Goal: Task Accomplishment & Management: Use online tool/utility

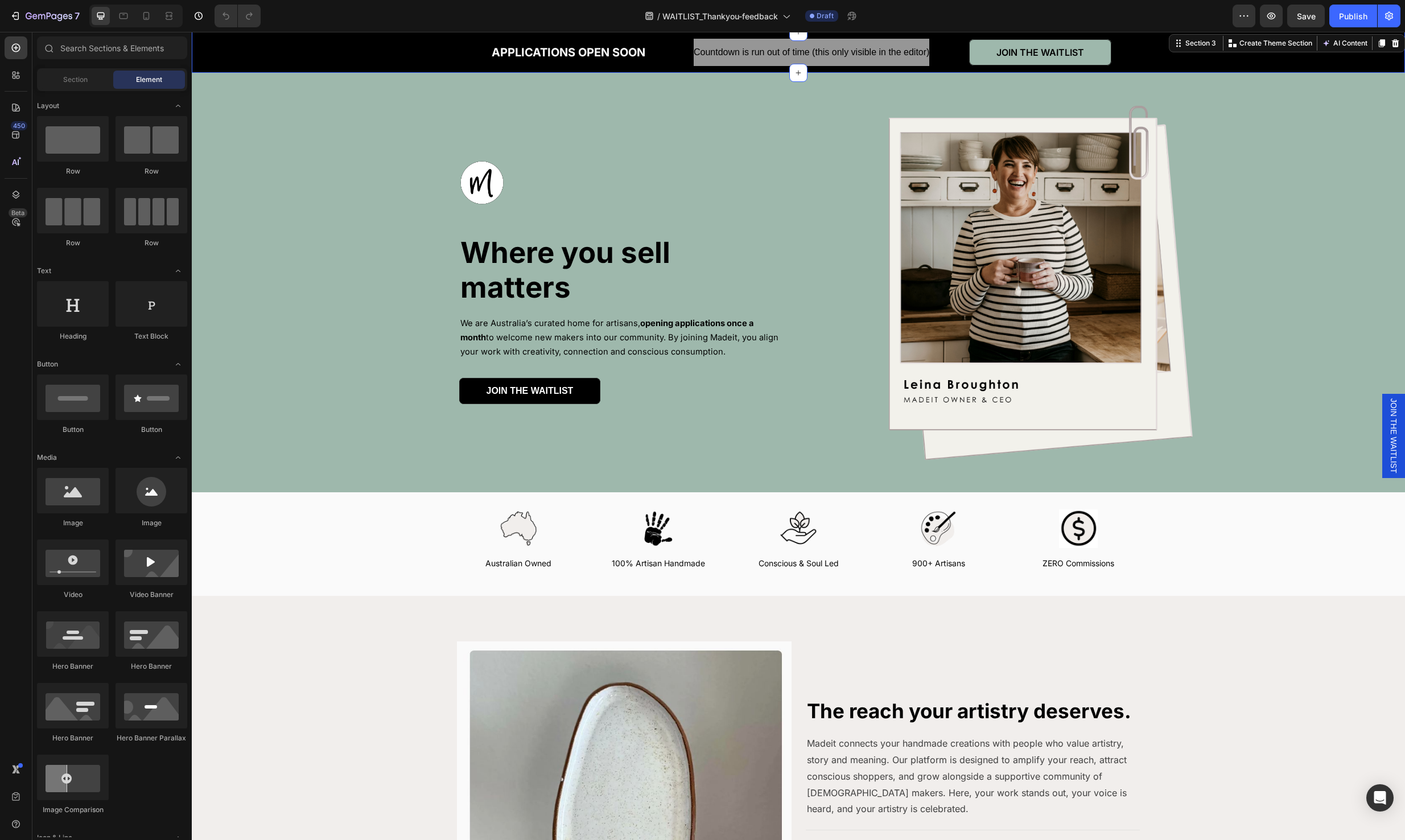
click at [1200, 48] on div "APPLICATIONS OPEN SOON Text Block Countdown is run out of time (this only visib…" at bounding box center [798, 52] width 1214 height 41
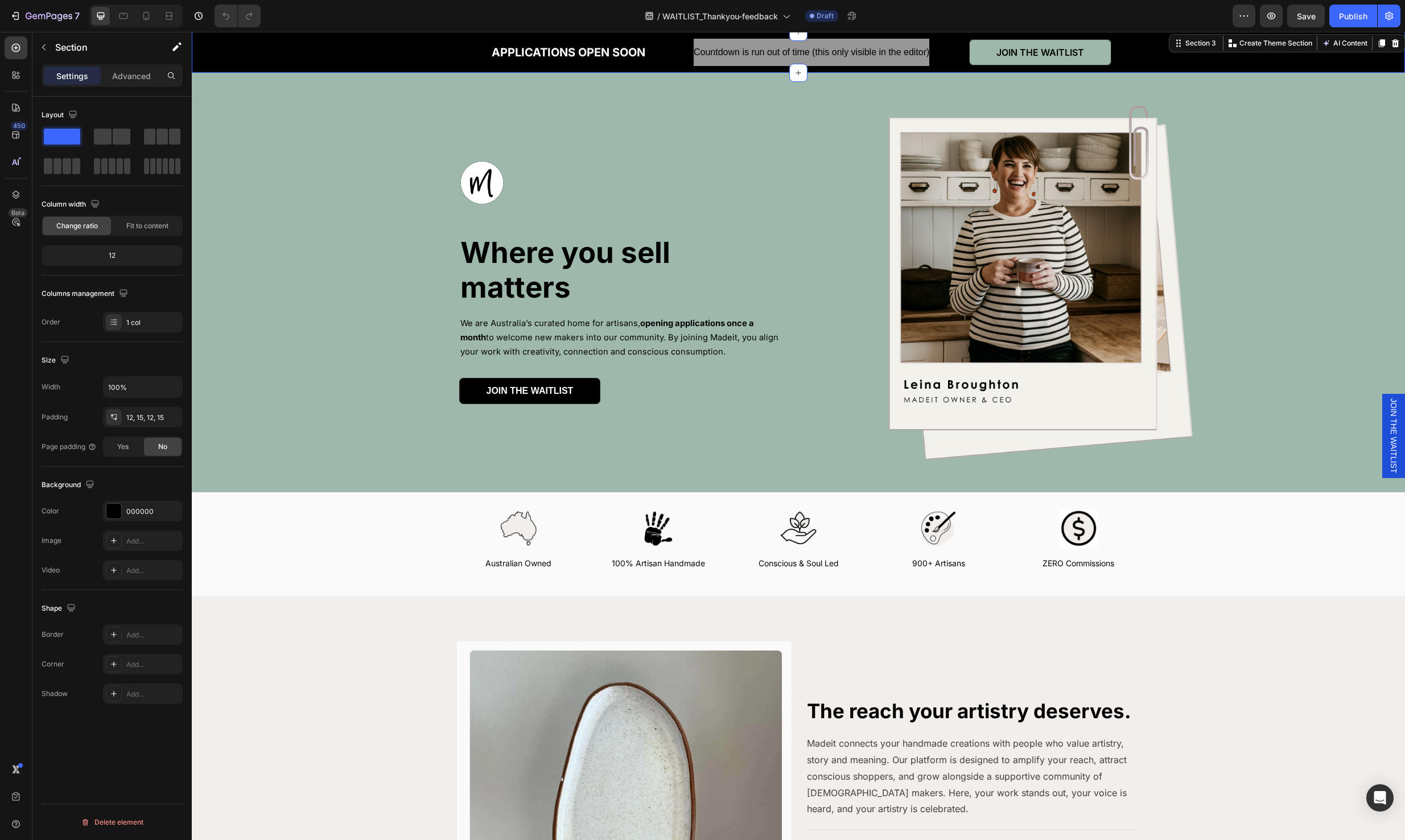
click at [1389, 40] on div at bounding box center [1395, 43] width 14 height 14
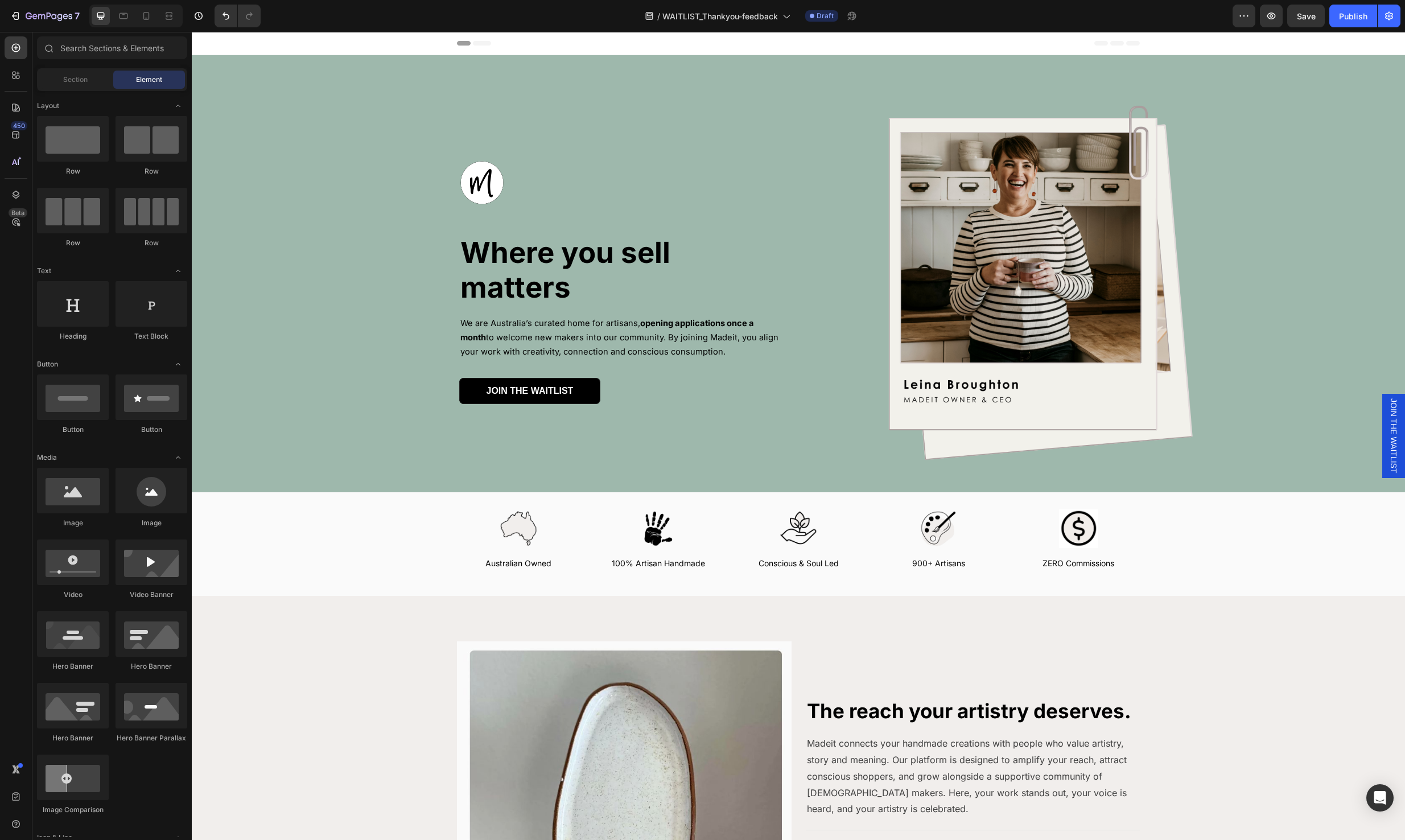
click at [965, 43] on div "Header" at bounding box center [798, 43] width 683 height 23
click at [633, 127] on div "Image Where you sell matters Heading We are Australia’s curated home for artisa…" at bounding box center [621, 282] width 498 height 363
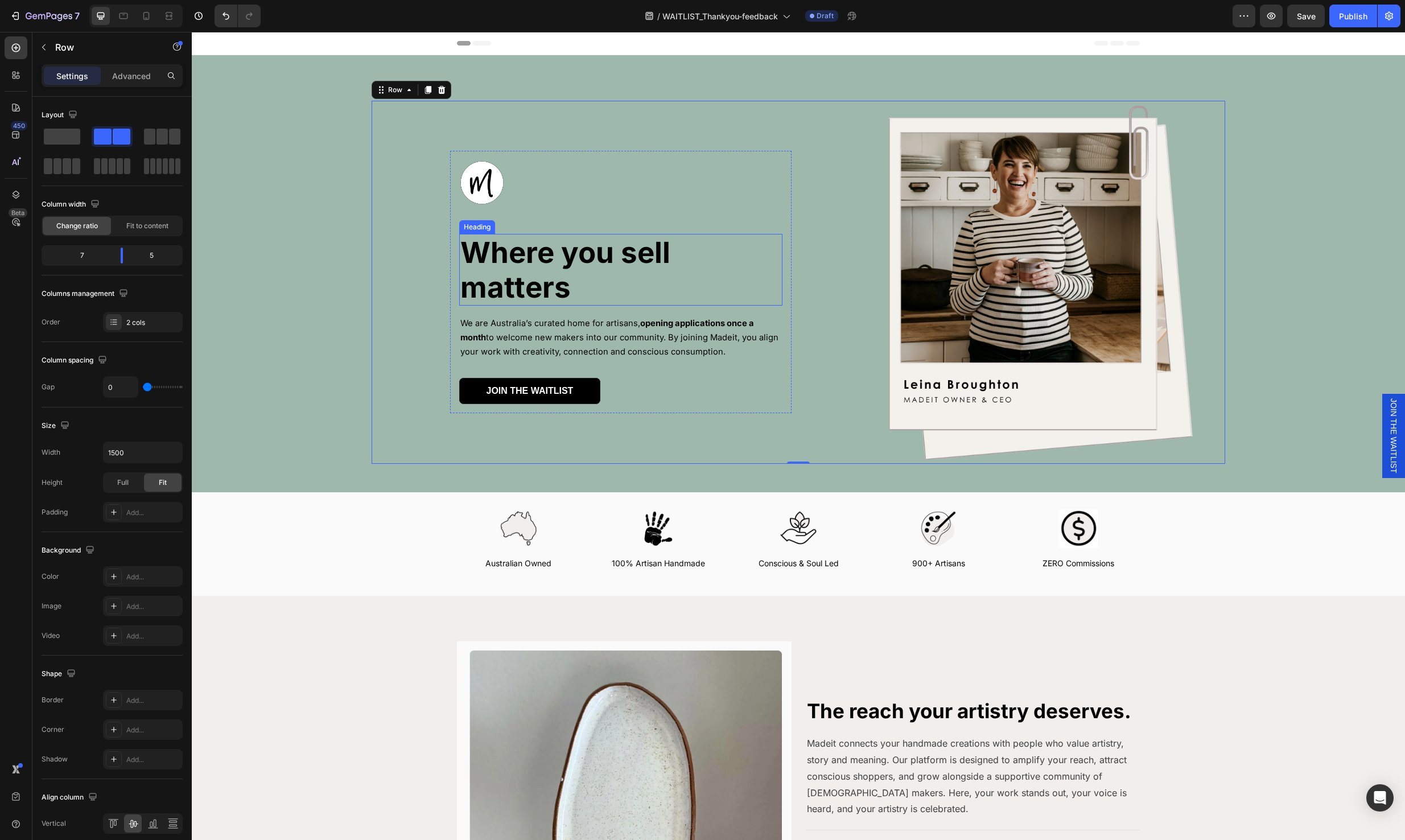
click at [570, 282] on h1 "Where you sell matters" at bounding box center [621, 269] width 323 height 71
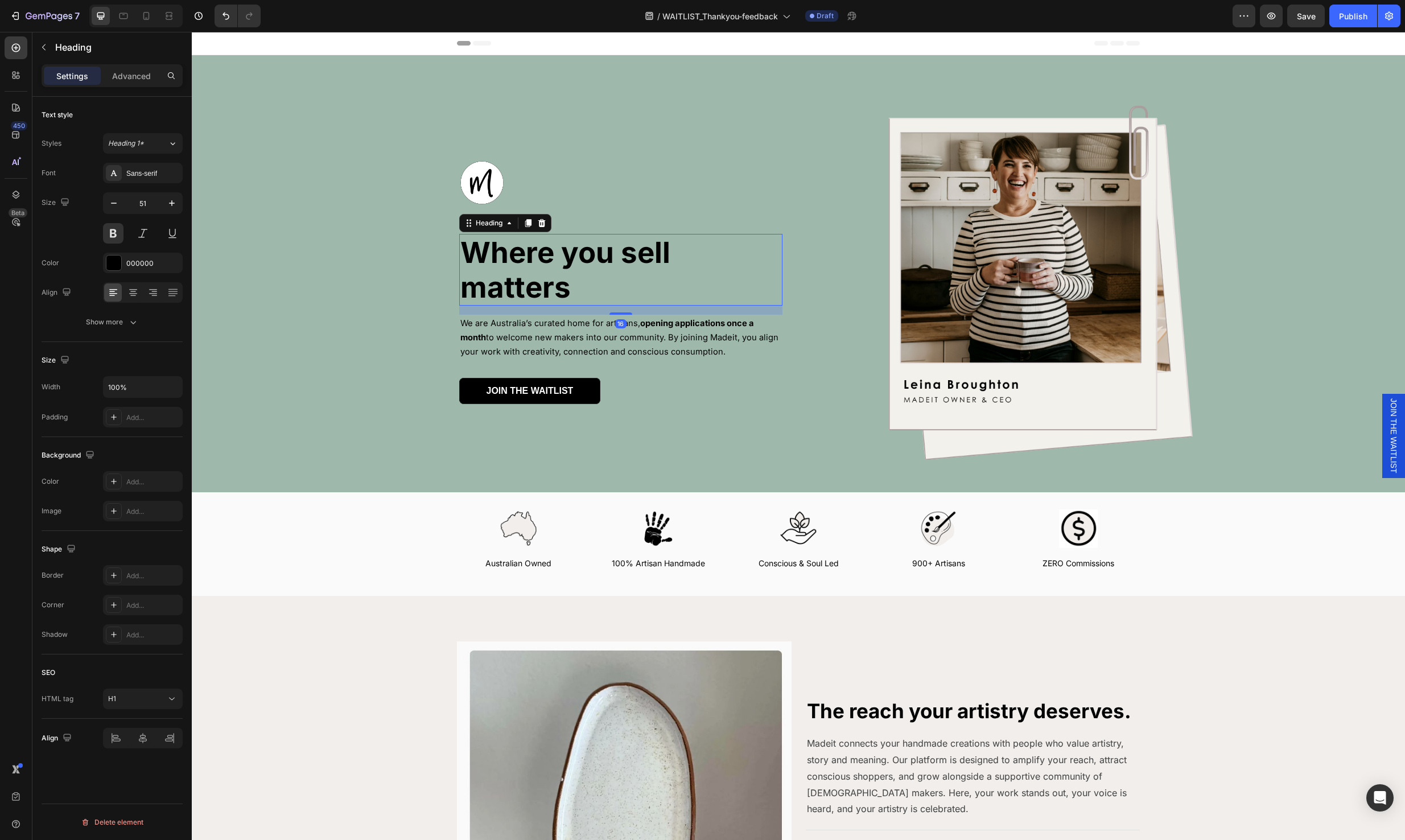
click at [570, 282] on h1 "Where you sell matters" at bounding box center [621, 269] width 323 height 71
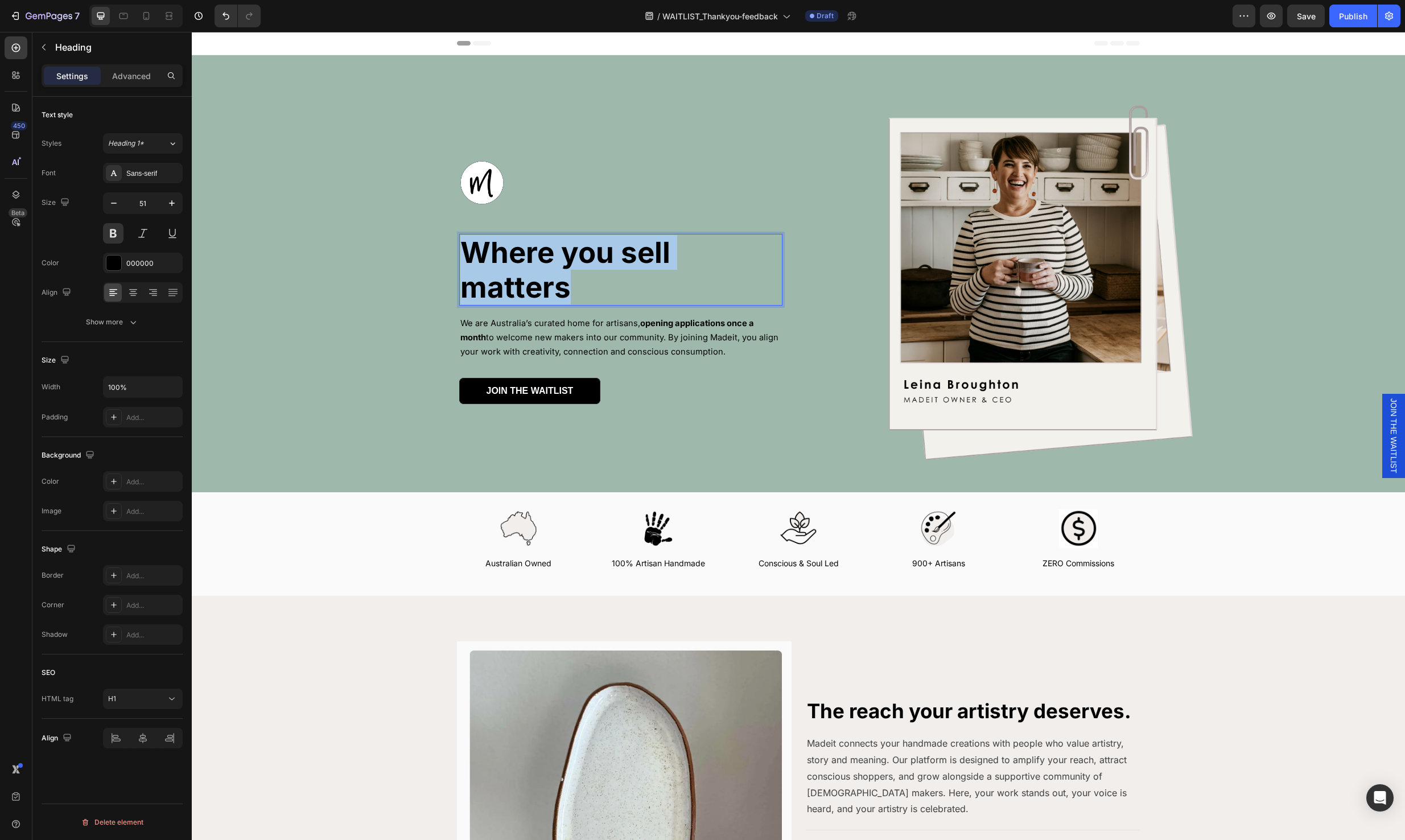
click at [570, 282] on p "Where you sell matters" at bounding box center [621, 269] width 321 height 69
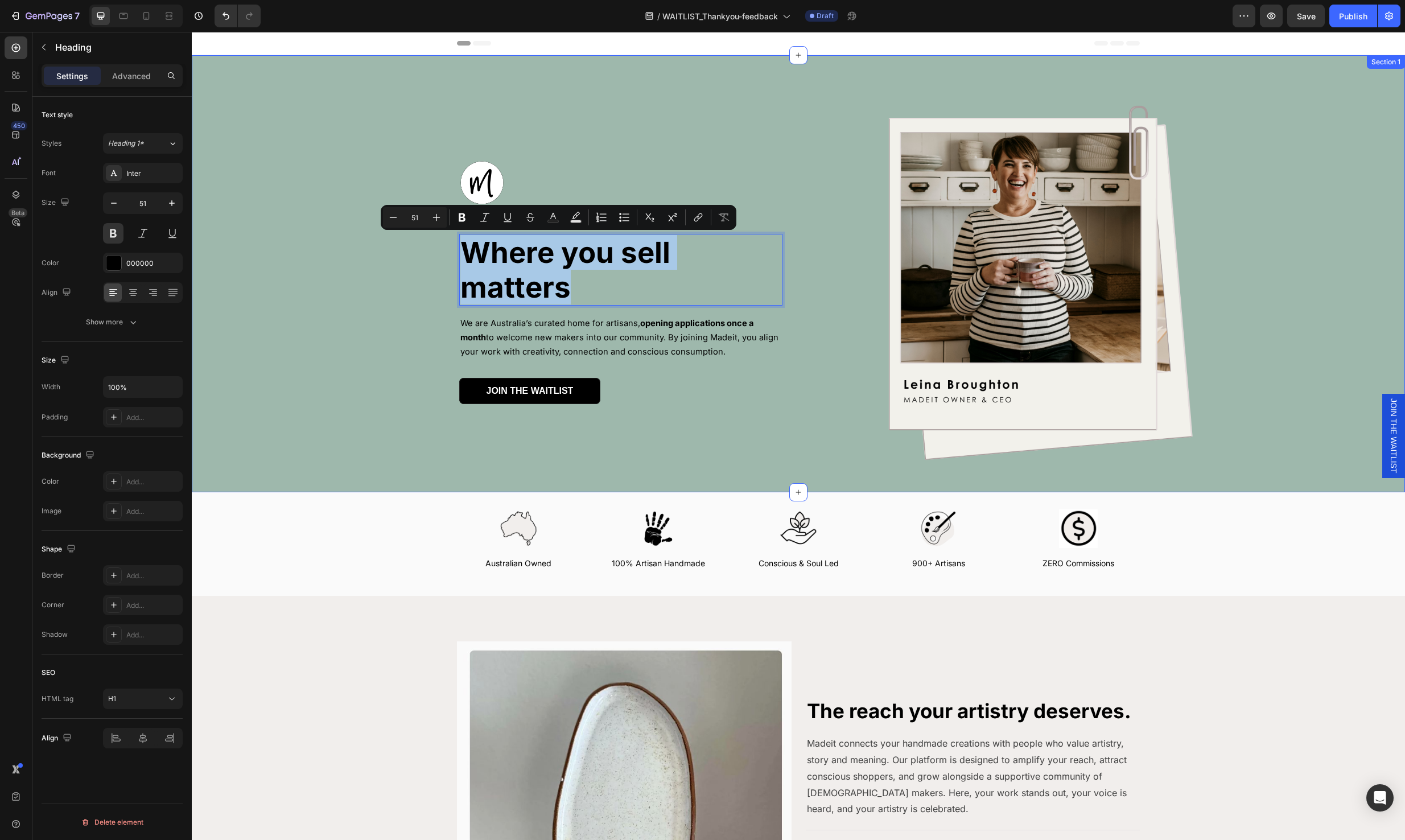
click at [334, 327] on div "Image Where you sell matters Heading 16 We are Australia’s curated home for art…" at bounding box center [798, 282] width 1179 height 363
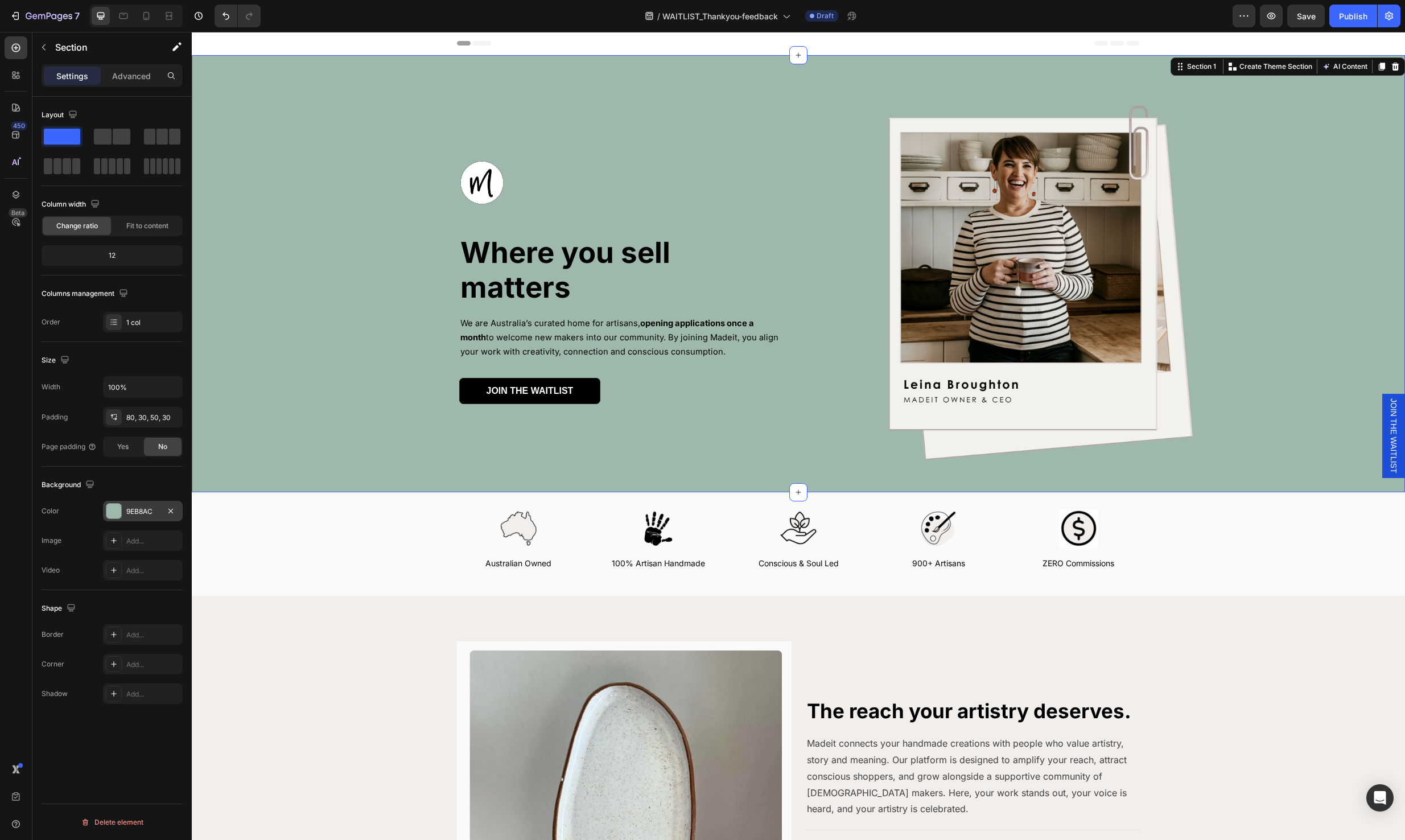
click at [113, 508] on div at bounding box center [114, 511] width 15 height 15
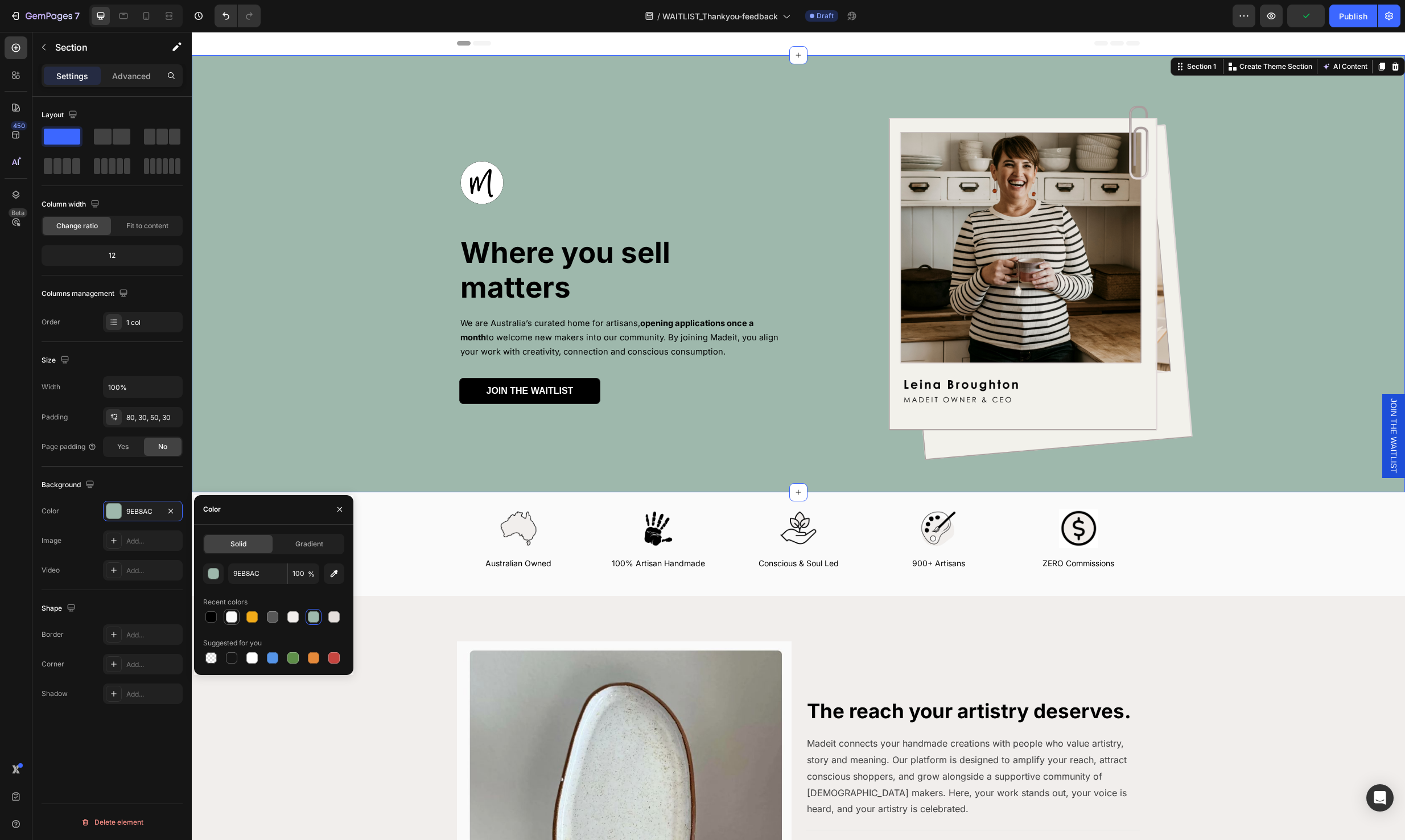
click at [234, 615] on div at bounding box center [231, 616] width 11 height 11
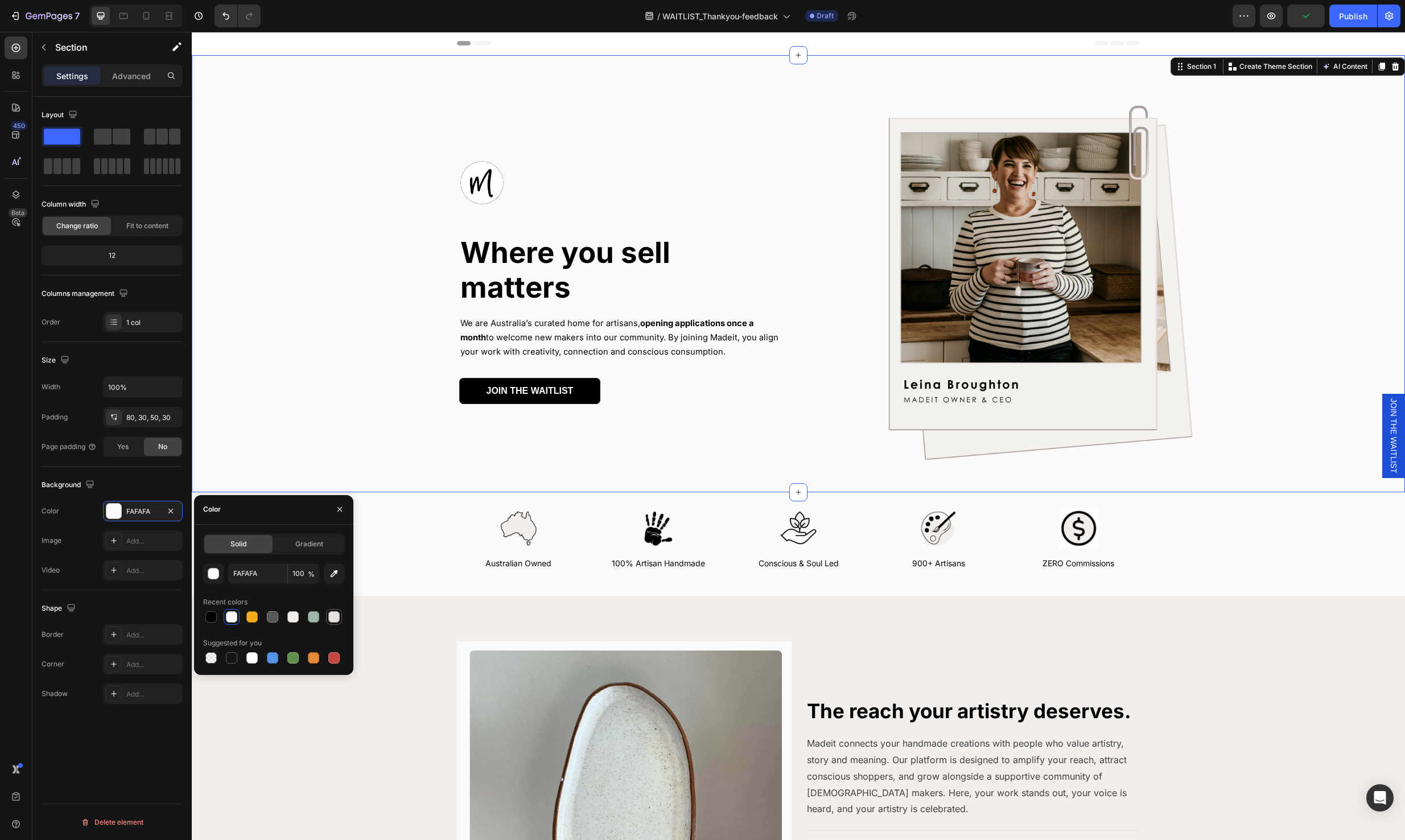
click at [337, 620] on div at bounding box center [334, 616] width 11 height 11
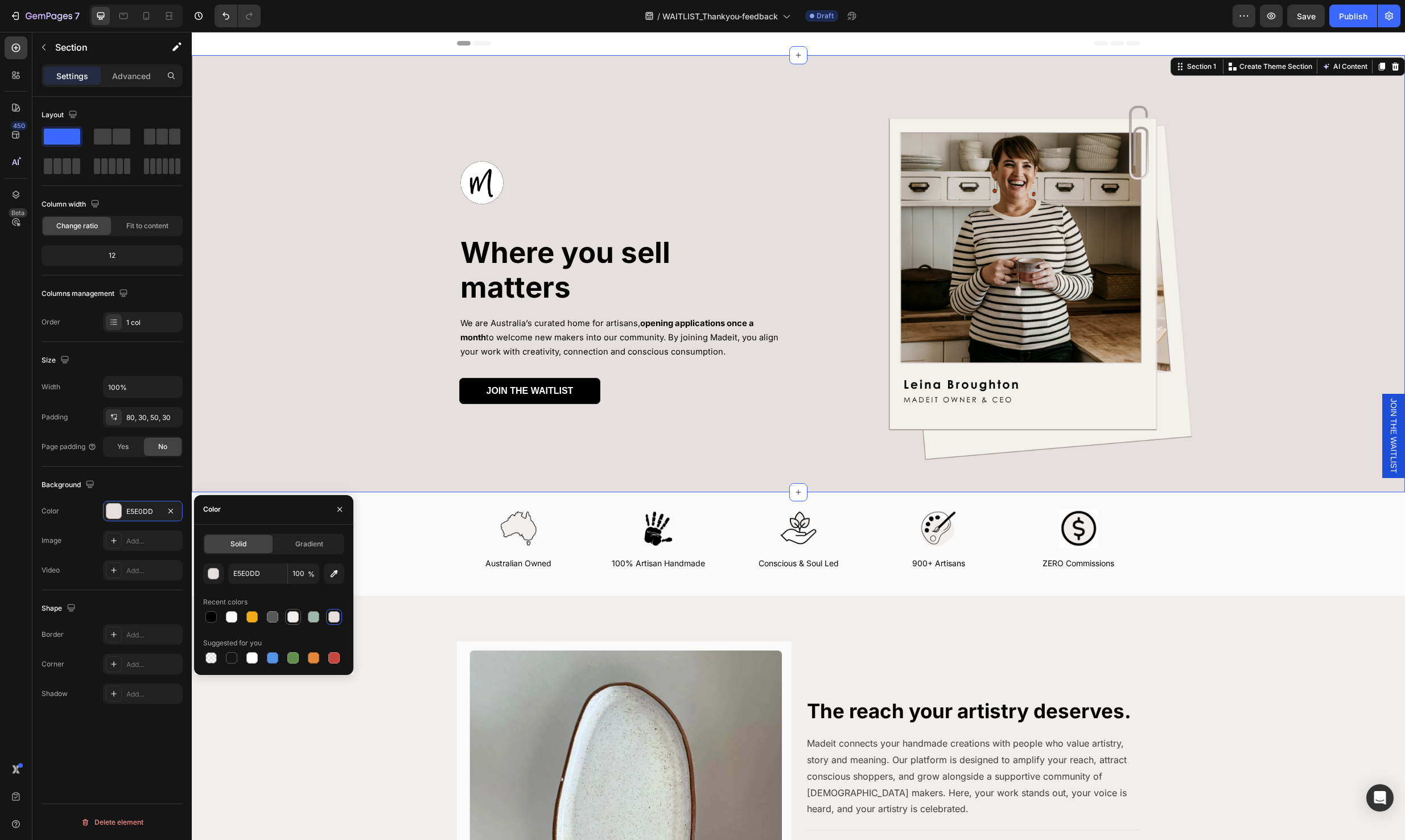
click at [292, 615] on div at bounding box center [292, 616] width 11 height 11
type input "F1EEEC"
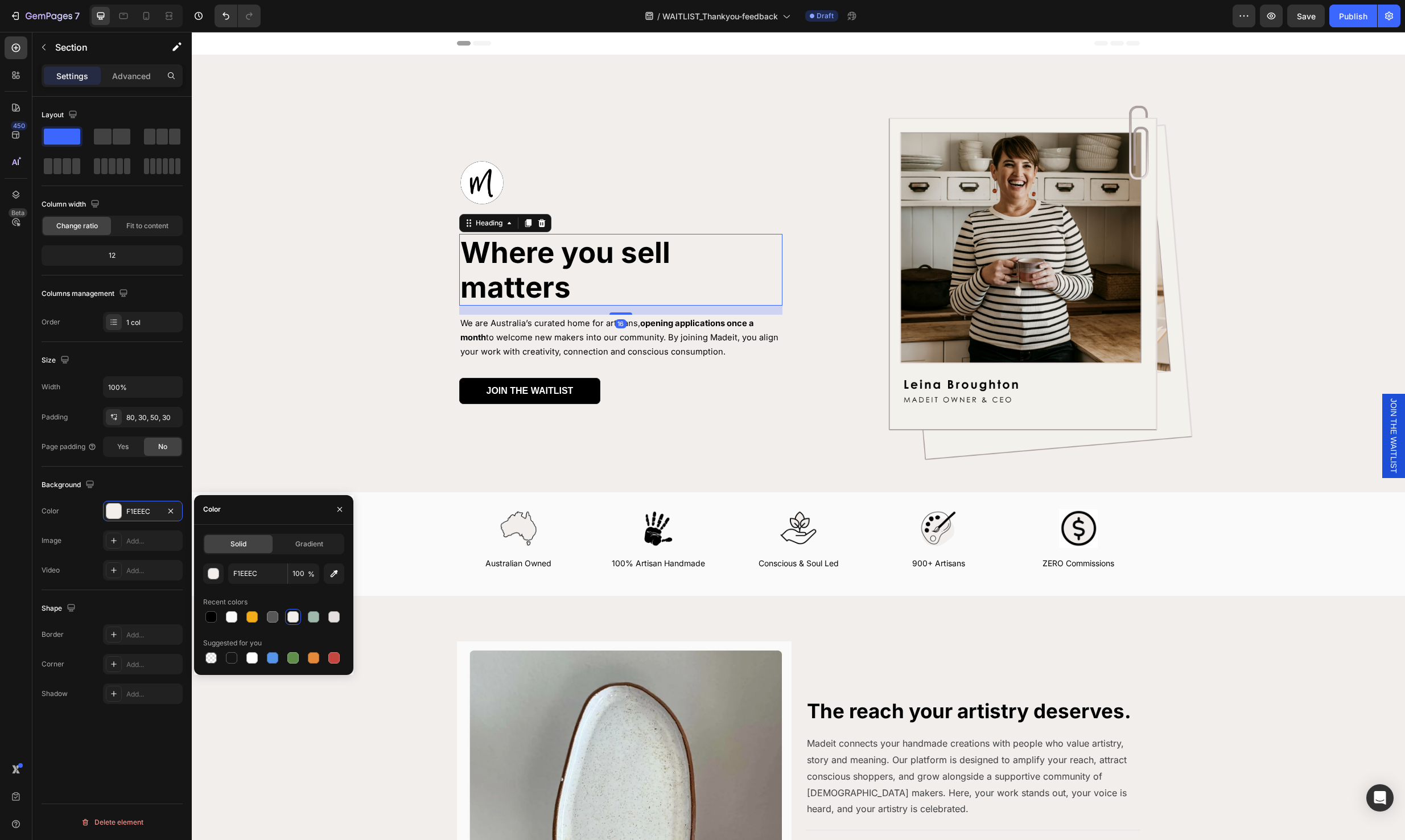
click at [563, 289] on p "Where you sell matters" at bounding box center [621, 269] width 321 height 69
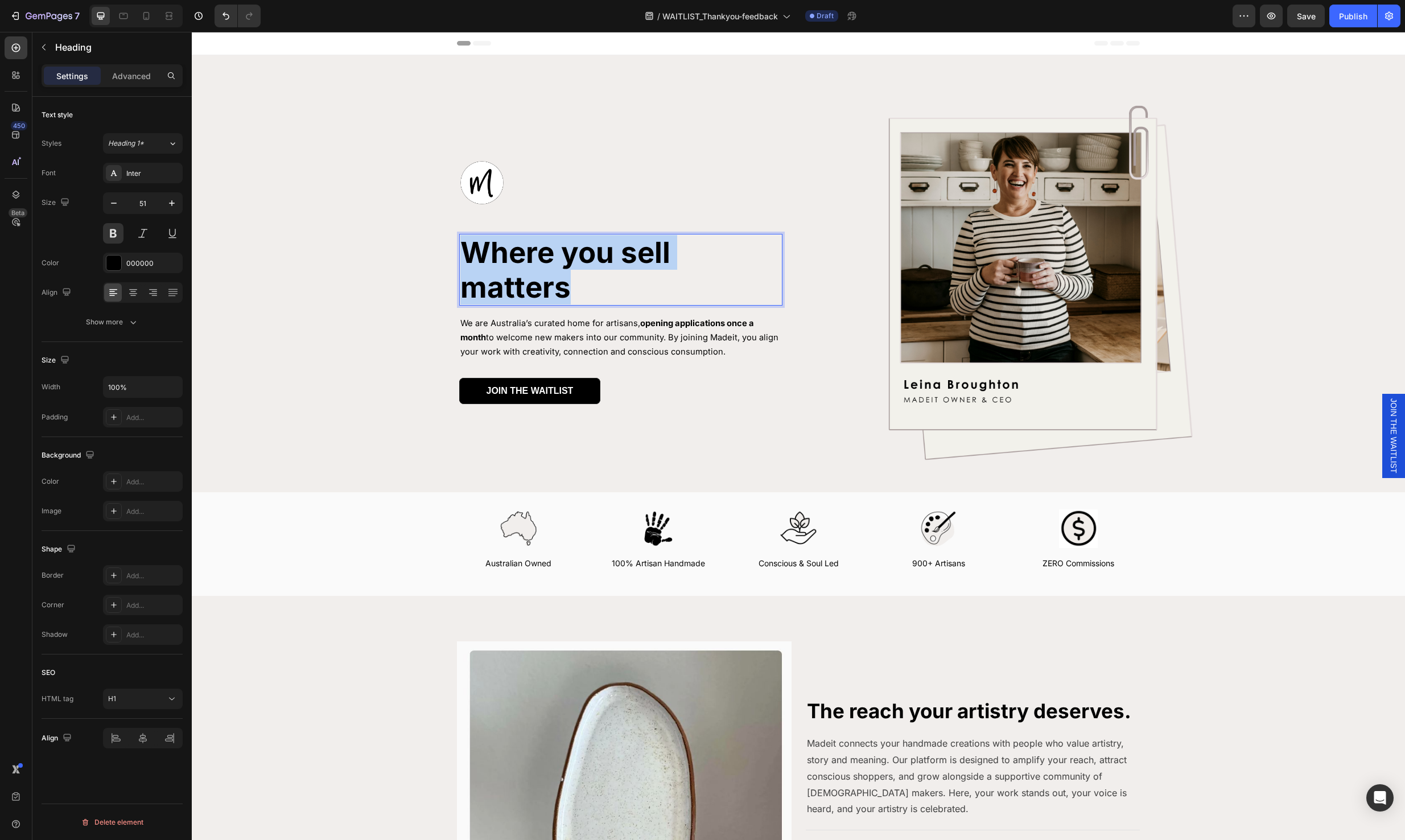
click at [563, 289] on p "Where you sell matters" at bounding box center [621, 269] width 321 height 69
click at [462, 247] on p "Your feedback helps us improve." at bounding box center [621, 269] width 321 height 69
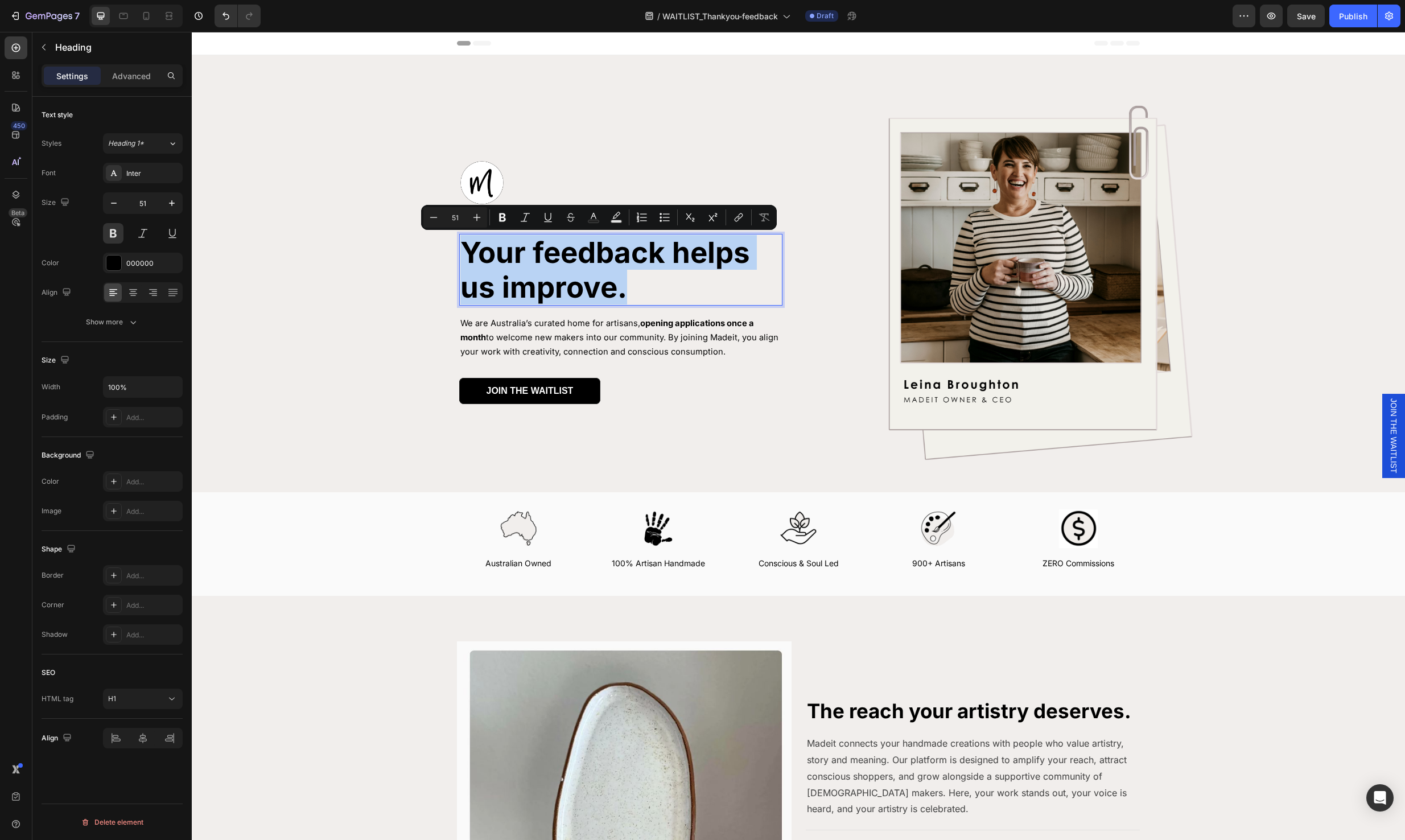
click at [460, 247] on p "Your feedback helps us improve." at bounding box center [621, 269] width 321 height 69
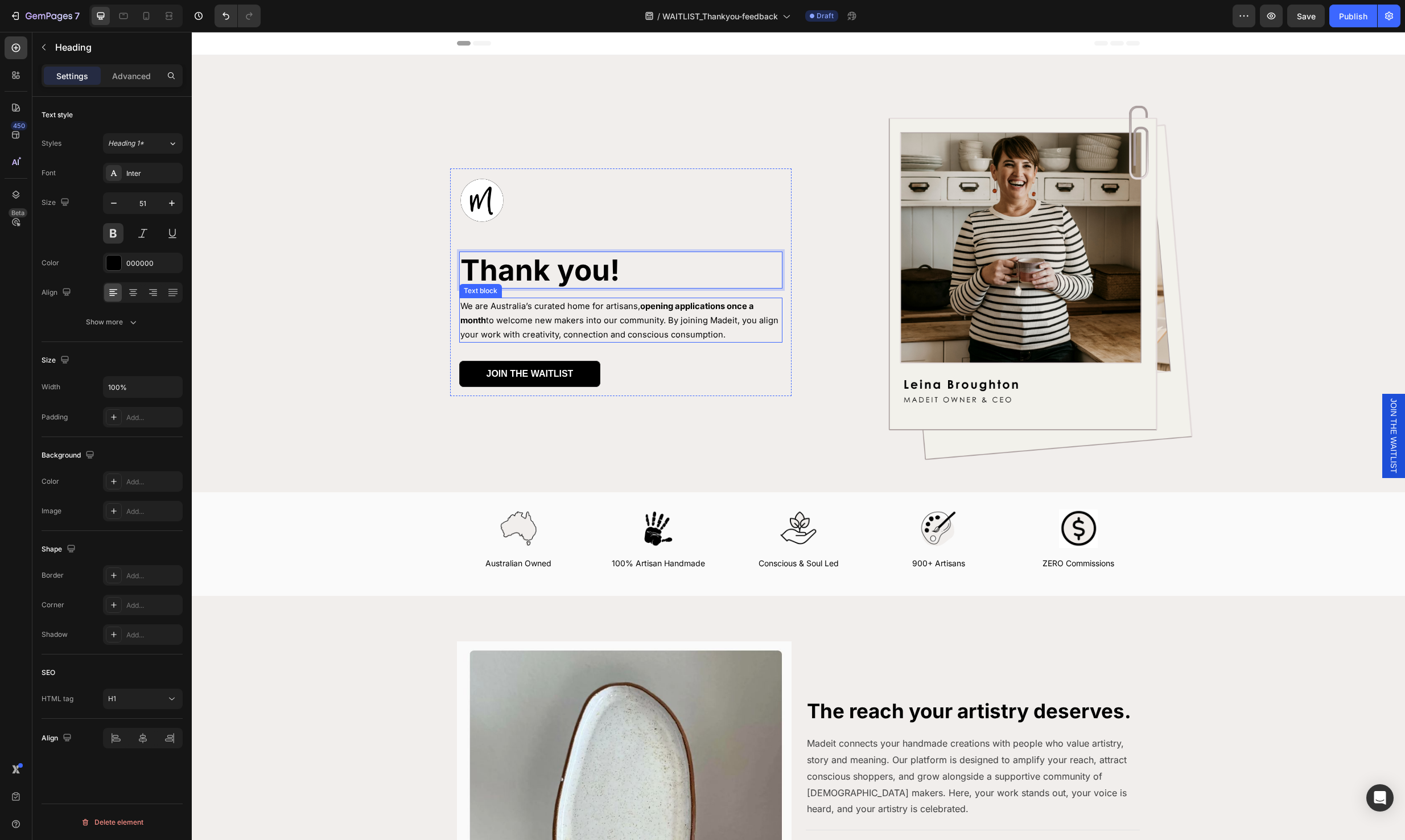
click at [513, 317] on span "We are Australia’s curated home for artisans, opening applications once a month…" at bounding box center [619, 320] width 318 height 39
click at [628, 322] on span "We are Australia’s curated home for artisans, opening applications once a month…" at bounding box center [619, 320] width 318 height 39
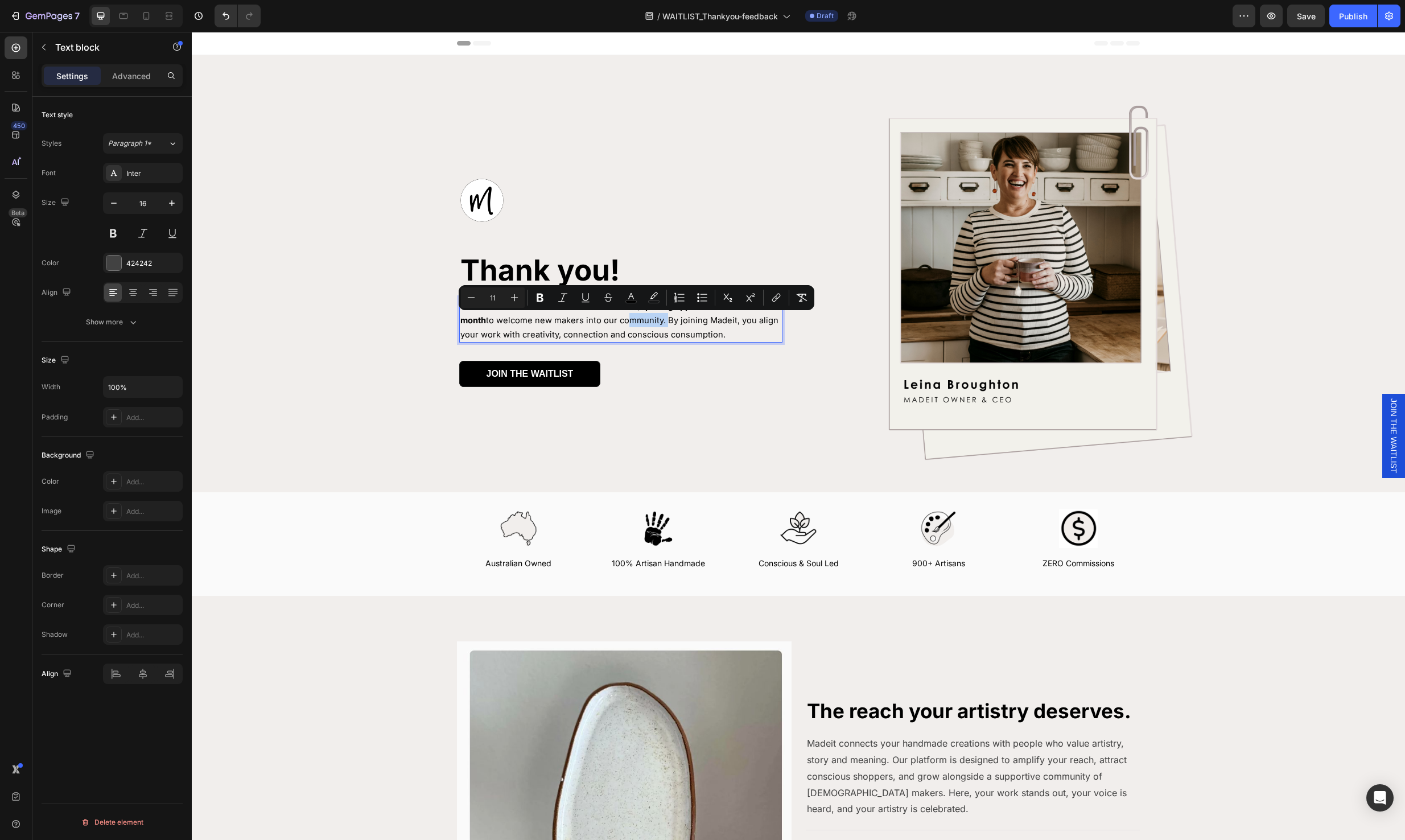
click at [637, 326] on p "We are Australia’s curated home for artisans, opening applications once a month…" at bounding box center [621, 320] width 321 height 43
click at [725, 336] on p "We are Australia’s curated home for artisans, opening applications once a month…" at bounding box center [621, 320] width 321 height 43
click at [723, 336] on p "We are Australia’s curated home for artisans, opening applications once a month…" at bounding box center [621, 320] width 321 height 43
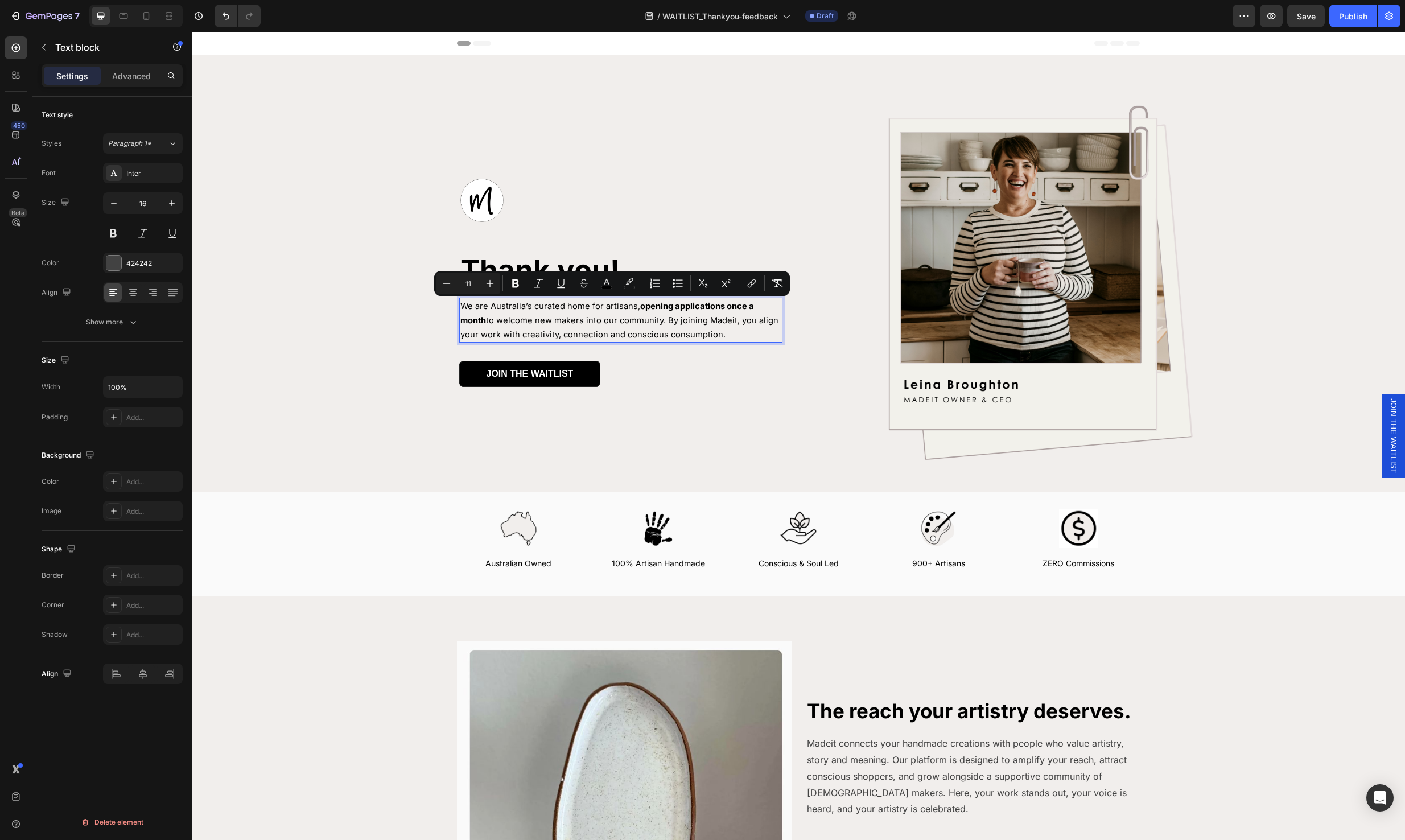
drag, startPoint x: 722, startPoint y: 333, endPoint x: 454, endPoint y: 308, distance: 269.2
click at [460, 308] on p "We are Australia’s curated home for artisans, opening applications once a month…" at bounding box center [621, 320] width 321 height 43
click at [648, 328] on p "Your voice helps shape something far greater than just a marketplace. At [GEOGR…" at bounding box center [621, 320] width 321 height 43
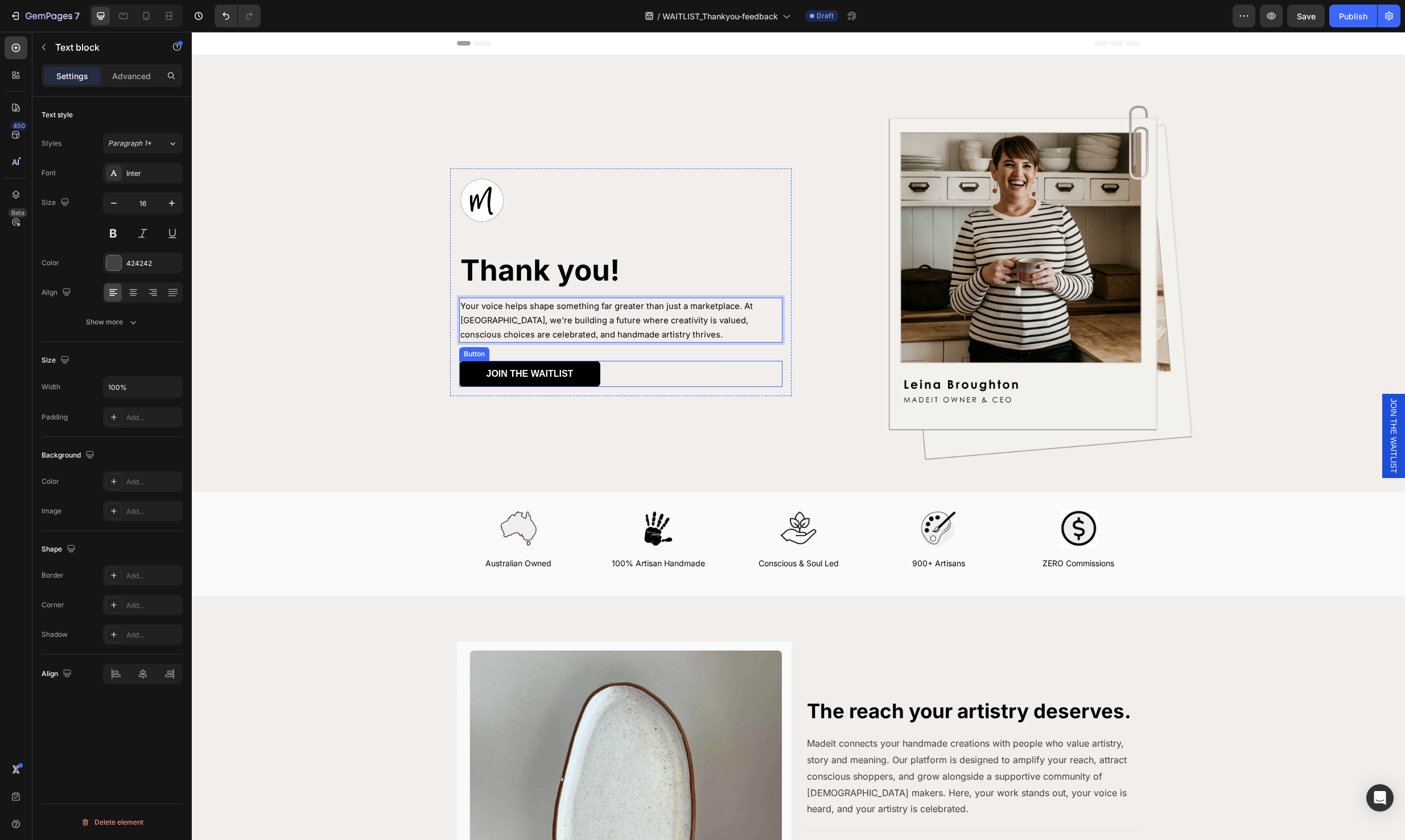
click at [596, 375] on div "JOIN THE WAITLIST Button" at bounding box center [621, 374] width 323 height 27
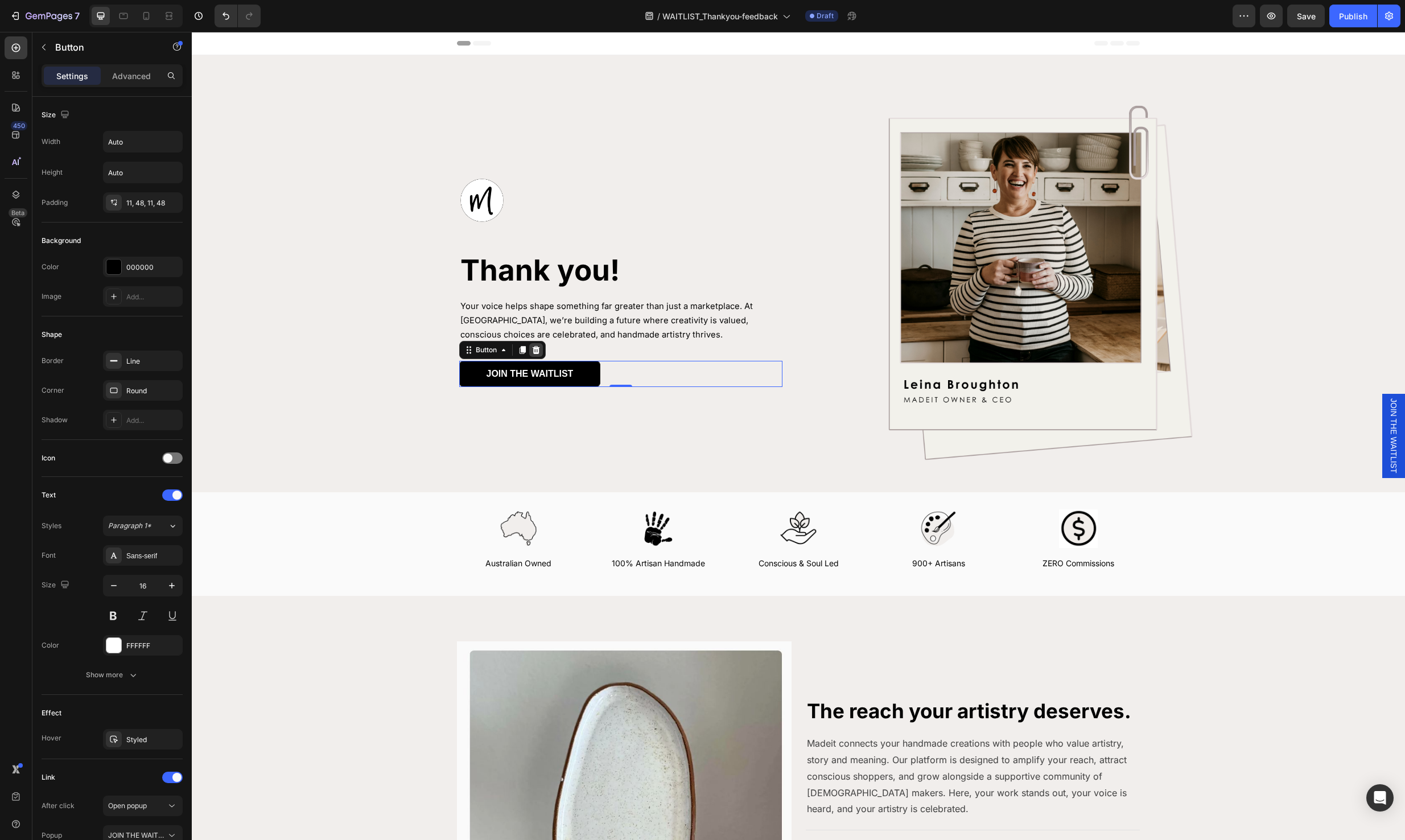
click at [533, 348] on icon at bounding box center [536, 350] width 9 height 9
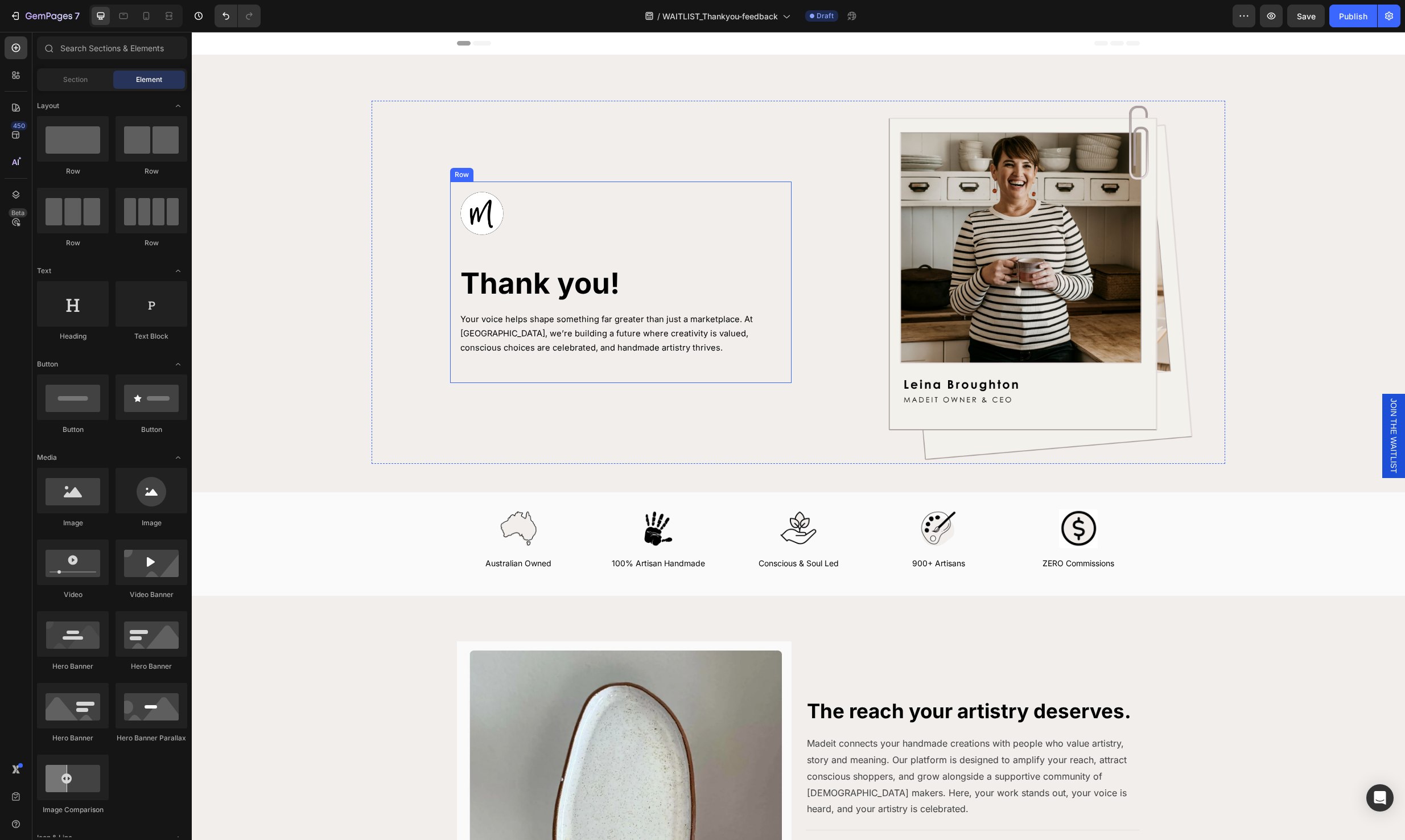
click at [733, 359] on div "Image Thank you! Heading Your voice helps shape something far greater than just…" at bounding box center [621, 282] width 323 height 183
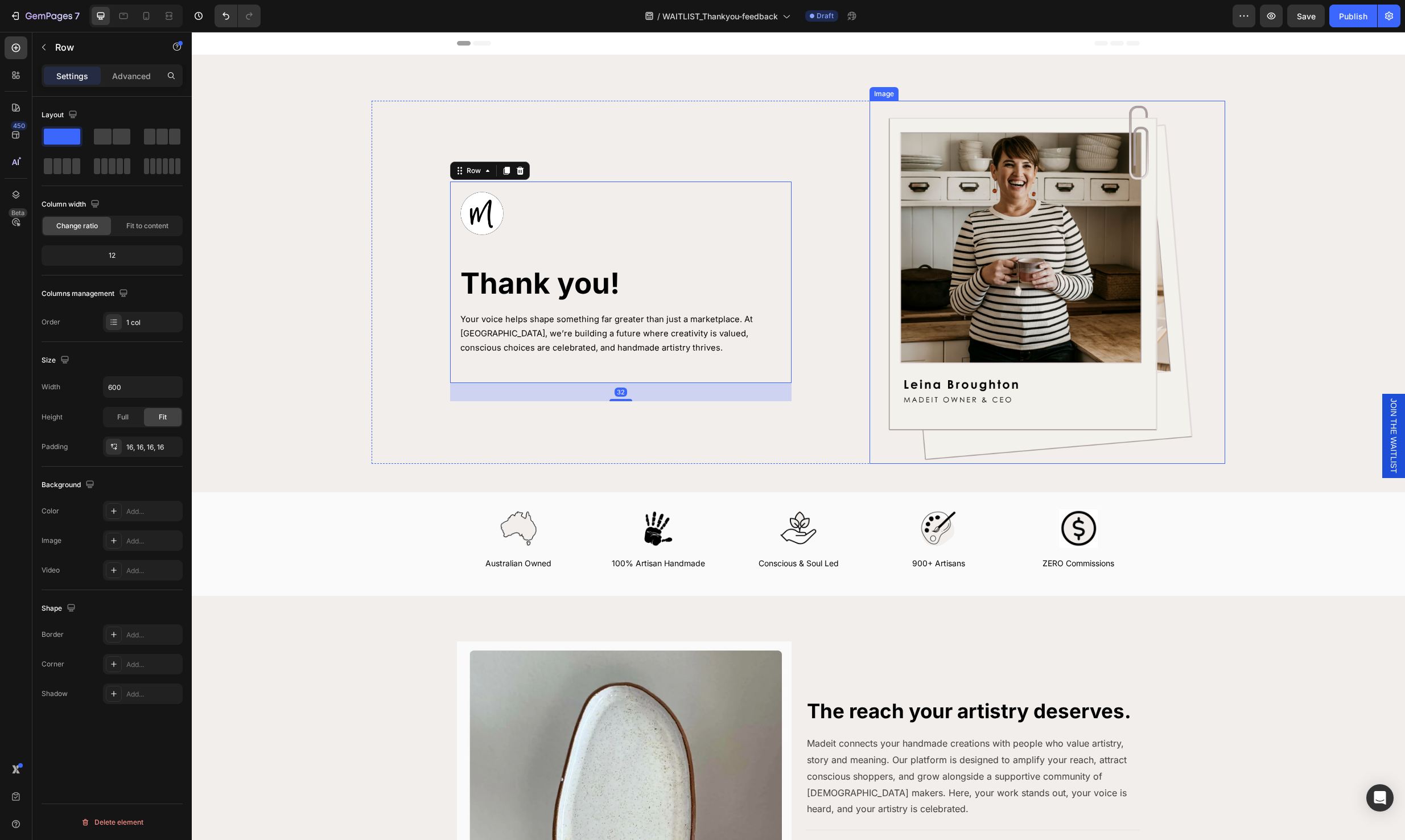
click at [946, 358] on img at bounding box center [1040, 282] width 342 height 363
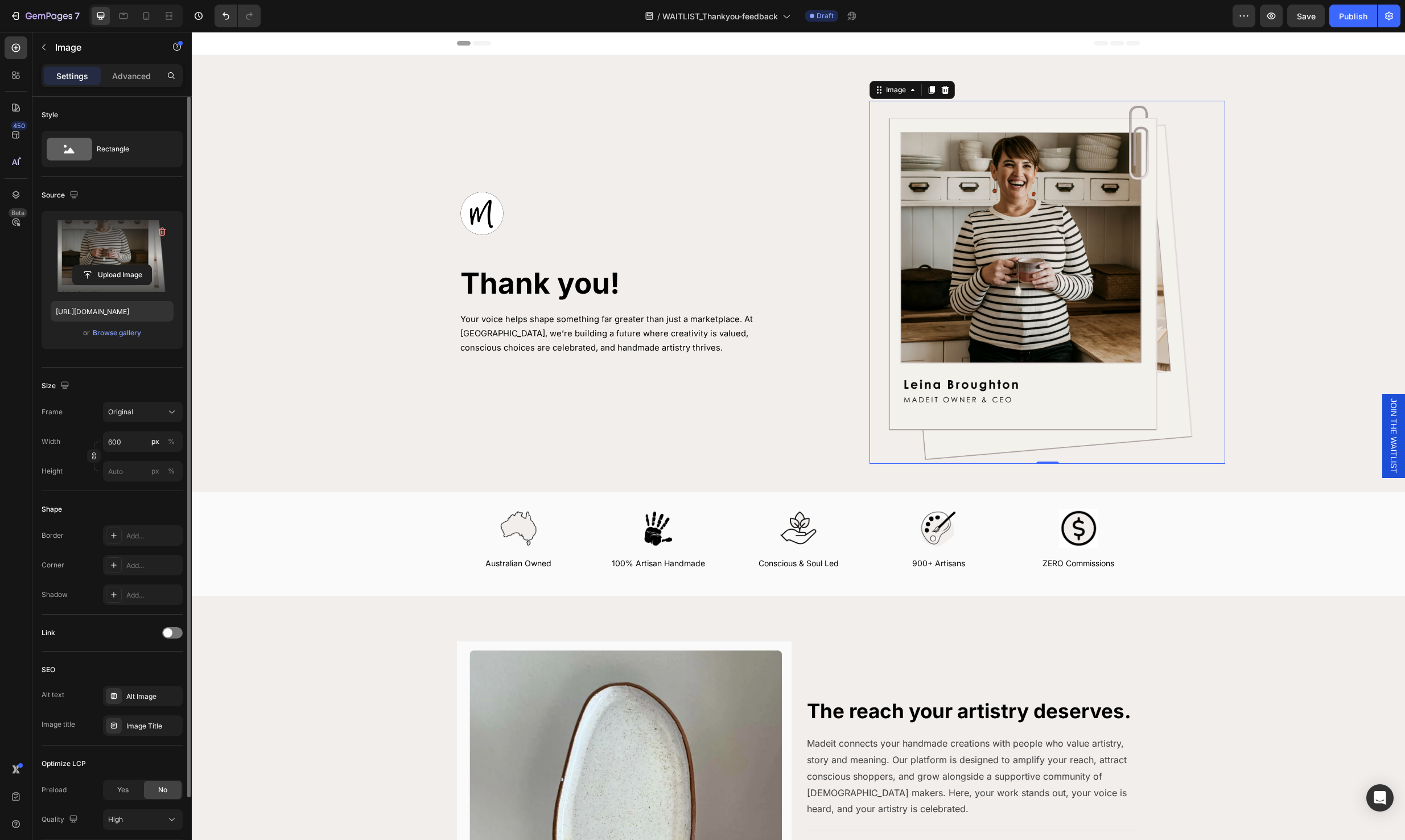
click at [93, 224] on label at bounding box center [112, 255] width 123 height 71
click at [93, 265] on input "file" at bounding box center [112, 275] width 79 height 19
click at [104, 336] on div "Browse gallery" at bounding box center [117, 333] width 49 height 10
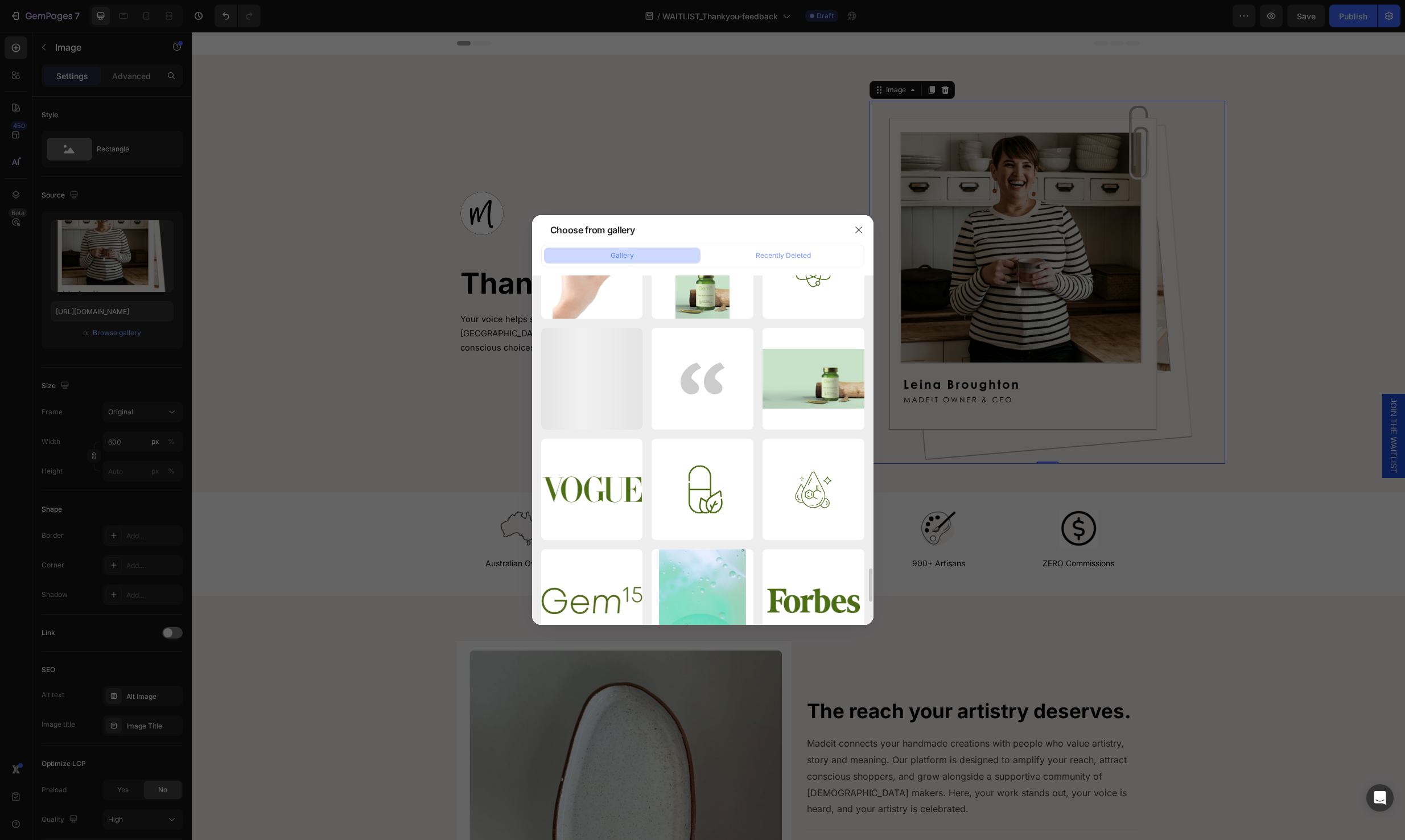
scroll to position [3021, 0]
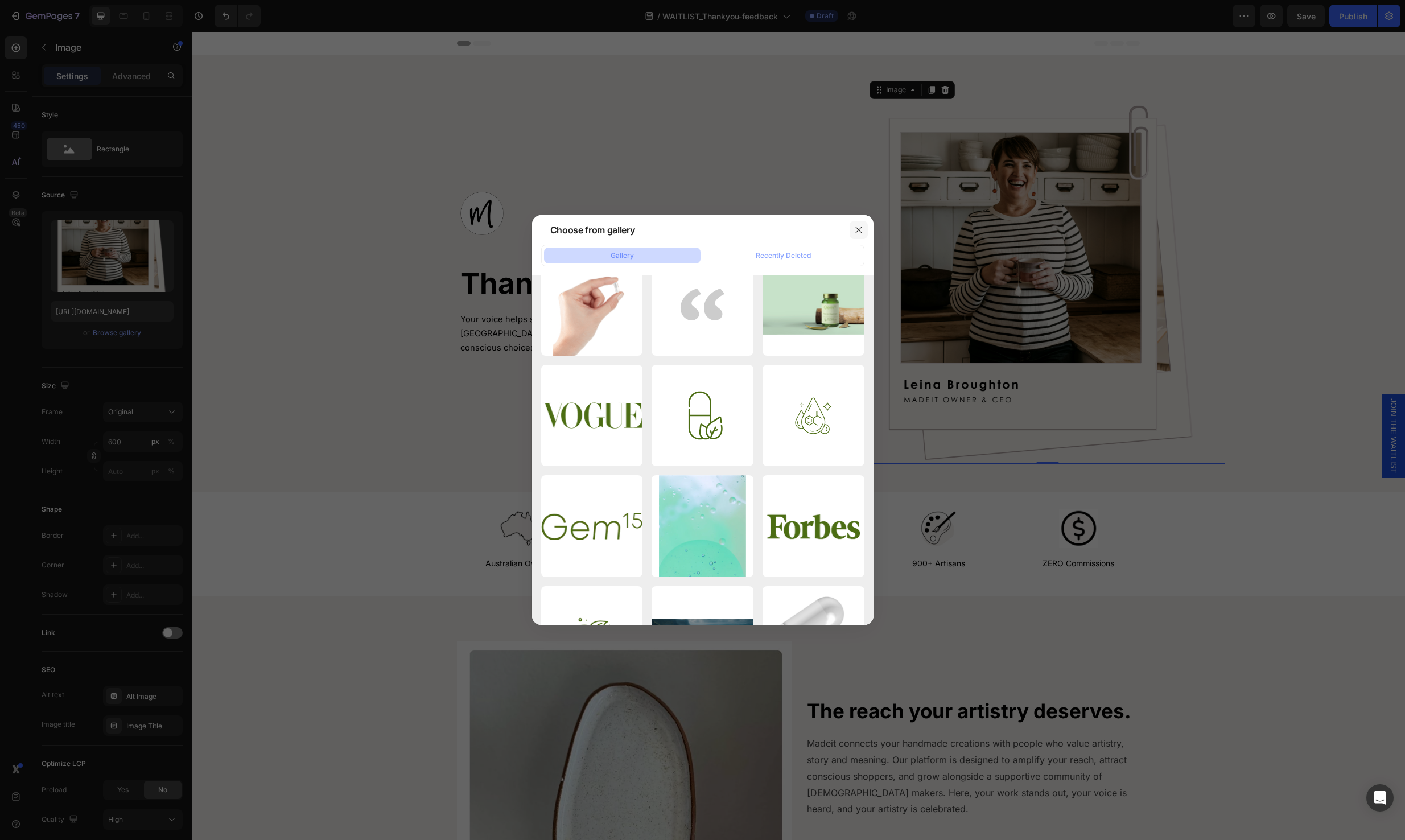
click at [862, 228] on icon "button" at bounding box center [859, 230] width 9 height 9
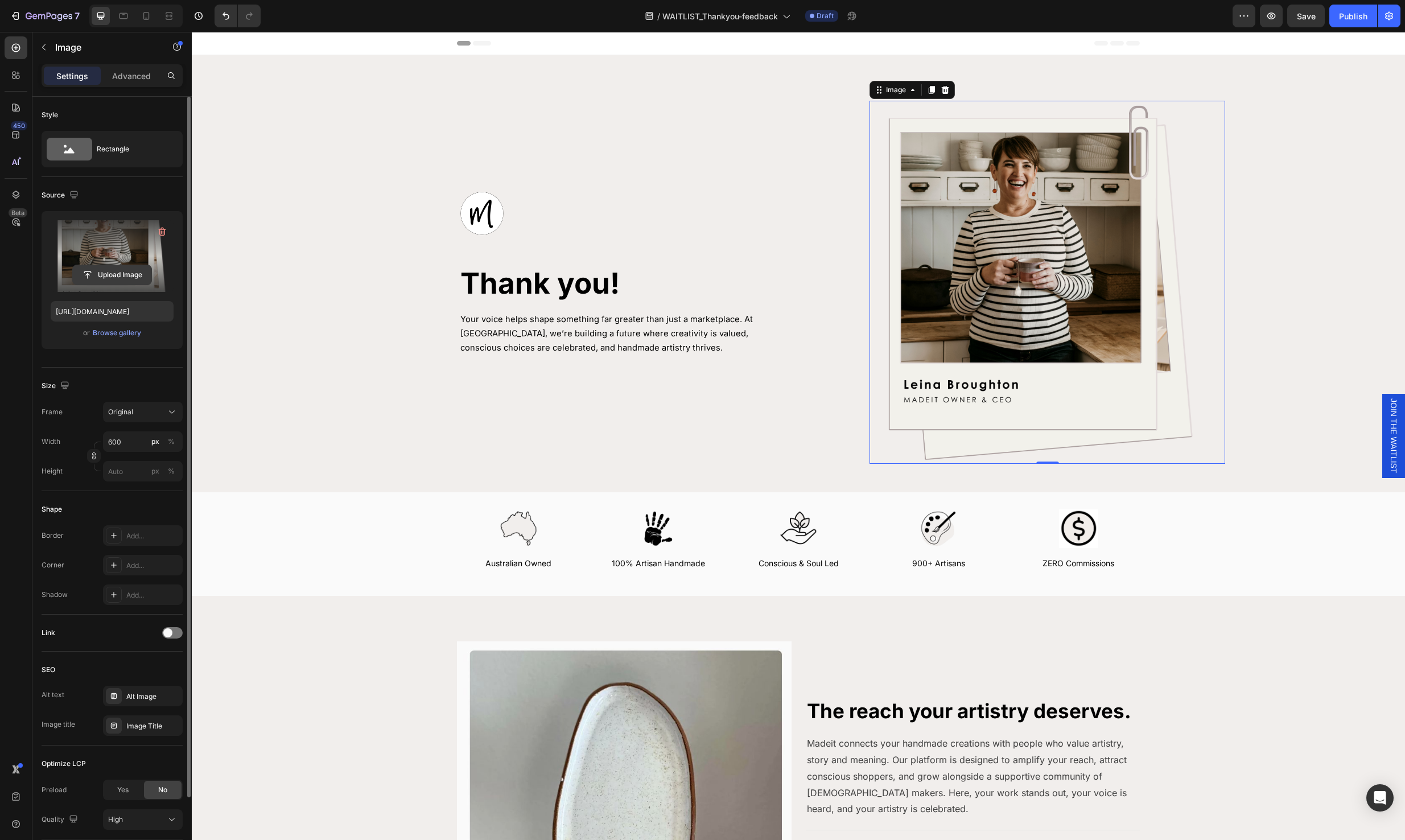
click at [105, 270] on input "file" at bounding box center [112, 275] width 79 height 19
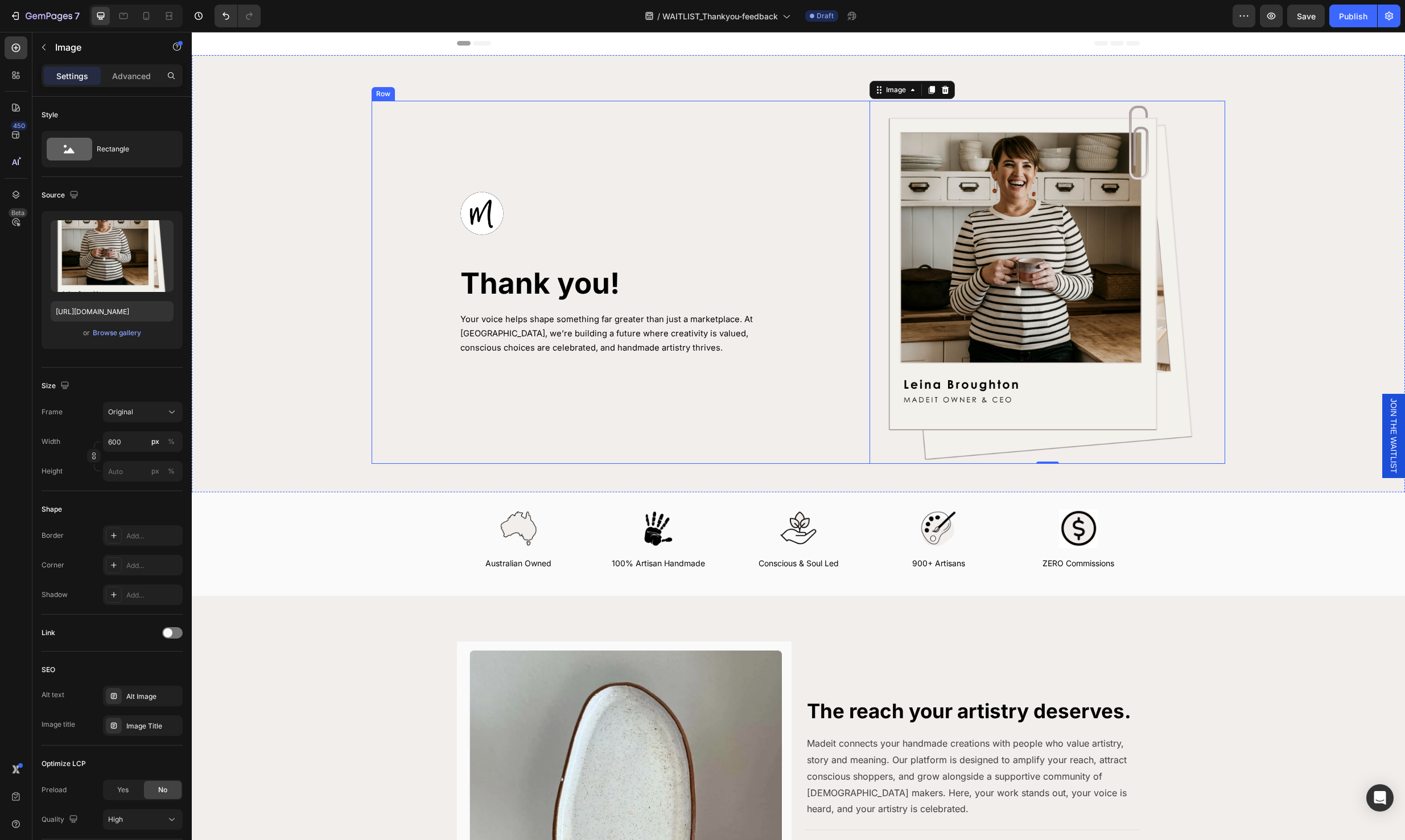
click at [649, 392] on div "Image Thank you! Heading Your voice helps shape something far greater than just…" at bounding box center [621, 282] width 498 height 363
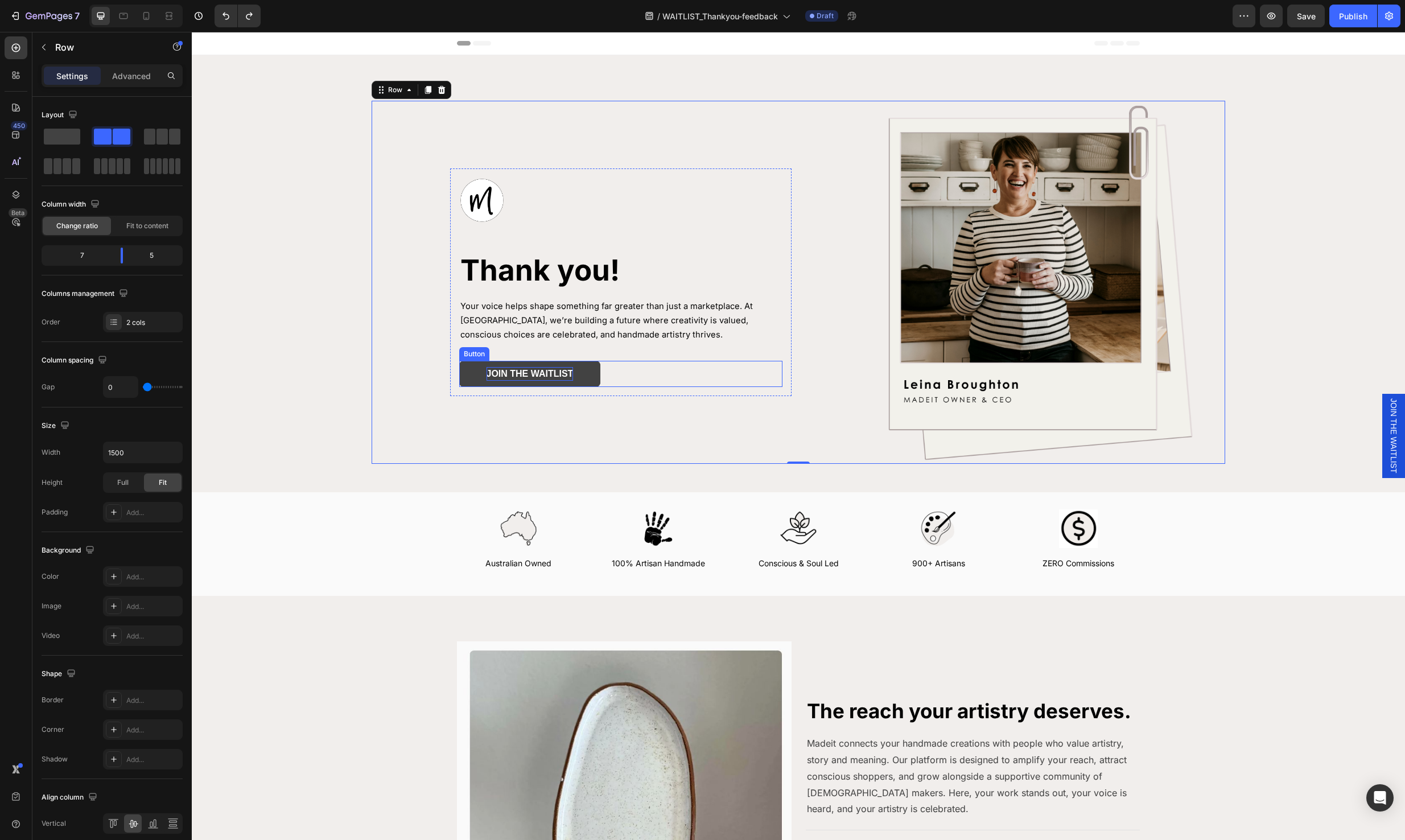
click at [504, 370] on p "JOIN THE WAITLIST" at bounding box center [530, 373] width 87 height 14
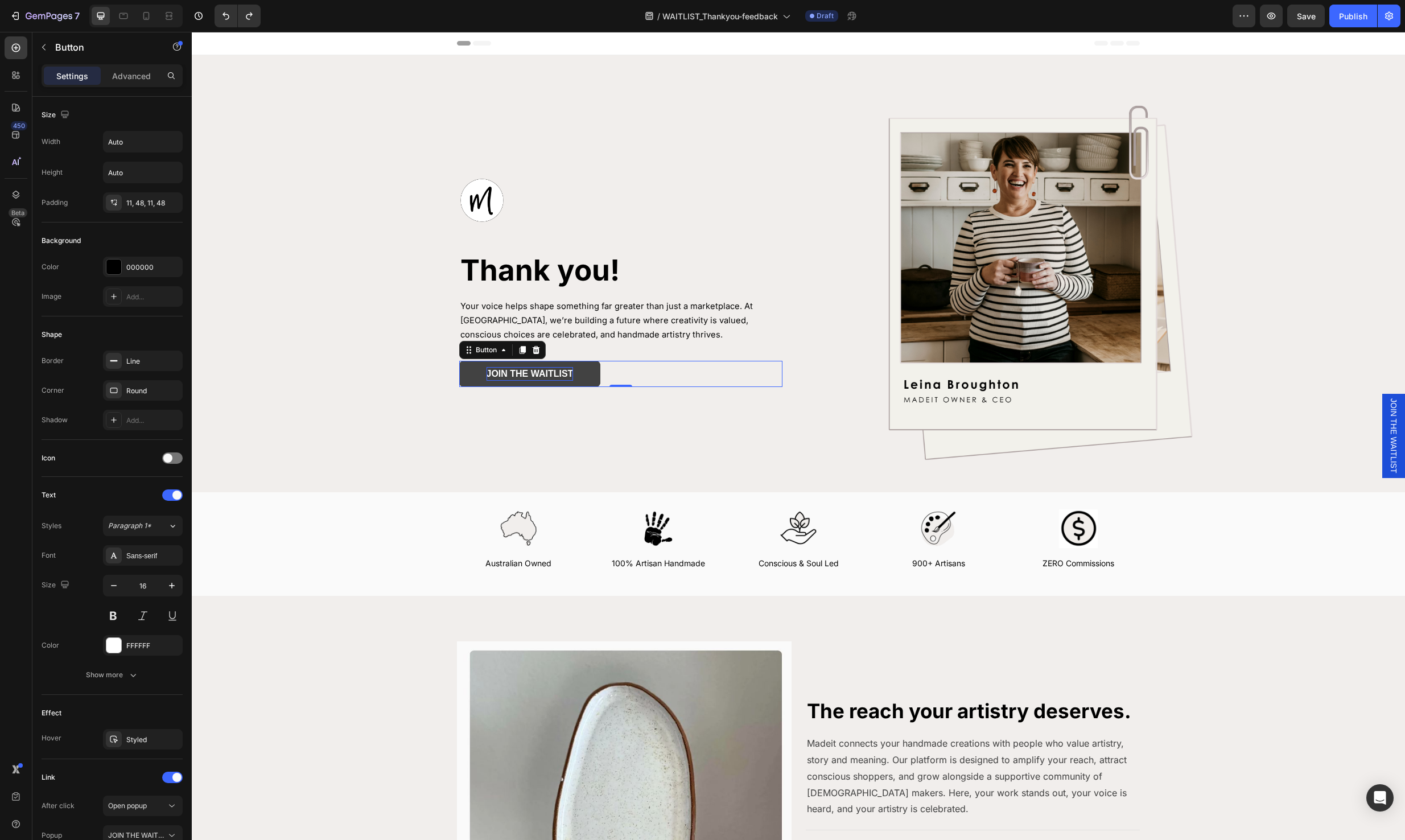
click at [534, 375] on p "JOIN THE WAITLIST" at bounding box center [530, 373] width 87 height 14
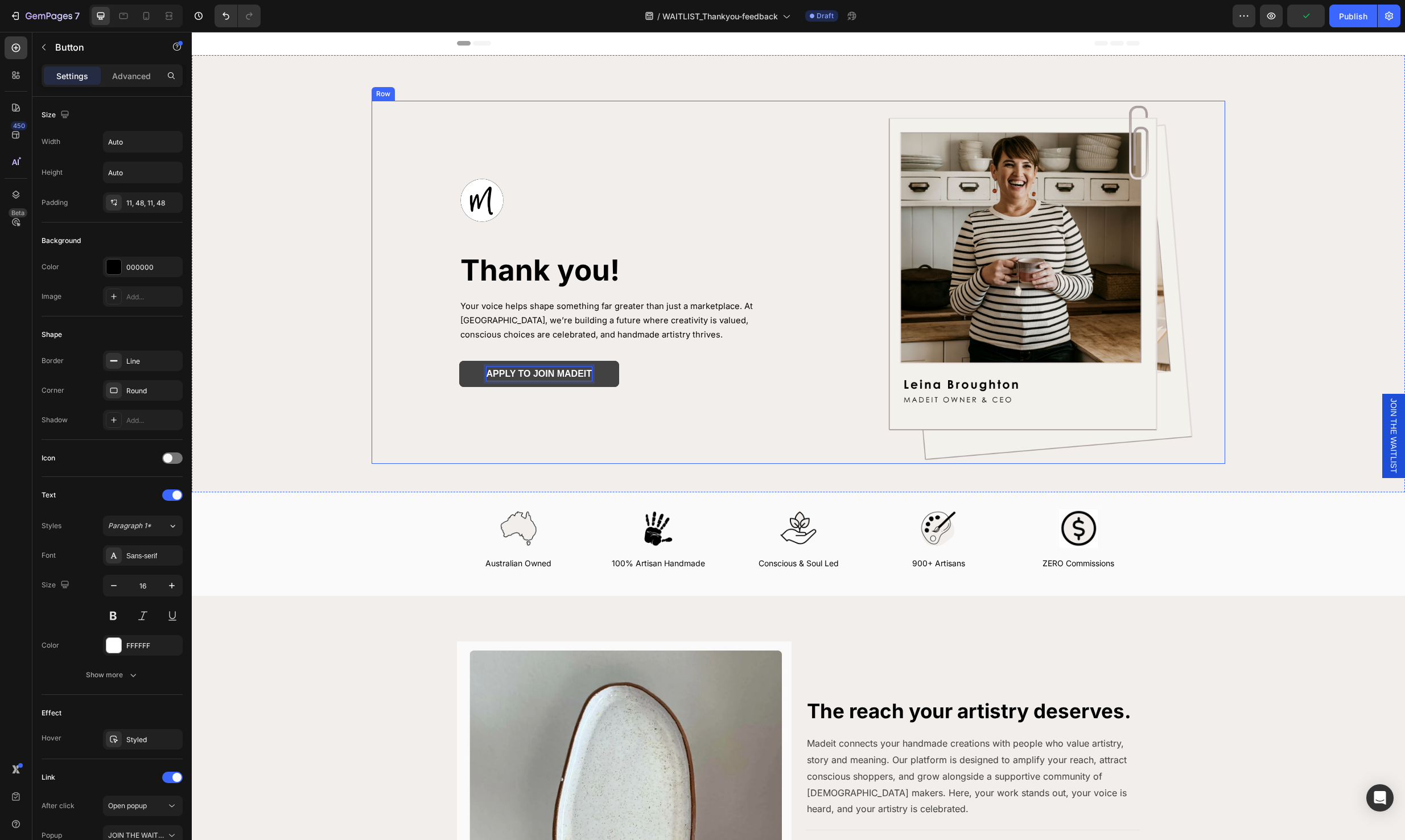
click at [531, 396] on div "Image Thank you! Heading Your voice helps shape something far greater than just…" at bounding box center [621, 282] width 498 height 363
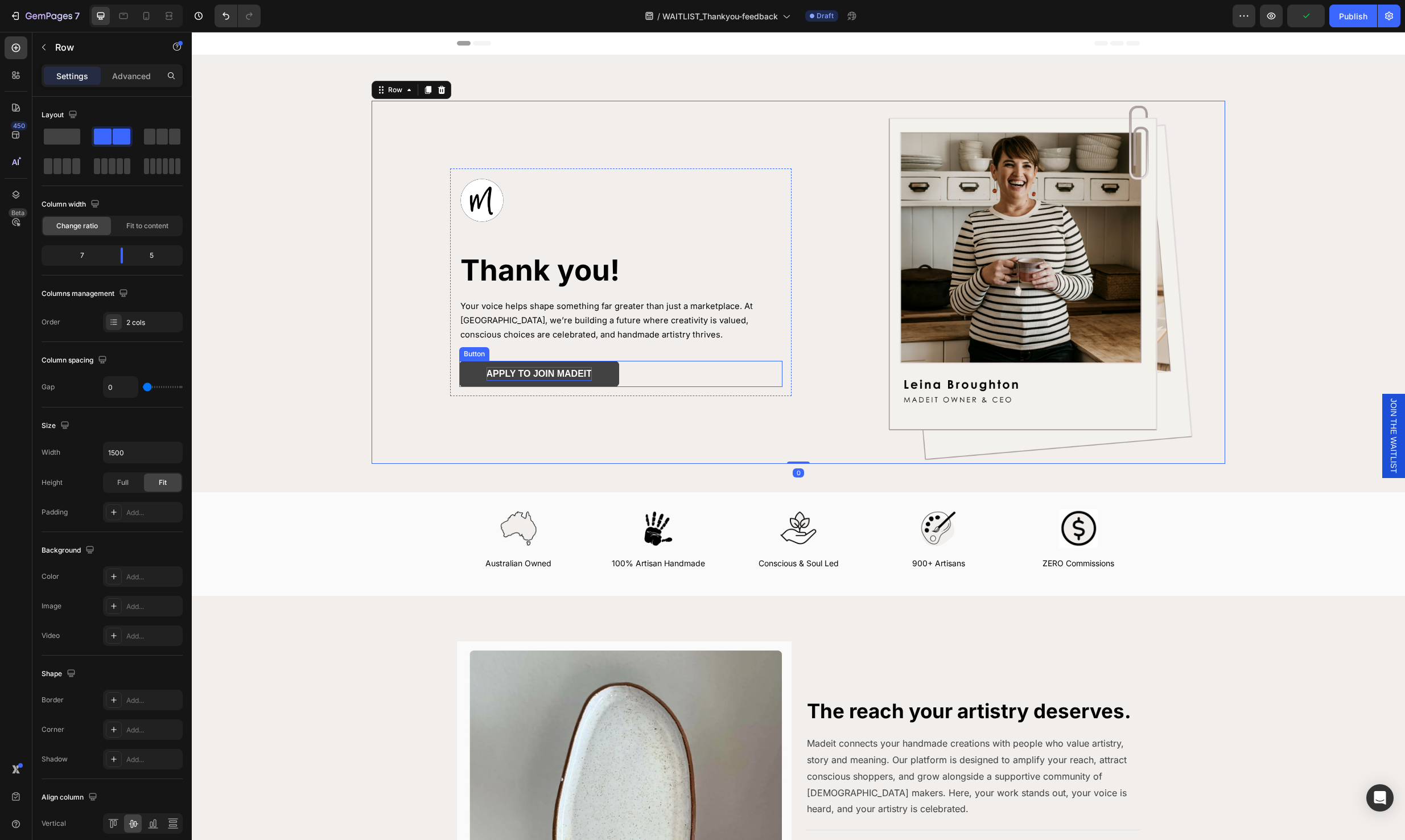
click at [574, 368] on p "APPLY TO JOIN MADEIT" at bounding box center [540, 373] width 106 height 14
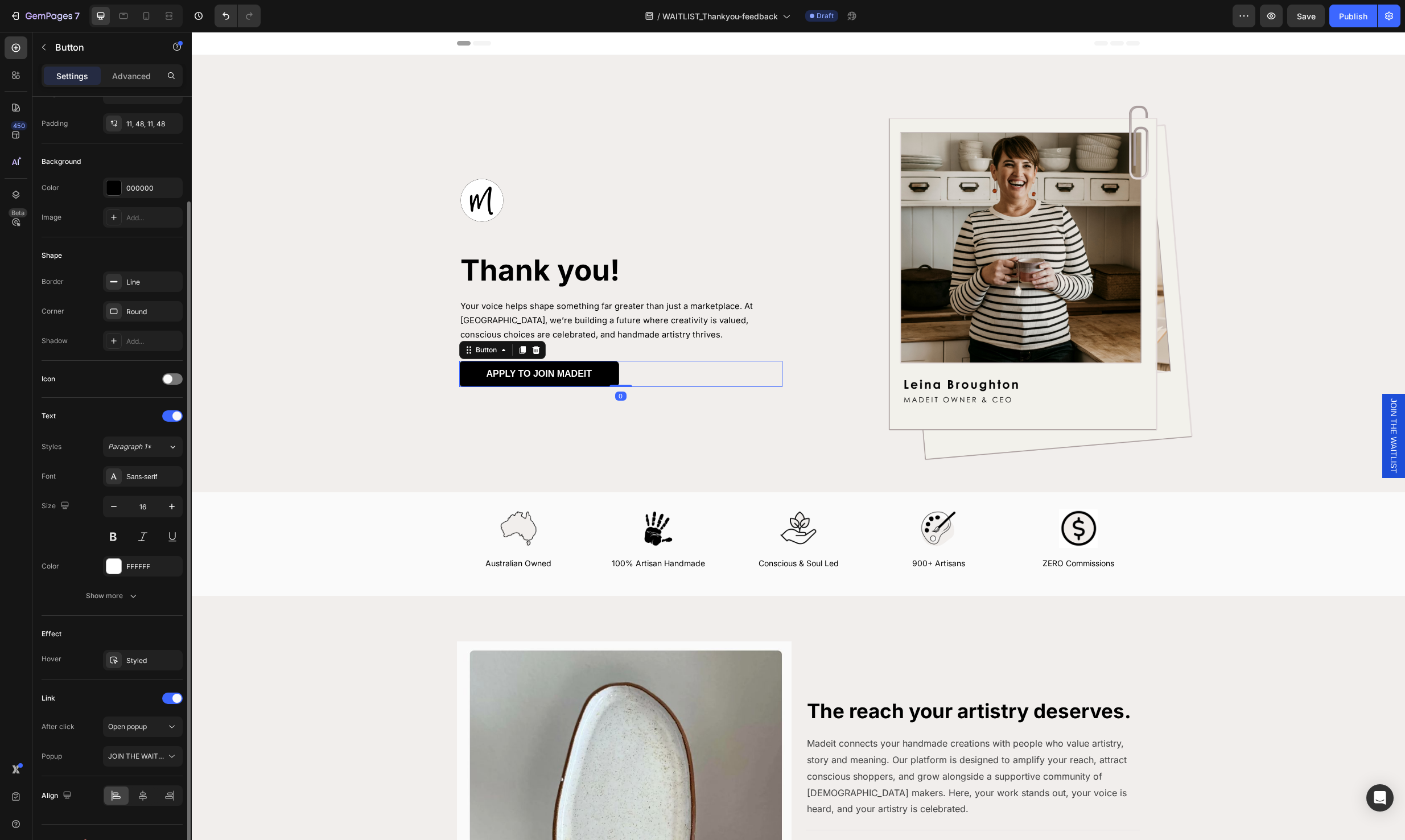
scroll to position [97, 0]
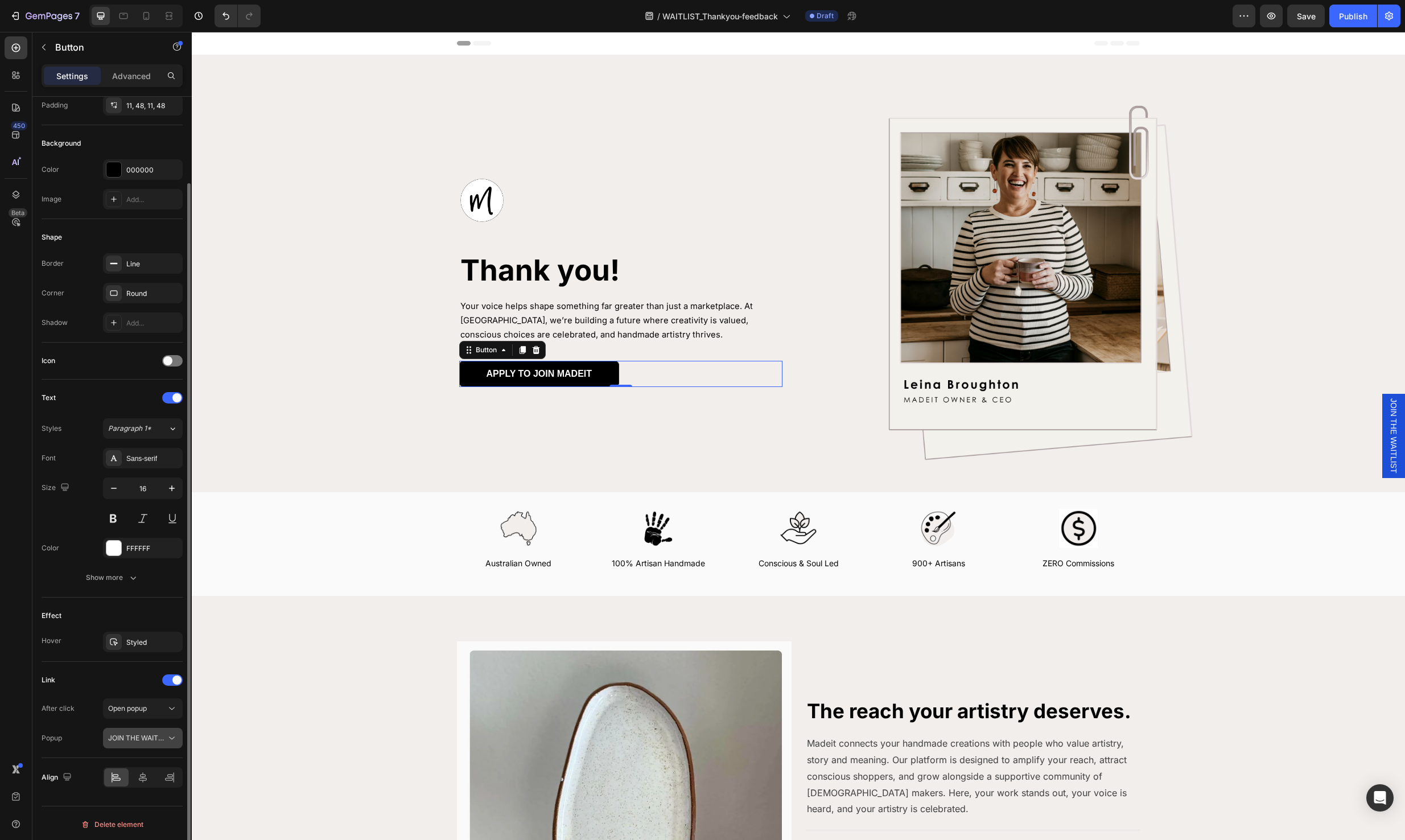
click at [140, 735] on span "JOIN THE WAITLIST" at bounding box center [141, 738] width 65 height 9
click at [139, 710] on span "Open popup" at bounding box center [127, 708] width 39 height 9
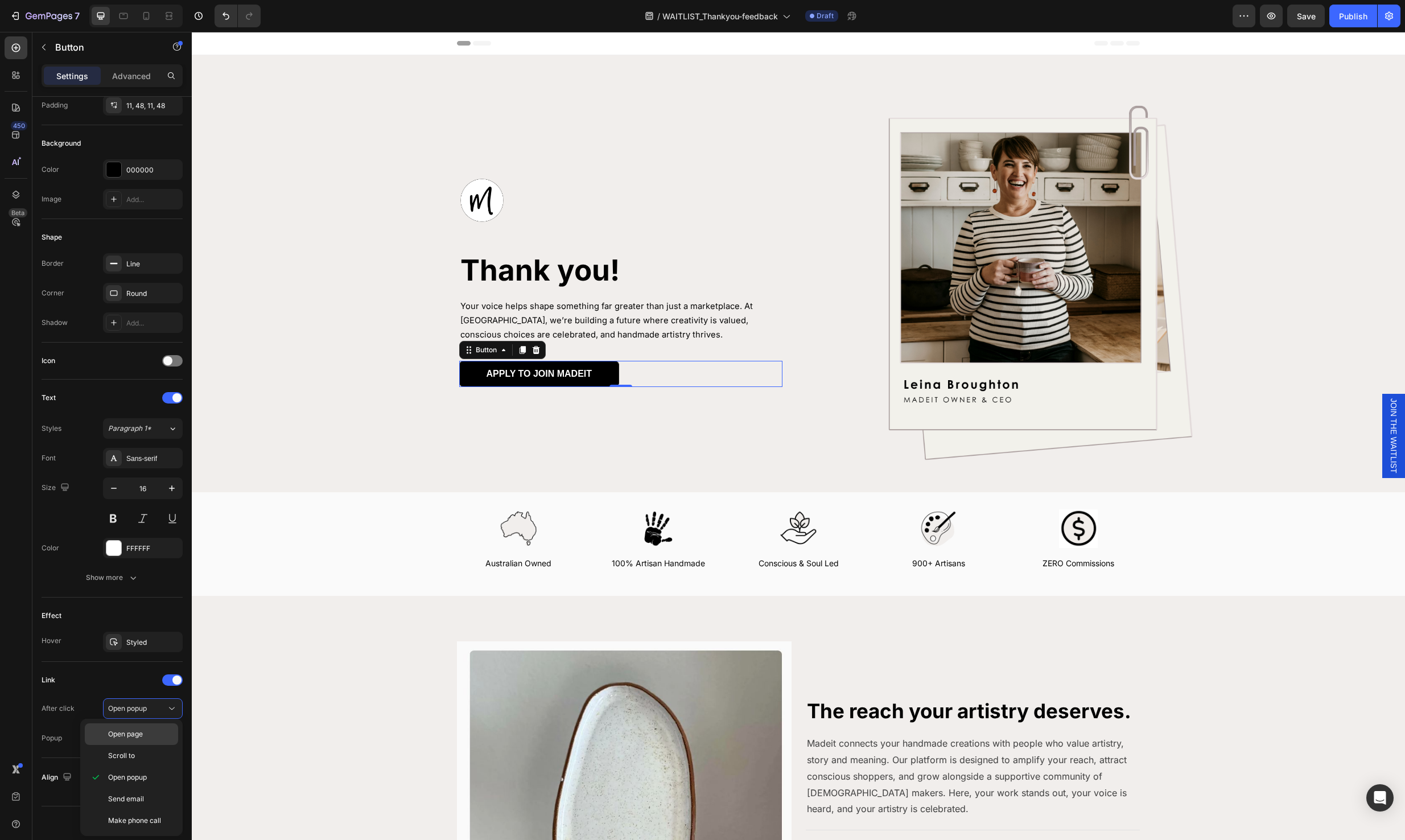
click at [127, 739] on div "Open page" at bounding box center [131, 733] width 94 height 21
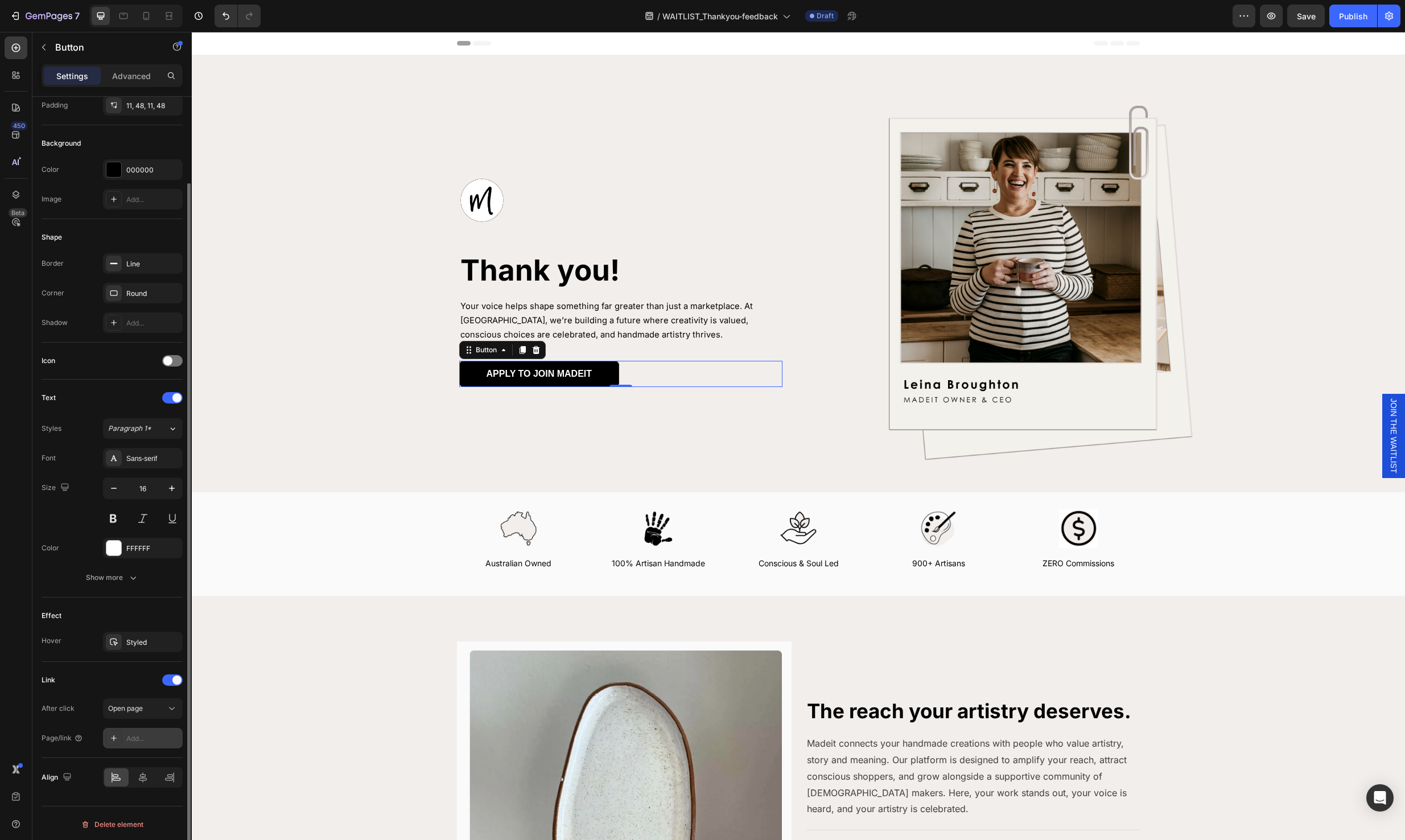
click at [138, 735] on div "Add..." at bounding box center [153, 738] width 54 height 10
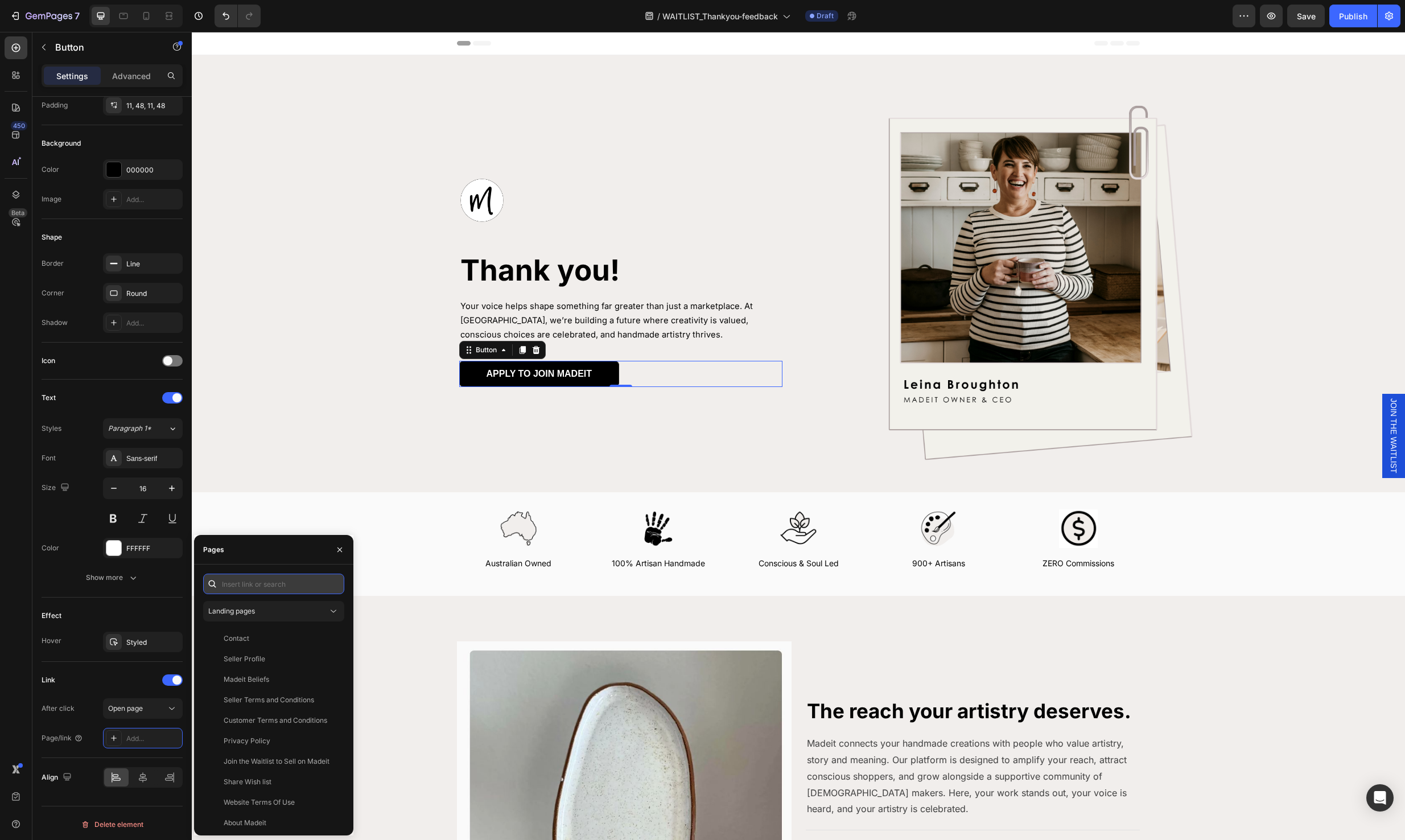
click at [259, 587] on input "text" at bounding box center [274, 584] width 141 height 21
paste input "https://madeit.com.au/pages/apply-now"
type input "https://madeit.com.au/pages/apply-now"
click at [286, 614] on div "https://madeit.com.au/pages/apply-now" at bounding box center [261, 611] width 74 height 10
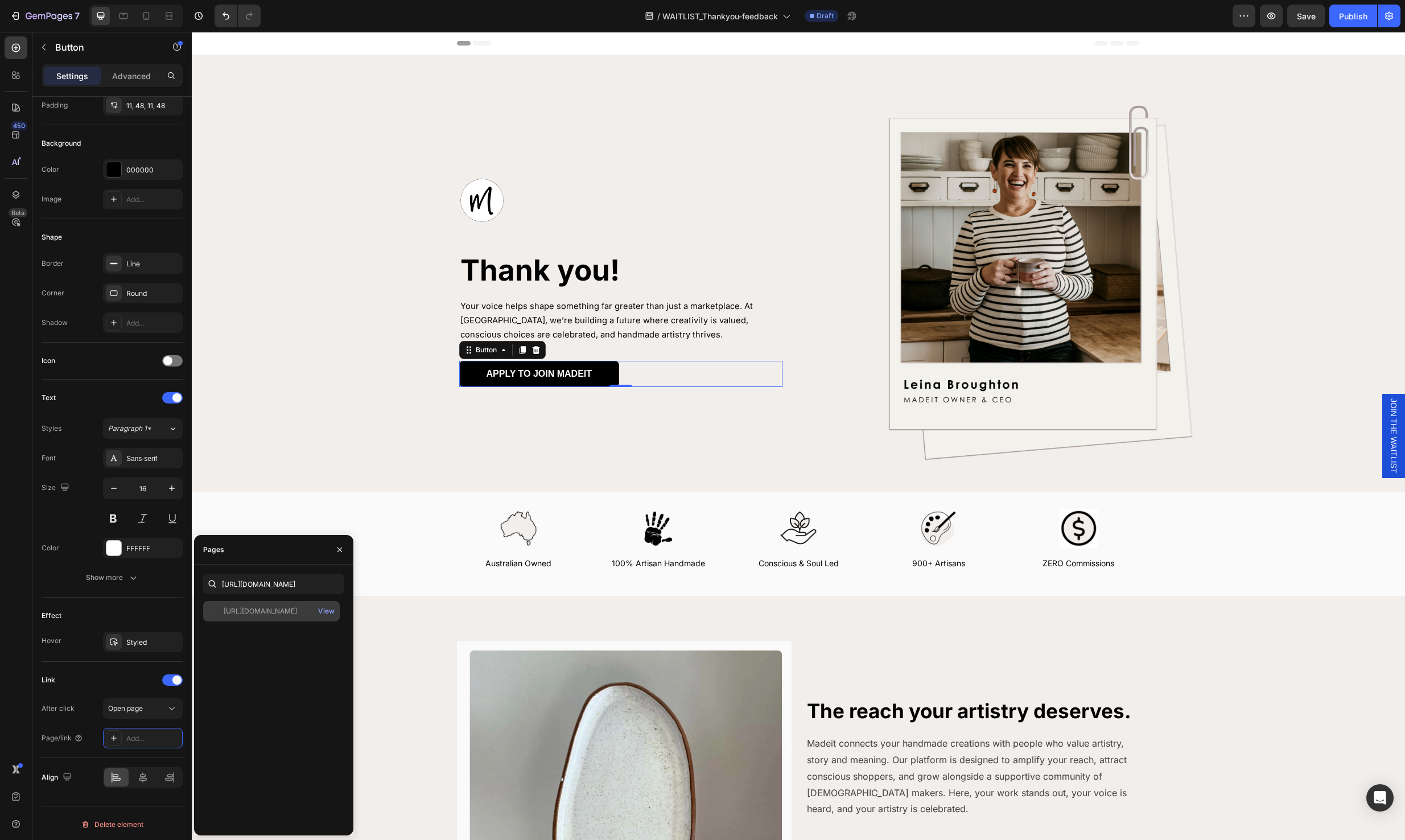
scroll to position [0, 0]
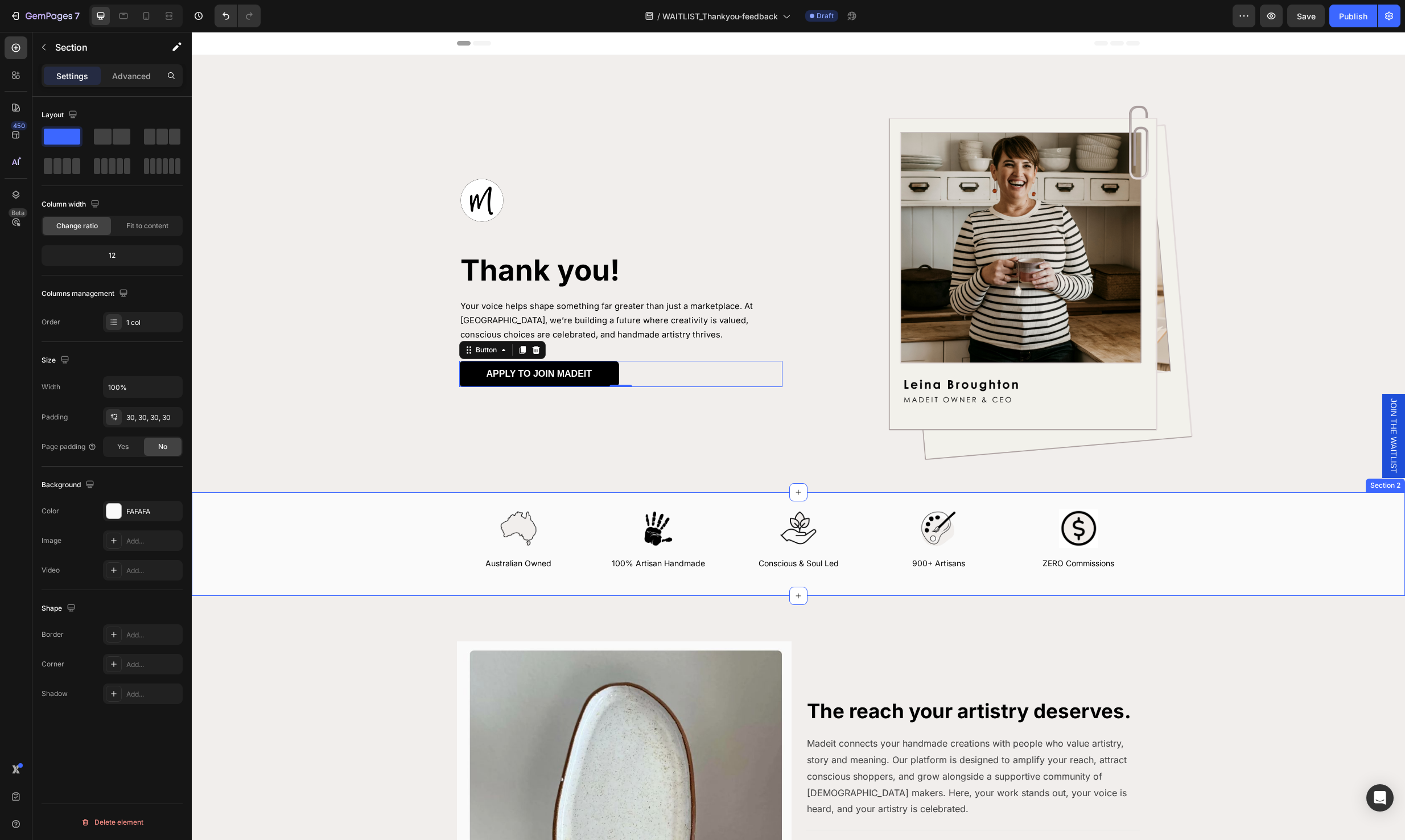
click at [1171, 562] on div "Image Australian Owned Text Block Image 100% Artisan Handmade Text Block Image …" at bounding box center [798, 544] width 1179 height 69
click at [1161, 403] on img at bounding box center [1040, 282] width 342 height 363
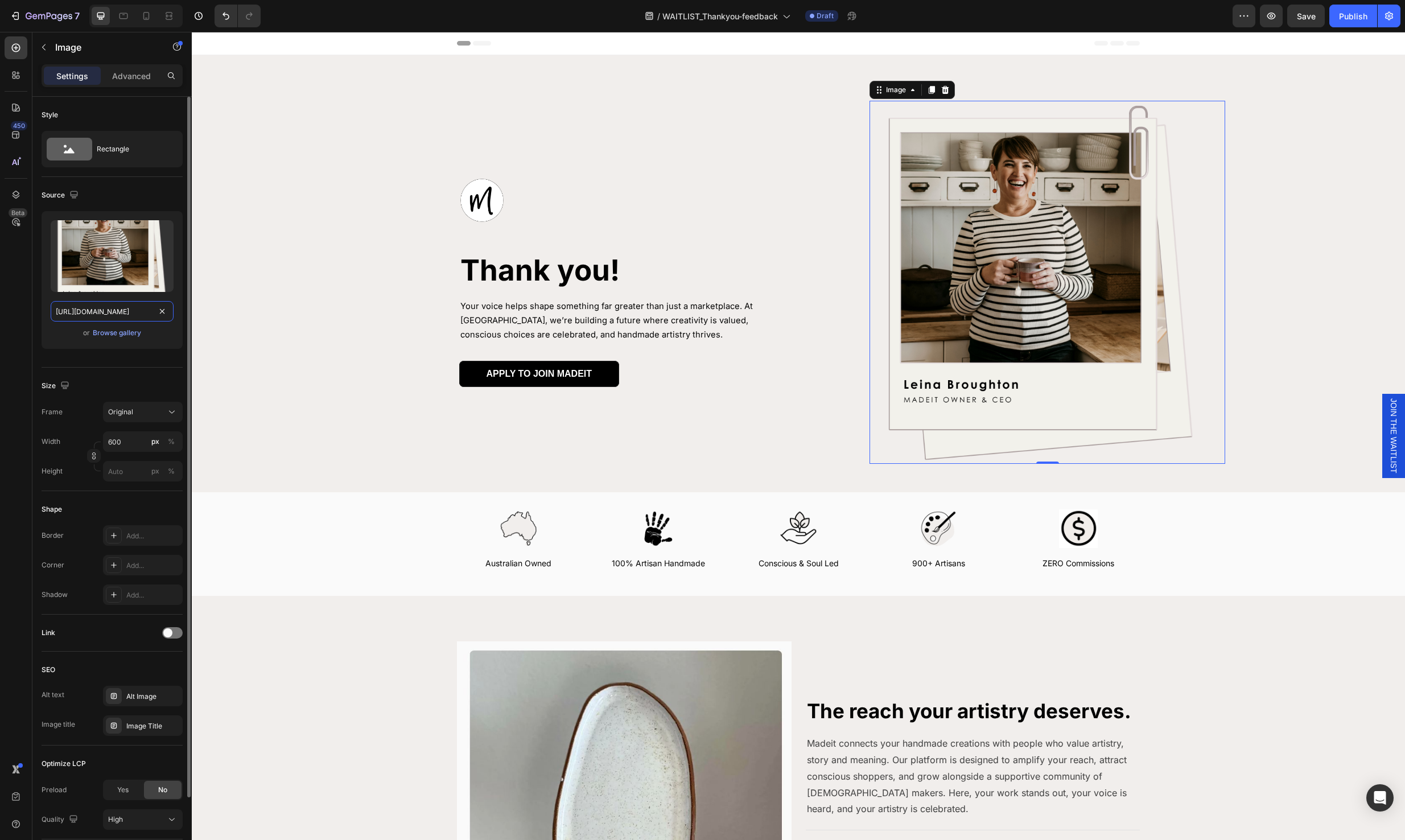
click at [116, 311] on input "https://cdn.shopify.com/s/files/1/0761/3150/0338/files/gempages_582886930119656…" at bounding box center [112, 311] width 123 height 21
click at [116, 332] on div "Browse gallery" at bounding box center [117, 333] width 49 height 10
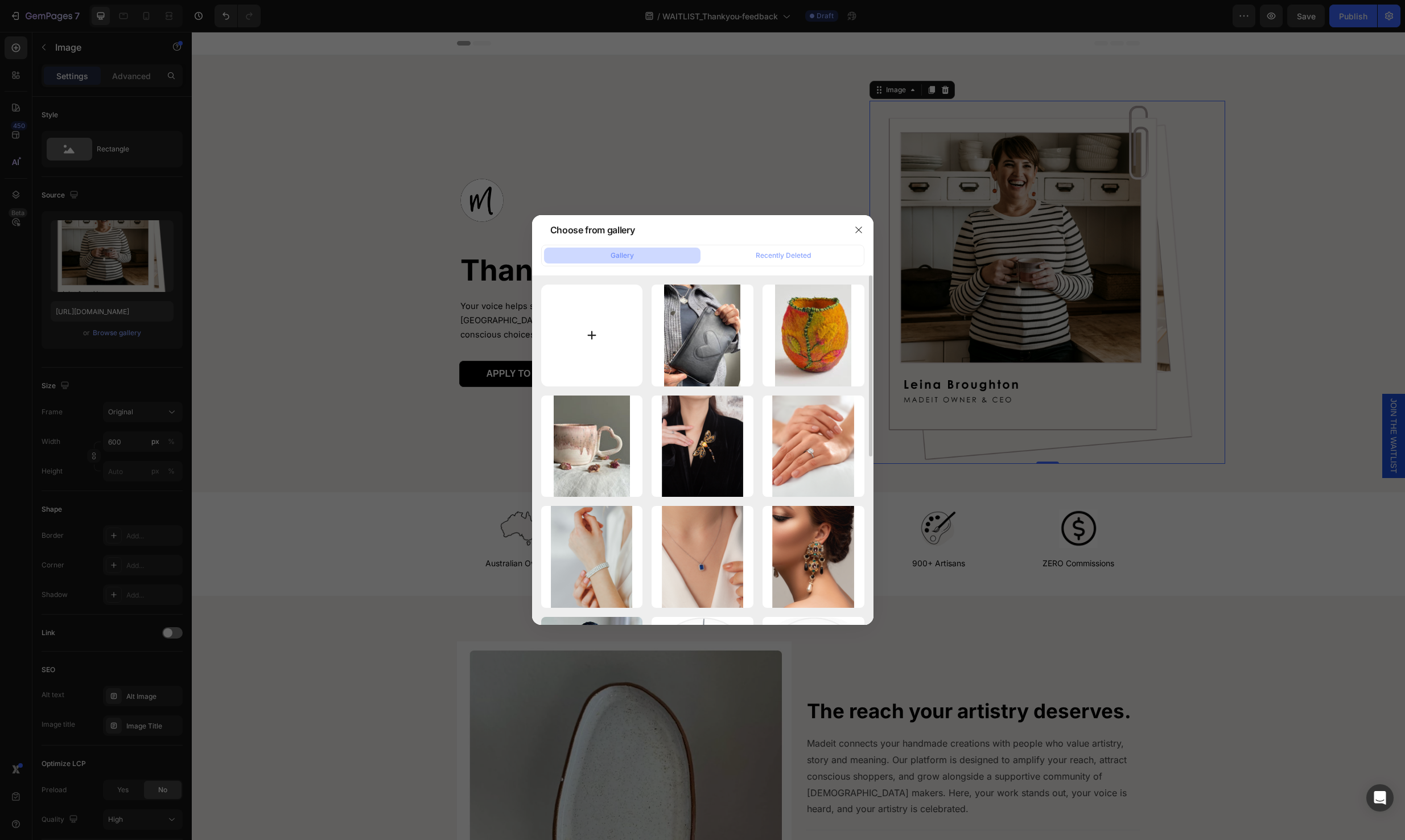
click at [585, 337] on input "file" at bounding box center [592, 335] width 102 height 102
type input "C:\fakepath\LB-image.png"
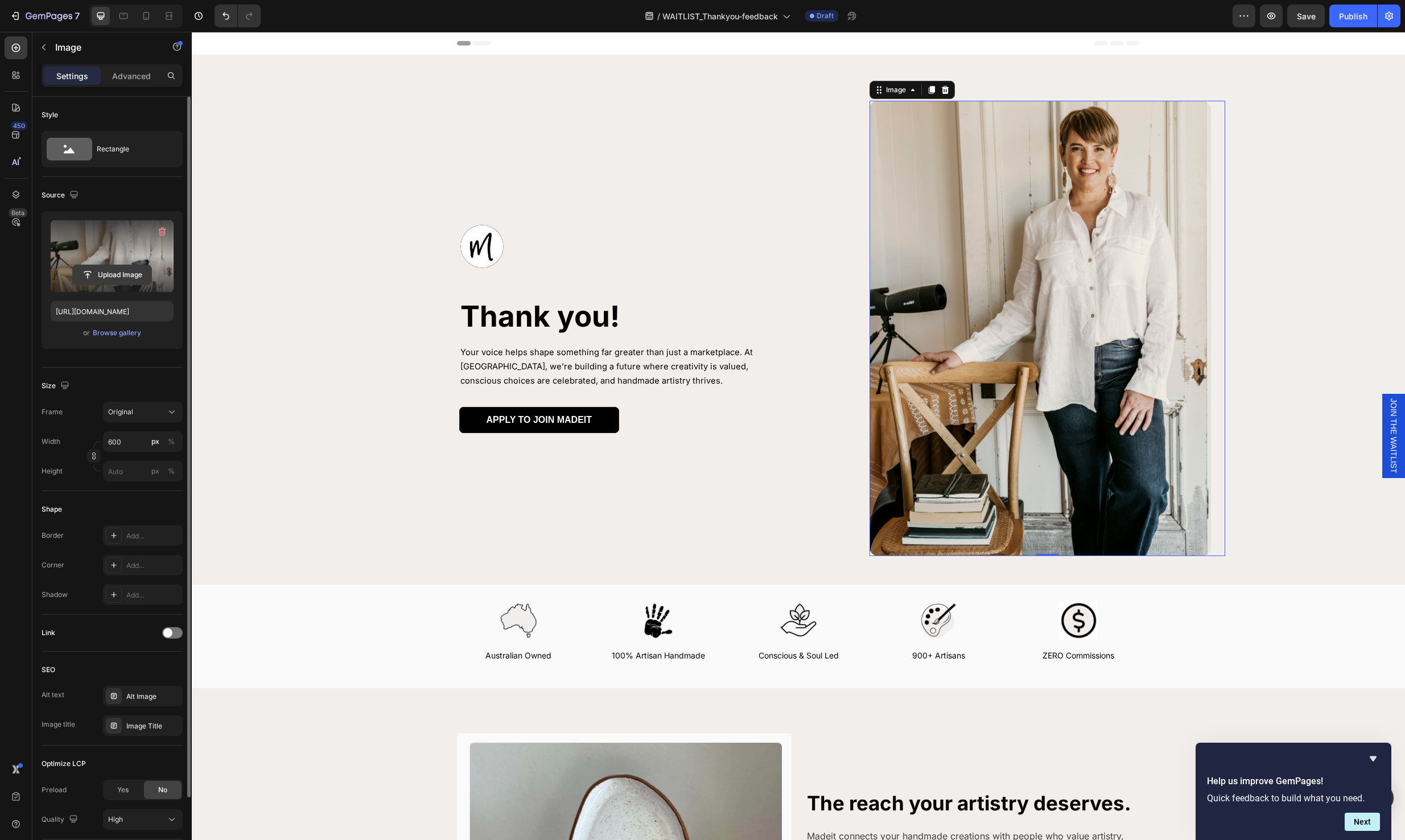
click at [122, 269] on input "file" at bounding box center [112, 275] width 79 height 19
type input "[URL][DOMAIN_NAME]"
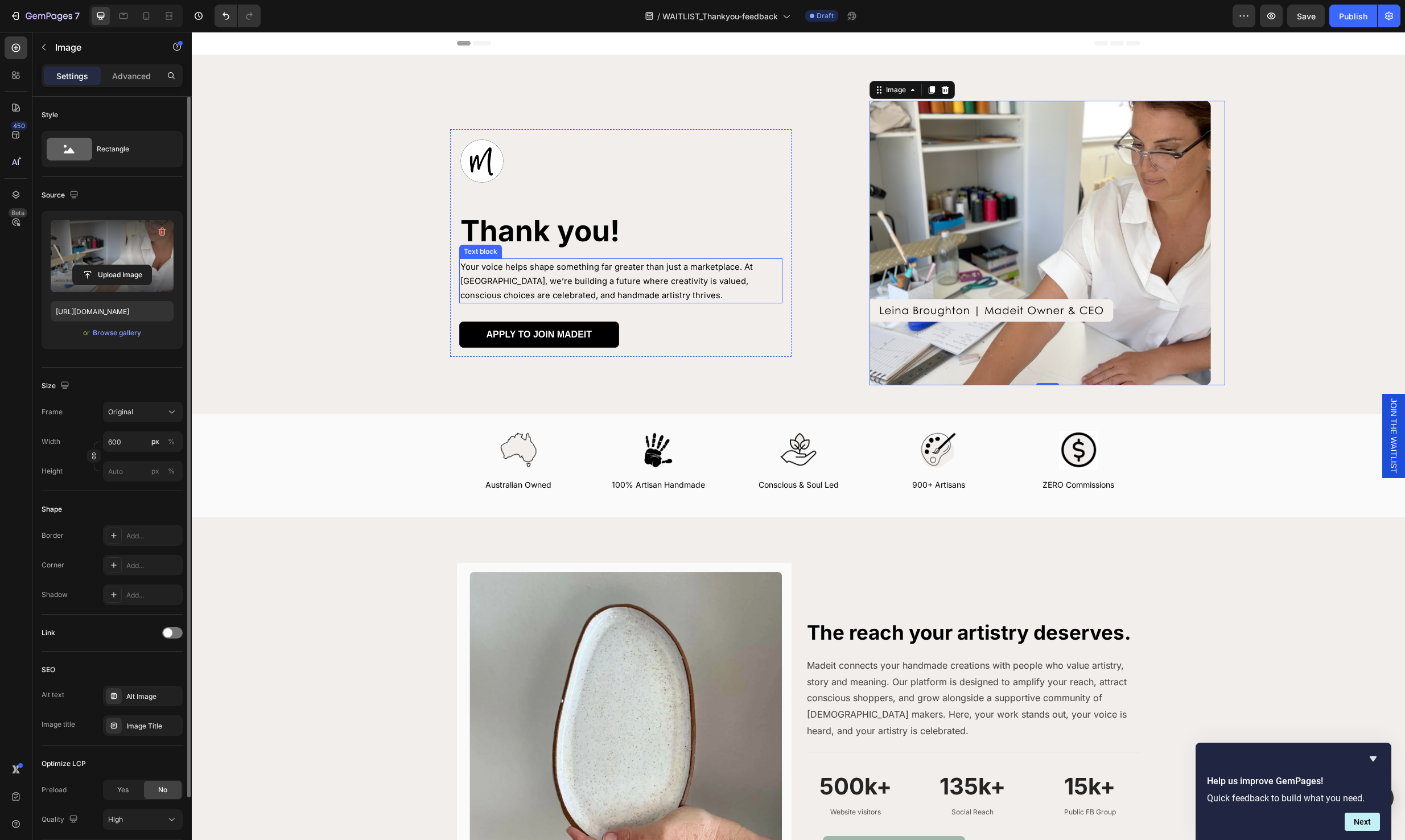
click at [730, 301] on p "Your voice helps shape something far greater than just a marketplace. At [GEOGR…" at bounding box center [621, 280] width 321 height 43
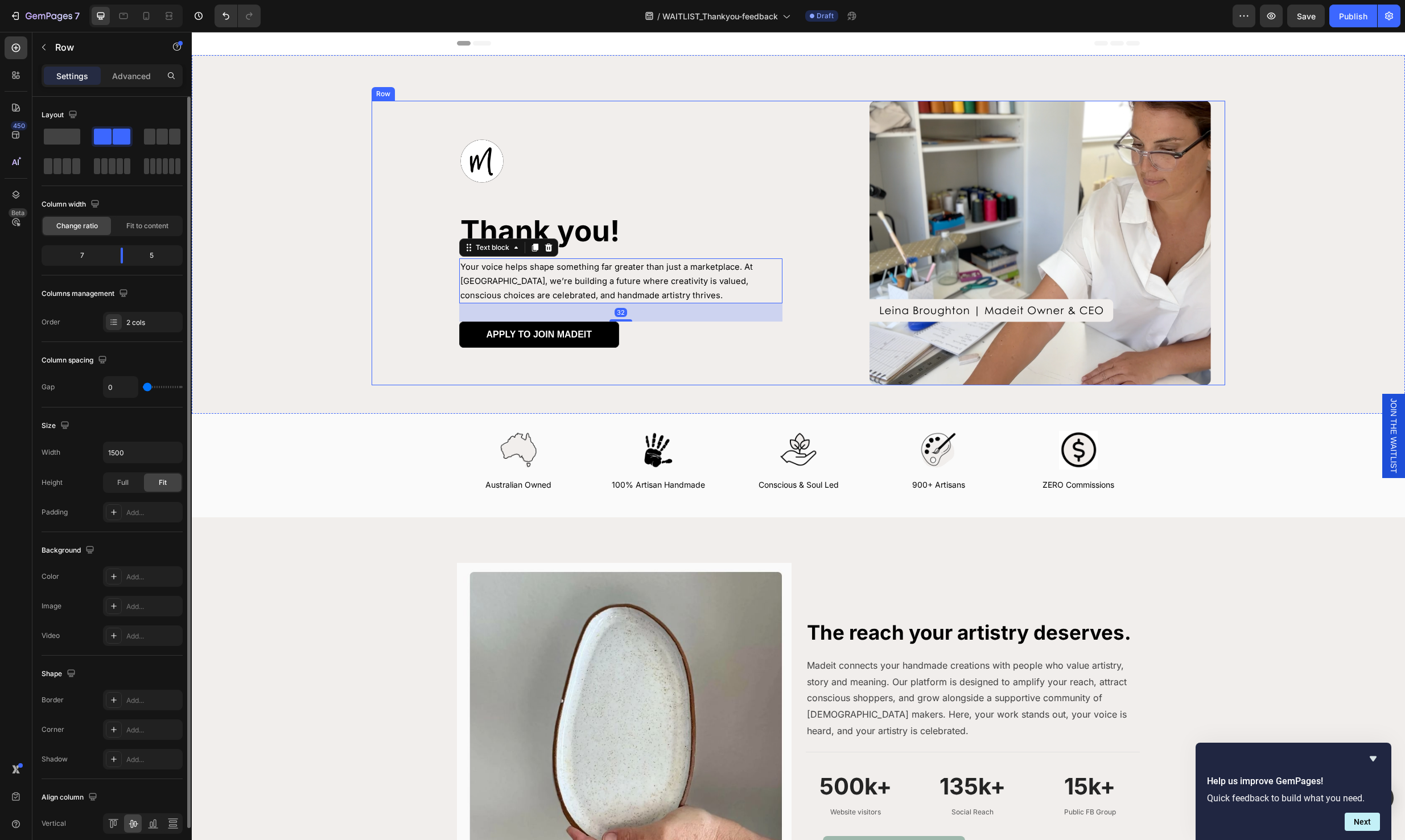
click at [823, 309] on div "Image Thank you! Heading Your voice helps shape something far greater than just…" at bounding box center [621, 243] width 498 height 284
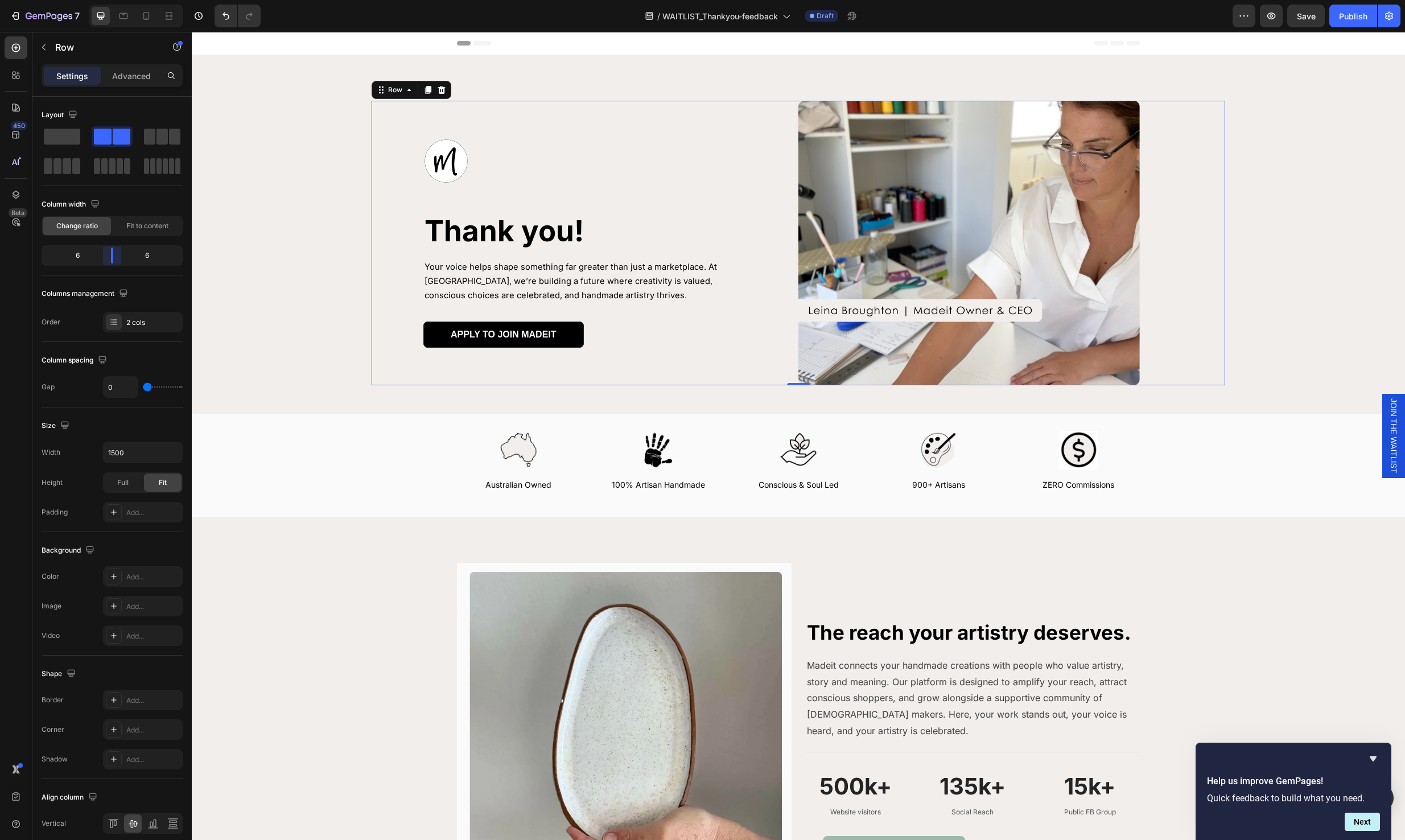
click at [116, 0] on body "7 Version history / WAITLIST_Thankyou-feedback Draft Preview Save Publish 450 B…" at bounding box center [702, 0] width 1405 height 0
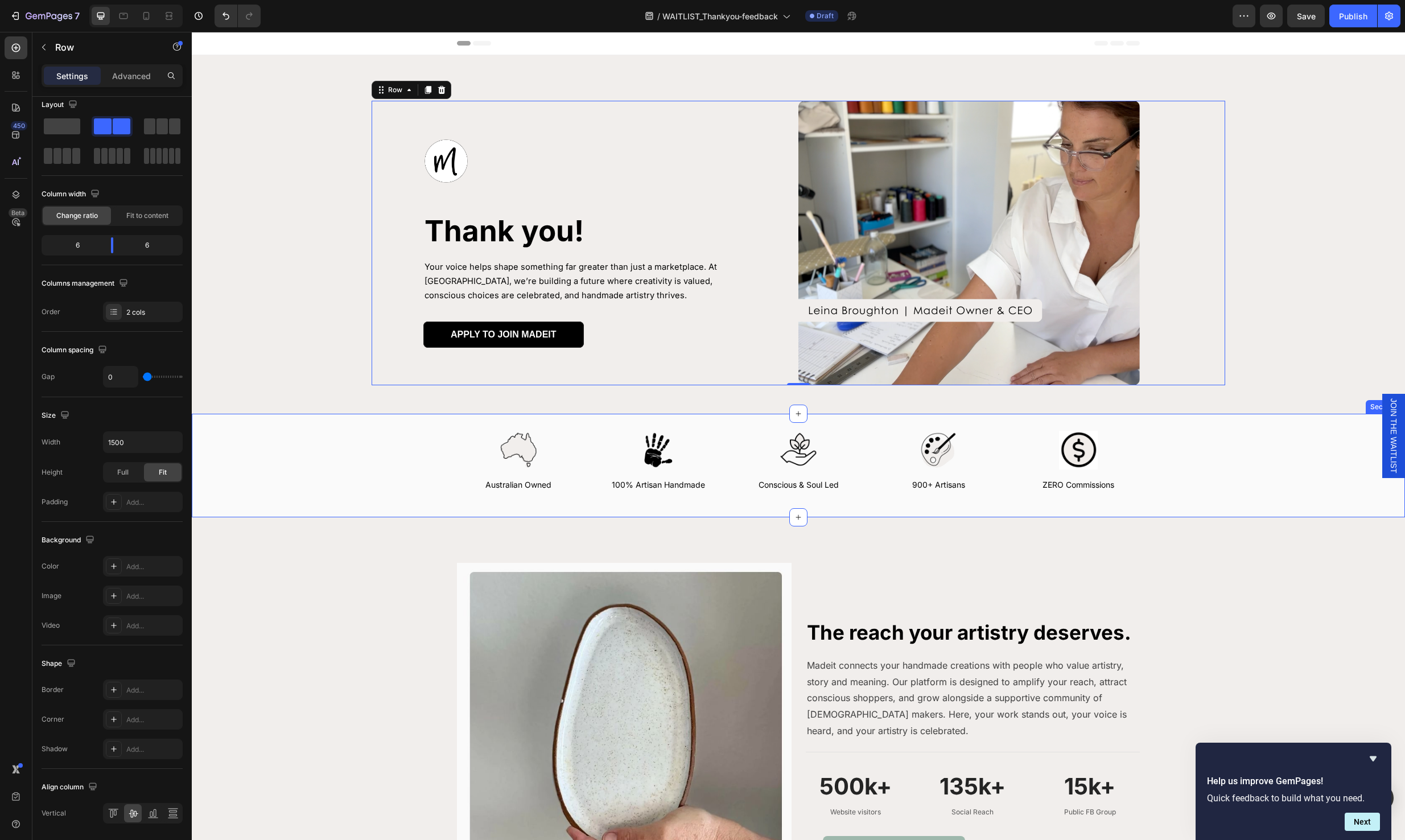
click at [1211, 505] on div "Image Australian Owned Text Block Image 100% Artisan Handmade Text Block Image …" at bounding box center [798, 465] width 1214 height 104
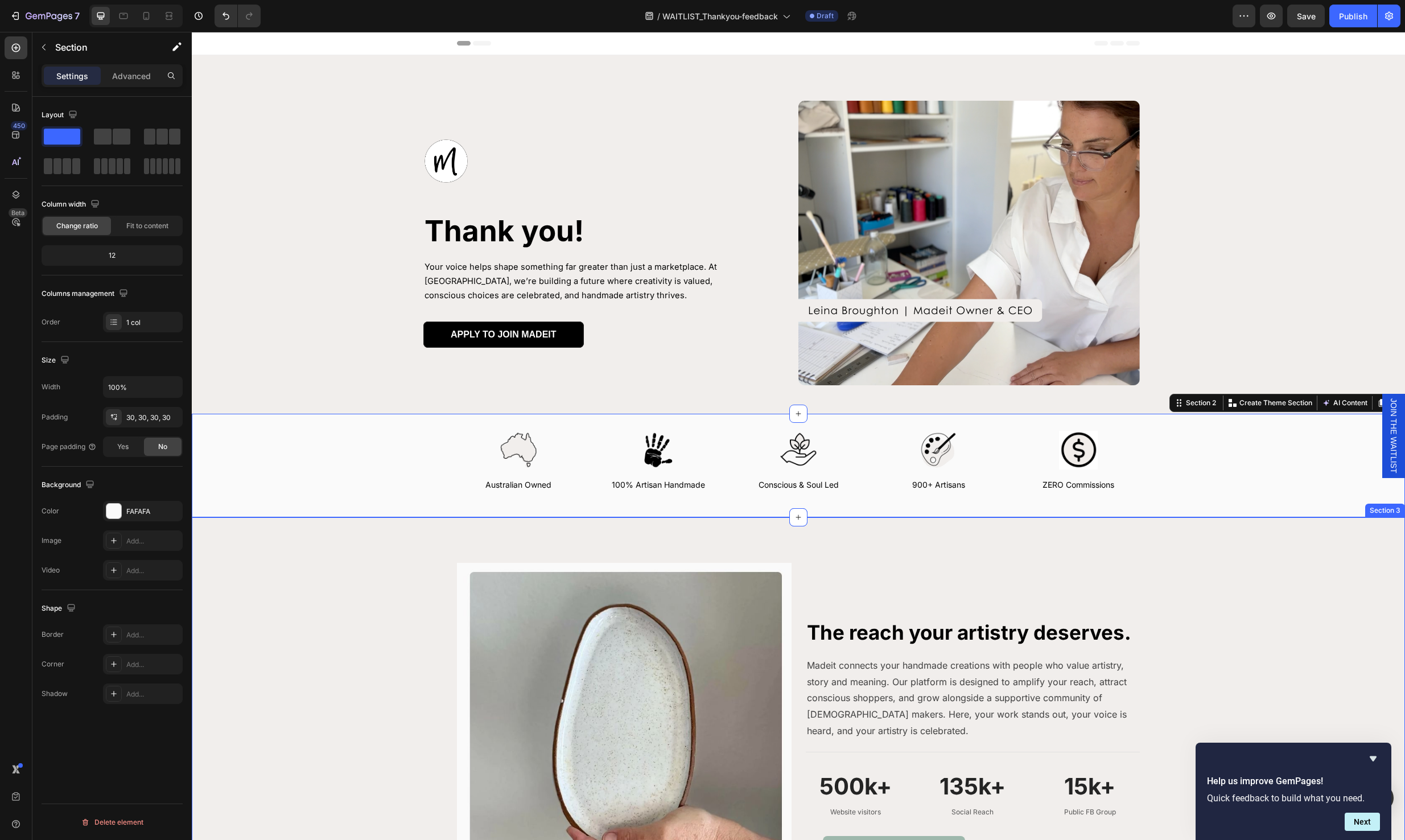
click at [1211, 589] on div "Image The reach your artistry deserves. Heading Madeit connects your handmade c…" at bounding box center [798, 740] width 1196 height 355
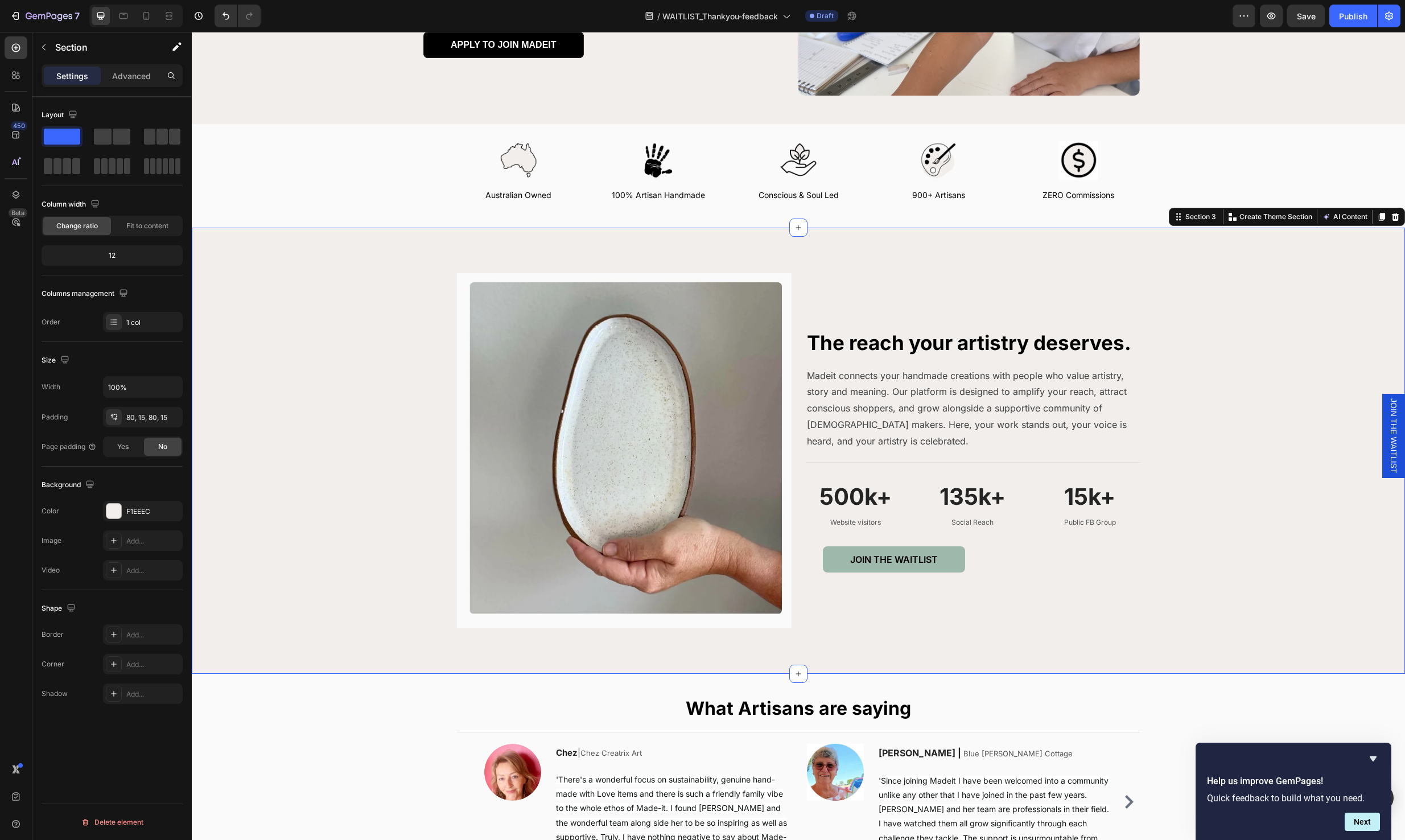
scroll to position [88, 0]
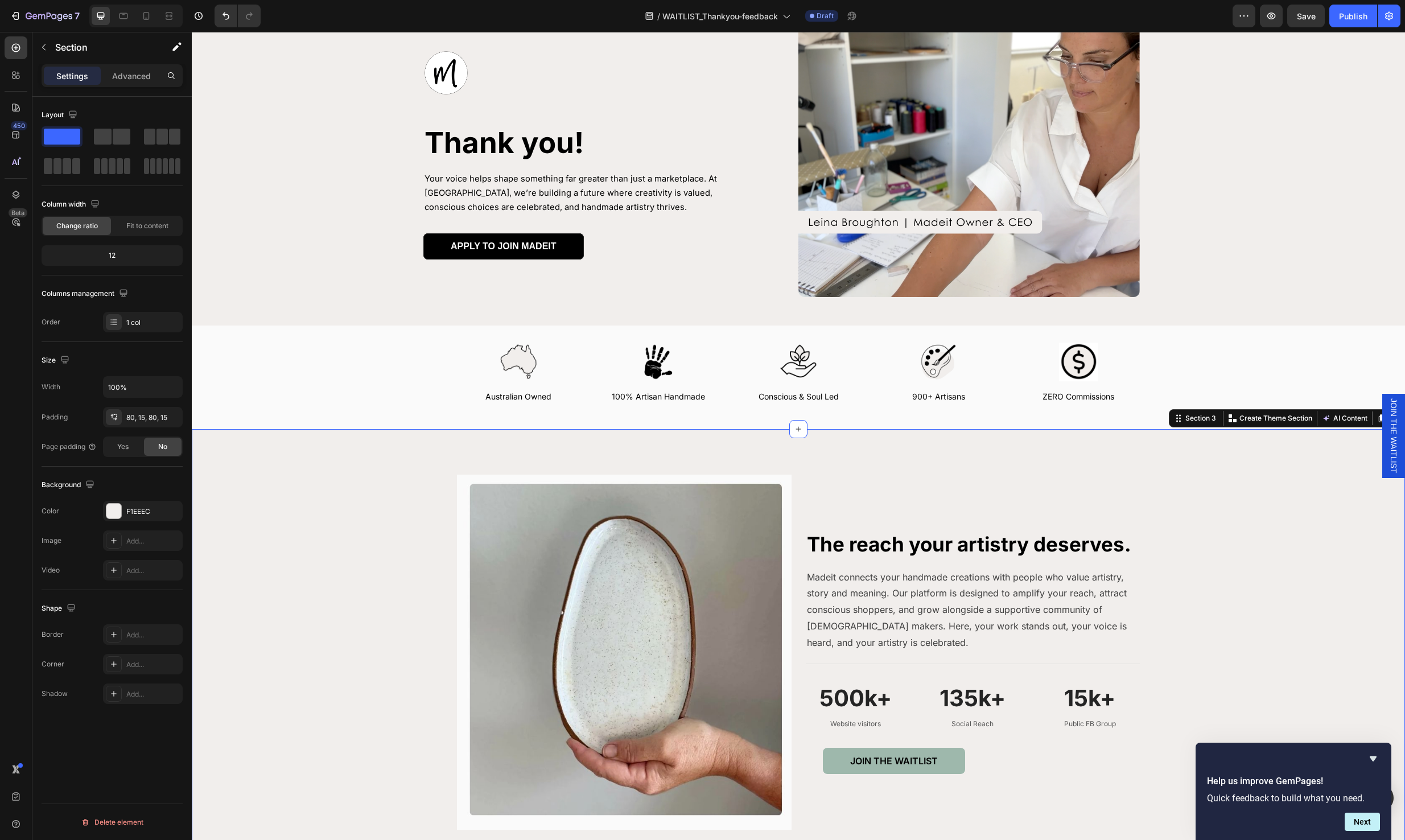
click at [1187, 526] on div "Image The reach your artistry deserves. Heading Madeit connects your handmade c…" at bounding box center [798, 652] width 1196 height 355
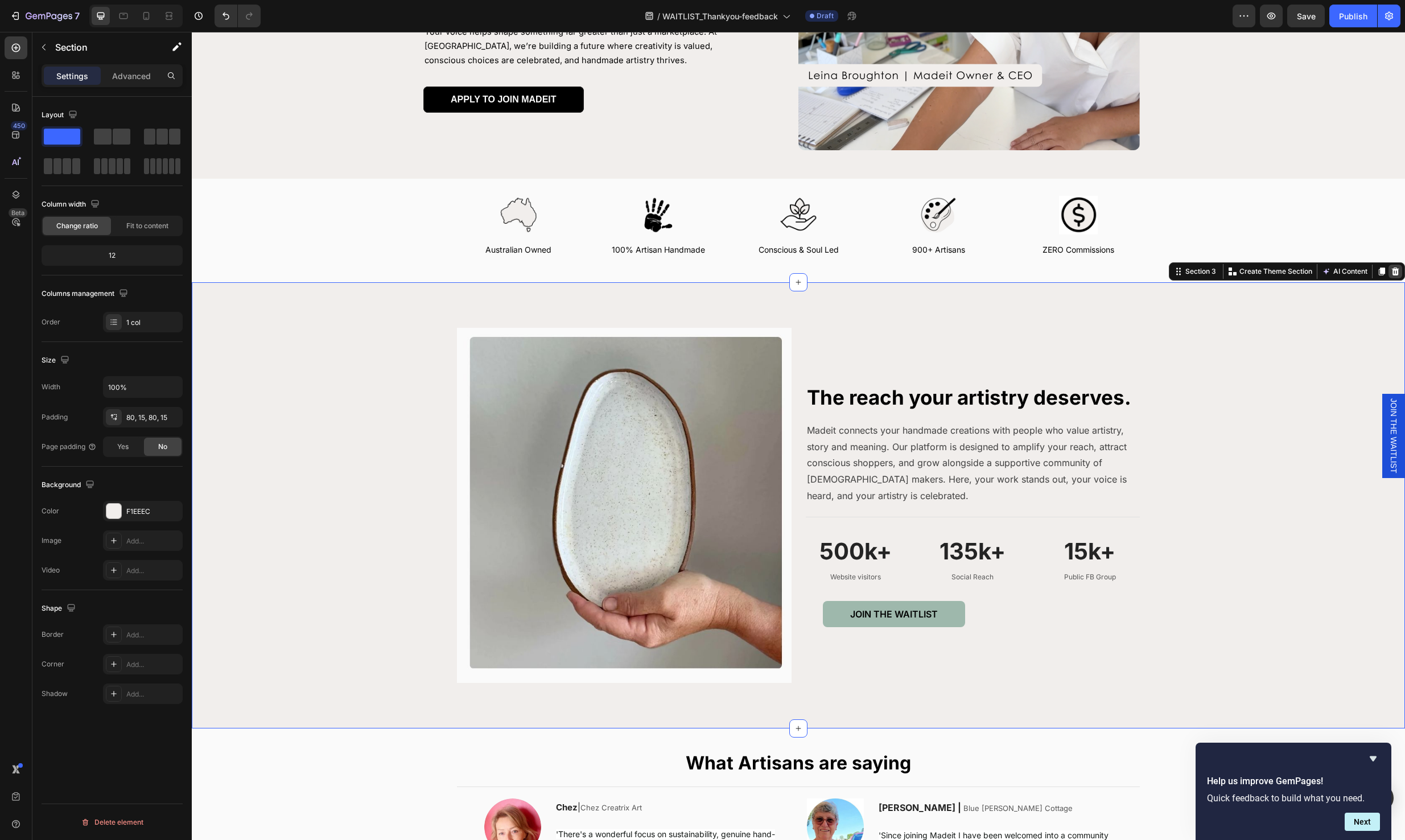
click at [1392, 273] on icon at bounding box center [1395, 271] width 7 height 8
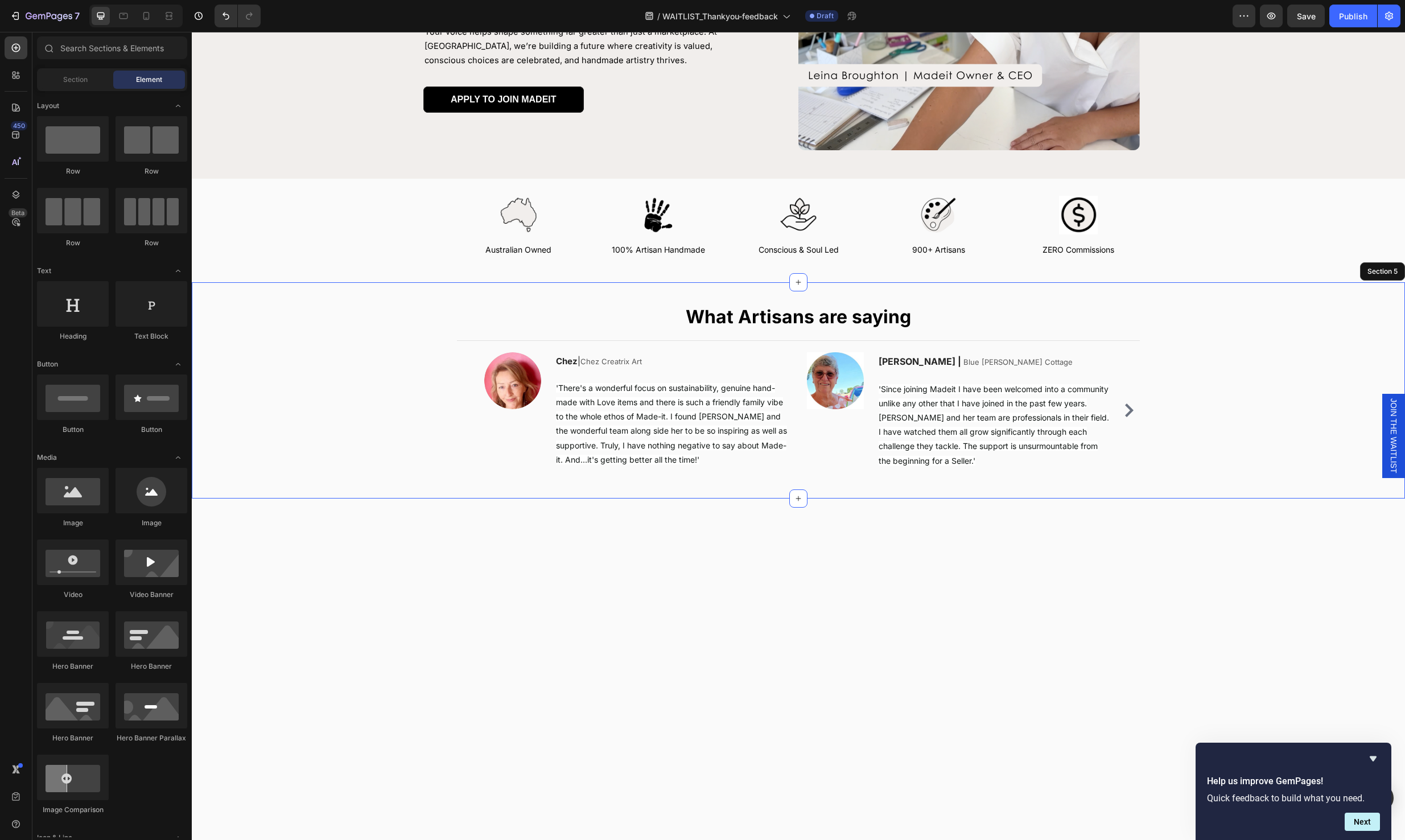
click at [1191, 427] on div "What Artisans are saying Heading Title Line Image Chez | Chez Creatrix Art Text…" at bounding box center [798, 395] width 1179 height 182
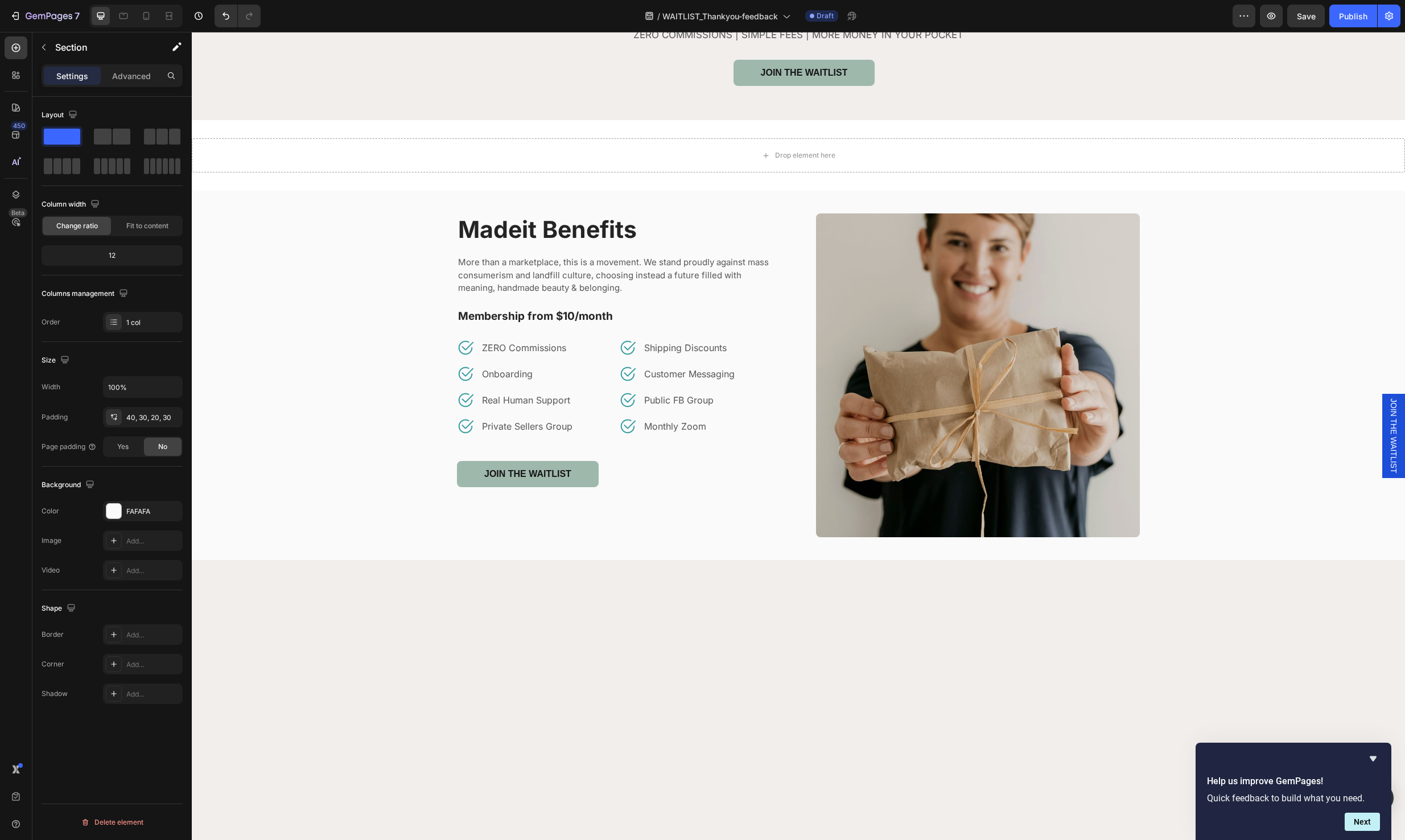
scroll to position [808, 0]
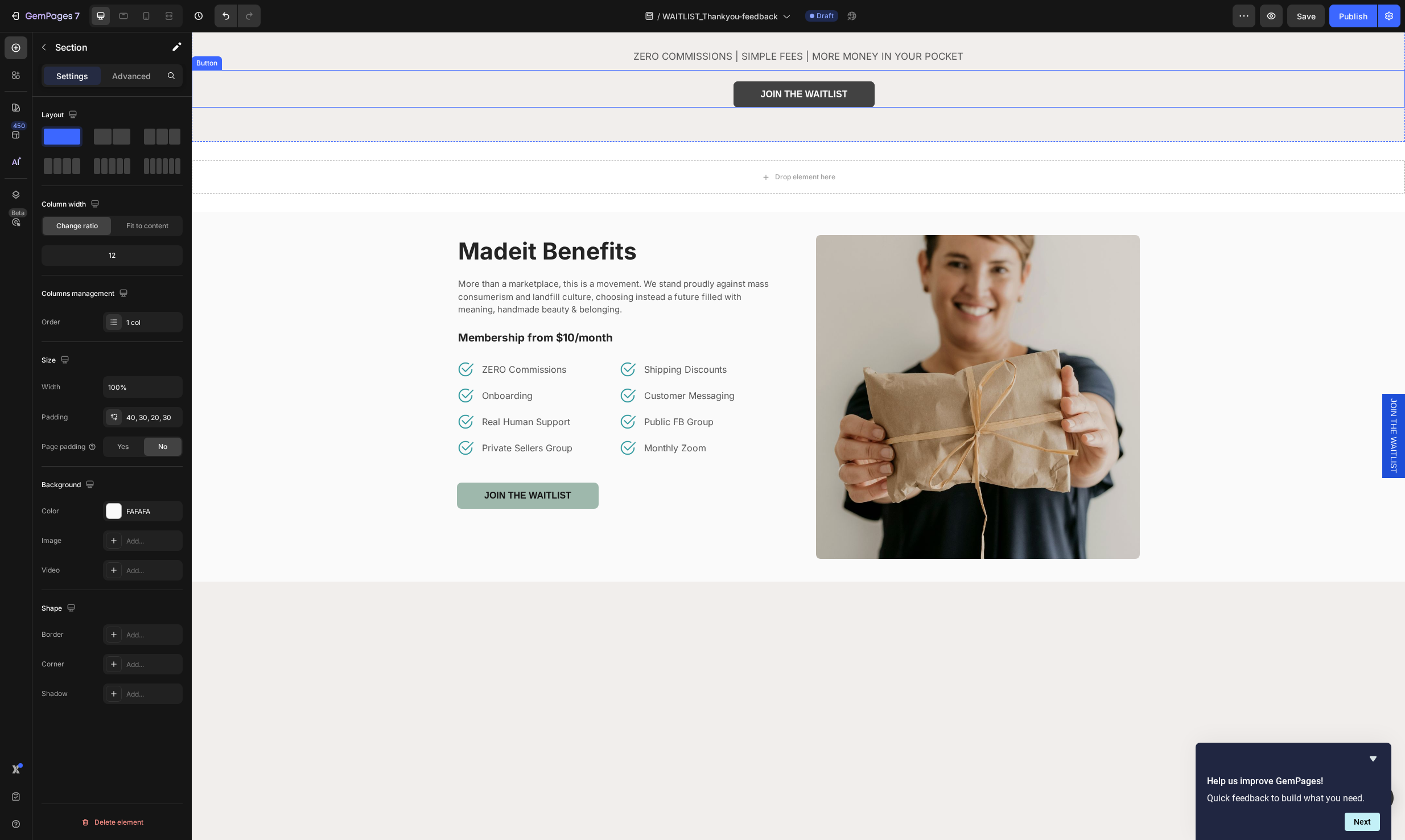
click at [853, 107] on link "JOIN THE WAITLIST" at bounding box center [804, 95] width 141 height 27
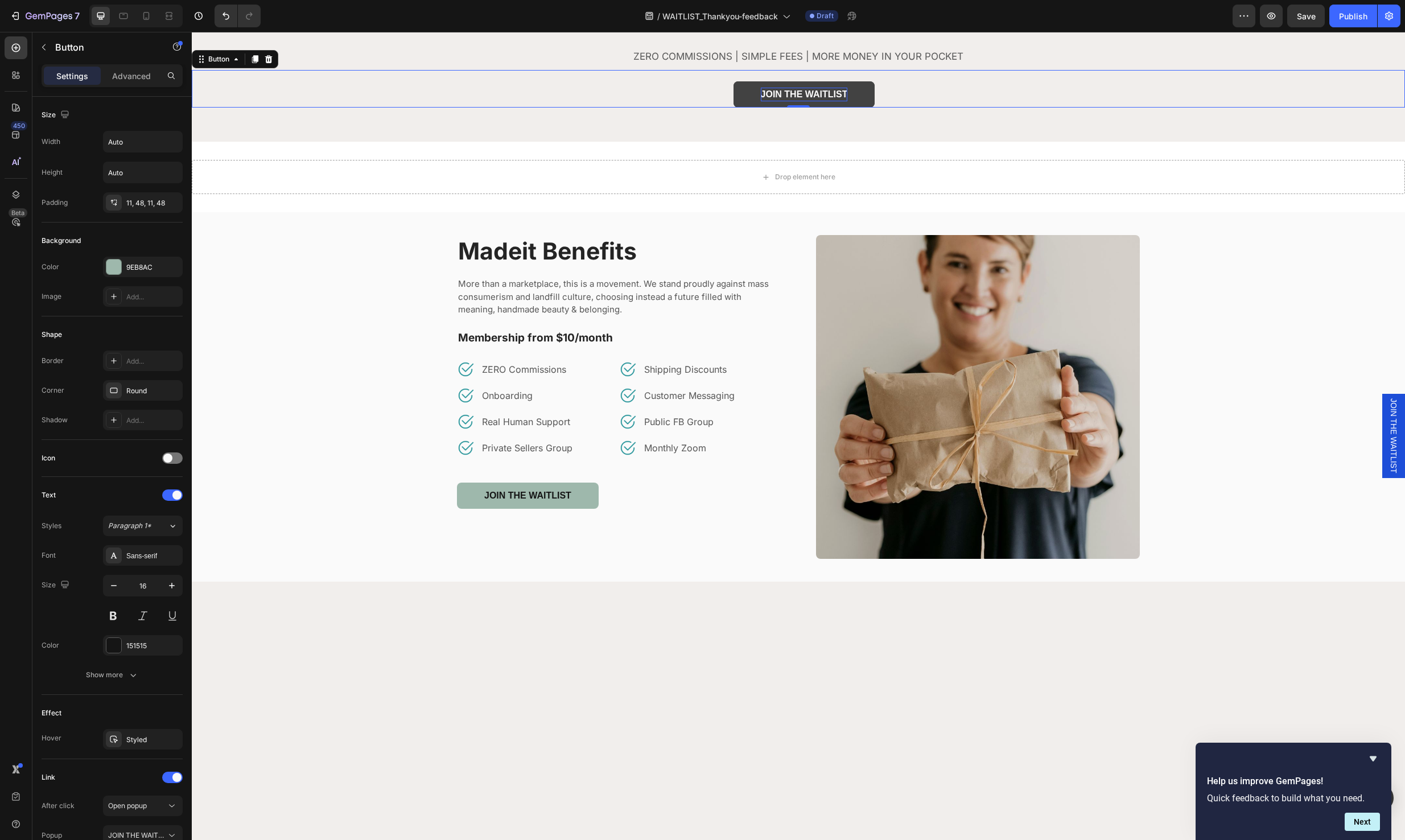
click at [794, 102] on p "JOIN THE WAITLIST" at bounding box center [804, 94] width 87 height 14
click at [1008, 141] on div "You deserve to earn Heading ZERO COMMISSIONS | SIMPLE FEES | MORE MONEY IN YOUR…" at bounding box center [798, 56] width 1214 height 170
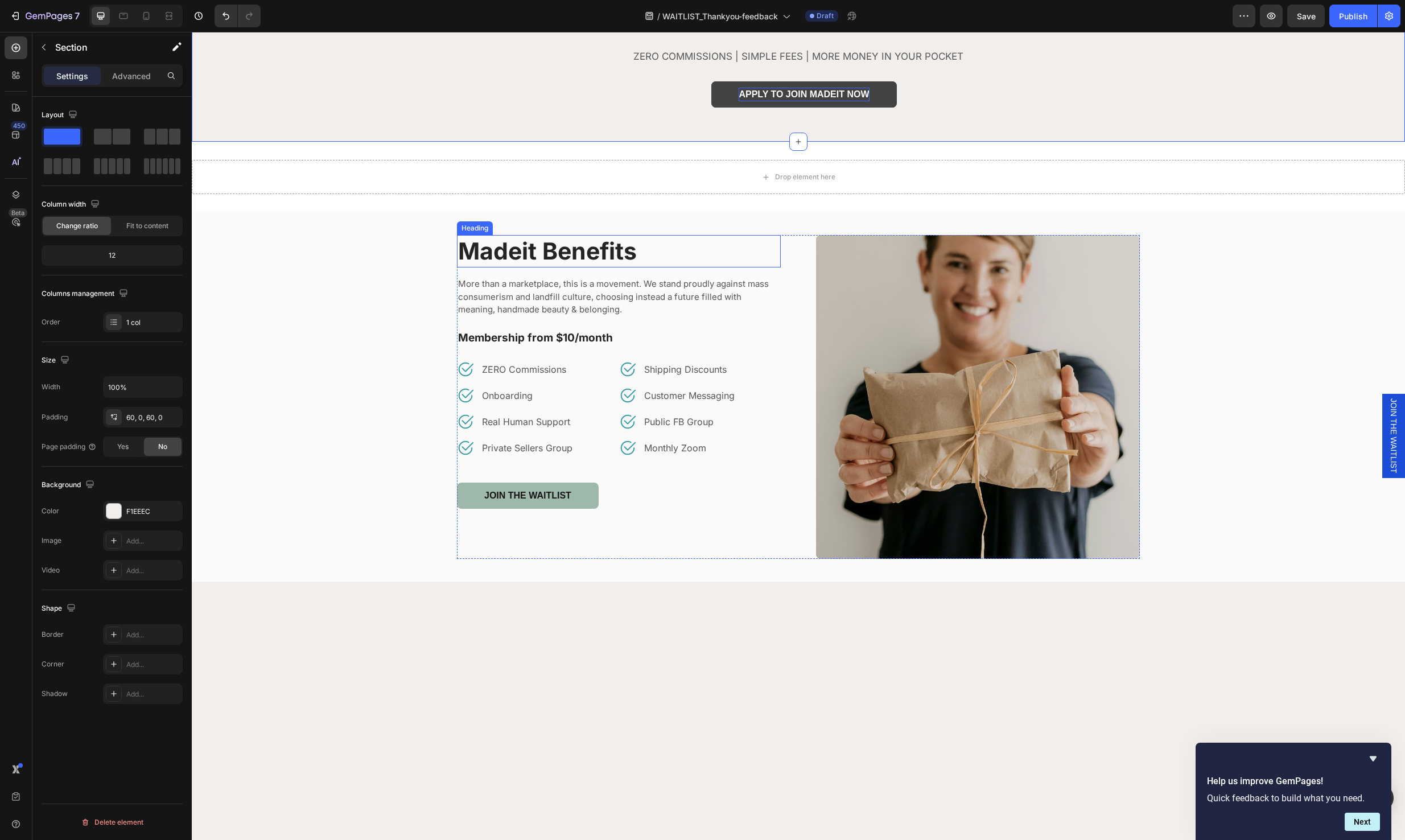
scroll to position [840, 0]
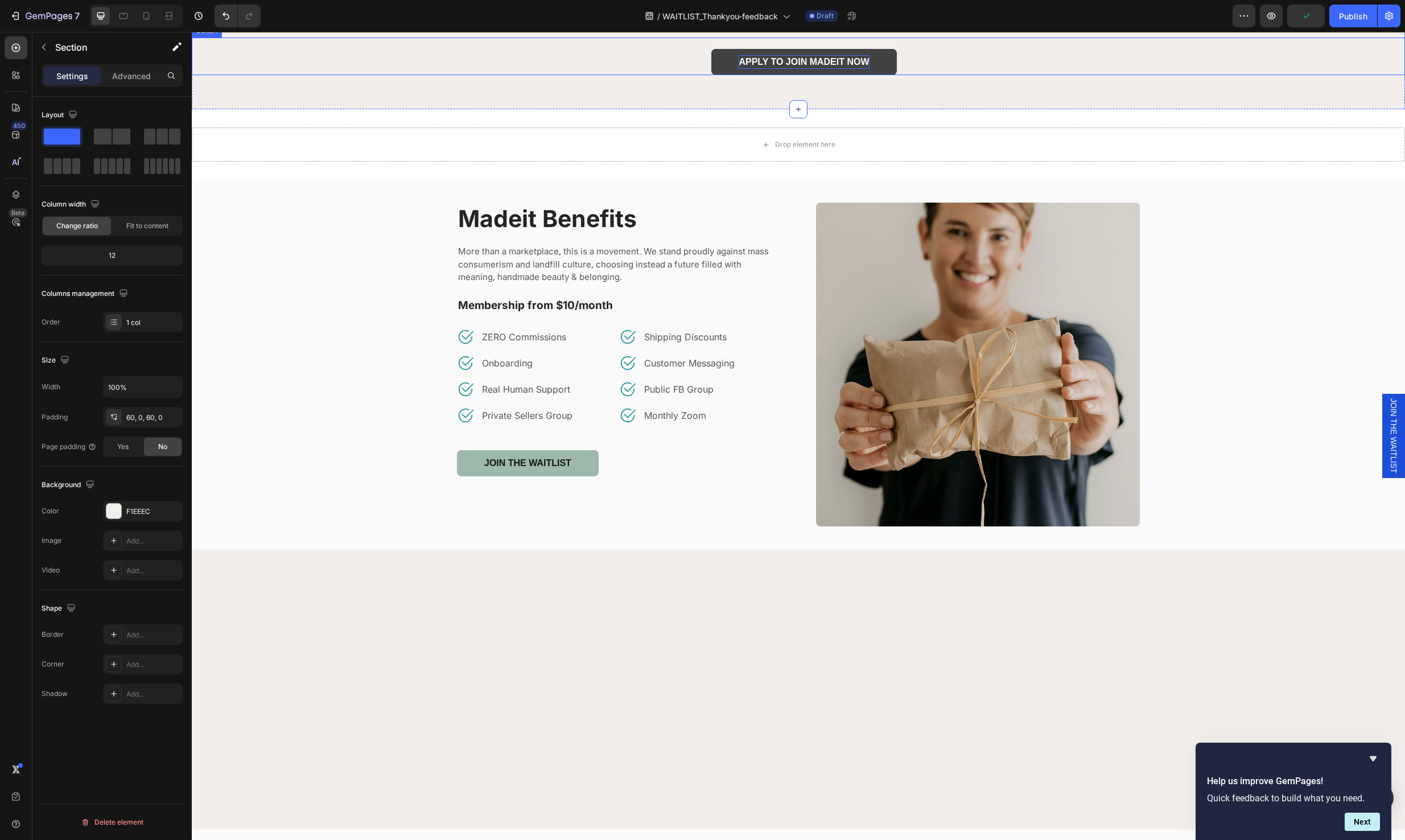
click at [845, 75] on link "APPLY TO JOIN MADEIT NOW" at bounding box center [803, 62] width 185 height 27
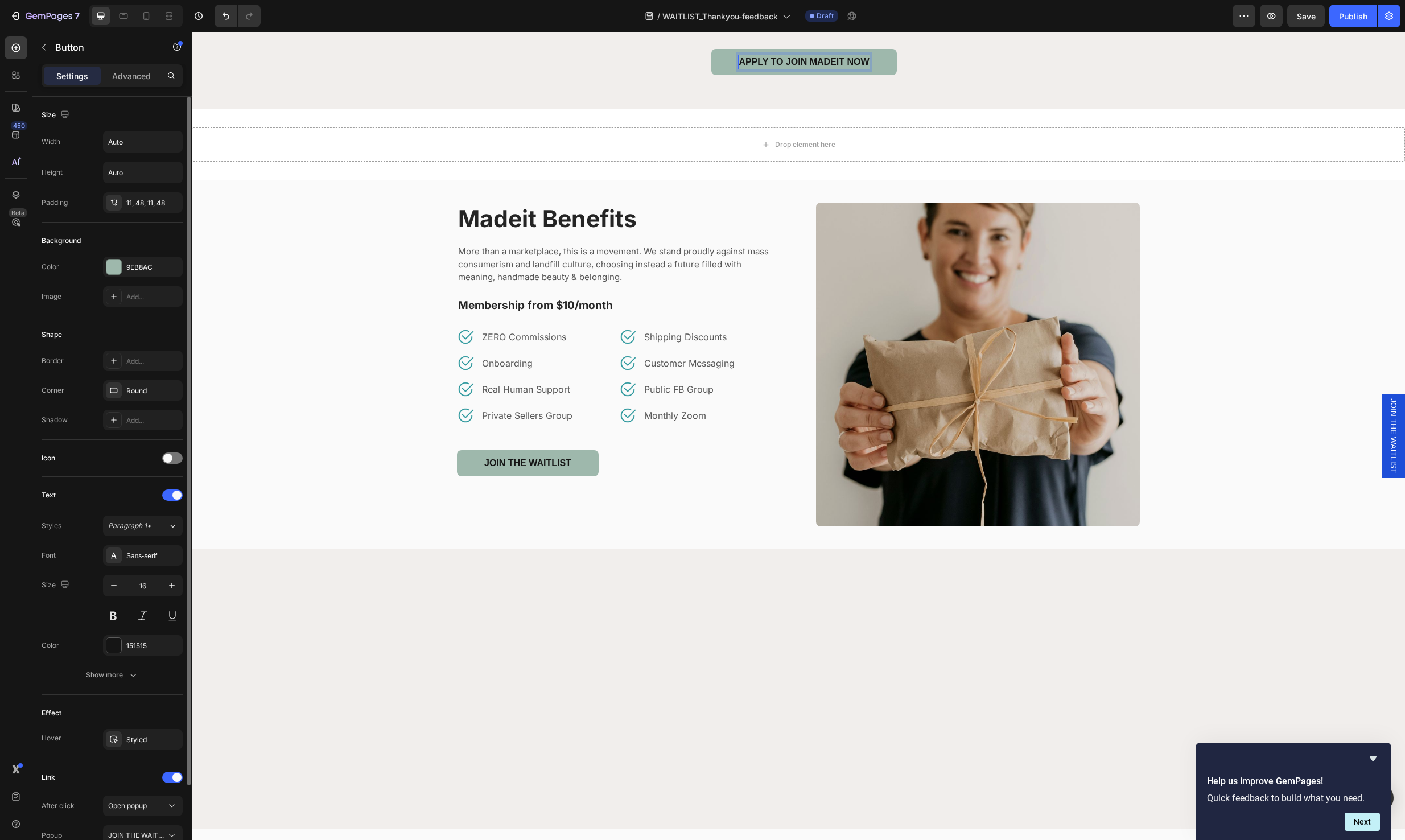
scroll to position [97, 0]
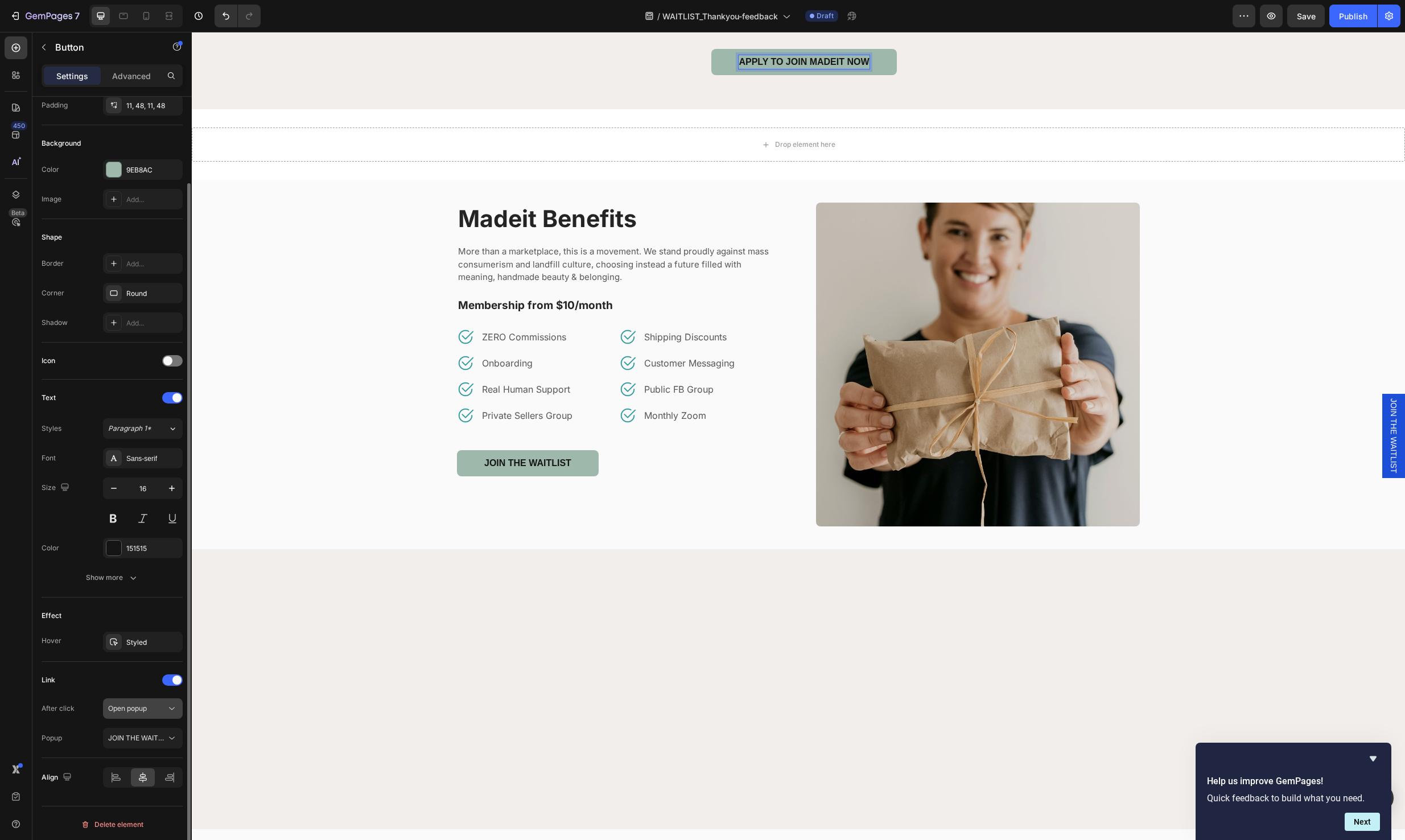
click at [152, 707] on div "Open popup" at bounding box center [137, 708] width 58 height 10
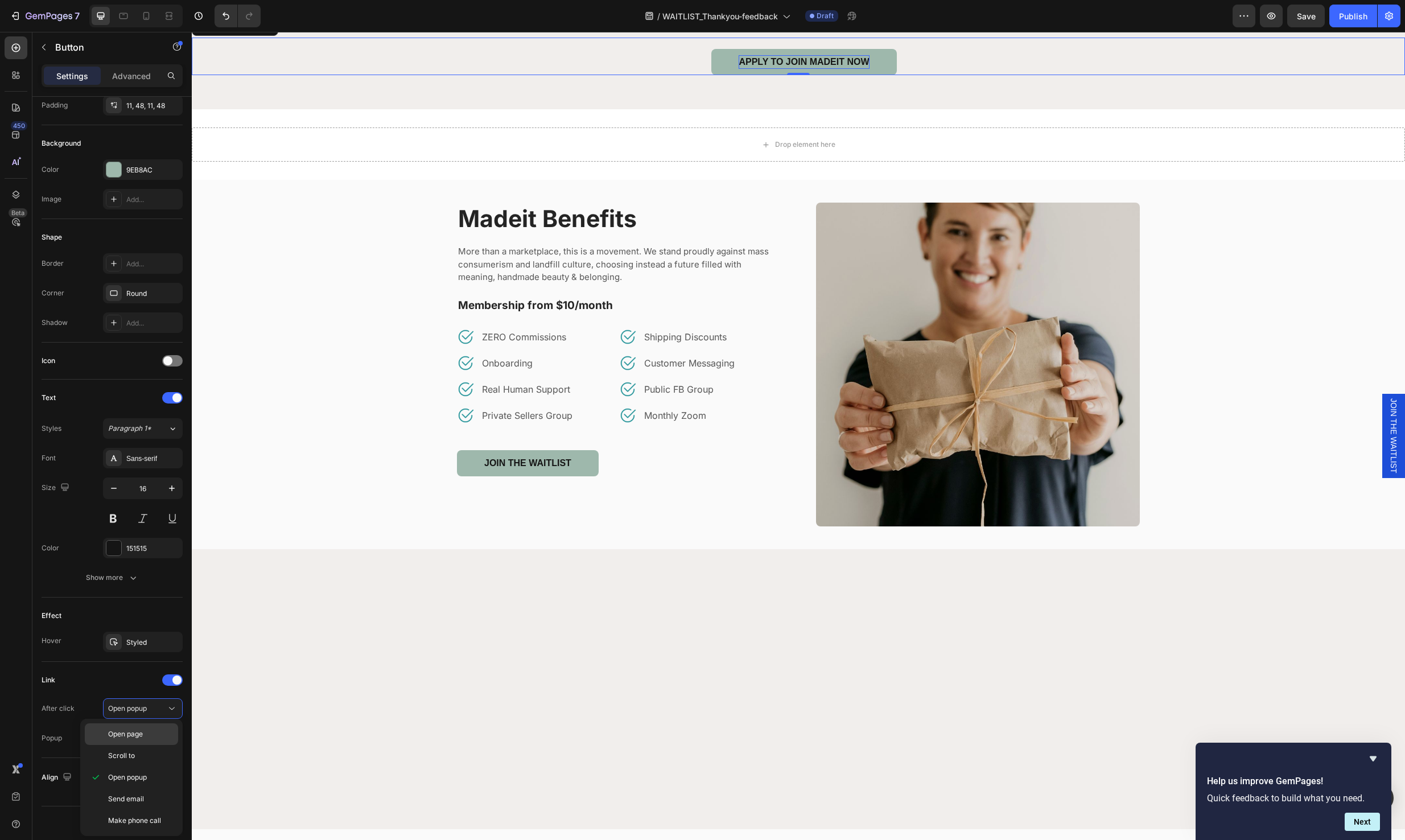
click at [143, 737] on span "Open page" at bounding box center [125, 734] width 35 height 10
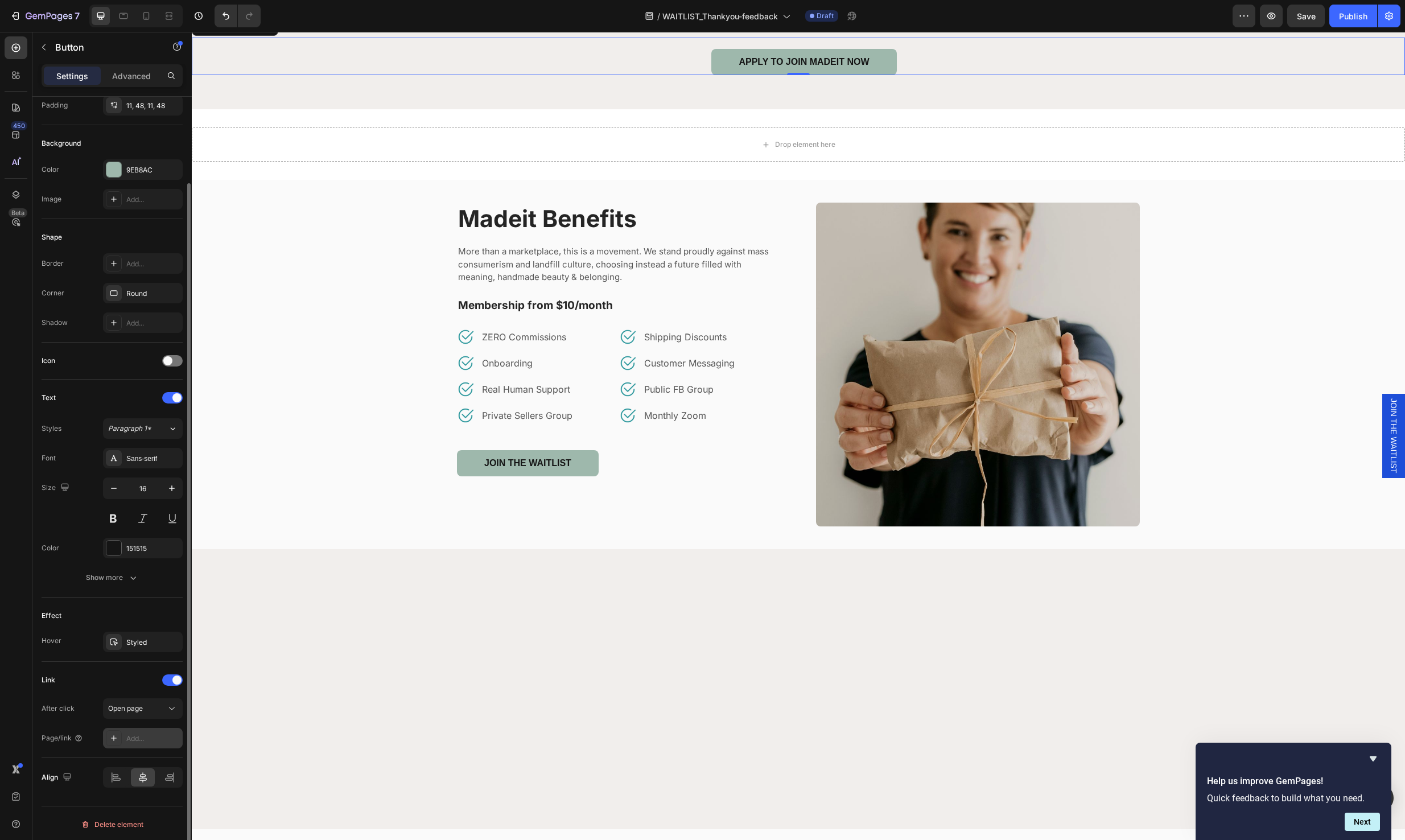
click at [157, 739] on div "Add..." at bounding box center [153, 738] width 54 height 10
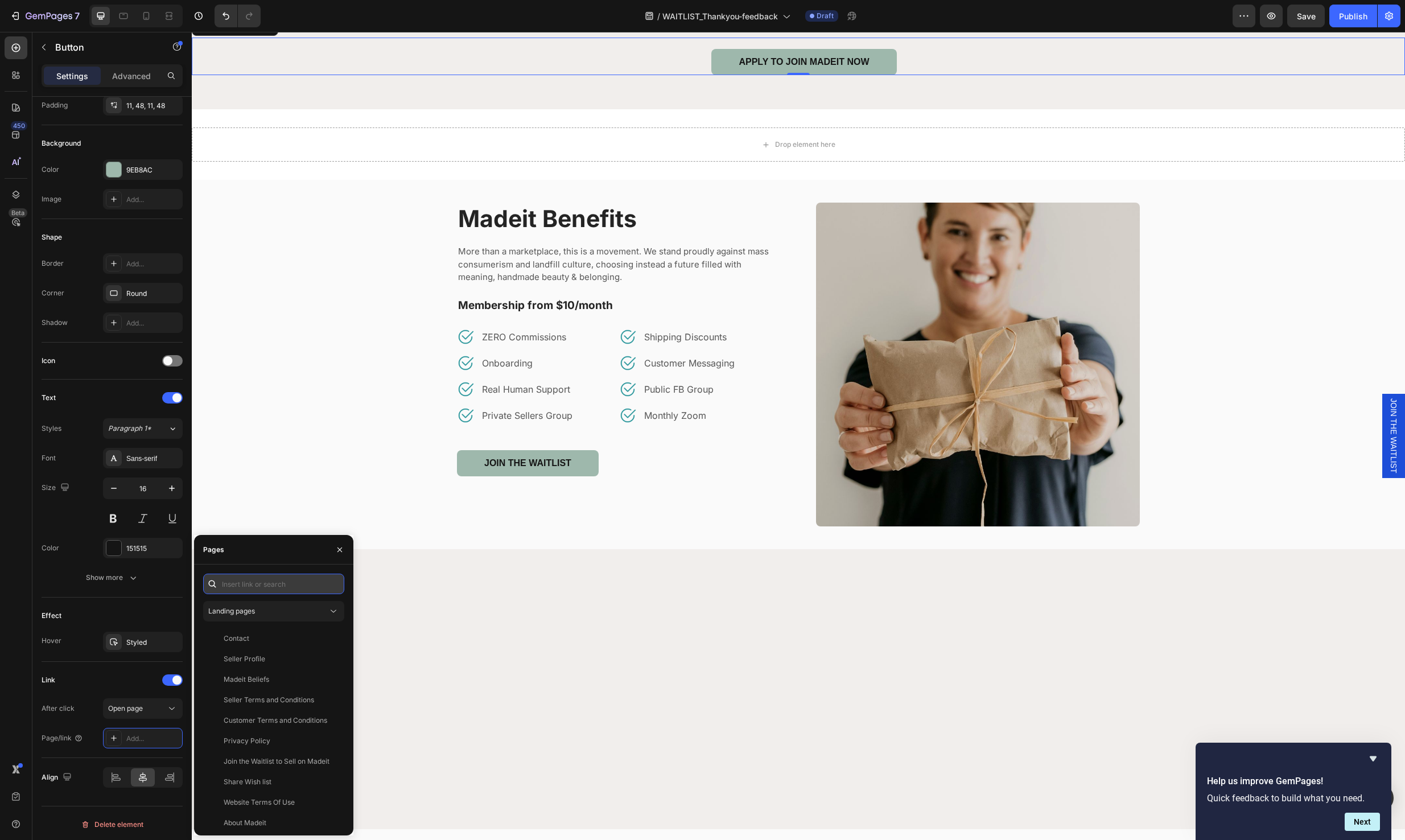
click at [285, 587] on input "text" at bounding box center [274, 584] width 141 height 21
paste input "https://madeit.com.au/pages/apply-now"
type input "https://madeit.com.au/pages/apply-now"
click at [286, 607] on div "https://madeit.com.au/pages/apply-now" at bounding box center [261, 611] width 74 height 10
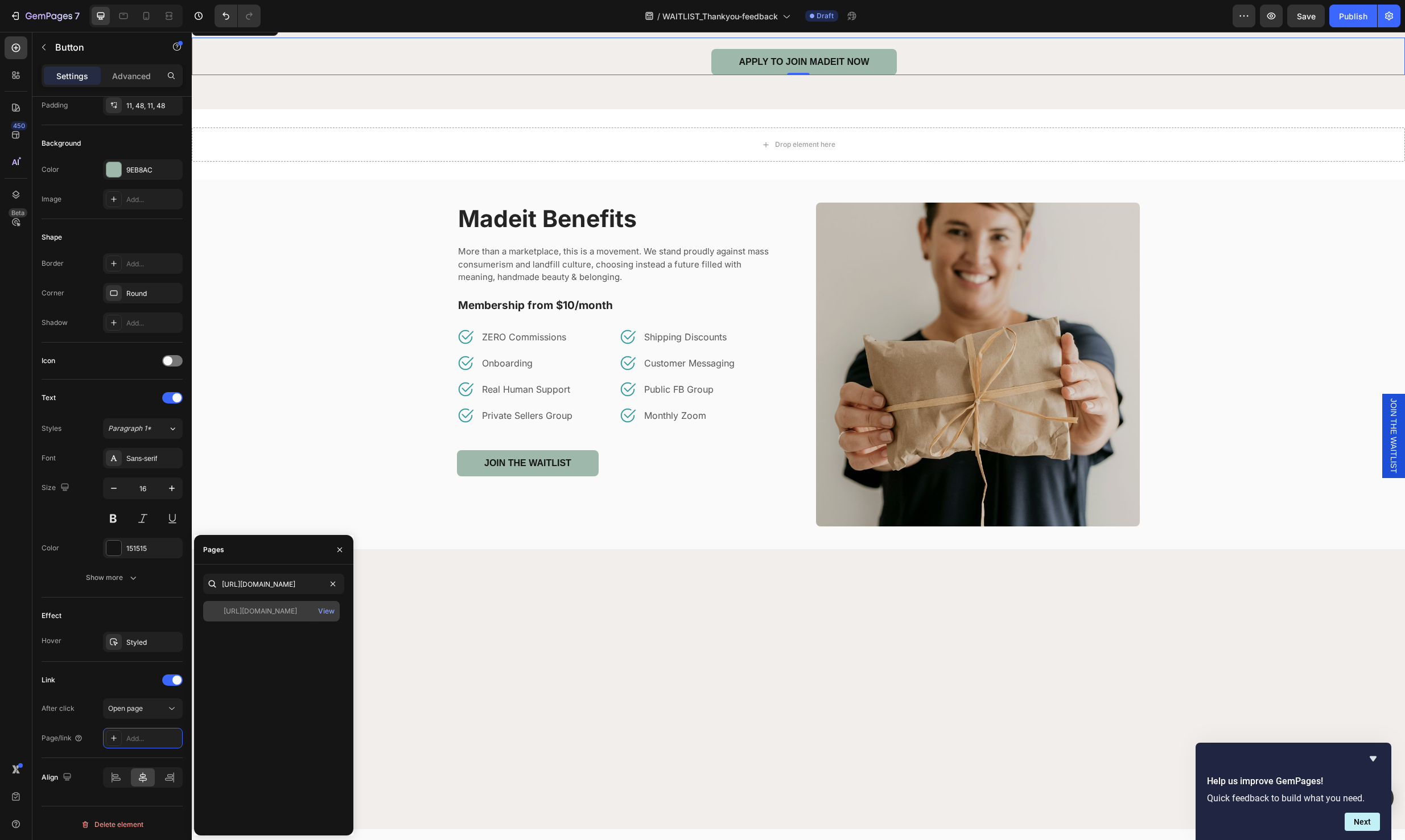
scroll to position [0, 0]
click at [903, 109] on div "You deserve to earn Heading ZERO COMMISSIONS | SIMPLE FEES | MORE MONEY IN YOUR…" at bounding box center [798, 24] width 1214 height 170
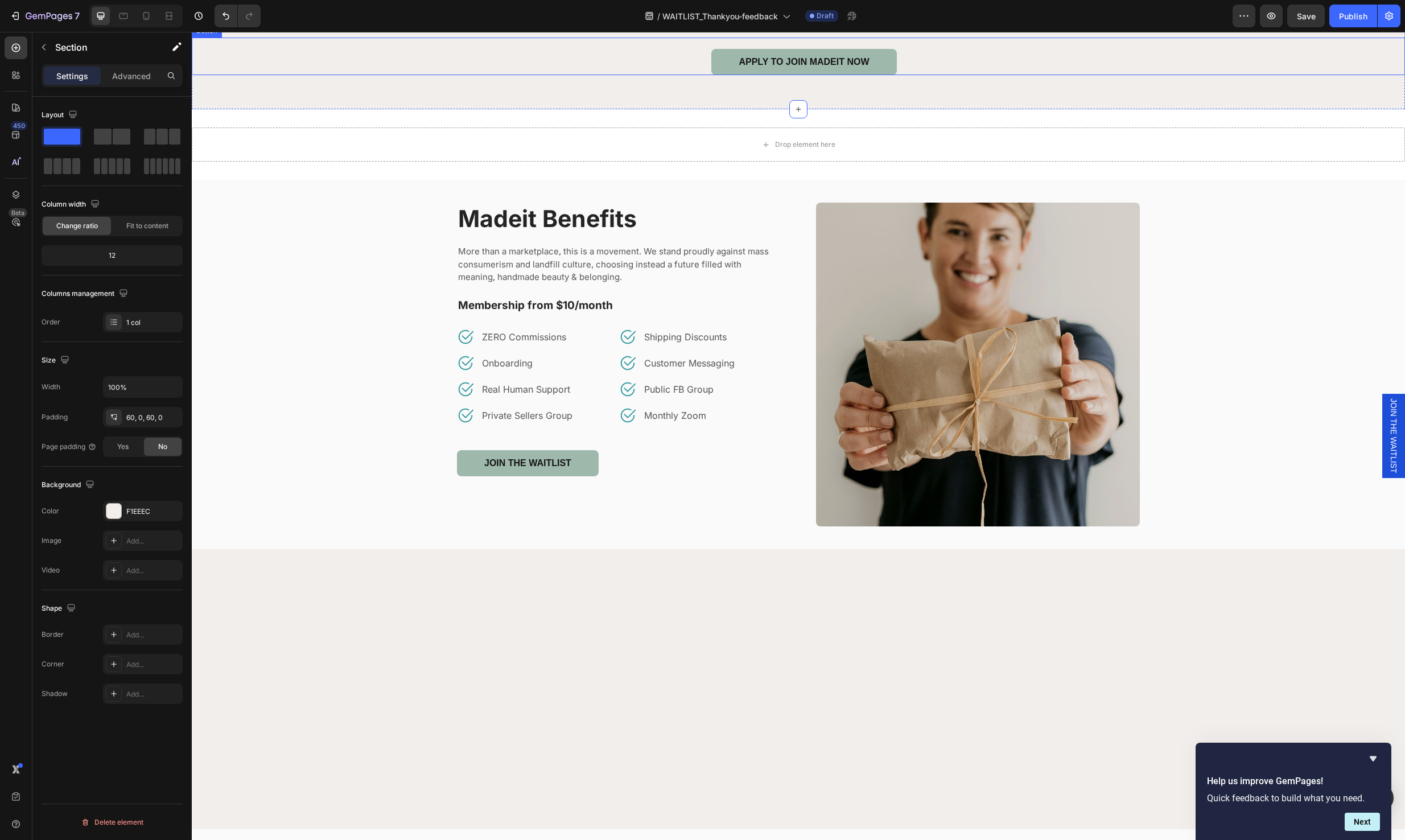
click at [940, 75] on div "APPLY TO JOIN MADEIT NOW Button" at bounding box center [798, 56] width 1214 height 38
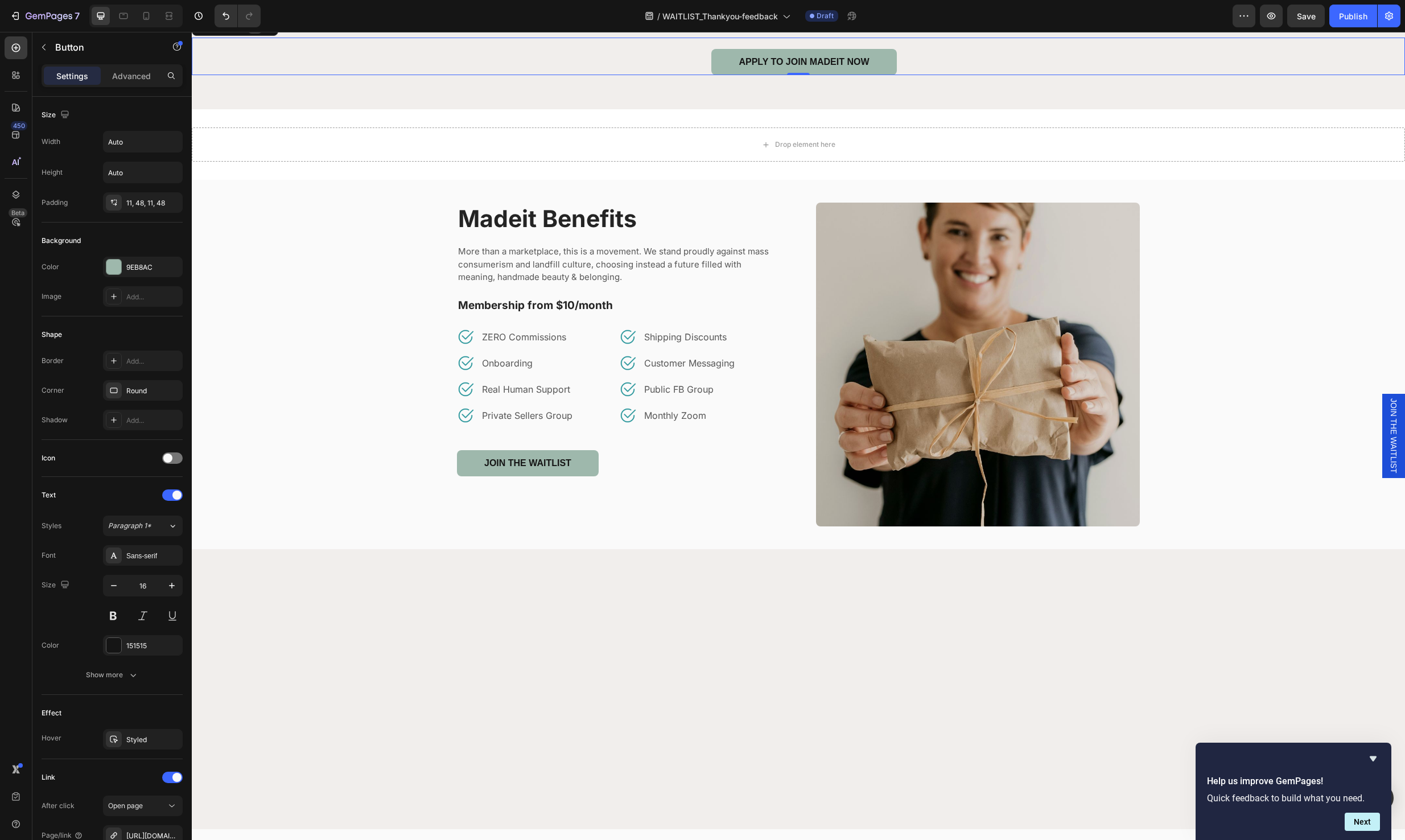
click at [256, 31] on icon at bounding box center [255, 27] width 7 height 8
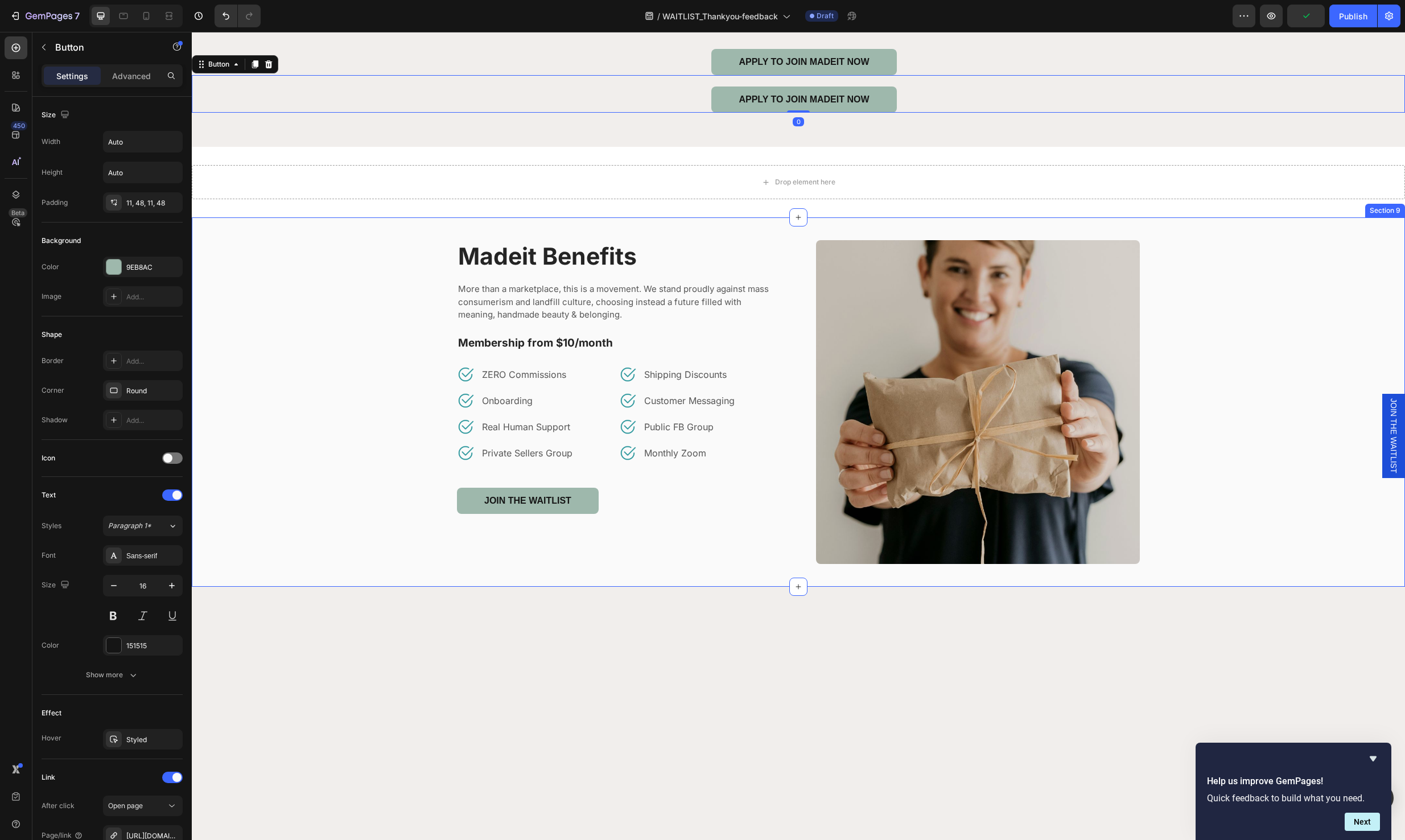
scroll to position [1190, 0]
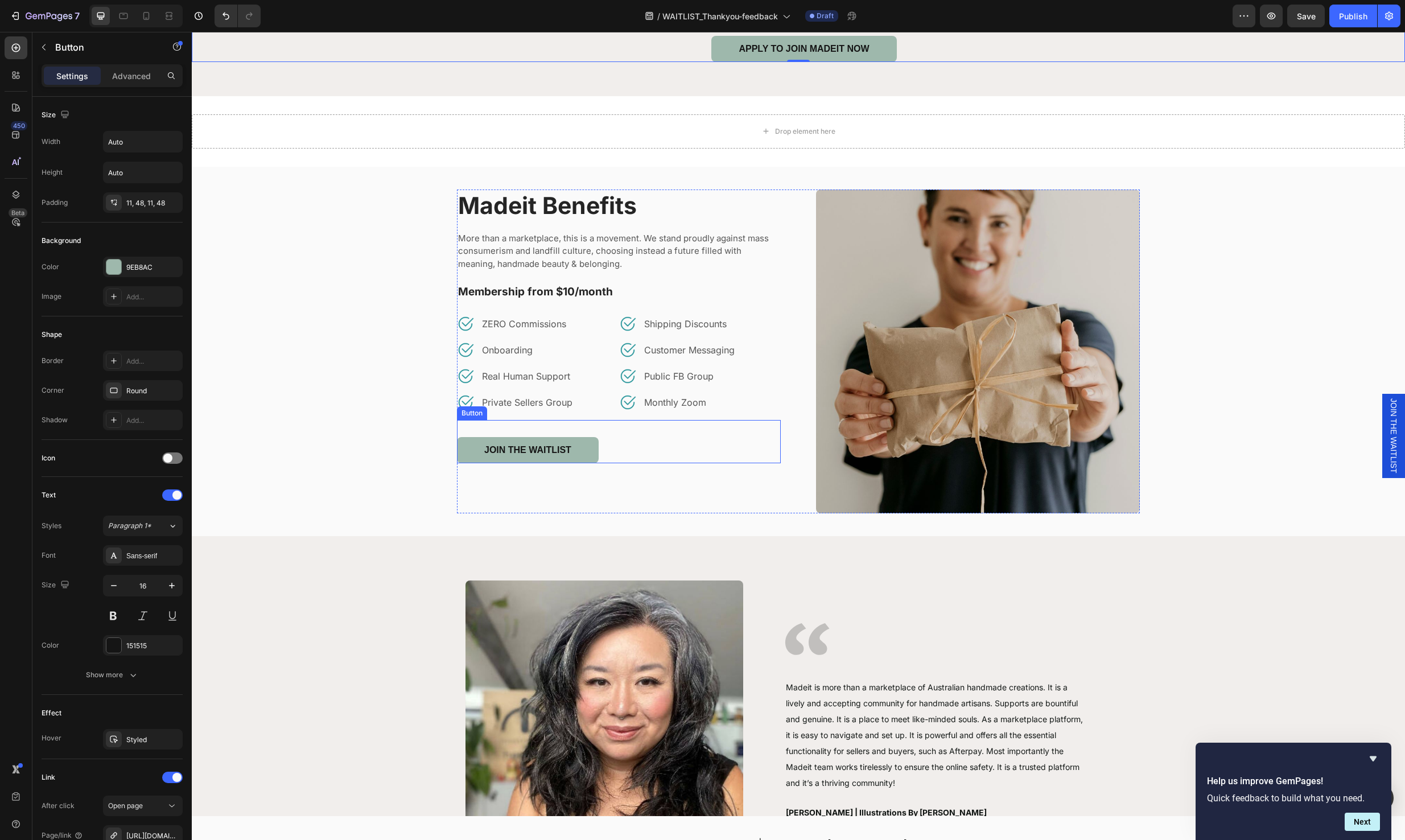
click at [604, 456] on div "JOIN THE WAITLIST Button" at bounding box center [619, 441] width 324 height 43
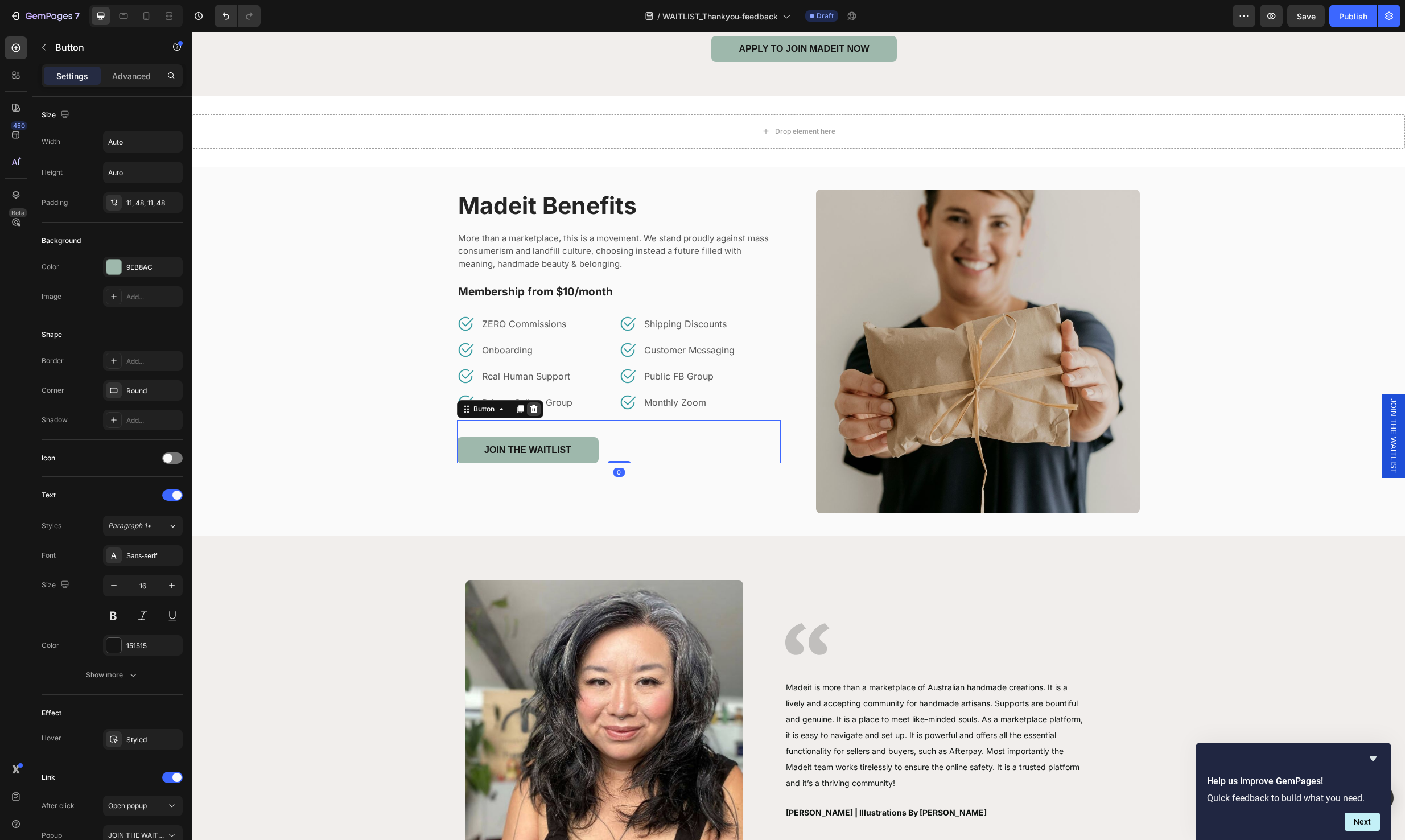
click at [530, 407] on icon at bounding box center [534, 409] width 7 height 8
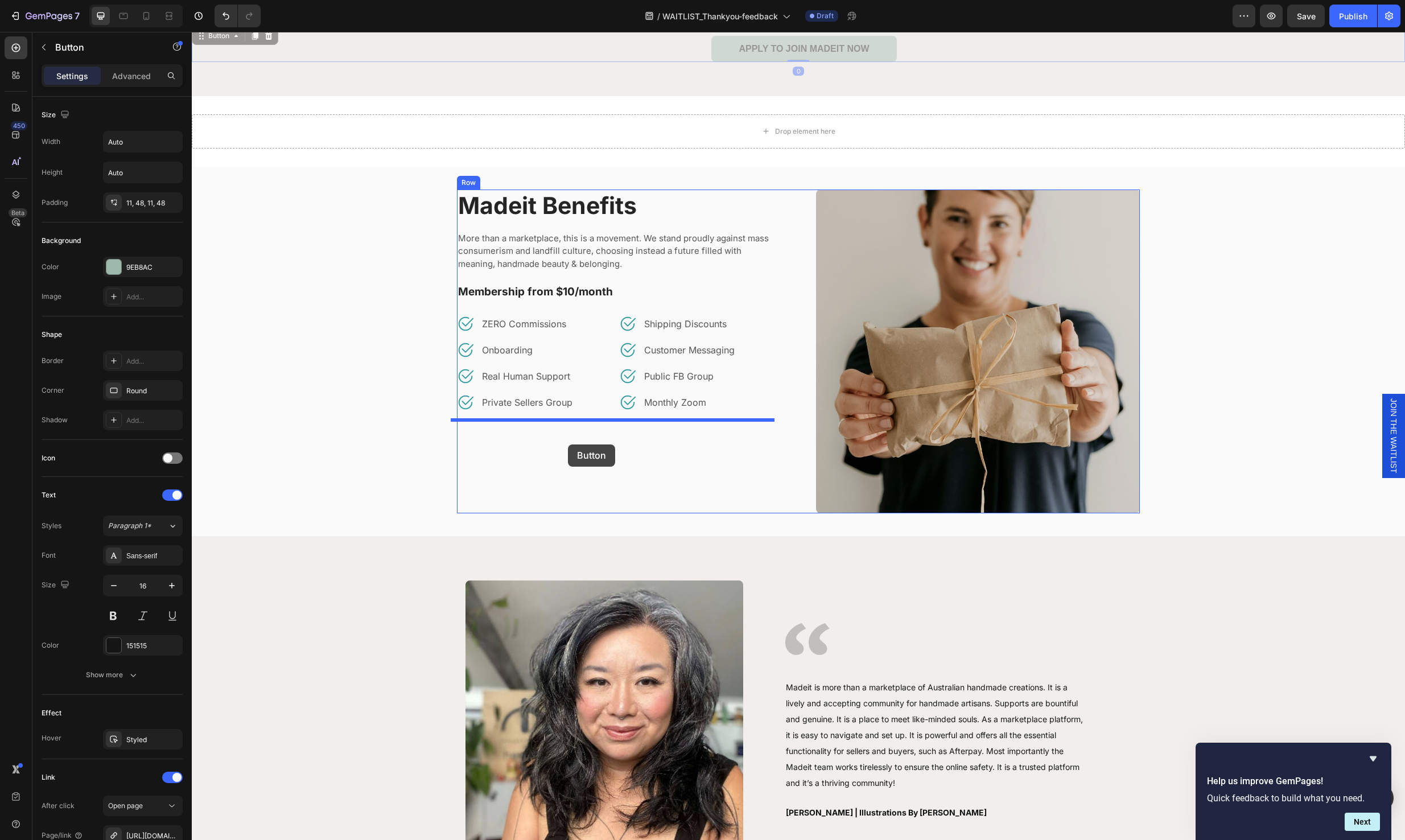
drag, startPoint x: 922, startPoint y: 49, endPoint x: 568, endPoint y: 444, distance: 530.4
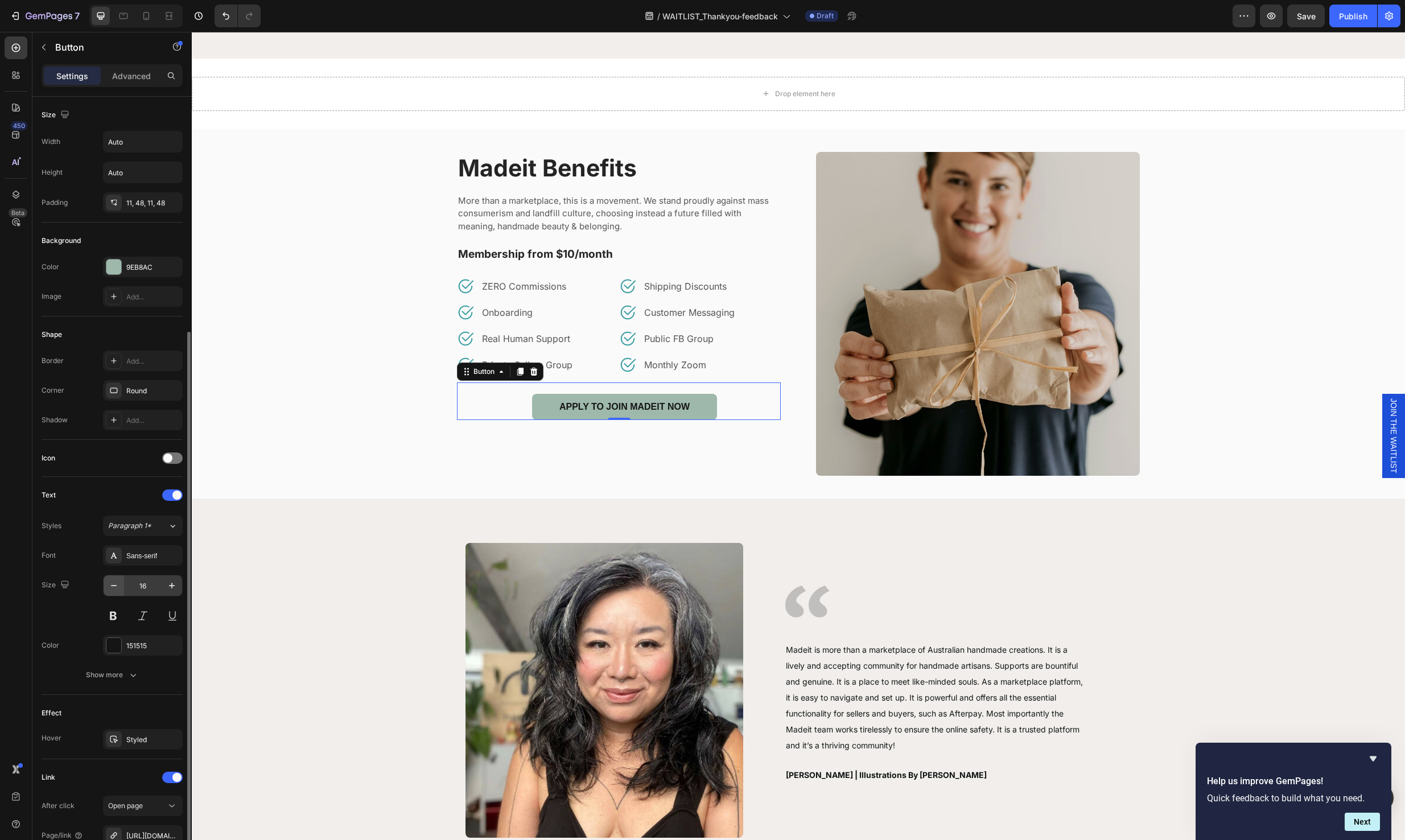
scroll to position [127, 0]
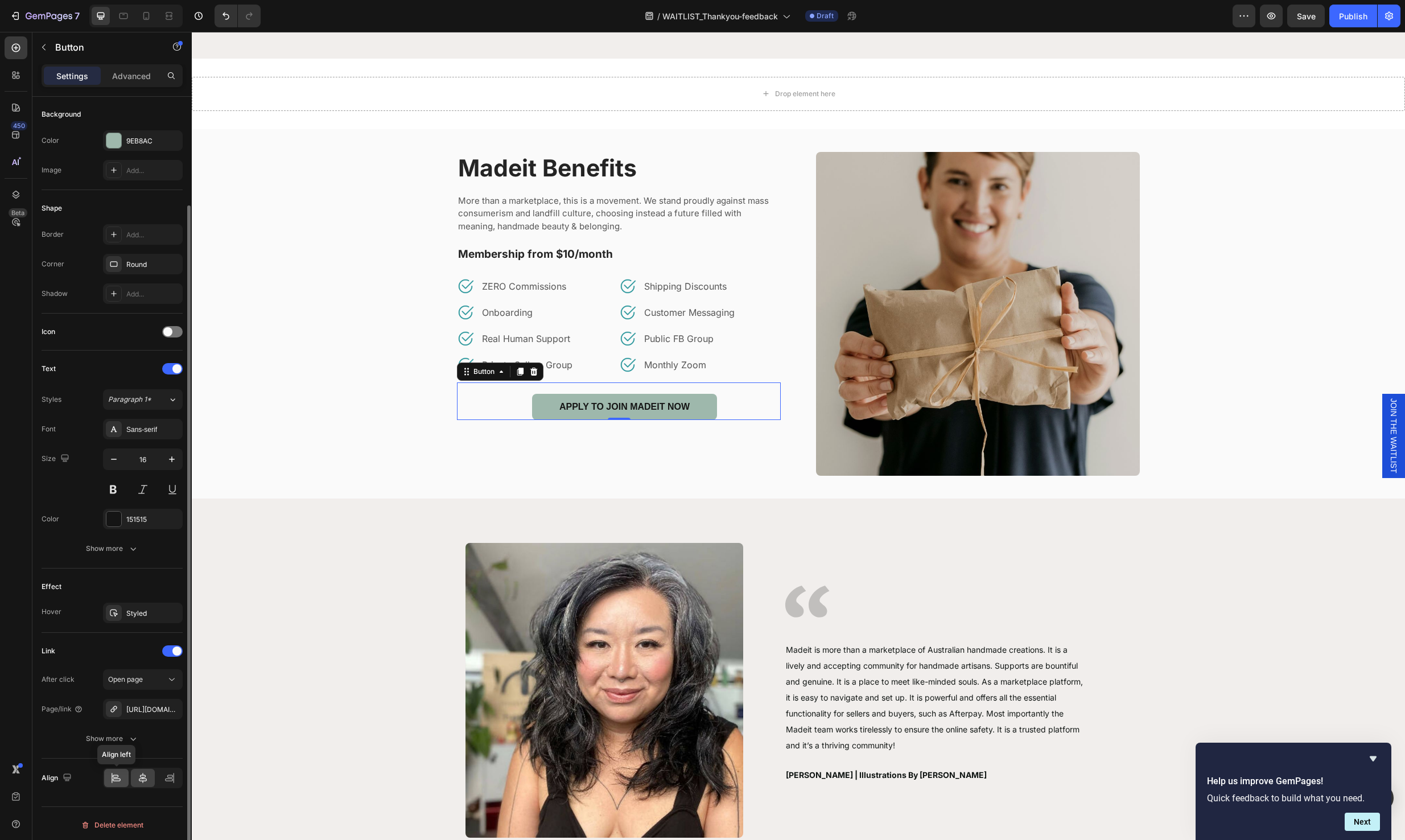
click at [113, 774] on icon at bounding box center [116, 776] width 6 height 3
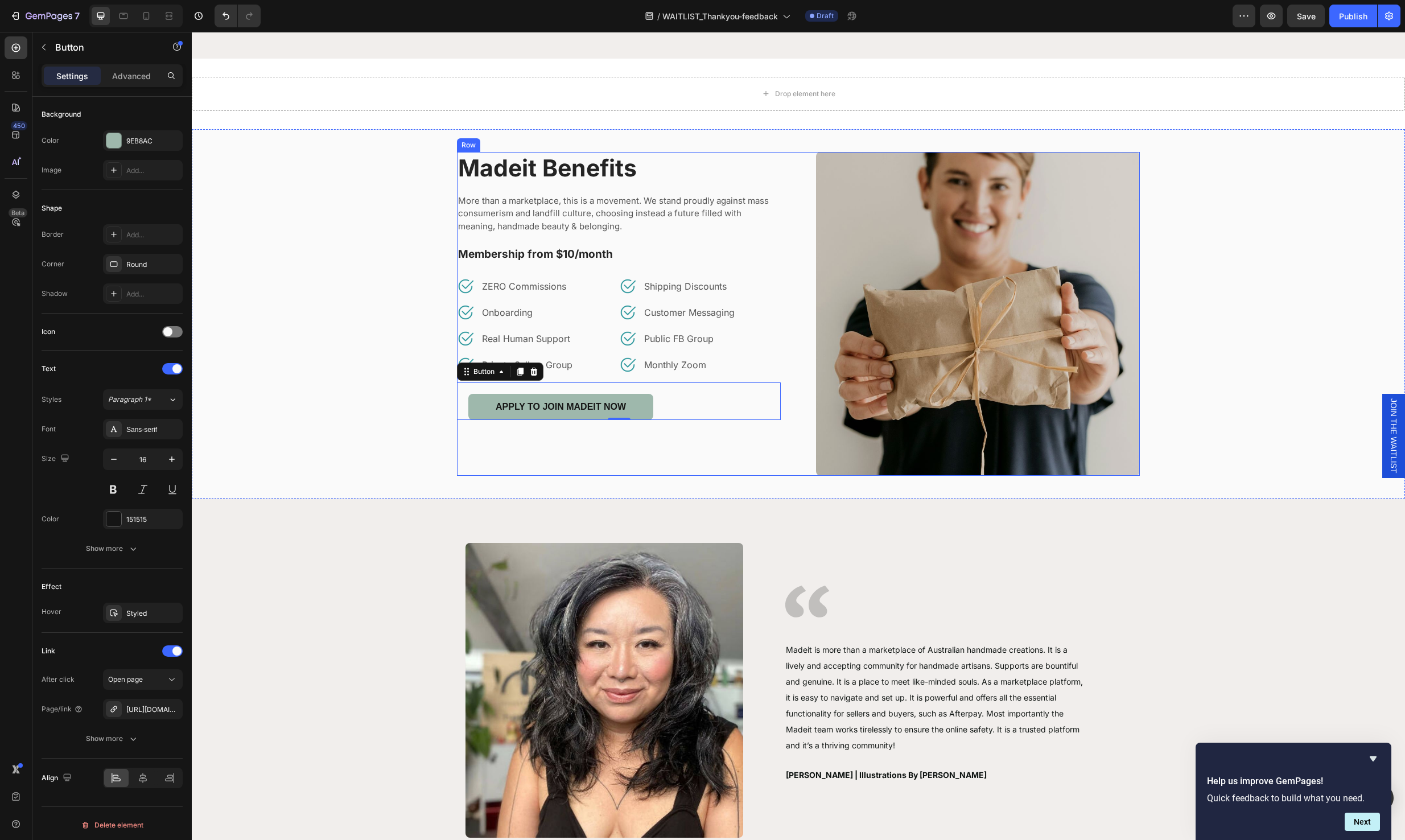
click at [602, 444] on div "Madeit Benefits Heading More than a marketplace, this is a movement. We stand p…" at bounding box center [619, 314] width 324 height 324
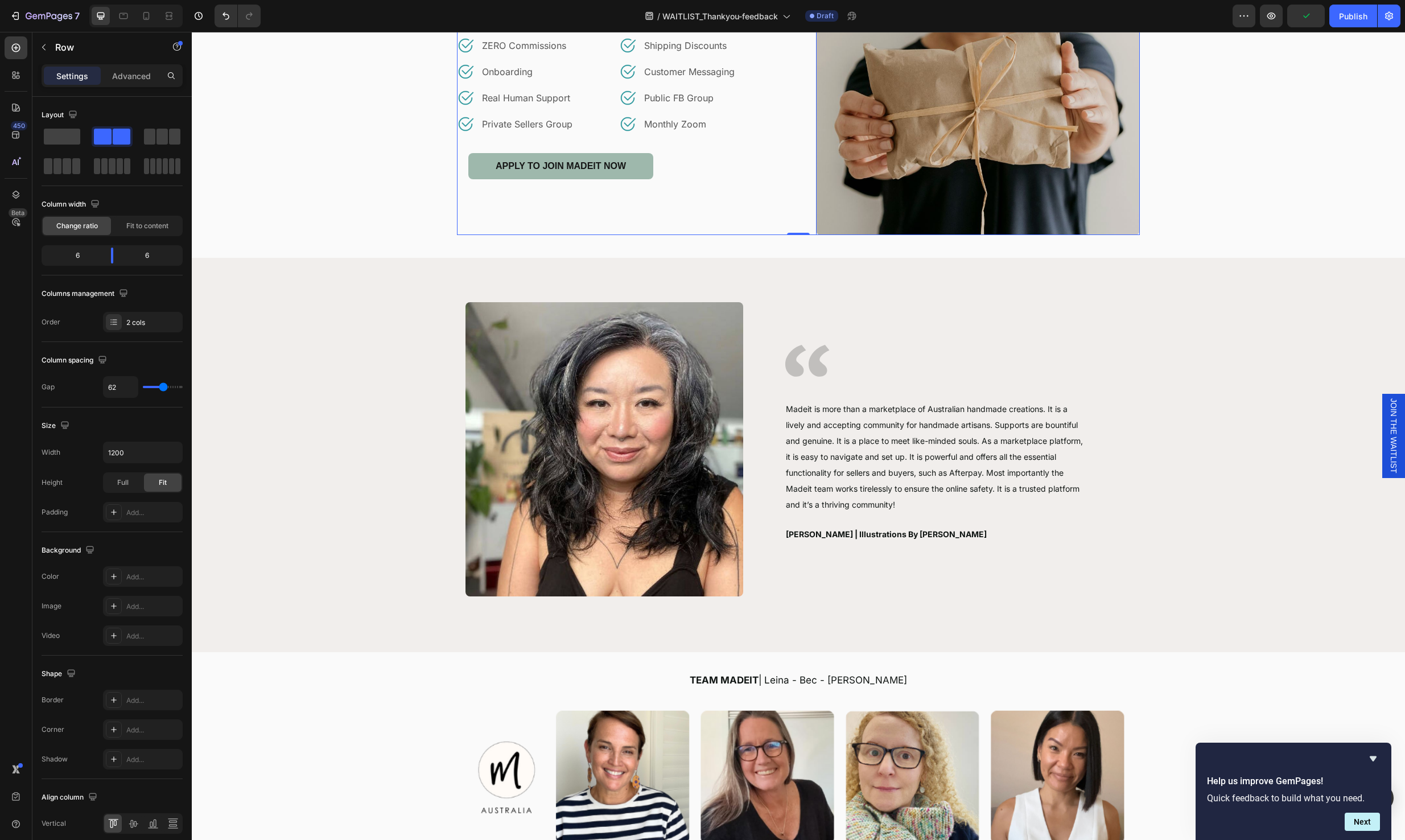
scroll to position [1705, 0]
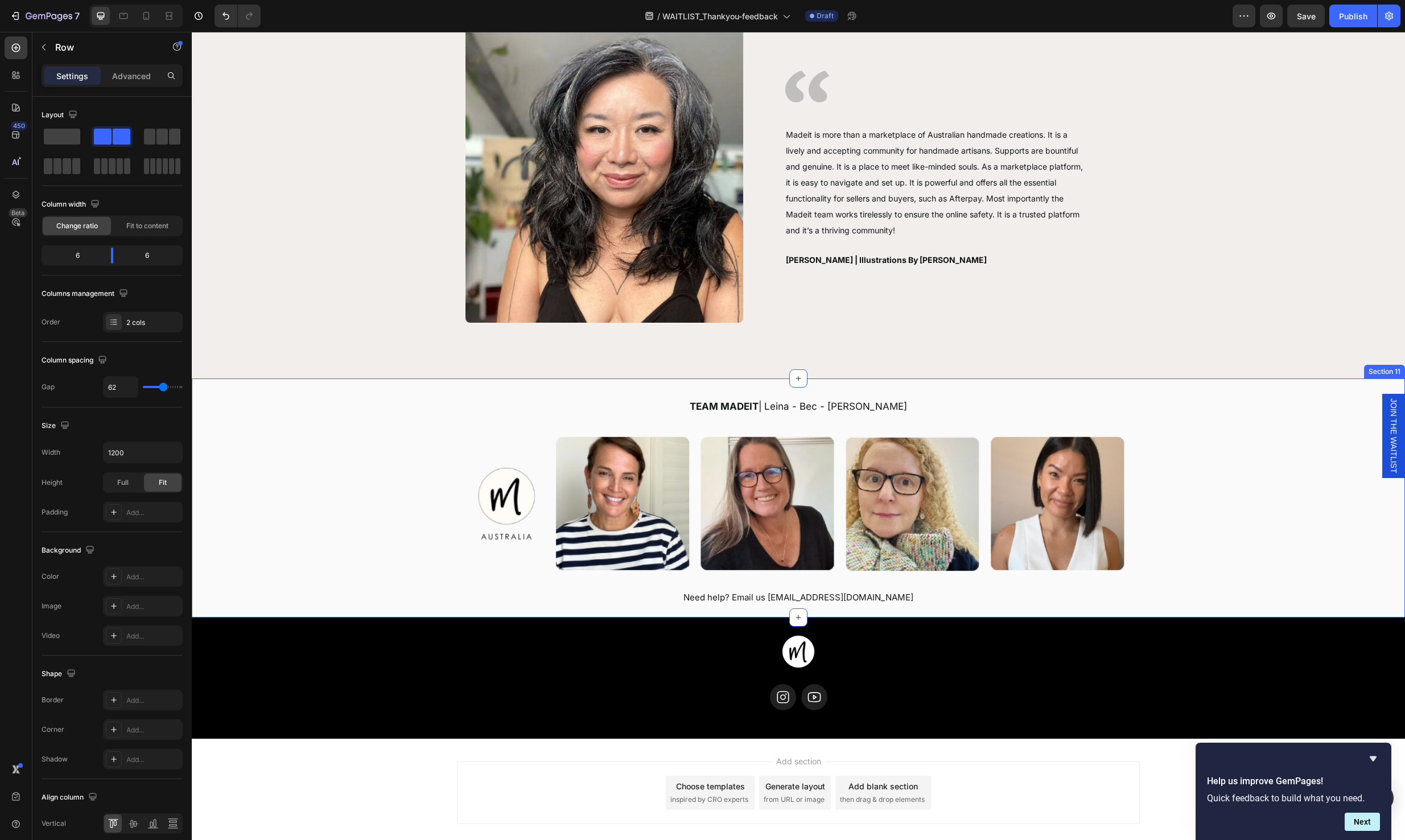
click at [1201, 546] on div "TEAM MADEIT | Leina - Bec - Stacey - Sue Text block Image Need help? Email us s…" at bounding box center [798, 501] width 1214 height 211
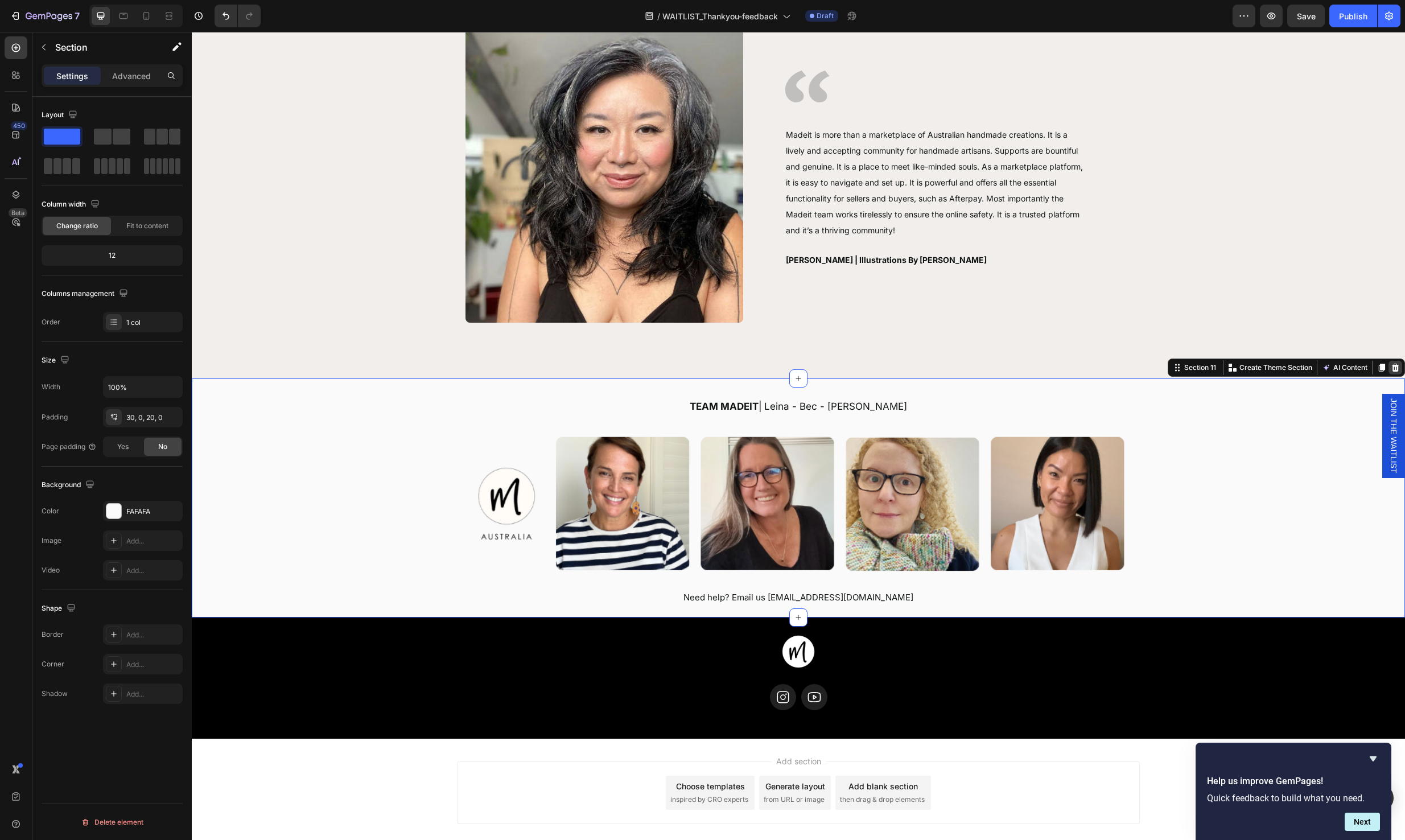
click at [1391, 367] on icon at bounding box center [1395, 367] width 9 height 9
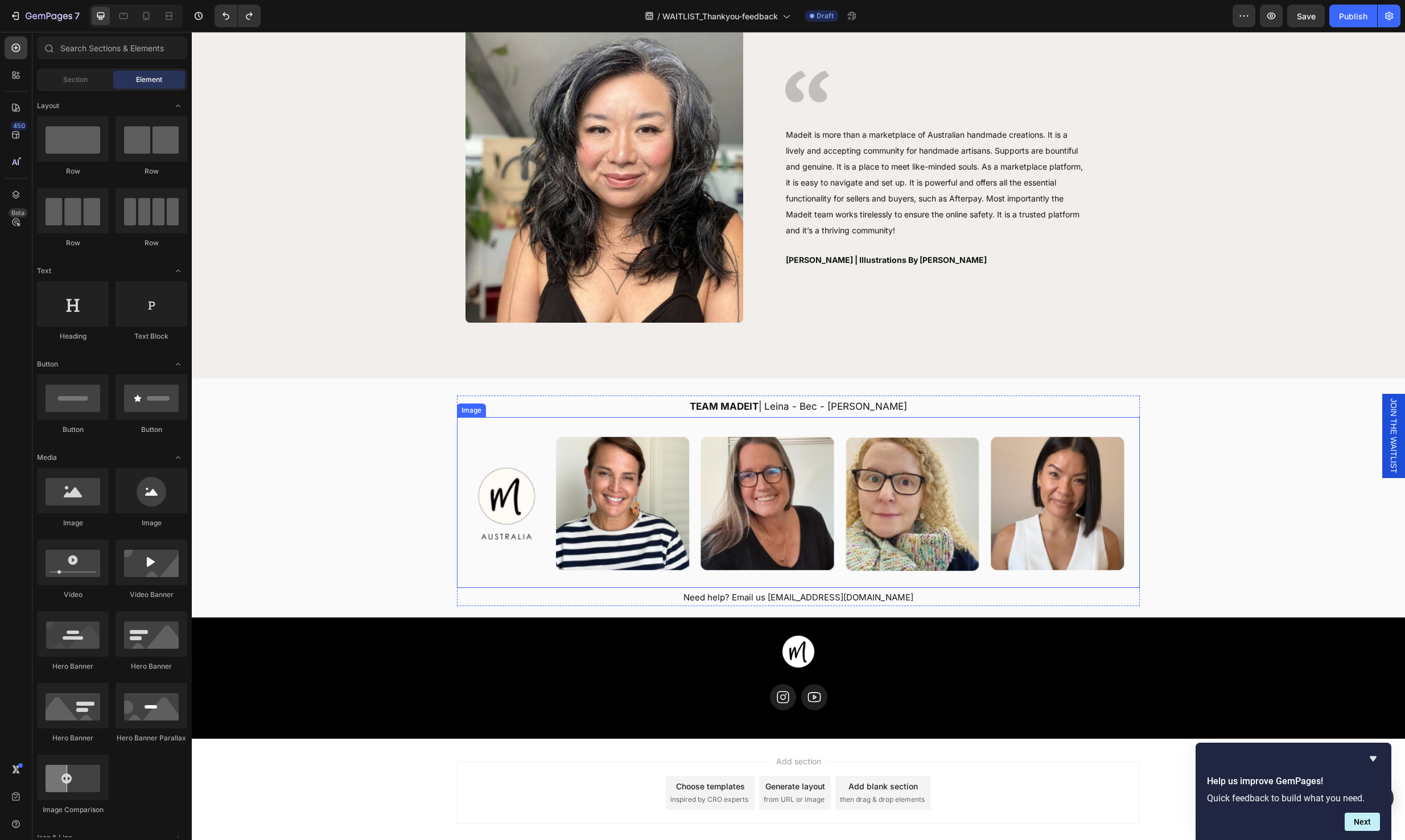
click at [1124, 546] on img at bounding box center [798, 502] width 683 height 171
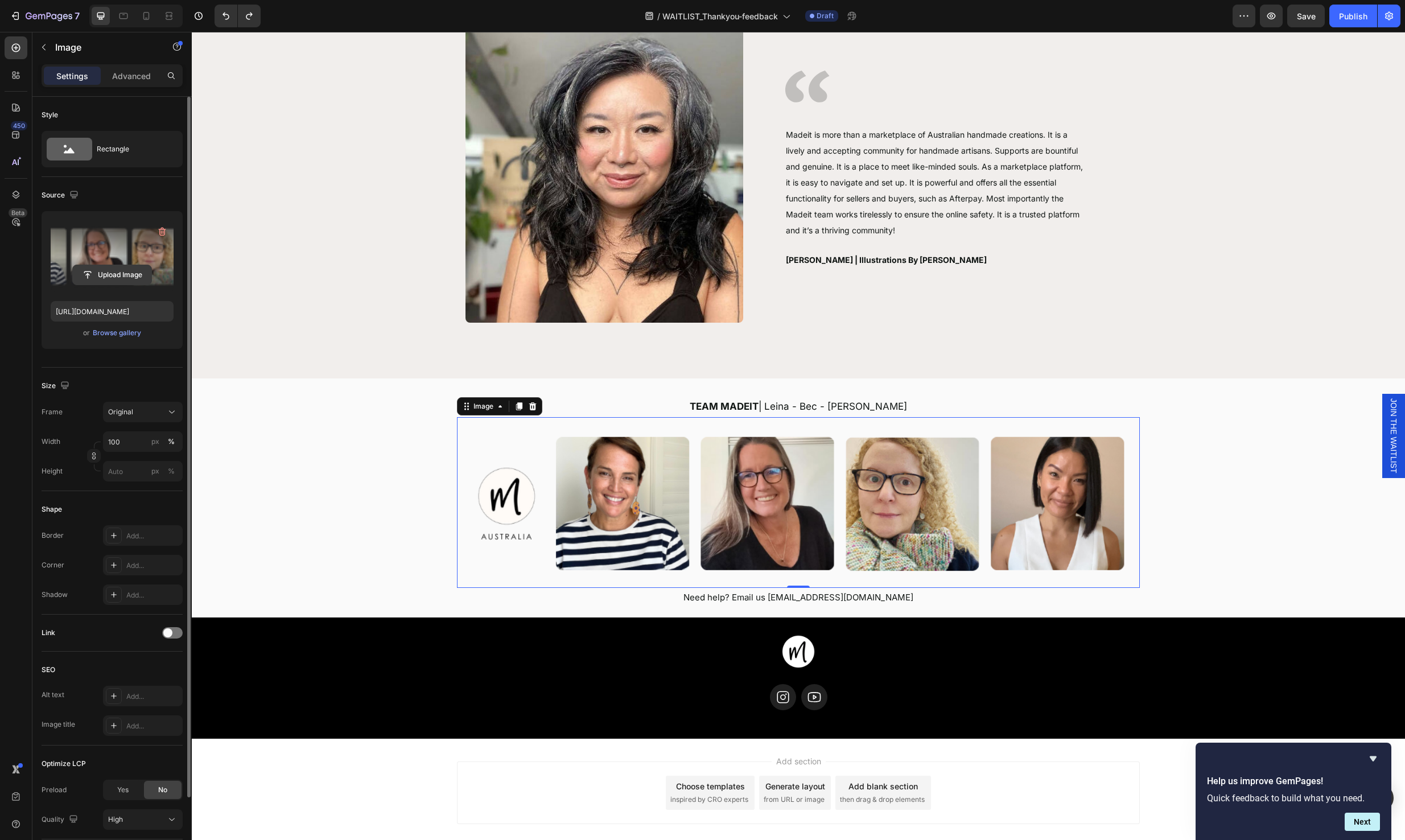
click at [106, 277] on input "file" at bounding box center [112, 275] width 79 height 19
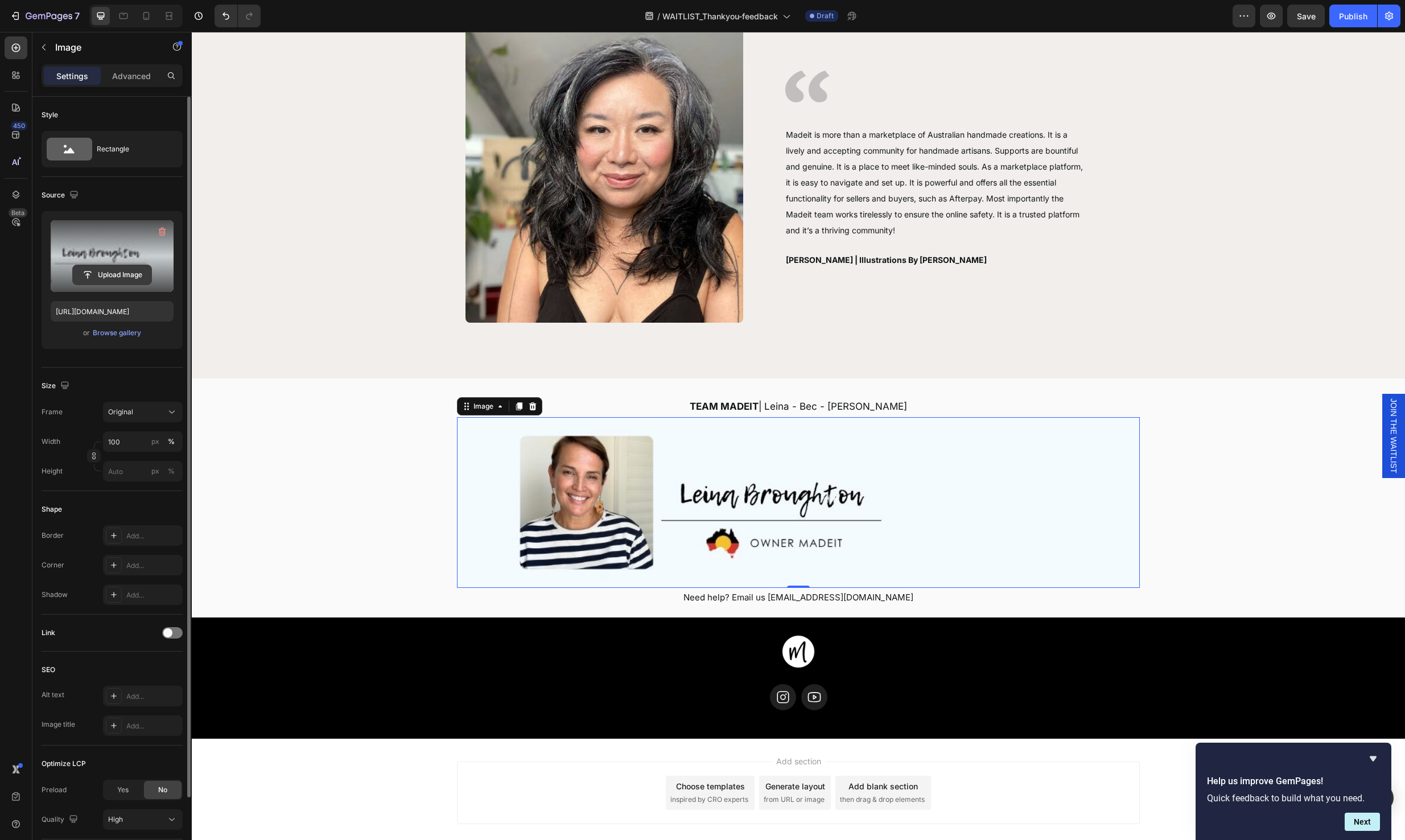
click at [119, 278] on input "file" at bounding box center [112, 275] width 79 height 19
type input "https://cdn.shopify.com/s/files/1/0761/3150/0338/files/gempages_582886930119656…"
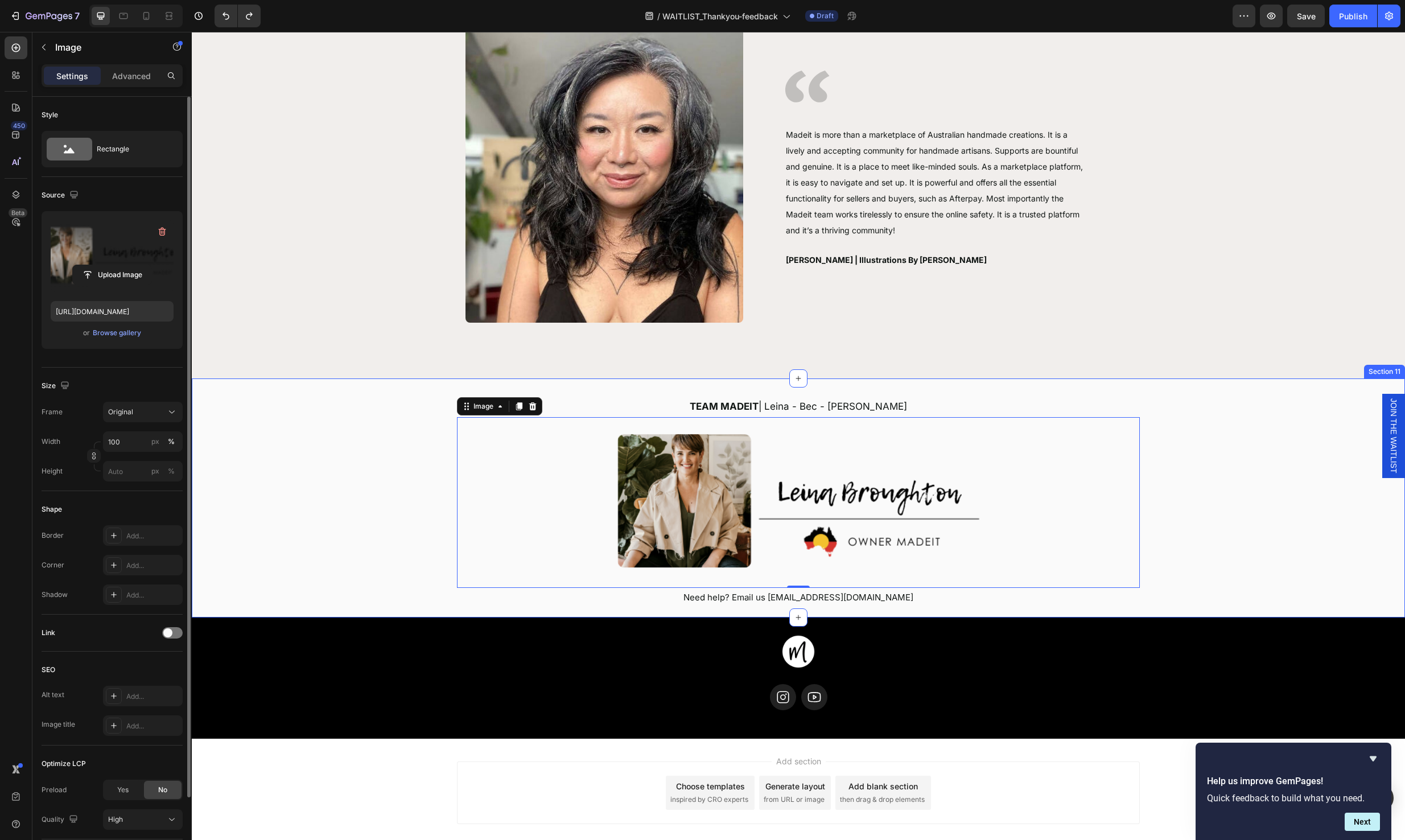
click at [1219, 401] on div "TEAM MADEIT | Leina - Bec - Stacey - Sue Text block Image 0 Need help? Email us…" at bounding box center [798, 501] width 1214 height 211
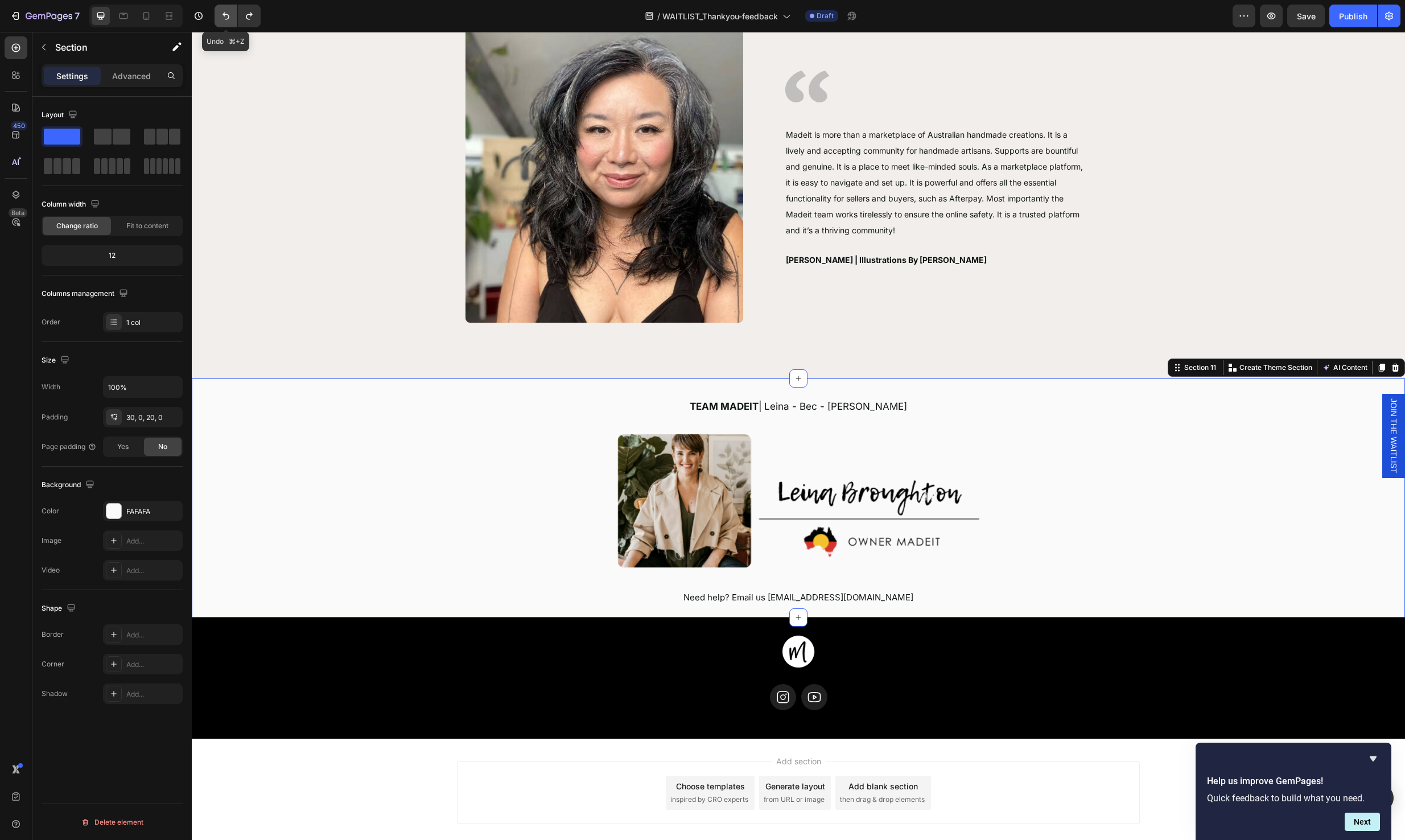
click at [226, 13] on icon "Undo/Redo" at bounding box center [225, 15] width 11 height 11
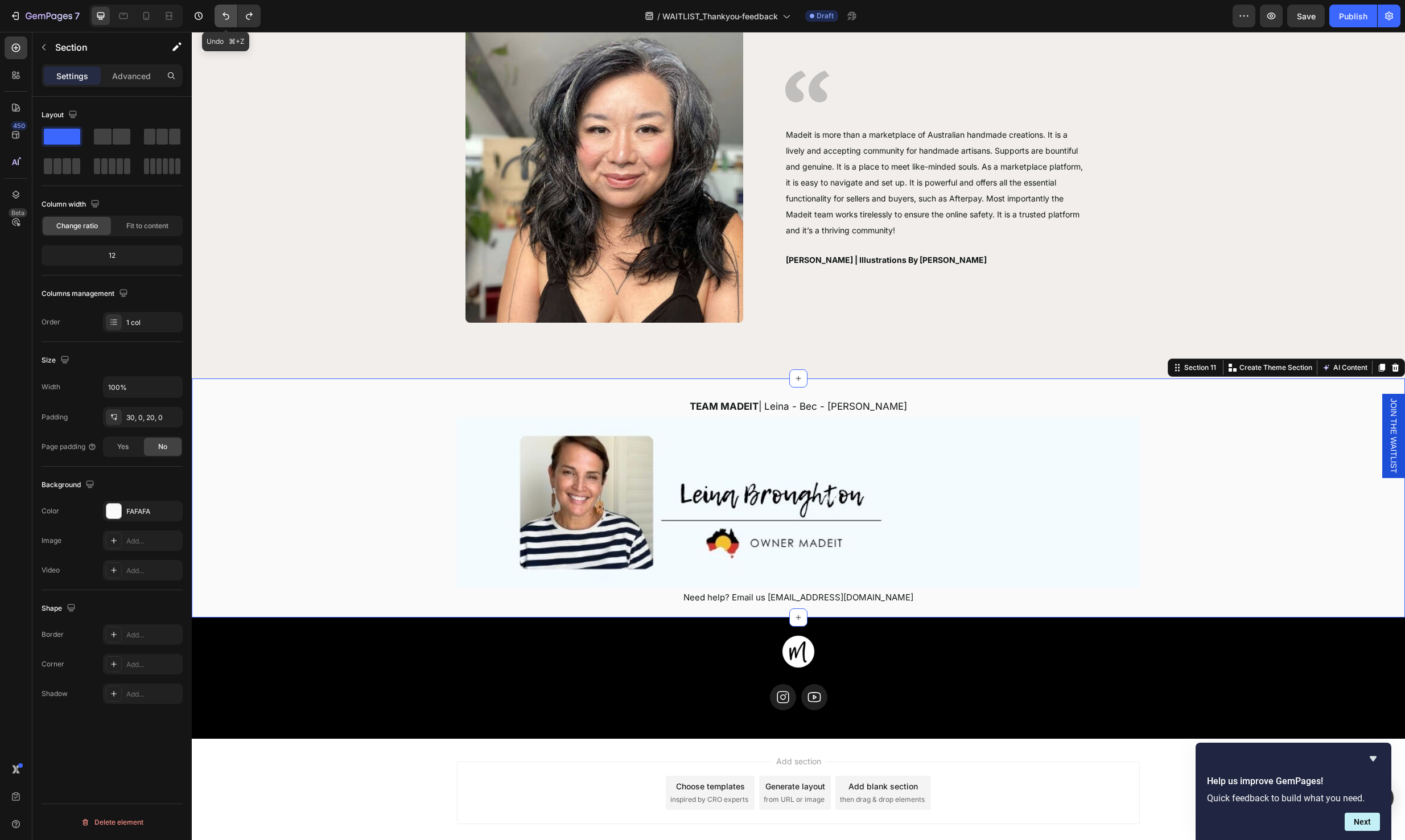
click at [226, 13] on icon "Undo/Redo" at bounding box center [225, 15] width 11 height 11
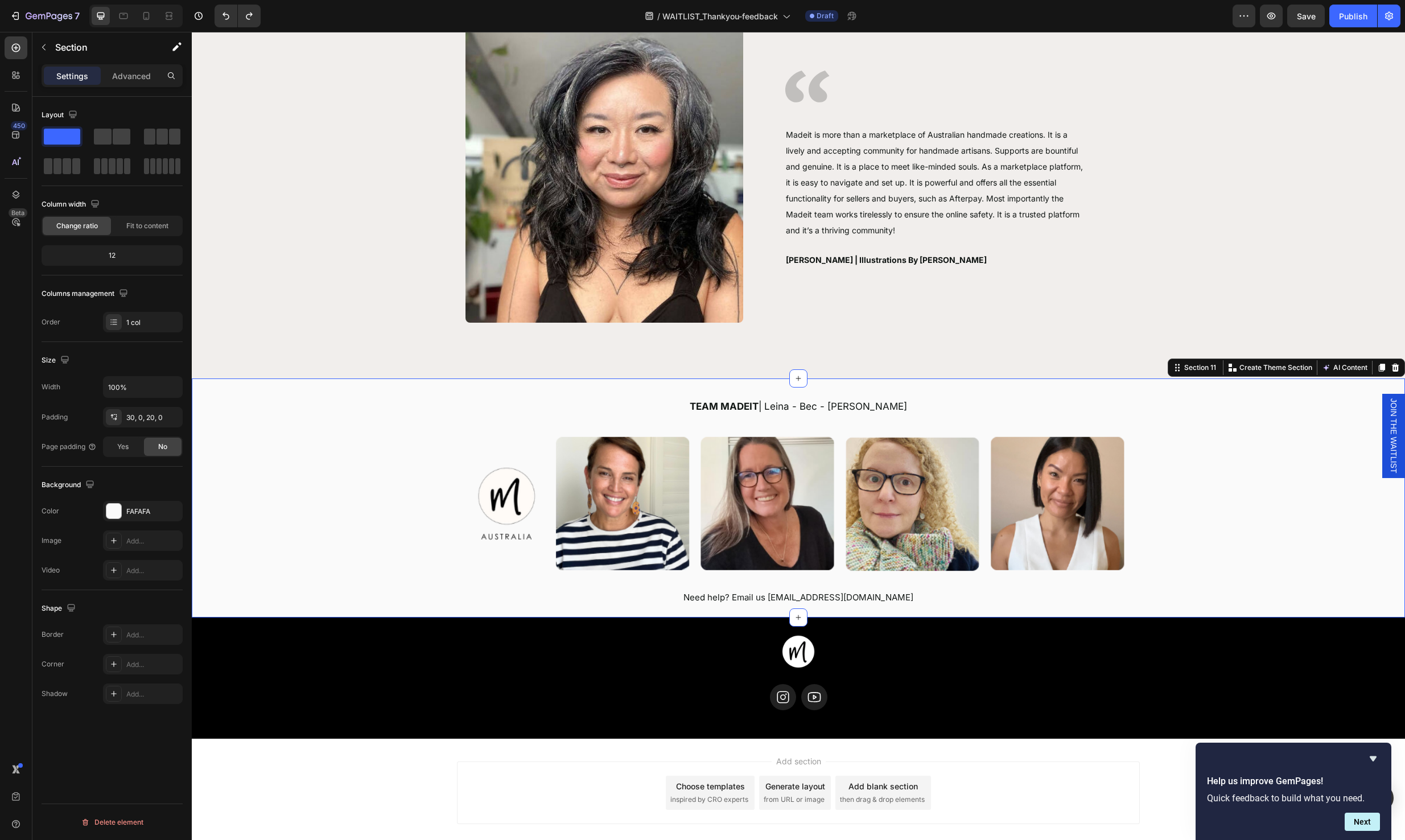
click at [1186, 557] on div "TEAM MADEIT | Leina - Bec - Stacey - Sue Text block Image Need help? Email us s…" at bounding box center [798, 501] width 1214 height 211
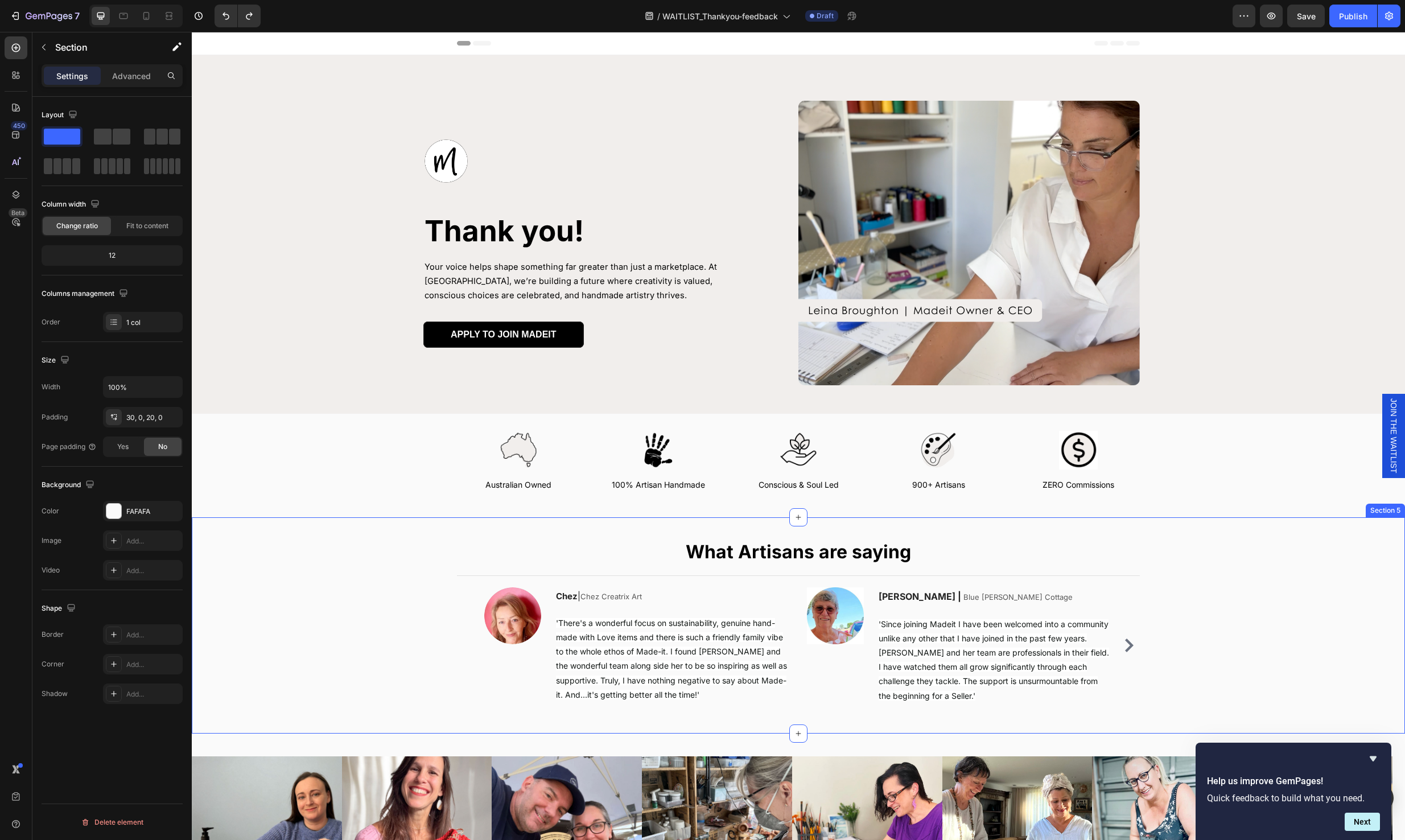
scroll to position [211, 0]
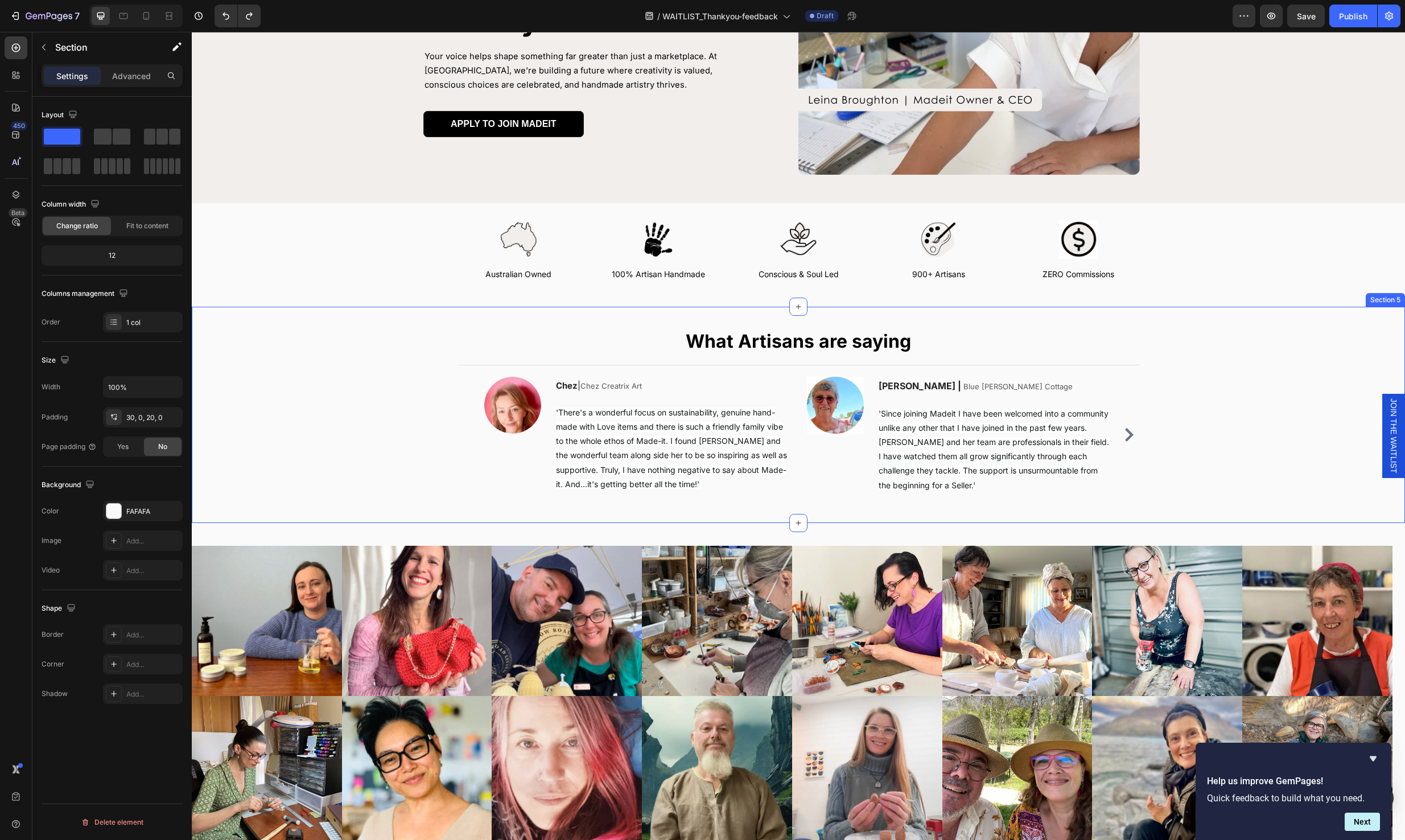
click at [1244, 471] on div "What Artisans are saying Heading Title Line Image Chez | Chez Creatrix Art Text…" at bounding box center [798, 420] width 1179 height 182
click at [1392, 297] on icon at bounding box center [1395, 295] width 7 height 8
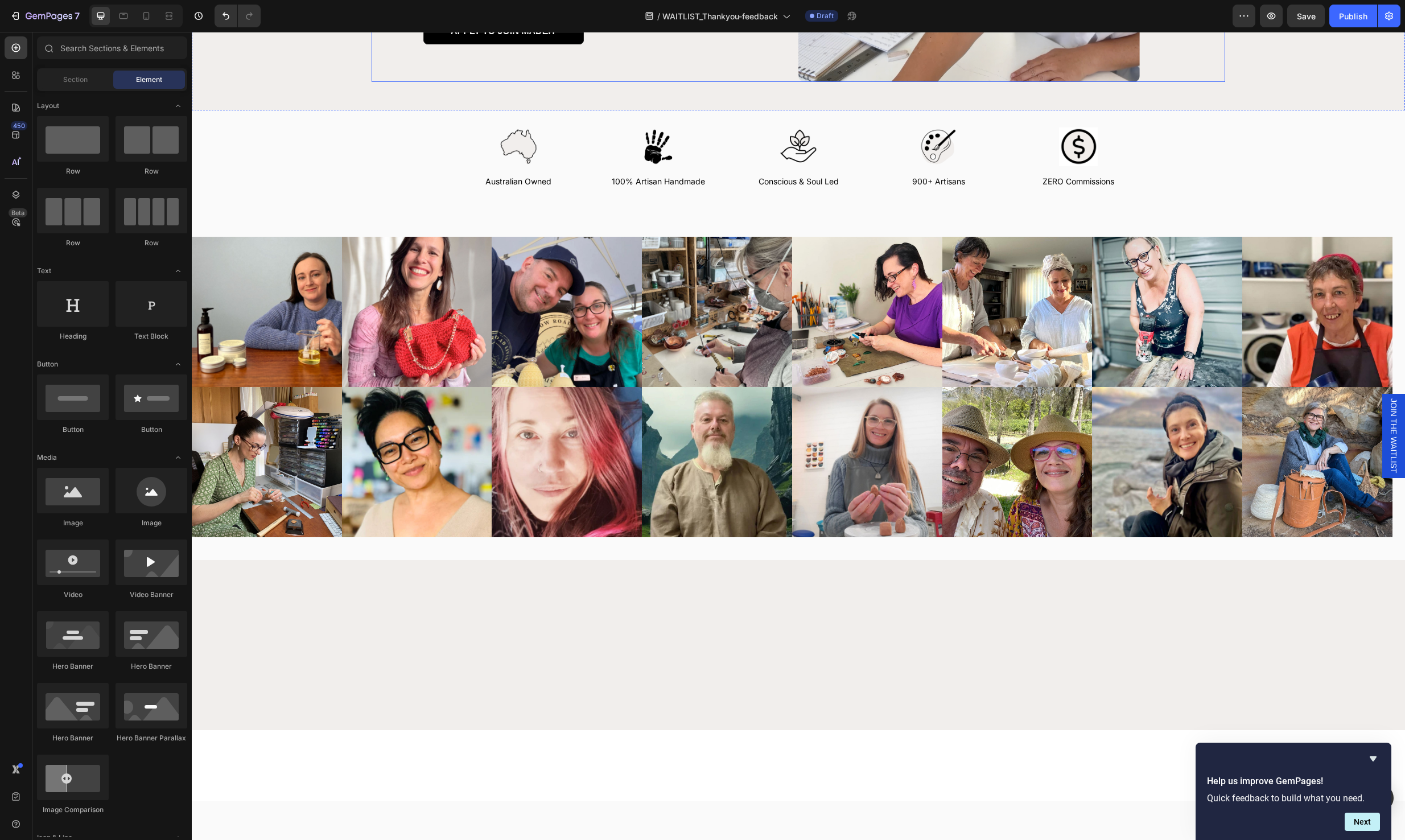
scroll to position [0, 0]
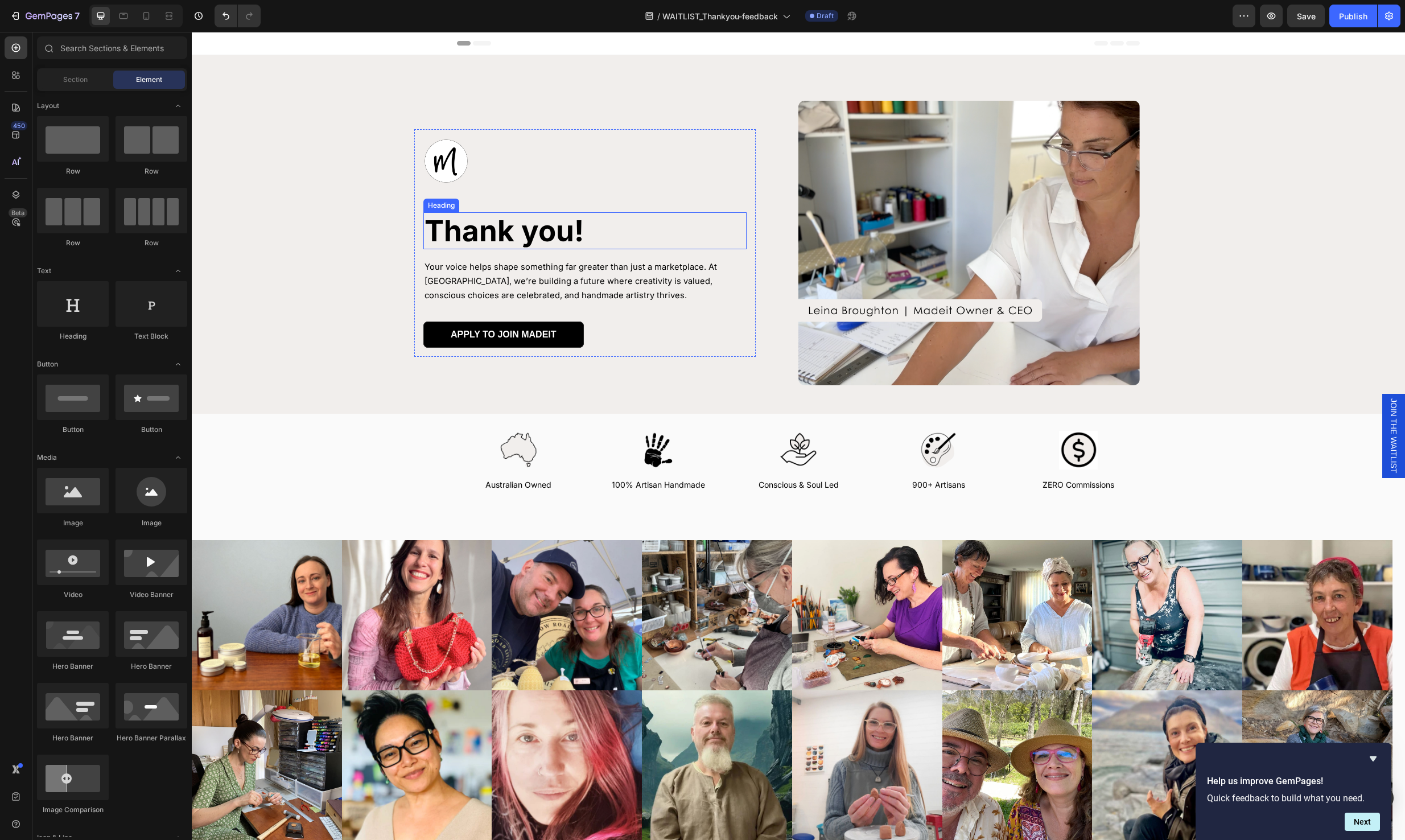
click at [551, 235] on h1 "Thank you!" at bounding box center [585, 230] width 323 height 37
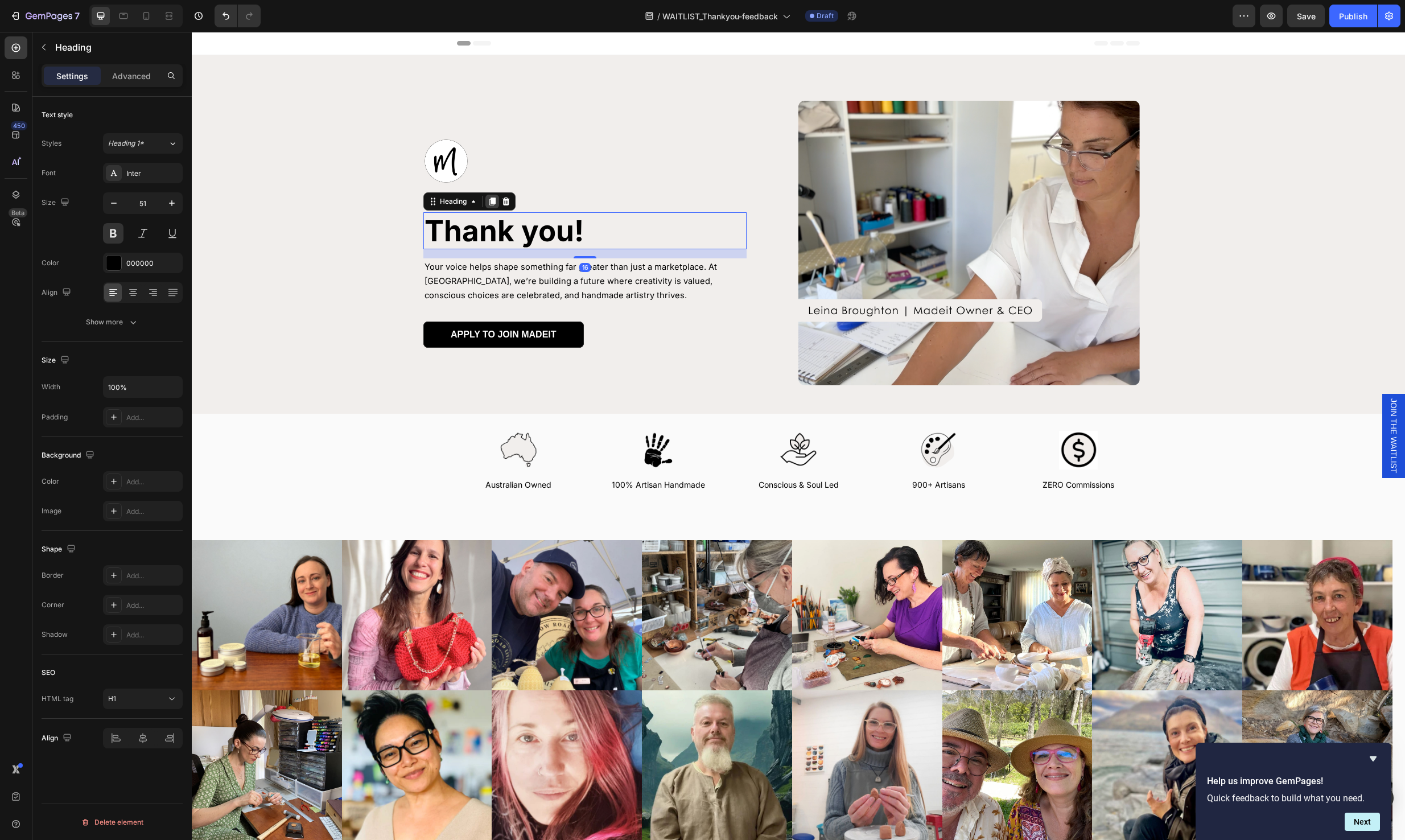
click at [490, 201] on icon at bounding box center [493, 201] width 7 height 8
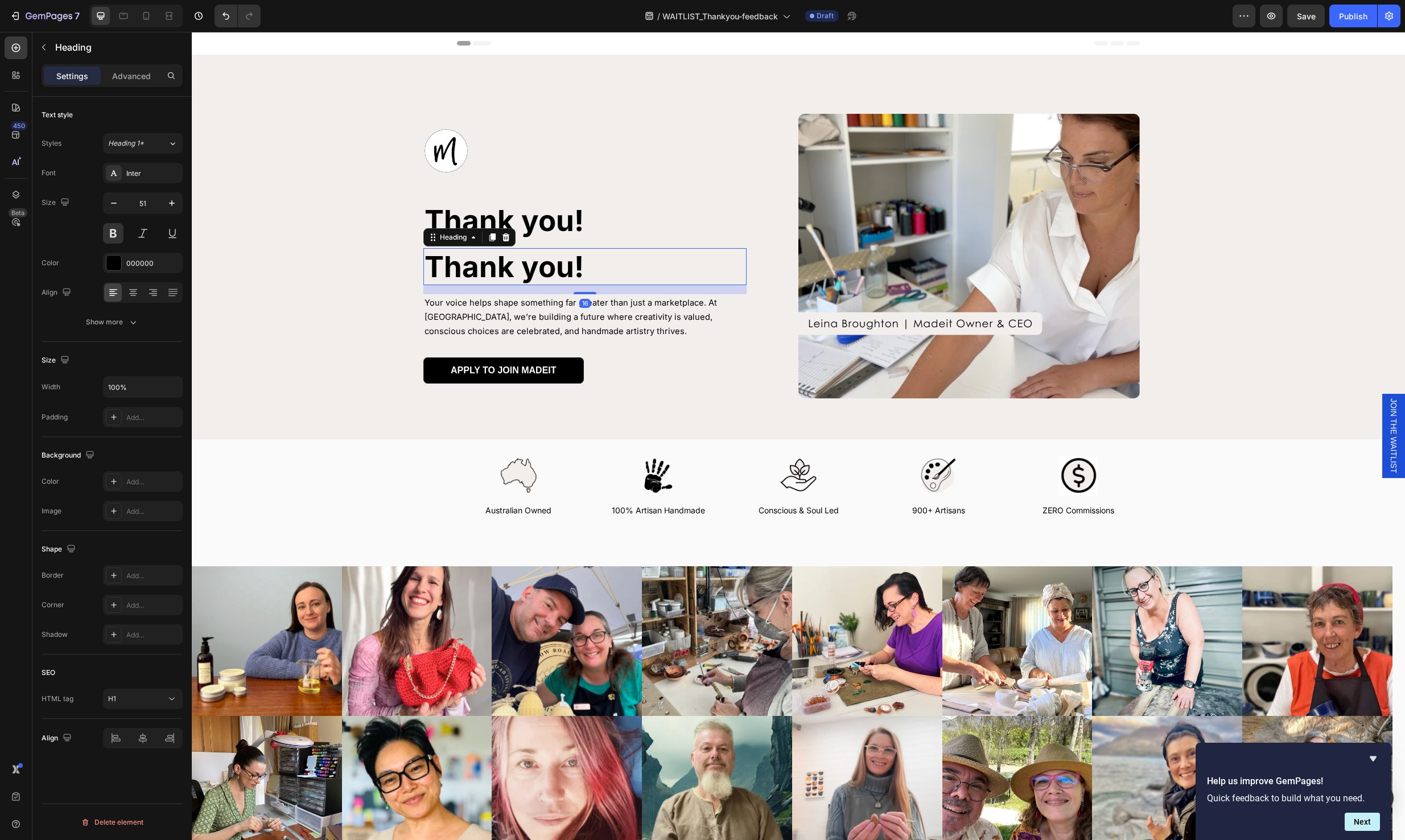
click at [585, 271] on h1 "Thank you!" at bounding box center [585, 267] width 323 height 37
click at [585, 271] on p "Thank you!" at bounding box center [585, 266] width 321 height 35
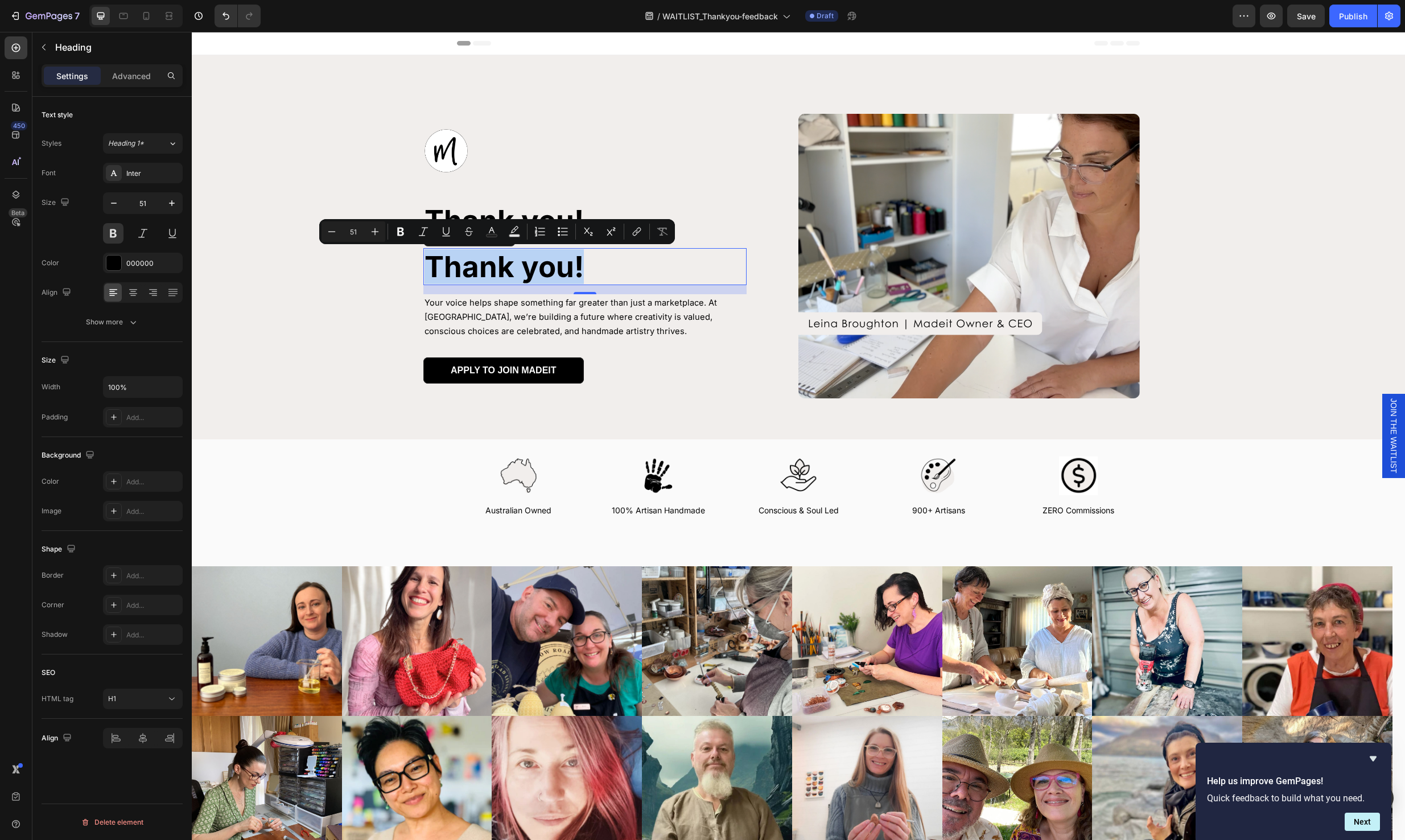
click at [546, 268] on p "Thank you!" at bounding box center [585, 266] width 321 height 35
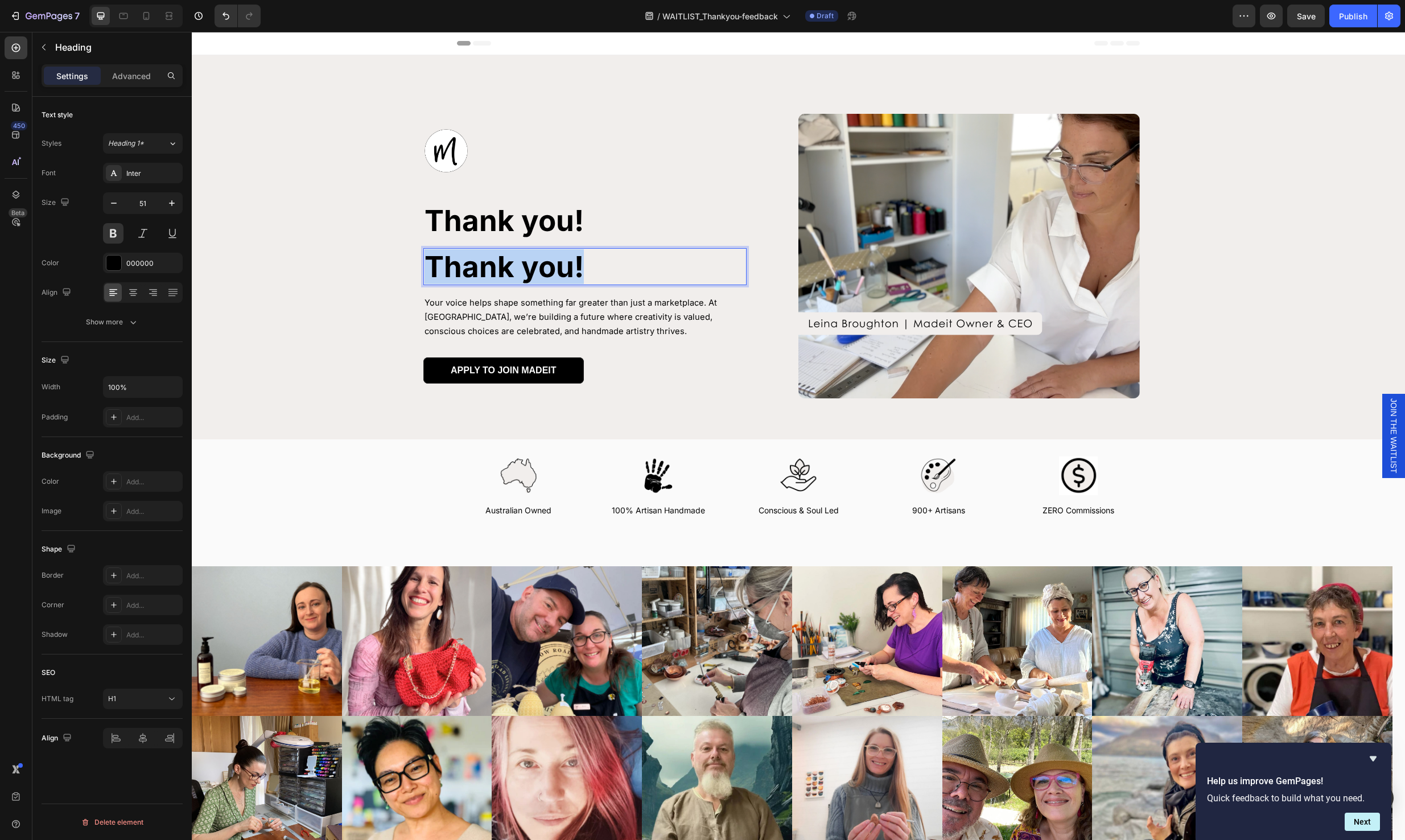
click at [546, 268] on p "Thank you!" at bounding box center [585, 266] width 321 height 35
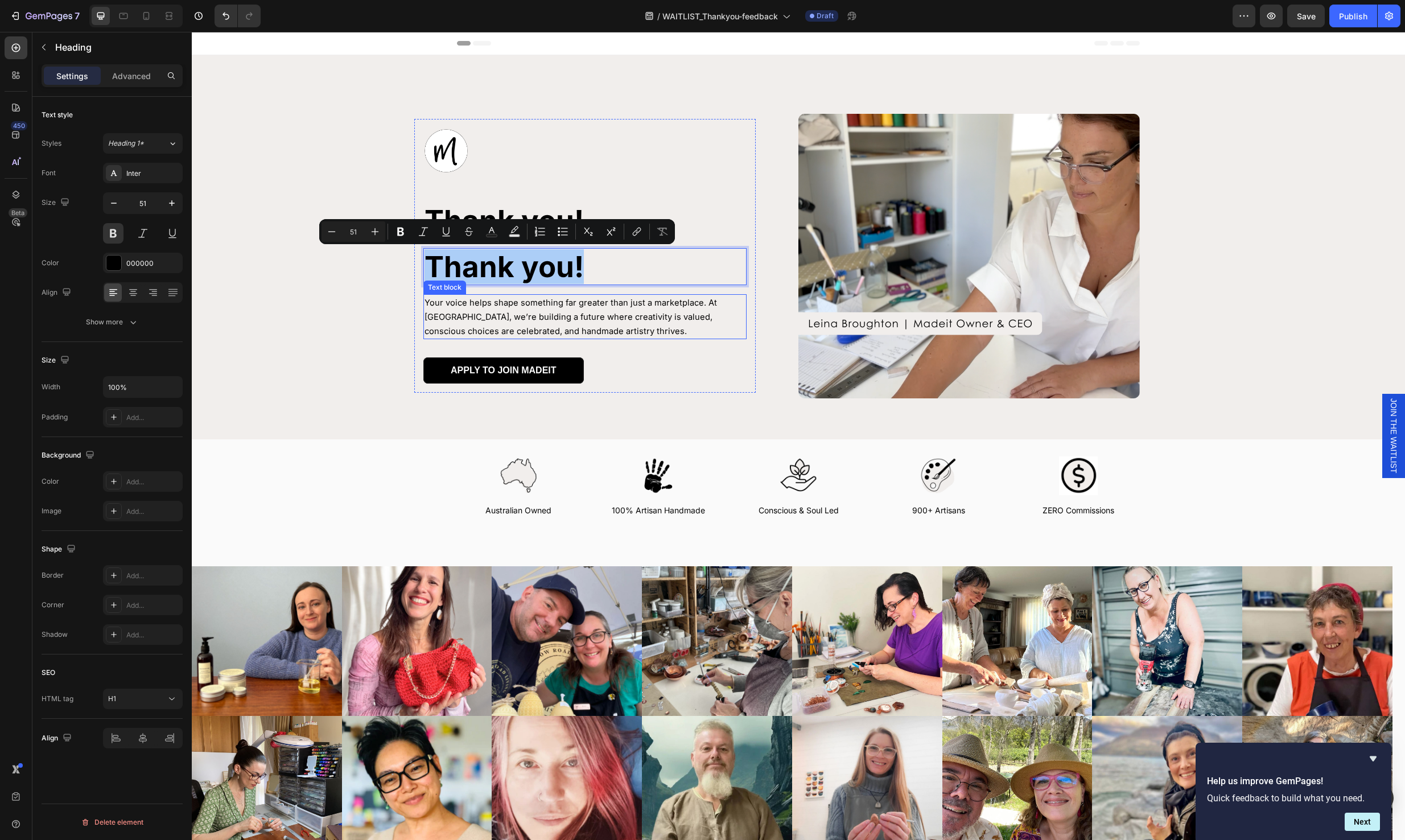
click at [678, 336] on p "Your voice helps shape something far greater than just a marketplace. At [GEOGR…" at bounding box center [585, 317] width 321 height 43
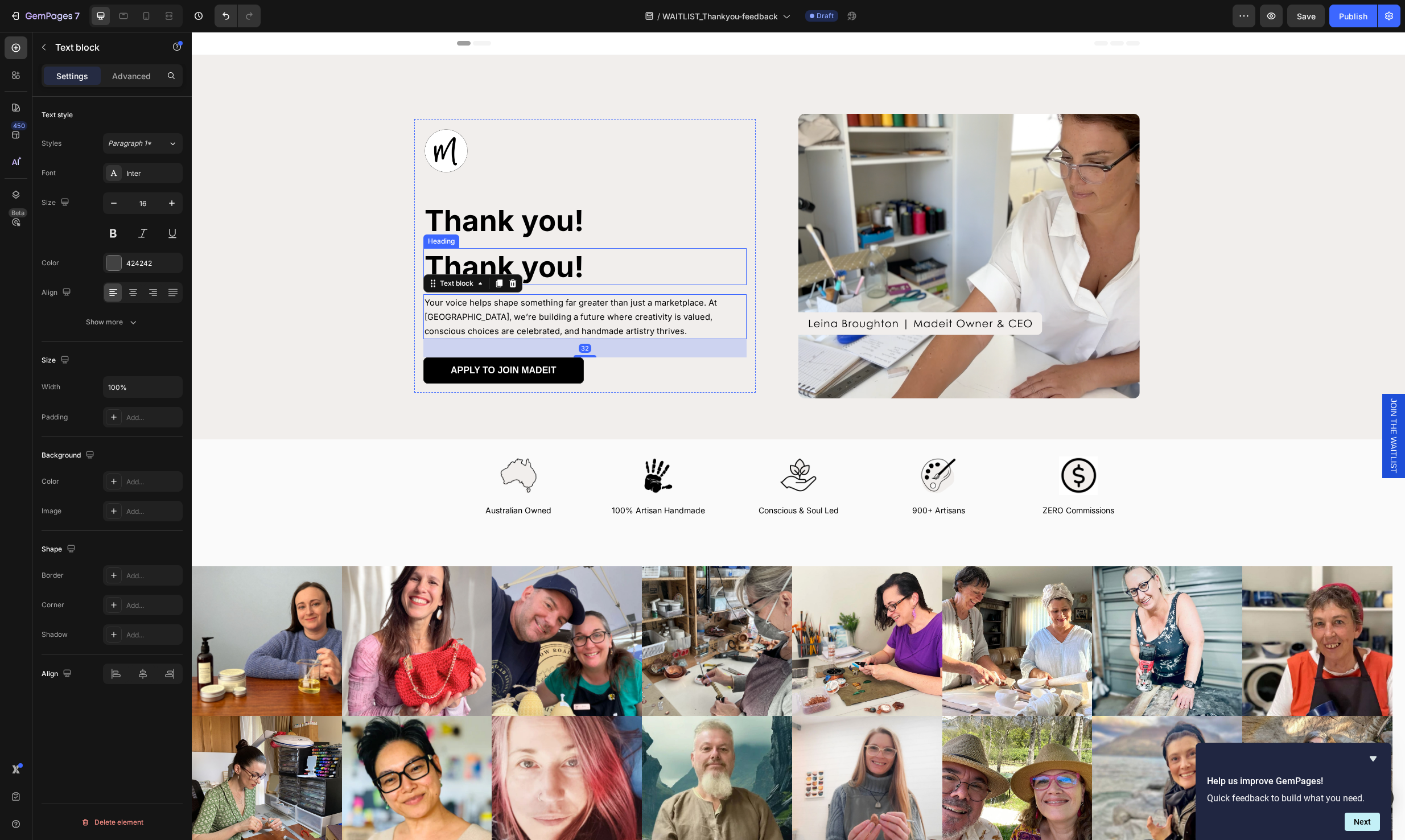
click at [570, 267] on p "Thank you!" at bounding box center [585, 266] width 321 height 35
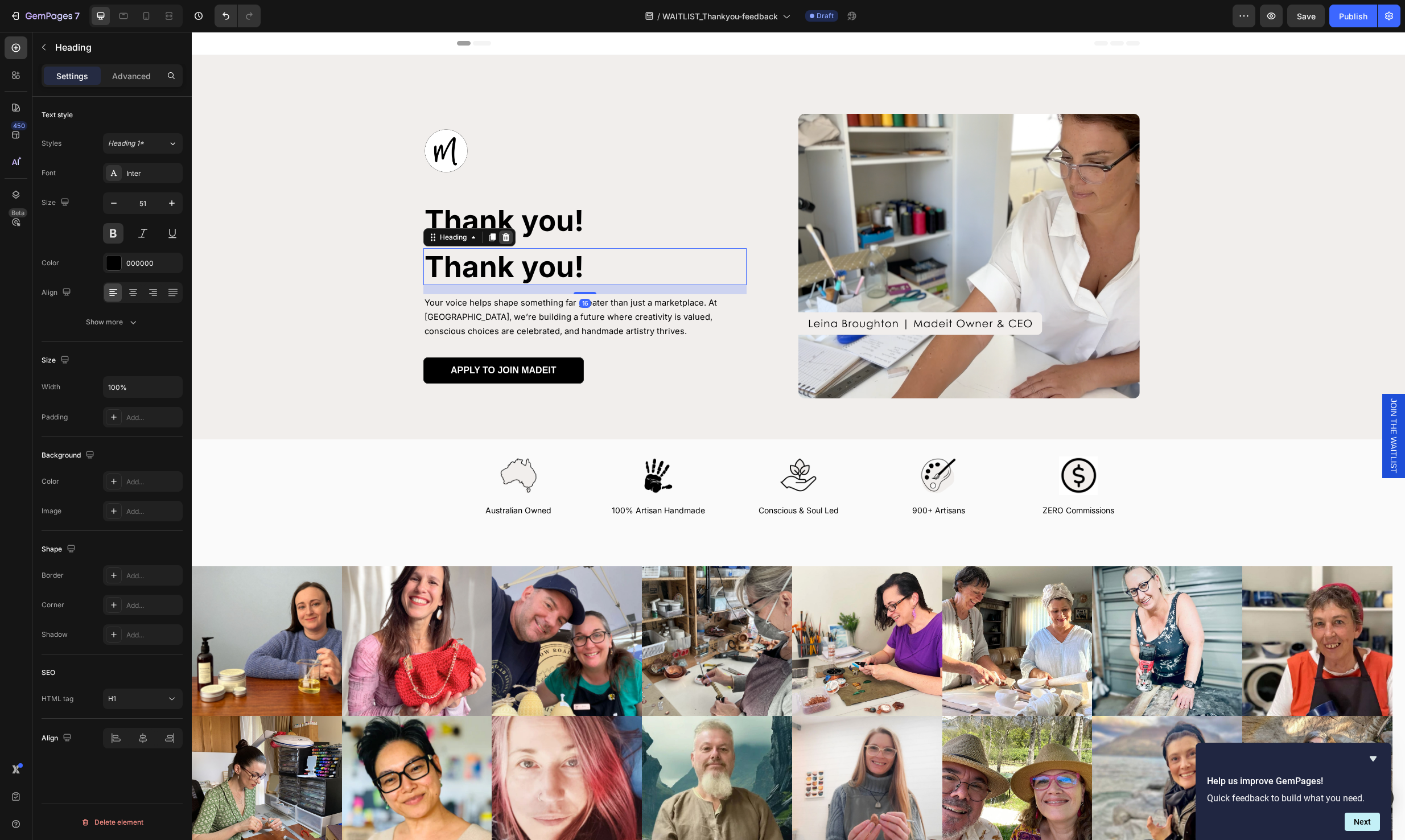
click at [502, 239] on icon at bounding box center [506, 237] width 7 height 8
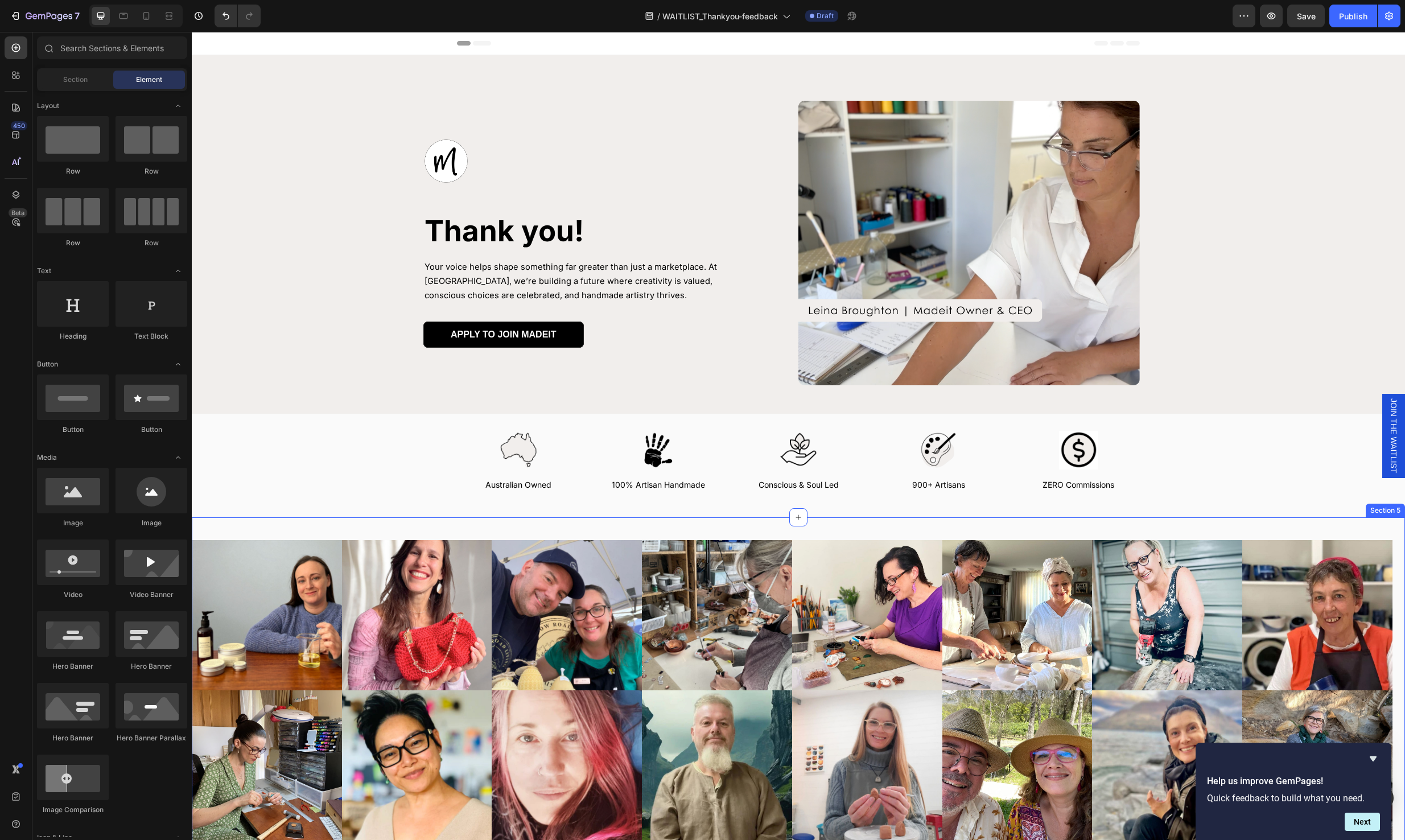
click at [866, 534] on div "Image Image Image Image Image Image Image Image Carousel Image Image Image Imag…" at bounding box center [798, 689] width 1214 height 345
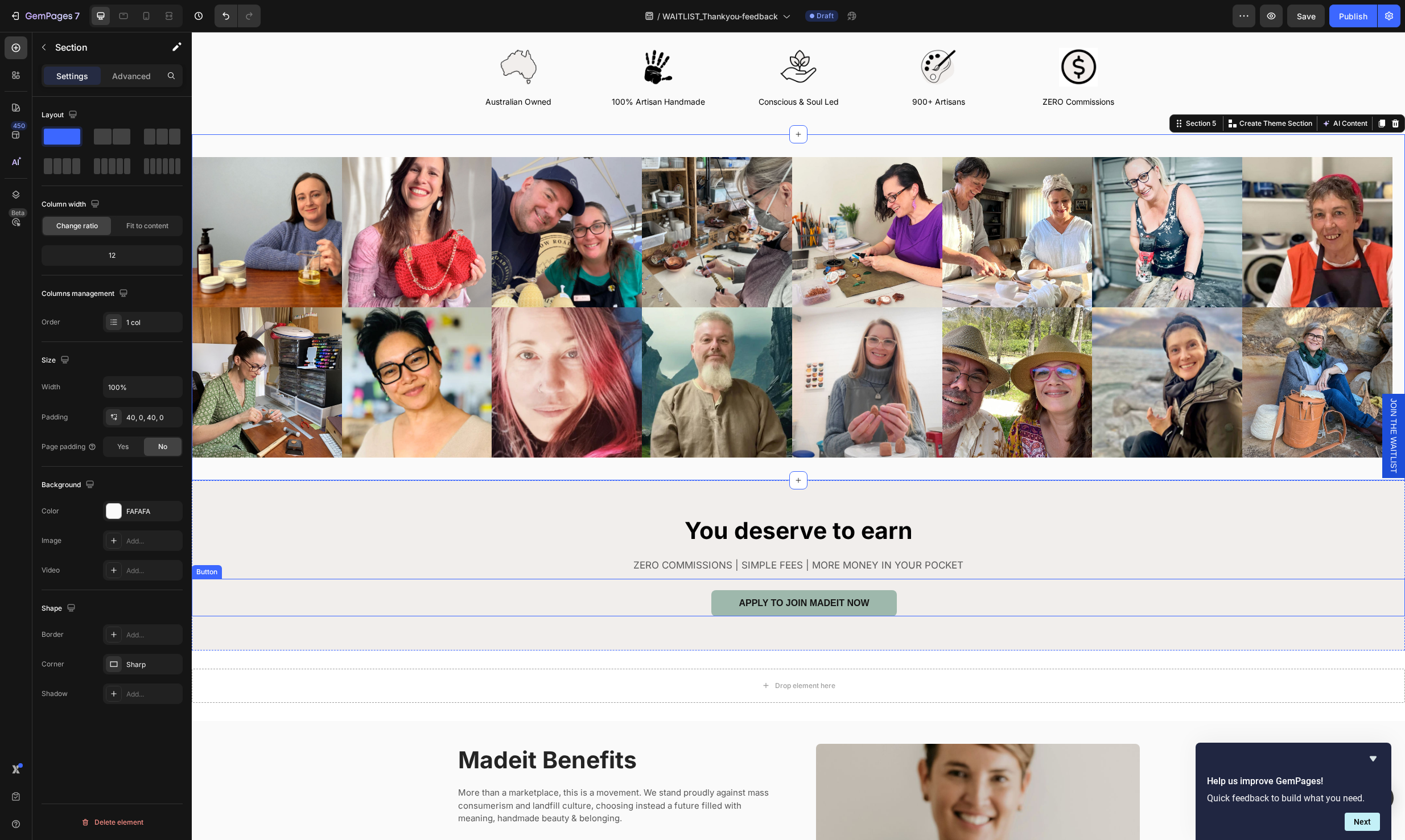
scroll to position [417, 0]
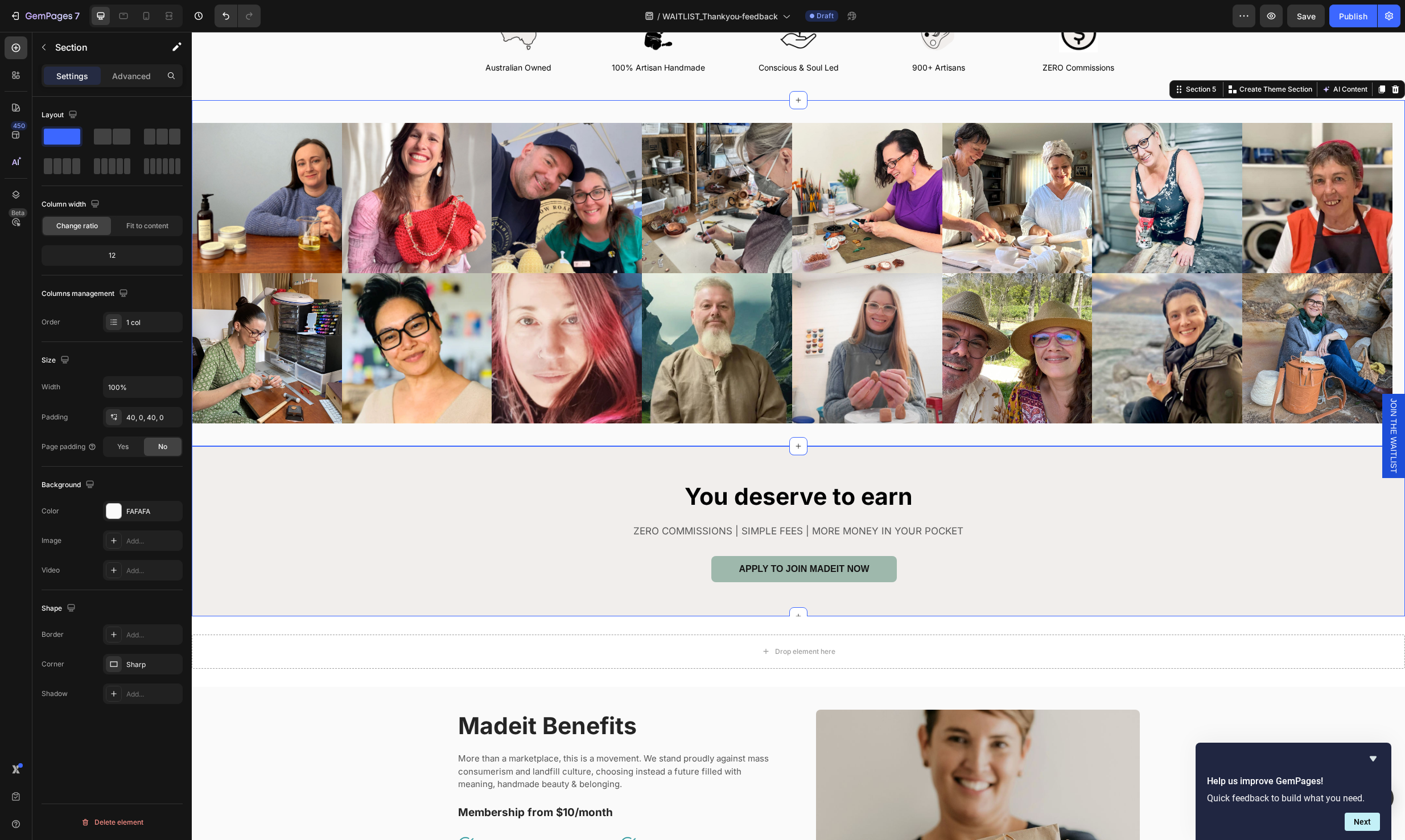
click at [1036, 475] on div "You deserve to earn Heading ZERO COMMISSIONS | SIMPLE FEES | MORE MONEY IN YOUR…" at bounding box center [798, 531] width 1214 height 170
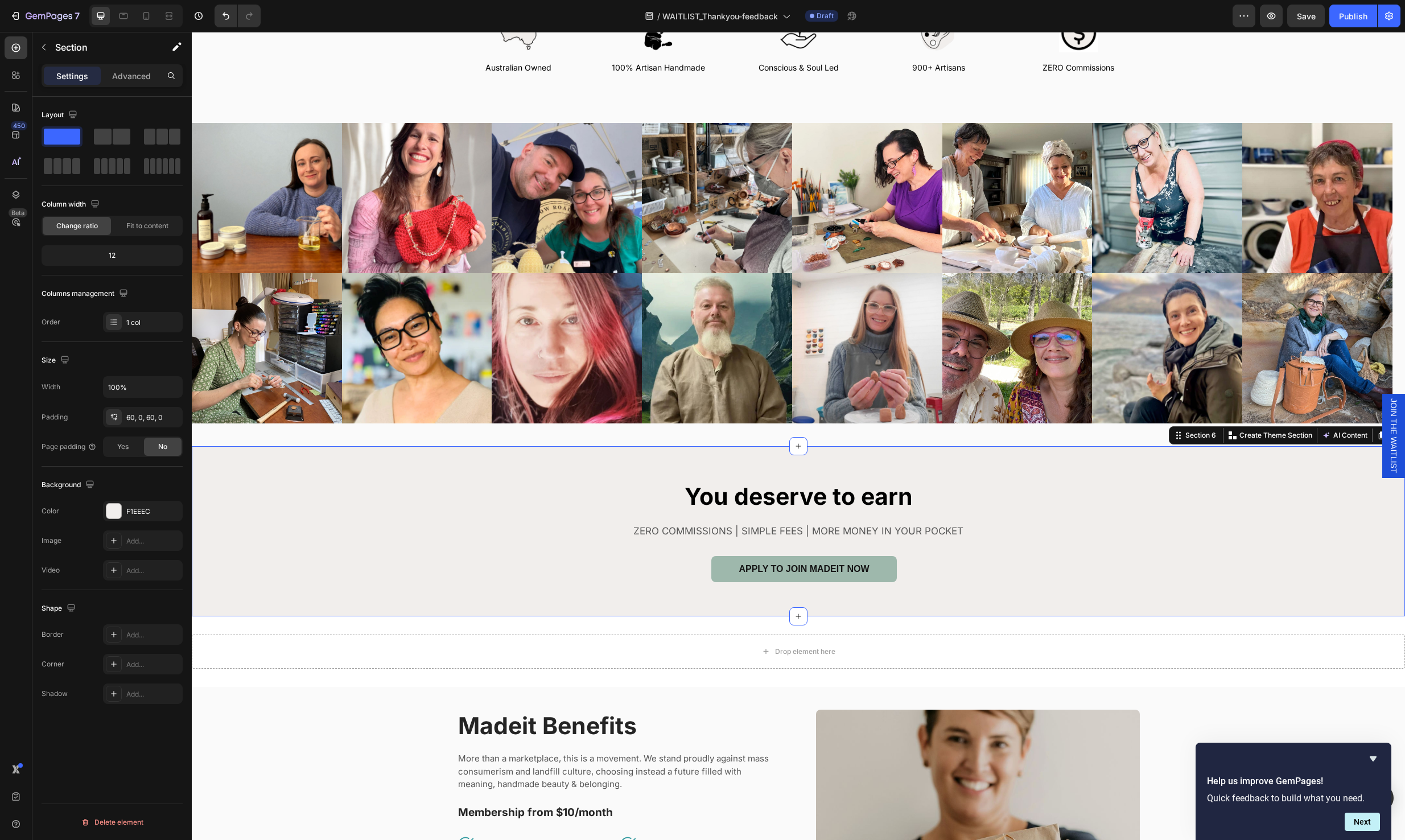
scroll to position [691, 0]
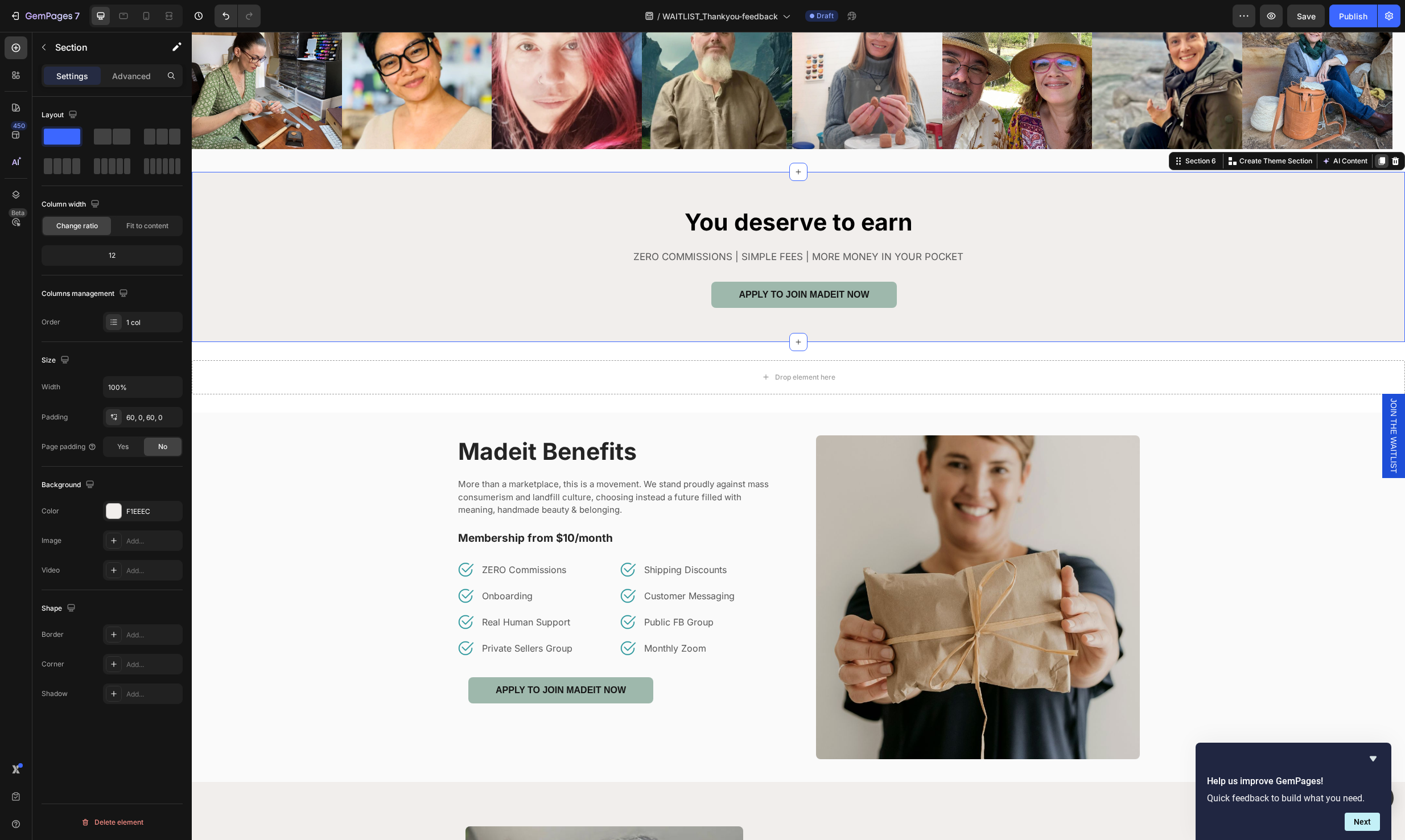
click at [1378, 160] on icon at bounding box center [1381, 160] width 7 height 8
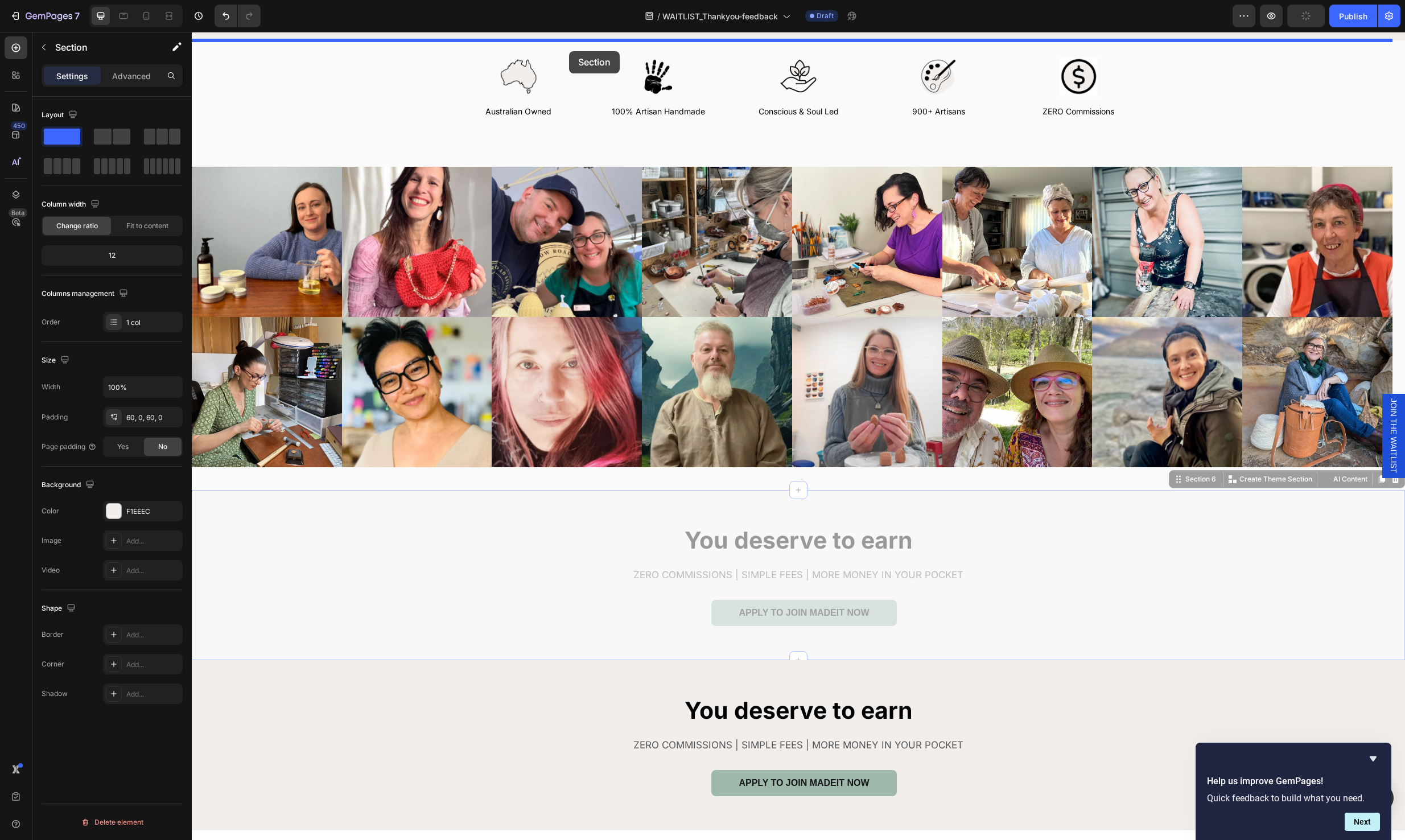
scroll to position [307, 0]
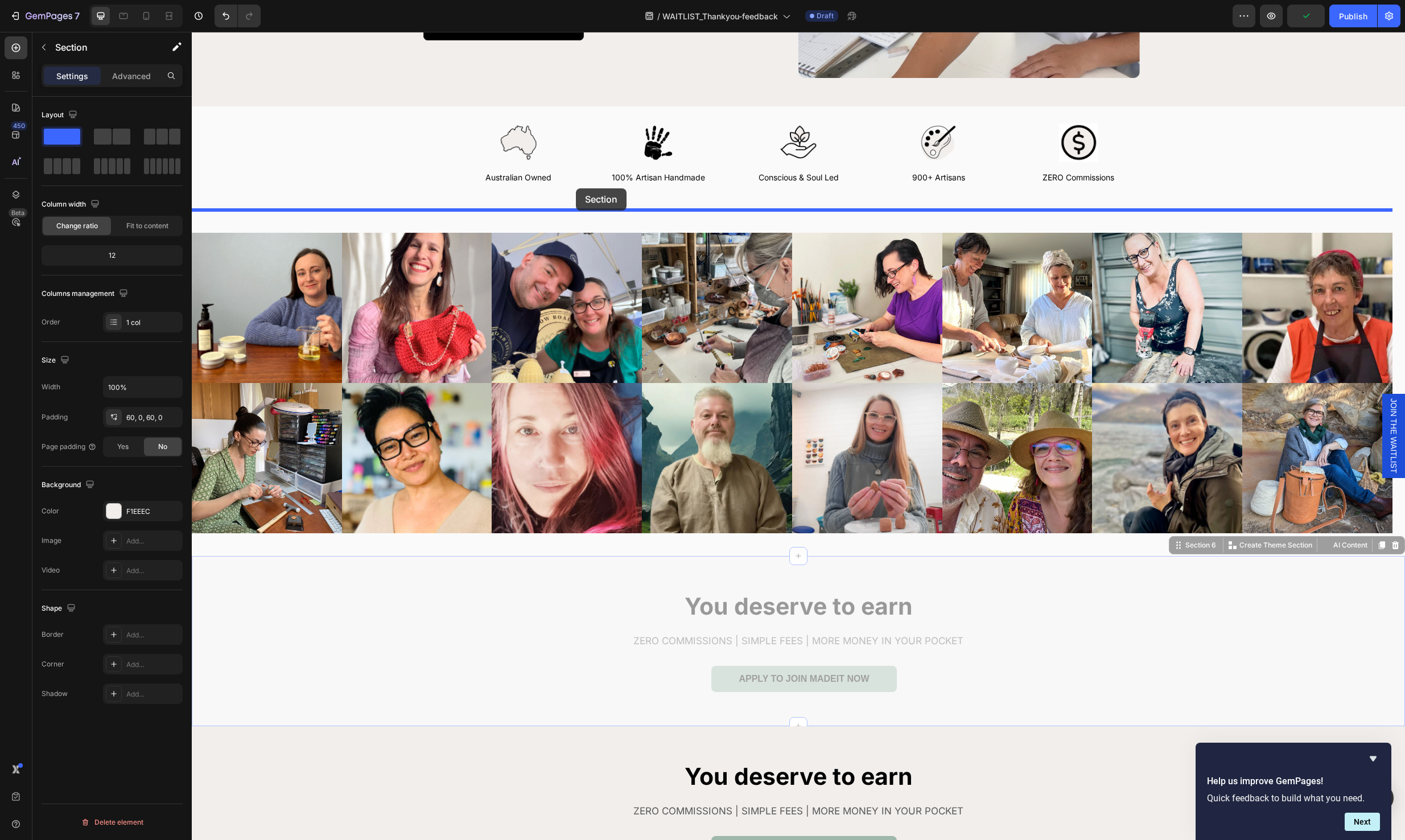
drag, startPoint x: 522, startPoint y: 522, endPoint x: 576, endPoint y: 188, distance: 338.3
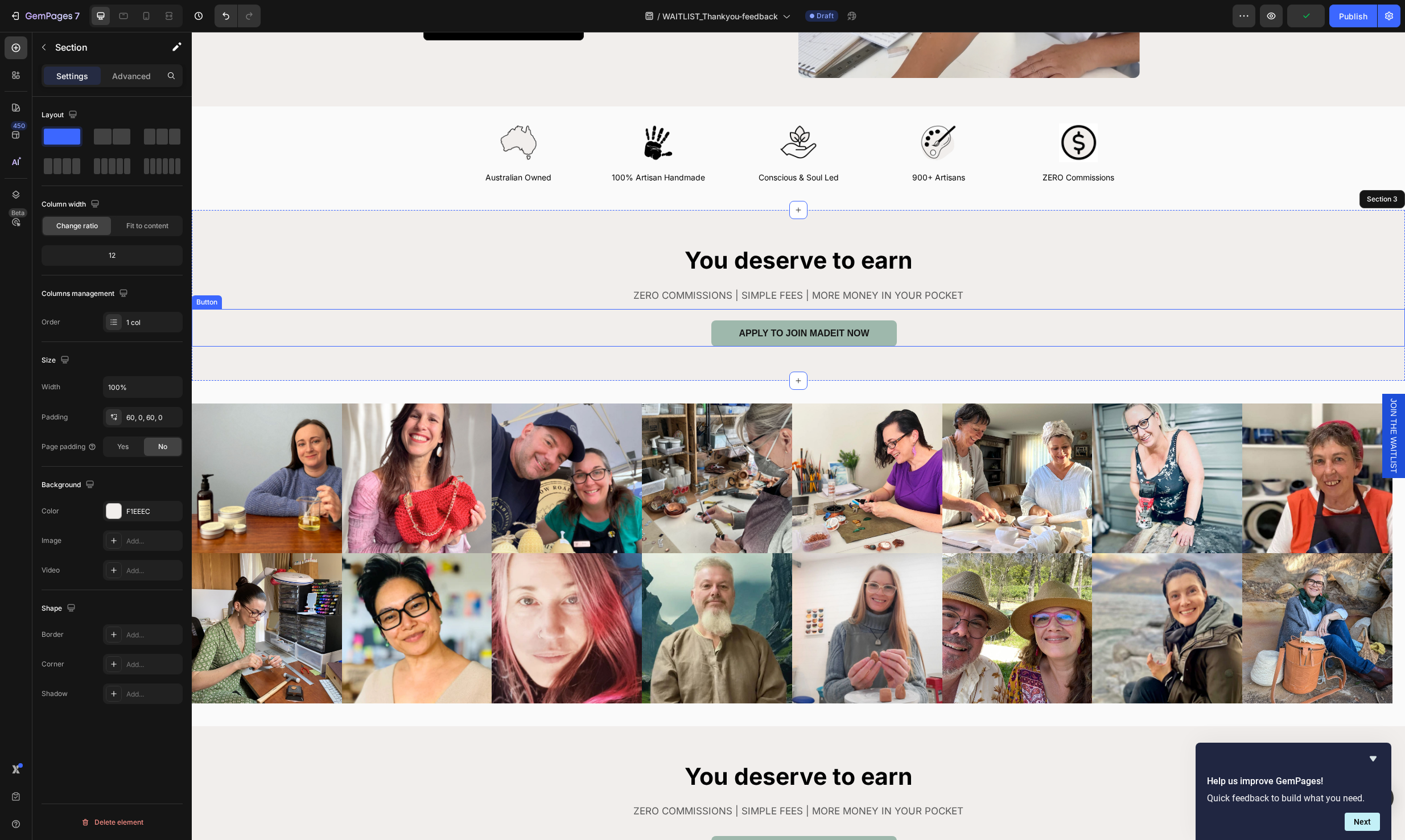
scroll to position [10, 0]
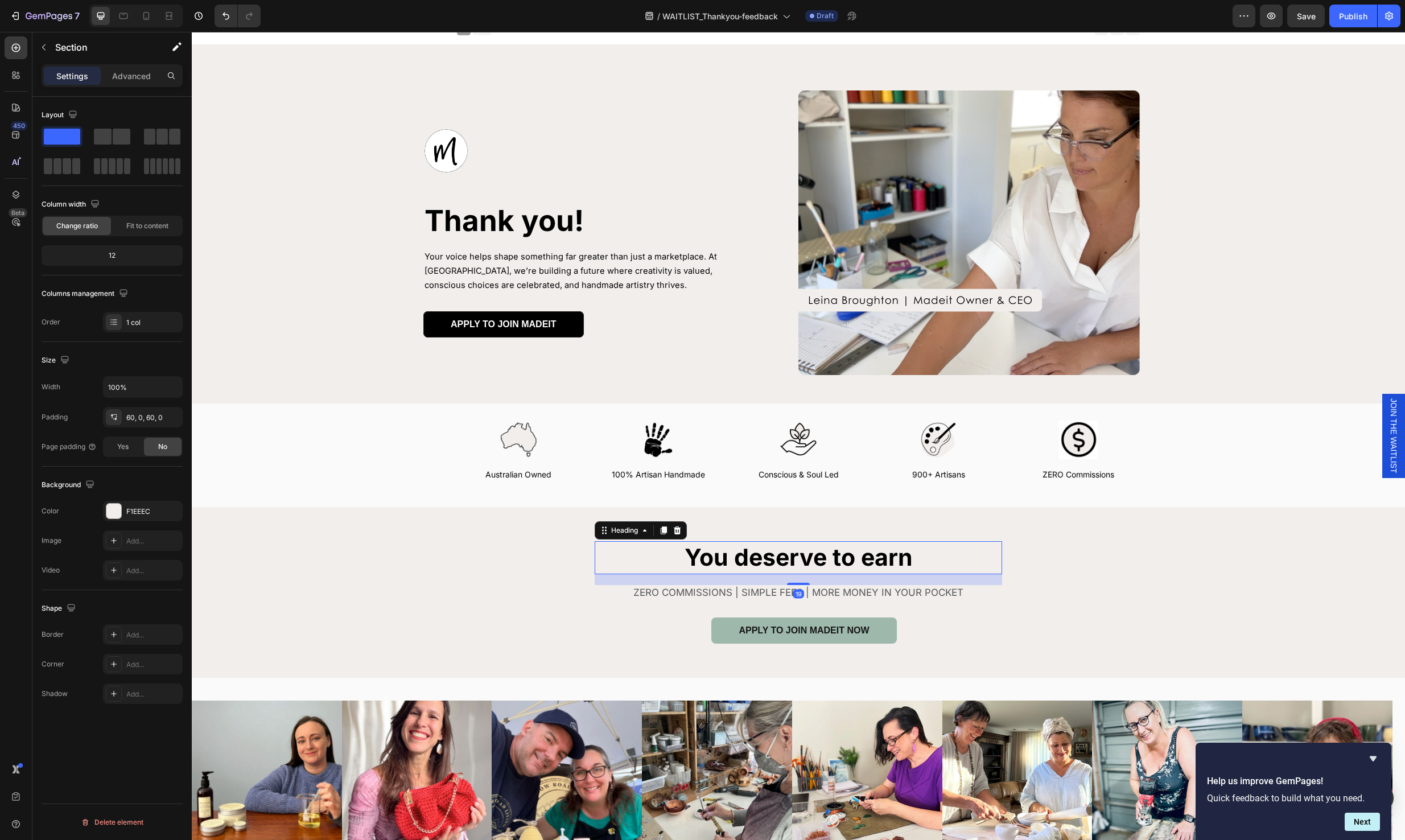
click at [926, 569] on h2 "You deserve to earn" at bounding box center [798, 557] width 407 height 32
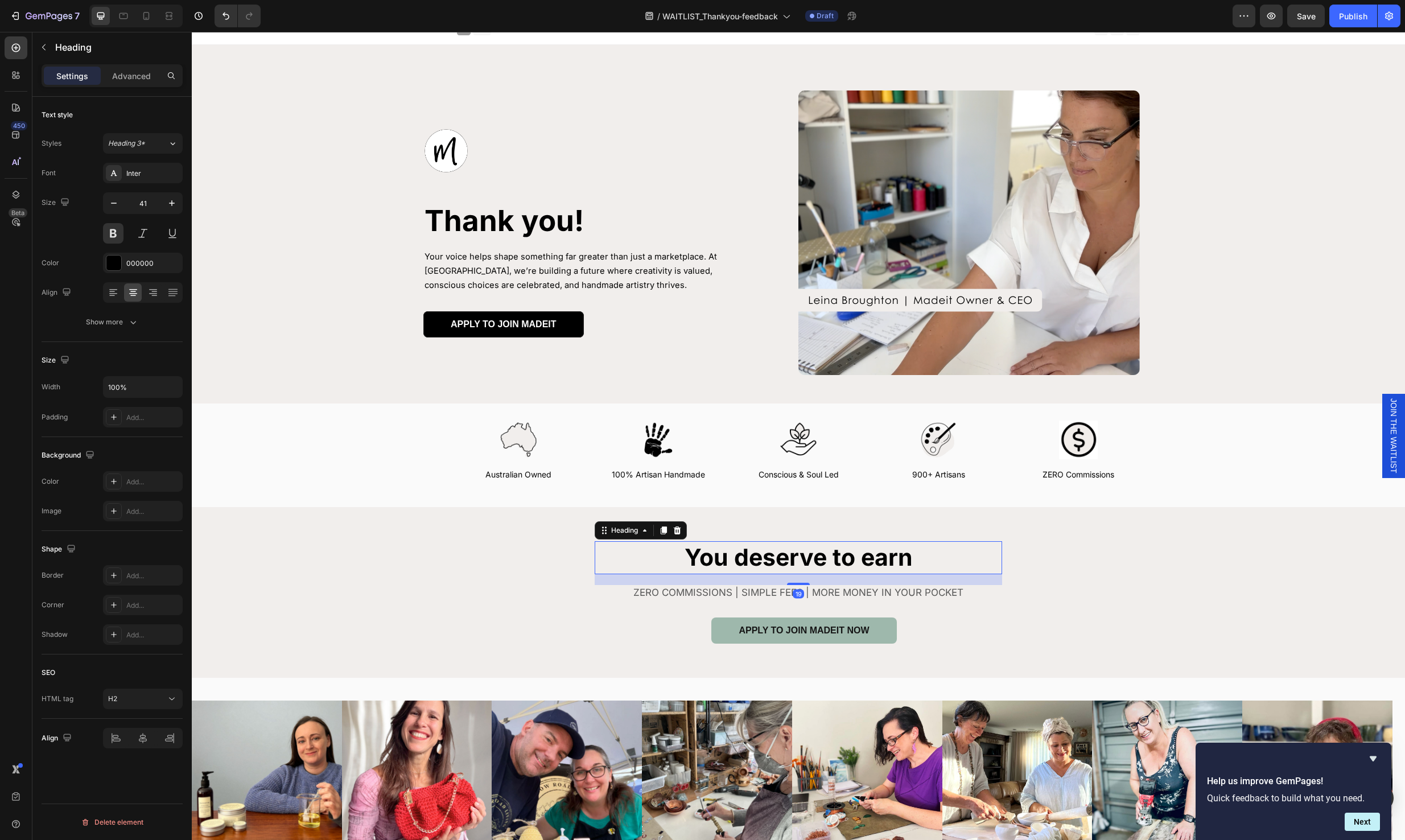
click at [923, 565] on h2 "You deserve to earn" at bounding box center [798, 557] width 407 height 32
click at [923, 565] on p "You deserve to earn" at bounding box center [798, 557] width 405 height 30
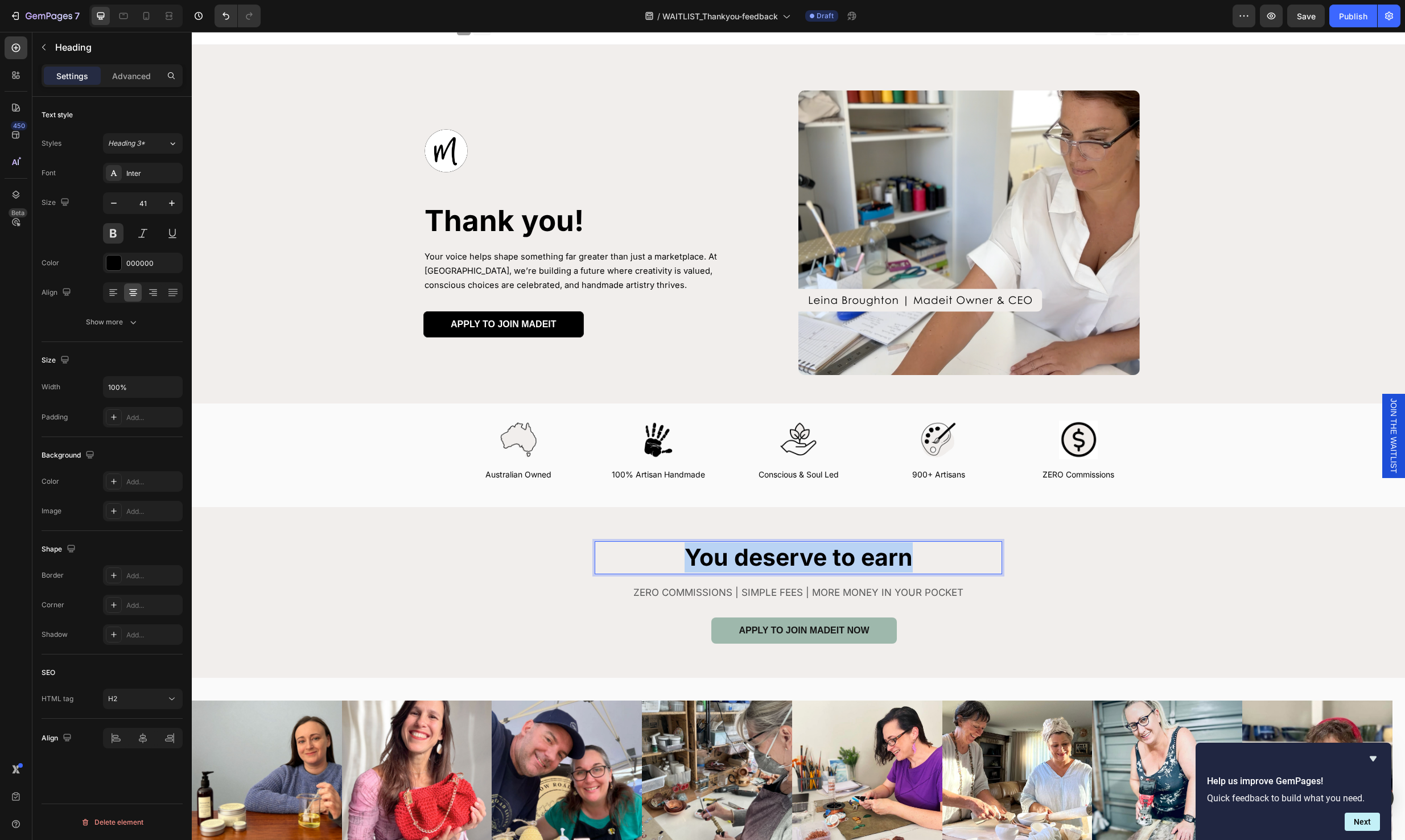
click at [923, 565] on p "You deserve to earn" at bounding box center [798, 557] width 405 height 30
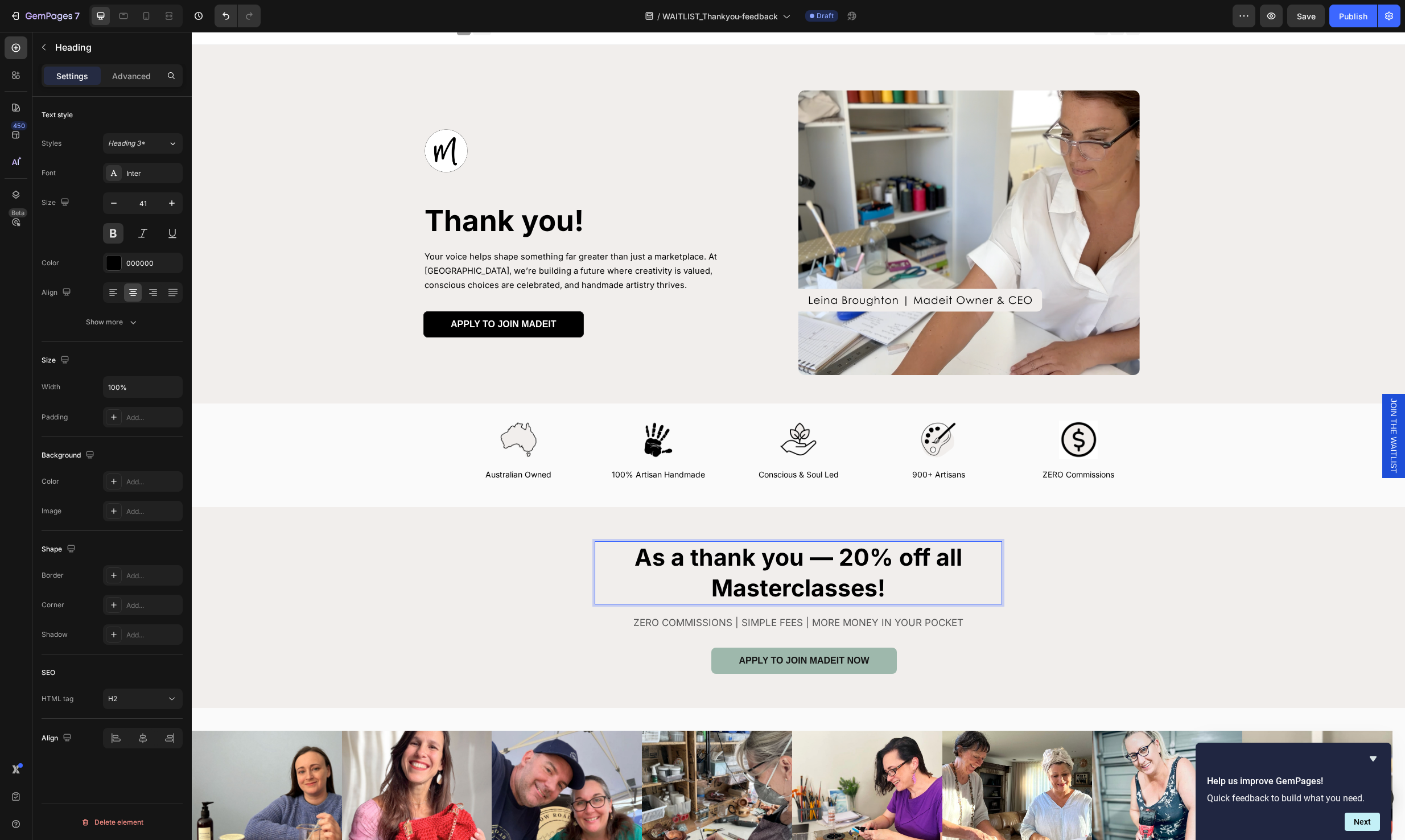
click at [835, 554] on strong "As a thank you — 20% off all Masterclasses!" at bounding box center [798, 572] width 328 height 59
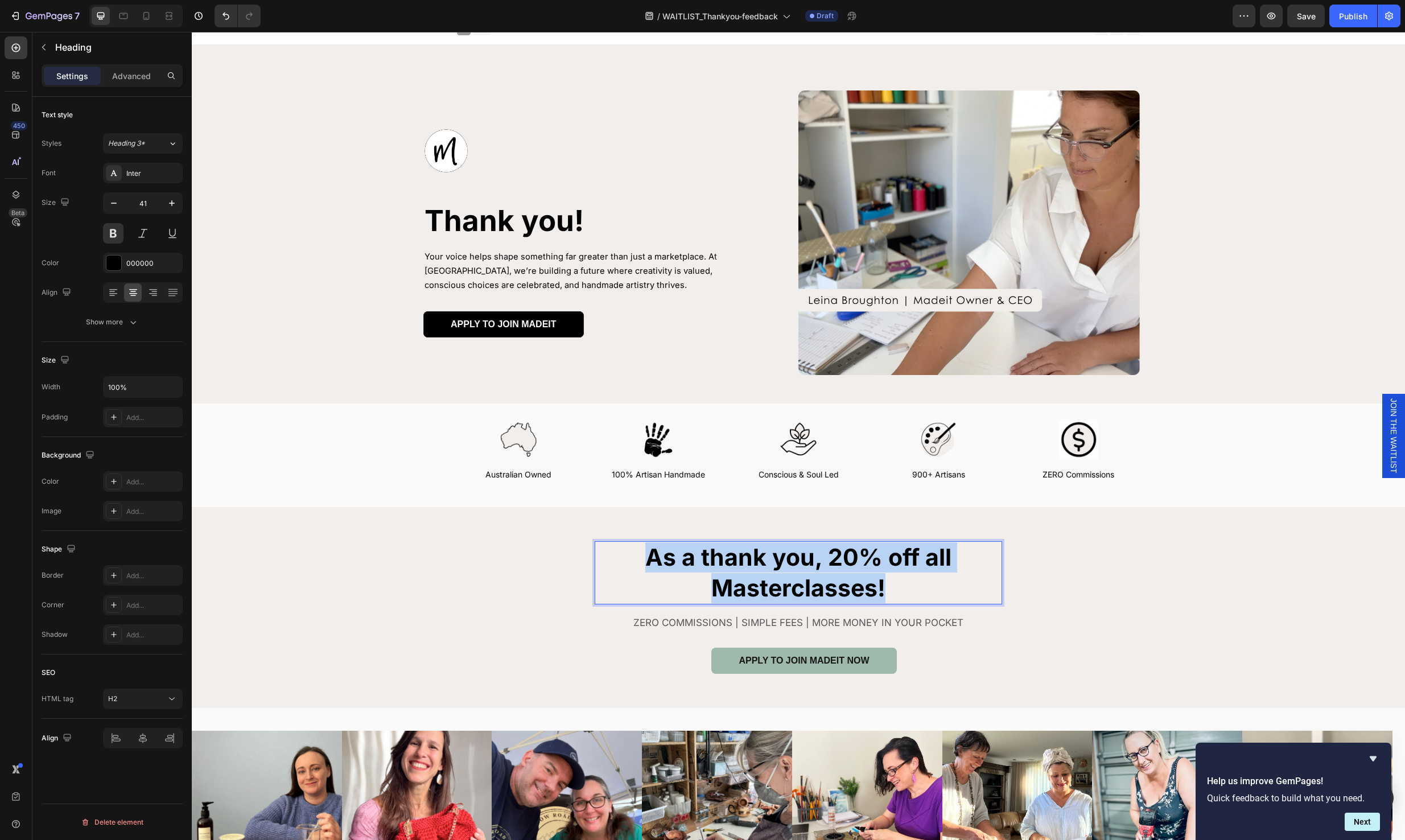
drag, startPoint x: 885, startPoint y: 579, endPoint x: 634, endPoint y: 554, distance: 252.2
click at [635, 554] on p "As a thank you, 20% off all Masterclasses!" at bounding box center [798, 572] width 405 height 61
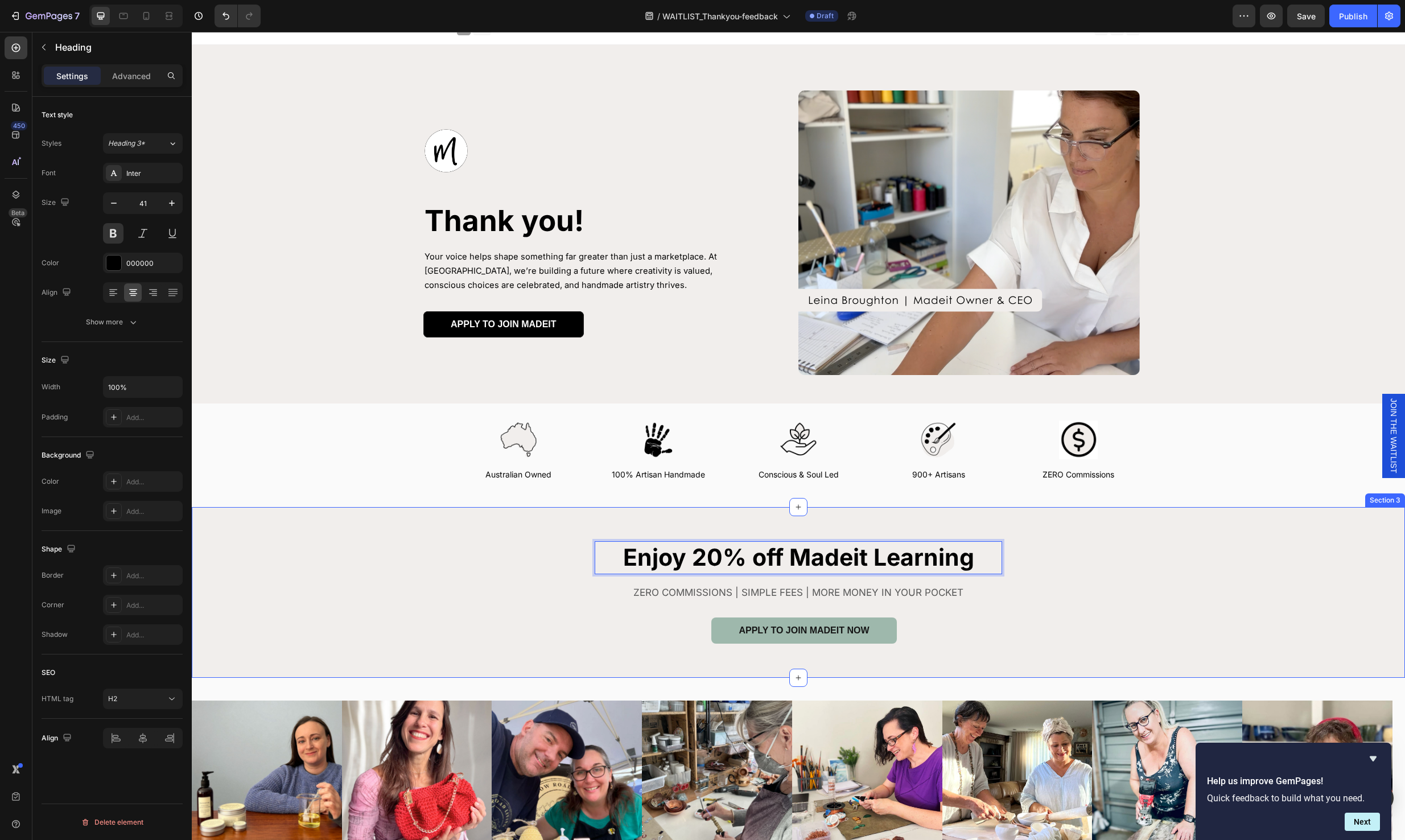
click at [1064, 571] on div "Enjoy 20% off Madeit Learning Heading 19 ZERO COMMISSIONS | SIMPLE FEES | MORE …" at bounding box center [798, 592] width 1214 height 102
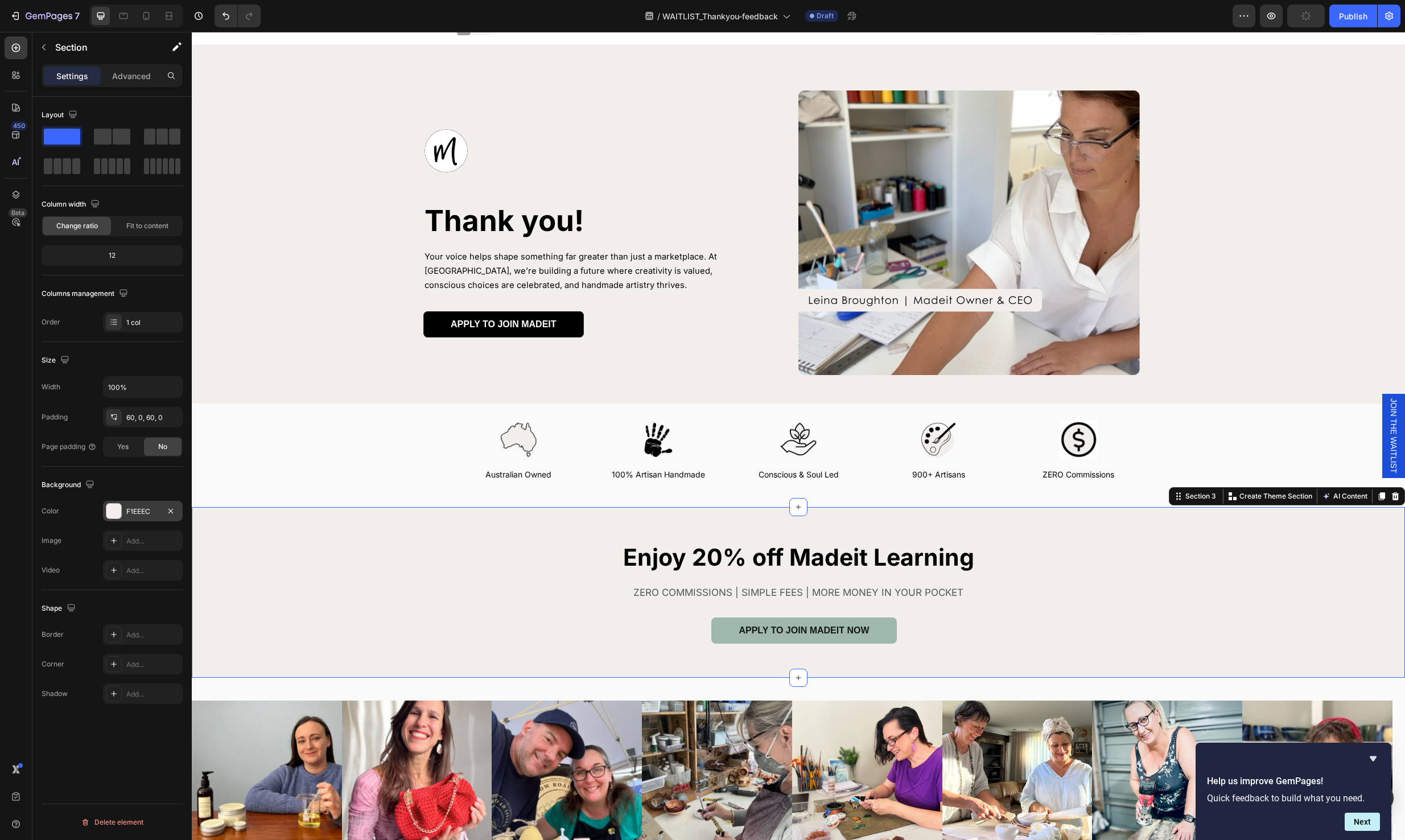
click at [119, 507] on div at bounding box center [114, 511] width 15 height 15
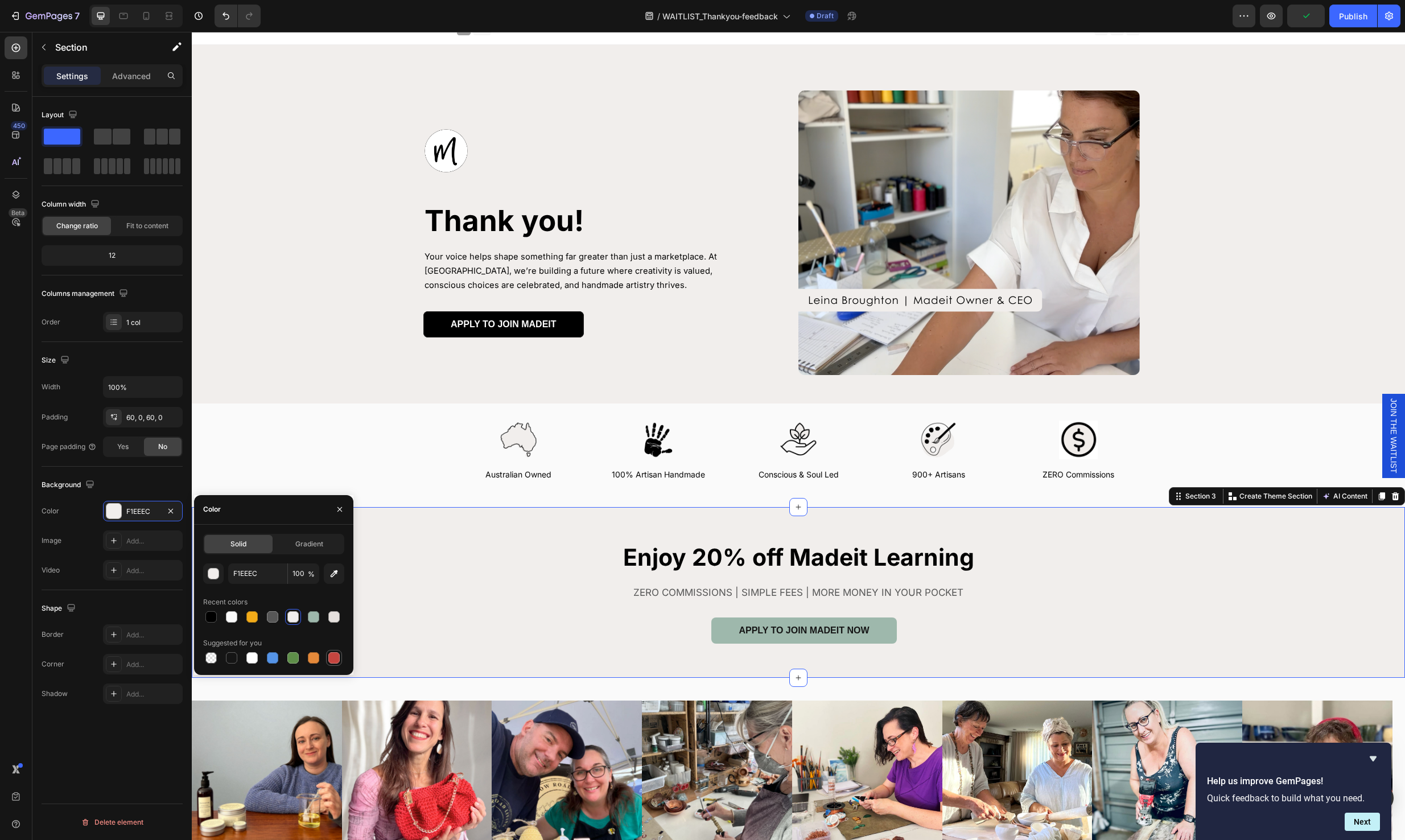
click at [330, 657] on div at bounding box center [334, 657] width 11 height 11
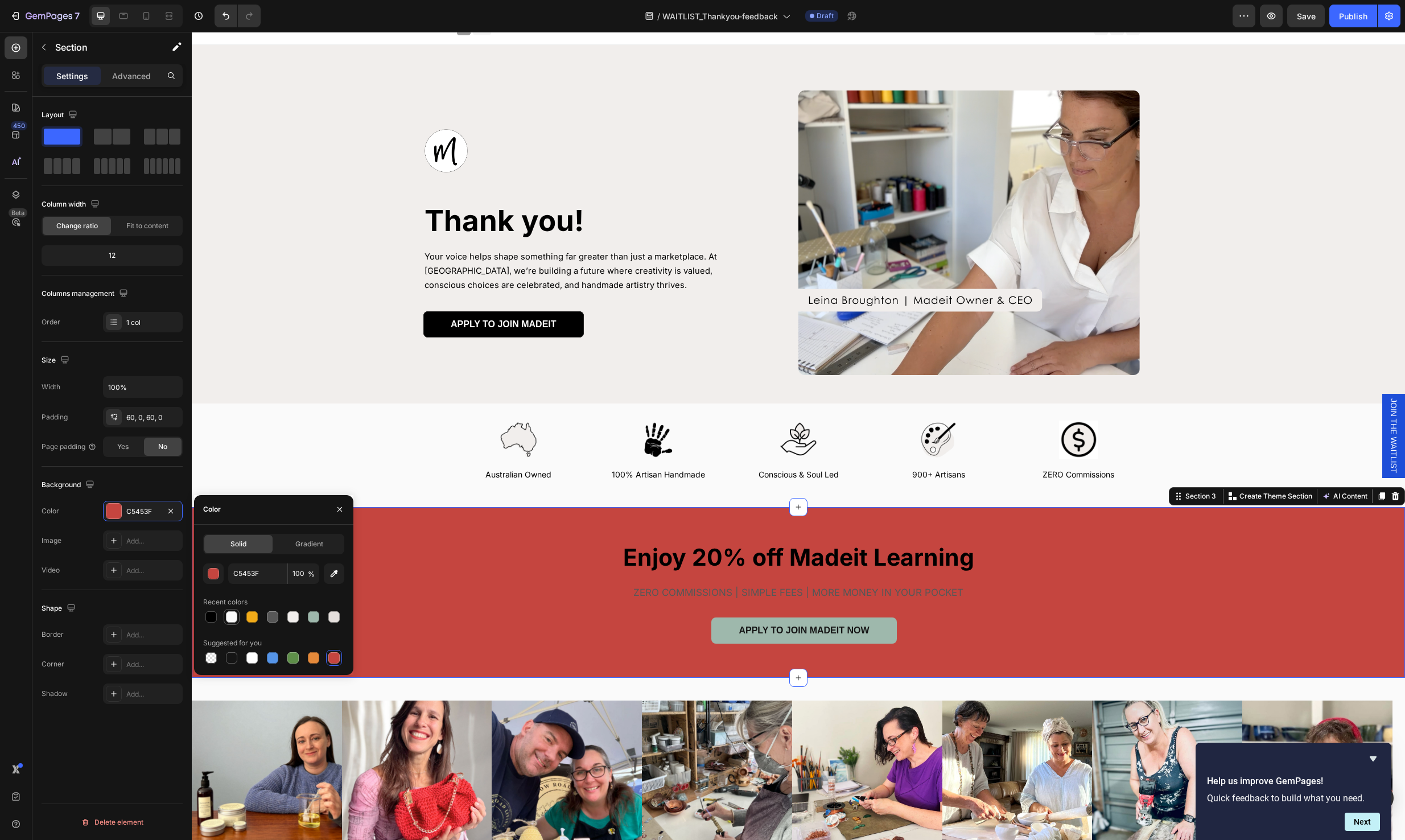
click at [232, 618] on div at bounding box center [231, 616] width 11 height 11
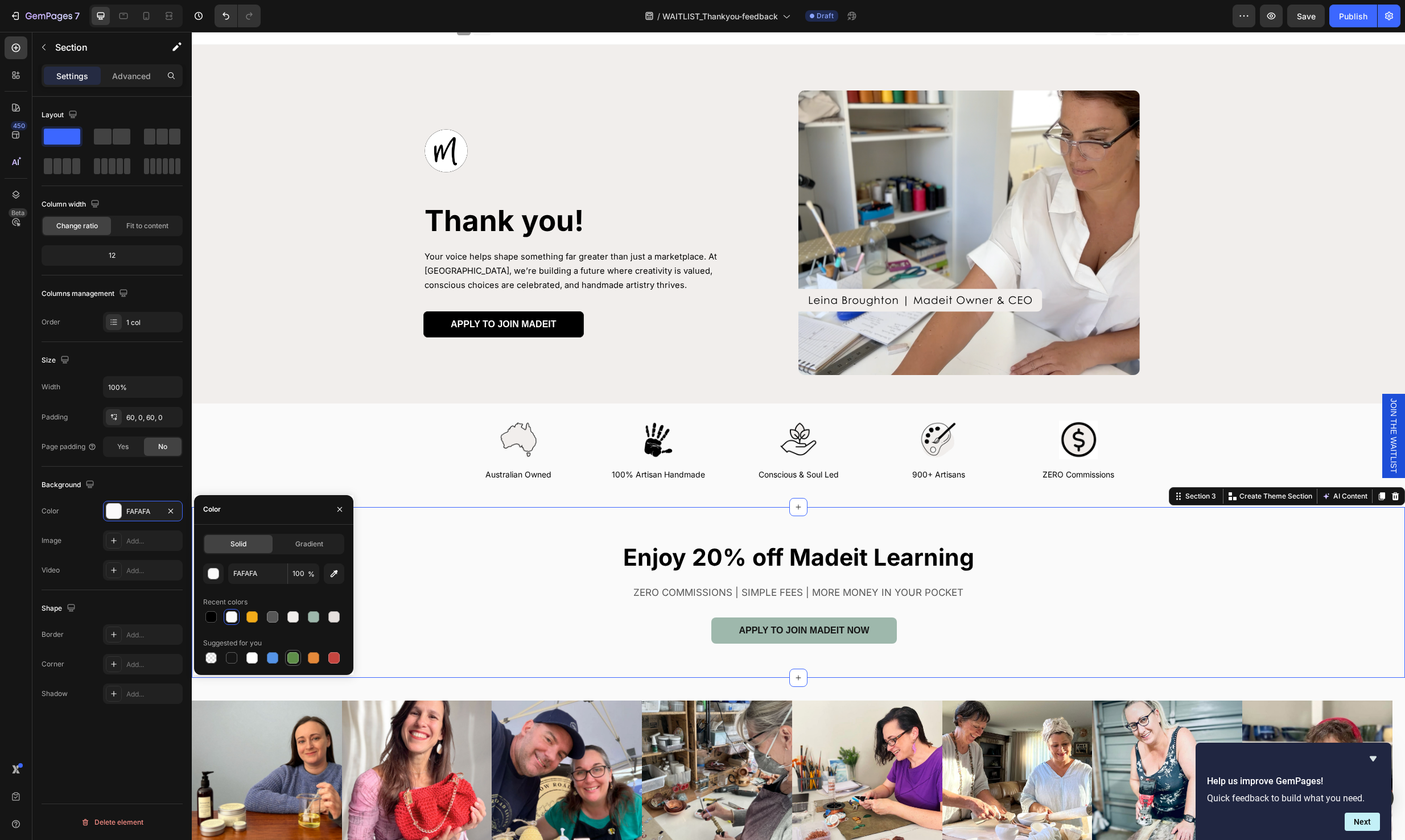
click at [292, 655] on div at bounding box center [292, 657] width 11 height 11
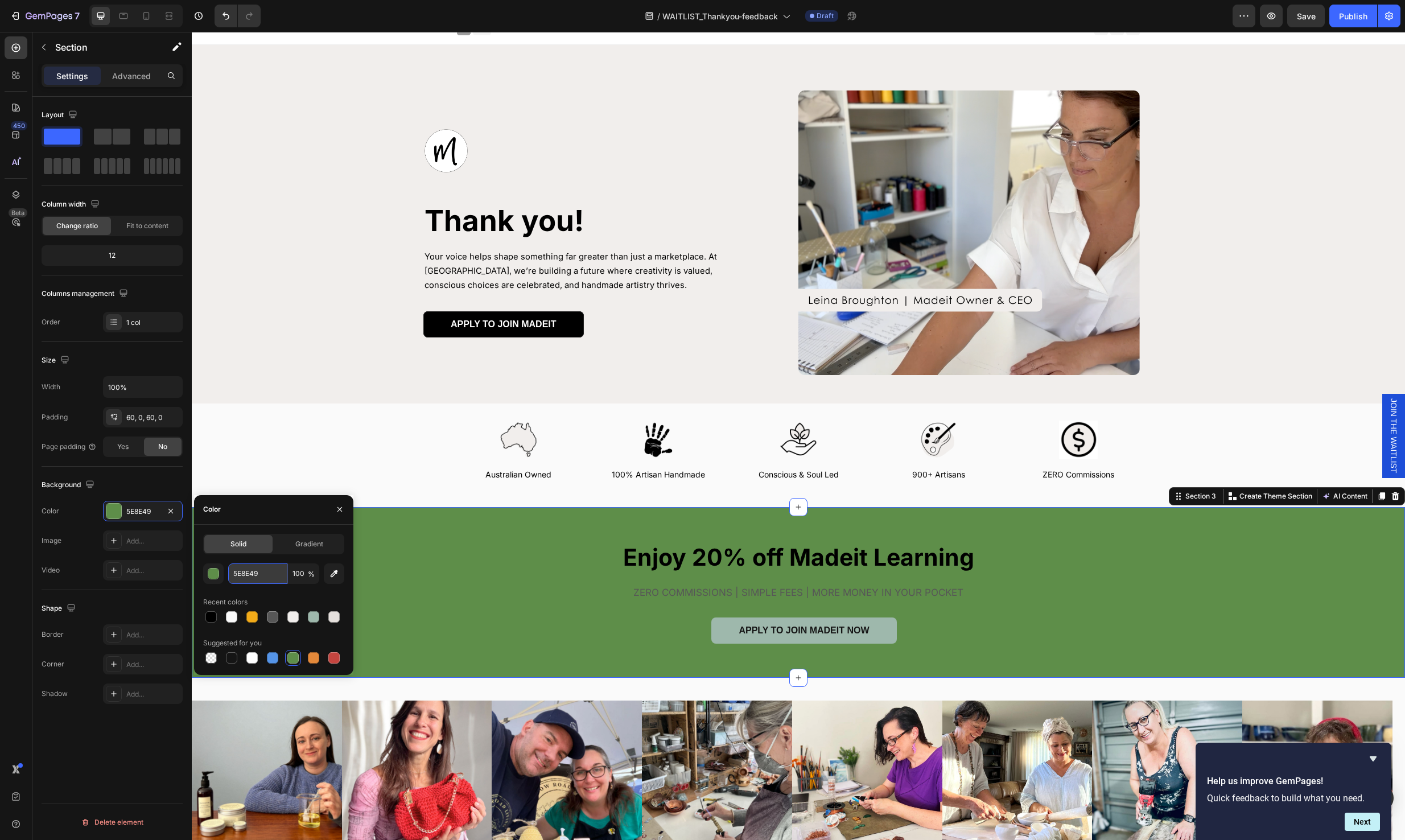
click at [243, 573] on input "5E8E49" at bounding box center [258, 573] width 59 height 21
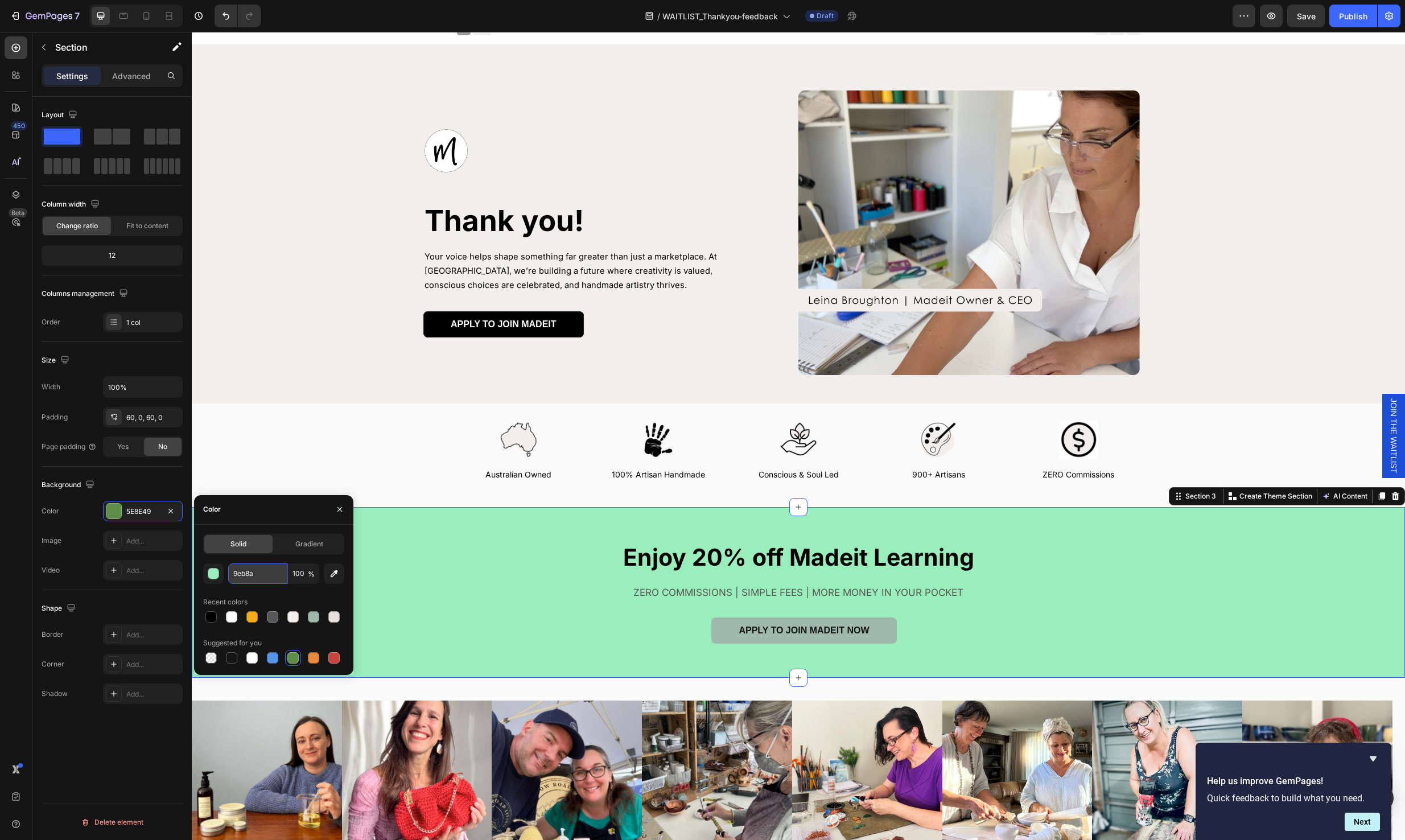
type input "9eb8ac"
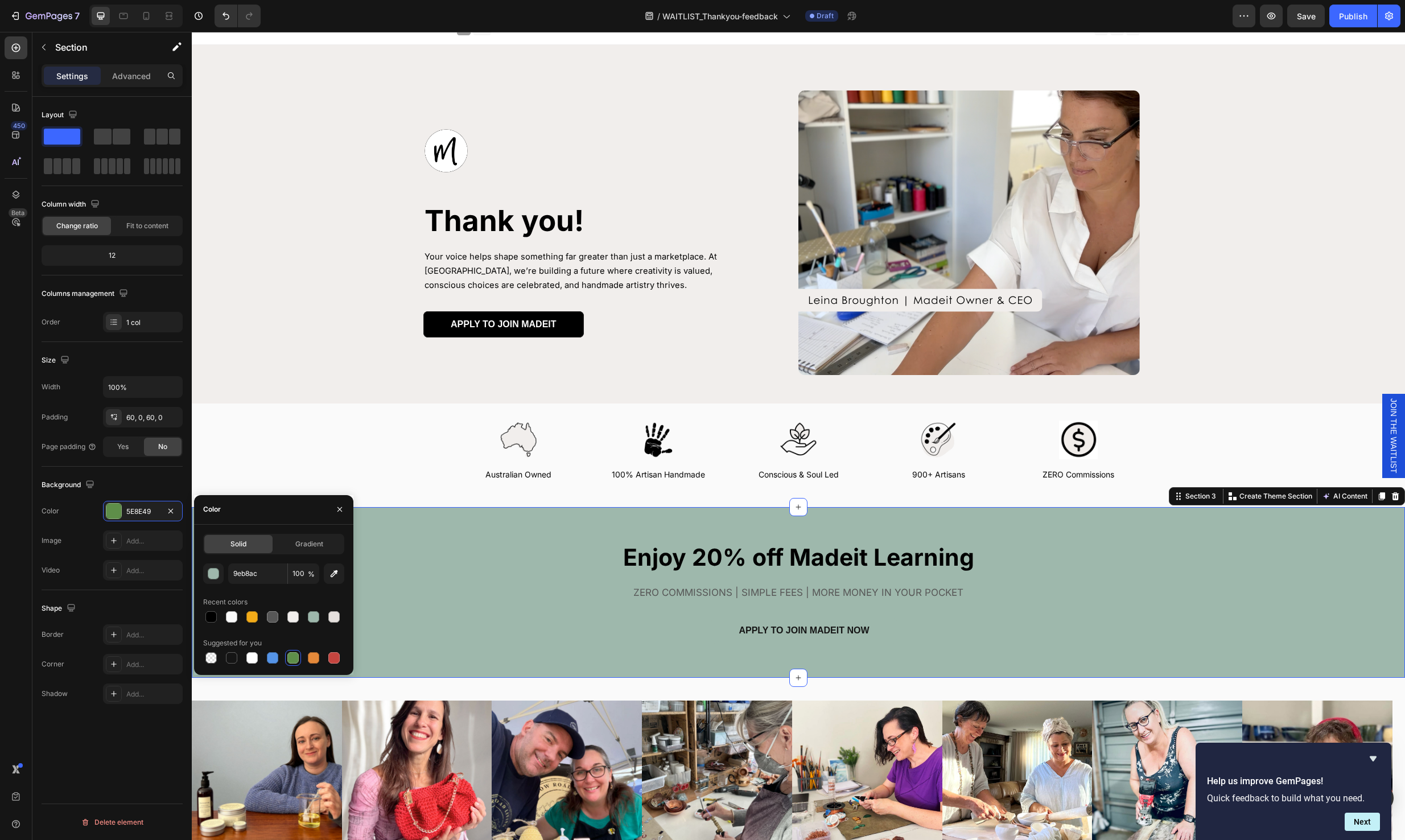
click at [507, 640] on div "APPLY TO JOIN MADEIT NOW Button" at bounding box center [798, 624] width 1214 height 38
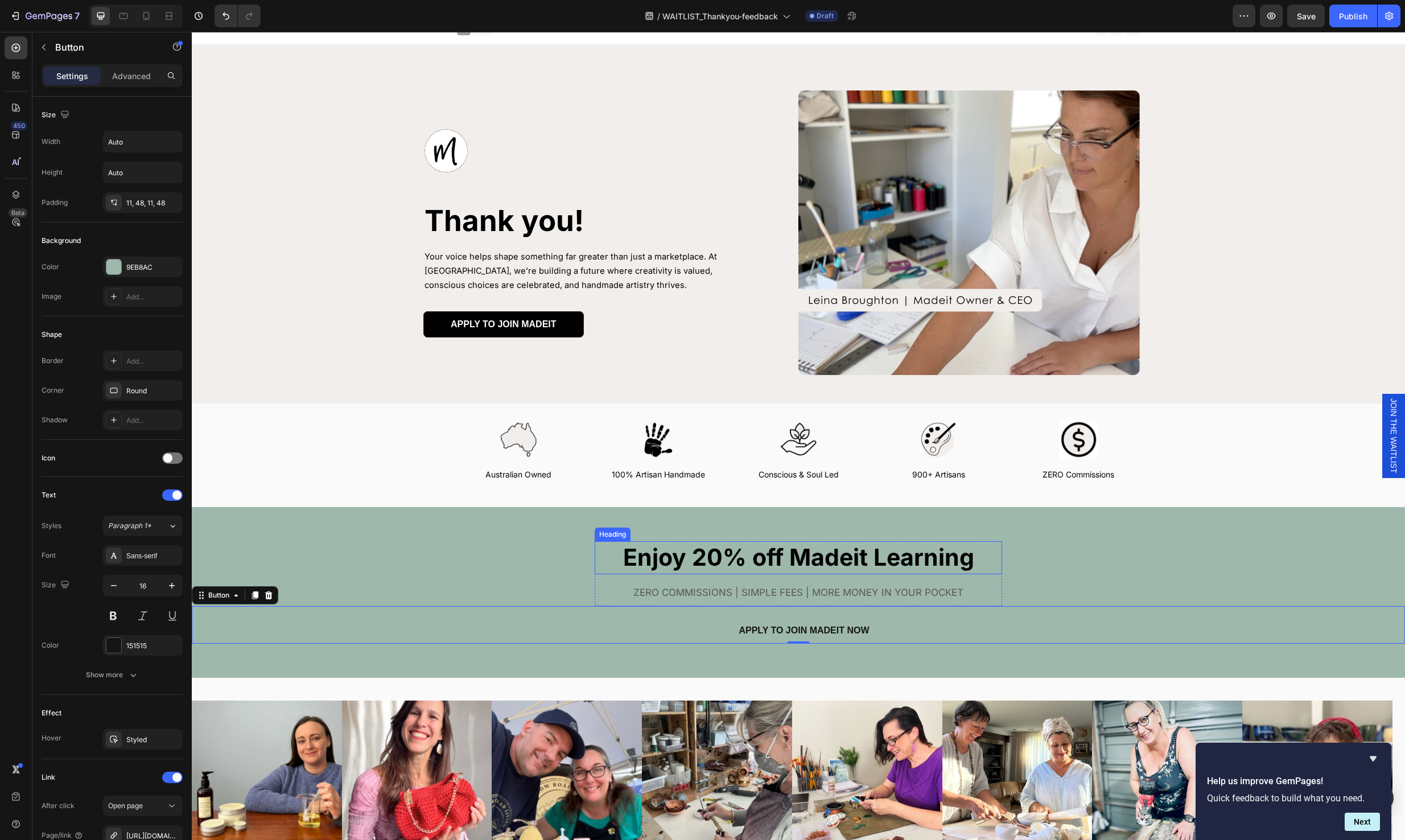
click at [959, 554] on strong "Enjoy 20% off Madeit Learning" at bounding box center [798, 557] width 351 height 29
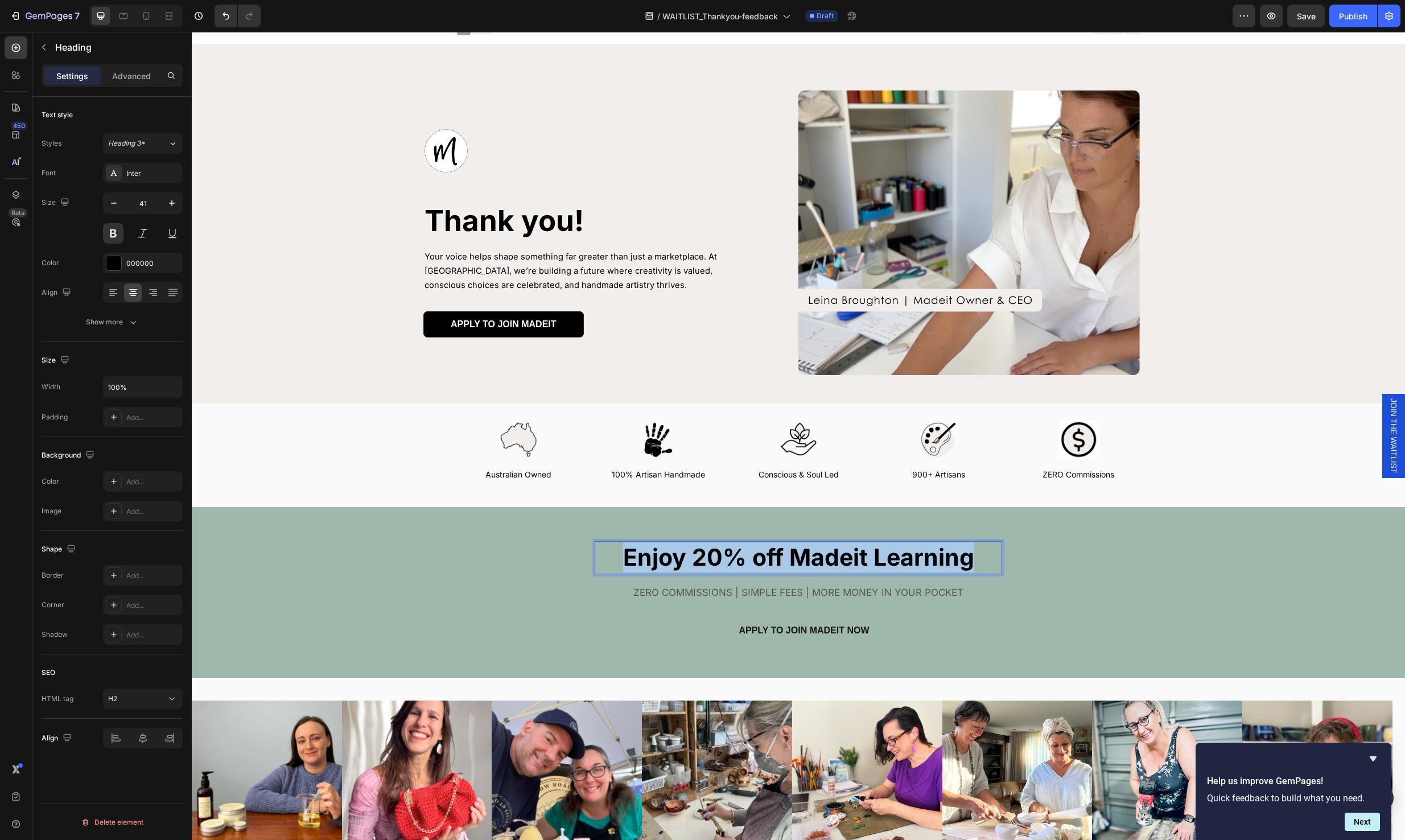
click at [959, 554] on strong "Enjoy 20% off Madeit Learning" at bounding box center [798, 557] width 351 height 29
click at [623, 557] on strong "Enjoy 20% off Madeit Learning" at bounding box center [798, 557] width 351 height 29
click at [1035, 618] on div "APPLY TO JOIN MADEIT NOW Button" at bounding box center [798, 624] width 1214 height 38
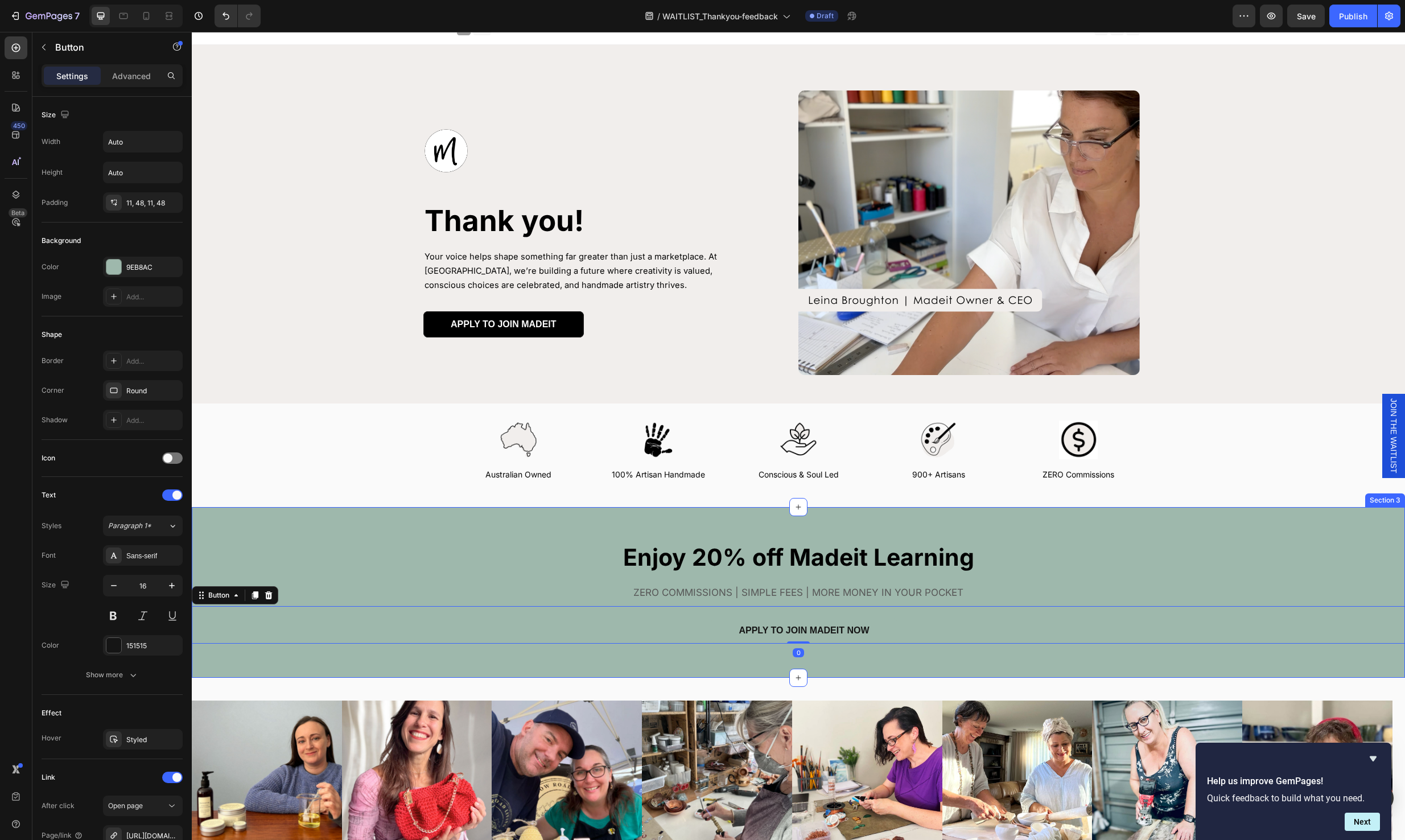
click at [999, 571] on div "⁠⁠⁠⁠⁠⁠⁠ Enjoy 20% off Madeit Learning Heading ZERO COMMISSIONS | SIMPLE FEES | …" at bounding box center [798, 592] width 1214 height 102
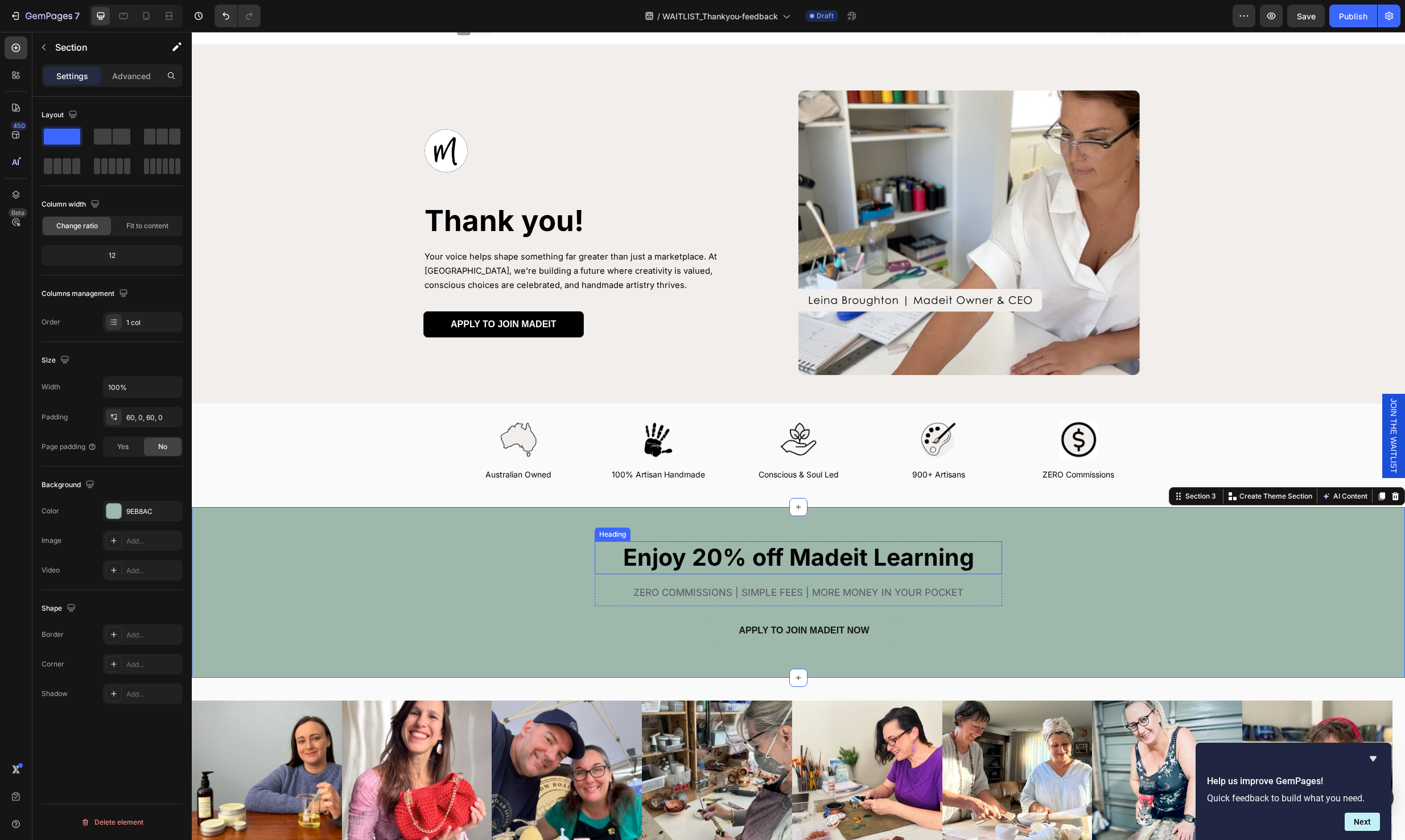
click at [951, 547] on strong "Enjoy 20% off Madeit Learning" at bounding box center [798, 557] width 351 height 29
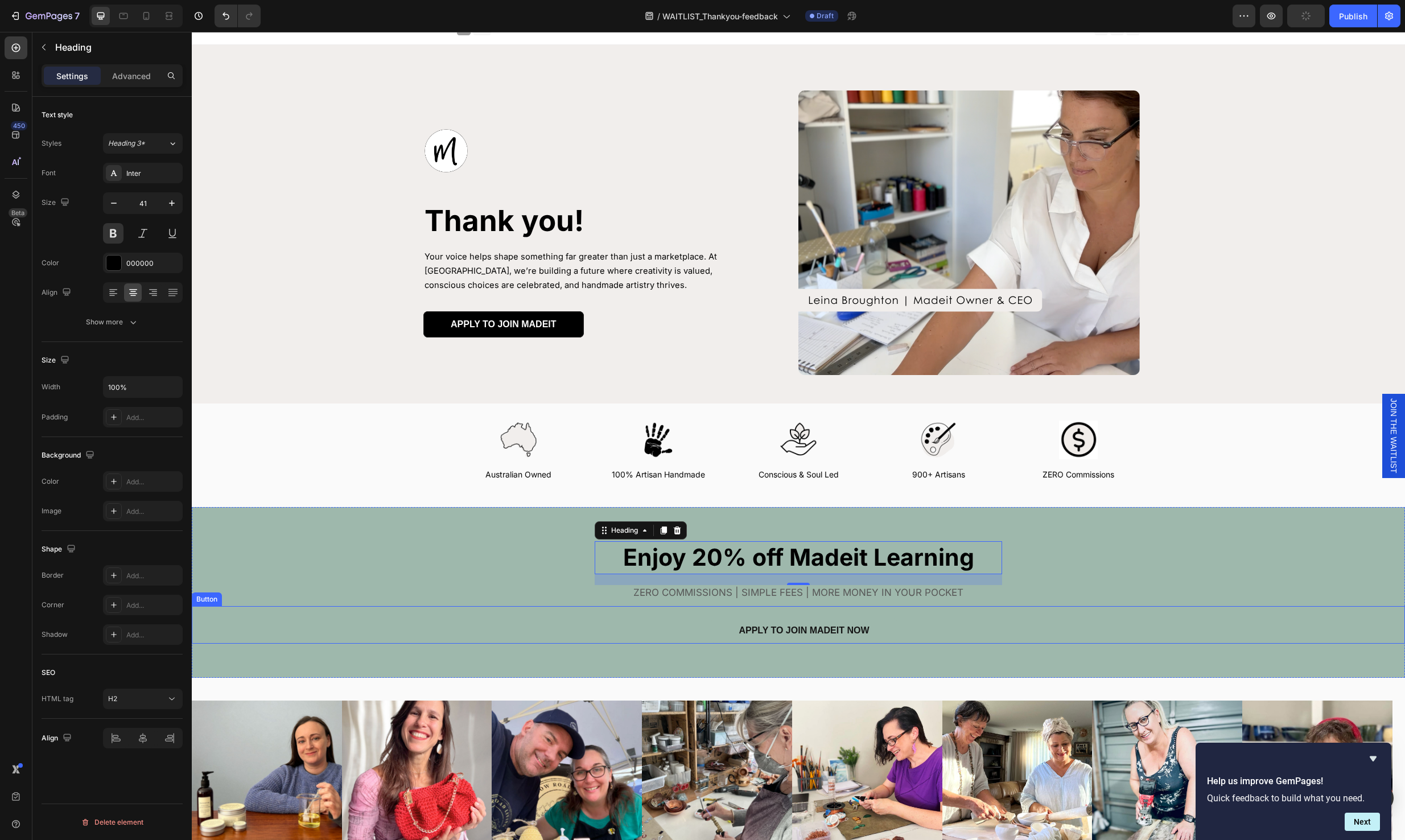
scroll to position [21, 0]
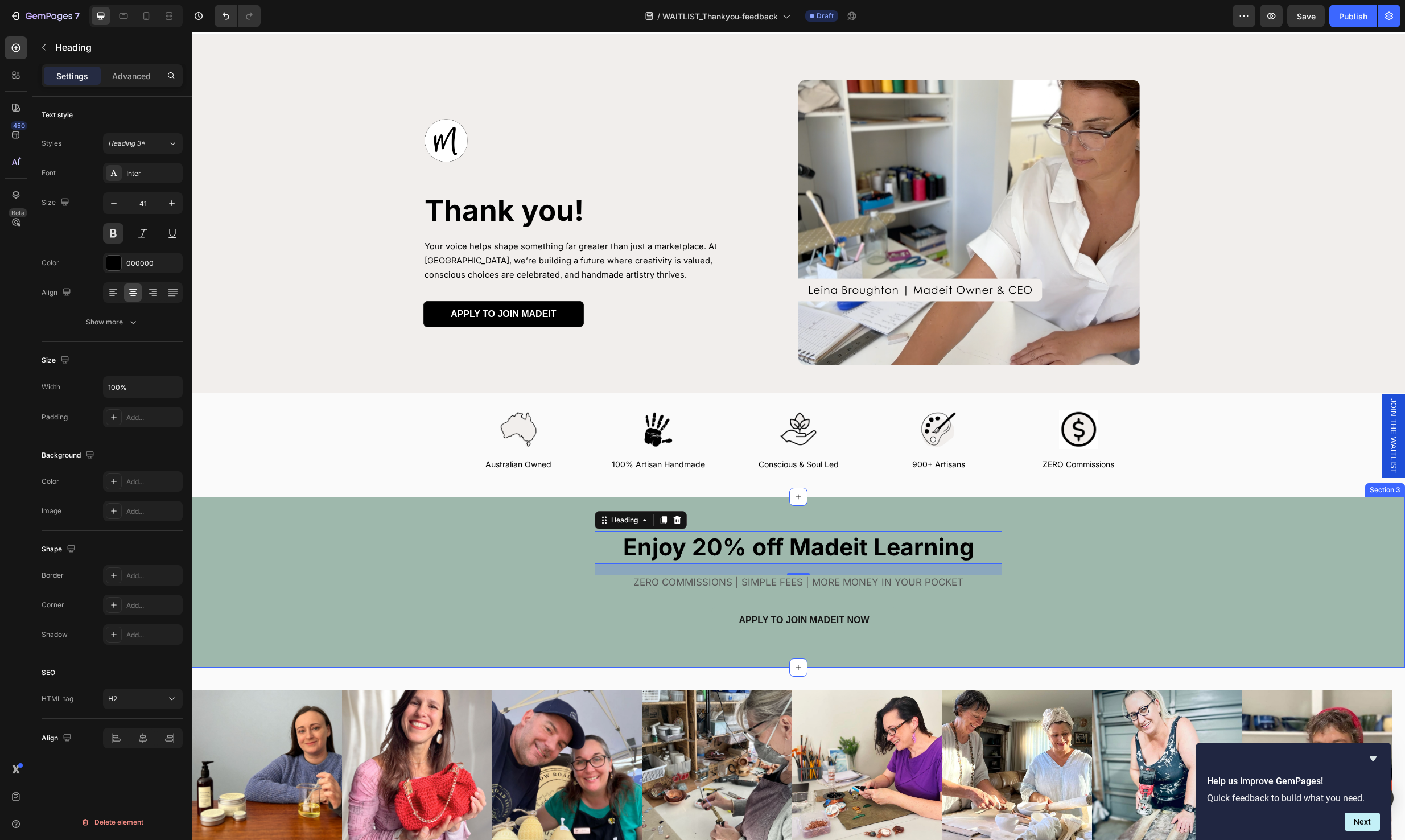
click at [481, 562] on div "⁠⁠⁠⁠⁠⁠⁠ Enjoy 20% off Madeit Learning Heading 19 ZERO COMMISSIONS | SIMPLE FEES…" at bounding box center [798, 582] width 1214 height 102
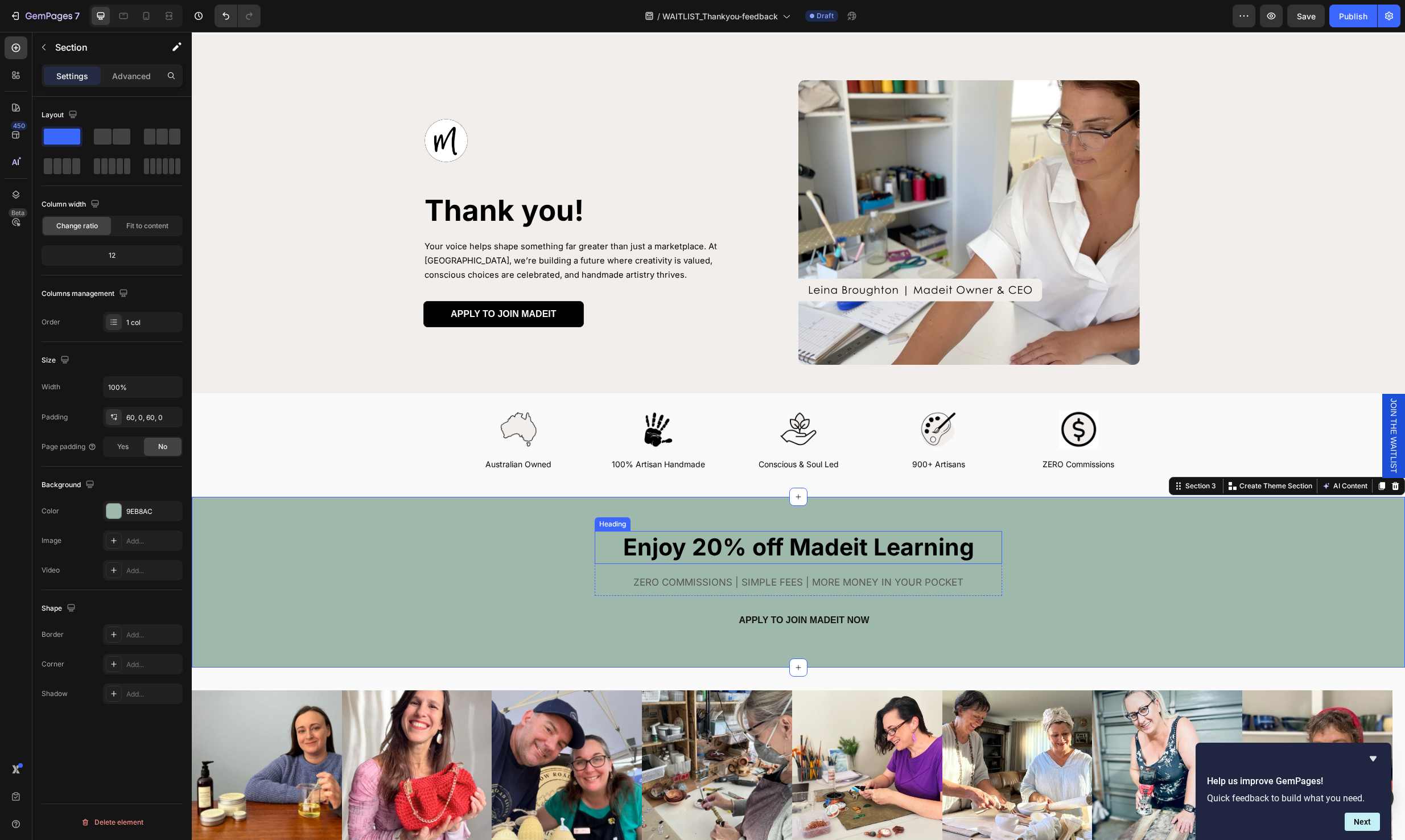
click at [729, 553] on strong "Enjoy 20% off Madeit Learning" at bounding box center [798, 546] width 351 height 29
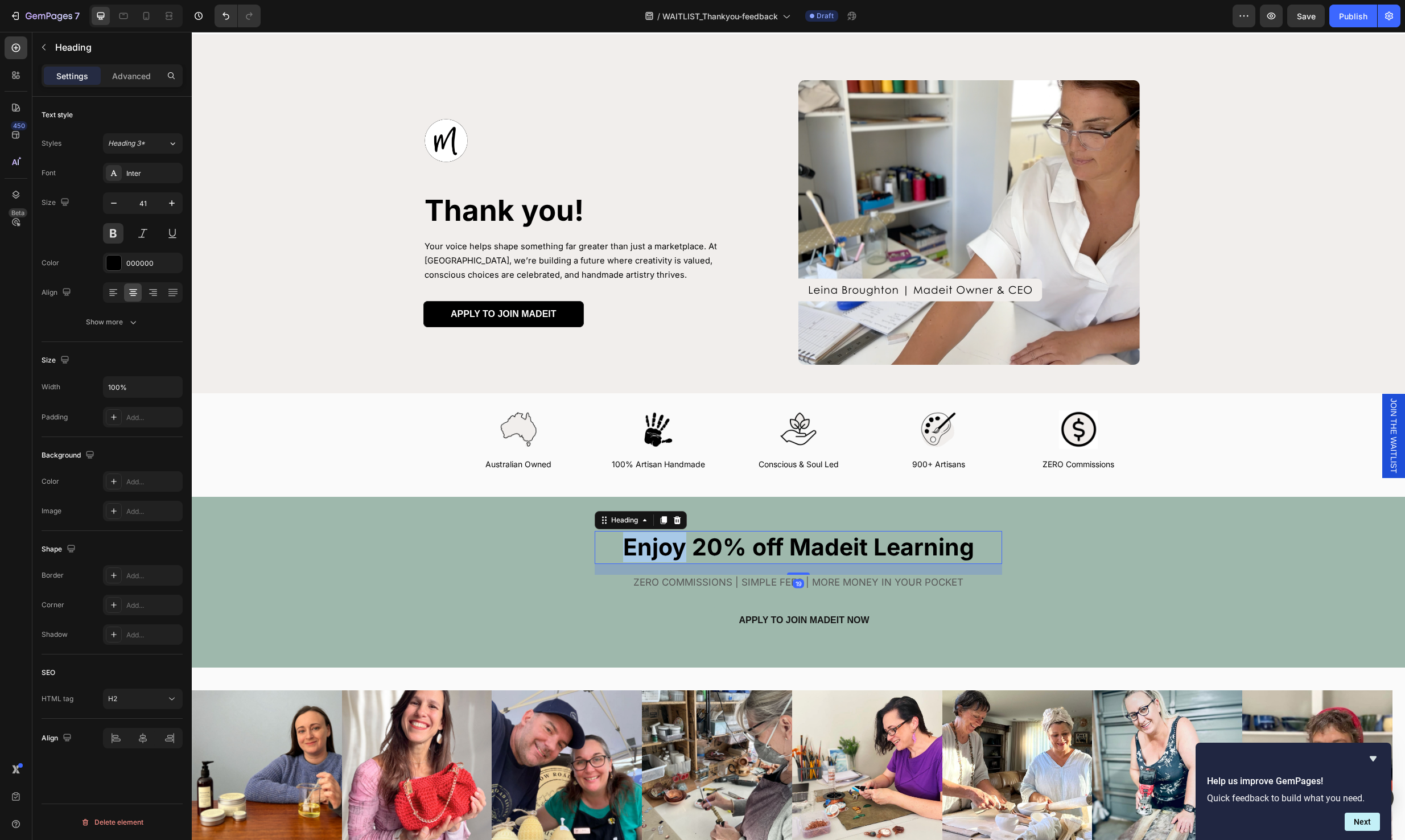
click at [623, 539] on strong "Enjoy 20% off Madeit Learning" at bounding box center [798, 546] width 351 height 29
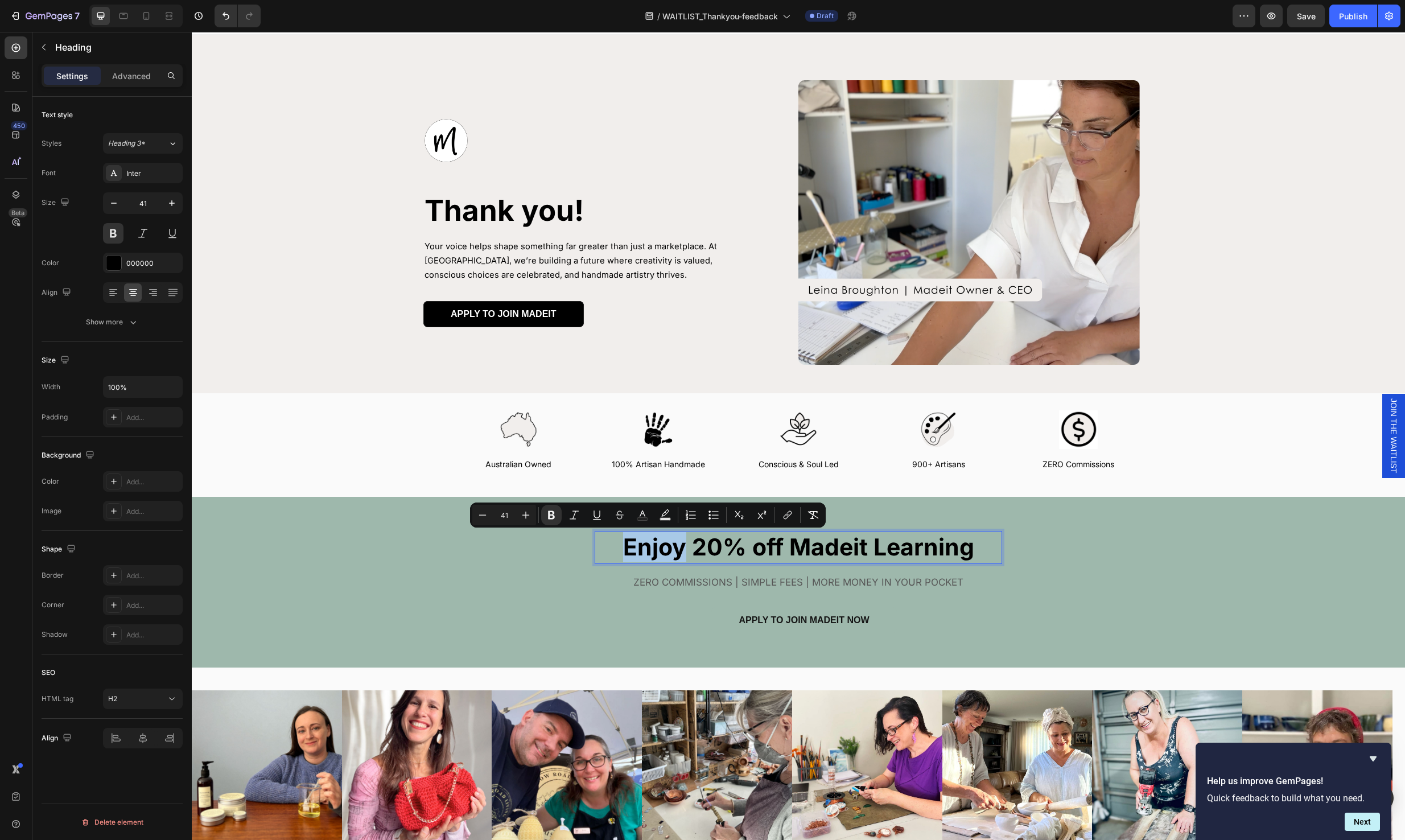
click at [623, 540] on strong "Enjoy 20% off Madeit Learning" at bounding box center [798, 546] width 351 height 29
click at [623, 541] on strong "Enjoy 20% off Madeit Learning" at bounding box center [798, 546] width 351 height 29
click at [647, 545] on strong "Enjoy 20% off Madeit Learning" at bounding box center [798, 546] width 351 height 29
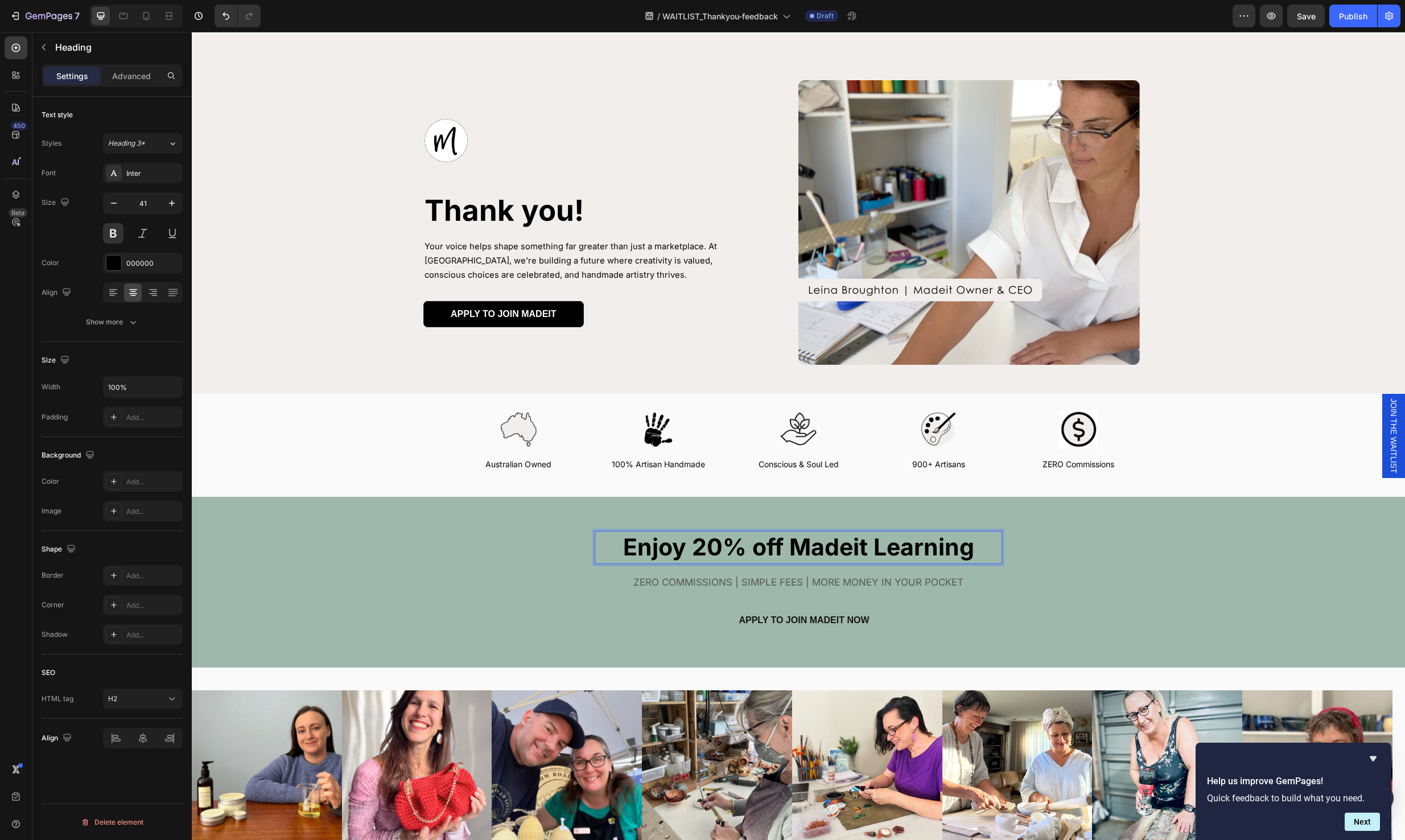
click at [624, 546] on strong "Enjoy 20% off Madeit Learning" at bounding box center [798, 546] width 351 height 29
click at [624, 547] on strong "Enjoy 20% off Madeit Learning" at bounding box center [798, 546] width 351 height 29
click at [920, 590] on div "ZERO COMMISSIONS | SIMPLE FEES | MORE MONEY IN YOUR POCKET" at bounding box center [798, 585] width 407 height 21
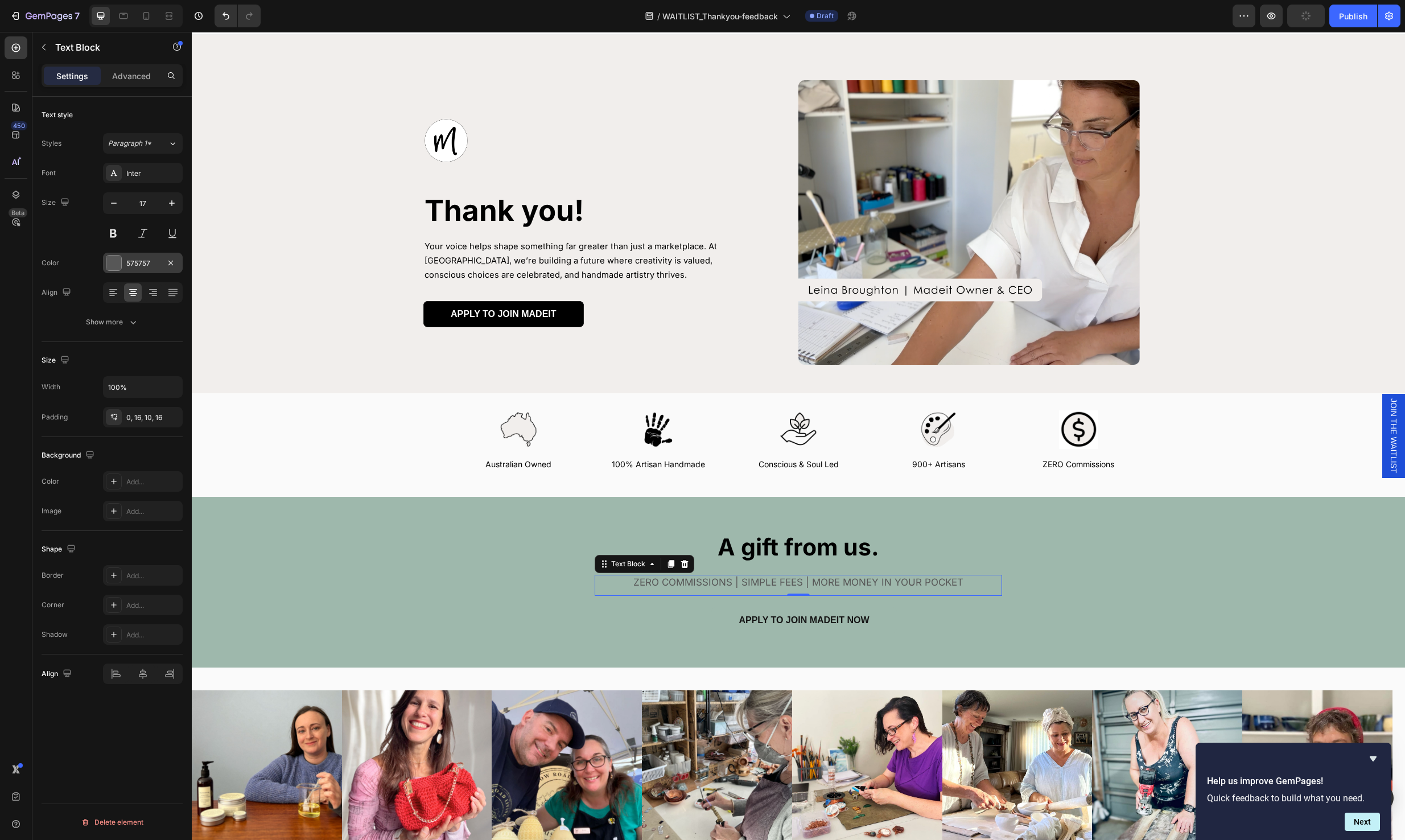
click at [135, 261] on div "575757" at bounding box center [143, 264] width 33 height 10
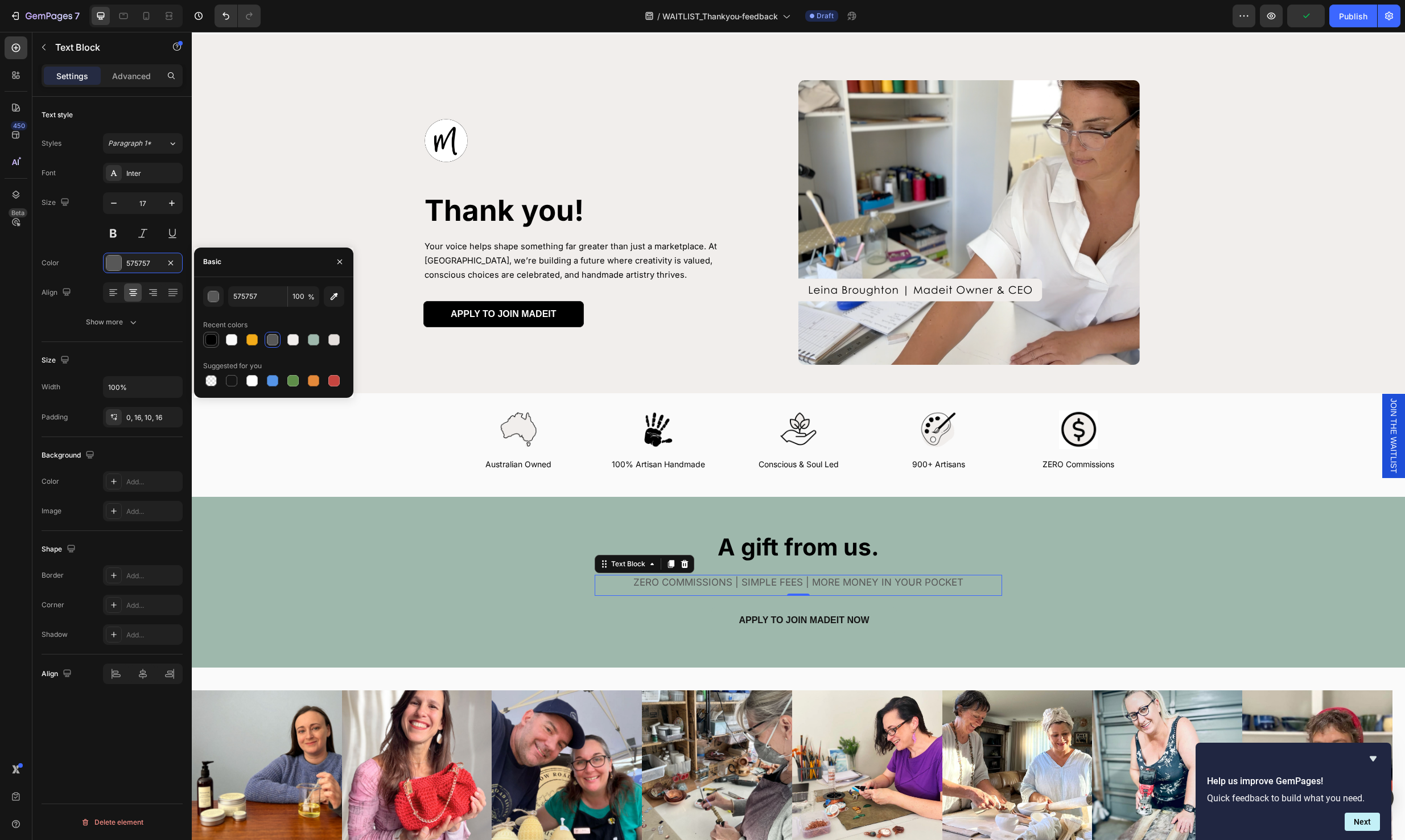
click at [211, 340] on div at bounding box center [211, 339] width 11 height 11
type input "000000"
click at [817, 578] on p "ZERO COMMISSIONS | SIMPLE FEES | MORE MONEY IN YOUR POCKET" at bounding box center [798, 582] width 390 height 15
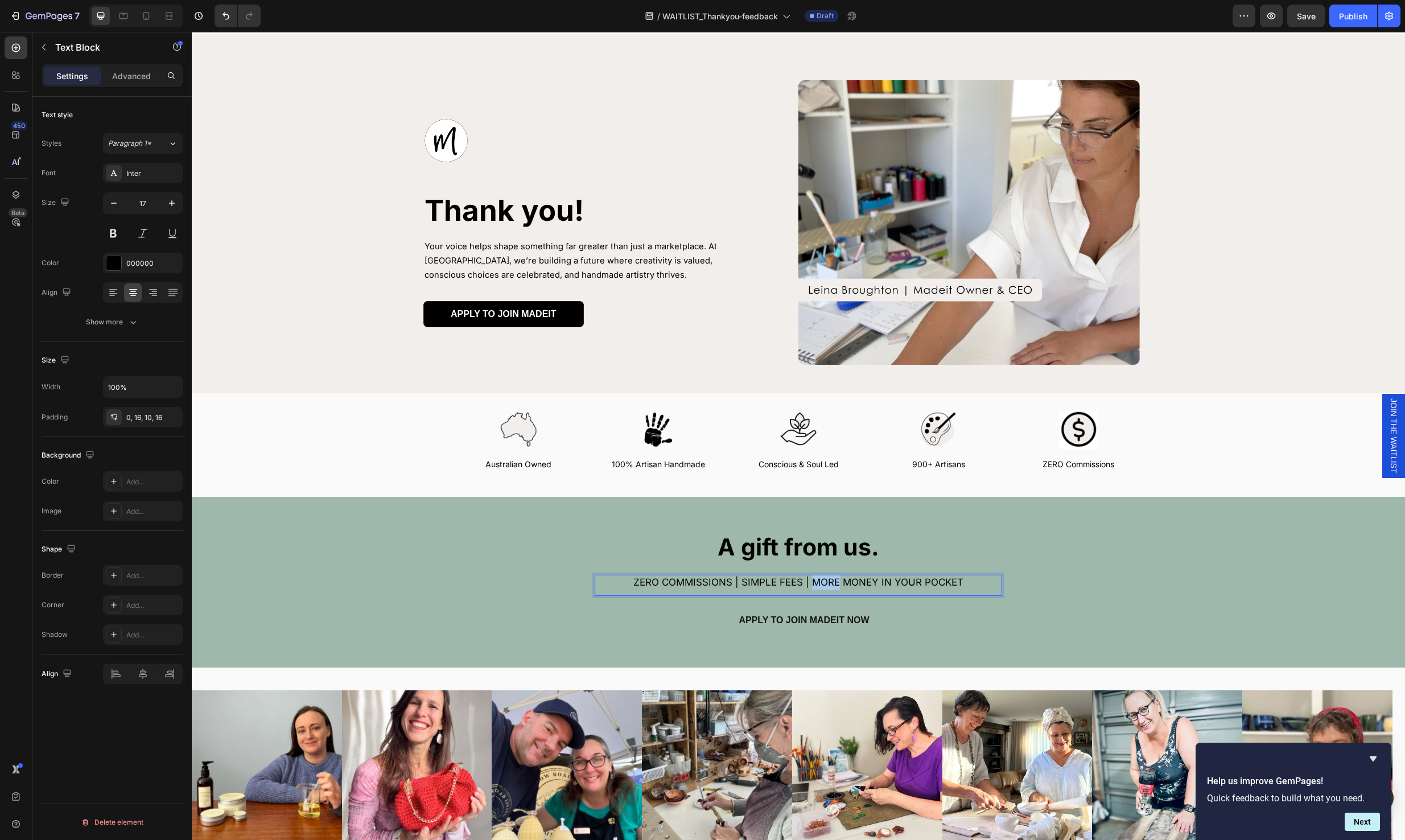
click at [817, 578] on p "ZERO COMMISSIONS | SIMPLE FEES | MORE MONEY IN YOUR POCKET" at bounding box center [798, 582] width 390 height 15
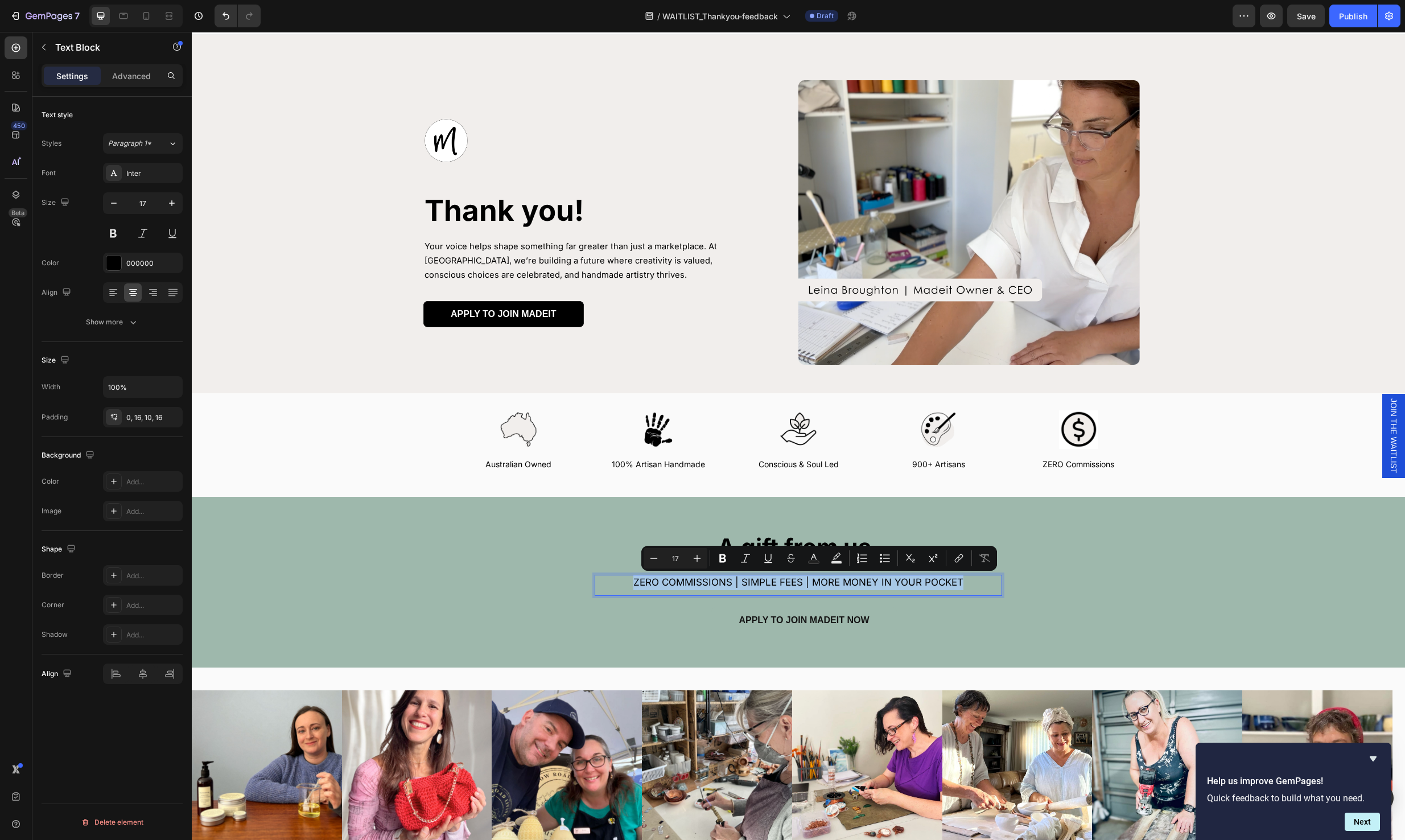
click at [817, 578] on p "ZERO COMMISSIONS | SIMPLE FEES | MORE MONEY IN YOUR POCKET" at bounding box center [798, 582] width 390 height 15
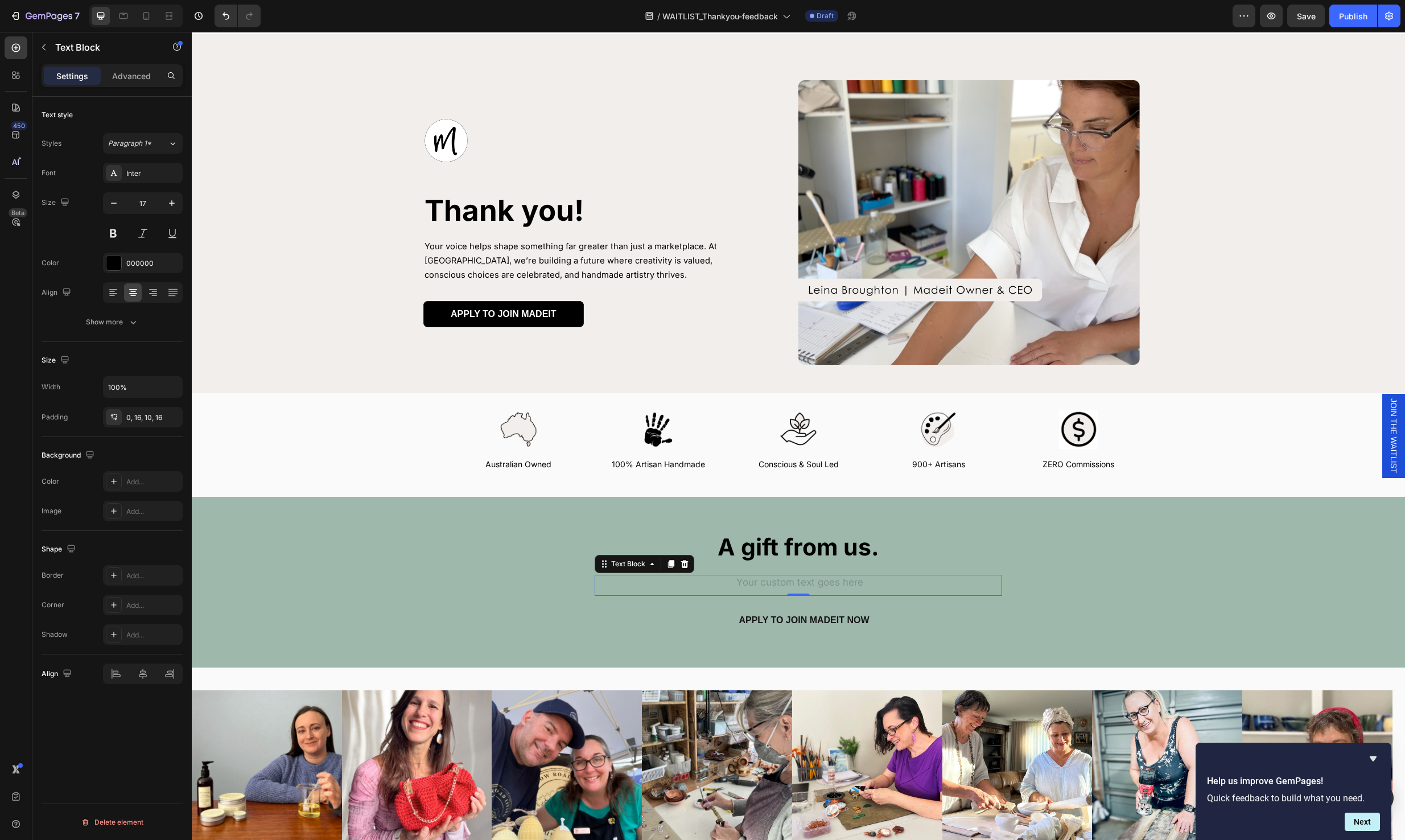
click at [684, 588] on div "Rich Text Editor. Editing area: main" at bounding box center [798, 585] width 407 height 21
click at [728, 586] on div "Rich Text Editor. Editing area: main" at bounding box center [798, 585] width 407 height 21
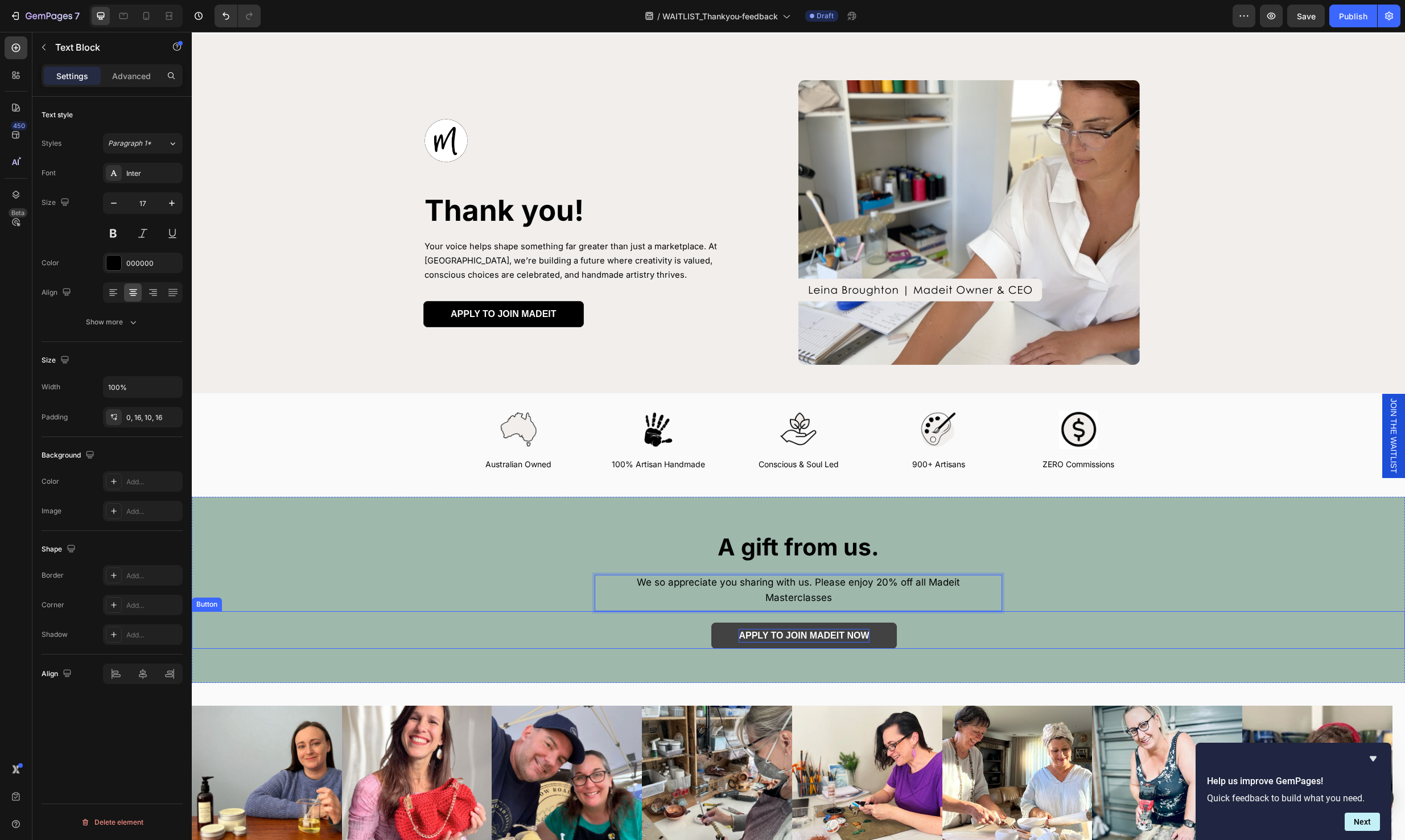
click at [859, 629] on p "APPLY TO JOIN MADEIT NOW" at bounding box center [803, 635] width 130 height 14
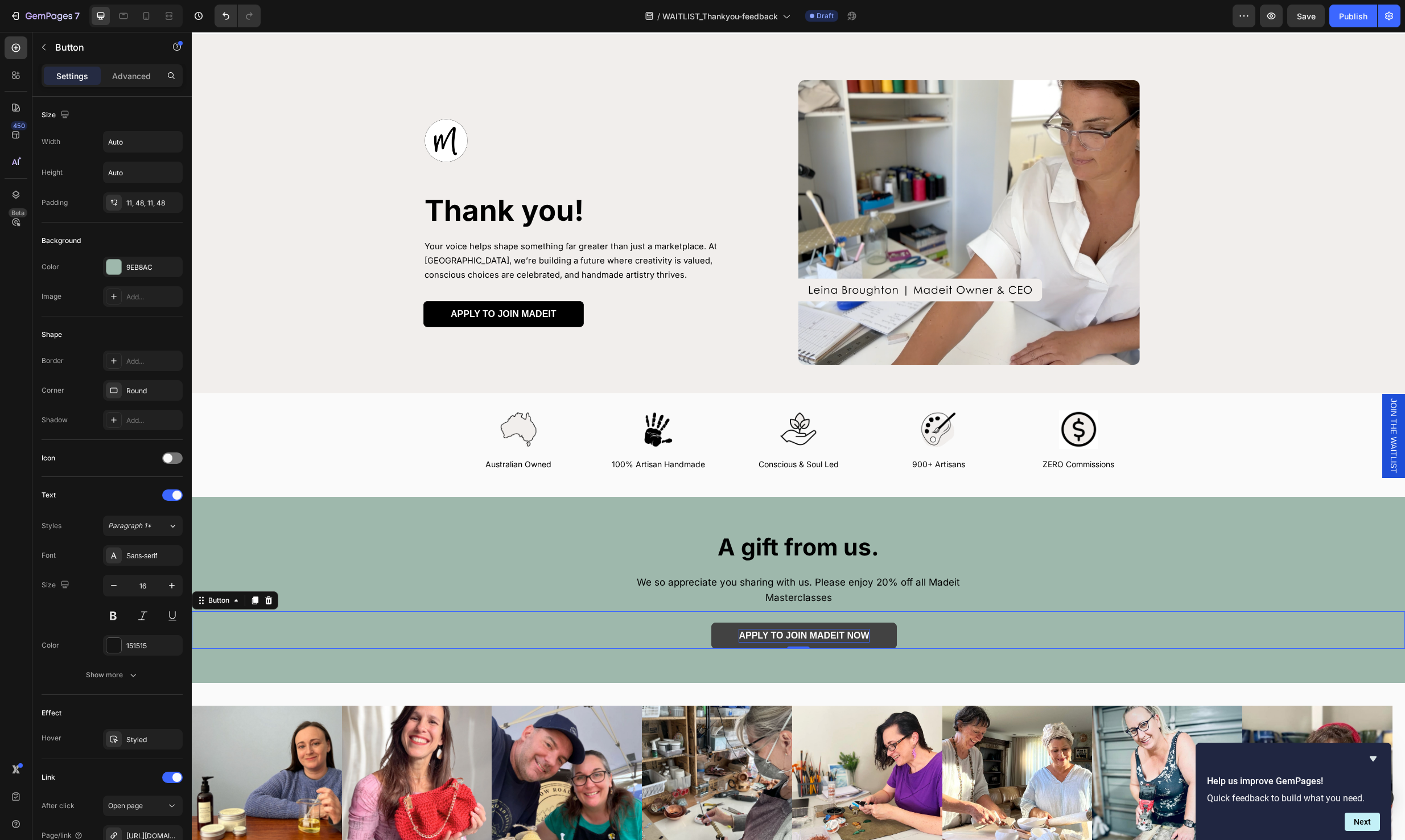
click at [805, 629] on p "APPLY TO JOIN MADEIT NOW" at bounding box center [803, 635] width 130 height 14
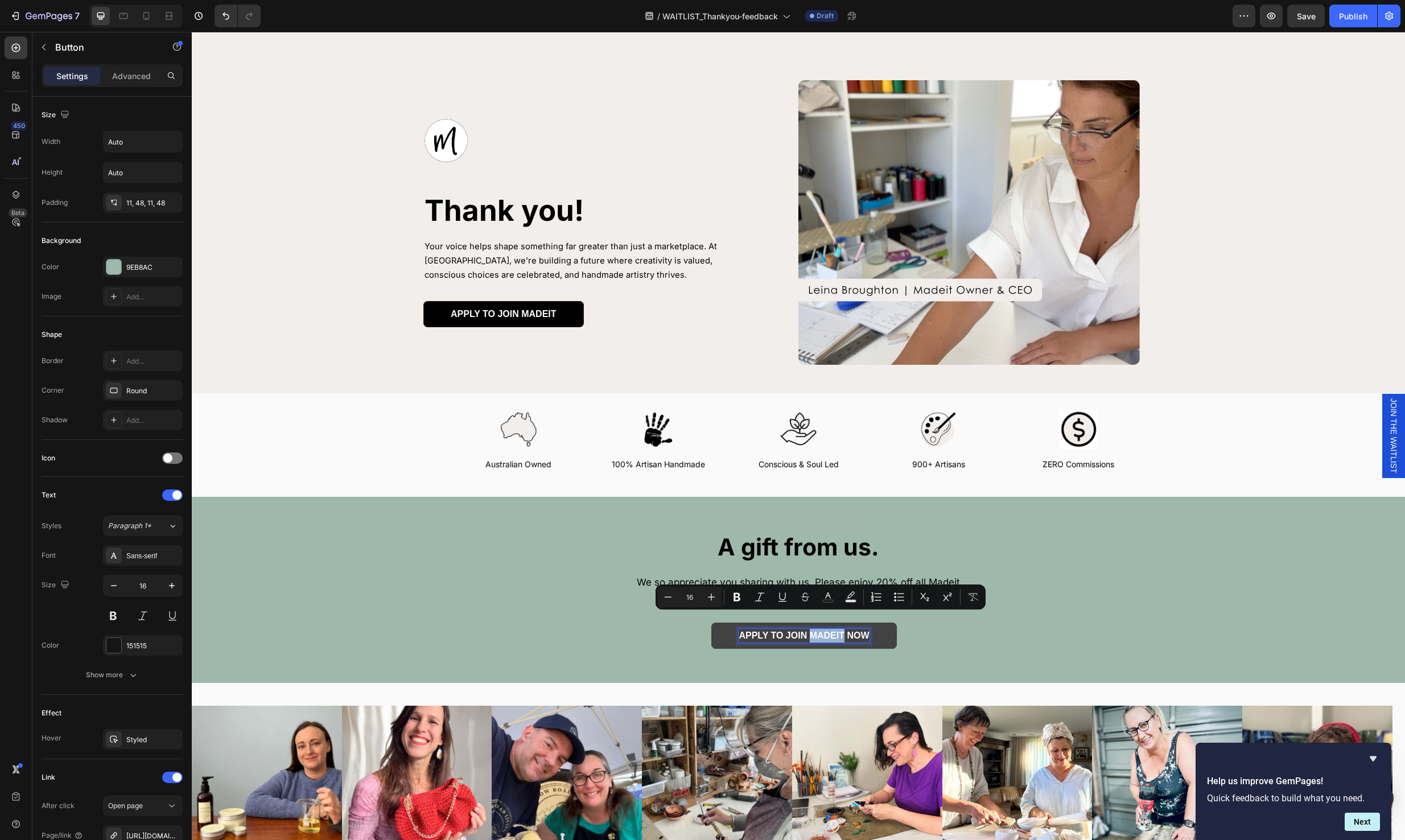
click at [805, 629] on p "APPLY TO JOIN MADEIT NOW" at bounding box center [803, 635] width 130 height 14
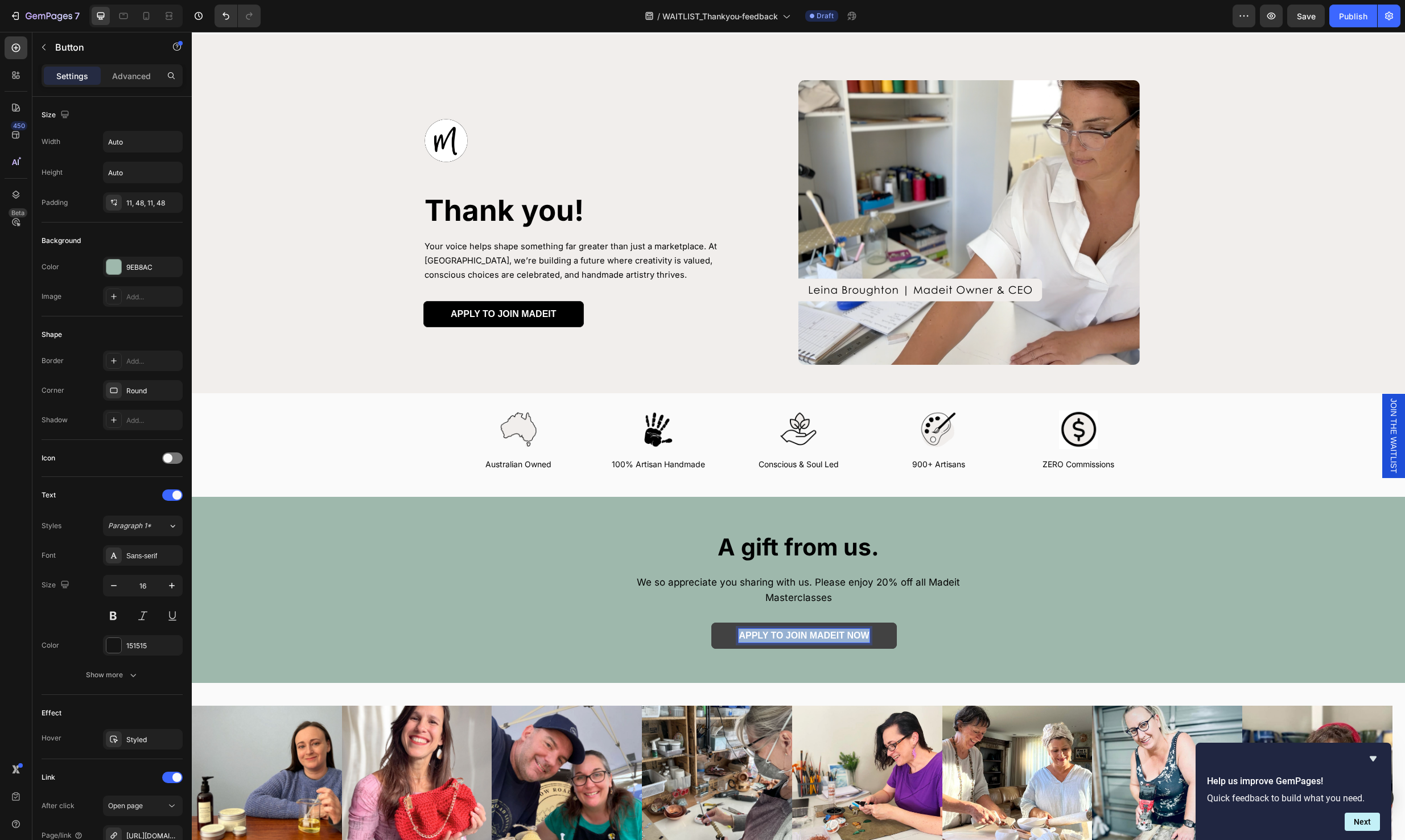
click at [805, 629] on p "APPLY TO JOIN MADEIT NOW" at bounding box center [803, 635] width 130 height 14
click at [113, 265] on div at bounding box center [114, 267] width 15 height 15
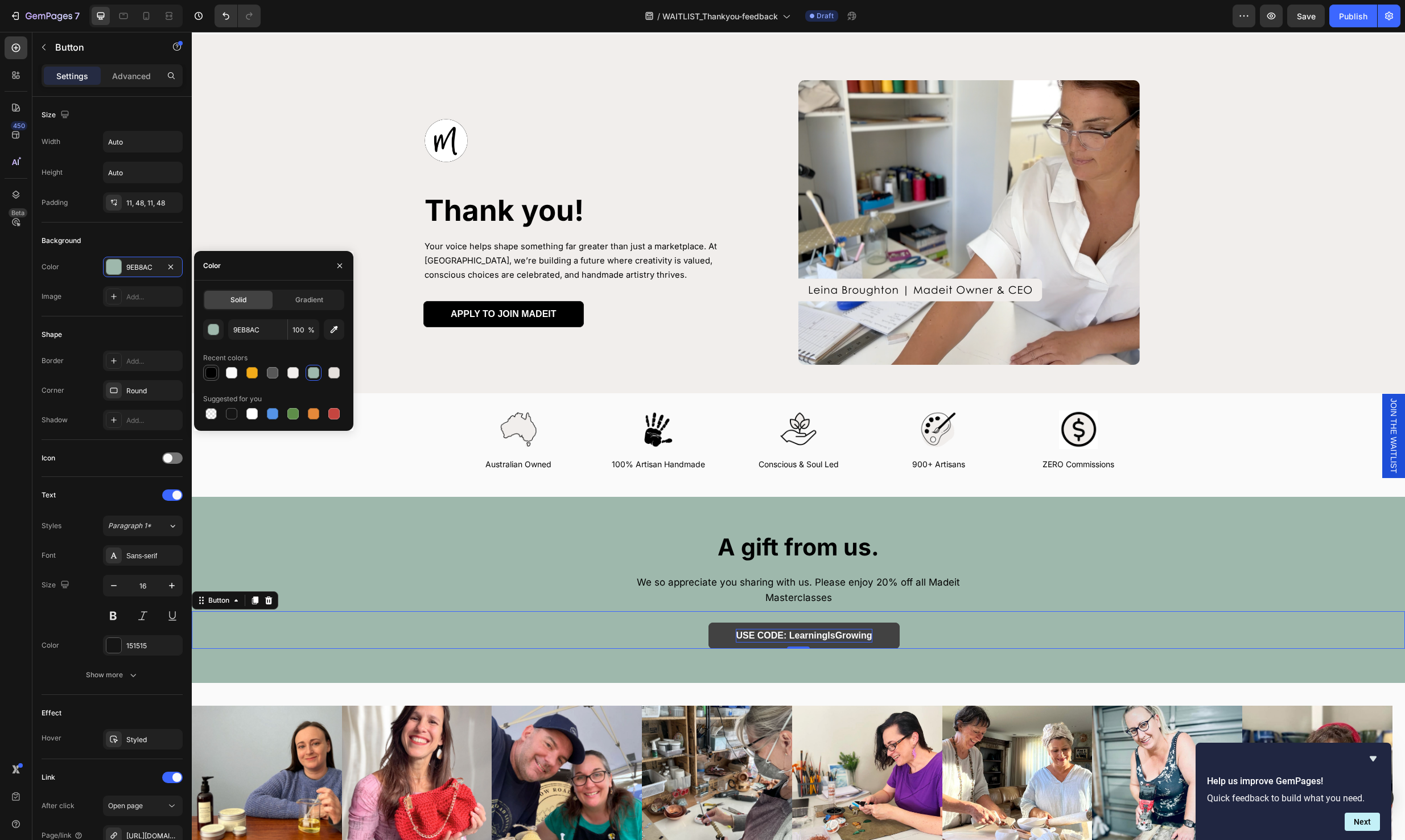
click at [211, 369] on div at bounding box center [211, 372] width 11 height 11
type input "000000"
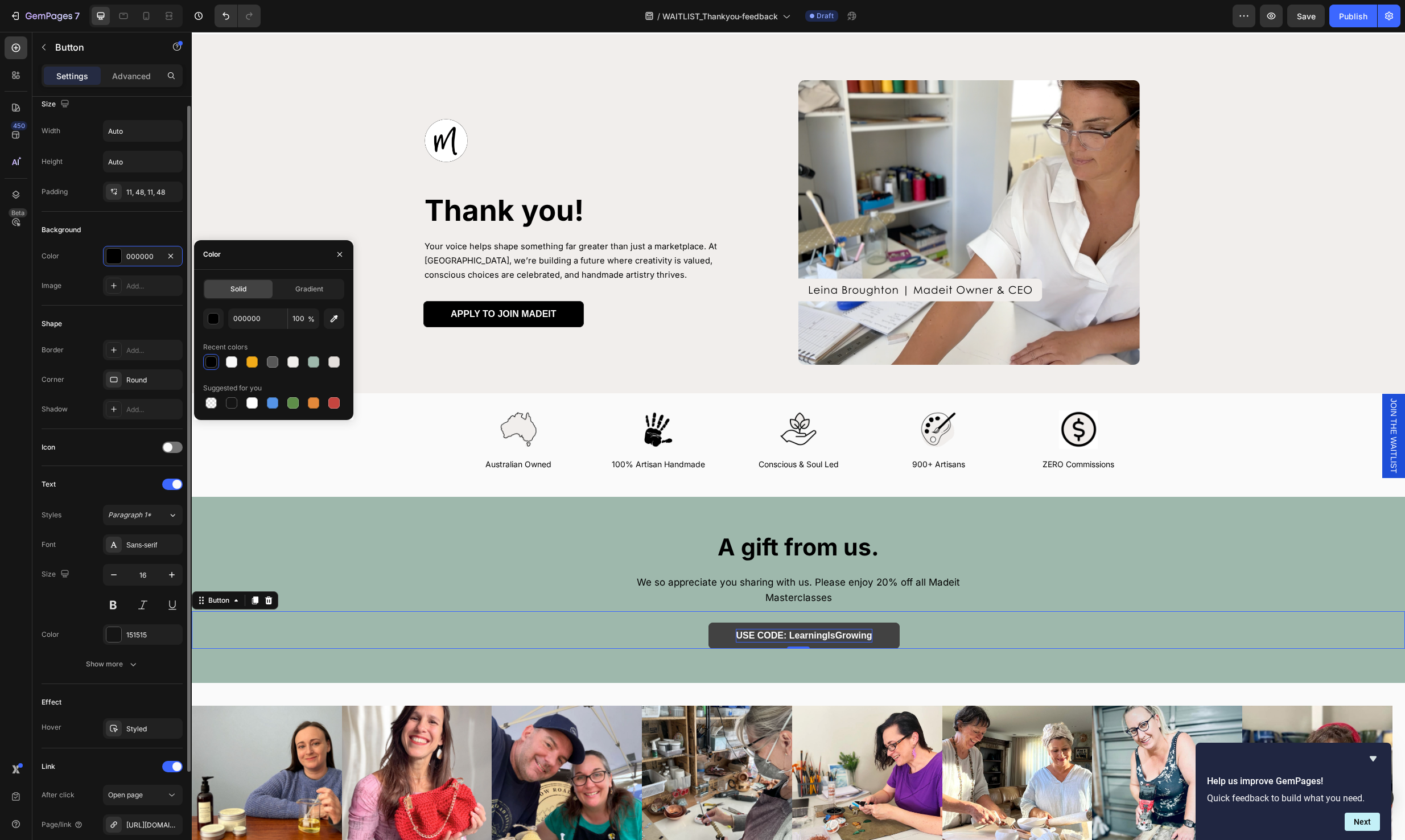
scroll to position [44, 0]
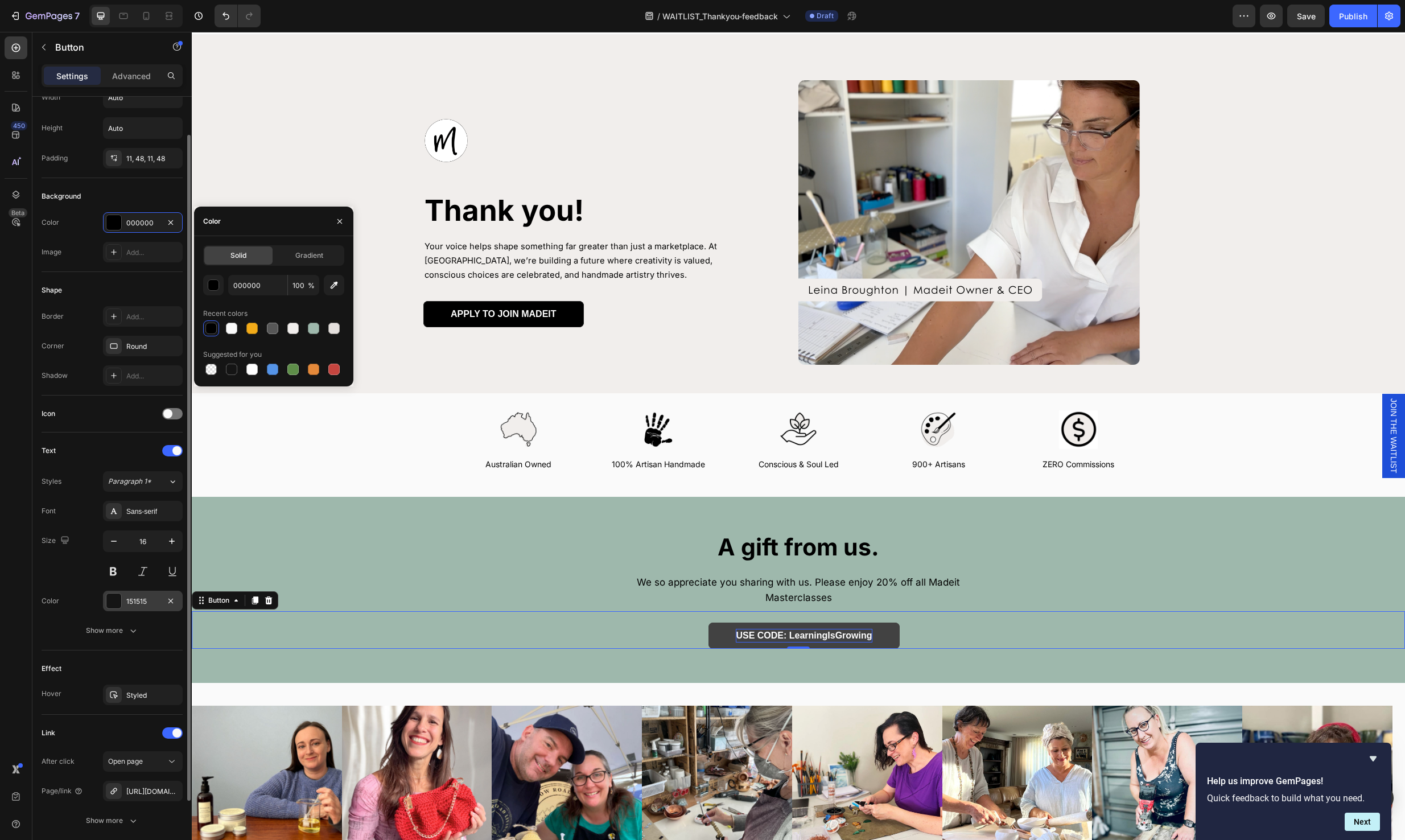
click at [143, 597] on div "151515" at bounding box center [143, 601] width 33 height 10
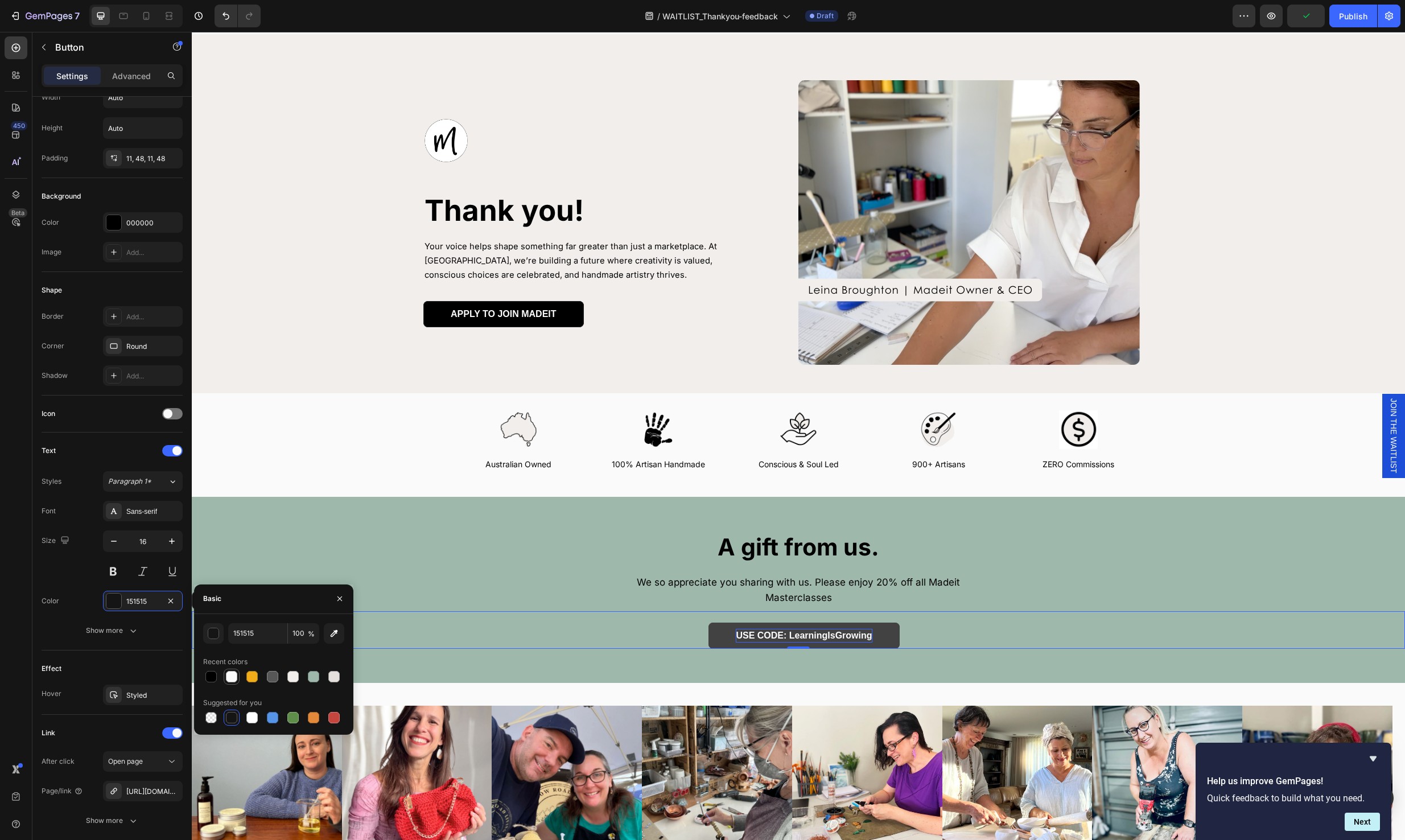
click at [233, 677] on div at bounding box center [231, 676] width 11 height 11
click at [244, 628] on input "FAFAFA" at bounding box center [258, 633] width 59 height 21
click at [253, 714] on div at bounding box center [252, 717] width 11 height 11
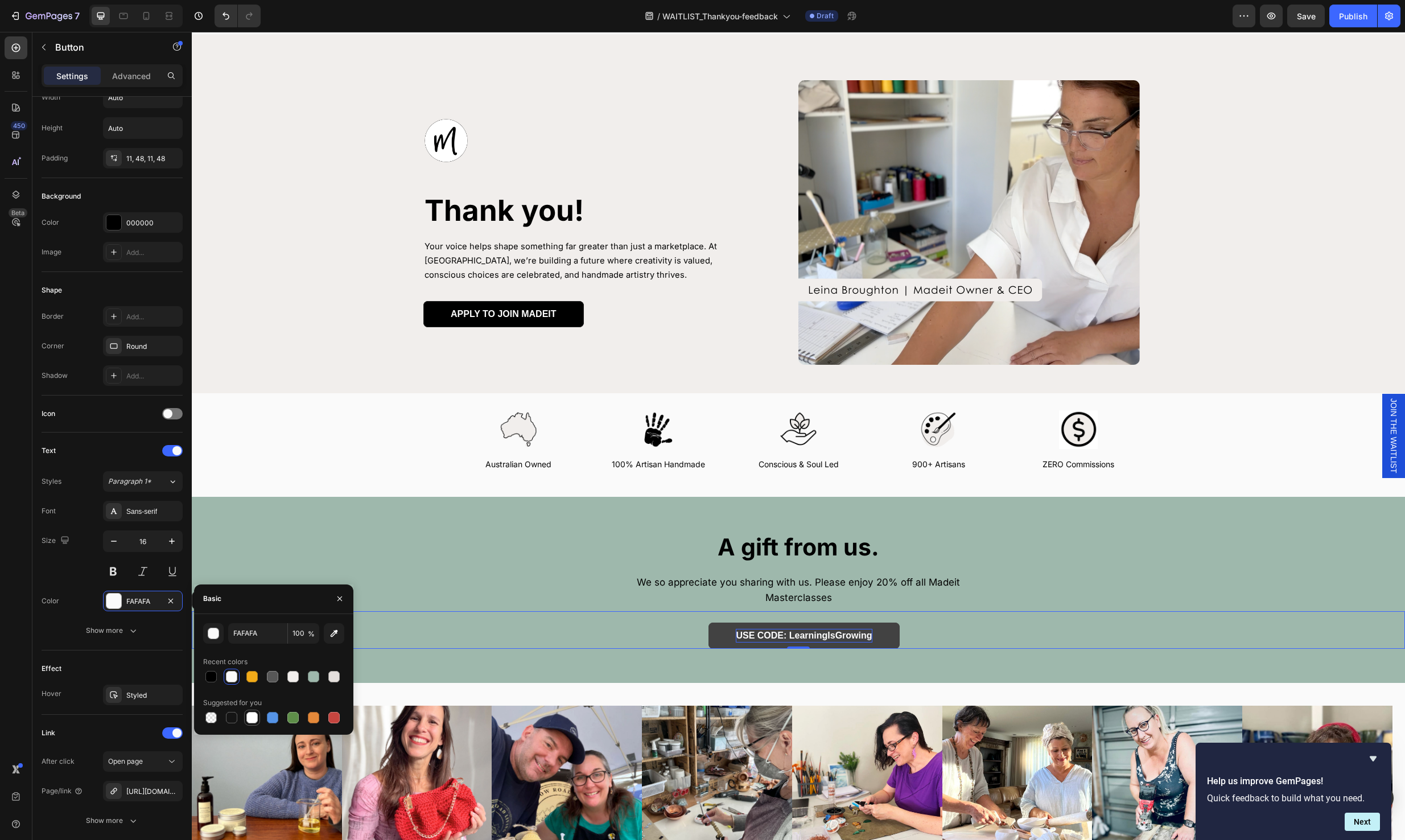
type input "FFFFFF"
click at [846, 542] on strong "A gift from us." at bounding box center [797, 546] width 161 height 29
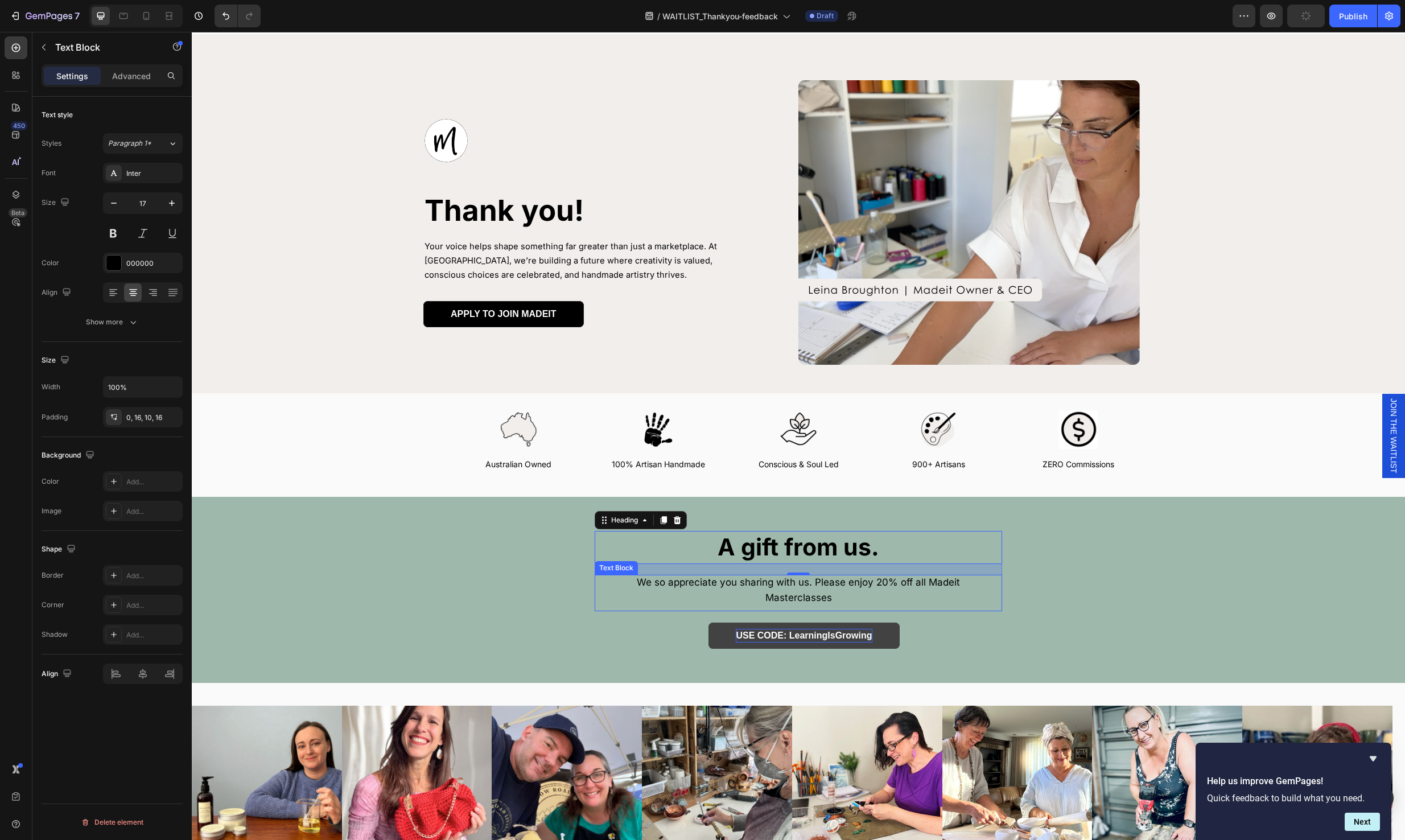
click at [722, 582] on p "We so appreciate you sharing with us. Please enjoy 20% off all Madeit Mastercla…" at bounding box center [798, 590] width 390 height 31
click at [934, 620] on div "USE CODE: LearningIsGrowing Button" at bounding box center [798, 629] width 1214 height 38
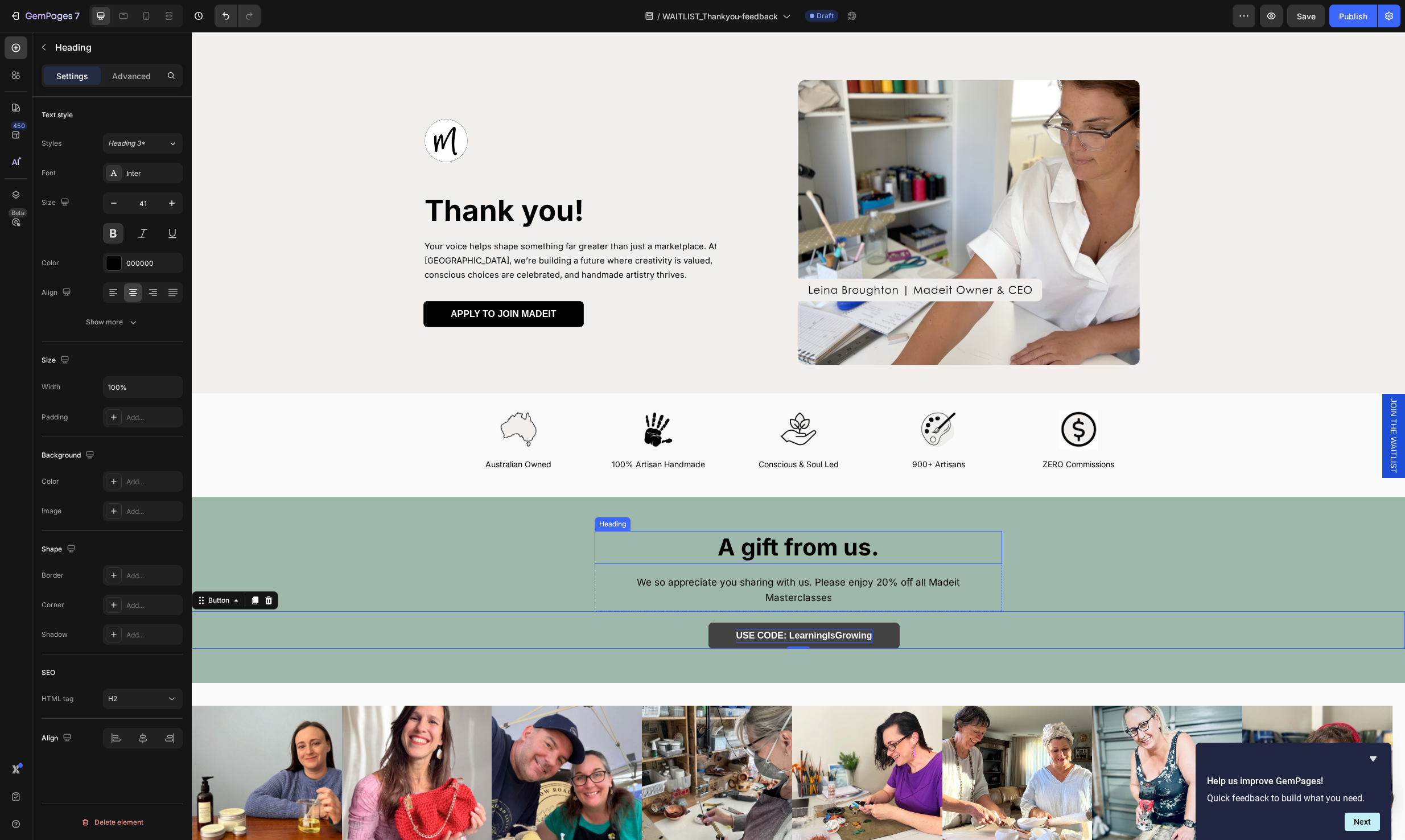
click at [597, 551] on p "⁠⁠⁠⁠⁠⁠⁠ A gift from us." at bounding box center [798, 547] width 405 height 30
click at [1106, 611] on div "USE CODE: LearningIsGrowing Button" at bounding box center [798, 629] width 1214 height 38
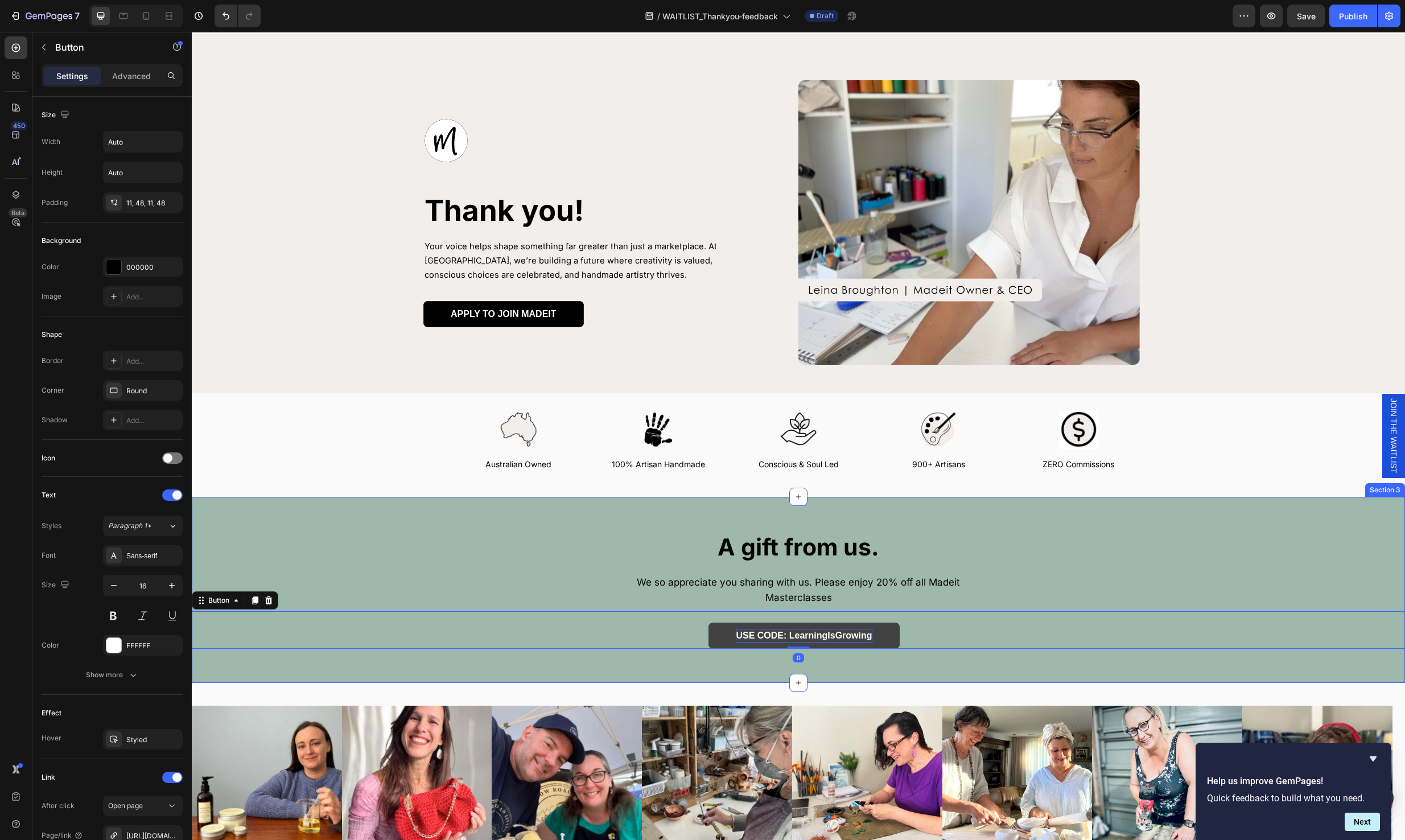
click at [1165, 542] on div "⁠⁠⁠⁠⁠⁠⁠ A gift from us. Heading We so appreciate you sharing with us. Please en…" at bounding box center [798, 589] width 1214 height 117
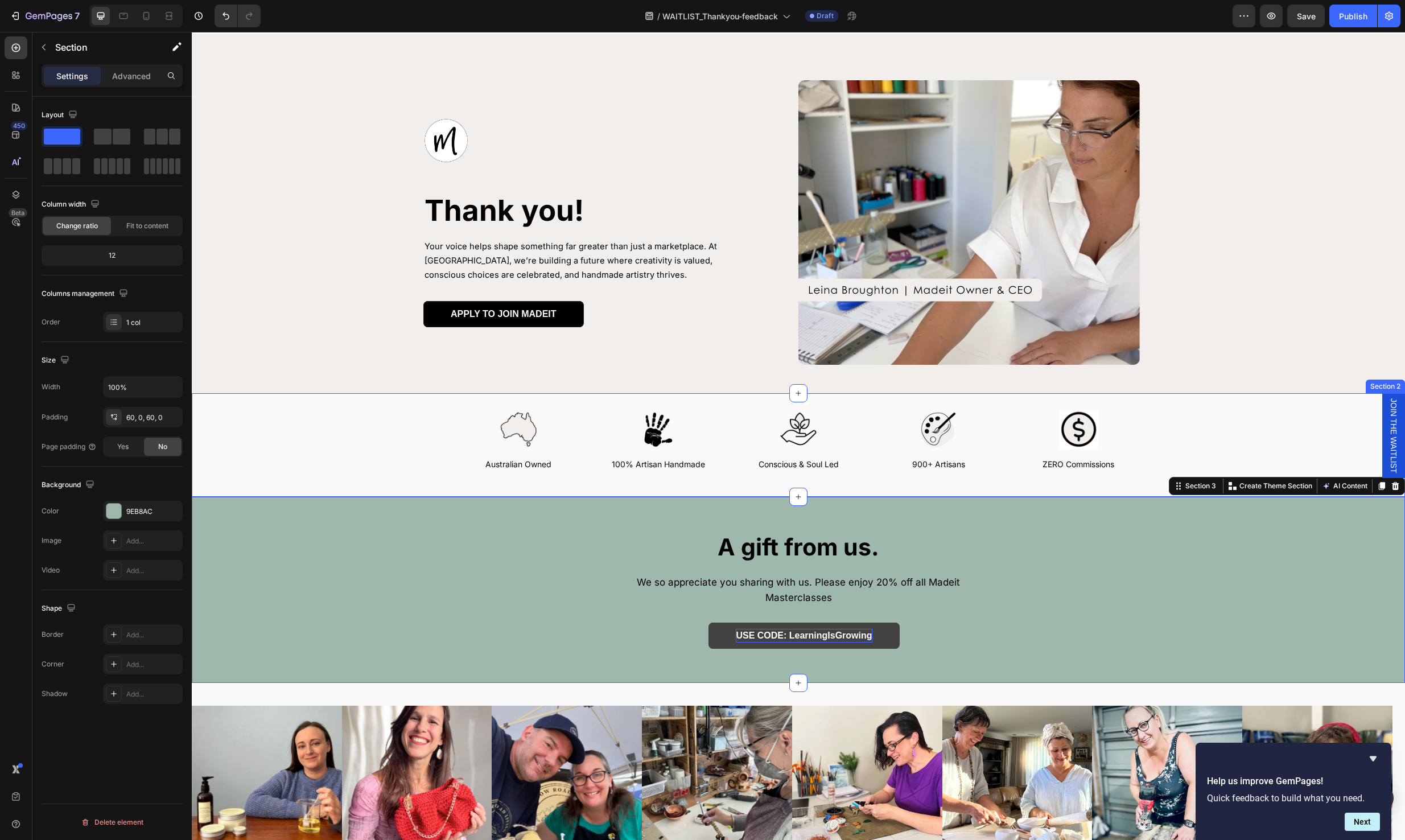
click at [1227, 414] on div "Image Australian Owned Text Block Image 100% Artisan Handmade Text Block Image …" at bounding box center [798, 445] width 1179 height 69
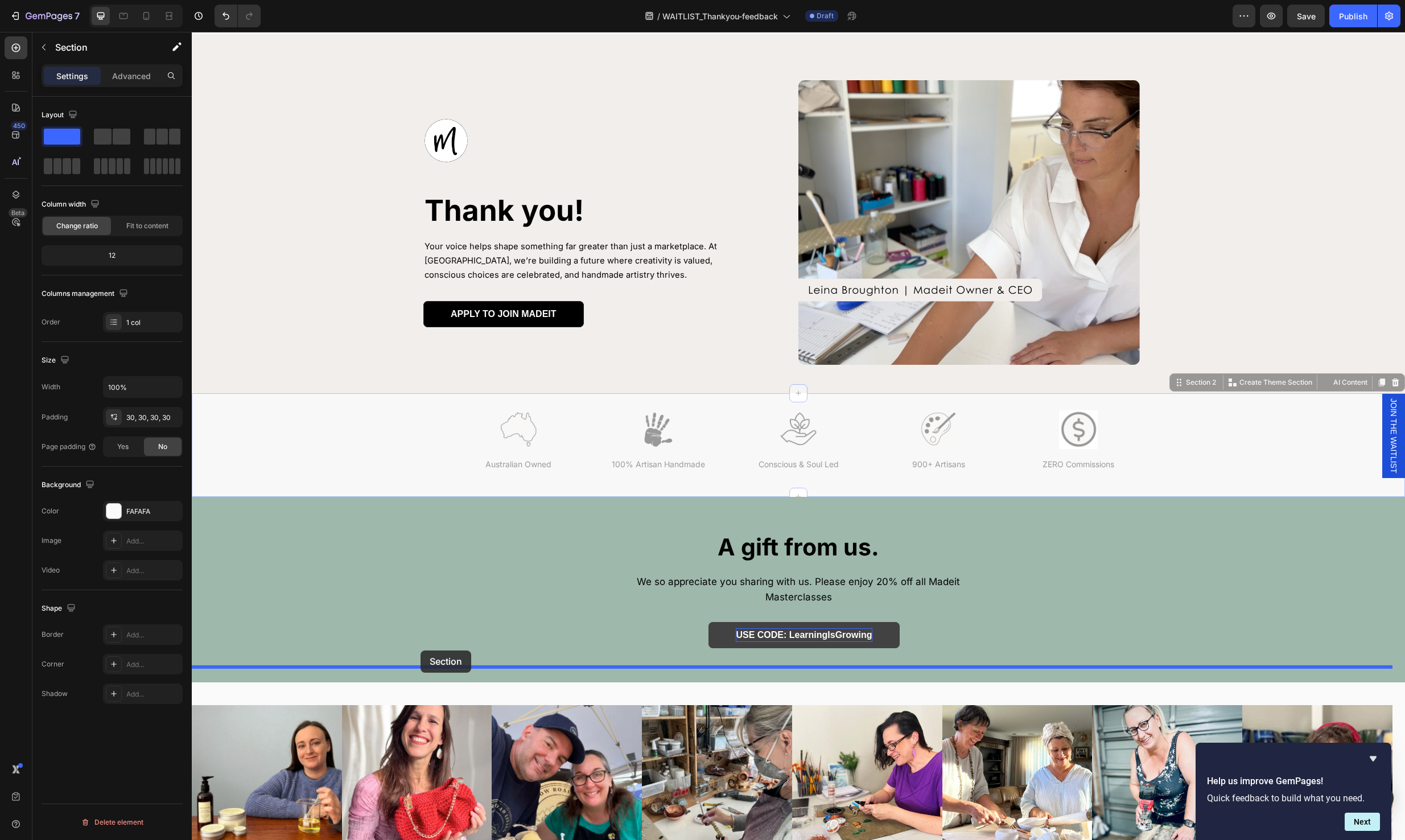
drag, startPoint x: 411, startPoint y: 429, endPoint x: 420, endPoint y: 650, distance: 221.2
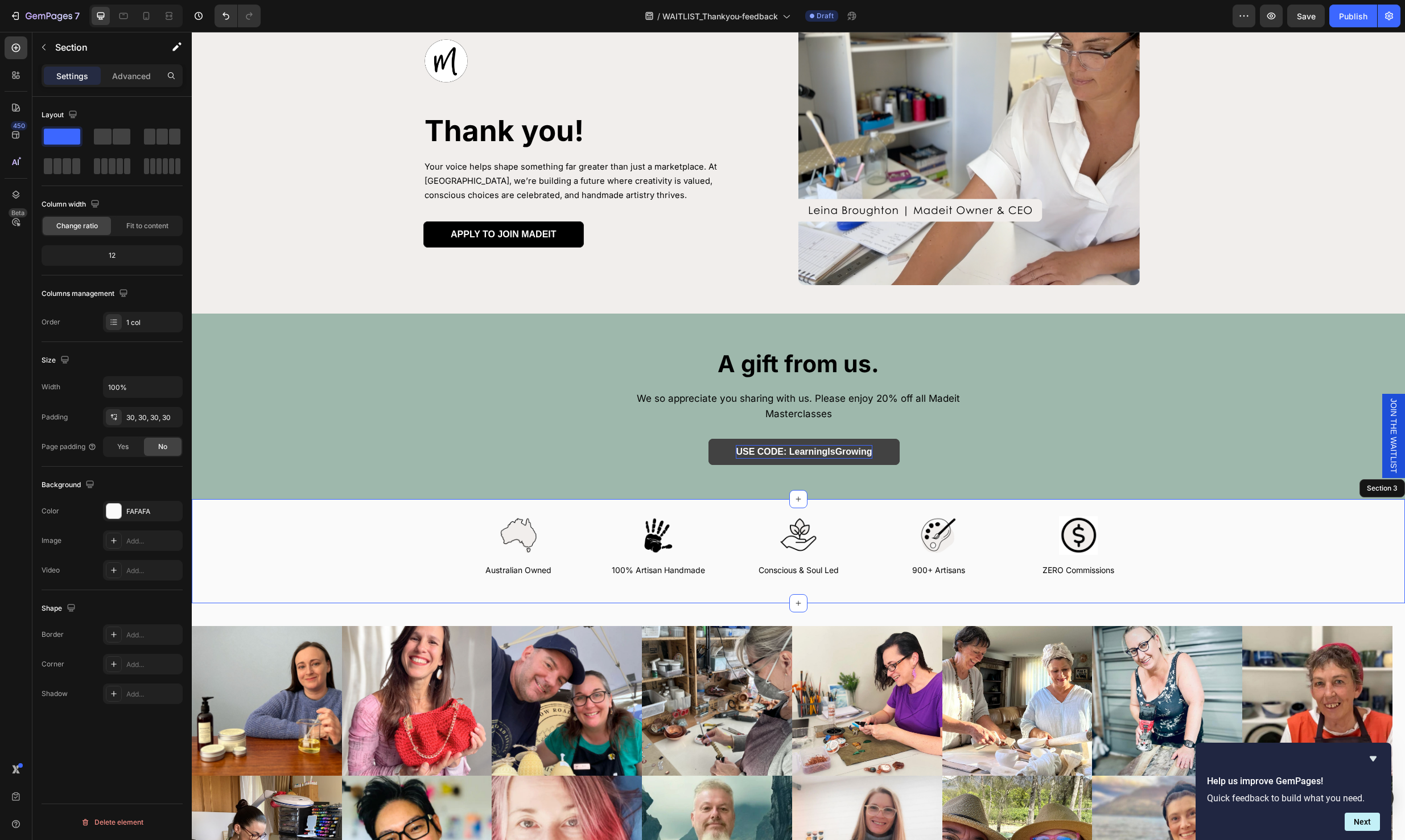
scroll to position [213, 0]
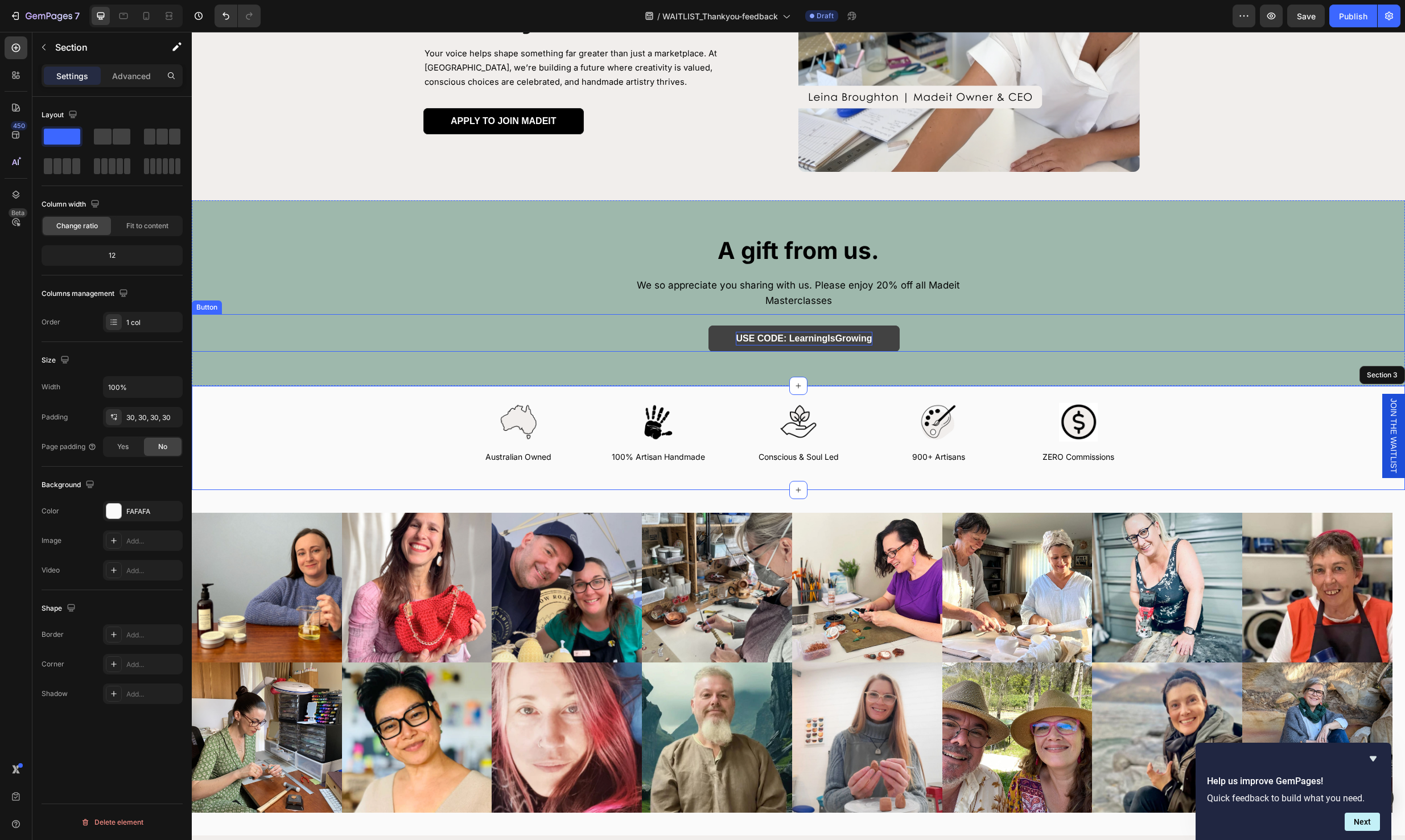
click at [764, 332] on p "USE CODE: LearningIsGrowing" at bounding box center [803, 339] width 136 height 14
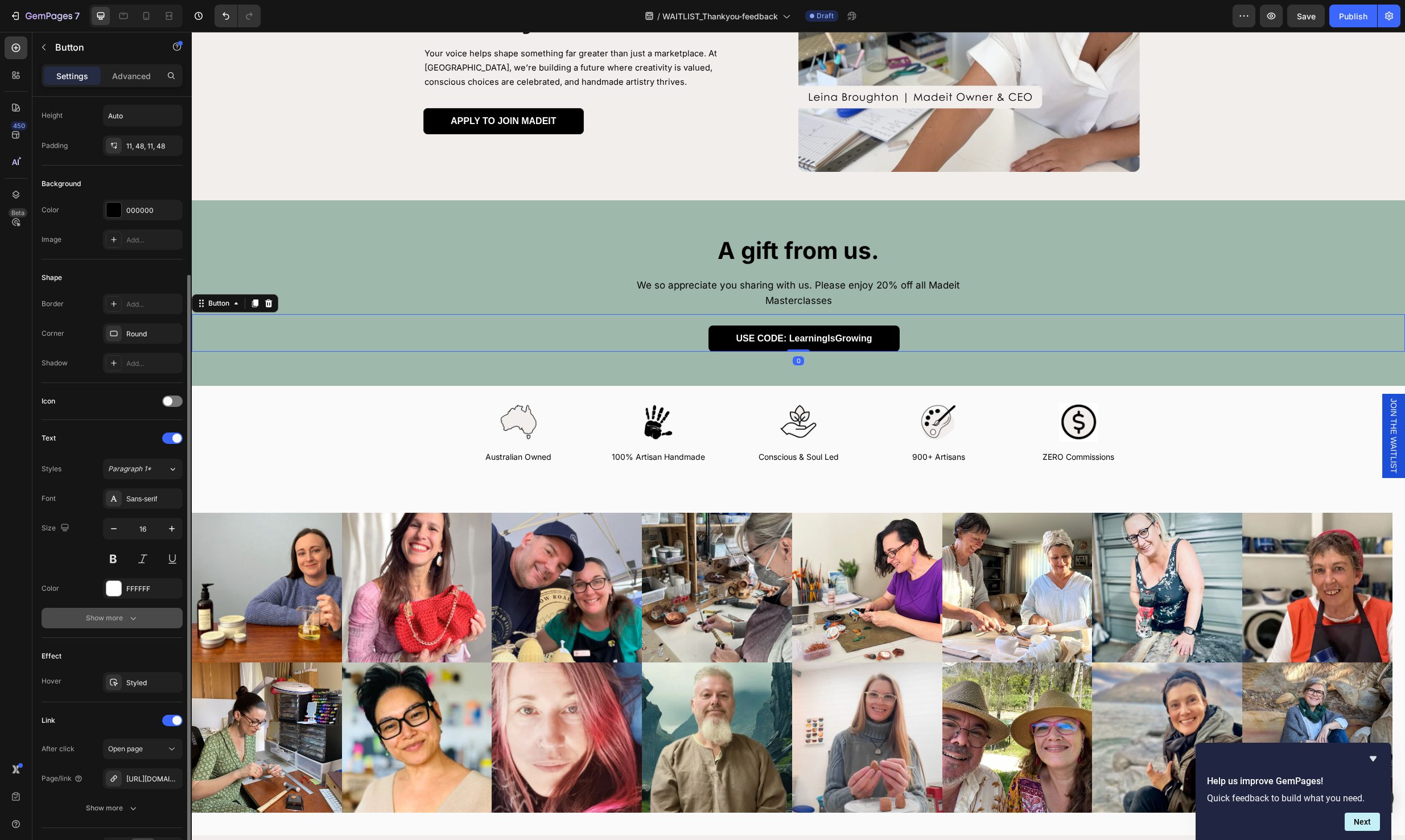
scroll to position [127, 0]
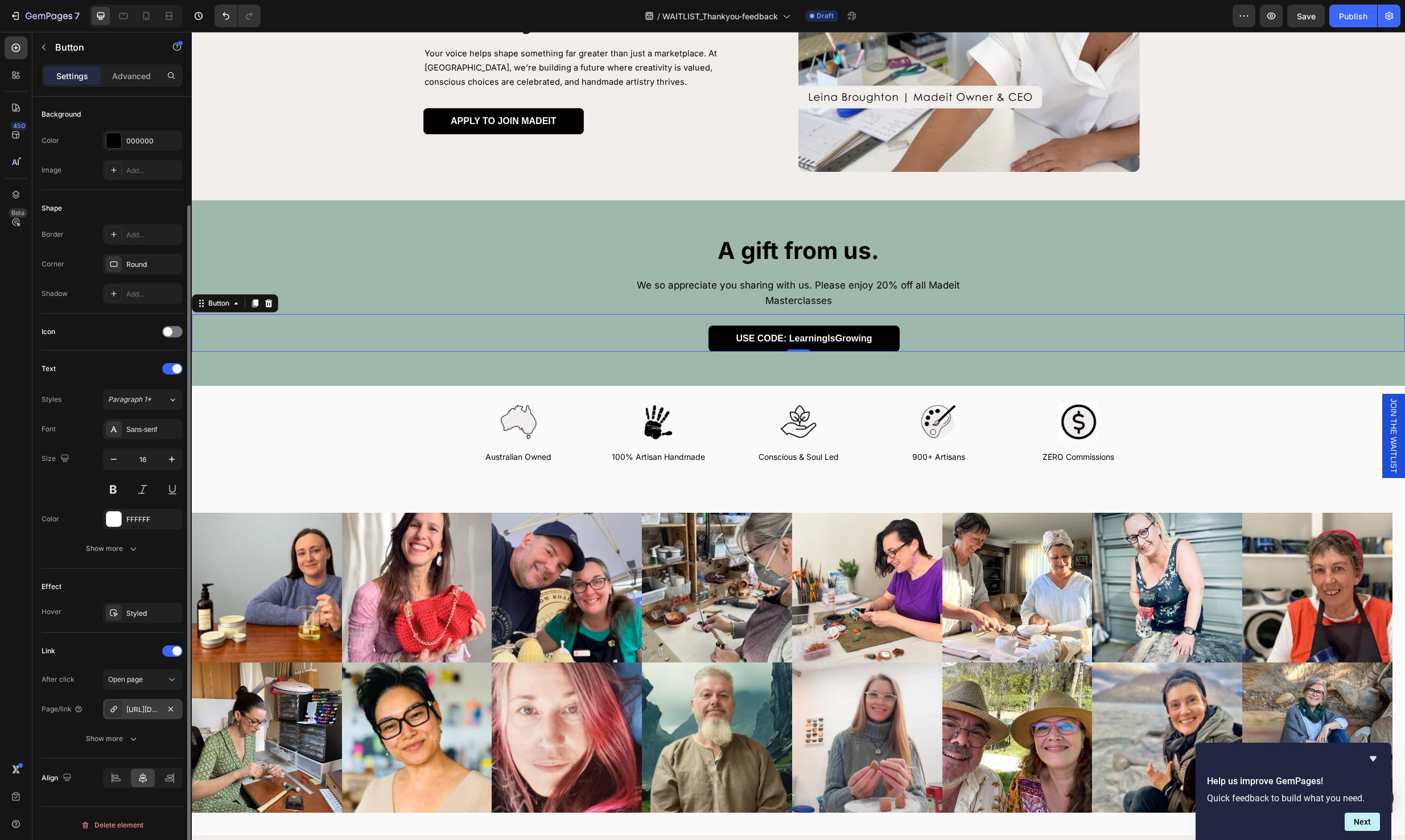
click at [139, 710] on div "https://madeit.com.au/apply-now" at bounding box center [143, 710] width 33 height 10
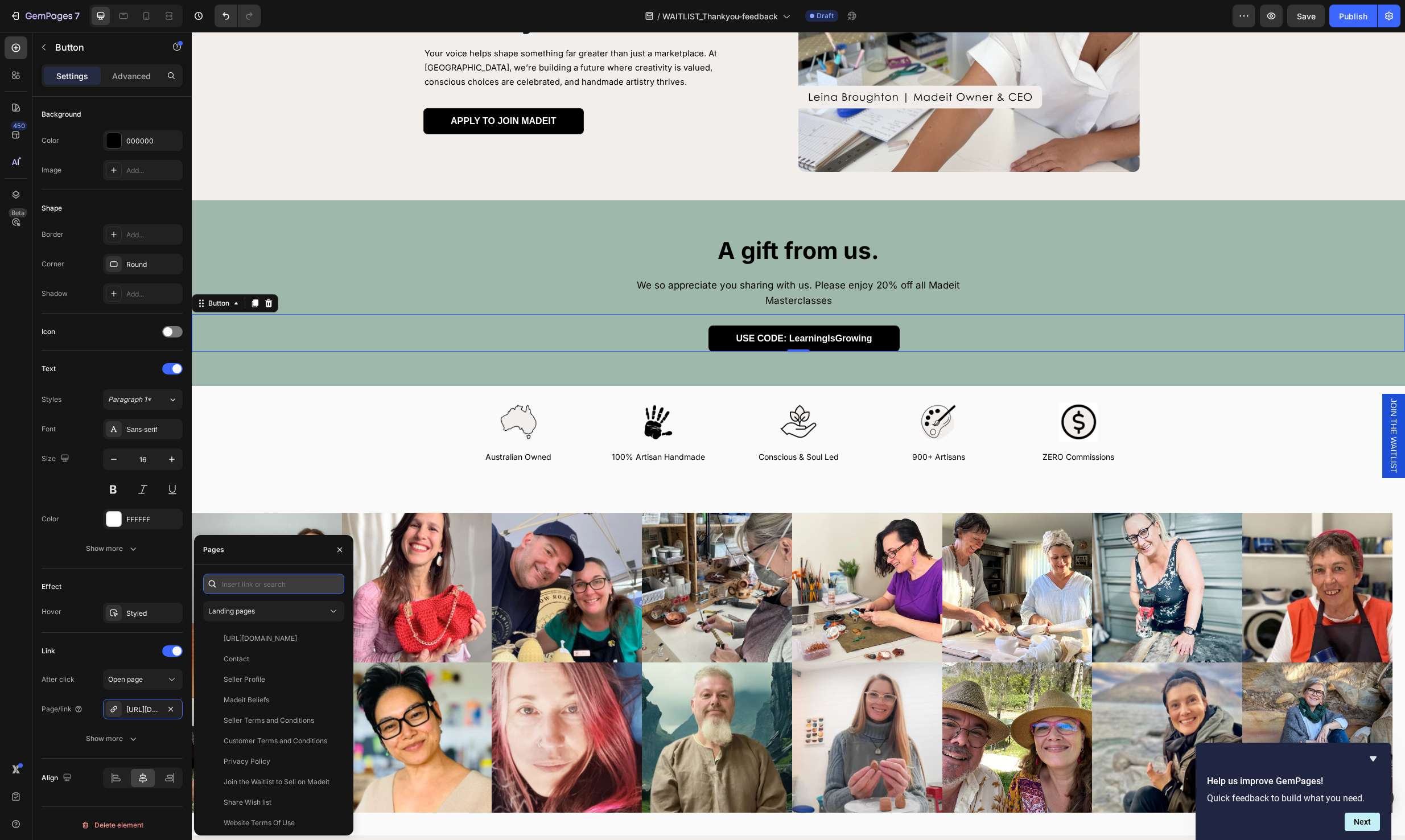
click at [280, 588] on input "text" at bounding box center [274, 584] width 141 height 21
paste input "https://madeit.com.au/discount/LearningIsGrowing?redirect=%2Fcollections%2Fmade…"
type input "https://madeit.com.au/discount/LearningIsGrowing?redirect=%2Fcollections%2Fmade…"
click at [278, 611] on div "https://madeit.com.au/discount/LearningIsGrowing?redirect=%2Fcollections%2Fmade…" at bounding box center [261, 611] width 74 height 10
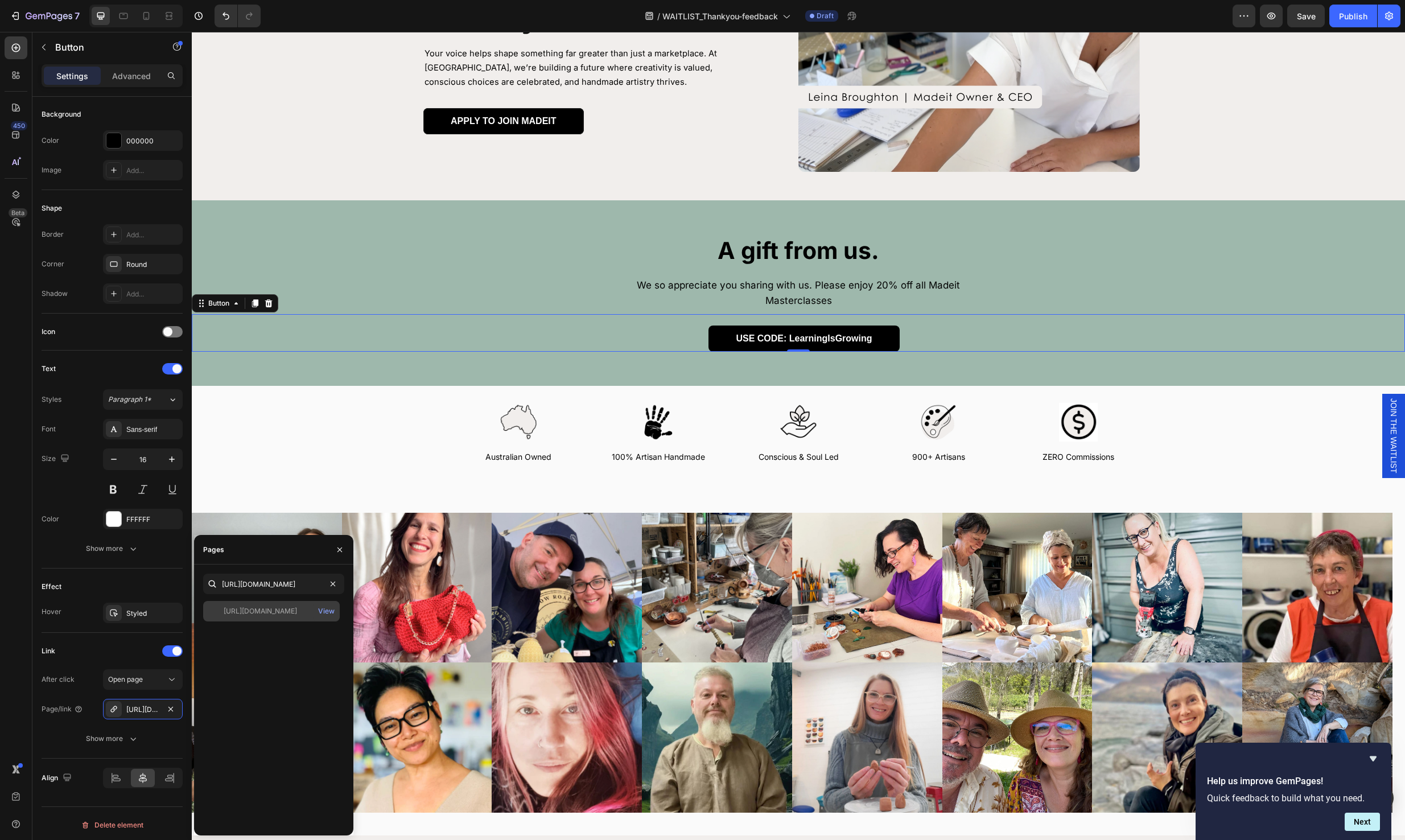
scroll to position [0, 0]
click at [990, 345] on div "⁠⁠⁠⁠⁠⁠⁠ A gift from us. Heading We so appreciate you sharing with us. Please en…" at bounding box center [798, 293] width 1214 height 186
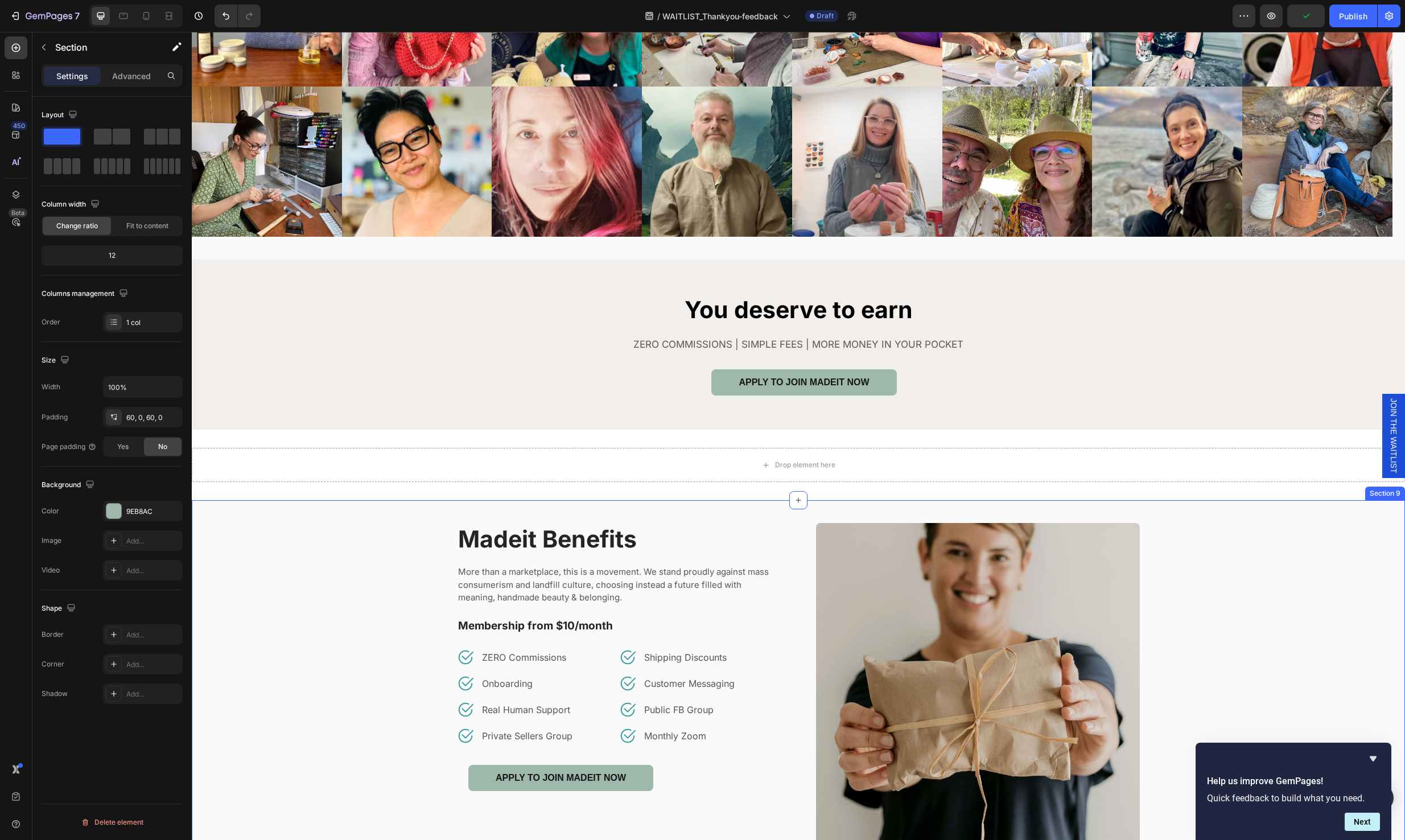
scroll to position [867, 0]
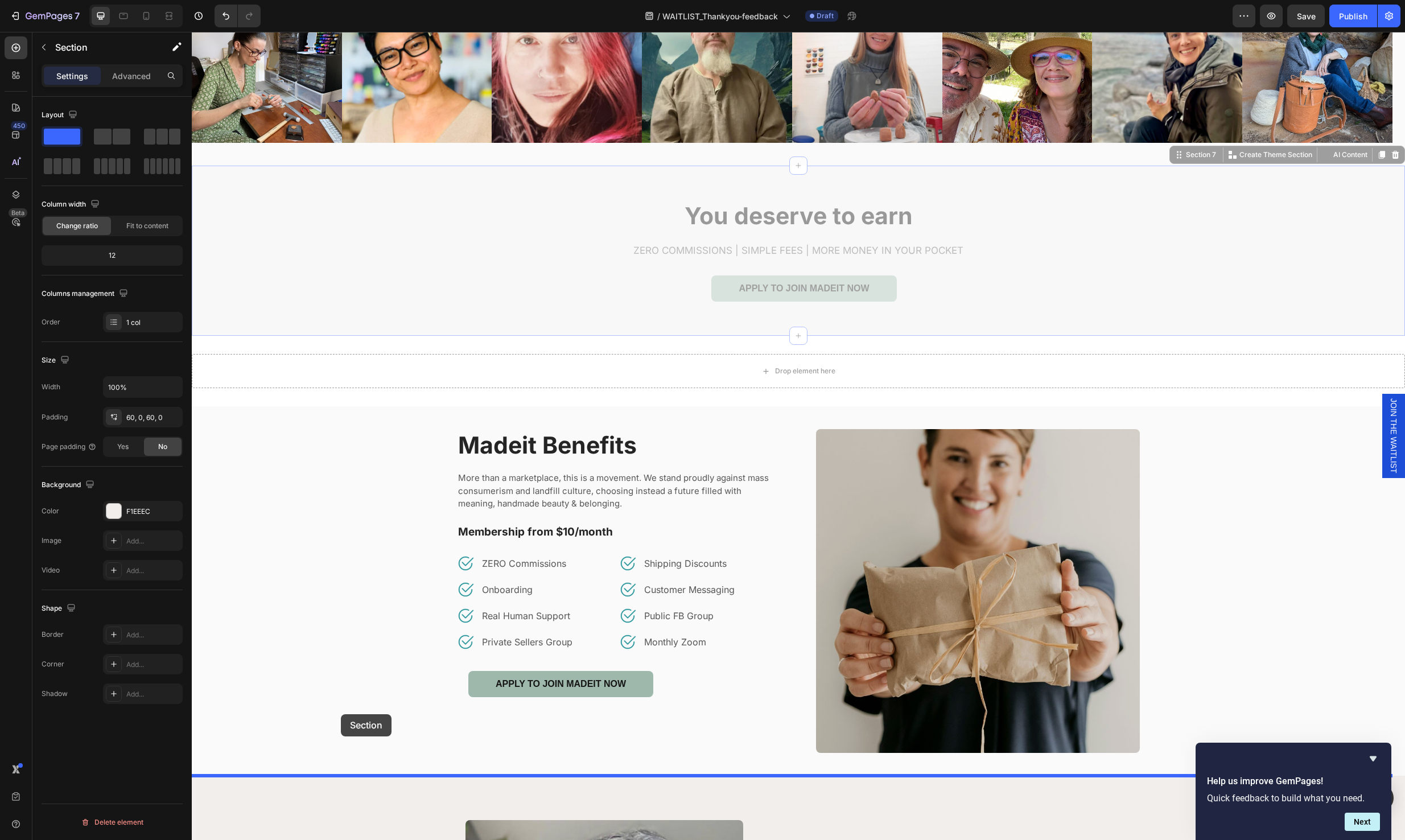
drag, startPoint x: 329, startPoint y: 203, endPoint x: 341, endPoint y: 714, distance: 511.1
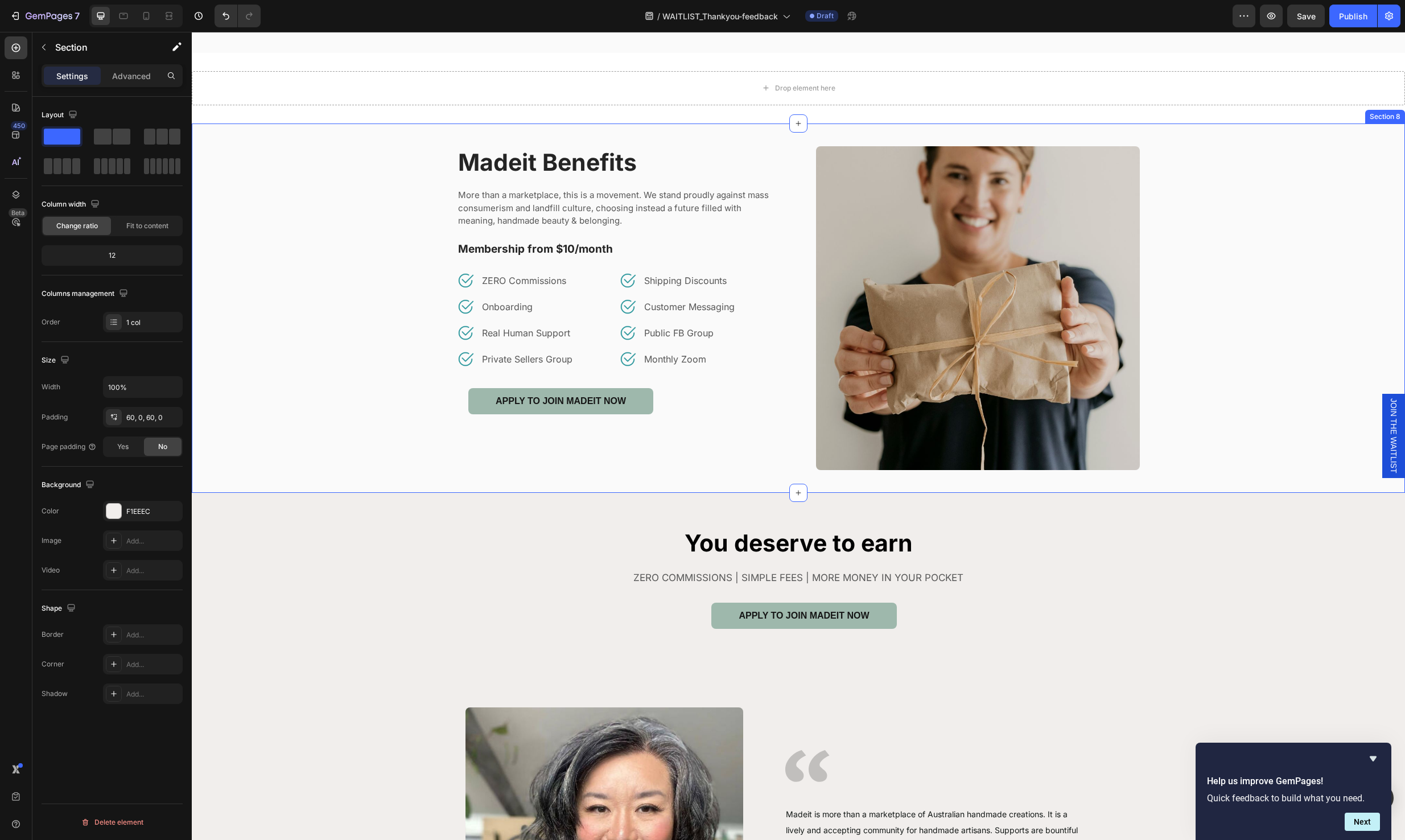
scroll to position [1277, 0]
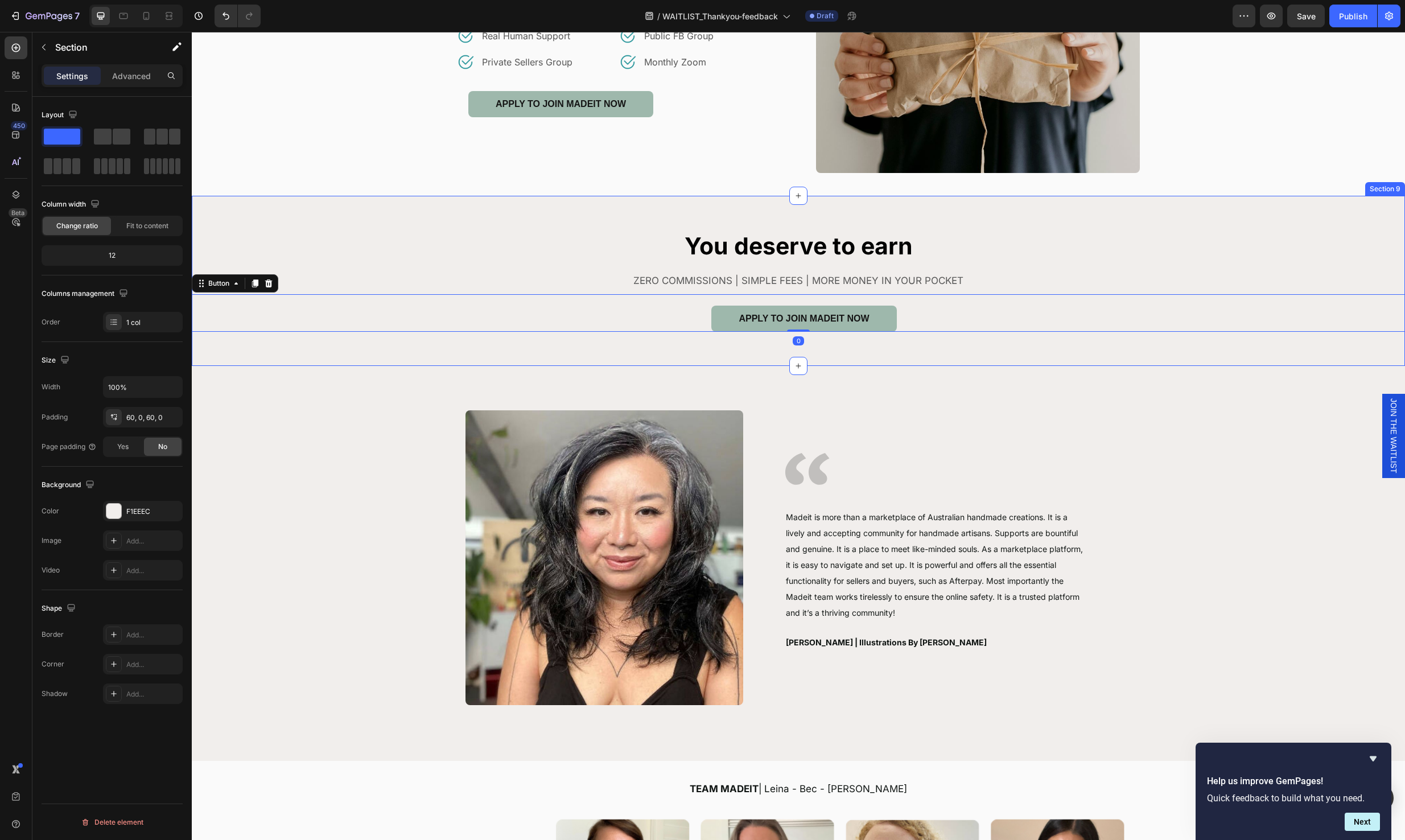
click at [455, 253] on div "You deserve to earn Heading ZERO COMMISSIONS | SIMPLE FEES | MORE MONEY IN YOUR…" at bounding box center [798, 280] width 1214 height 102
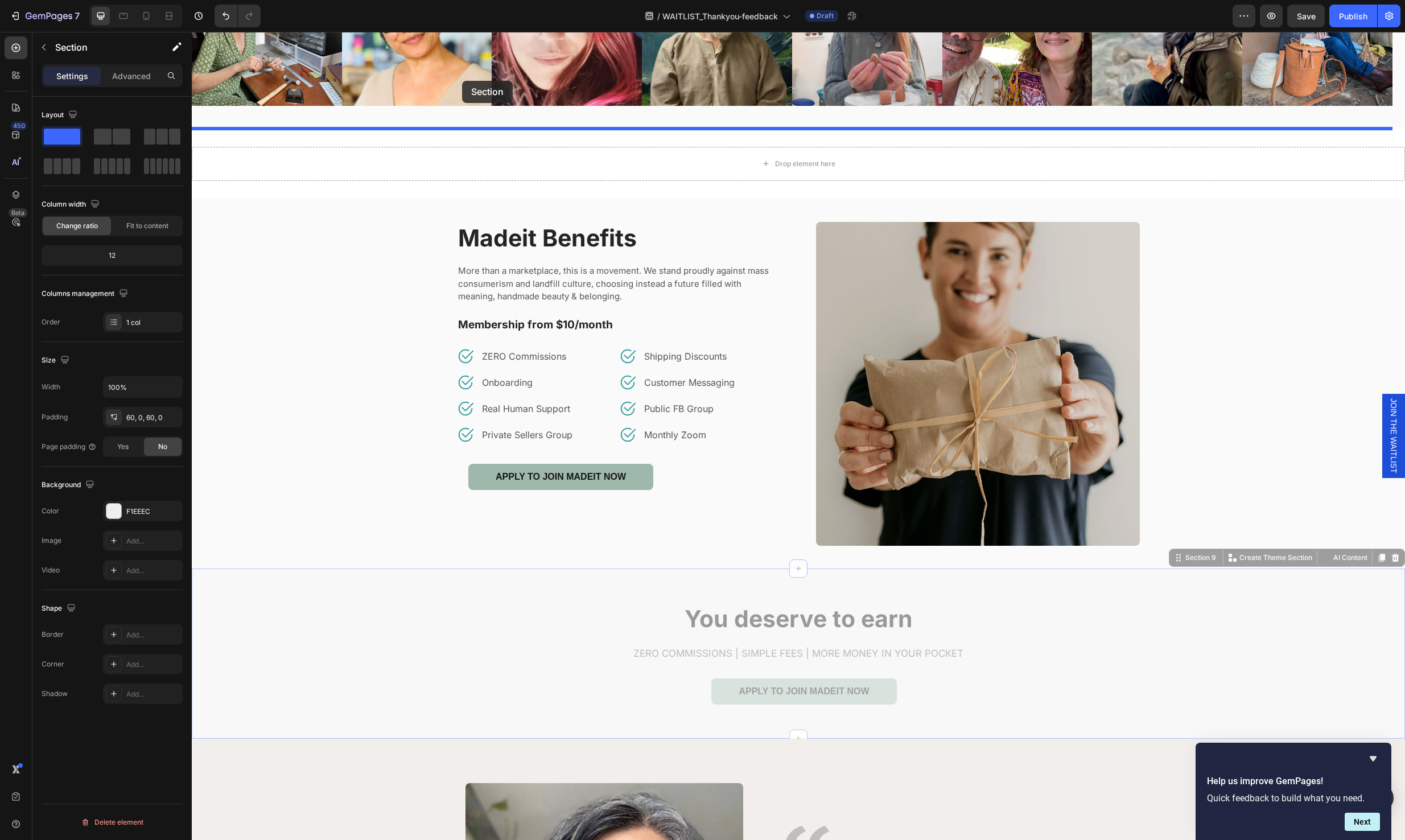
scroll to position [895, 0]
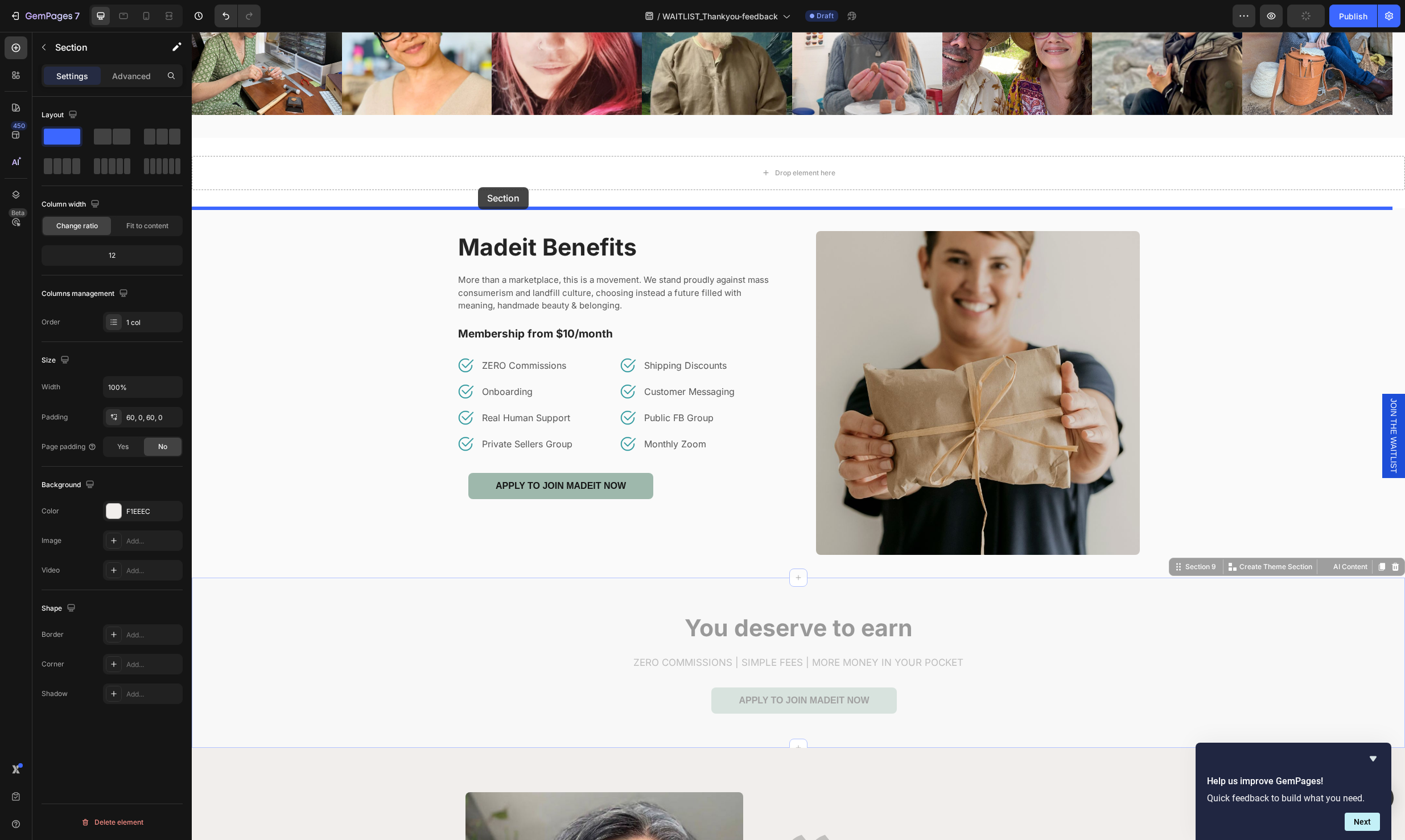
drag, startPoint x: 455, startPoint y: 253, endPoint x: 520, endPoint y: 191, distance: 89.8
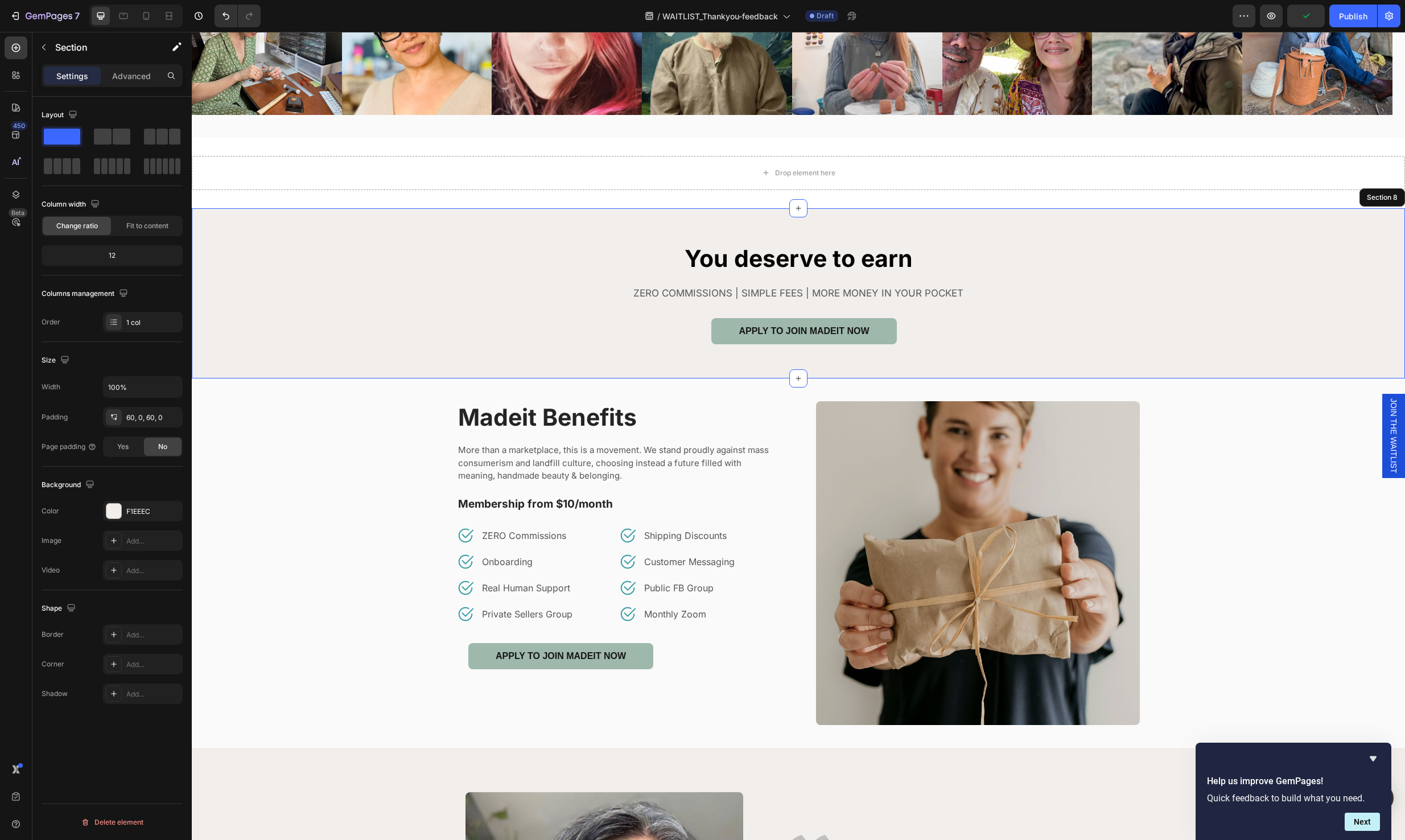
scroll to position [621, 0]
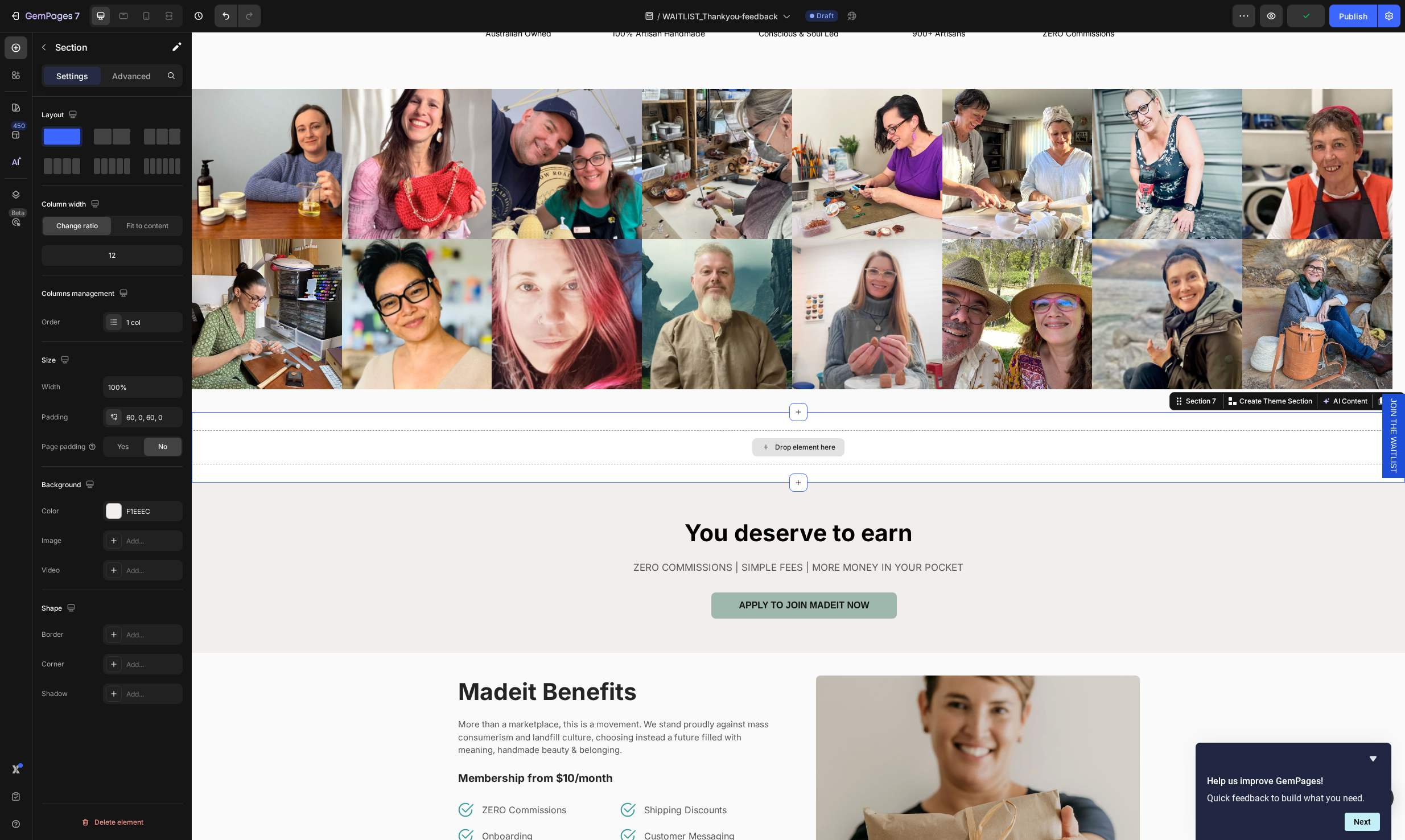
click at [1334, 447] on div "Drop element here" at bounding box center [798, 447] width 1214 height 34
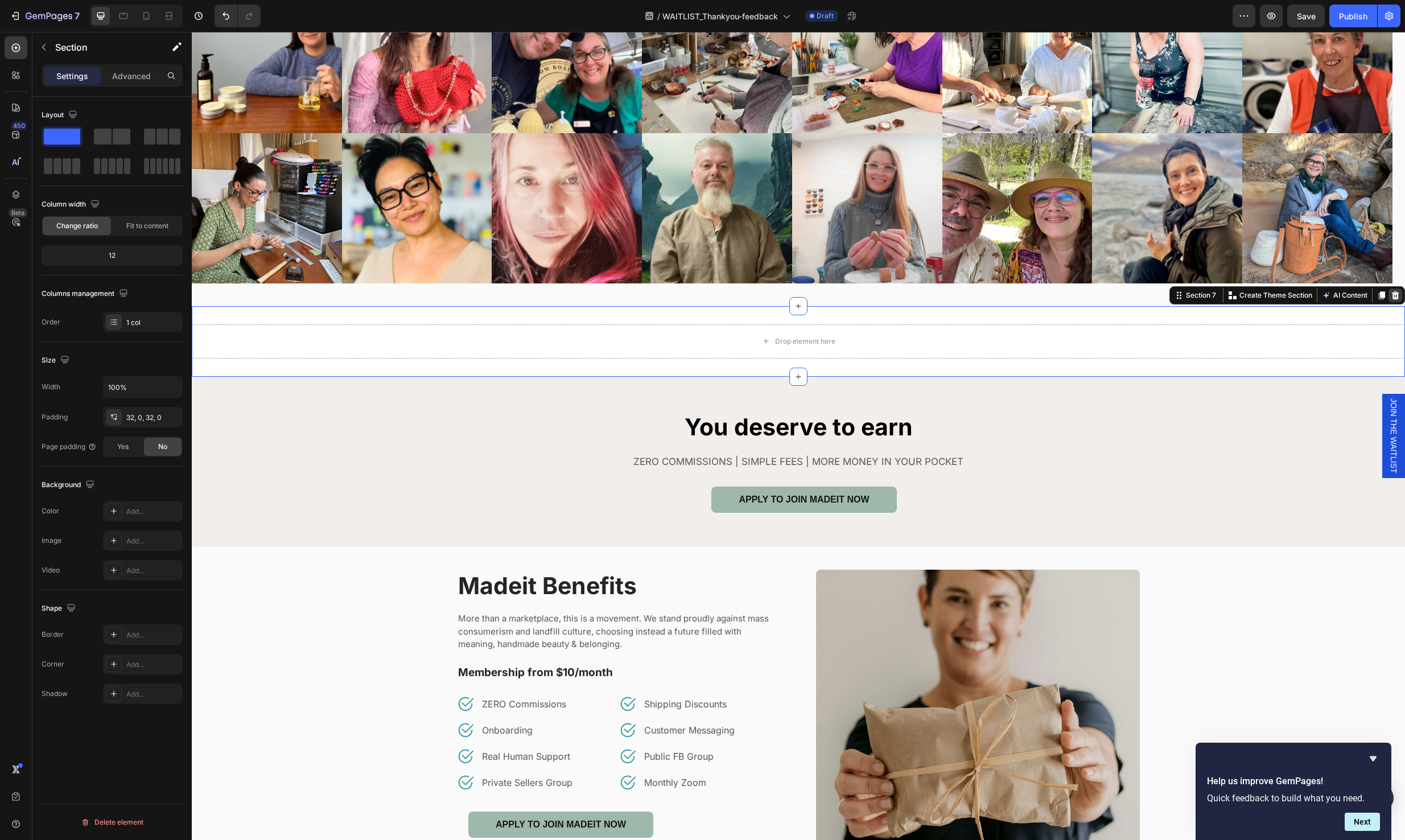
click at [1391, 294] on icon at bounding box center [1395, 295] width 9 height 9
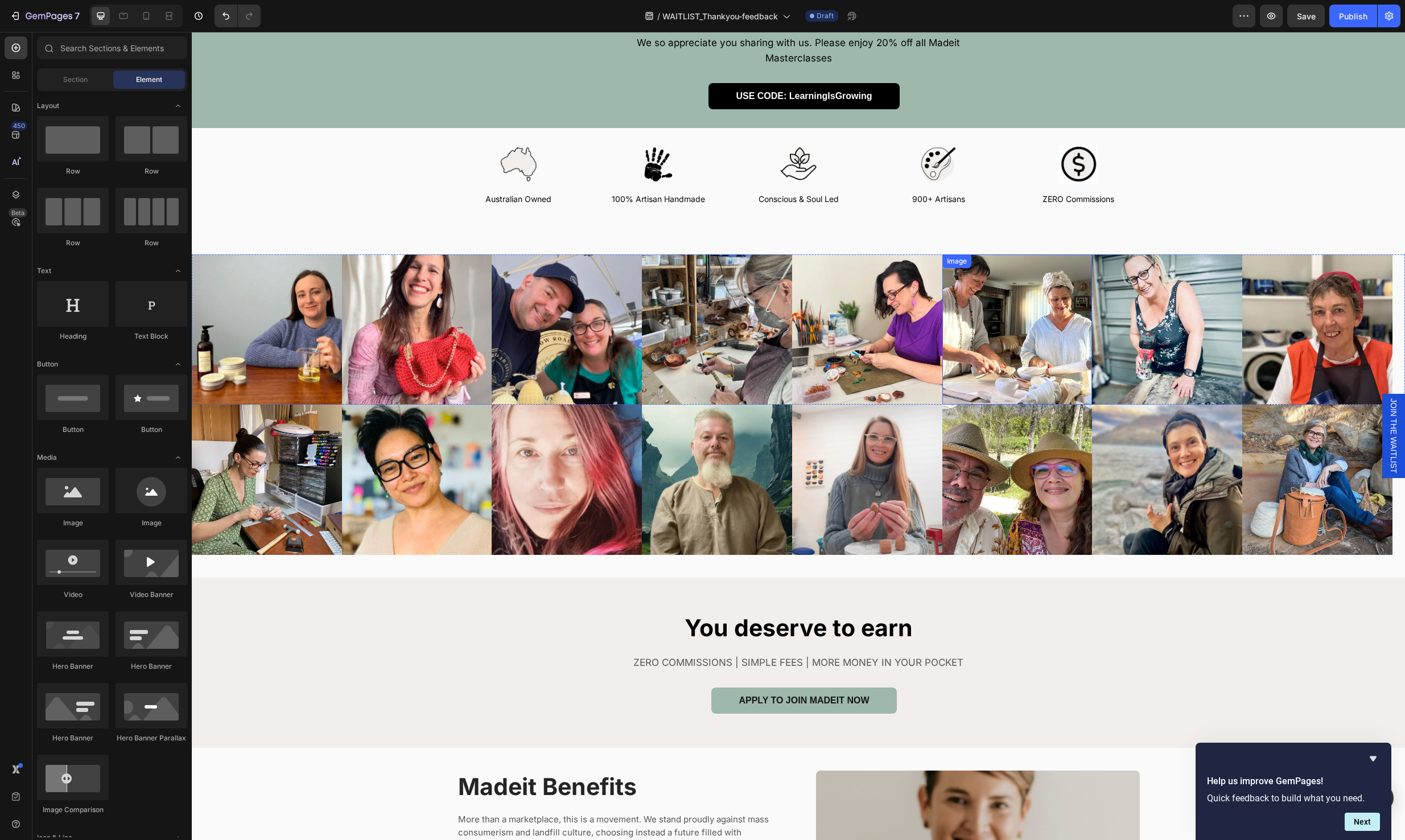
scroll to position [294, 0]
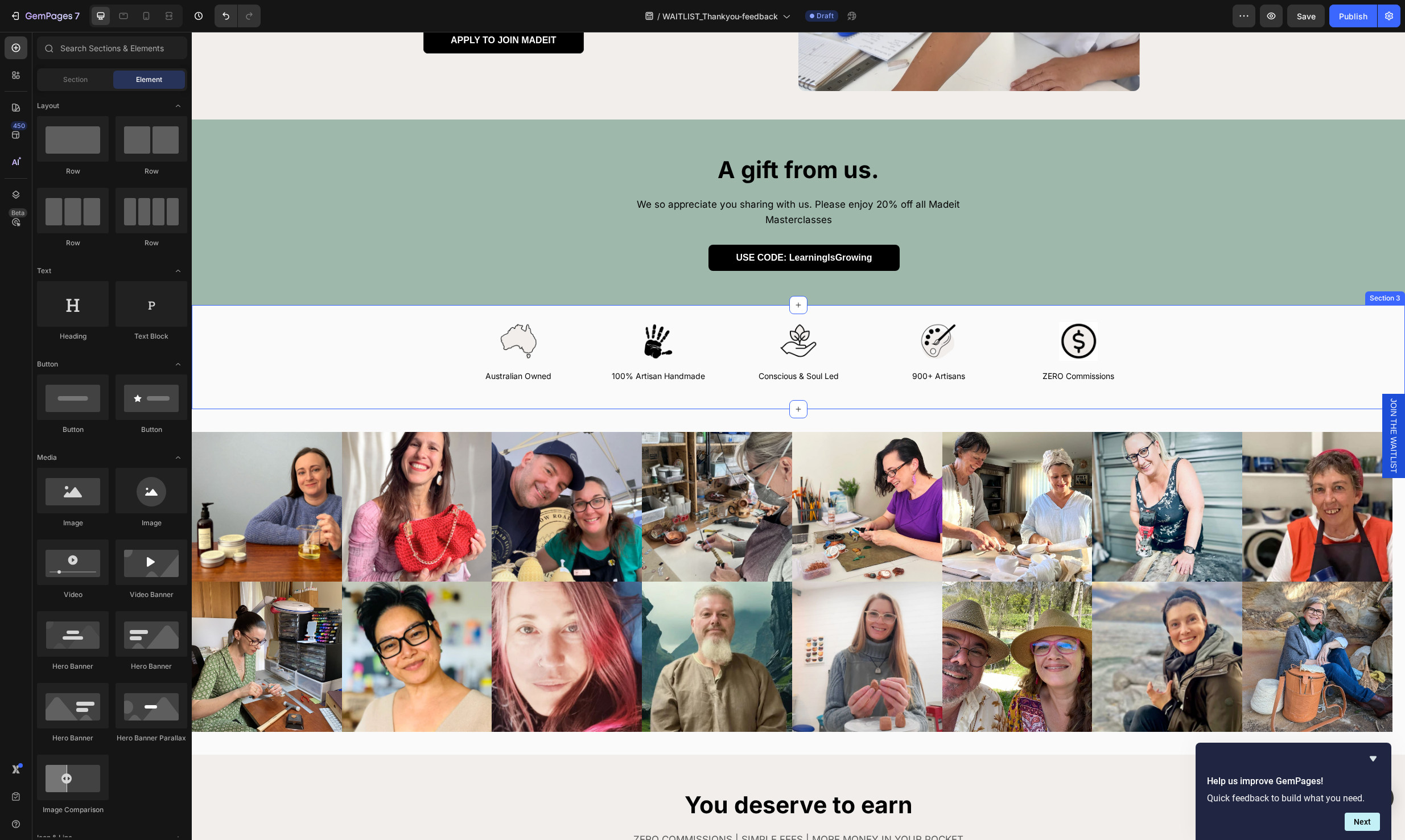
click at [1225, 322] on div "Image Australian Owned Text Block Image 100% Artisan Handmade Text Block Image …" at bounding box center [798, 356] width 1179 height 69
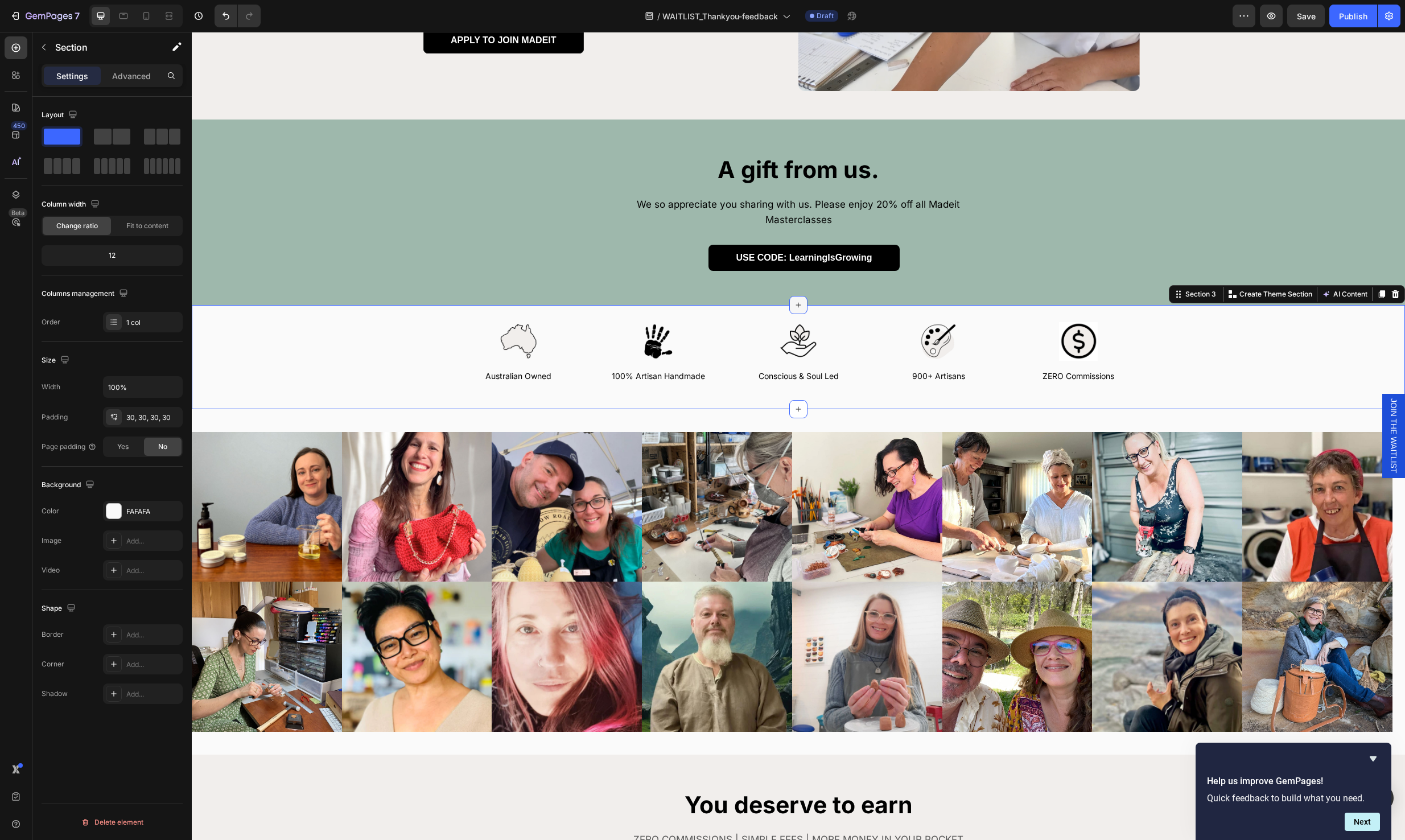
click at [789, 296] on div at bounding box center [798, 305] width 18 height 18
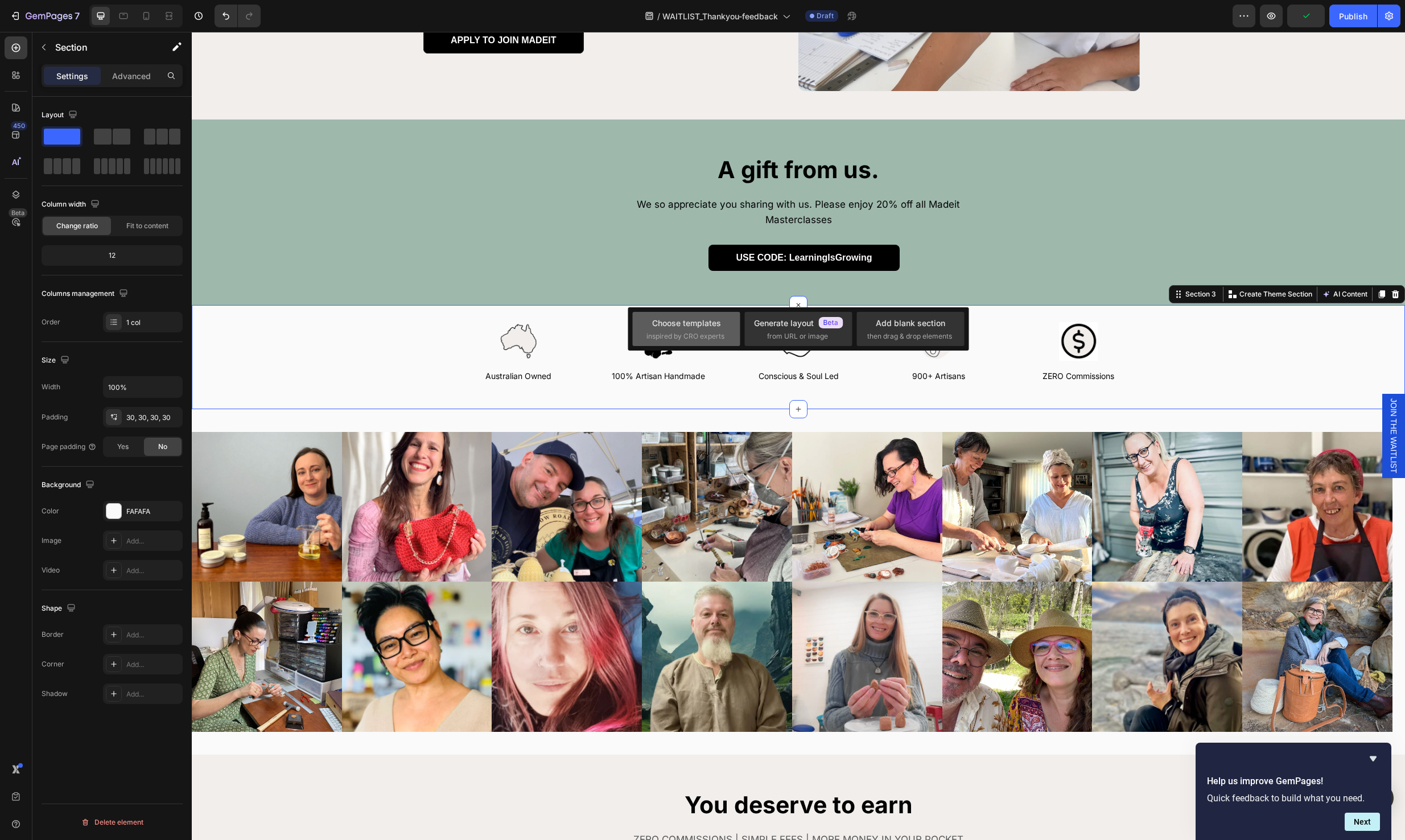
click at [712, 323] on div "Choose templates" at bounding box center [687, 322] width 69 height 12
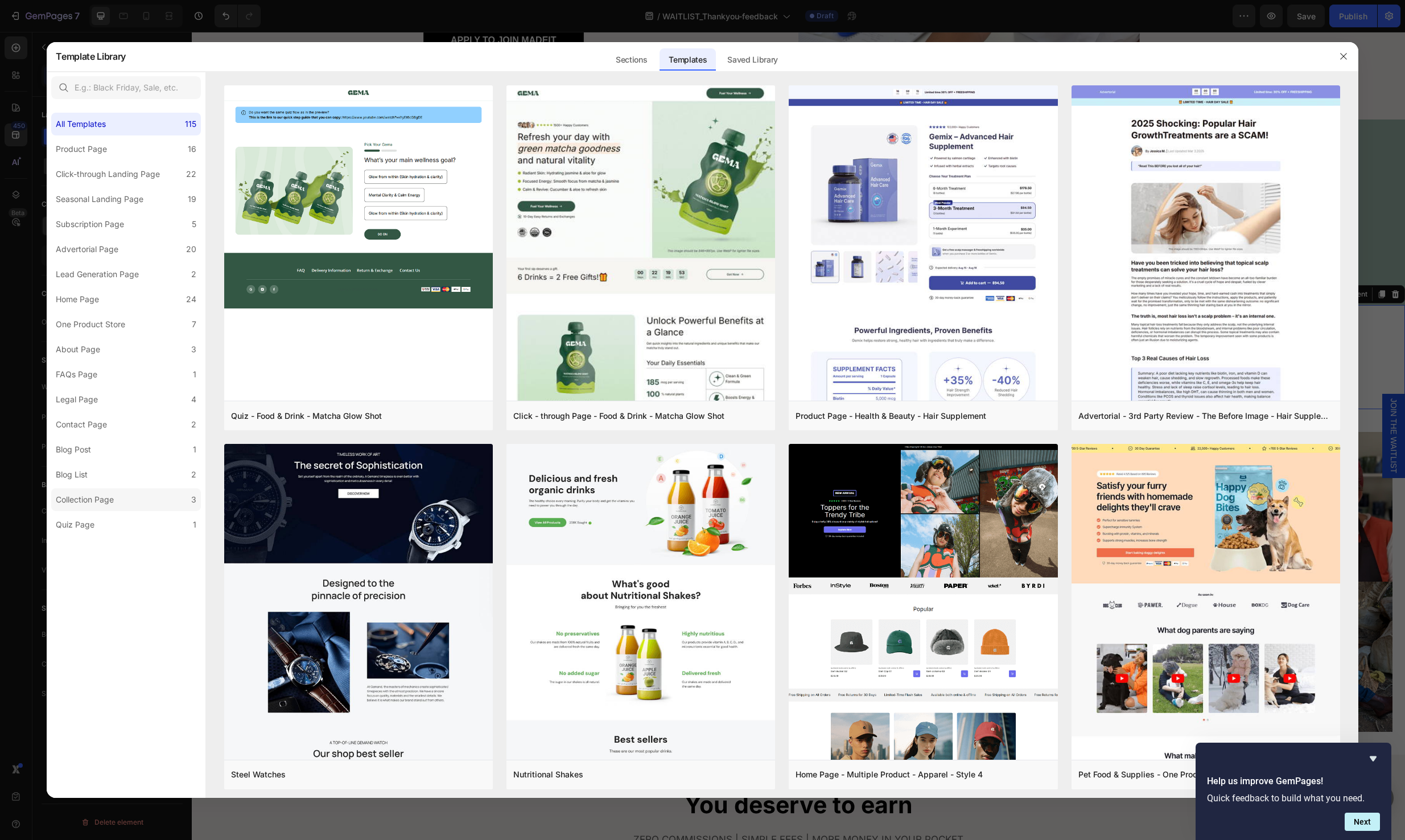
click at [103, 493] on div "Collection Page" at bounding box center [85, 499] width 58 height 14
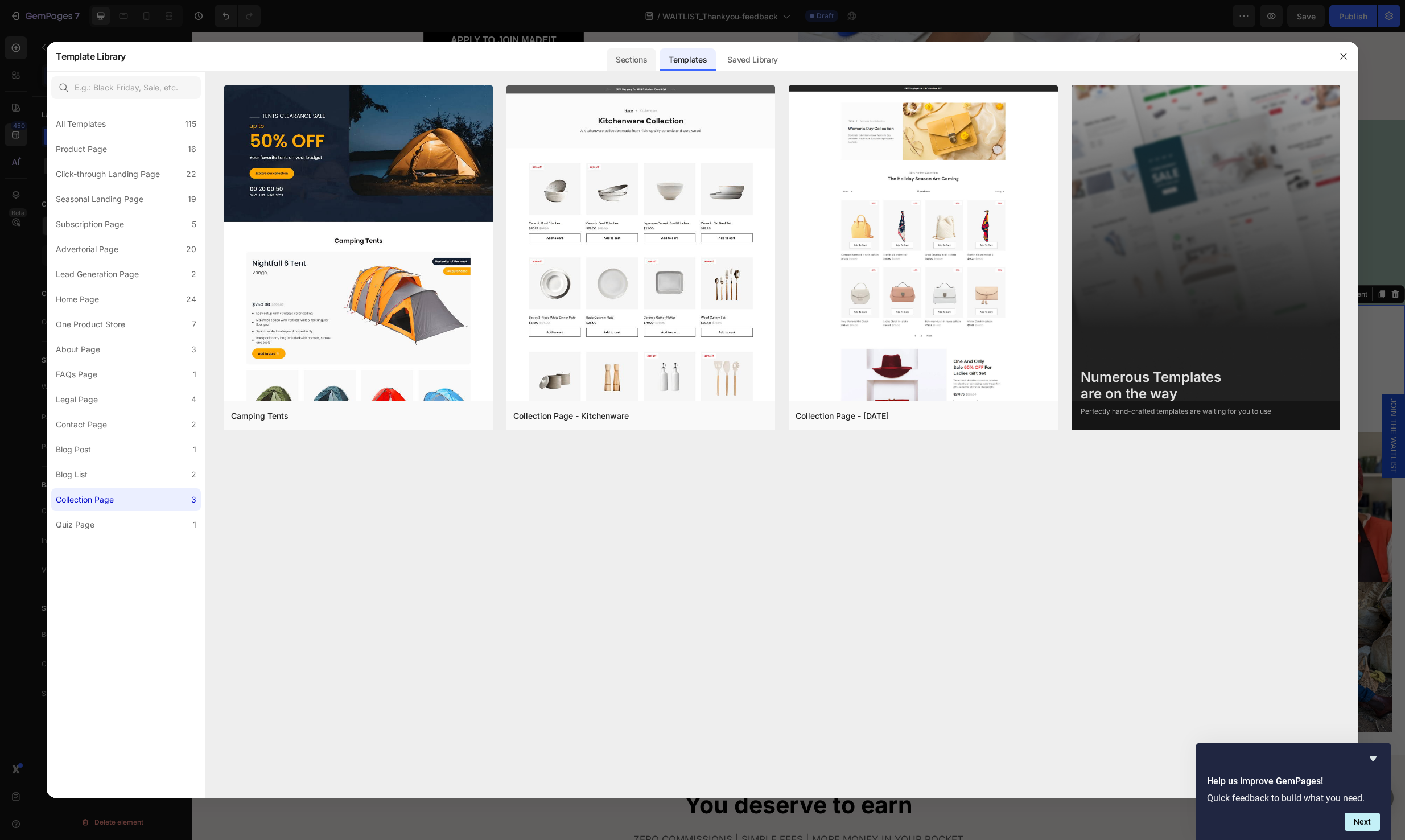
click at [626, 57] on div "Sections" at bounding box center [631, 60] width 49 height 23
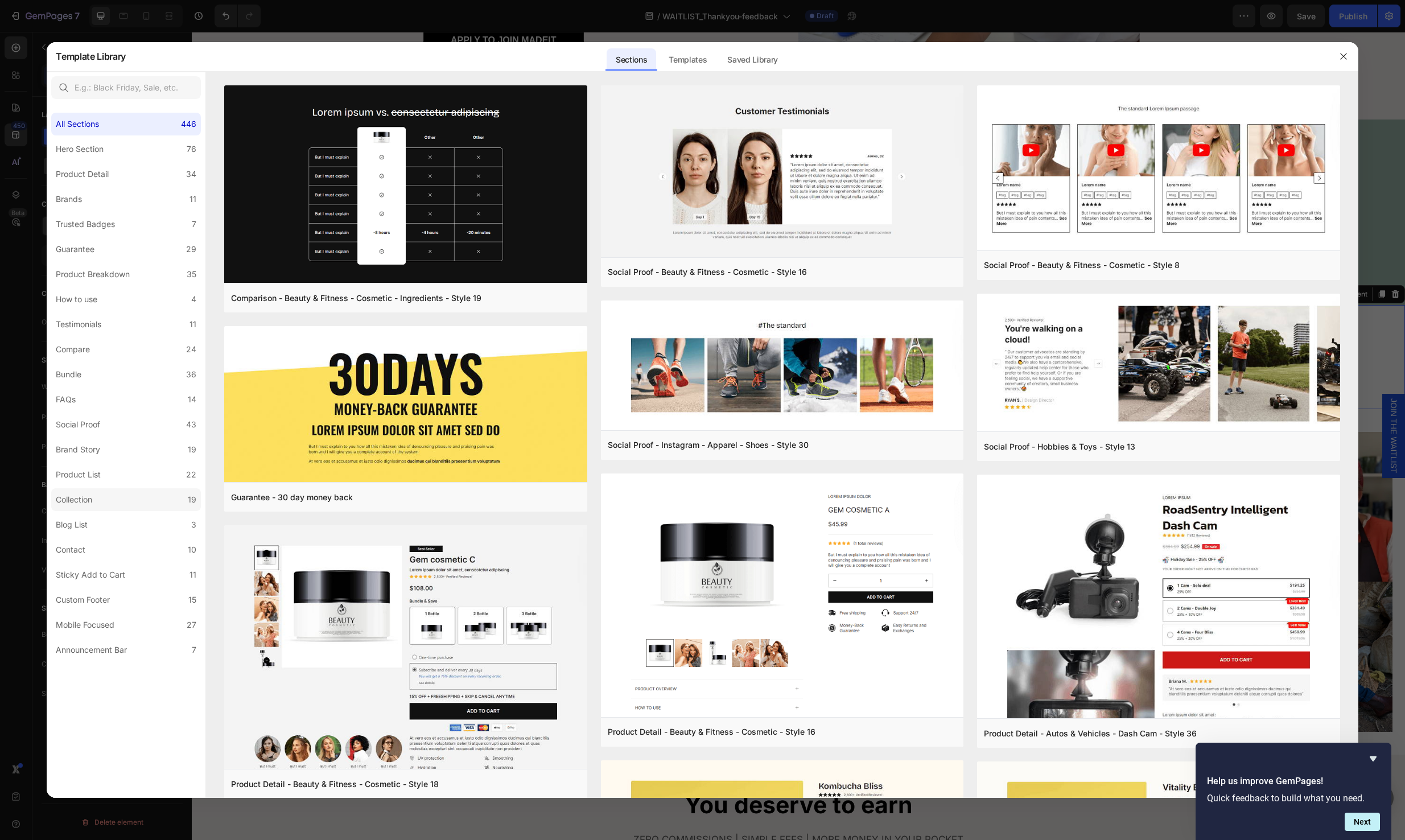
click at [96, 497] on div "Collection" at bounding box center [77, 499] width 41 height 14
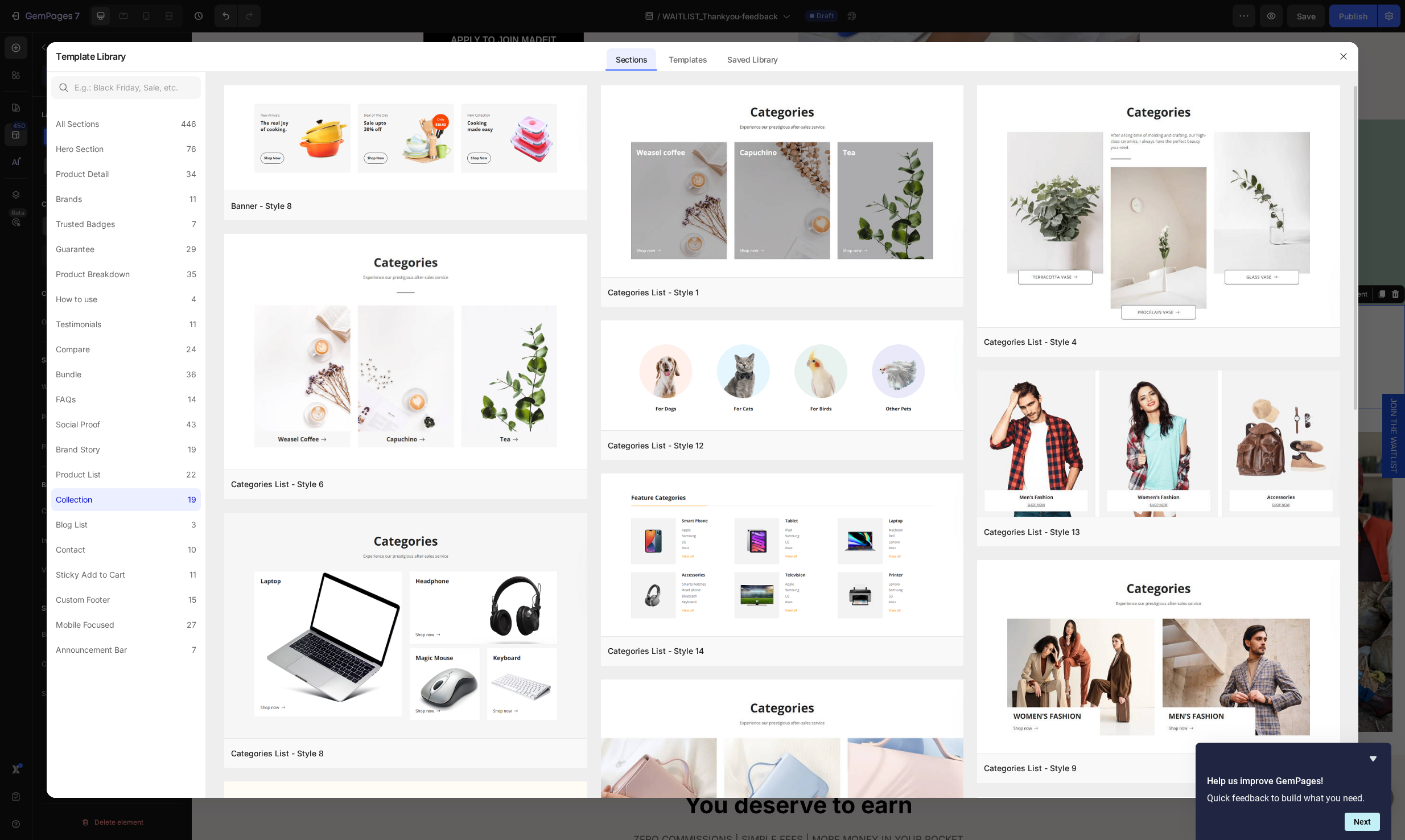
scroll to position [0, 0]
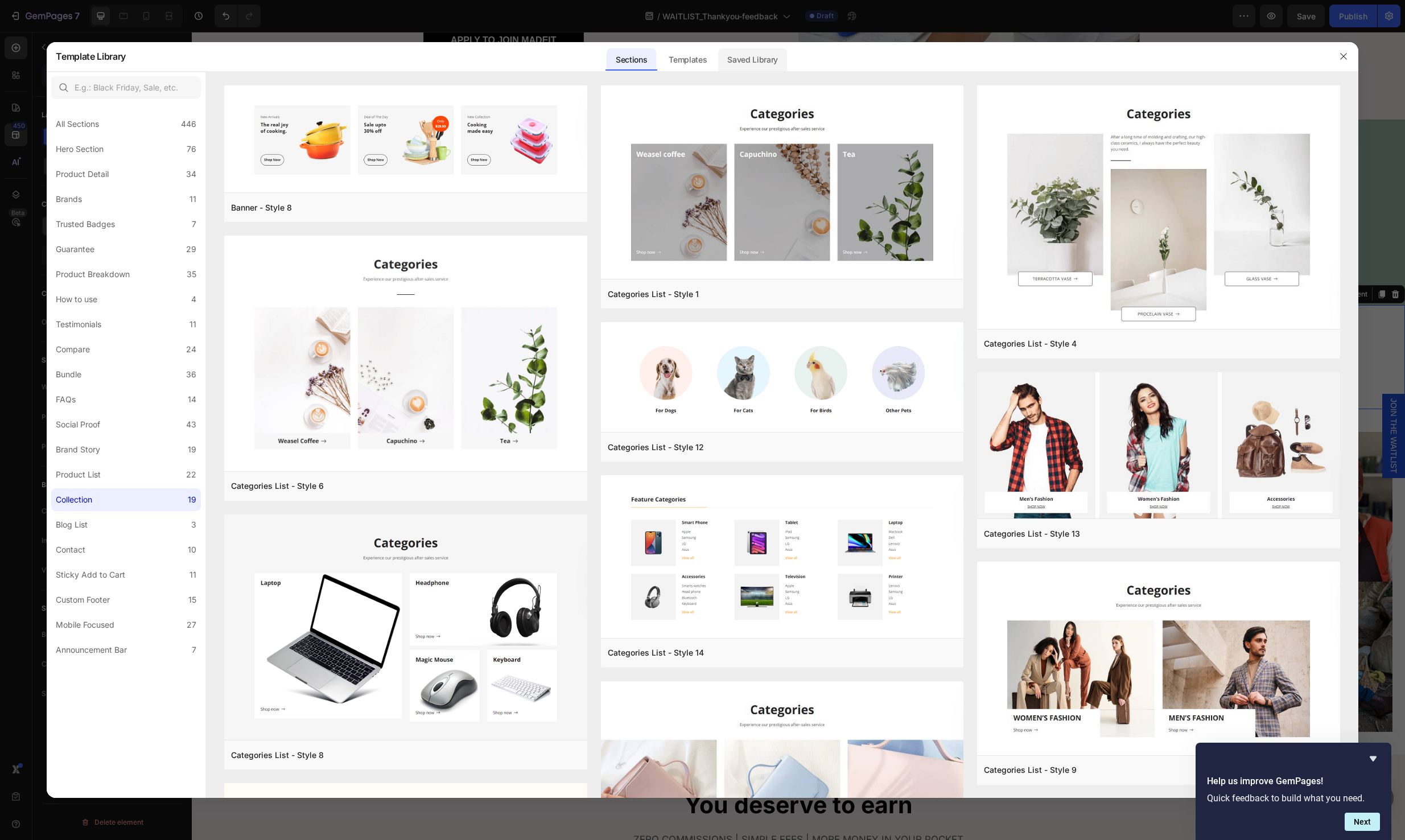
click at [755, 53] on div "Saved Library" at bounding box center [753, 60] width 69 height 23
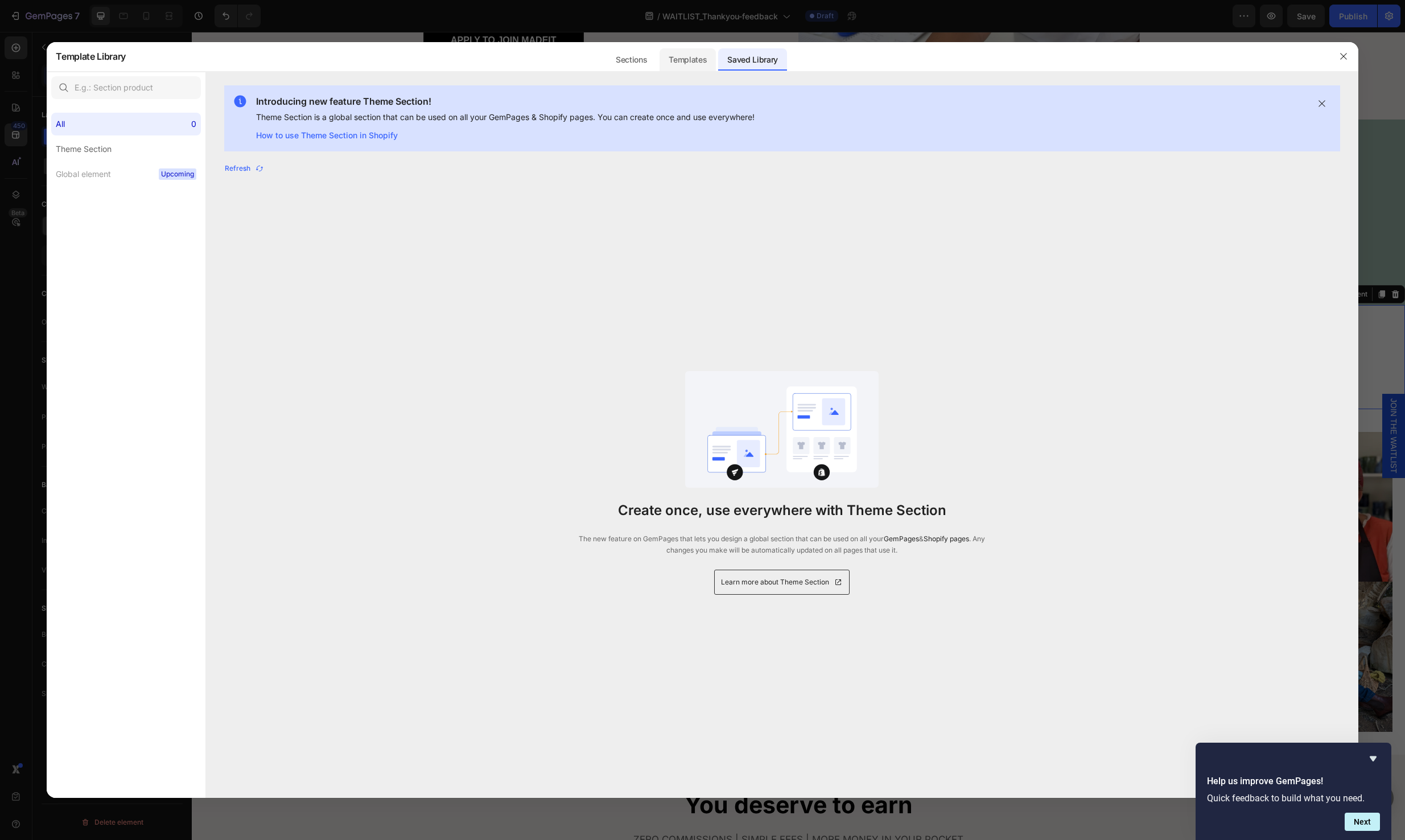
click at [685, 53] on div "Templates" at bounding box center [688, 60] width 57 height 23
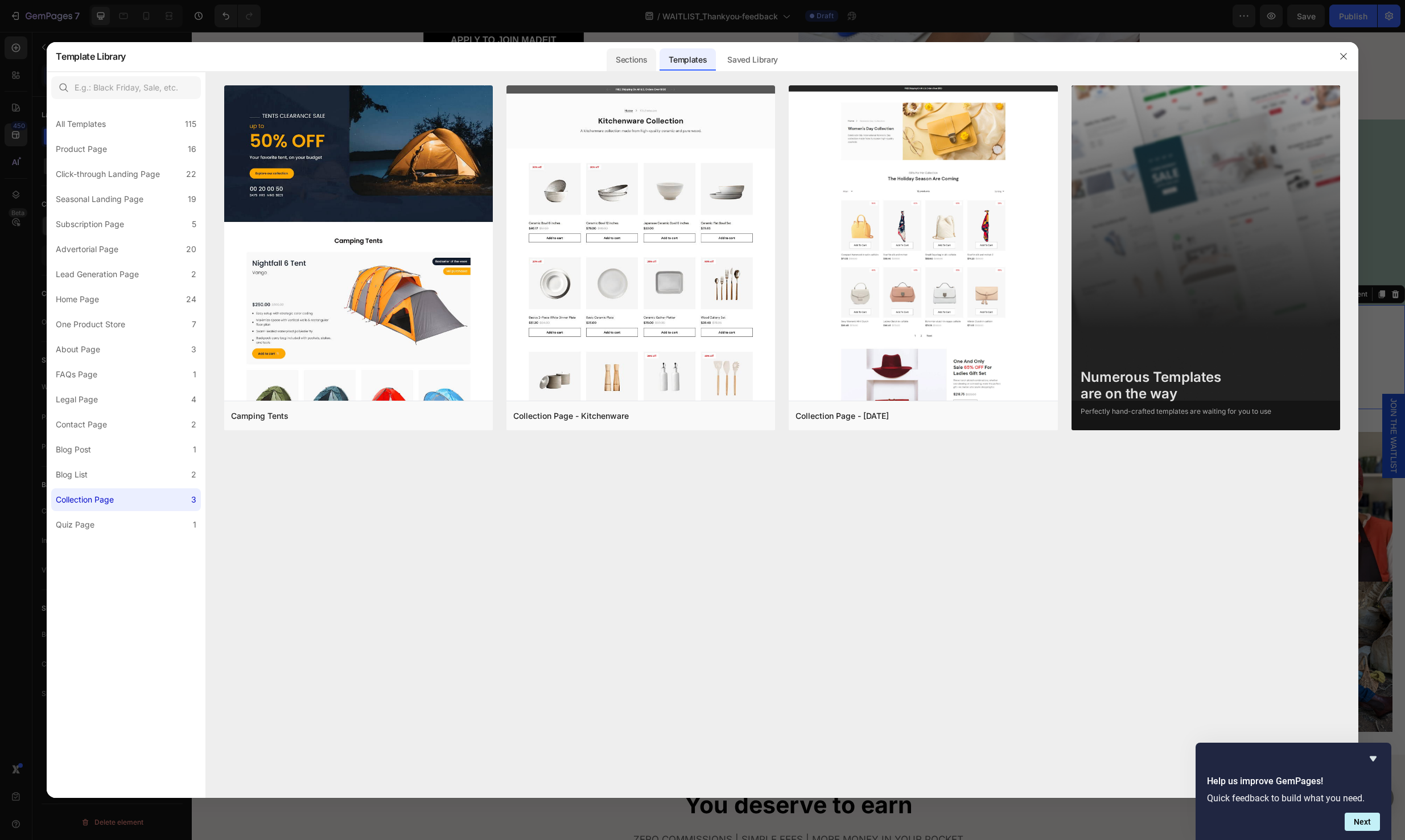
click at [632, 54] on div "Sections" at bounding box center [631, 60] width 49 height 23
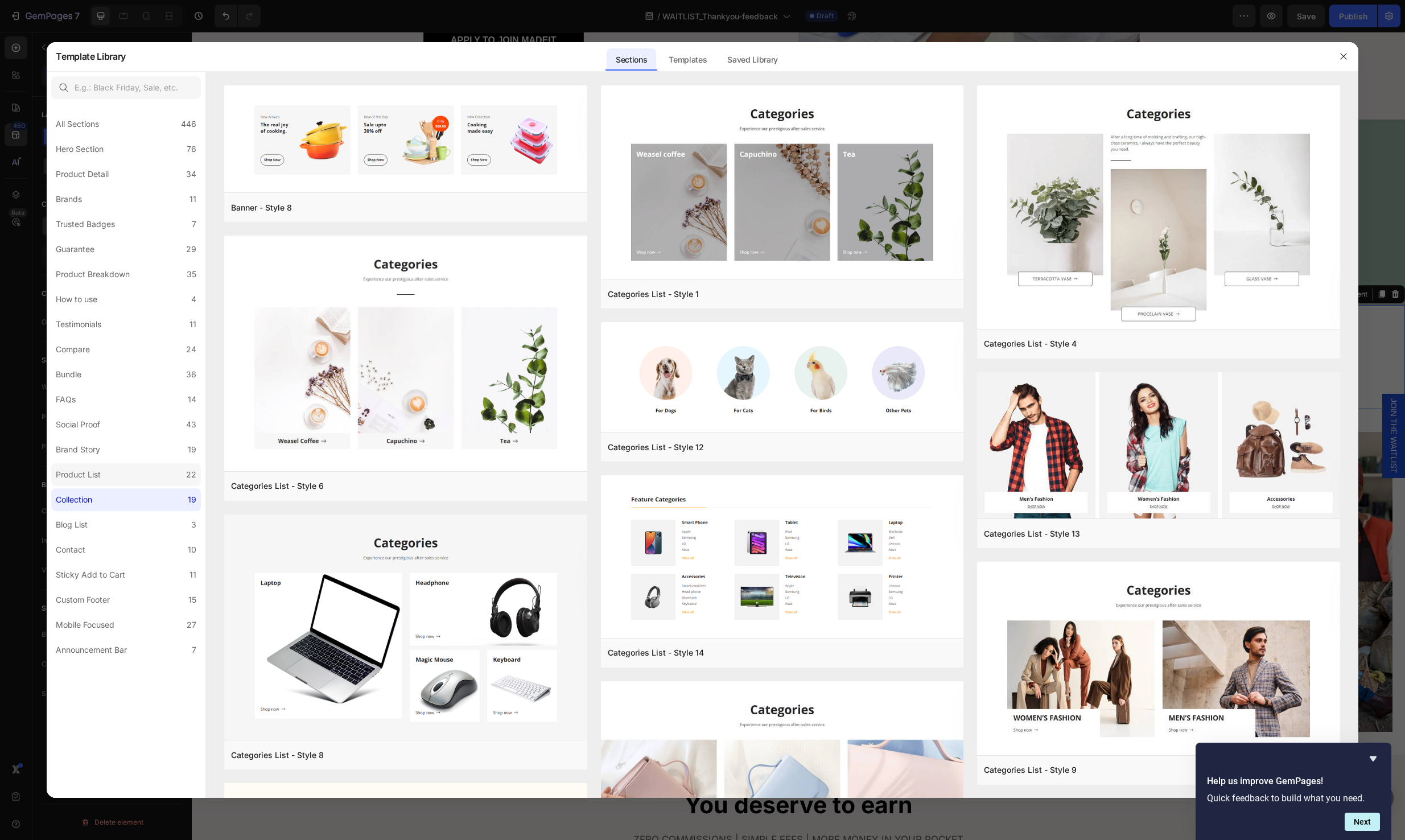
click at [87, 472] on div "Product List" at bounding box center [78, 474] width 45 height 14
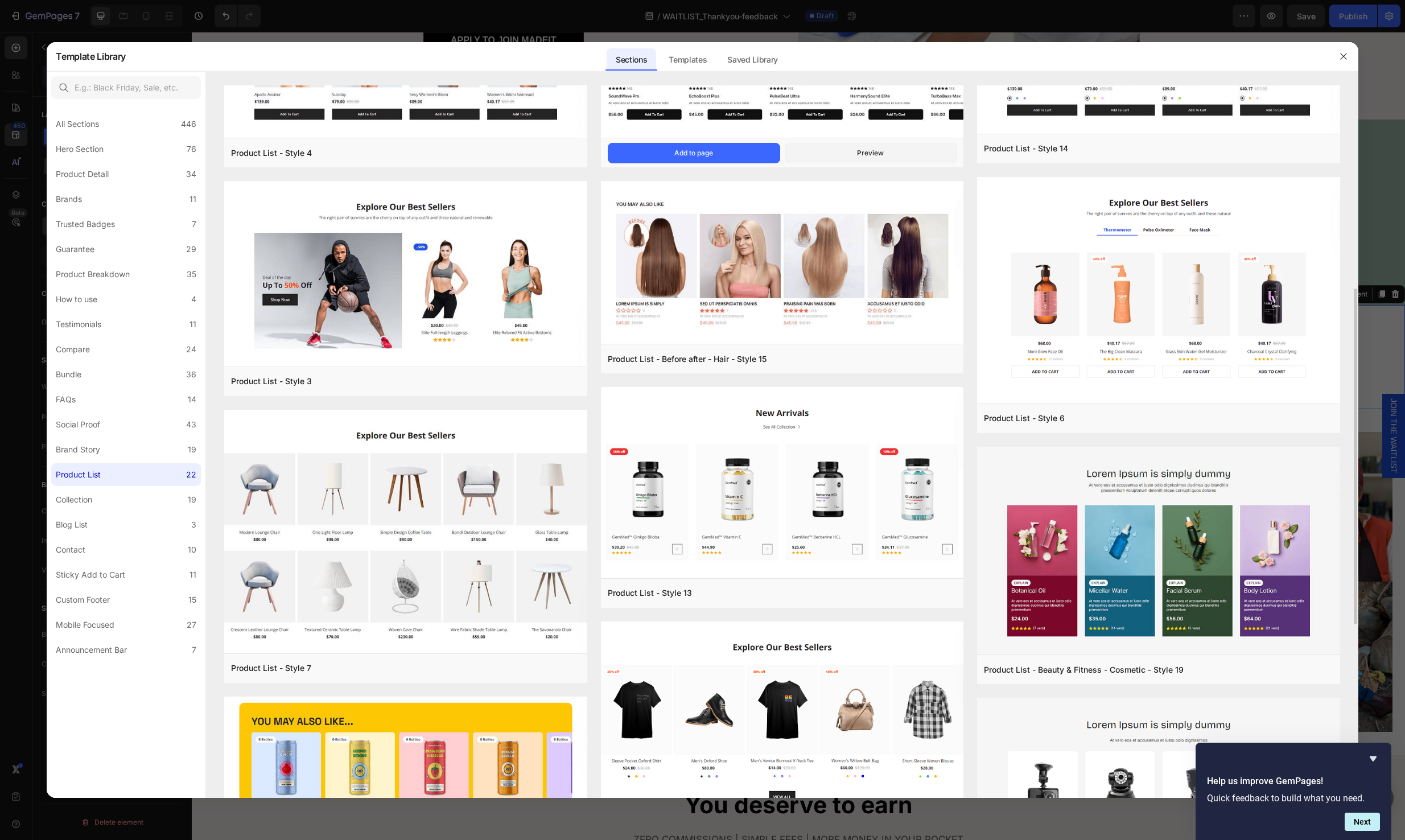
scroll to position [593, 0]
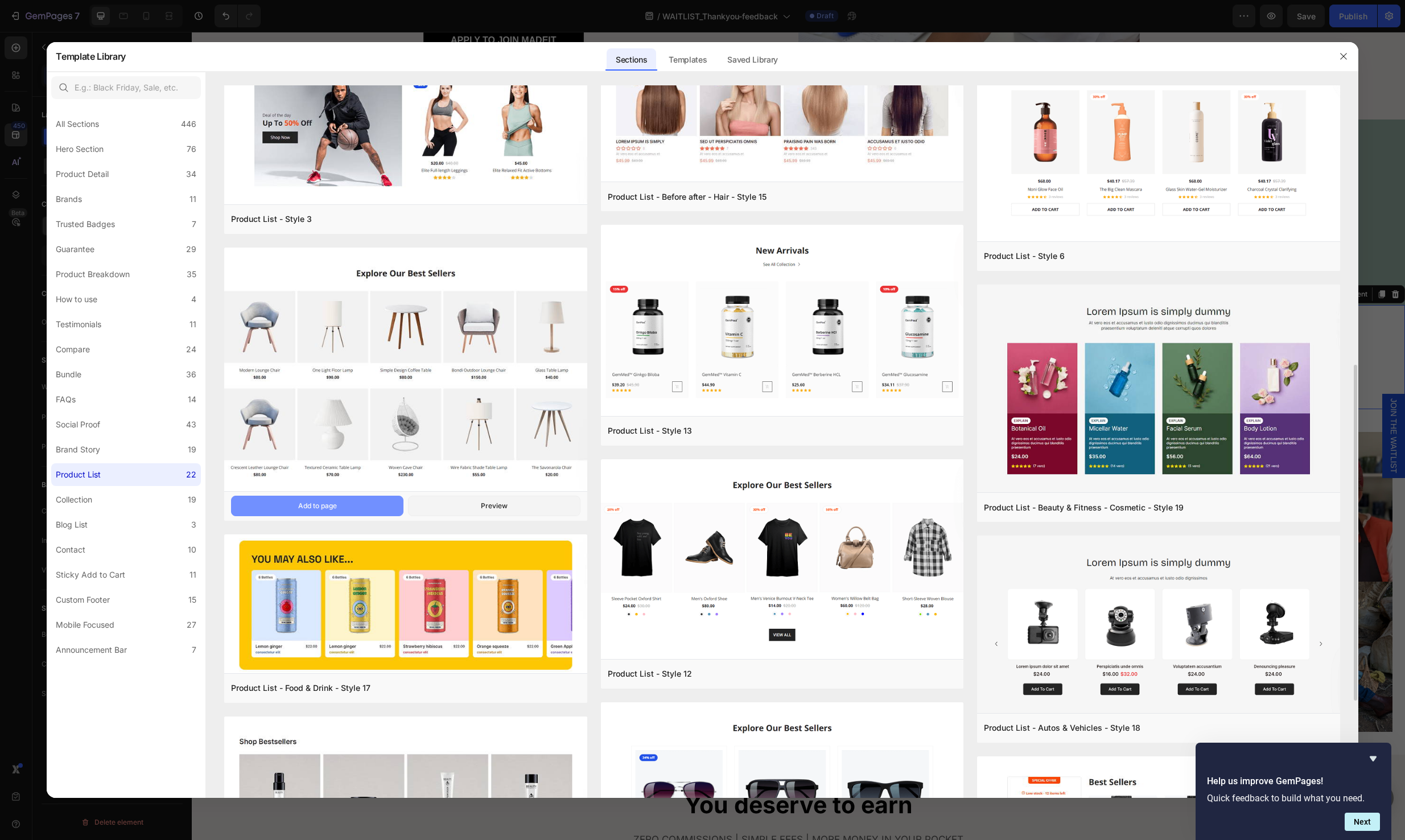
click at [356, 507] on button "Add to page" at bounding box center [317, 506] width 172 height 21
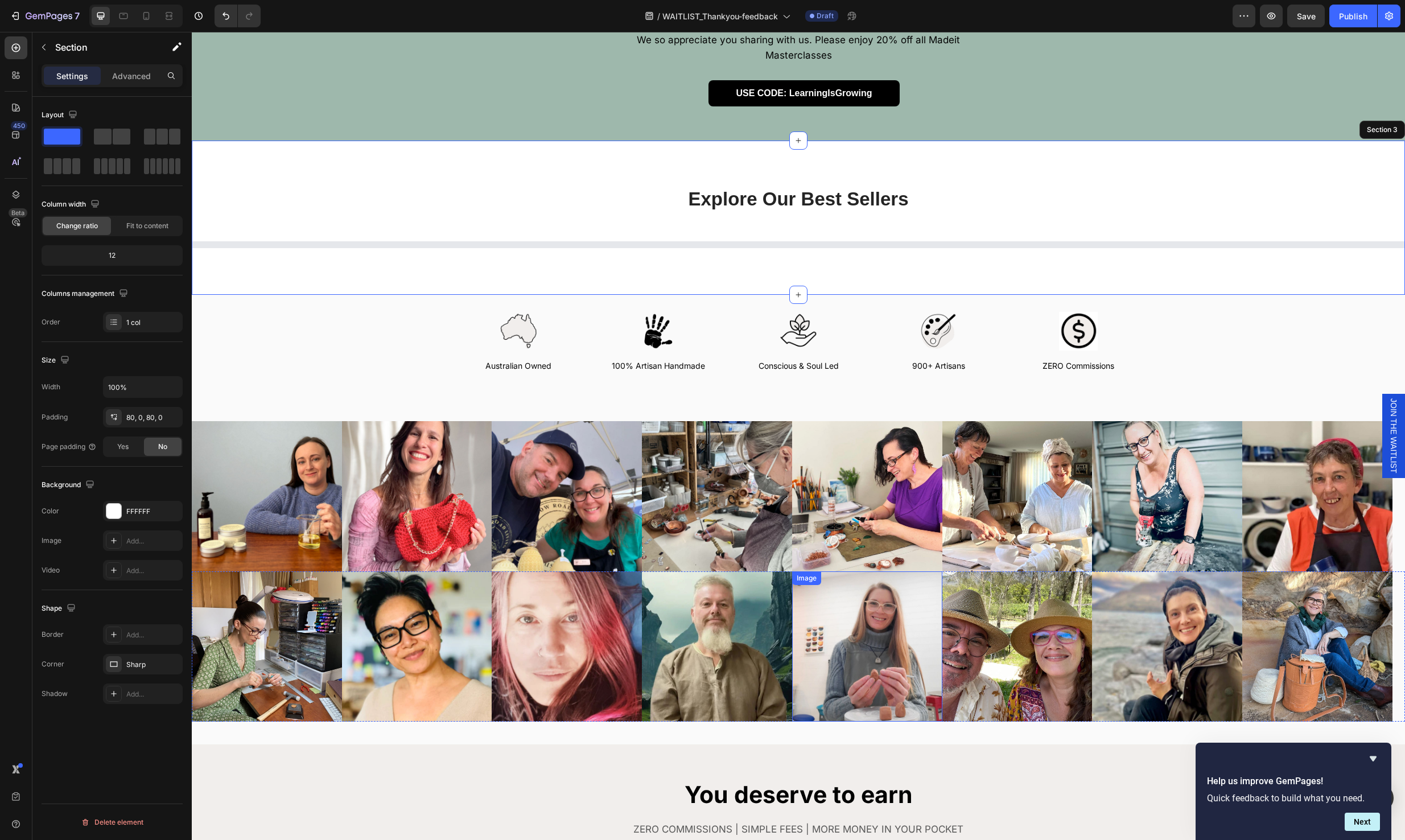
scroll to position [375, 0]
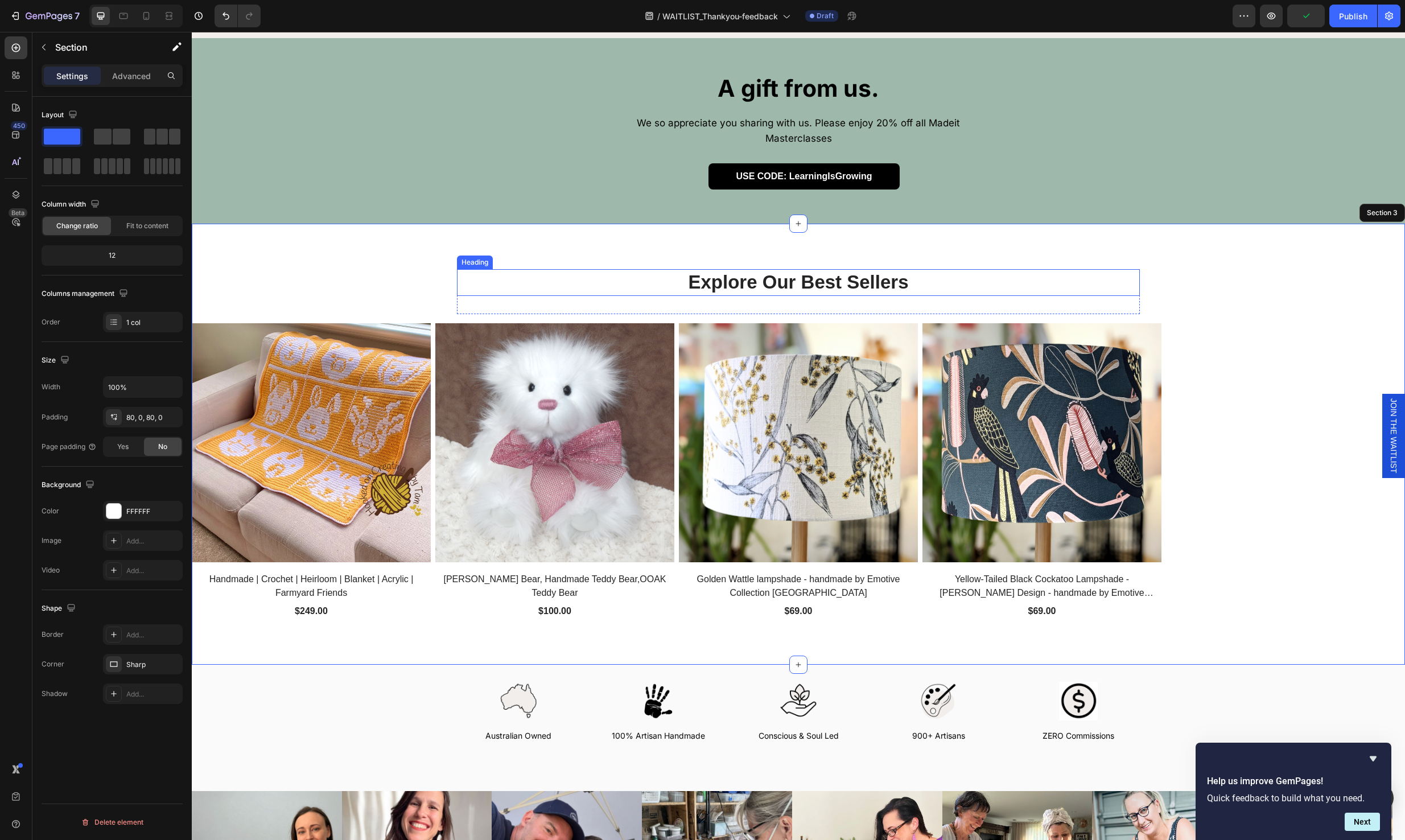
click at [801, 274] on p "Explore Our Best Sellers" at bounding box center [798, 282] width 680 height 24
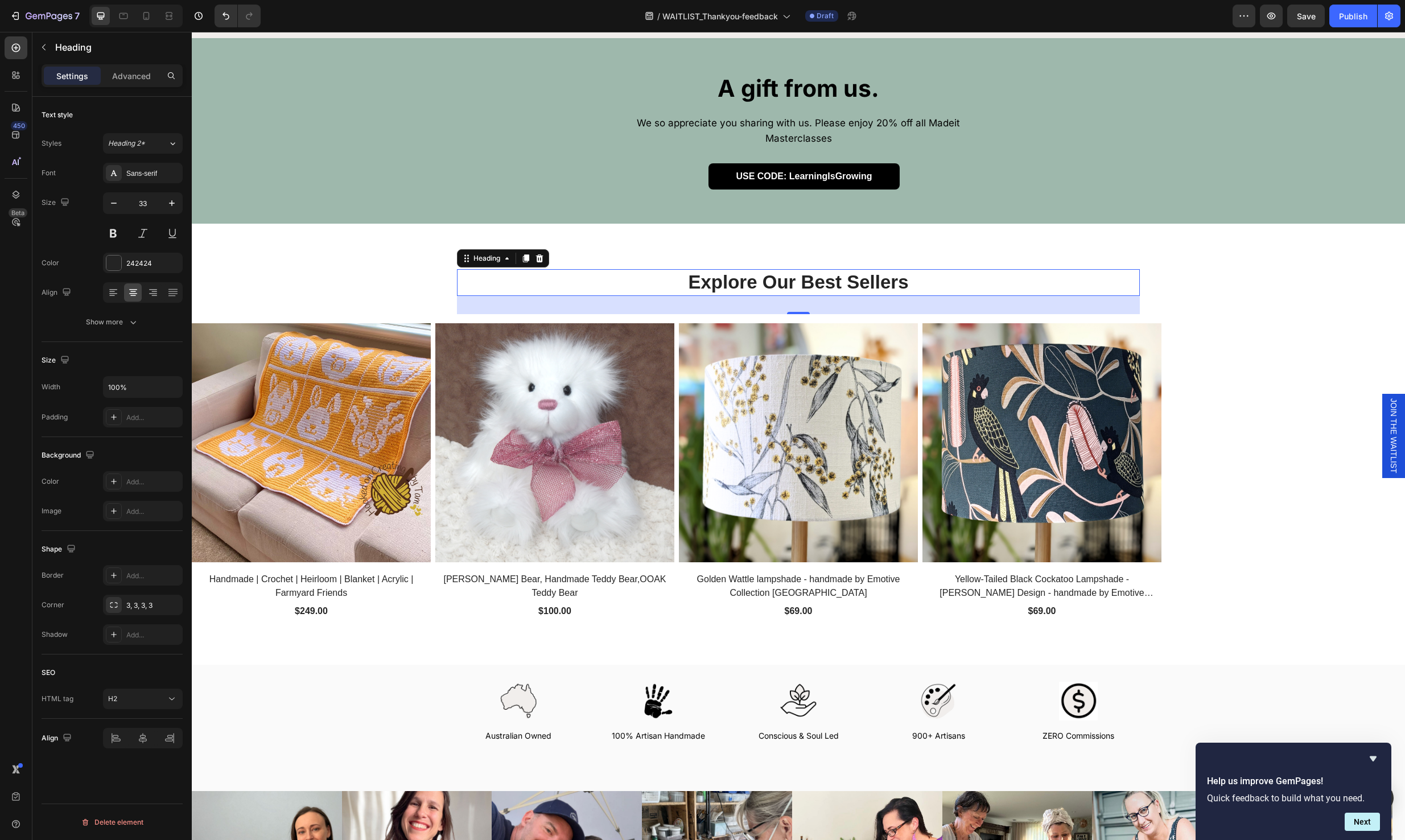
click at [806, 270] on p "Explore Our Best Sellers" at bounding box center [798, 282] width 680 height 24
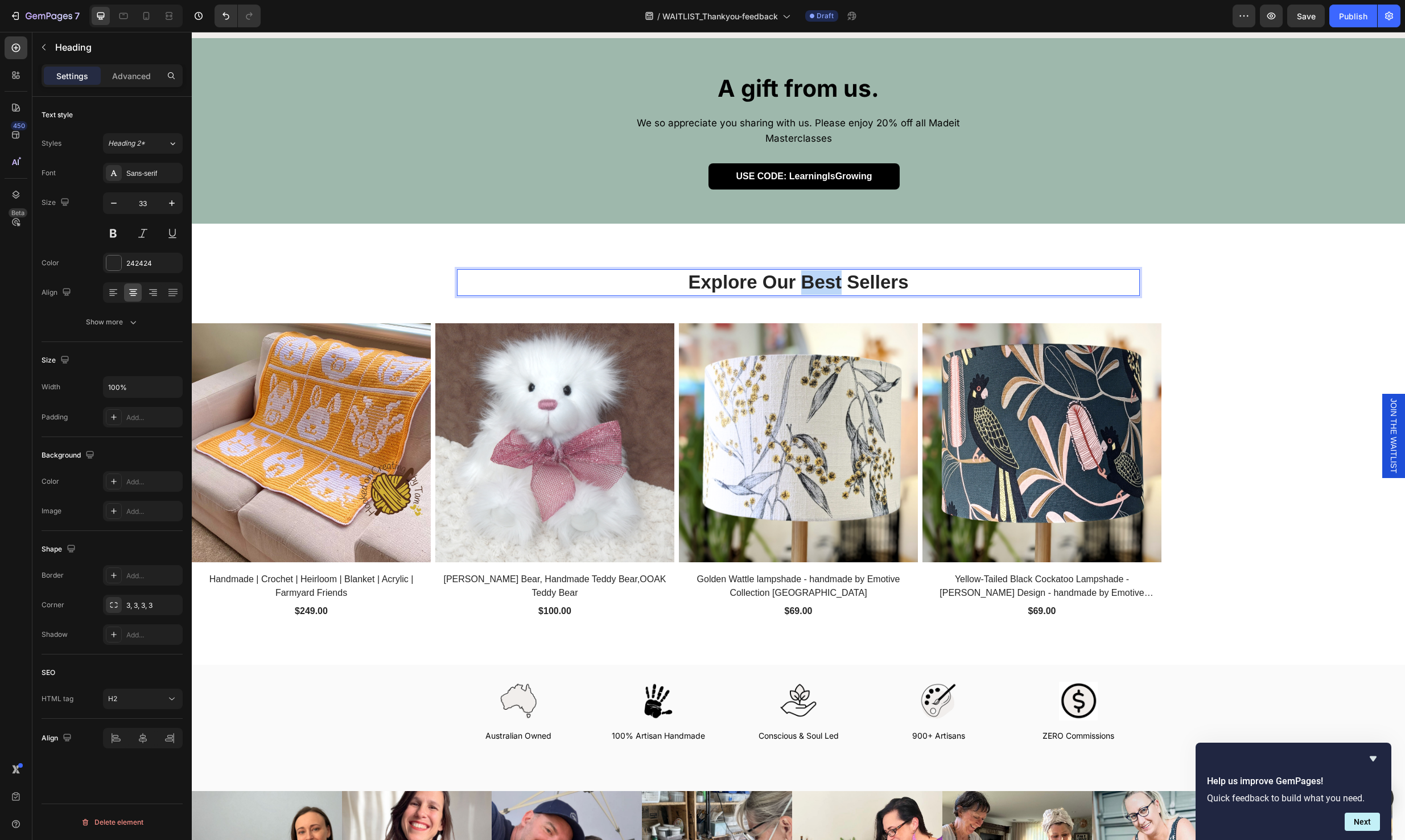
click at [806, 270] on p "Explore Our Best Sellers" at bounding box center [798, 282] width 680 height 24
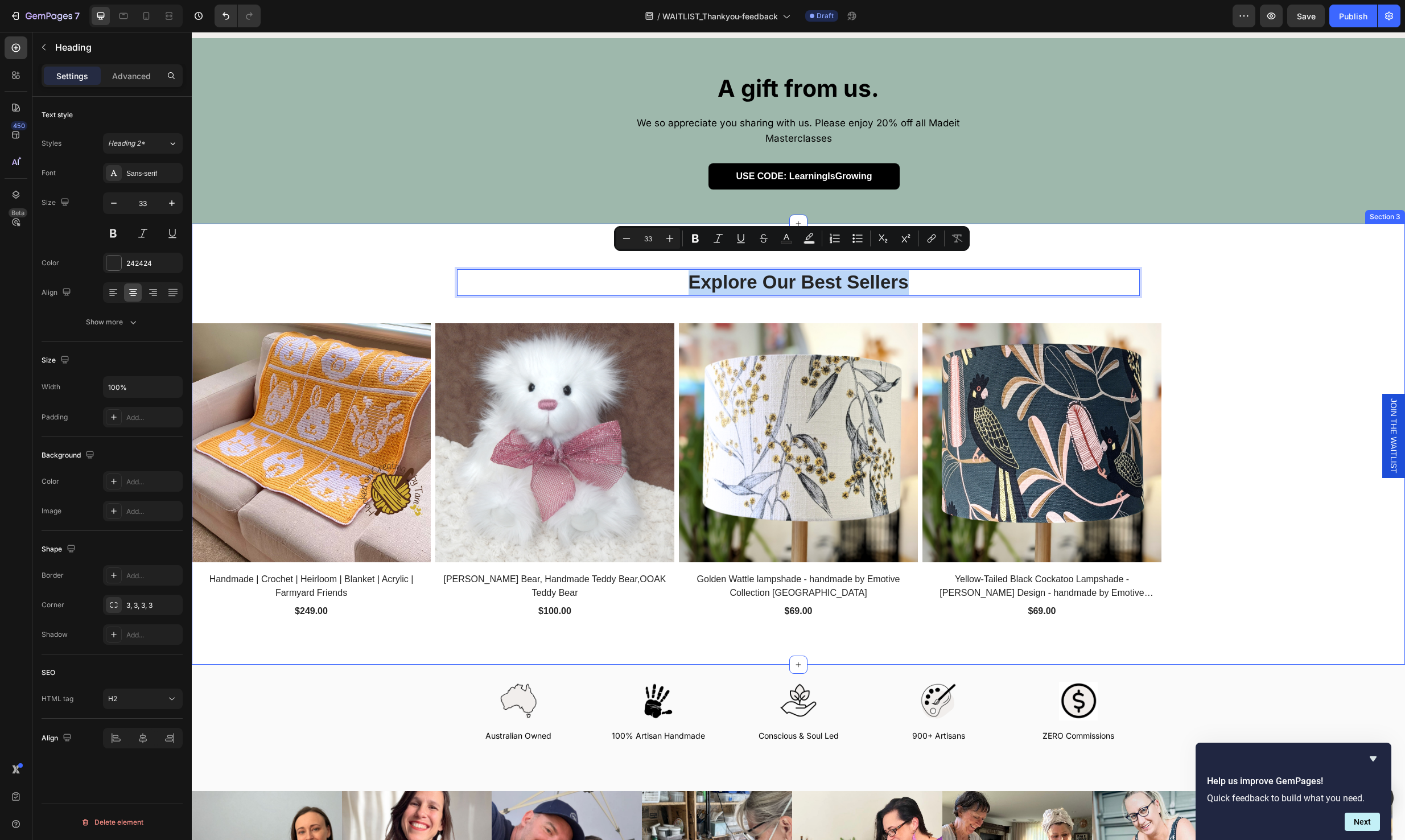
click at [1191, 269] on div "Explore Our Best Sellers Heading 32 Row (P) Images Handmade | Crochet | Heirloo…" at bounding box center [798, 444] width 1214 height 350
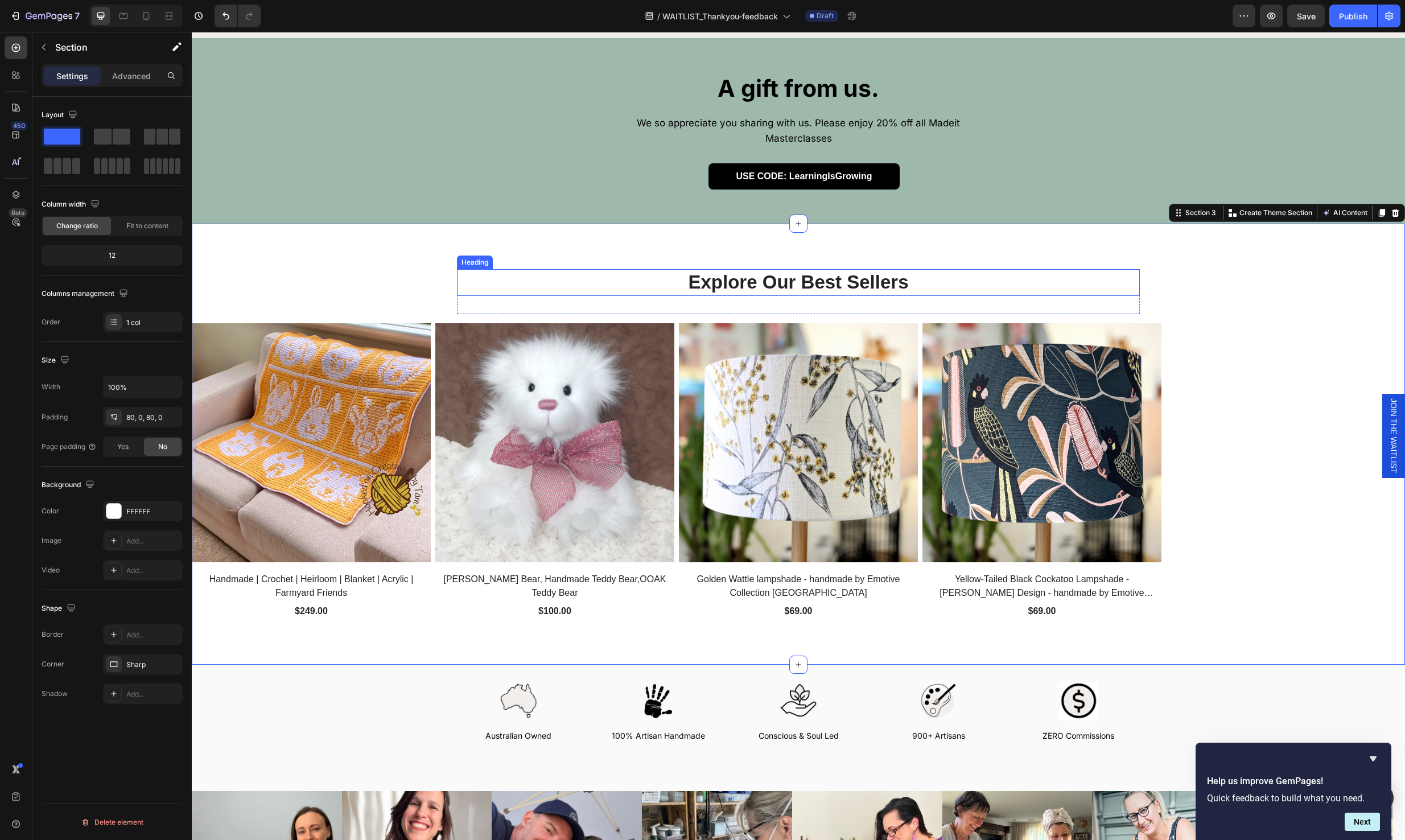
click at [1077, 272] on p "Explore Our Best Sellers" at bounding box center [798, 282] width 680 height 24
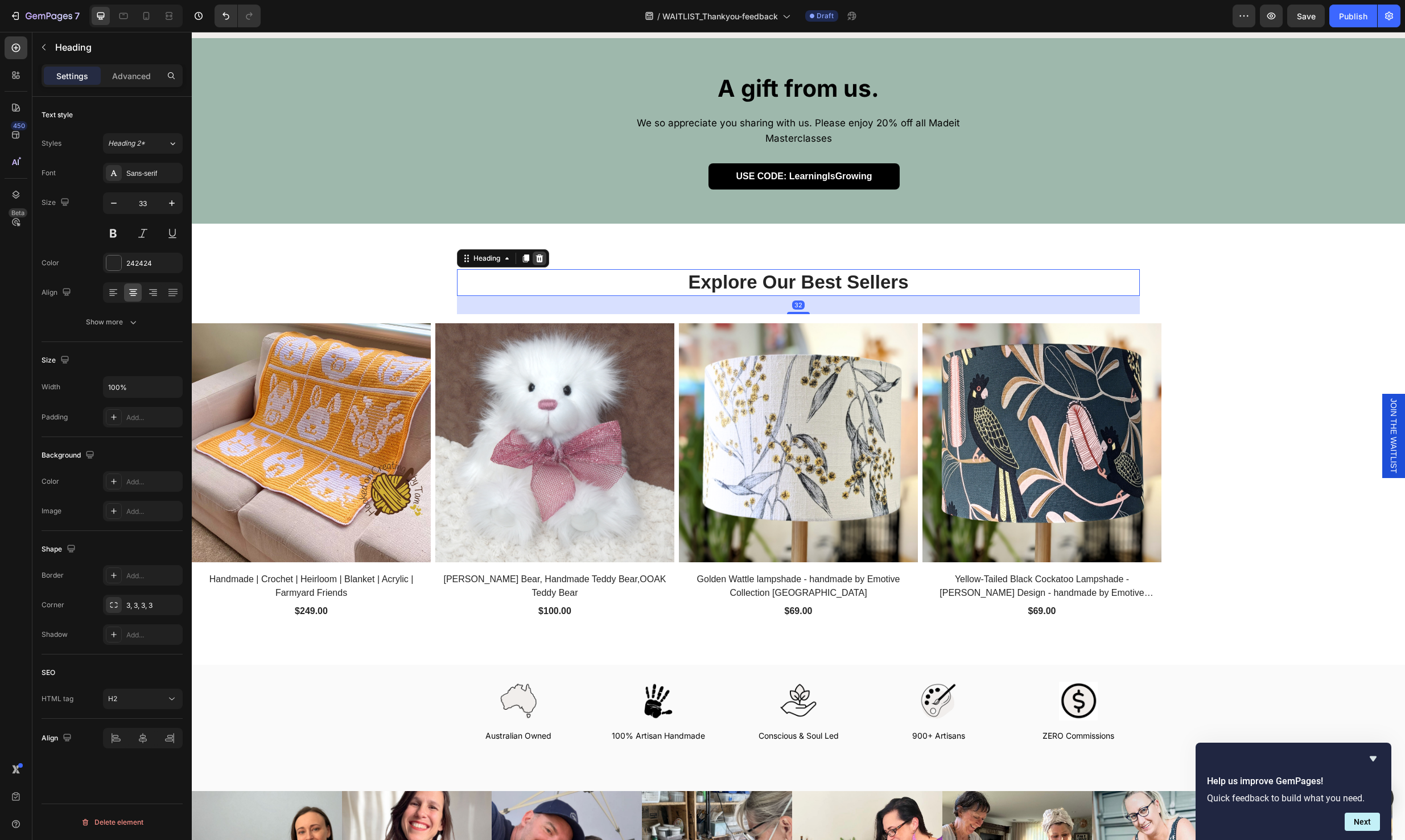
click at [536, 254] on icon at bounding box center [539, 258] width 9 height 9
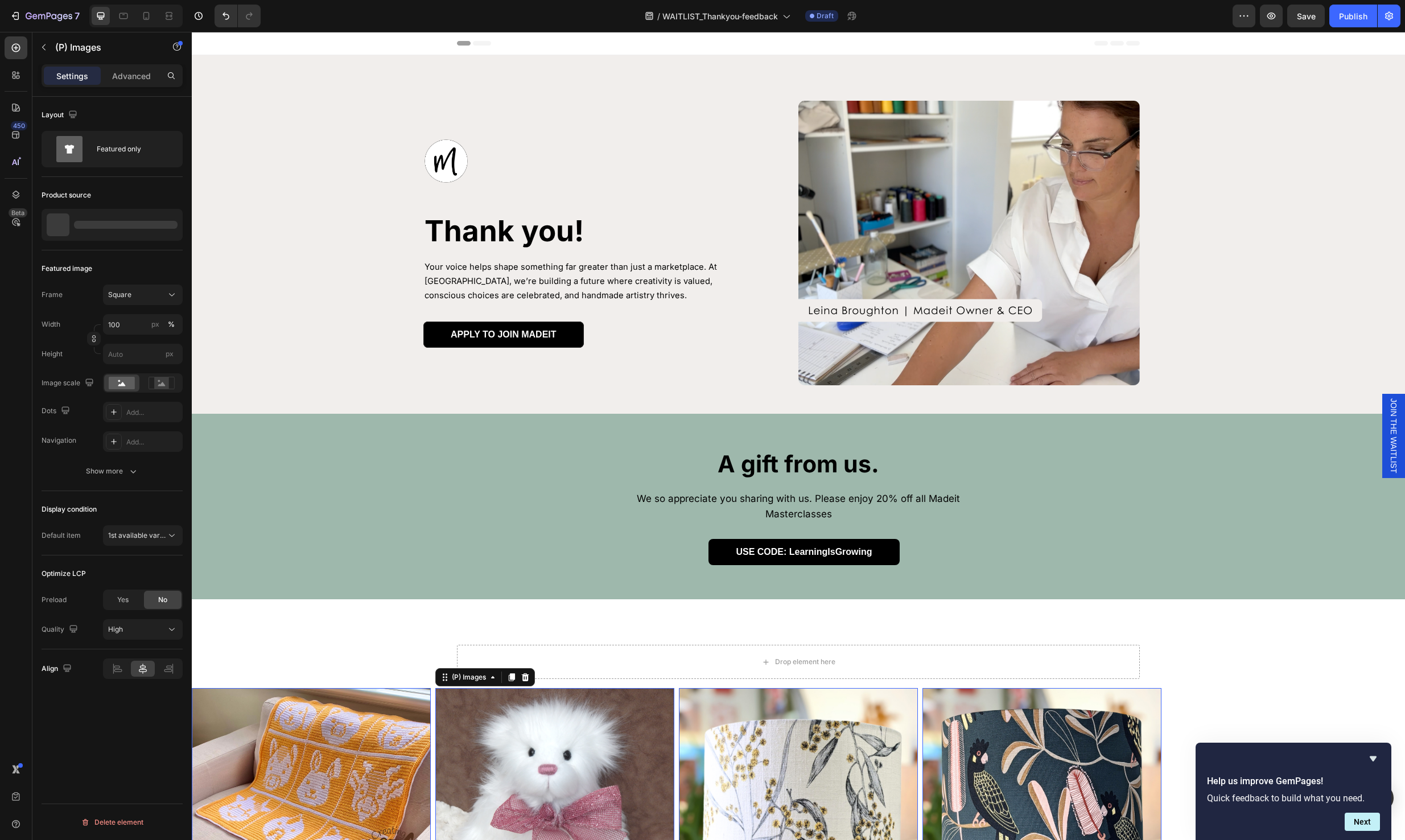
scroll to position [375, 0]
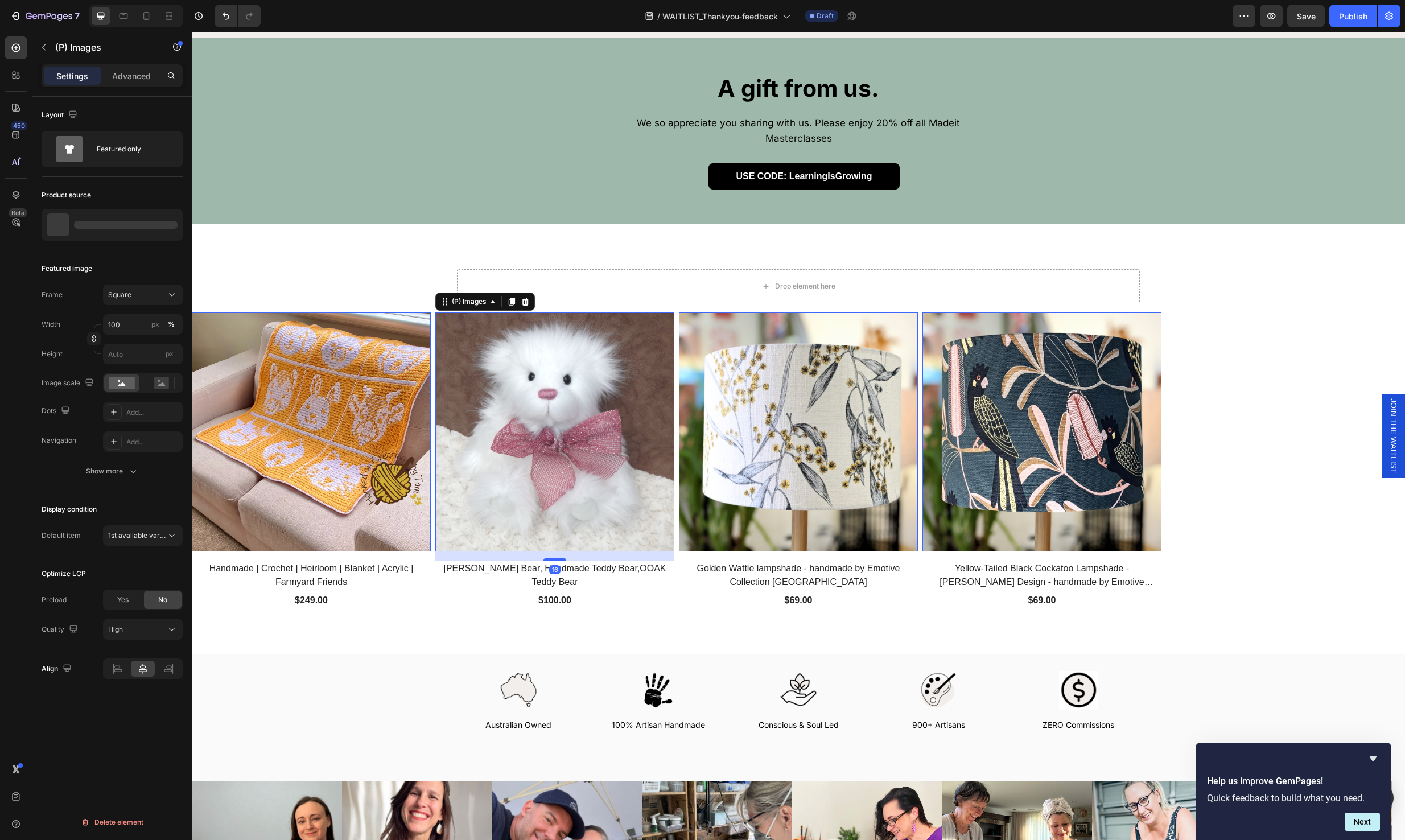
click at [395, 376] on img at bounding box center [311, 431] width 239 height 239
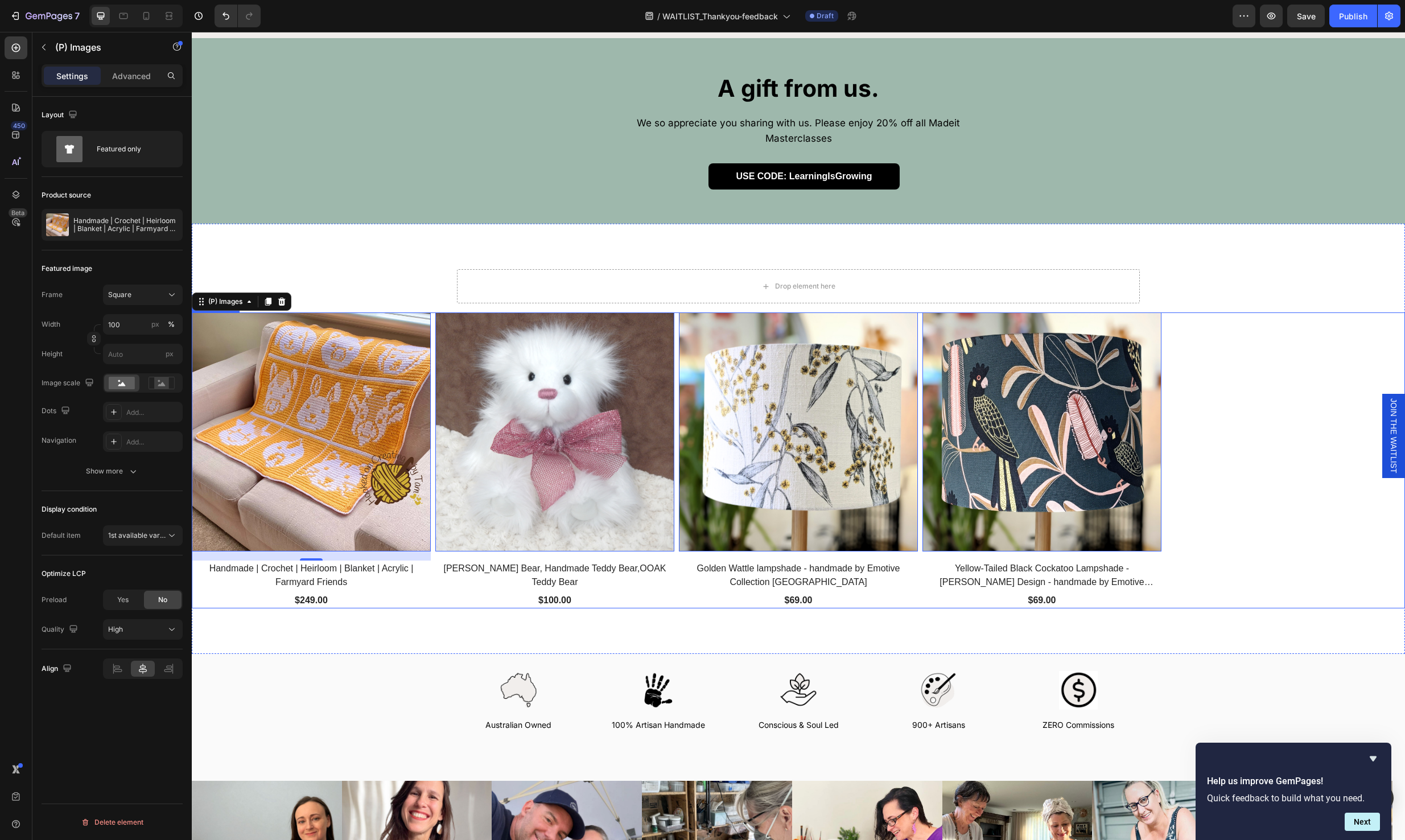
click at [1191, 459] on div "(P) Images 0 Handmade | Crochet | Heirloom | Blanket | Acrylic | Farmyard Frien…" at bounding box center [798, 460] width 1214 height 296
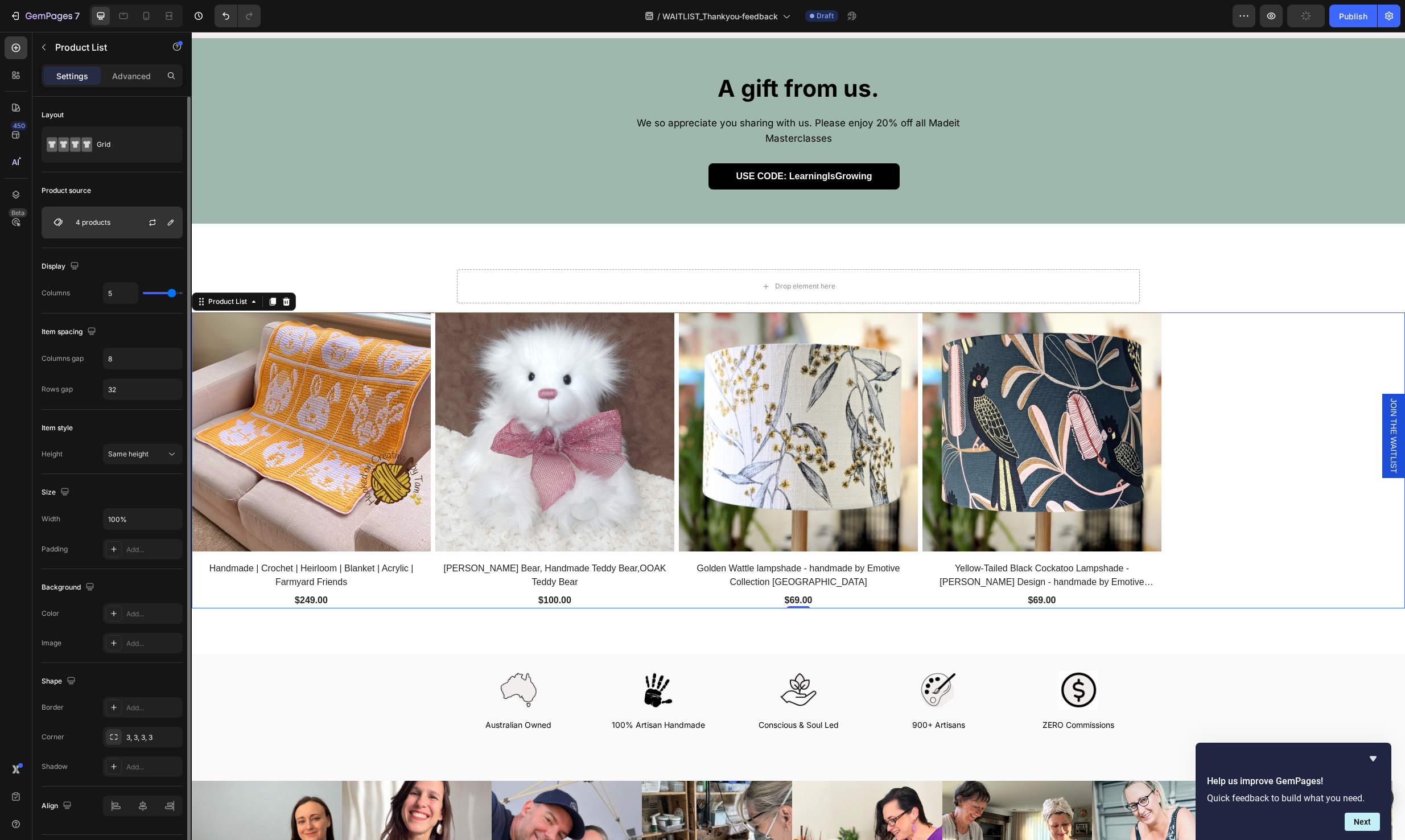
click at [124, 223] on div "4 products" at bounding box center [112, 222] width 141 height 32
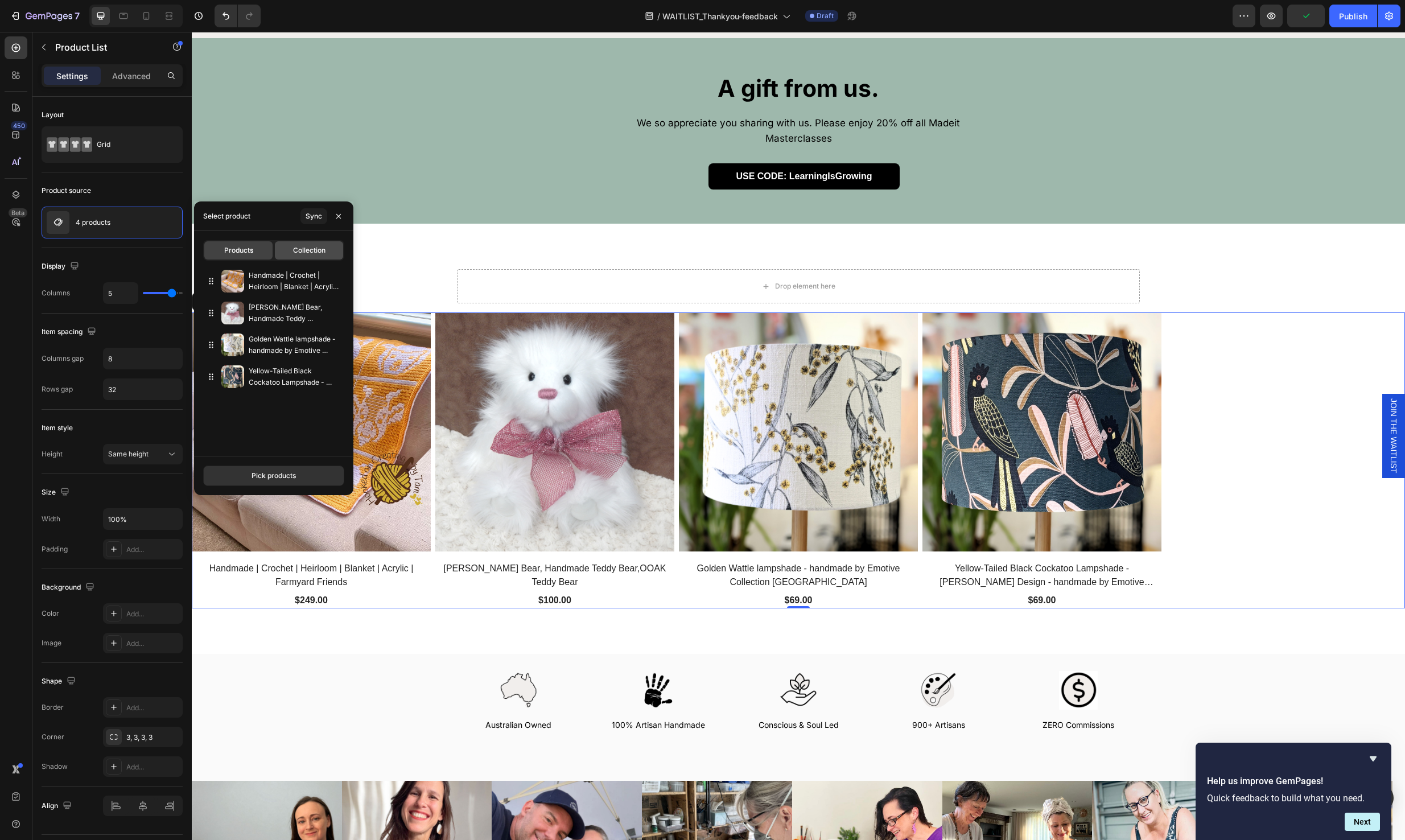
click at [294, 253] on span "Collection" at bounding box center [309, 250] width 32 height 10
type input "10"
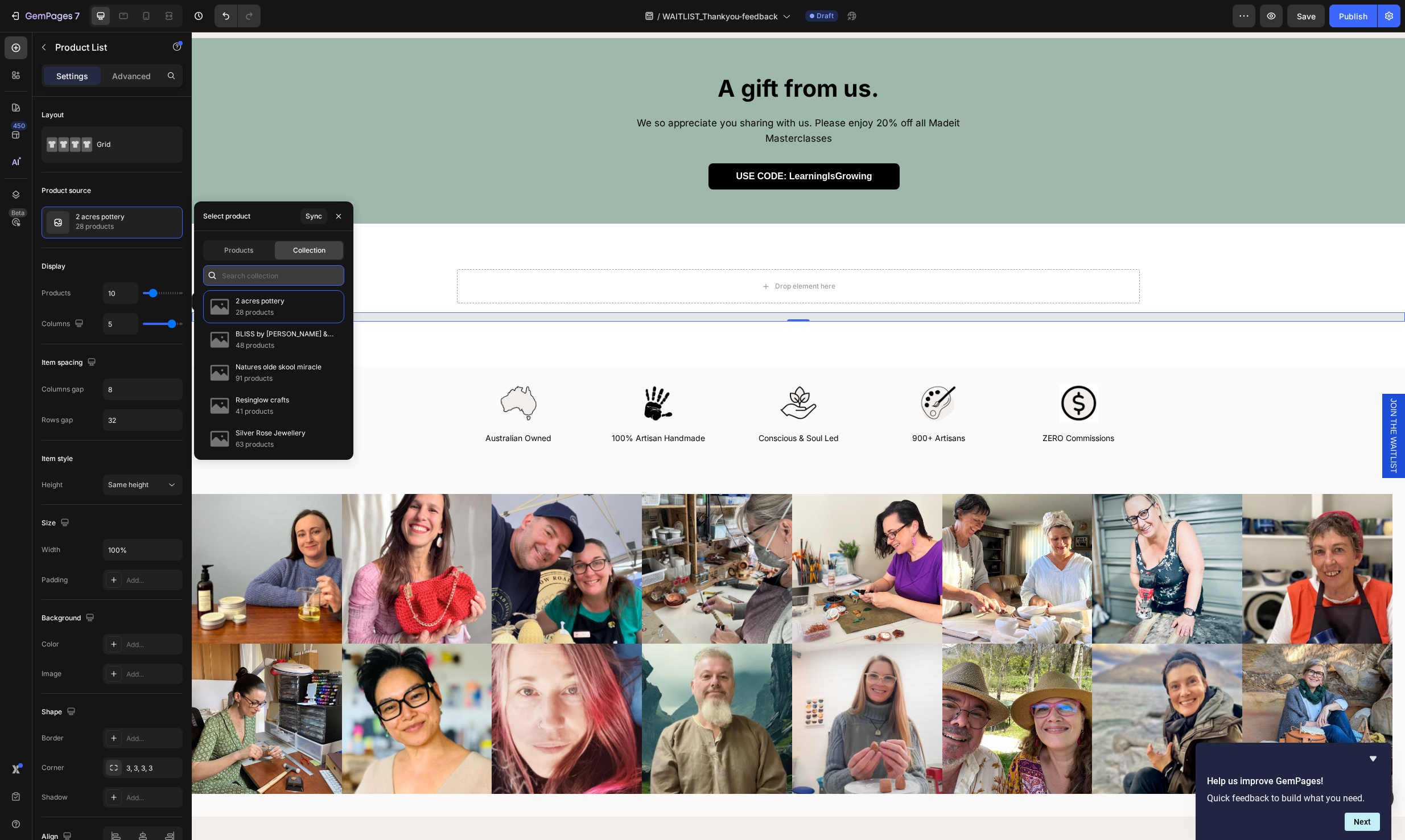
click at [258, 277] on input "text" at bounding box center [274, 275] width 141 height 21
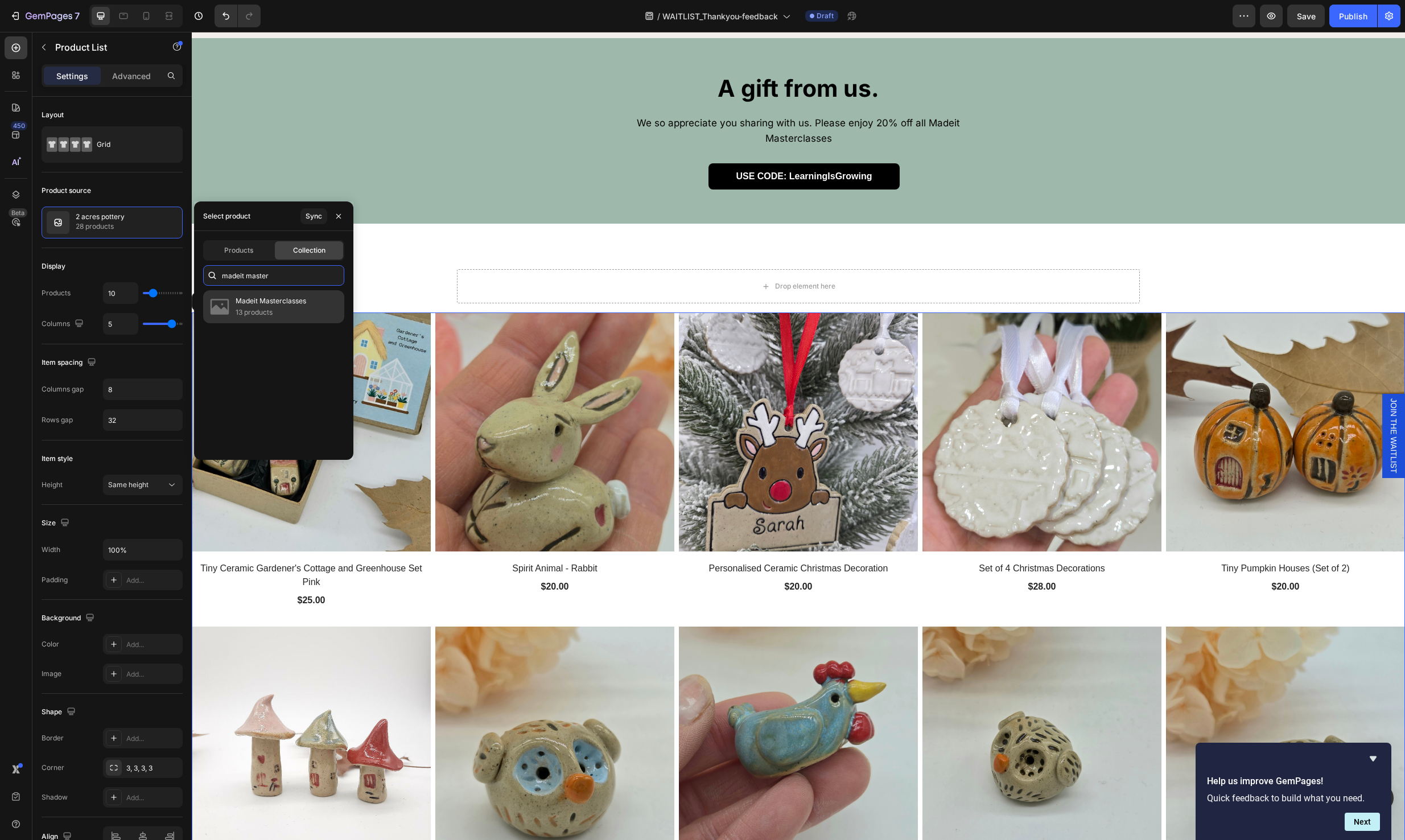
type input "madeit master"
click at [253, 301] on p "Madeit Masterclasses" at bounding box center [271, 300] width 71 height 11
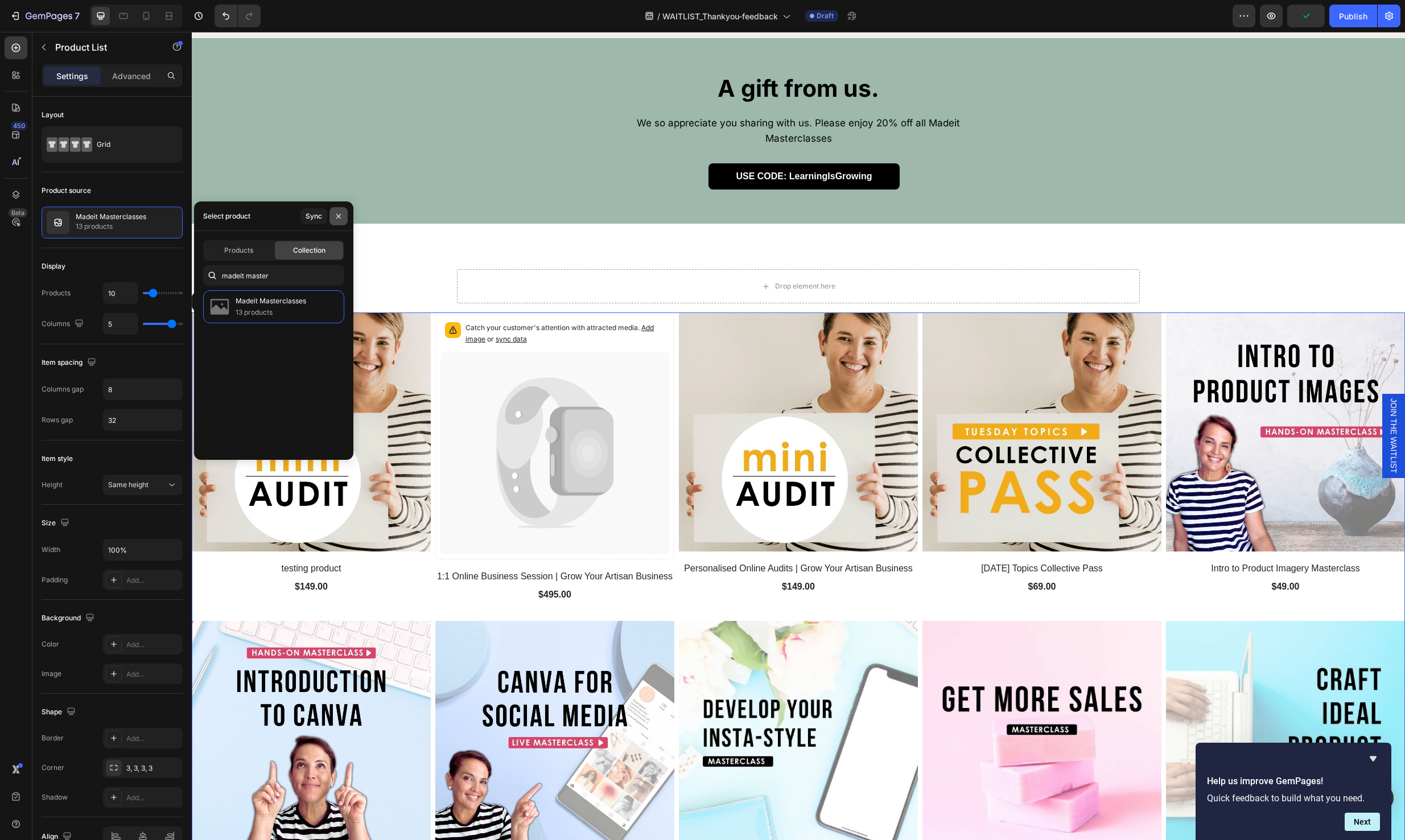
click at [337, 211] on icon "button" at bounding box center [339, 216] width 9 height 9
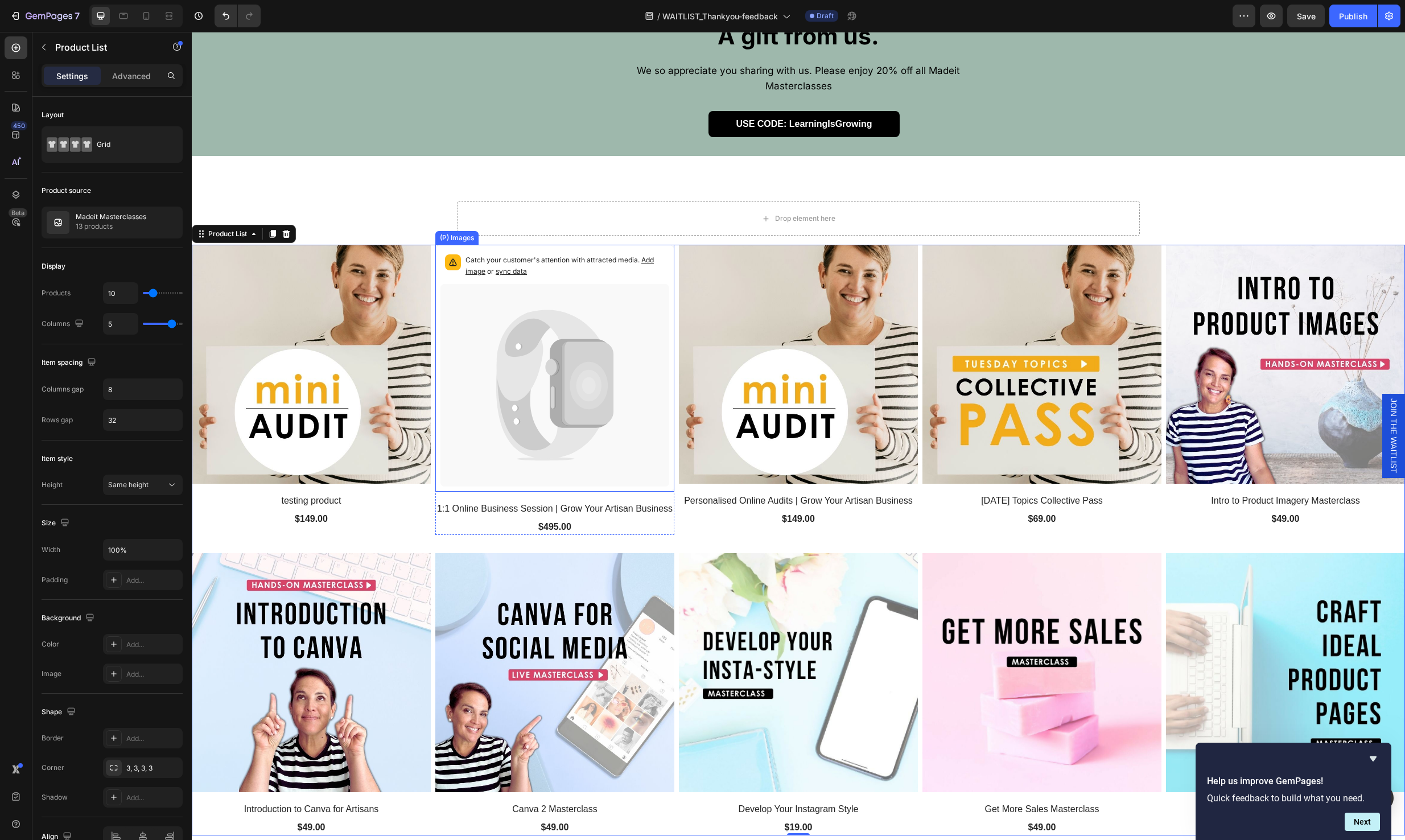
scroll to position [449, 0]
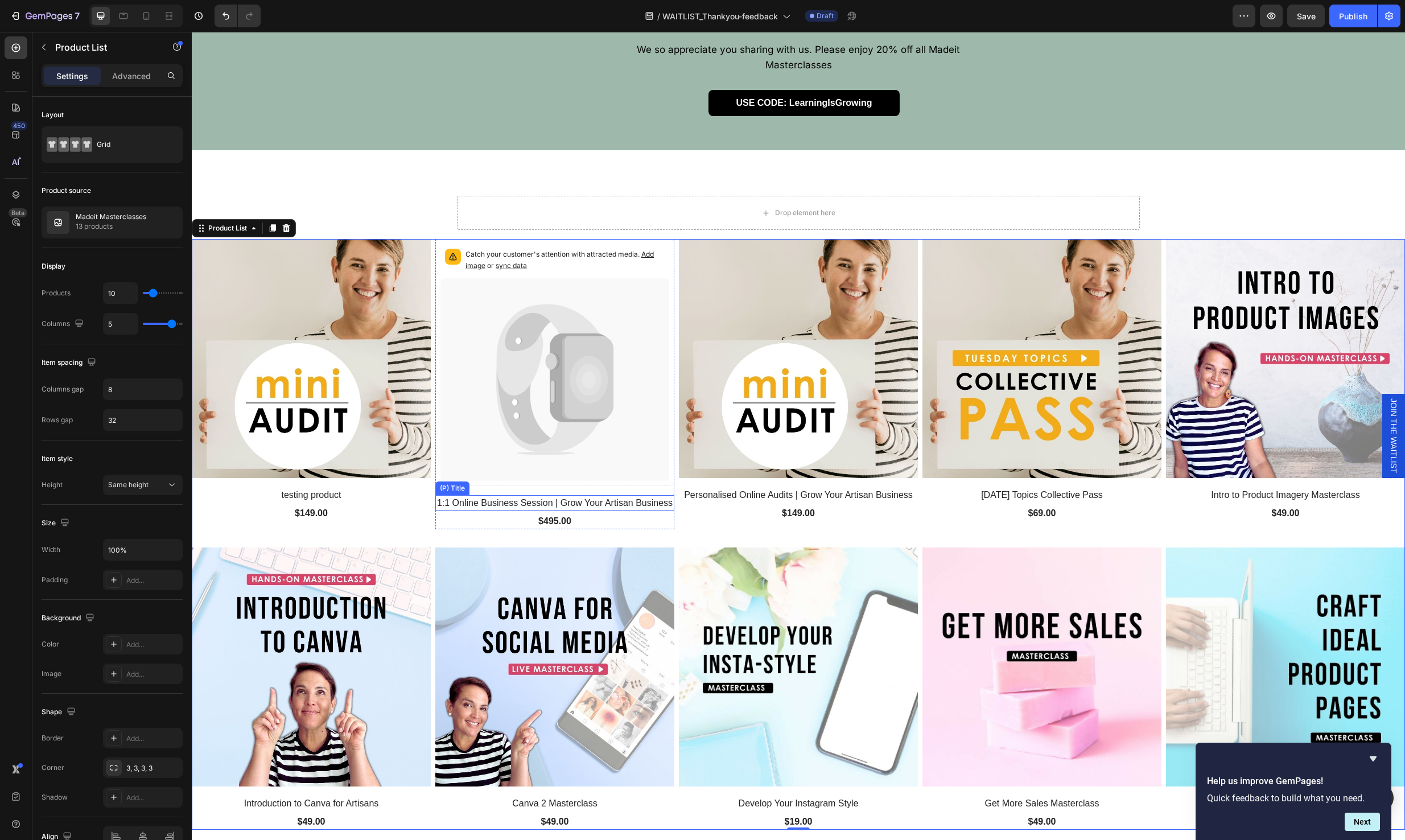
click at [627, 500] on h2 "1:1 Online Business Session | Grow Your Artisan Business" at bounding box center [554, 503] width 239 height 16
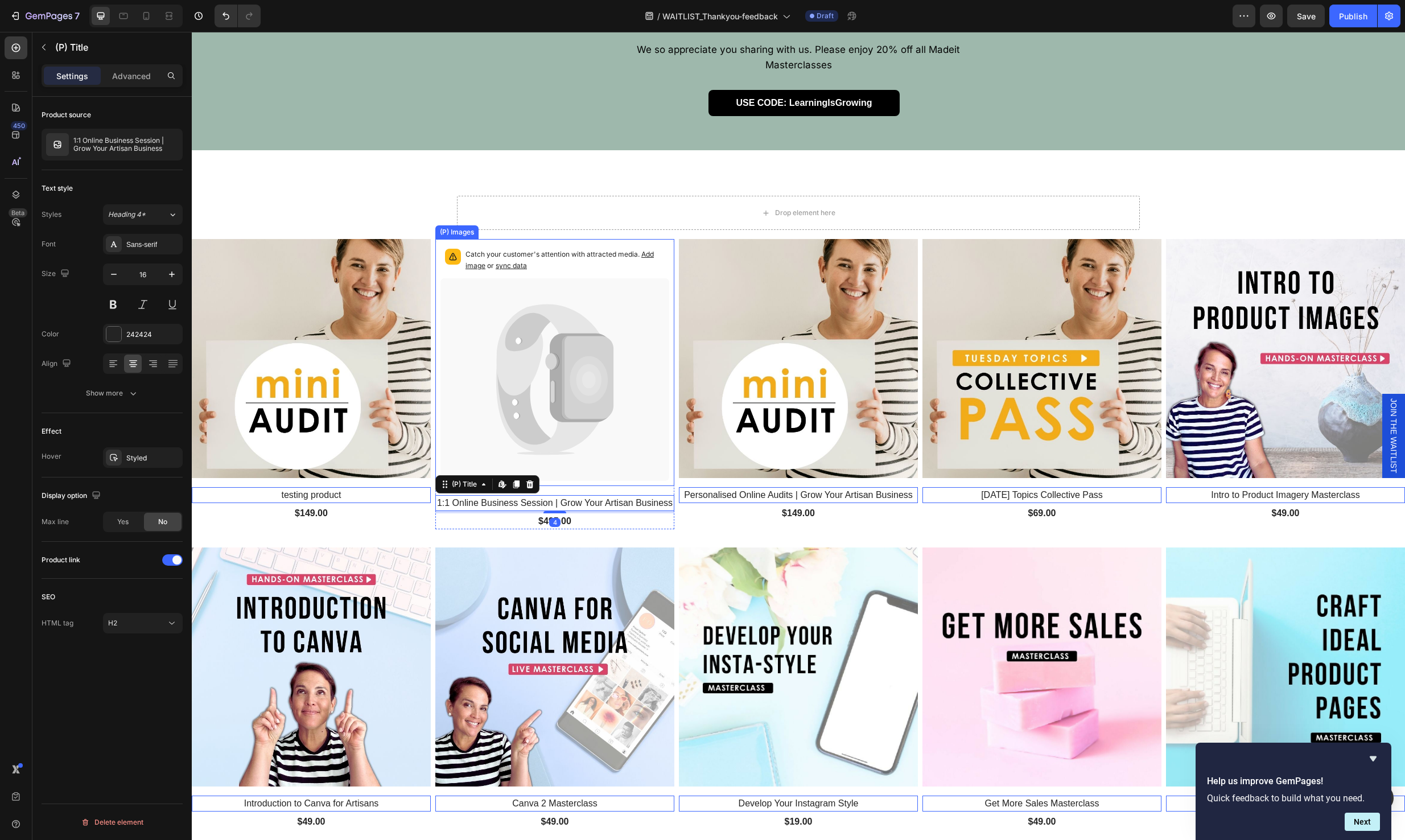
click at [647, 407] on icon at bounding box center [554, 379] width 229 height 202
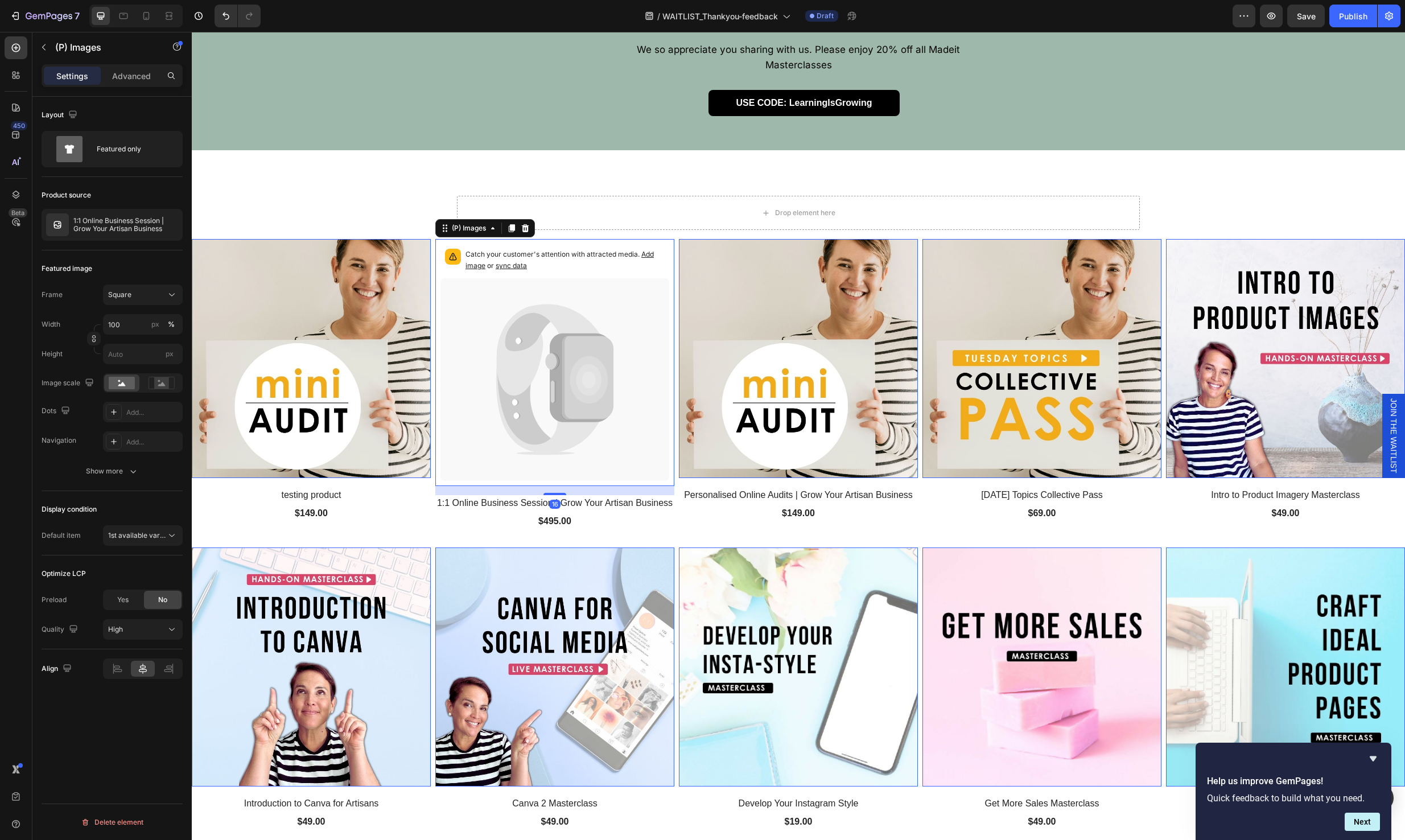
scroll to position [483, 0]
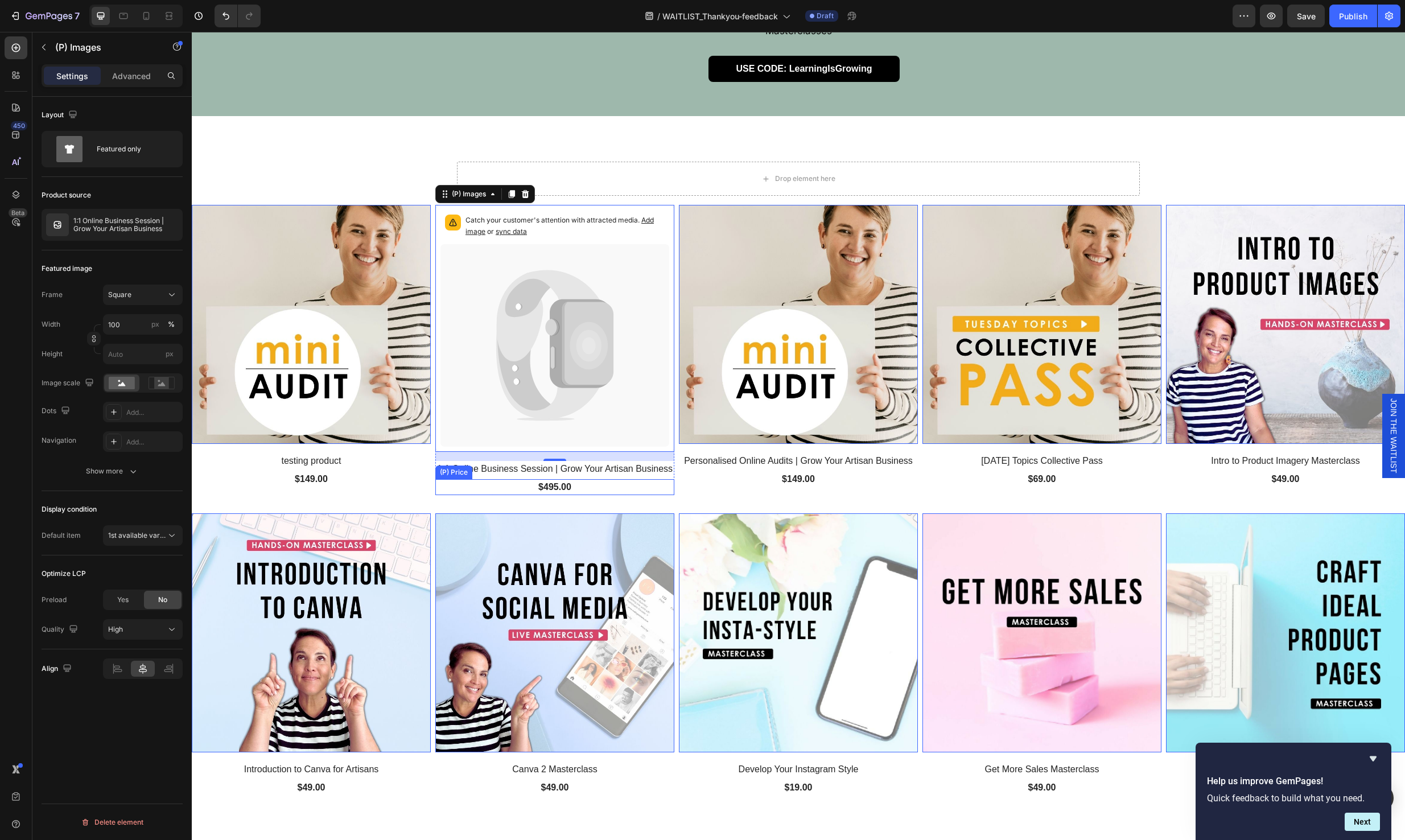
click at [479, 490] on div "$495.00" at bounding box center [554, 487] width 239 height 16
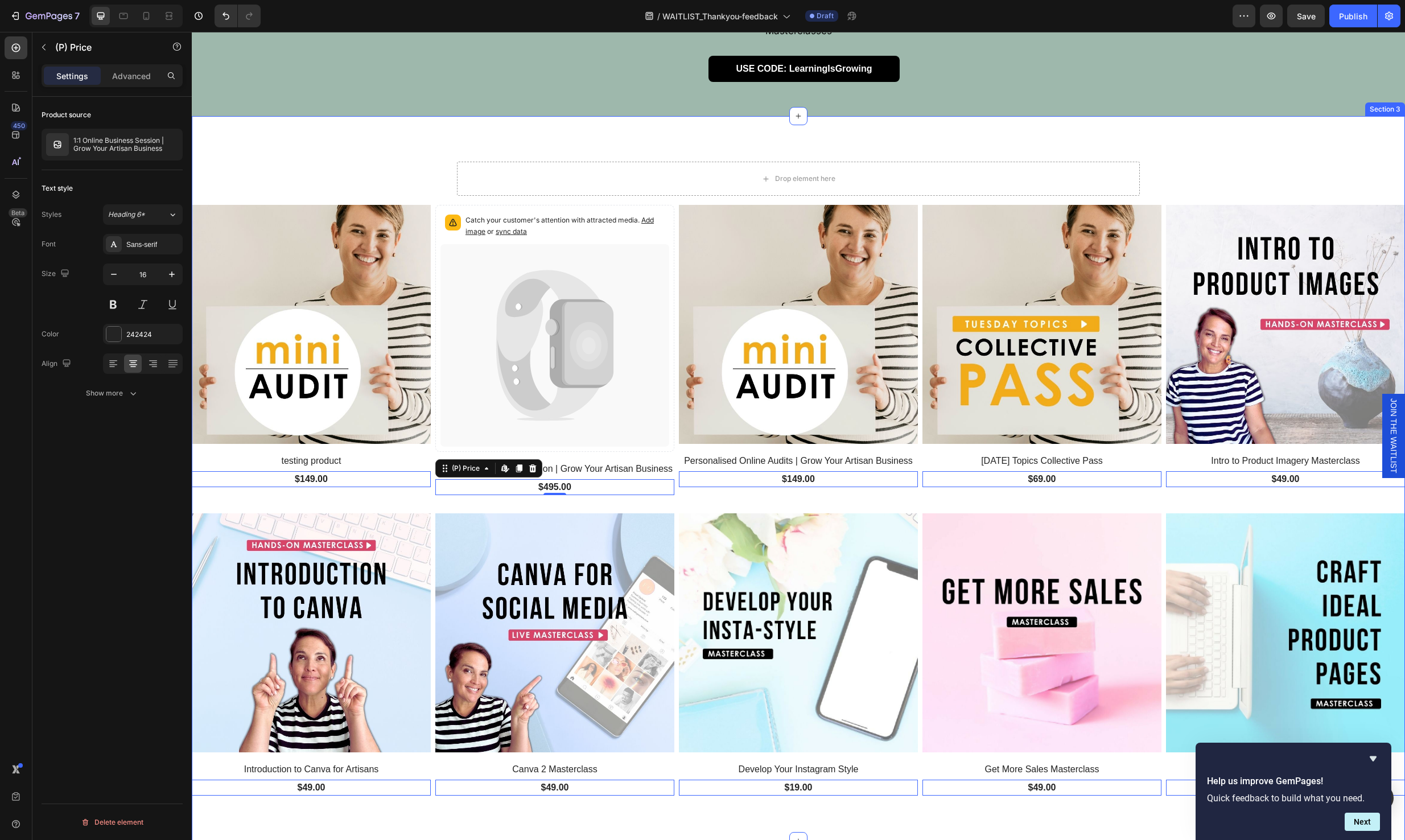
click at [409, 177] on div "Drop element here Row (P) Images testing product (P) Title $149.00 (P) Price Ed…" at bounding box center [798, 478] width 1214 height 634
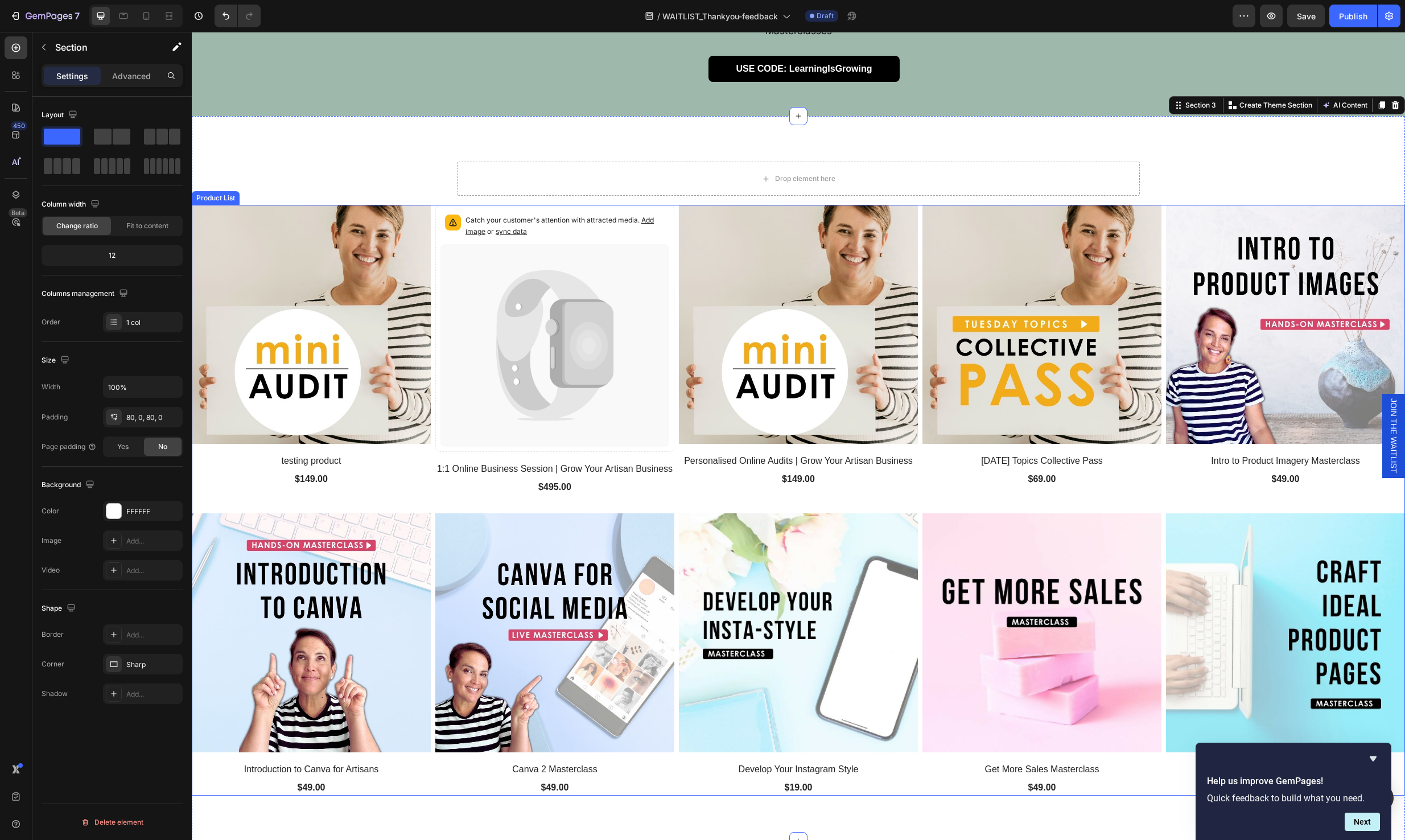
click at [430, 205] on div "(P) Images testing product (P) Title $149.00 (P) Price (P) Price Row Product Li…" at bounding box center [798, 500] width 1214 height 590
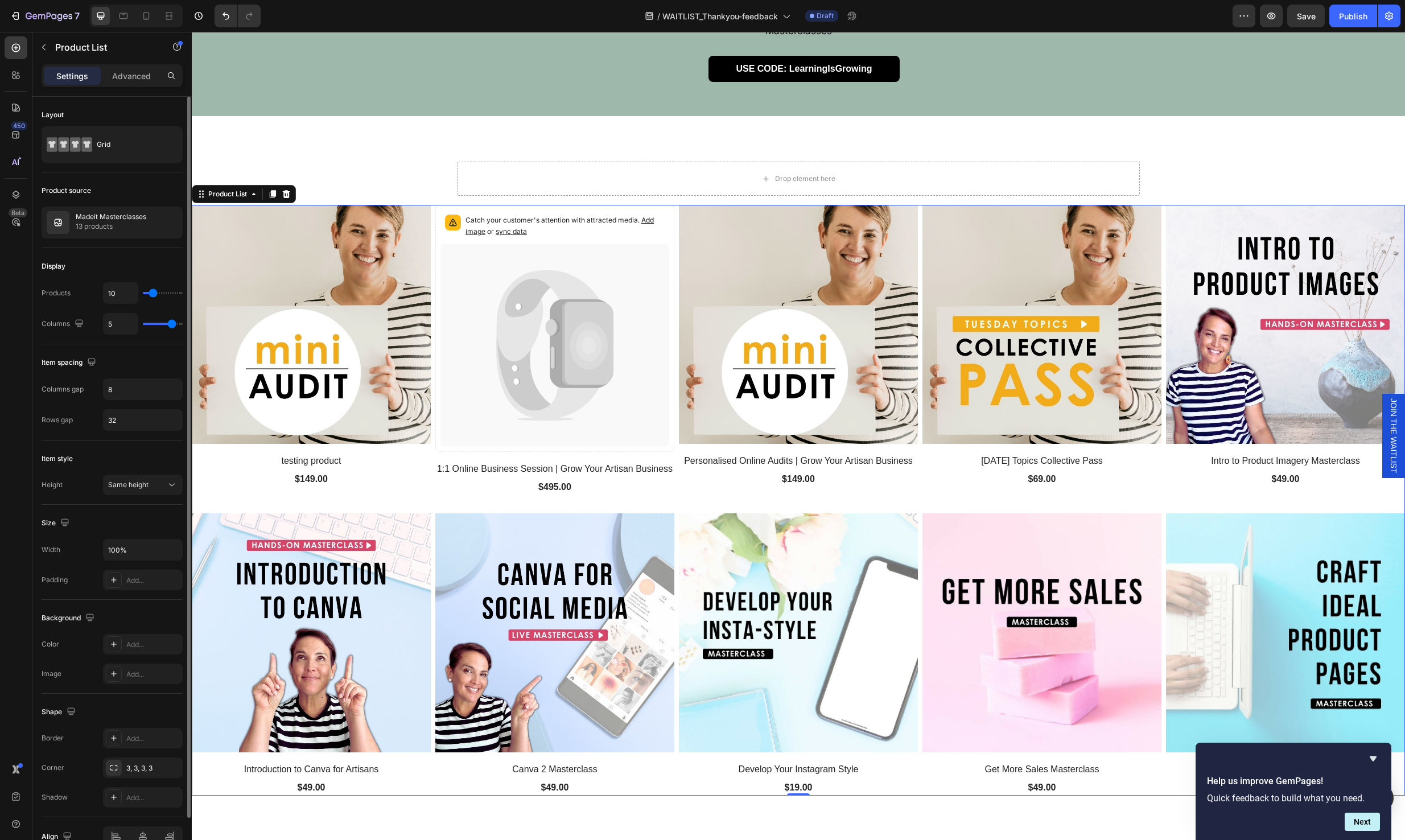
type input "7"
type input "5"
type input "2"
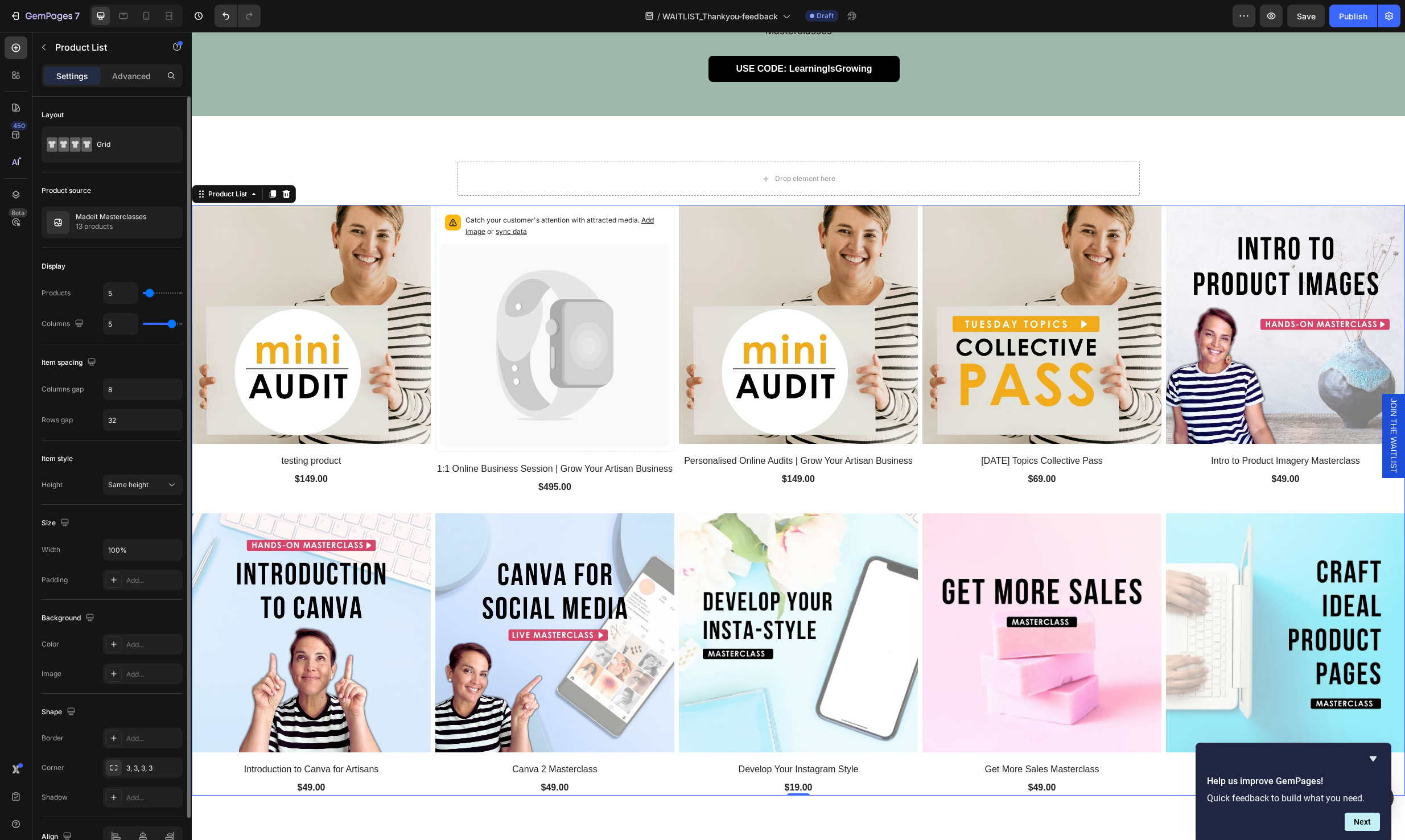
type input "2"
type input "1"
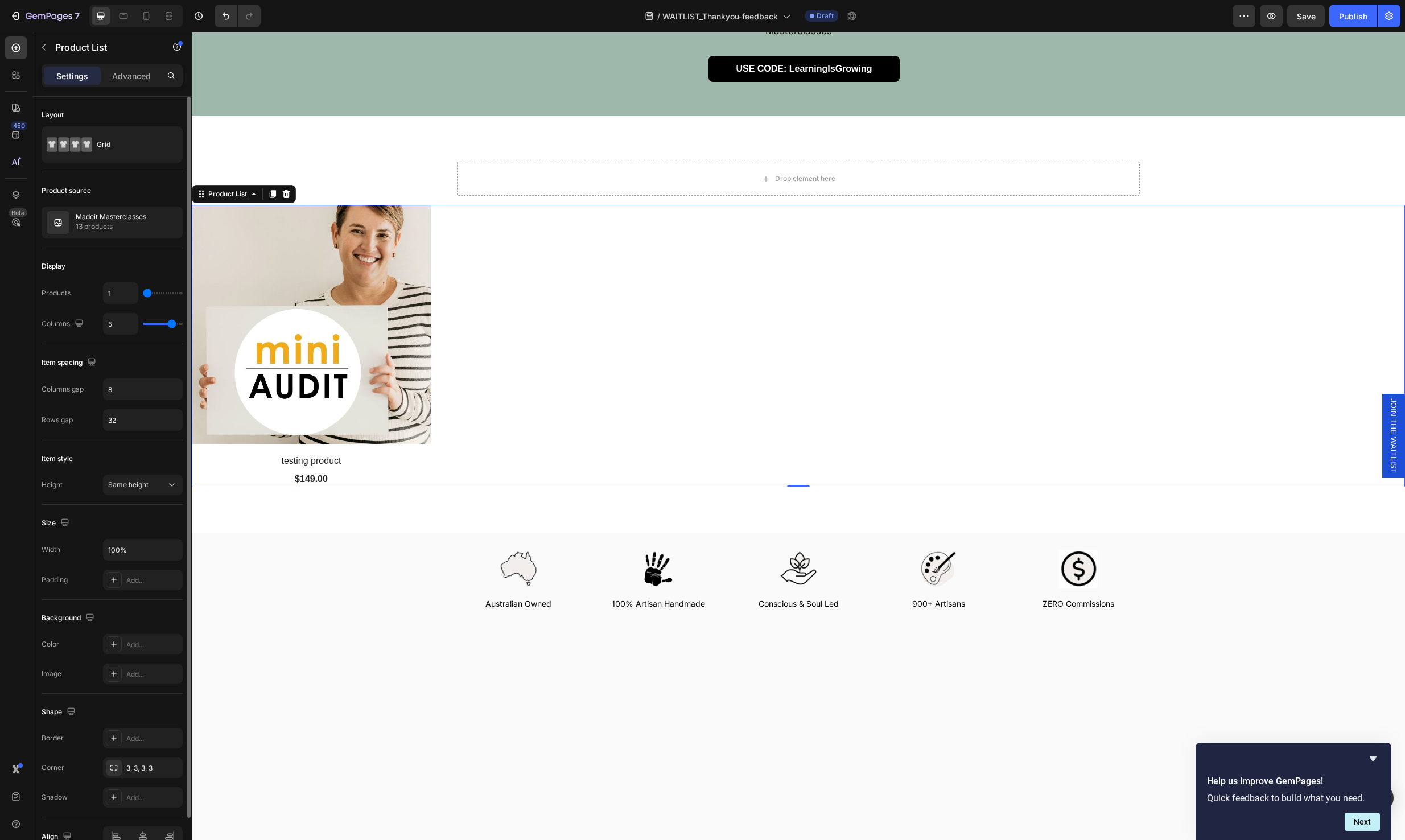
type input "3"
type input "4"
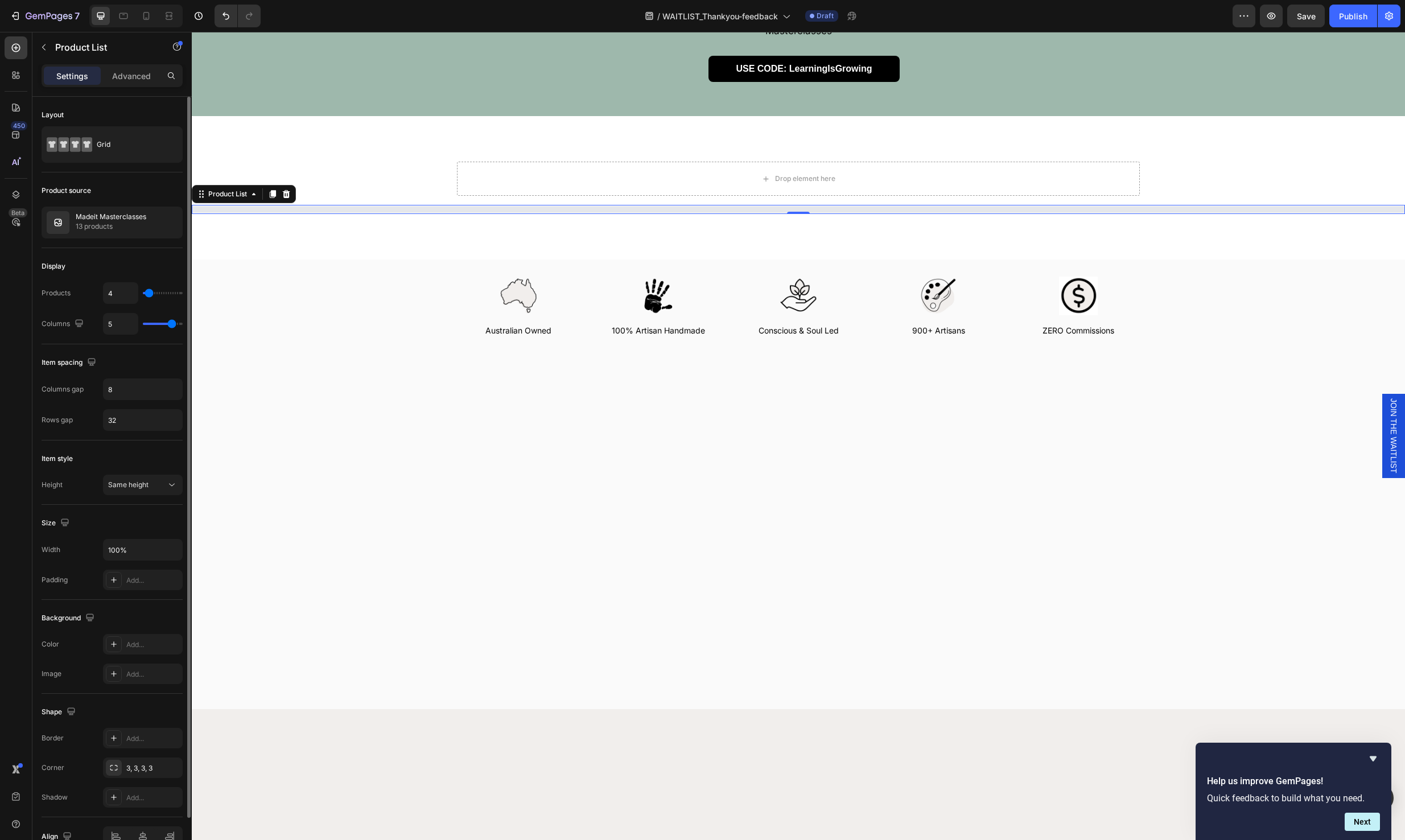
type input "8"
type input "9"
type input "11"
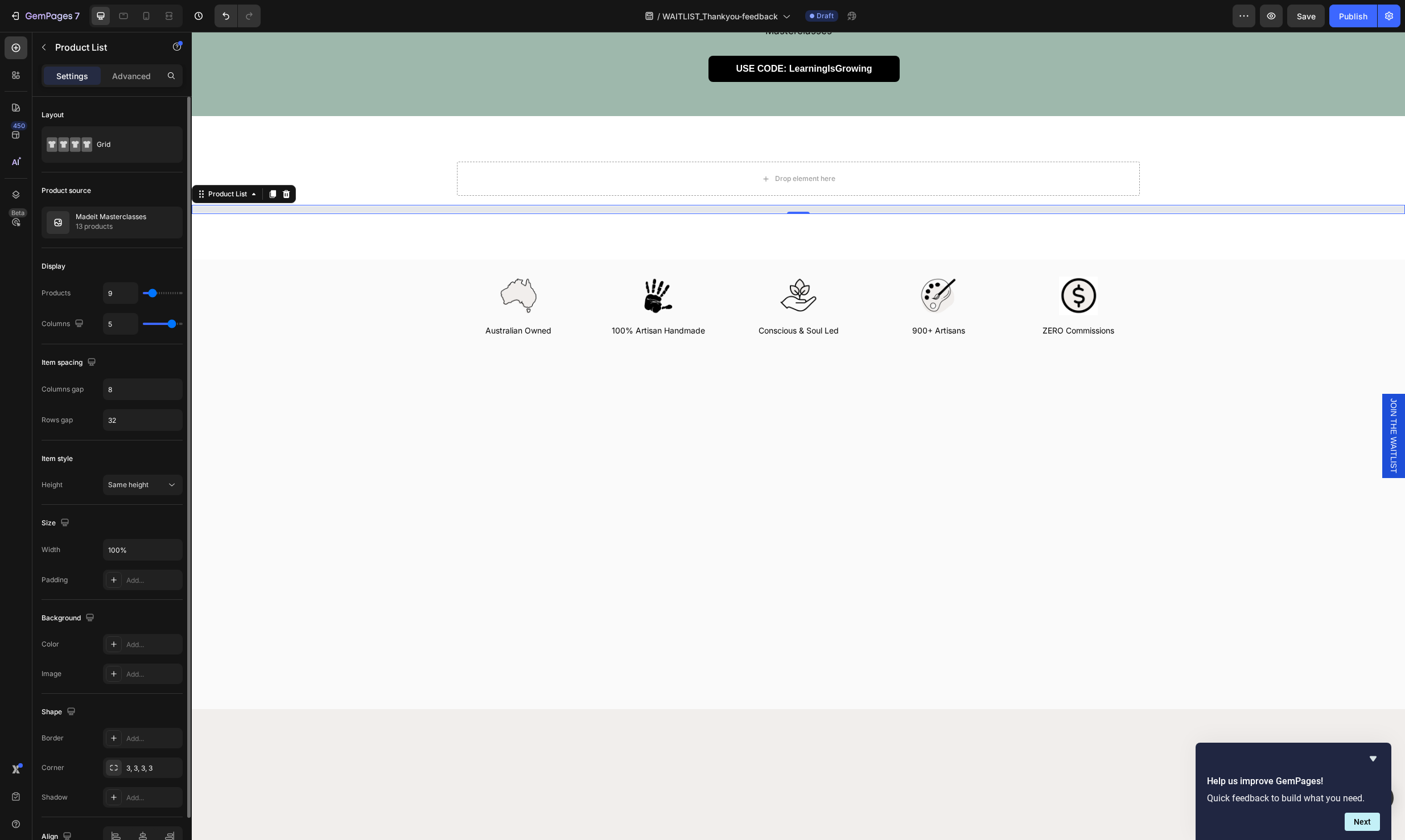
type input "11"
type input "7"
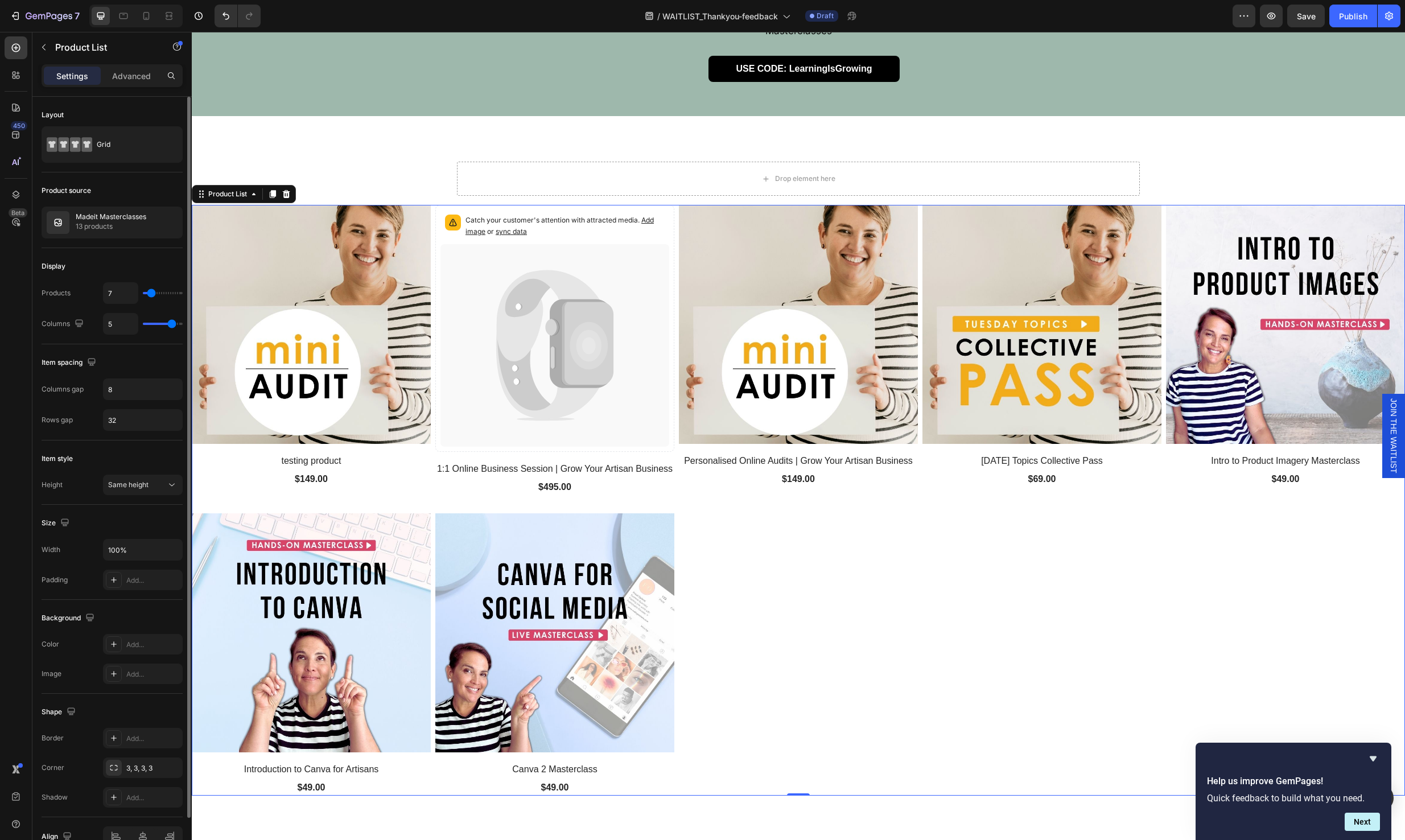
type input "6"
type input "5"
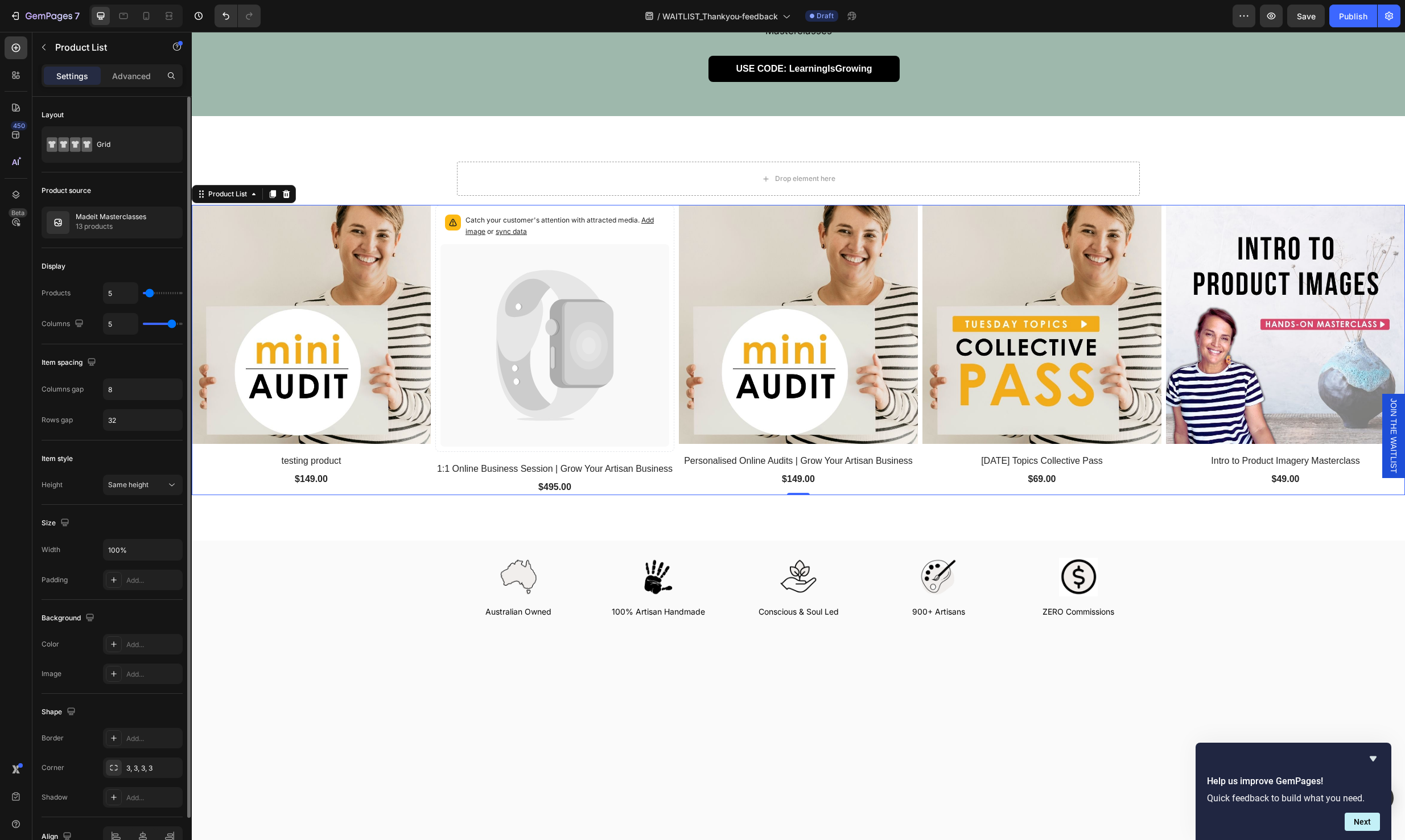
type input "5"
click at [149, 294] on input "range" at bounding box center [163, 292] width 40 height 2
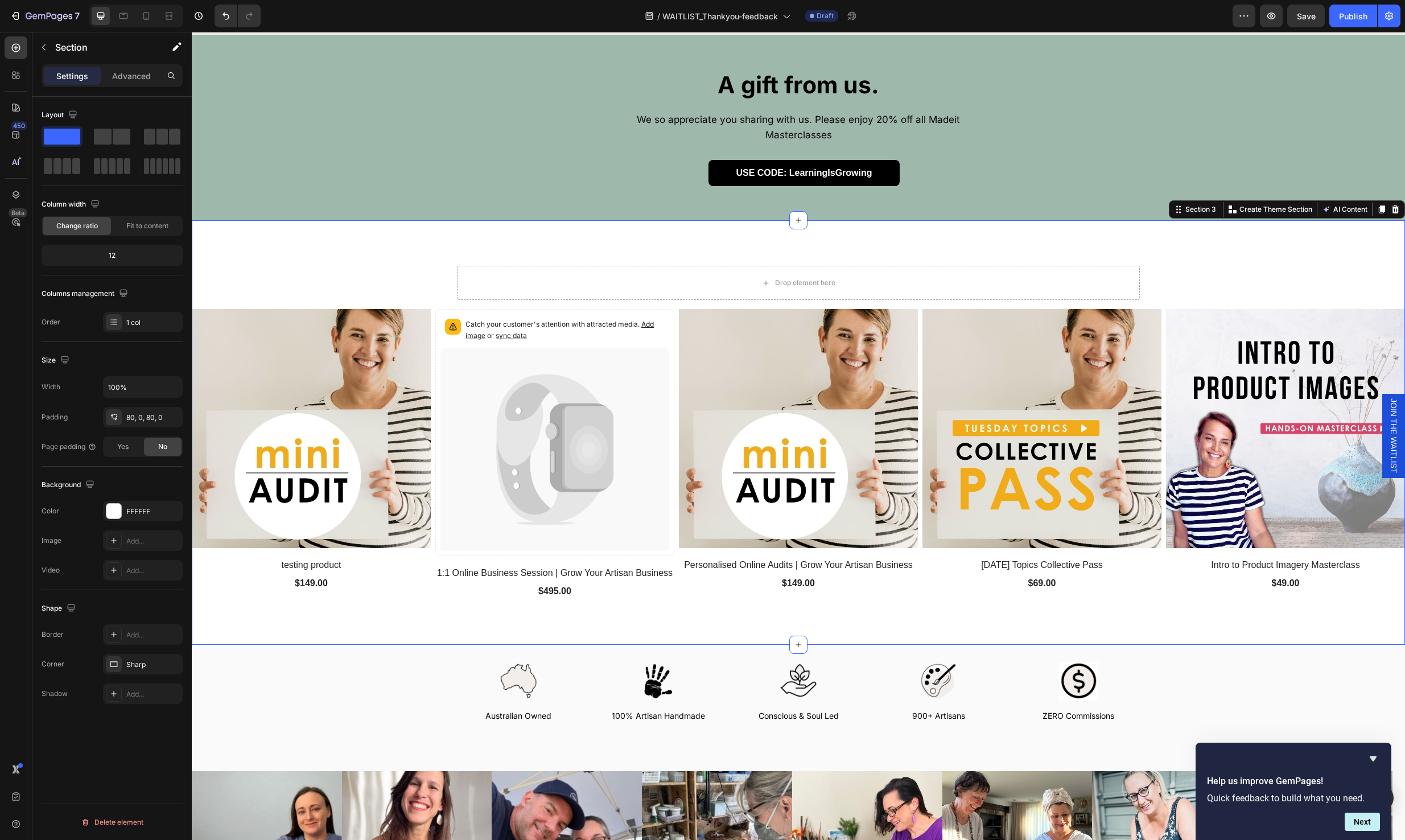
click at [1185, 269] on div "Drop element here Row (P) Images testing product (P) Title $149.00 (P) Price (P…" at bounding box center [798, 432] width 1214 height 333
click at [1180, 270] on div "Drop element here Row (P) Images testing product (P) Title $149.00 (P) Price (P…" at bounding box center [798, 432] width 1214 height 333
click at [1392, 205] on icon at bounding box center [1395, 209] width 7 height 8
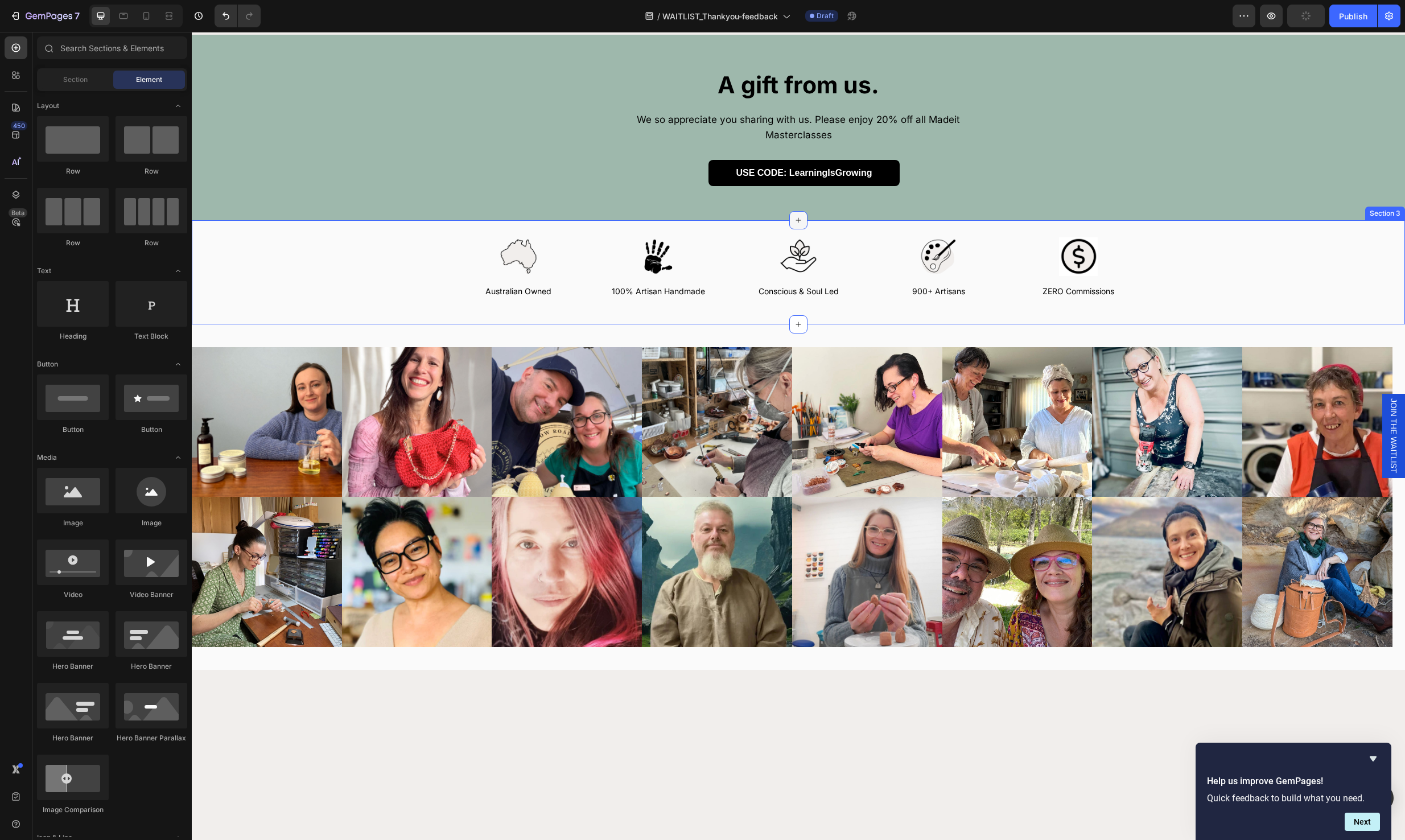
click at [794, 216] on icon at bounding box center [798, 220] width 9 height 9
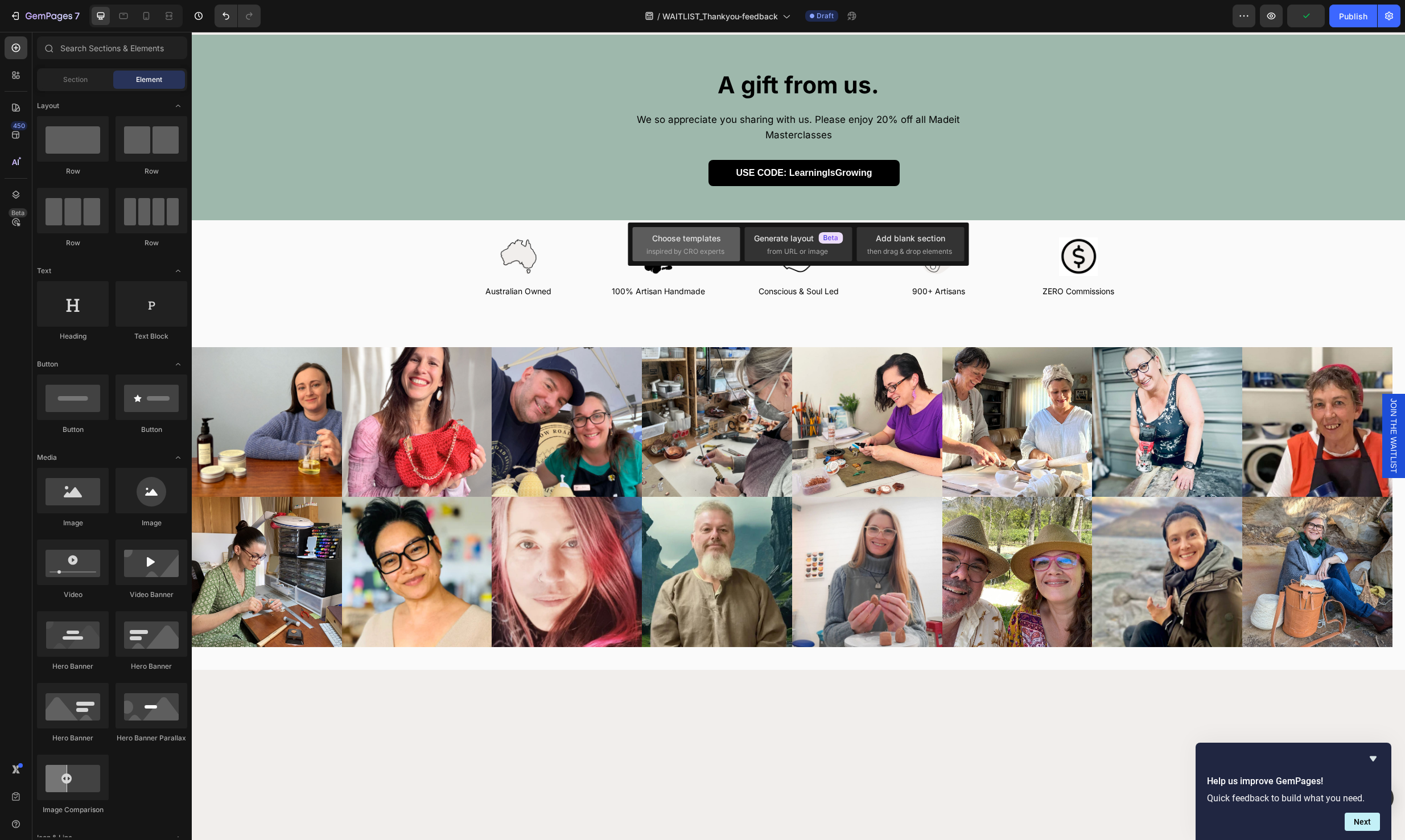
click at [699, 241] on div "Choose templates" at bounding box center [687, 238] width 69 height 12
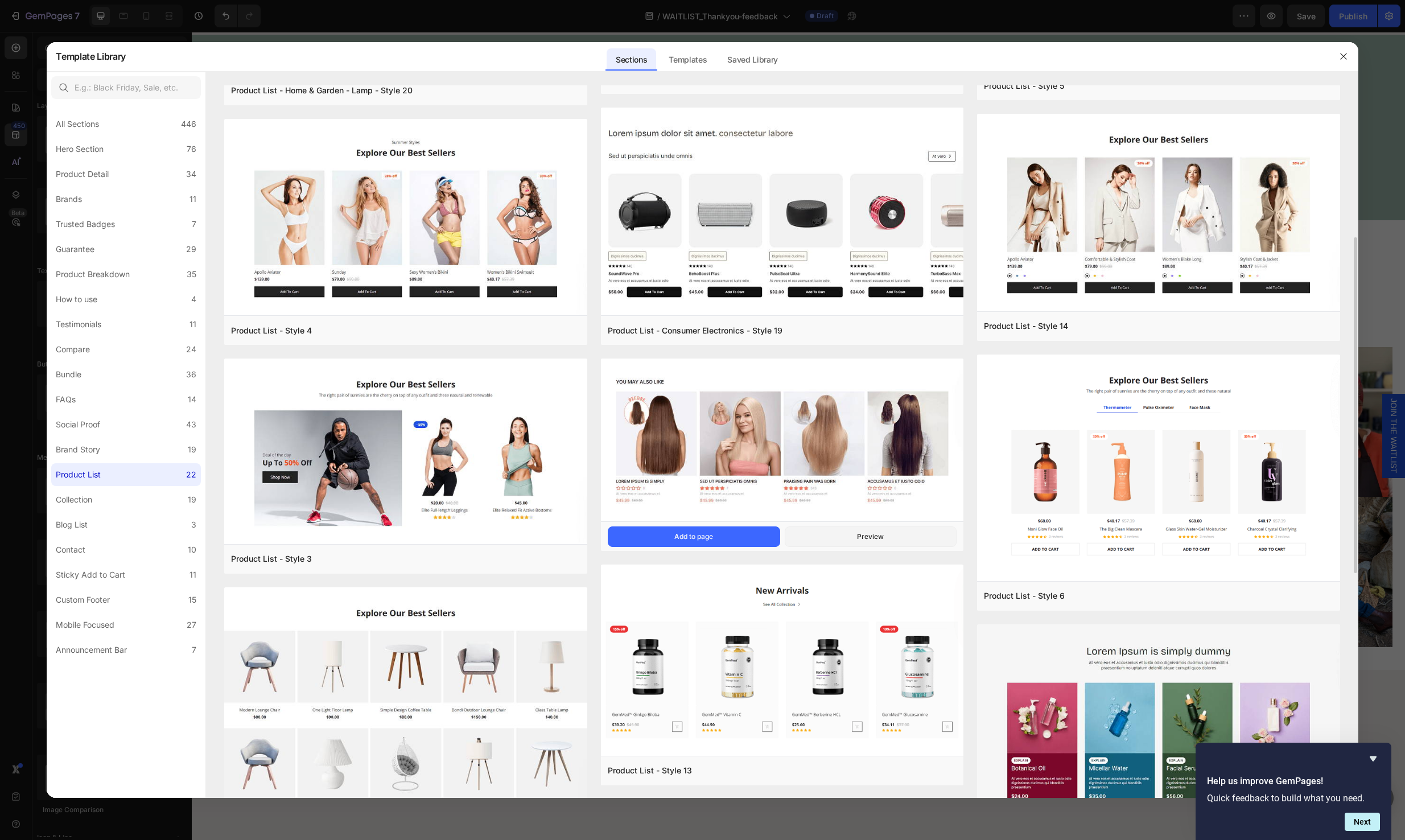
scroll to position [275, 0]
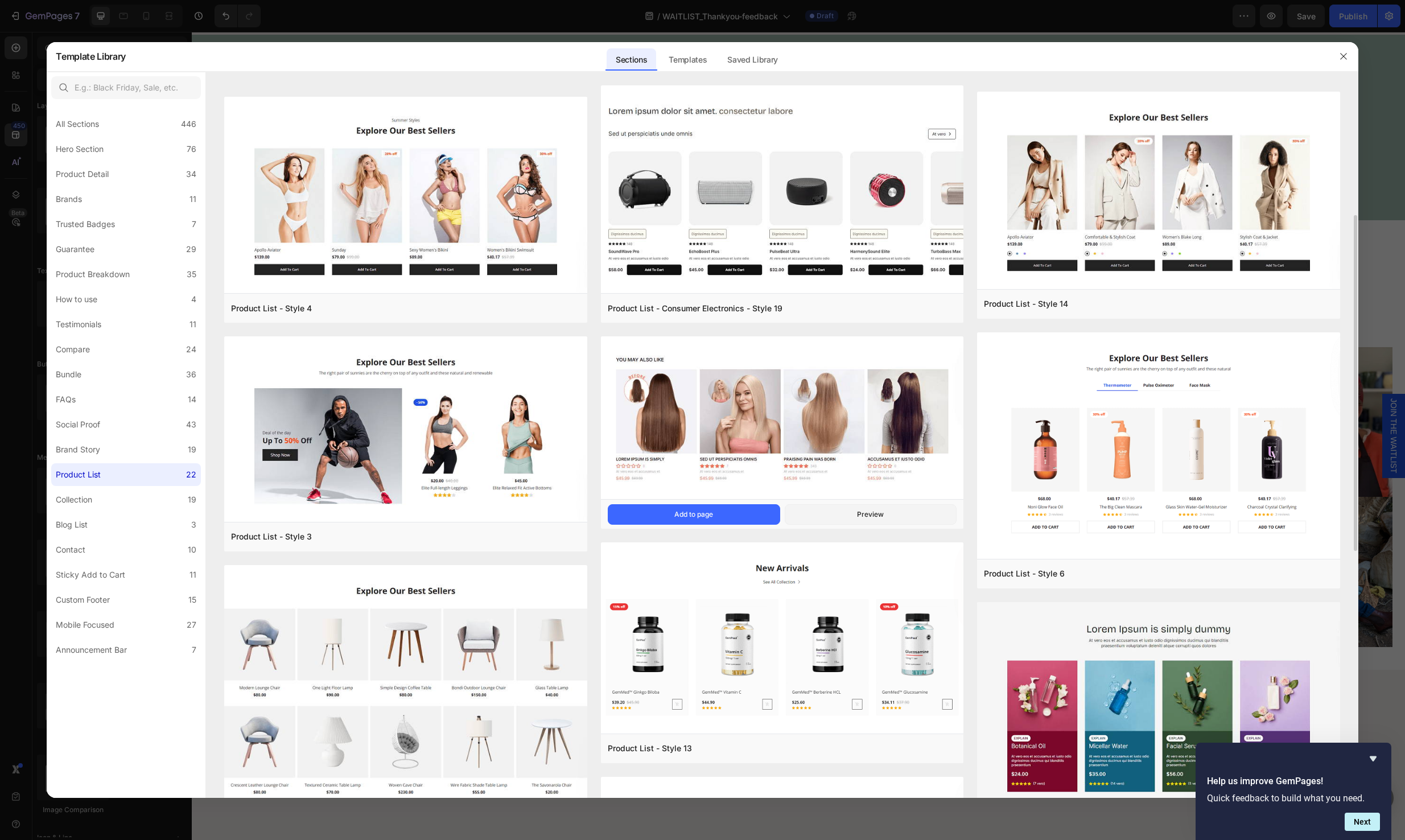
click at [837, 481] on img at bounding box center [782, 419] width 362 height 165
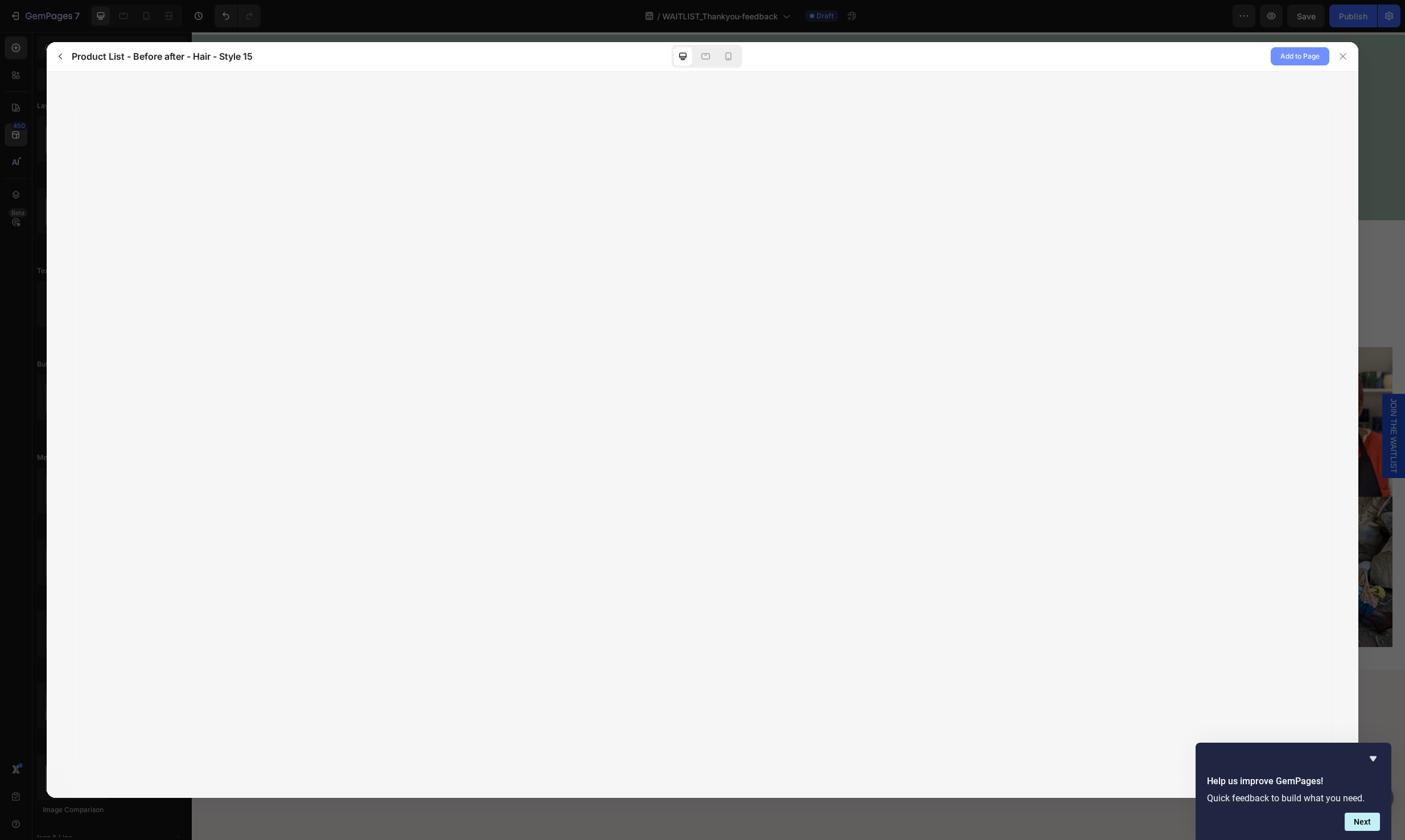
click at [1296, 62] on span "Add to Page" at bounding box center [1300, 56] width 39 height 14
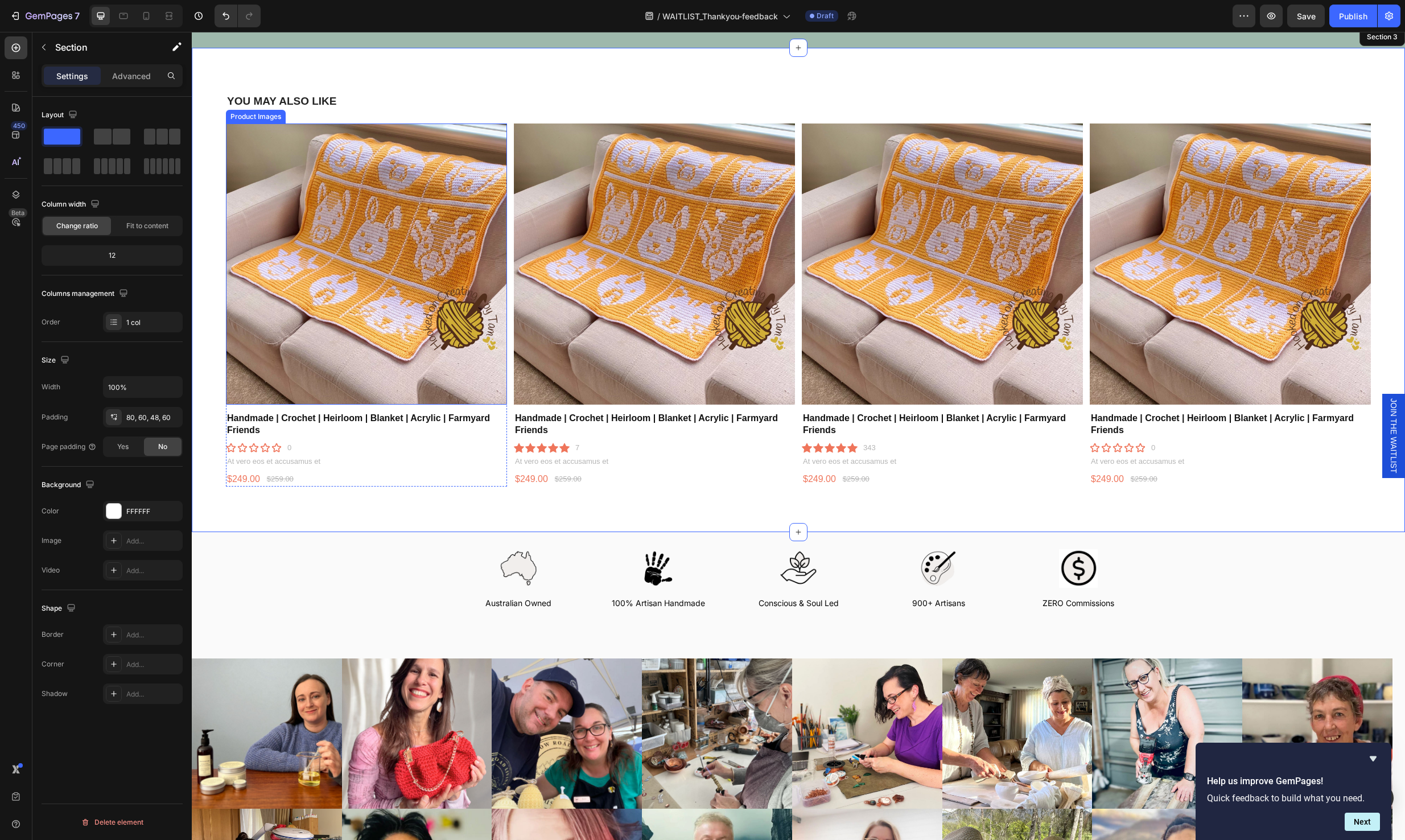
scroll to position [397, 0]
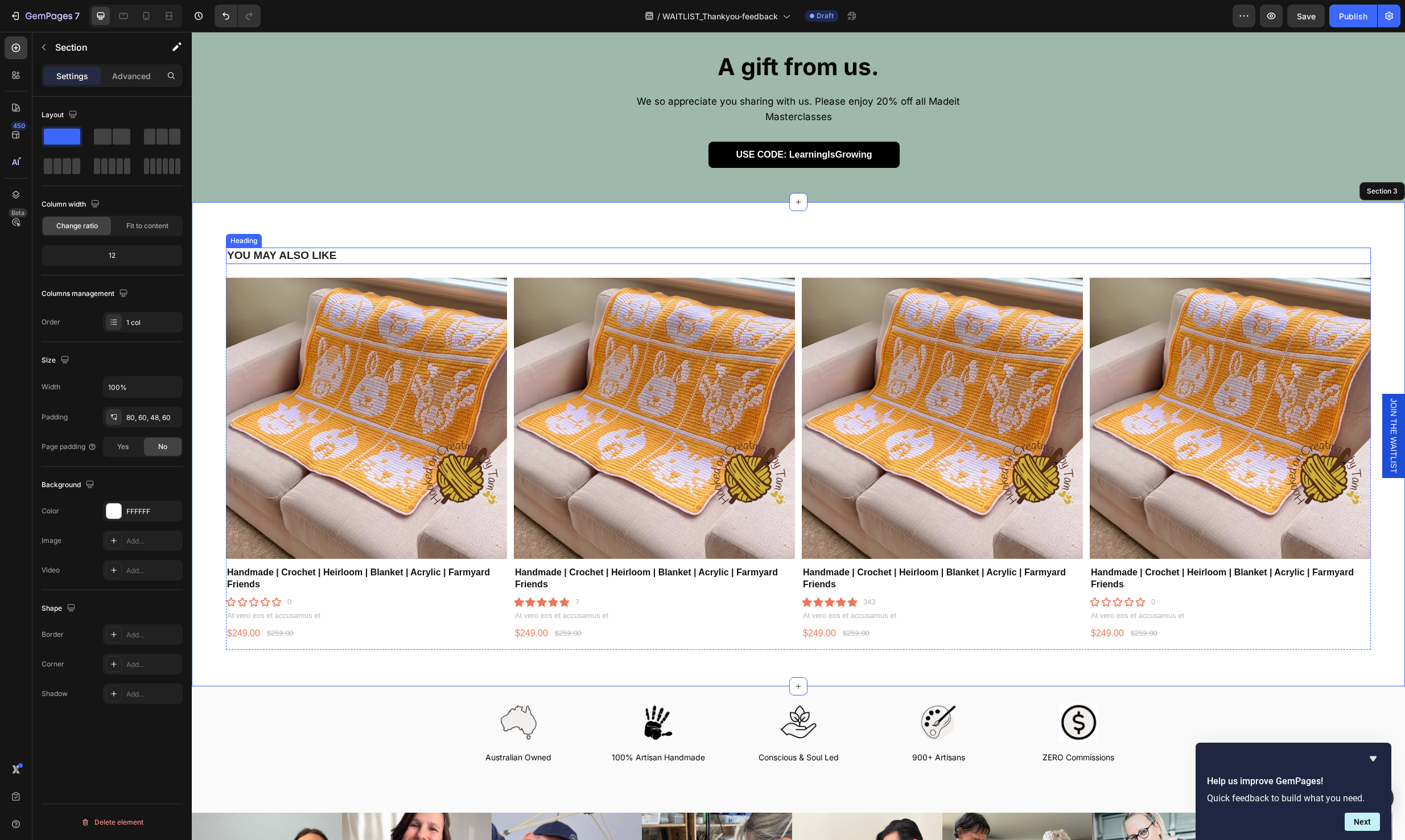
click at [300, 247] on h2 "YOU MAY ALSO LIKE" at bounding box center [798, 255] width 1145 height 16
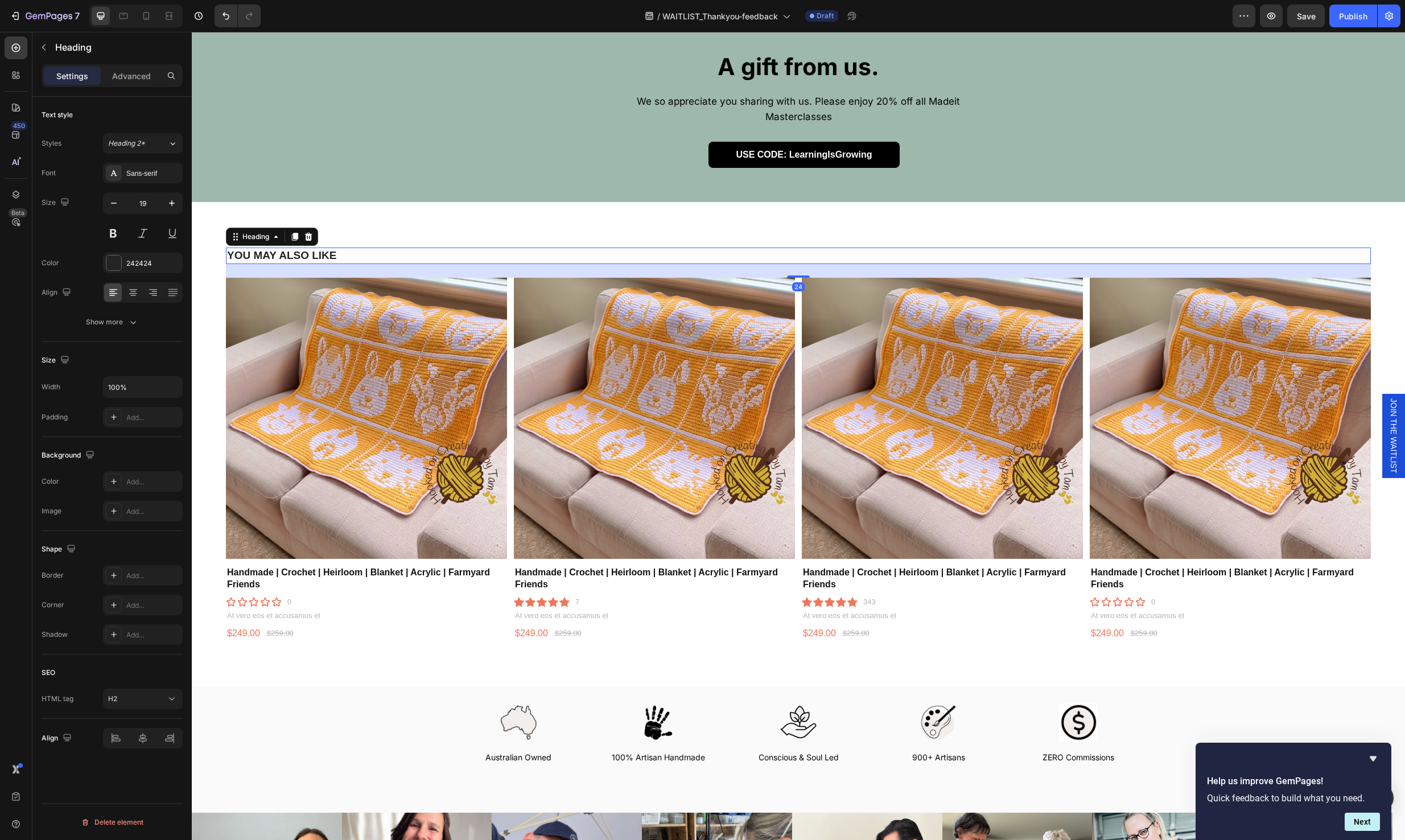
click at [300, 247] on h2 "YOU MAY ALSO LIKE" at bounding box center [798, 255] width 1145 height 16
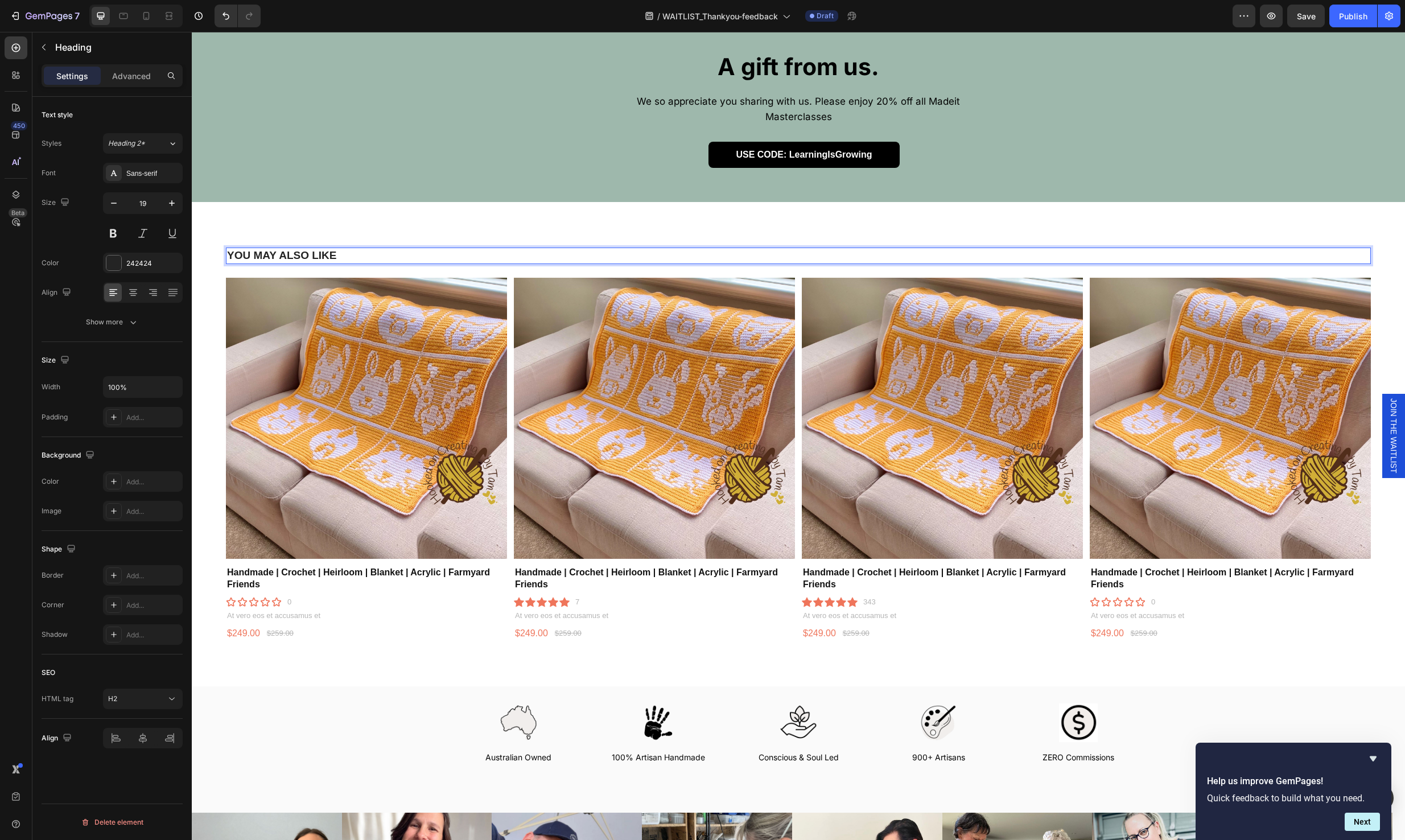
click at [300, 249] on p "YOU MAY ALSO LIKE" at bounding box center [798, 255] width 1143 height 14
click at [299, 421] on img at bounding box center [367, 418] width 281 height 281
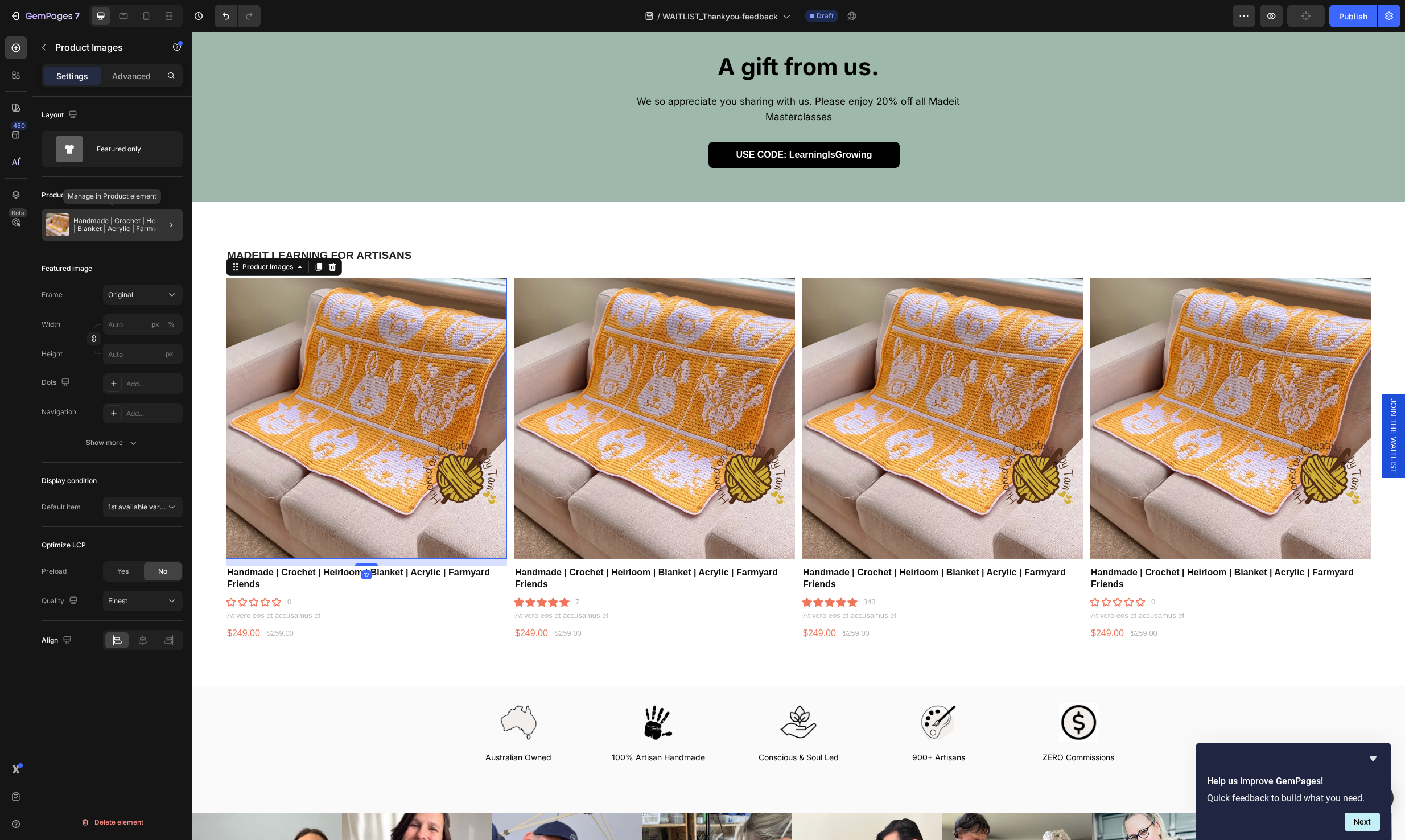
click at [96, 227] on p "Handmade | Crochet | Heirloom | Blanket | Acrylic | Farmyard Friends" at bounding box center [126, 225] width 105 height 16
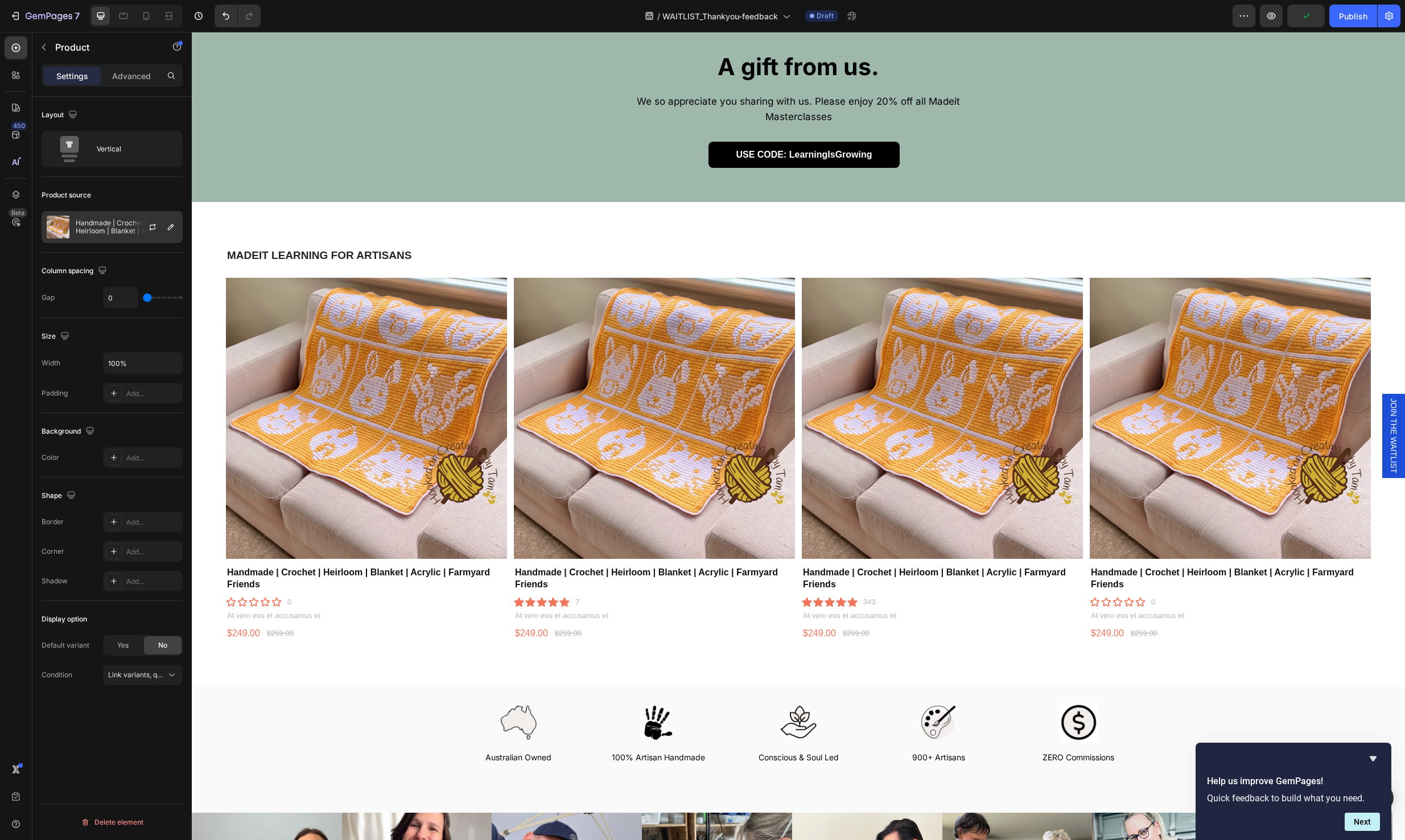
click at [133, 230] on div at bounding box center [157, 227] width 50 height 31
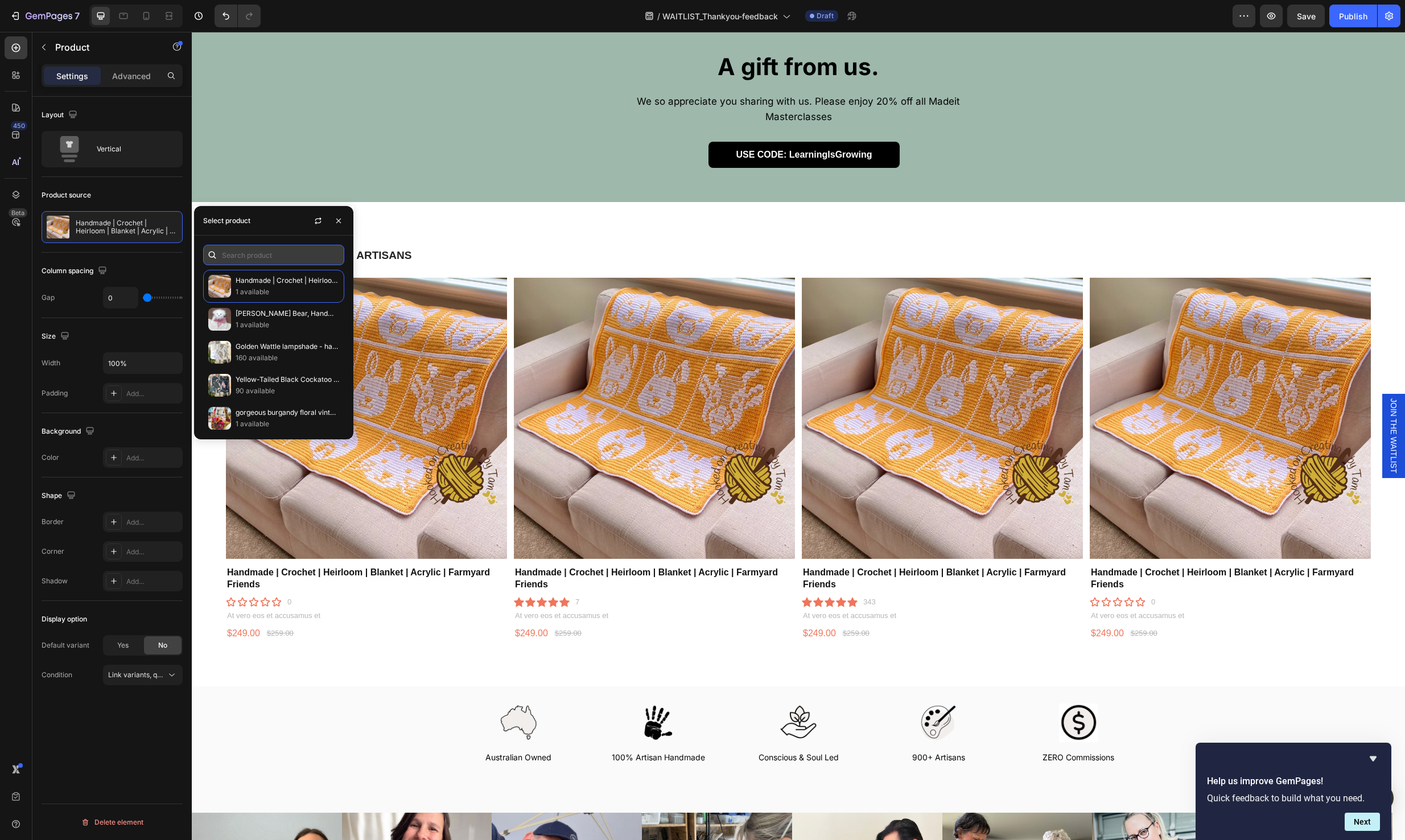
click at [253, 256] on input "text" at bounding box center [274, 255] width 141 height 21
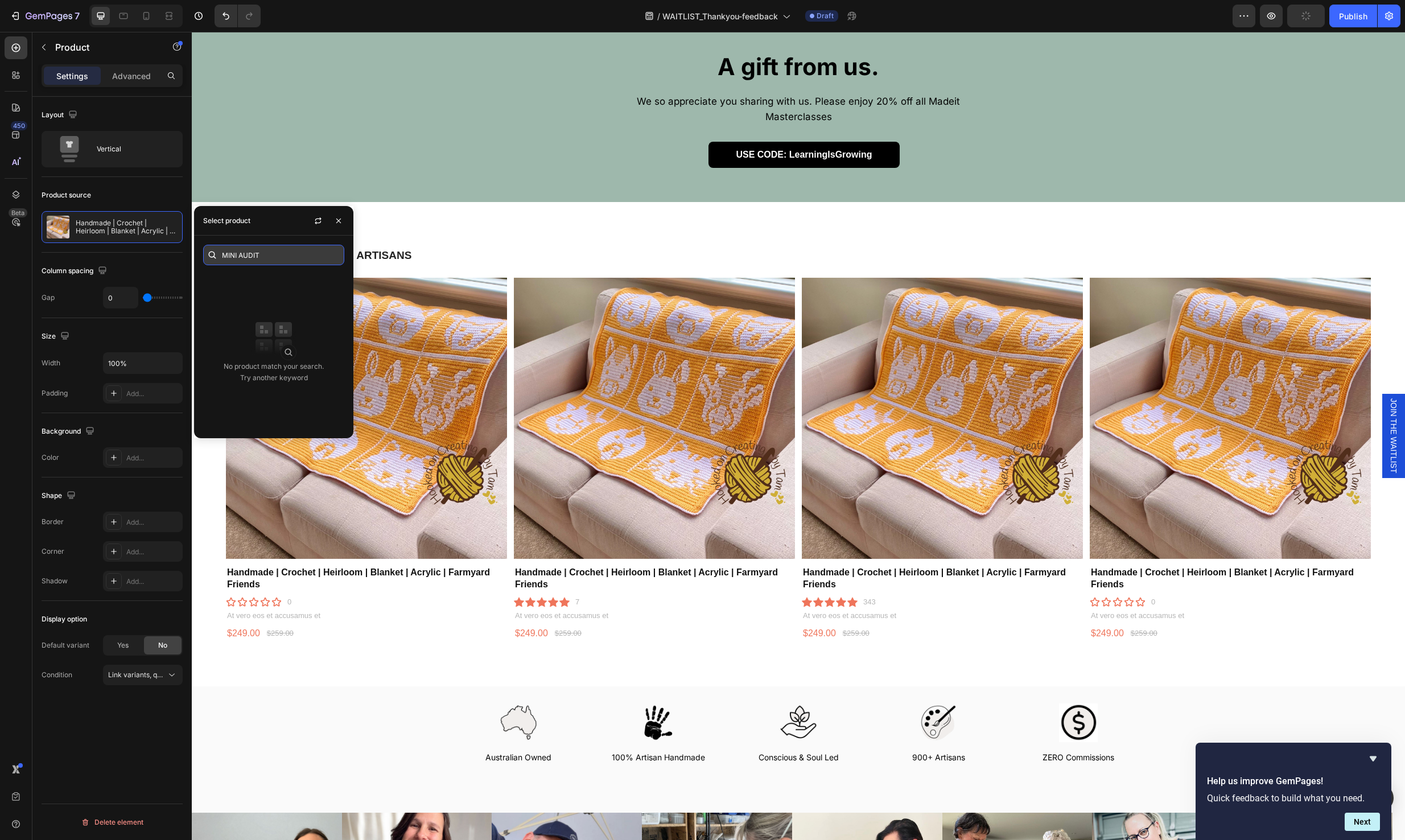
click at [274, 253] on input "MINI AUDIT" at bounding box center [274, 255] width 141 height 21
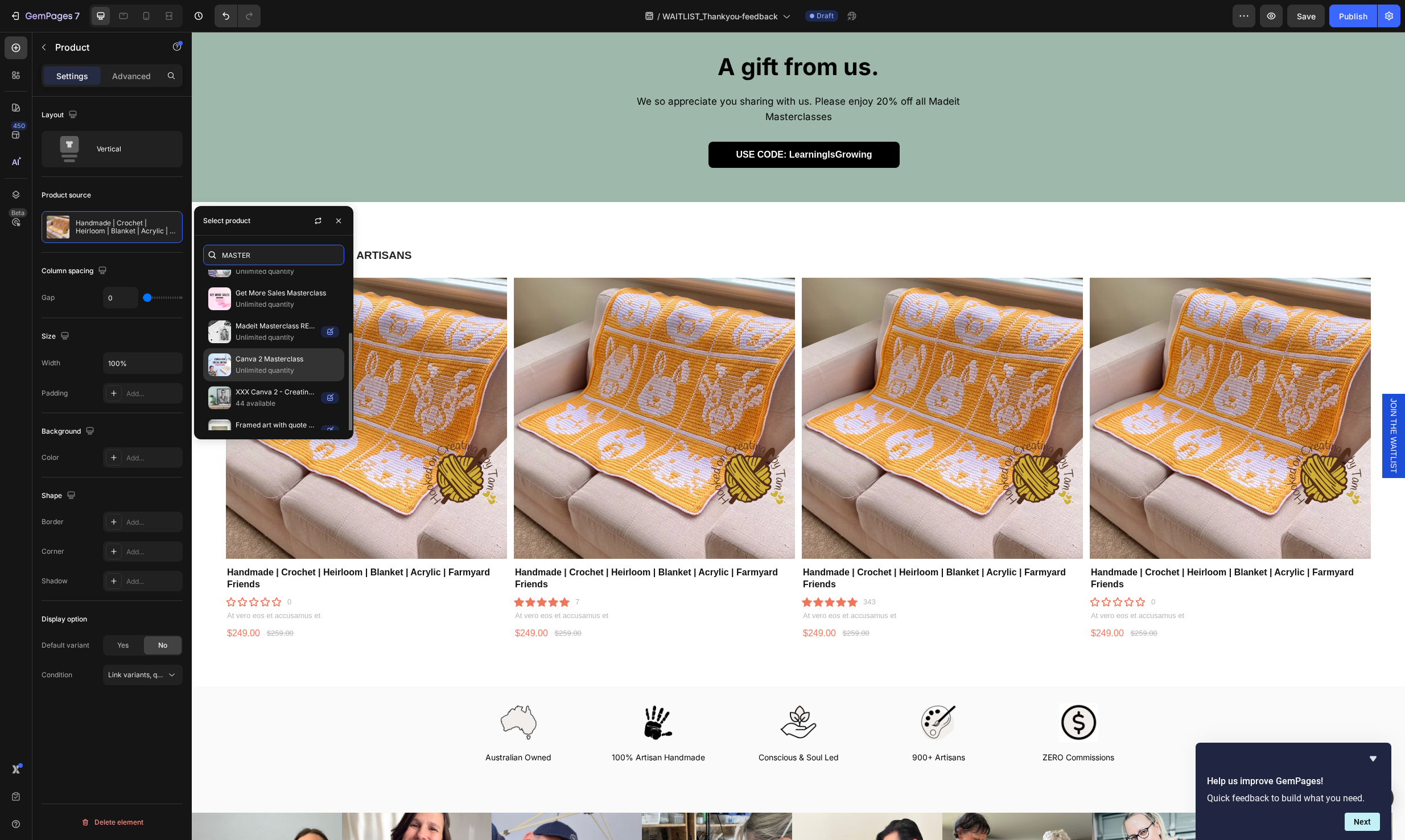
scroll to position [68, 0]
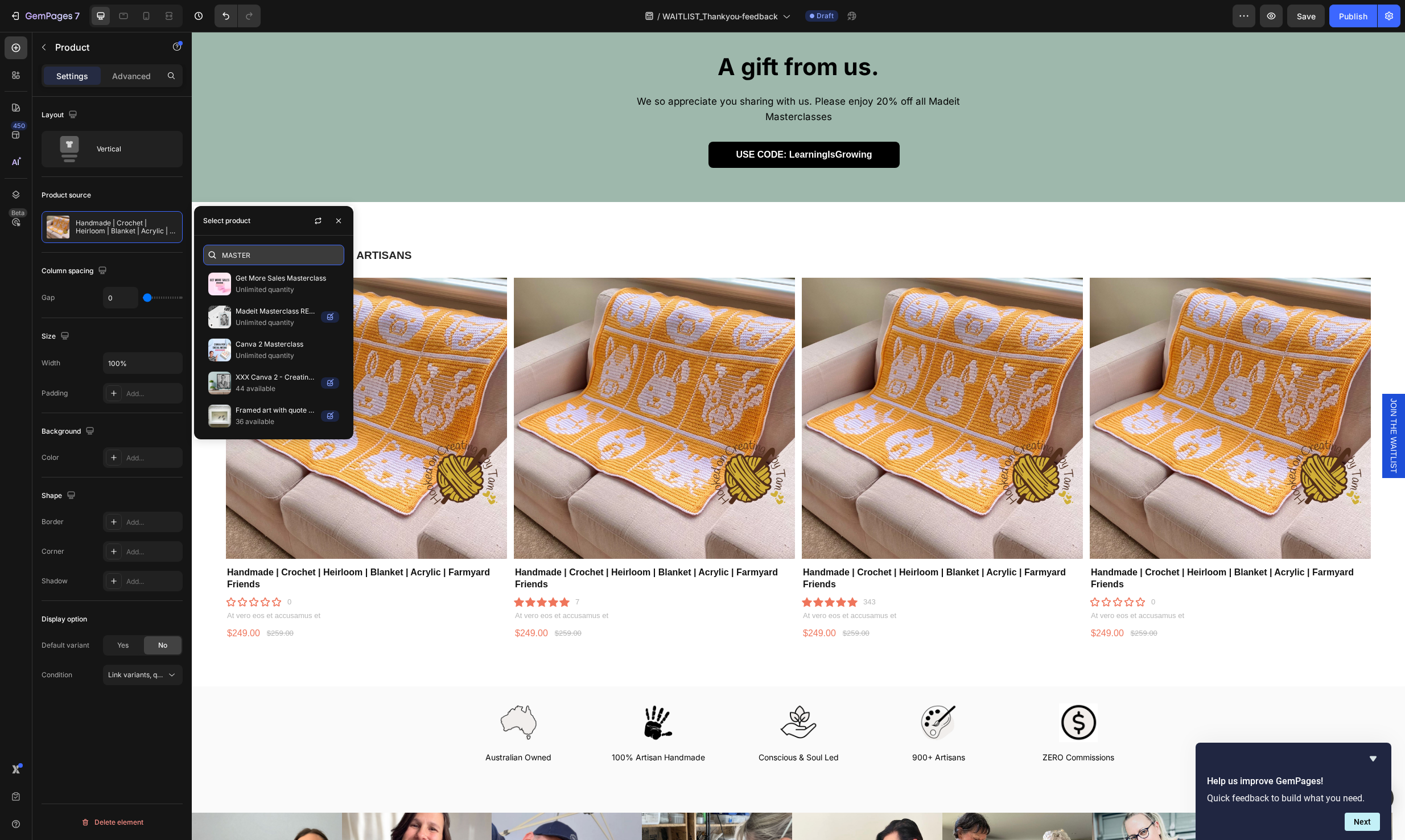
click at [268, 252] on input "MASTER" at bounding box center [274, 255] width 141 height 21
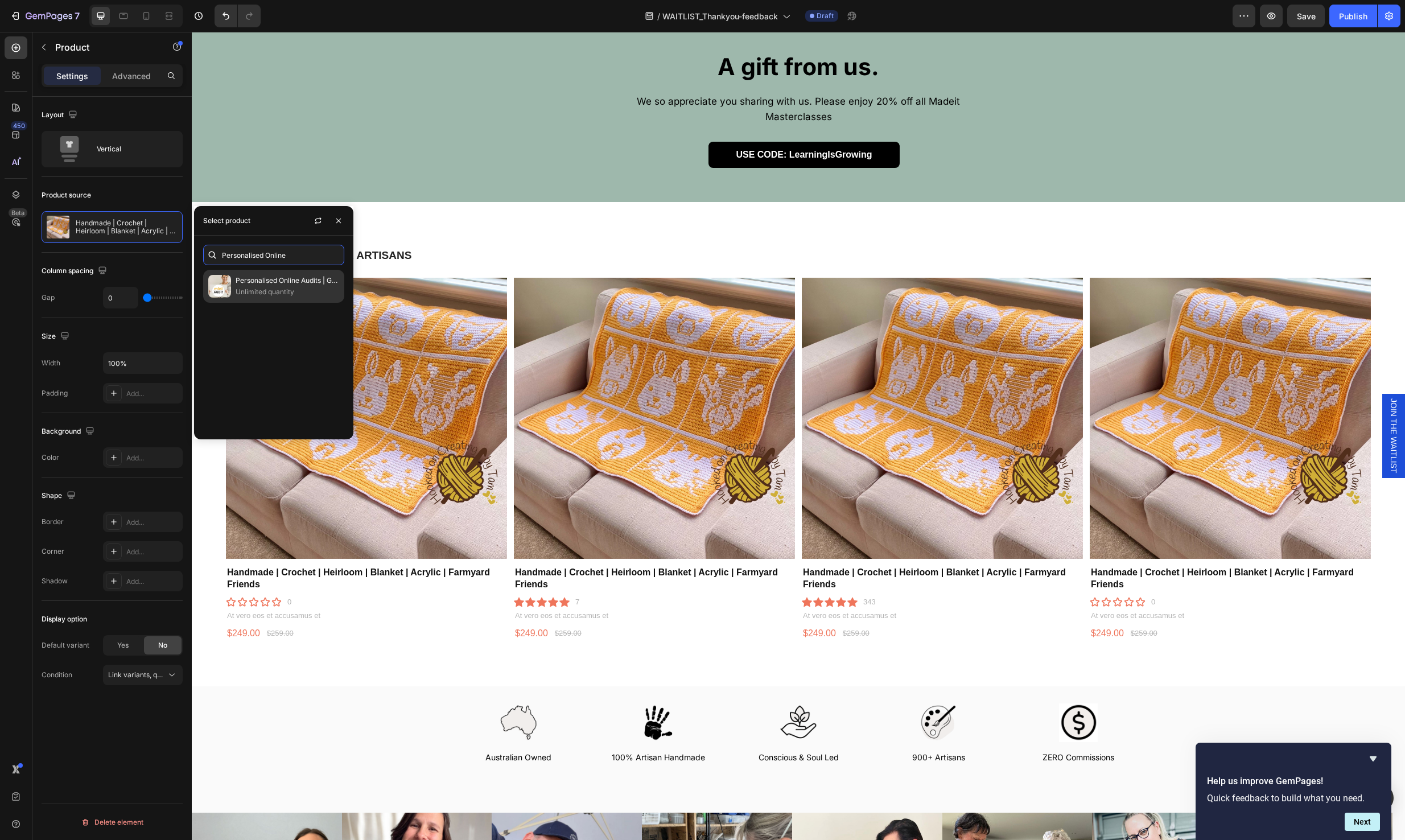
type input "Personalised Online"
click at [284, 279] on p "Personalised Online Audits | Grow Your Artisan Business" at bounding box center [287, 280] width 104 height 11
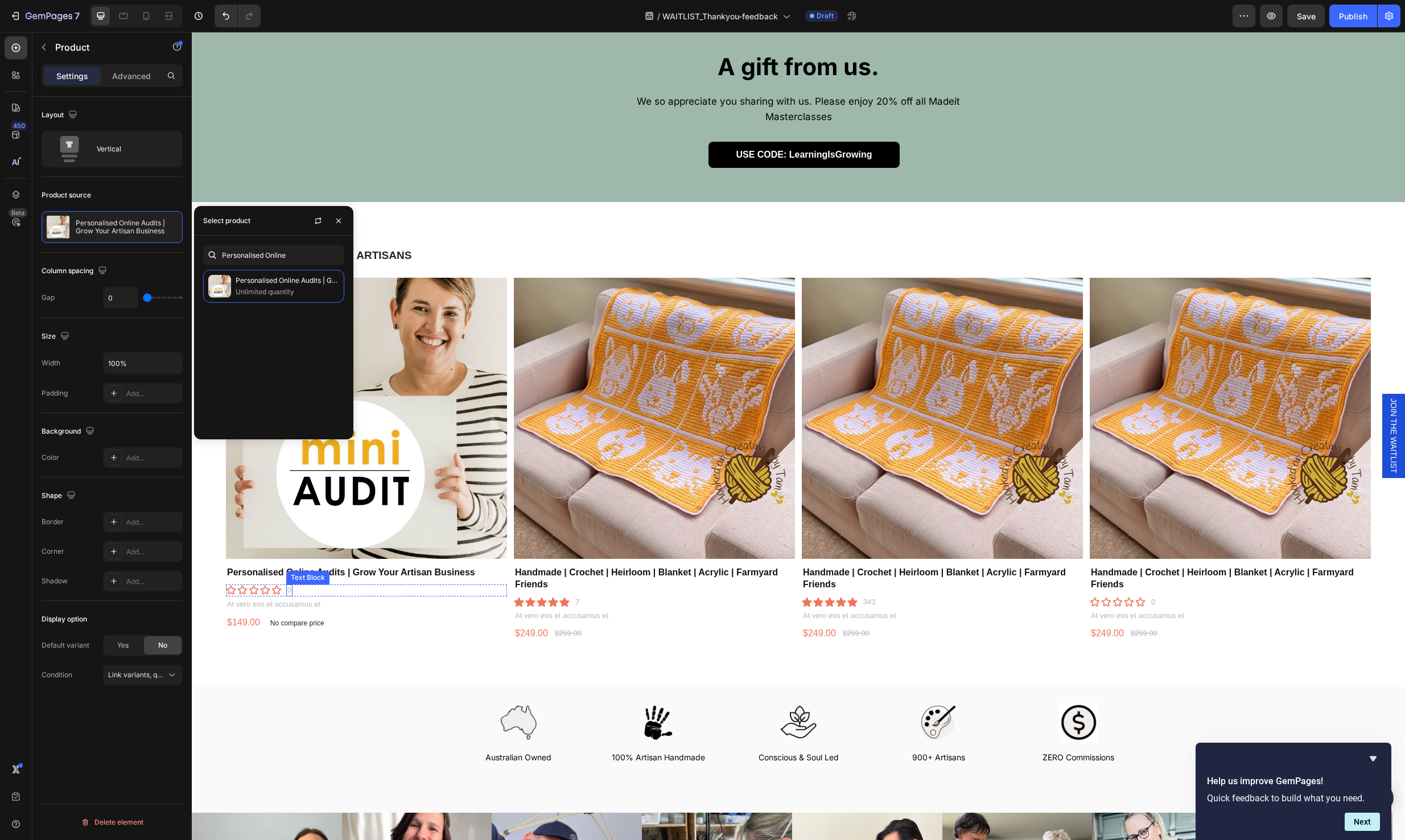
click at [292, 585] on p "0" at bounding box center [289, 590] width 4 height 10
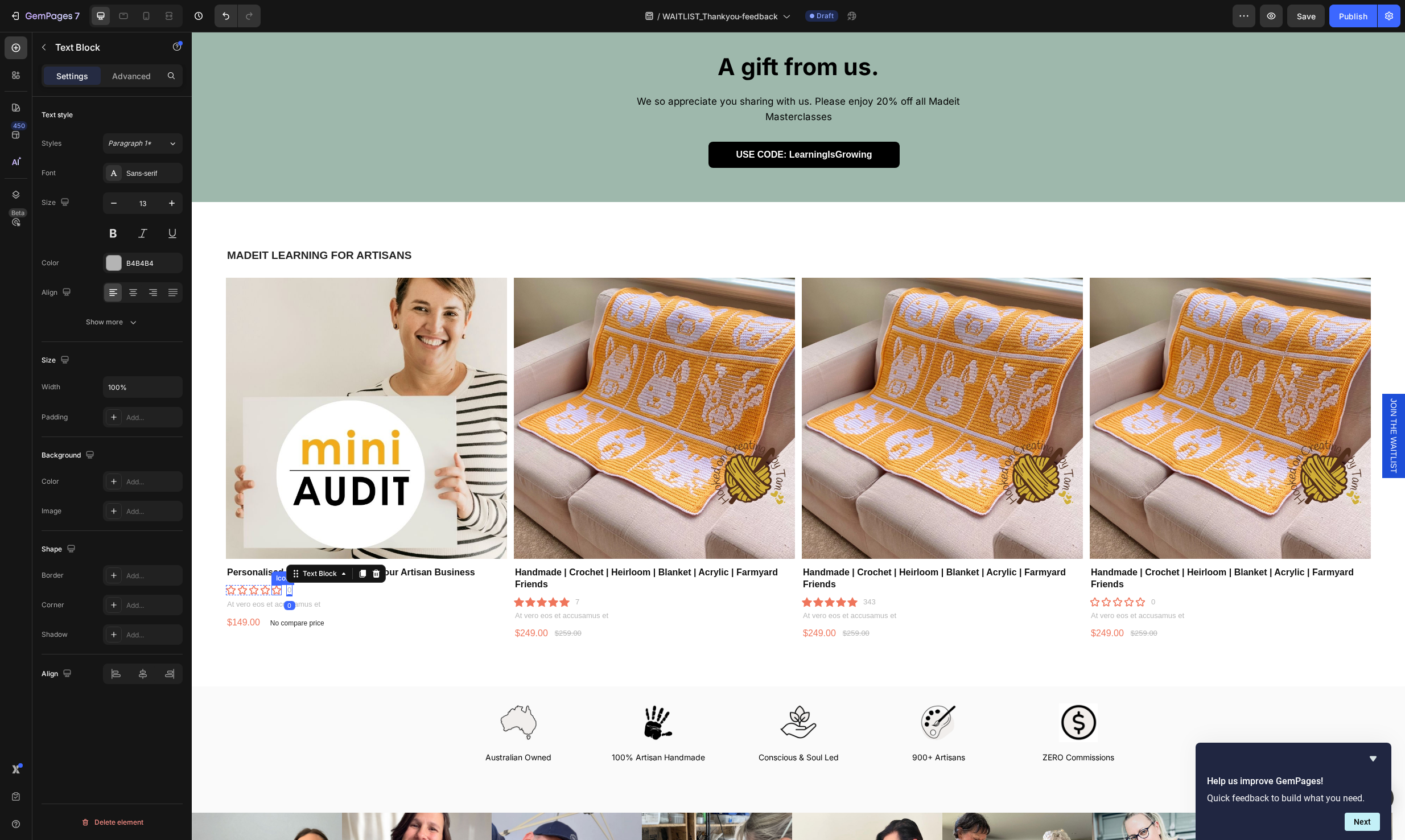
click at [274, 585] on div "Icon" at bounding box center [277, 590] width 10 height 10
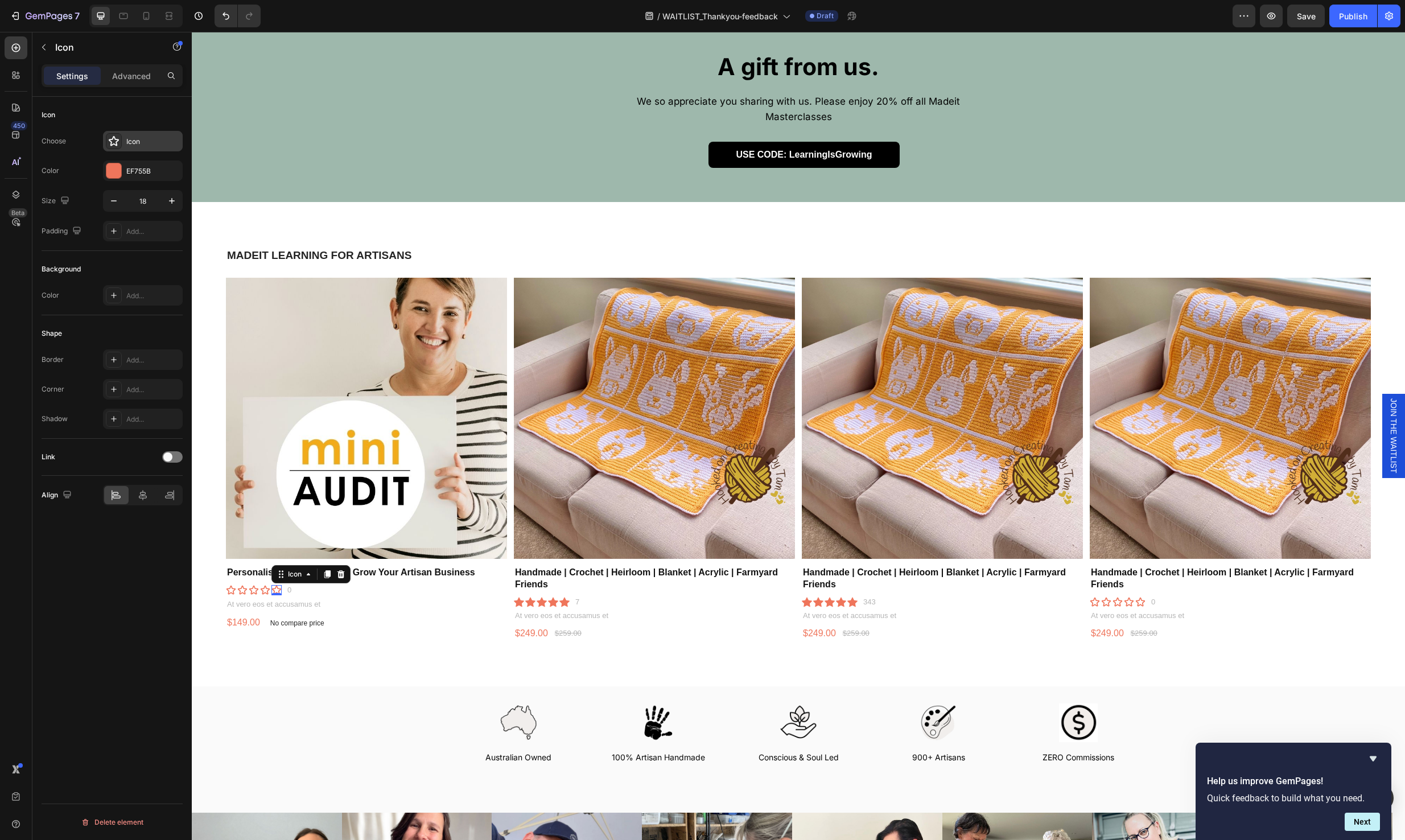
click at [126, 143] on div "Icon" at bounding box center [143, 141] width 80 height 21
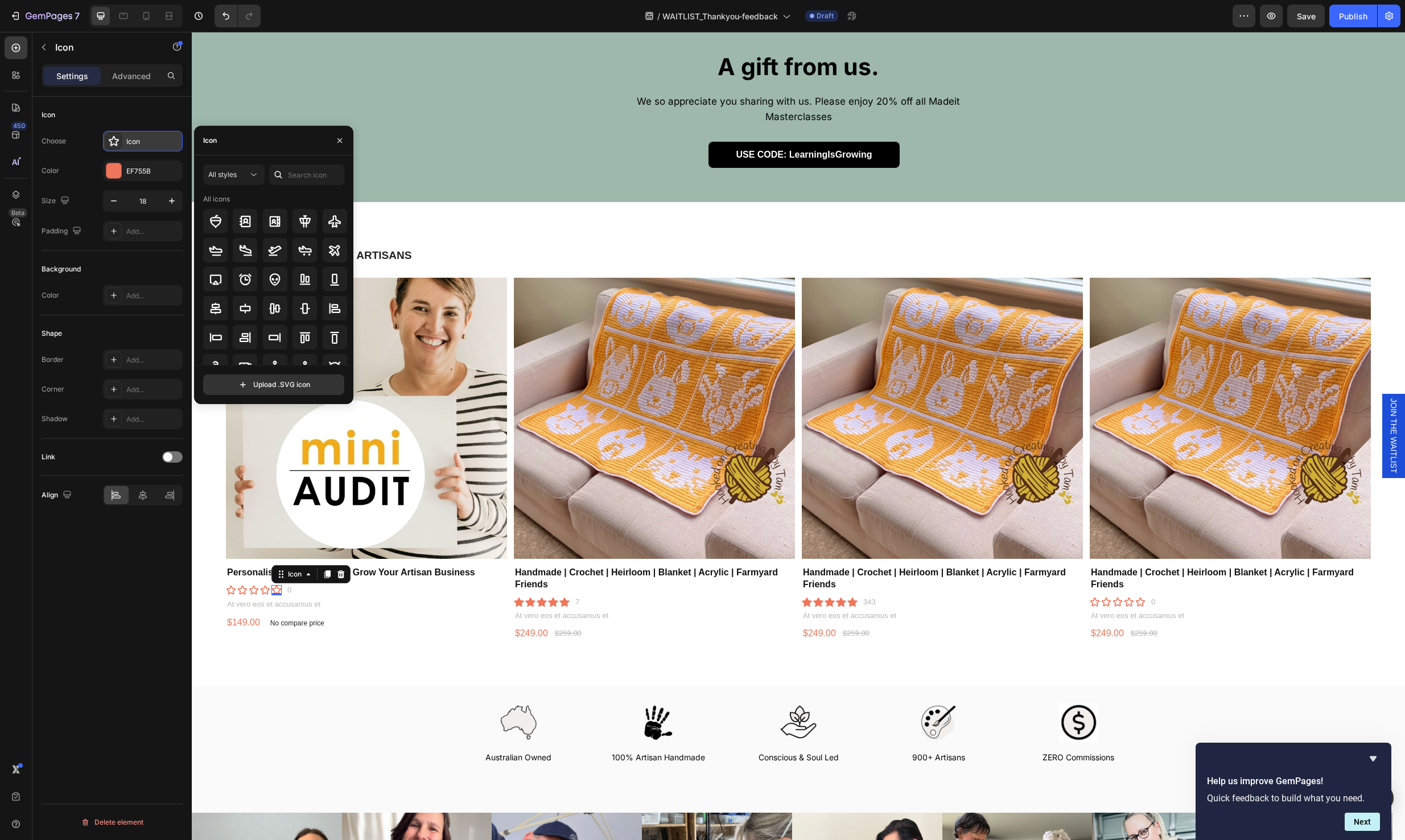
click at [149, 136] on div "Icon" at bounding box center [153, 141] width 54 height 10
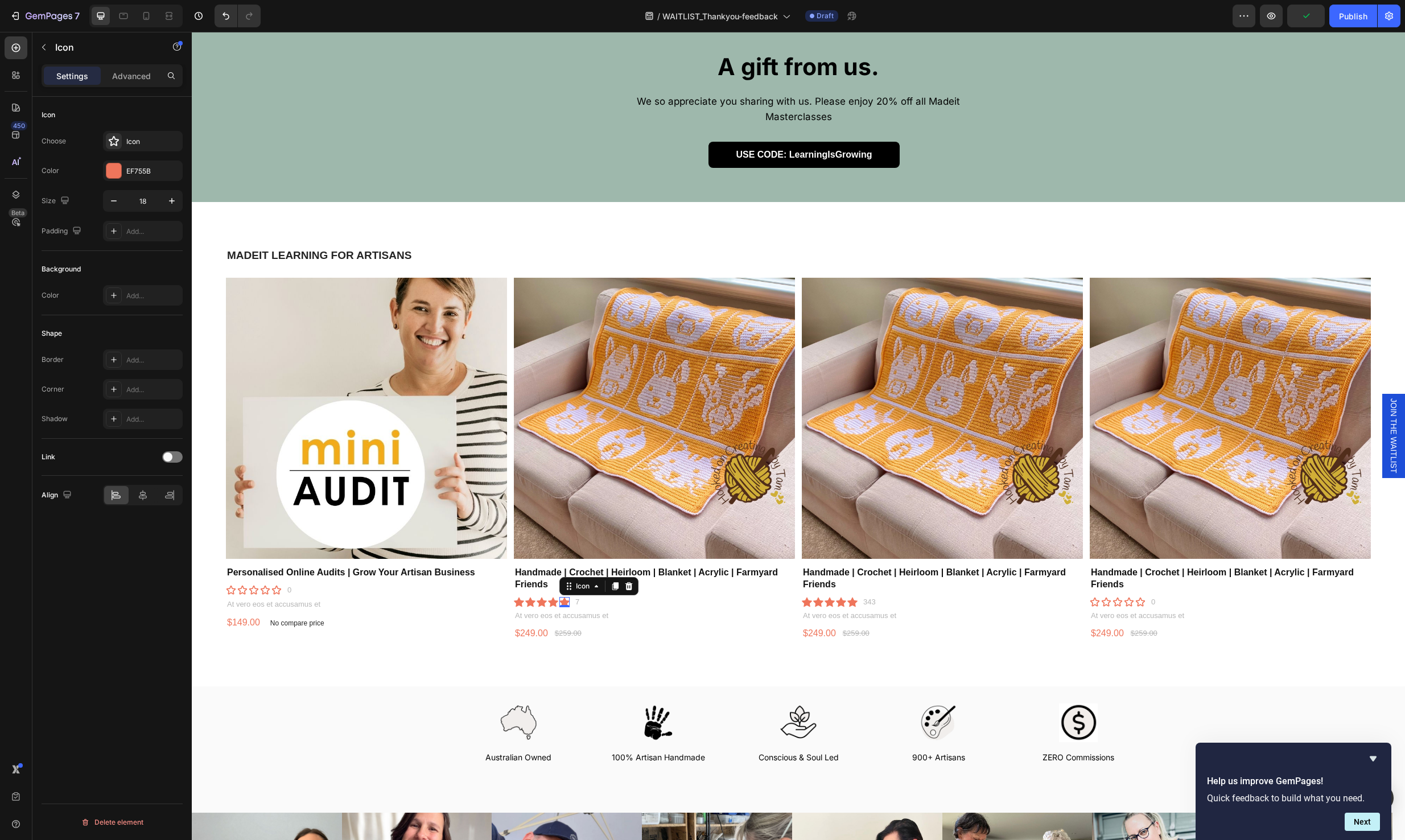
click at [560, 597] on div "Icon 0" at bounding box center [565, 602] width 10 height 10
click at [276, 585] on icon at bounding box center [277, 590] width 10 height 10
click at [133, 141] on div "Icon" at bounding box center [153, 141] width 54 height 10
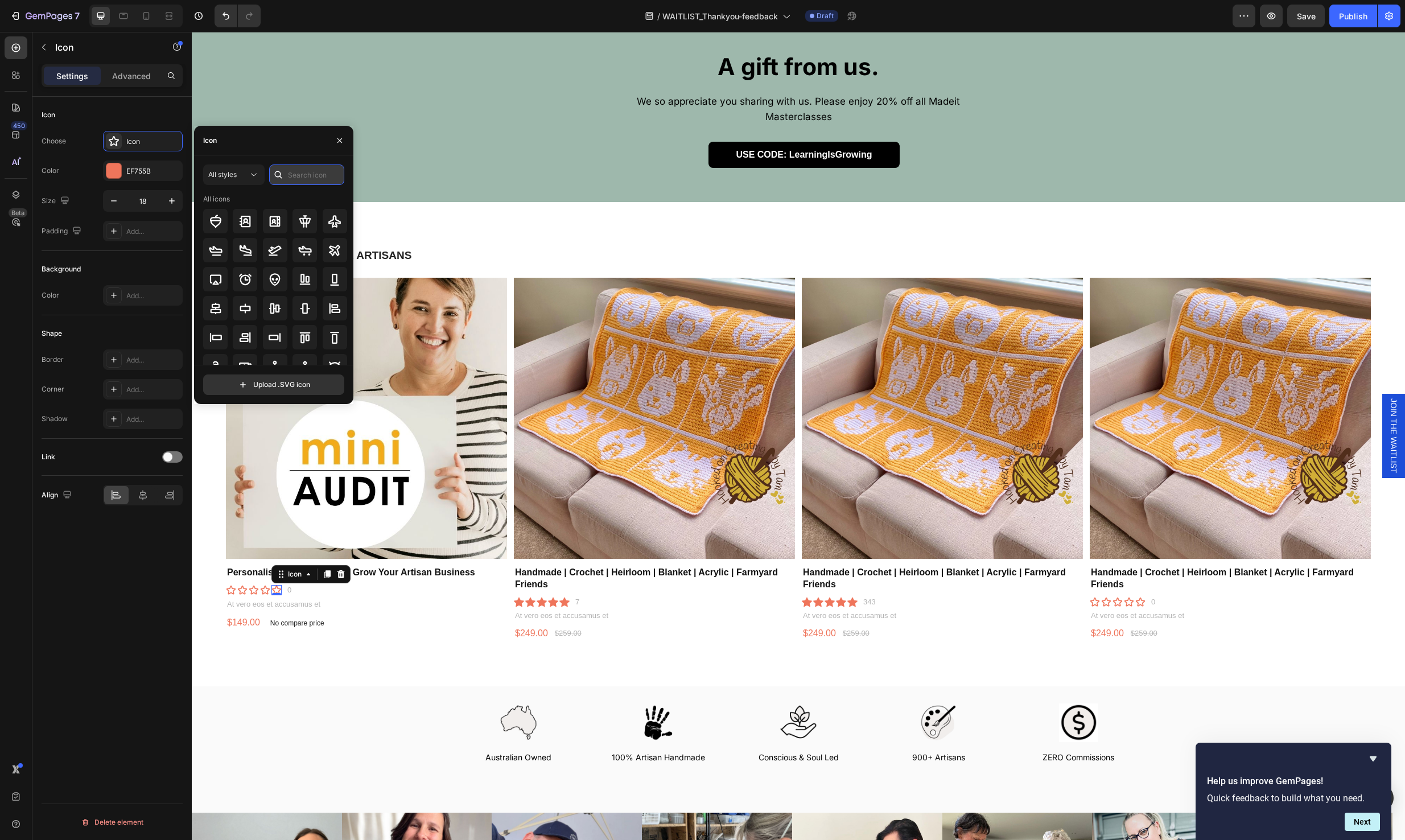
click at [310, 174] on input "text" at bounding box center [307, 174] width 75 height 21
type input "star"
click at [563, 597] on div "Icon" at bounding box center [565, 602] width 10 height 10
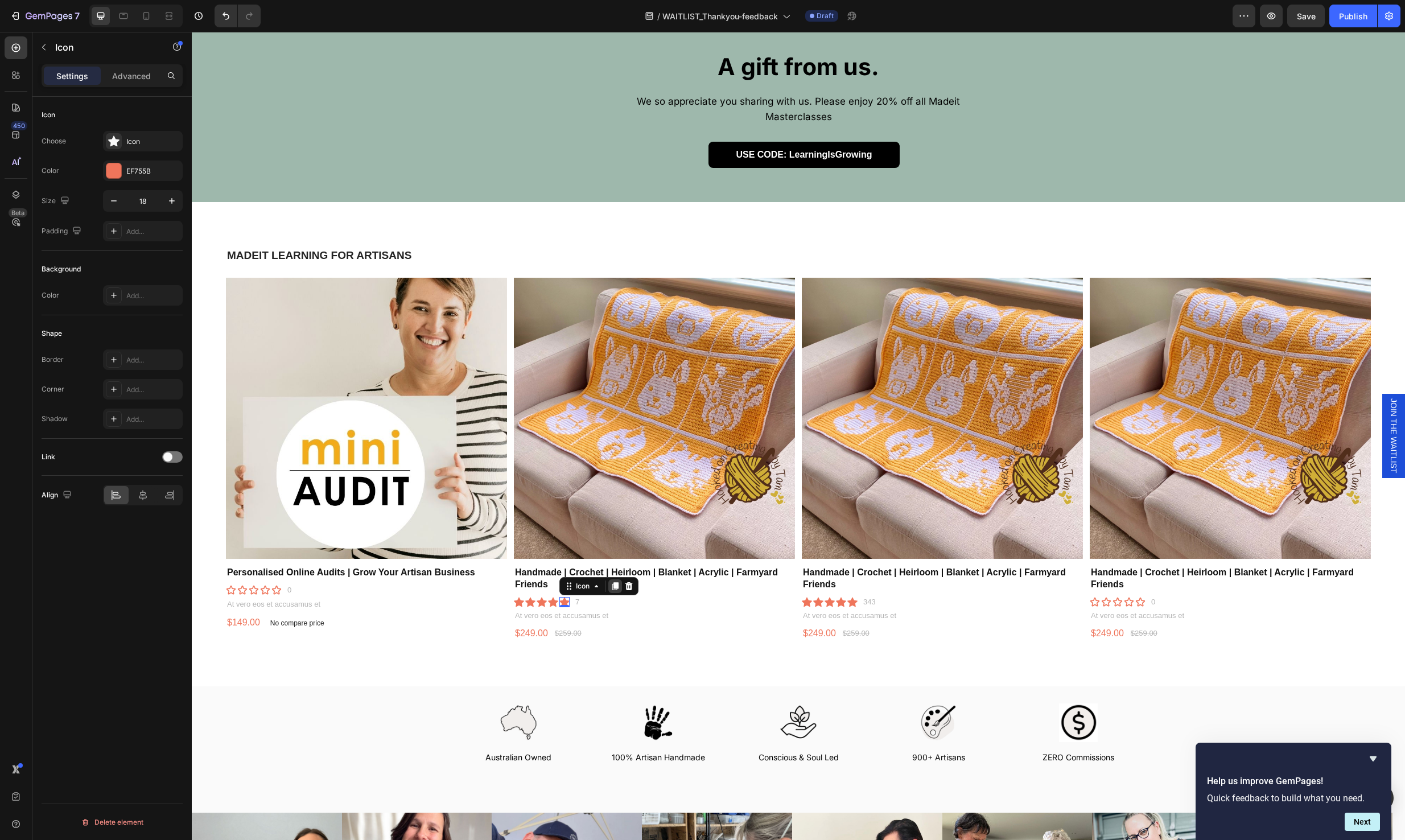
click at [614, 582] on icon at bounding box center [615, 586] width 7 height 8
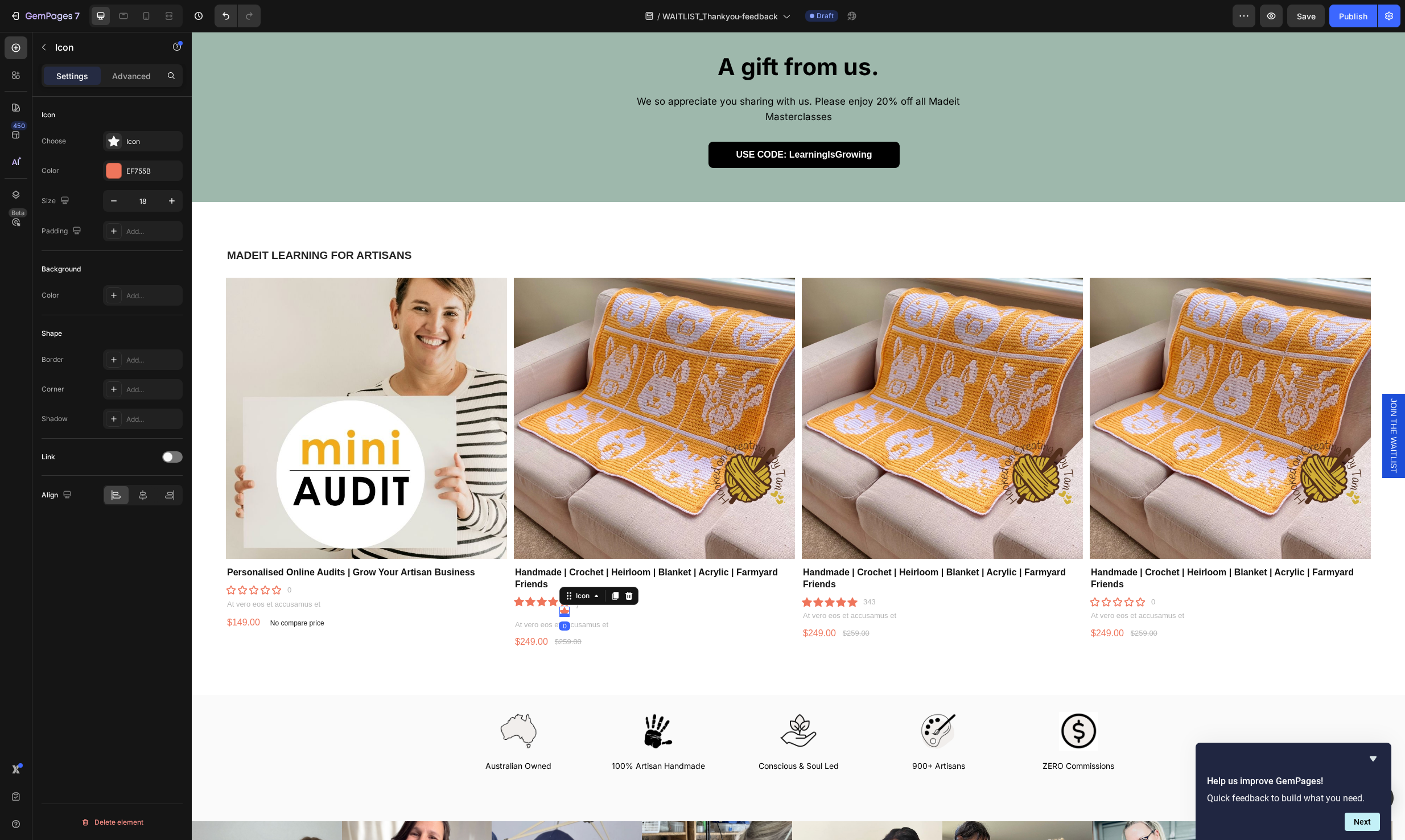
click at [561, 613] on div at bounding box center [565, 615] width 10 height 4
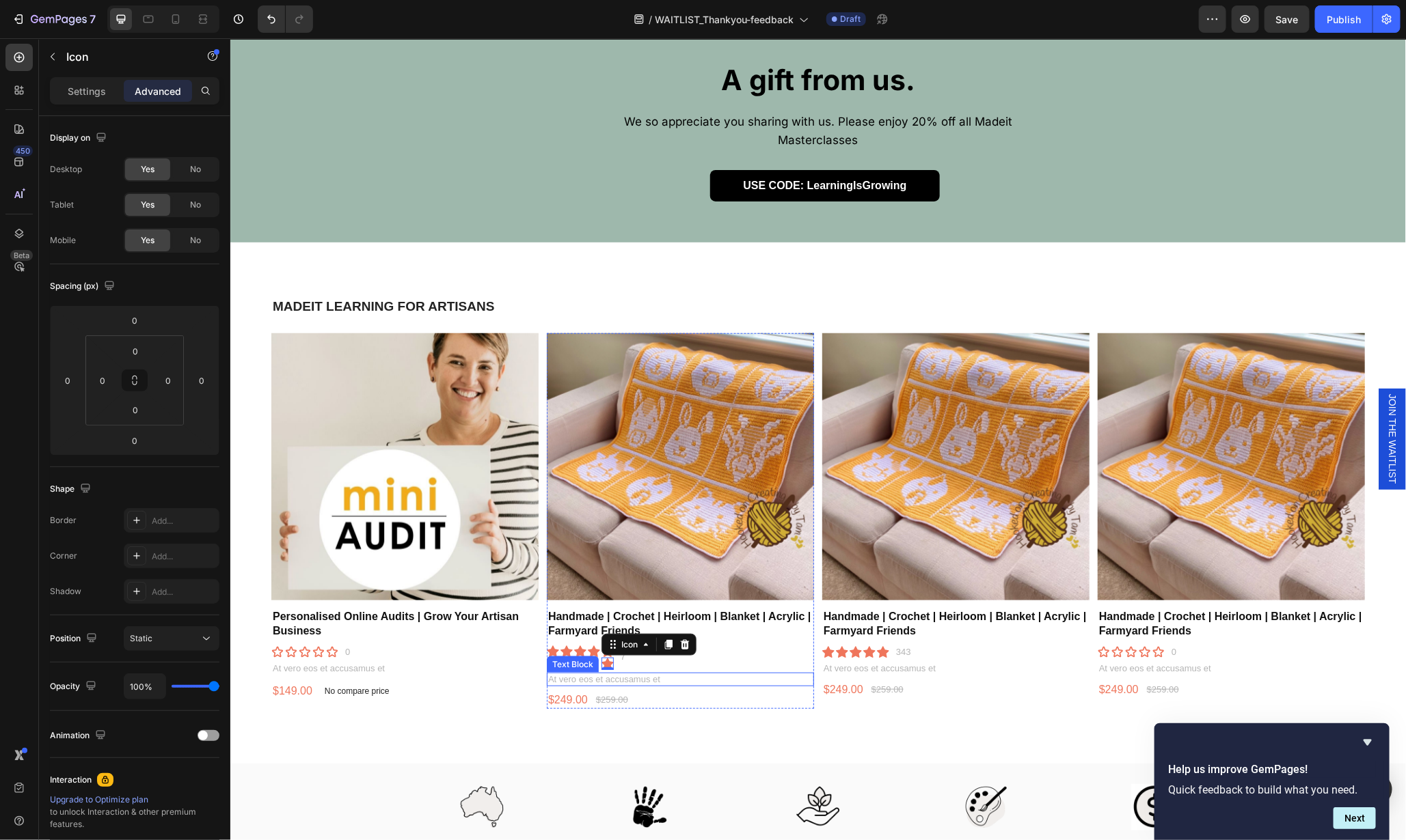
scroll to position [685, 0]
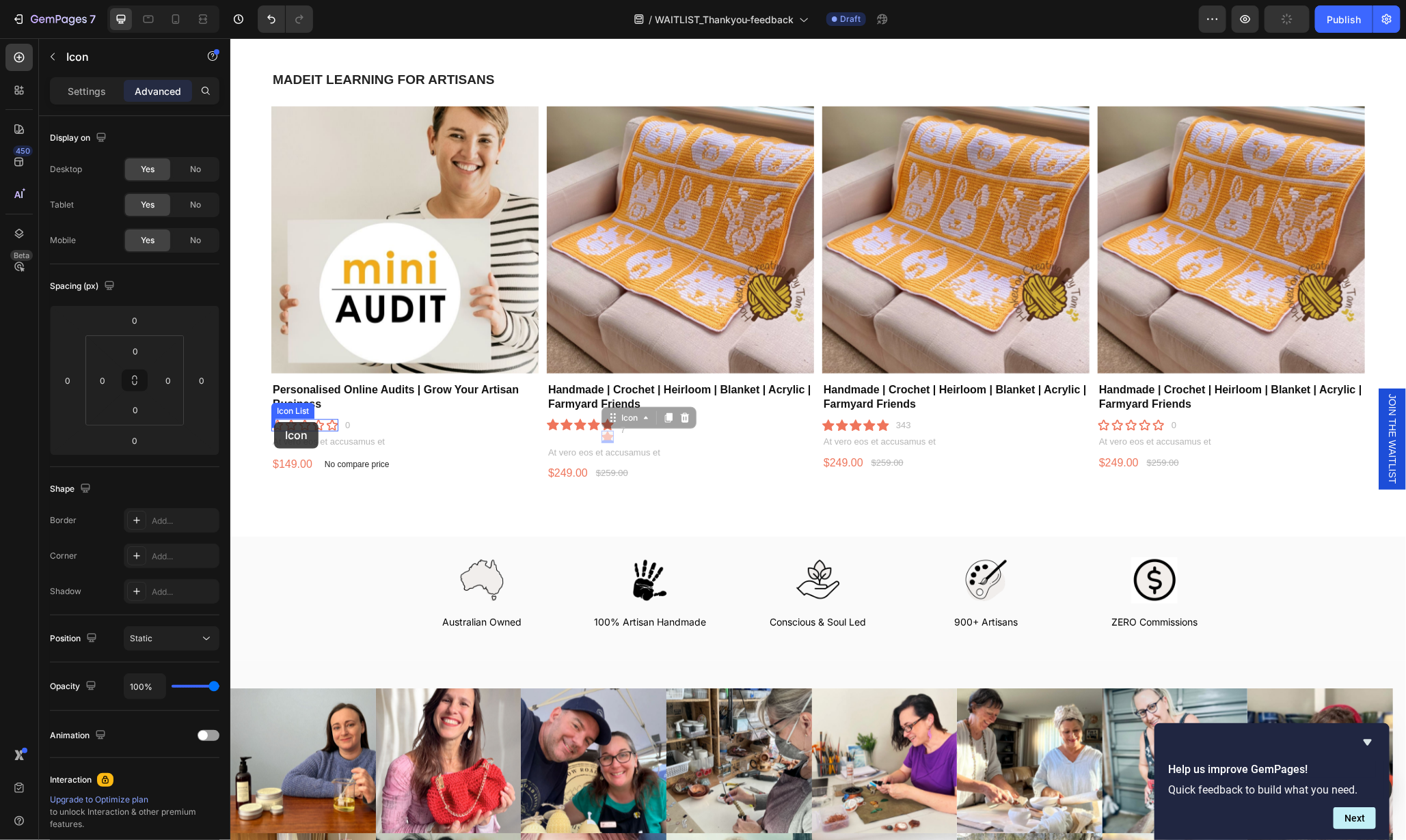
drag, startPoint x: 606, startPoint y: 432, endPoint x: 273, endPoint y: 422, distance: 333.2
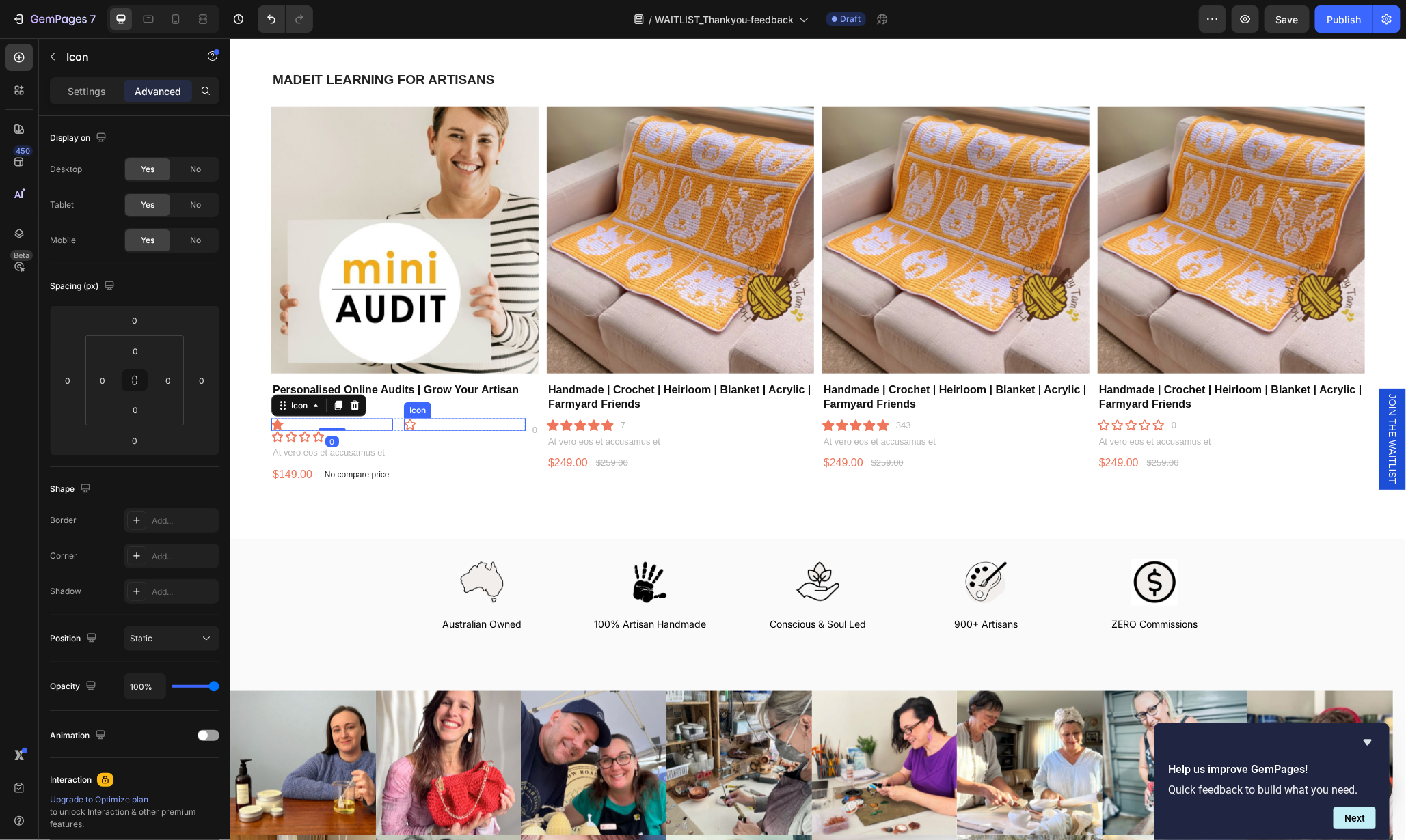
click at [410, 418] on icon at bounding box center [409, 424] width 12 height 12
click at [481, 401] on icon at bounding box center [486, 405] width 11 height 11
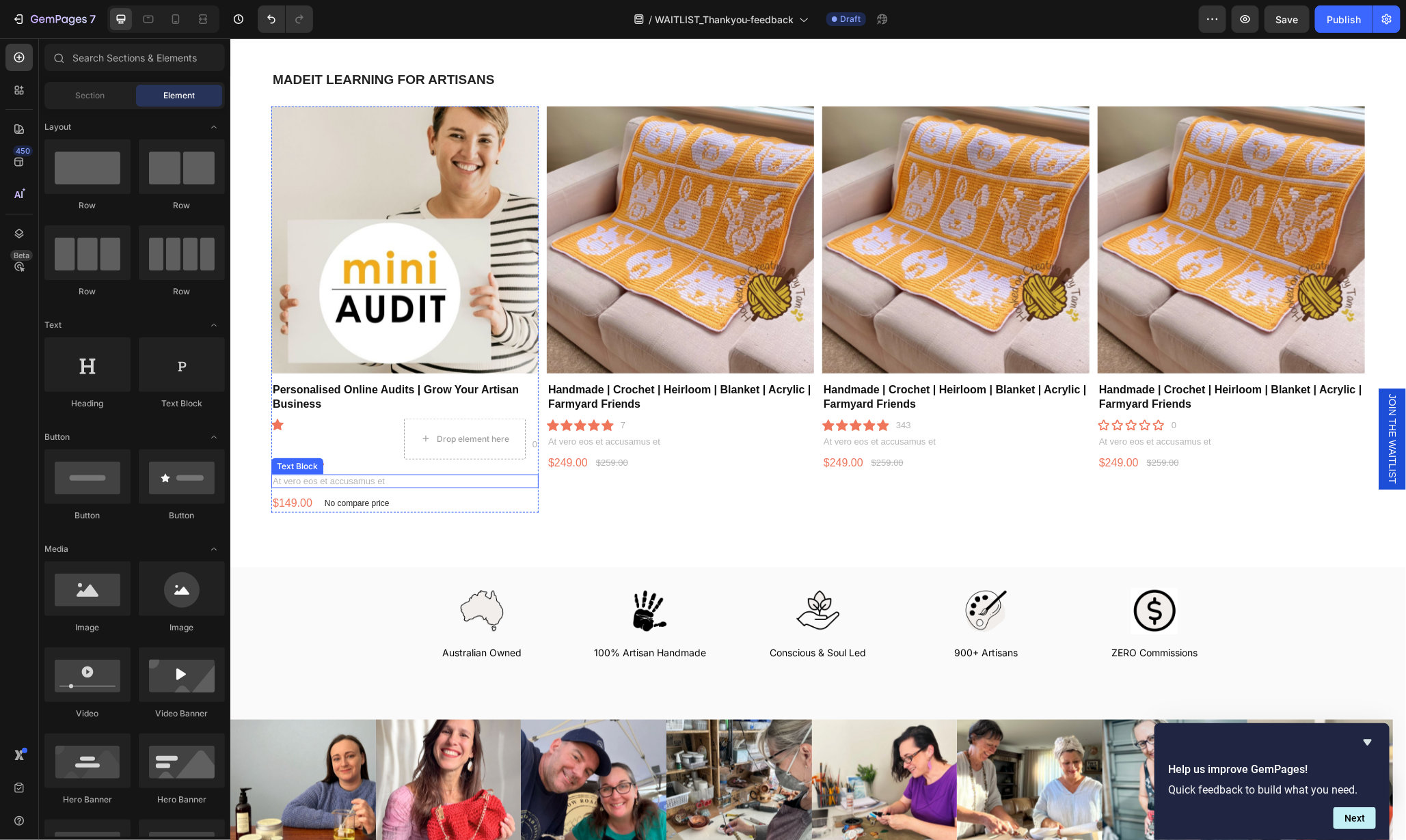
click at [287, 464] on div "Text Block" at bounding box center [296, 466] width 47 height 12
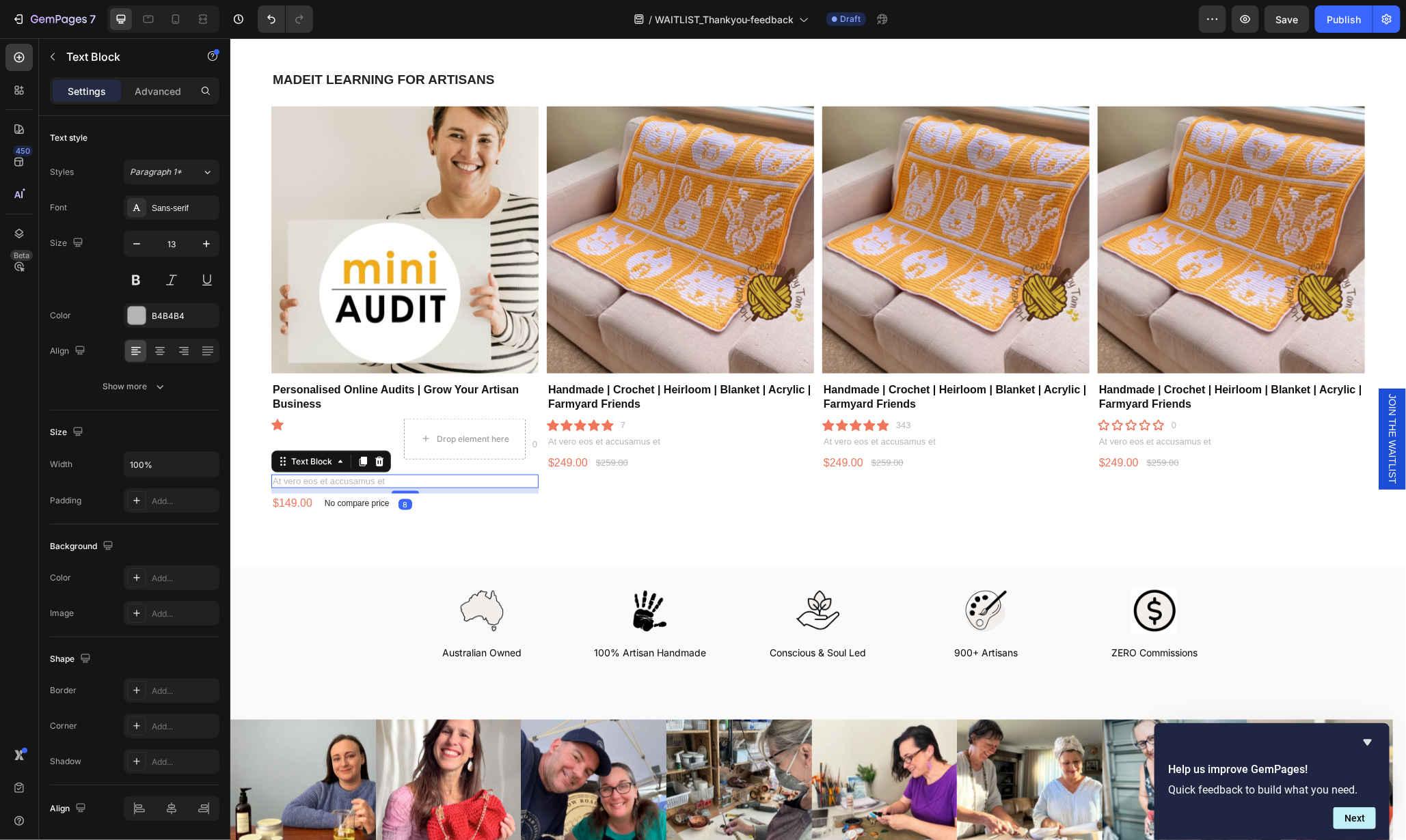
click at [344, 477] on p "At vero eos et accusamus et" at bounding box center [404, 481] width 264 height 11
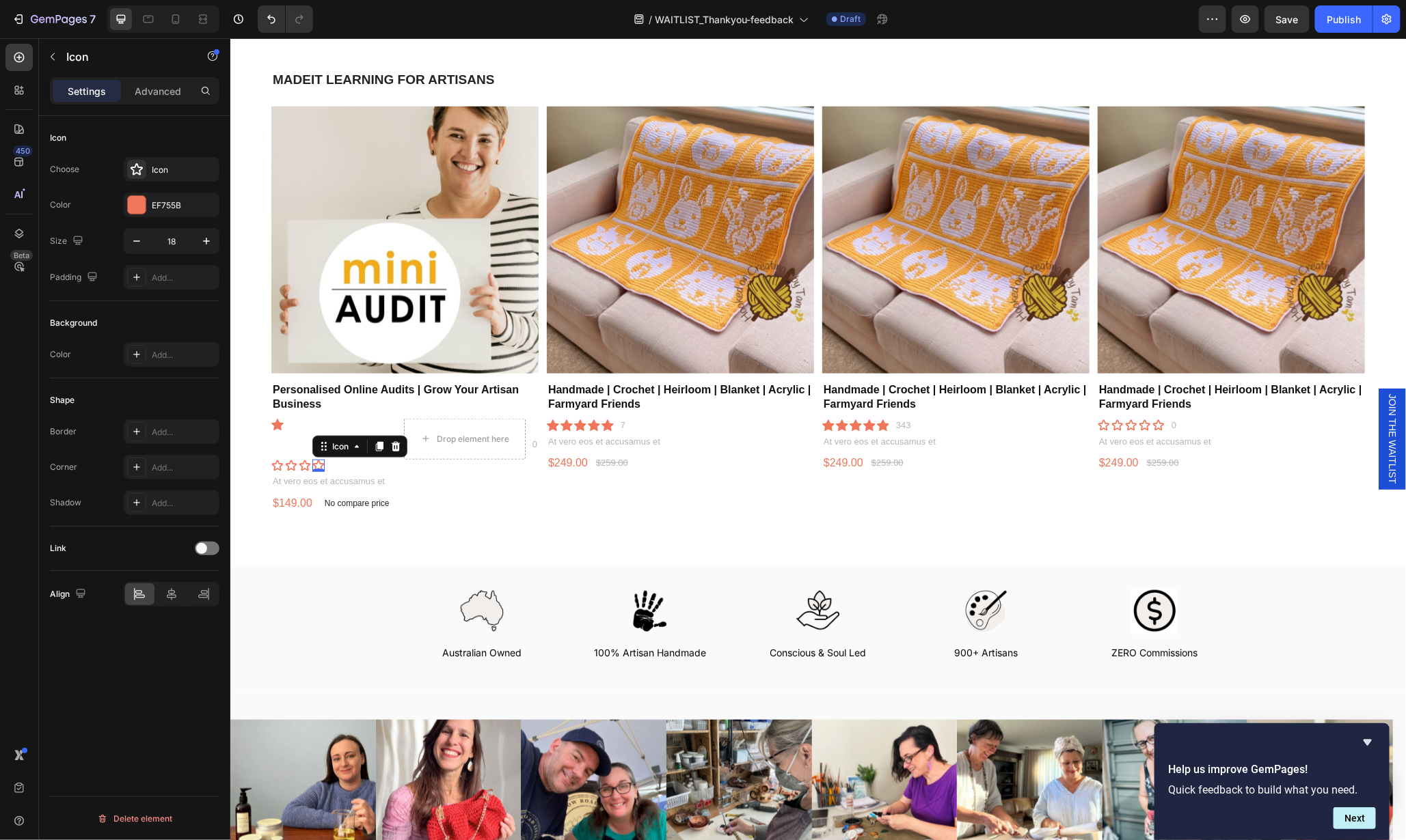
click at [319, 459] on icon at bounding box center [317, 464] width 11 height 11
click at [393, 444] on icon at bounding box center [395, 445] width 9 height 10
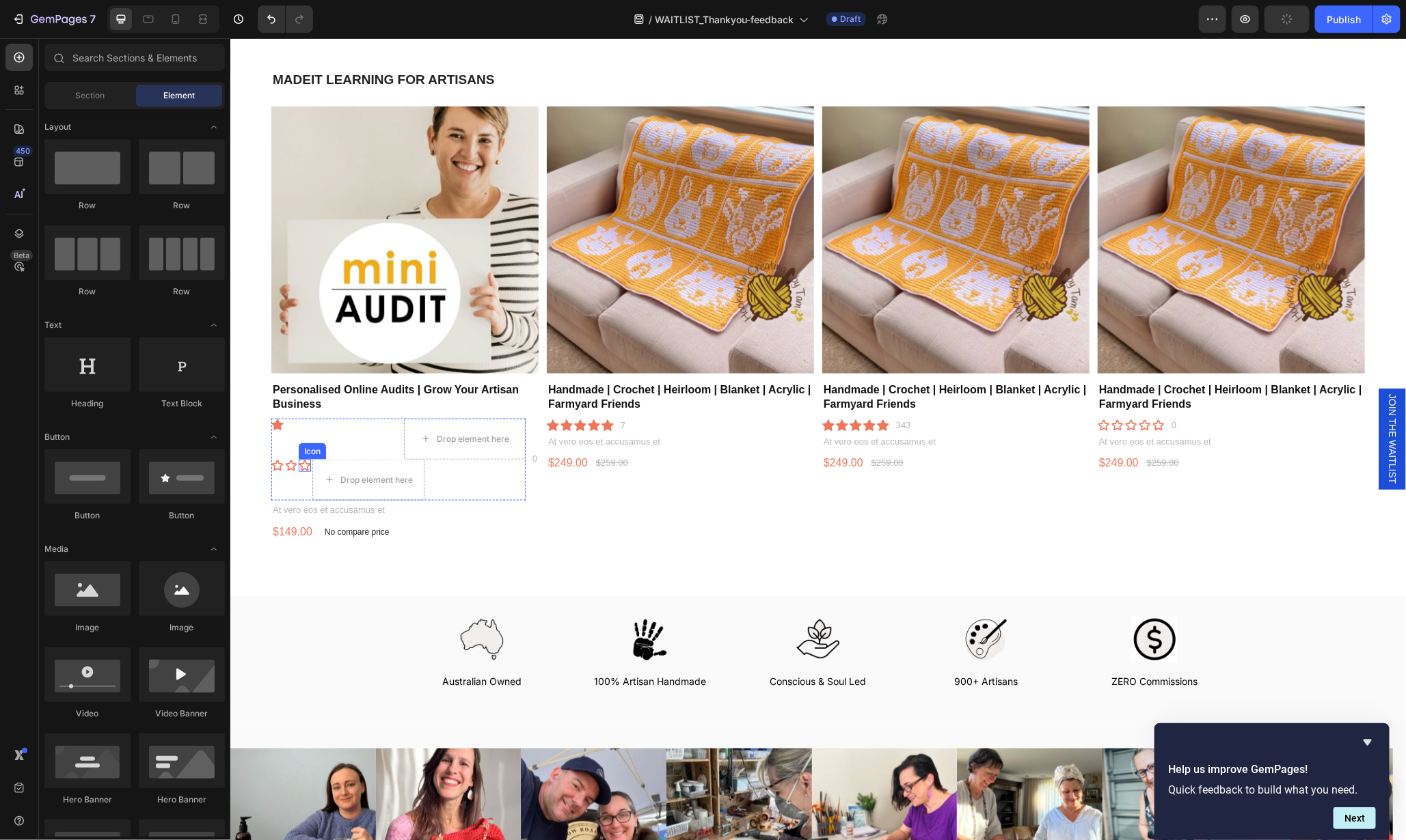
click at [307, 460] on icon at bounding box center [304, 465] width 12 height 12
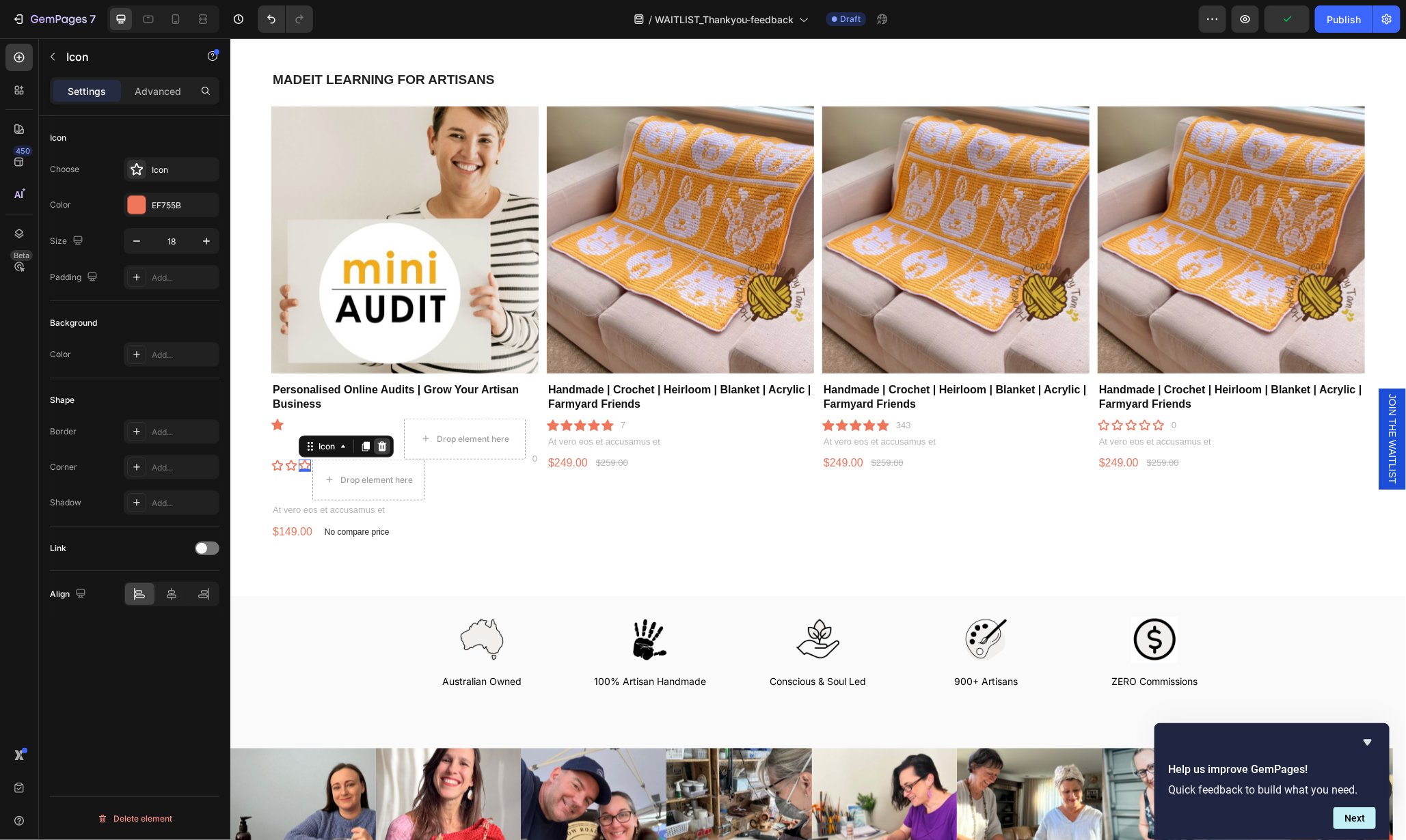
click at [384, 440] on icon at bounding box center [382, 445] width 9 height 10
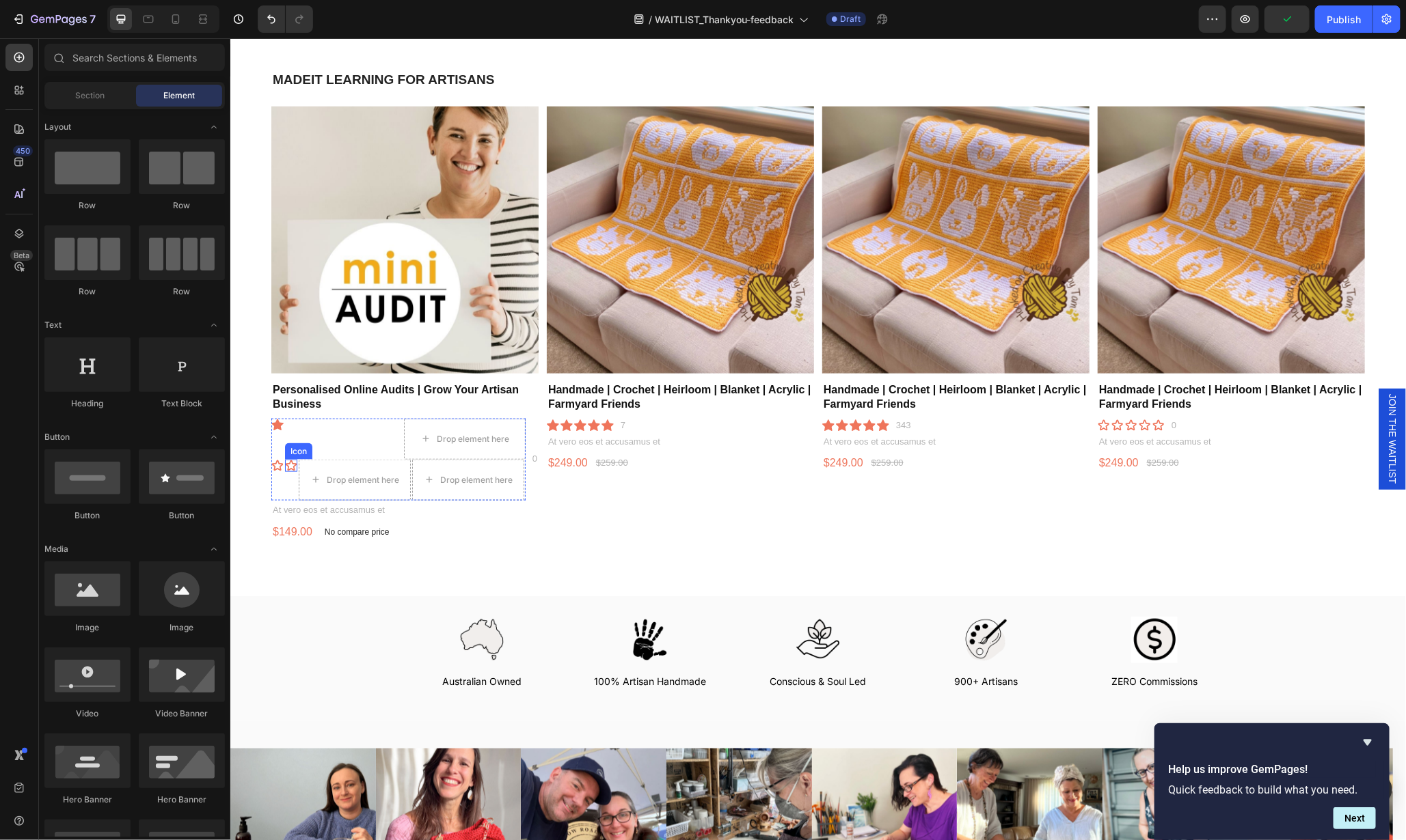
click at [290, 459] on icon at bounding box center [290, 465] width 12 height 12
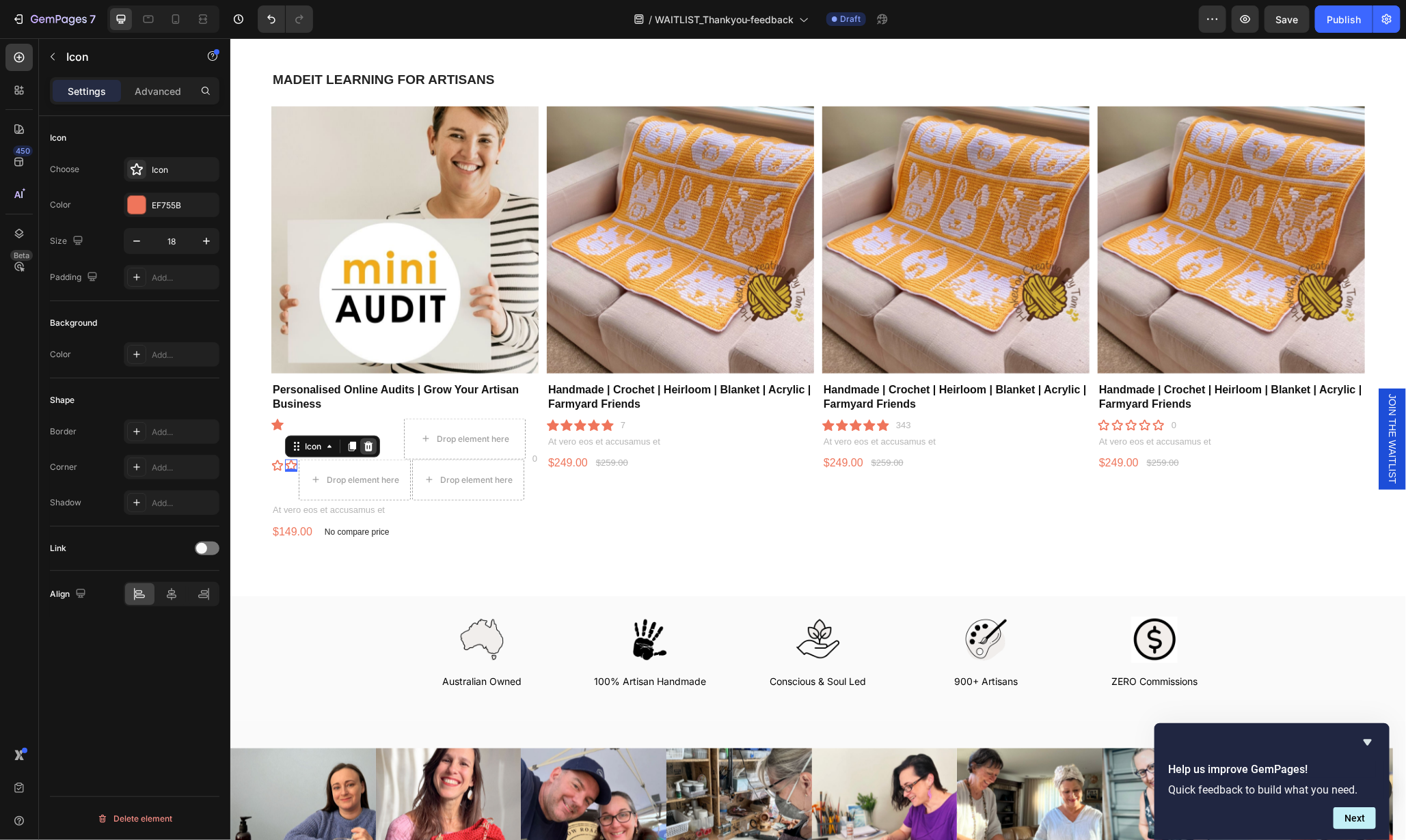
click at [369, 440] on icon at bounding box center [368, 445] width 9 height 10
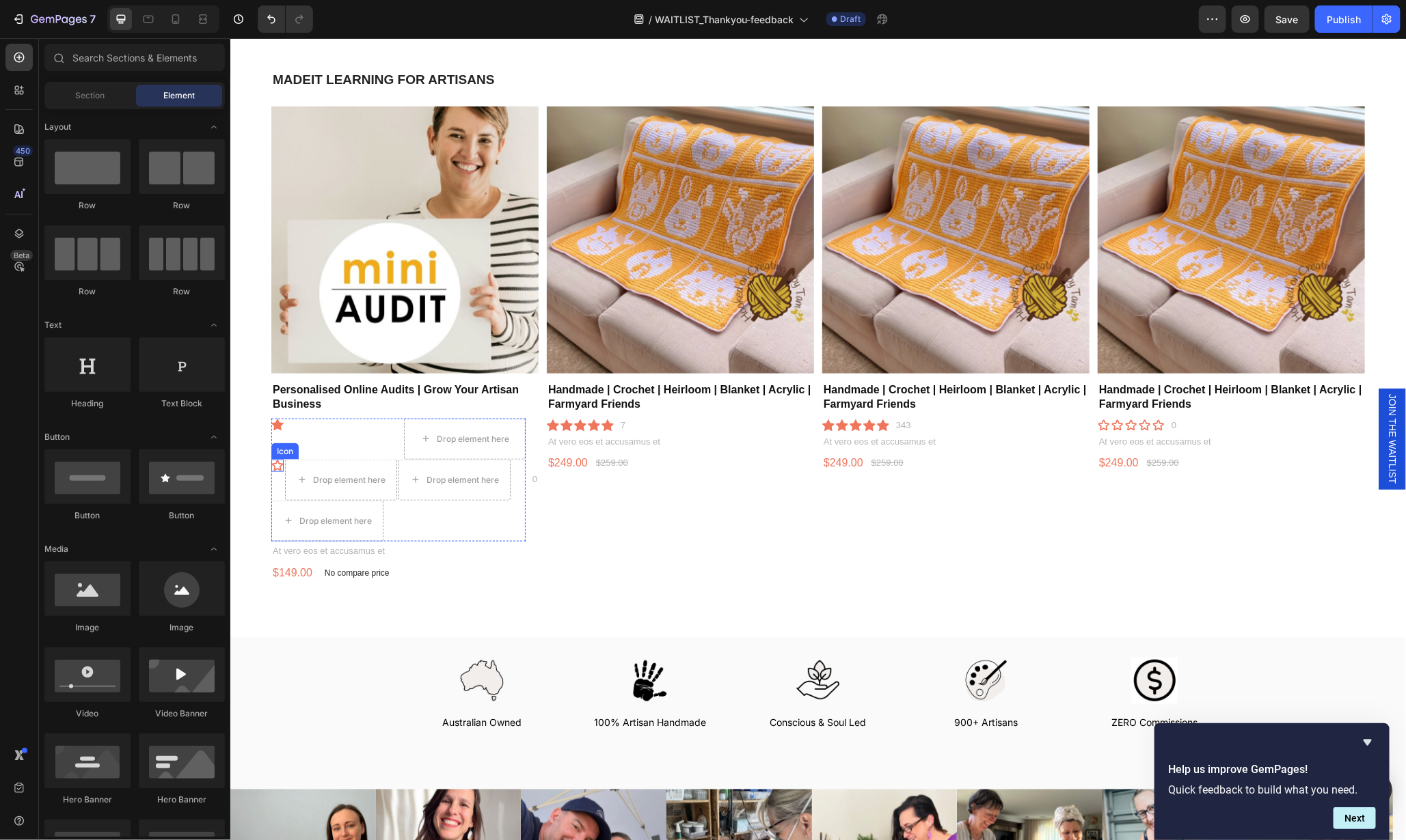
click at [274, 461] on icon at bounding box center [277, 465] width 12 height 12
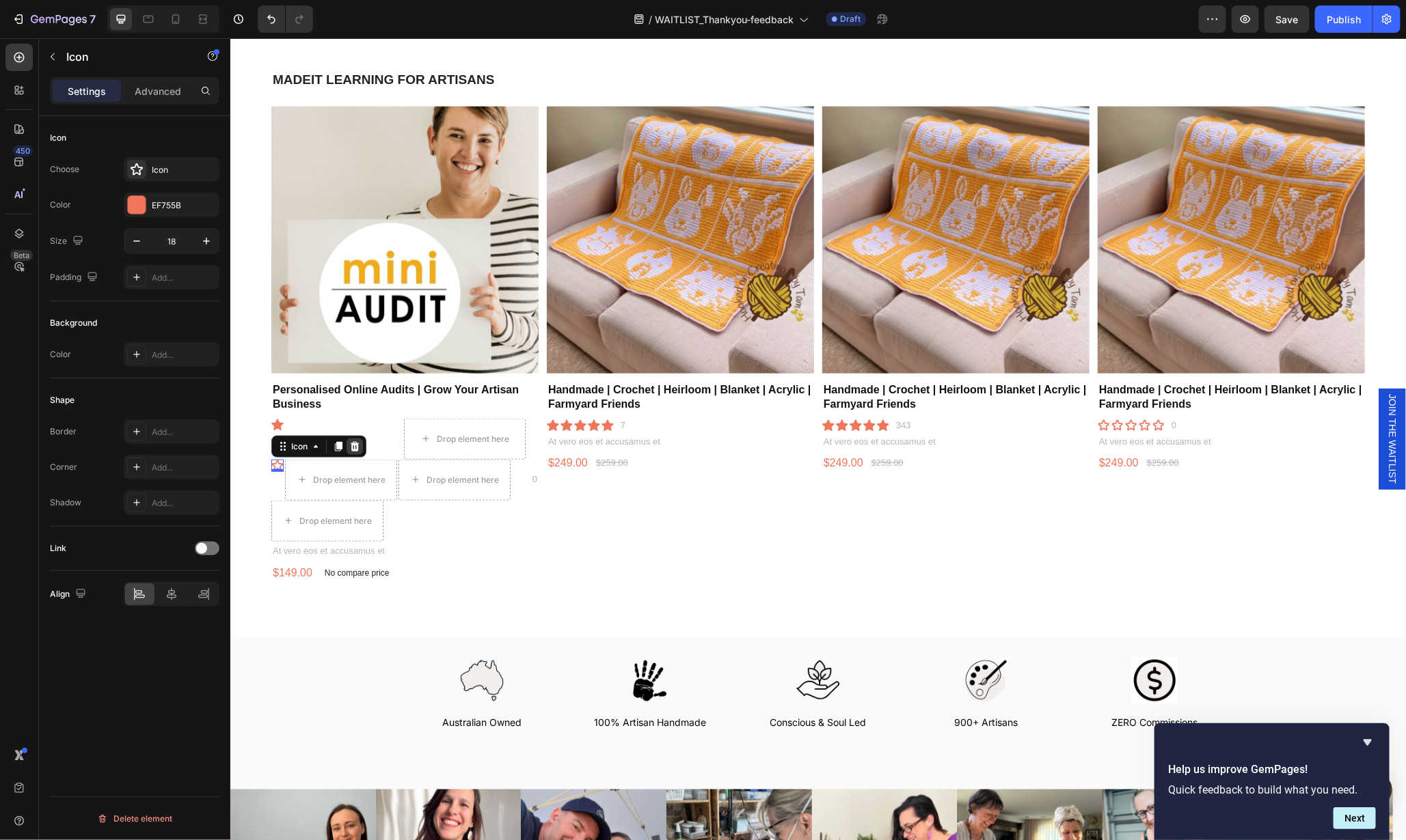
click at [350, 444] on icon at bounding box center [354, 446] width 11 height 11
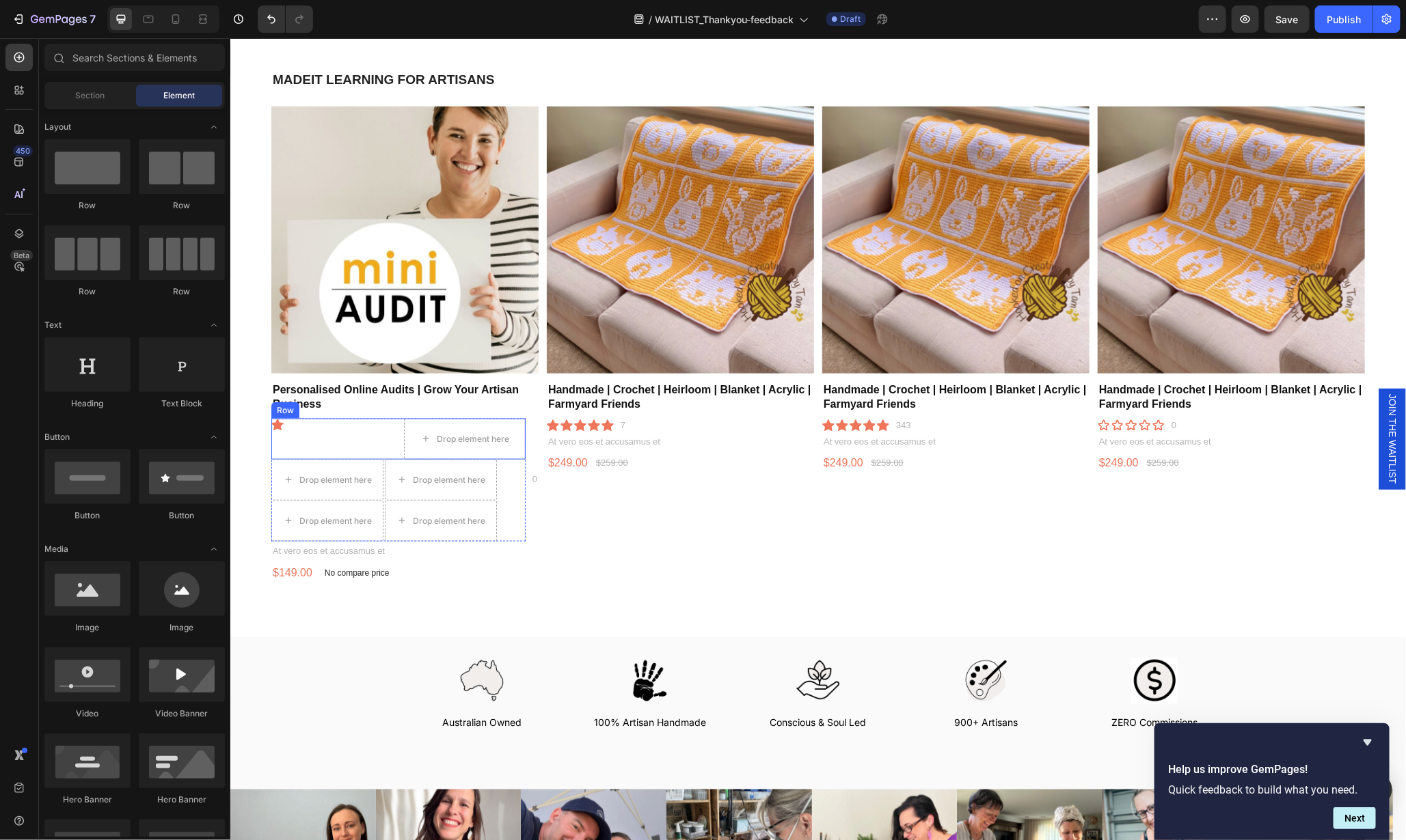
click at [332, 432] on div "Icon" at bounding box center [332, 439] width 122 height 41
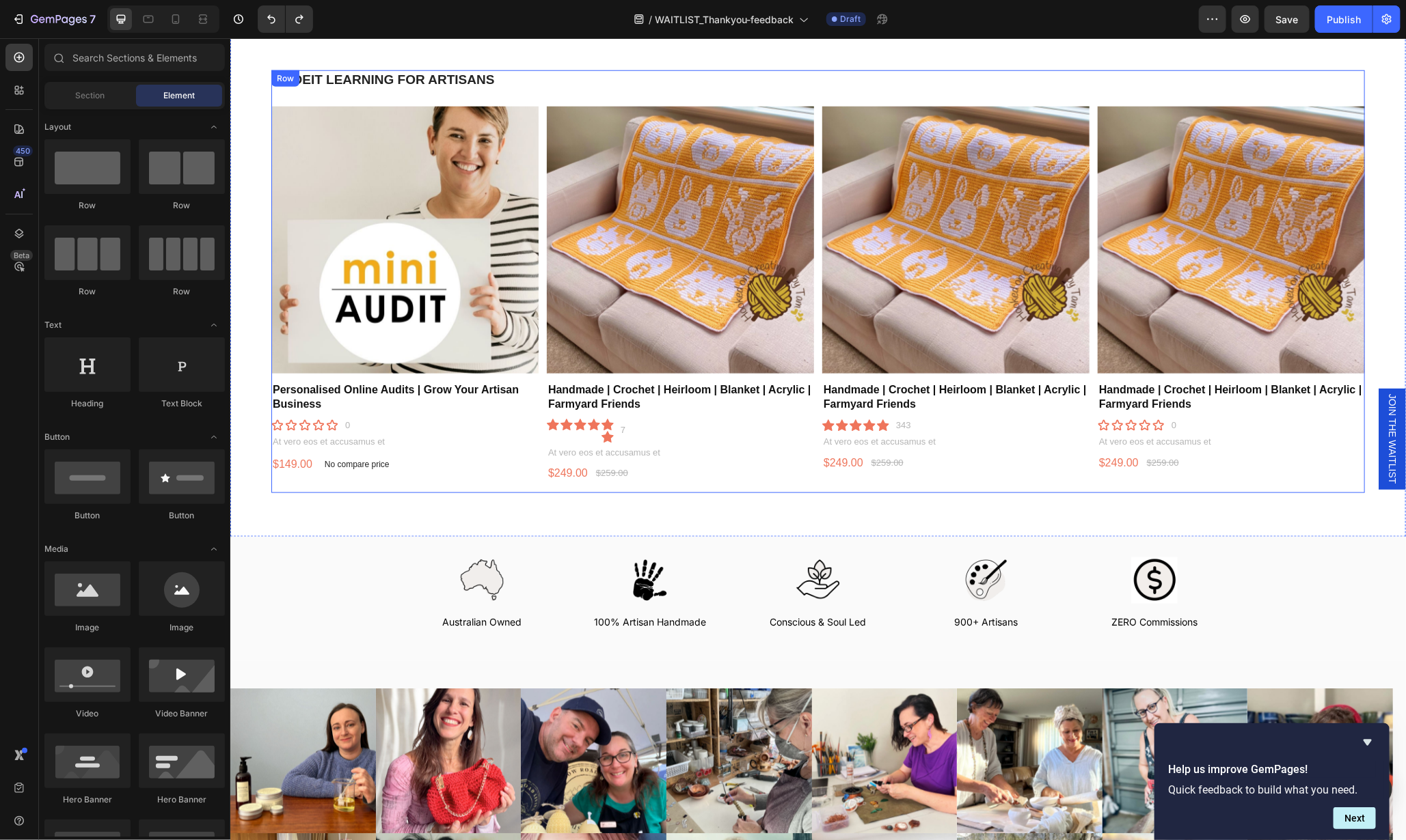
click at [712, 484] on div "MADEIT LEARNING FOR ARTISANS Heading Product Images Personalised Online Audits …" at bounding box center [817, 281] width 1093 height 423
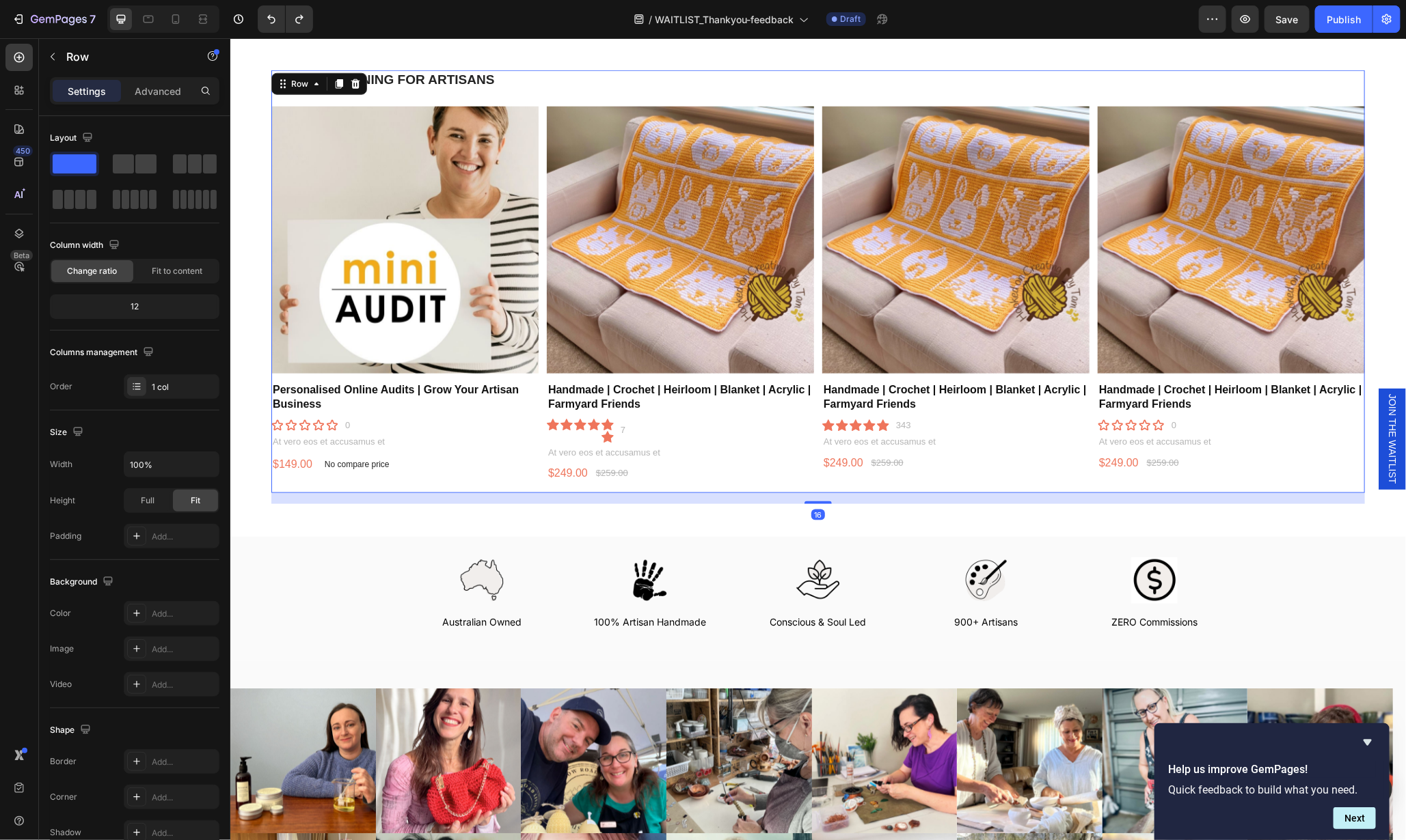
click at [719, 511] on div "MADEIT LEARNING FOR ARTISANS Heading Product Images Personalised Online Audits …" at bounding box center [817, 276] width 1175 height 522
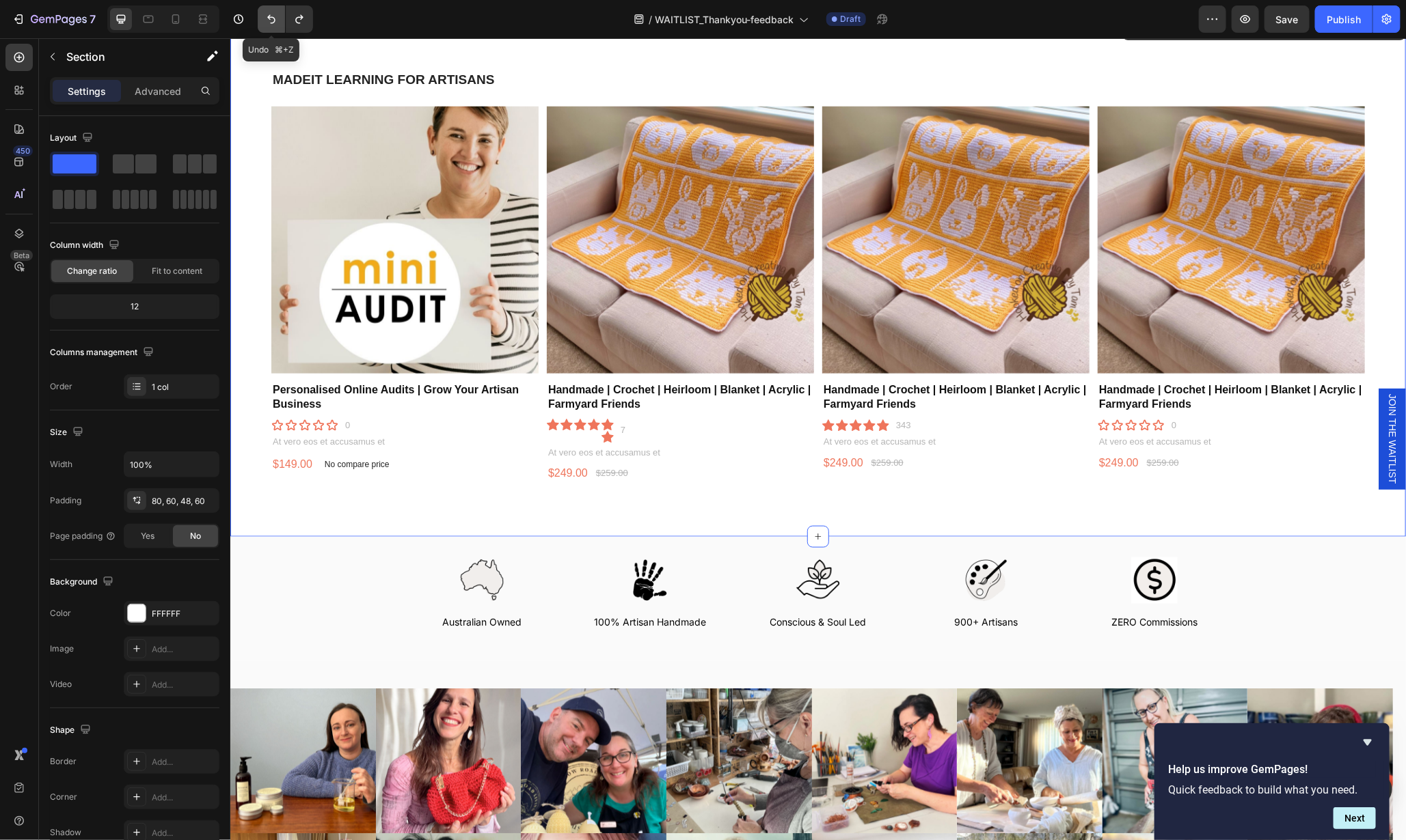
click at [269, 19] on icon "Undo/Redo" at bounding box center [271, 19] width 13 height 13
click at [600, 434] on icon at bounding box center [607, 436] width 12 height 11
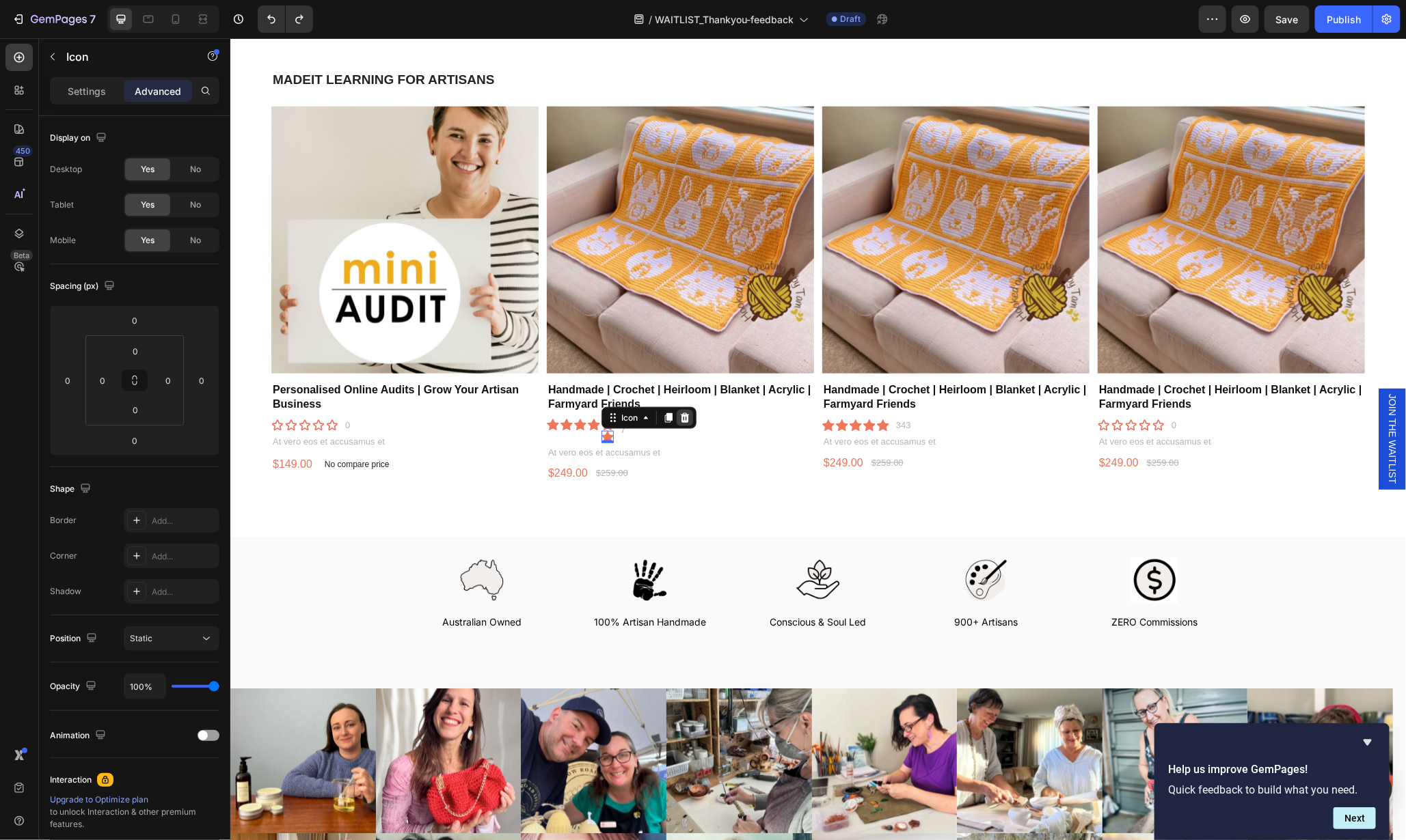
click at [681, 418] on icon at bounding box center [684, 416] width 9 height 10
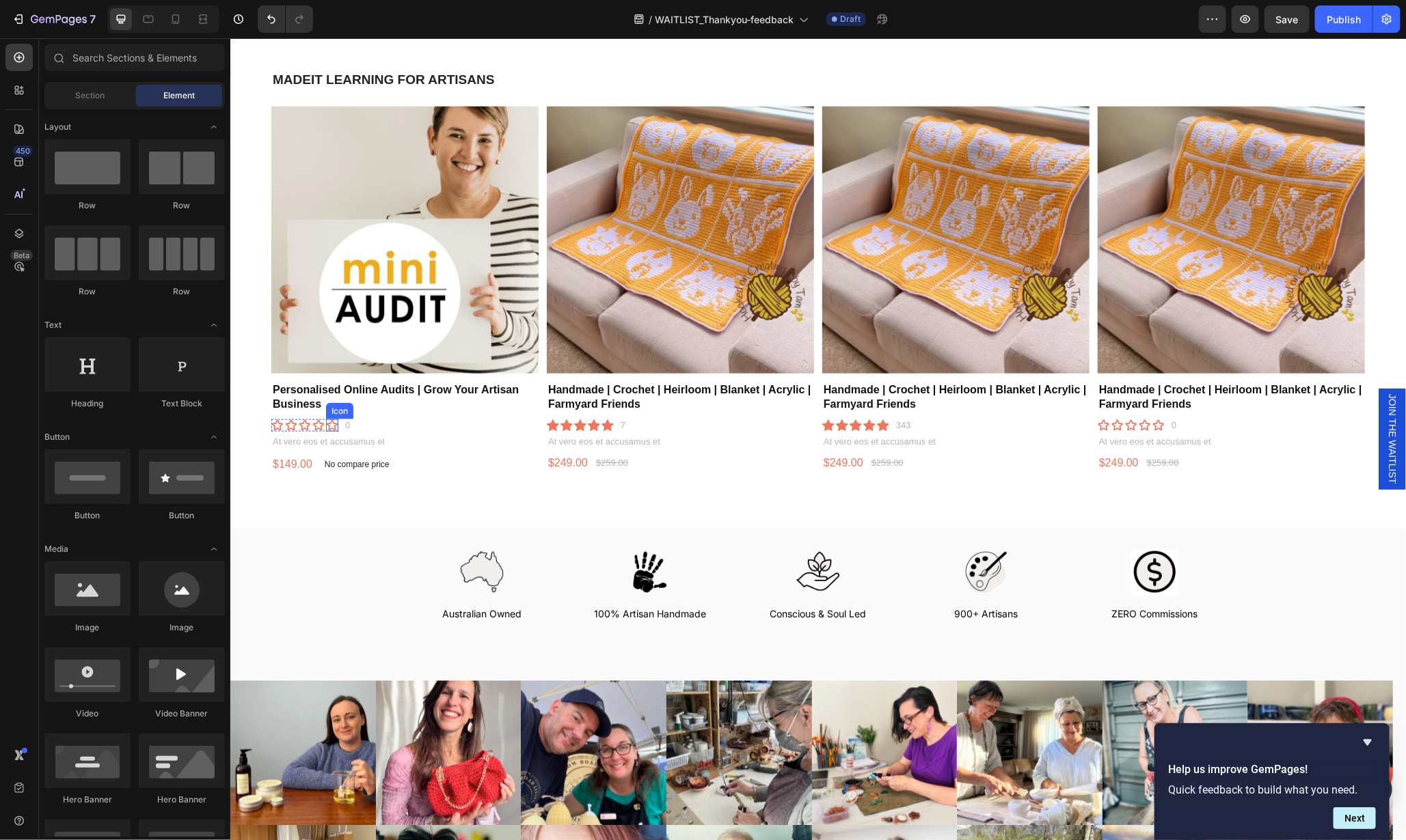
click at [332, 423] on div "Icon" at bounding box center [332, 425] width 12 height 12
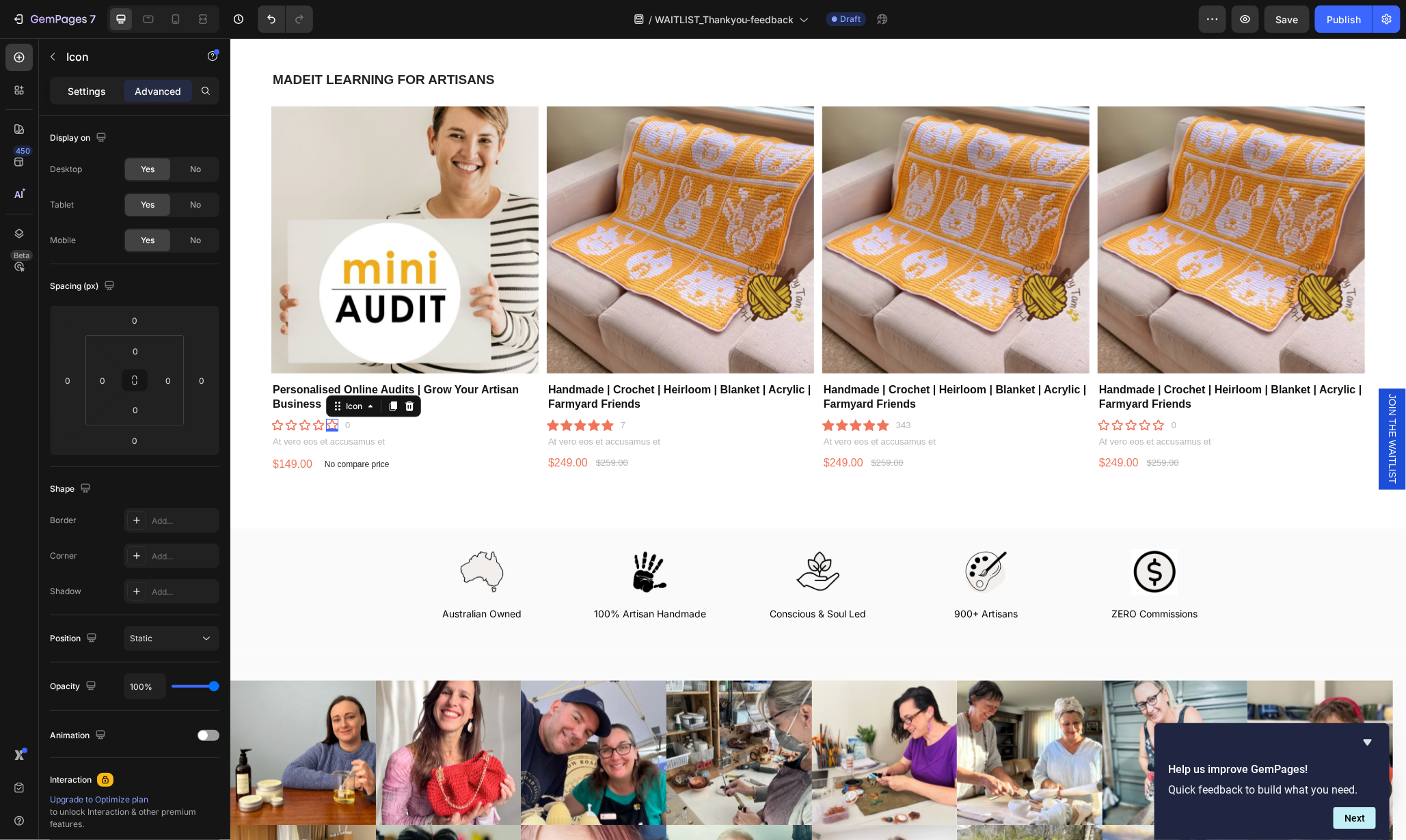
click at [89, 90] on p "Settings" at bounding box center [87, 91] width 38 height 14
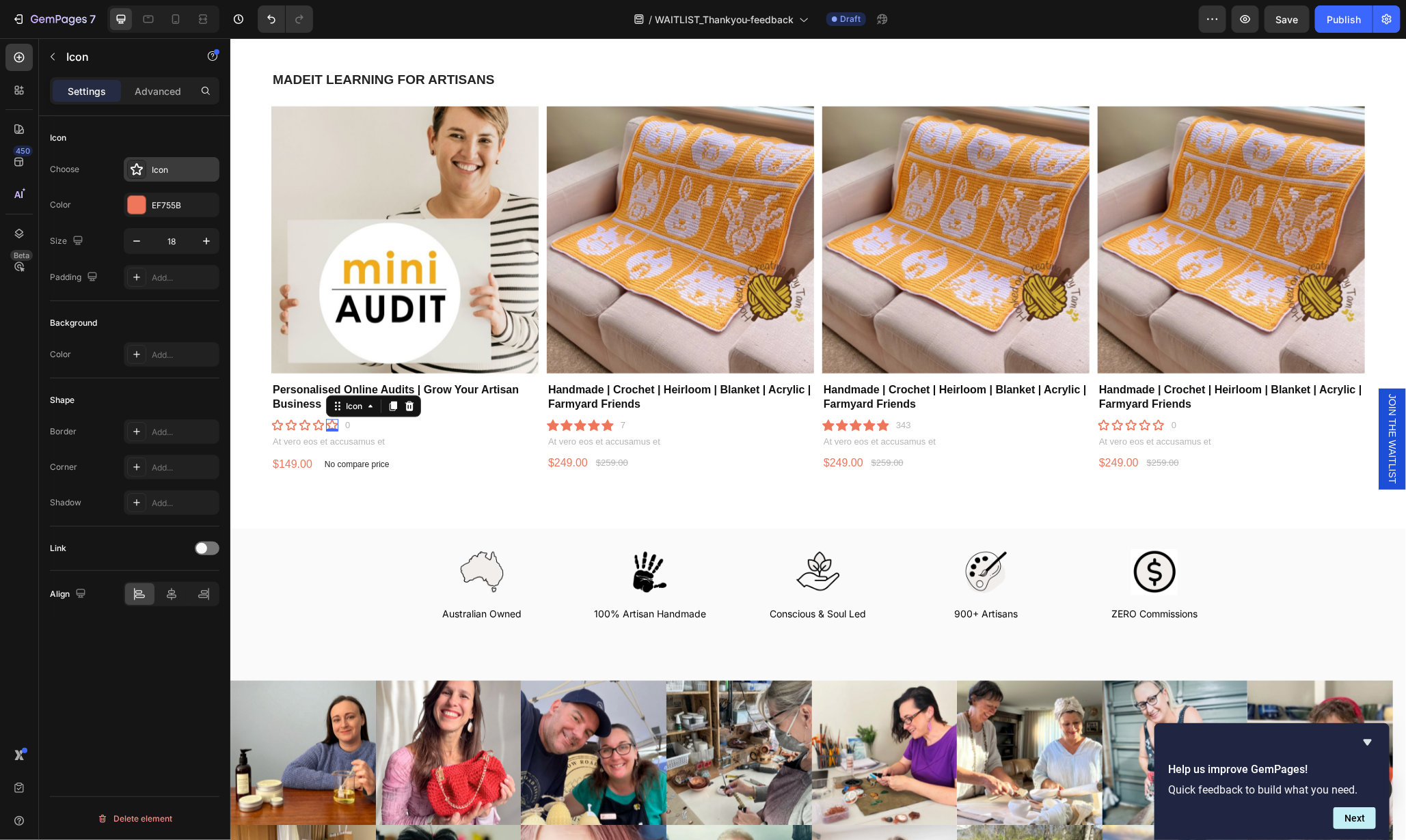
click at [134, 165] on icon at bounding box center [137, 170] width 12 height 12
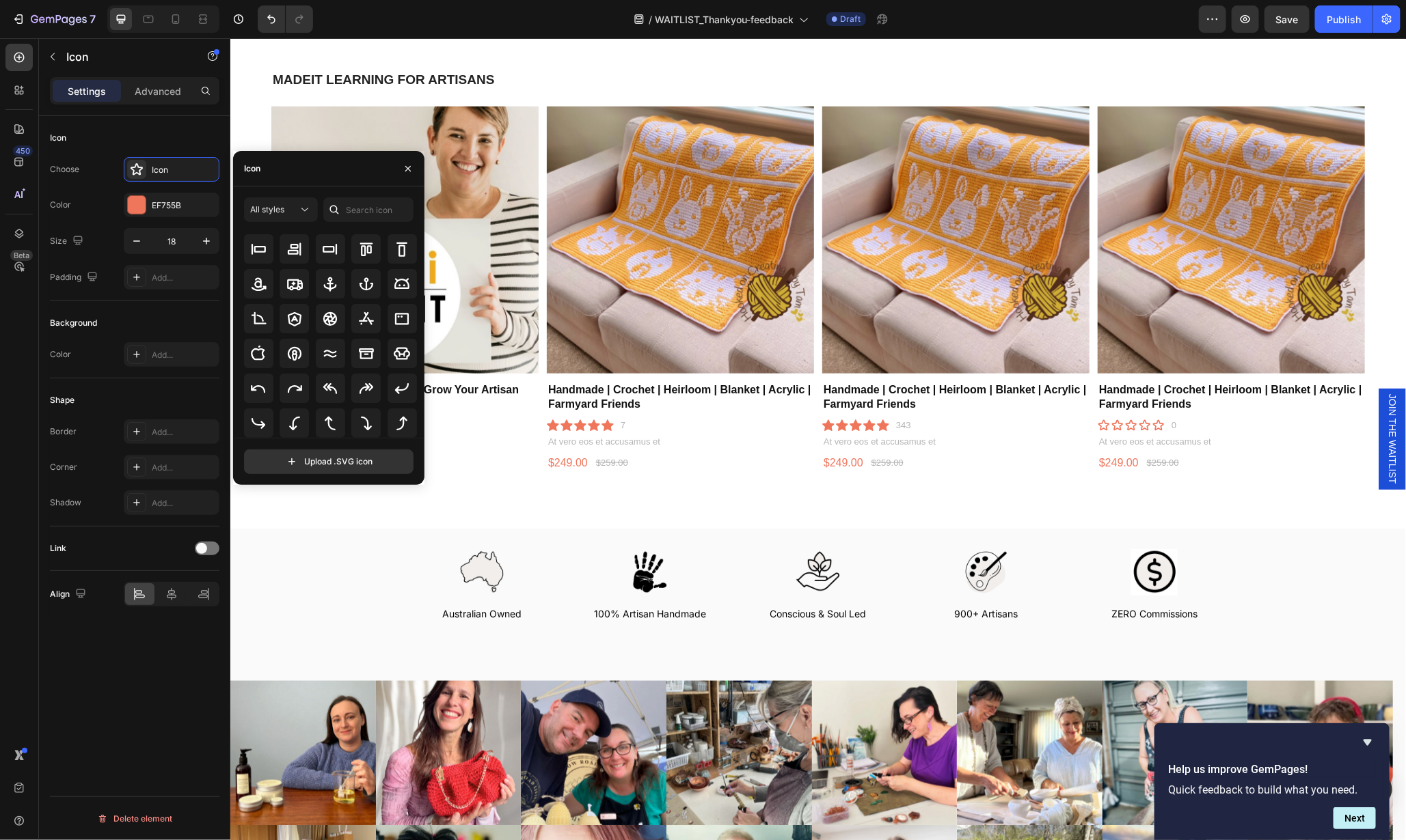
scroll to position [0, 0]
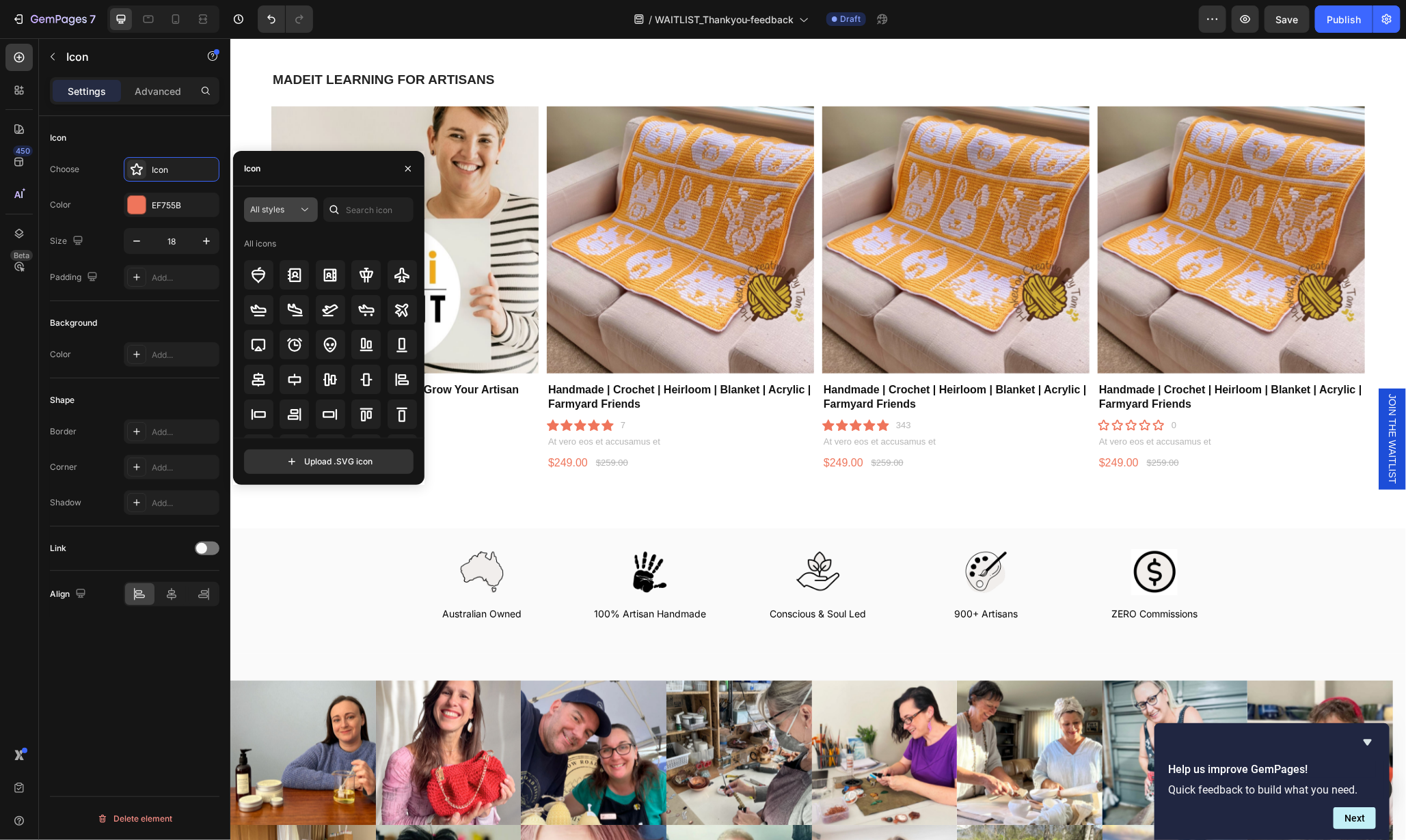
click at [306, 209] on icon at bounding box center [304, 210] width 13 height 13
click at [301, 340] on icon at bounding box center [299, 347] width 13 height 13
click at [354, 207] on input "text" at bounding box center [369, 210] width 90 height 25
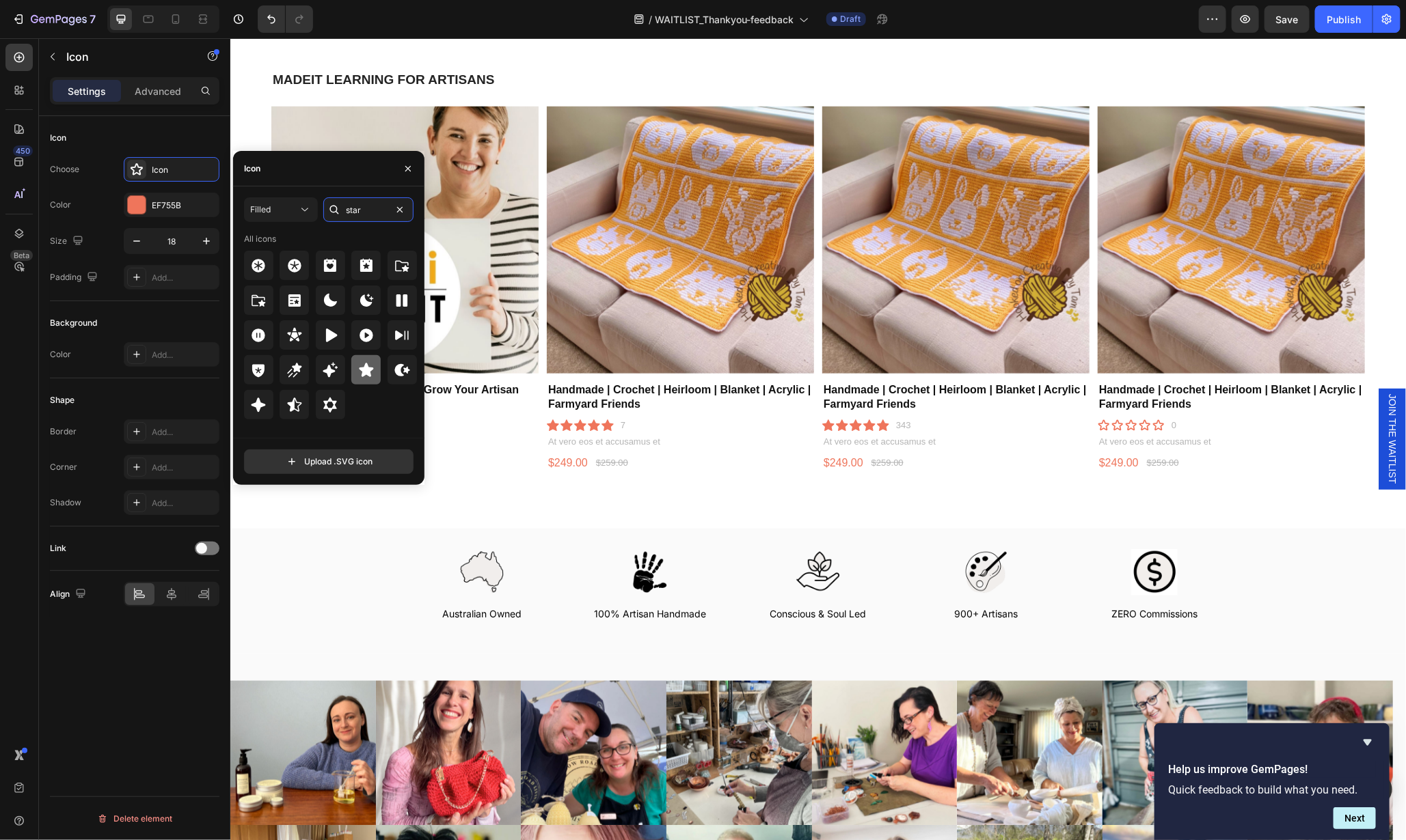
type input "star"
click at [363, 370] on icon at bounding box center [366, 369] width 14 height 13
click at [137, 203] on div at bounding box center [137, 205] width 18 height 18
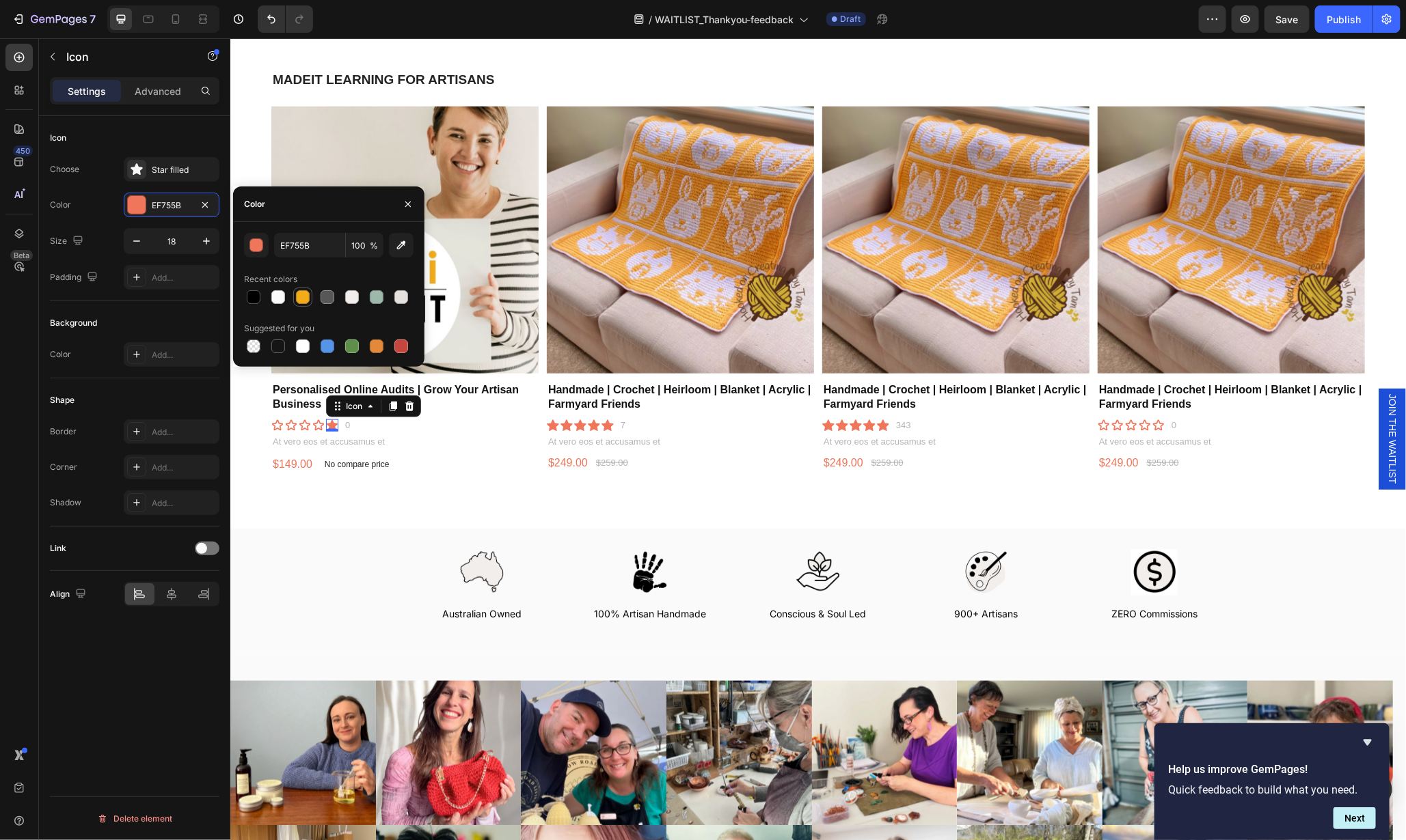
click at [302, 301] on div at bounding box center [302, 296] width 13 height 13
type input "F2AB19"
click at [279, 427] on div "Text Block" at bounding box center [296, 426] width 52 height 17
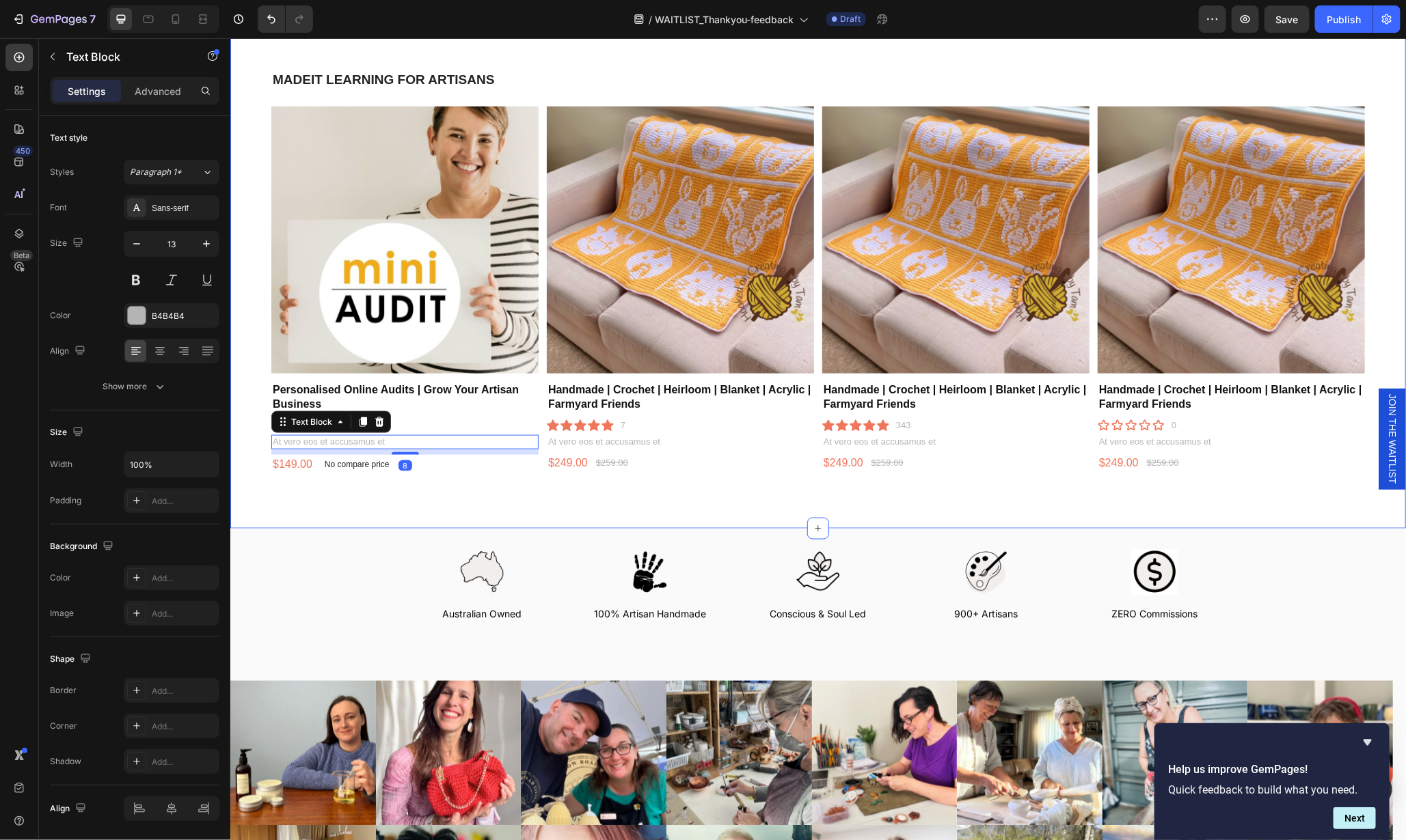
click at [328, 492] on div "MADEIT LEARNING FOR ARTISANS Heading Product Images Personalised Online Audits …" at bounding box center [817, 282] width 1093 height 425
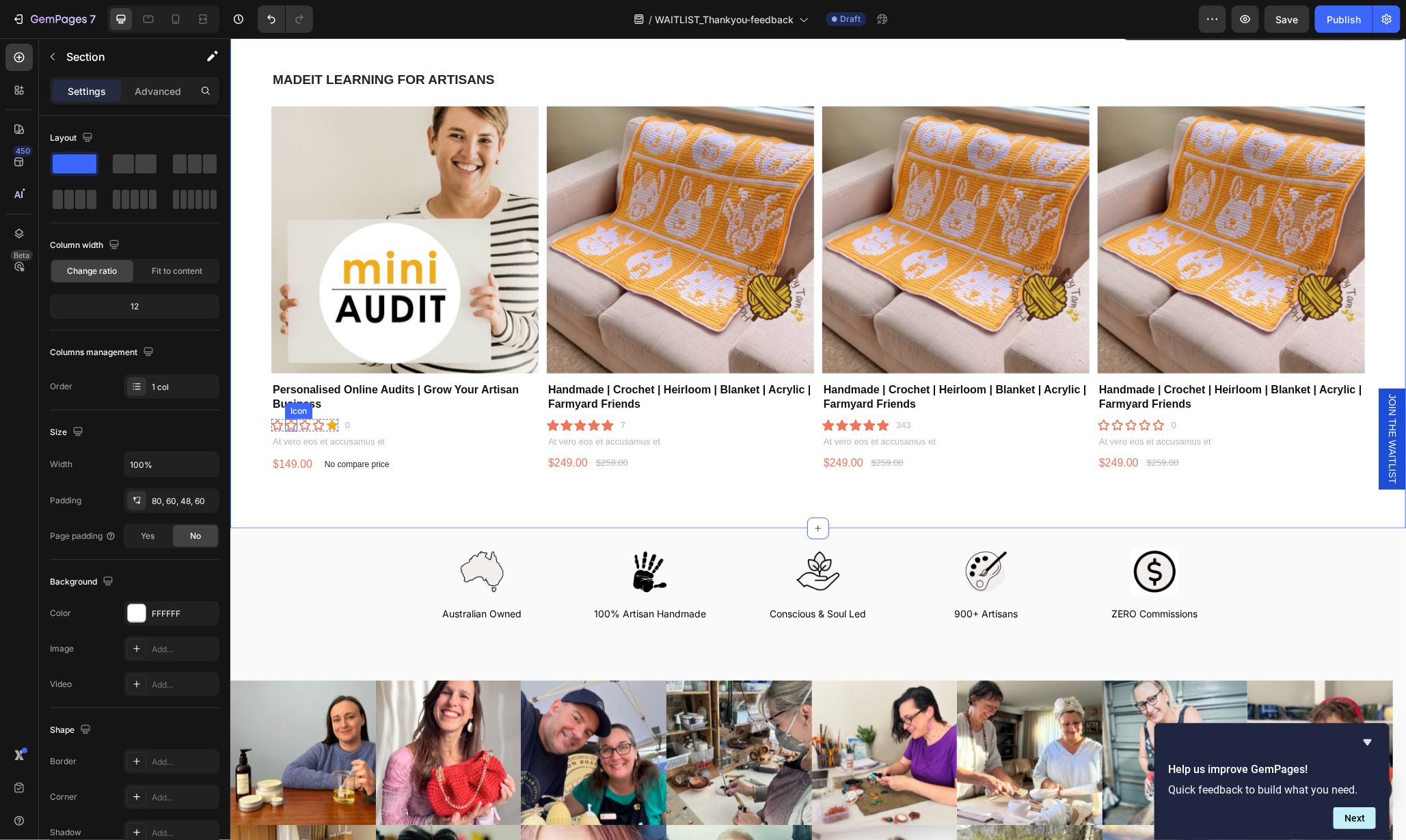
click at [292, 419] on icon at bounding box center [290, 424] width 11 height 11
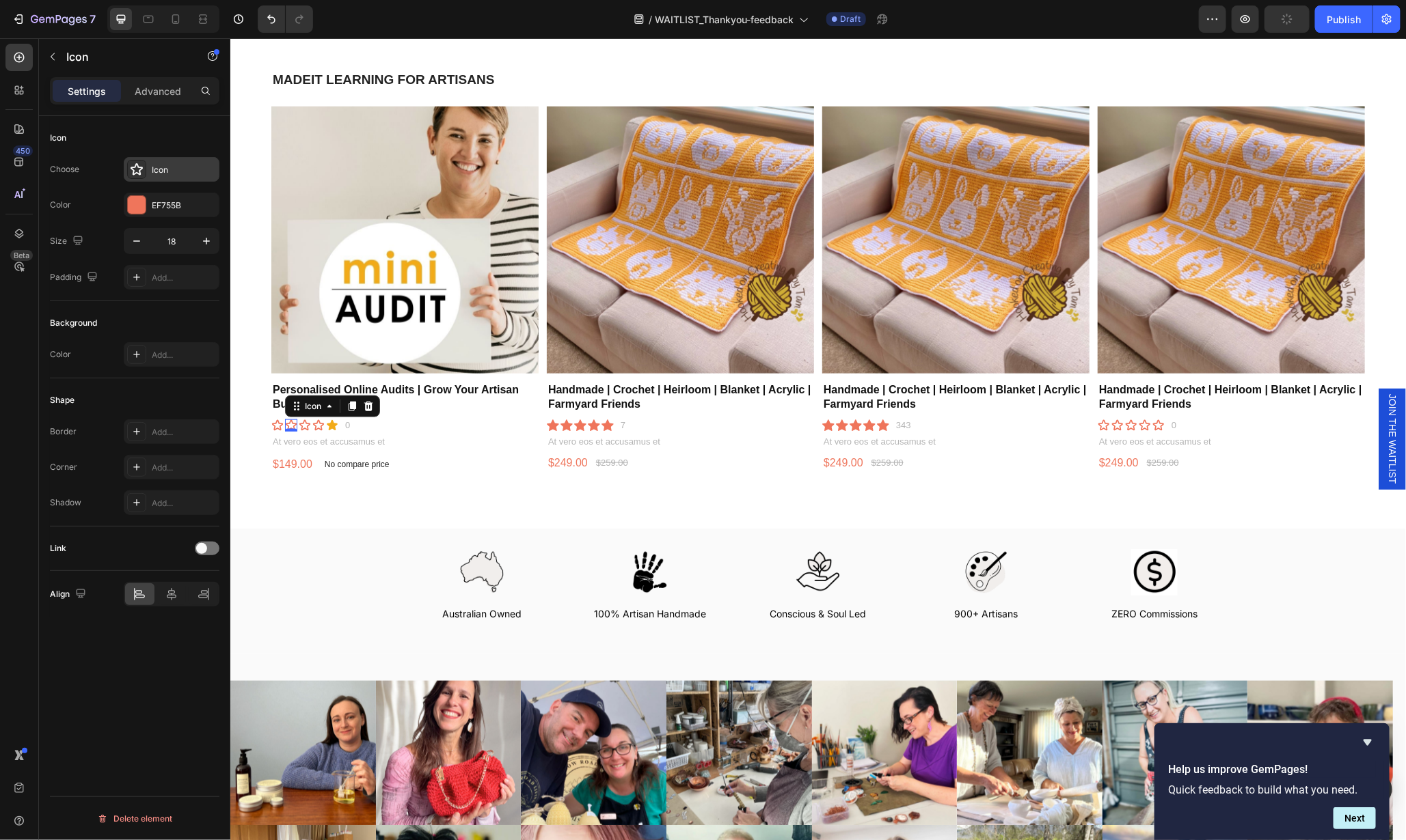
click at [135, 172] on icon at bounding box center [137, 170] width 12 height 12
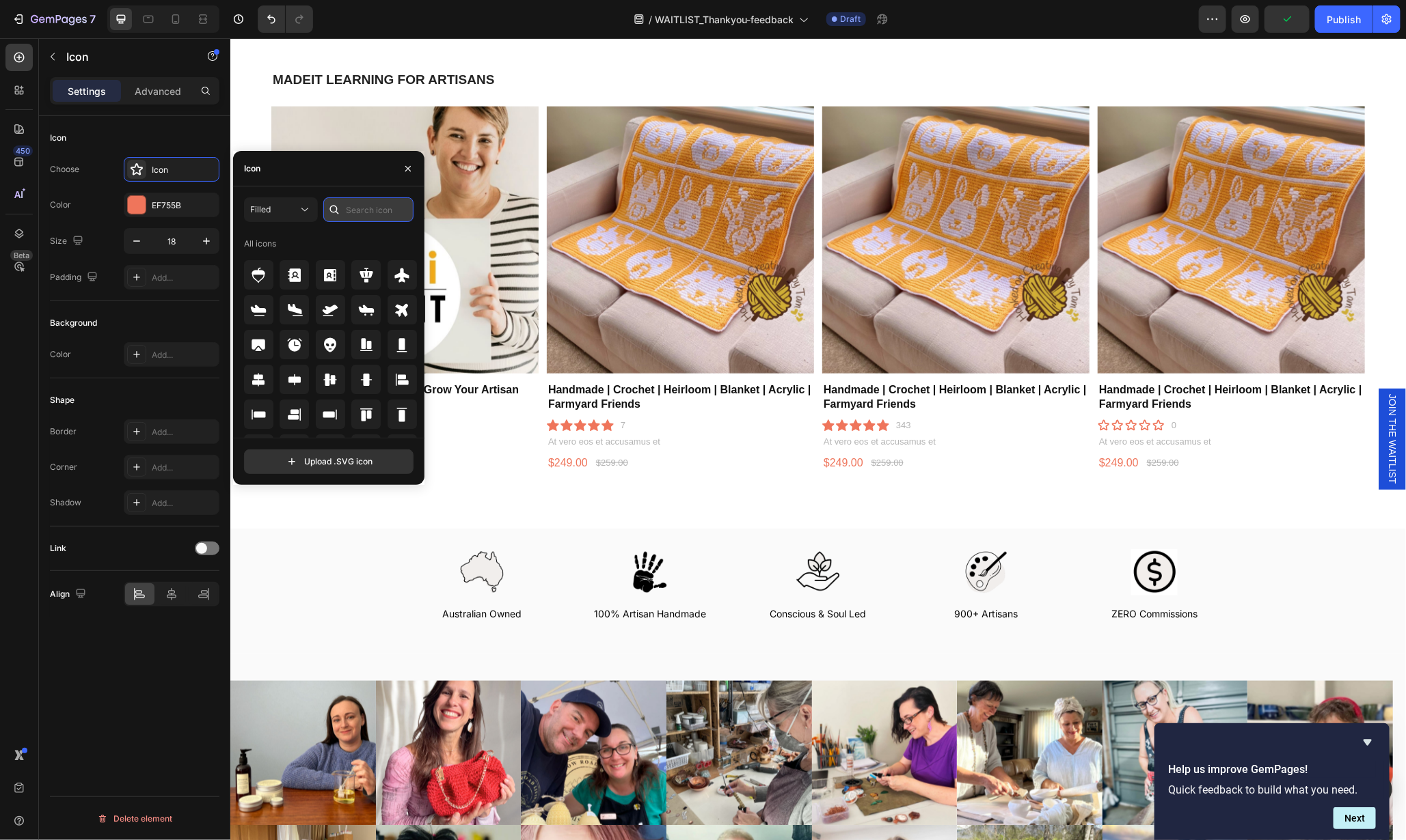
click at [365, 217] on input "text" at bounding box center [369, 210] width 90 height 25
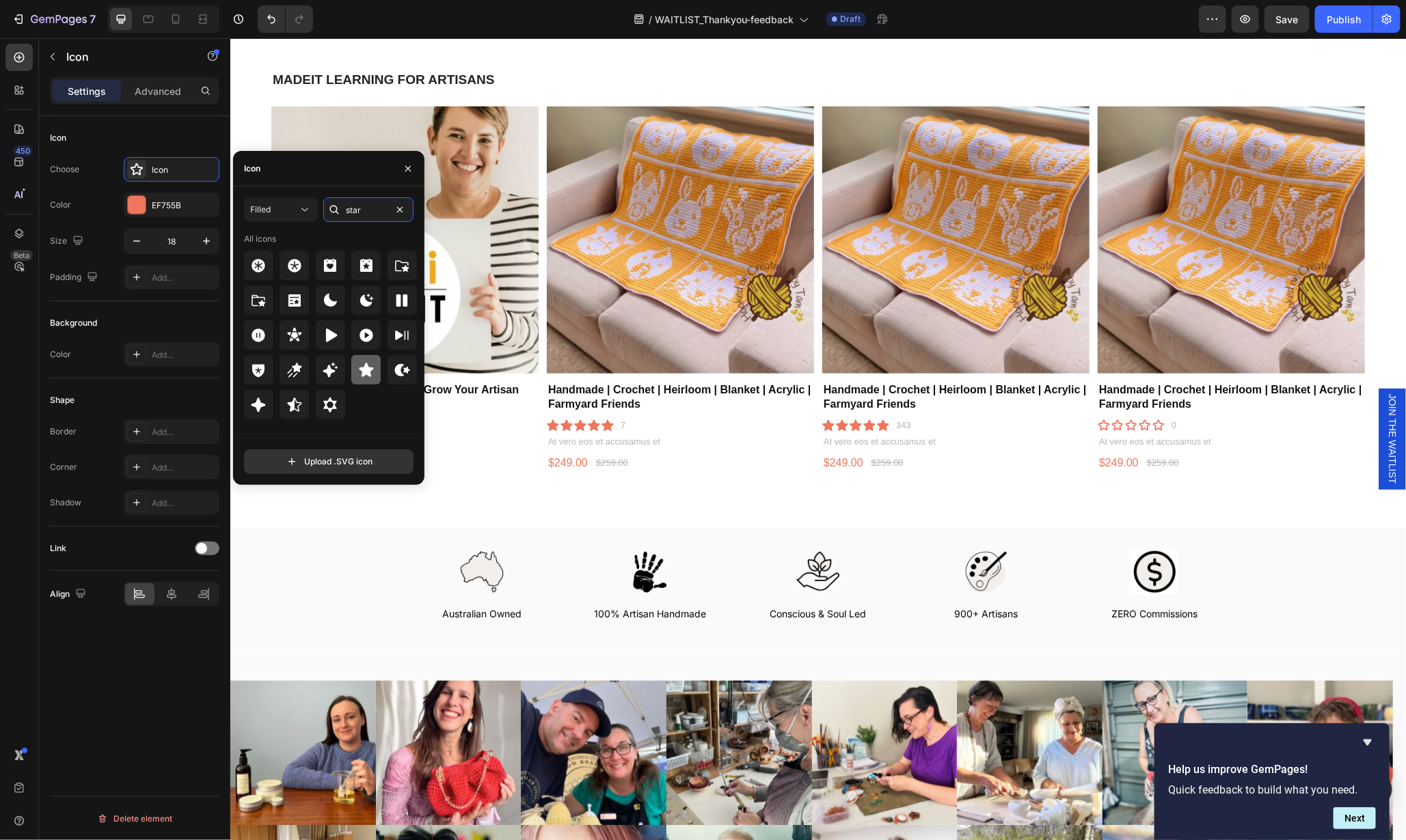
type input "star"
click at [359, 371] on icon at bounding box center [366, 370] width 17 height 17
click at [511, 425] on div "Icon Icon 0 Icon Icon Icon Icon List 0 Text Block Row" at bounding box center [404, 425] width 267 height 14
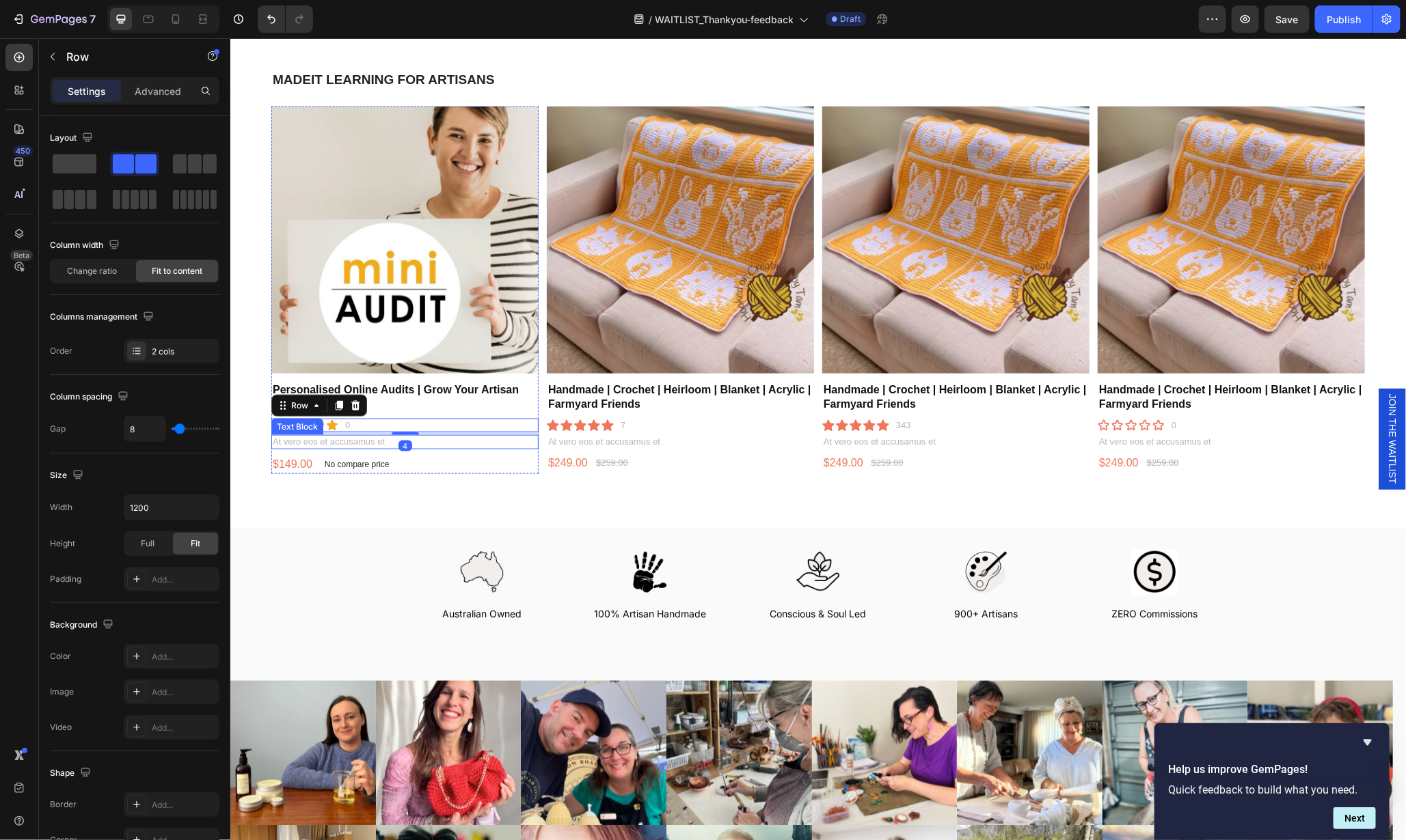
click at [511, 445] on div "At vero eos et accusamus et" at bounding box center [404, 441] width 267 height 14
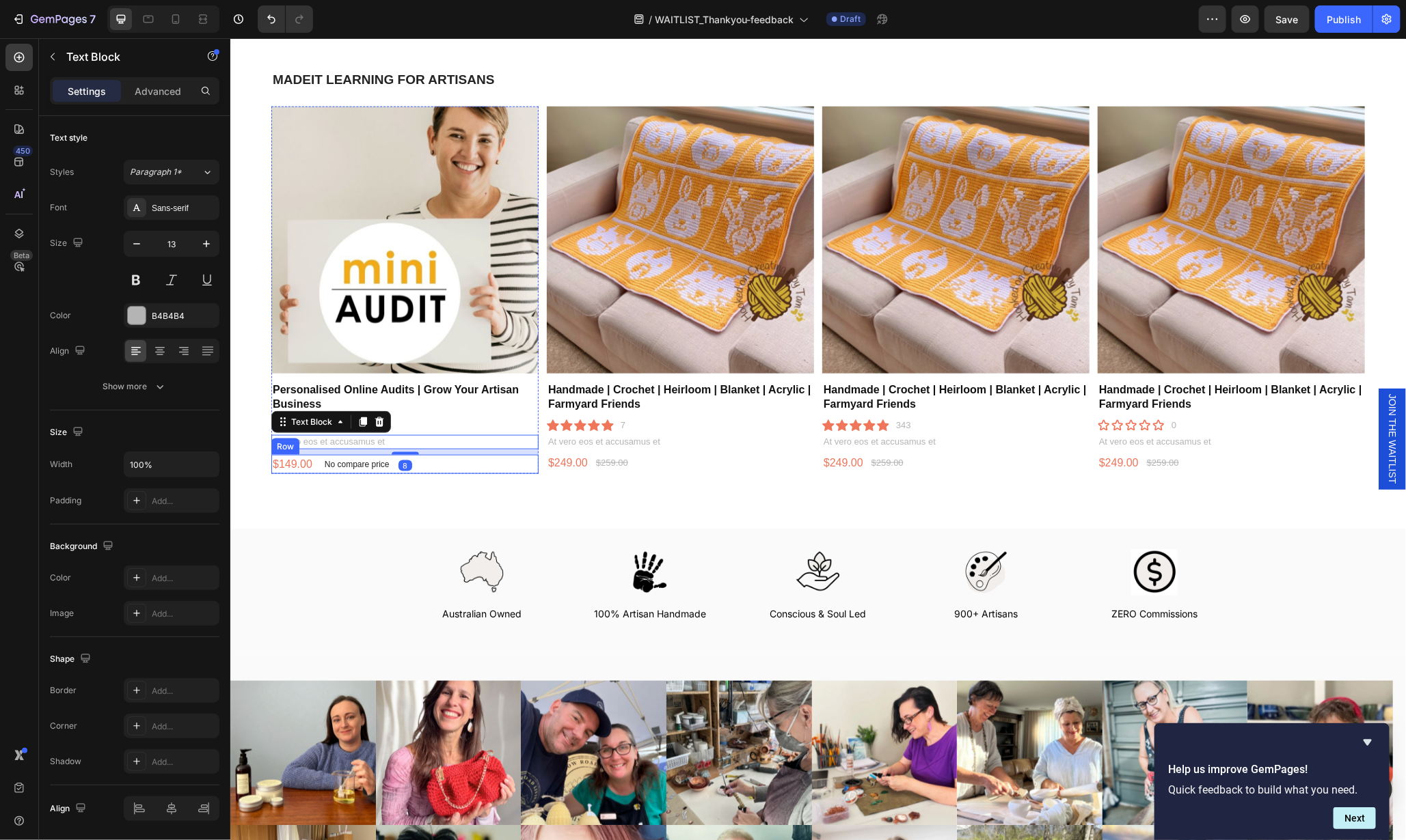
click at [516, 467] on div "$149.00 Product Price Product Price No compare price Product Price Row" at bounding box center [404, 464] width 267 height 19
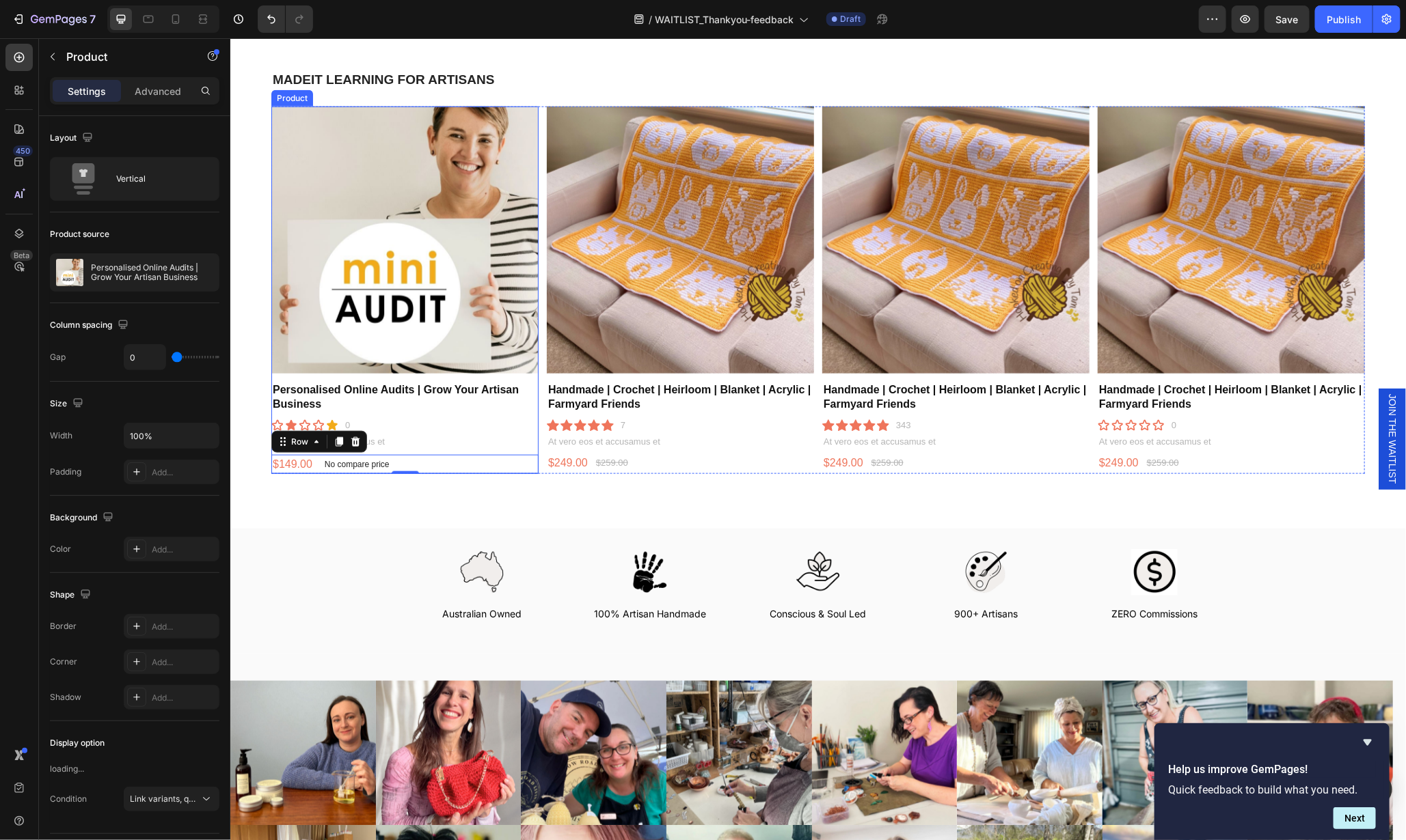
click at [534, 373] on div "Product Images" at bounding box center [404, 243] width 267 height 275
click at [369, 95] on icon at bounding box center [369, 93] width 9 height 10
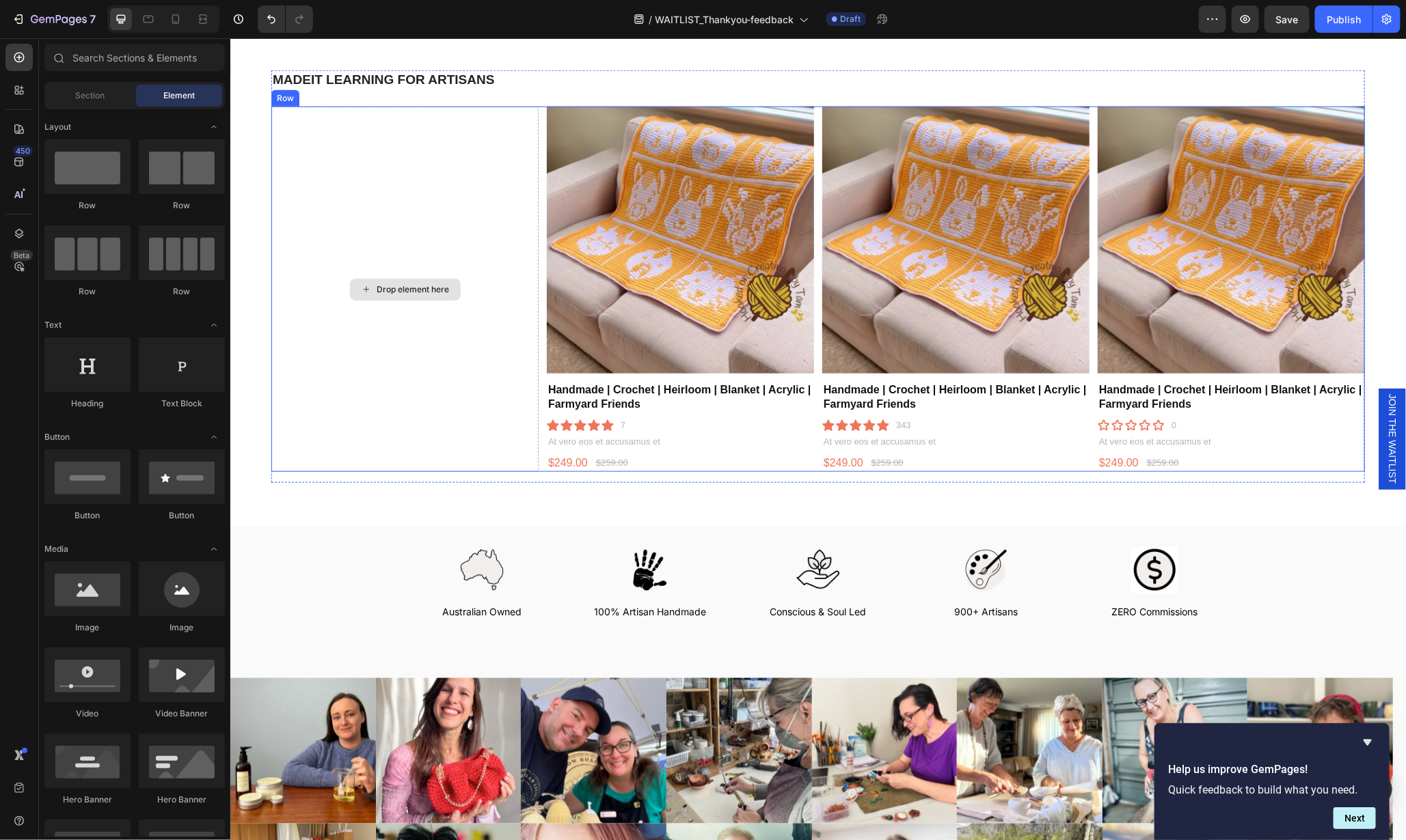
click at [446, 290] on div "Drop element here" at bounding box center [413, 289] width 73 height 11
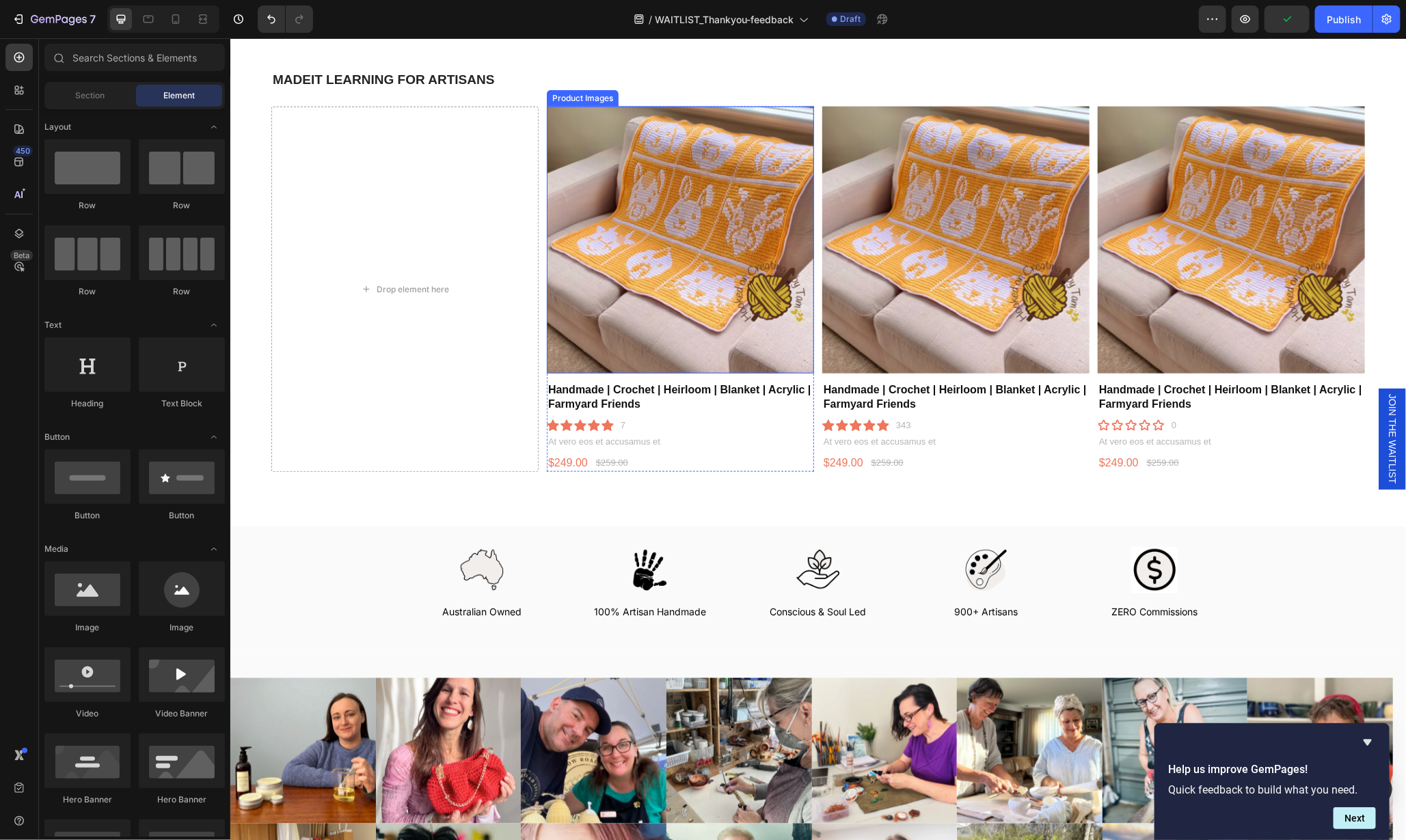
click at [597, 223] on img at bounding box center [679, 240] width 267 height 267
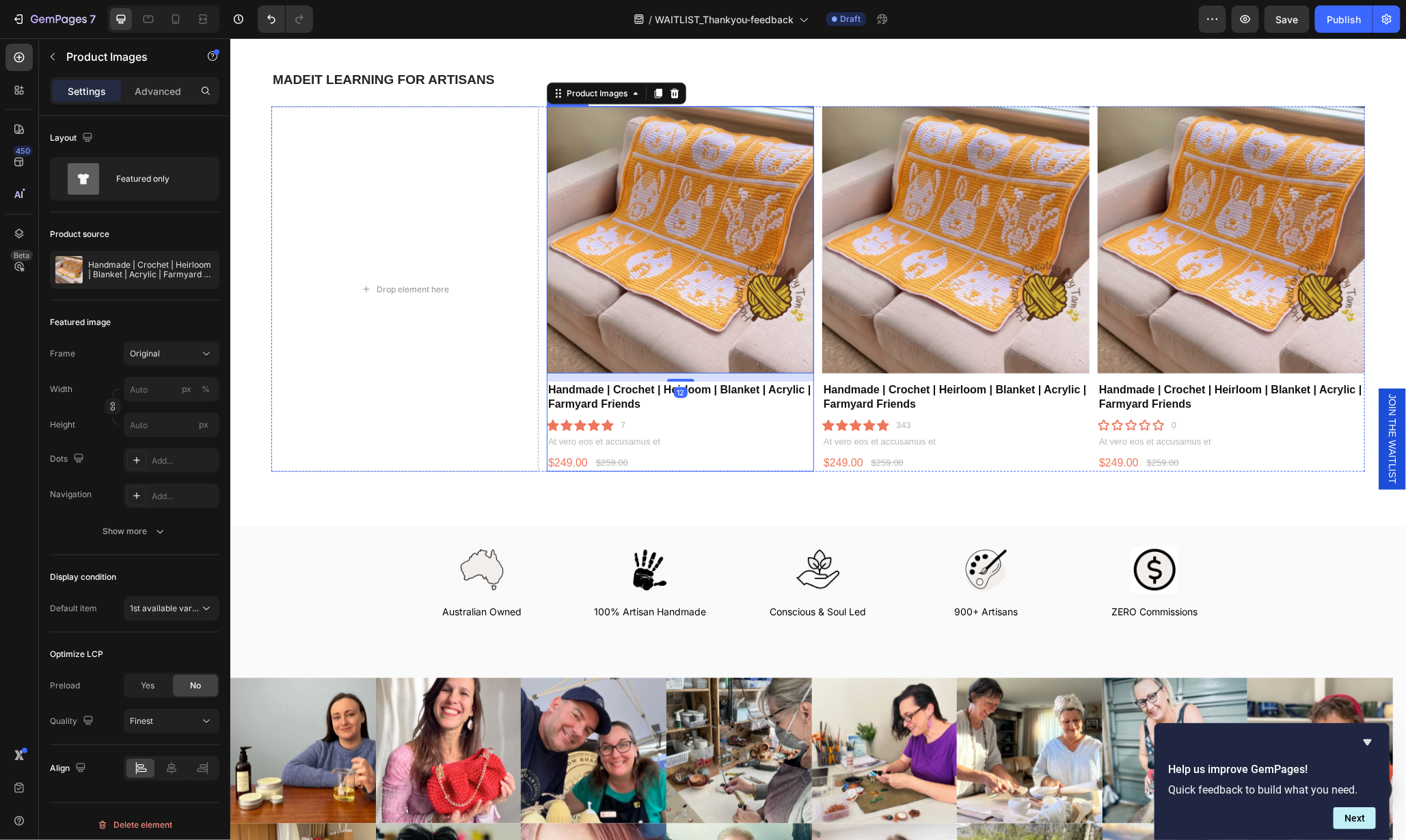
click at [783, 436] on p "At vero eos et accusamus et" at bounding box center [679, 441] width 264 height 11
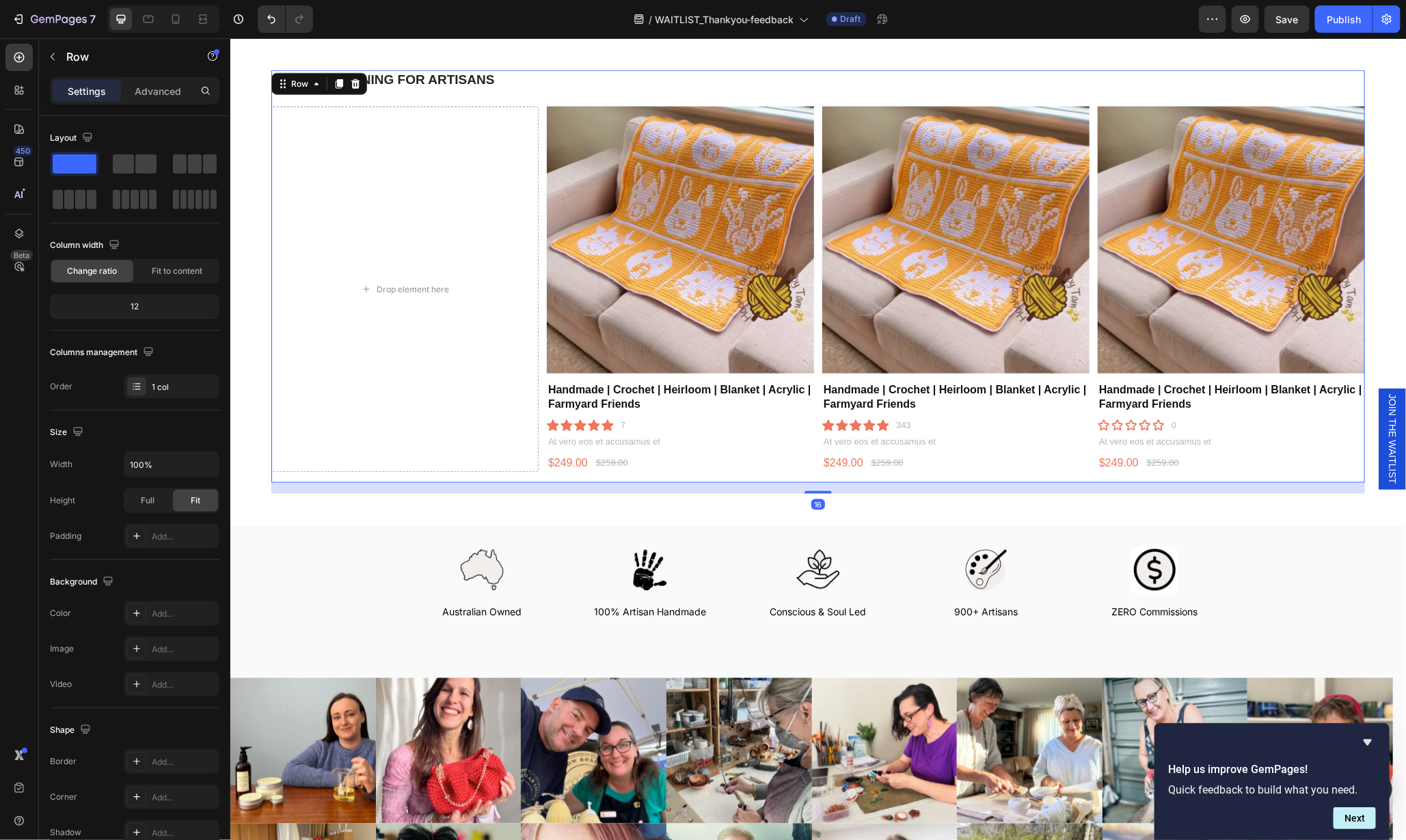
click at [791, 474] on div "MADEIT LEARNING FOR ARTISANS Heading Drop element here Product Images Handmade …" at bounding box center [817, 276] width 1093 height 413
click at [801, 374] on div "Product Images" at bounding box center [679, 243] width 267 height 275
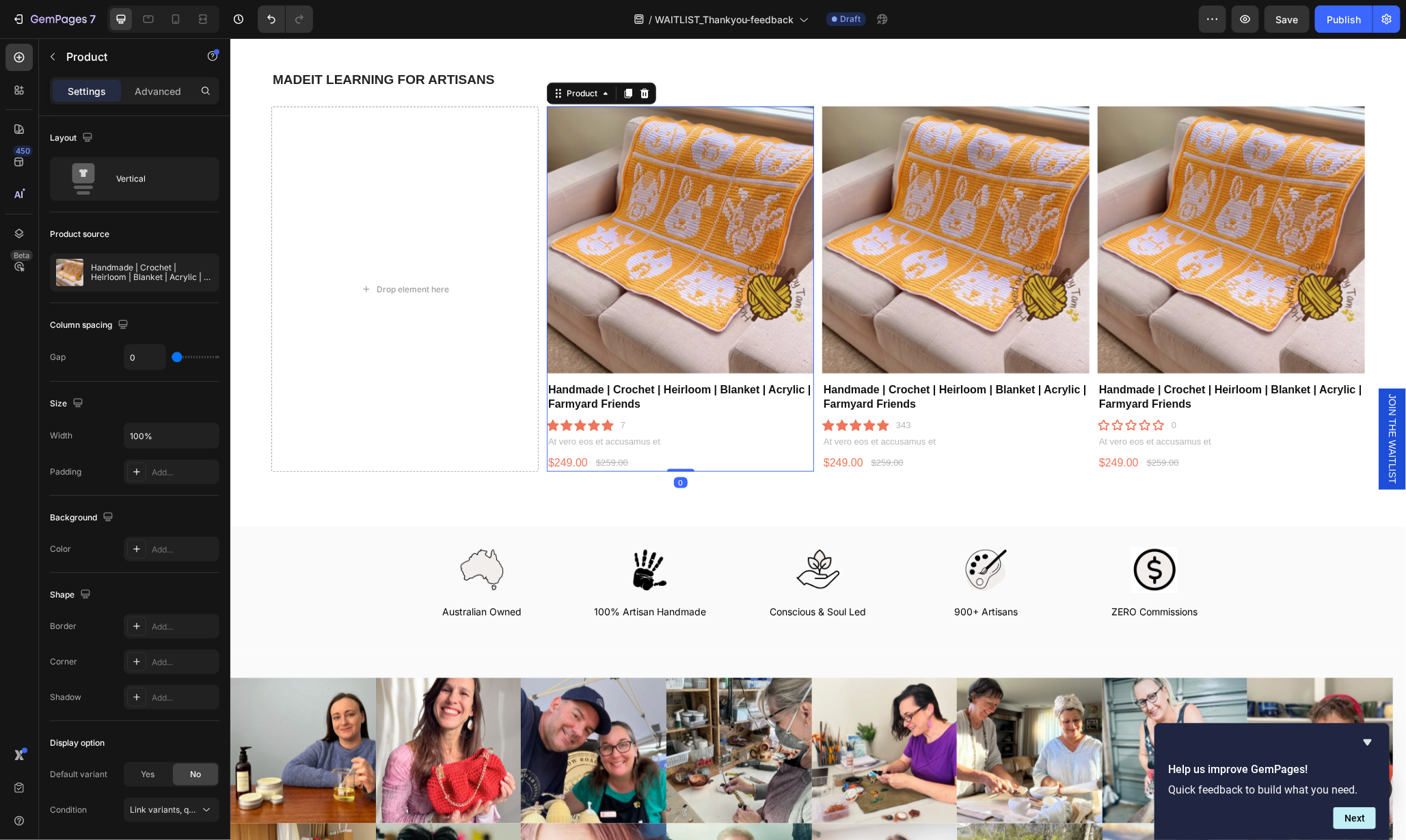
click at [626, 92] on icon at bounding box center [628, 93] width 8 height 10
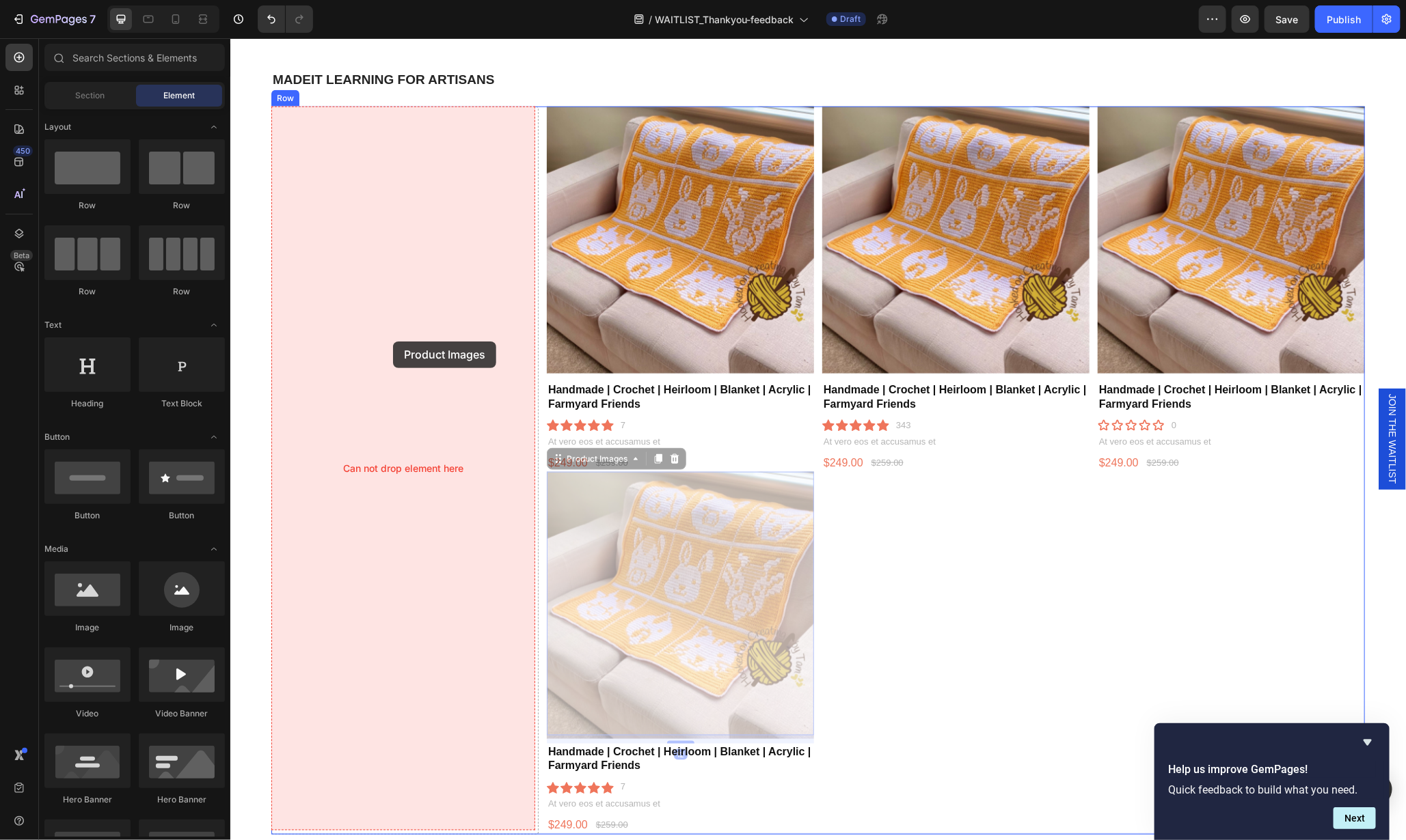
drag, startPoint x: 628, startPoint y: 612, endPoint x: 393, endPoint y: 341, distance: 358.7
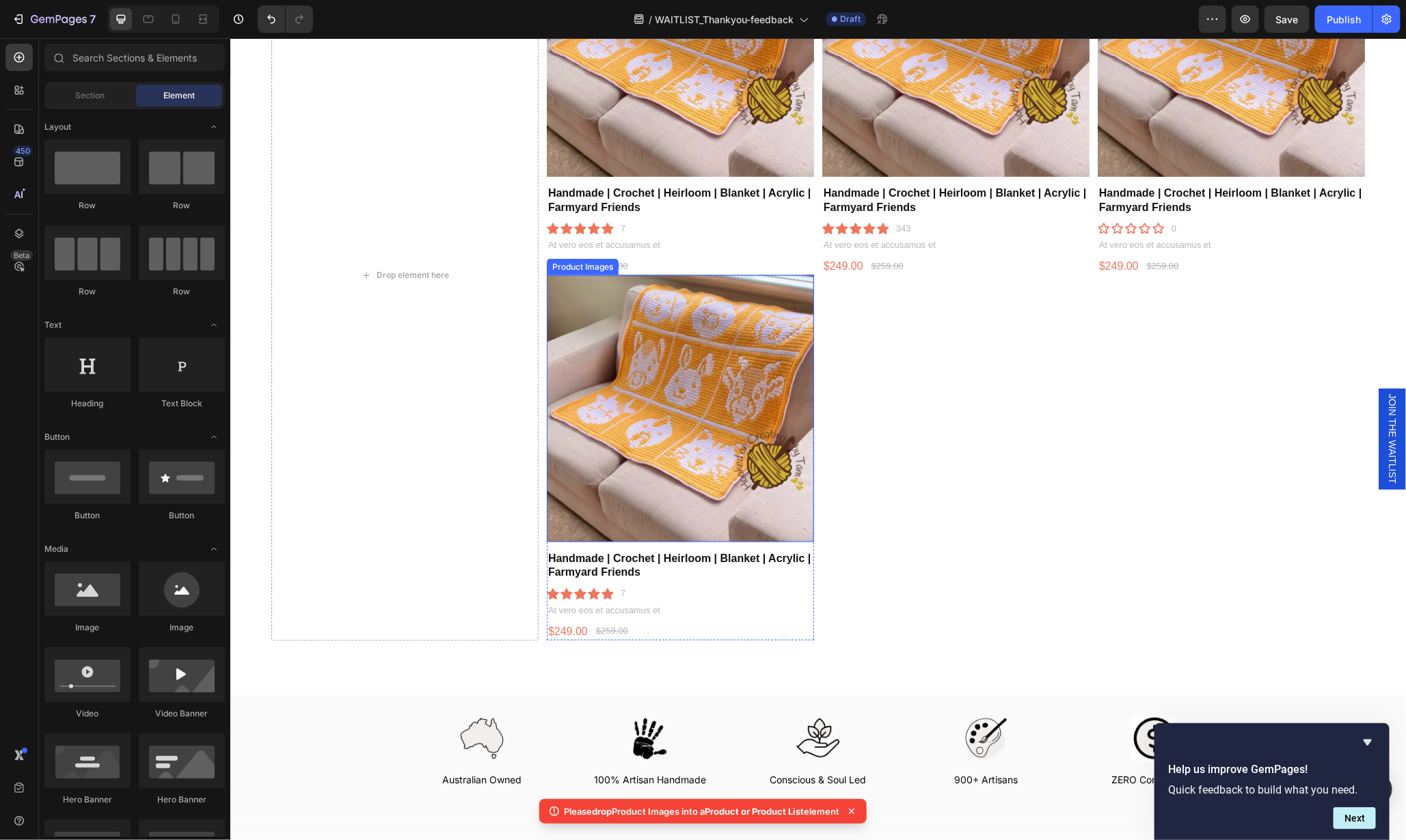
scroll to position [970, 0]
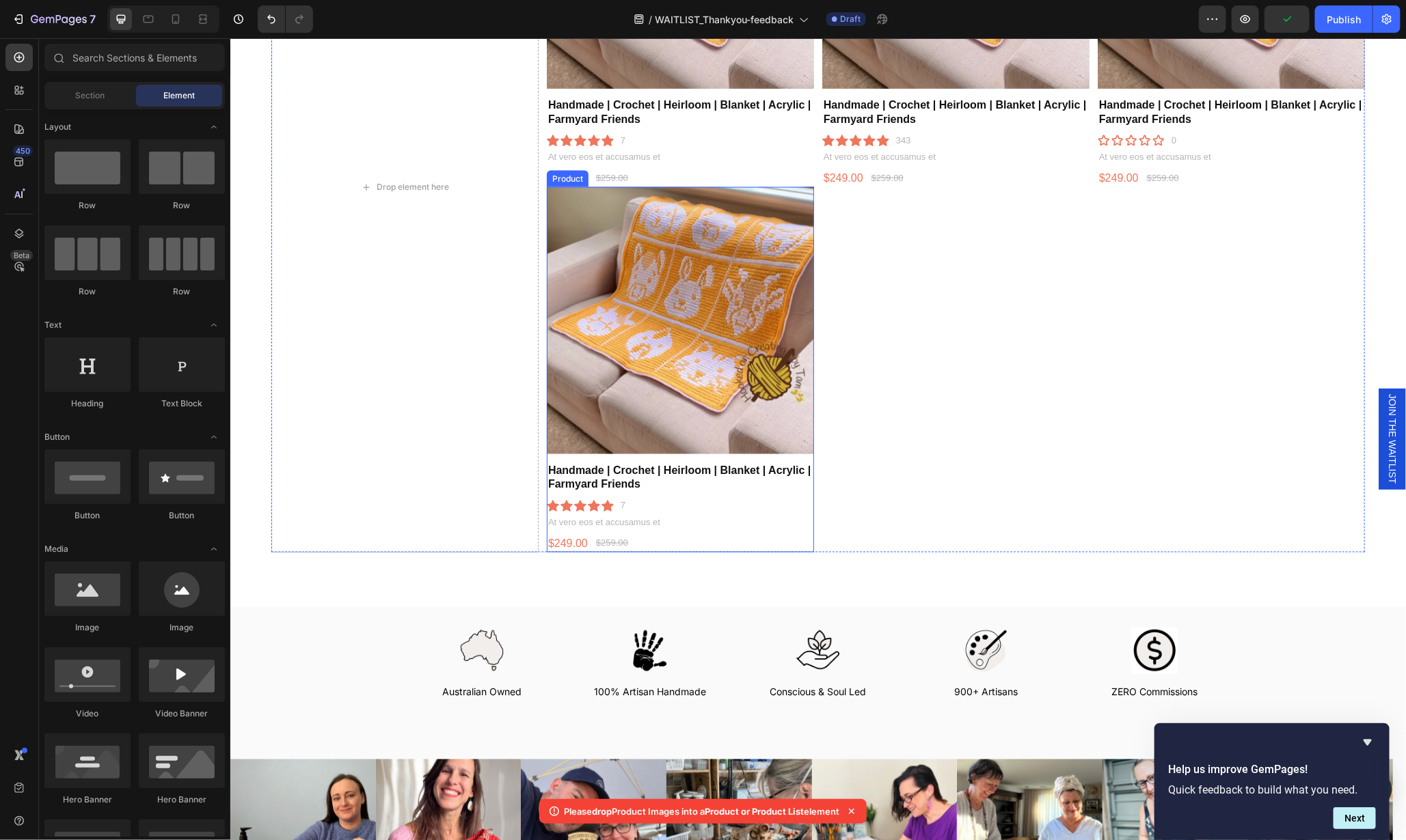
click at [805, 449] on div "Product Images" at bounding box center [679, 324] width 267 height 275
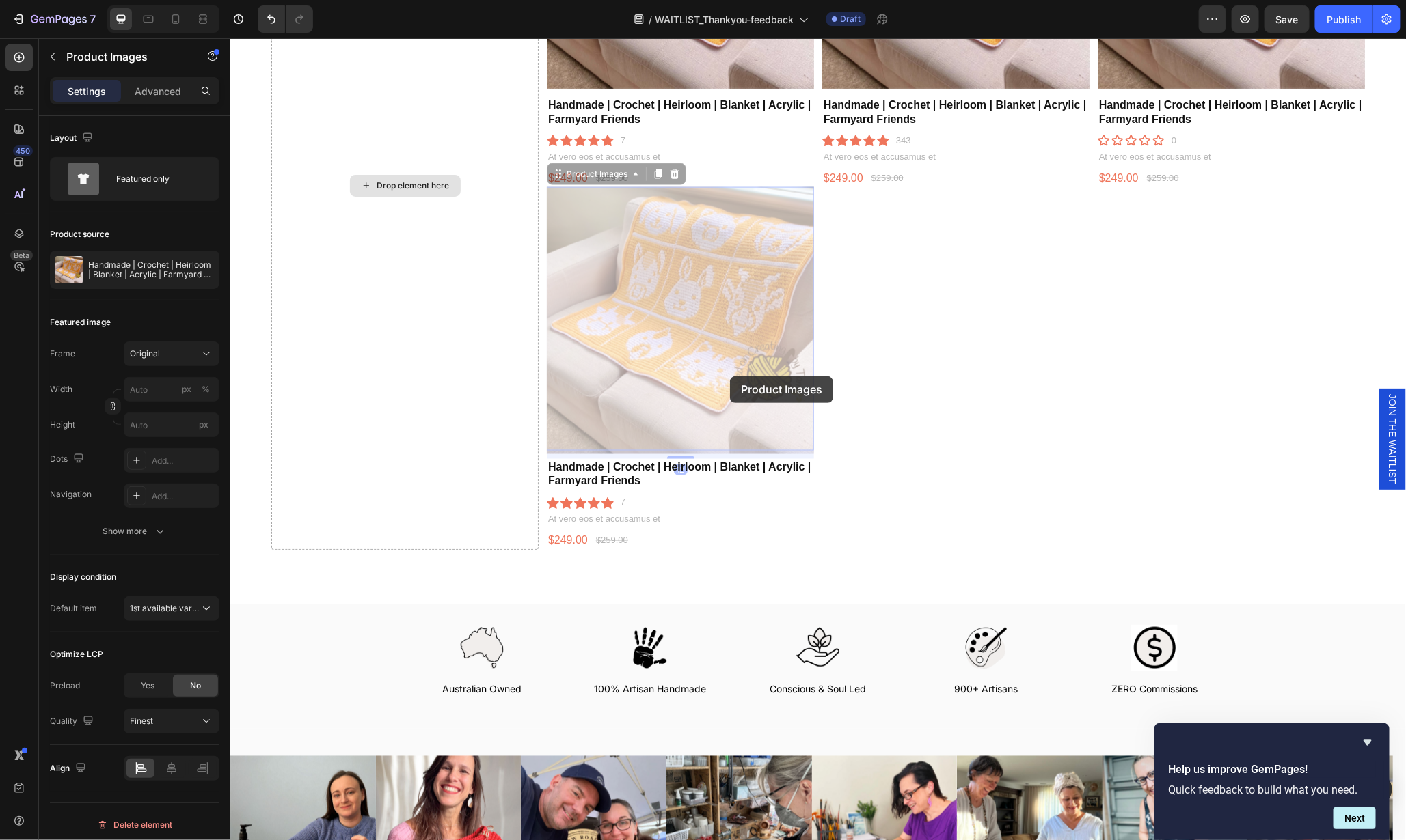
scroll to position [678, 0]
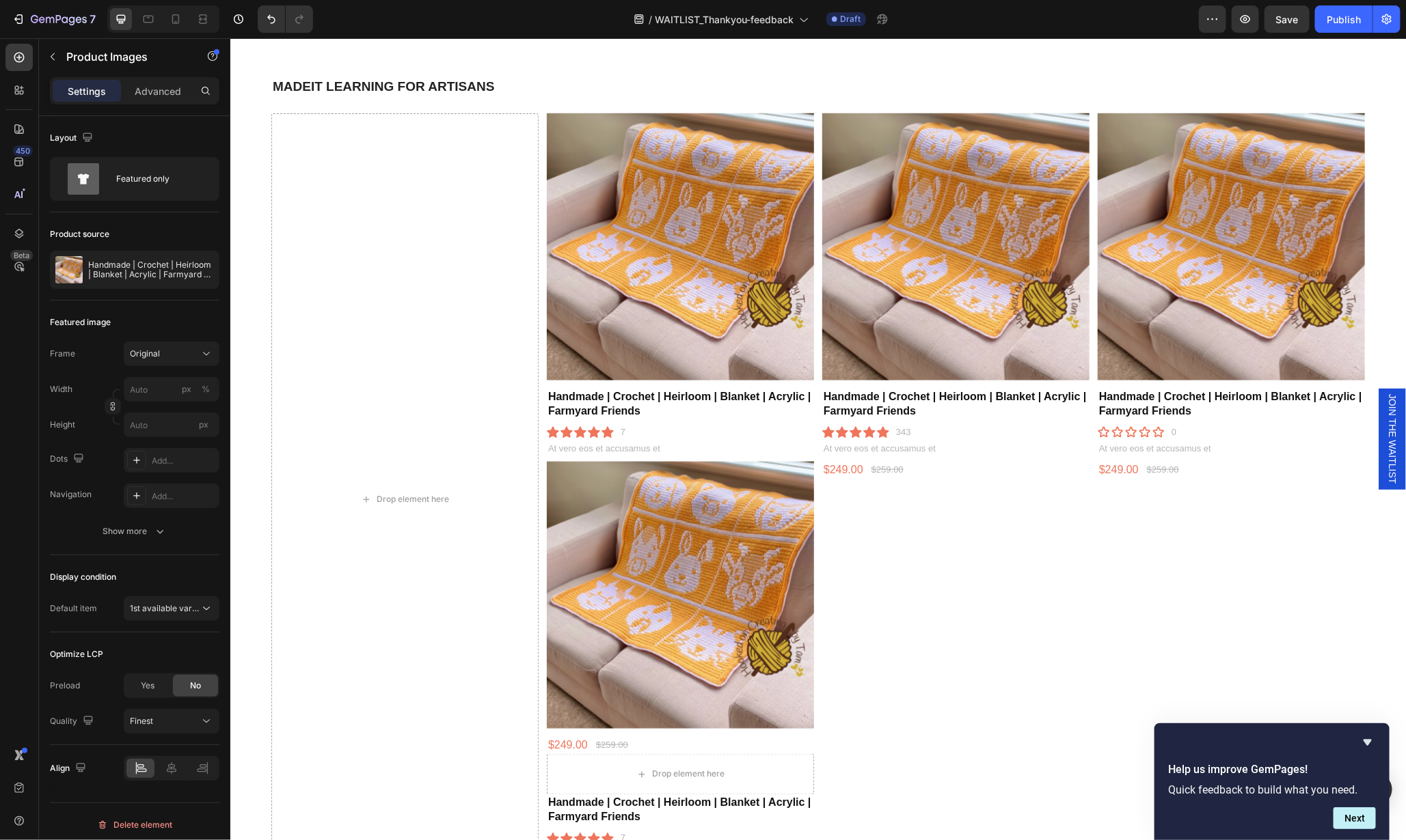
click at [681, 500] on img at bounding box center [679, 595] width 267 height 267
click at [892, 571] on div "Product Images Handmade | Crochet | Heirloom | Blanket | Acrylic | Farmyard Fri…" at bounding box center [955, 499] width 267 height 772
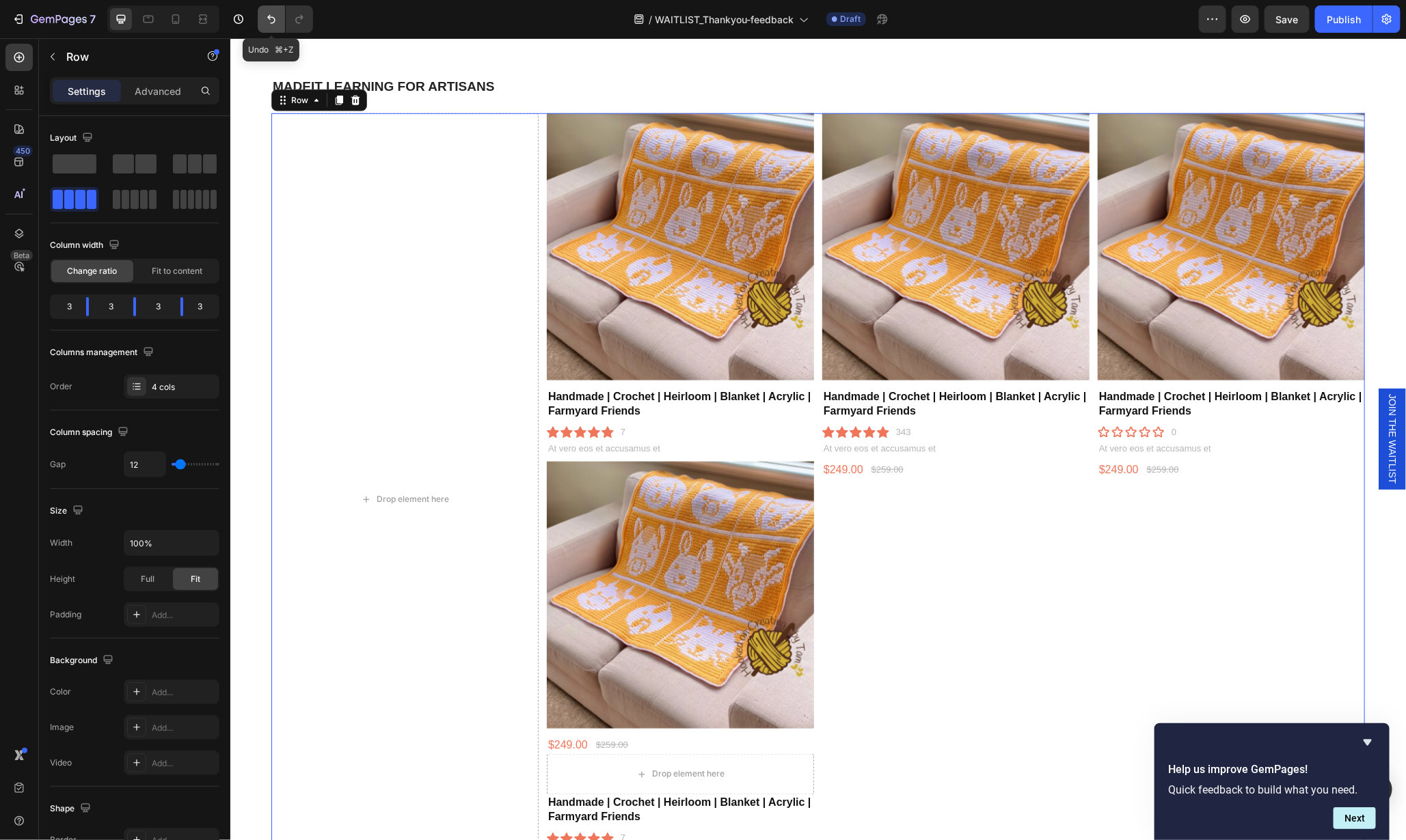
click at [269, 16] on icon "Undo/Redo" at bounding box center [271, 19] width 13 height 13
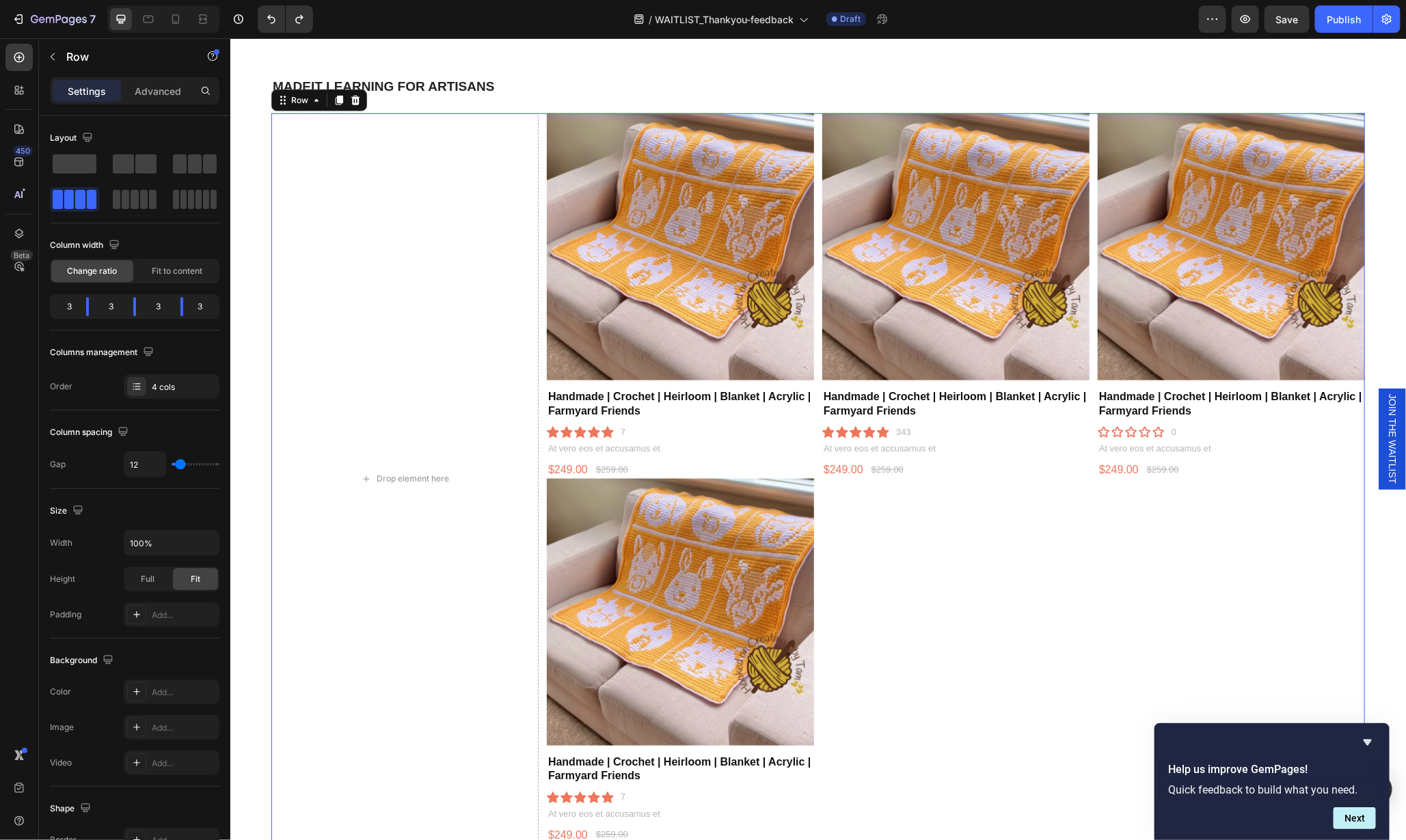
click at [880, 590] on div "Product Images Handmade | Crochet | Heirloom | Blanket | Acrylic | Farmyard Fri…" at bounding box center [955, 478] width 267 height 731
click at [796, 599] on img at bounding box center [679, 612] width 267 height 267
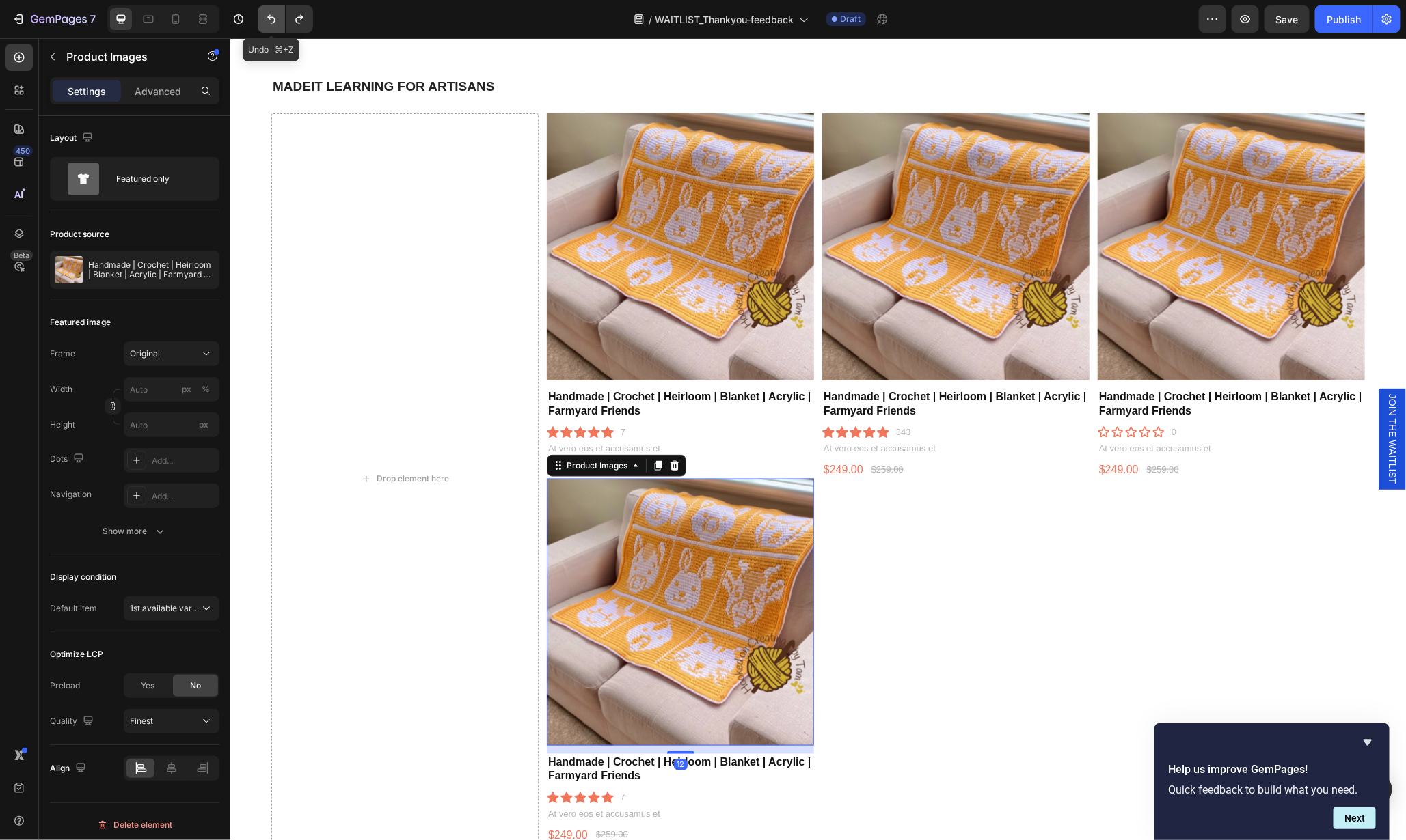
click at [268, 15] on icon "Undo/Redo" at bounding box center [271, 19] width 13 height 13
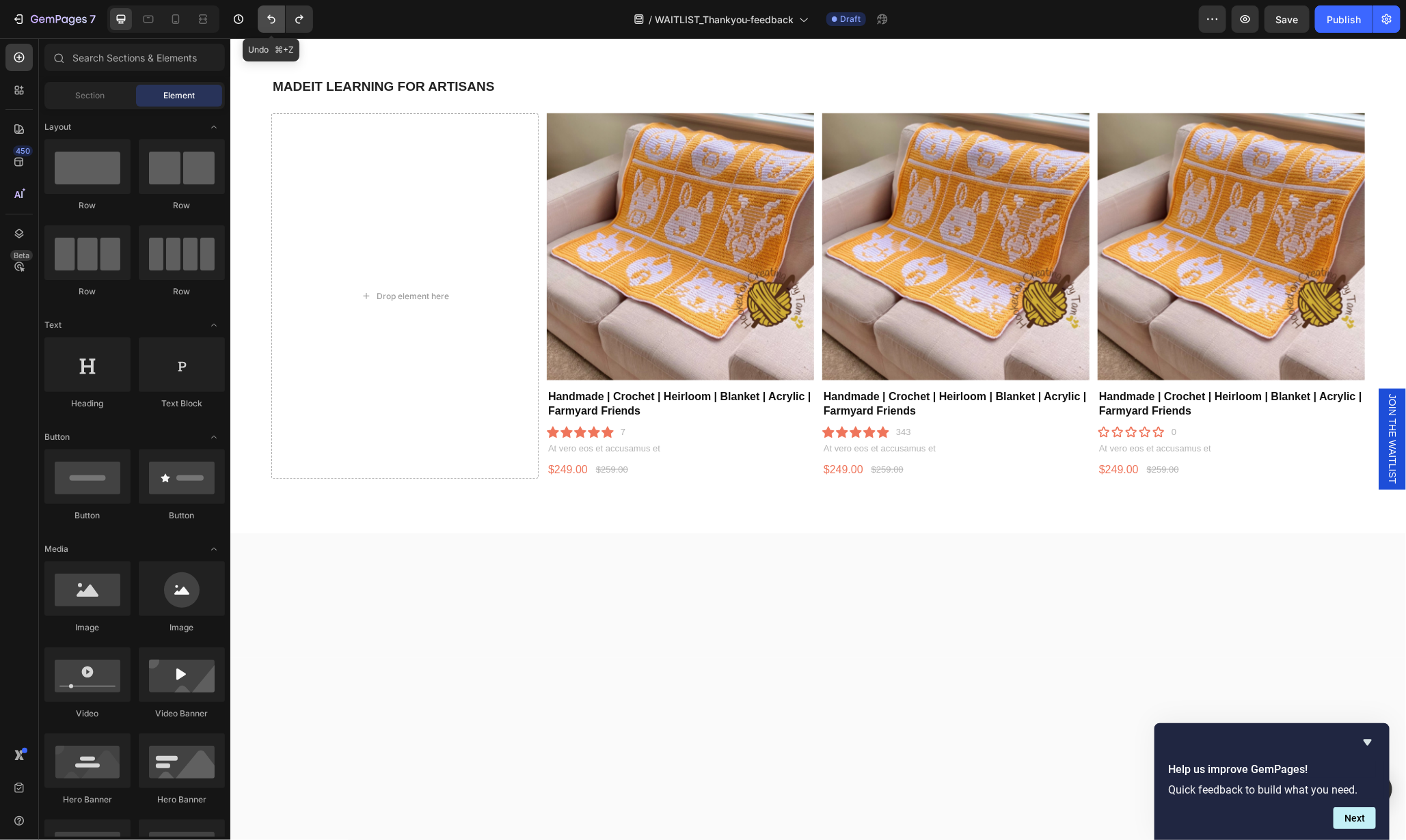
click at [268, 15] on icon "Undo/Redo" at bounding box center [271, 19] width 13 height 13
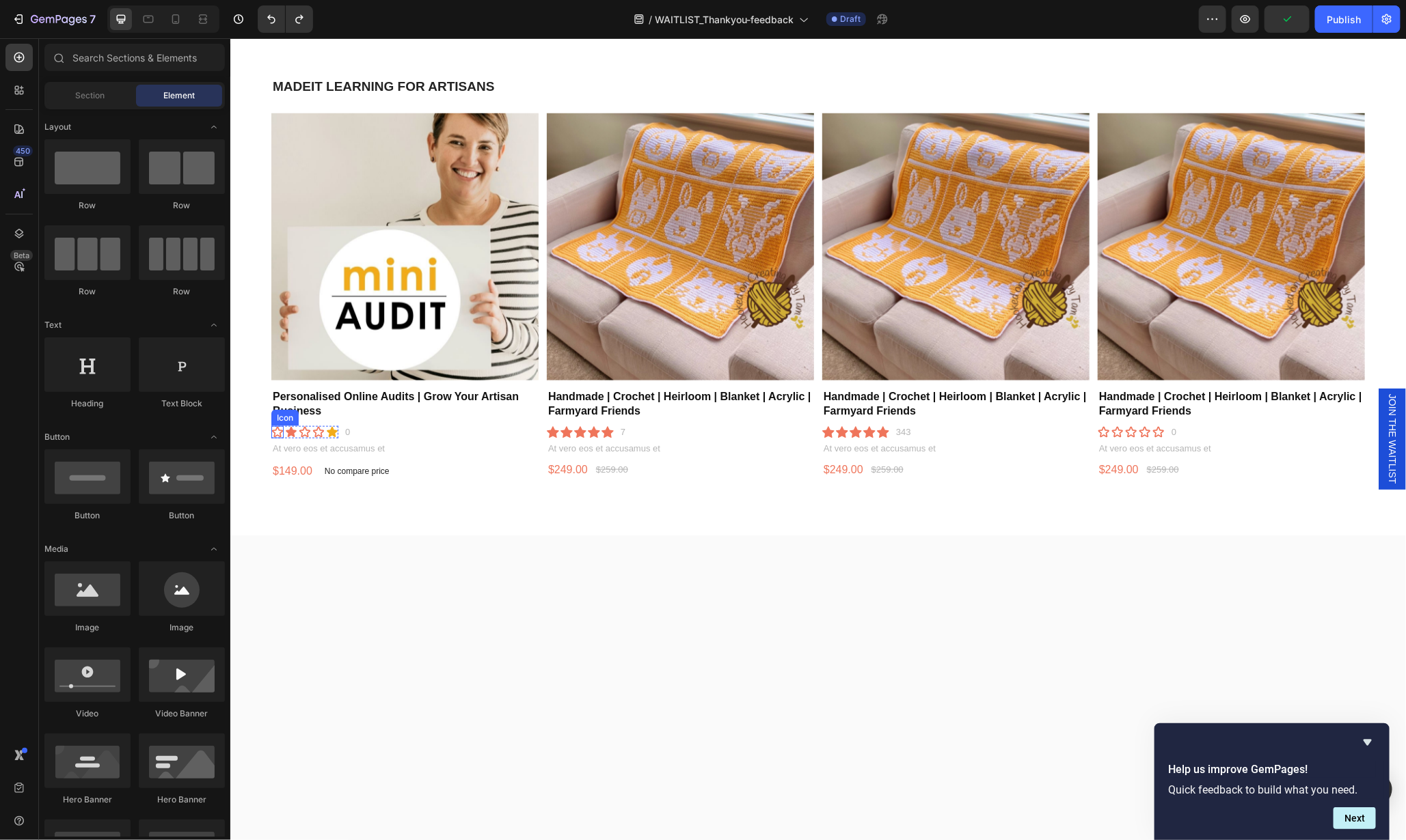
click at [278, 429] on icon at bounding box center [277, 431] width 12 height 12
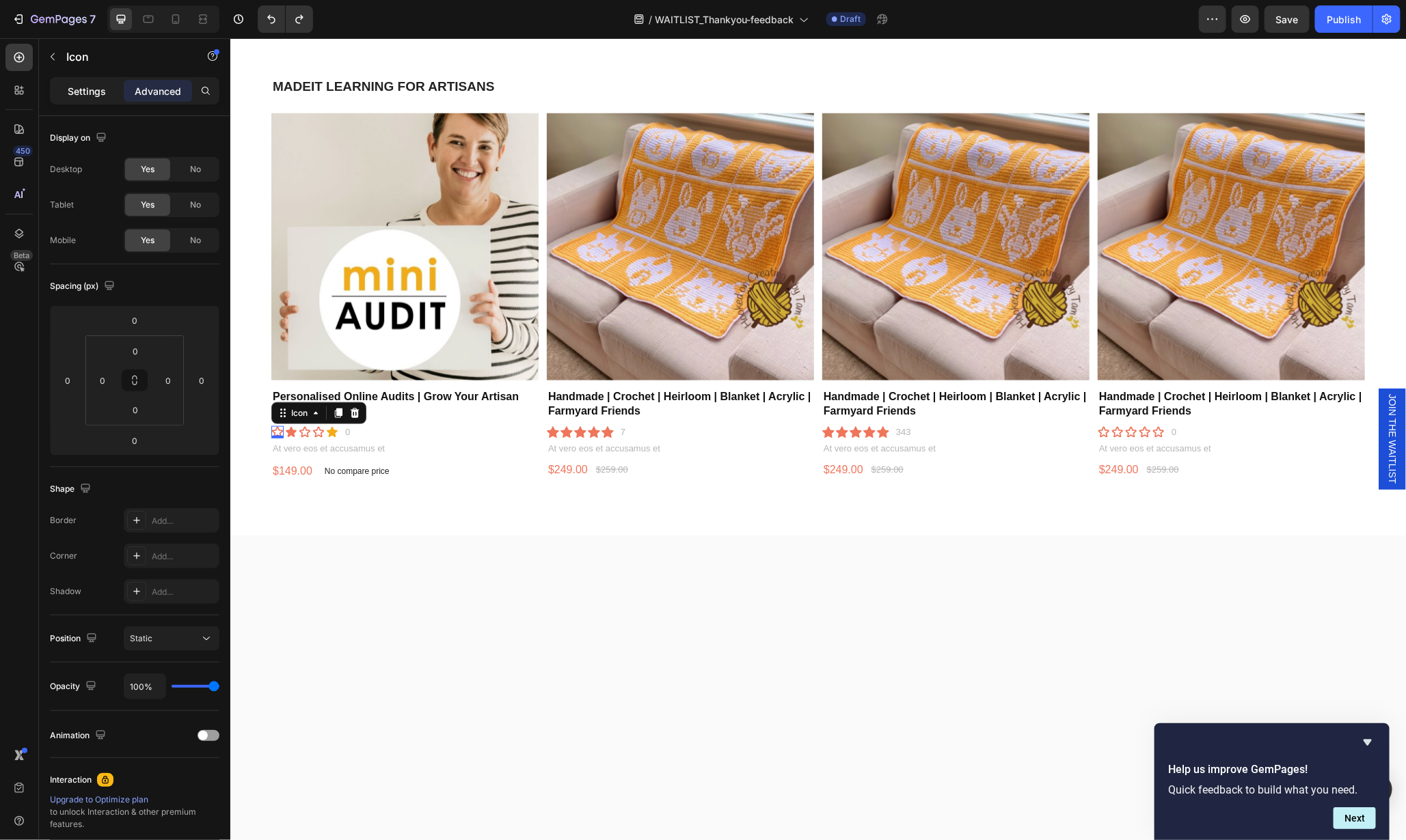
click at [102, 95] on p "Settings" at bounding box center [87, 91] width 38 height 14
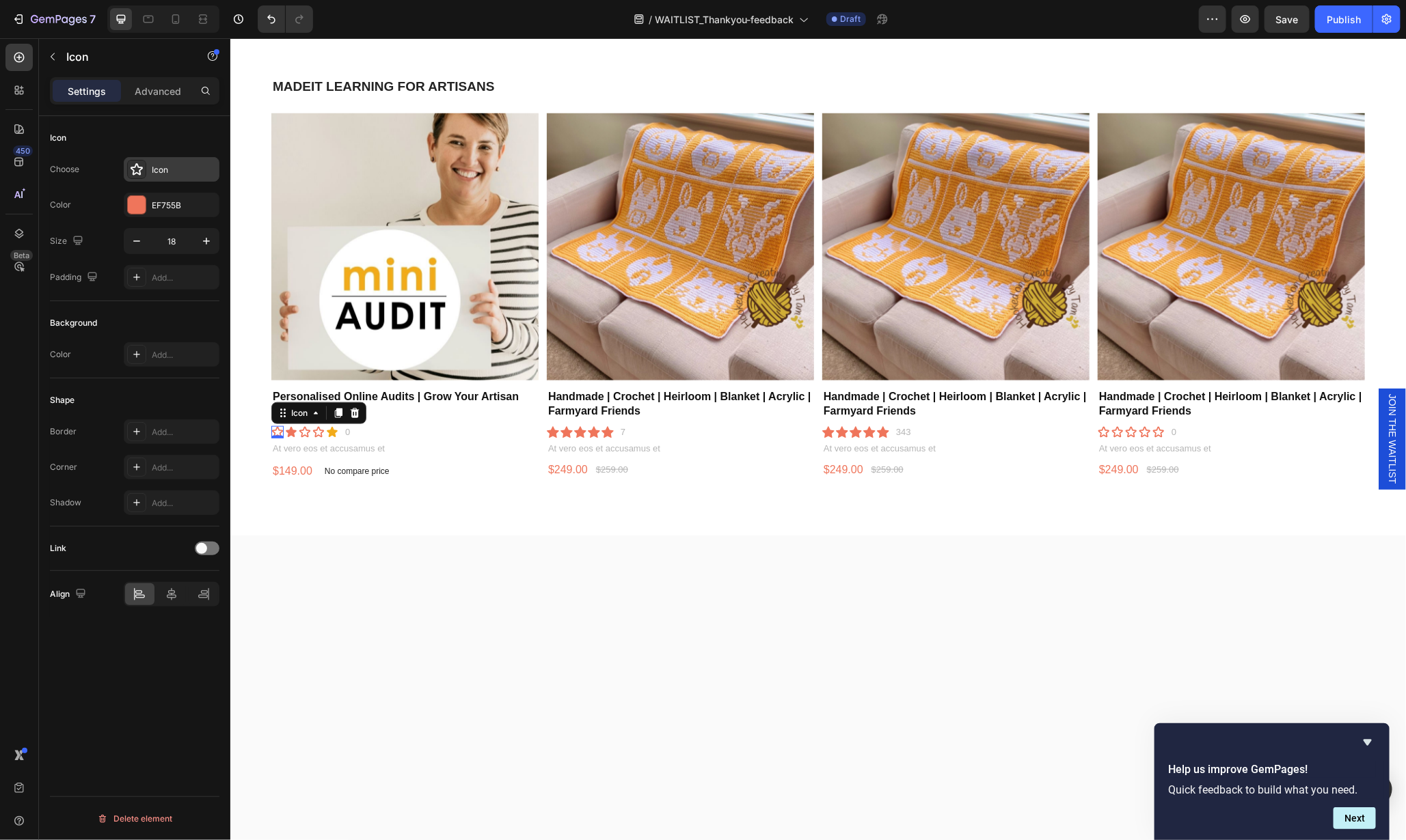
click at [145, 172] on div at bounding box center [137, 170] width 19 height 19
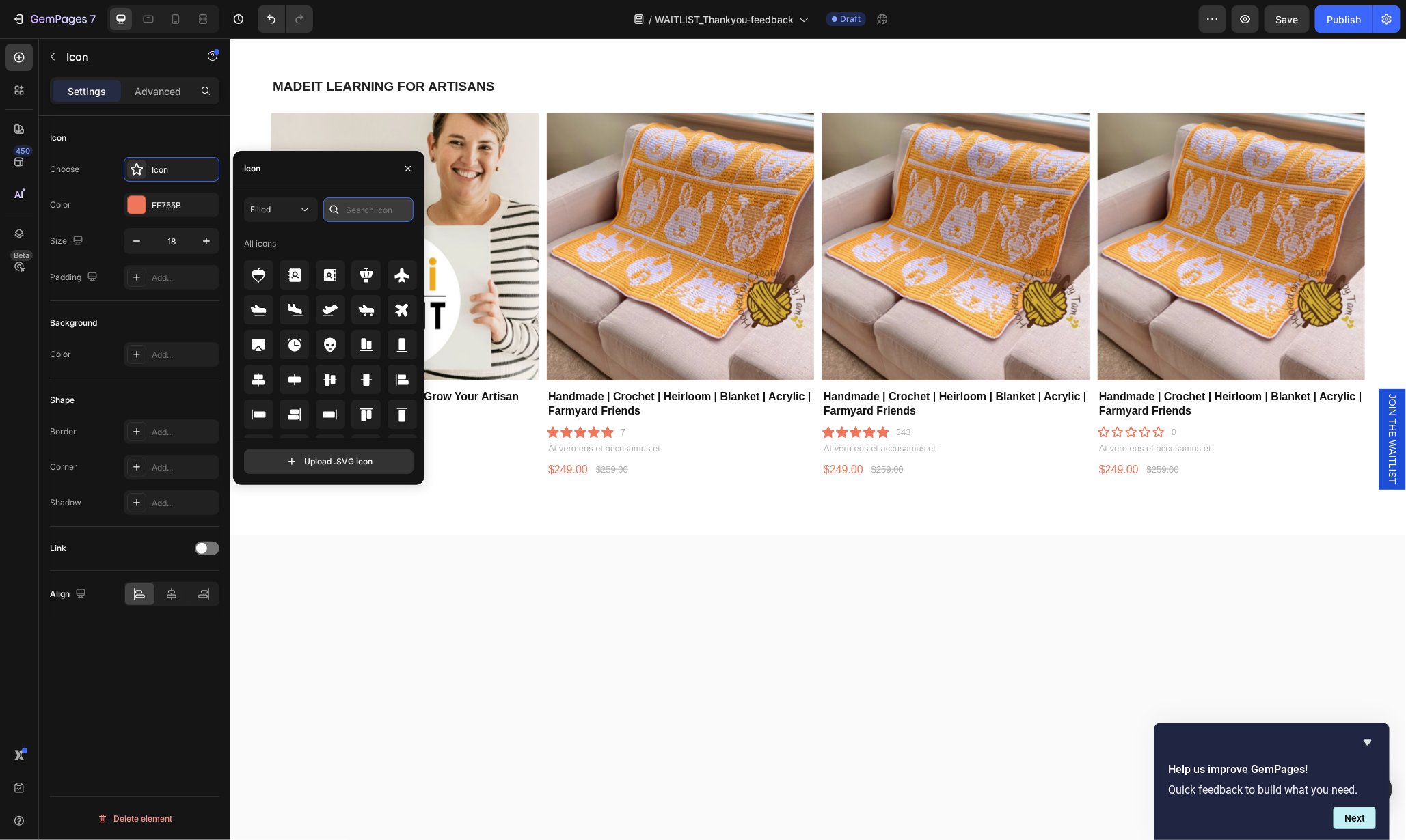
click at [379, 216] on input "text" at bounding box center [369, 210] width 90 height 25
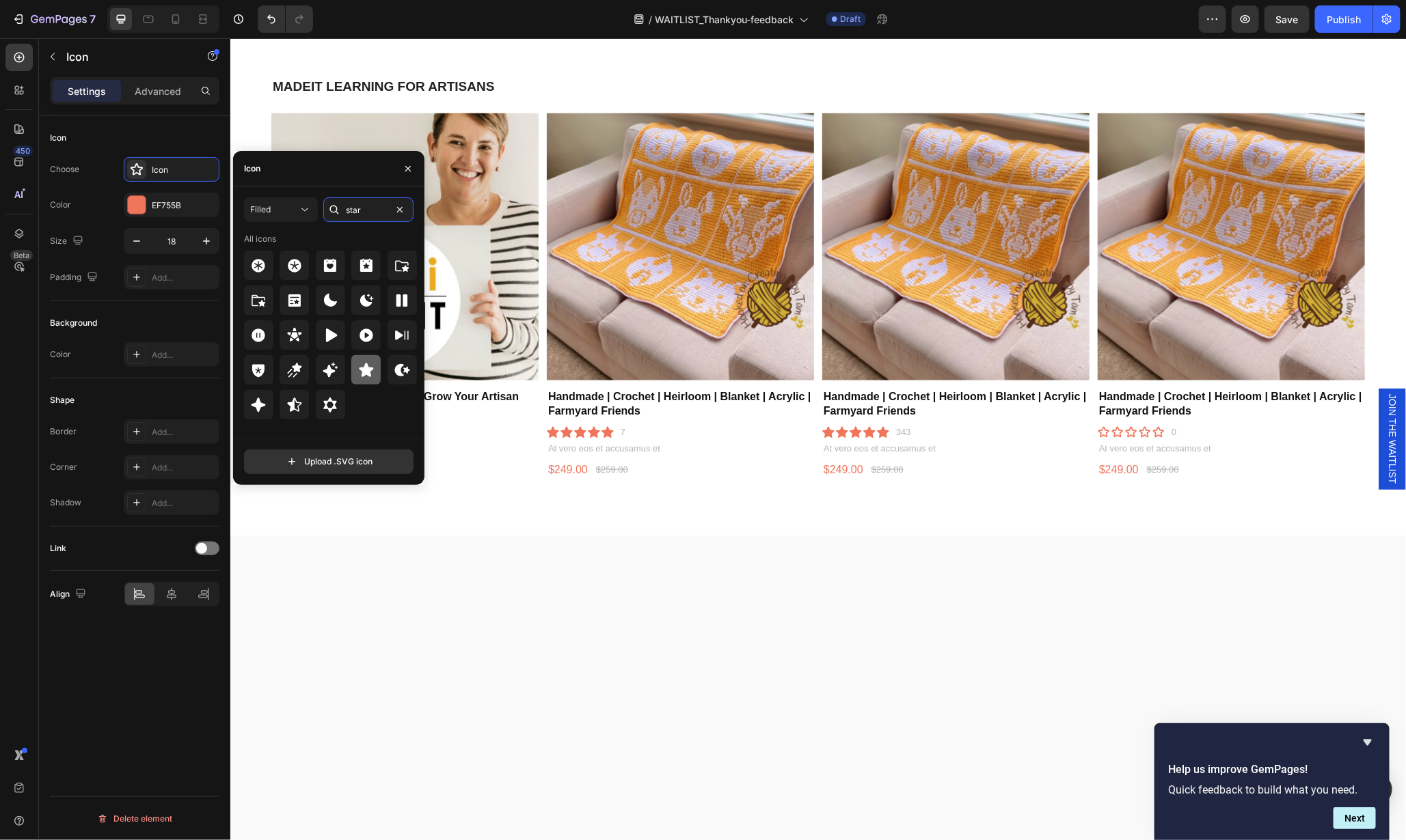
type input "star"
click at [368, 370] on icon at bounding box center [366, 369] width 14 height 13
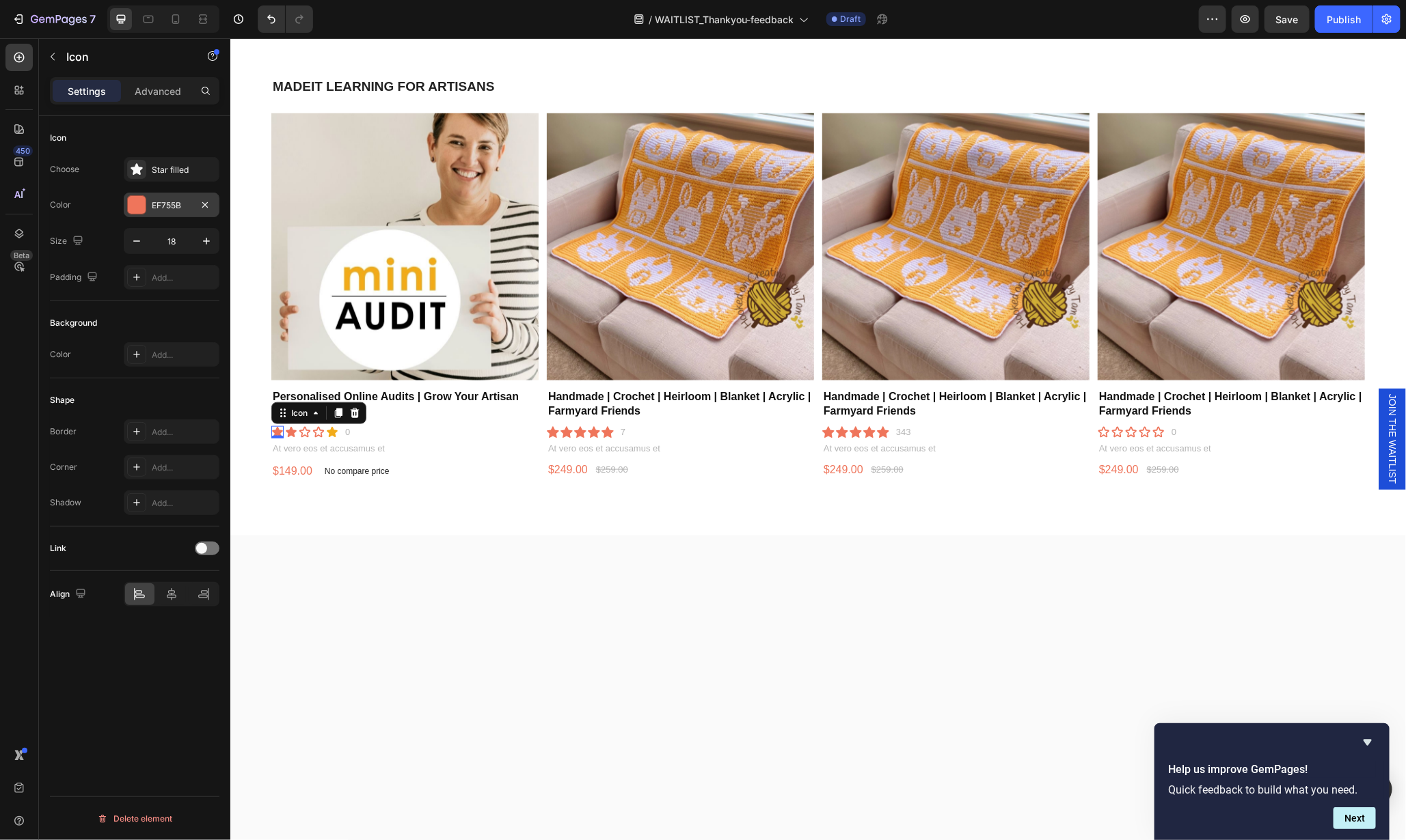
click at [140, 205] on div at bounding box center [137, 205] width 18 height 18
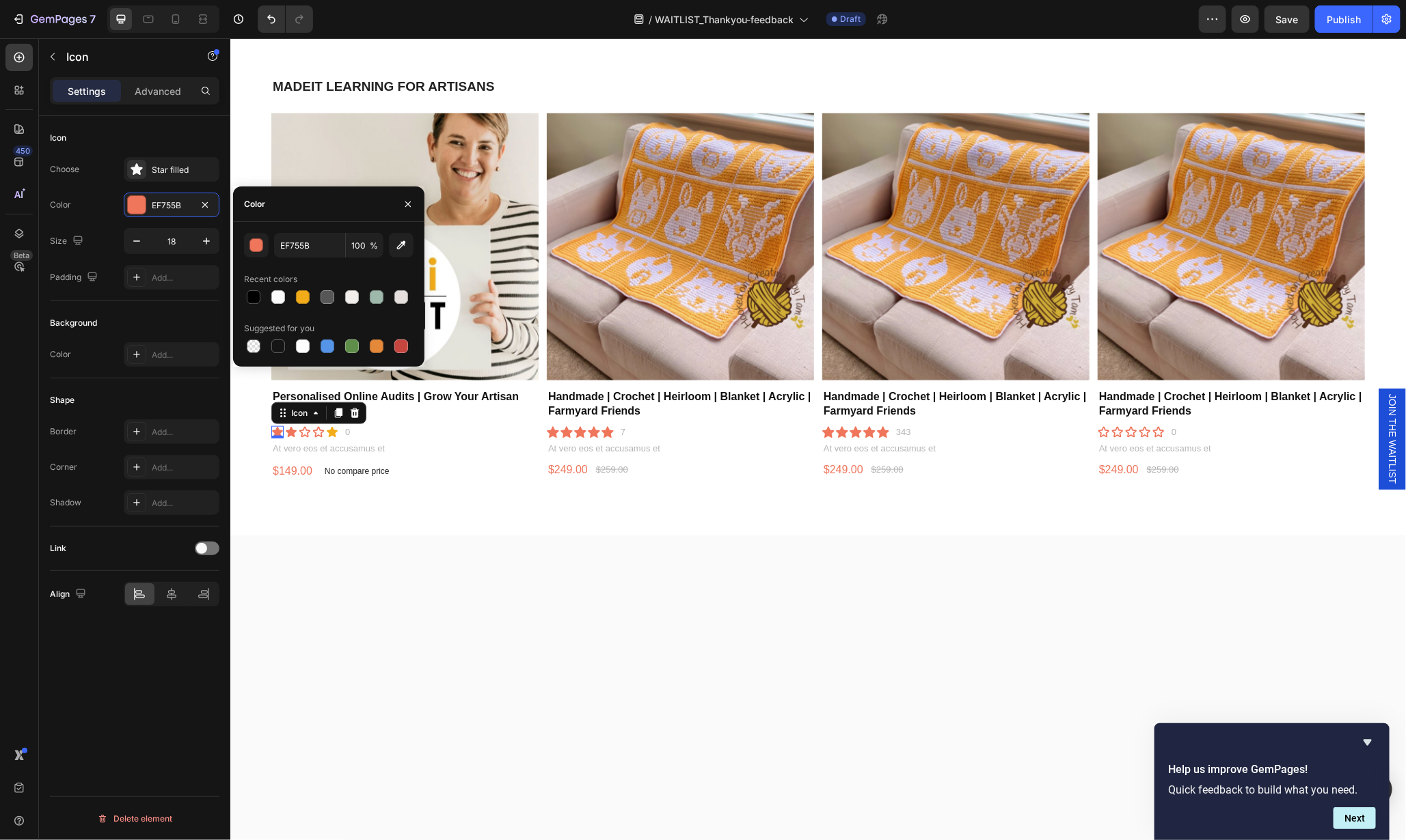
drag, startPoint x: 305, startPoint y: 294, endPoint x: 299, endPoint y: 324, distance: 30.6
click at [305, 295] on div at bounding box center [302, 296] width 13 height 13
type input "F2AB19"
click at [290, 431] on div "Icon" at bounding box center [290, 431] width 12 height 12
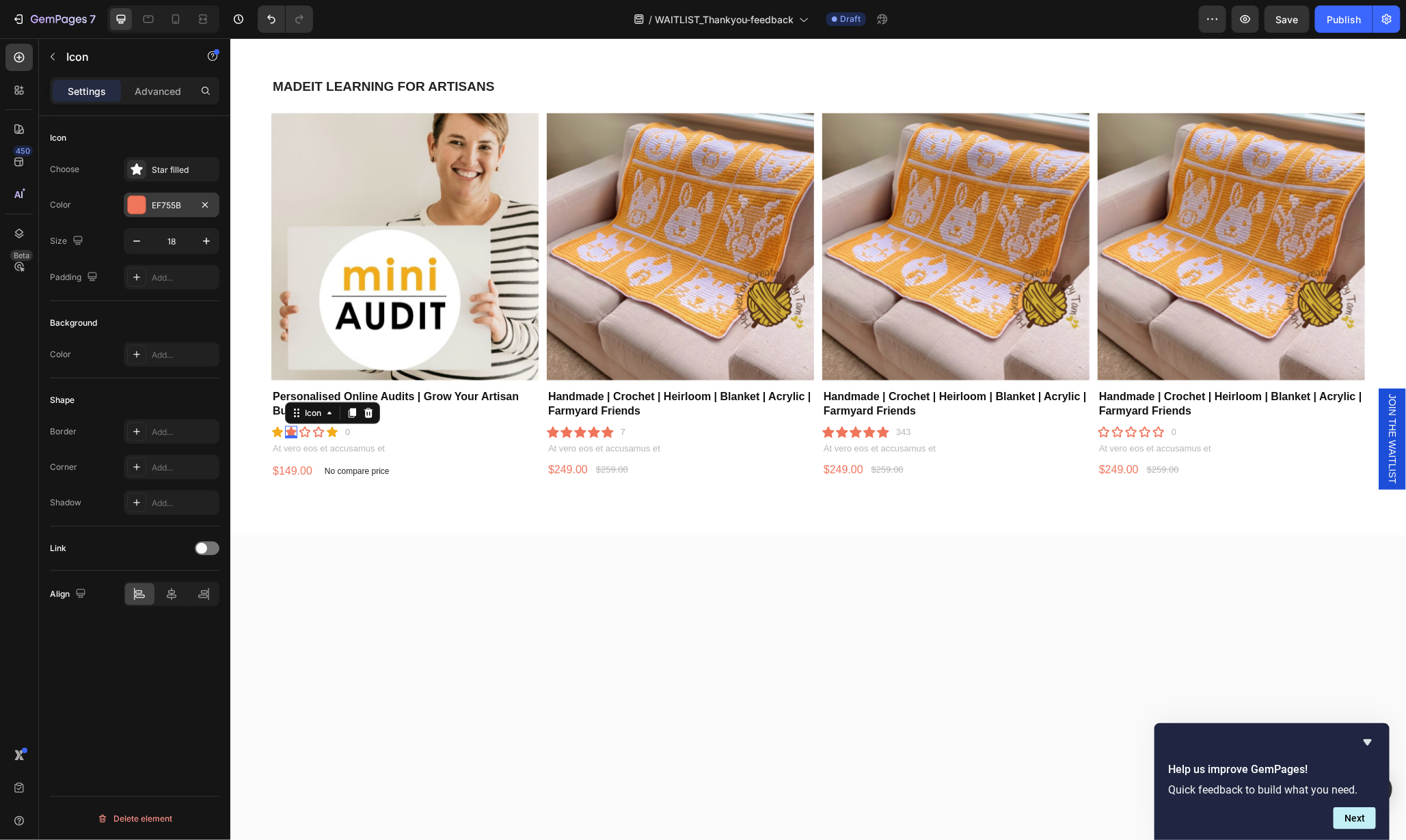
click at [136, 207] on div at bounding box center [137, 205] width 18 height 18
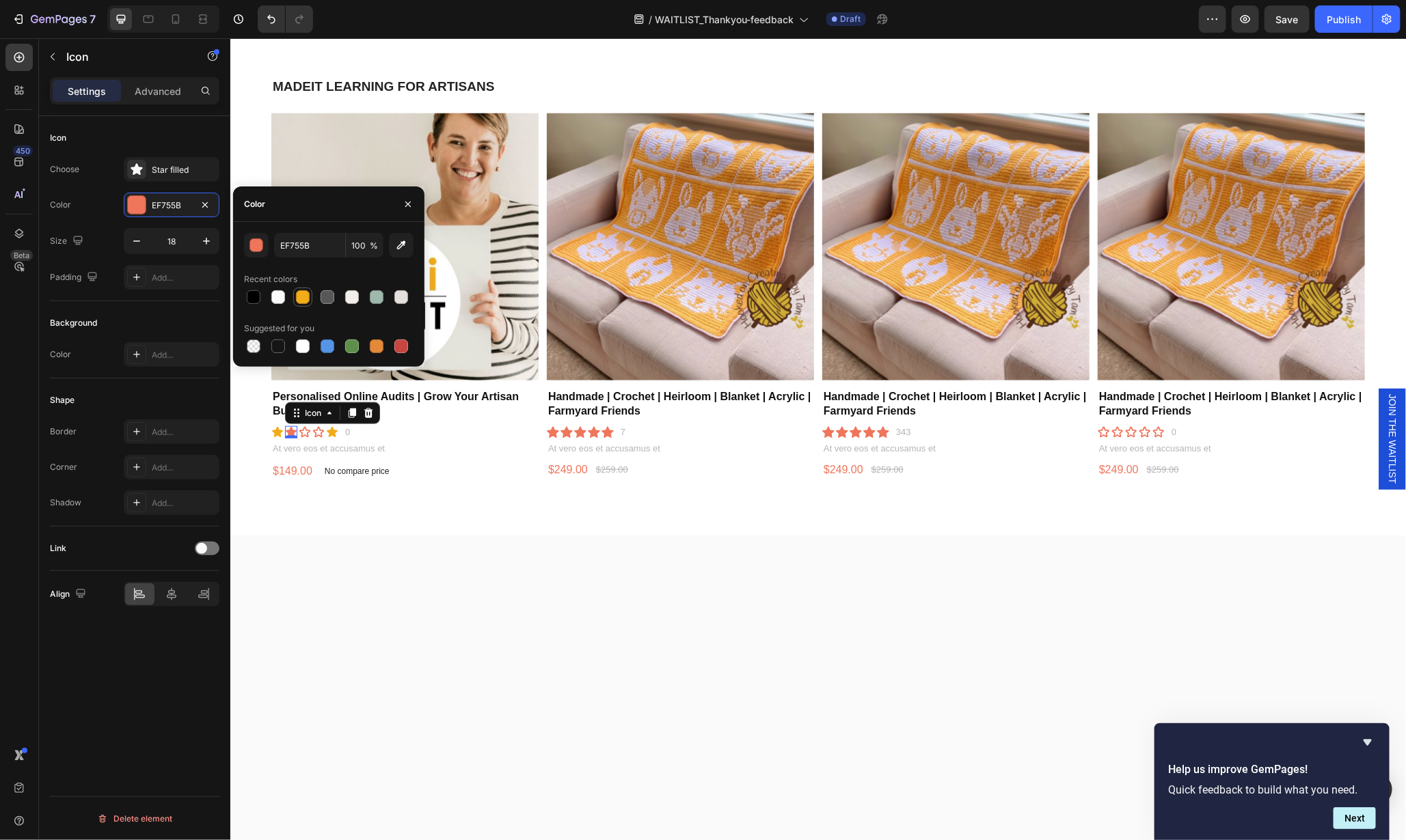
click at [299, 299] on div at bounding box center [302, 296] width 13 height 13
type input "F2AB19"
click at [303, 429] on div "Icon" at bounding box center [304, 431] width 12 height 12
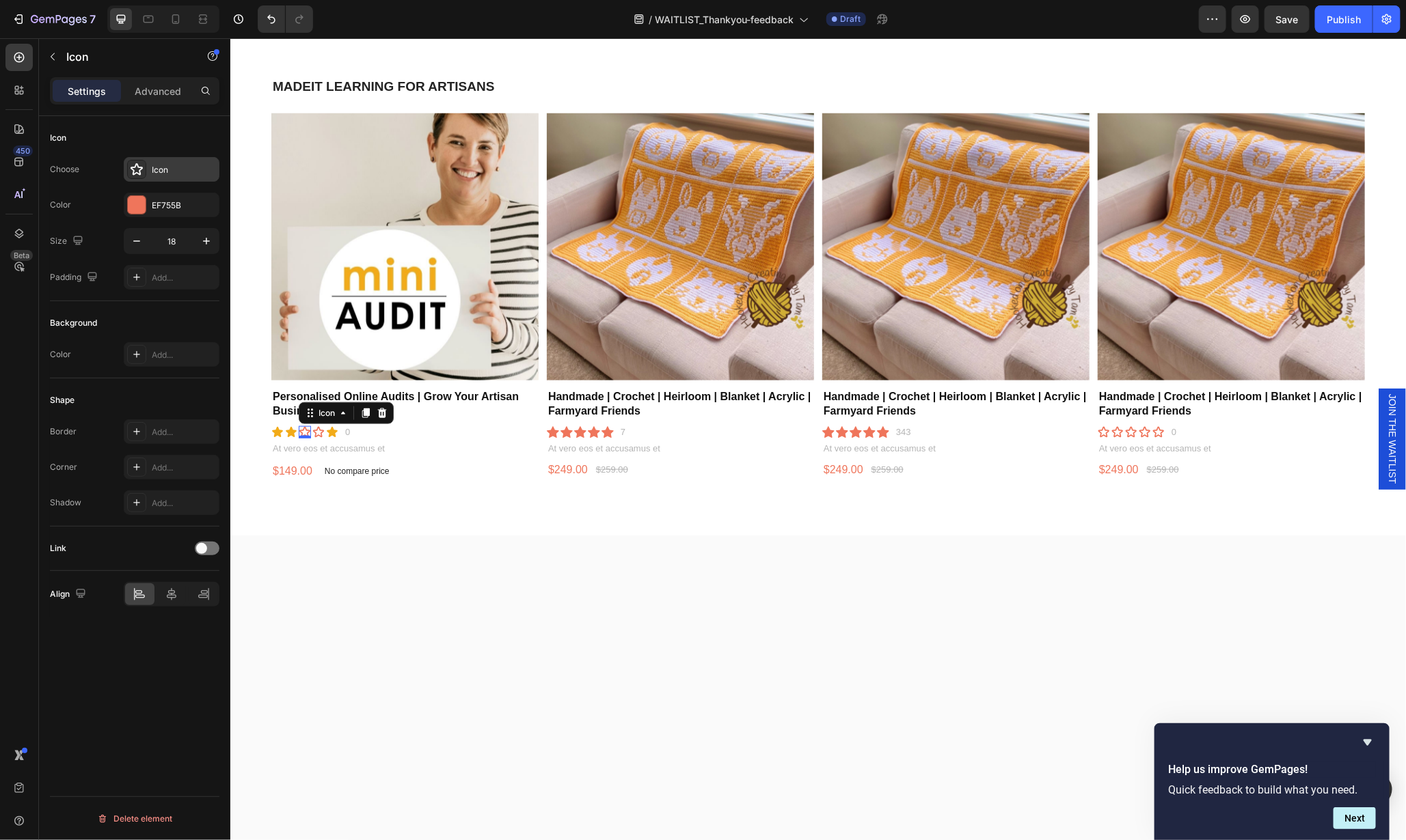
click at [136, 168] on icon at bounding box center [136, 169] width 13 height 13
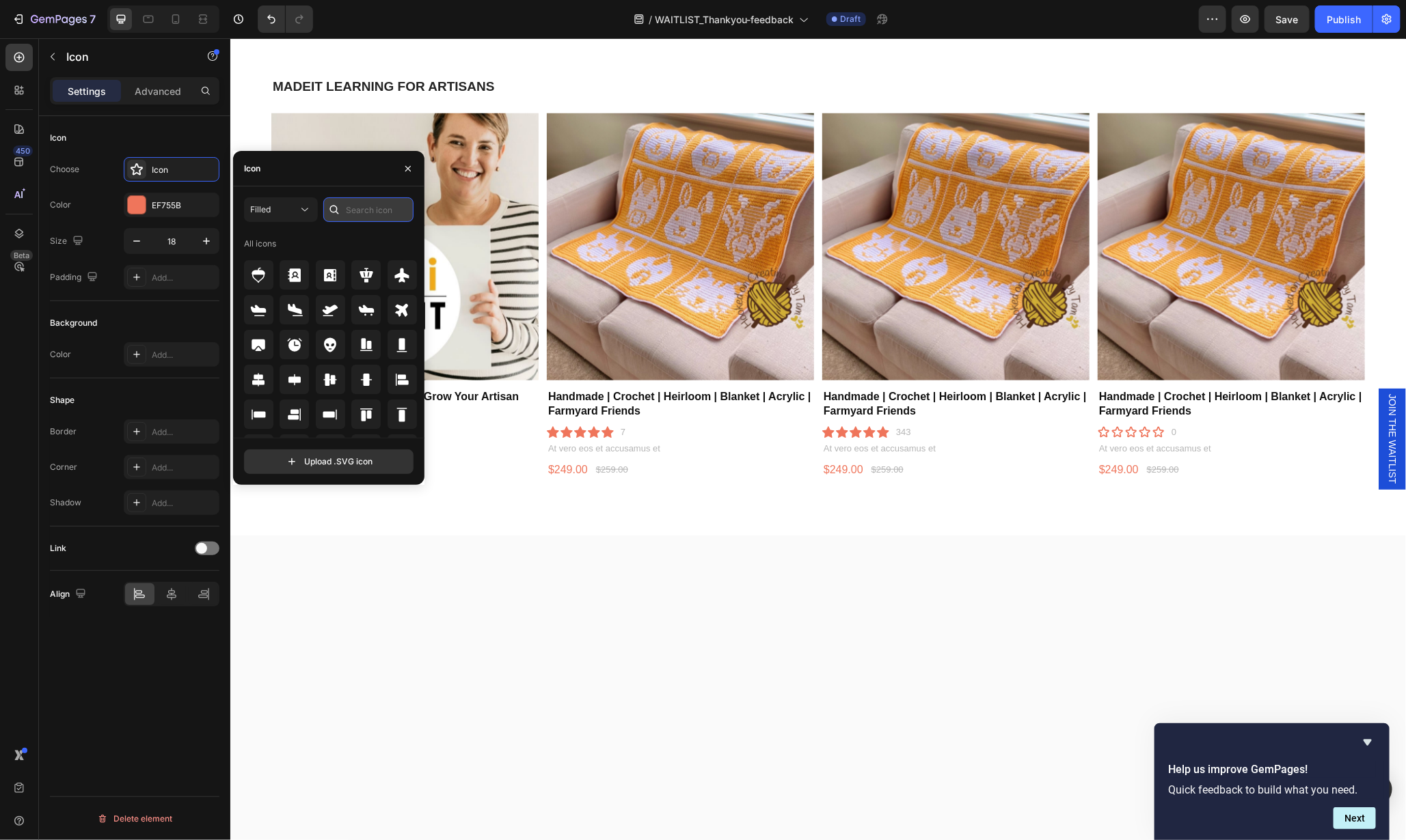
click at [385, 203] on input "text" at bounding box center [369, 210] width 90 height 25
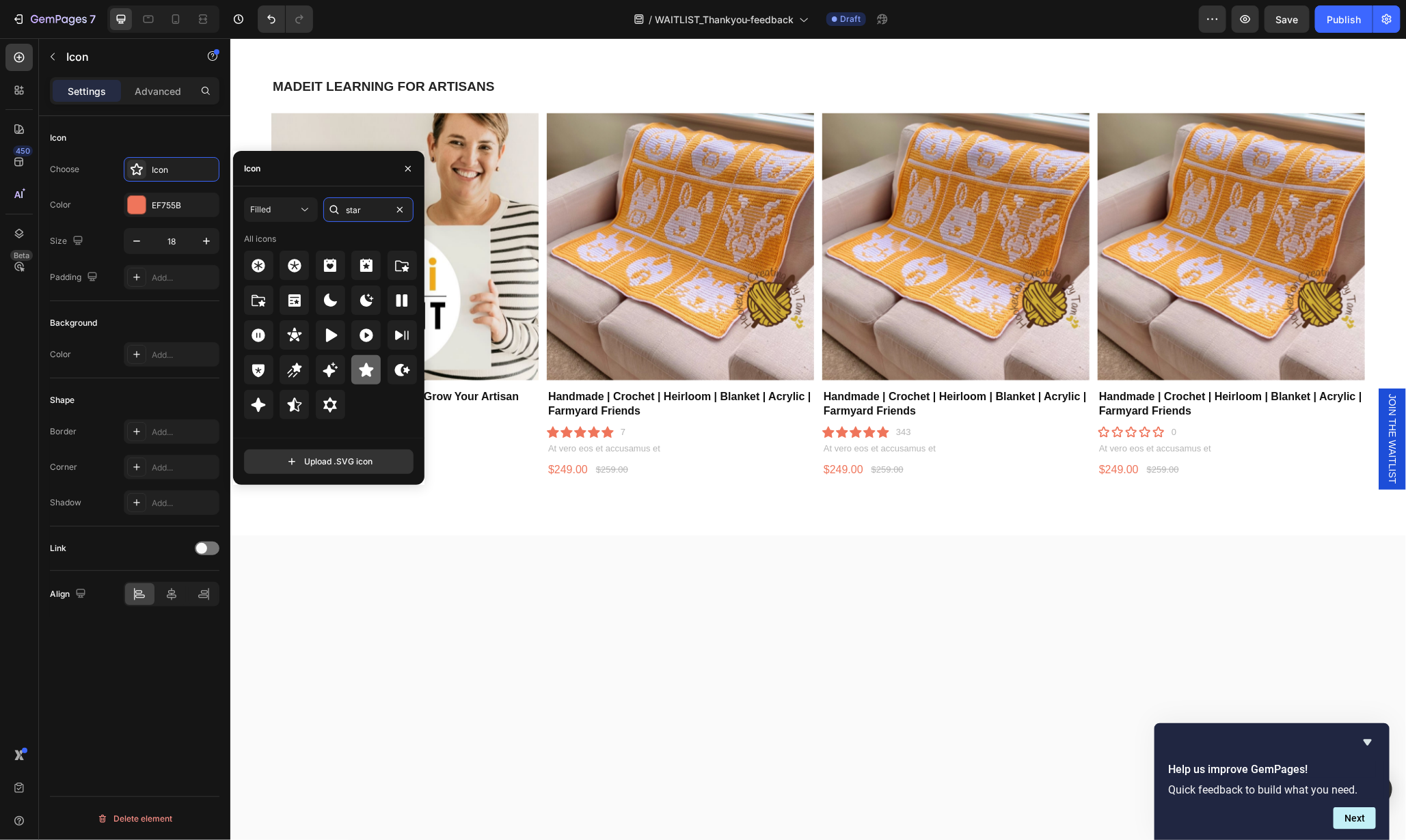
type input "star"
click at [371, 365] on icon at bounding box center [366, 370] width 17 height 17
click at [167, 204] on div "EF755B" at bounding box center [172, 206] width 40 height 12
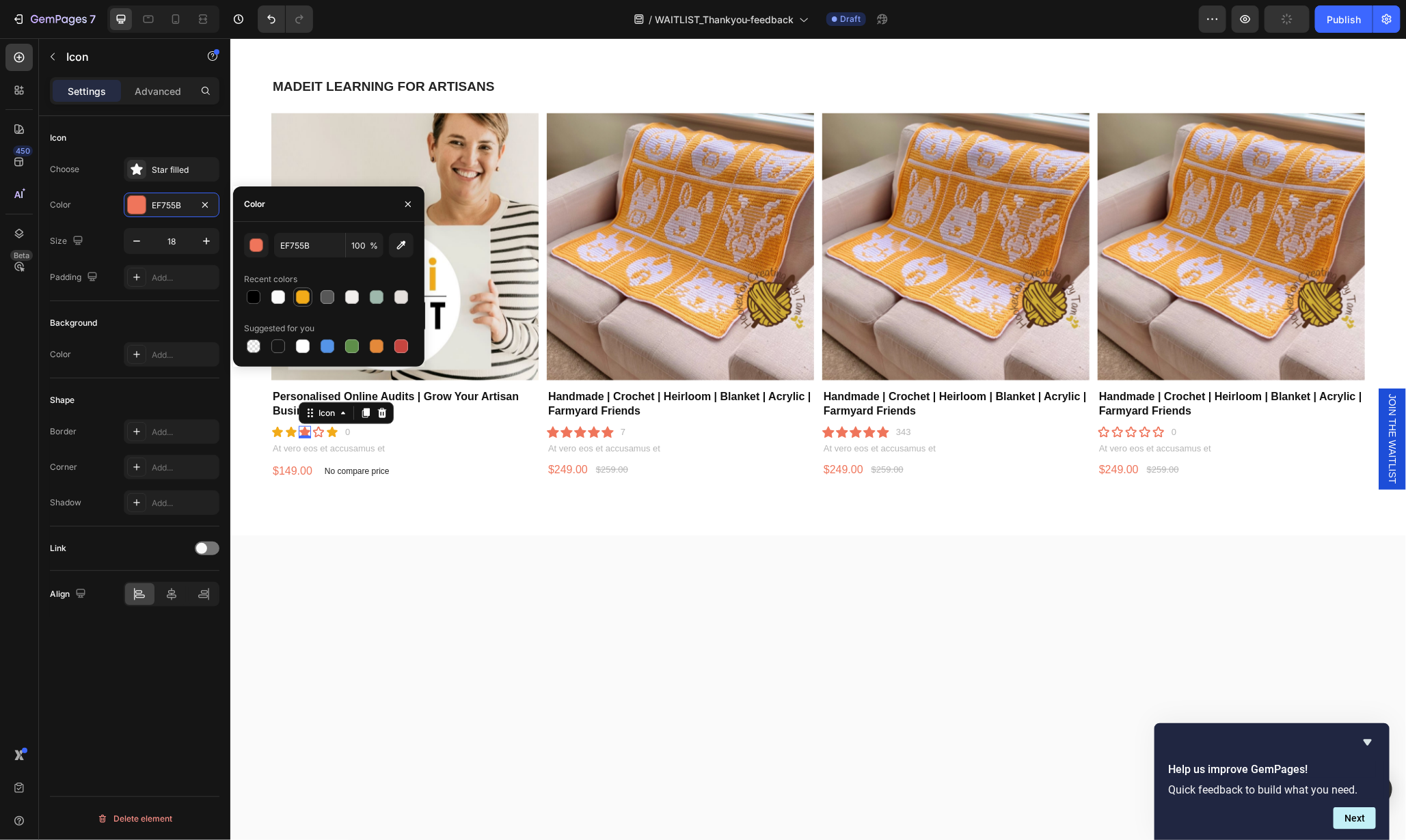
click at [300, 300] on div at bounding box center [302, 296] width 13 height 13
type input "F2AB19"
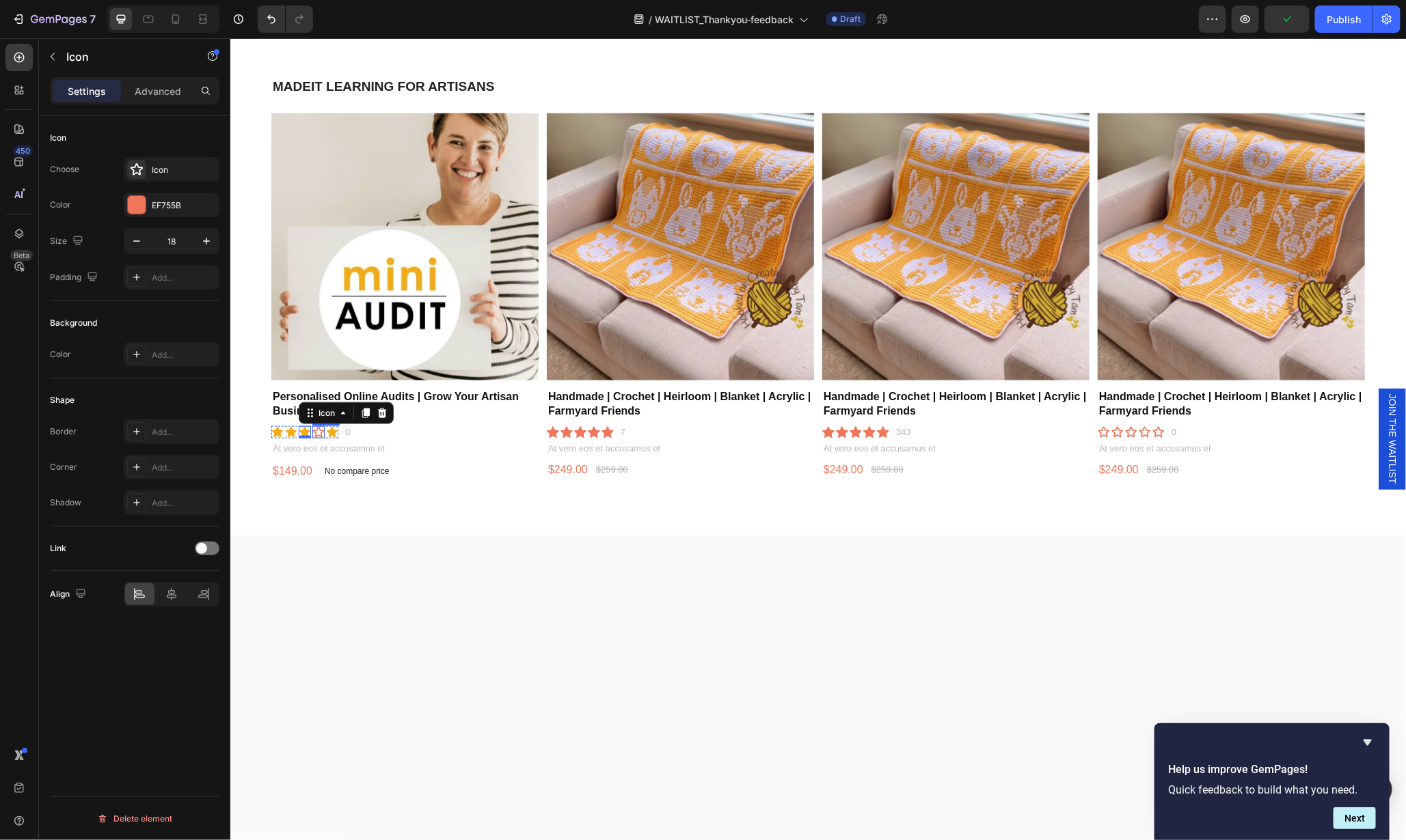
click at [317, 431] on div "Icon" at bounding box center [317, 431] width 12 height 12
click at [150, 171] on div "Icon" at bounding box center [172, 170] width 96 height 25
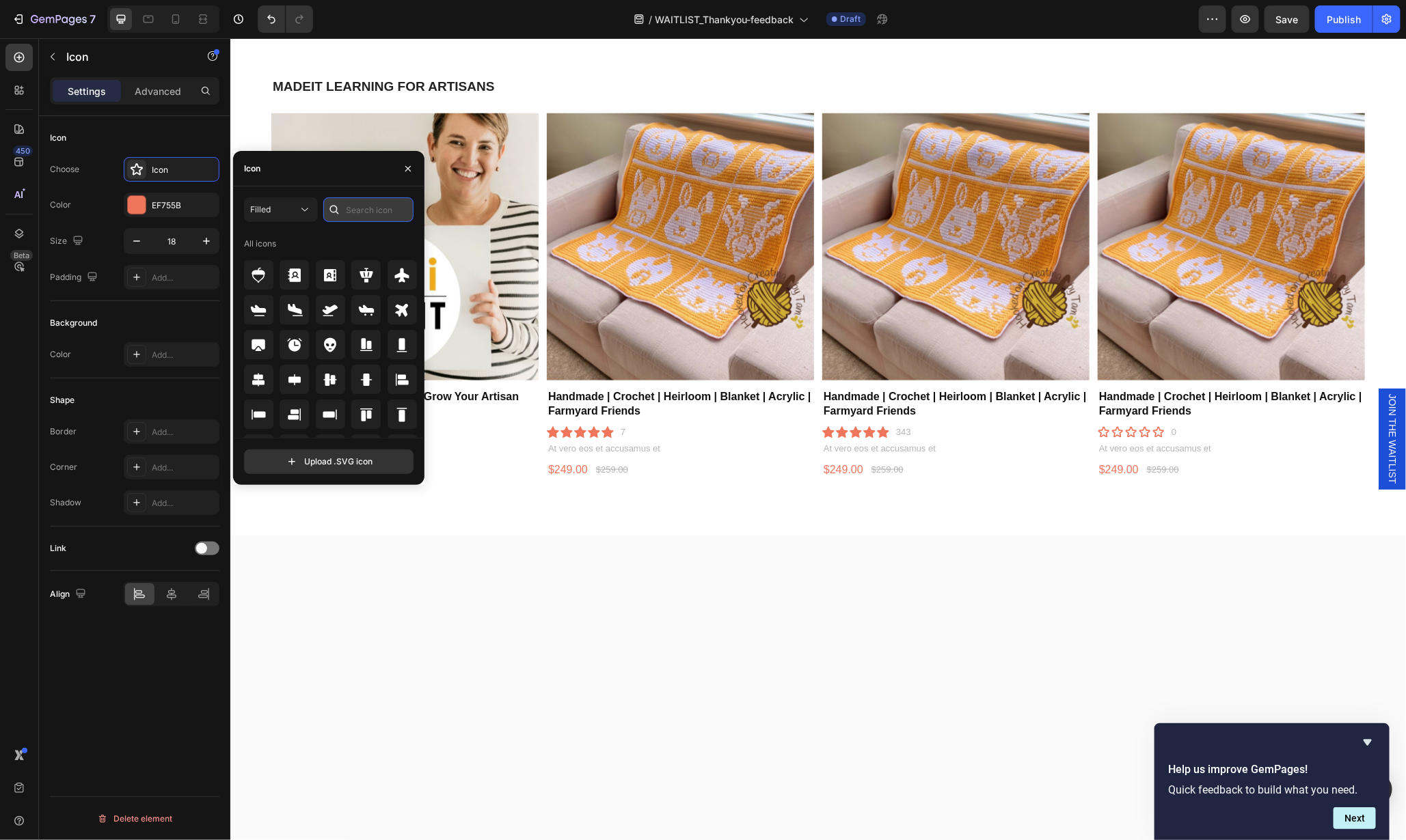
click at [354, 212] on input "text" at bounding box center [369, 210] width 90 height 25
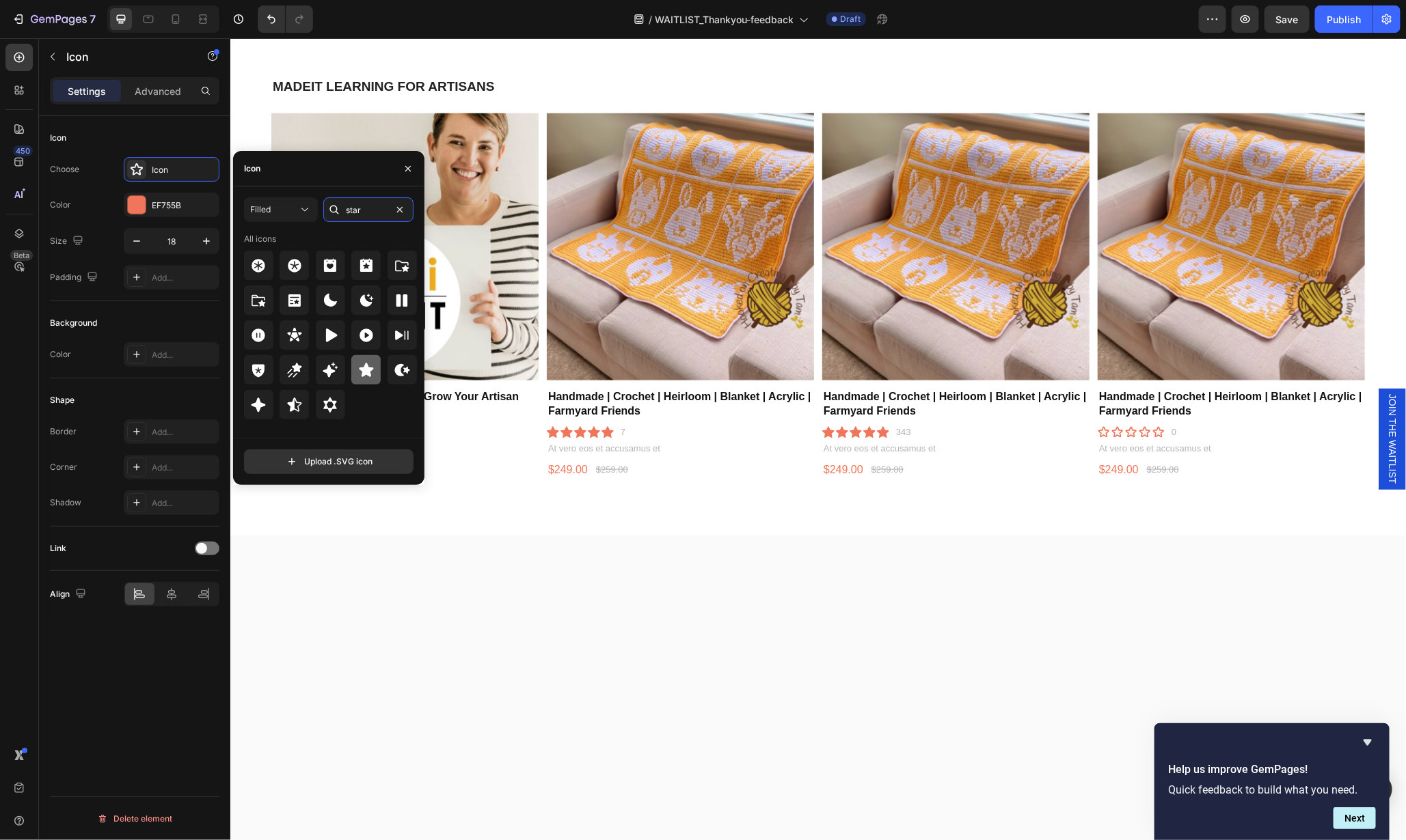
type input "star"
click at [356, 366] on div at bounding box center [365, 370] width 29 height 29
click at [149, 206] on div "EF755B" at bounding box center [172, 205] width 96 height 25
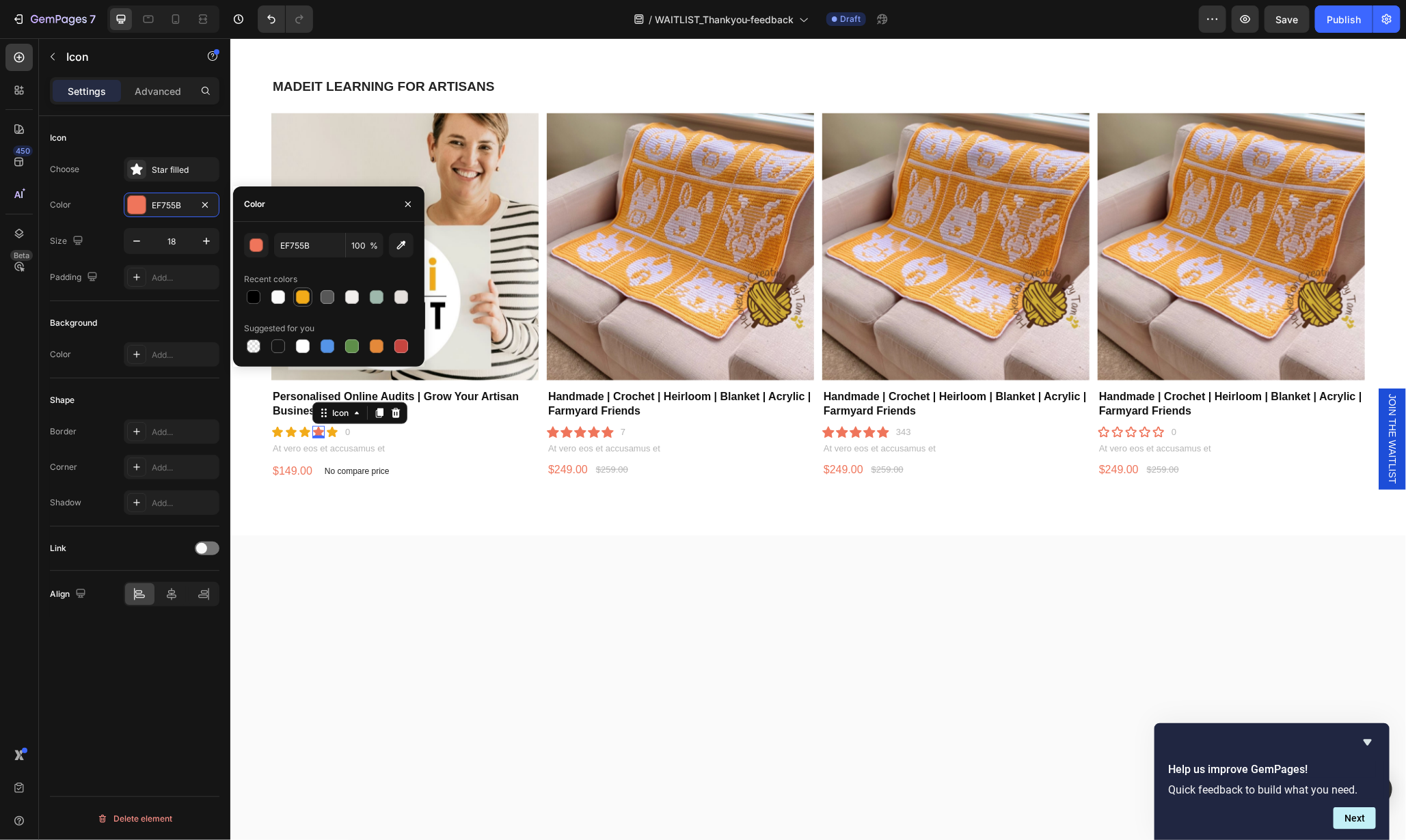
click at [304, 302] on div at bounding box center [302, 296] width 13 height 13
type input "F2AB19"
click at [369, 447] on p "At vero eos et accusamus et" at bounding box center [404, 448] width 264 height 11
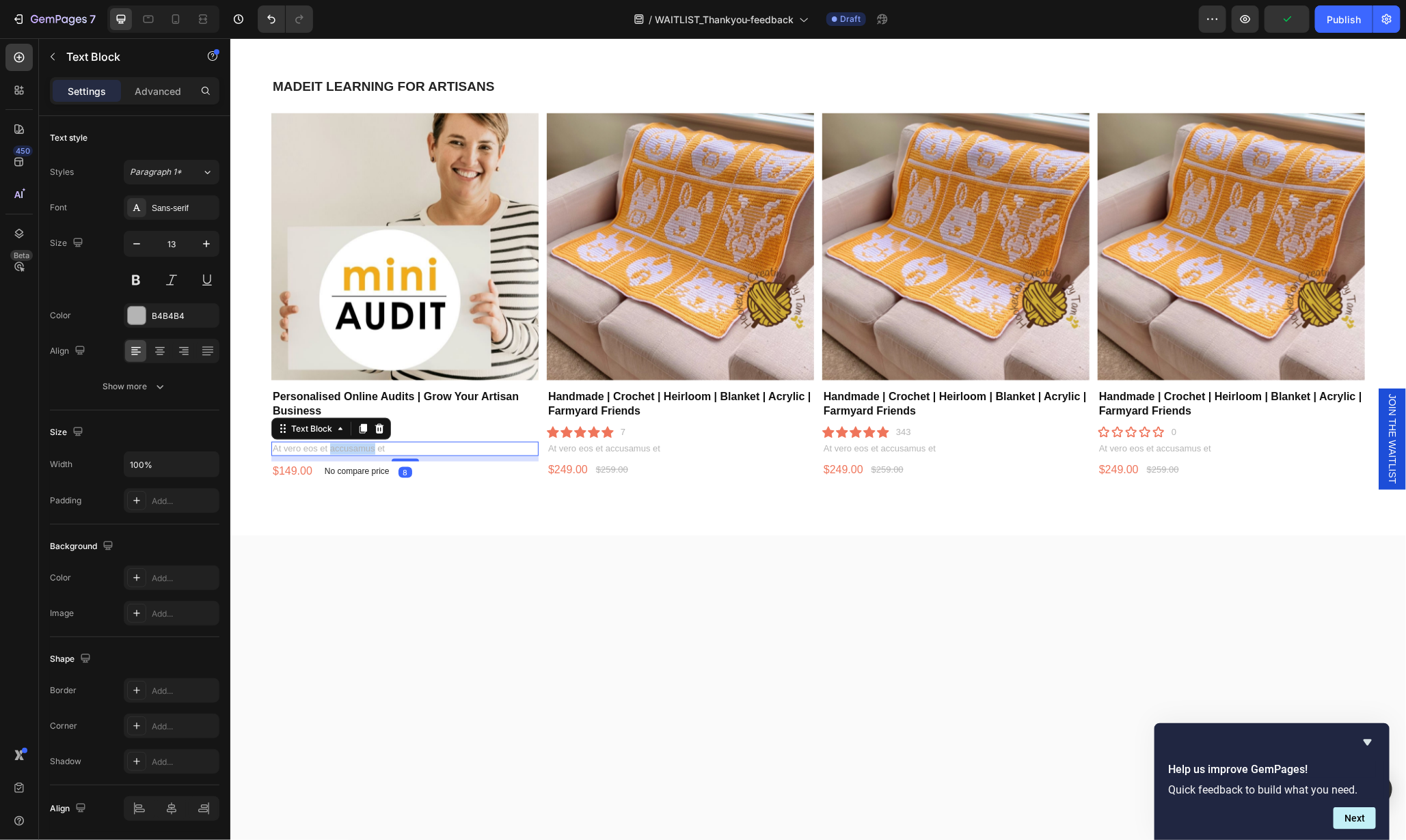
click at [369, 447] on p "At vero eos et accusamus et" at bounding box center [404, 448] width 264 height 11
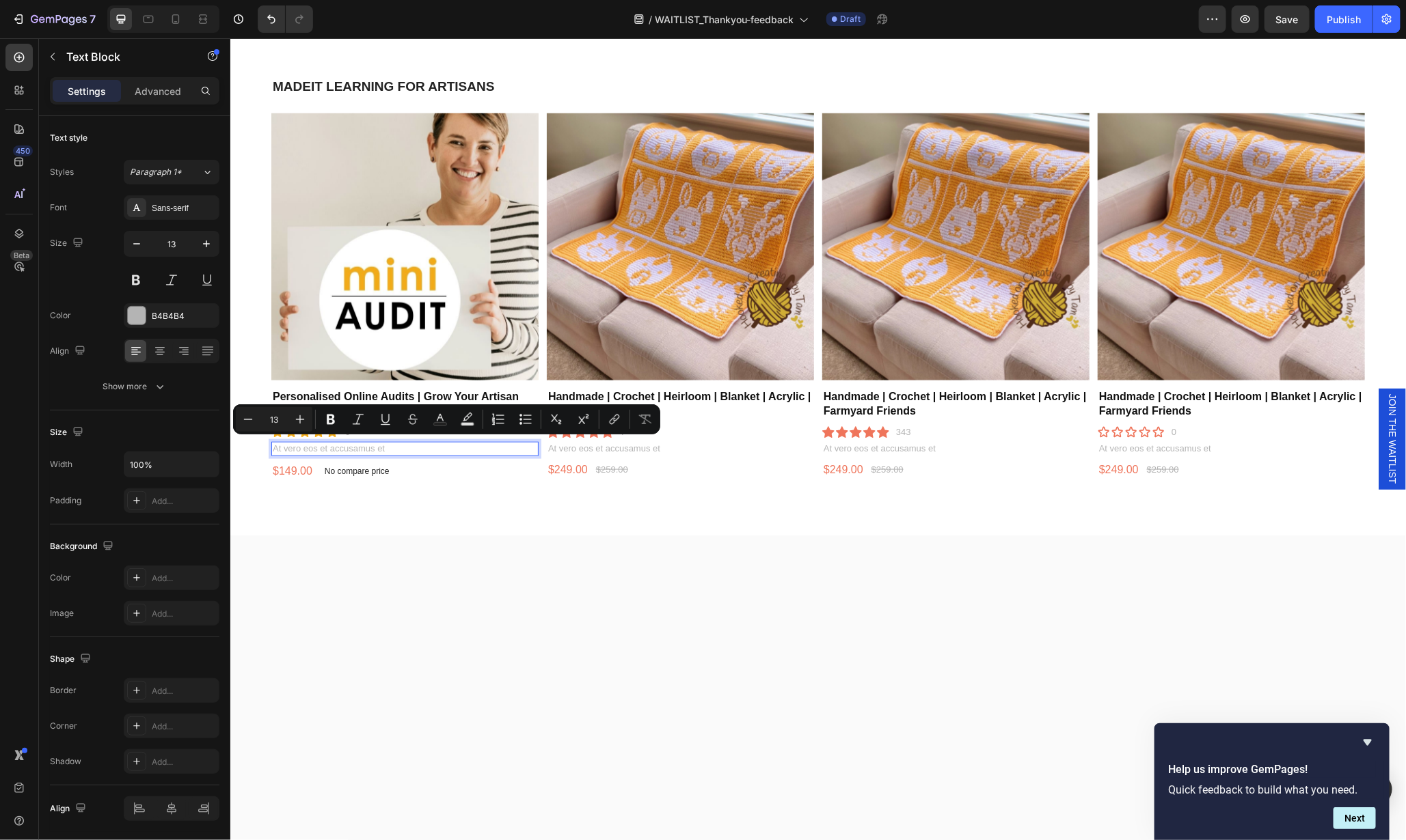
click at [397, 447] on p "At vero eos et accusamus et" at bounding box center [404, 448] width 264 height 11
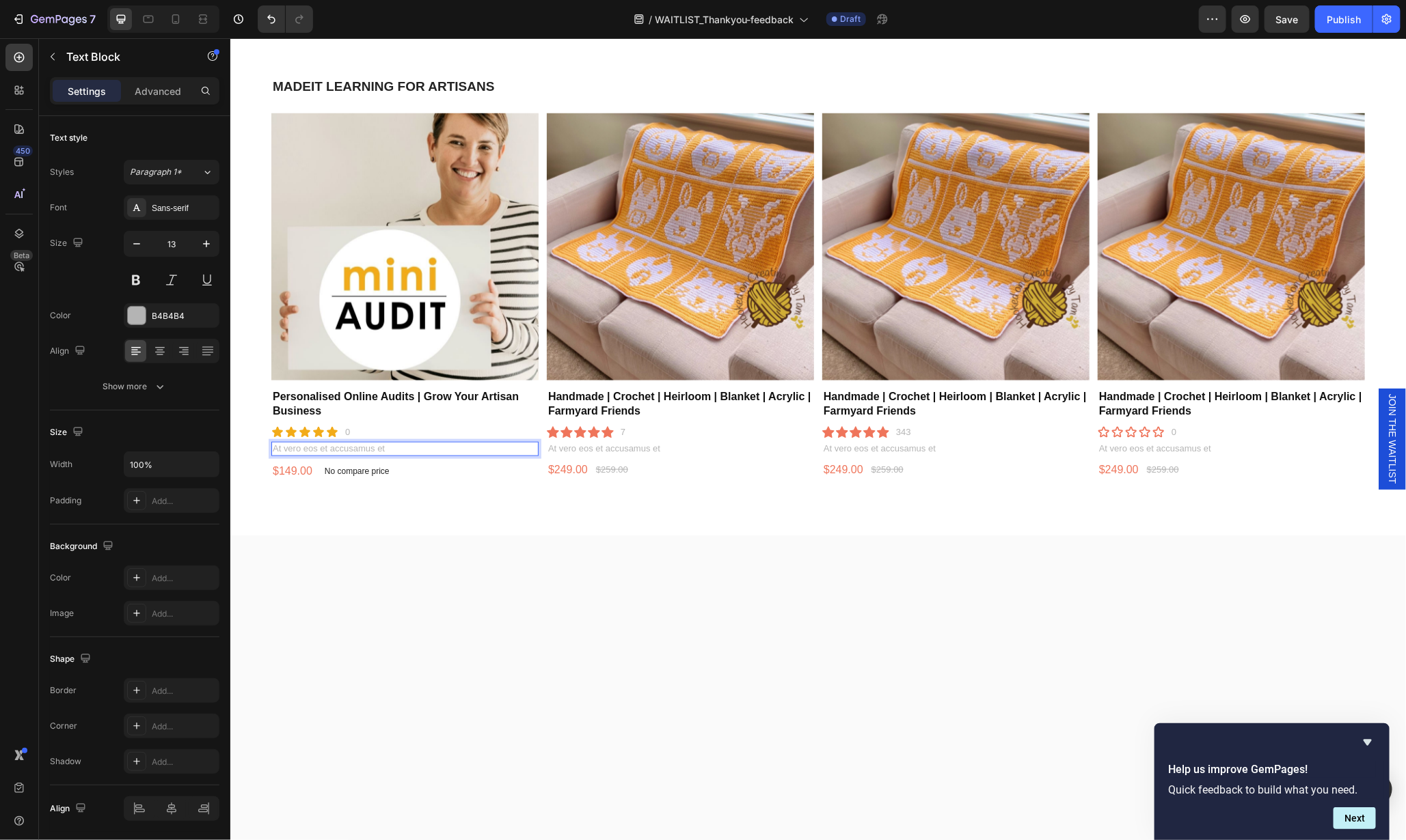
click at [397, 447] on p "At vero eos et accusamus et" at bounding box center [404, 448] width 264 height 11
click at [378, 443] on p "At vero eos et accusamus et" at bounding box center [404, 448] width 264 height 11
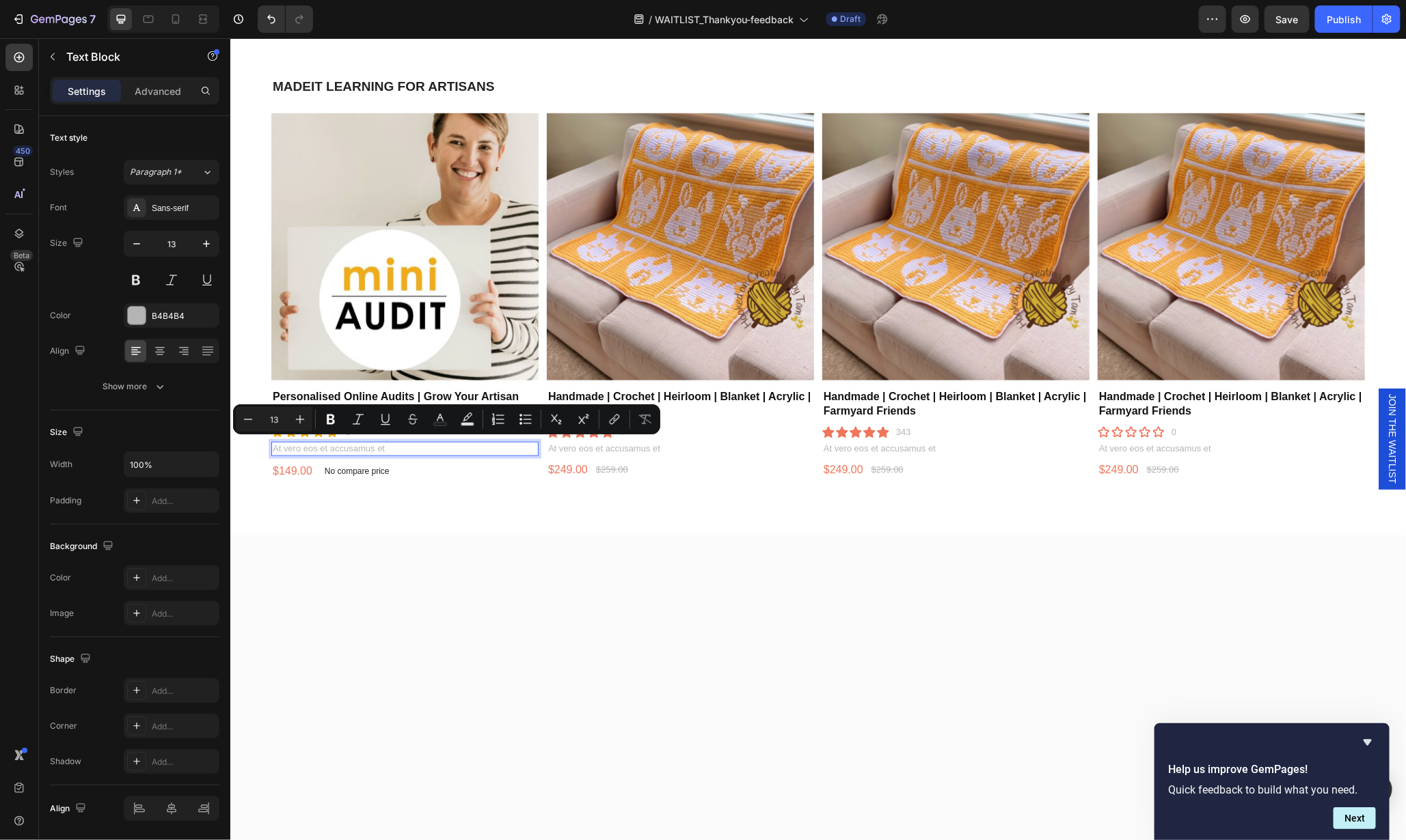
click at [378, 443] on p "At vero eos et accusamus et" at bounding box center [404, 448] width 264 height 11
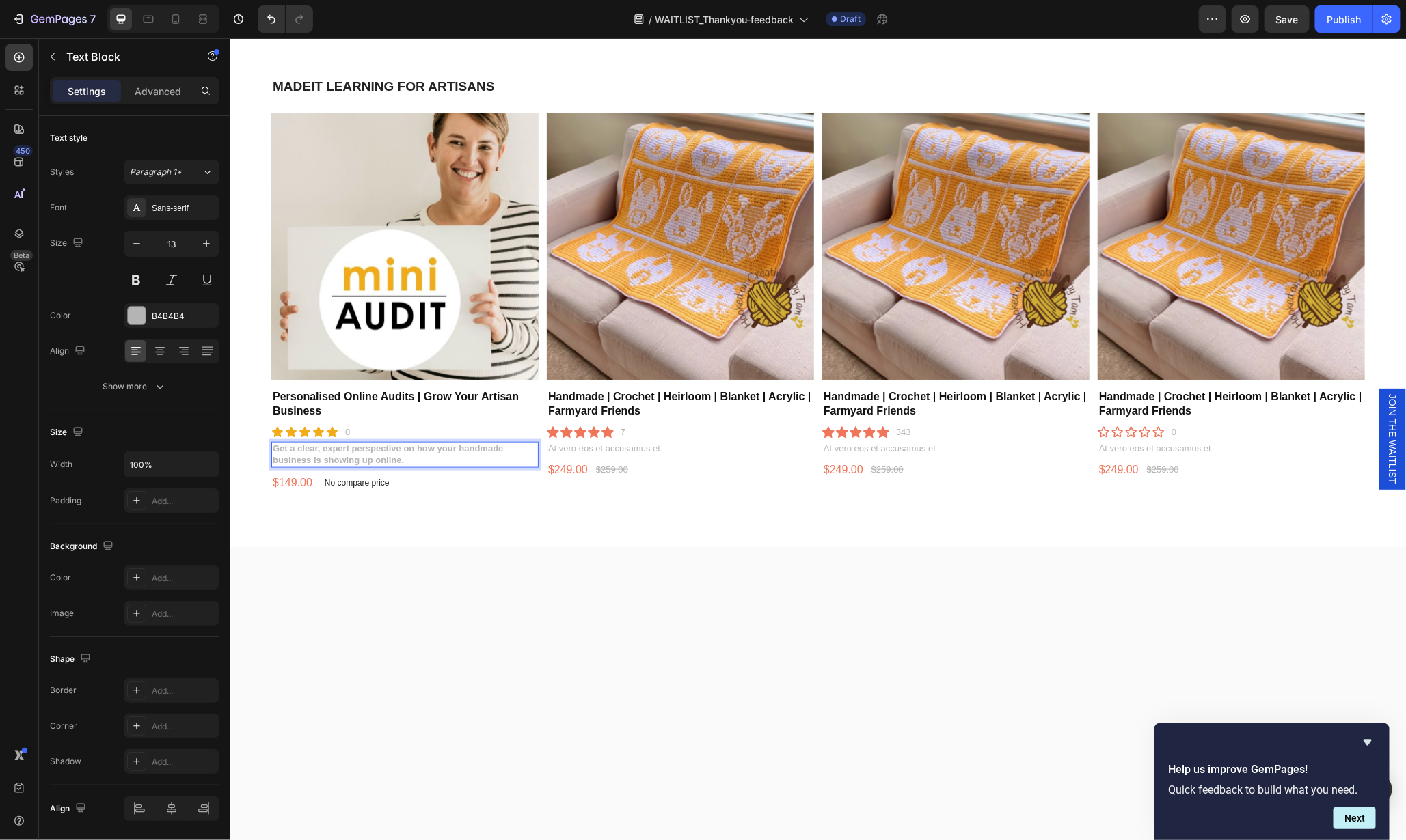
click at [410, 453] on p "Get a clear, expert perspective on how your handmade business is showing up onl…" at bounding box center [404, 454] width 264 height 23
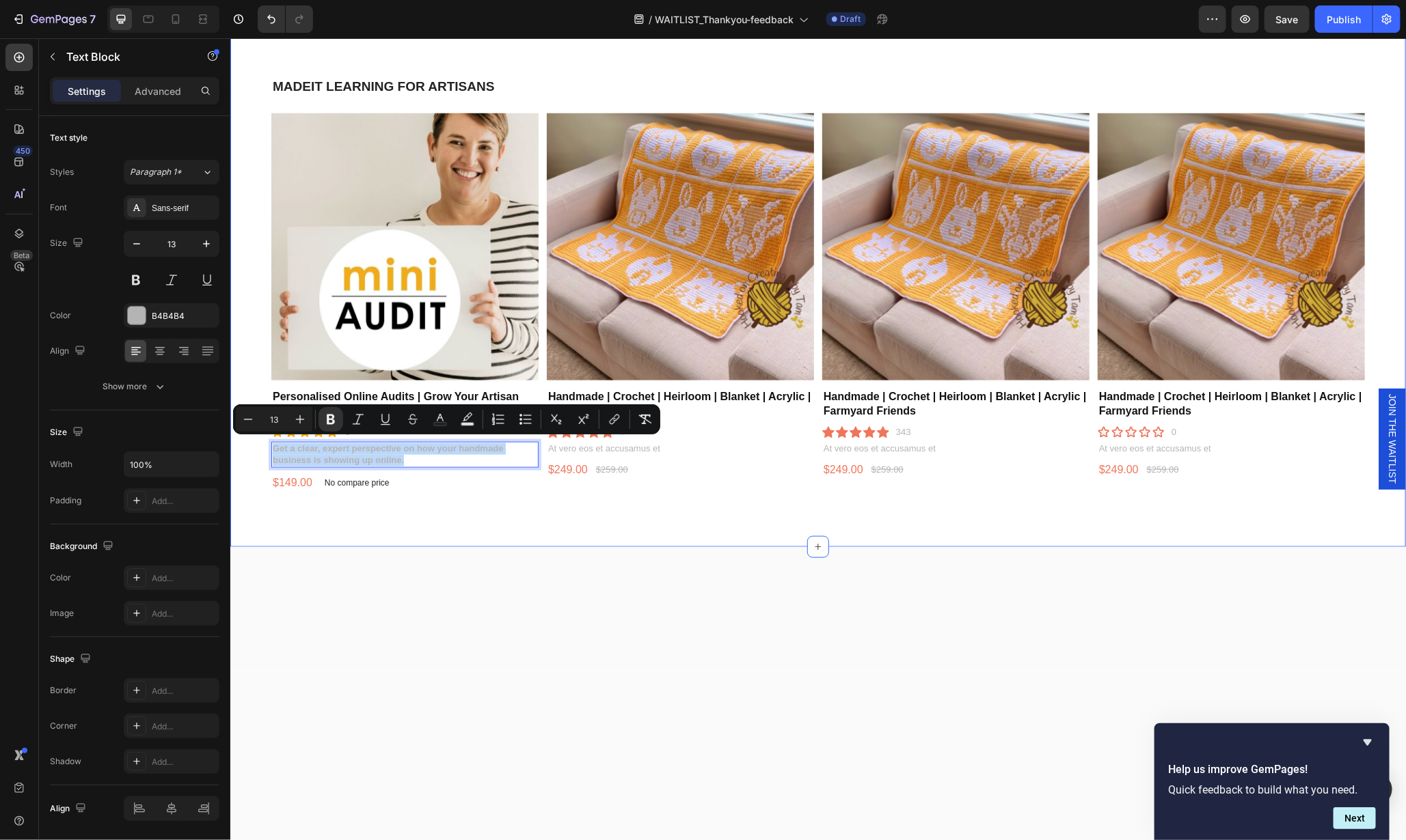
drag, startPoint x: 410, startPoint y: 456, endPoint x: 260, endPoint y: 447, distance: 150.3
click at [260, 447] on div "MADEIT LEARNING FOR ARTISANS Heading Product Images Personalised Online Audits …" at bounding box center [817, 284] width 1175 height 524
click at [149, 206] on div "Sans-serif" at bounding box center [172, 208] width 96 height 25
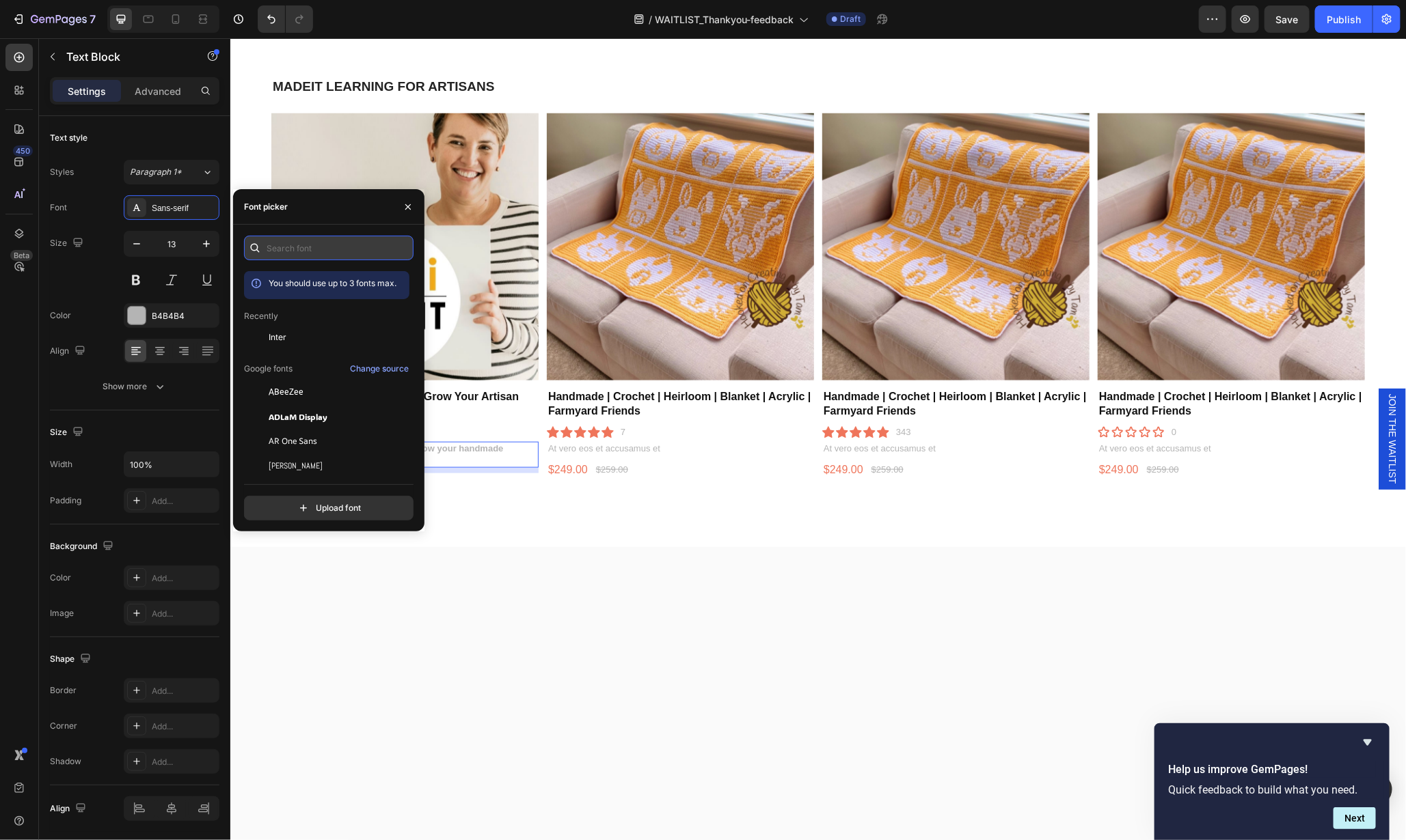
click at [287, 248] on input "text" at bounding box center [329, 248] width 170 height 25
click at [278, 333] on span "Inter" at bounding box center [278, 338] width 18 height 12
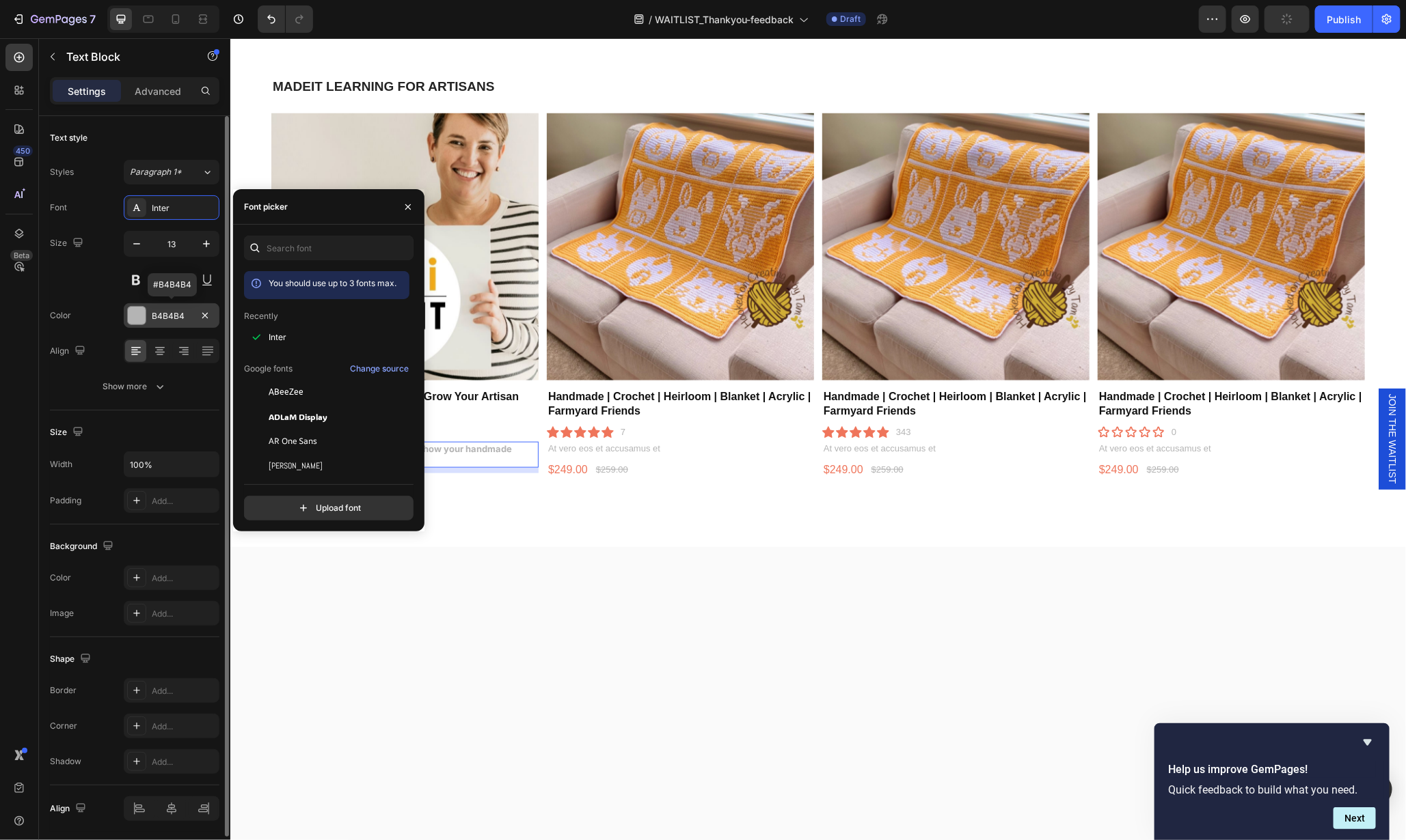
click at [138, 309] on div at bounding box center [137, 316] width 18 height 18
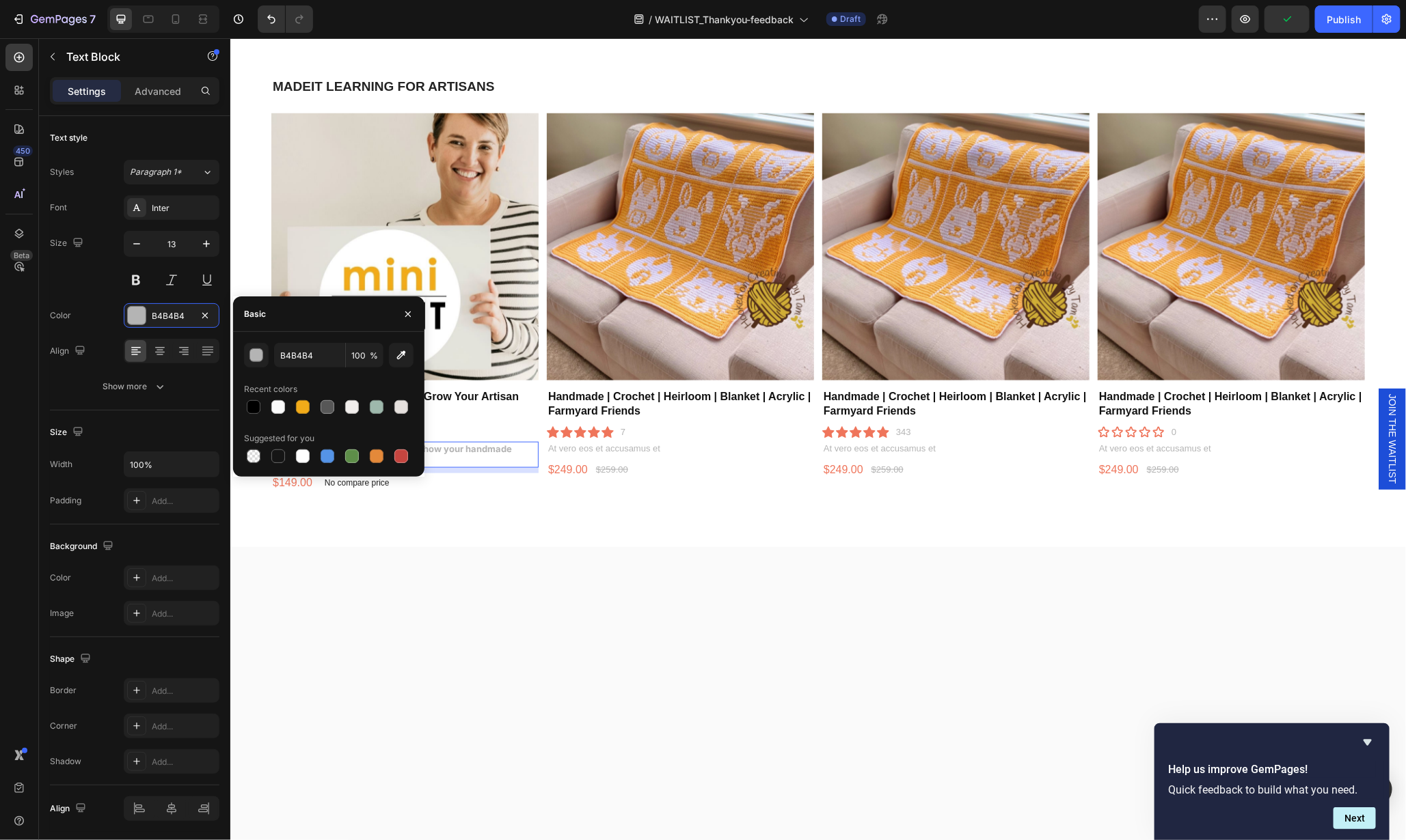
click at [388, 569] on div at bounding box center [817, 608] width 1175 height 125
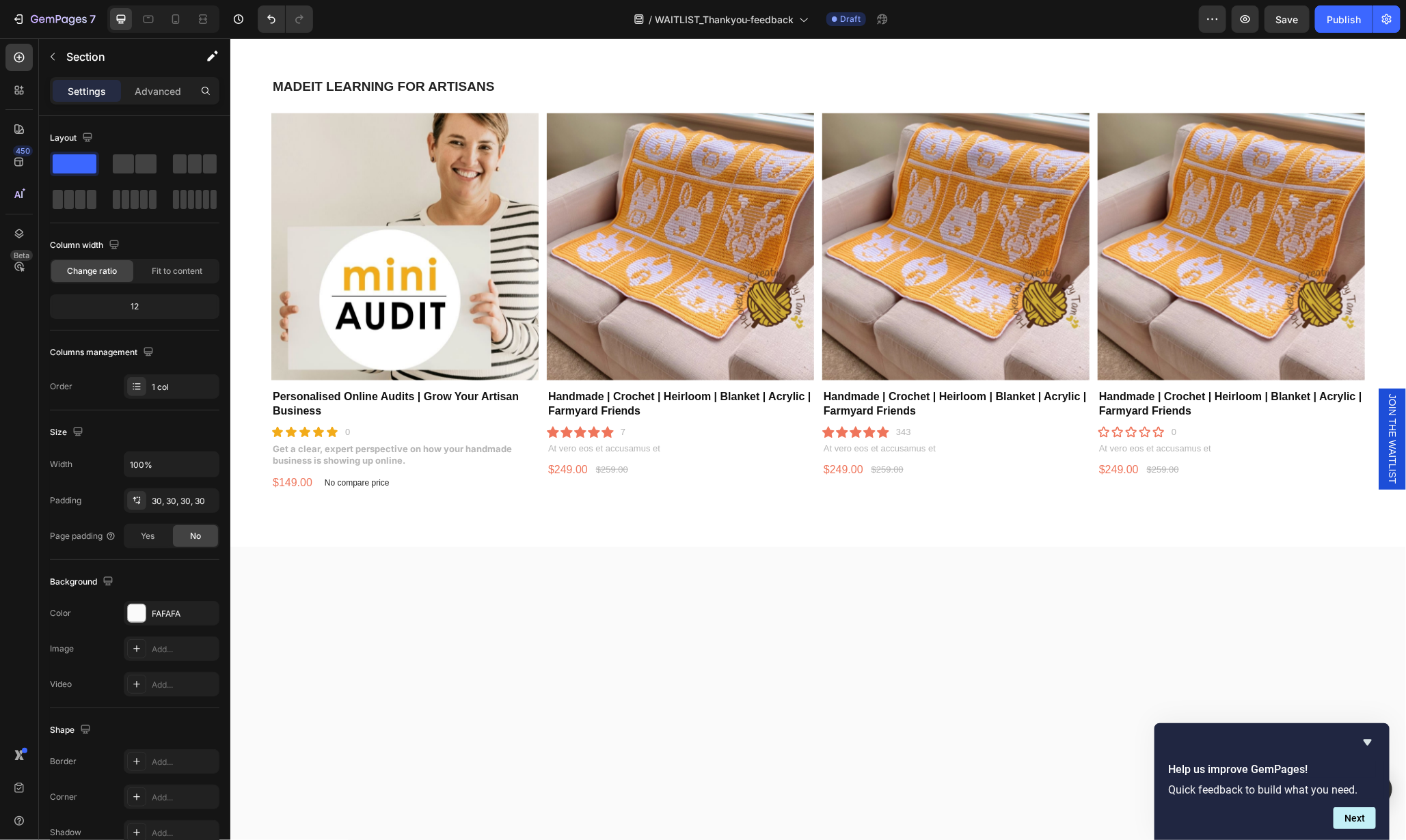
click at [388, 569] on div at bounding box center [817, 608] width 1175 height 125
click at [363, 484] on div "No compare price" at bounding box center [356, 483] width 76 height 19
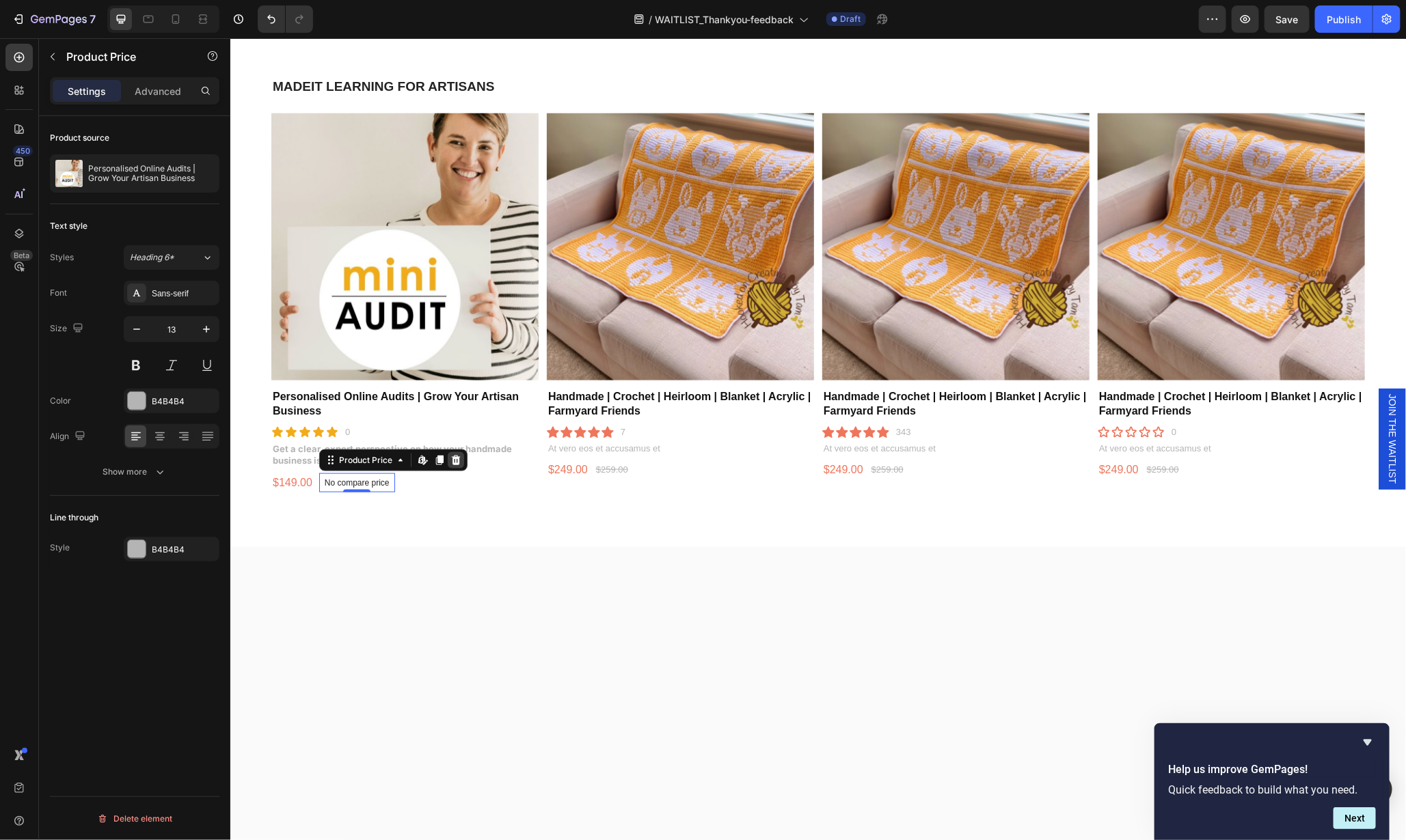
click at [453, 455] on icon at bounding box center [455, 460] width 11 height 11
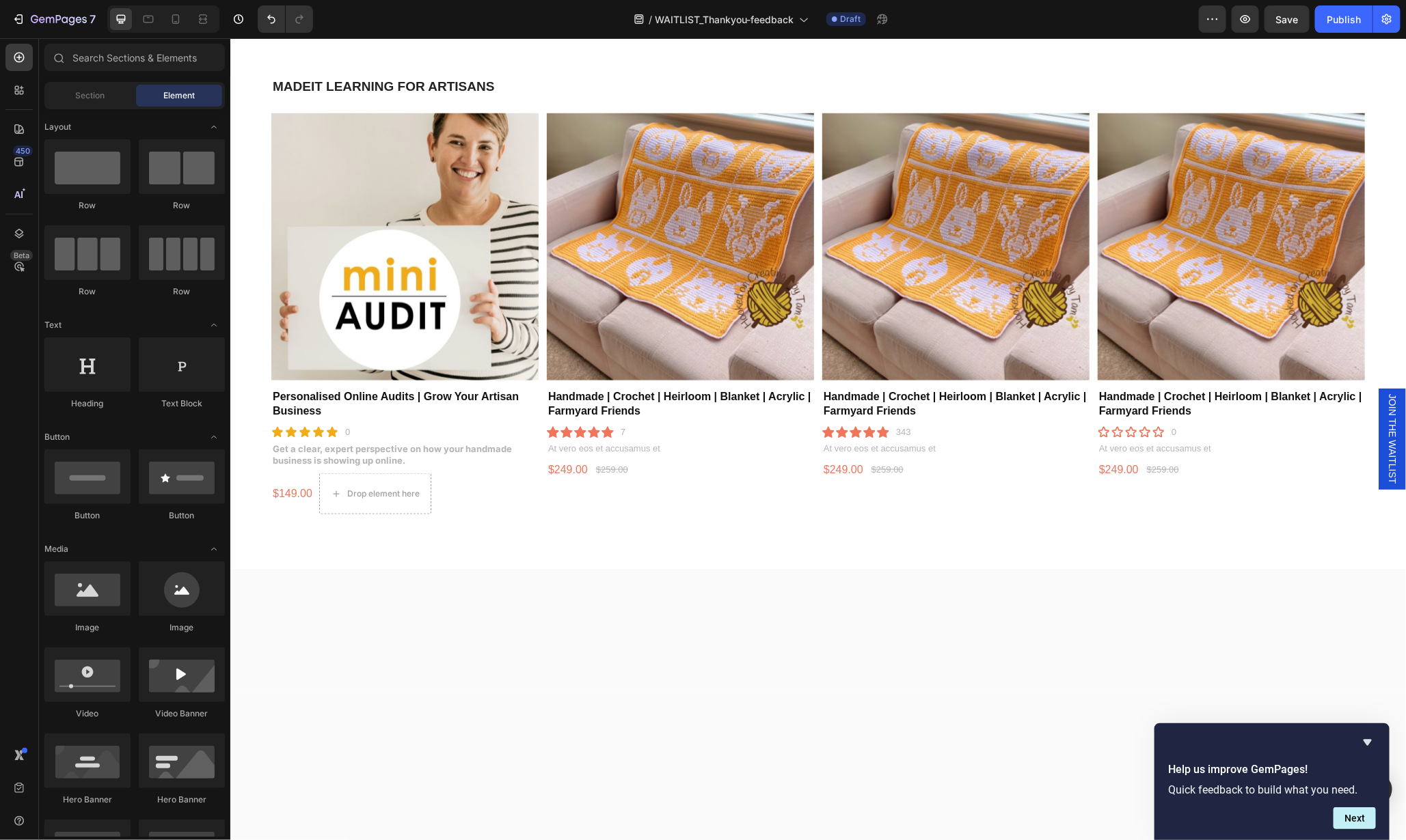
click at [410, 597] on div at bounding box center [817, 630] width 1175 height 125
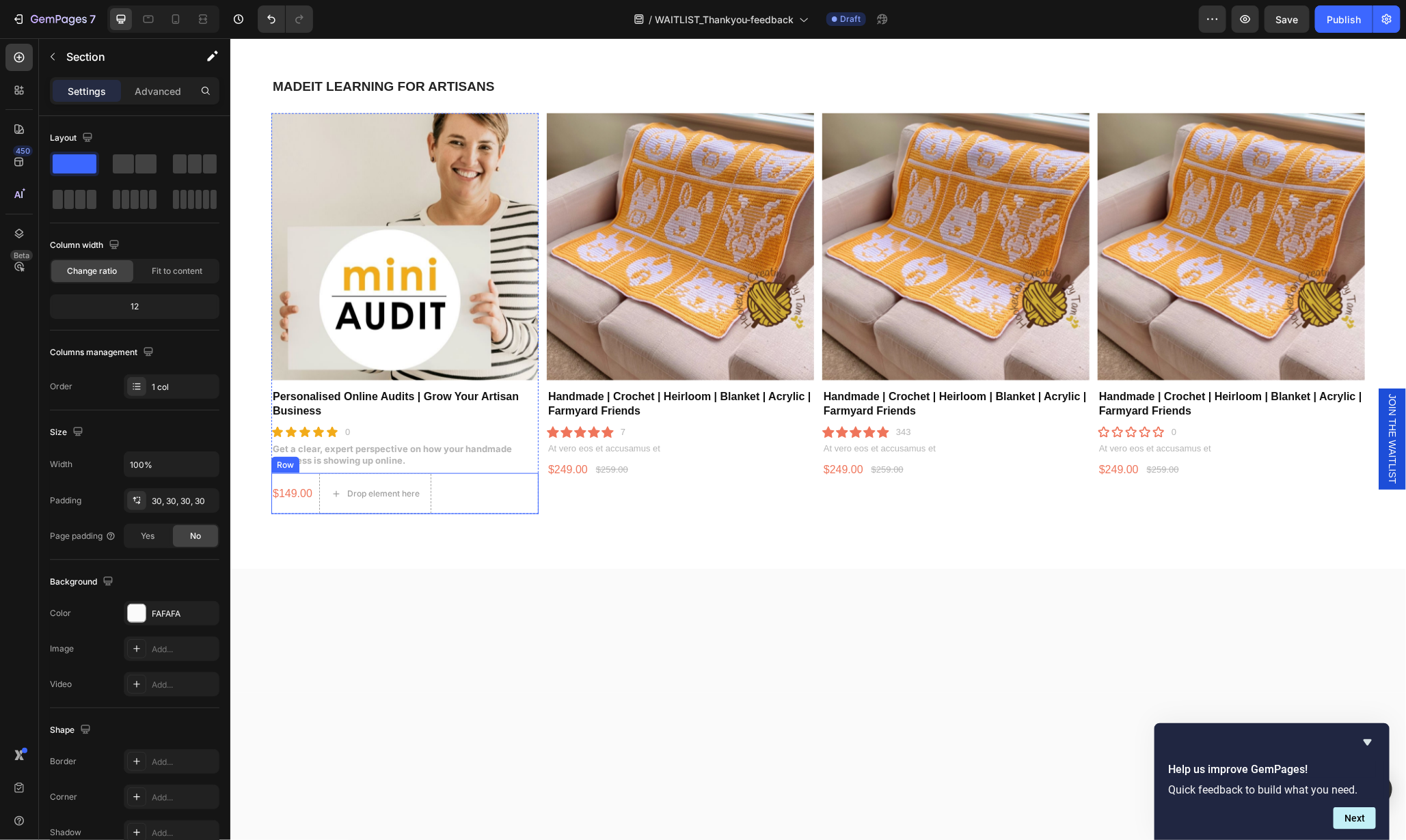
click at [299, 477] on div "$149.00 Product Price Product Price" at bounding box center [292, 493] width 42 height 41
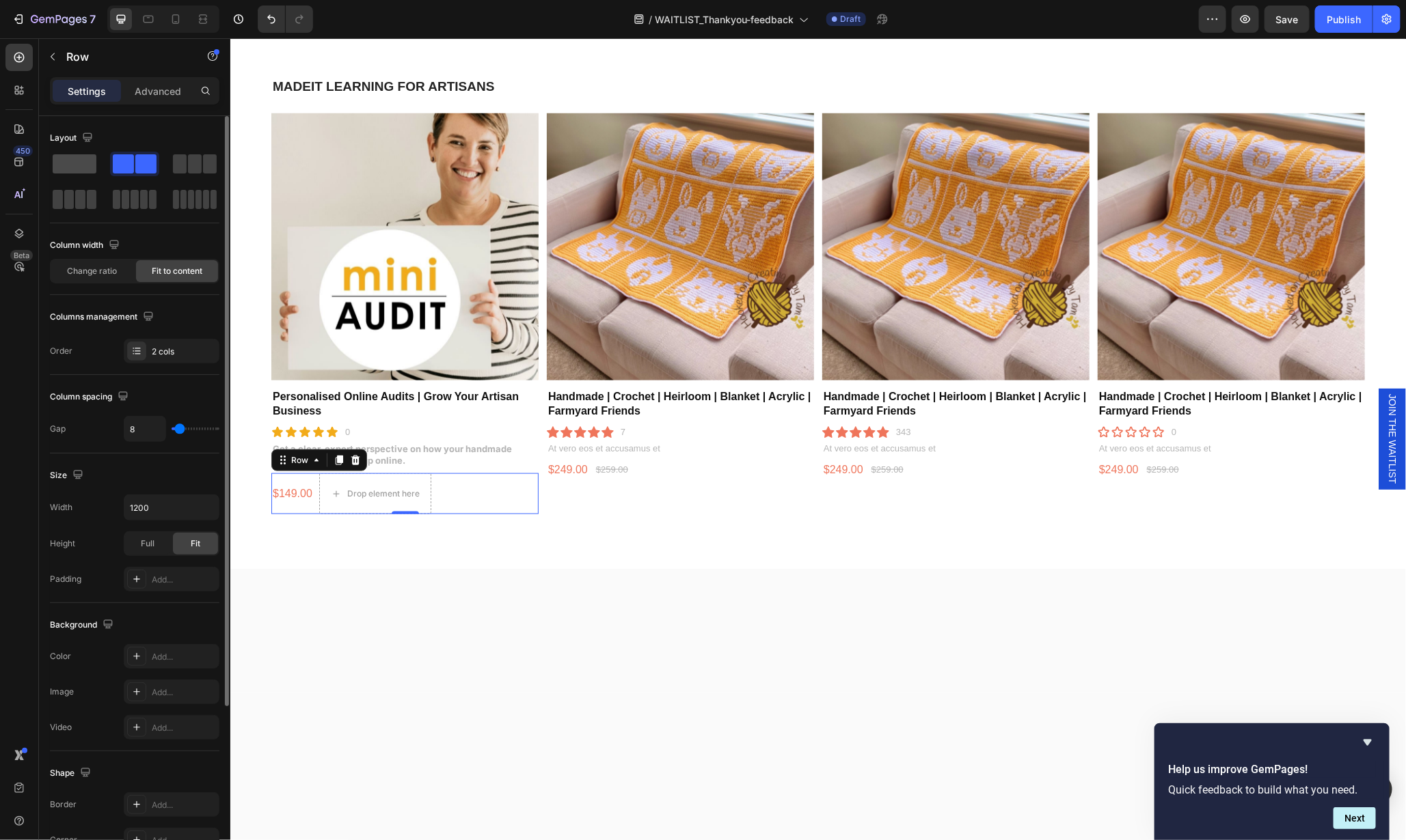
click at [79, 165] on span at bounding box center [74, 164] width 43 height 19
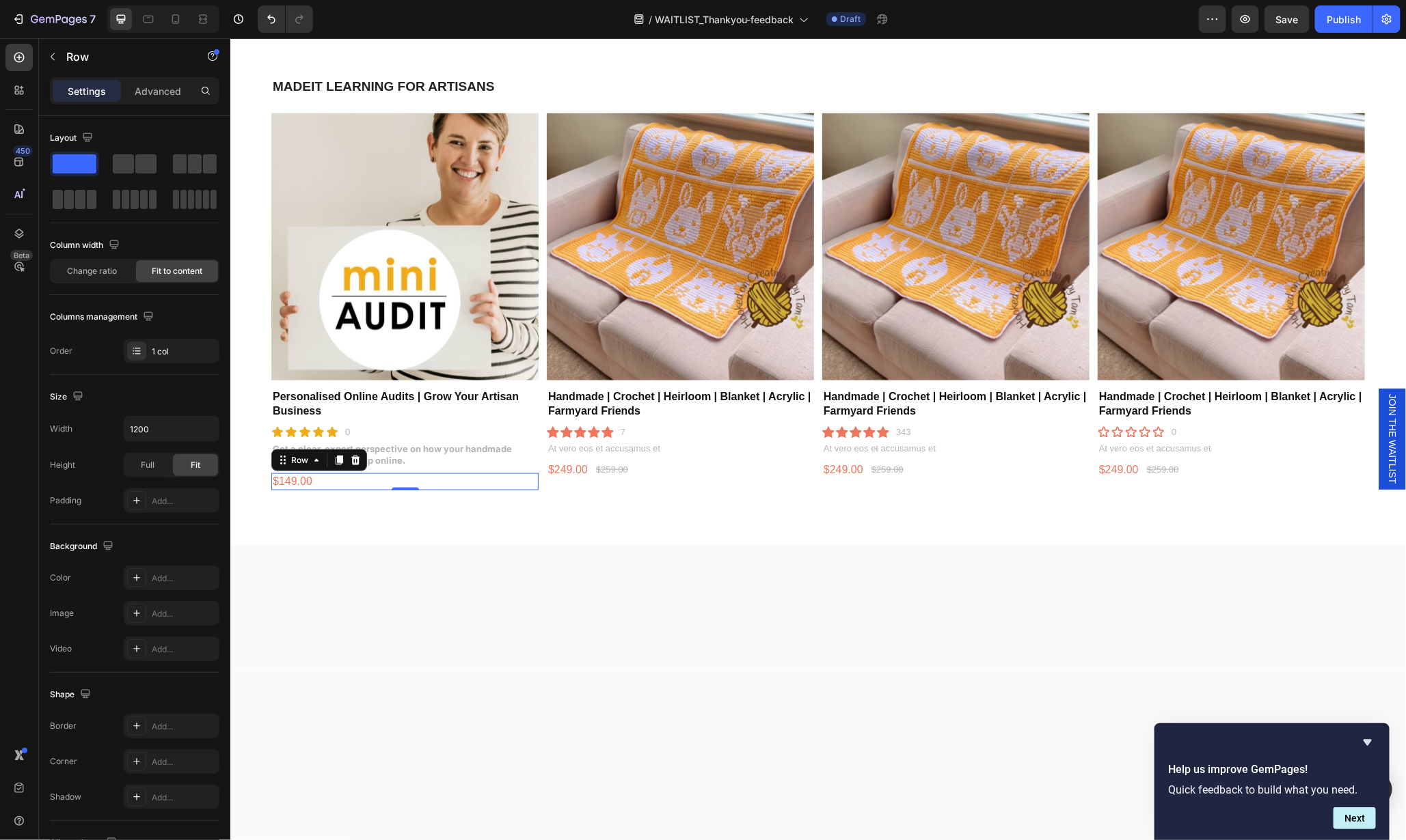
click at [378, 602] on div at bounding box center [817, 607] width 1175 height 125
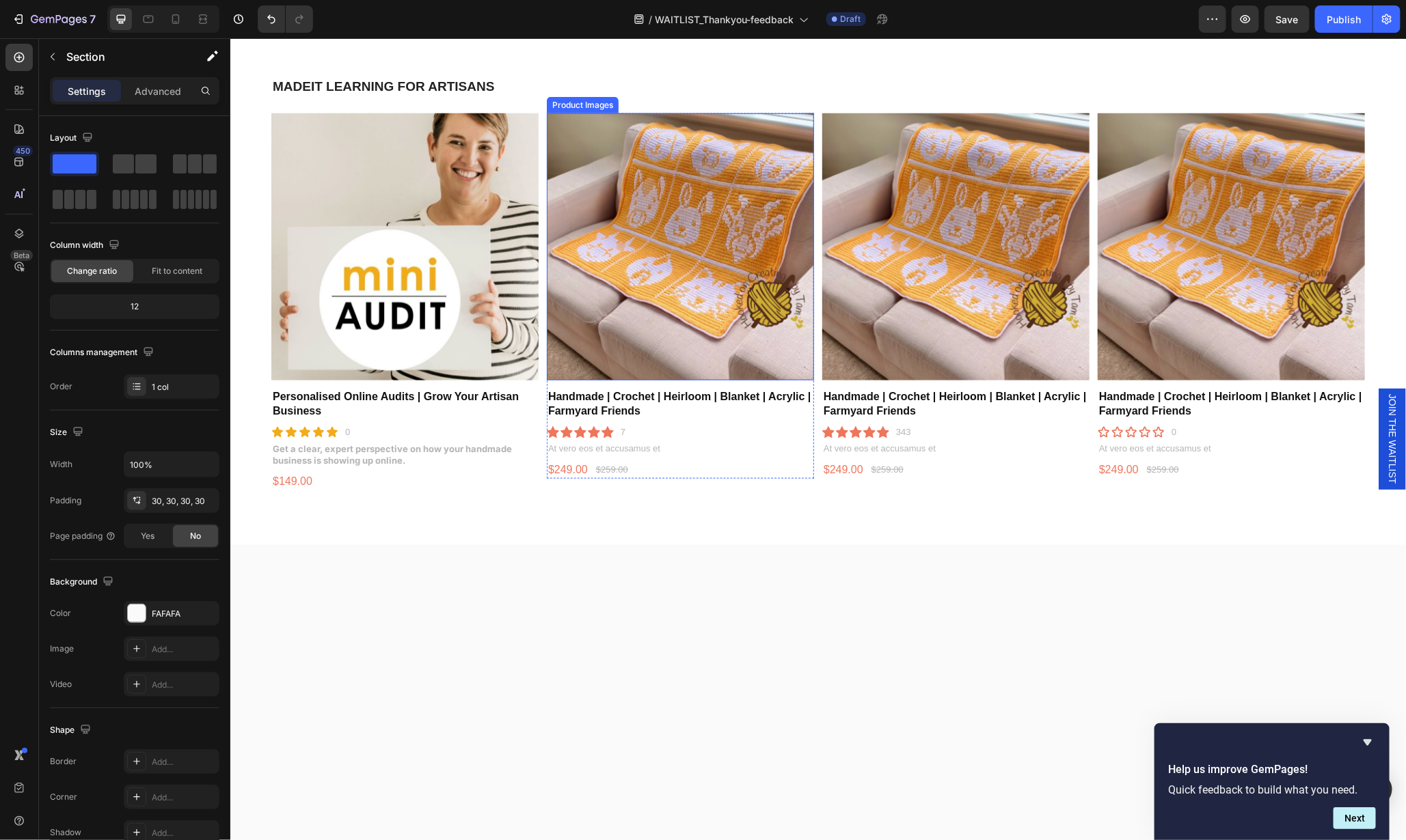
click at [663, 311] on img at bounding box center [679, 247] width 267 height 267
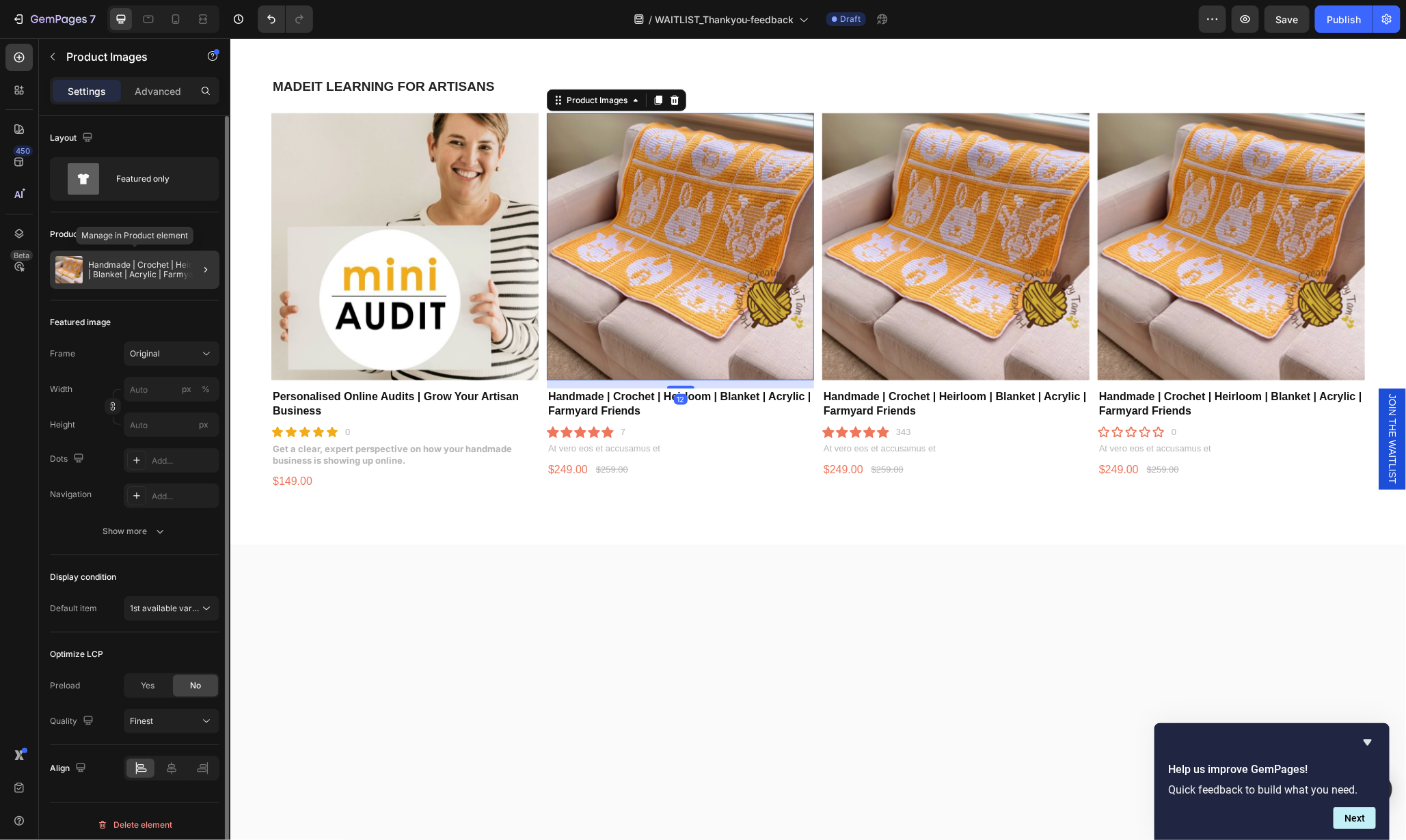
click at [155, 269] on p "Handmade | Crochet | Heirloom | Blanket | Acrylic | Farmyard Friends" at bounding box center [151, 270] width 126 height 19
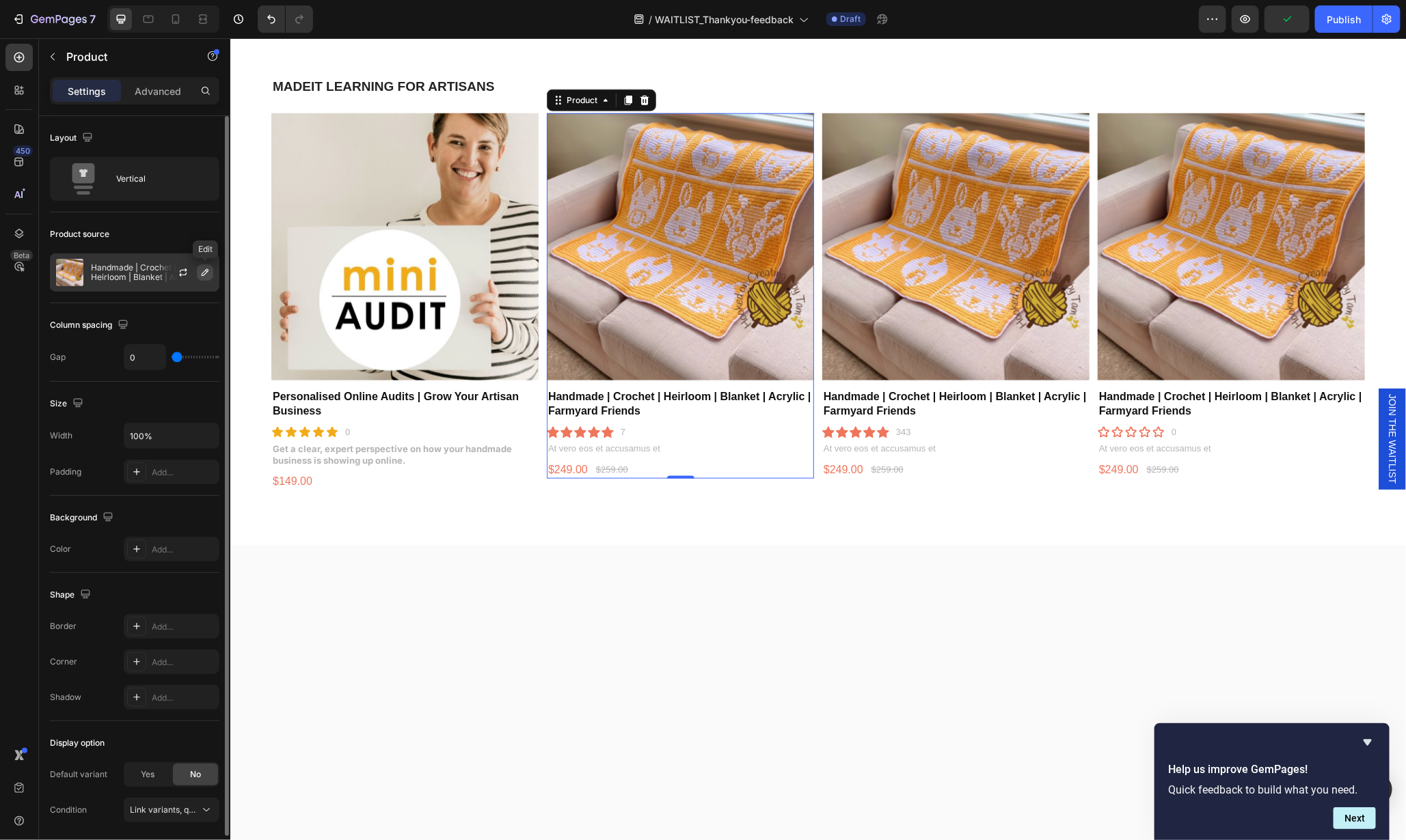
click at [201, 272] on icon "button" at bounding box center [205, 272] width 11 height 11
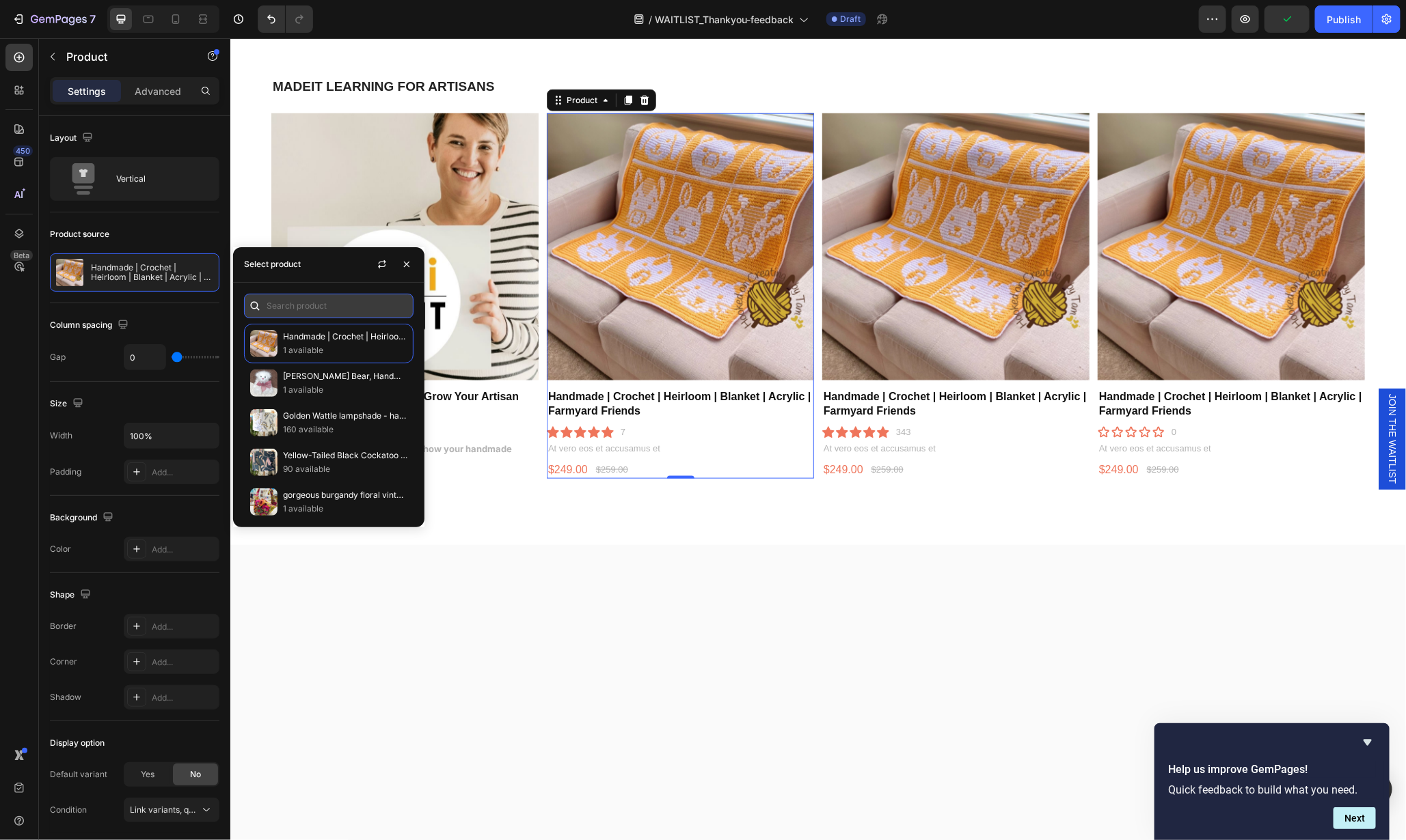
click at [302, 307] on input "text" at bounding box center [329, 306] width 170 height 25
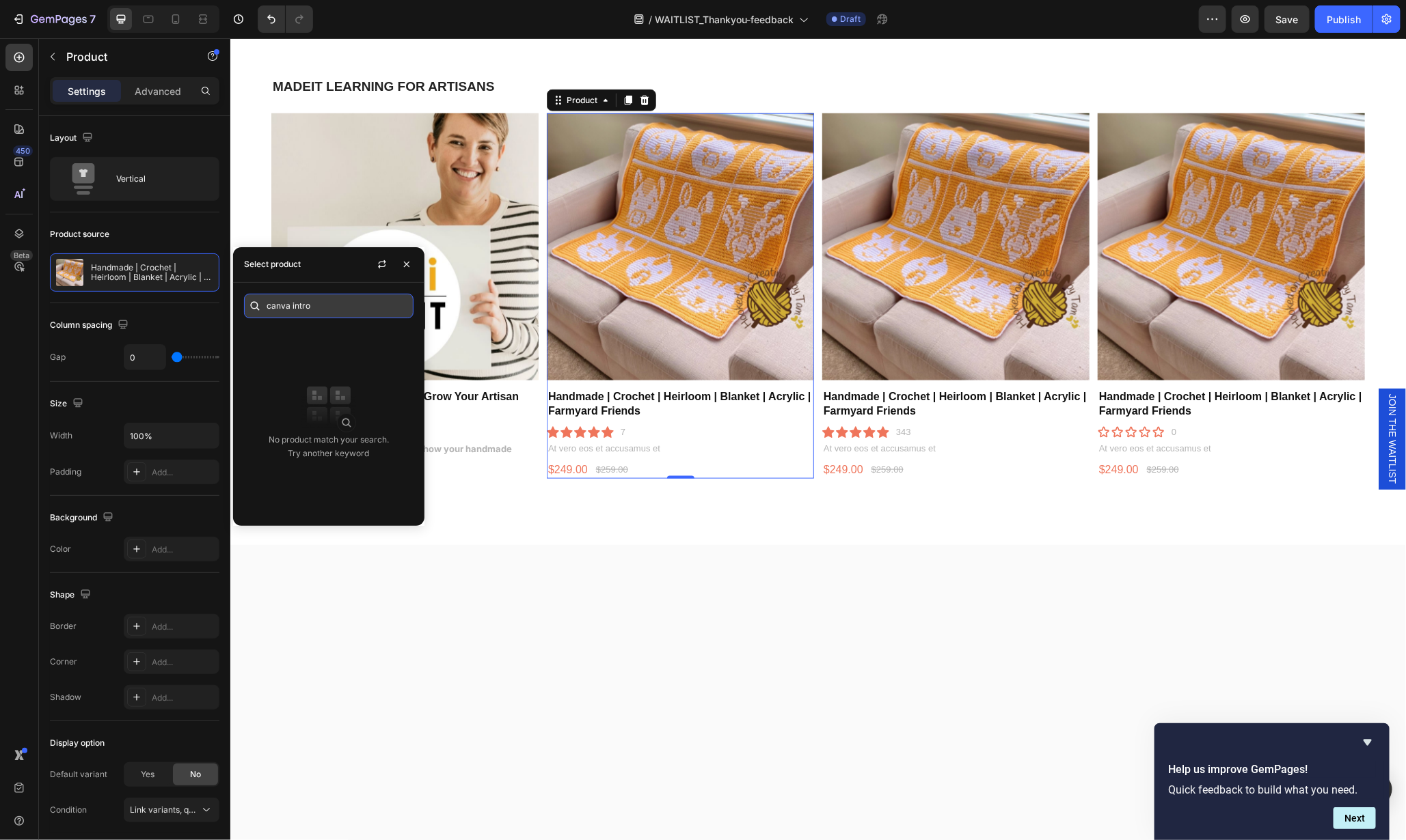
click at [309, 296] on input "canva intro" at bounding box center [329, 306] width 170 height 25
click at [332, 306] on input "canva intro" at bounding box center [329, 306] width 170 height 25
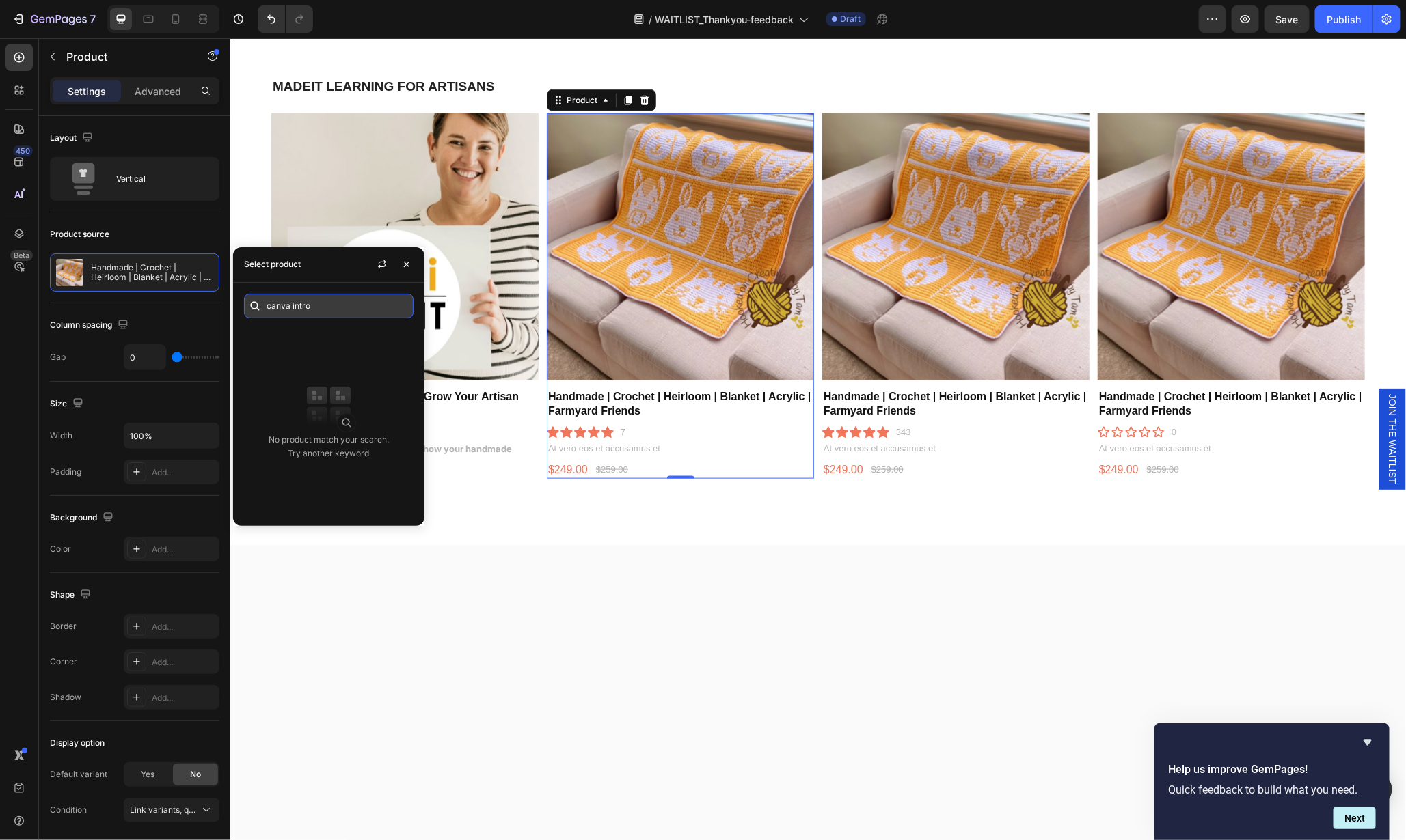
click at [332, 306] on input "canva intro" at bounding box center [329, 306] width 170 height 25
paste input "Intro to Product Imagery Masterclass"
type input "Intro to Product Imagery Masterclass"
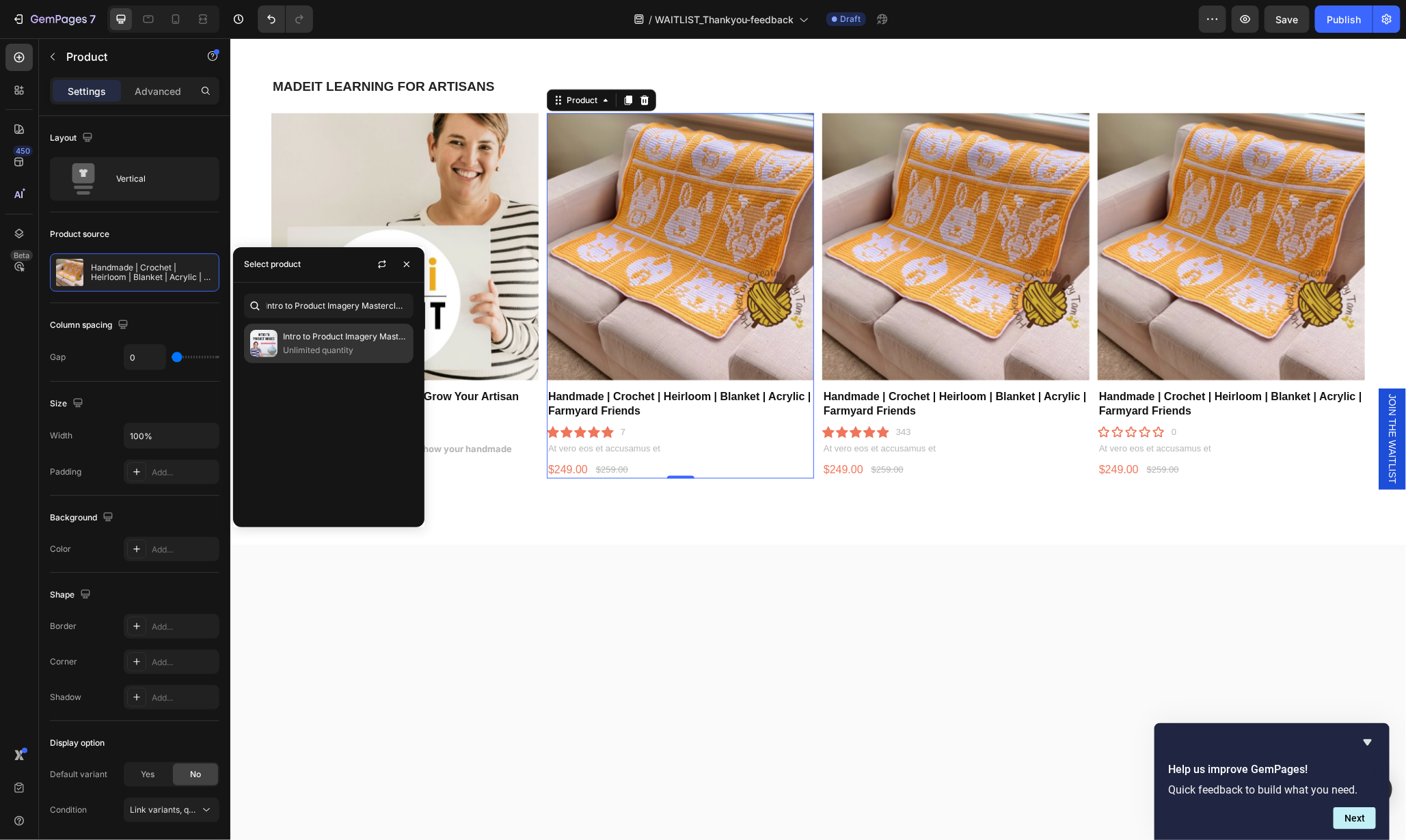
click at [320, 341] on p "Intro to Product Imagery Masterclass" at bounding box center [345, 336] width 125 height 13
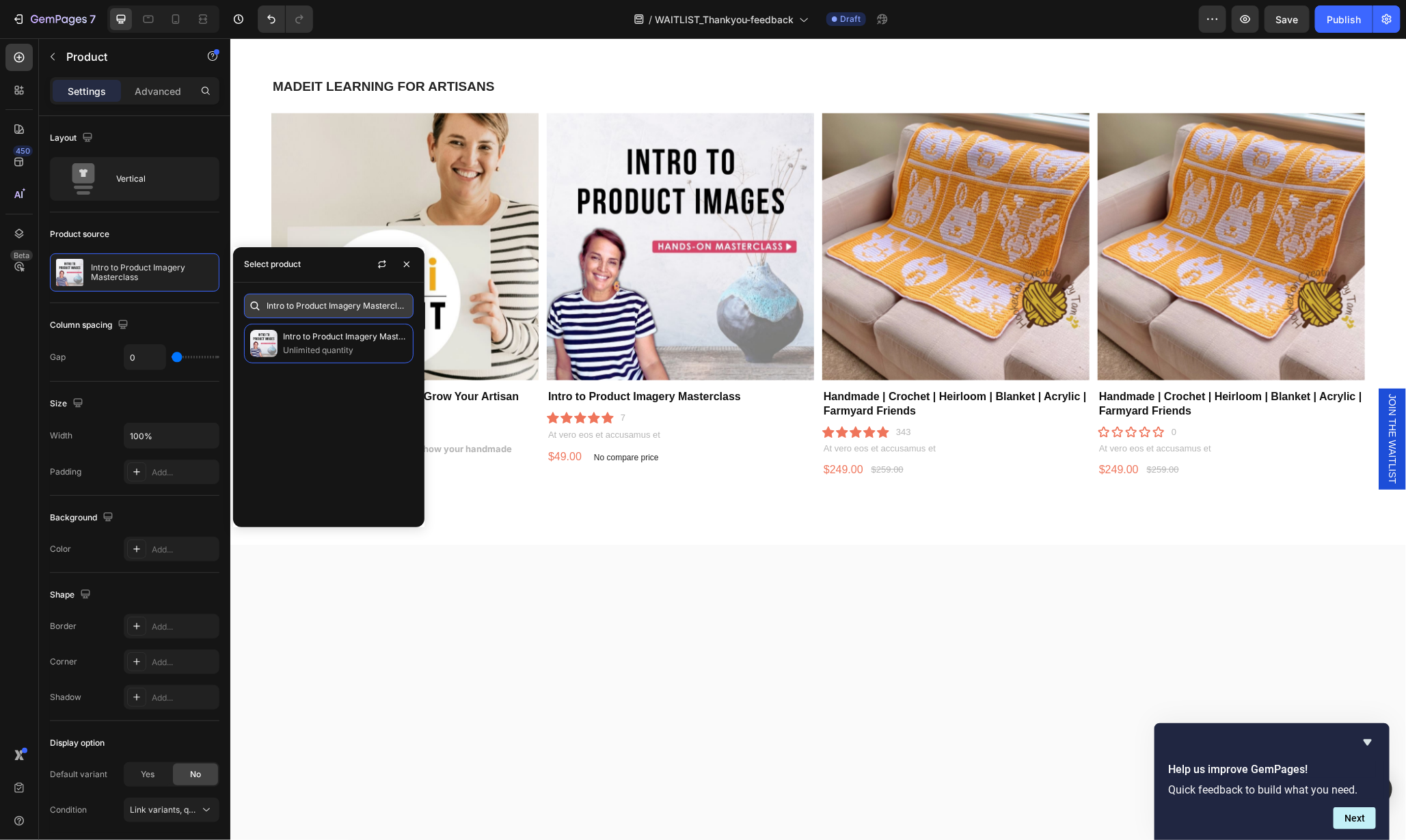
click at [343, 306] on input "Intro to Product Imagery Masterclass" at bounding box center [329, 306] width 170 height 25
click at [883, 292] on img at bounding box center [955, 247] width 267 height 267
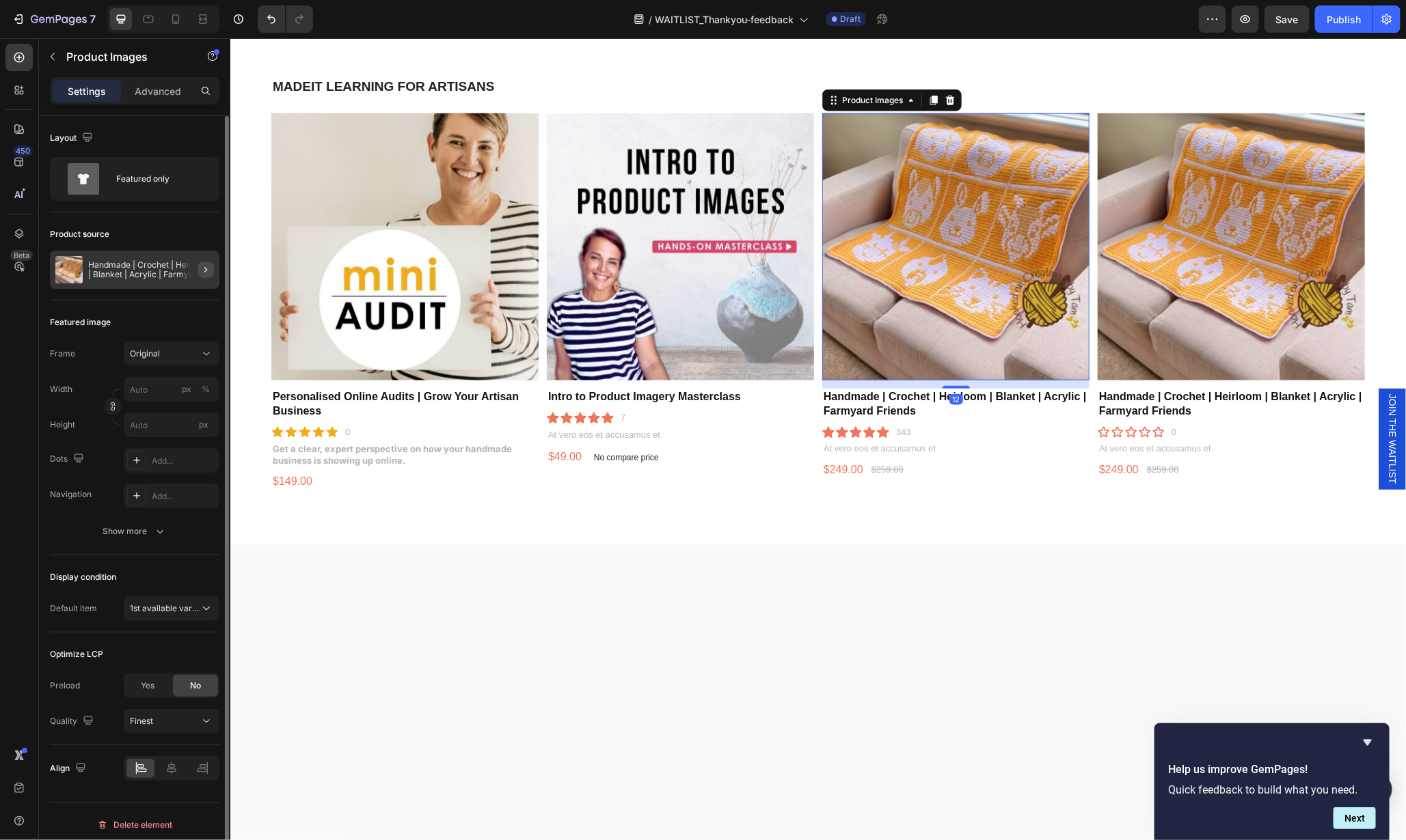
click at [202, 273] on icon "button" at bounding box center [205, 270] width 11 height 11
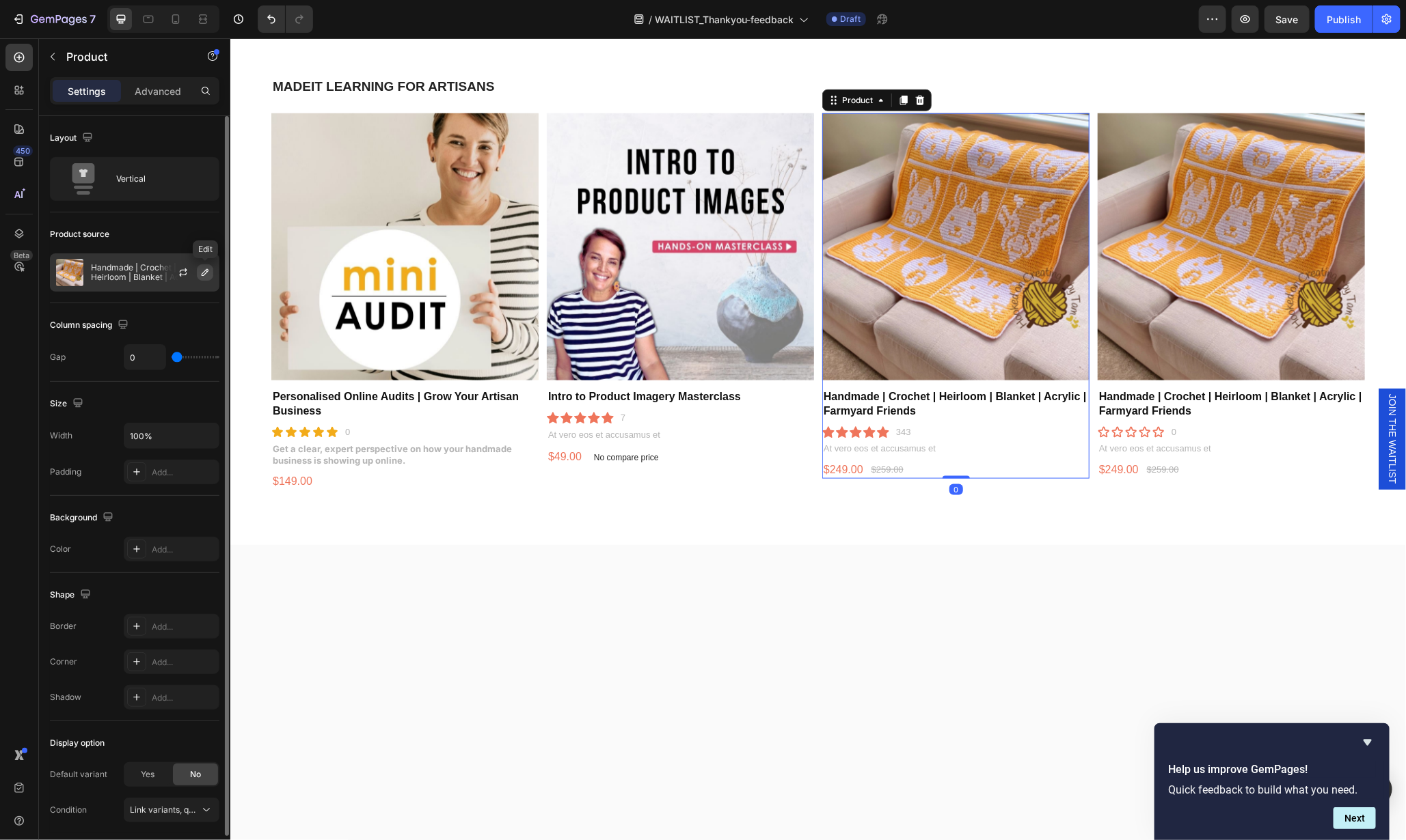
click at [208, 269] on icon "button" at bounding box center [205, 272] width 7 height 7
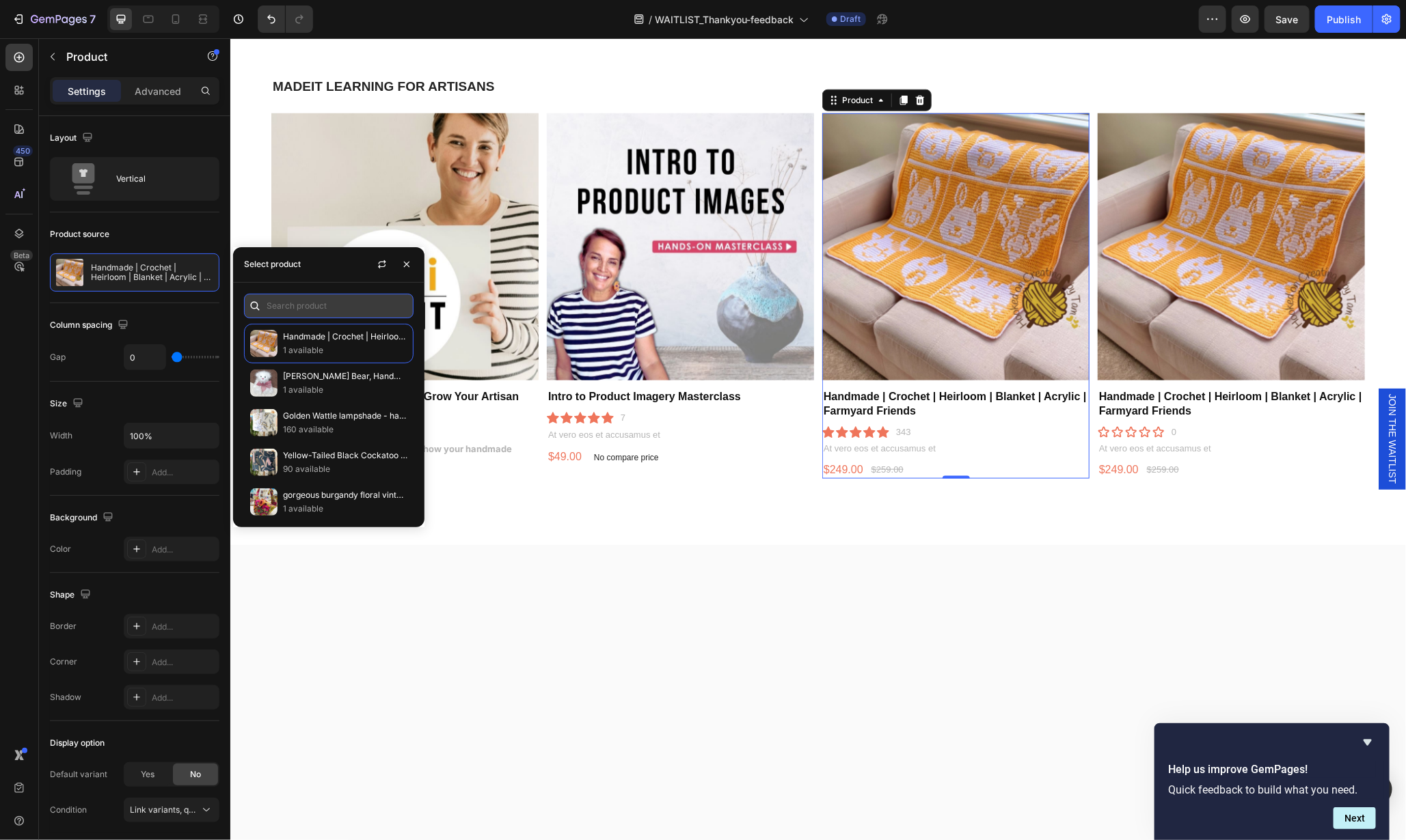
click at [299, 306] on input "text" at bounding box center [329, 306] width 170 height 25
paste input "Introduction to Canva for Artisans"
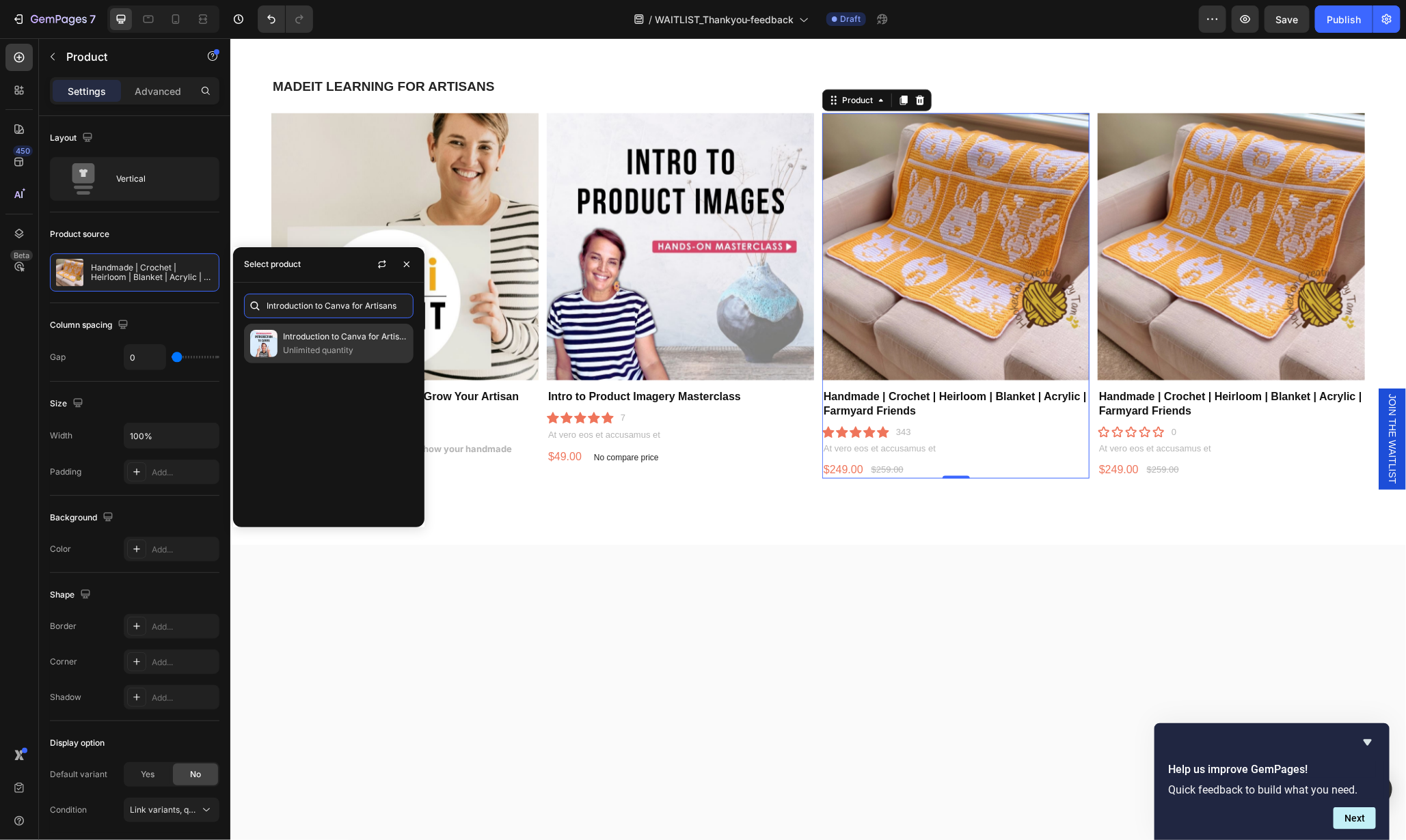
type input "Introduction to Canva for Artisans"
click at [317, 341] on p "Introduction to Canva for Artisans" at bounding box center [345, 336] width 125 height 13
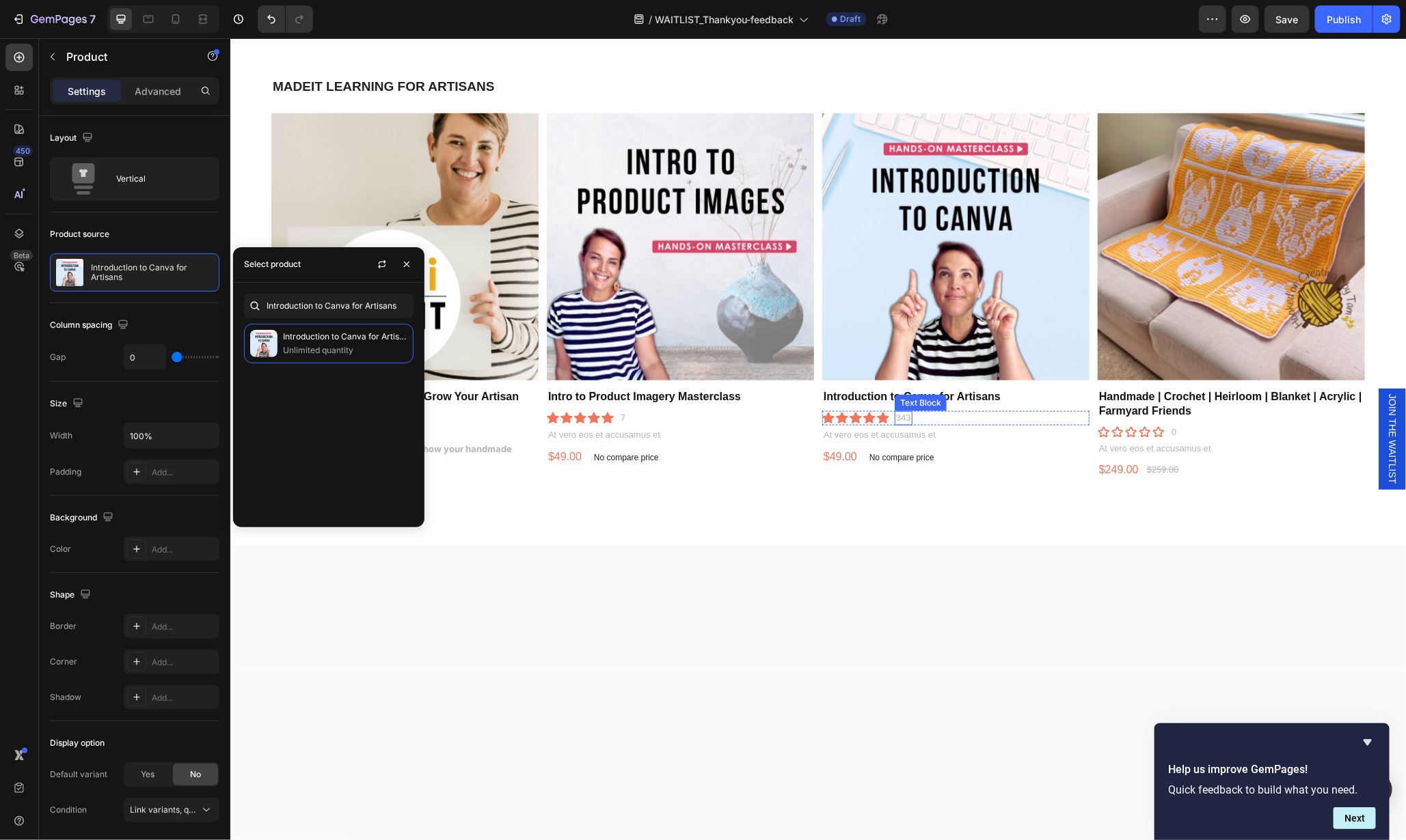
click at [895, 414] on p "343" at bounding box center [902, 417] width 15 height 11
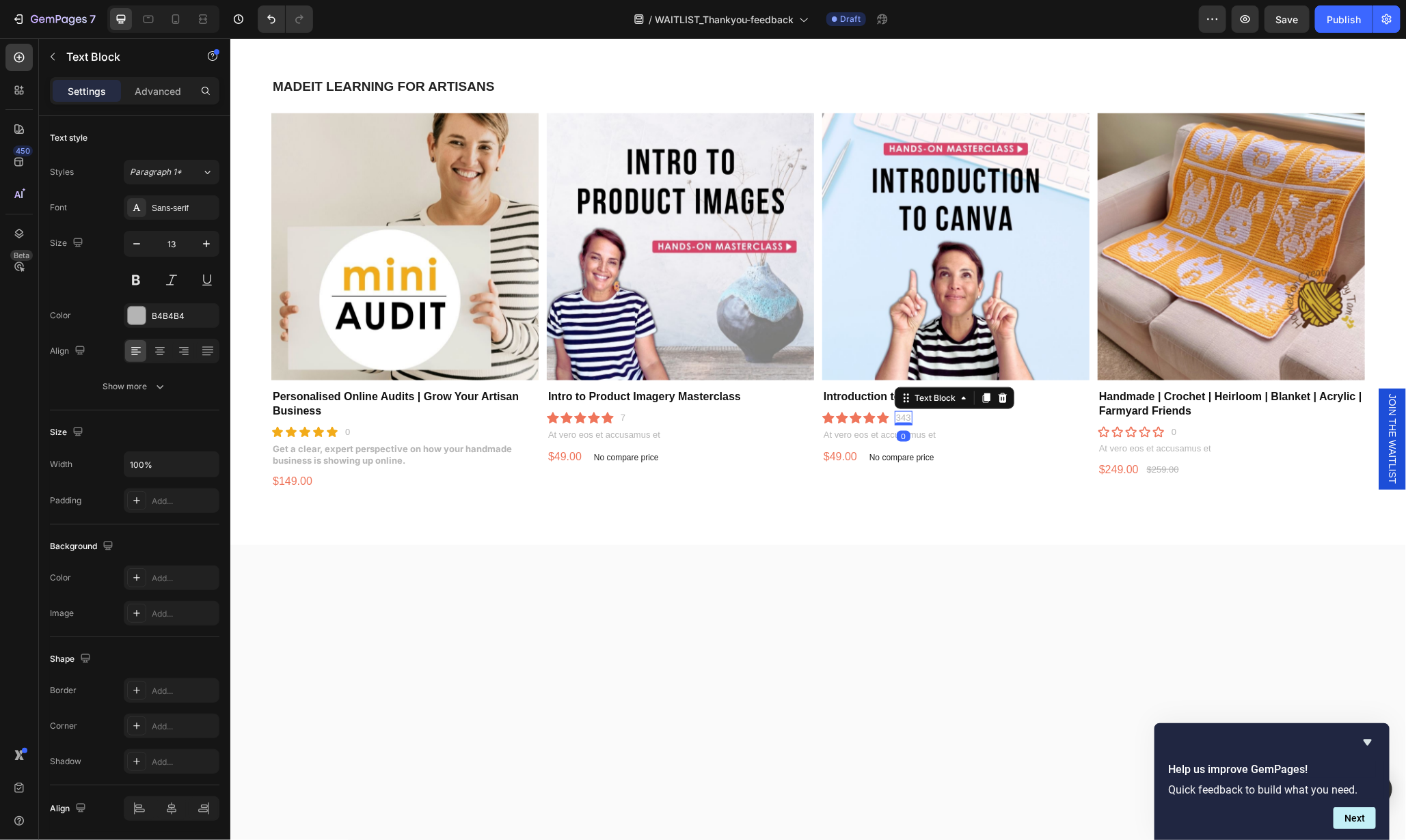
click at [895, 414] on p "343" at bounding box center [902, 417] width 15 height 11
click at [348, 429] on p "0" at bounding box center [346, 431] width 4 height 11
click at [344, 430] on div "0" at bounding box center [347, 432] width 8 height 14
click at [345, 429] on p "0" at bounding box center [346, 431] width 4 height 11
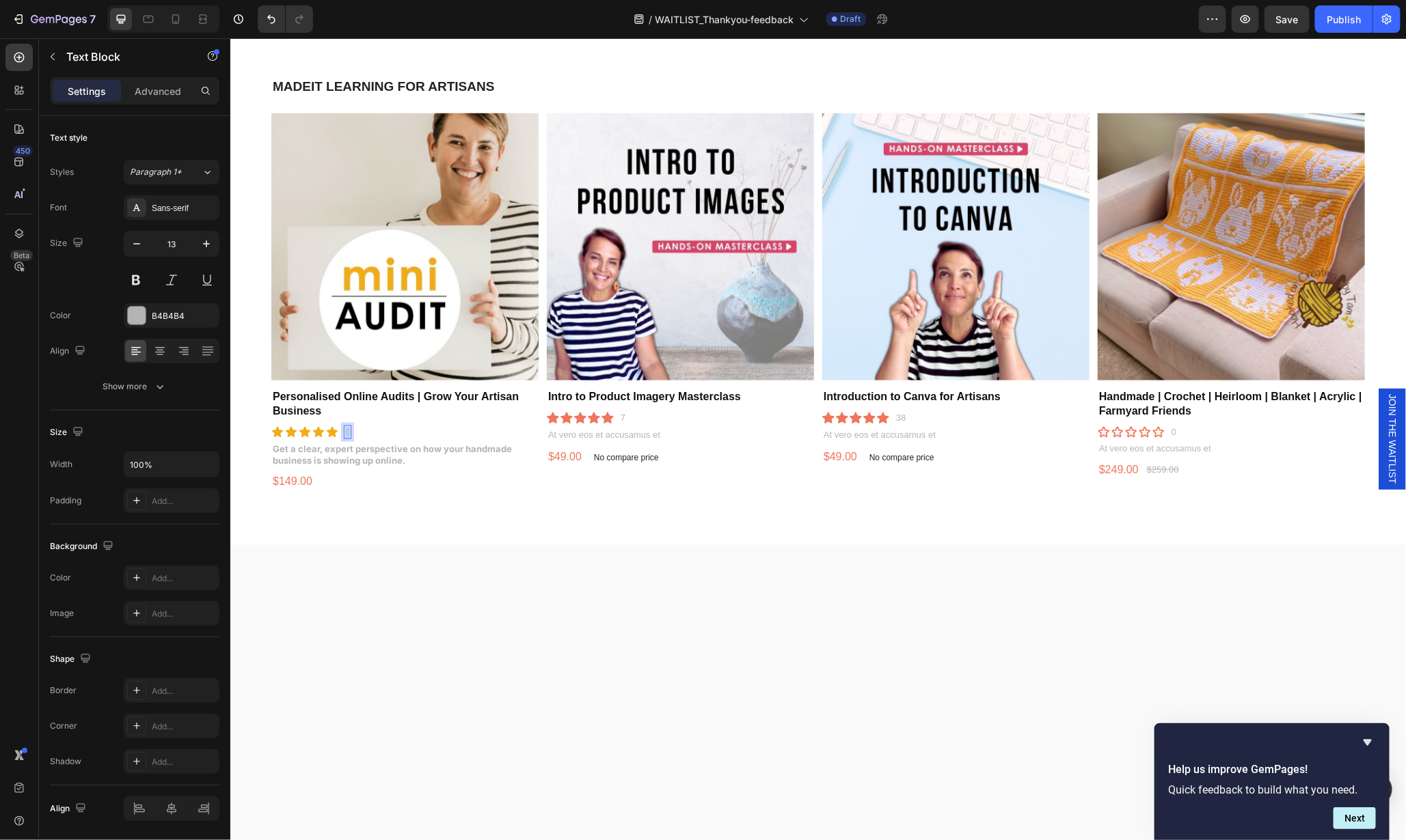
click at [345, 429] on p "0" at bounding box center [346, 431] width 4 height 11
click at [379, 456] on strong "Get a clear, expert perspective on how your handmade business is showing up onl…" at bounding box center [392, 454] width 239 height 23
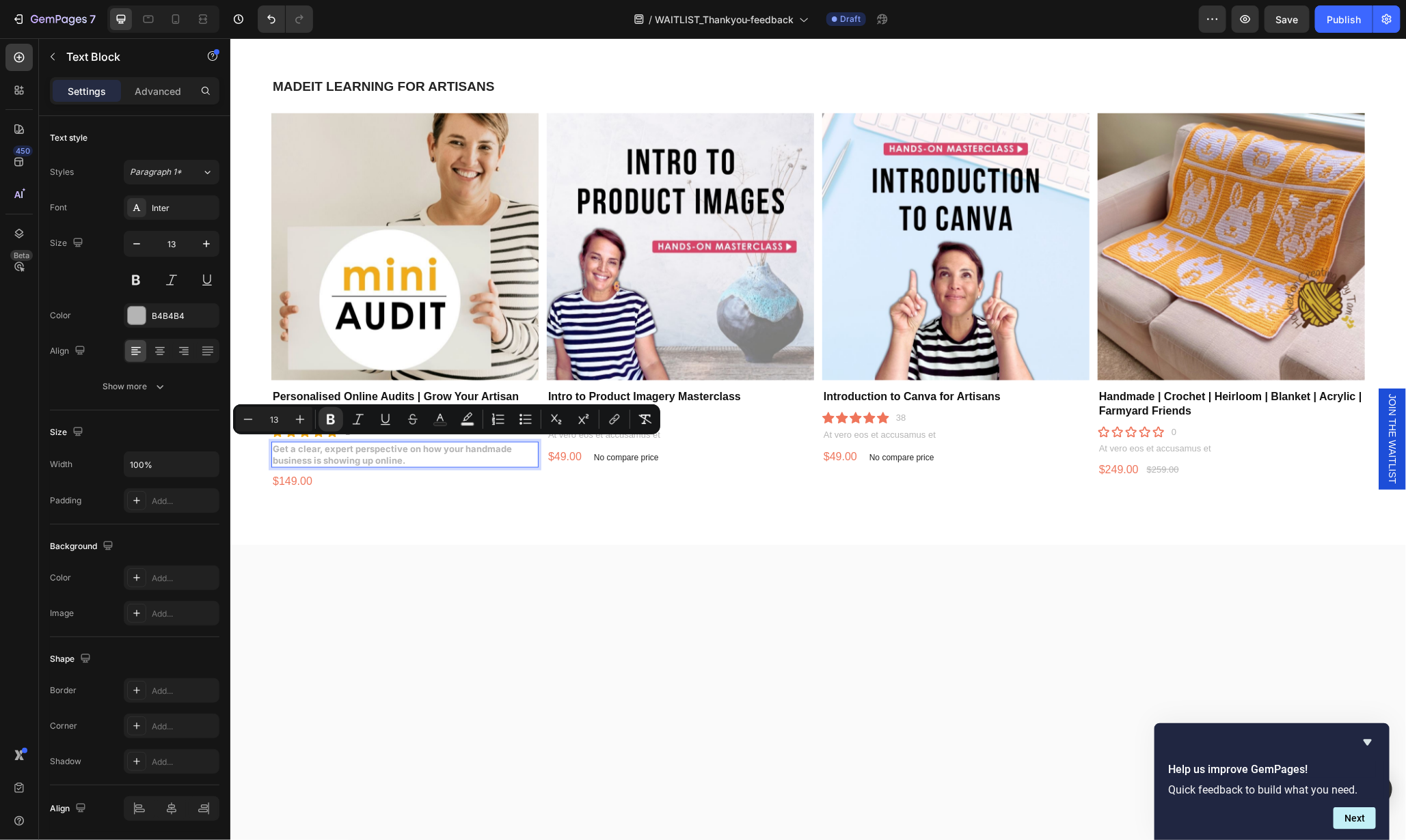
type input "15"
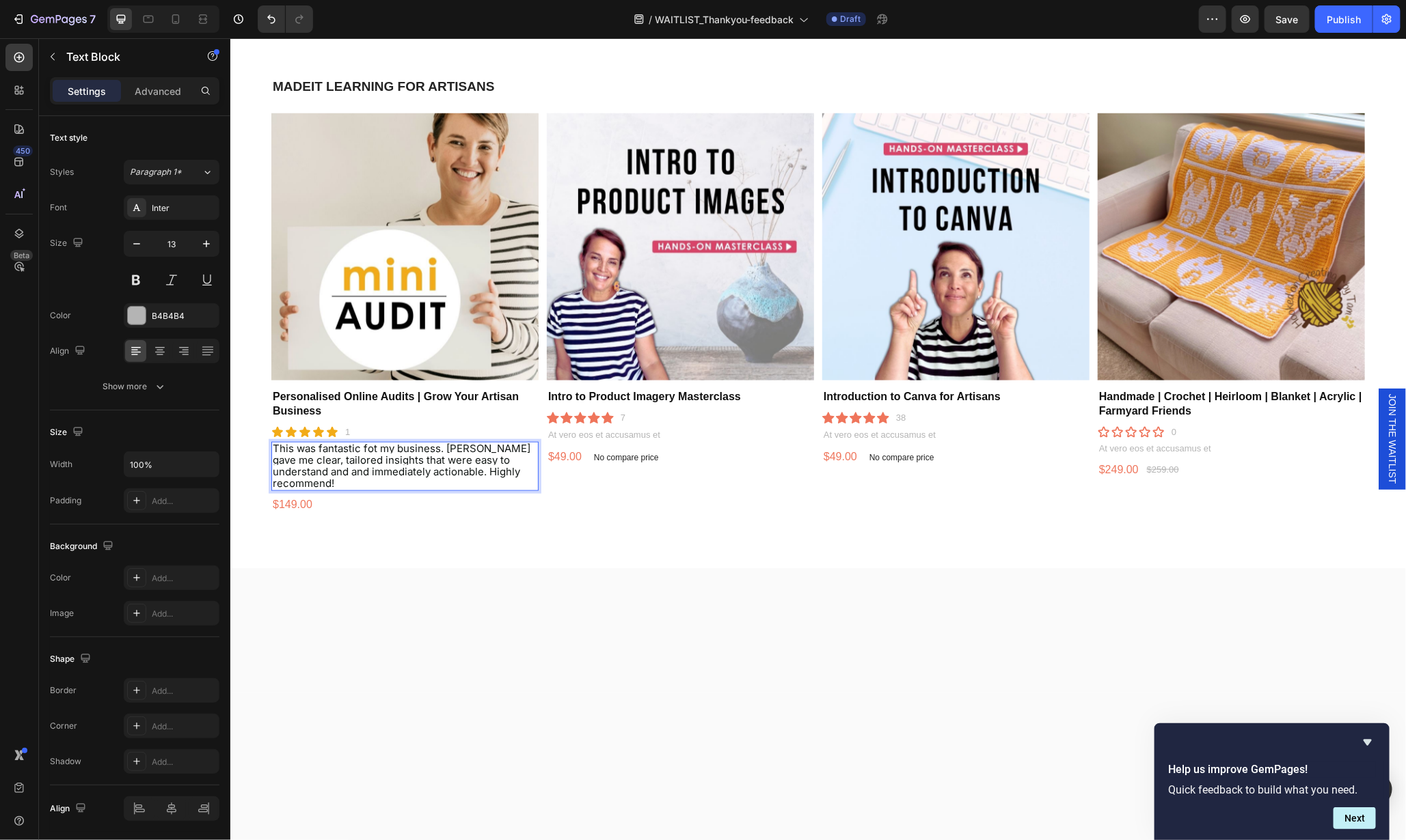
click at [429, 468] on span "This was fantastic fot my business. Leina gave me clear, tailored insights that…" at bounding box center [401, 465] width 257 height 48
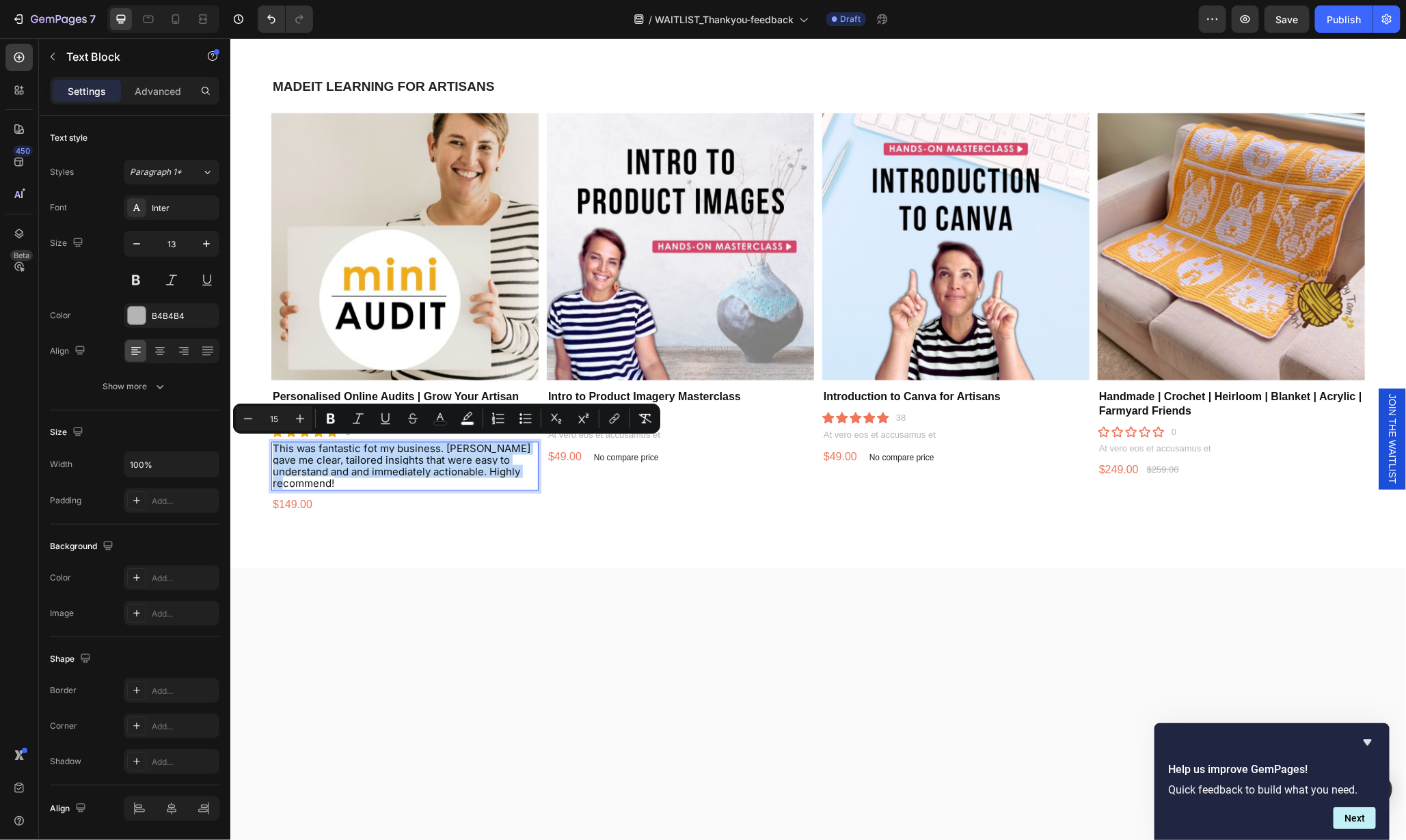
drag, startPoint x: 530, startPoint y: 470, endPoint x: 272, endPoint y: 445, distance: 259.2
click at [272, 445] on p "This was fantastic fot my business. Leina gave me clear, tailored insights that…" at bounding box center [404, 466] width 264 height 47
click at [248, 418] on icon "Editor contextual toolbar" at bounding box center [248, 418] width 9 height 1
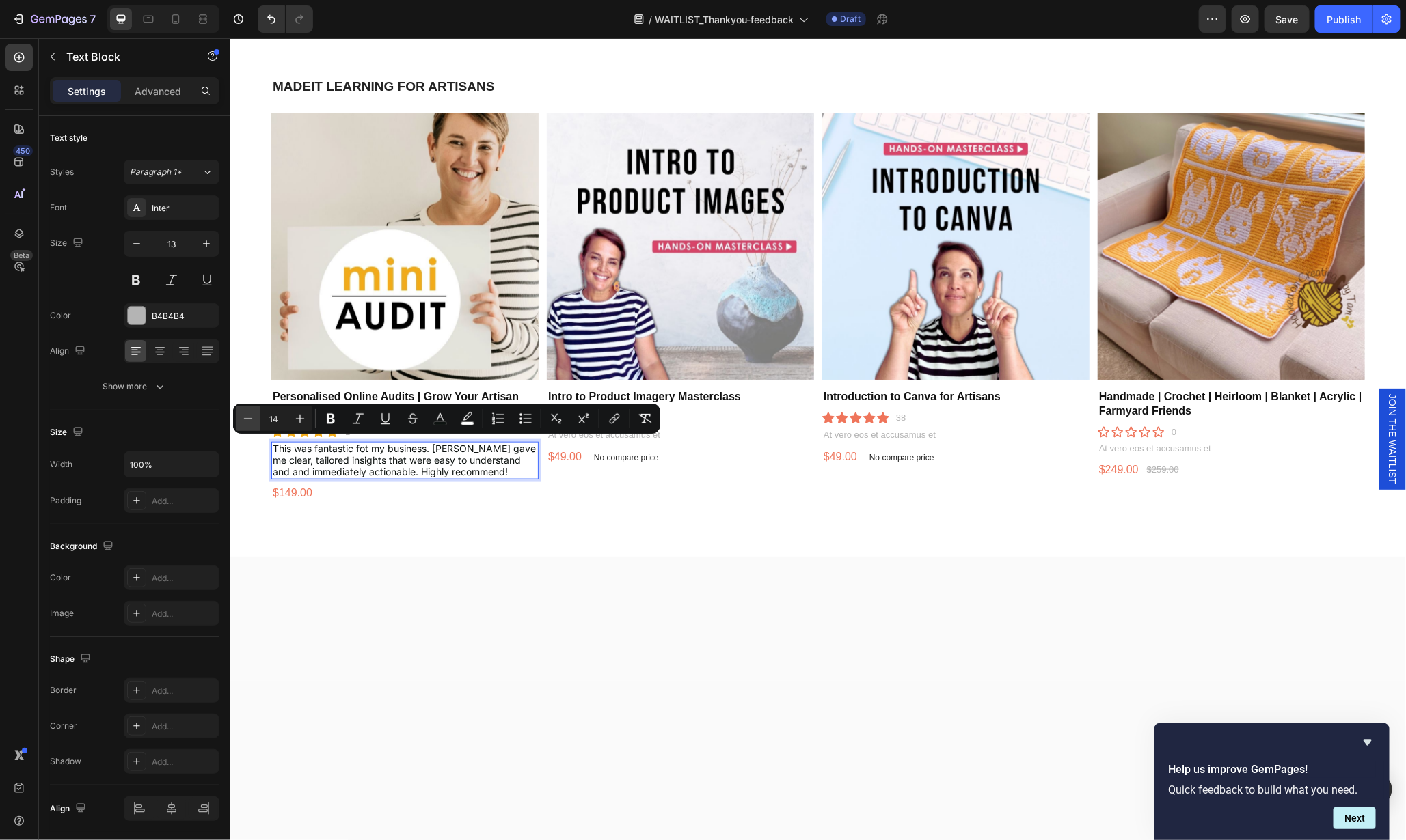
click at [248, 418] on icon "Editor contextual toolbar" at bounding box center [248, 418] width 9 height 1
type input "13"
click at [354, 447] on span "This was fantastic fot my business. Leina gave me clear, tailored insights that…" at bounding box center [404, 460] width 264 height 34
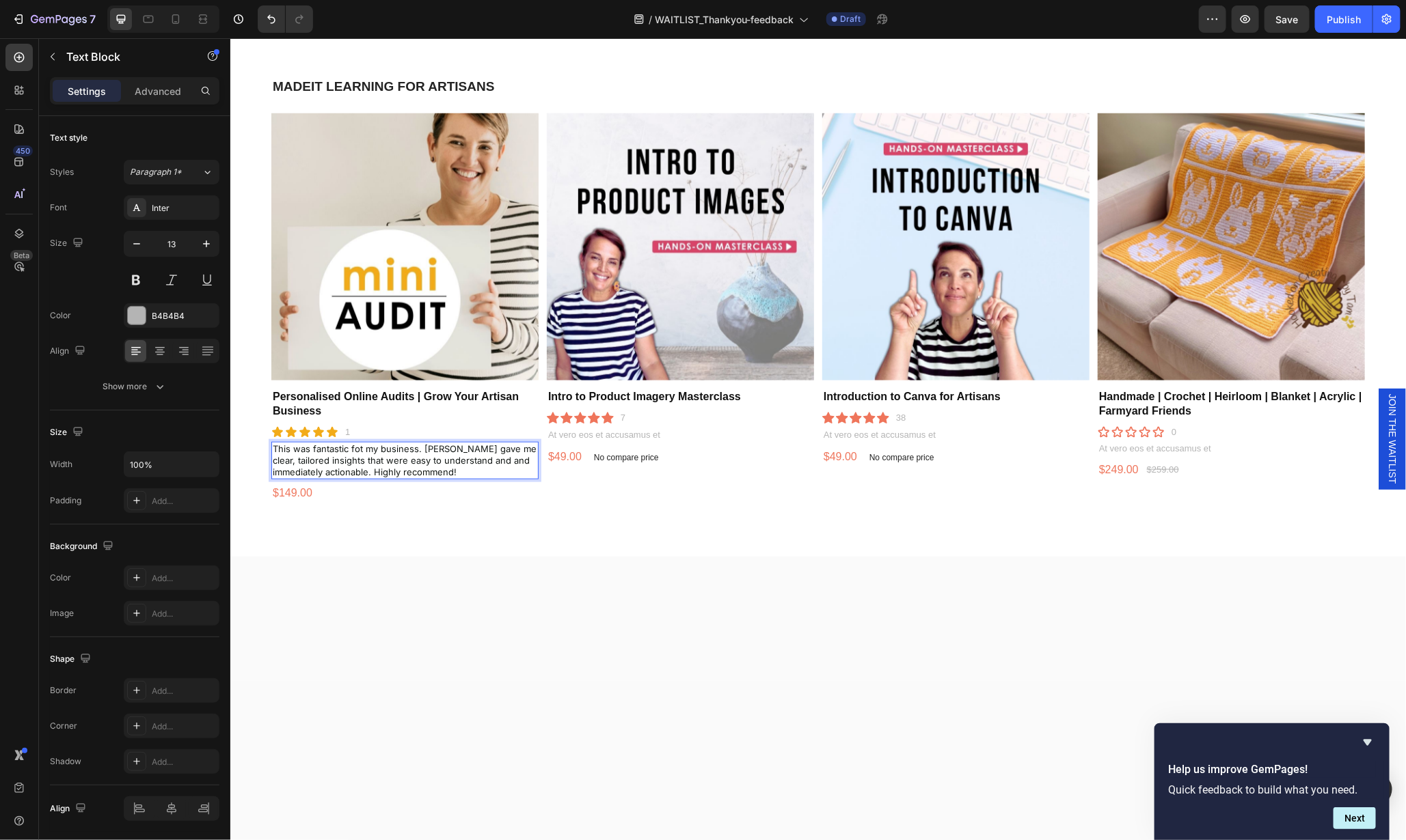
click at [362, 447] on span "This was fantastic fot my business. Leina gave me clear, tailored insights that…" at bounding box center [404, 460] width 264 height 34
click at [513, 566] on div at bounding box center [817, 618] width 1175 height 125
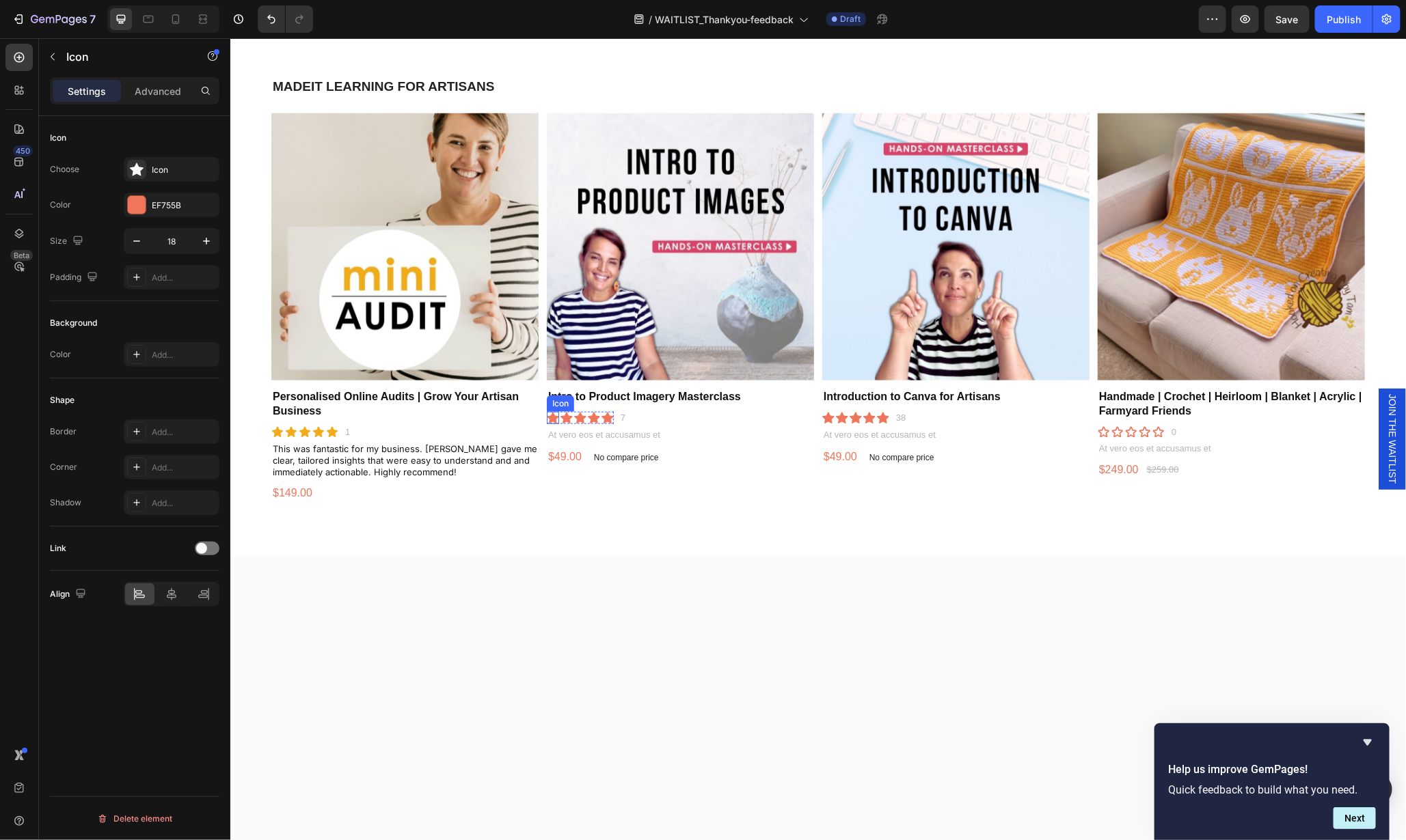
click at [547, 413] on icon at bounding box center [552, 417] width 12 height 11
click at [137, 203] on div at bounding box center [137, 205] width 18 height 18
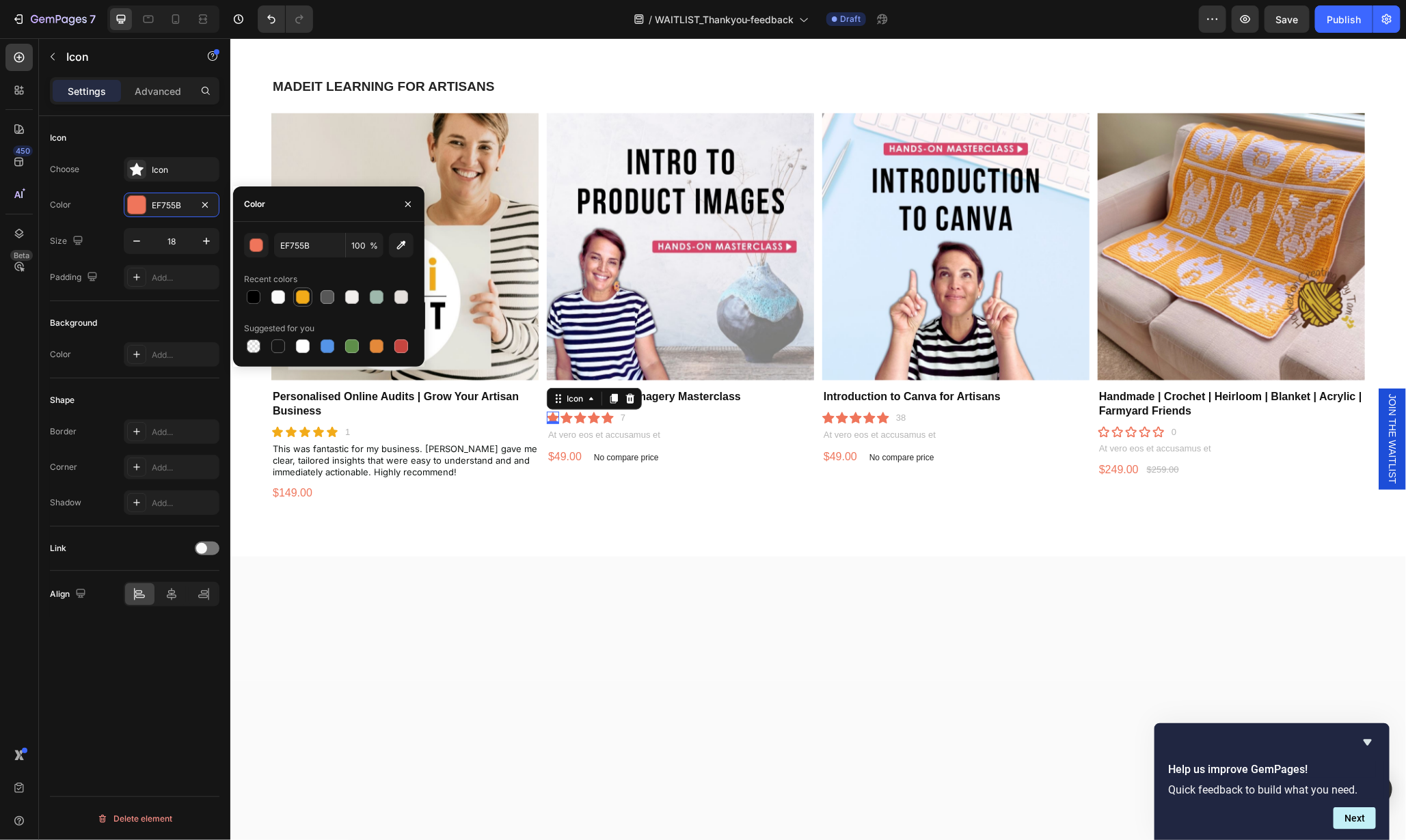
click at [300, 299] on div at bounding box center [302, 296] width 13 height 13
type input "F2AB19"
click at [562, 414] on div "Icon" at bounding box center [566, 417] width 12 height 12
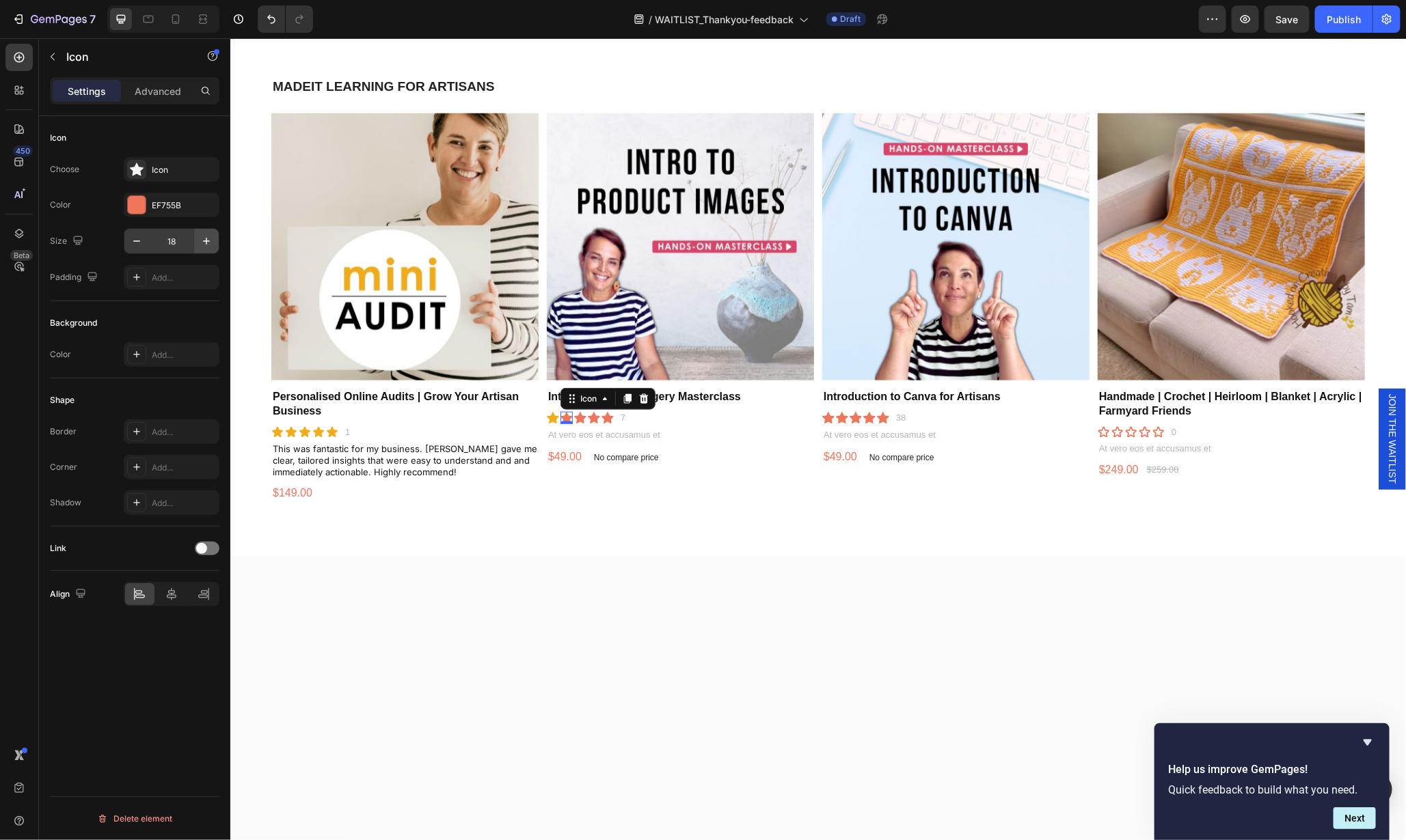
drag, startPoint x: 141, startPoint y: 205, endPoint x: 211, endPoint y: 241, distance: 78.7
click at [141, 205] on div at bounding box center [137, 205] width 18 height 18
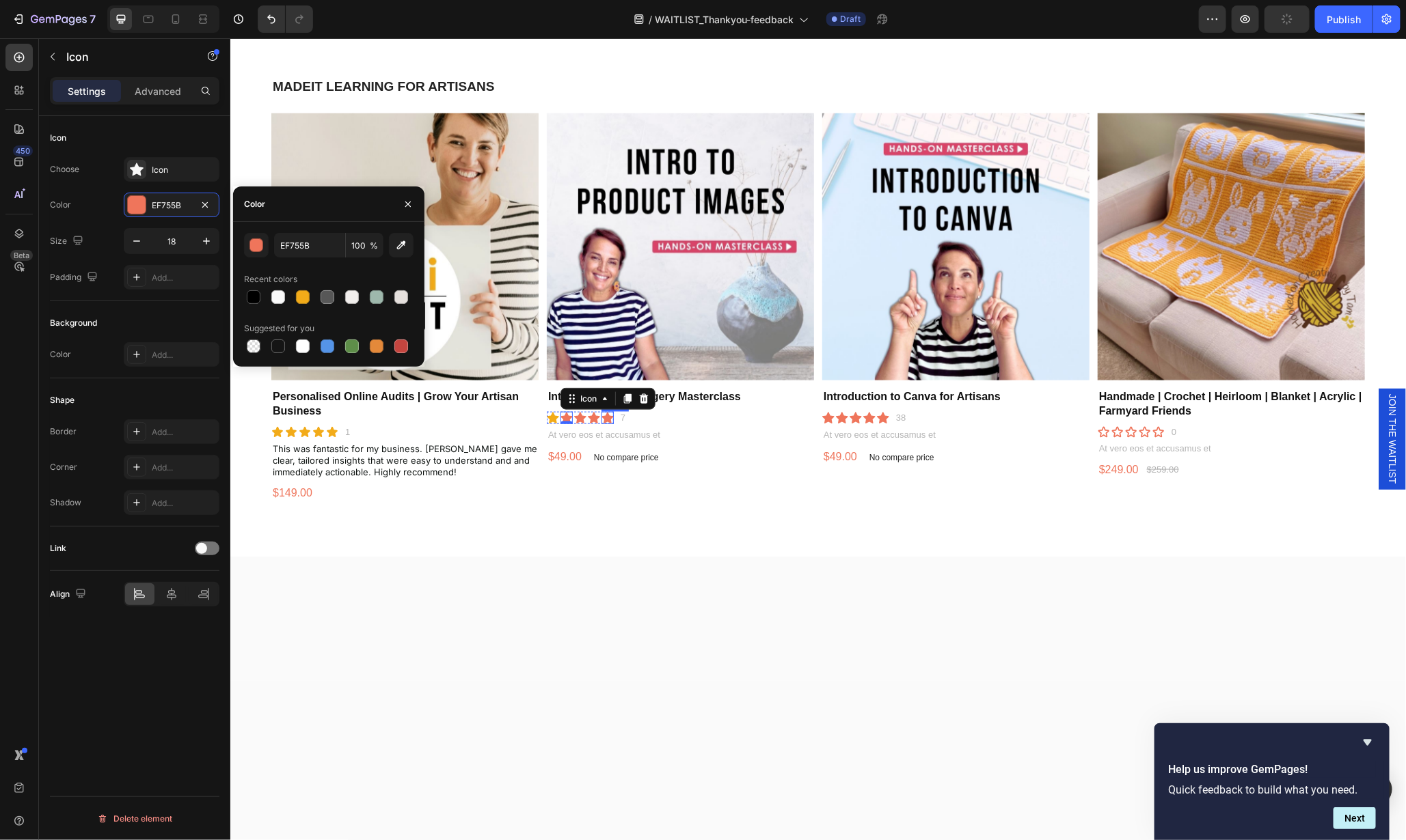
click at [603, 415] on div "Icon" at bounding box center [607, 417] width 12 height 12
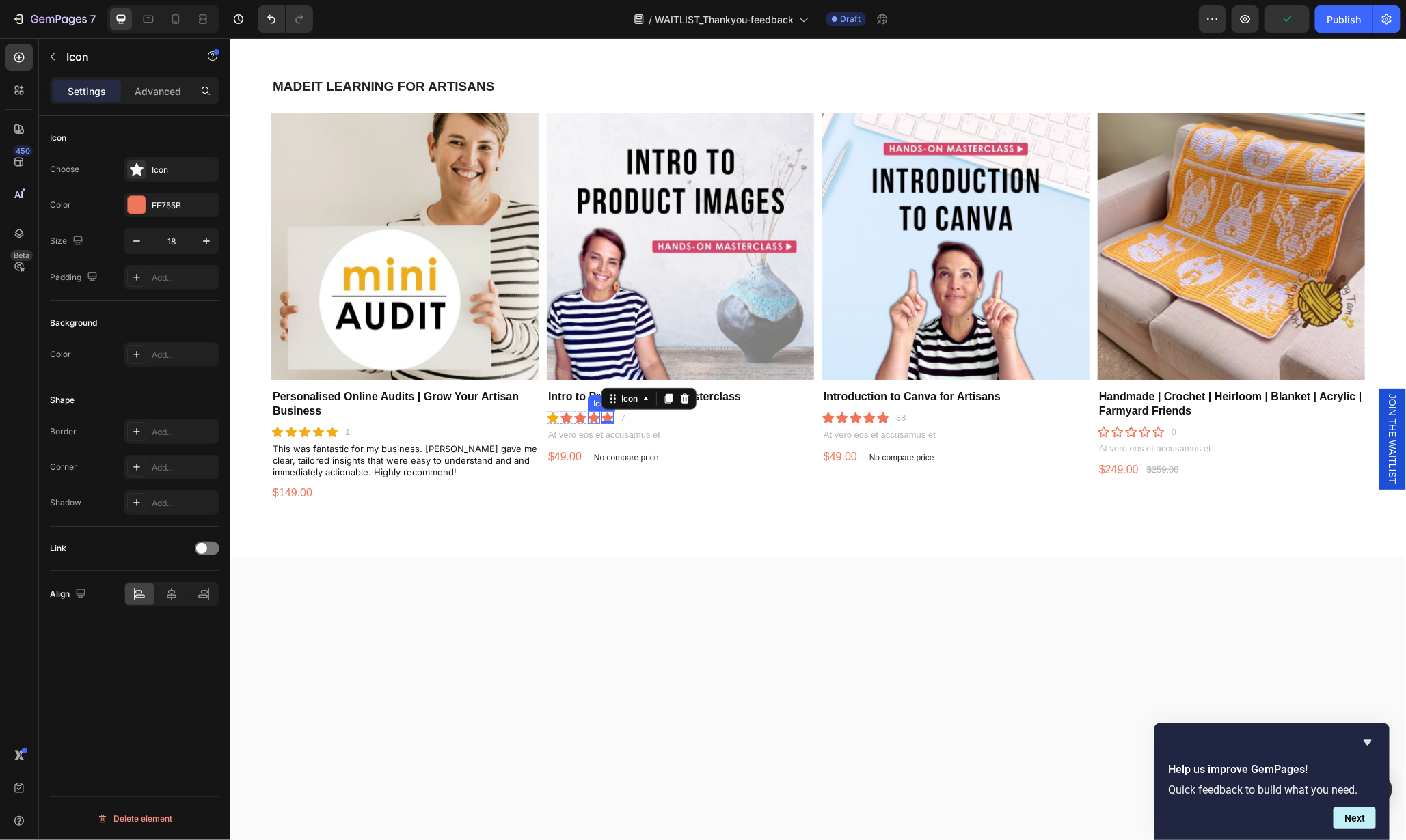
click at [589, 415] on div "Icon" at bounding box center [593, 417] width 12 height 12
click at [576, 414] on icon at bounding box center [579, 417] width 12 height 11
click at [564, 414] on div "Icon" at bounding box center [566, 417] width 12 height 12
click at [157, 204] on div "EF755B" at bounding box center [172, 206] width 40 height 12
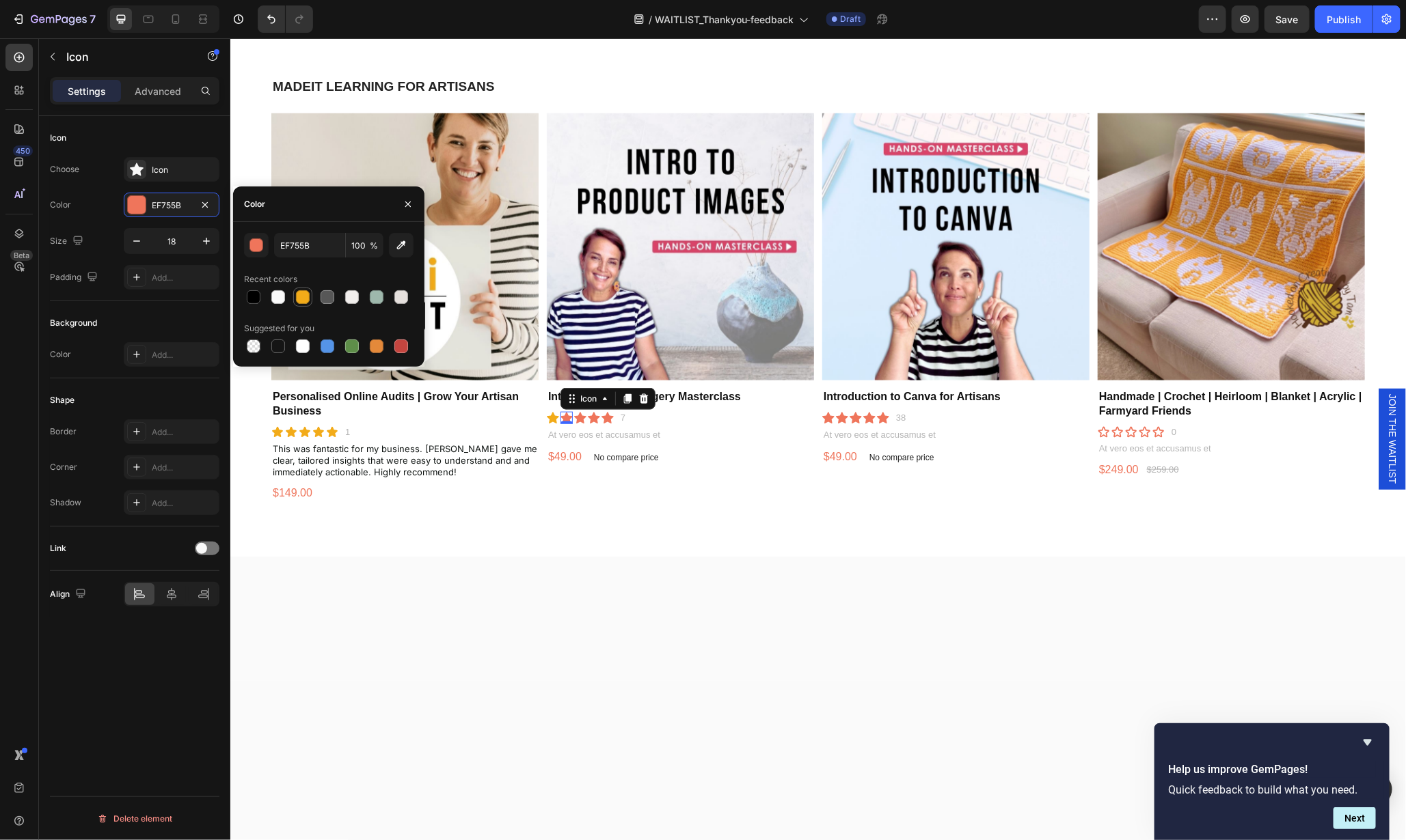
click at [301, 298] on div at bounding box center [302, 296] width 13 height 13
type input "F2AB19"
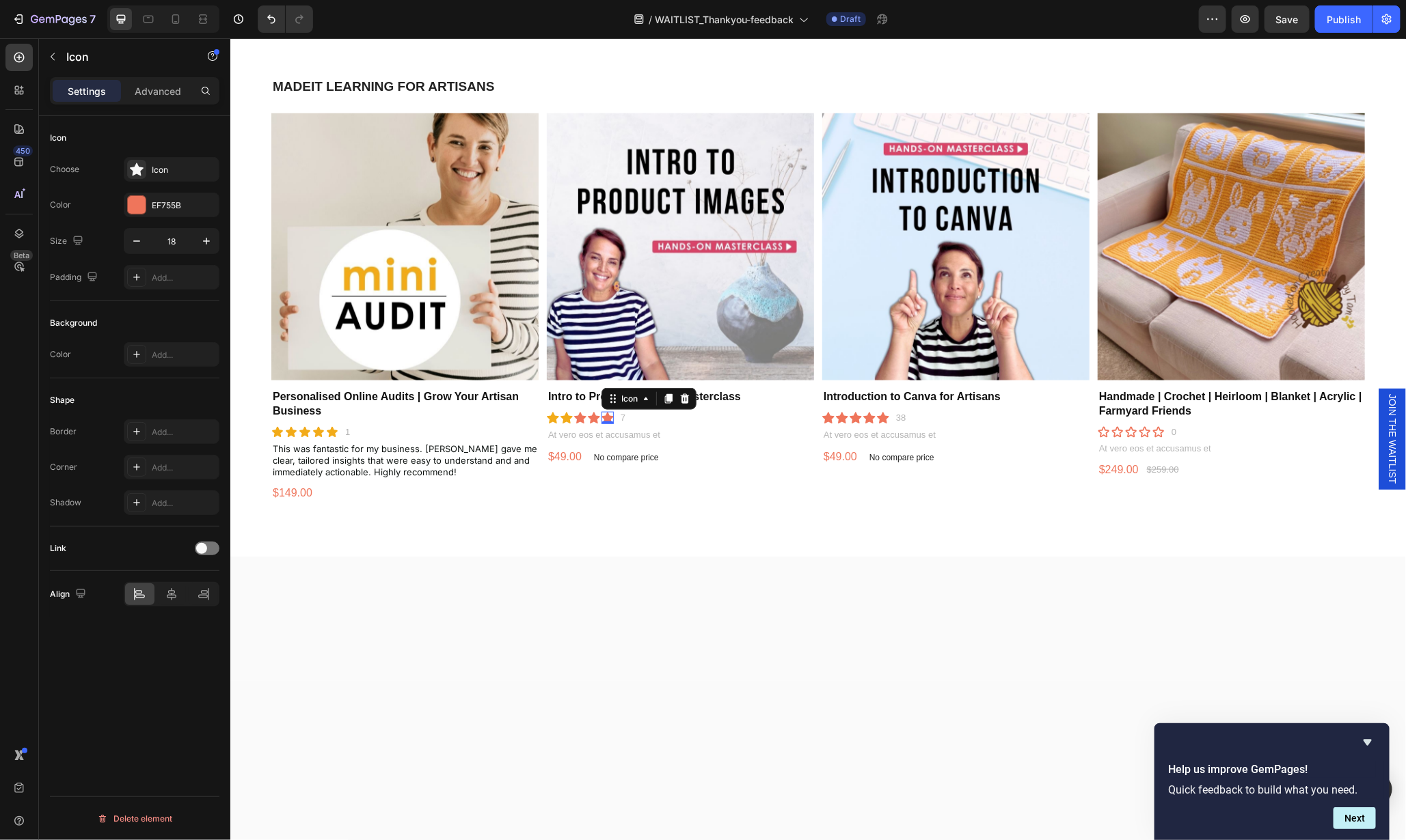
click at [602, 417] on div "Icon 0" at bounding box center [607, 417] width 12 height 12
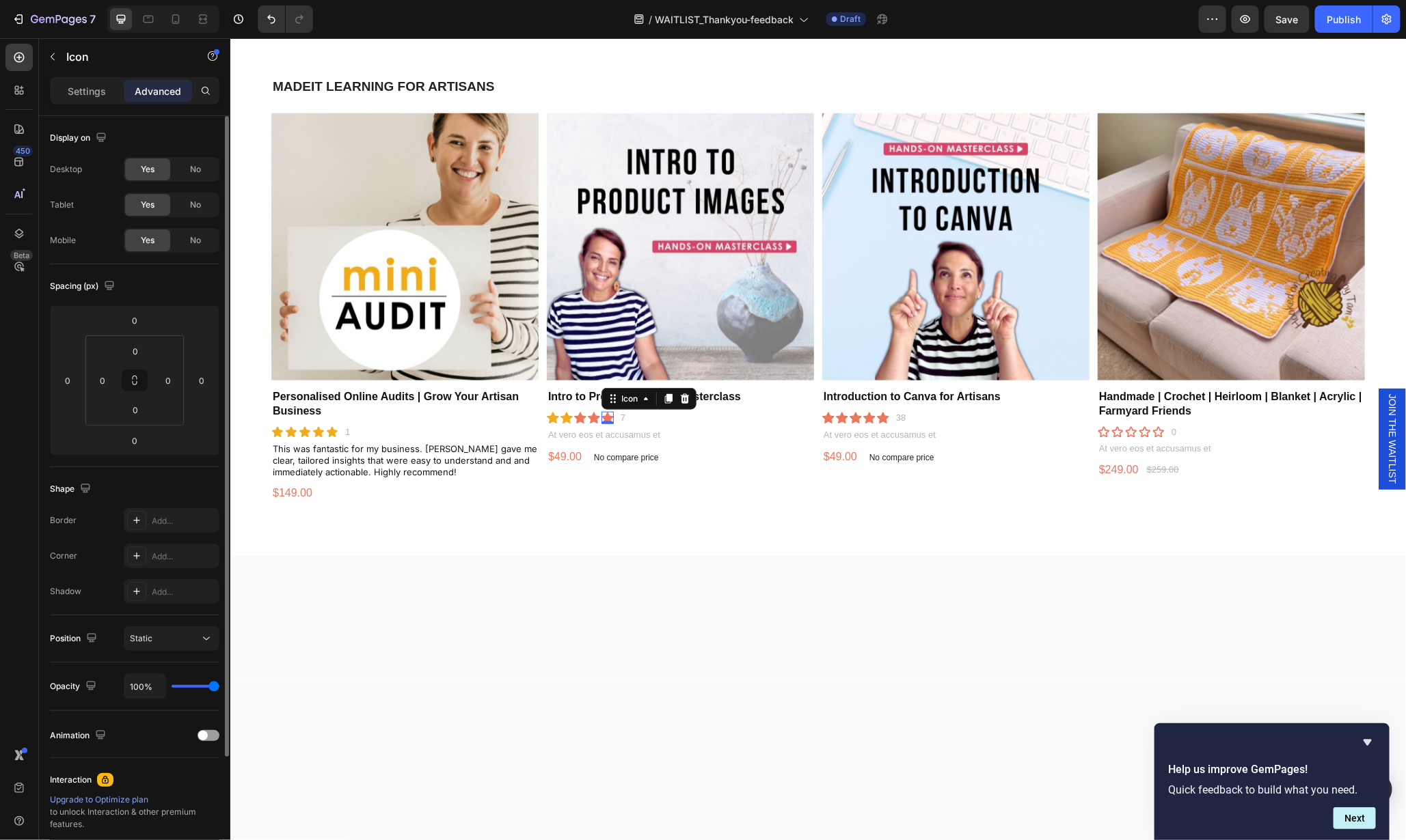
click at [89, 92] on p "Settings" at bounding box center [87, 91] width 38 height 14
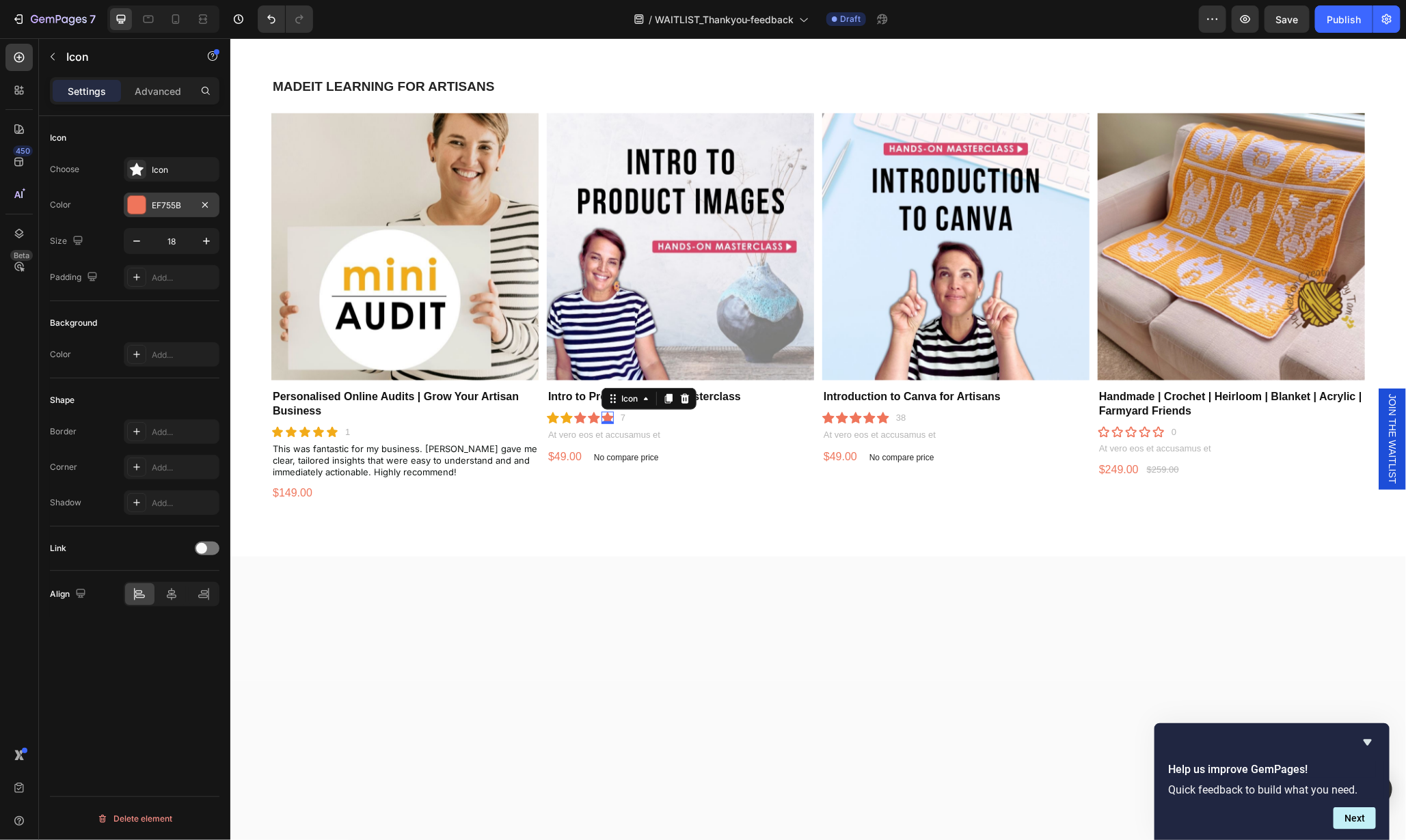
click at [172, 208] on div "EF755B" at bounding box center [172, 206] width 40 height 12
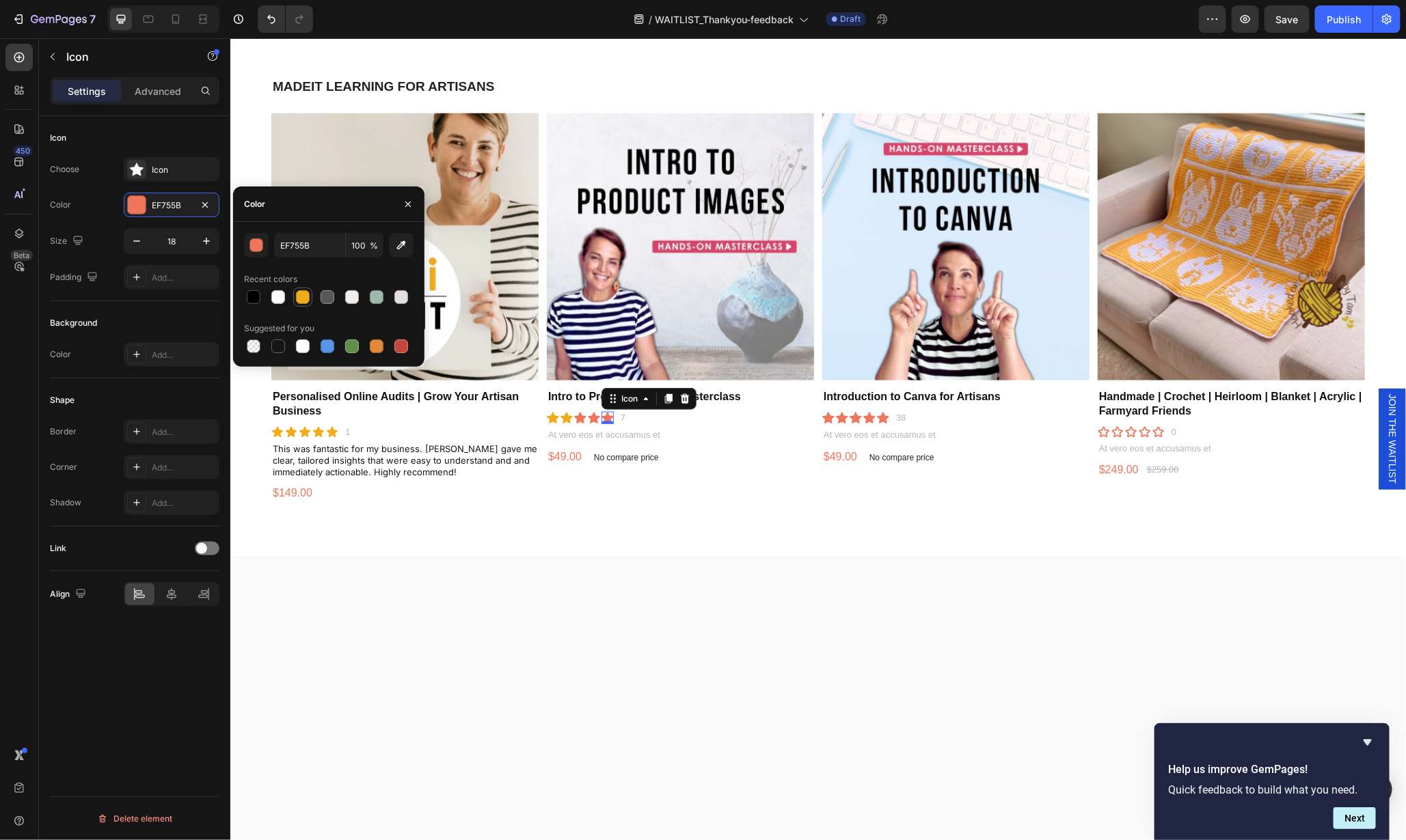
click at [304, 298] on div at bounding box center [302, 296] width 13 height 13
type input "F2AB19"
click at [592, 412] on icon at bounding box center [593, 417] width 12 height 11
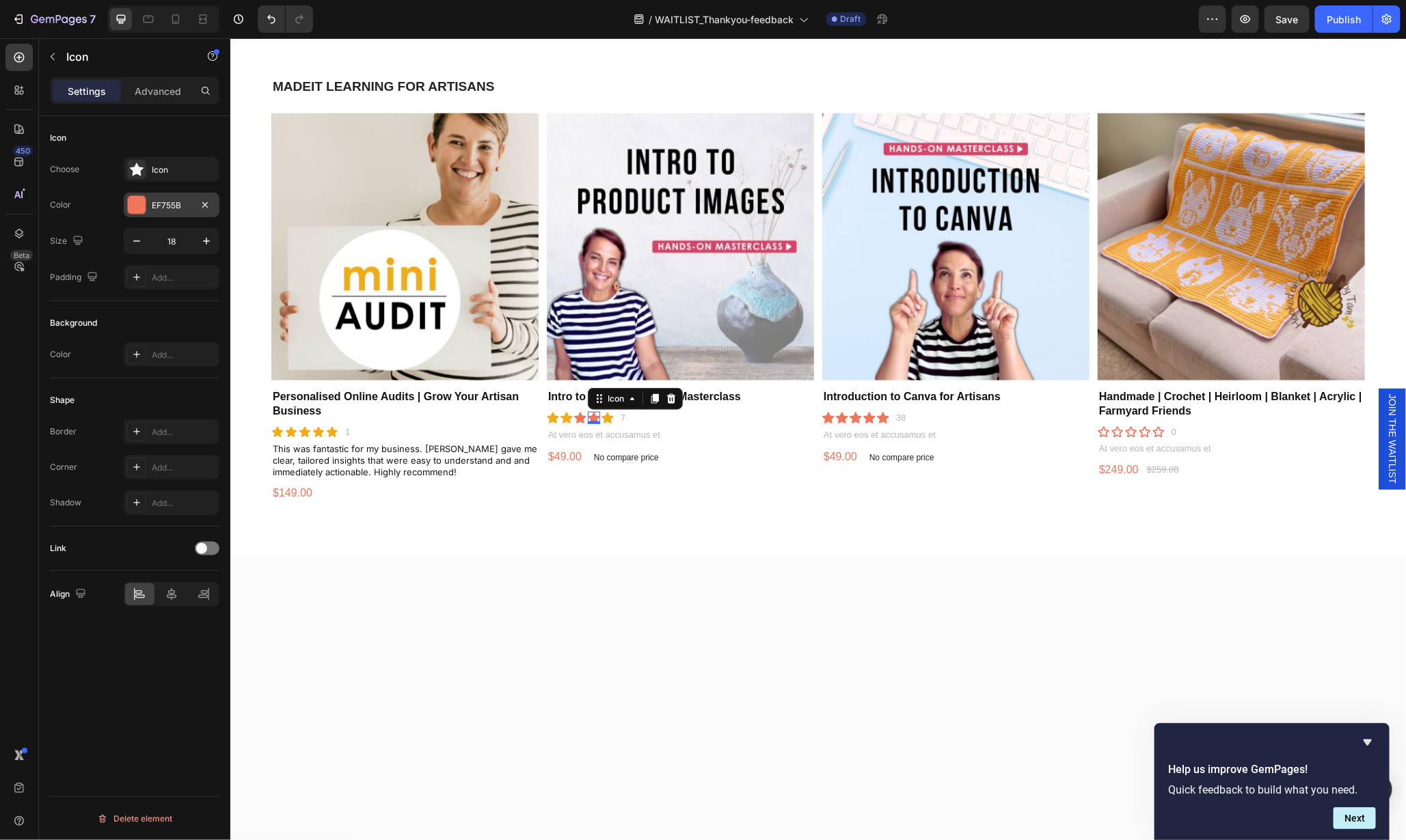
click at [137, 202] on div at bounding box center [137, 205] width 18 height 18
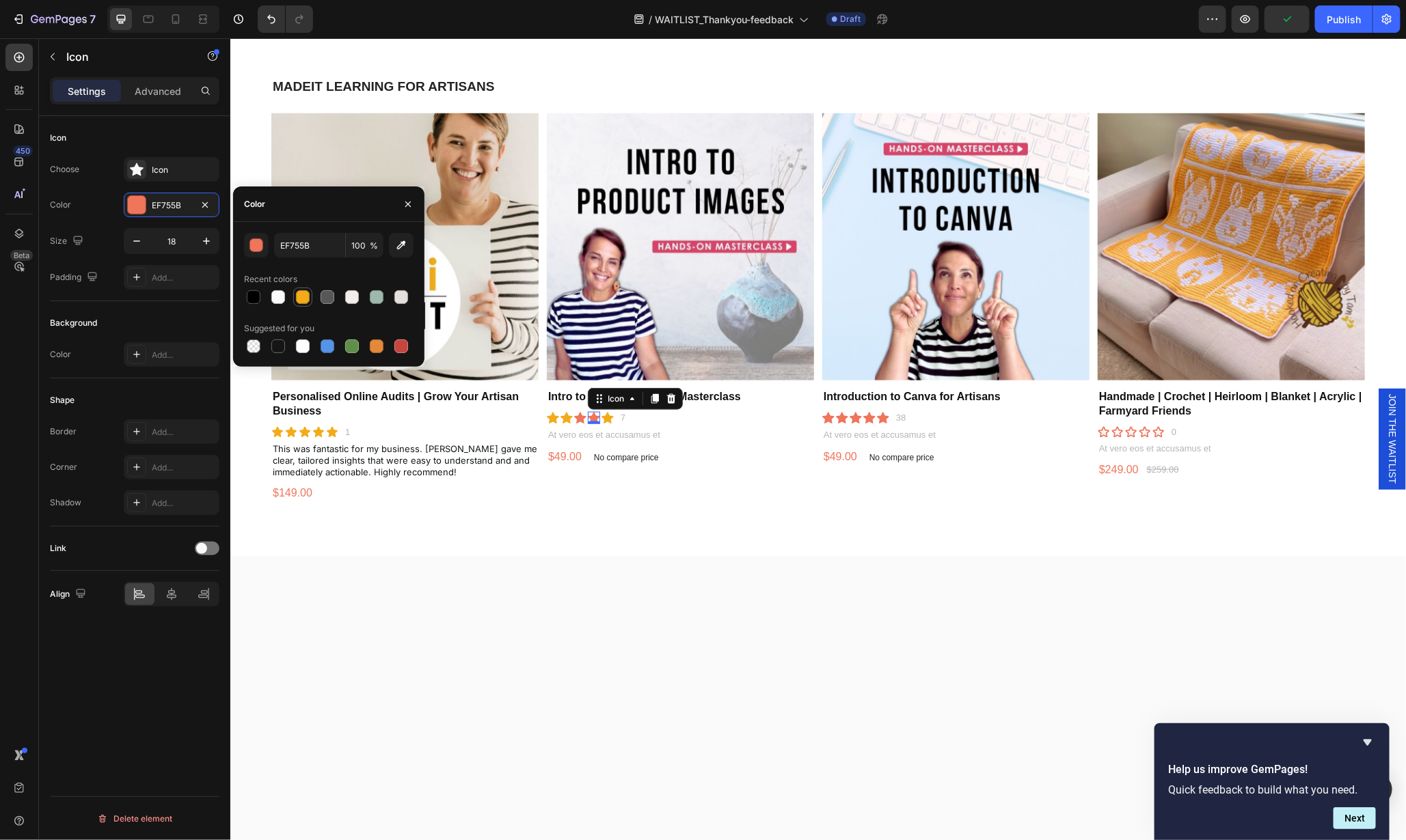
click at [308, 296] on div at bounding box center [302, 296] width 13 height 13
type input "F2AB19"
click at [577, 414] on icon at bounding box center [579, 417] width 12 height 11
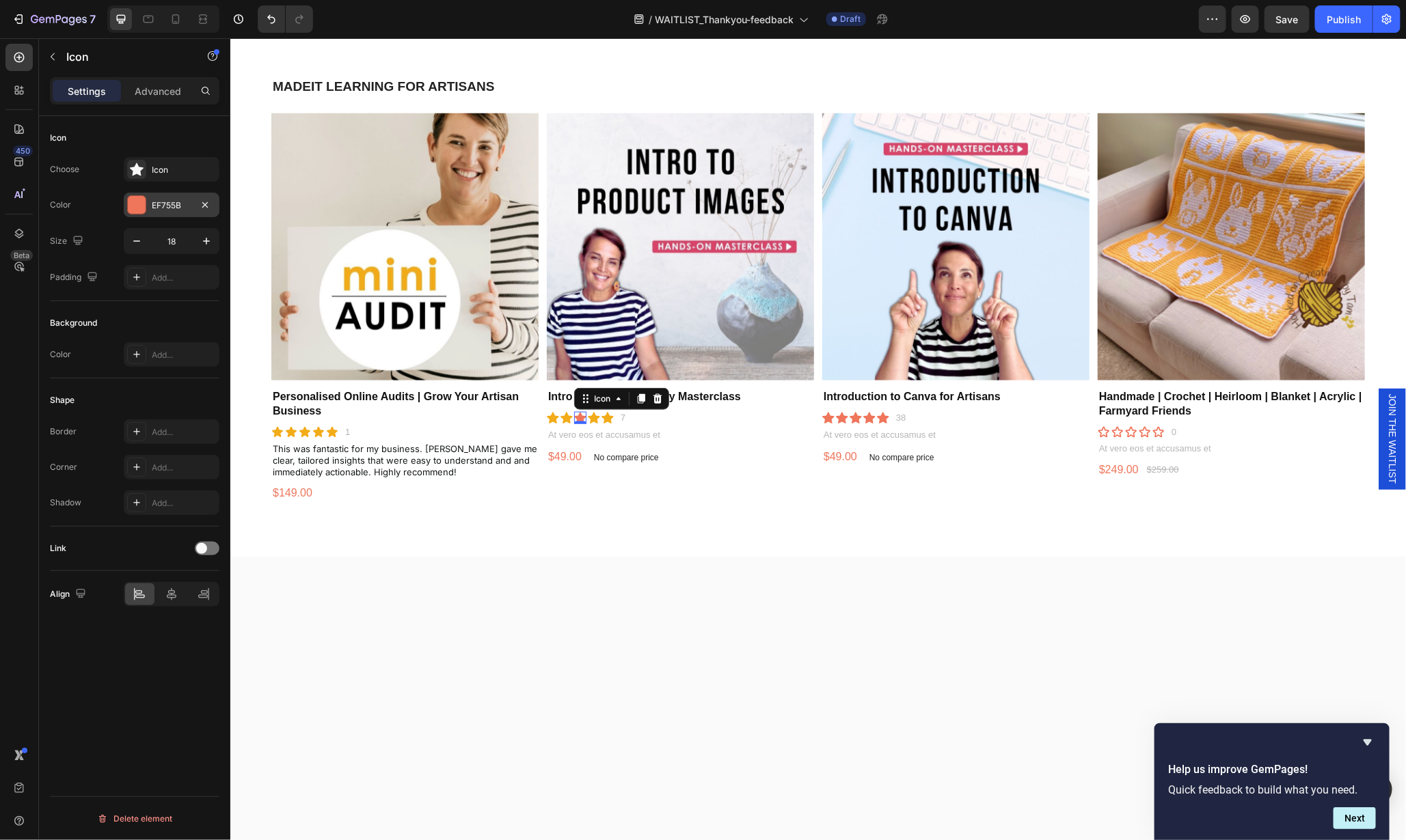
click at [136, 203] on div at bounding box center [137, 205] width 18 height 18
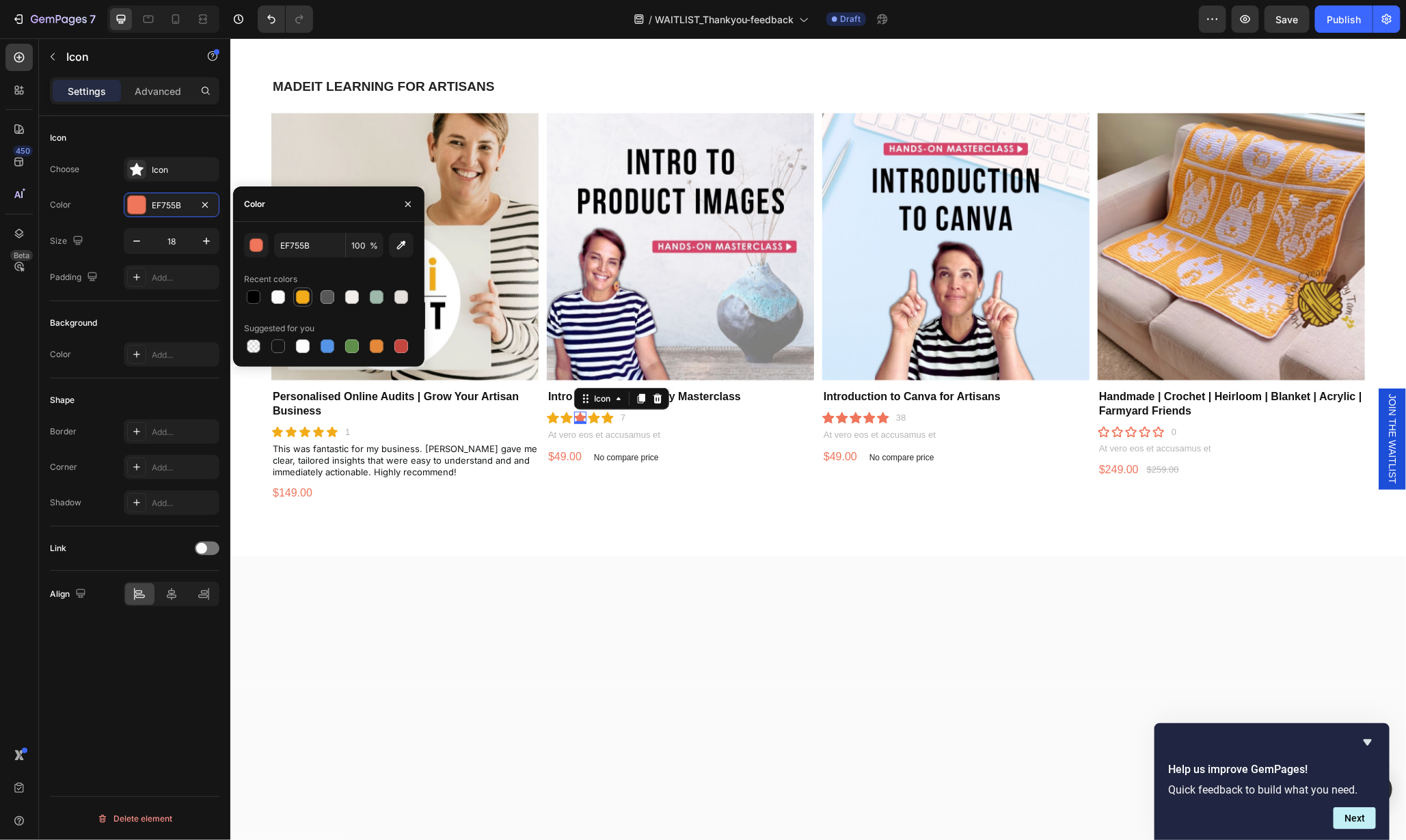
click at [305, 298] on div at bounding box center [302, 296] width 13 height 13
type input "F2AB19"
click at [654, 456] on div "No compare price" at bounding box center [626, 457] width 76 height 19
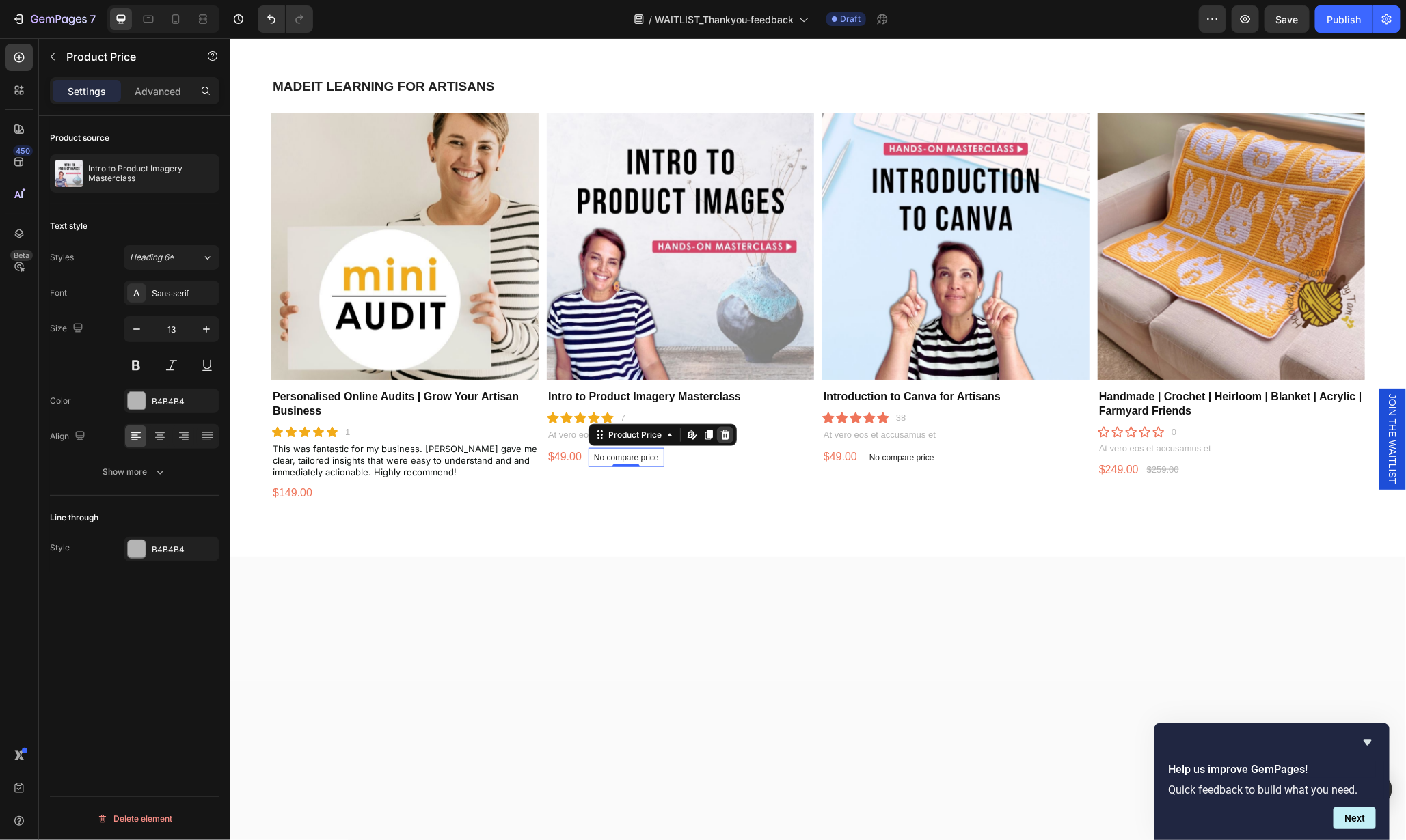
click at [721, 431] on icon at bounding box center [724, 433] width 9 height 10
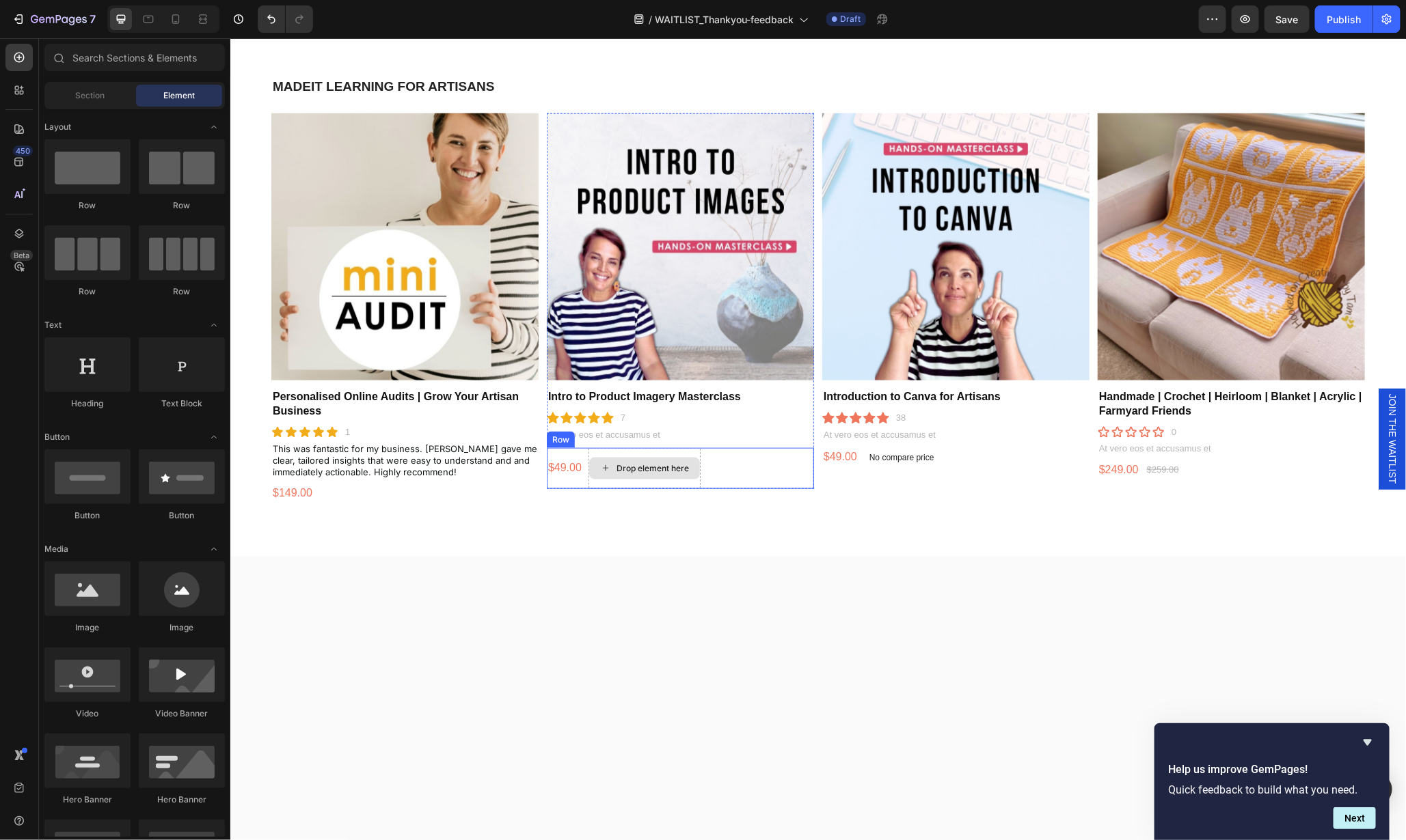
click at [684, 478] on div "Drop element here" at bounding box center [644, 468] width 112 height 41
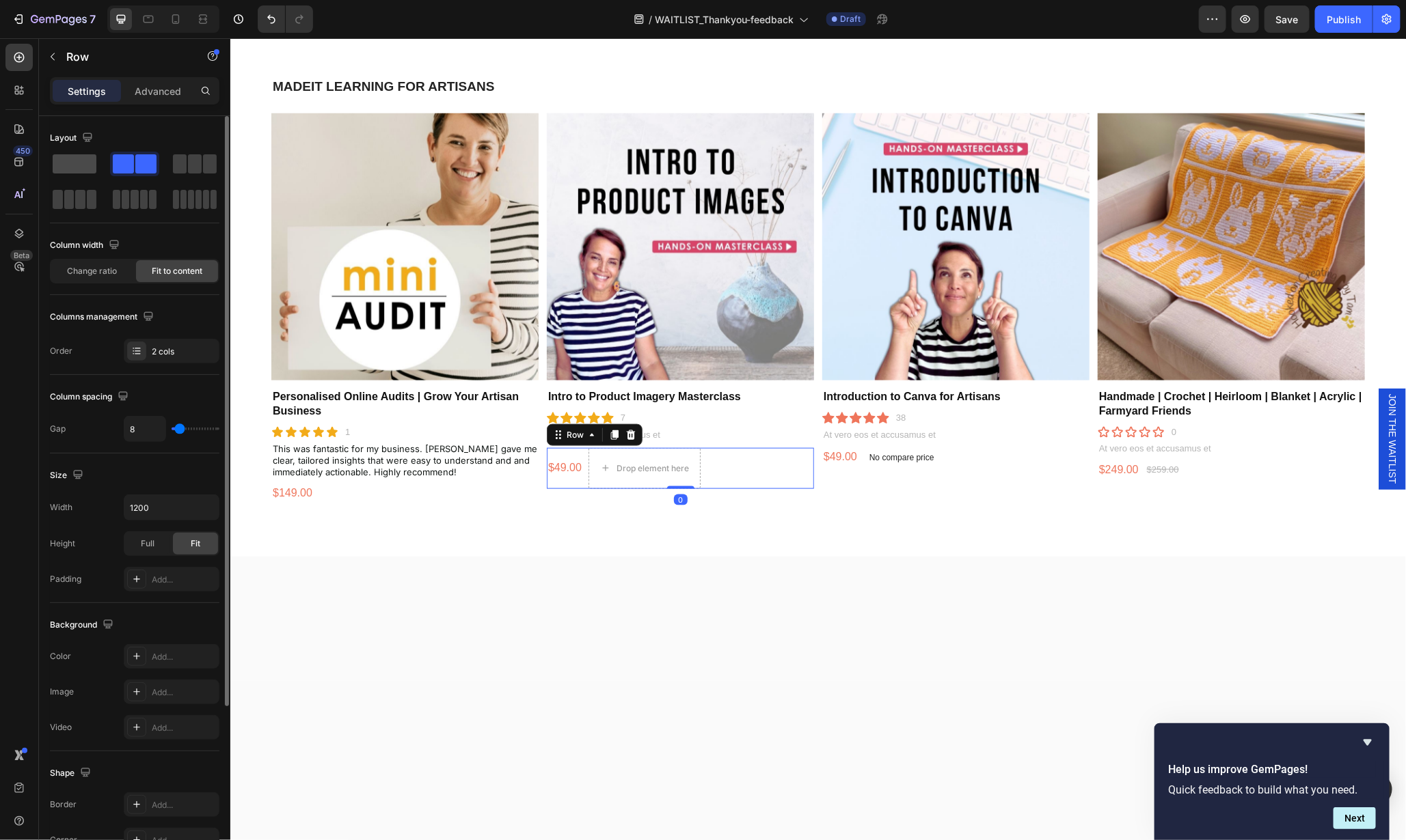
click at [71, 156] on span at bounding box center [74, 164] width 43 height 19
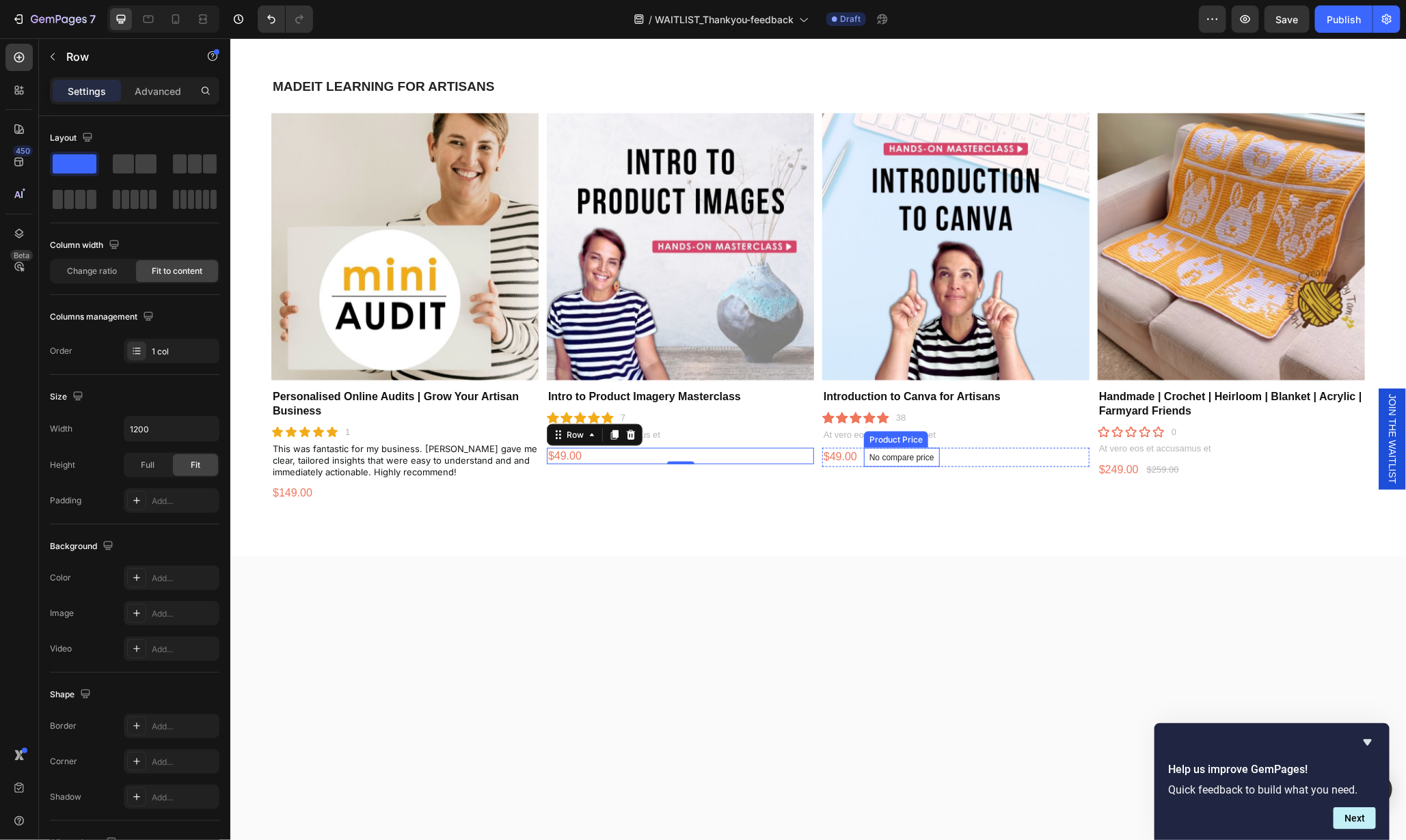
click at [906, 462] on div "No compare price Product Price" at bounding box center [901, 457] width 76 height 19
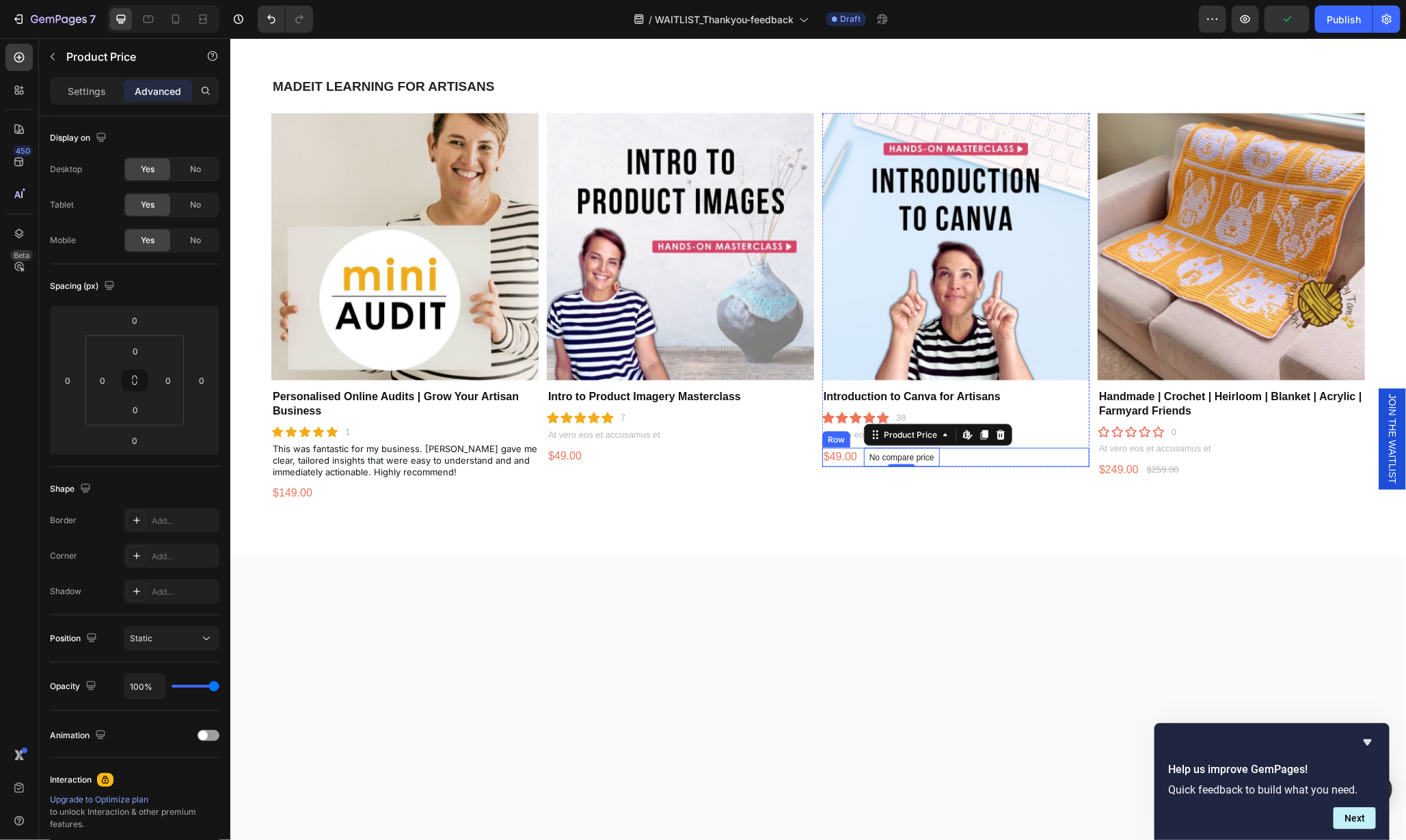
click at [952, 454] on div "$49.00 Product Price Product Price No compare price Product Price Edit content …" at bounding box center [955, 457] width 267 height 19
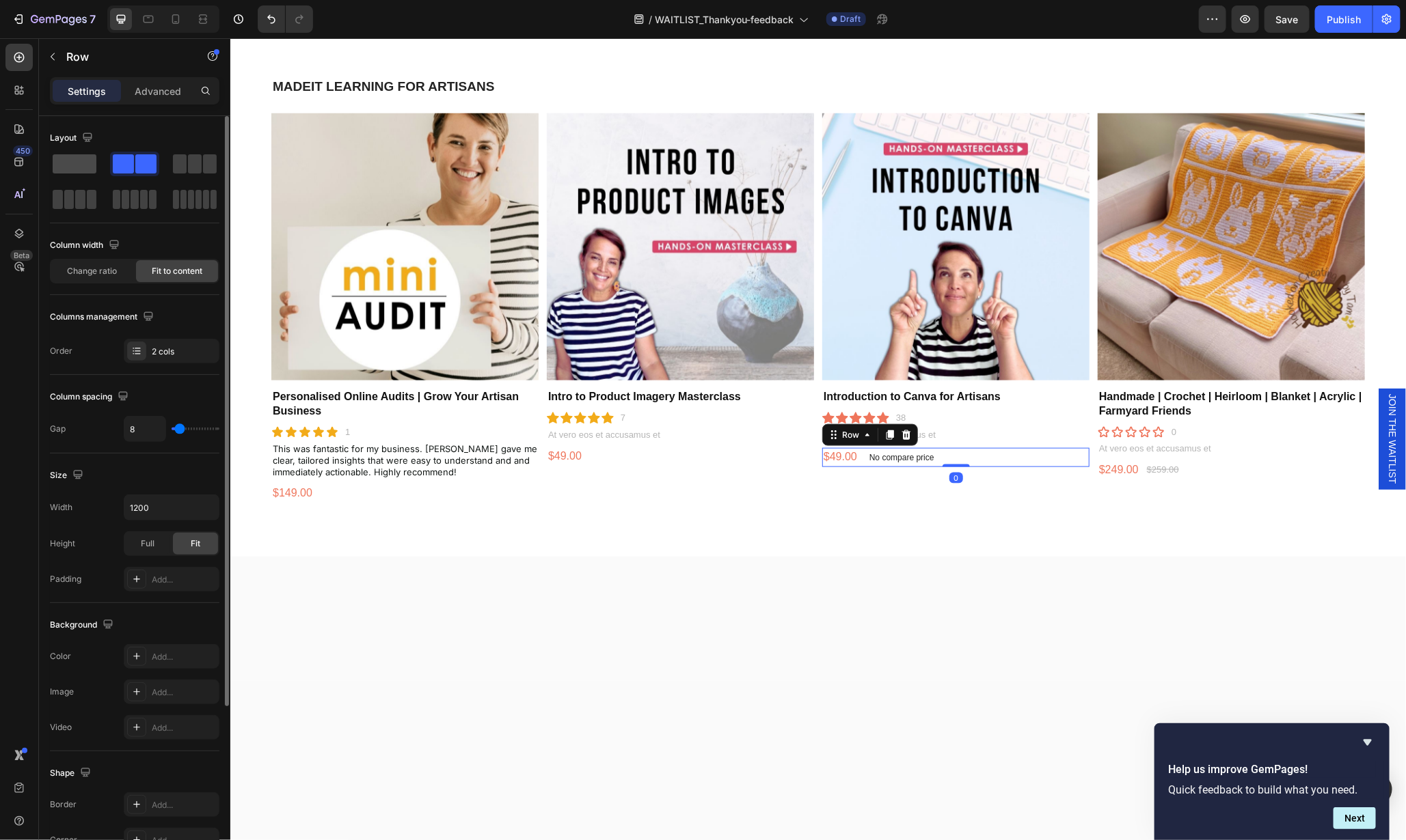
click at [89, 171] on span at bounding box center [74, 164] width 43 height 19
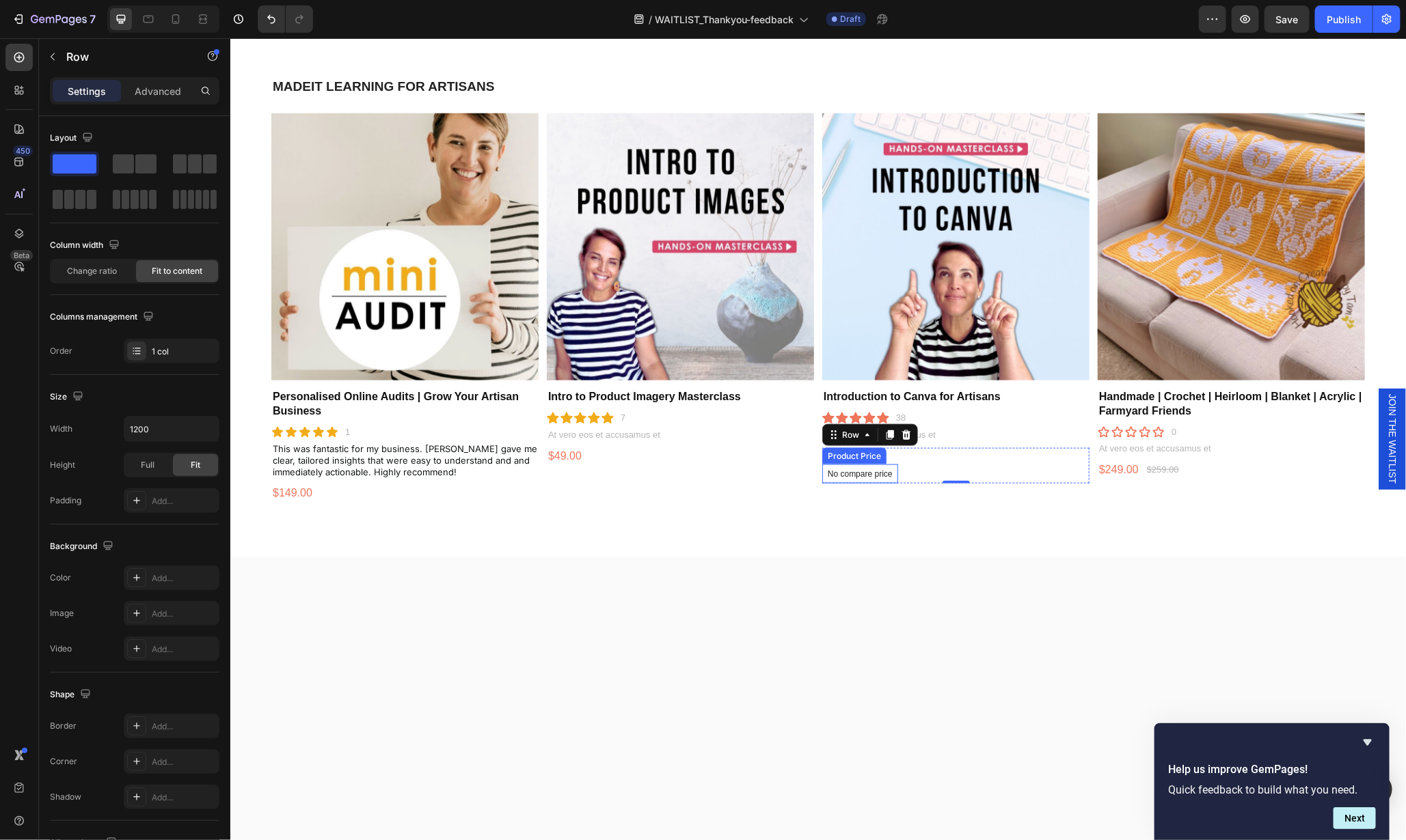
click at [840, 471] on p "No compare price" at bounding box center [859, 473] width 65 height 8
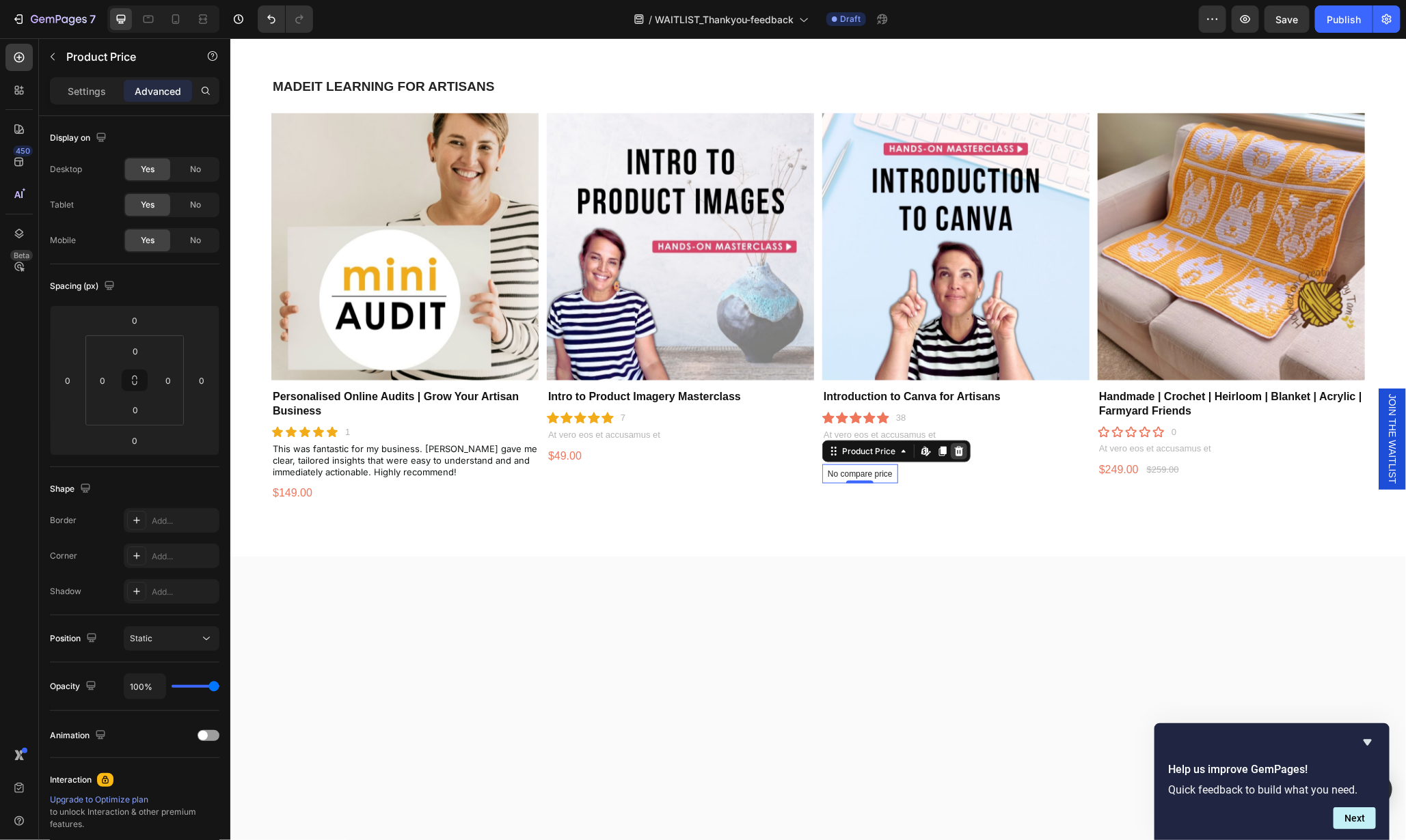
click at [957, 447] on div at bounding box center [958, 451] width 17 height 17
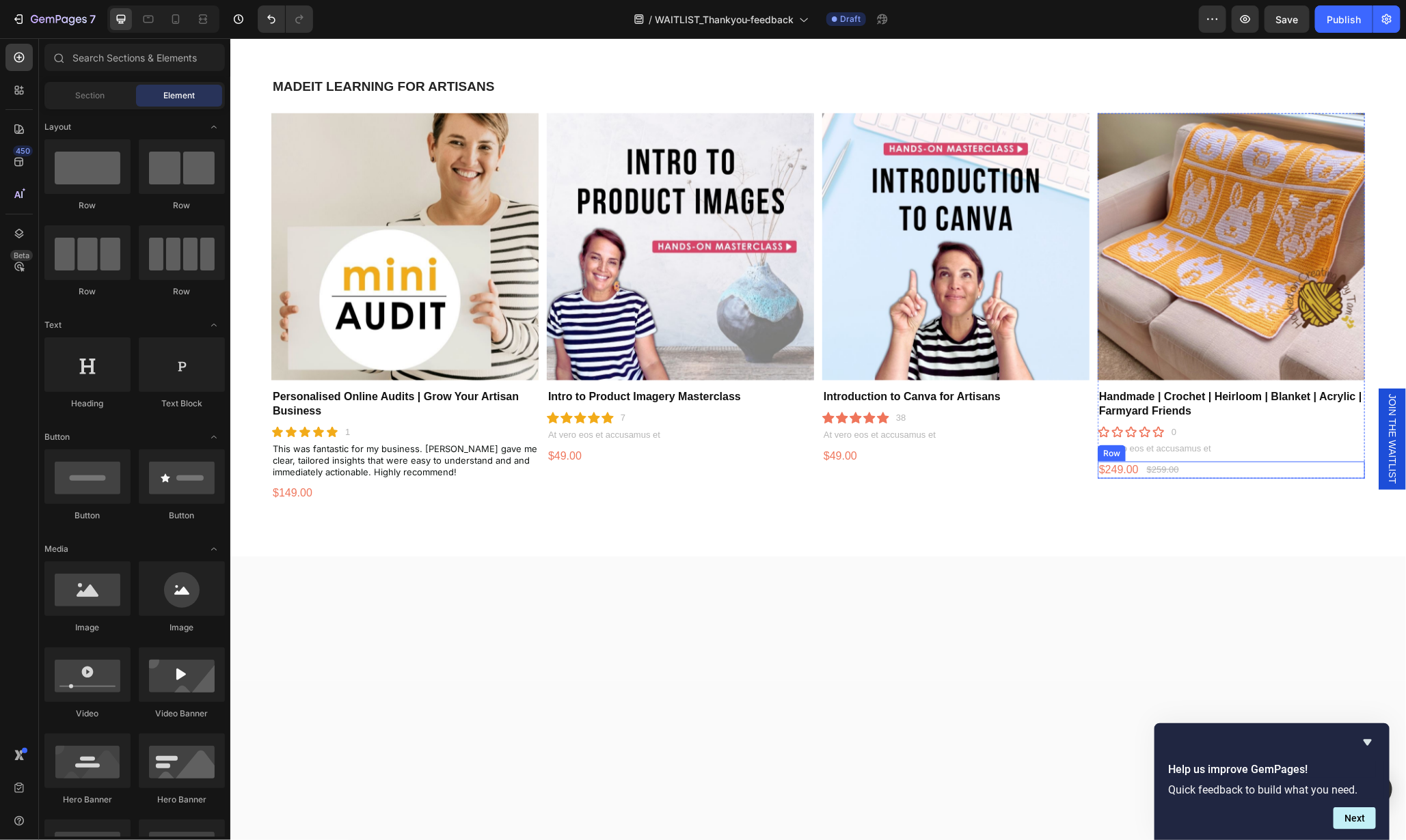
click at [1193, 462] on div "$249.00 Product Price Product Price $259.00 Product Price Product Price Row" at bounding box center [1230, 470] width 267 height 17
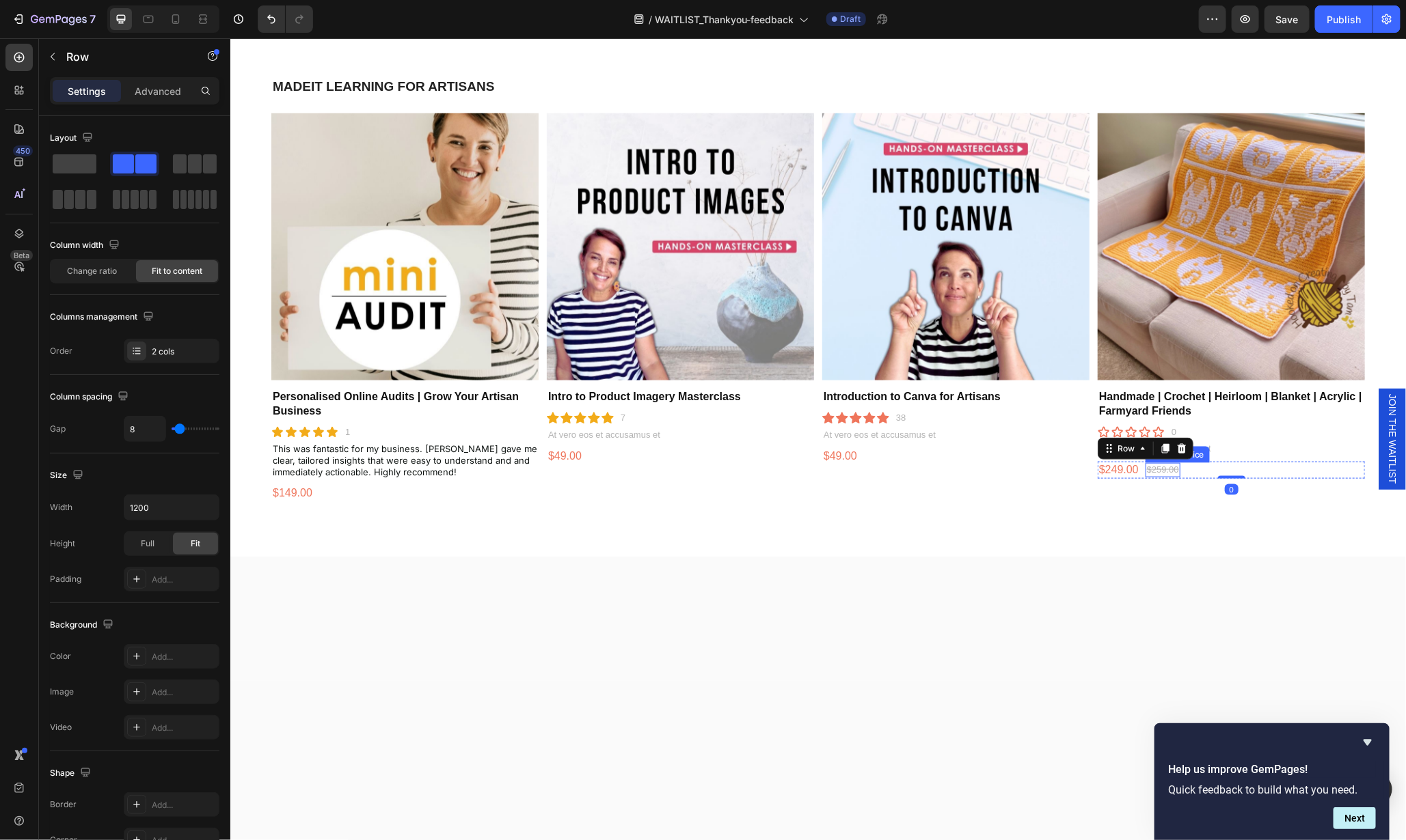
click at [1162, 466] on div "$259.00" at bounding box center [1161, 470] width 34 height 14
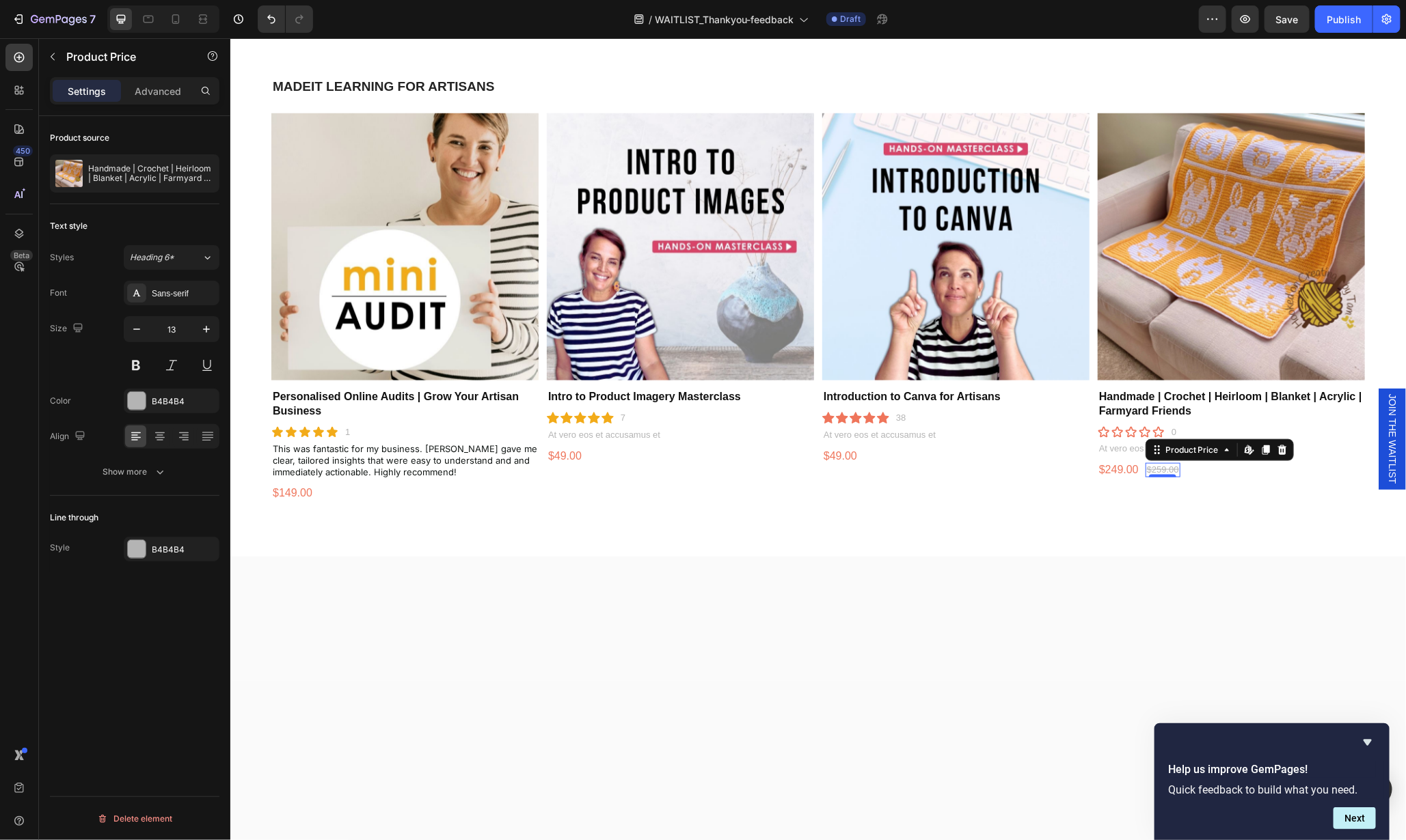
click at [1277, 445] on icon at bounding box center [1281, 449] width 9 height 10
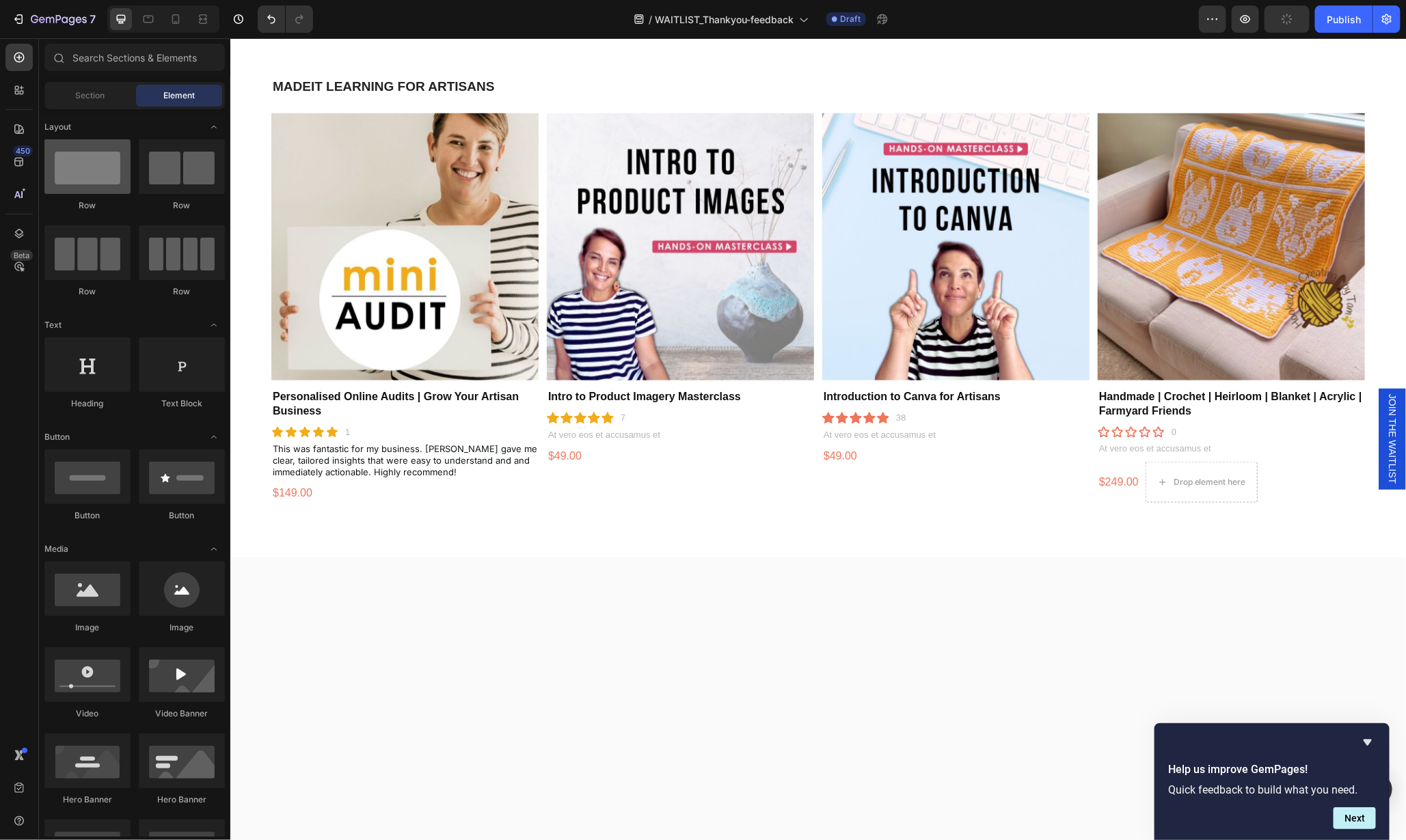
click at [91, 164] on div at bounding box center [87, 167] width 86 height 55
click at [1118, 490] on div "$249.00 Product Price Product Price" at bounding box center [1118, 482] width 42 height 41
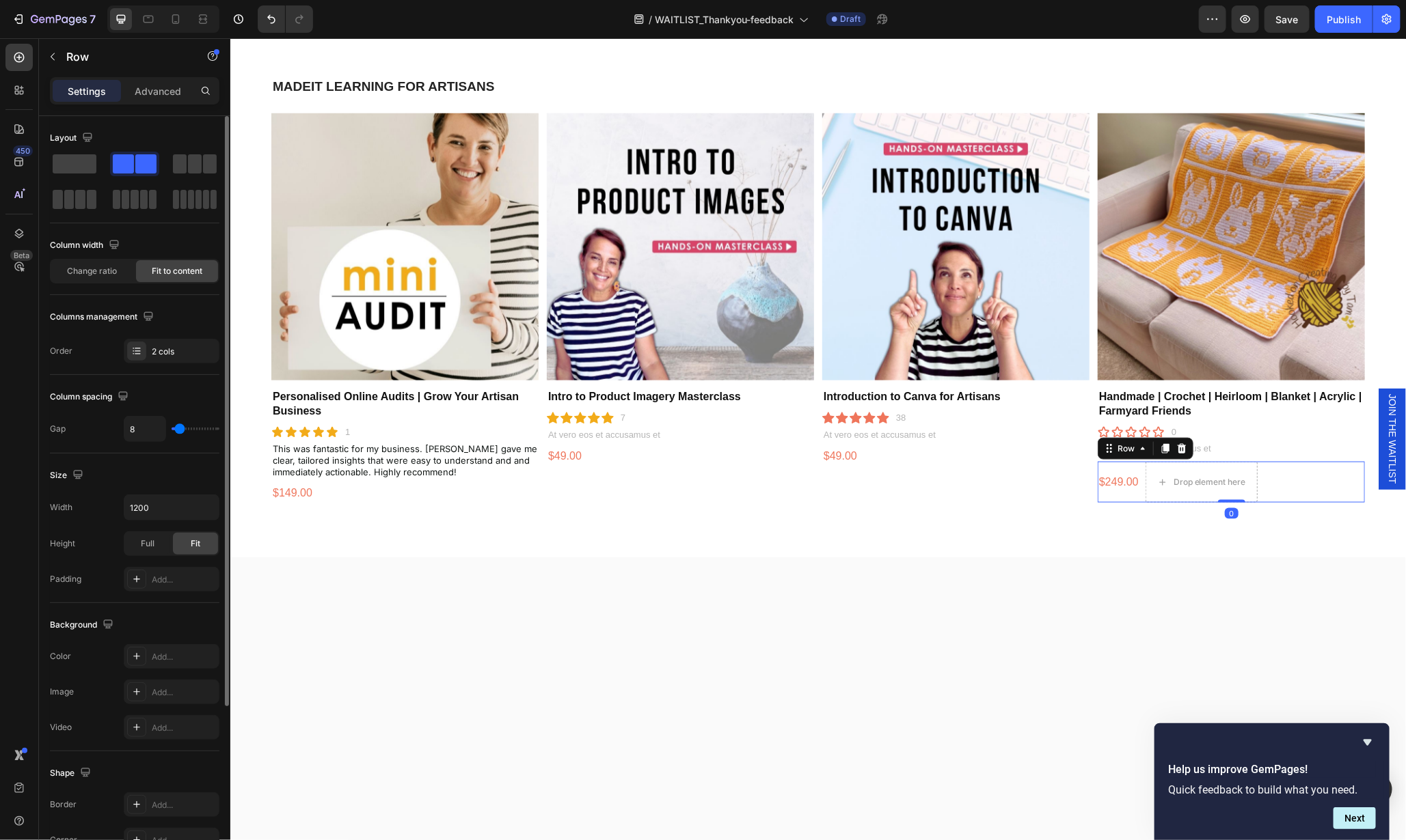
click at [69, 164] on span at bounding box center [74, 164] width 43 height 19
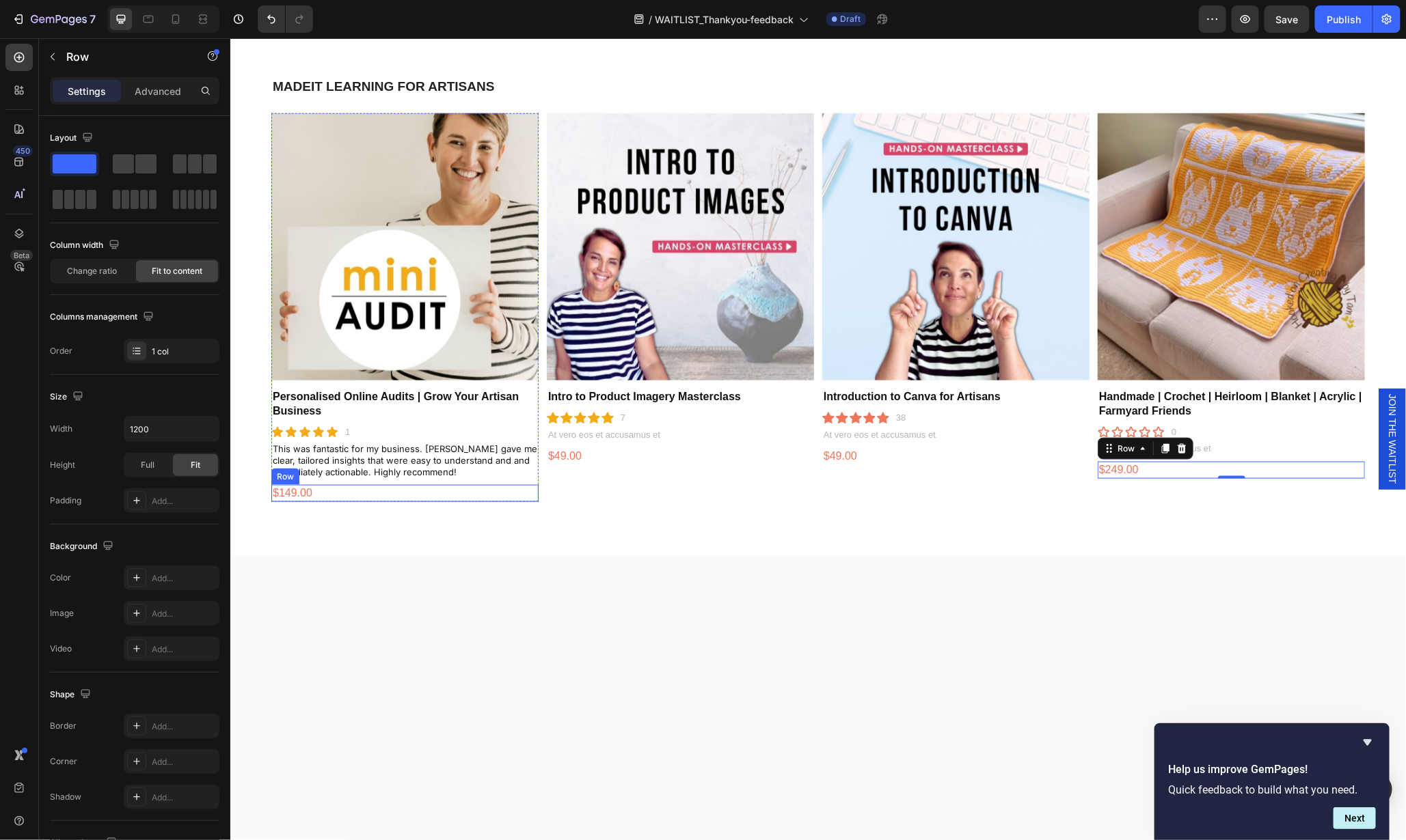
click at [331, 490] on div "$149.00 Product Price Product Price Row" at bounding box center [404, 493] width 267 height 17
click at [325, 491] on div "$149.00 Product Price Product Price Row 0" at bounding box center [404, 493] width 267 height 17
click at [294, 485] on div "$149.00" at bounding box center [292, 493] width 42 height 17
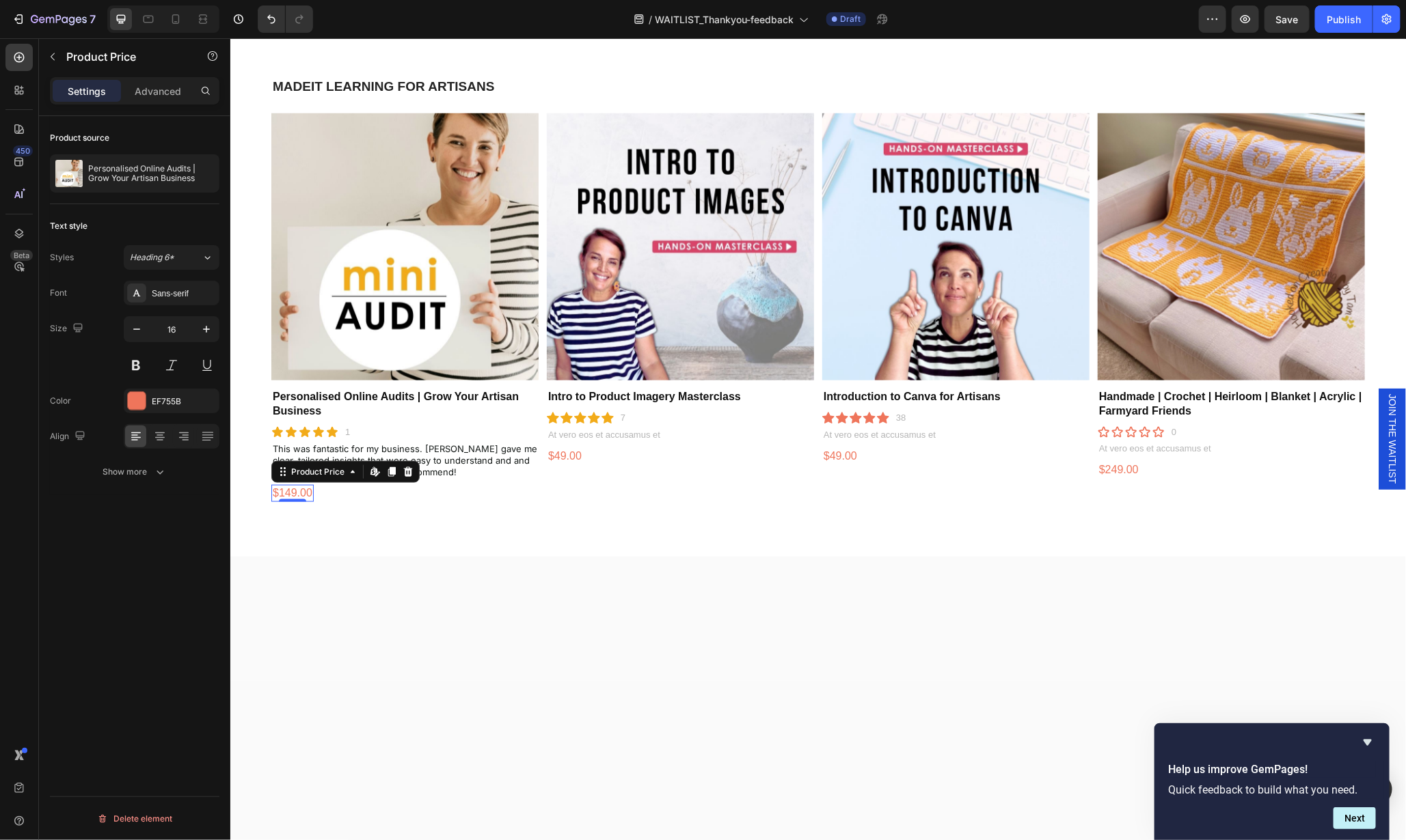
click at [294, 485] on div "$149.00" at bounding box center [292, 493] width 42 height 17
click at [140, 400] on div at bounding box center [137, 401] width 18 height 18
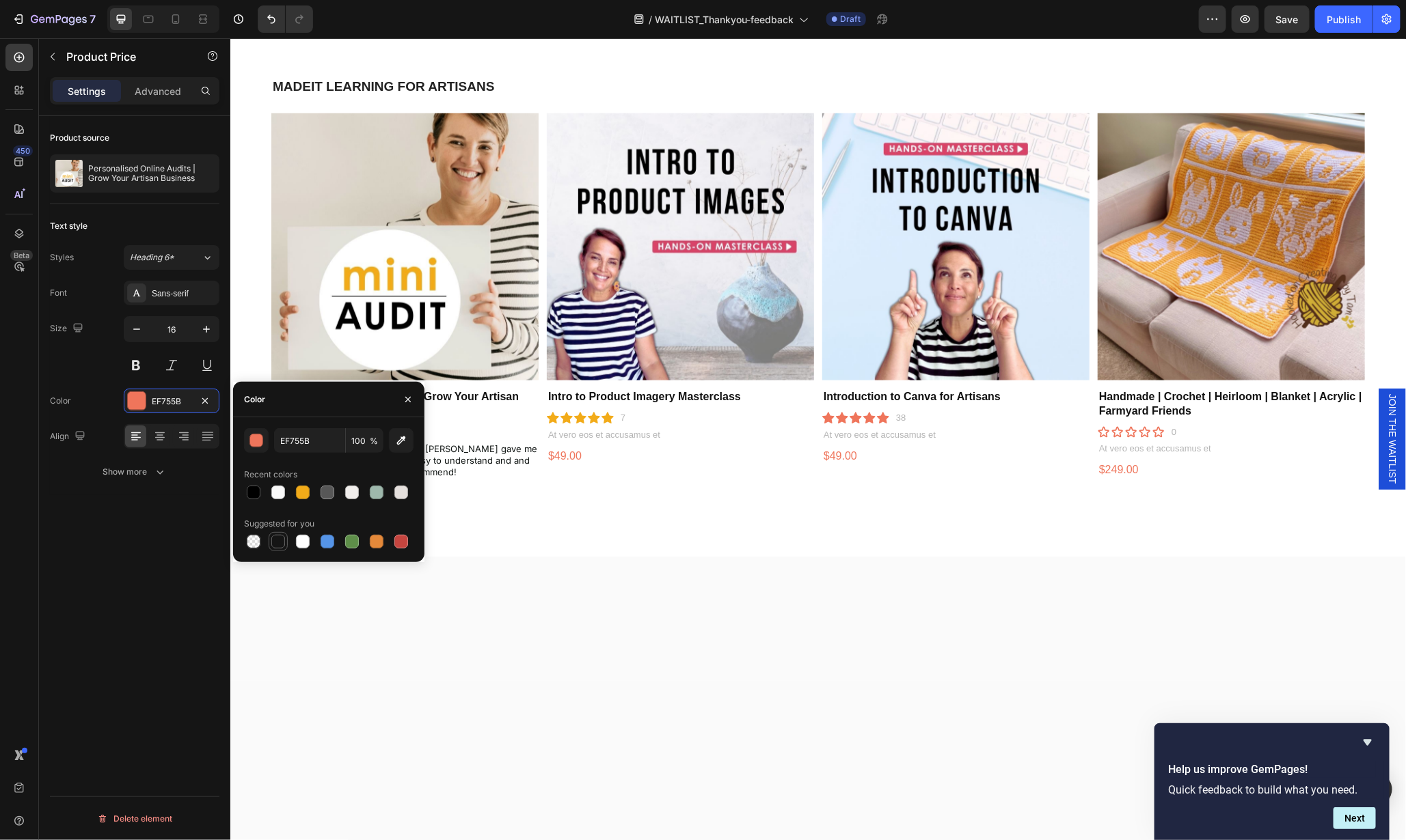
click at [278, 541] on div at bounding box center [278, 541] width 13 height 13
click at [256, 493] on div at bounding box center [253, 492] width 13 height 13
type input "000000"
click at [561, 615] on div at bounding box center [817, 618] width 1175 height 125
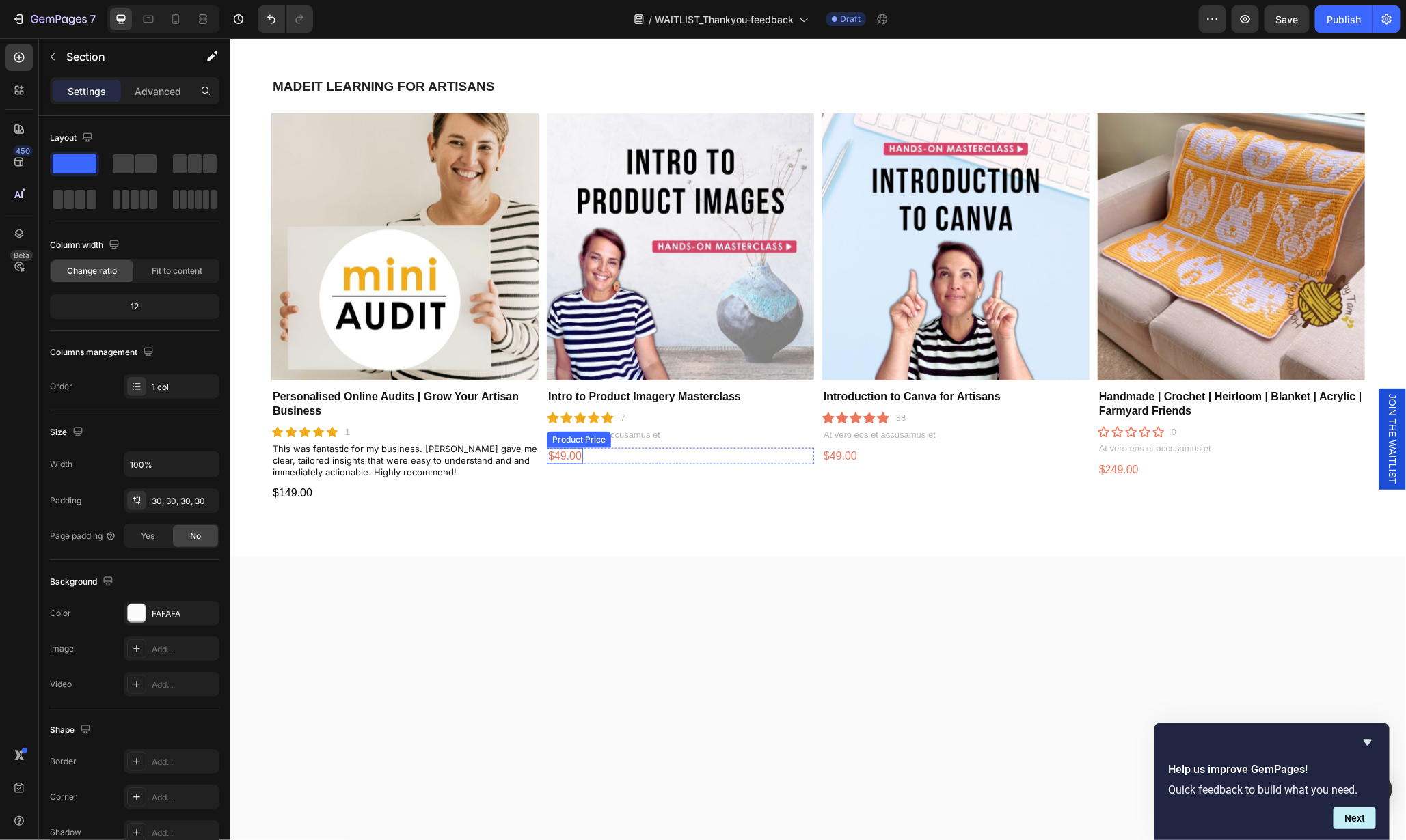
click at [569, 451] on div "$49.00" at bounding box center [563, 455] width 36 height 17
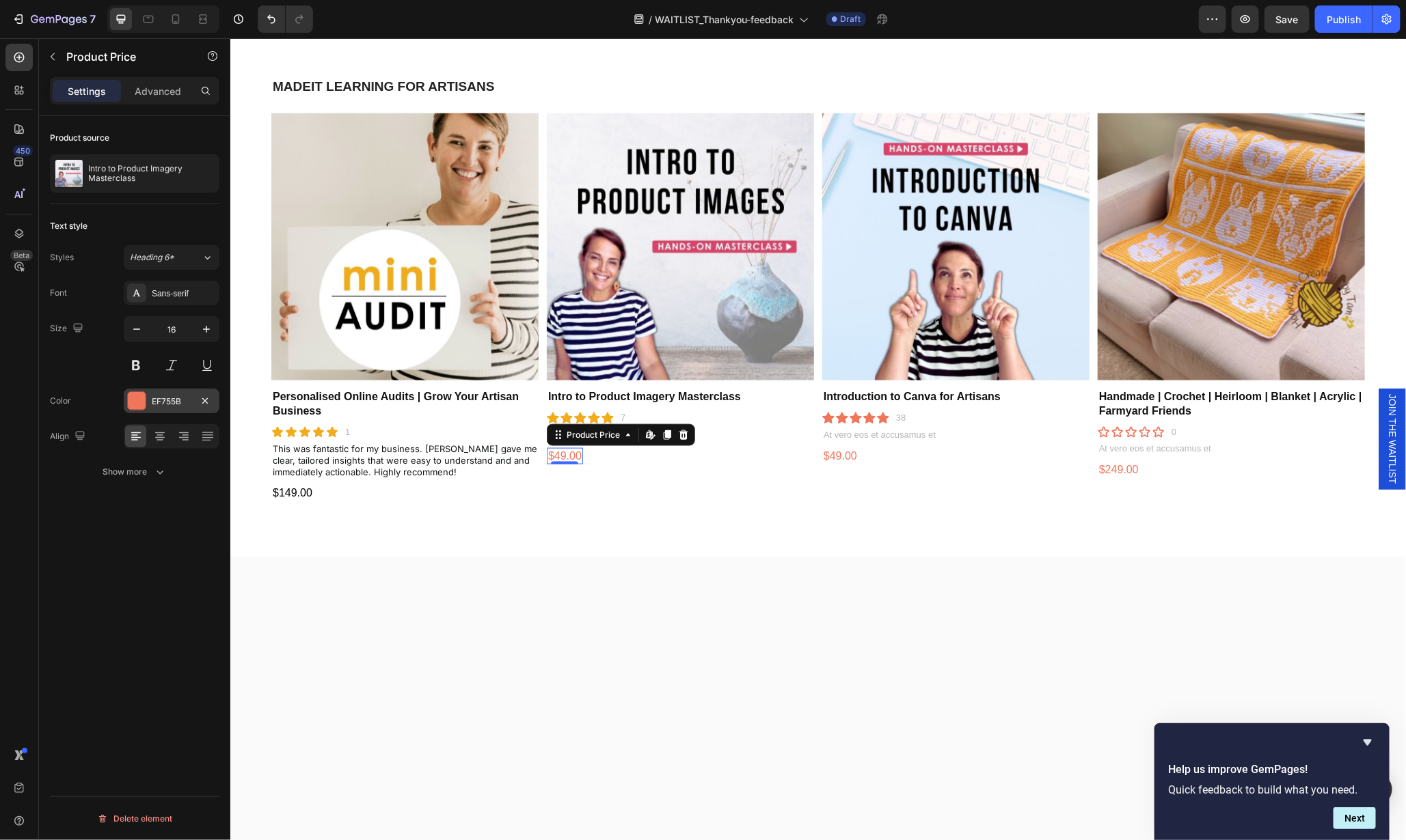
click at [138, 398] on div at bounding box center [137, 401] width 18 height 18
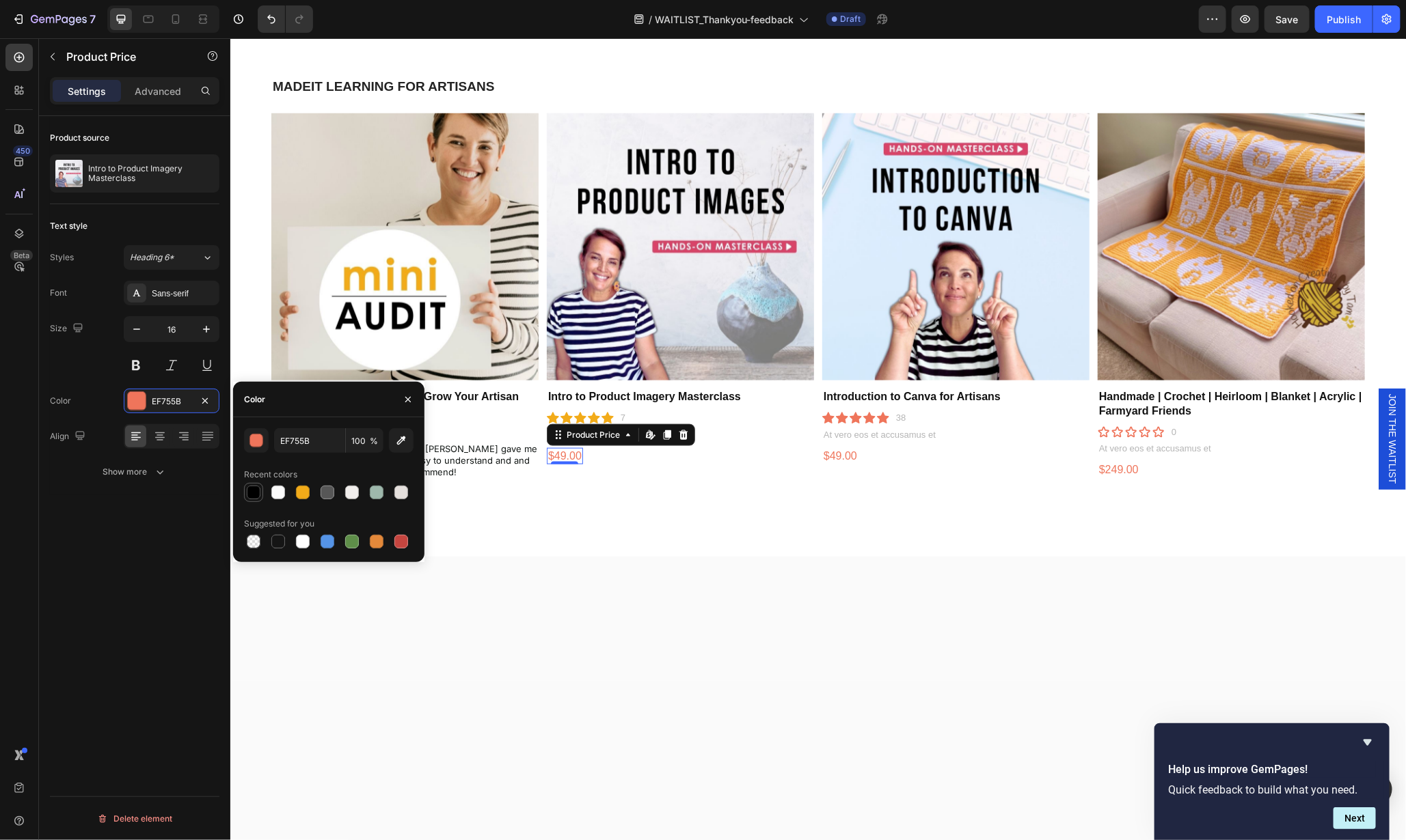
click at [251, 494] on div at bounding box center [253, 492] width 13 height 13
type input "000000"
click at [132, 356] on button at bounding box center [136, 366] width 25 height 25
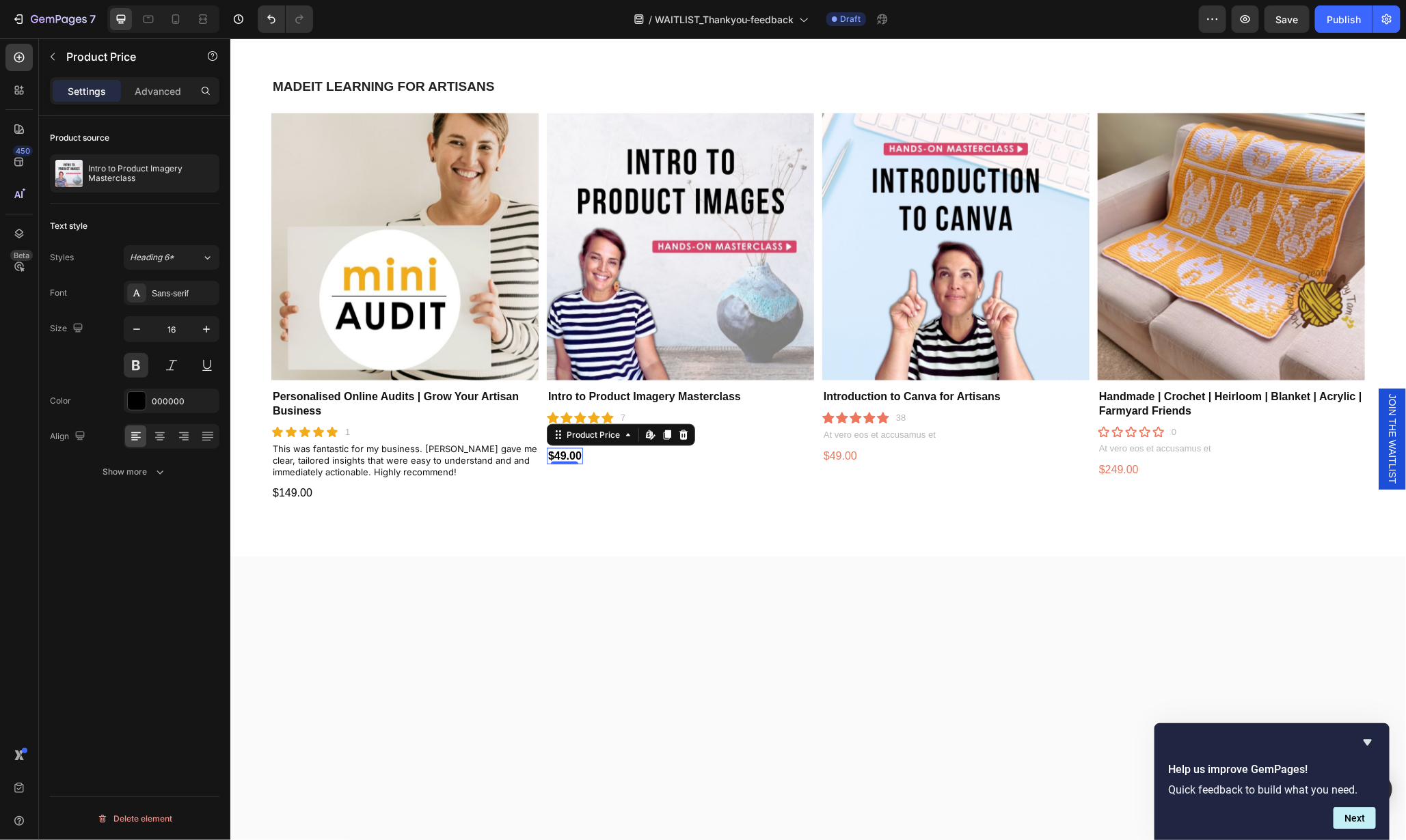
click at [583, 573] on div at bounding box center [817, 618] width 1175 height 125
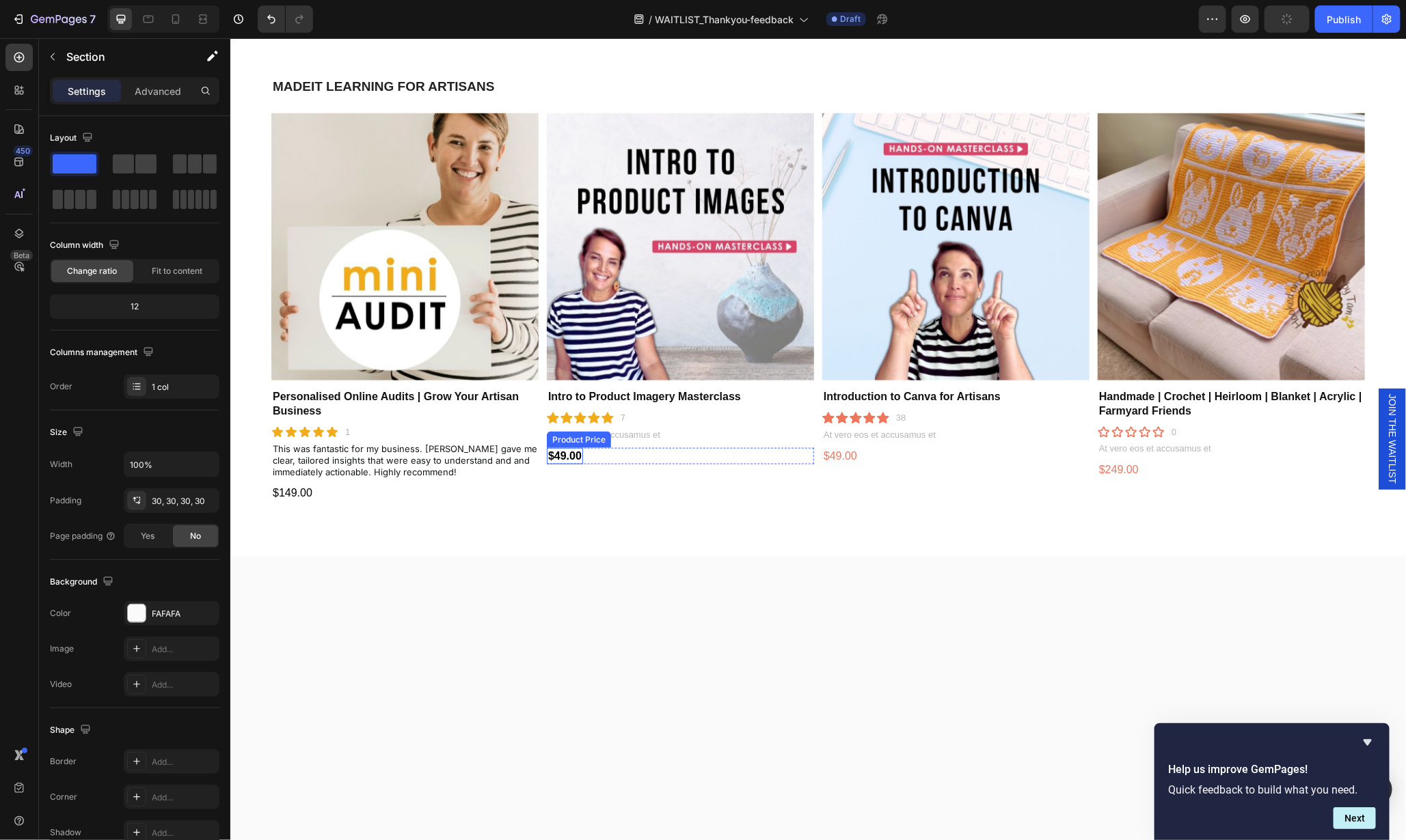
click at [573, 456] on div "$49.00" at bounding box center [563, 455] width 36 height 17
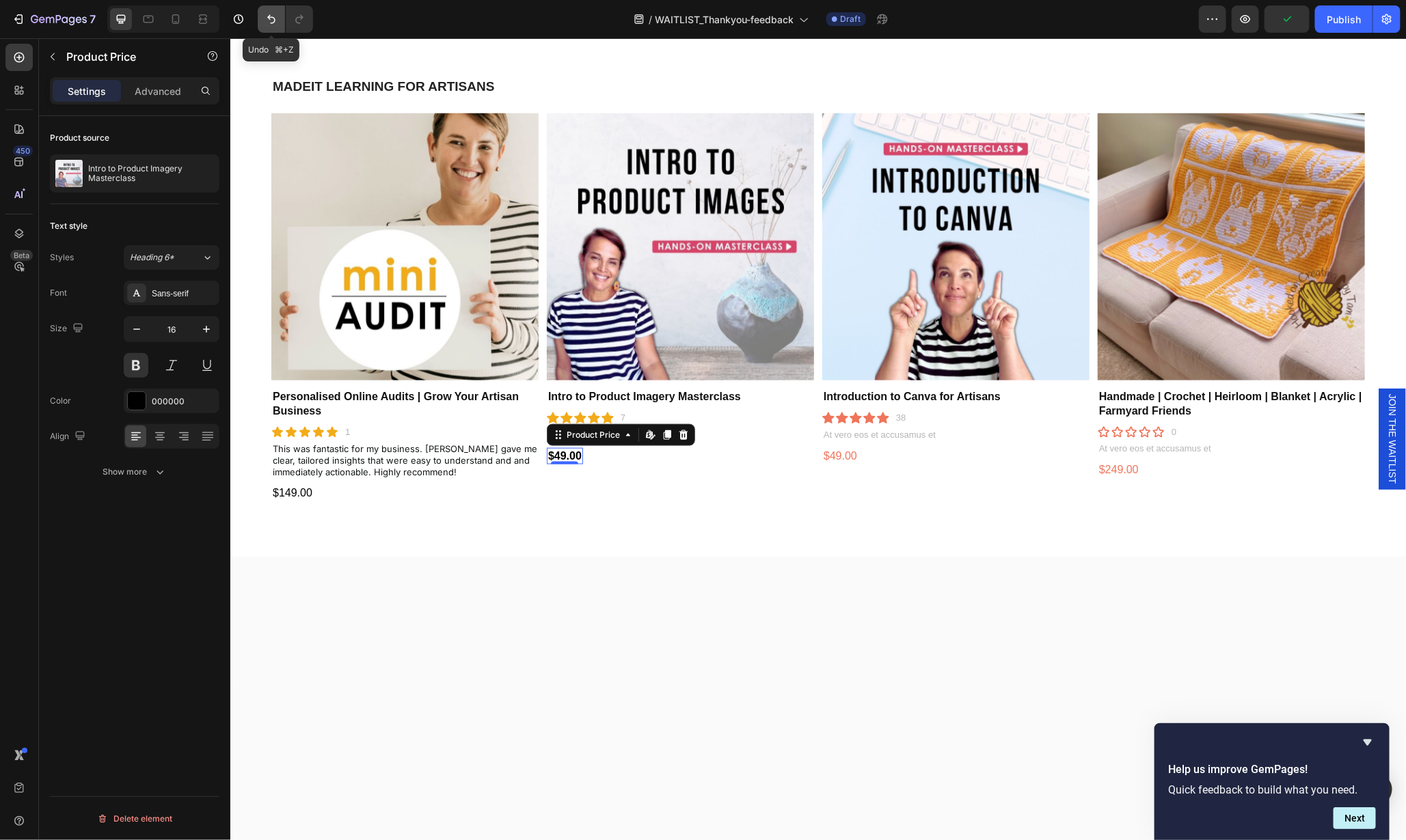
click at [272, 22] on icon "Undo/Redo" at bounding box center [271, 19] width 8 height 9
click at [850, 455] on div "$49.00" at bounding box center [839, 455] width 36 height 17
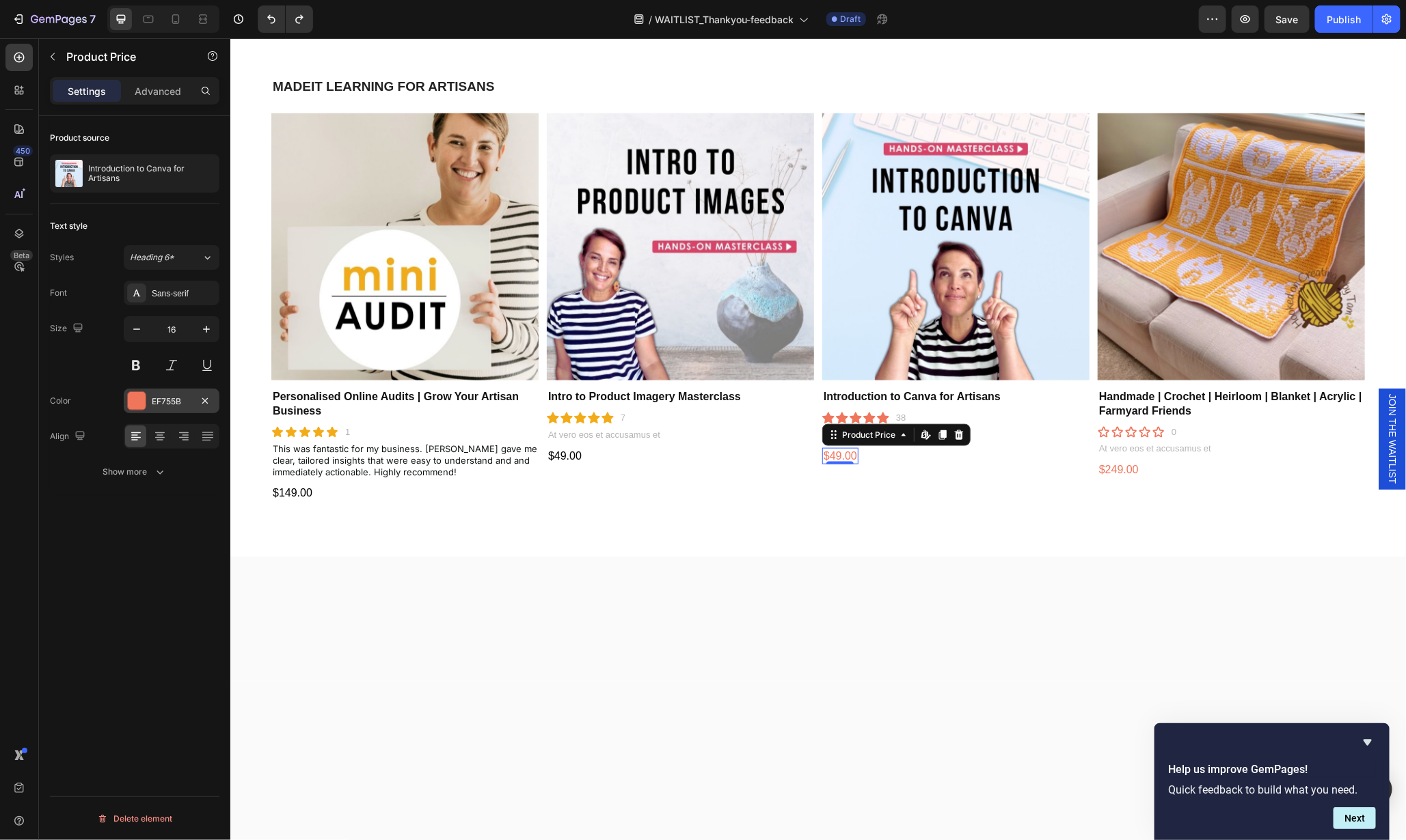
click at [139, 396] on div at bounding box center [137, 401] width 18 height 18
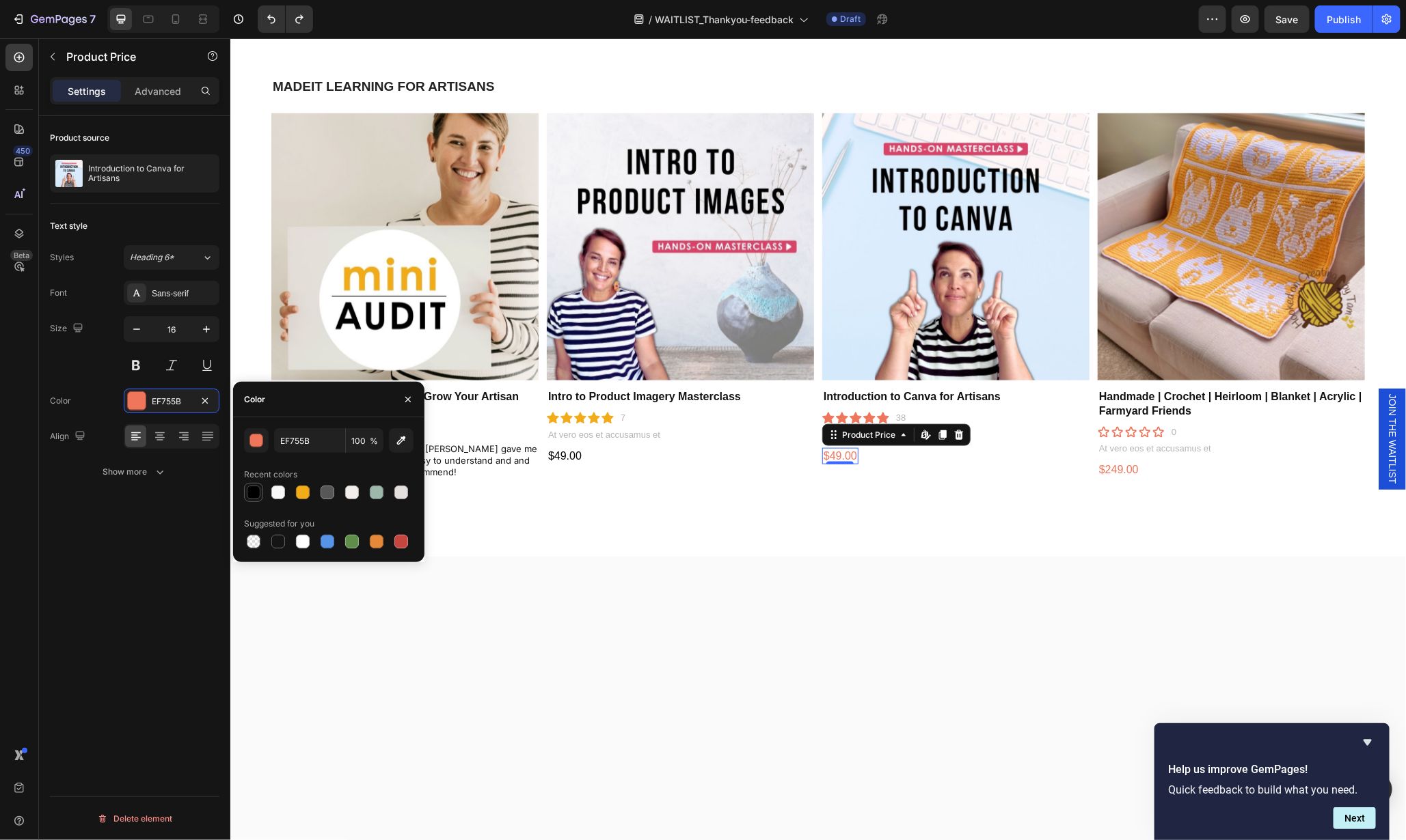
click at [251, 494] on div at bounding box center [253, 492] width 13 height 13
type input "000000"
click at [1112, 469] on div "$249.00 Product Price Product Price" at bounding box center [1118, 470] width 42 height 17
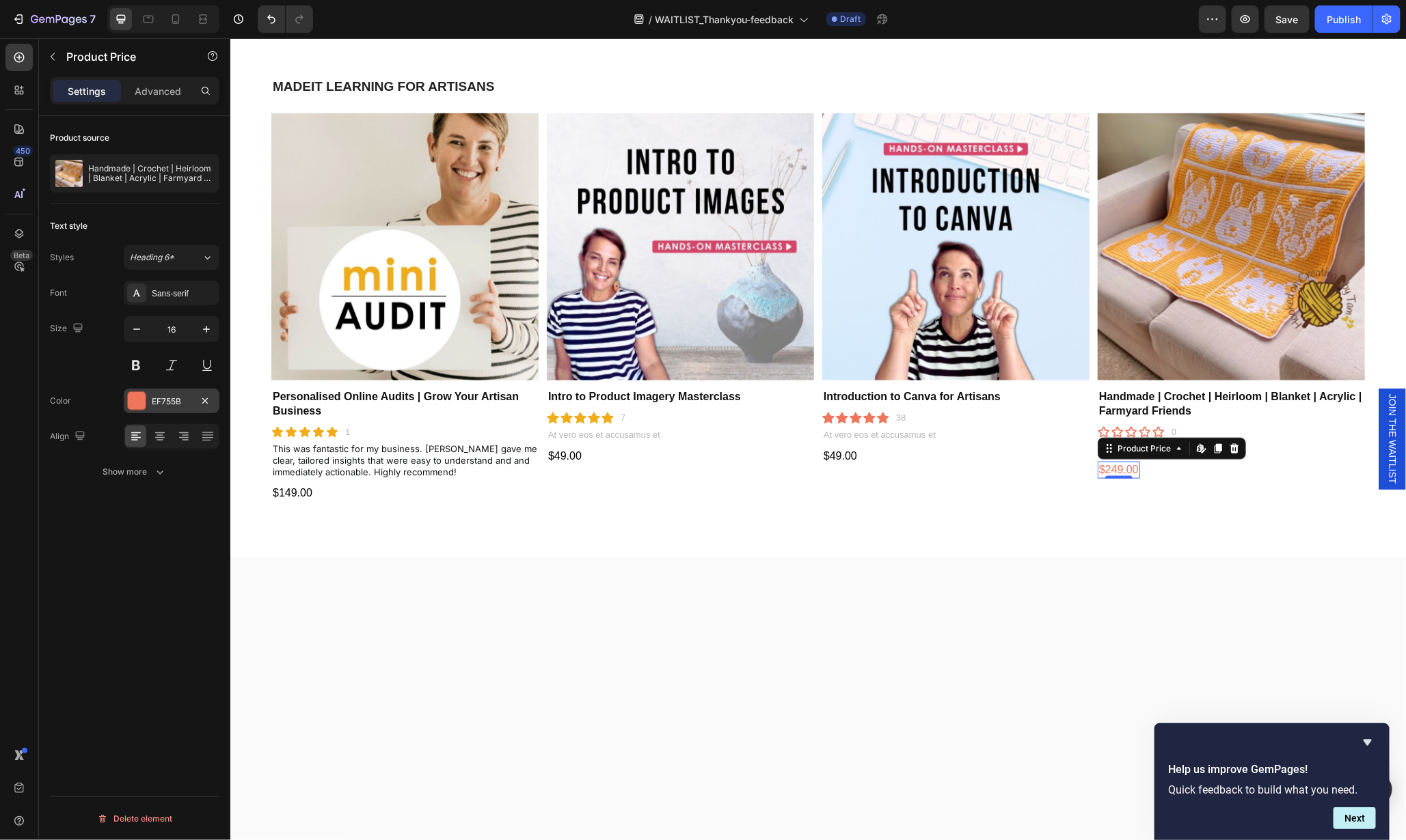
click at [167, 396] on div "EF755B" at bounding box center [172, 401] width 40 height 12
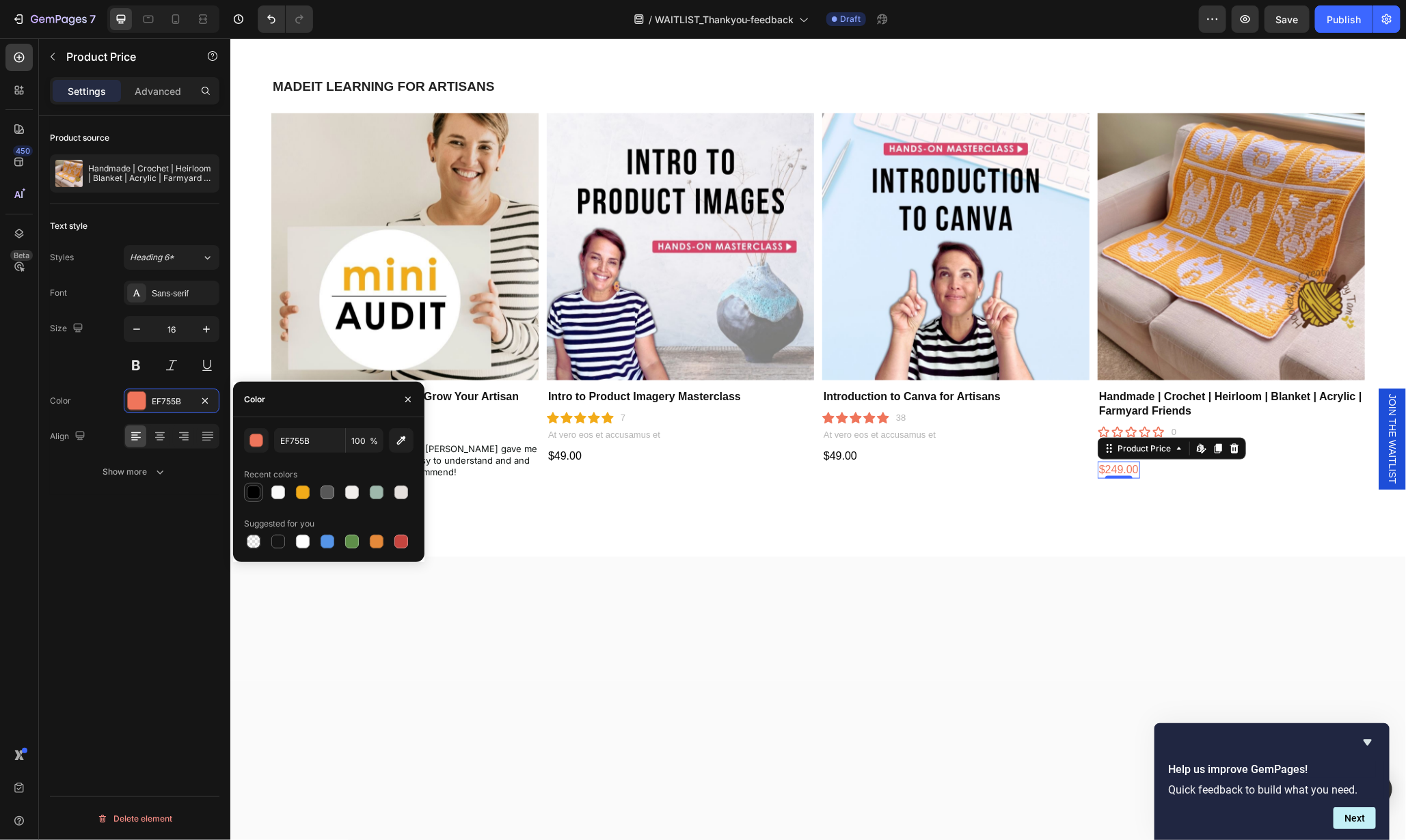
click at [250, 492] on div at bounding box center [253, 492] width 13 height 13
type input "000000"
click at [1201, 306] on img at bounding box center [1230, 247] width 267 height 267
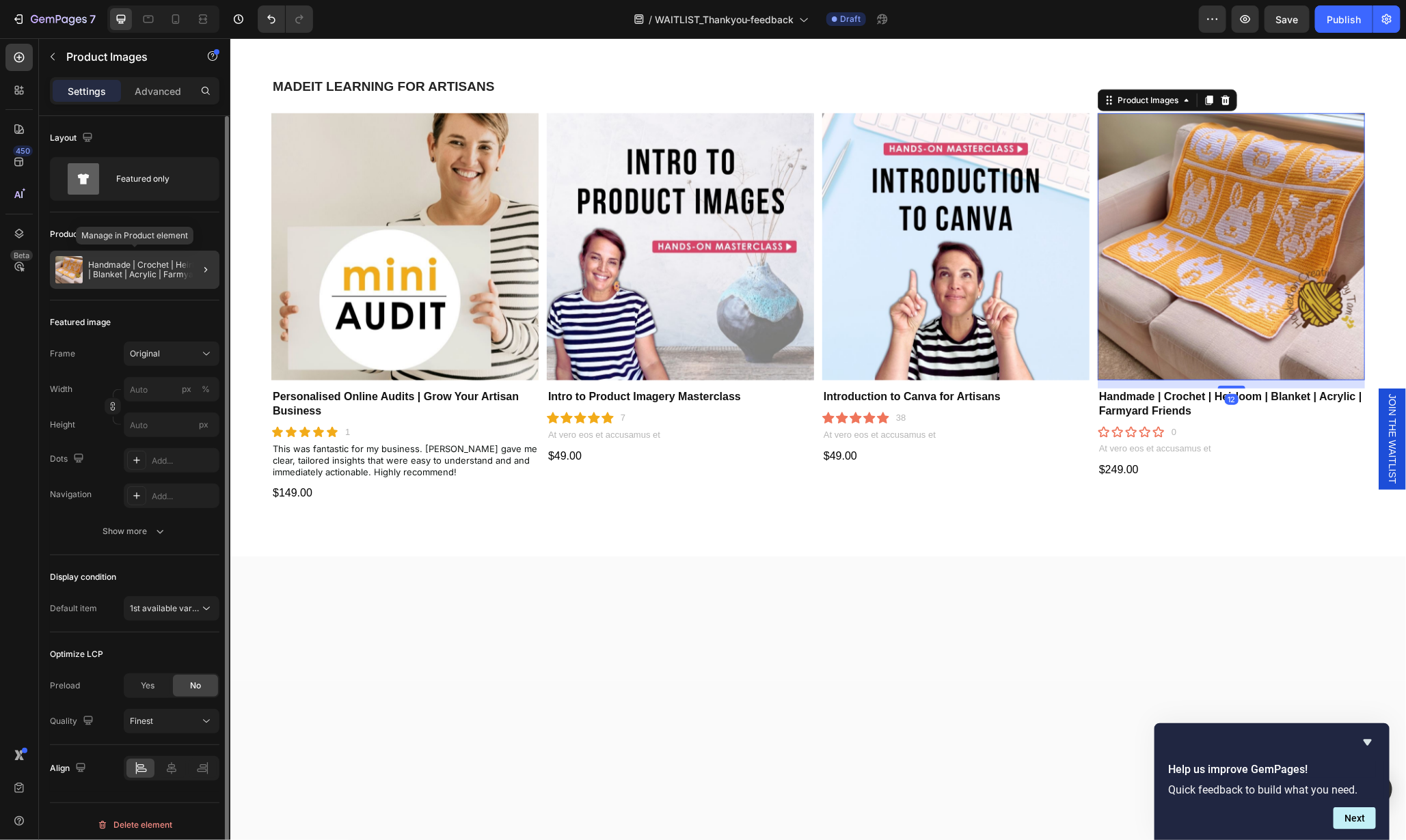
click at [152, 279] on div "Handmade | Crochet | Heirloom | Blanket | Acrylic | Farmyard Friends" at bounding box center [134, 270] width 170 height 38
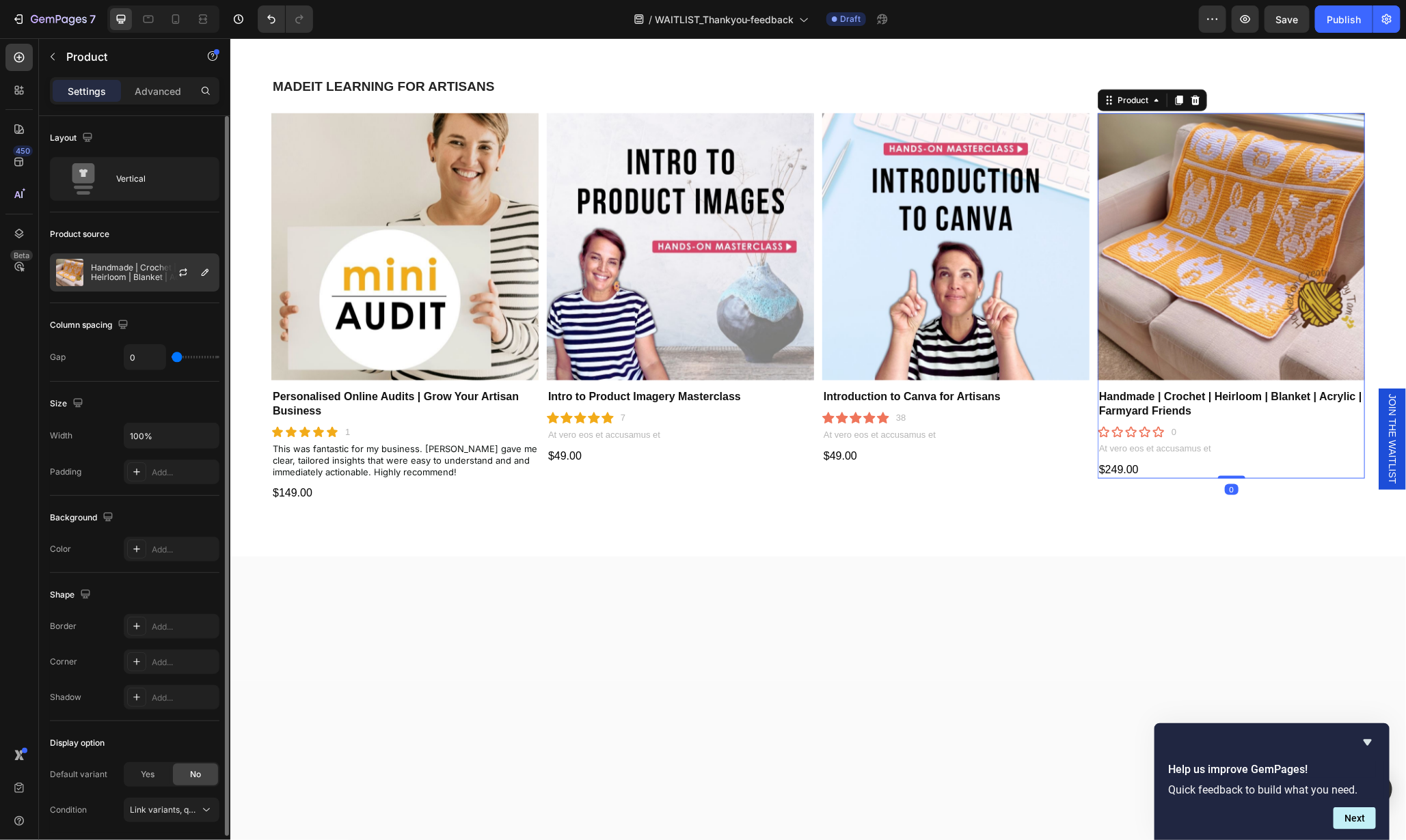
click at [162, 274] on div at bounding box center [188, 272] width 60 height 37
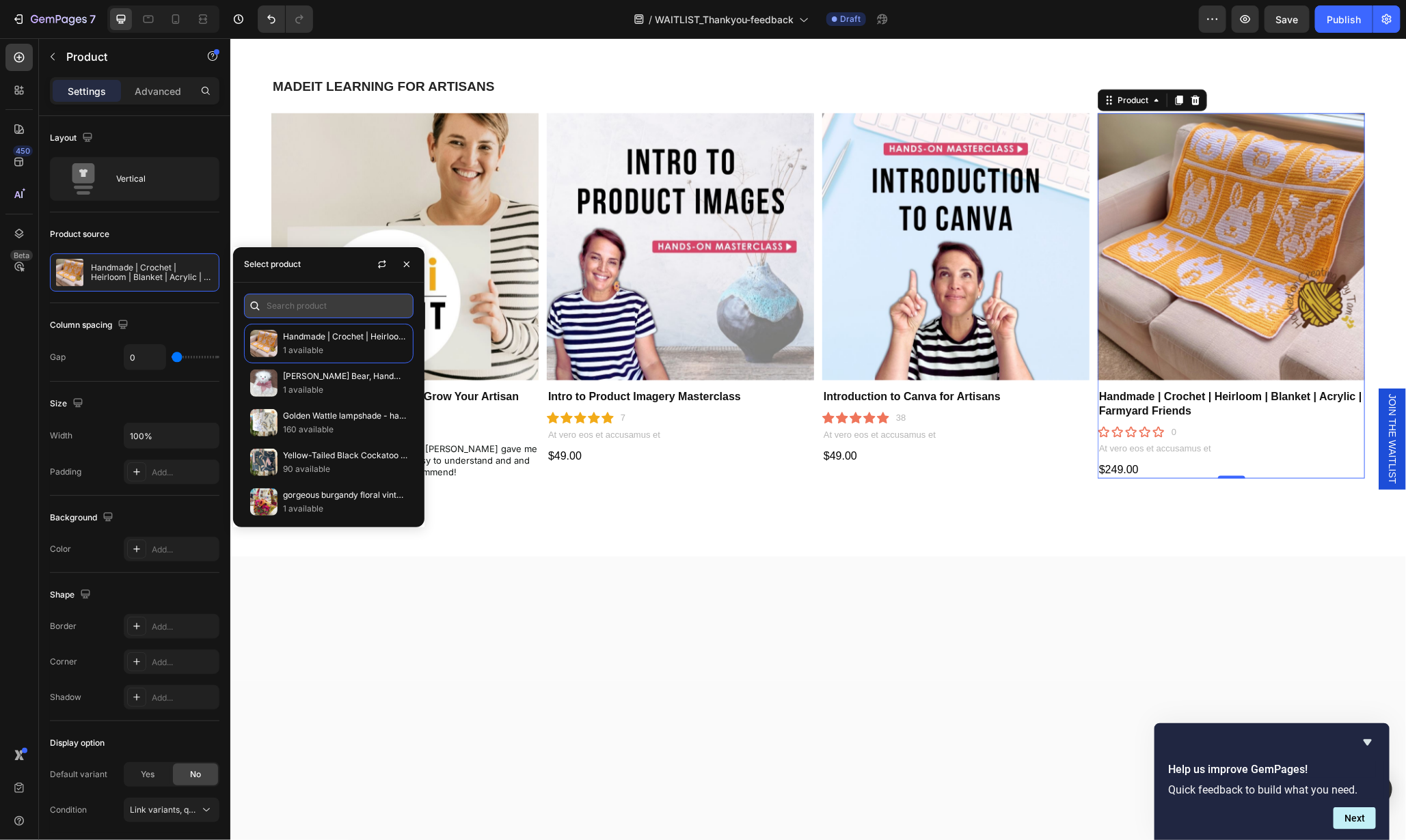
click at [296, 303] on input "text" at bounding box center [329, 306] width 170 height 25
paste input "Craft The Ideal Product Page"
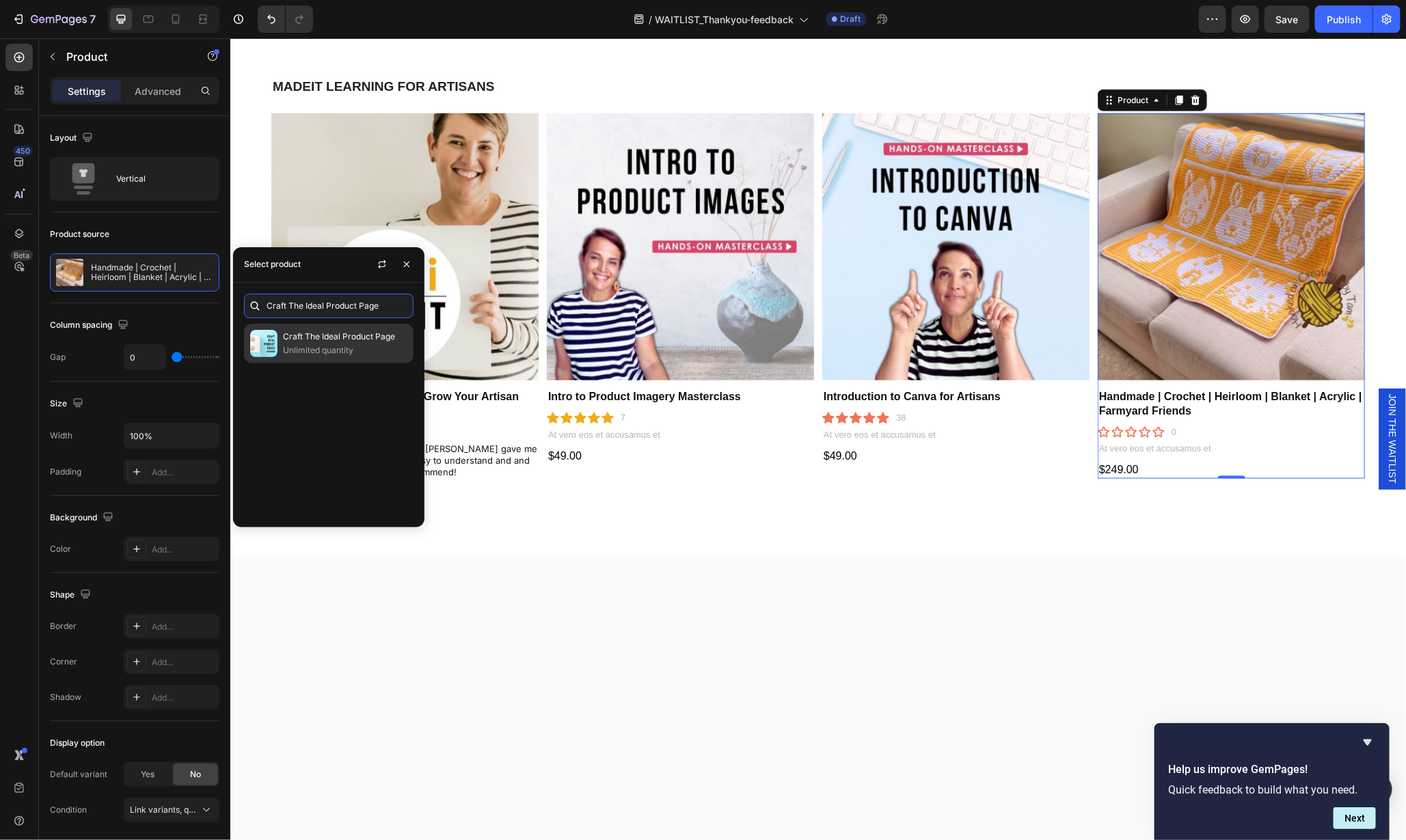
type input "Craft The Ideal Product Page"
click at [307, 340] on p "Craft The Ideal Product Page" at bounding box center [345, 336] width 125 height 13
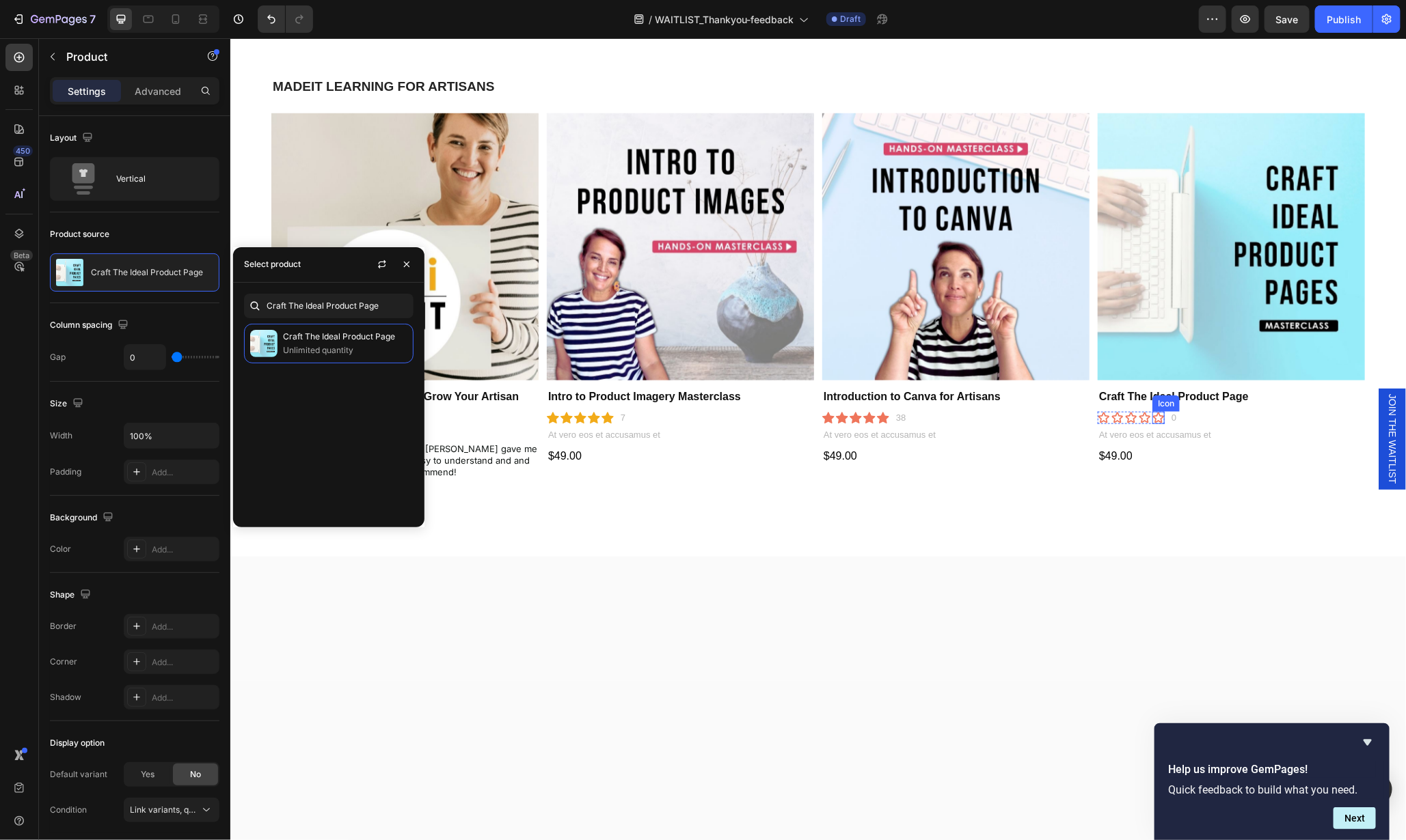
click at [1151, 415] on div "Icon" at bounding box center [1158, 417] width 12 height 12
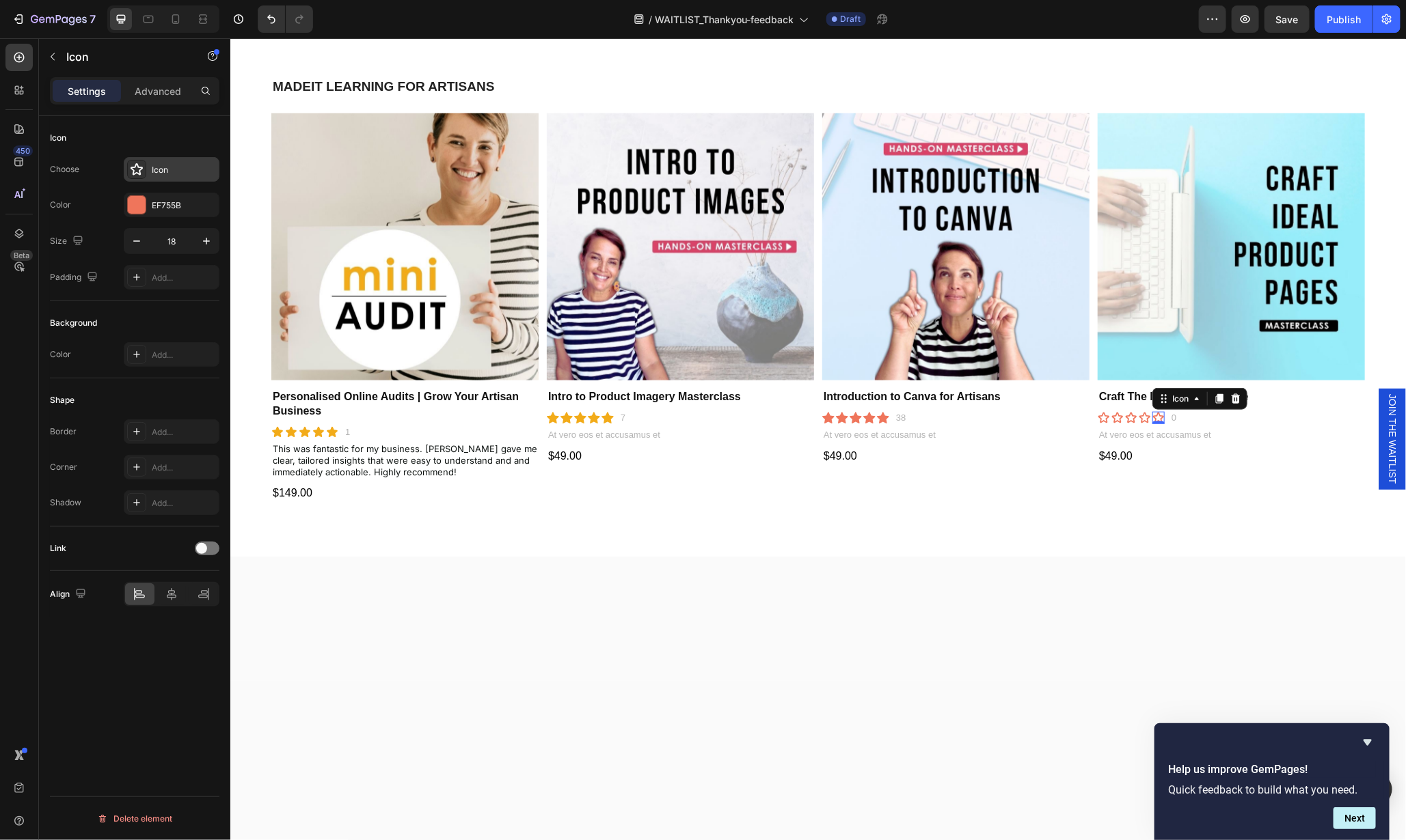
drag, startPoint x: 139, startPoint y: 164, endPoint x: 213, endPoint y: 173, distance: 74.5
click at [139, 164] on icon at bounding box center [136, 169] width 13 height 13
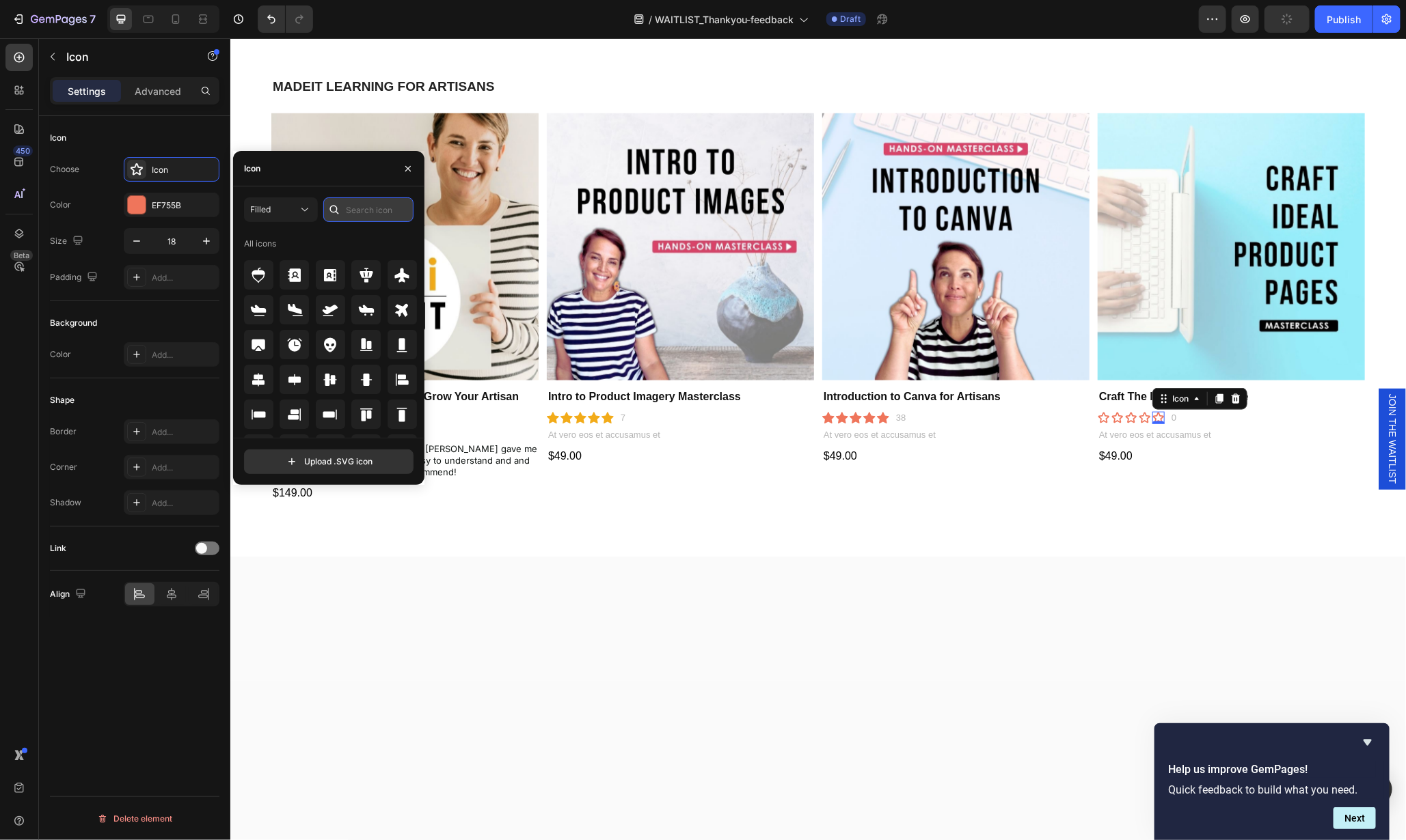
click at [379, 206] on input "text" at bounding box center [369, 210] width 90 height 25
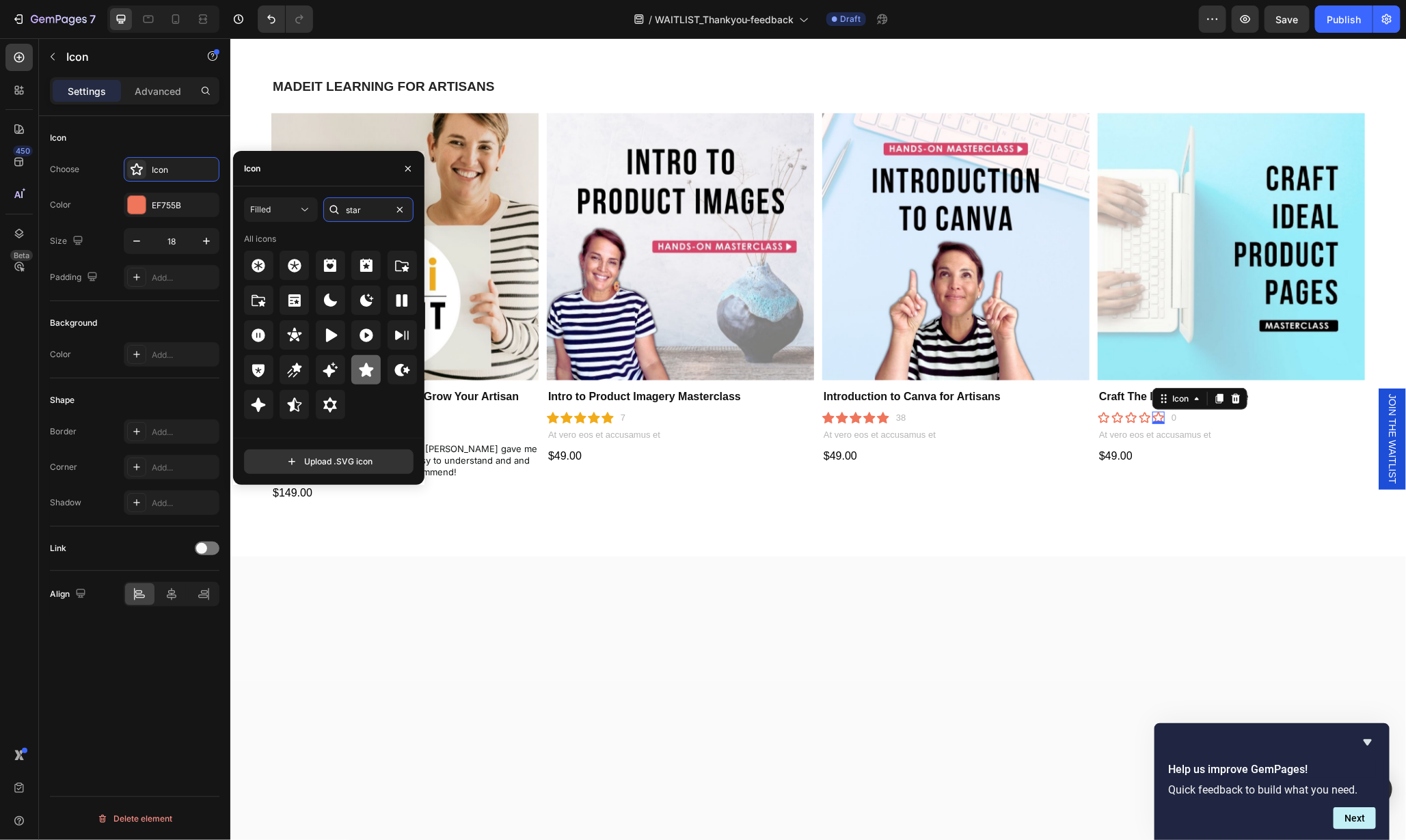
type input "star"
click at [367, 363] on icon at bounding box center [366, 370] width 17 height 17
click at [137, 205] on div at bounding box center [137, 205] width 18 height 18
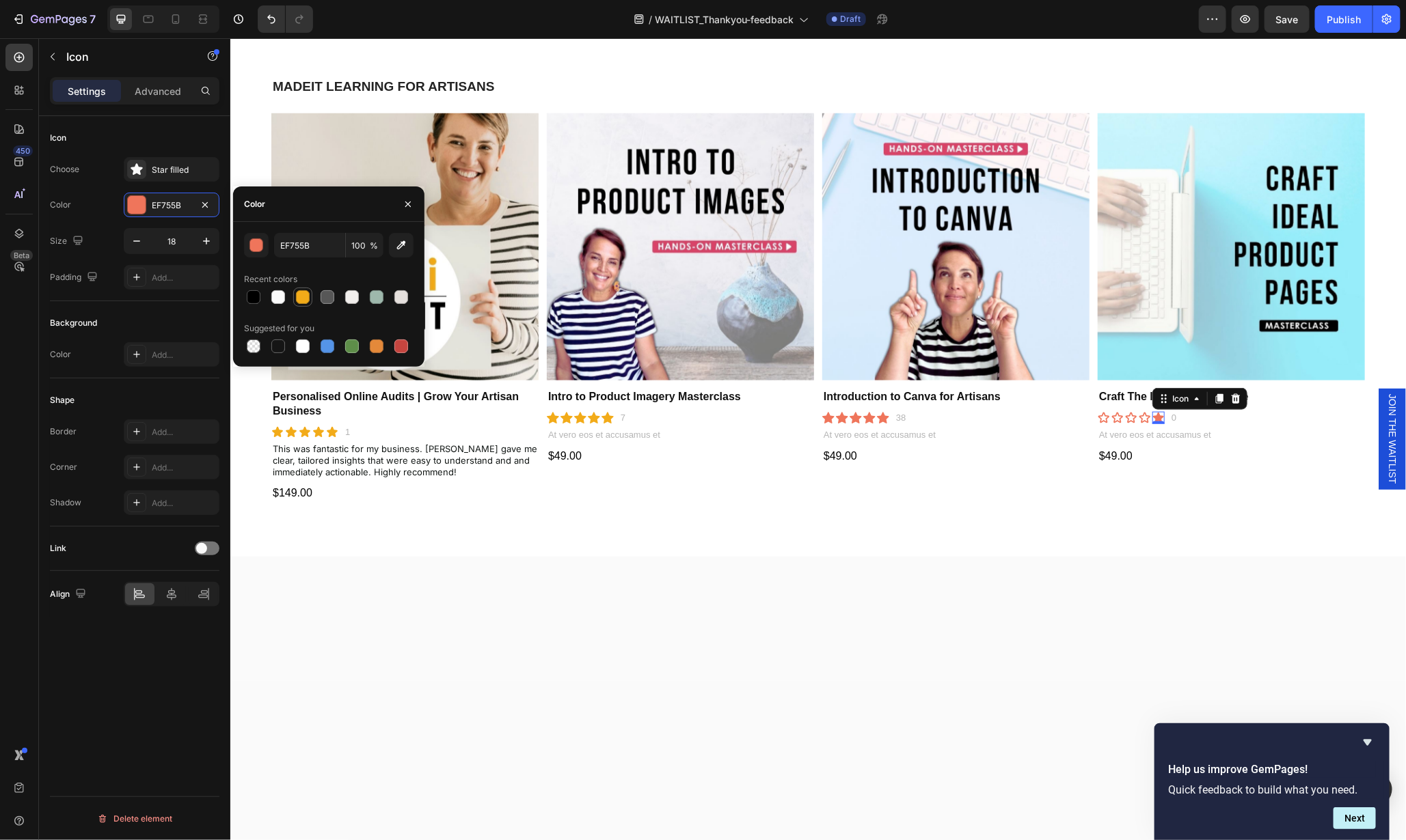
click at [302, 299] on div at bounding box center [302, 296] width 13 height 13
type input "F2AB19"
click at [1097, 414] on div "Icon" at bounding box center [1103, 417] width 12 height 12
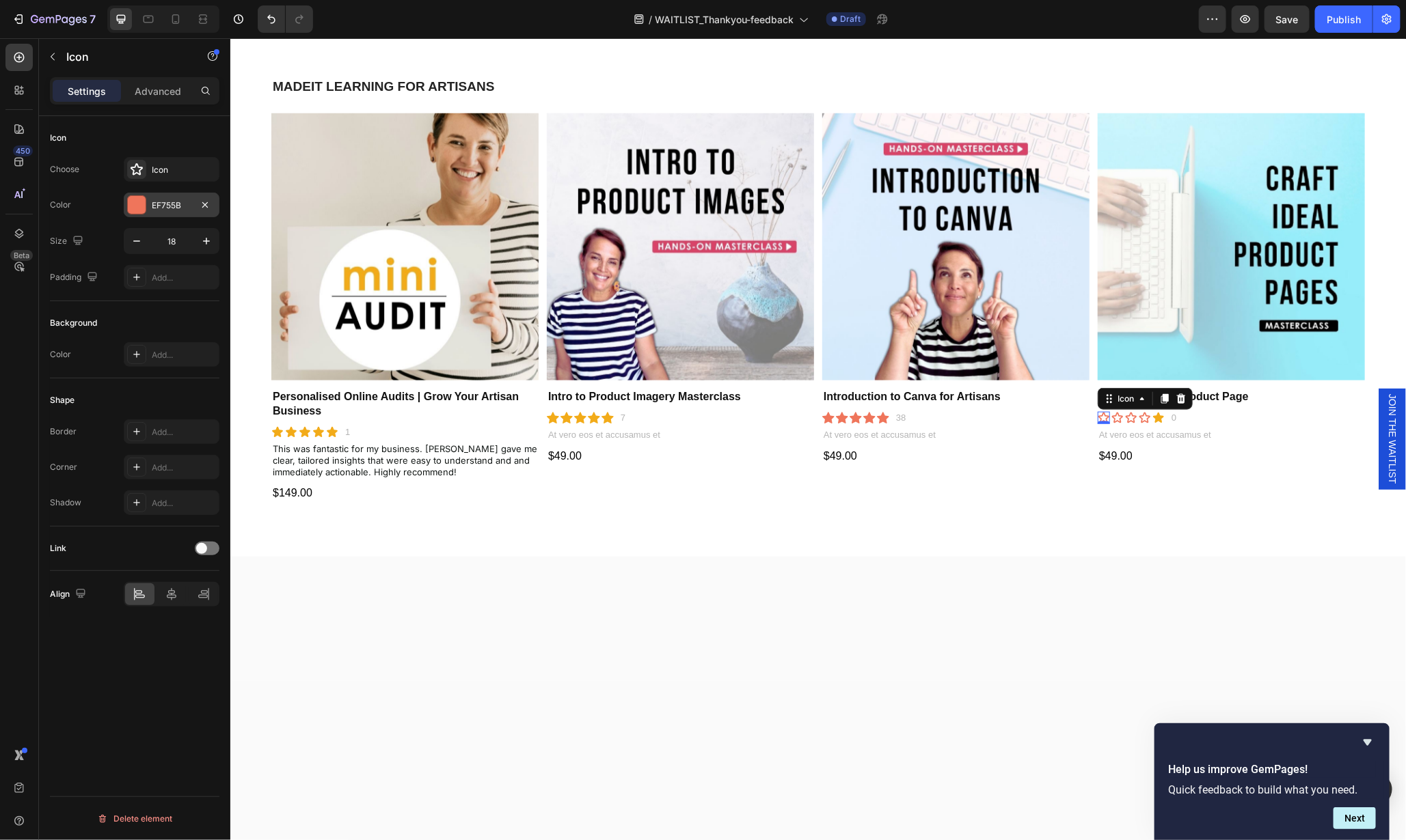
click at [181, 209] on div "EF755B" at bounding box center [172, 206] width 40 height 12
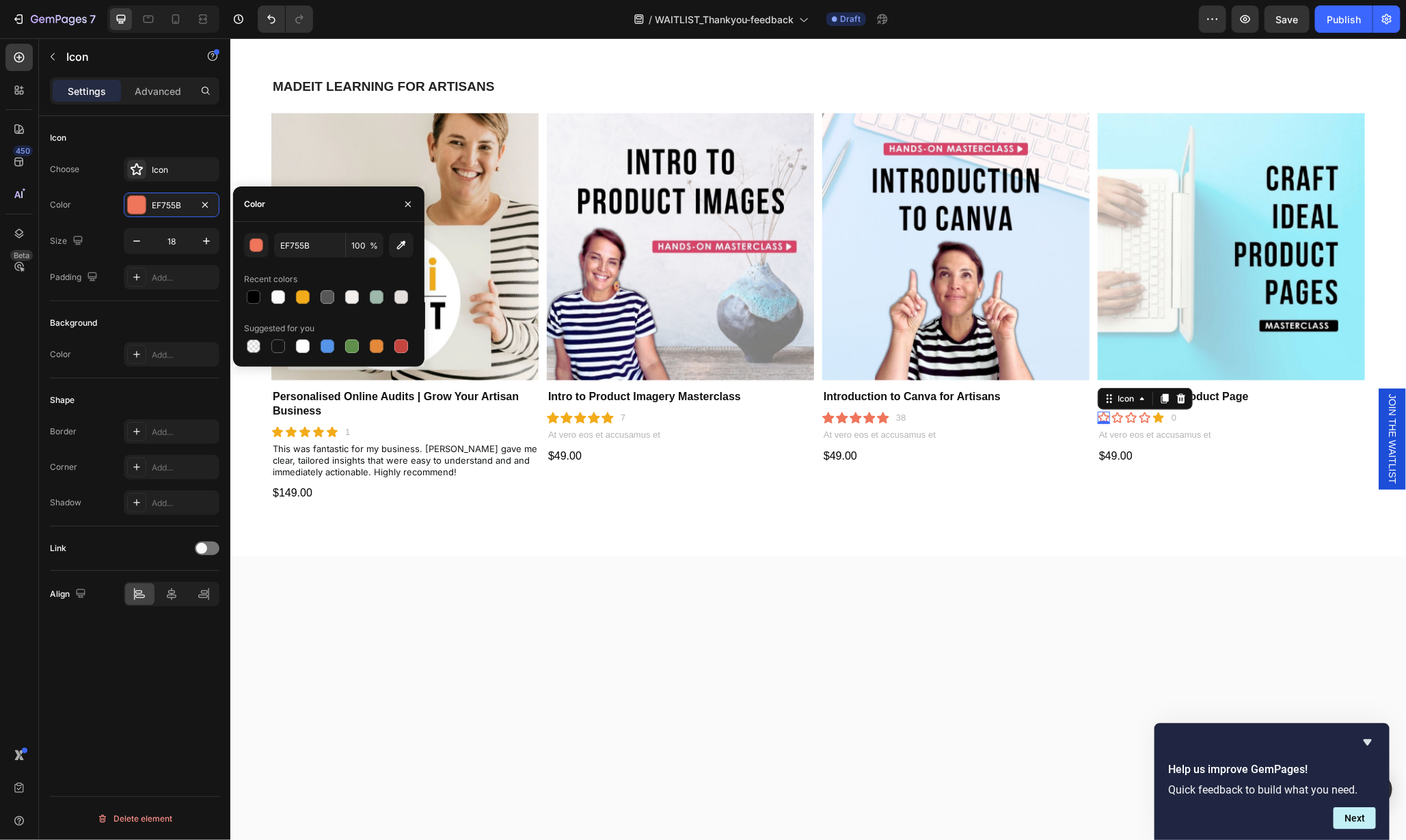
drag, startPoint x: 305, startPoint y: 299, endPoint x: 224, endPoint y: 244, distance: 97.9
click at [305, 299] on div at bounding box center [302, 296] width 13 height 13
type input "F2AB19"
click at [138, 165] on icon at bounding box center [137, 170] width 12 height 12
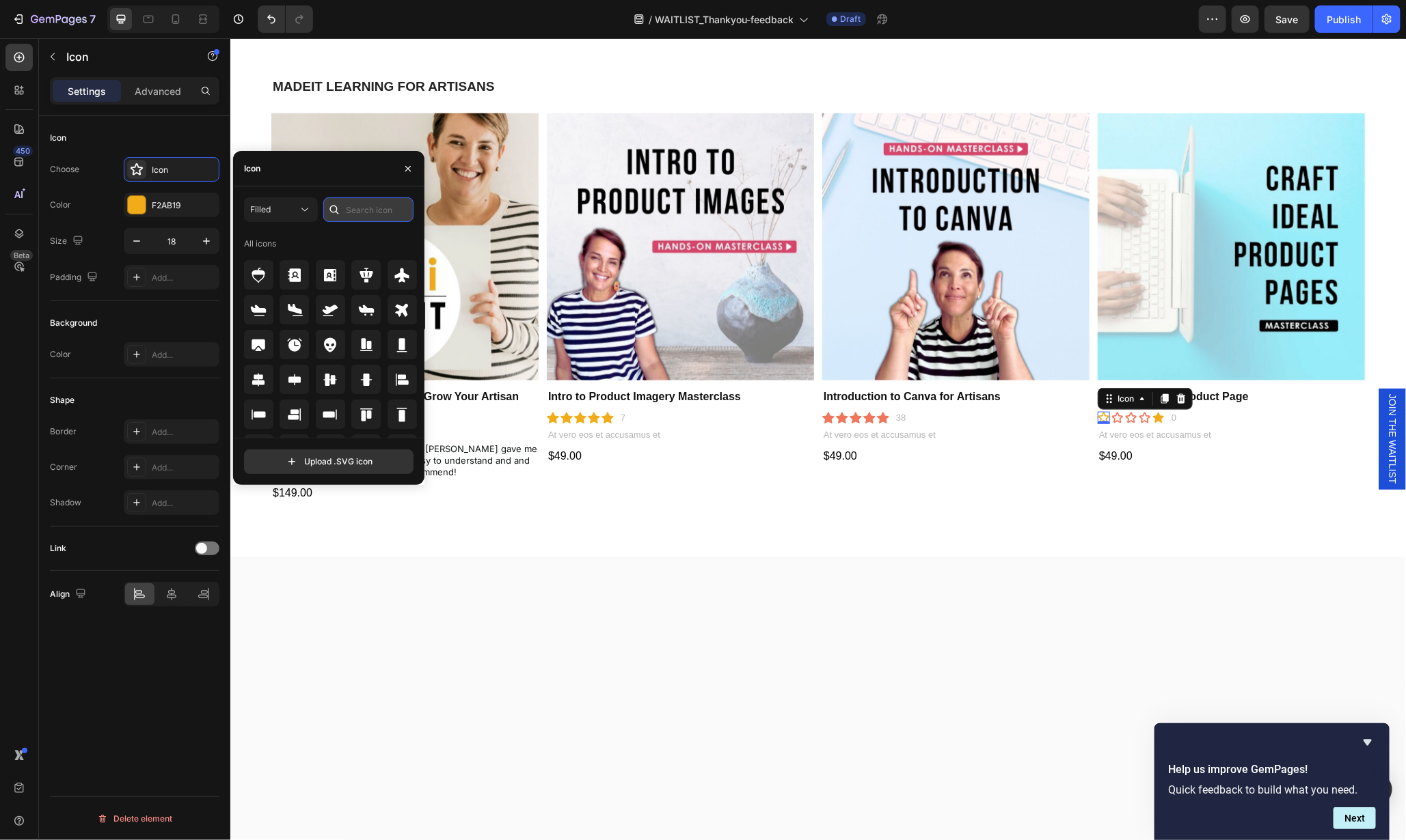
click at [364, 215] on input "text" at bounding box center [369, 210] width 90 height 25
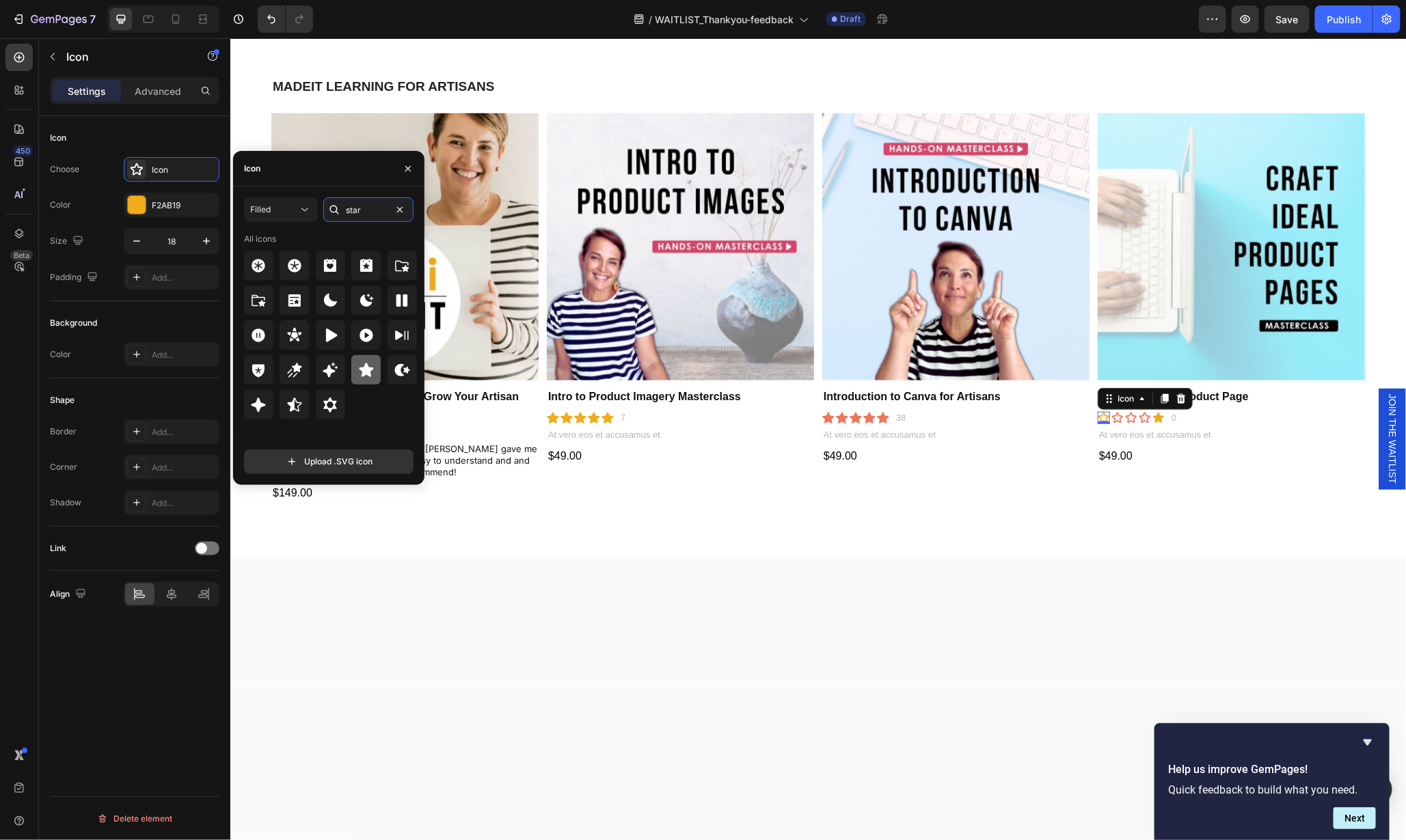
type input "star"
click at [369, 369] on icon at bounding box center [366, 369] width 14 height 13
click at [1138, 415] on icon at bounding box center [1144, 417] width 12 height 12
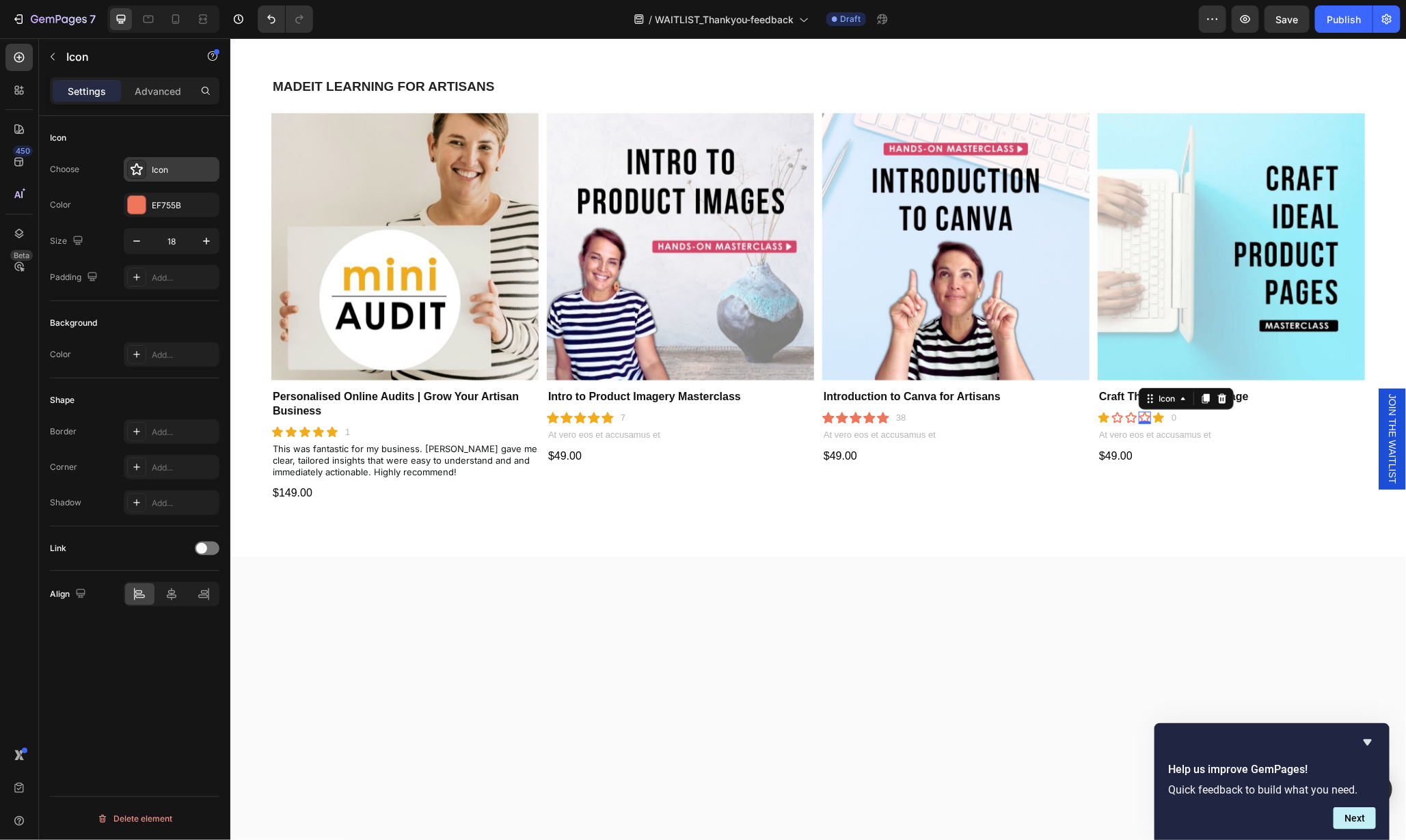
click at [169, 167] on div "Icon" at bounding box center [184, 170] width 65 height 12
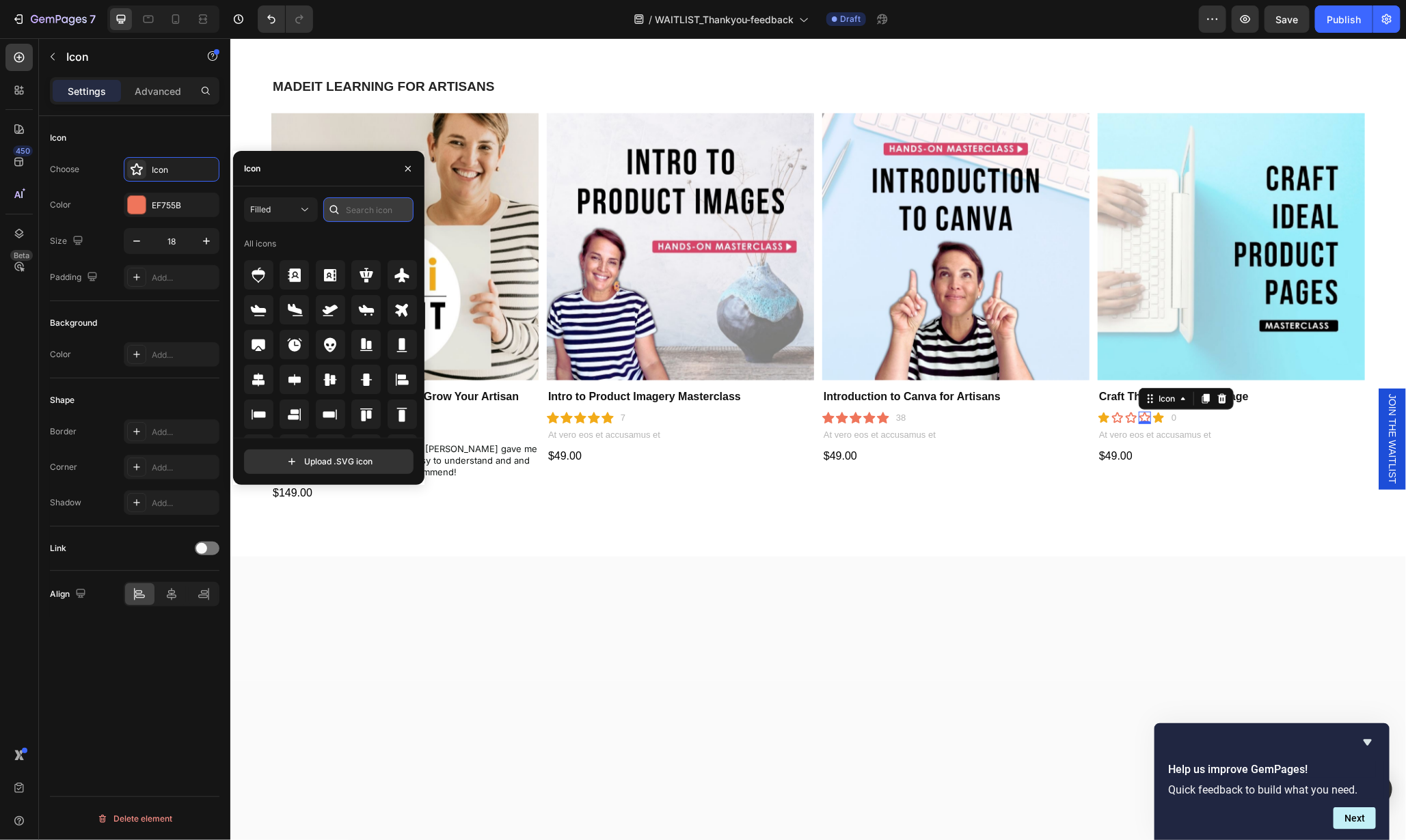
click at [375, 209] on input "text" at bounding box center [369, 210] width 90 height 25
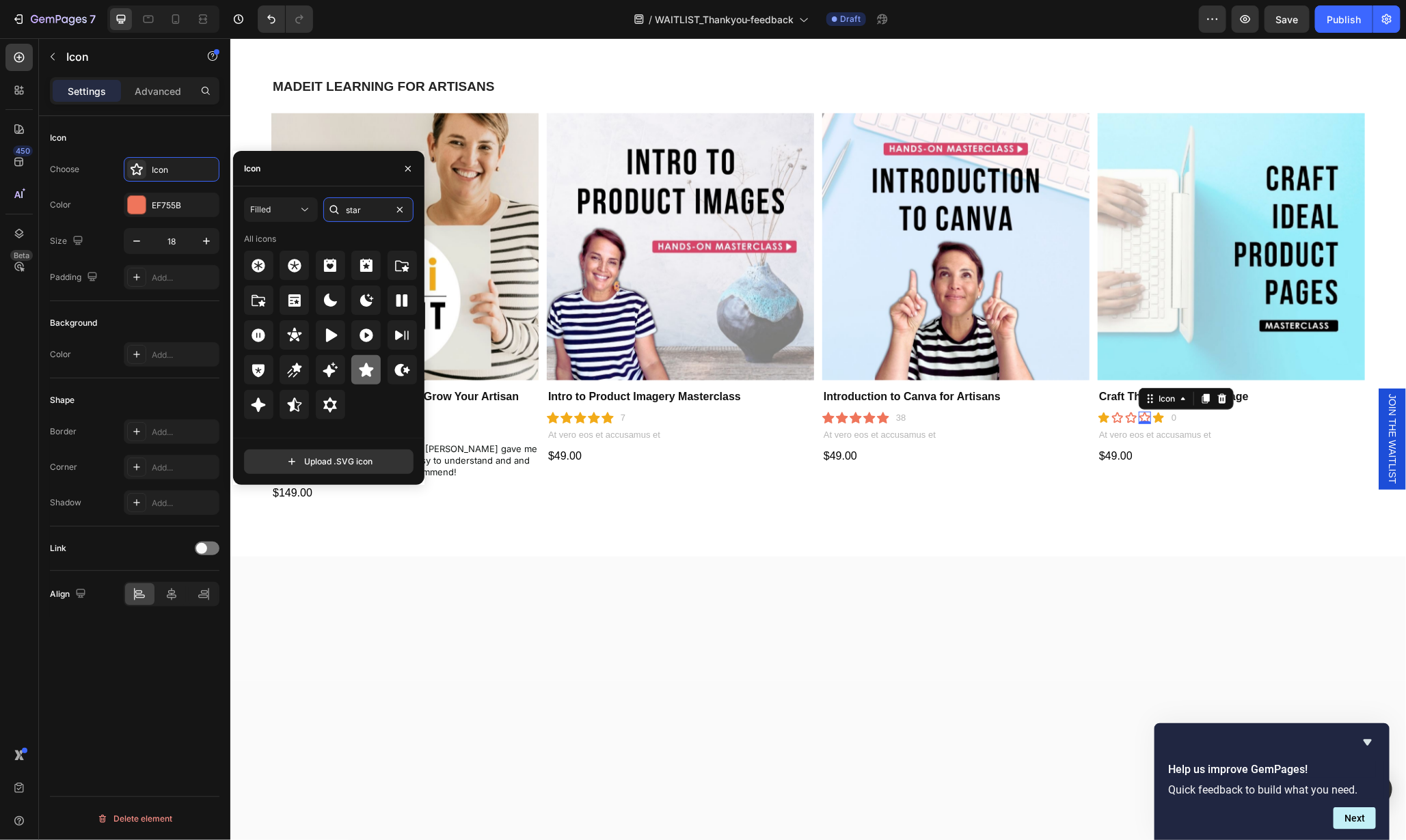
type input "star"
click at [371, 364] on icon at bounding box center [366, 370] width 17 height 17
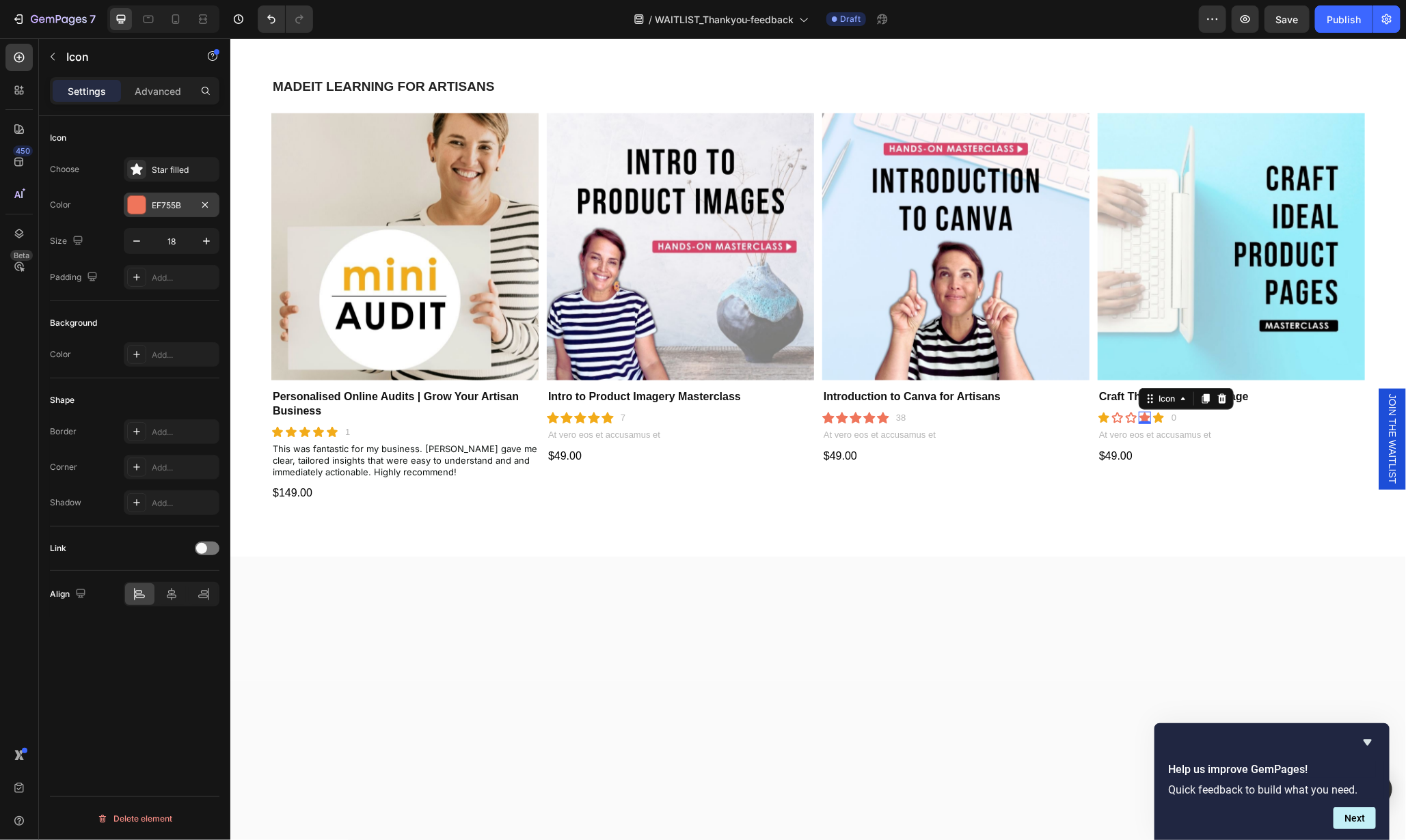
click at [137, 200] on div at bounding box center [137, 205] width 18 height 18
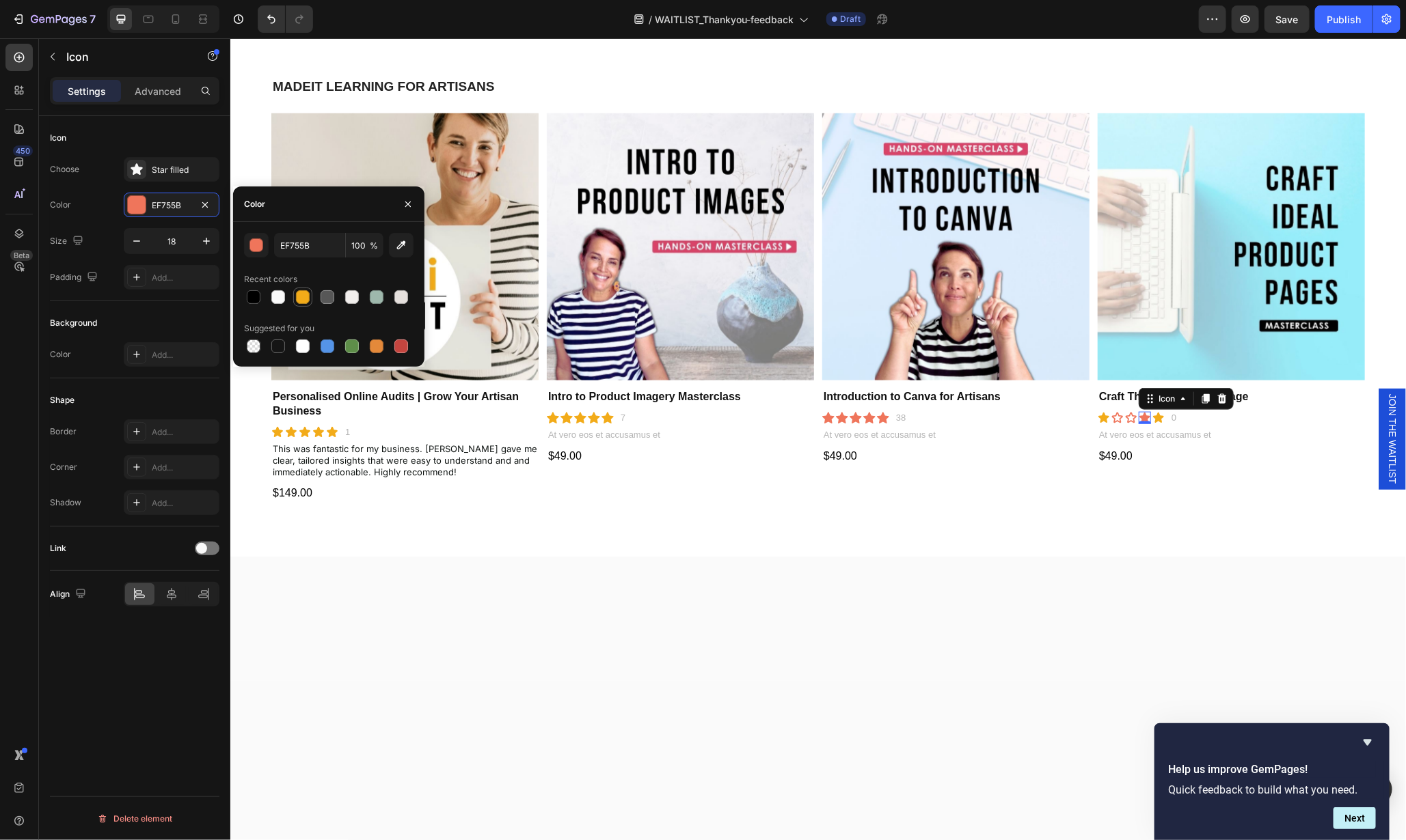
click at [300, 295] on div at bounding box center [302, 296] width 13 height 13
type input "F2AB19"
click at [1124, 416] on icon at bounding box center [1130, 417] width 12 height 12
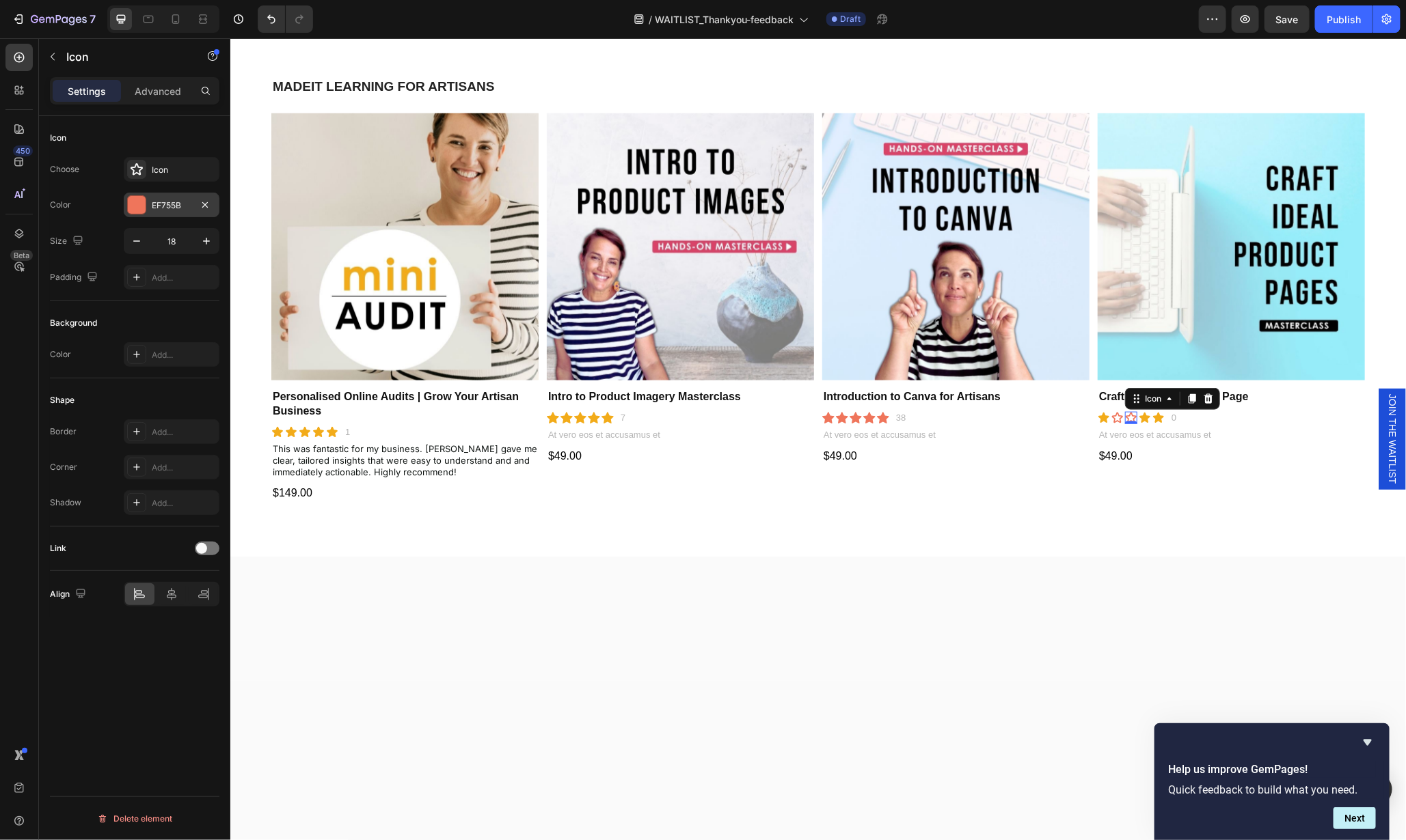
click at [130, 204] on div at bounding box center [137, 205] width 18 height 18
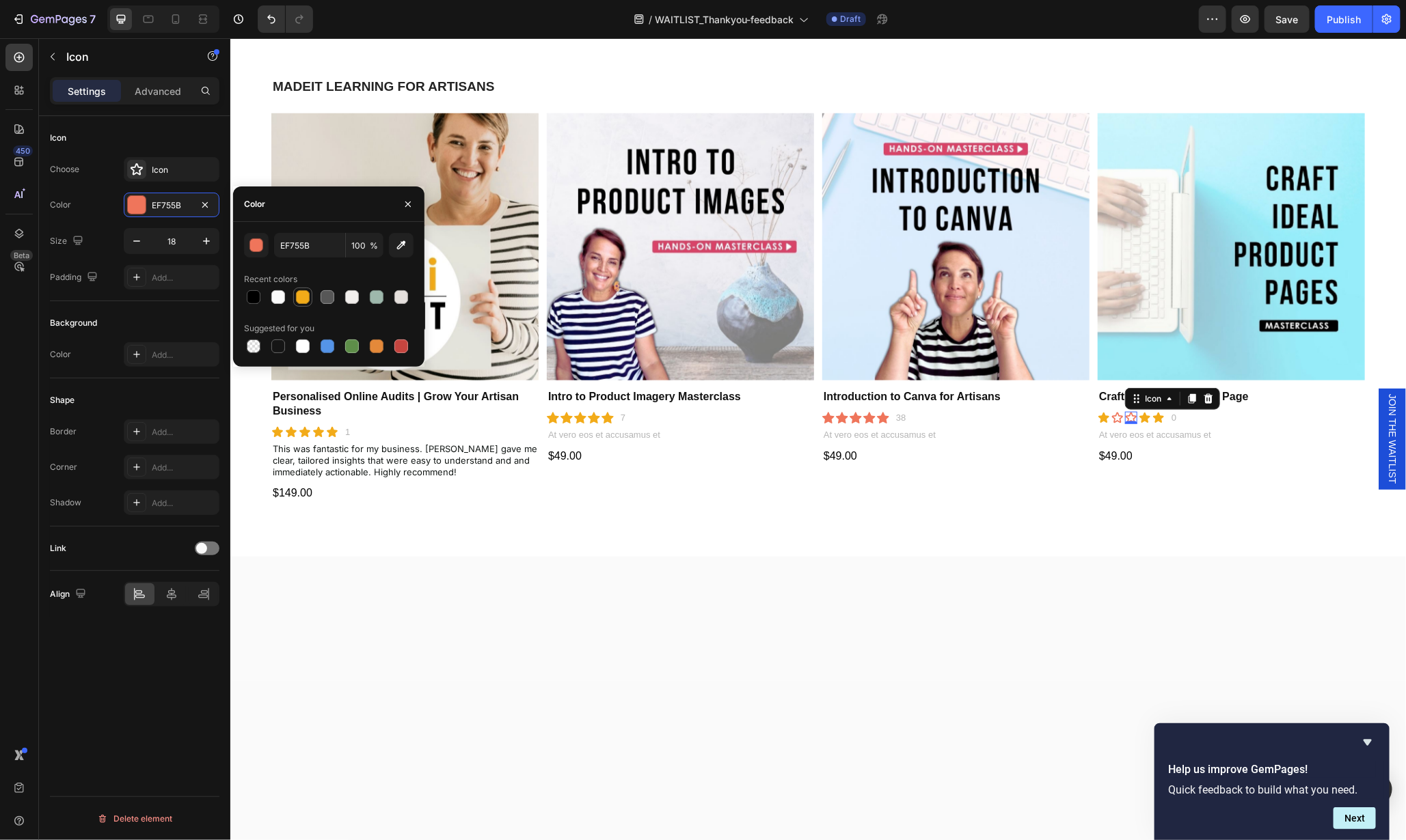
click at [304, 294] on div at bounding box center [302, 296] width 13 height 13
type input "F2AB19"
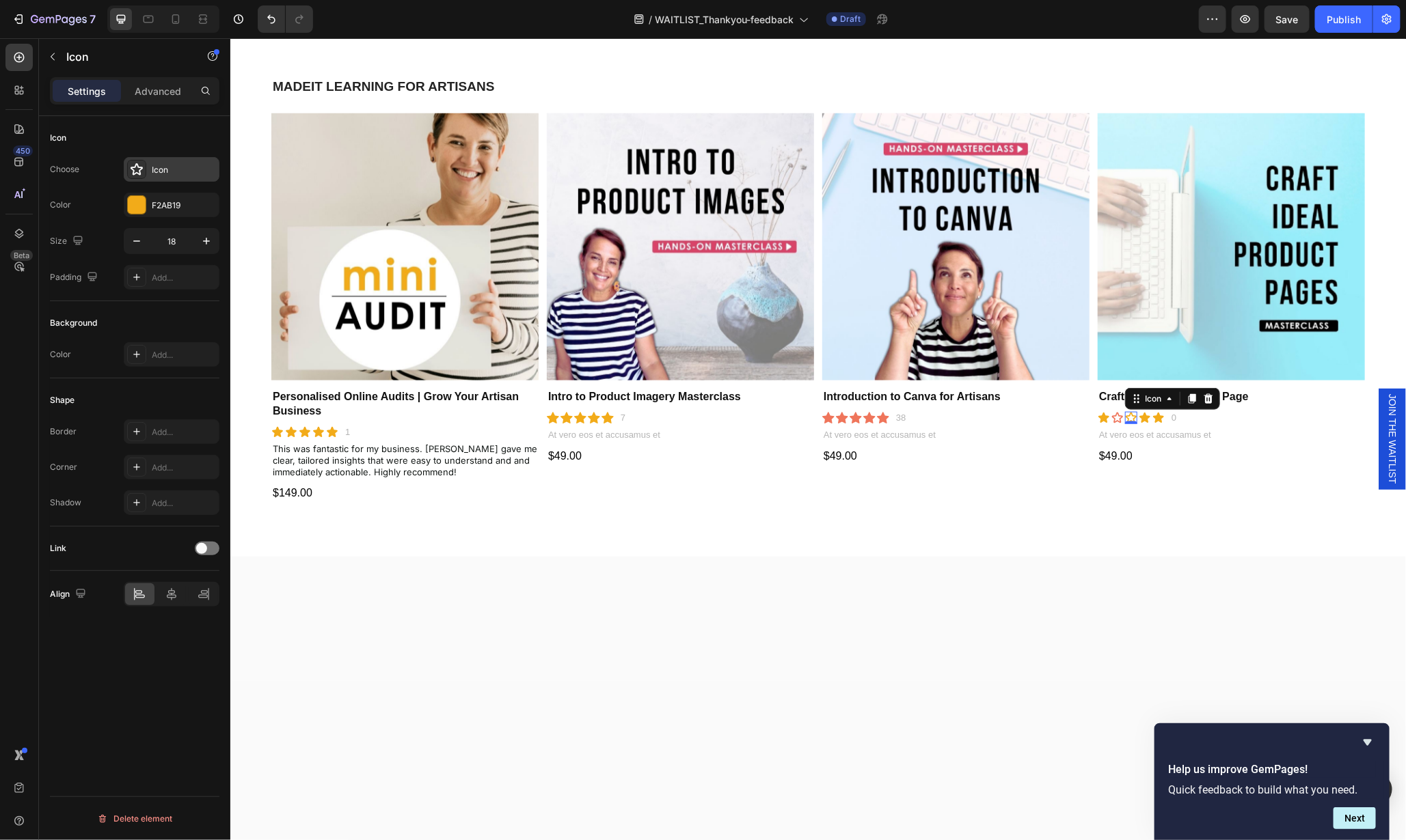
click at [155, 164] on div "Icon" at bounding box center [184, 170] width 65 height 12
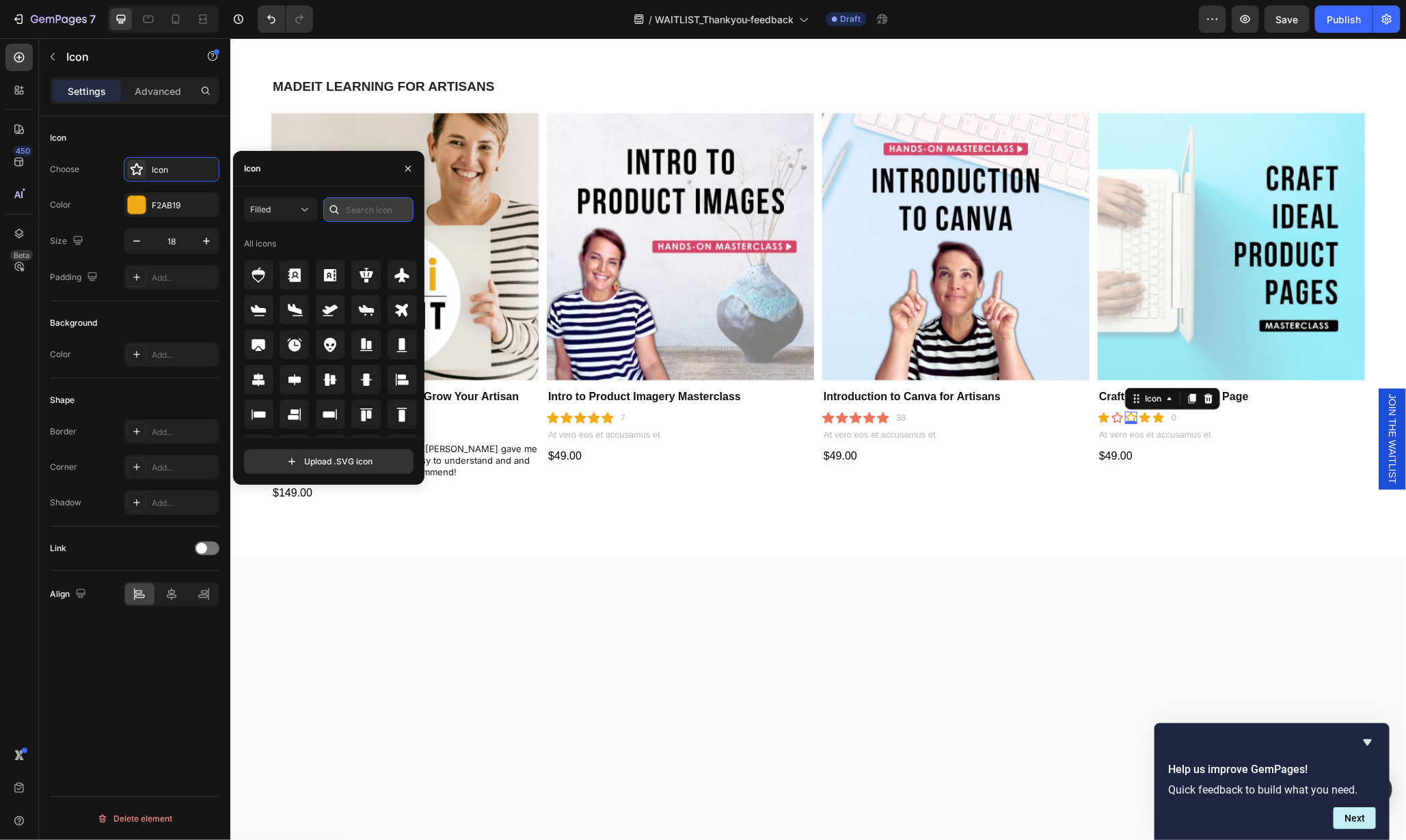
click at [351, 209] on input "text" at bounding box center [369, 210] width 90 height 25
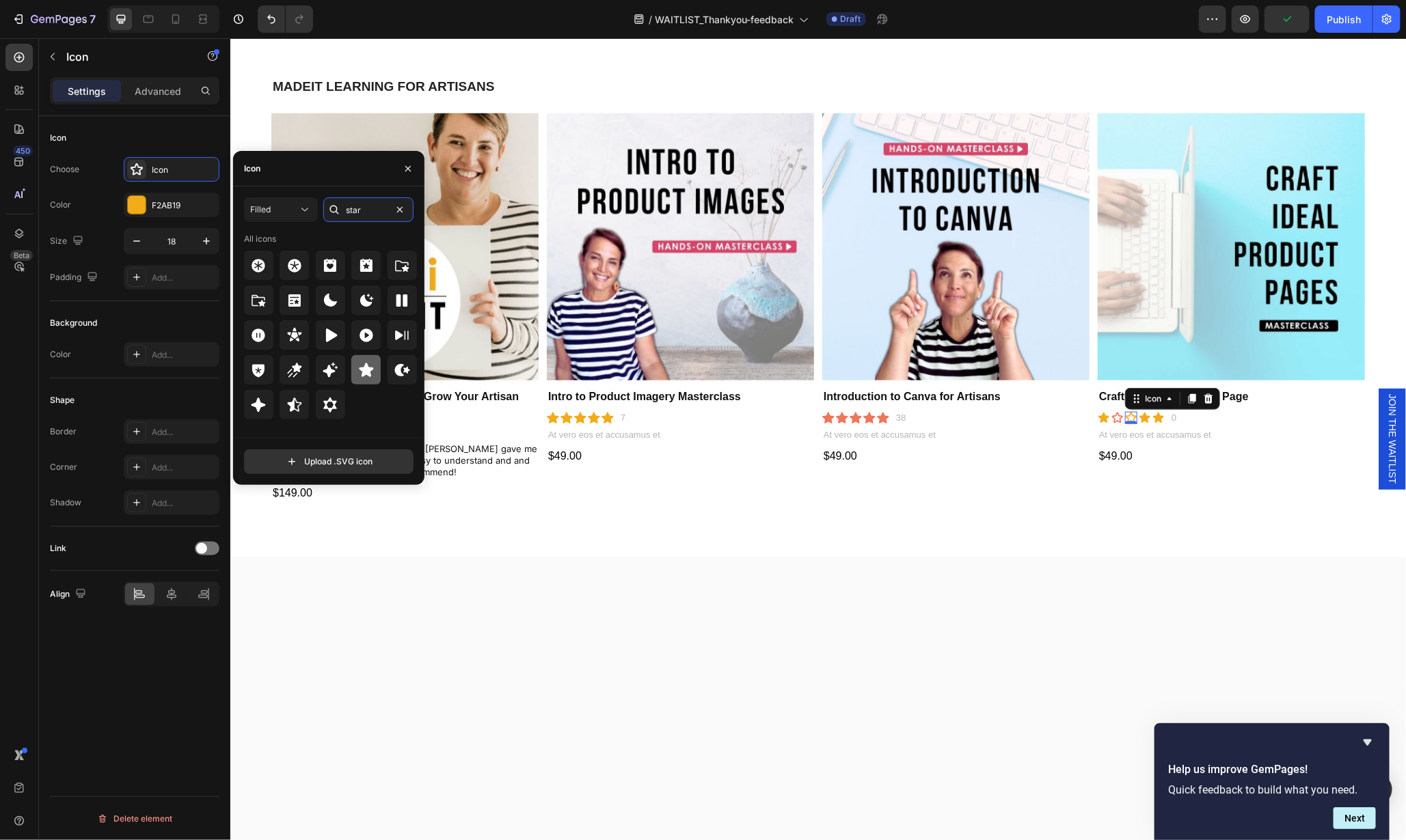
type input "star"
click at [362, 365] on icon at bounding box center [366, 370] width 17 height 17
click at [1111, 413] on icon at bounding box center [1117, 417] width 12 height 12
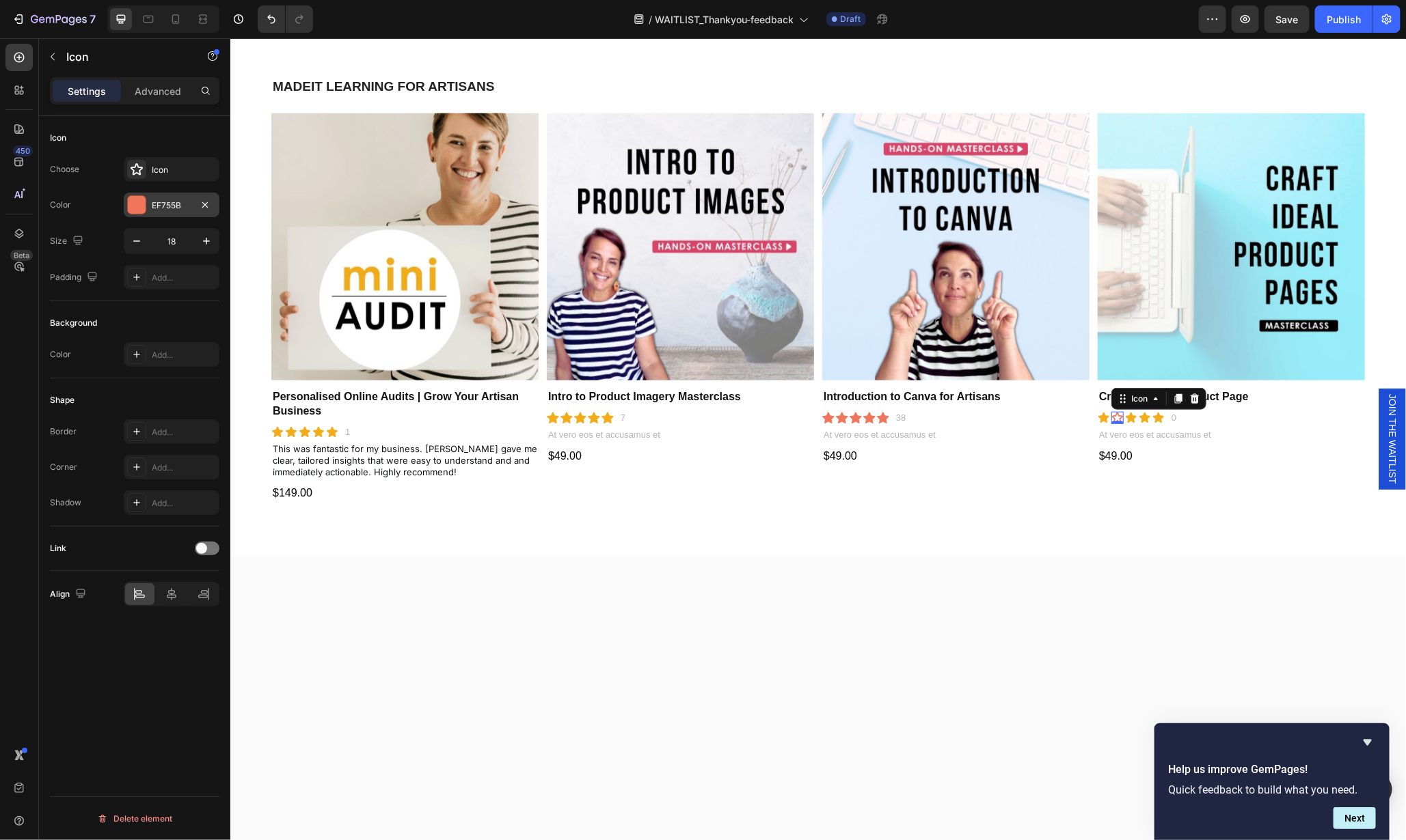
click at [158, 201] on div "EF755B" at bounding box center [172, 206] width 40 height 12
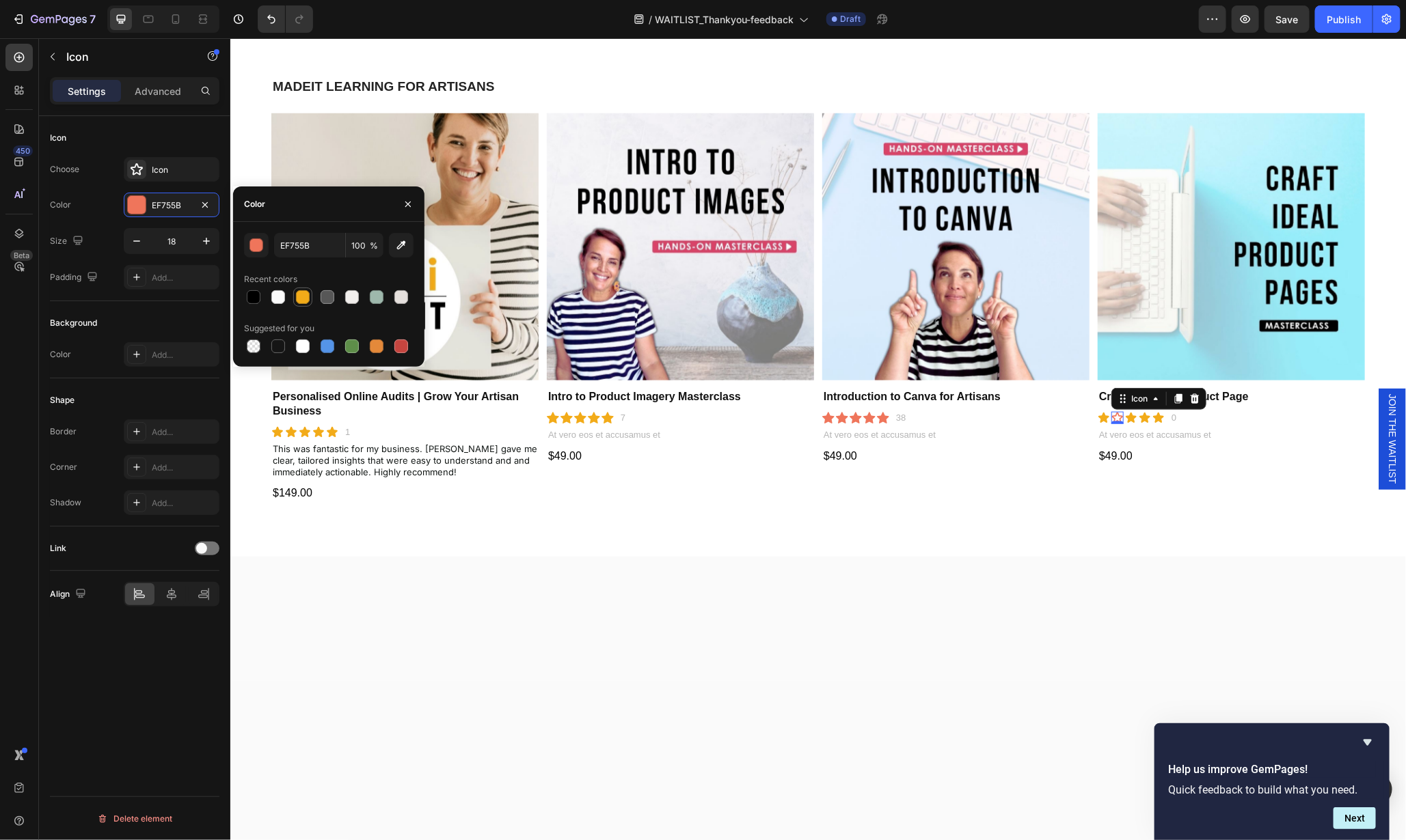
click at [305, 299] on div at bounding box center [302, 296] width 13 height 13
type input "F2AB19"
click at [147, 163] on div "Icon" at bounding box center [172, 170] width 96 height 25
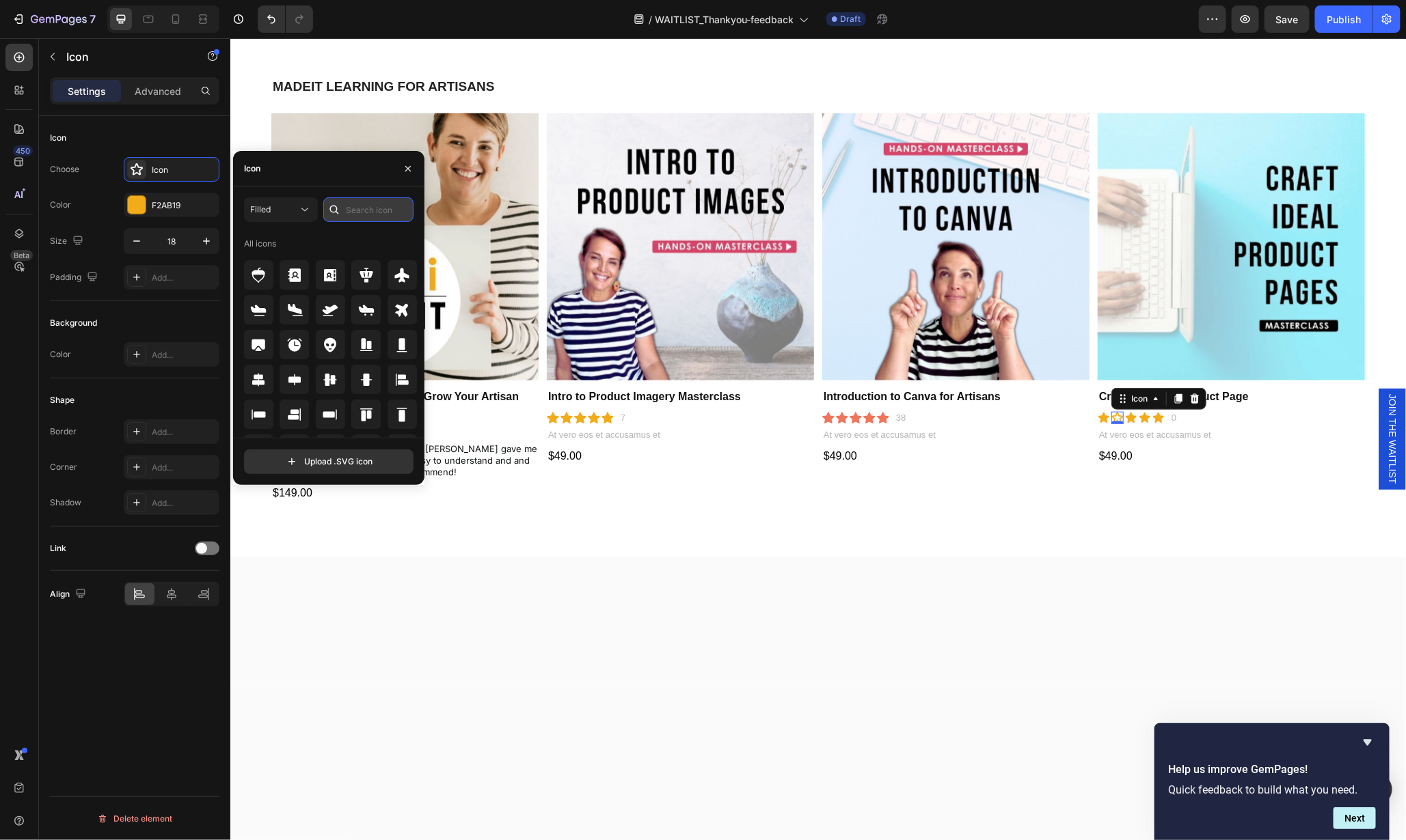
click at [360, 215] on input "text" at bounding box center [369, 210] width 90 height 25
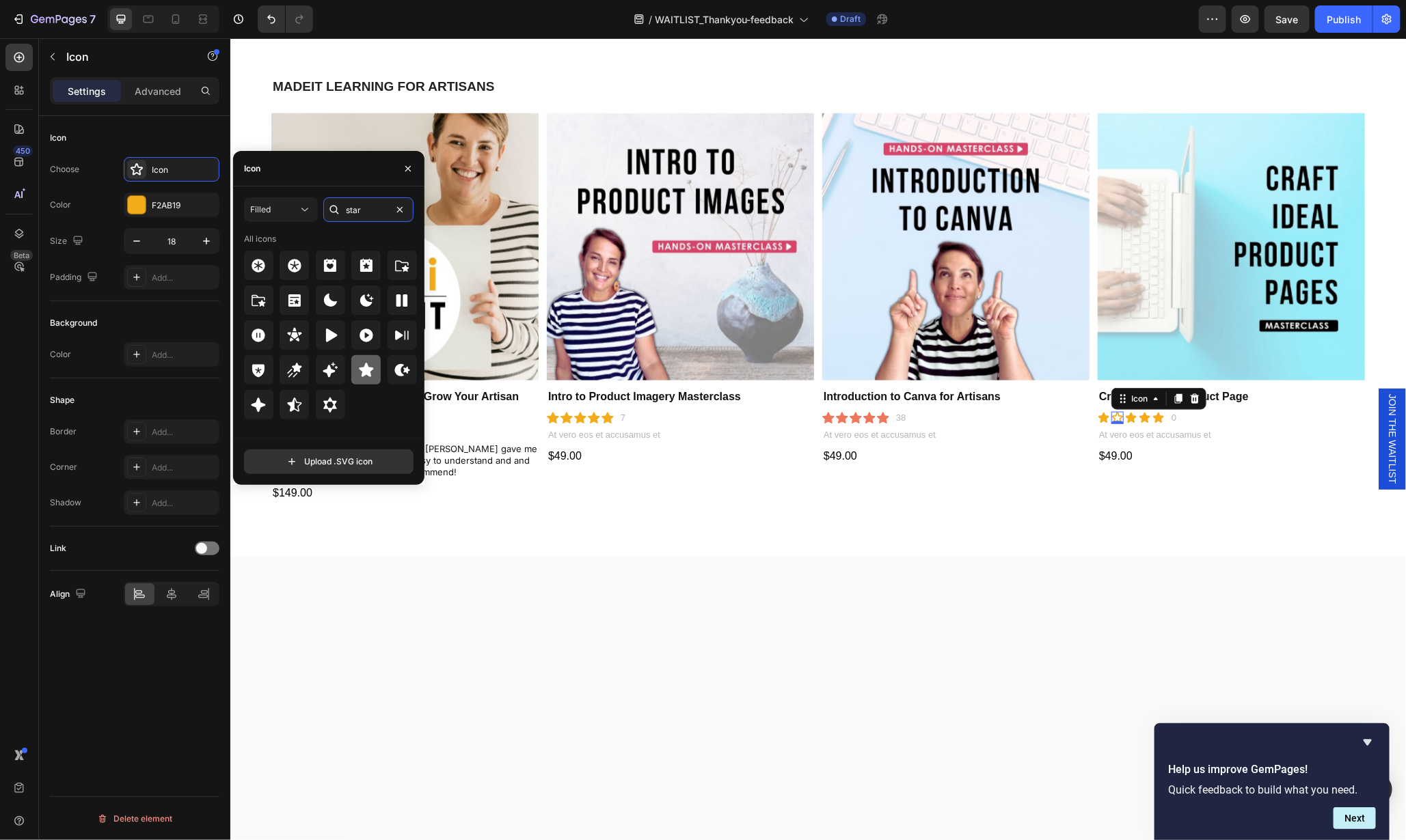
type input "star"
click at [362, 365] on icon at bounding box center [366, 370] width 17 height 17
click at [877, 414] on icon at bounding box center [883, 417] width 12 height 11
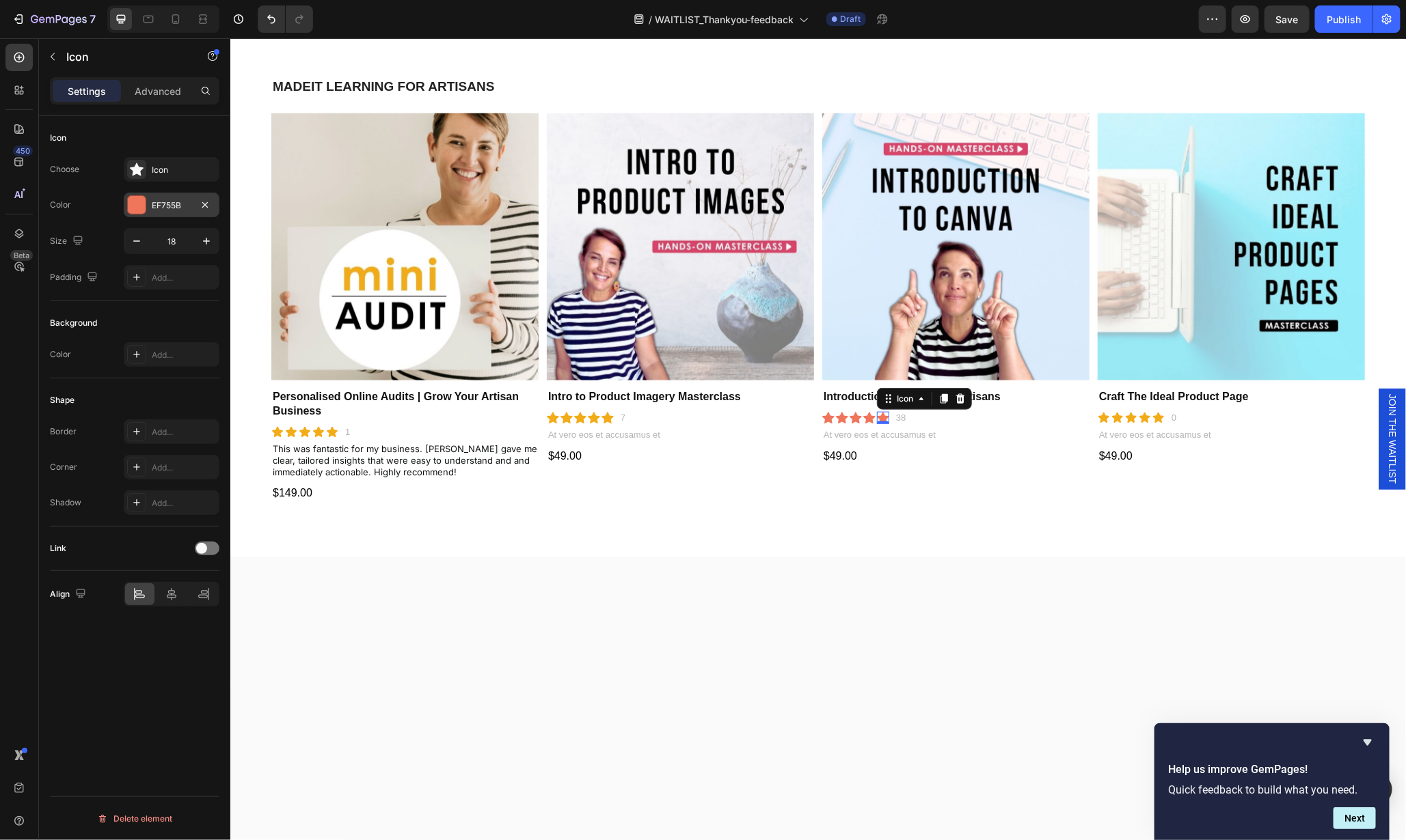
click at [137, 198] on div at bounding box center [137, 205] width 18 height 18
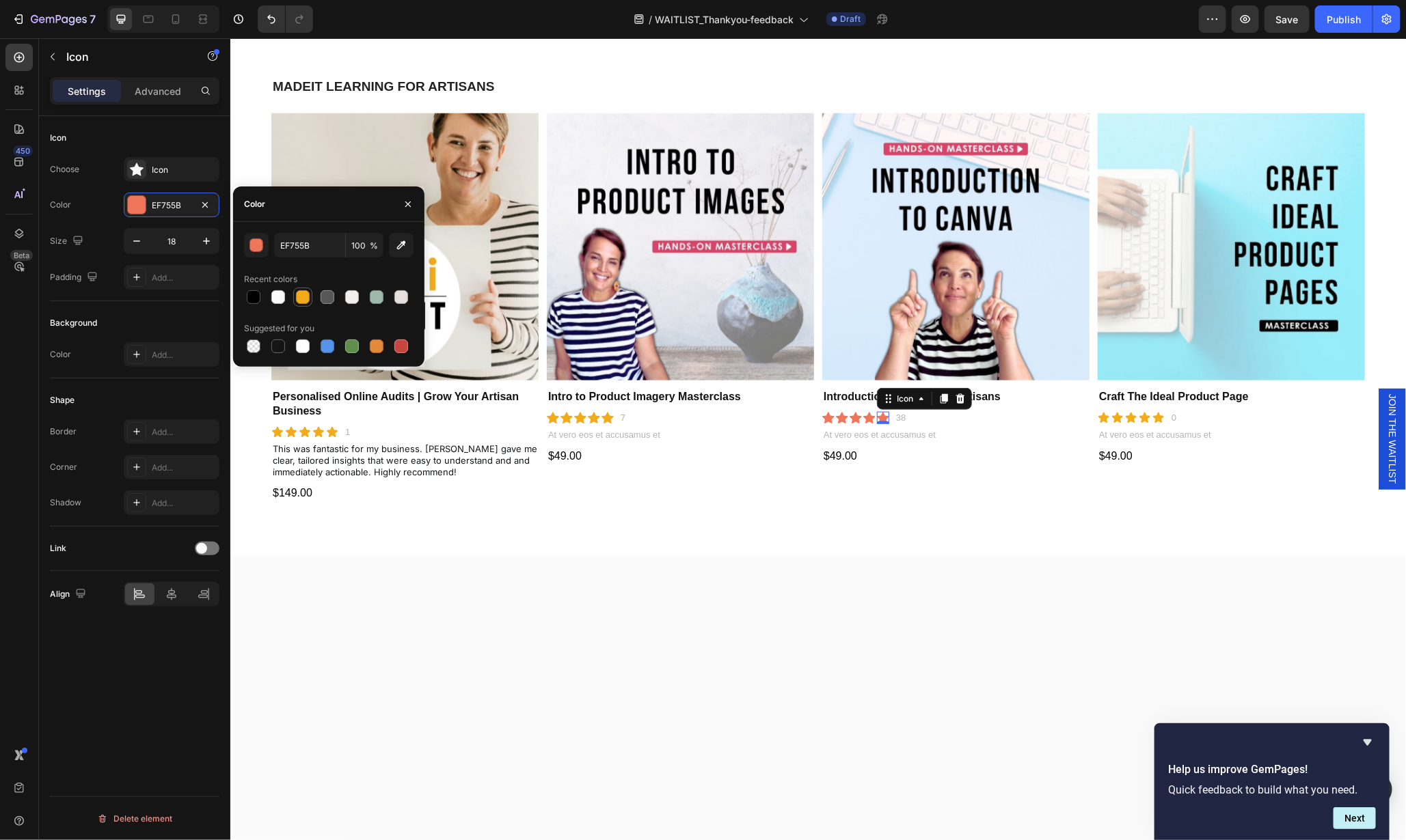
click at [303, 298] on div at bounding box center [302, 296] width 13 height 13
type input "F2AB19"
click at [822, 416] on div "Icon" at bounding box center [828, 417] width 12 height 12
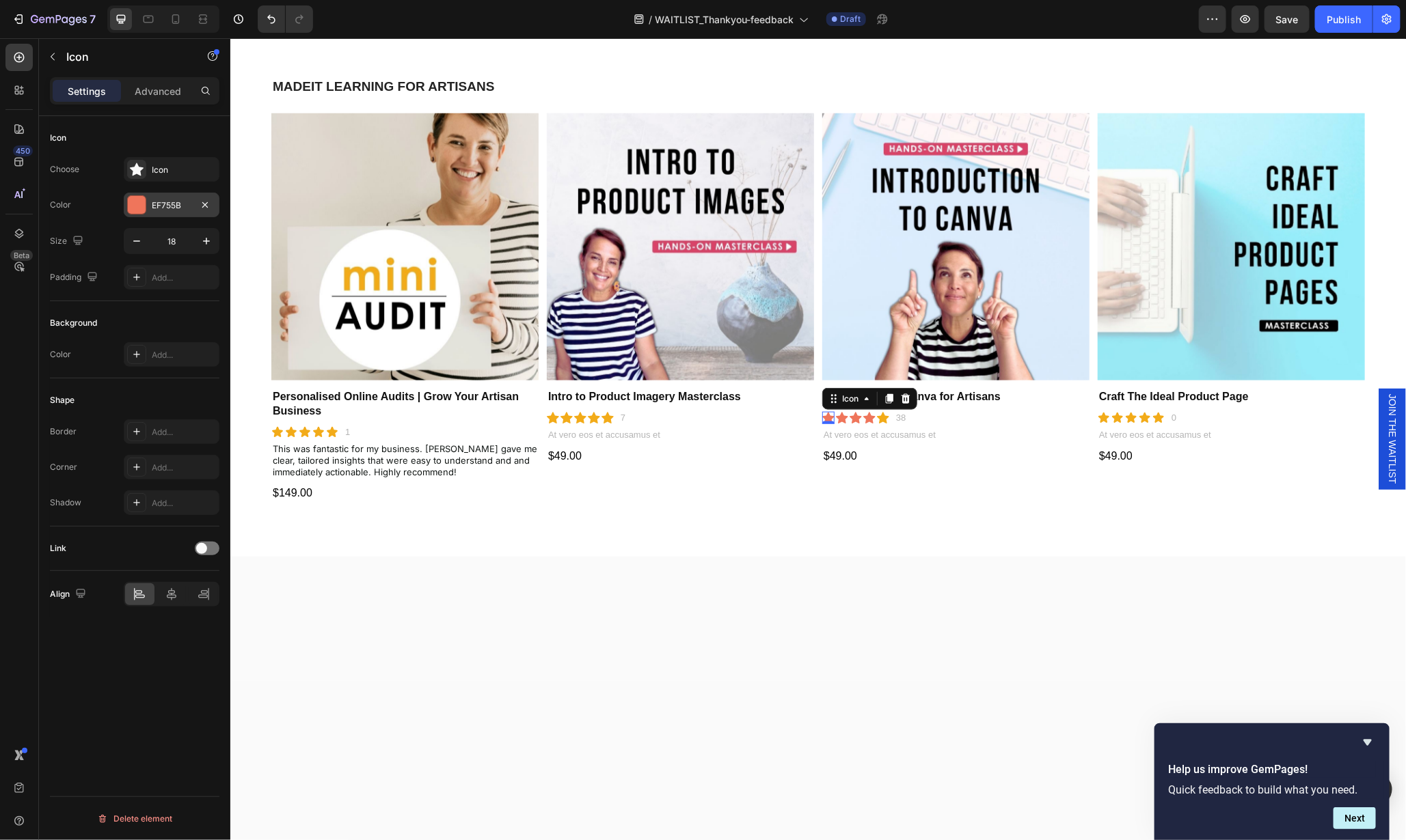
click at [134, 198] on div at bounding box center [137, 205] width 18 height 18
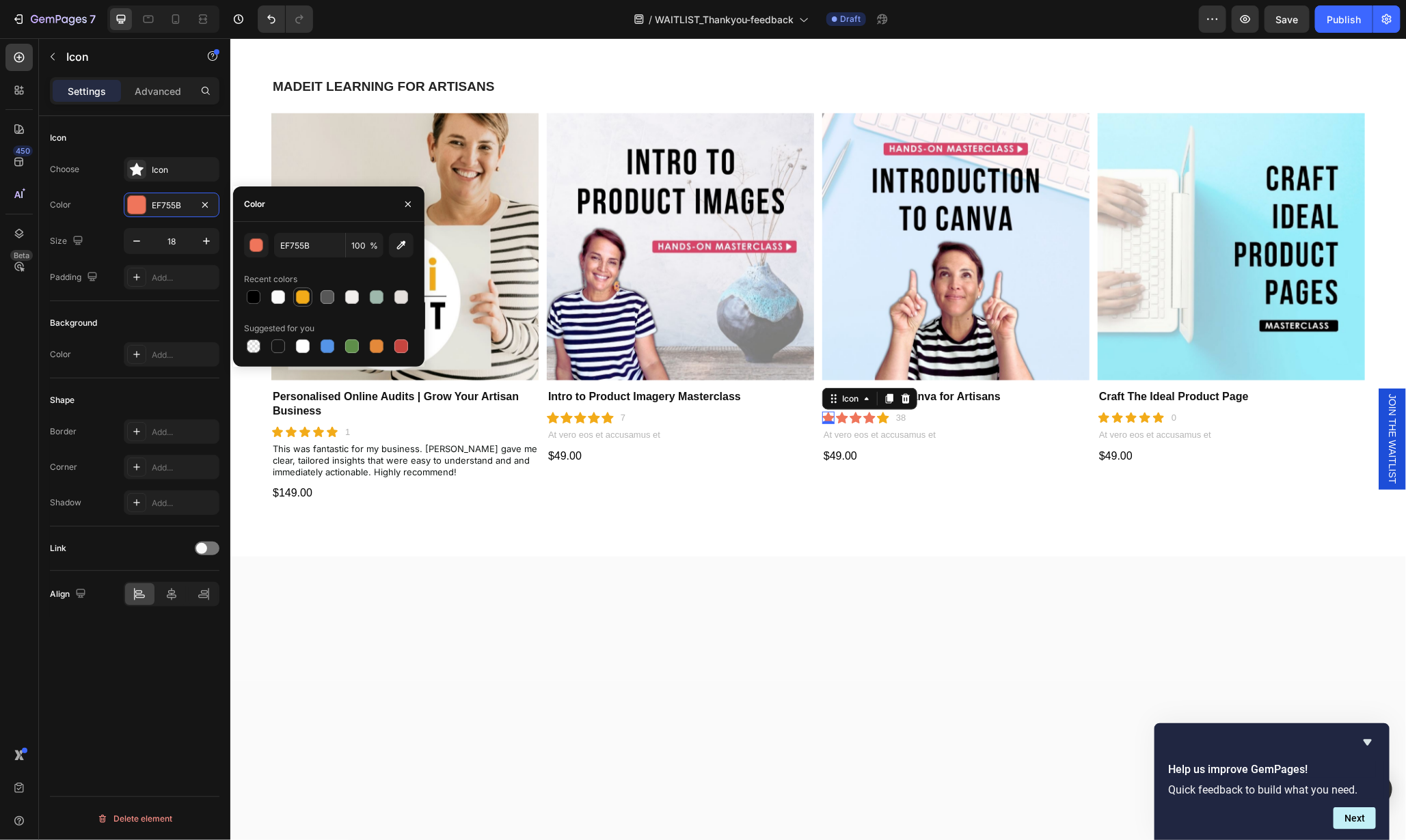
click at [302, 295] on div at bounding box center [302, 296] width 13 height 13
type input "F2AB19"
click at [862, 415] on div "Icon" at bounding box center [868, 417] width 12 height 12
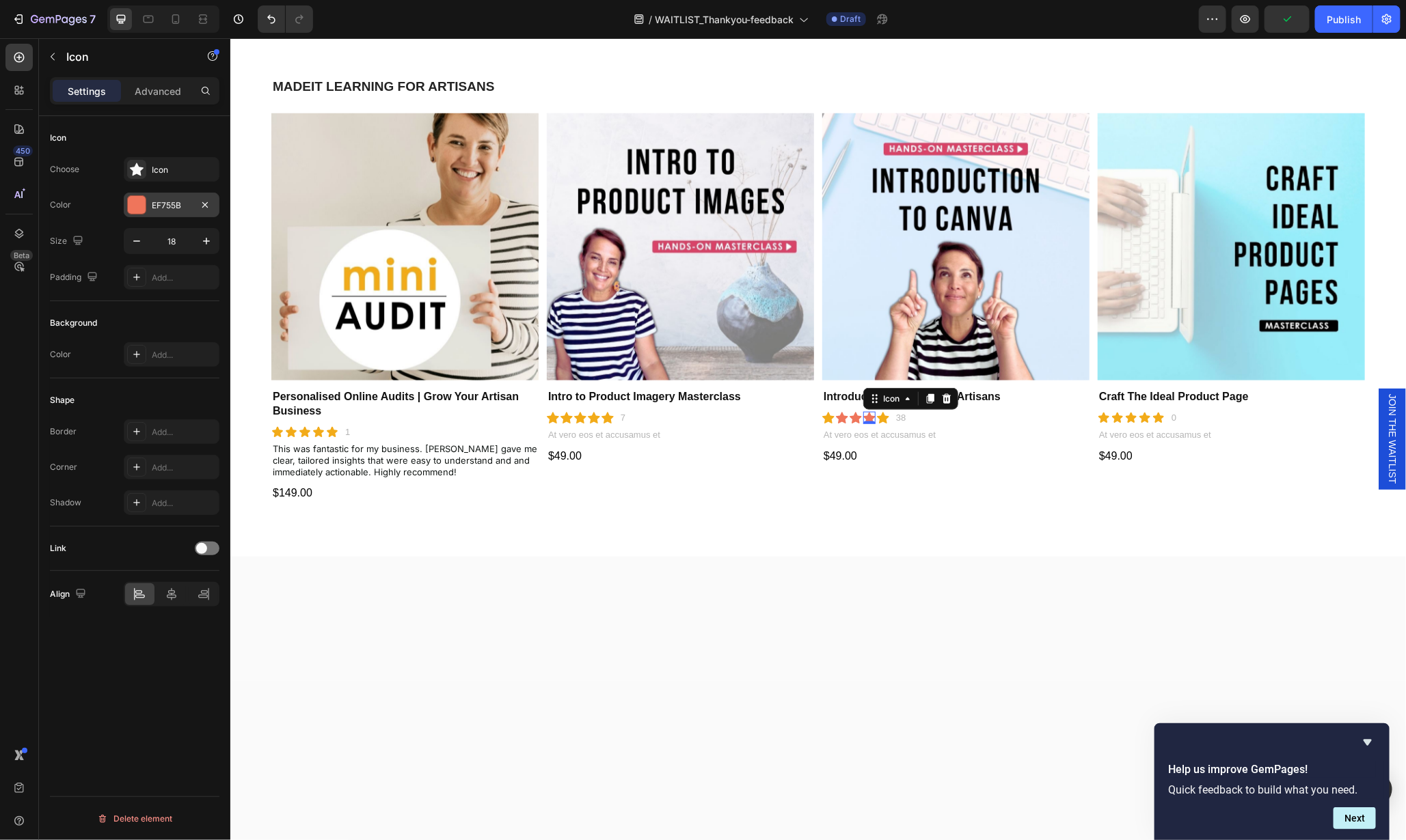
click at [156, 201] on div "EF755B" at bounding box center [172, 206] width 40 height 12
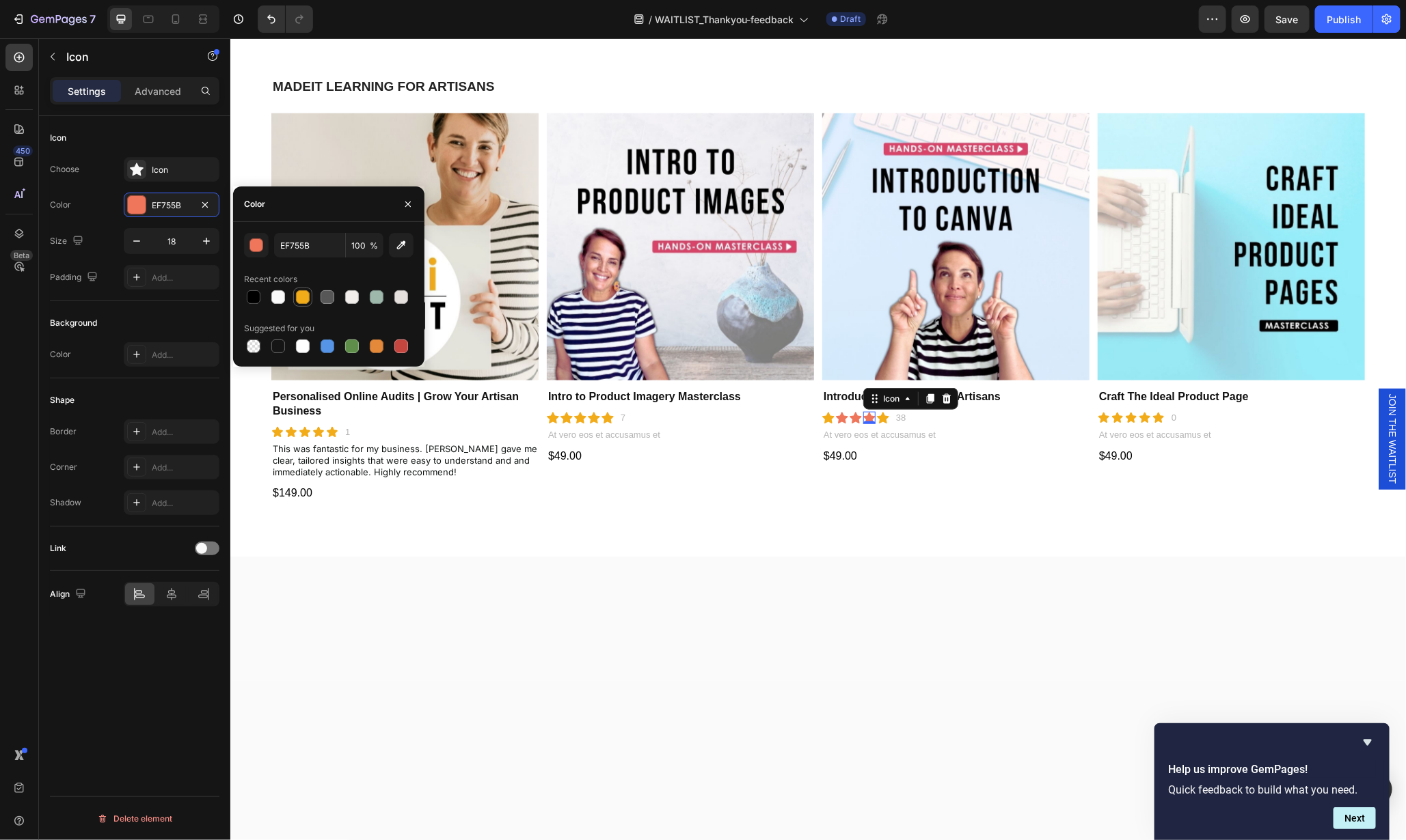
click at [305, 300] on div at bounding box center [302, 296] width 13 height 13
type input "F2AB19"
click at [851, 416] on icon at bounding box center [855, 417] width 12 height 11
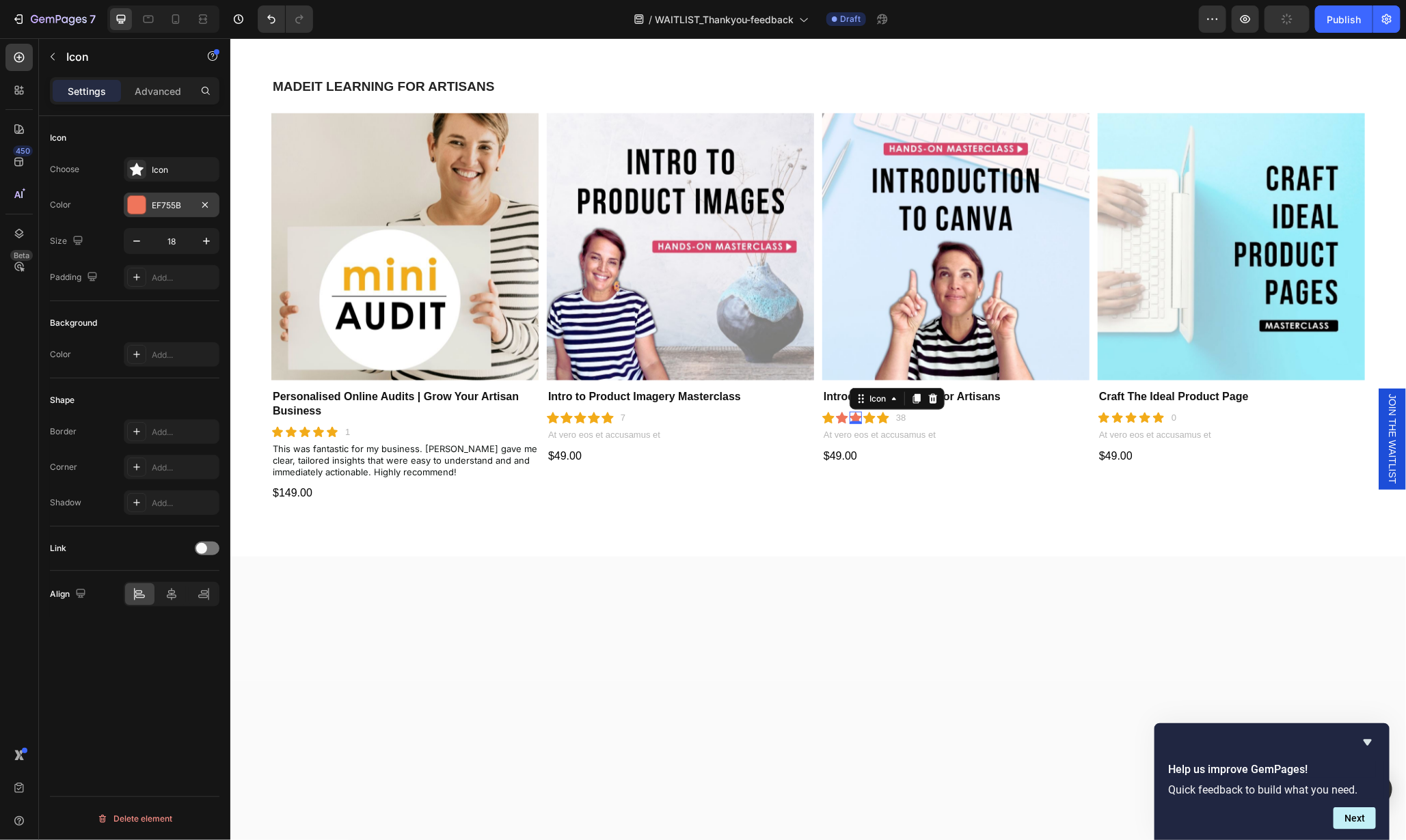
click at [163, 206] on div "EF755B" at bounding box center [172, 206] width 40 height 12
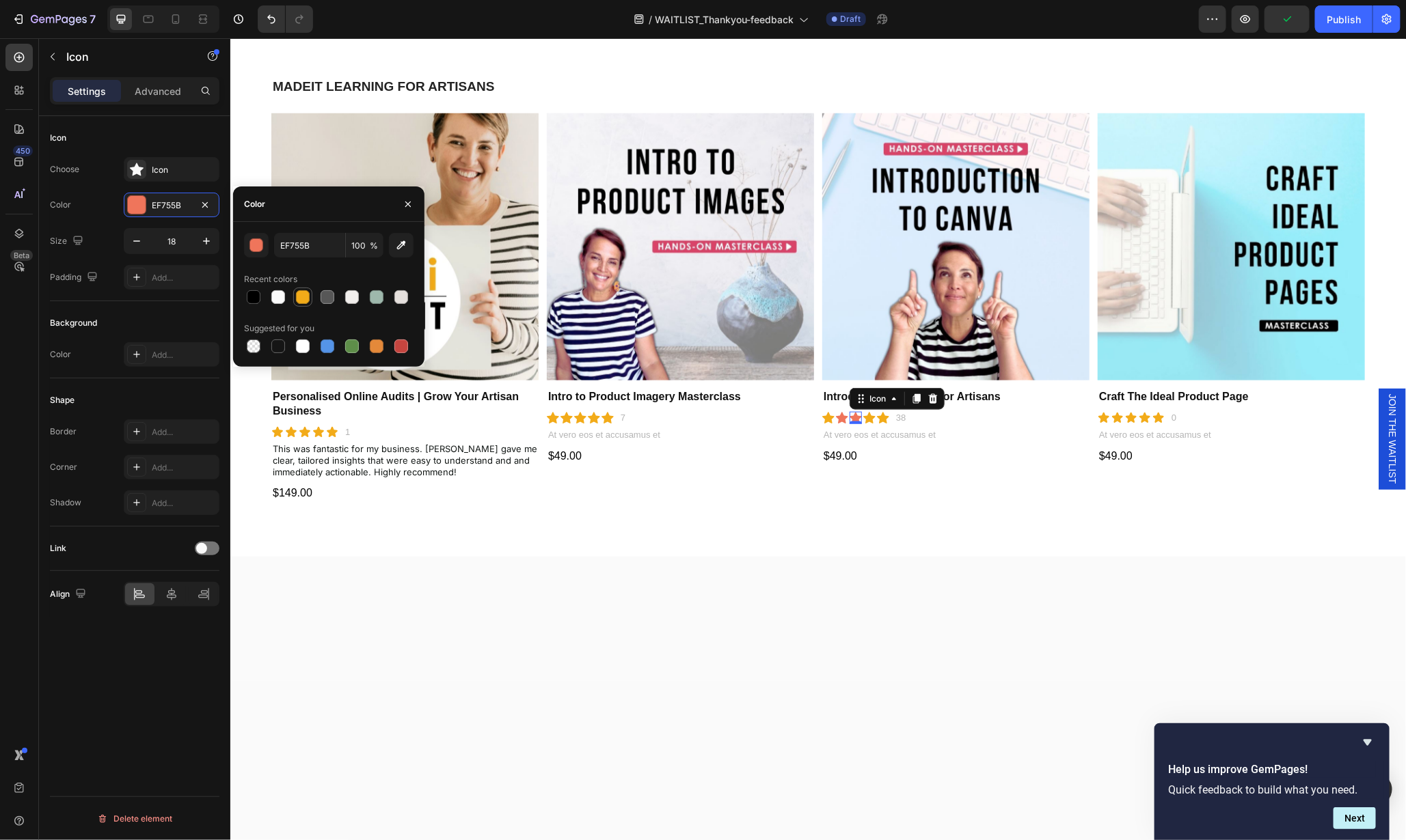
click at [309, 303] on div at bounding box center [302, 297] width 17 height 17
type input "F2AB19"
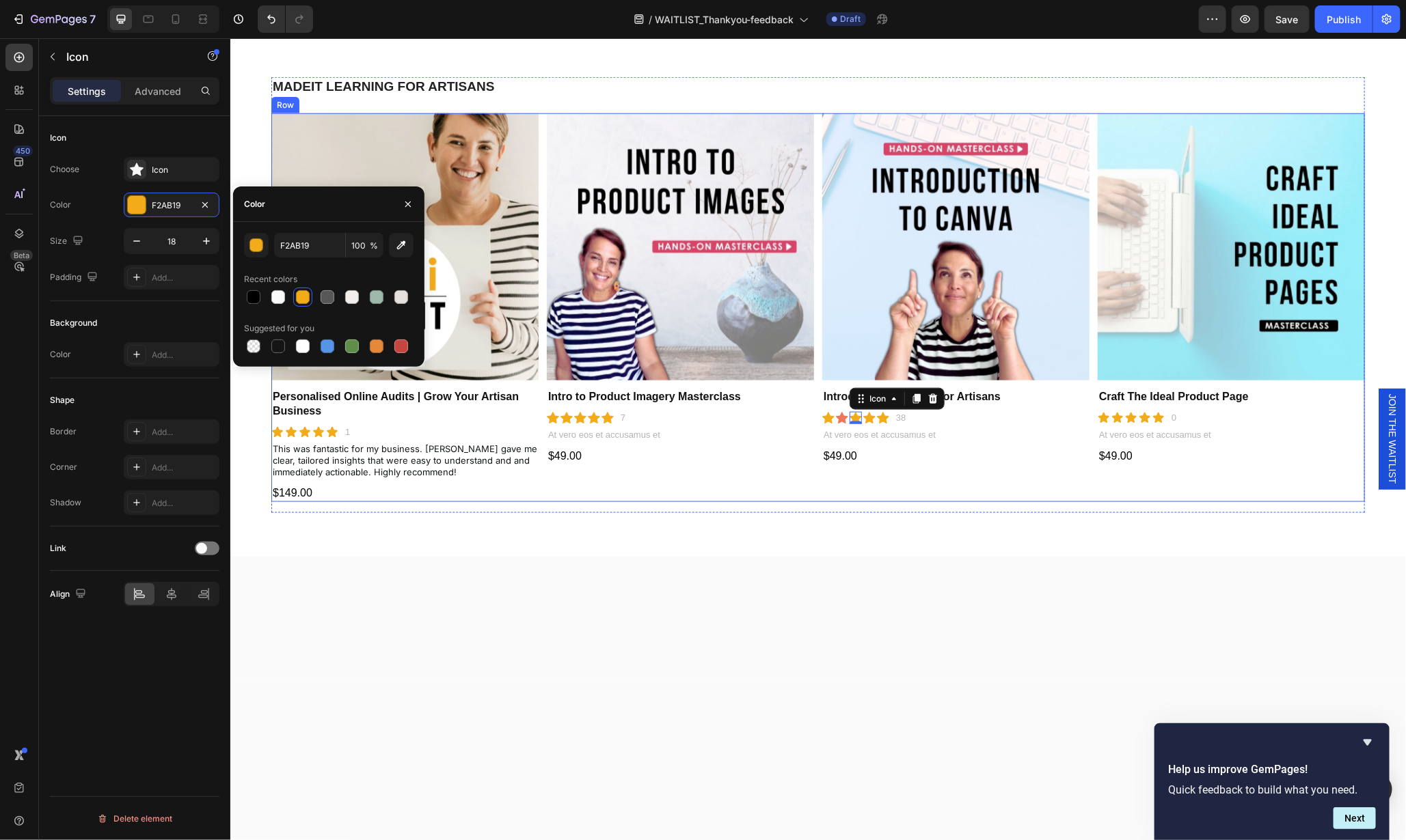
click at [926, 536] on div "MADEIT LEARNING FOR ARTISANS Heading Product Images Personalised Online Audits …" at bounding box center [817, 289] width 1175 height 534
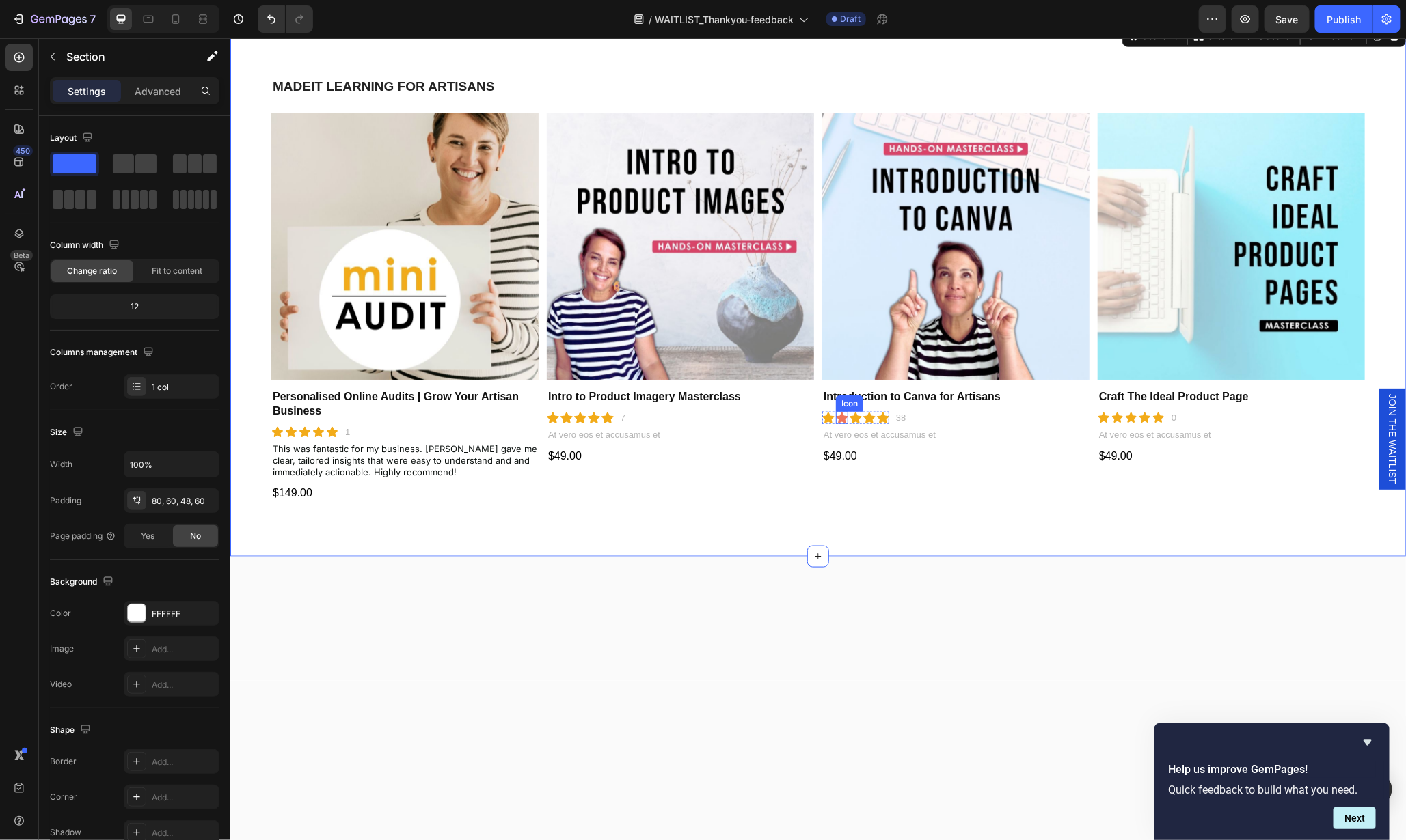
click at [835, 411] on icon at bounding box center [841, 417] width 12 height 12
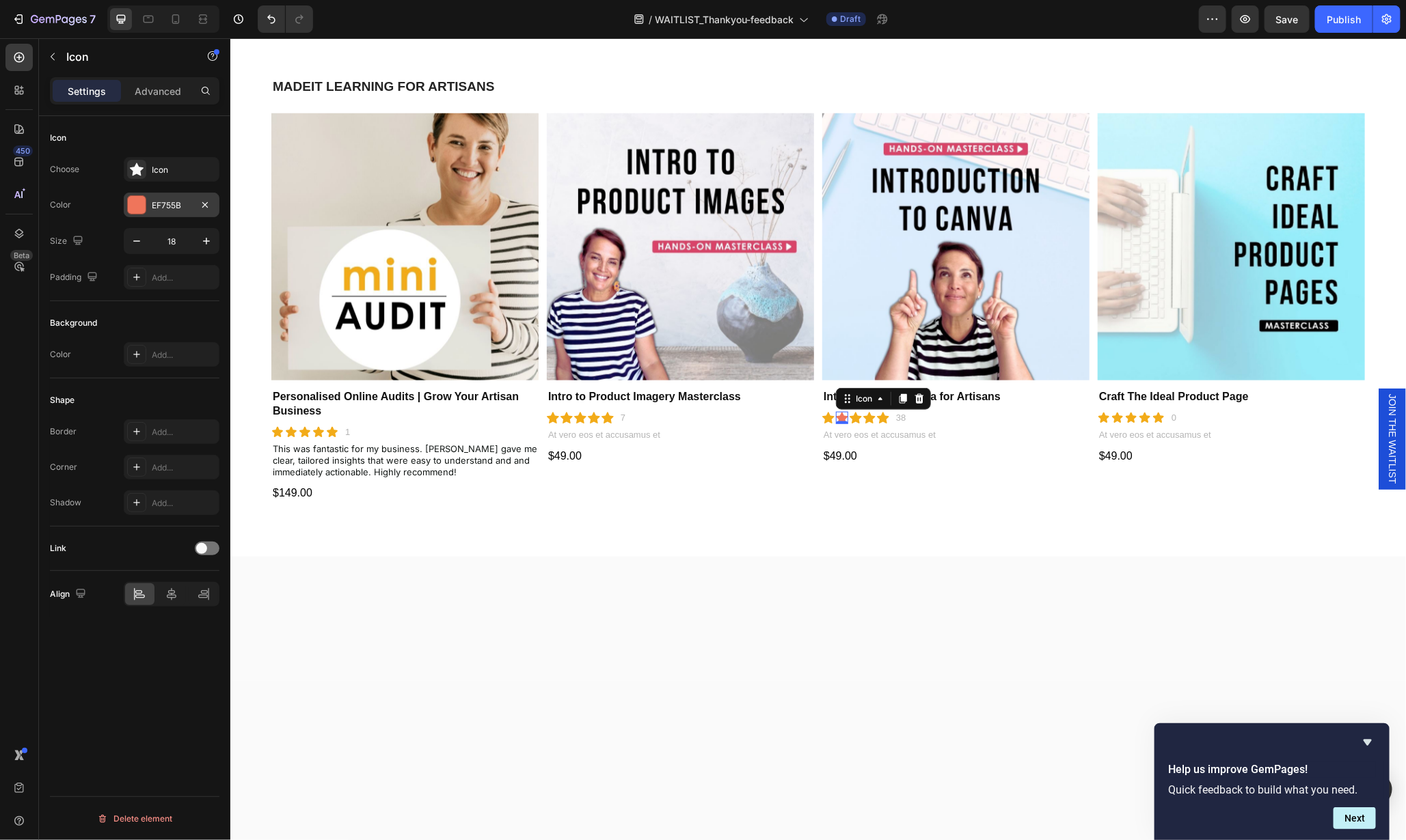
click at [132, 205] on div at bounding box center [137, 205] width 18 height 18
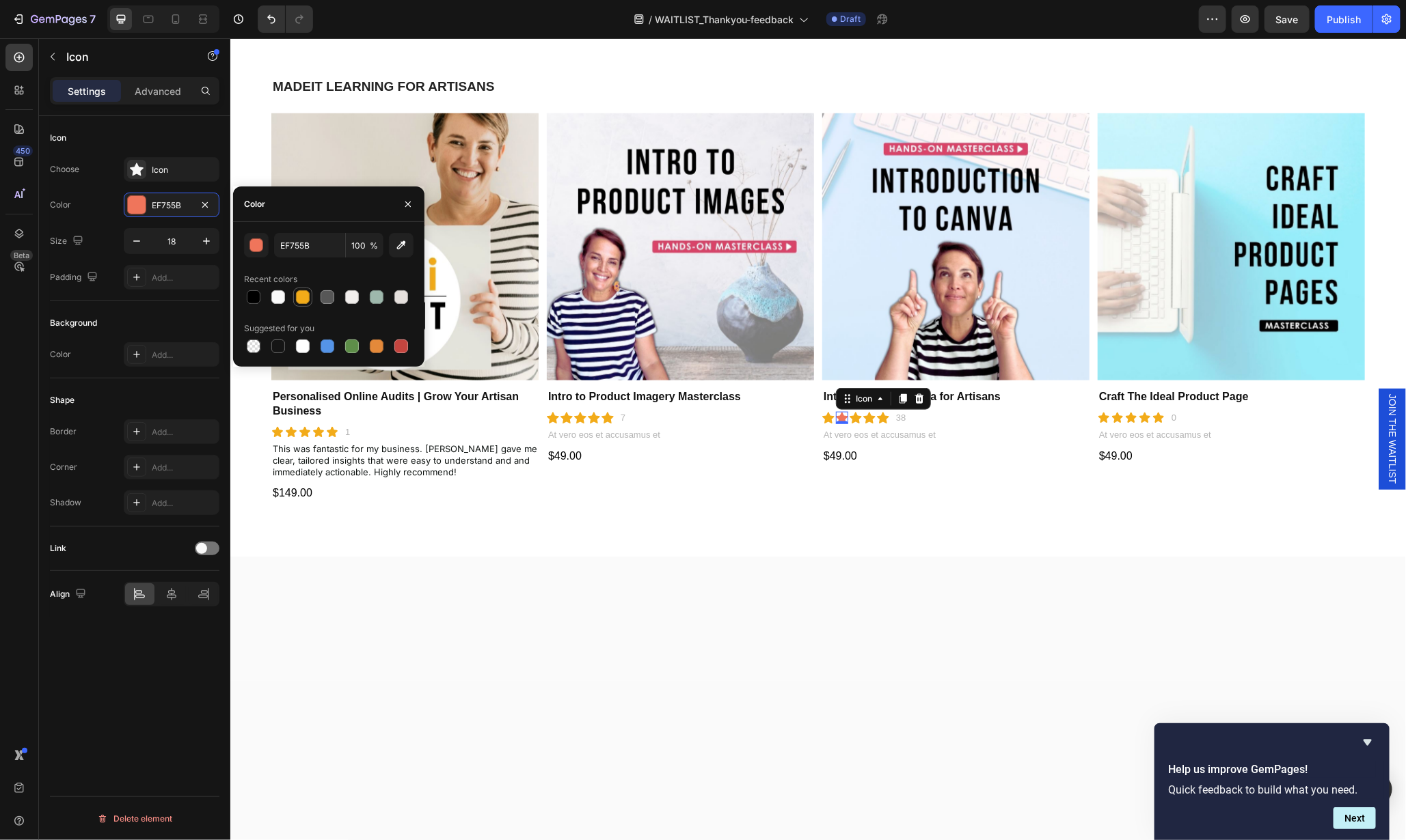
click at [302, 297] on div at bounding box center [302, 296] width 13 height 13
type input "F2AB19"
click at [1165, 430] on p "At vero eos et accusamus et" at bounding box center [1230, 434] width 264 height 11
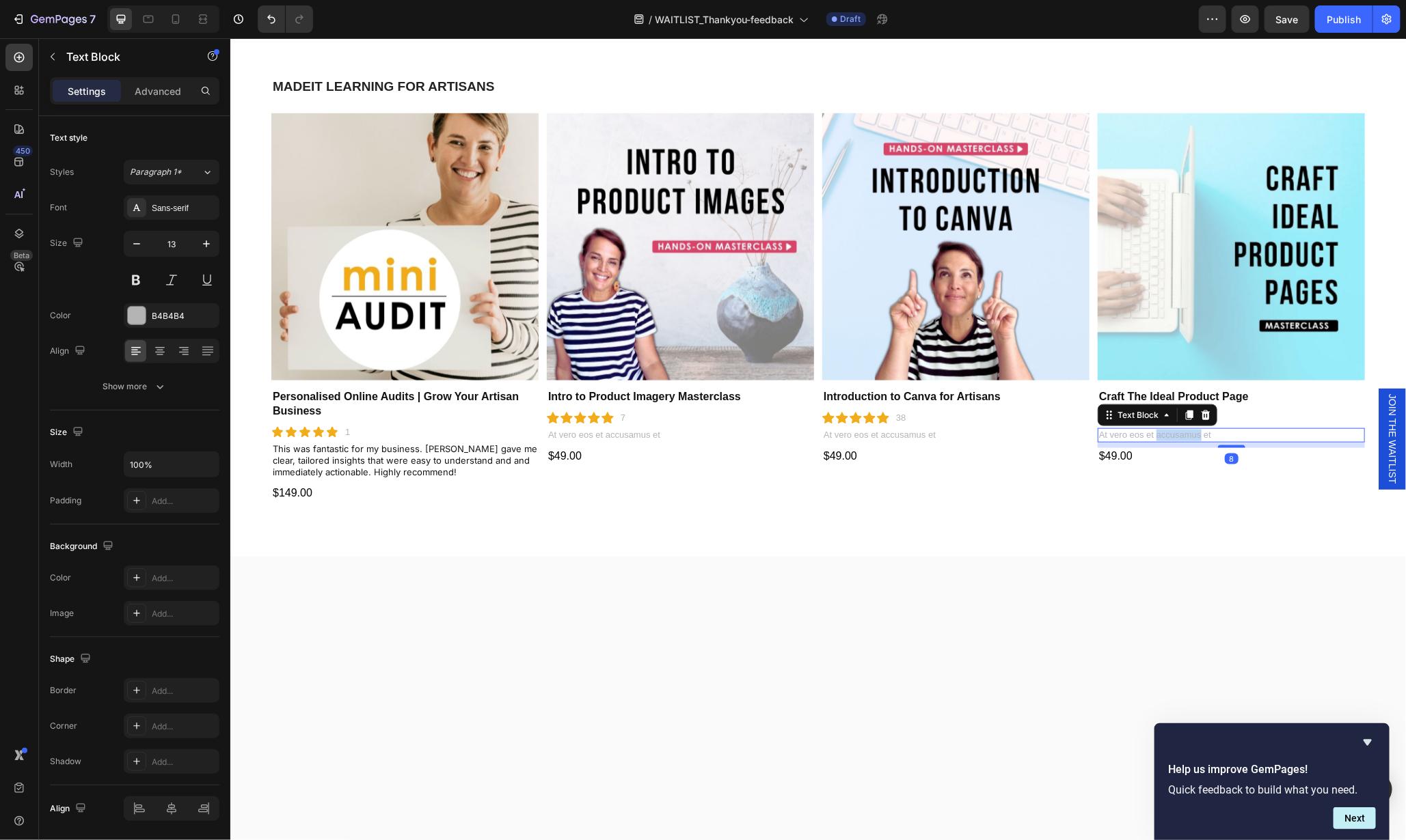
click at [1165, 430] on p "At vero eos et accusamus et" at bounding box center [1230, 434] width 264 height 11
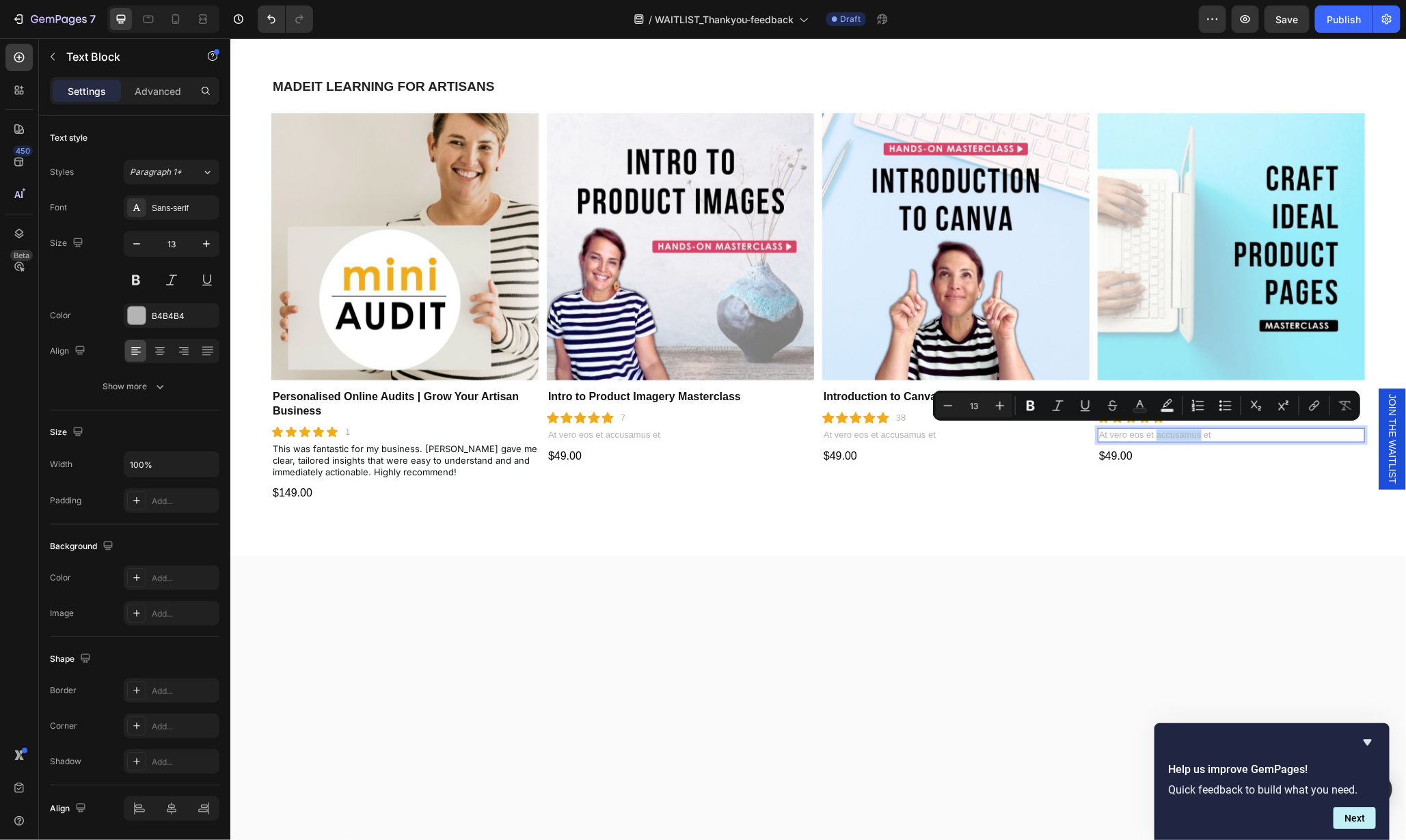
type input "15"
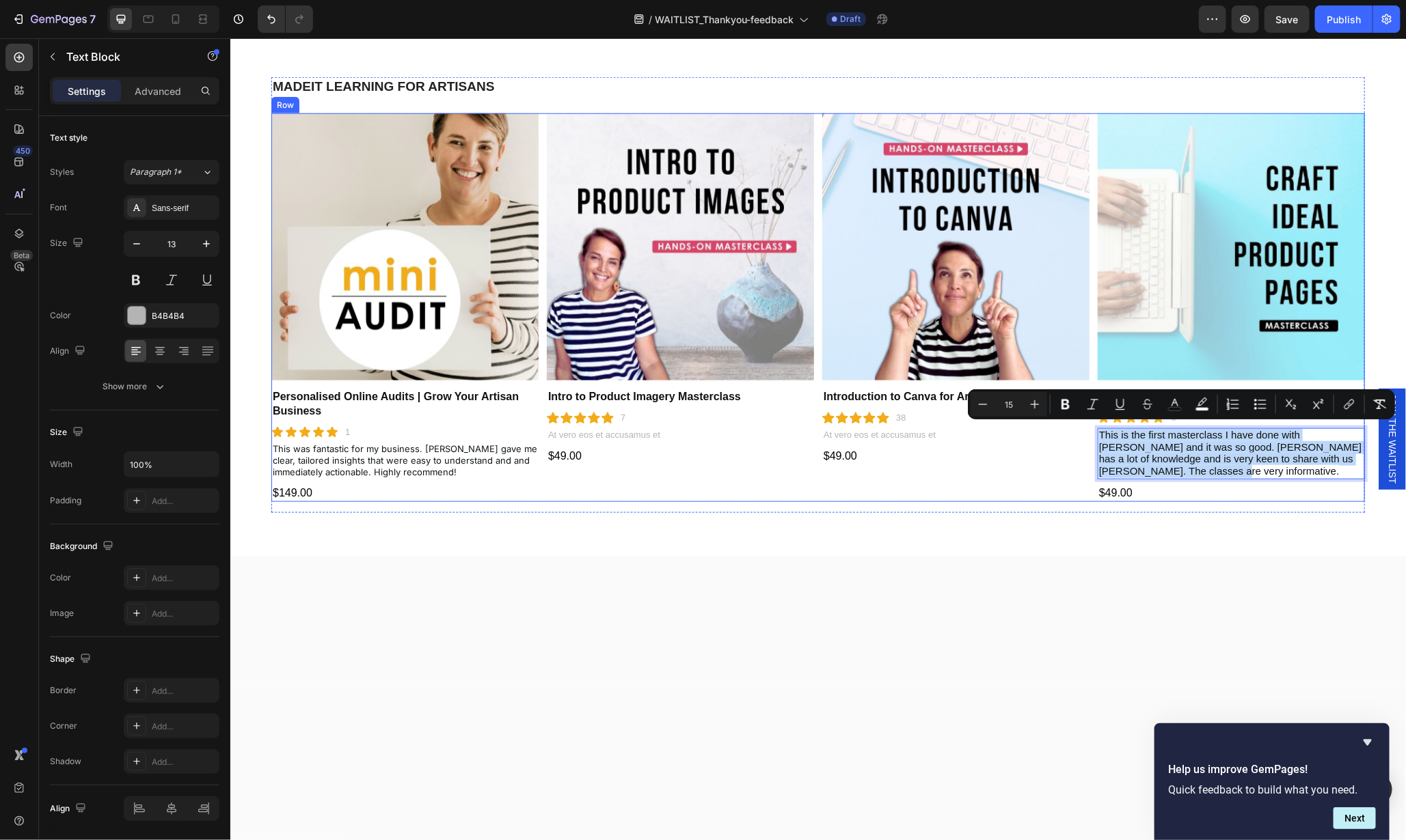
drag, startPoint x: 1175, startPoint y: 470, endPoint x: 1084, endPoint y: 430, distance: 99.4
click at [1084, 430] on div "Product Images Personalised Online Audits | Grow Your Artisan Business Product …" at bounding box center [817, 308] width 1093 height 389
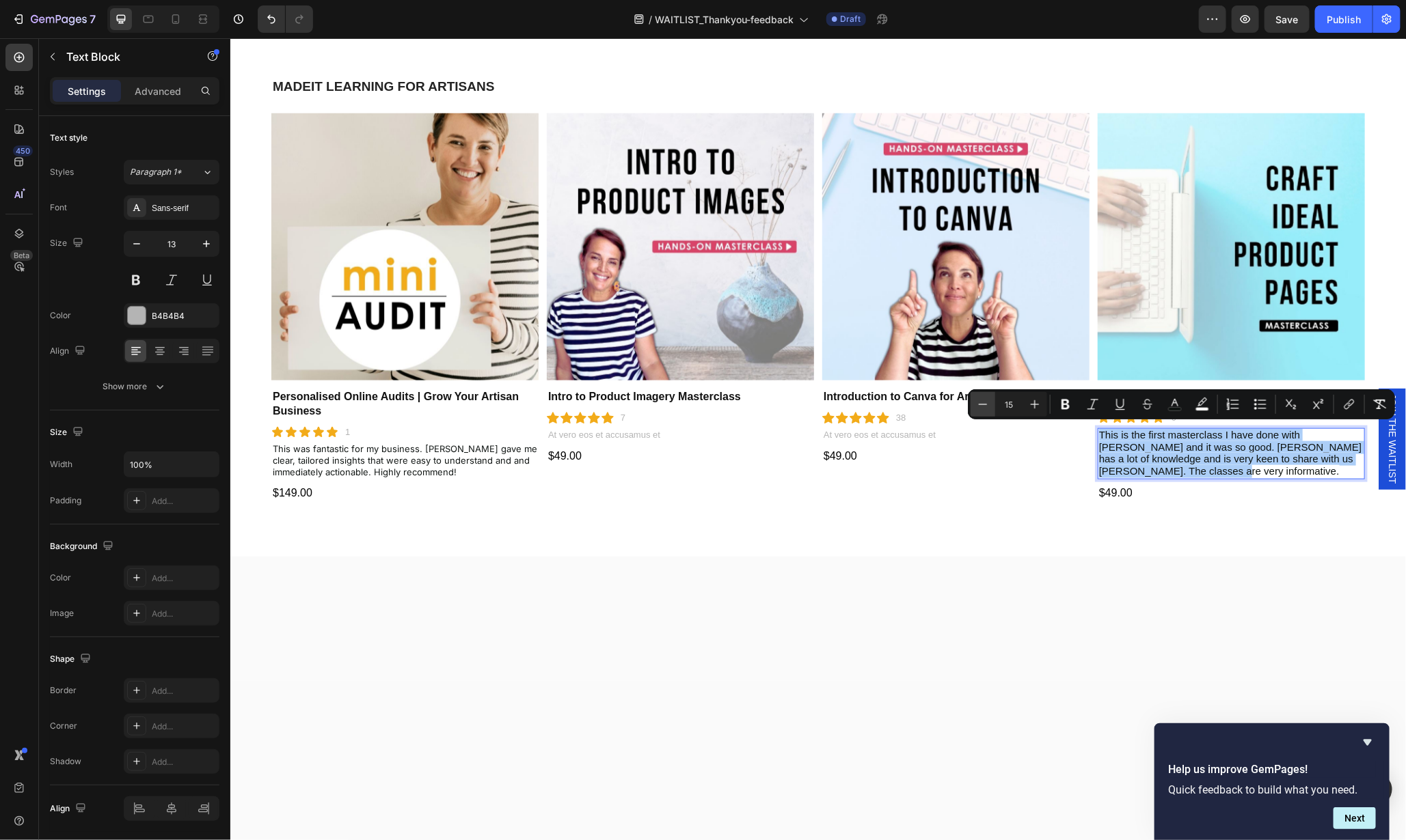
click at [978, 402] on icon "Editor contextual toolbar" at bounding box center [982, 404] width 13 height 13
type input "13"
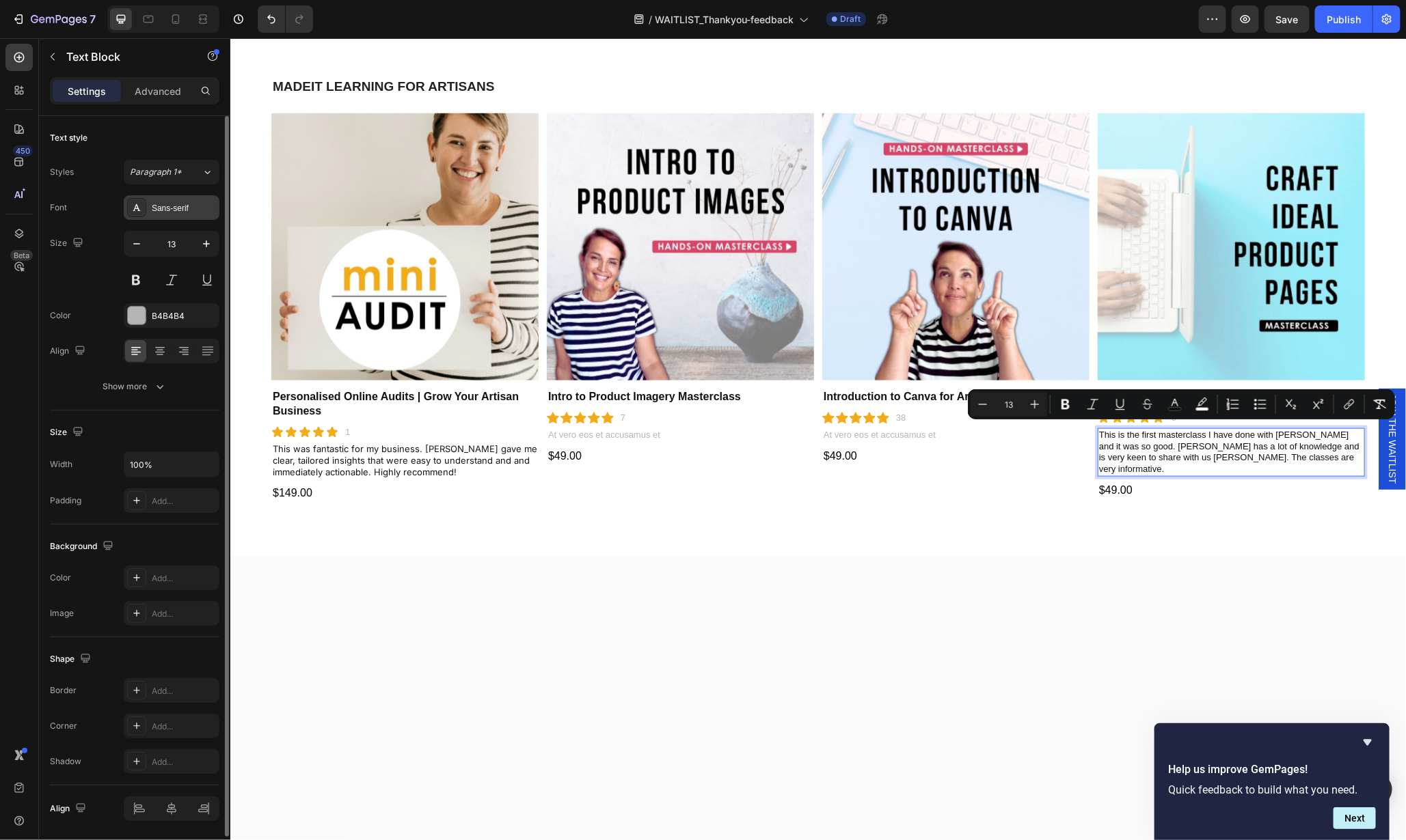
click at [155, 202] on div "Sans-serif" at bounding box center [184, 209] width 65 height 12
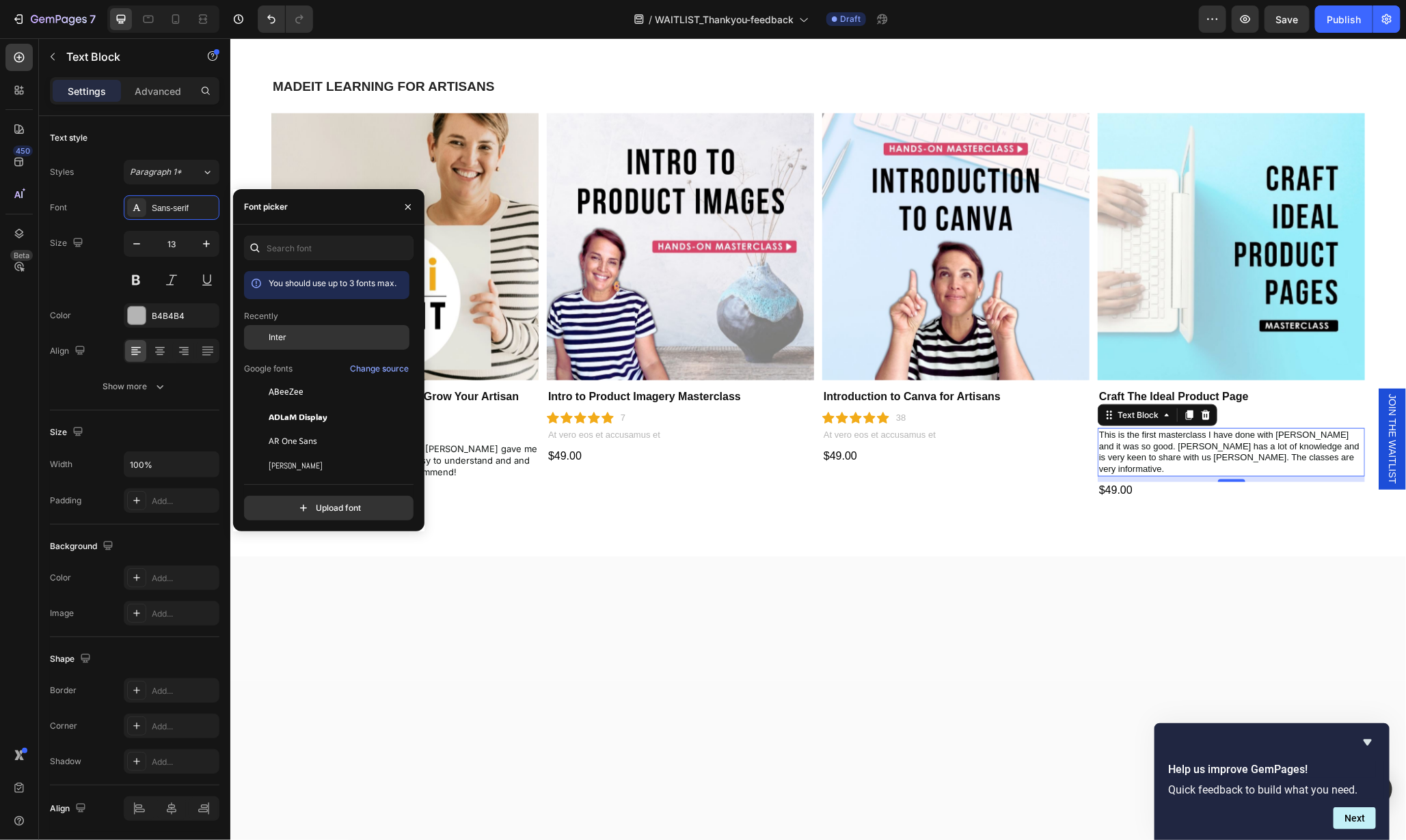
click at [278, 335] on span "Inter" at bounding box center [278, 338] width 18 height 12
click at [897, 434] on p "At vero eos et accusamus et" at bounding box center [954, 434] width 264 height 11
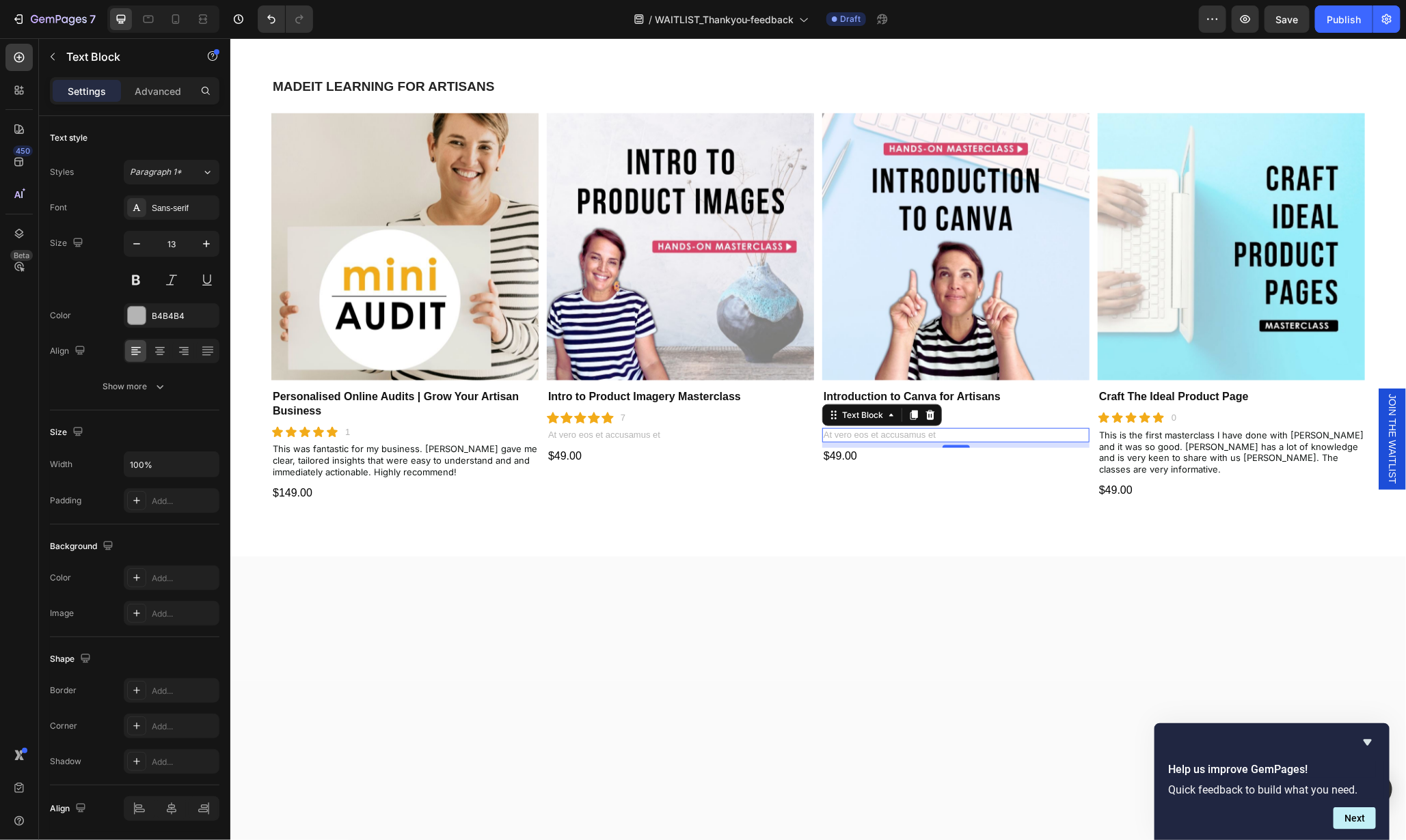
click at [916, 431] on p "At vero eos et accusamus et" at bounding box center [954, 434] width 264 height 11
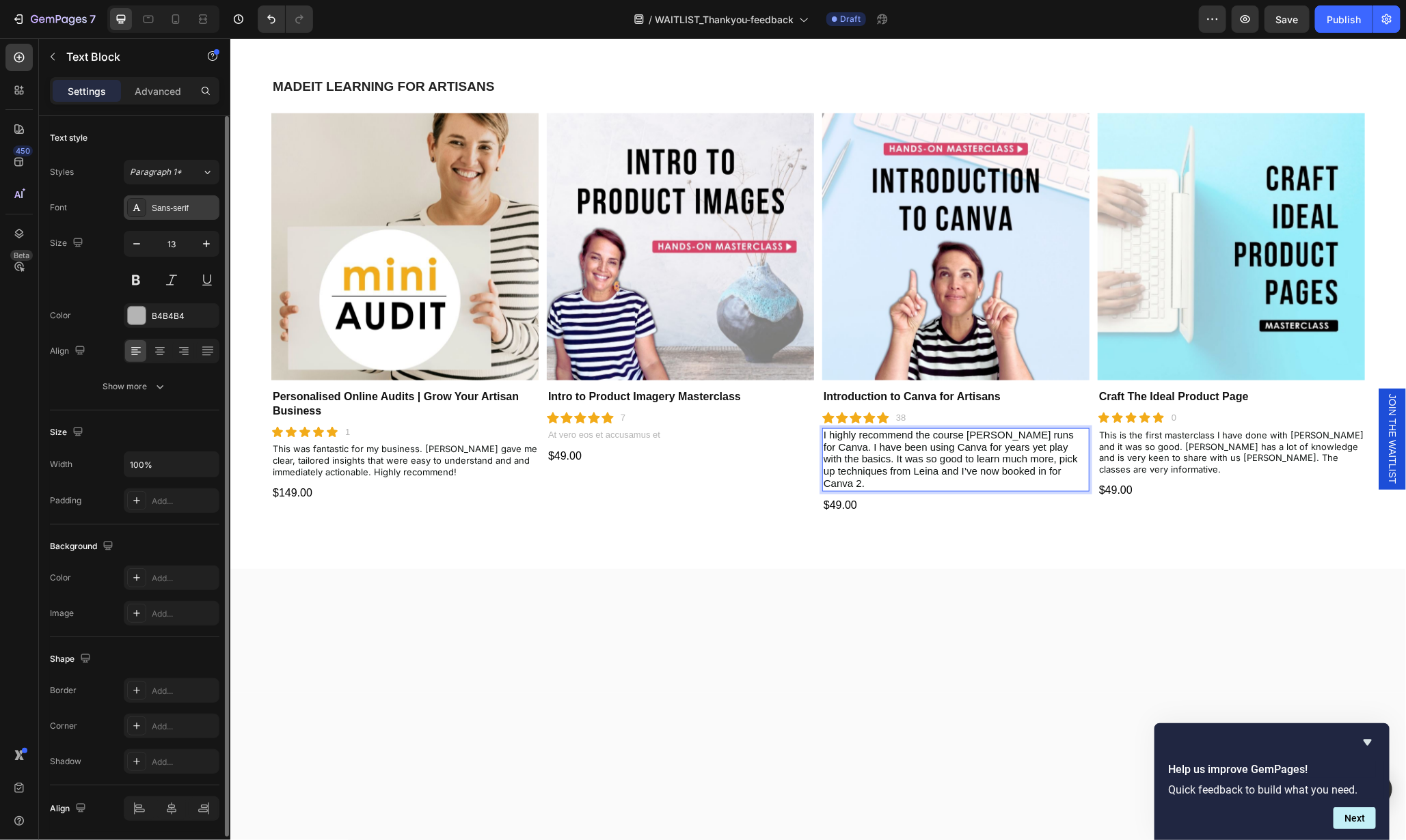
click at [167, 203] on div "Sans-serif" at bounding box center [184, 209] width 65 height 12
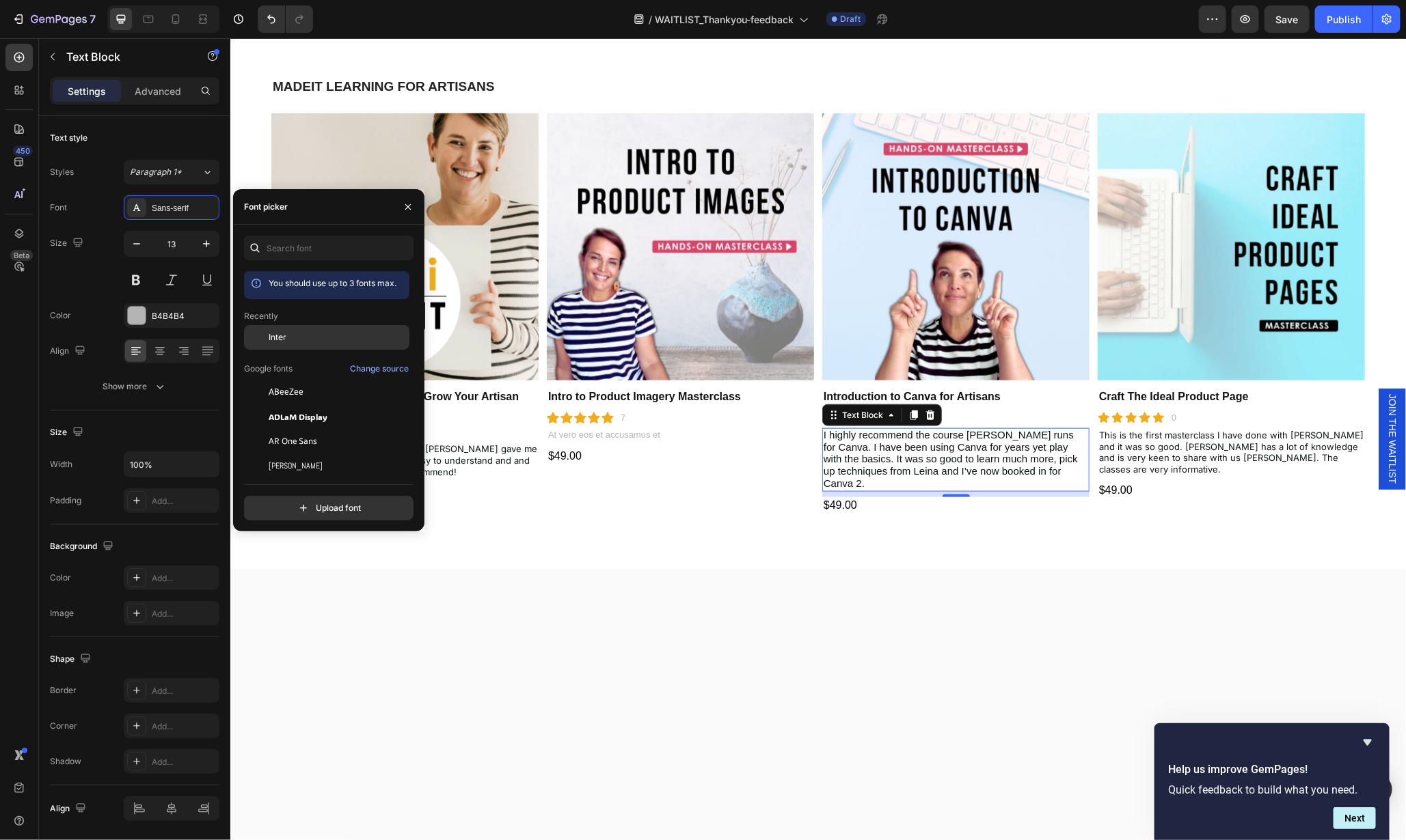
click at [280, 335] on span "Inter" at bounding box center [278, 338] width 18 height 12
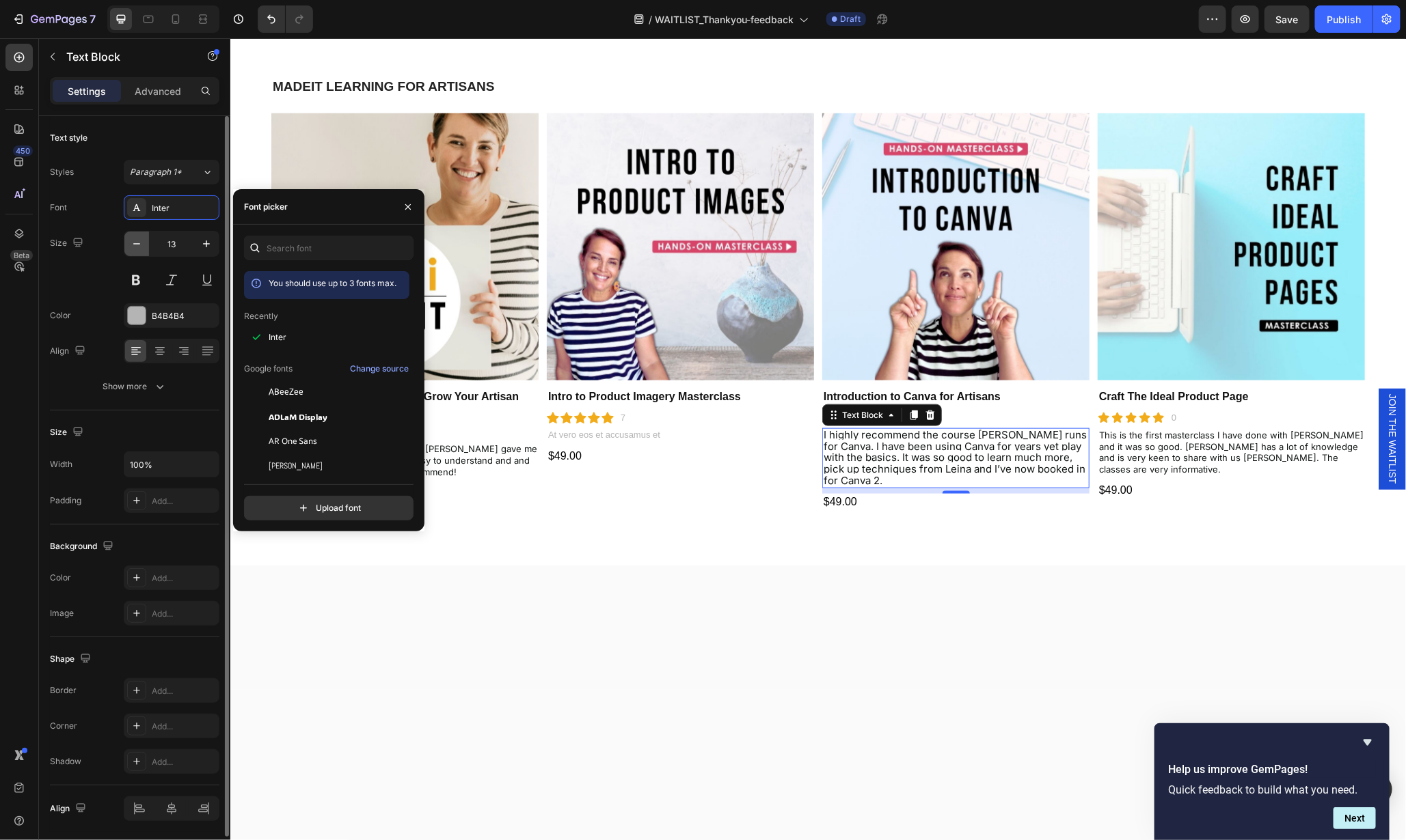
click at [140, 237] on icon "button" at bounding box center [136, 243] width 13 height 13
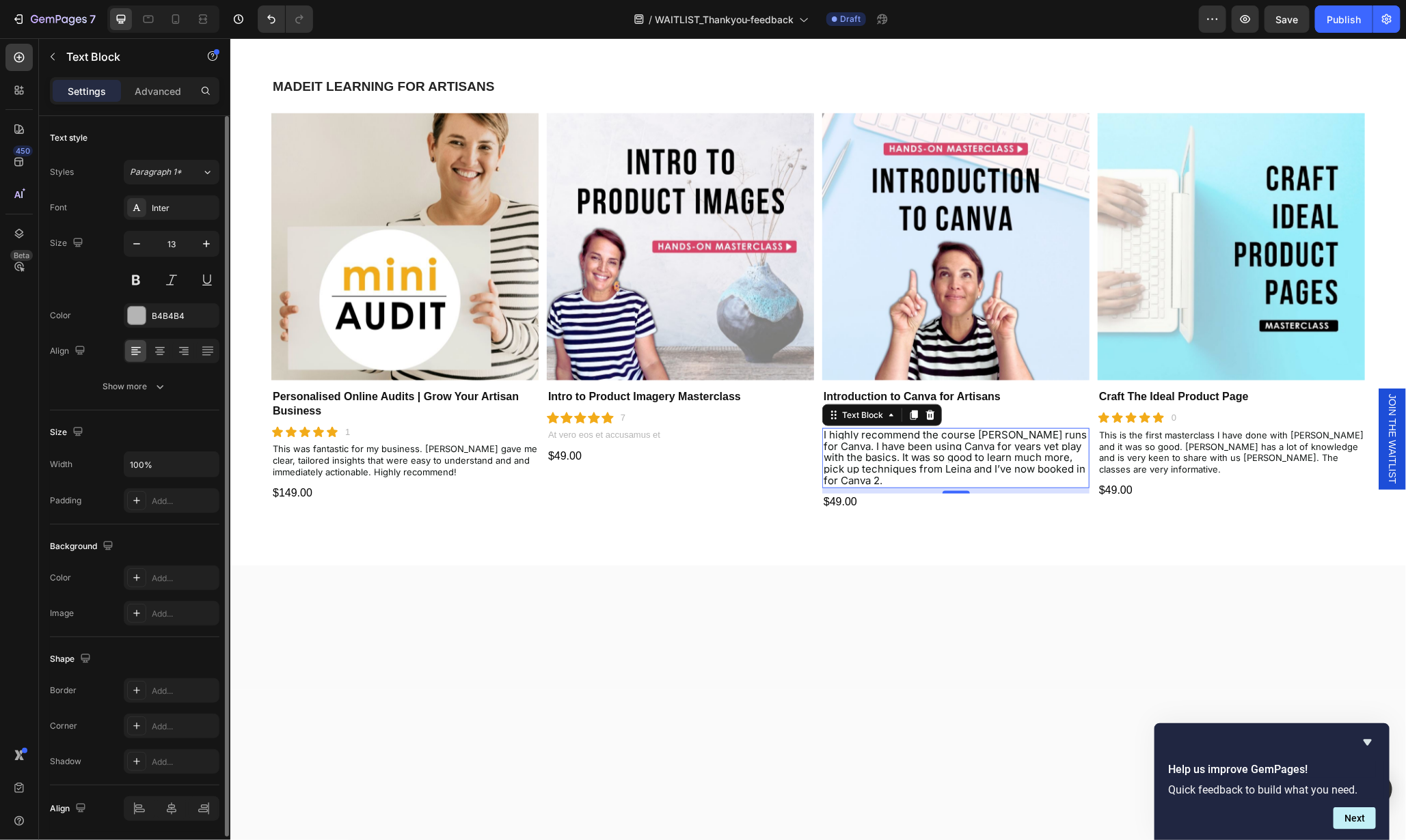
type input "12"
click at [955, 543] on div "MADEIT LEARNING FOR ARTISANS Heading Product Images Personalised Online Audits …" at bounding box center [817, 293] width 1175 height 542
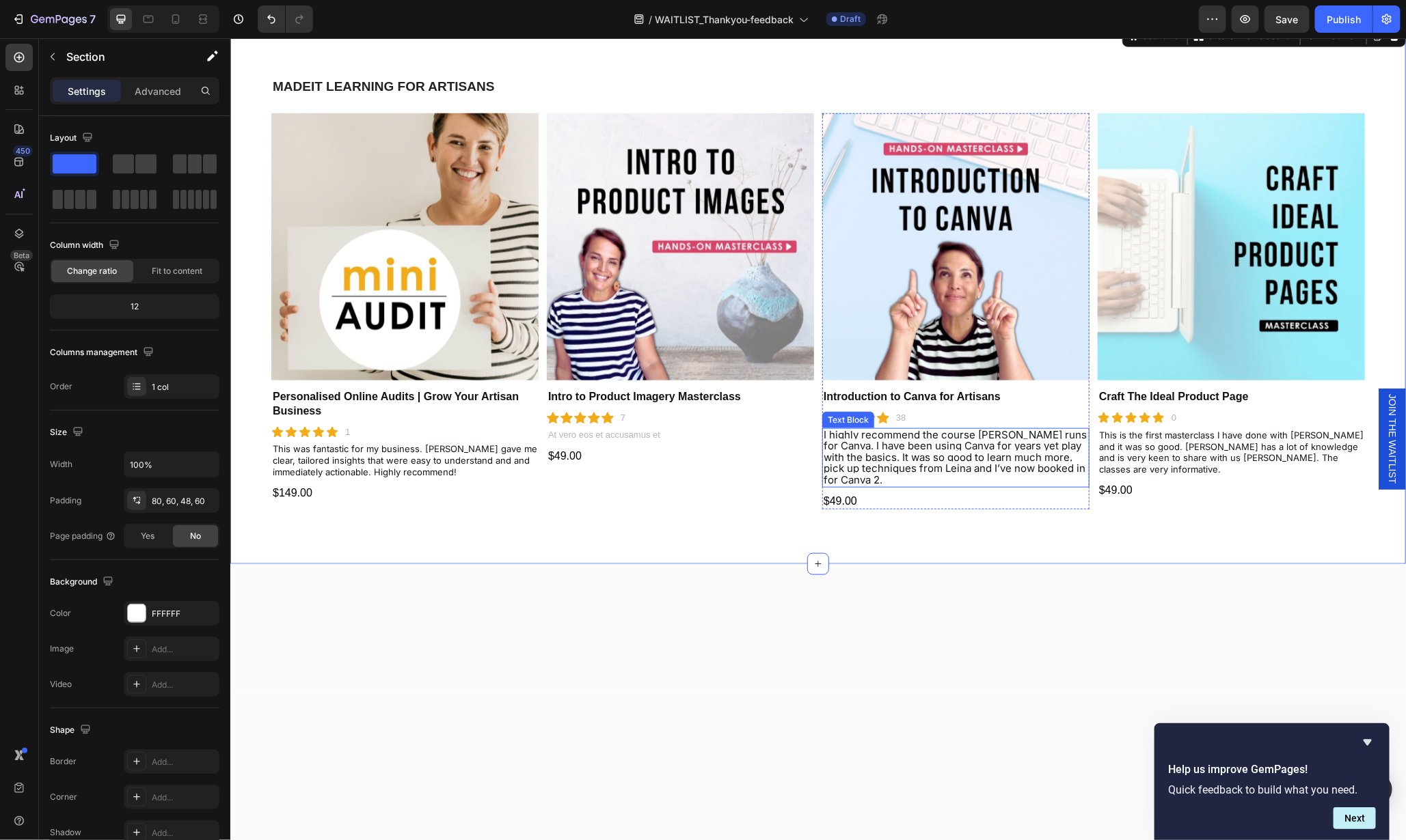
click at [921, 462] on span "I highly recommend the course Leina runs for Canva. I have been using Canva for…" at bounding box center [954, 457] width 264 height 58
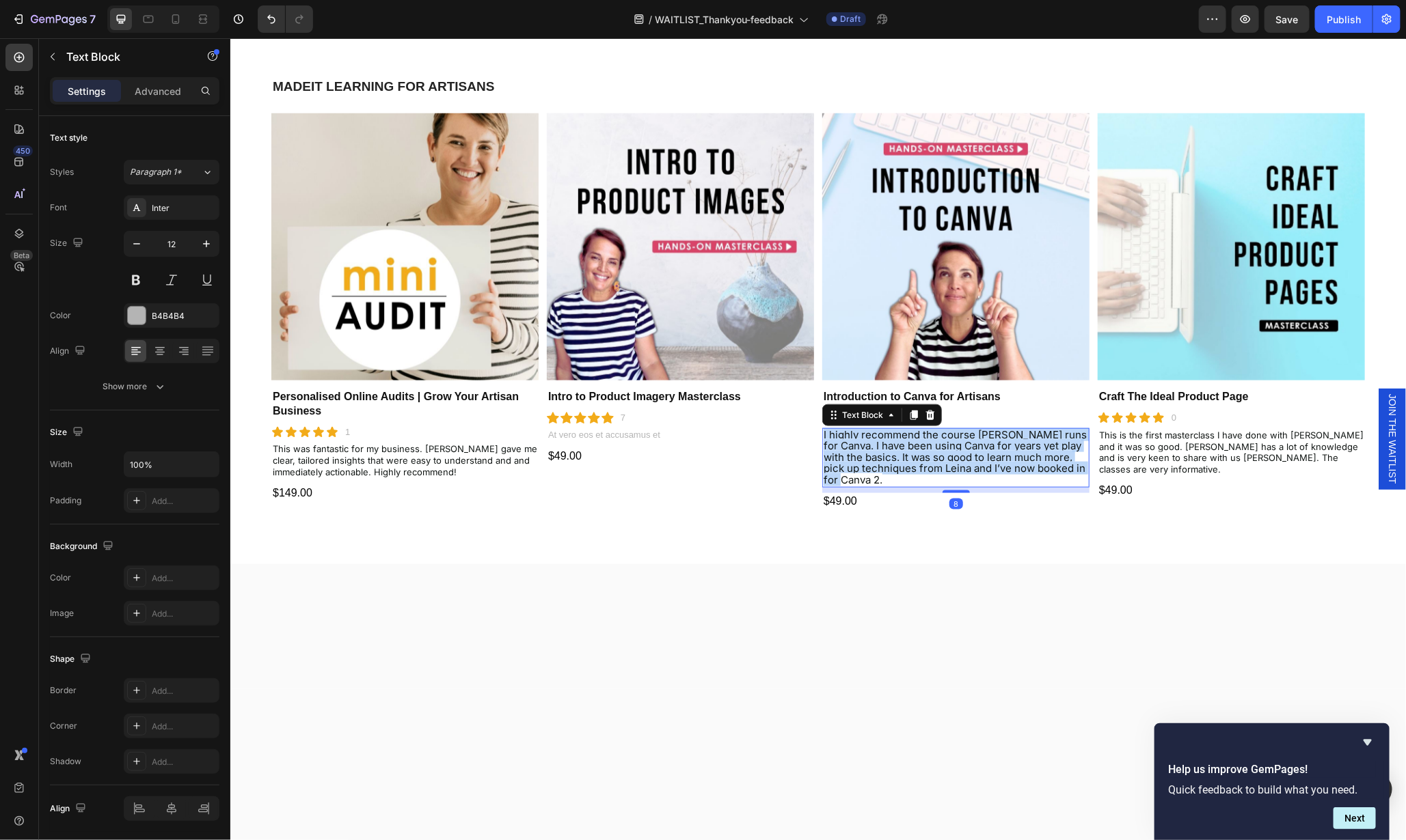
click at [921, 462] on span "I highly recommend the course Leina runs for Canva. I have been using Canva for…" at bounding box center [954, 457] width 264 height 58
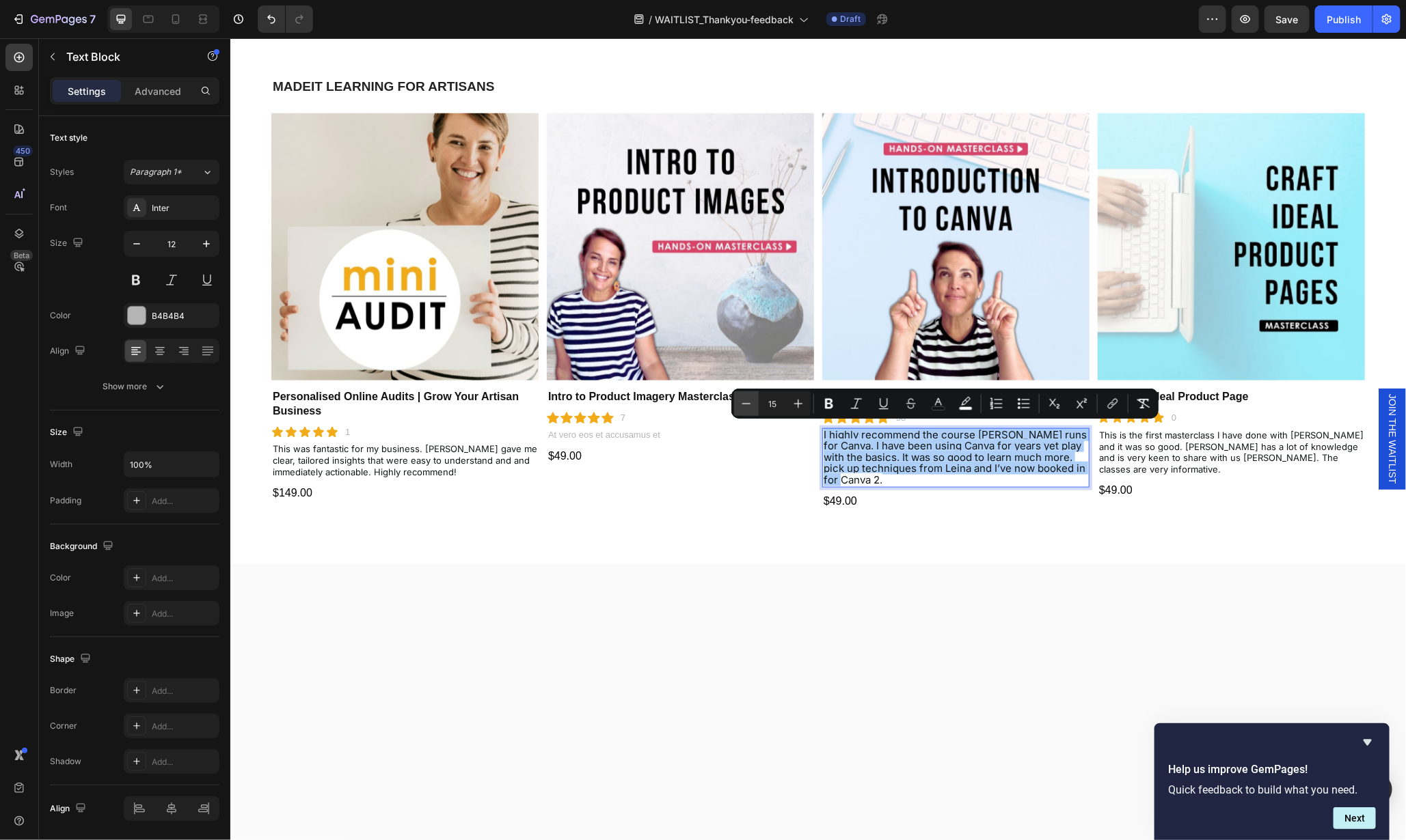
click at [745, 404] on icon "Editor contextual toolbar" at bounding box center [745, 403] width 13 height 13
type input "13"
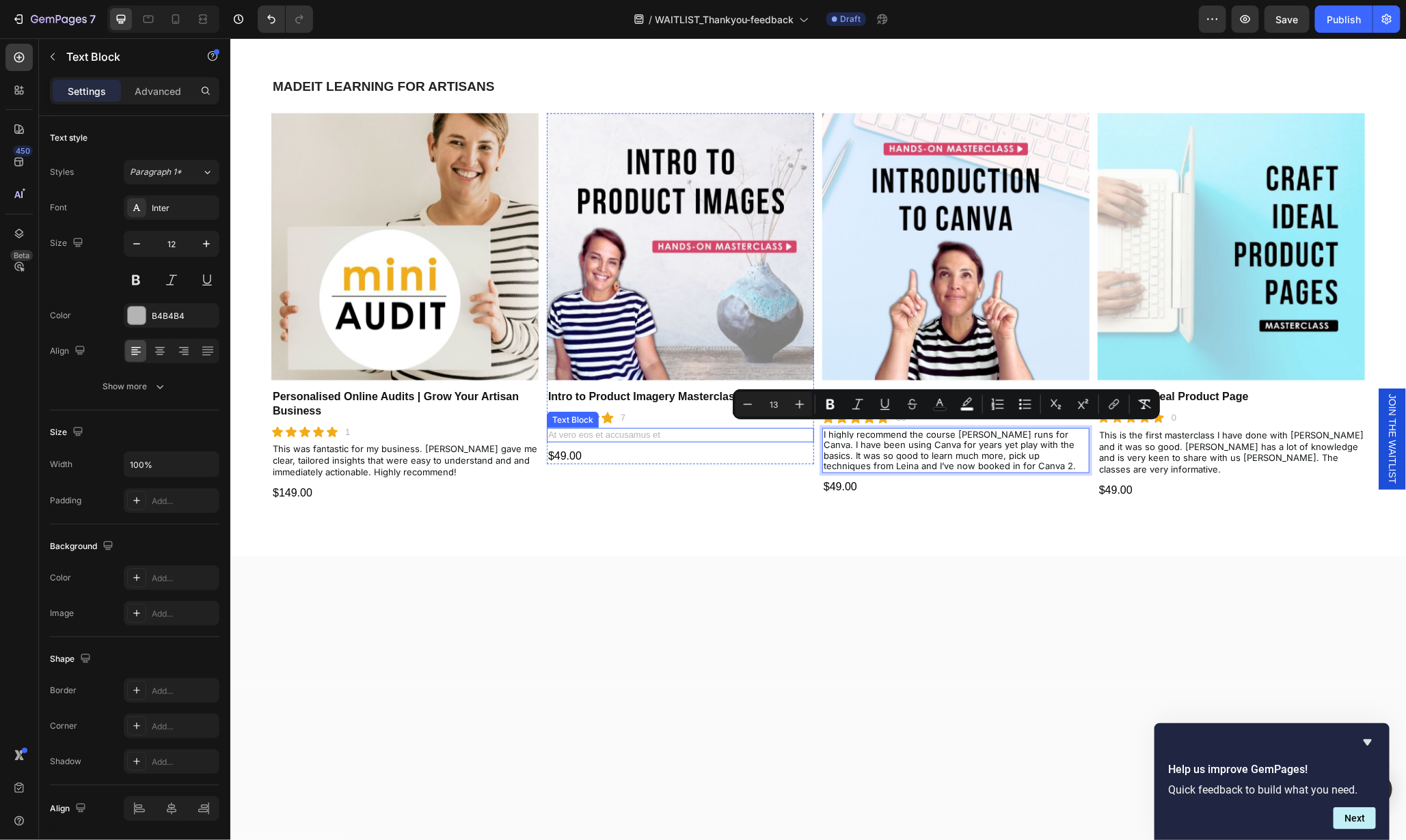
click at [626, 431] on p "At vero eos et accusamus et" at bounding box center [679, 434] width 264 height 11
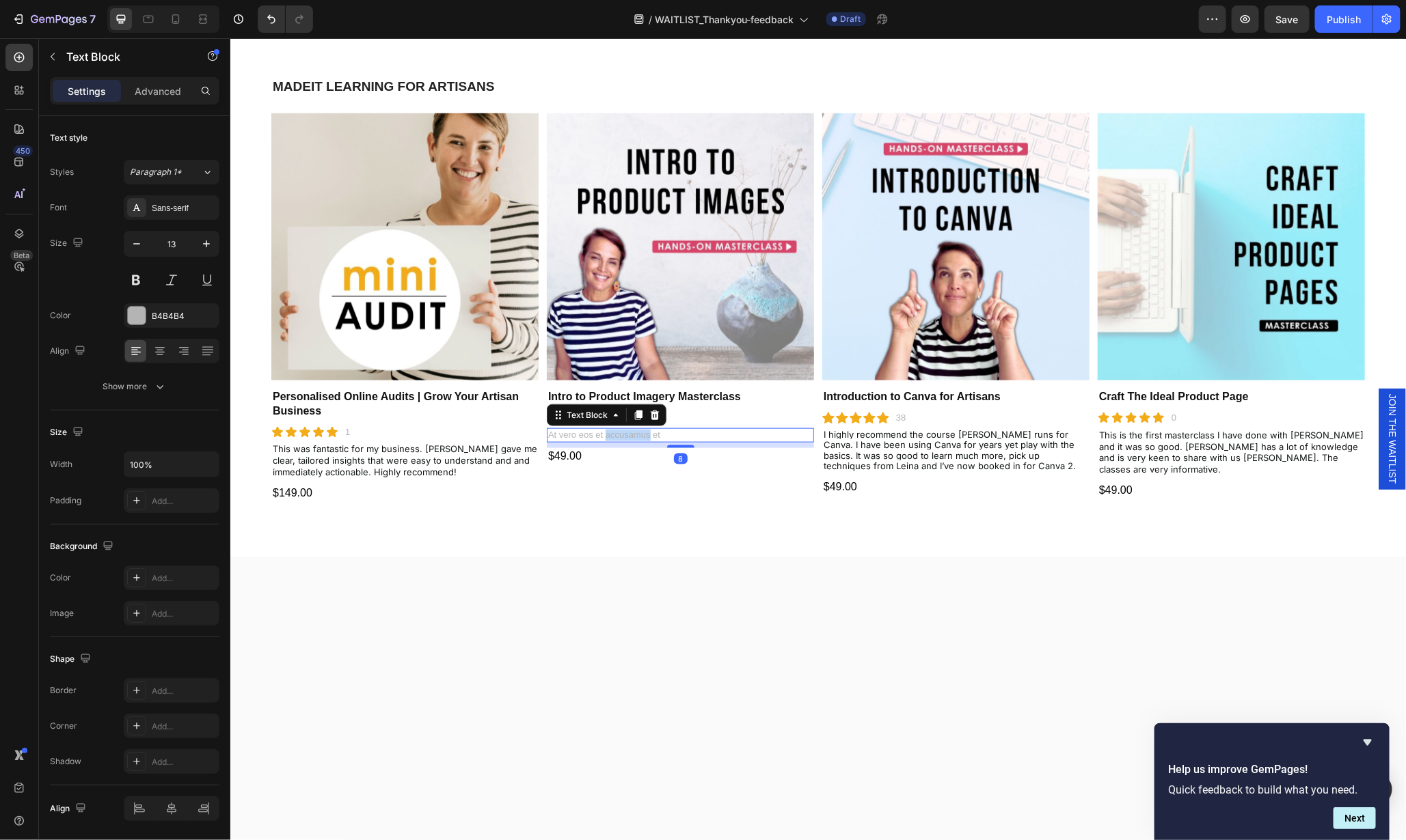
click at [626, 431] on p "At vero eos et accusamus et" at bounding box center [679, 434] width 264 height 11
click at [716, 559] on div at bounding box center [817, 618] width 1175 height 125
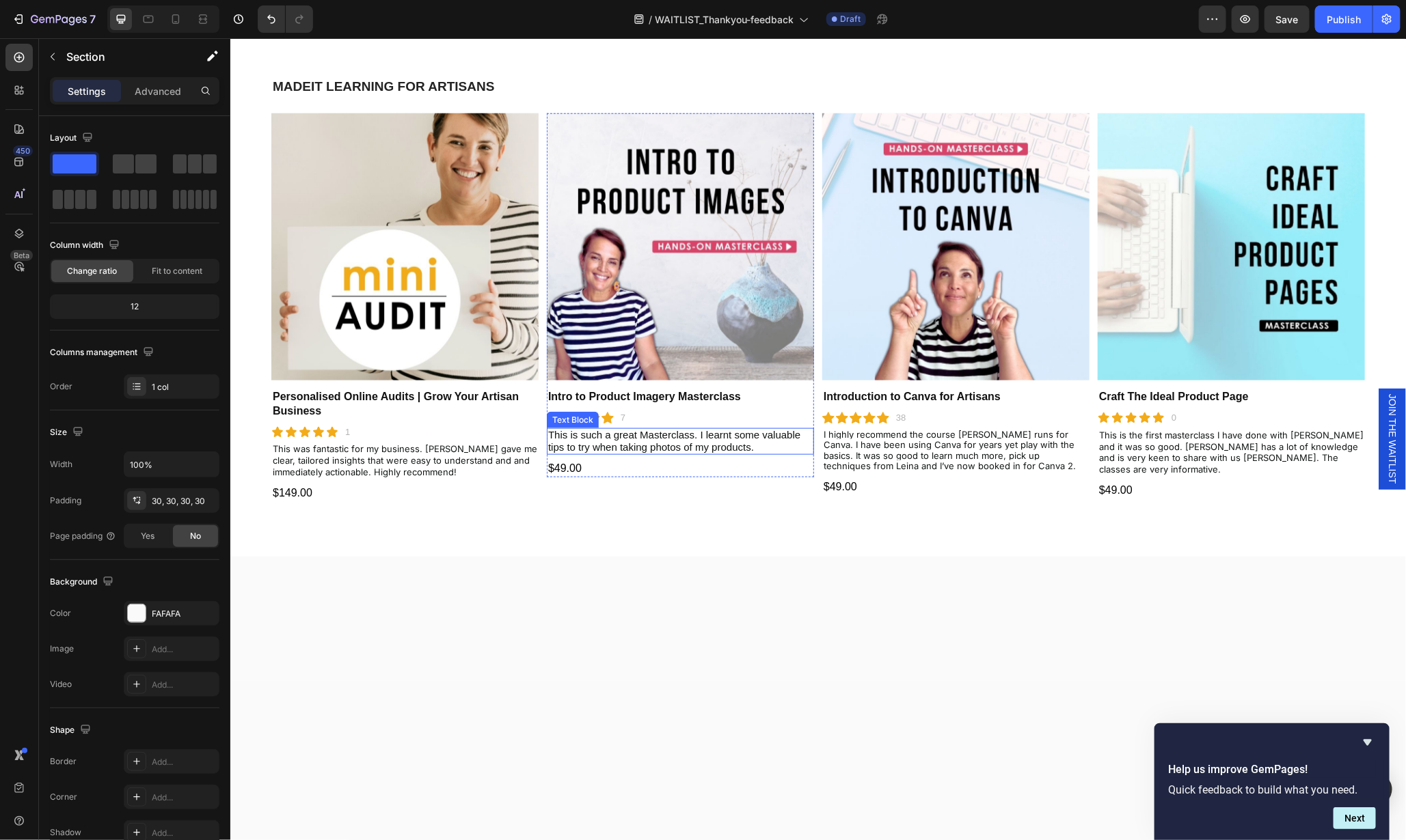
click at [714, 439] on span "This is such a great Masterclass. I learnt some valuable tips to try when takin…" at bounding box center [673, 440] width 252 height 24
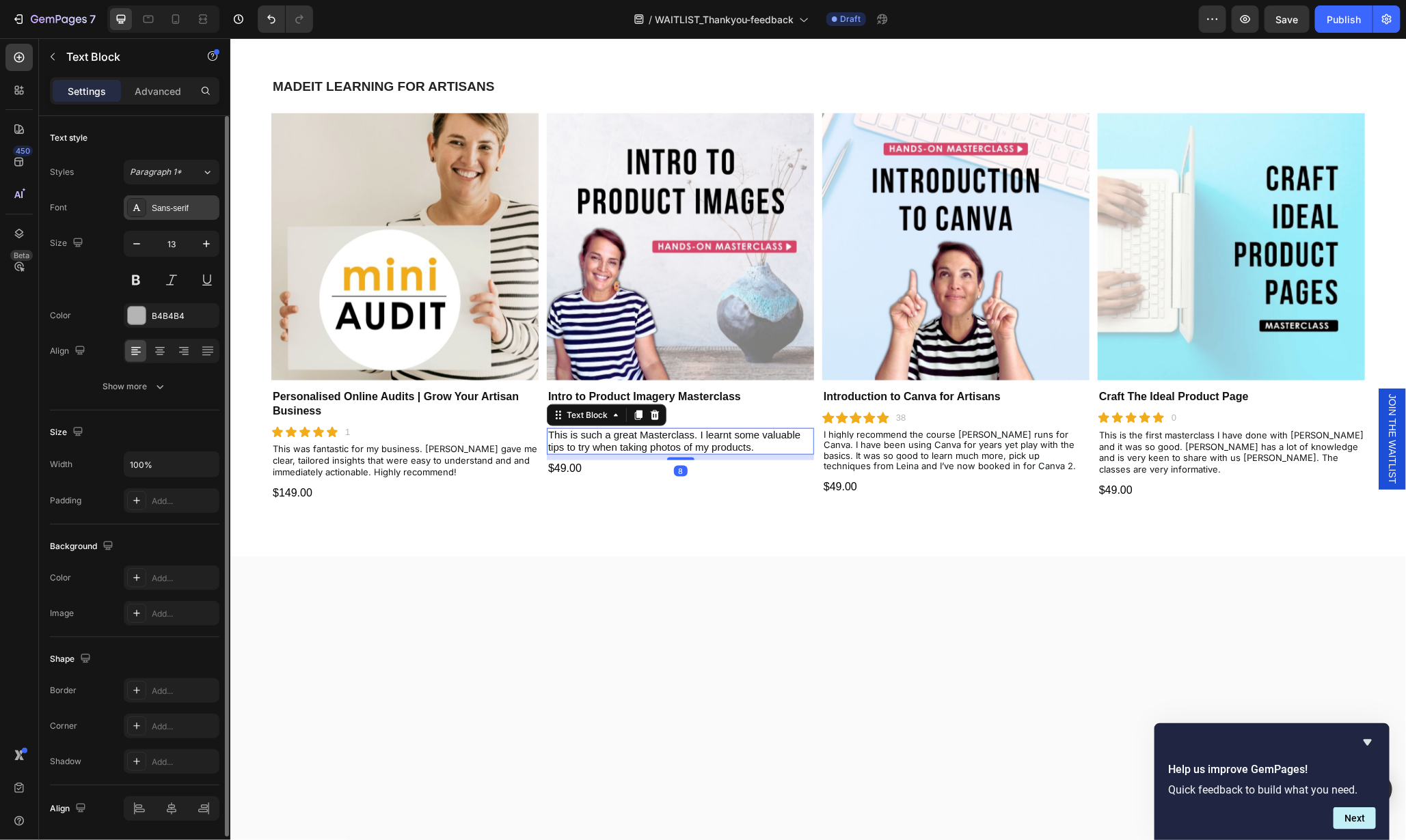
click at [169, 205] on div "Sans-serif" at bounding box center [184, 209] width 65 height 12
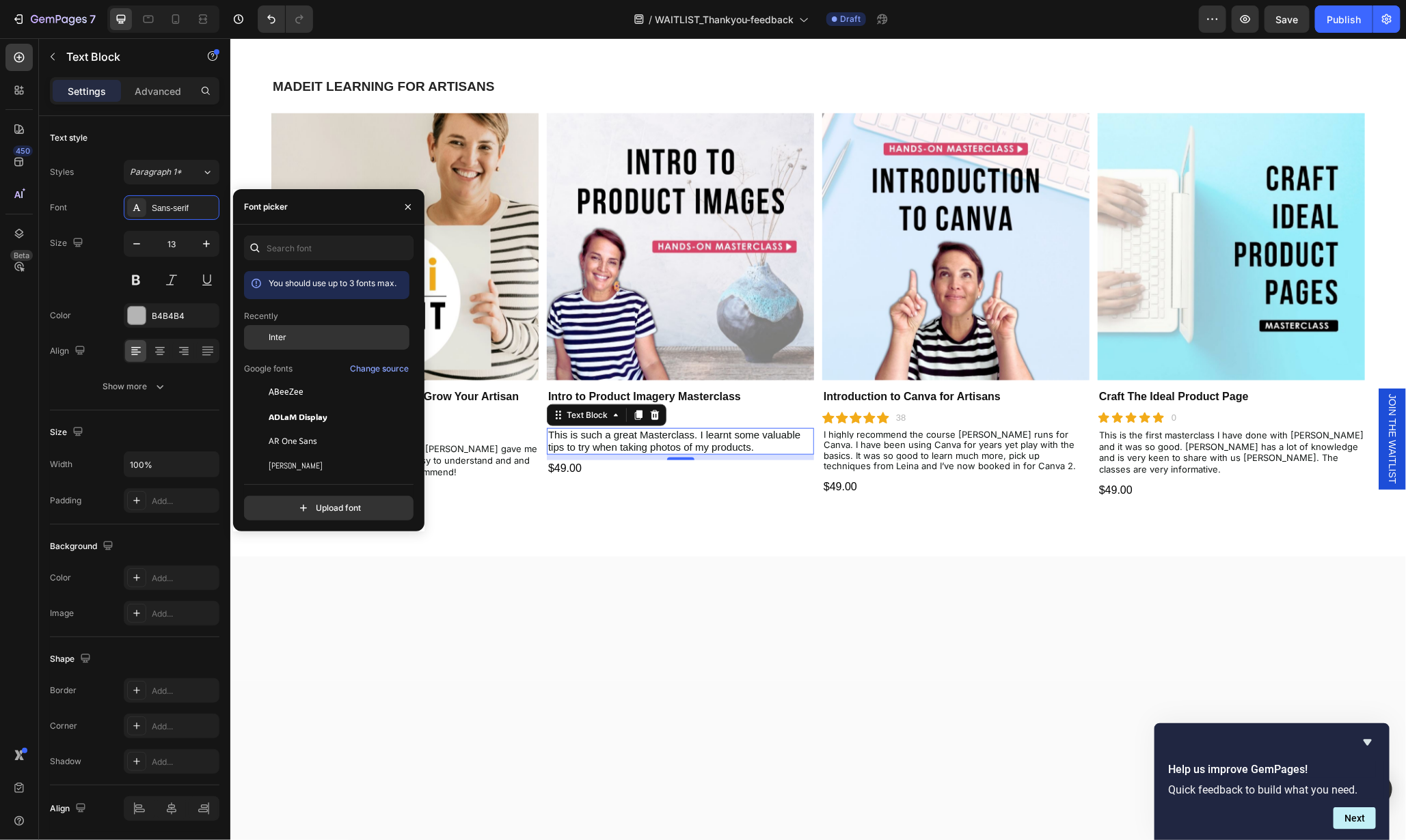
click at [272, 335] on span "Inter" at bounding box center [278, 338] width 18 height 12
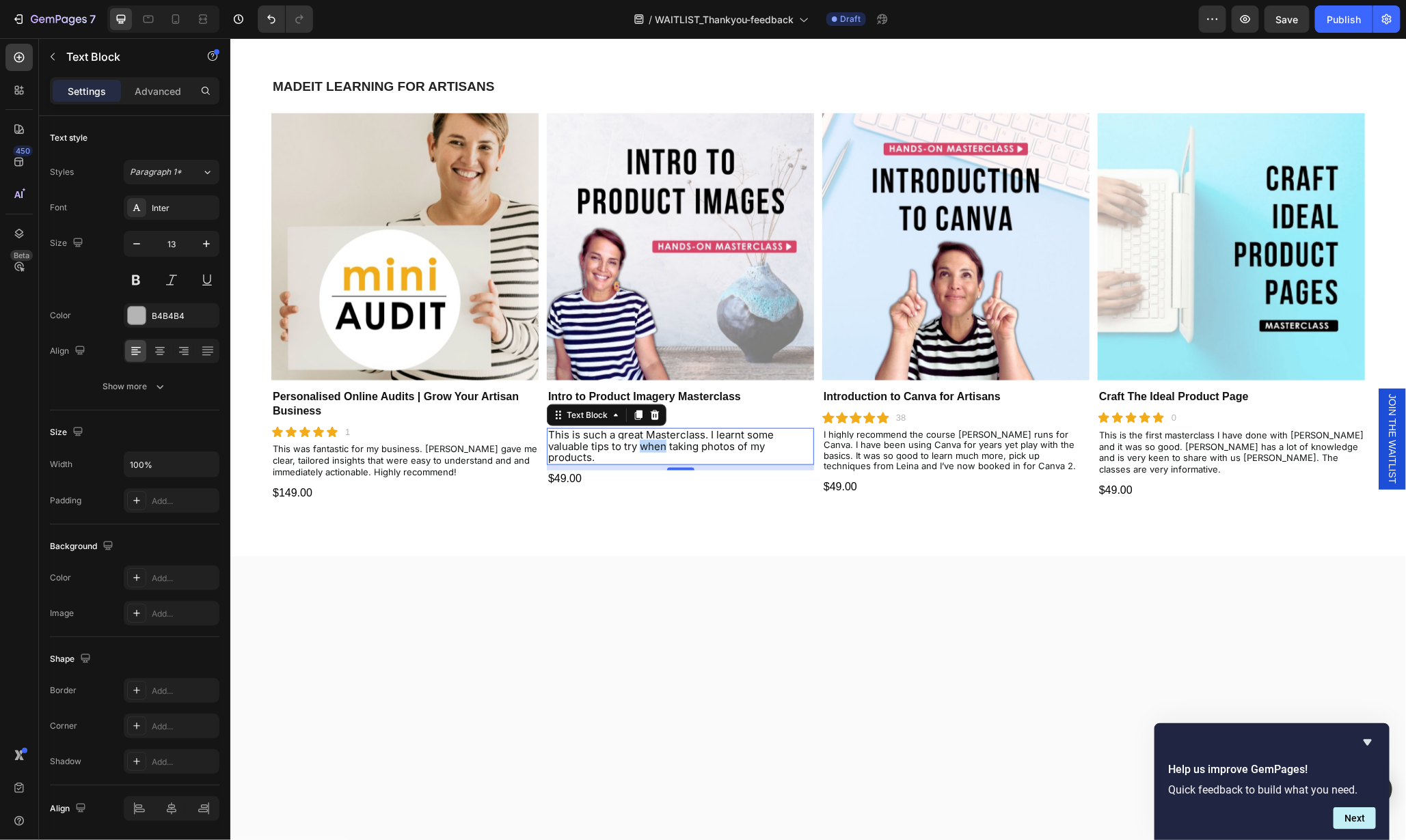
click at [648, 440] on span "This is such a great Masterclass. I learnt some valuable tips to try when takin…" at bounding box center [660, 446] width 225 height 36
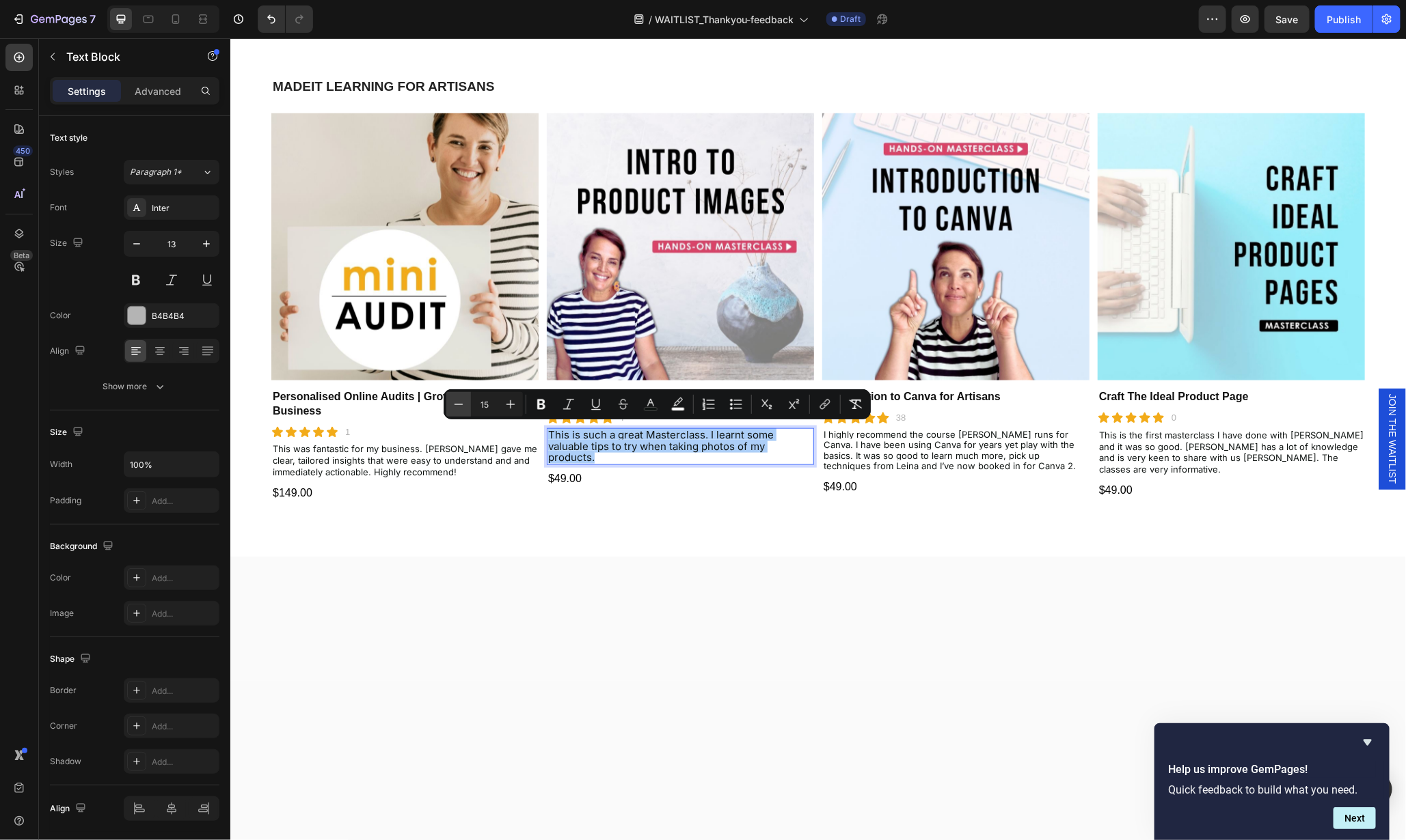
click at [462, 401] on icon "Editor contextual toolbar" at bounding box center [458, 404] width 13 height 13
type input "13"
click at [706, 588] on div at bounding box center [817, 618] width 1175 height 125
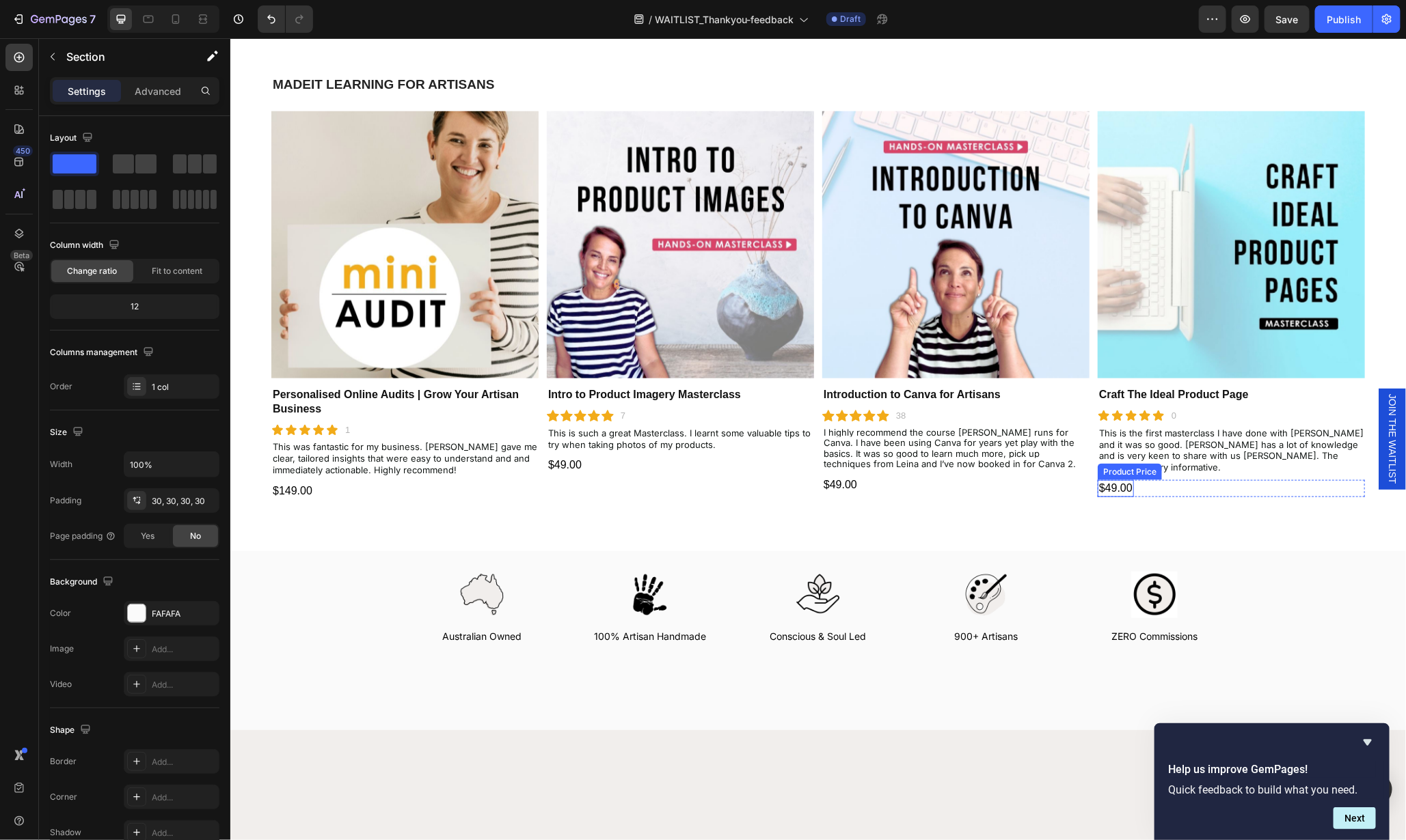
scroll to position [669, 0]
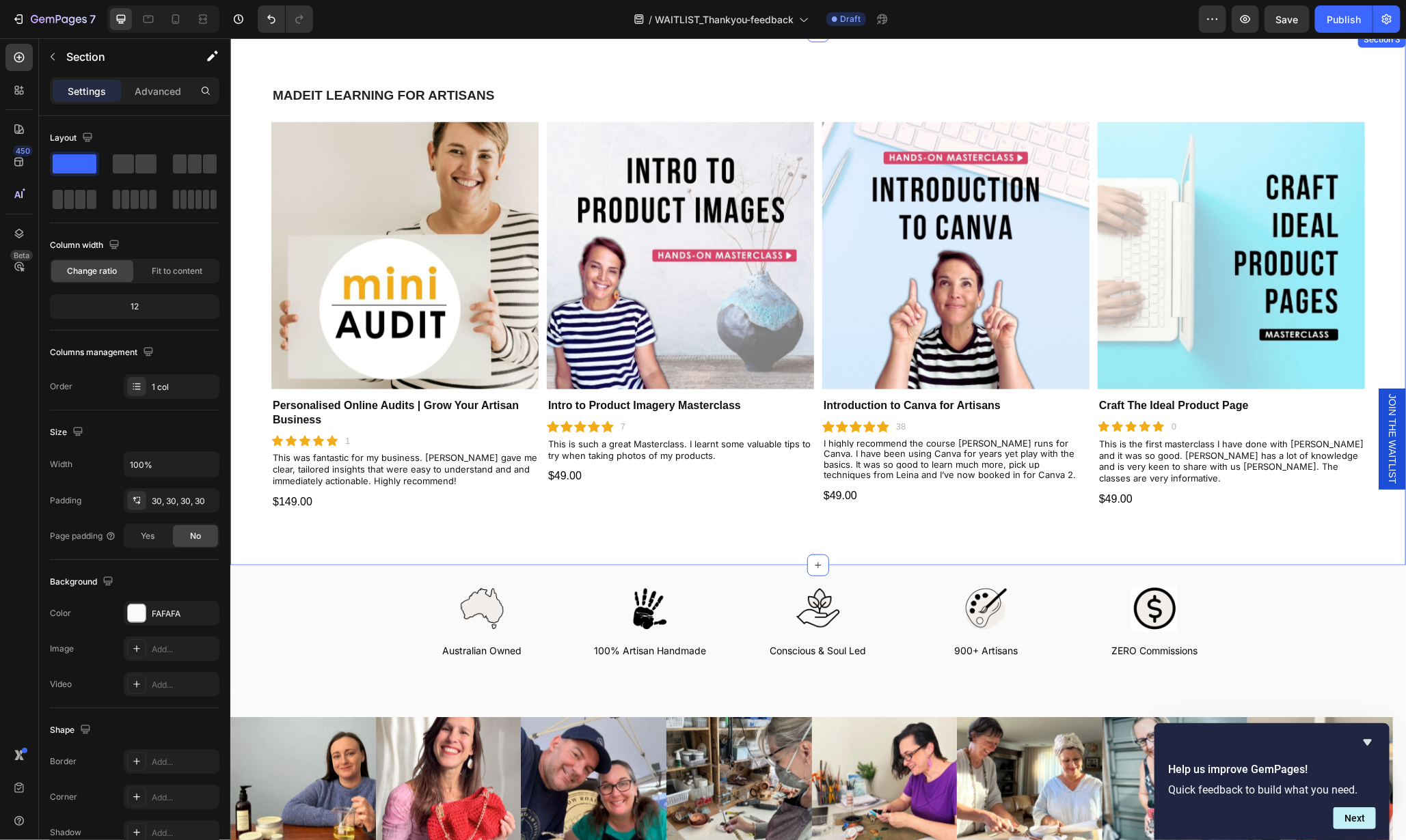
click at [1207, 526] on div "MADEIT LEARNING FOR ARTISANS Heading Product Images Personalised Online Audits …" at bounding box center [817, 309] width 1093 height 447
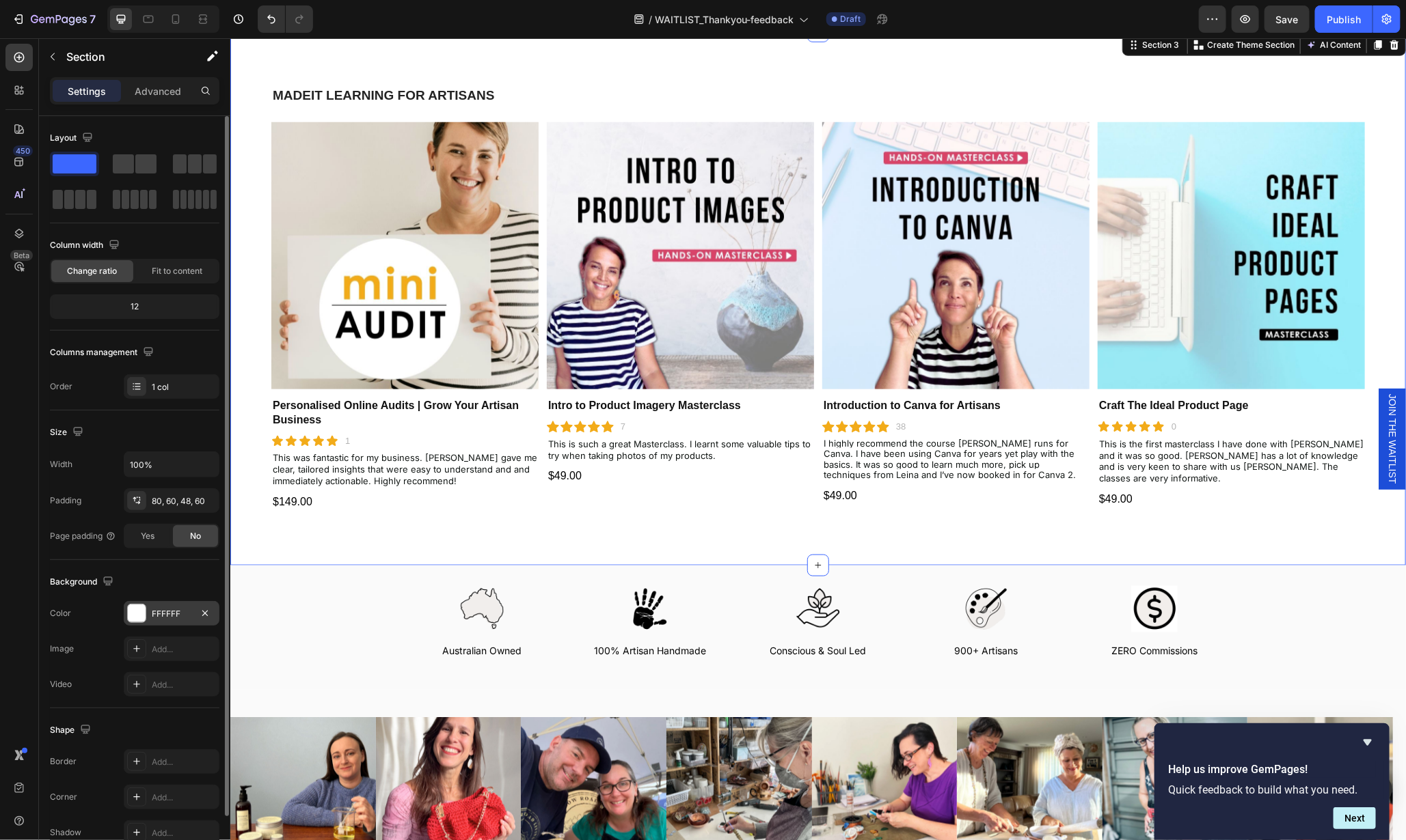
click at [137, 612] on div at bounding box center [137, 614] width 18 height 18
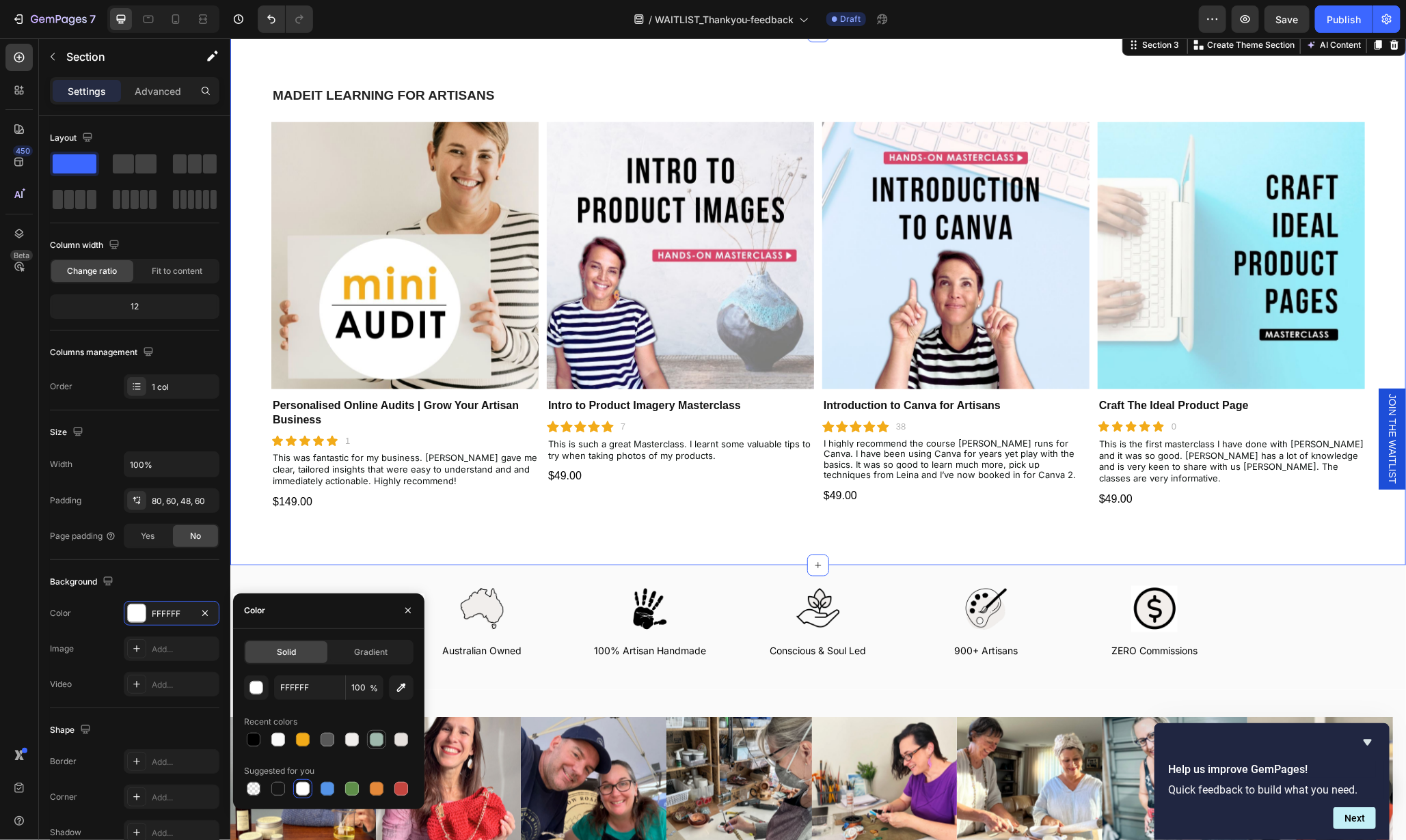
click at [378, 744] on div at bounding box center [376, 739] width 13 height 13
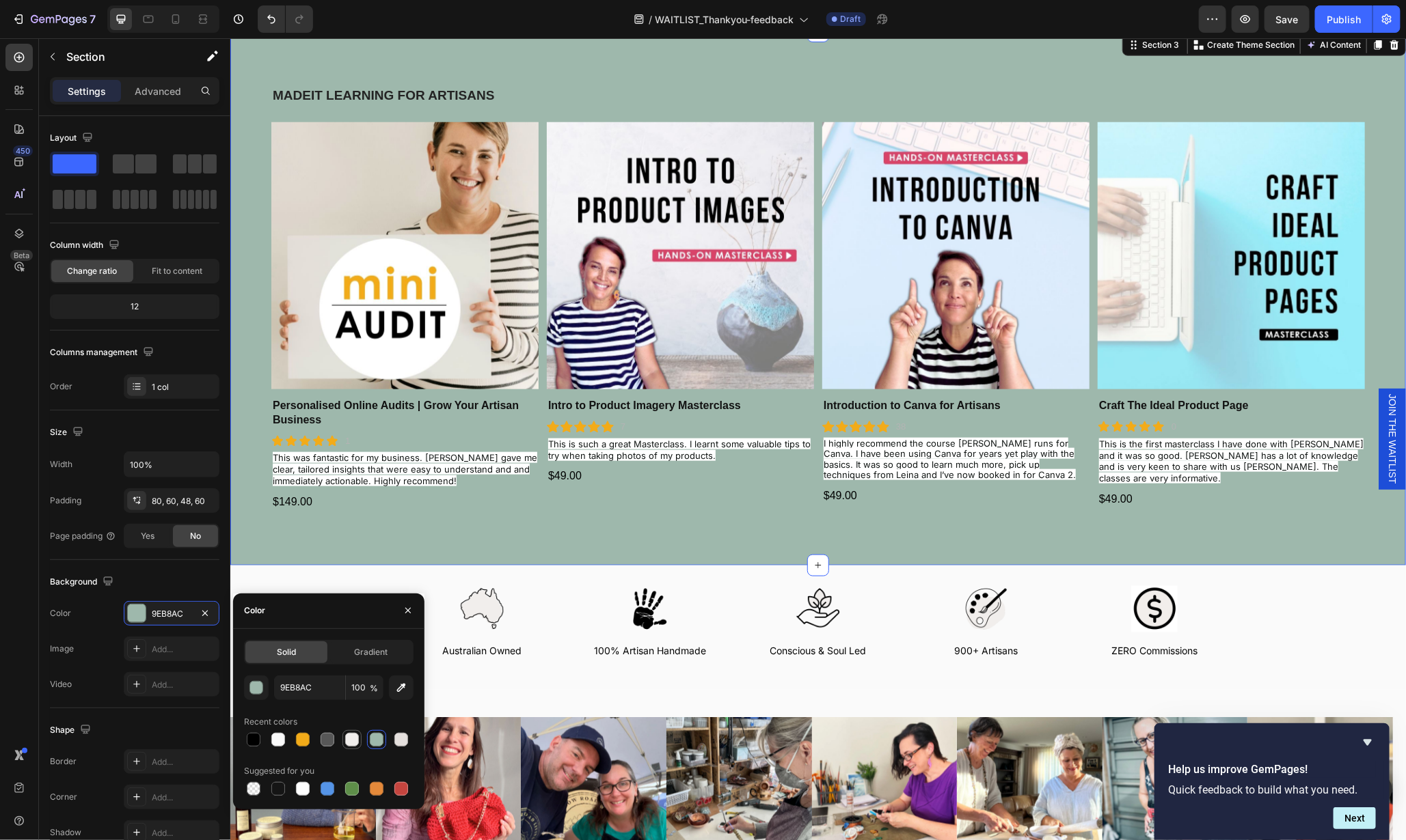
click at [350, 739] on div at bounding box center [351, 739] width 13 height 13
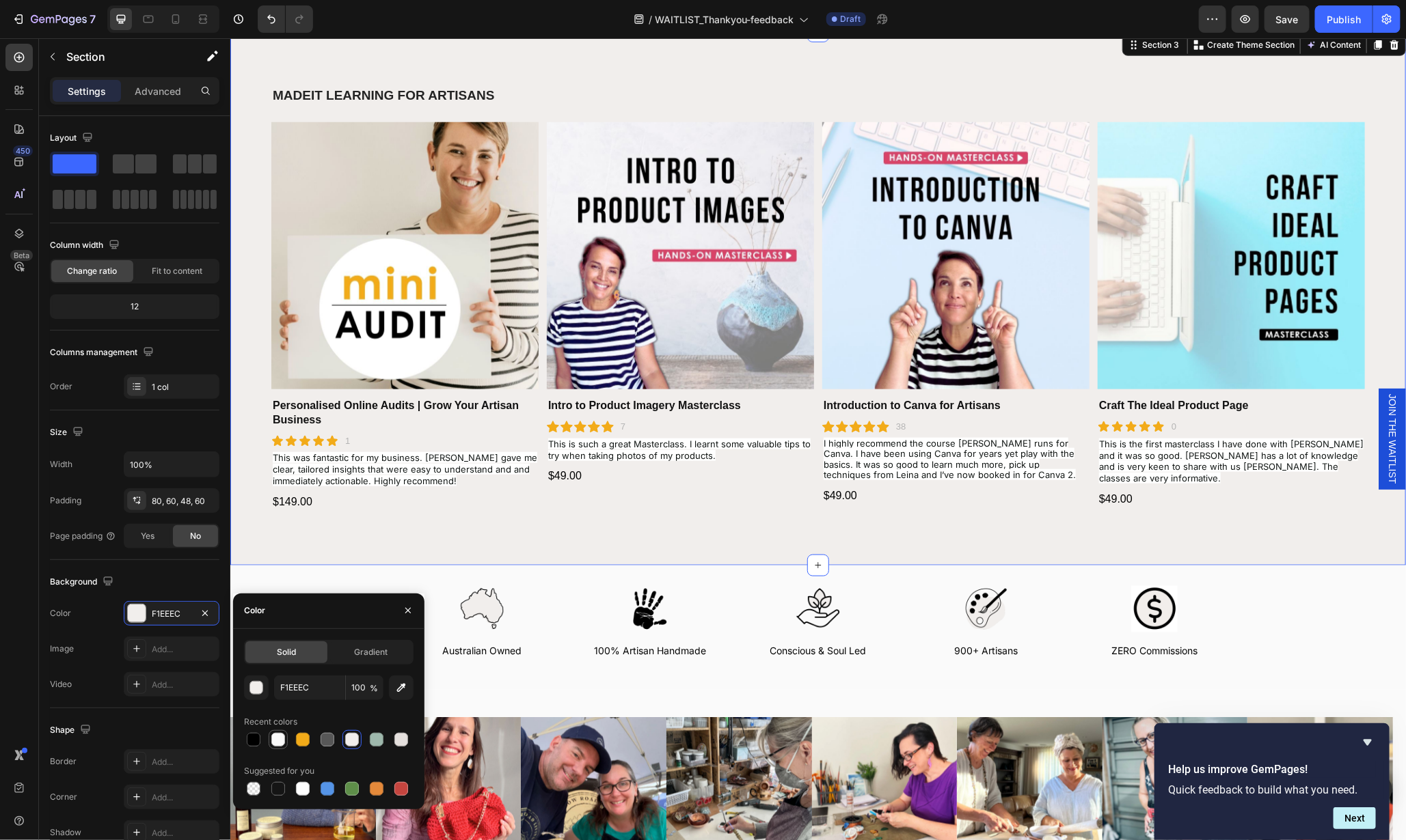
click at [279, 745] on div at bounding box center [278, 739] width 13 height 13
type input "FAFAFA"
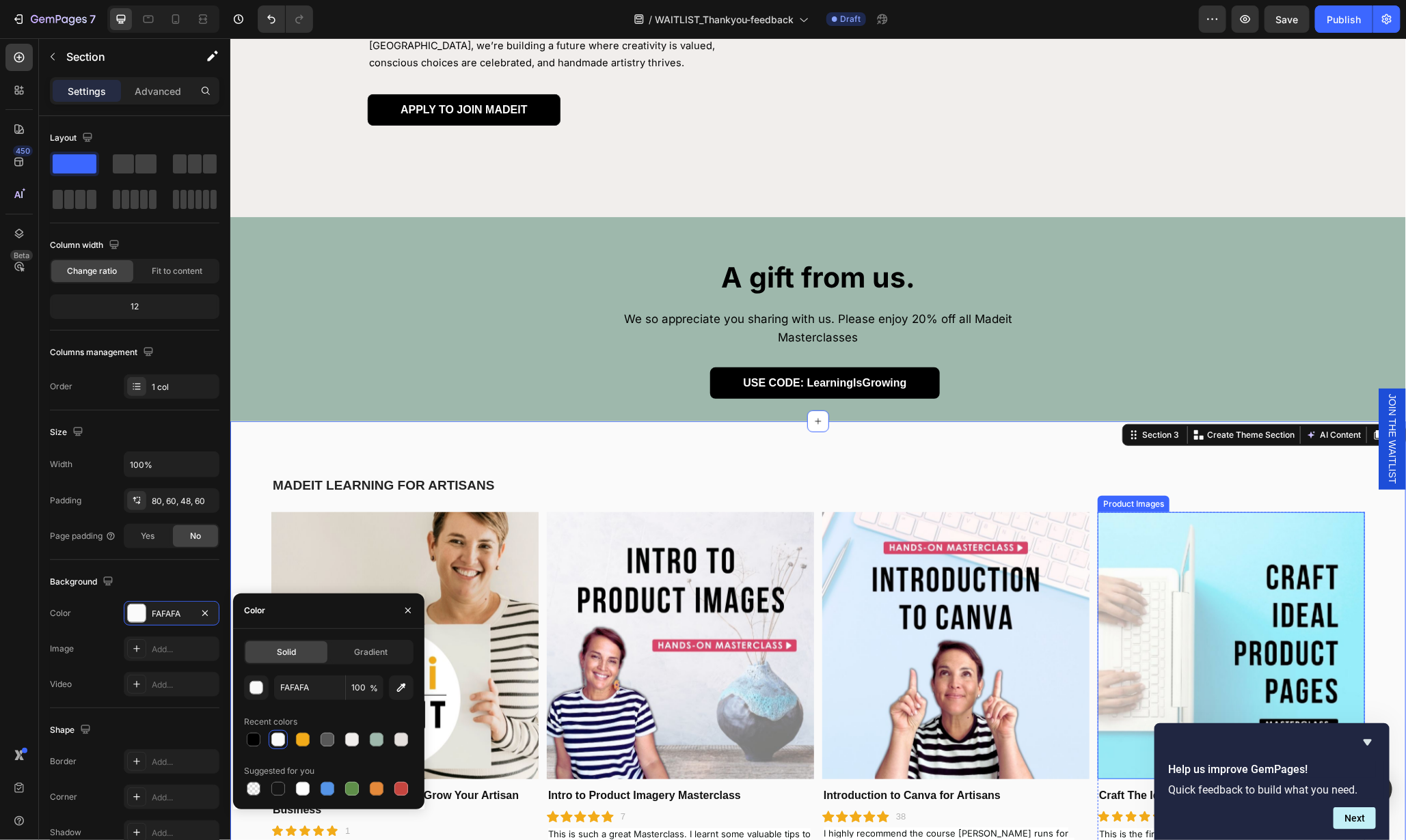
scroll to position [301, 0]
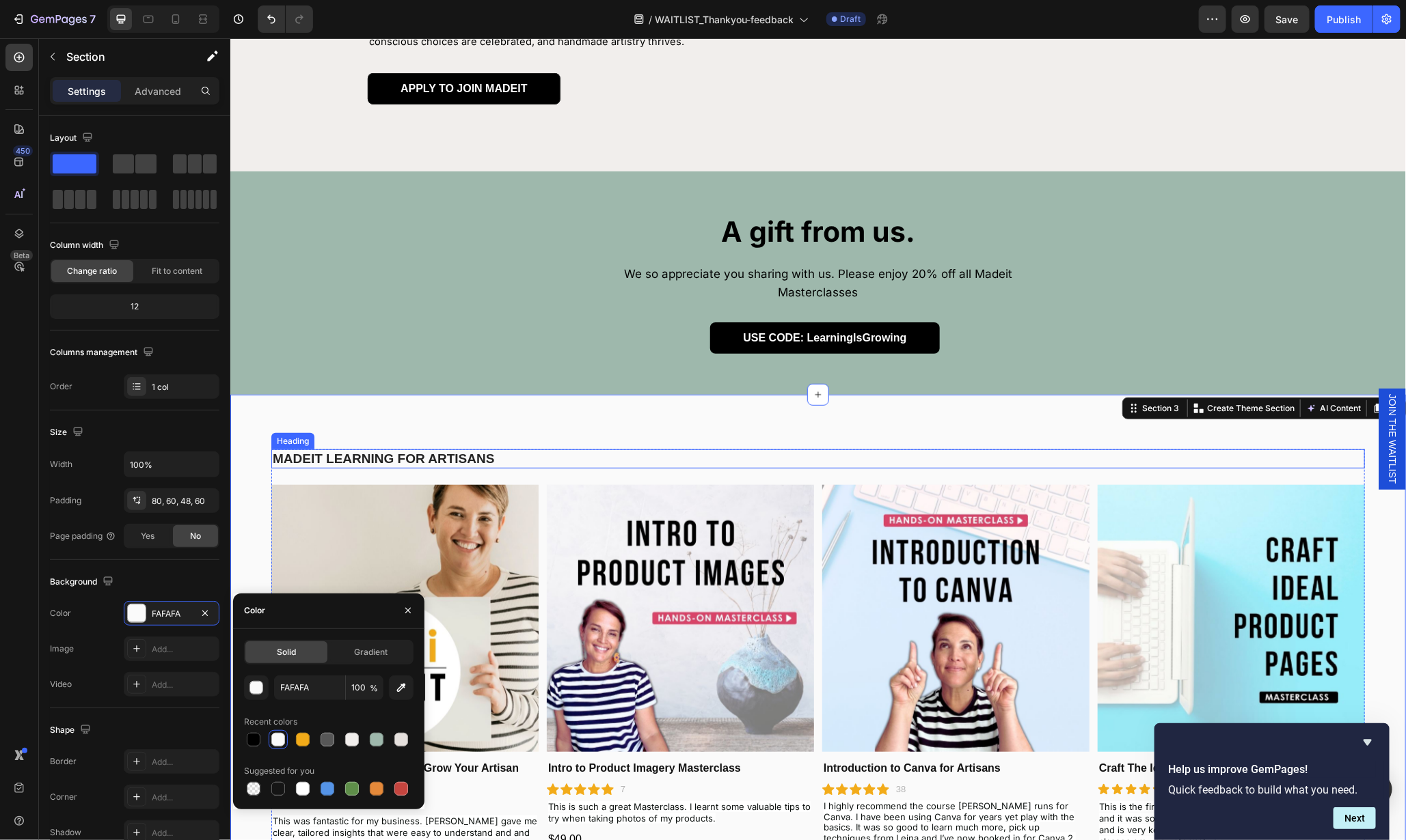
click at [528, 462] on h2 "MADEIT LEARNING FOR ARTISANS" at bounding box center [817, 459] width 1093 height 19
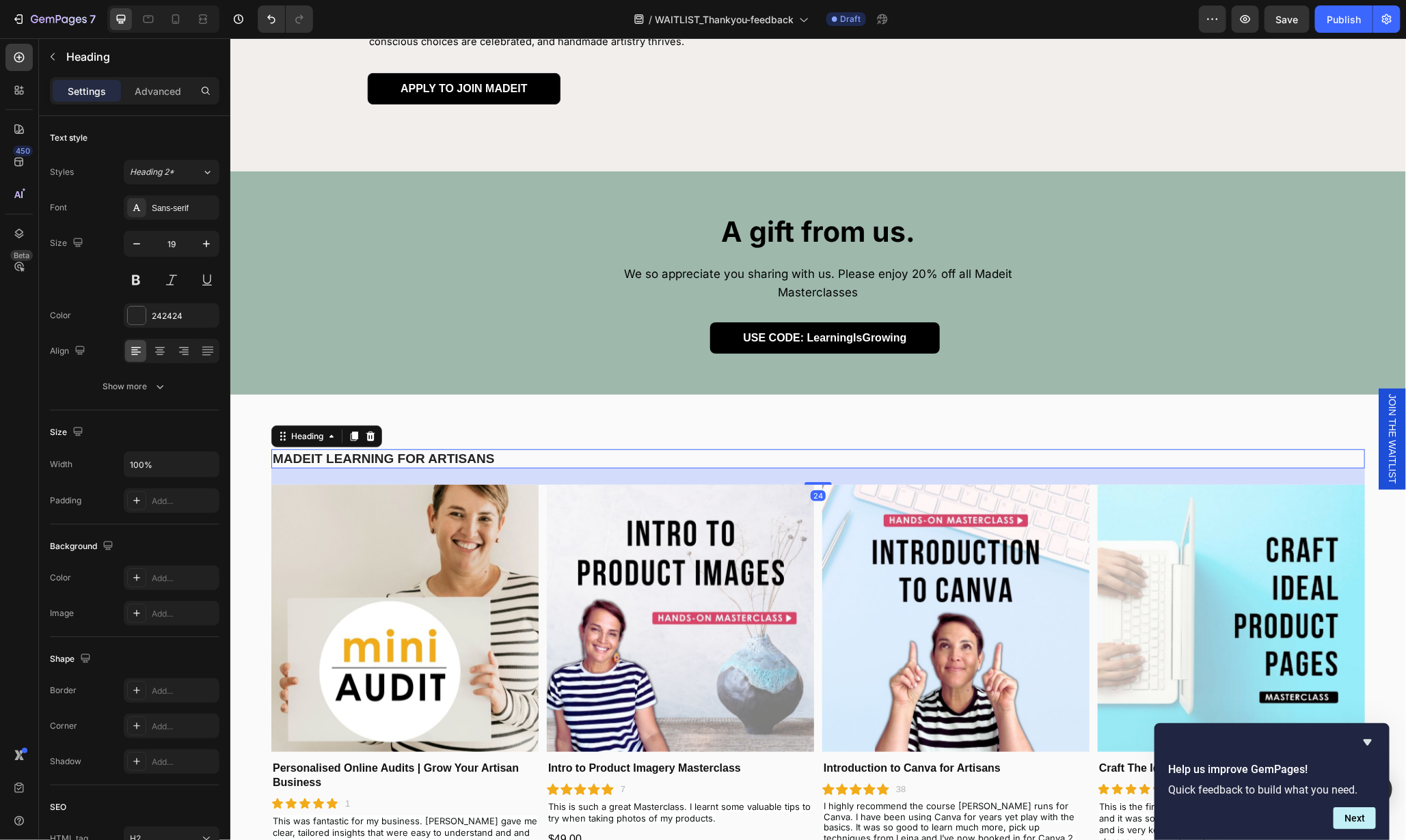
click at [375, 442] on div at bounding box center [370, 436] width 17 height 17
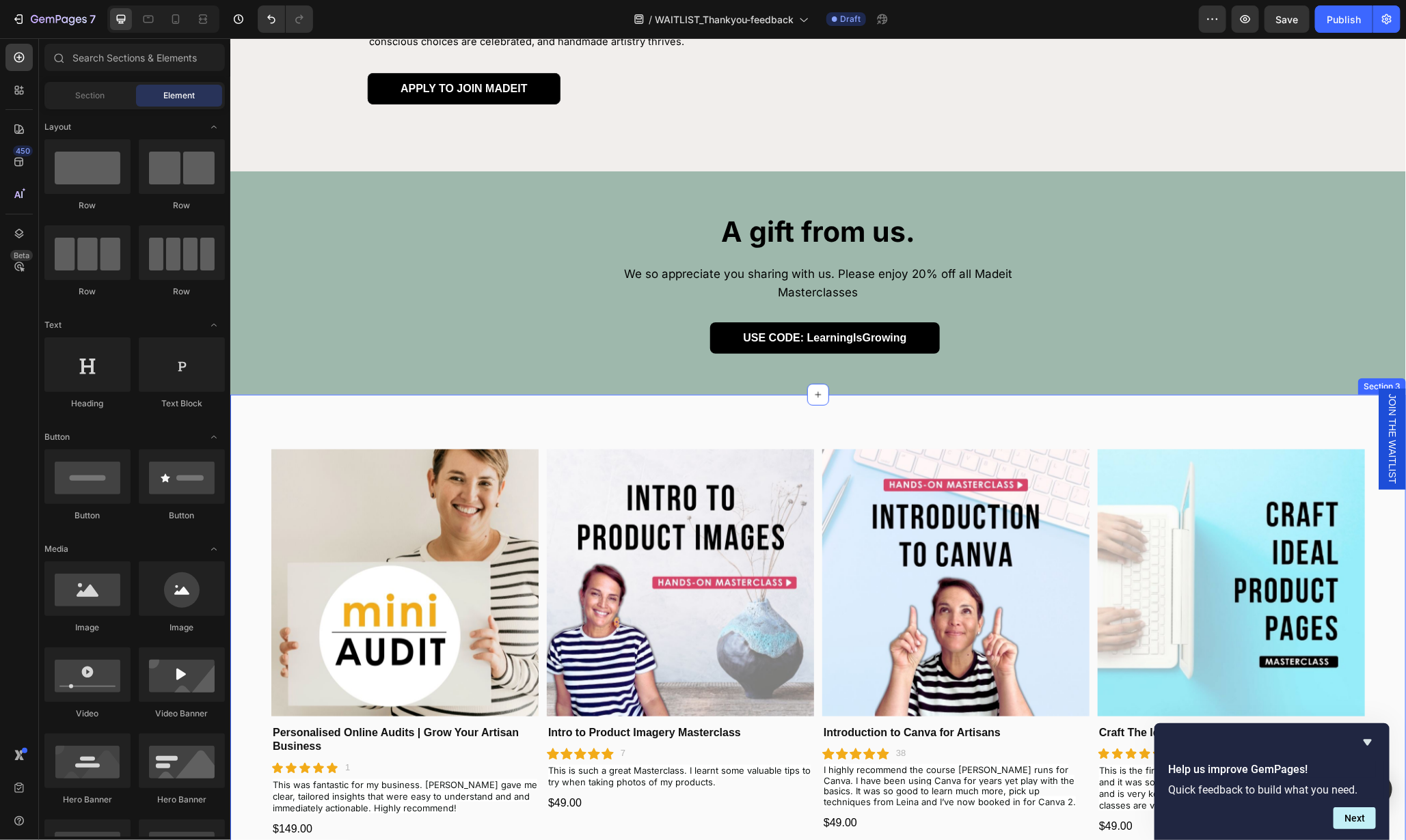
click at [553, 428] on div "Product Images Personalised Online Audits | Grow Your Artisan Business Product …" at bounding box center [817, 643] width 1175 height 498
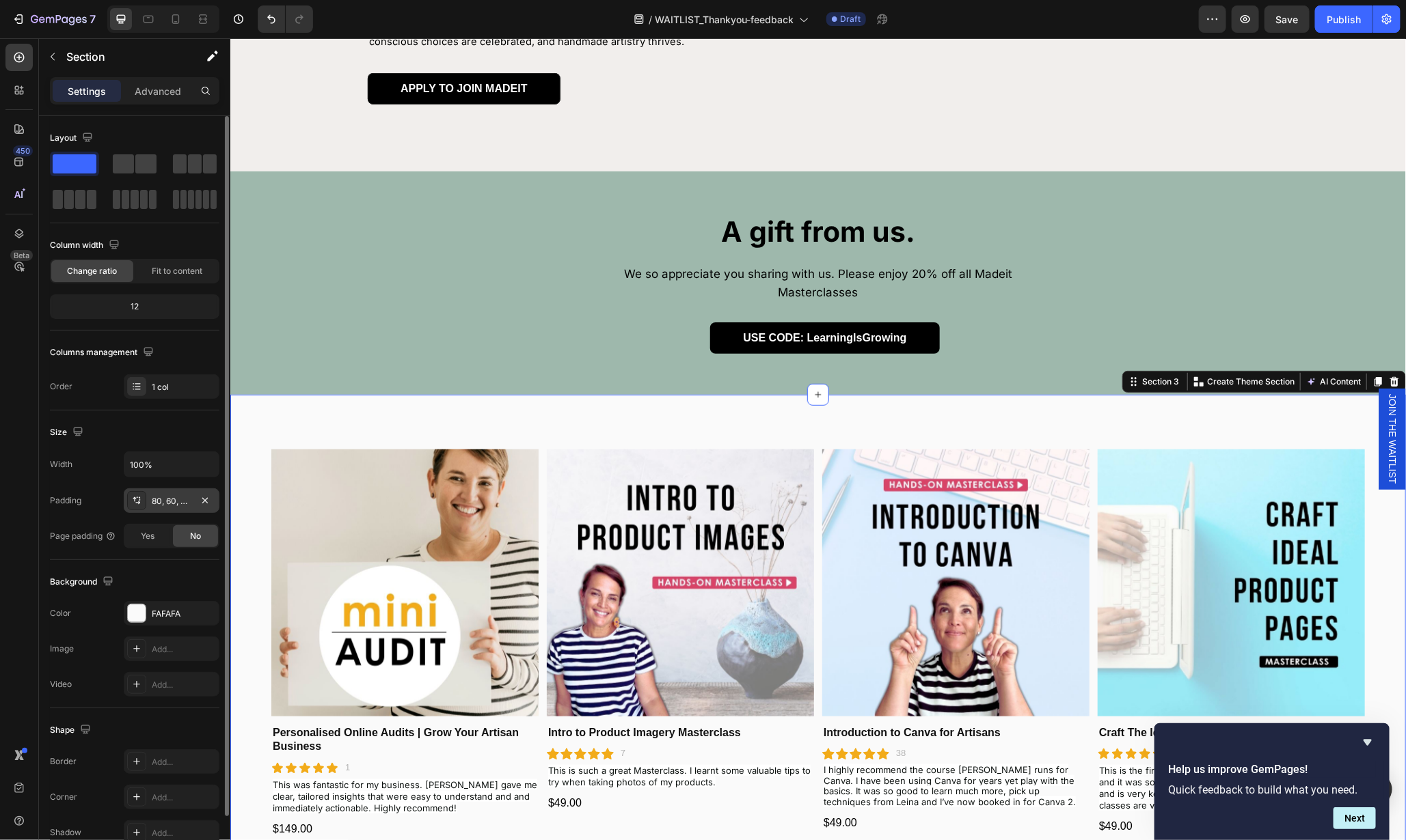
click at [173, 500] on div "80, 60, 48, 60" at bounding box center [172, 501] width 40 height 12
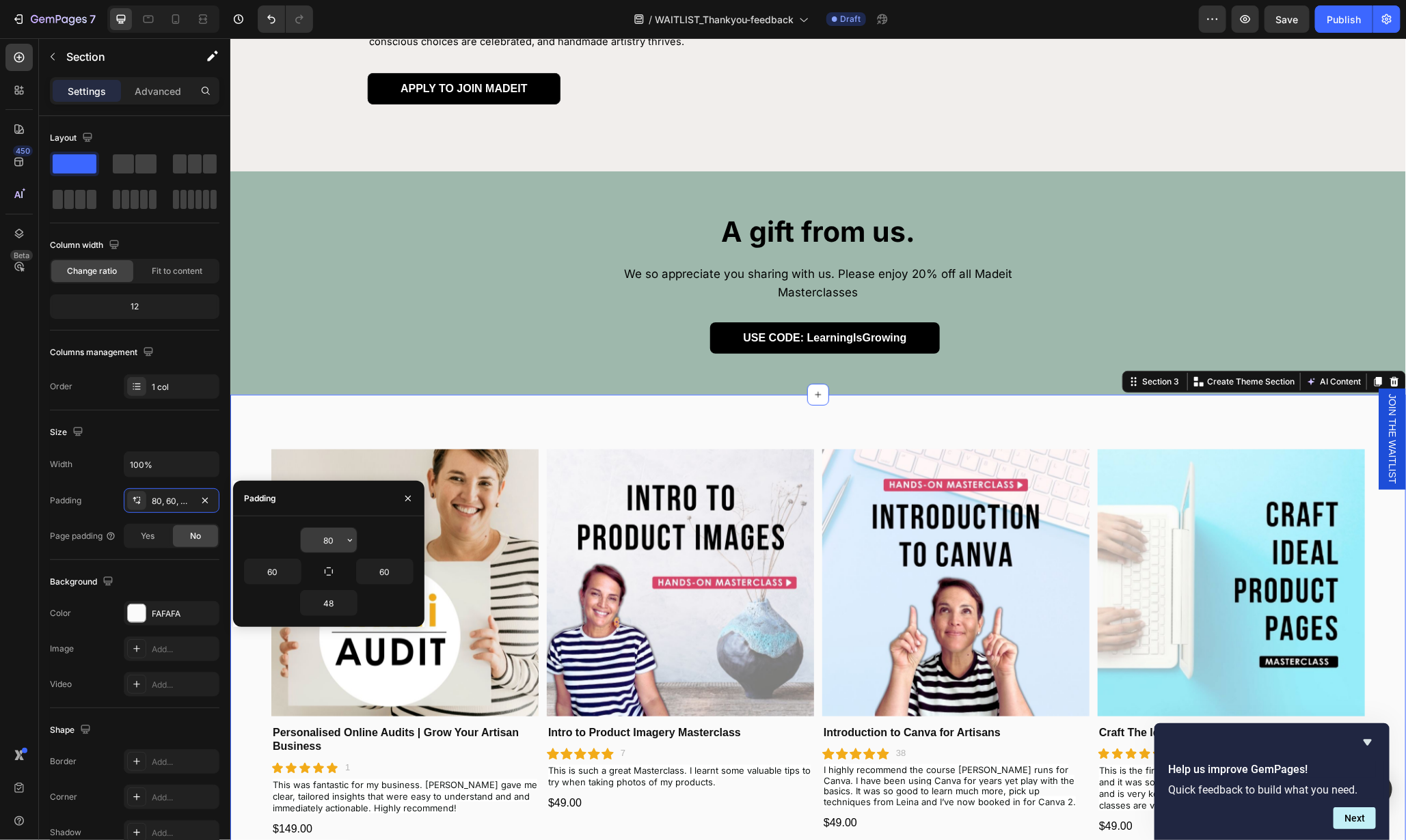
click at [327, 539] on input "80" at bounding box center [328, 540] width 56 height 25
type input "20"
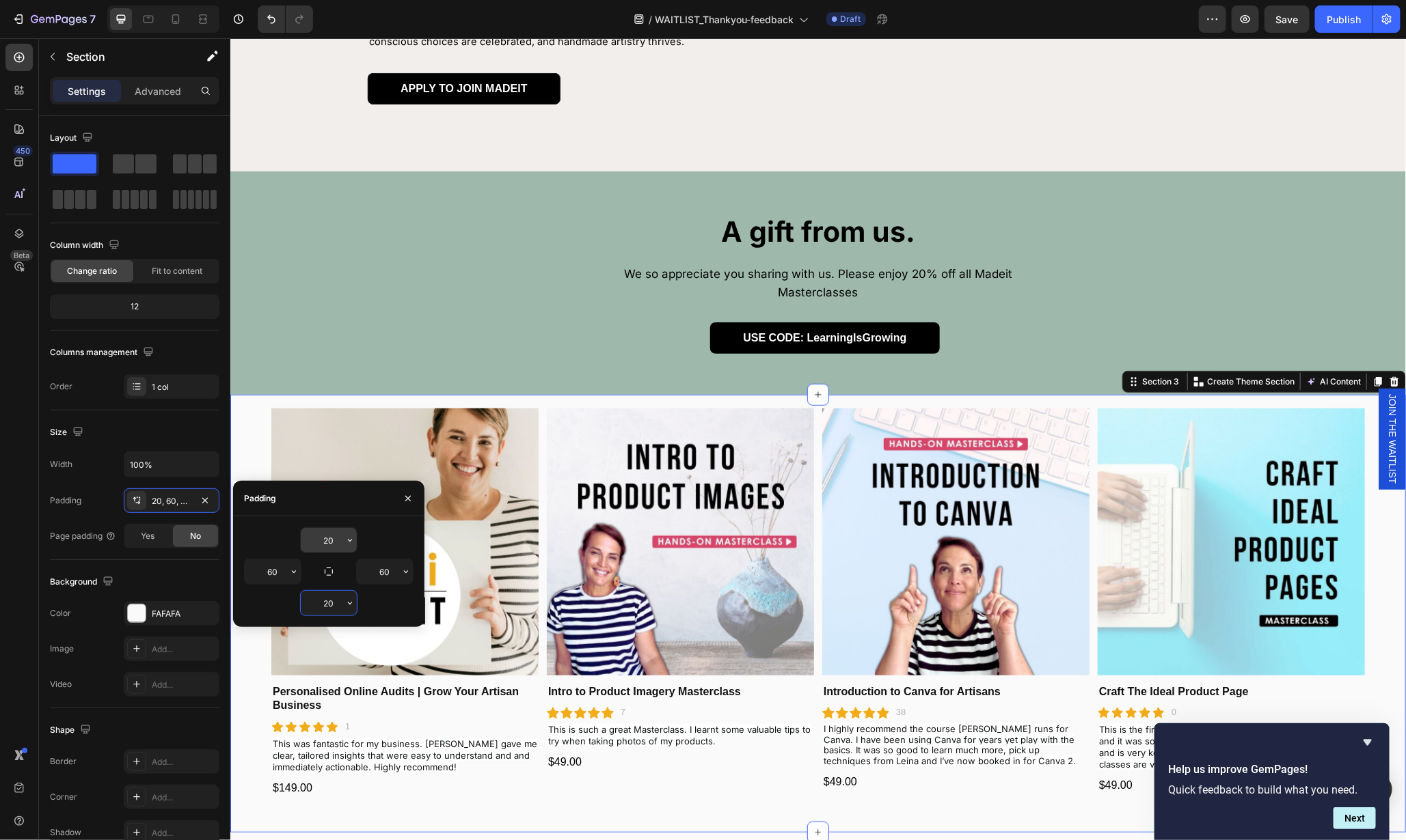
type input "20"
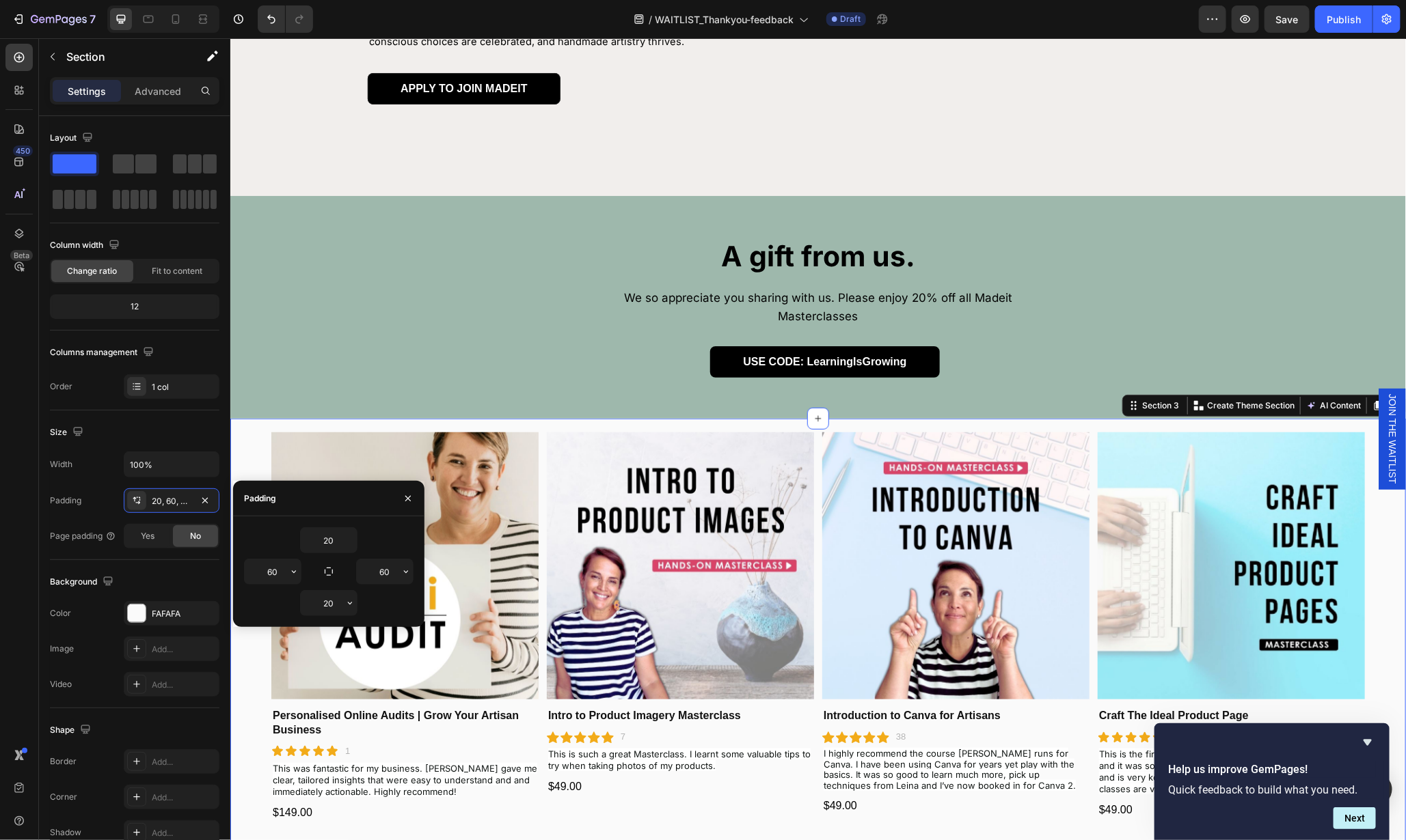
scroll to position [471, 0]
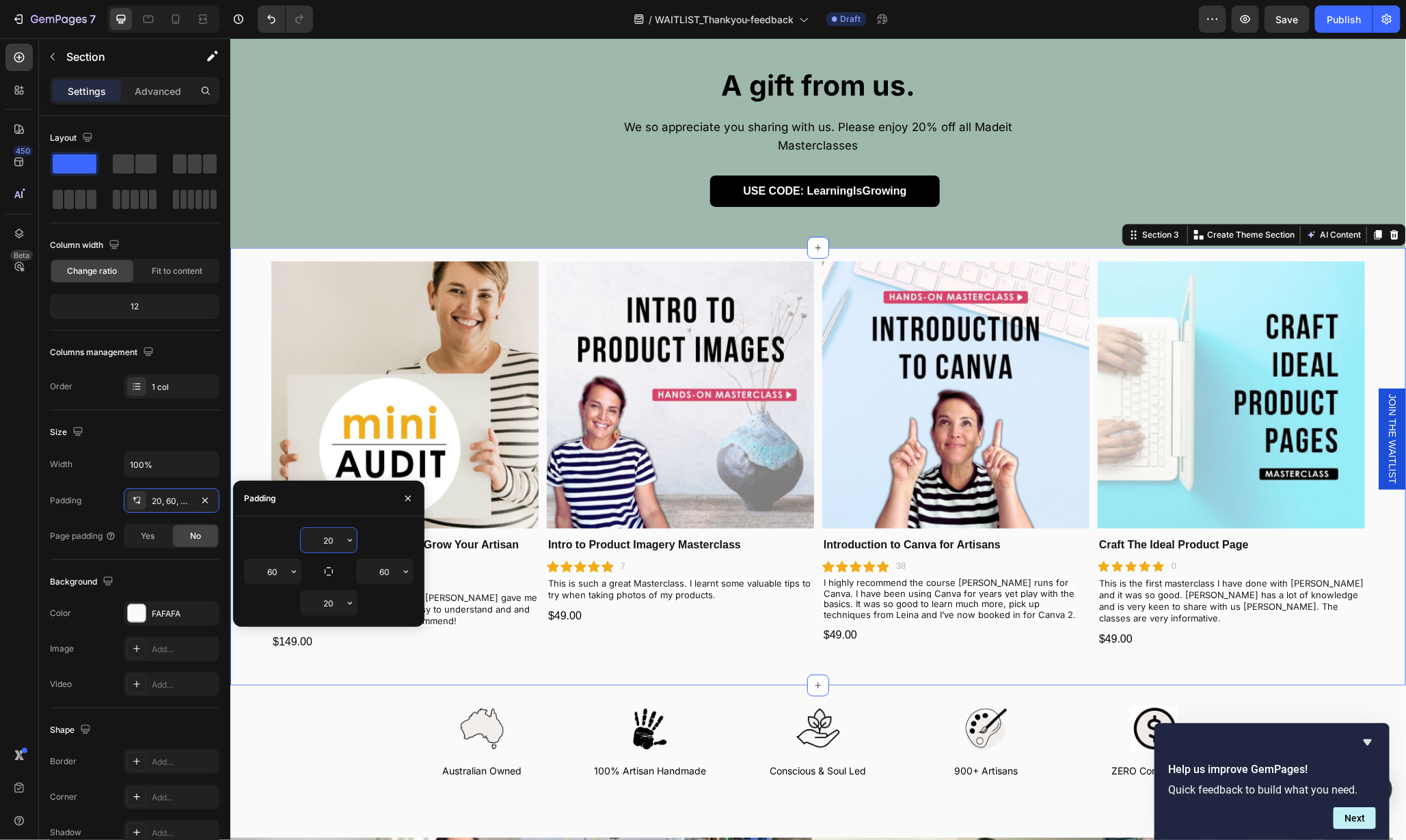
click at [336, 540] on input "20" at bounding box center [328, 540] width 56 height 25
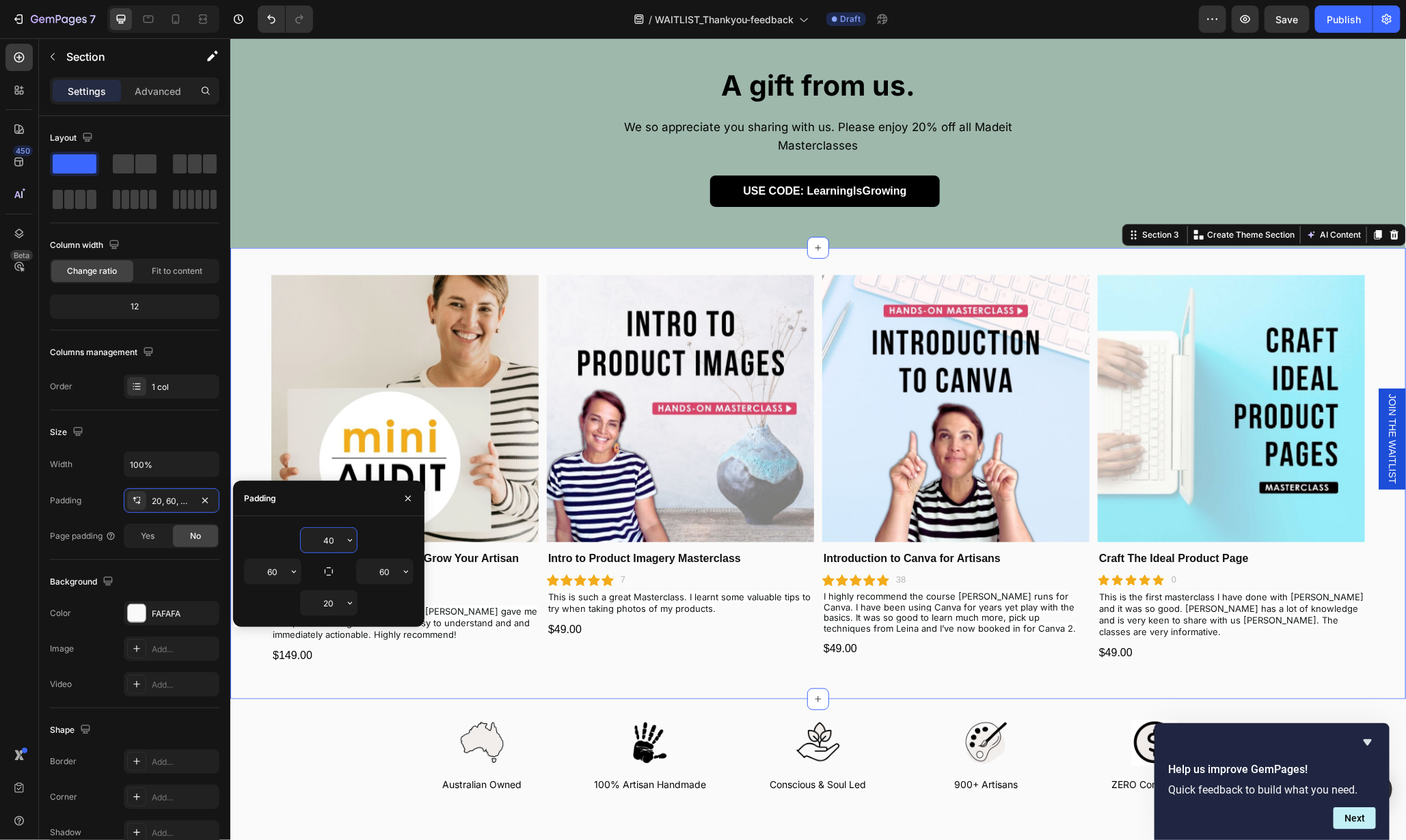
type input "40"
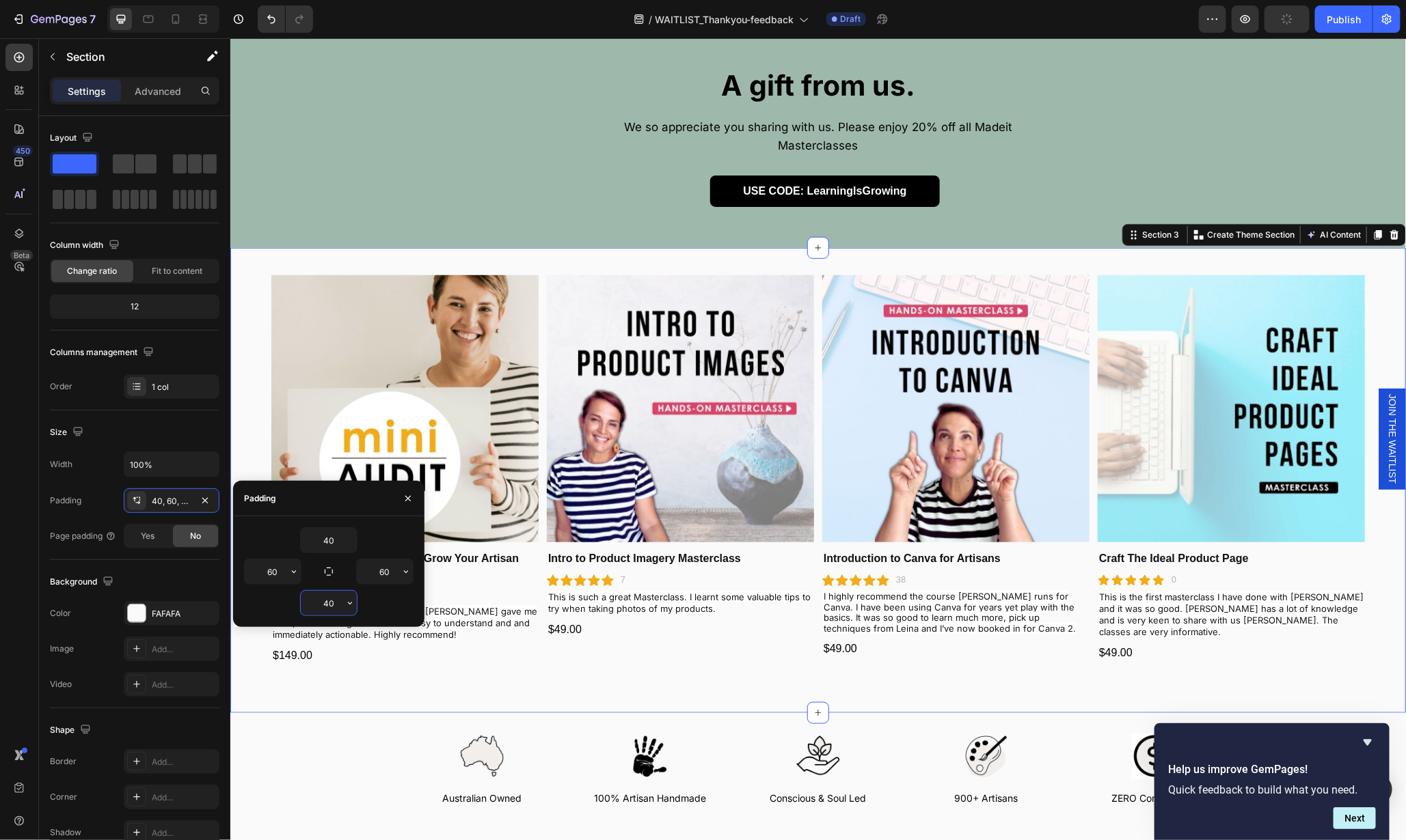
click at [326, 603] on input "40" at bounding box center [328, 603] width 56 height 25
type input "20"
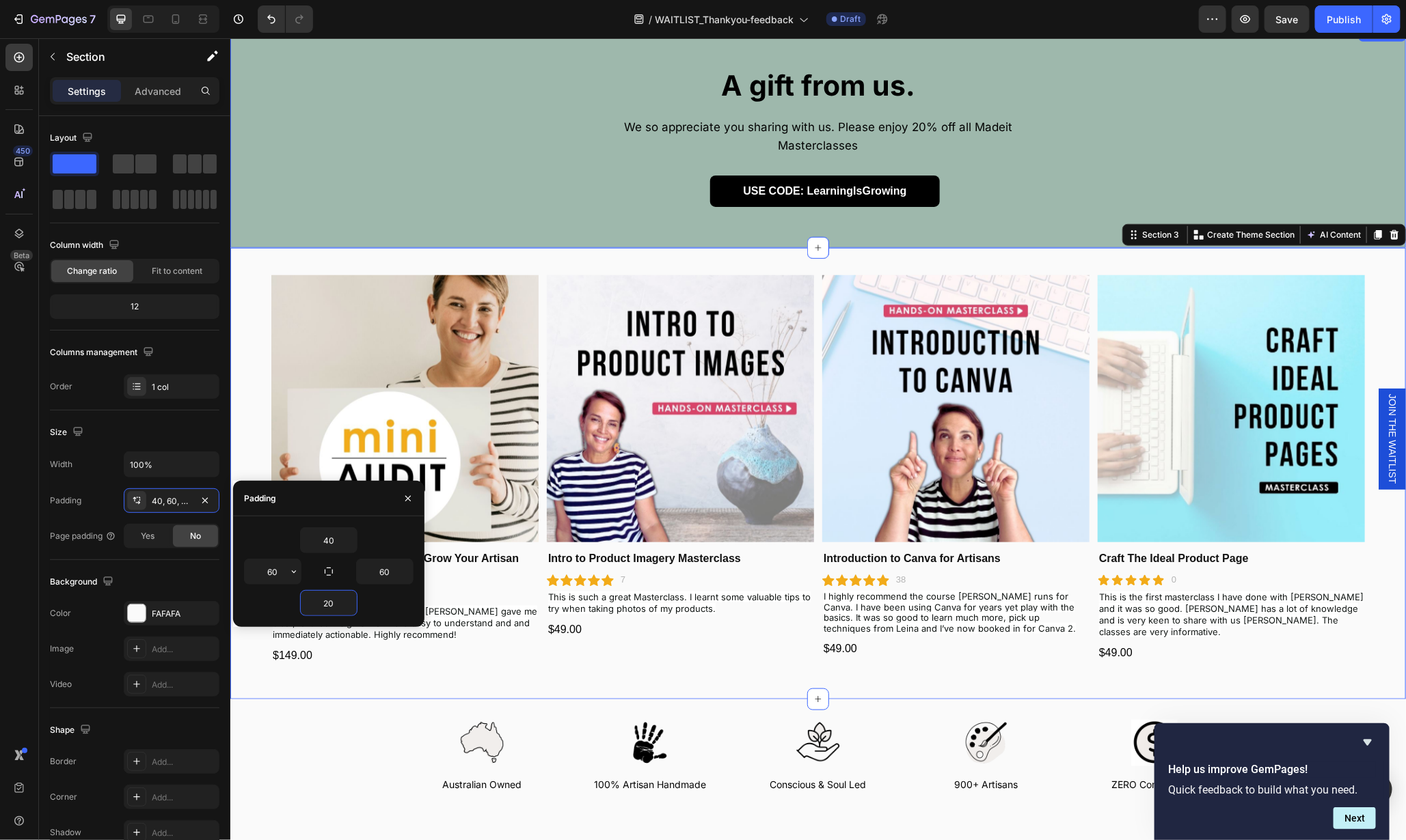
click at [1009, 196] on div "A gift from us. Heading We so appreciate you sharing with us. Please enjoy 20% …" at bounding box center [817, 136] width 1175 height 223
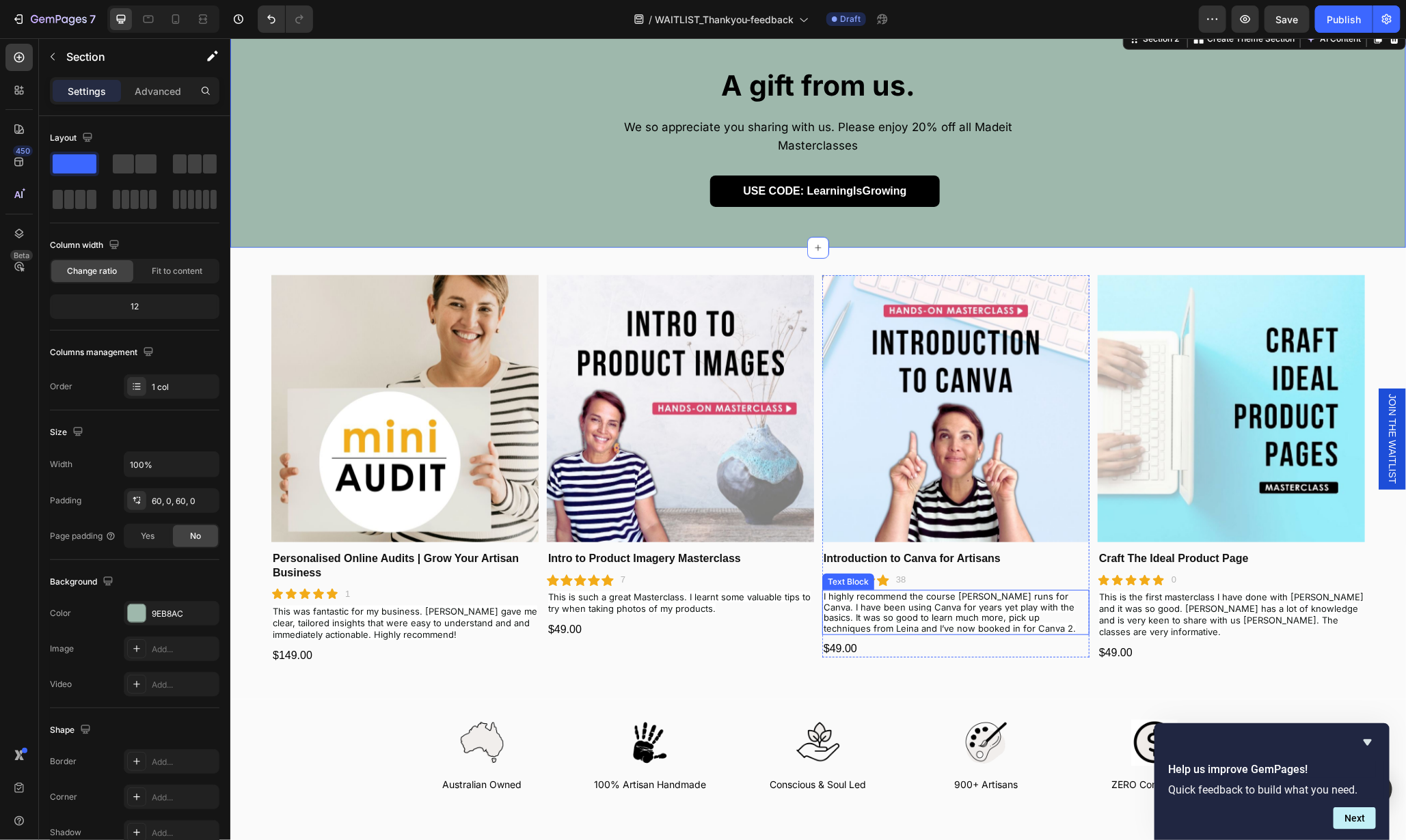
click at [973, 591] on span "I highly recommend the course [PERSON_NAME] runs for Canva. I have been using C…" at bounding box center [948, 612] width 252 height 43
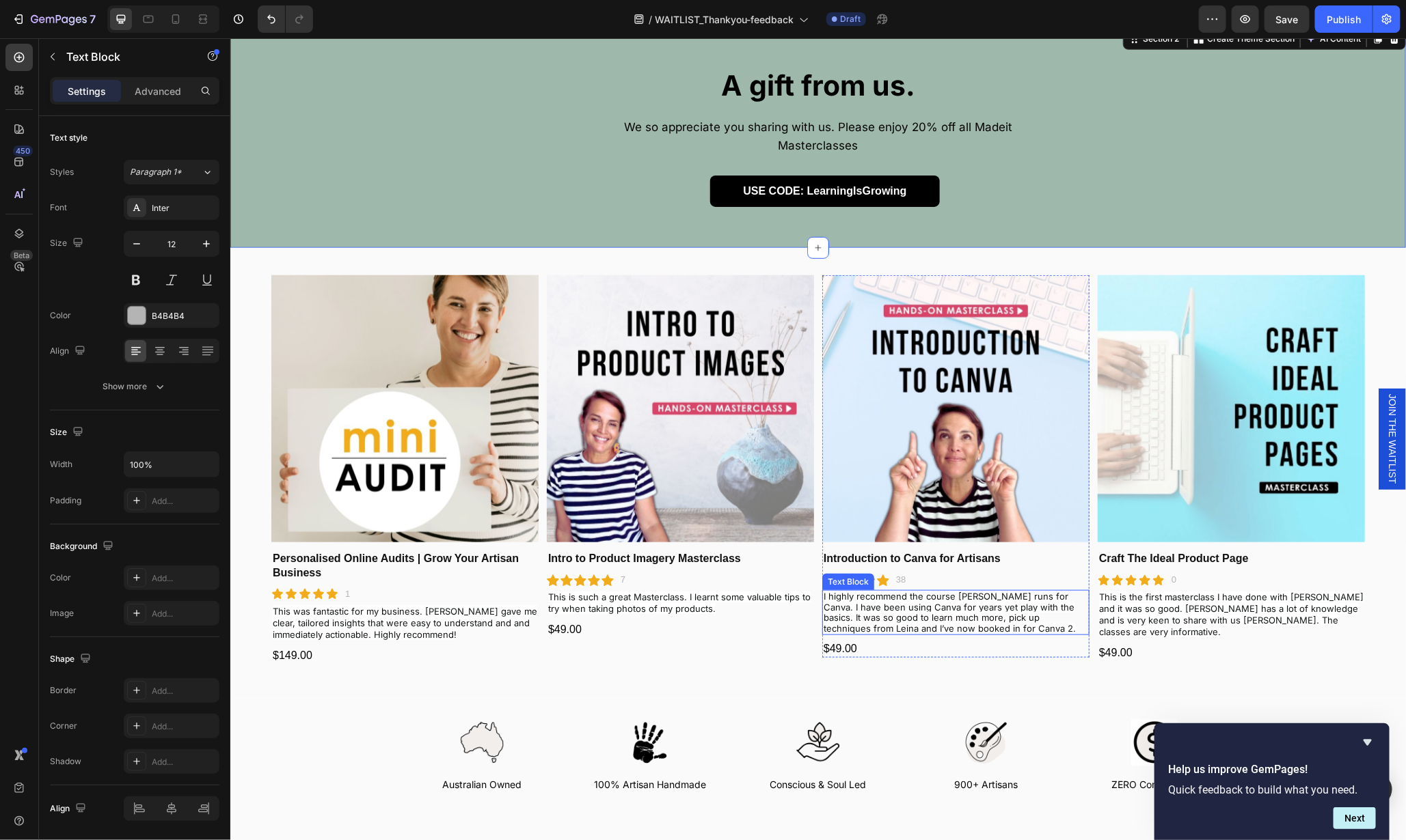
click at [973, 591] on span "I highly recommend the course [PERSON_NAME] runs for Canva. I have been using C…" at bounding box center [948, 612] width 252 height 43
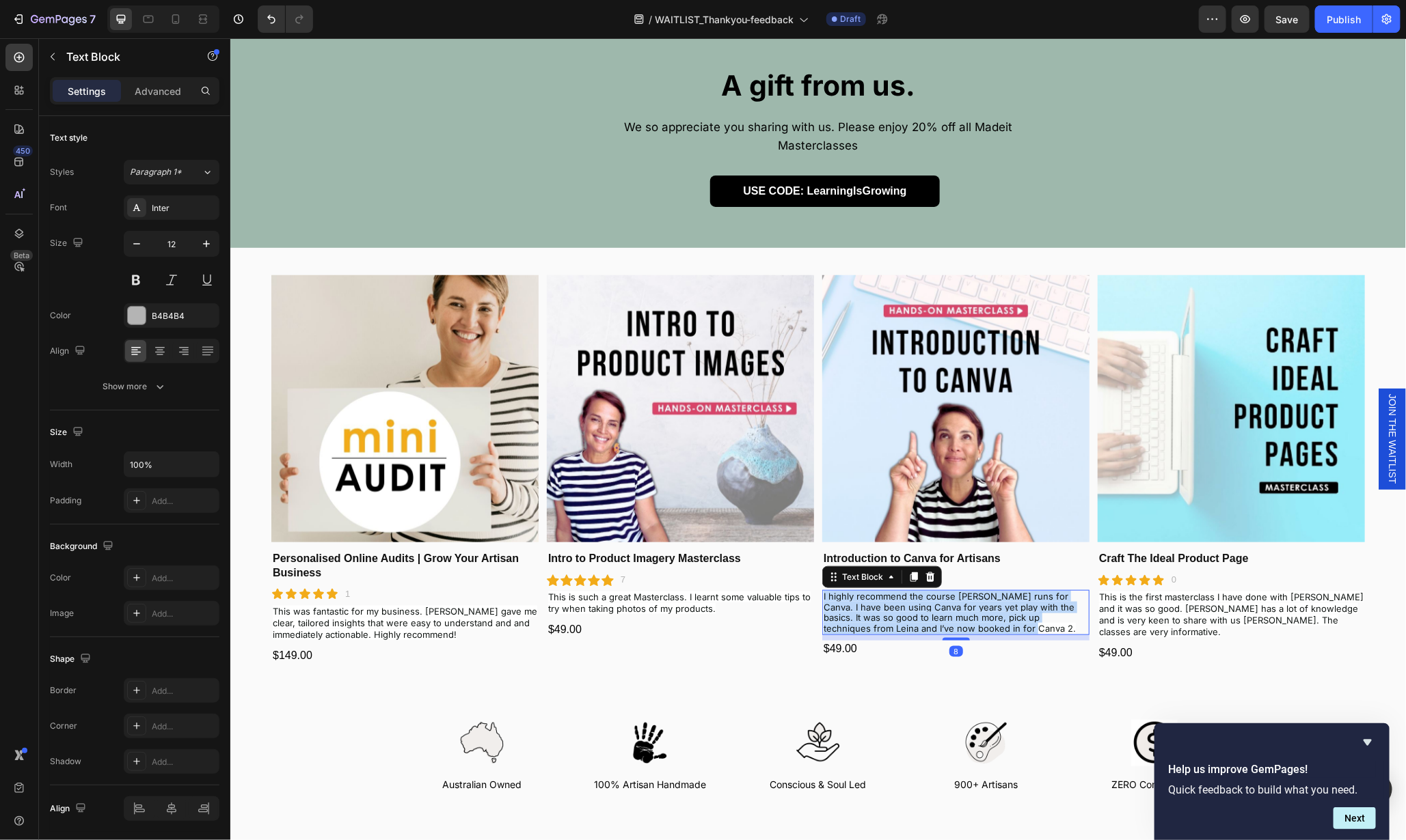
click at [973, 591] on span "I highly recommend the course [PERSON_NAME] runs for Canva. I have been using C…" at bounding box center [948, 612] width 252 height 43
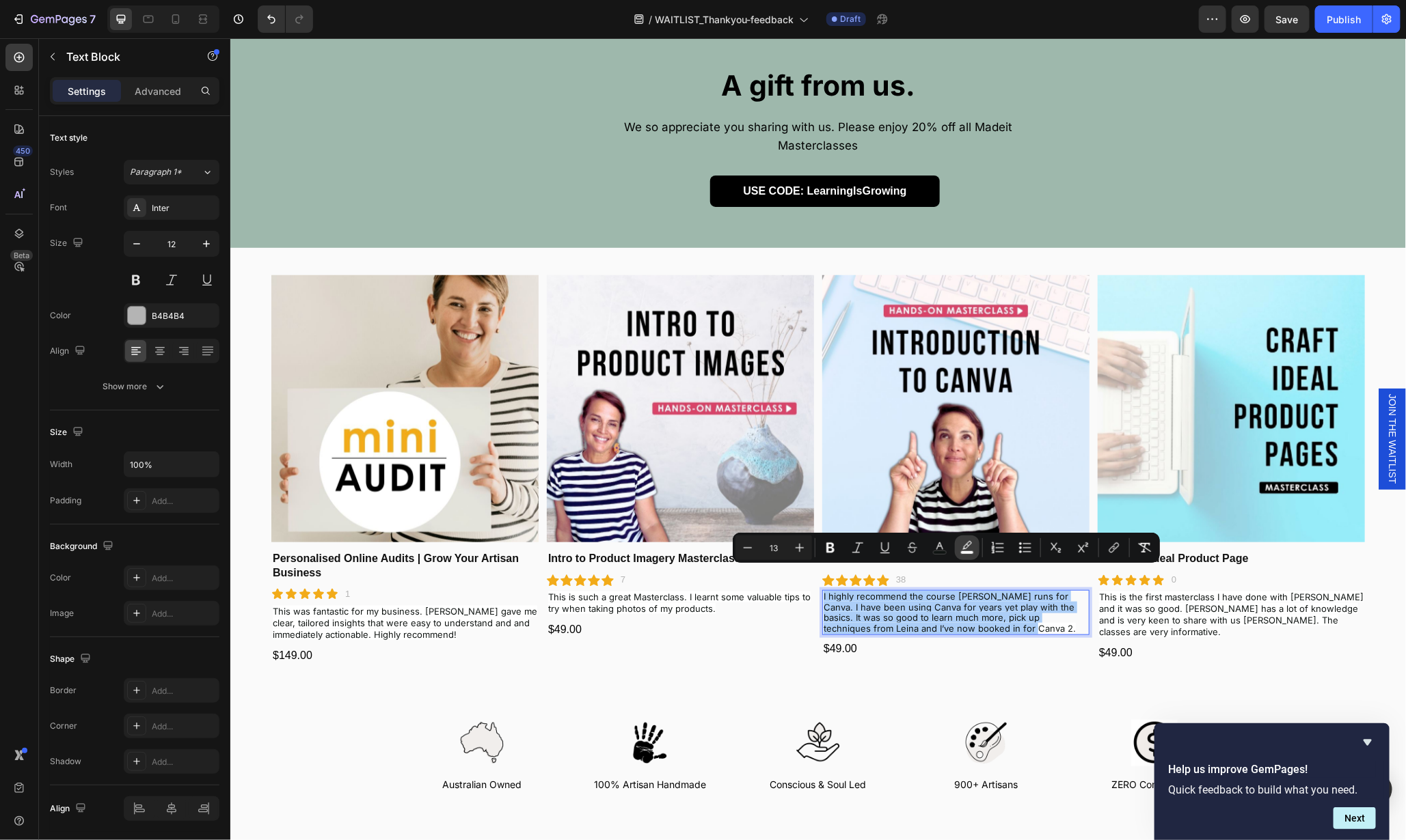
click at [971, 548] on icon "Editor contextual toolbar" at bounding box center [967, 547] width 13 height 13
type input "FFFFFF"
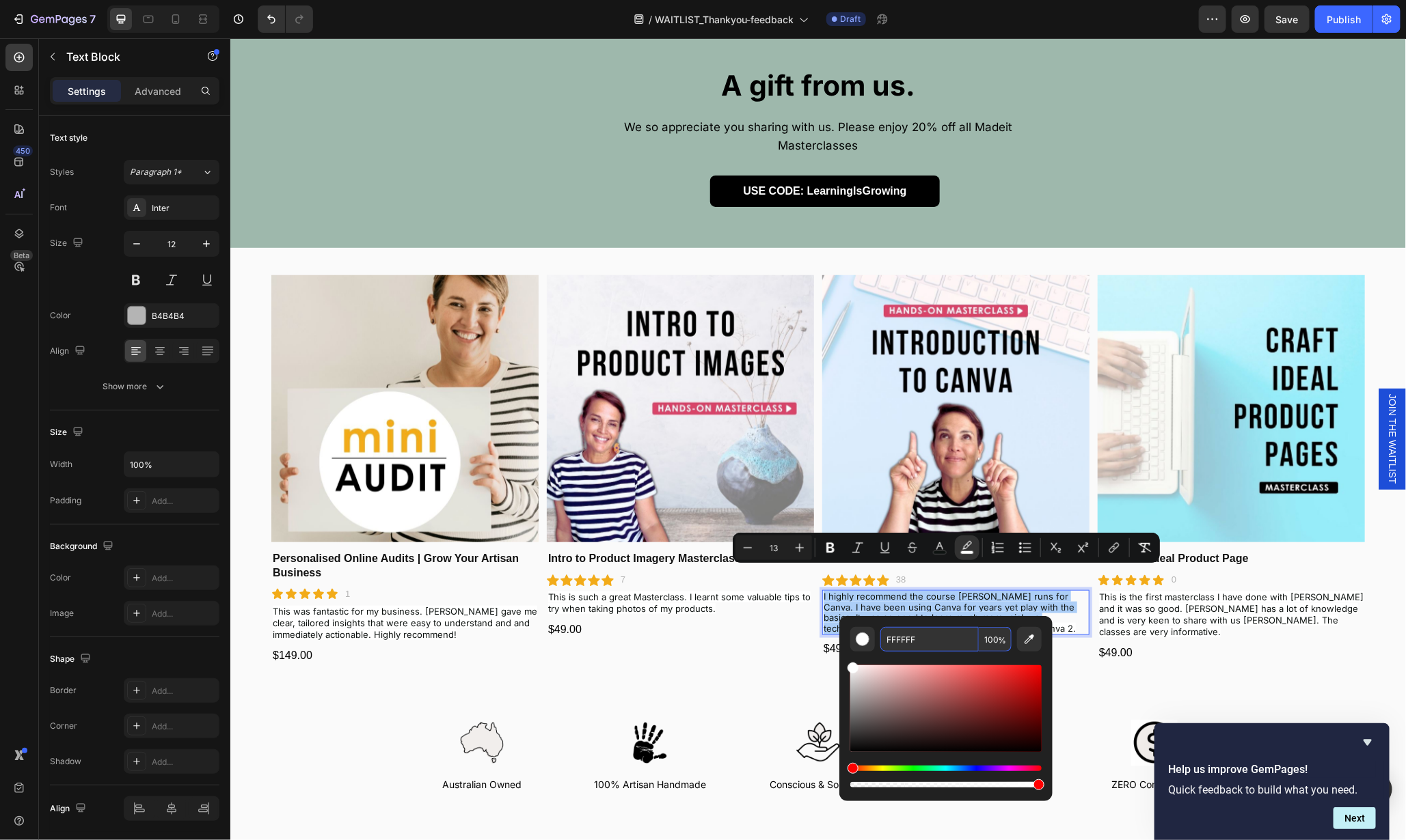
click at [895, 639] on input "FFFFFF" at bounding box center [928, 639] width 98 height 25
type input "FAFAFA"
click at [900, 633] on input "FAFAFA" at bounding box center [928, 639] width 98 height 25
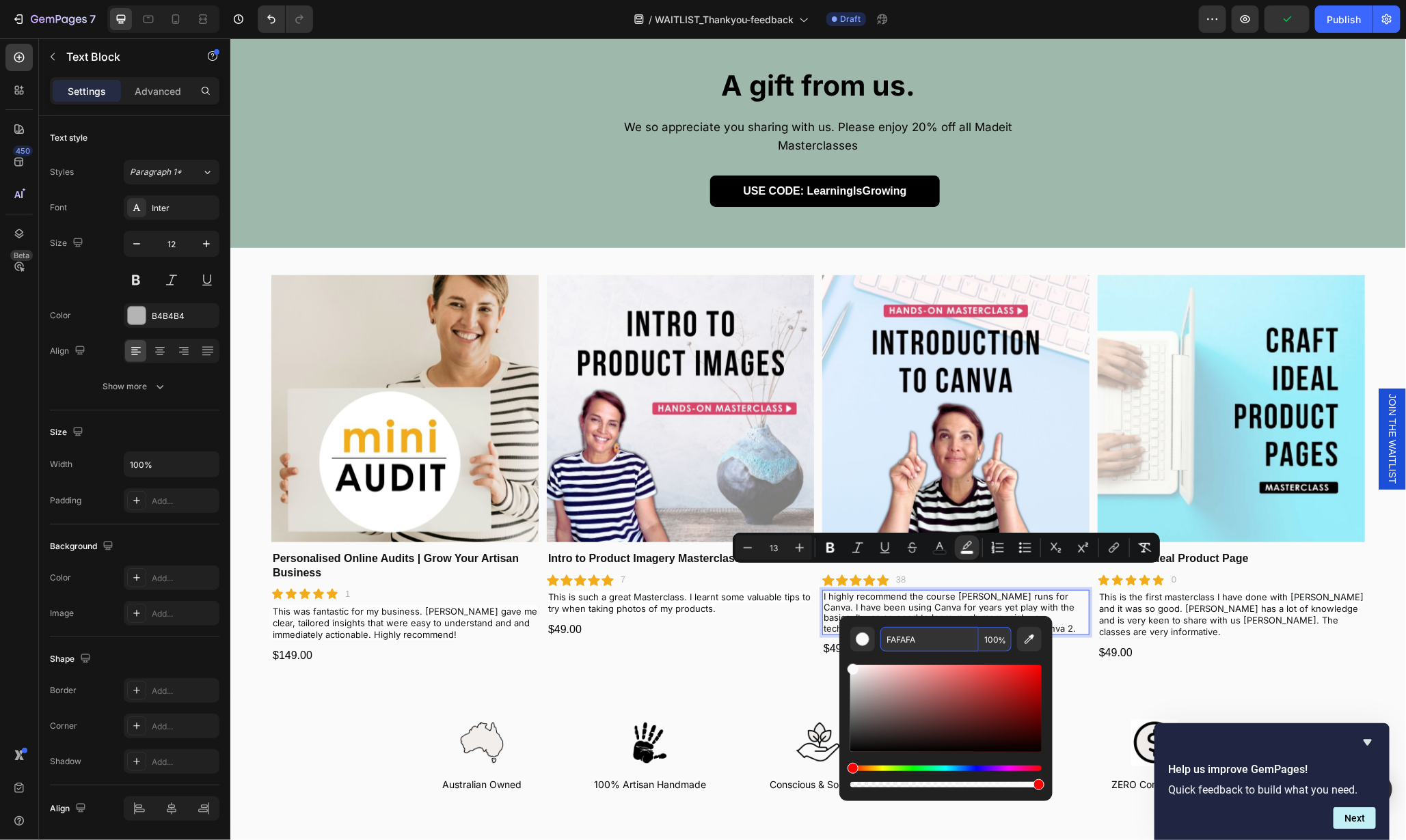
click at [900, 633] on input "FAFAFA" at bounding box center [928, 639] width 98 height 25
click at [1237, 591] on span "This is the first masterclass I have done with [PERSON_NAME] and it was so good…" at bounding box center [1230, 614] width 264 height 46
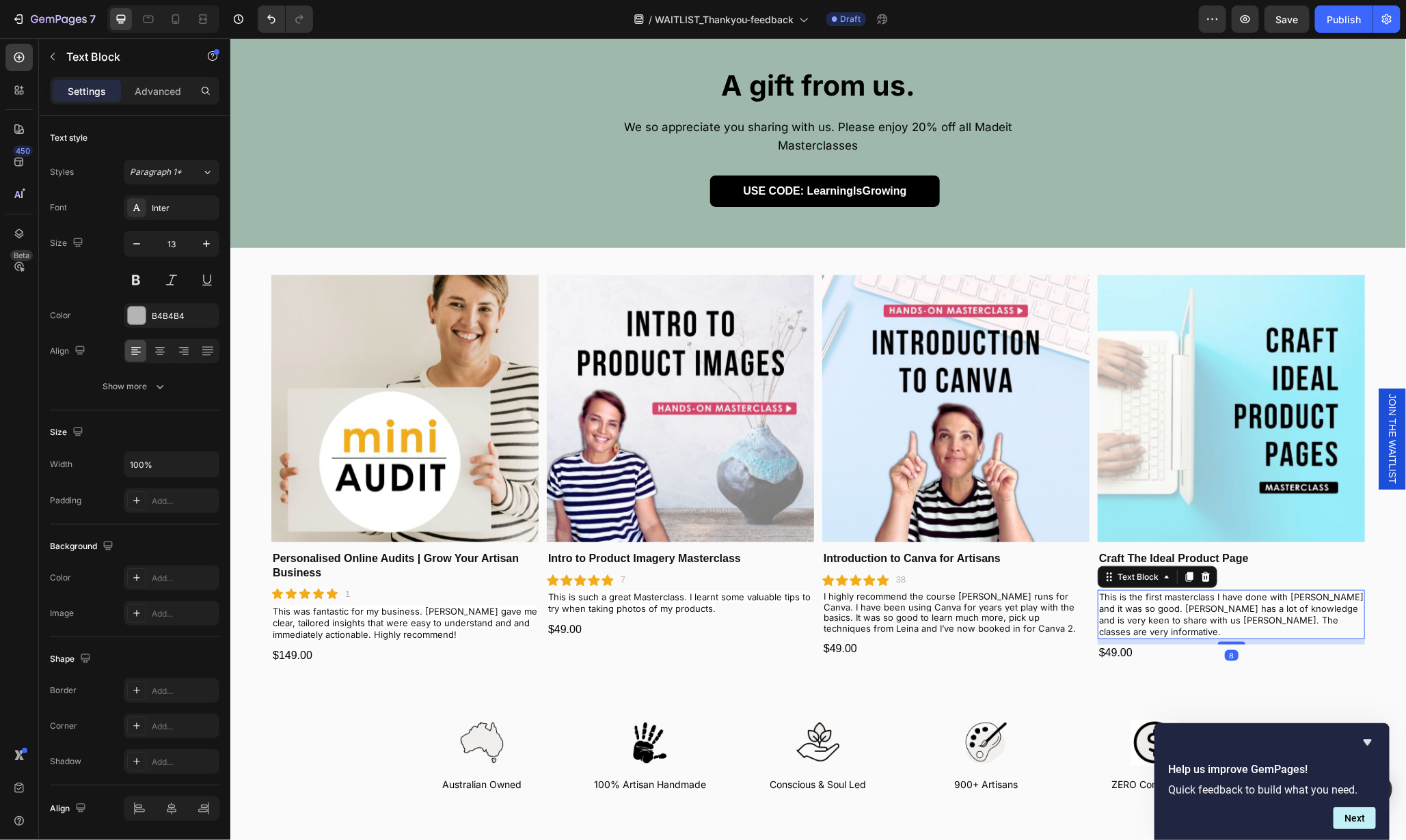
click at [1237, 591] on span "This is the first masterclass I have done with [PERSON_NAME] and it was so good…" at bounding box center [1230, 614] width 264 height 46
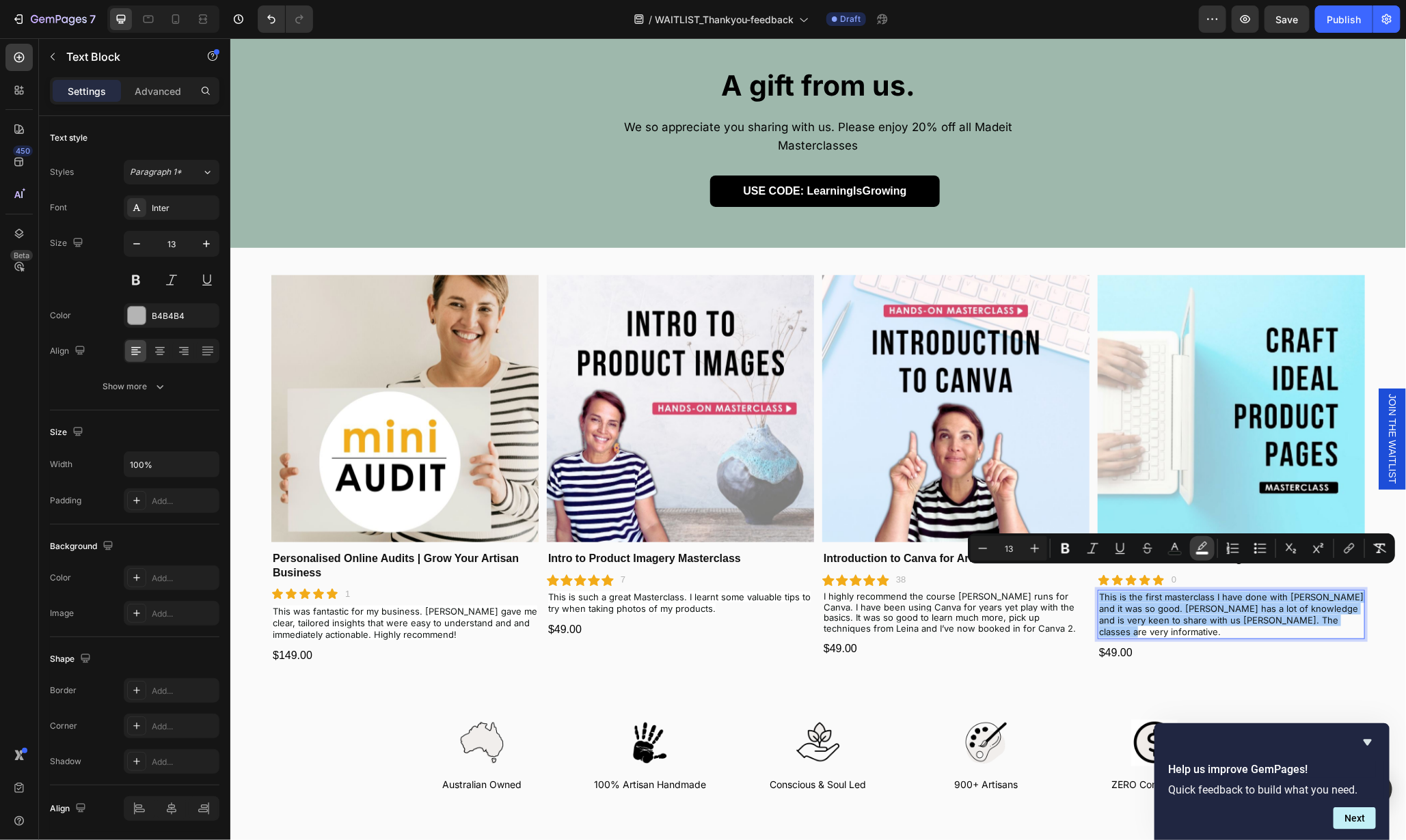
click at [1200, 546] on icon "Editor contextual toolbar" at bounding box center [1202, 546] width 10 height 8
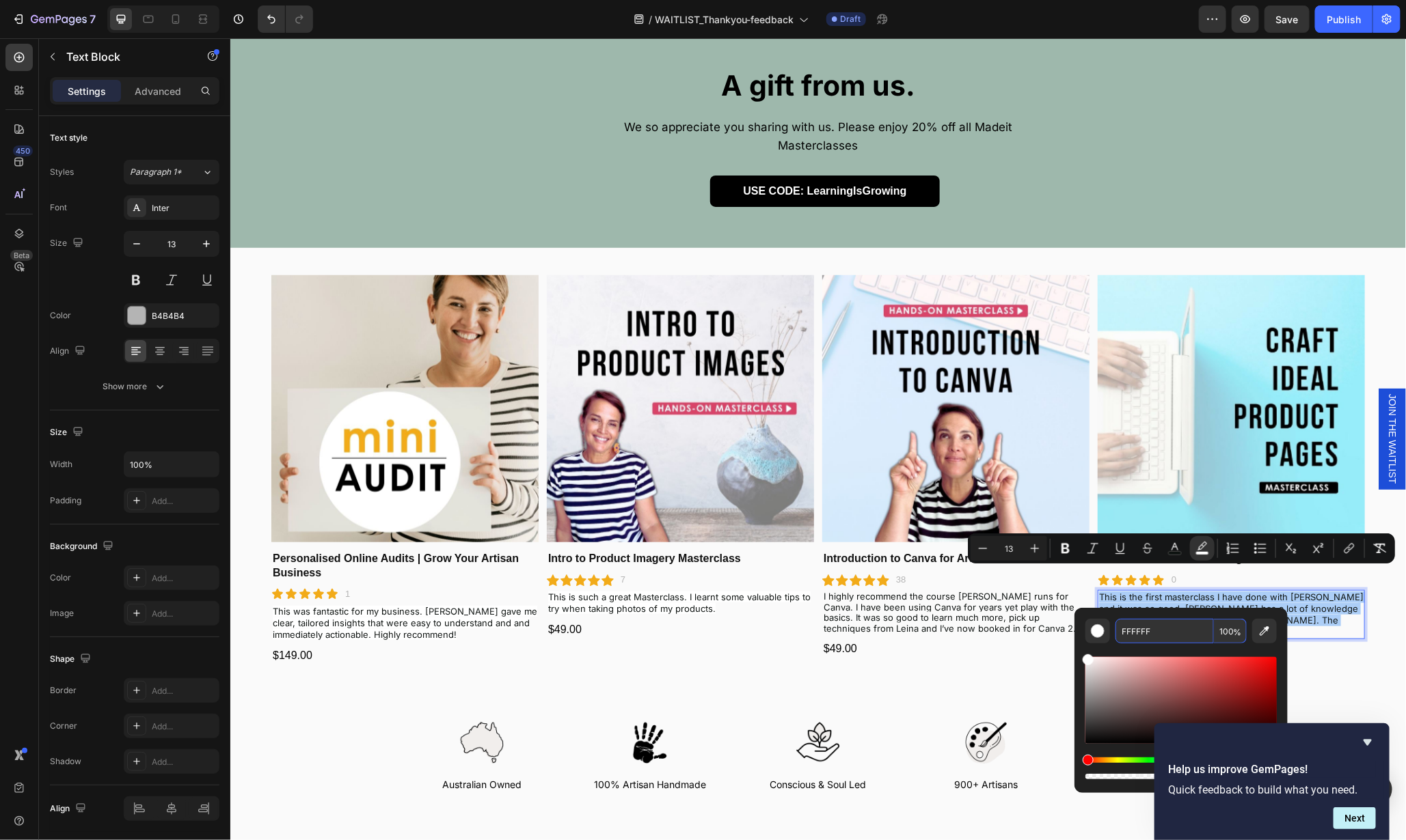
click at [1172, 636] on input "FFFFFF" at bounding box center [1164, 631] width 98 height 25
paste input "AFAFA"
type input "FAFAFA"
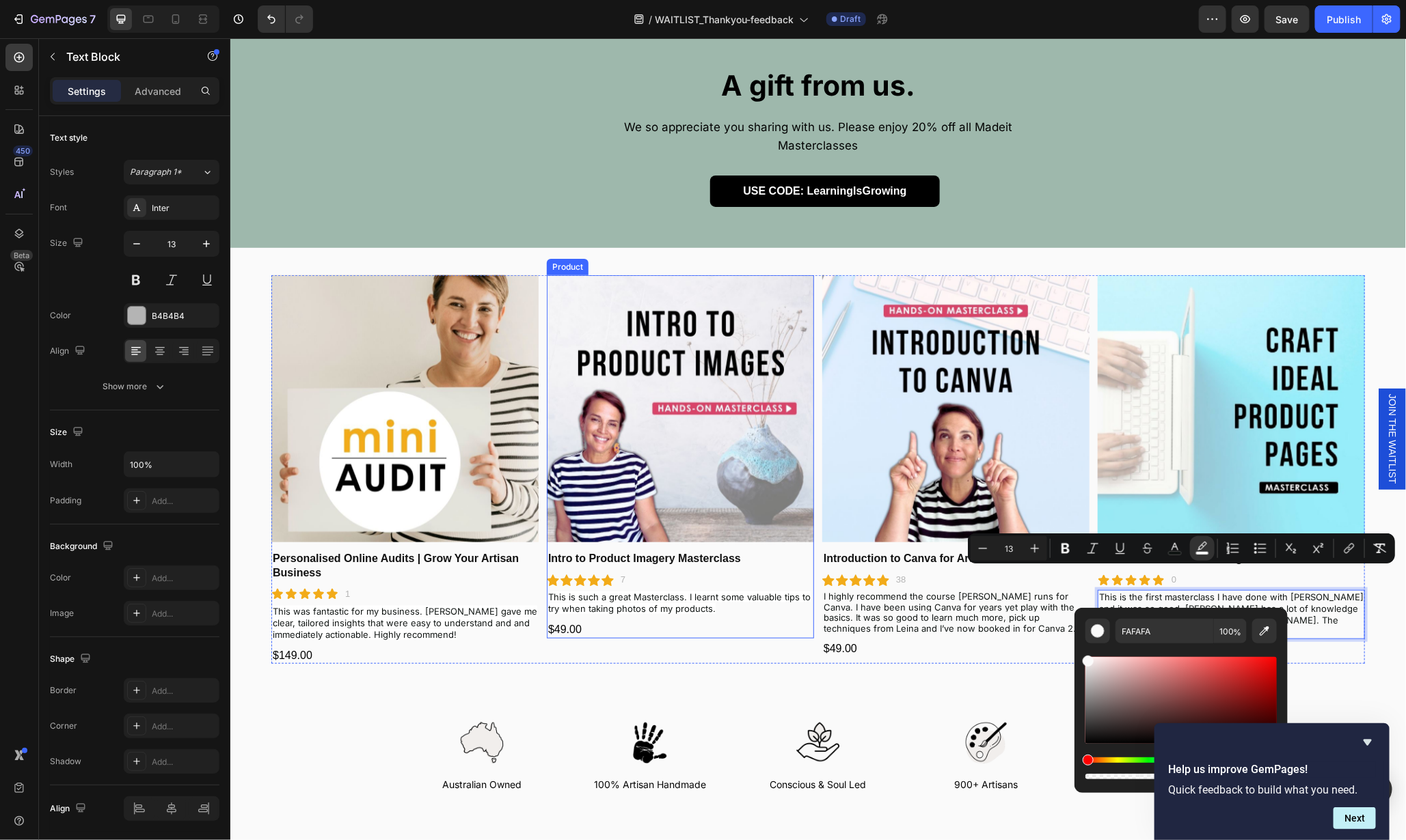
click at [673, 591] on span "This is such a great Masterclass. I learnt some valuable tips to try when takin…" at bounding box center [678, 602] width 263 height 23
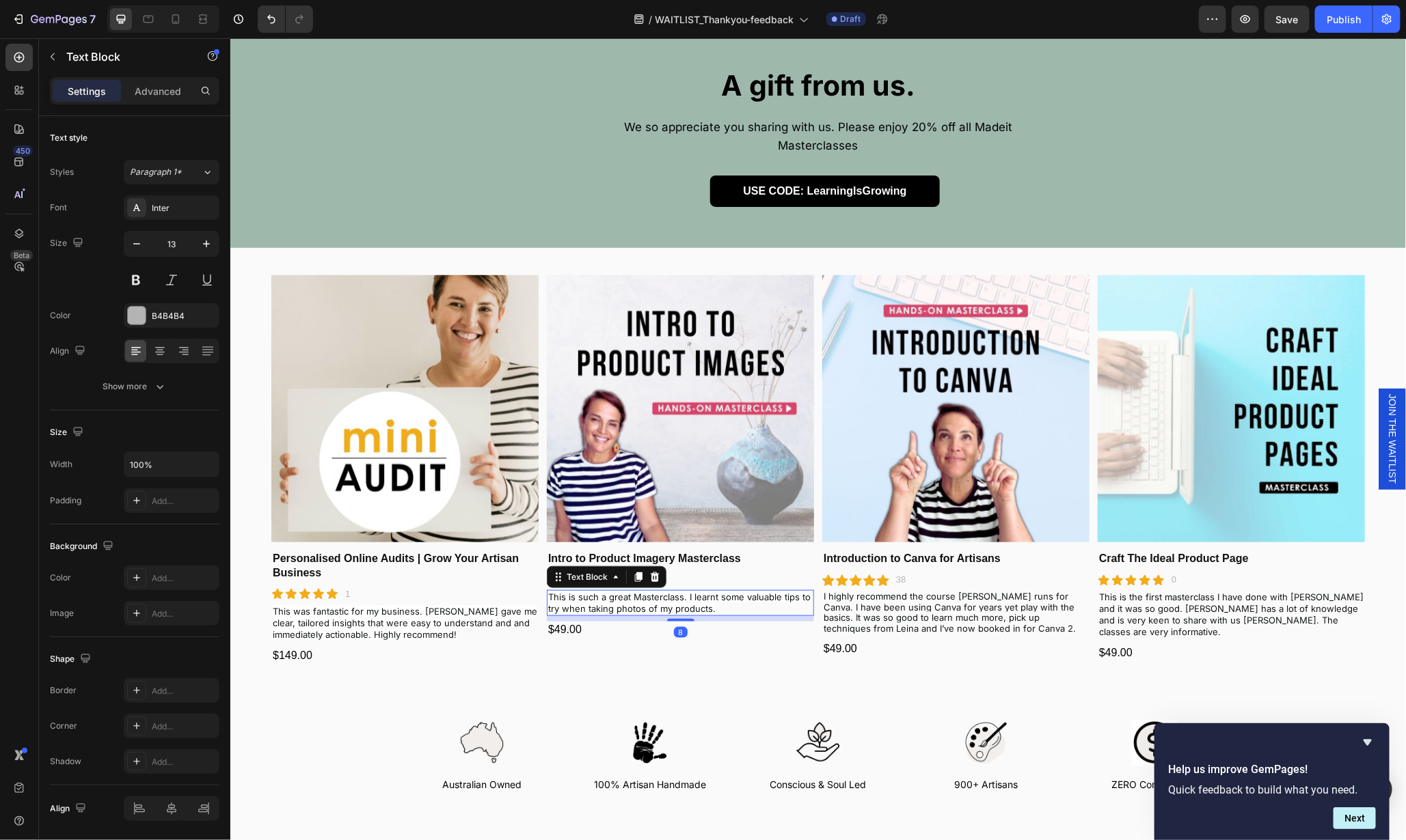
click at [673, 591] on span "This is such a great Masterclass. I learnt some valuable tips to try when takin…" at bounding box center [678, 602] width 263 height 23
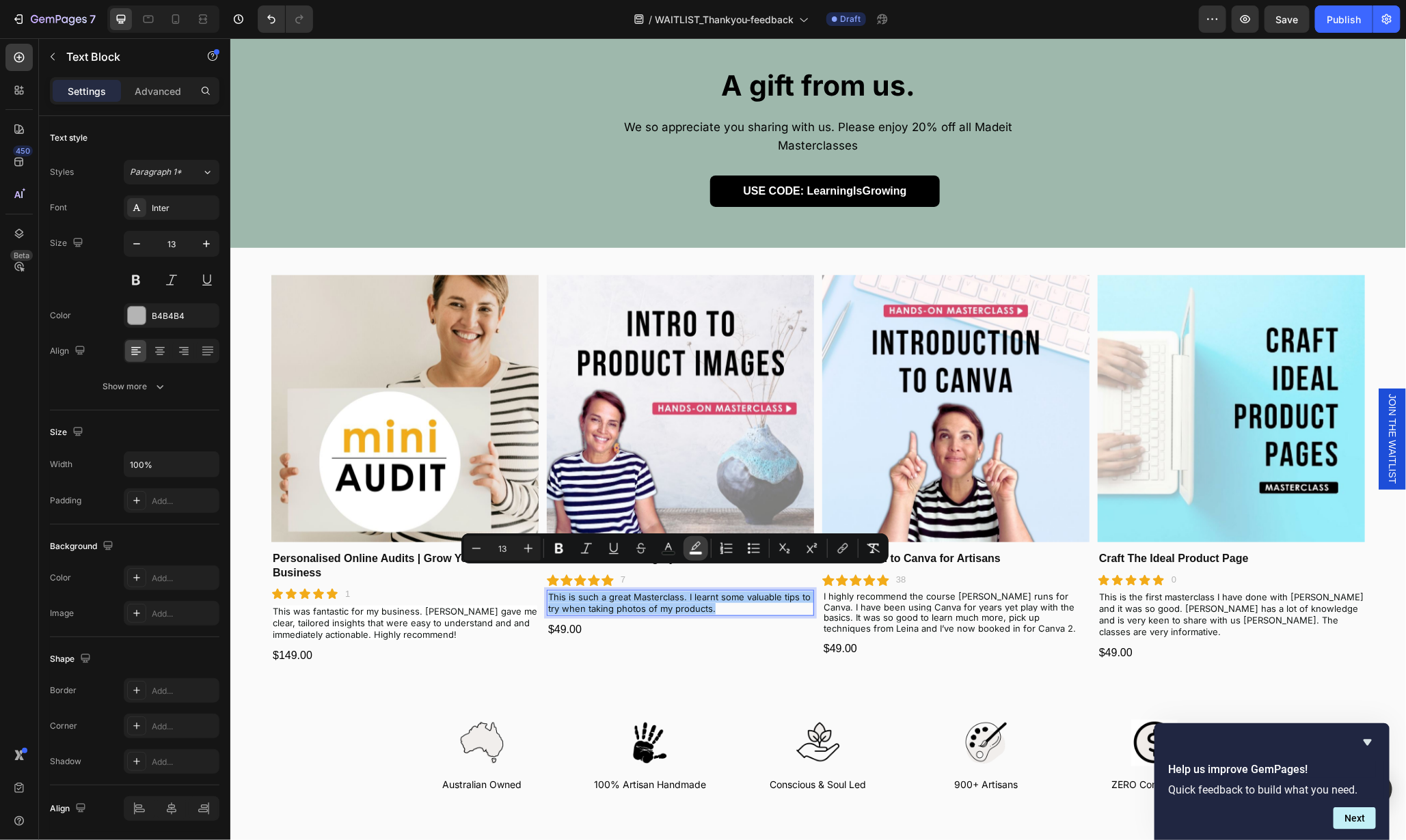
click at [696, 548] on icon "Editor contextual toolbar" at bounding box center [695, 548] width 13 height 13
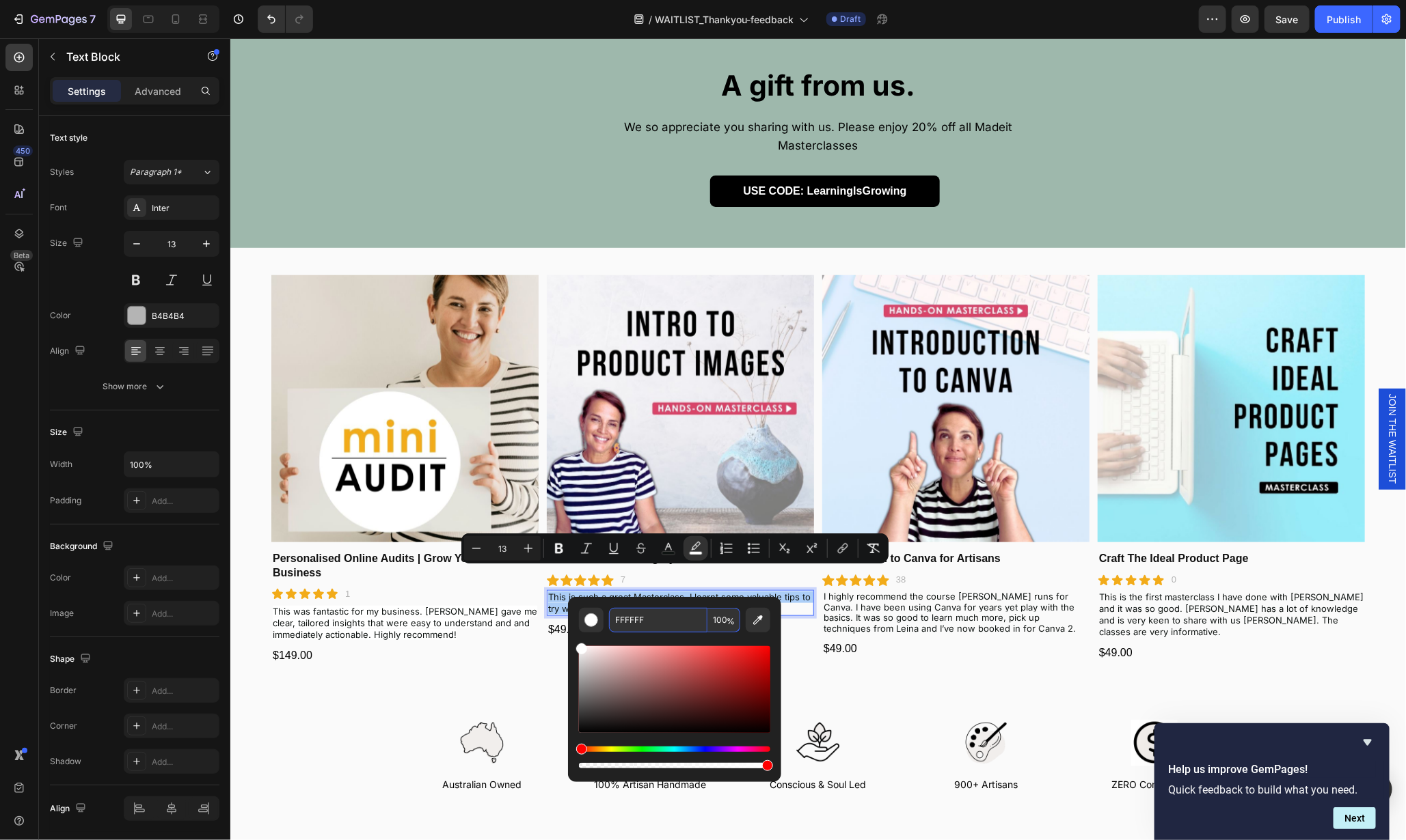
click at [666, 621] on input "FFFFFF" at bounding box center [658, 621] width 98 height 25
paste input "AFAFA"
type input "FAFAFA"
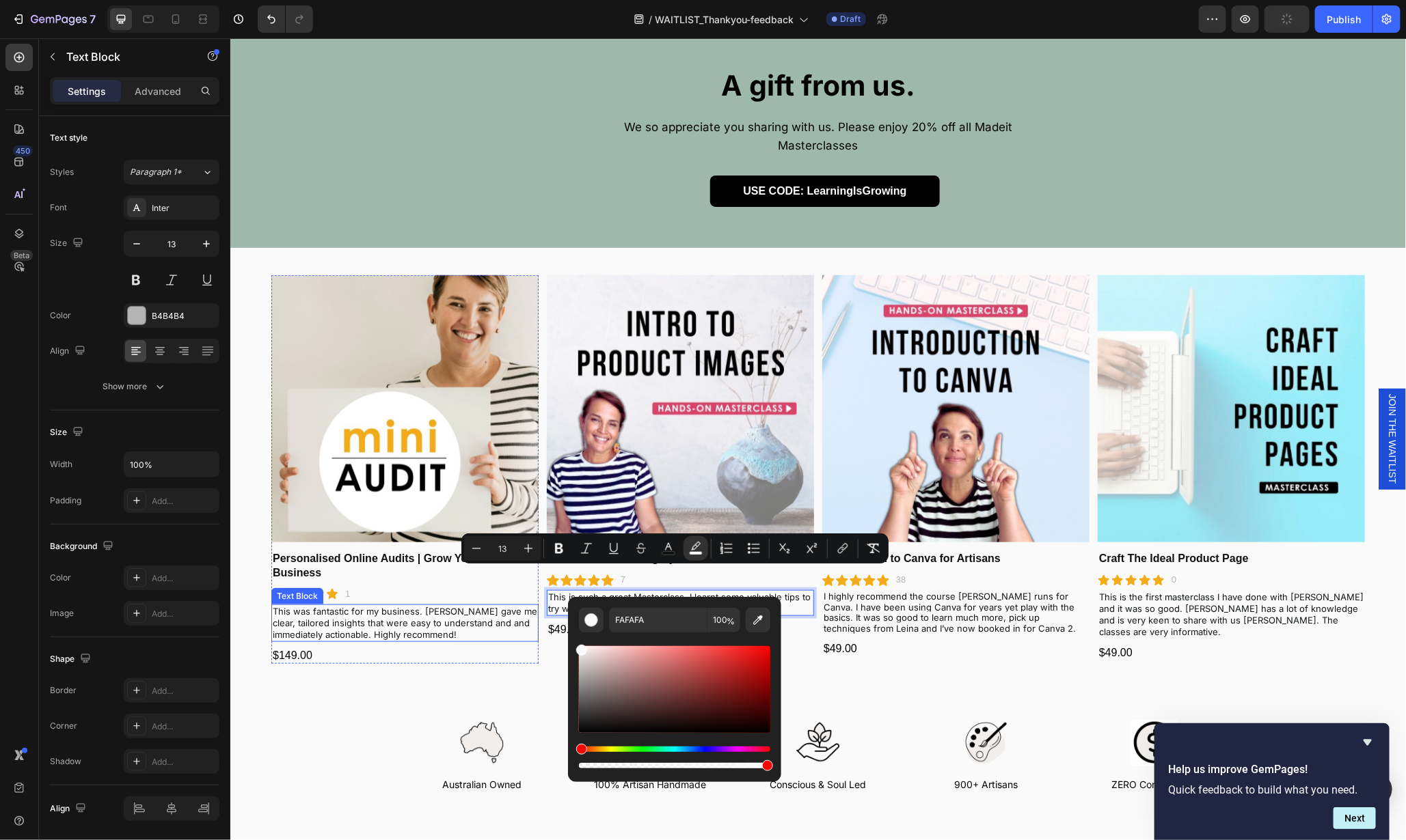
click at [371, 608] on span "This was fantastic for my business. [PERSON_NAME] gave me clear, tailored insig…" at bounding box center [404, 622] width 264 height 34
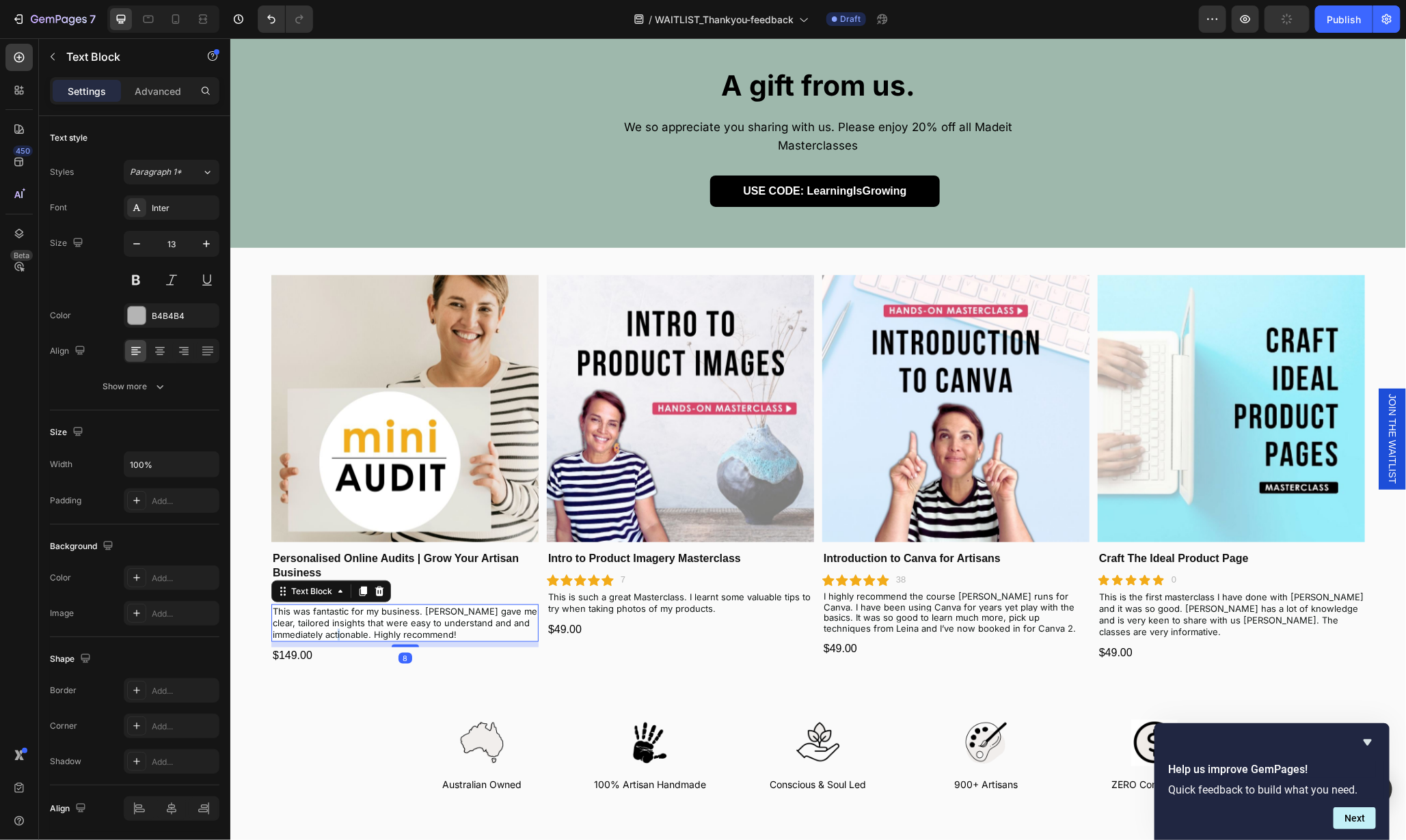
click at [371, 608] on span "This was fantastic for my business. [PERSON_NAME] gave me clear, tailored insig…" at bounding box center [404, 622] width 264 height 34
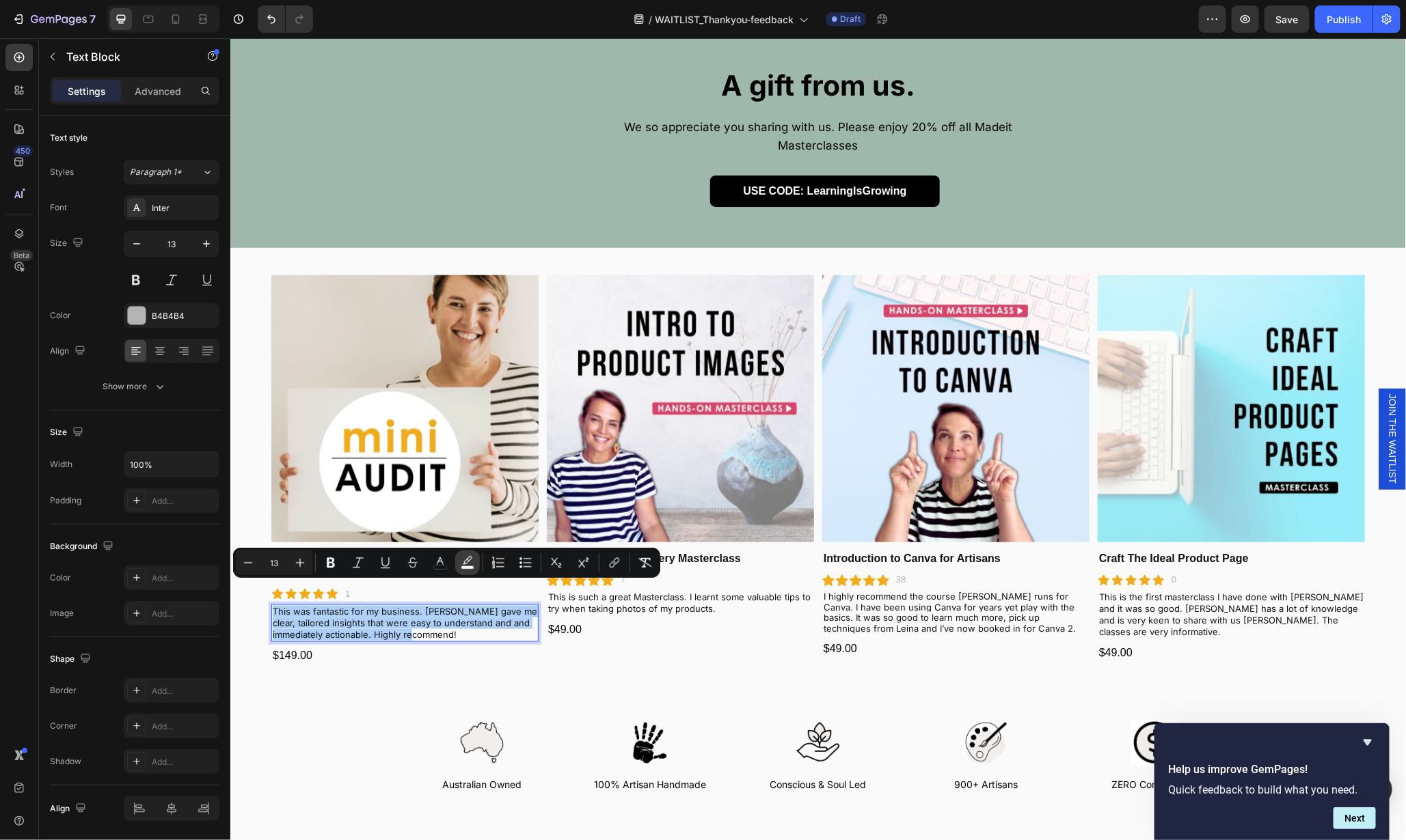
click at [472, 562] on icon "Editor contextual toolbar" at bounding box center [467, 562] width 13 height 13
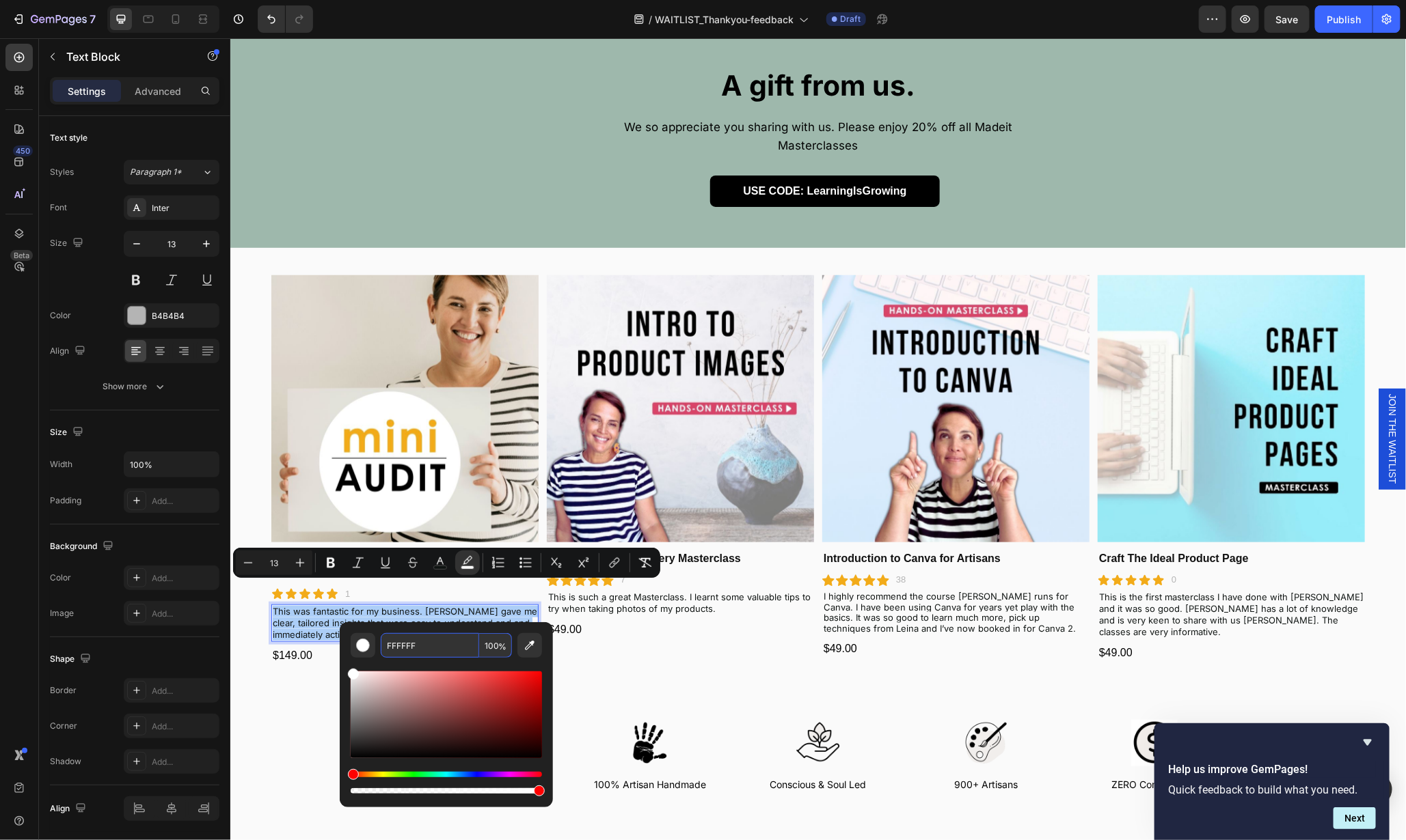
click at [410, 649] on input "FFFFFF" at bounding box center [429, 645] width 98 height 25
click at [410, 648] on input "FFFFFF" at bounding box center [429, 645] width 98 height 25
paste input "AFAFA"
type input "FAFAFA"
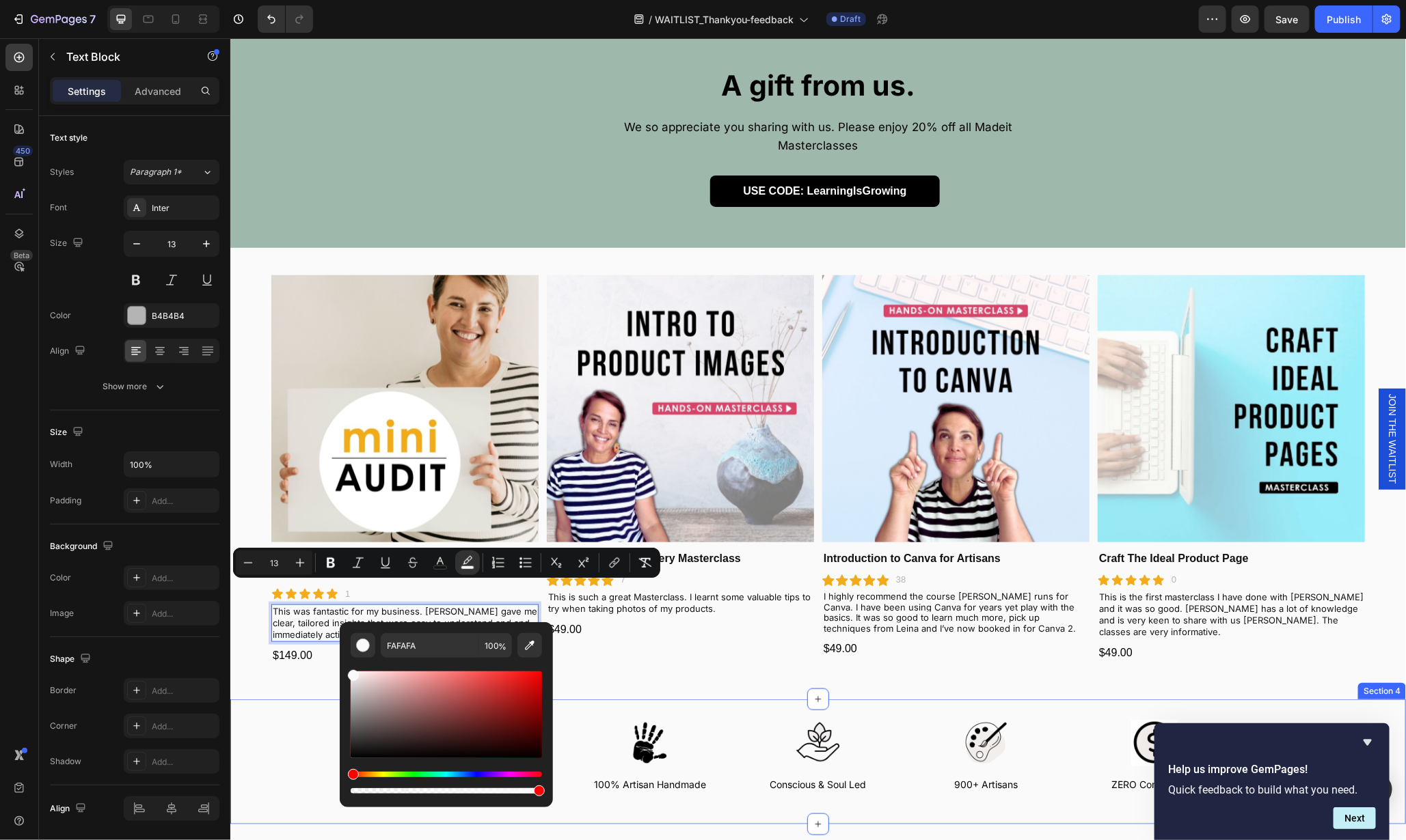
click at [631, 699] on div "Image Australian Owned Text Block Image 100% Artisan Handmade Text Block Image …" at bounding box center [817, 761] width 1175 height 125
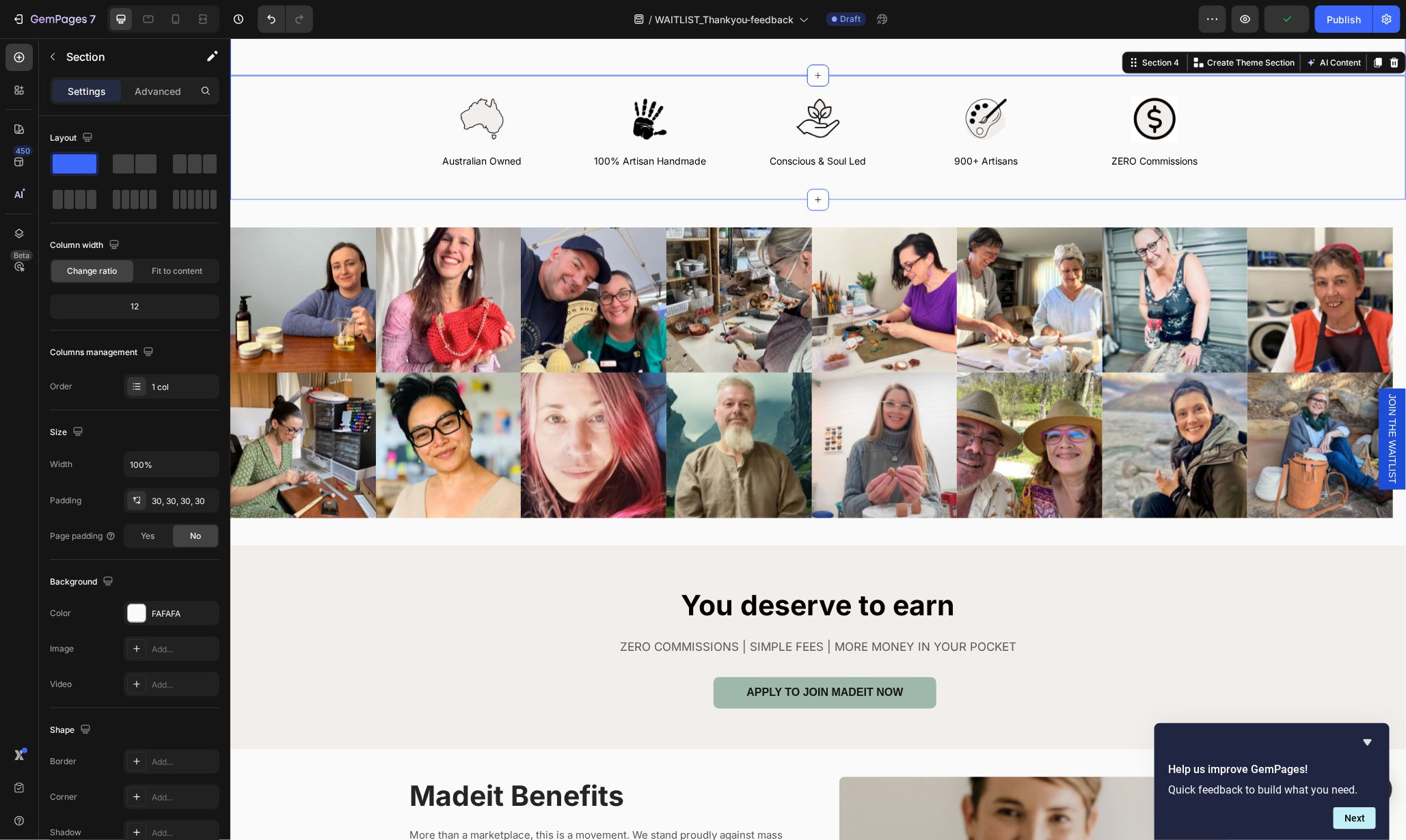
scroll to position [1111, 0]
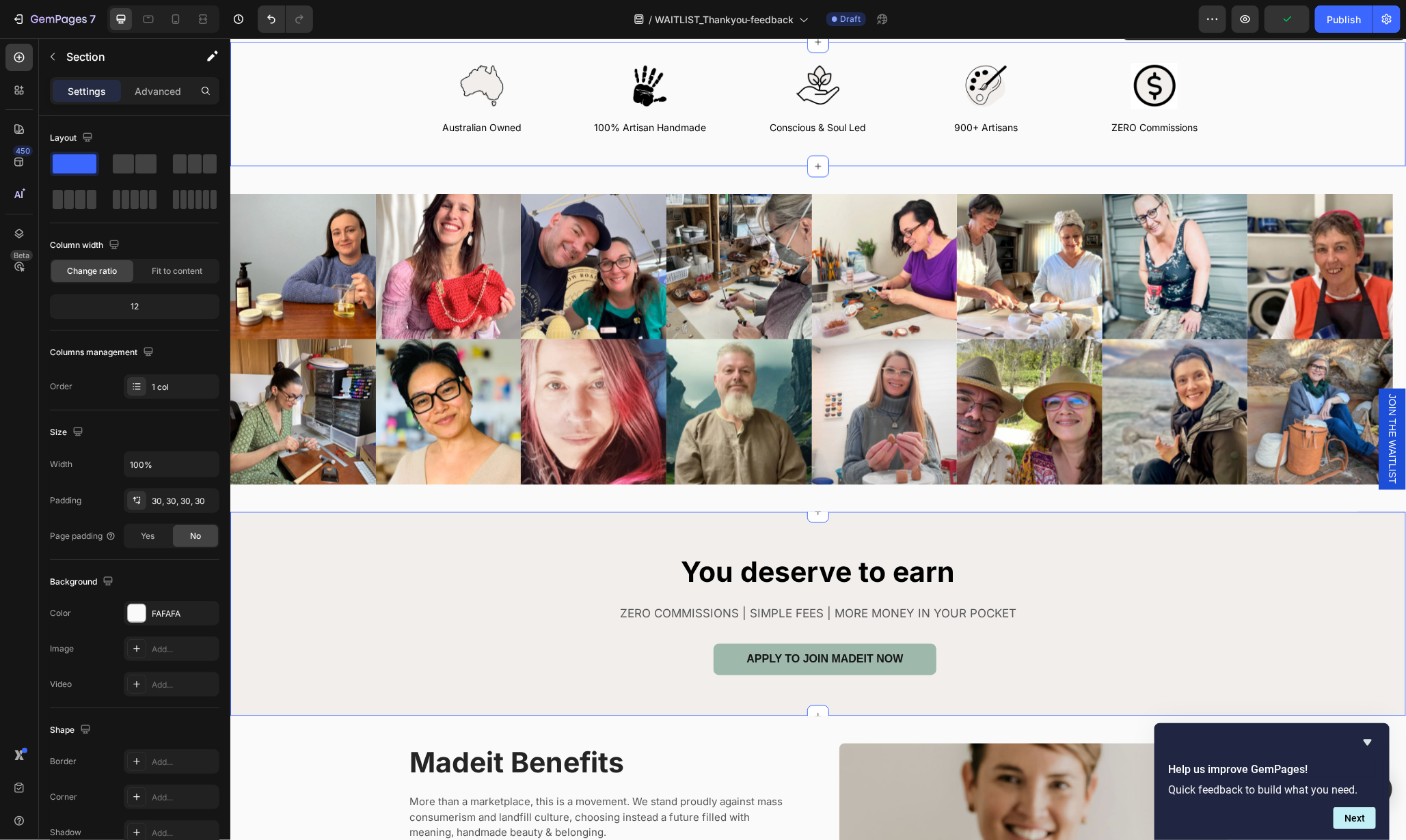
click at [1109, 594] on div "You deserve to earn Heading ZERO COMMISSIONS | SIMPLE FEES | MORE MONEY IN YOUR…" at bounding box center [817, 614] width 1175 height 122
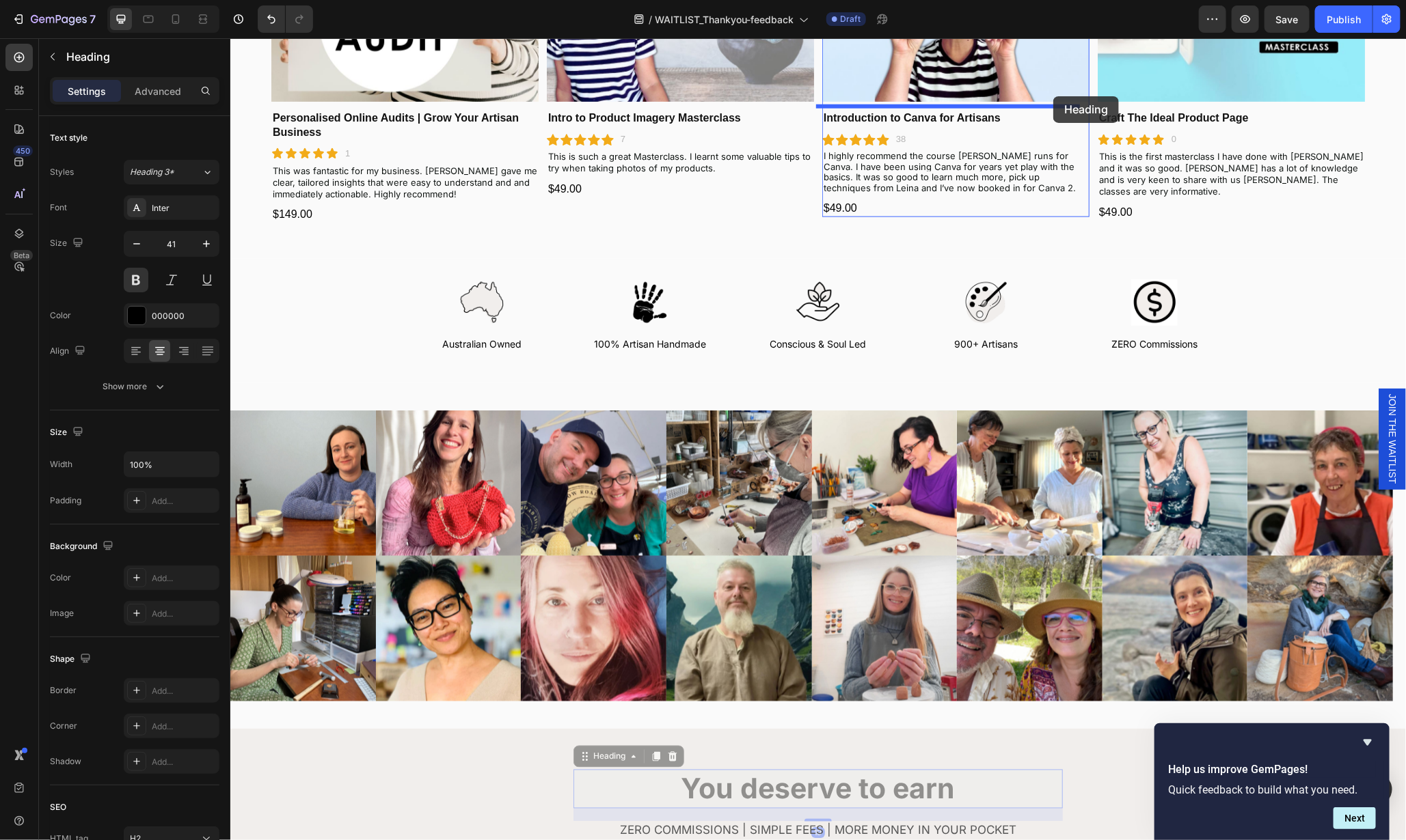
scroll to position [879, 0]
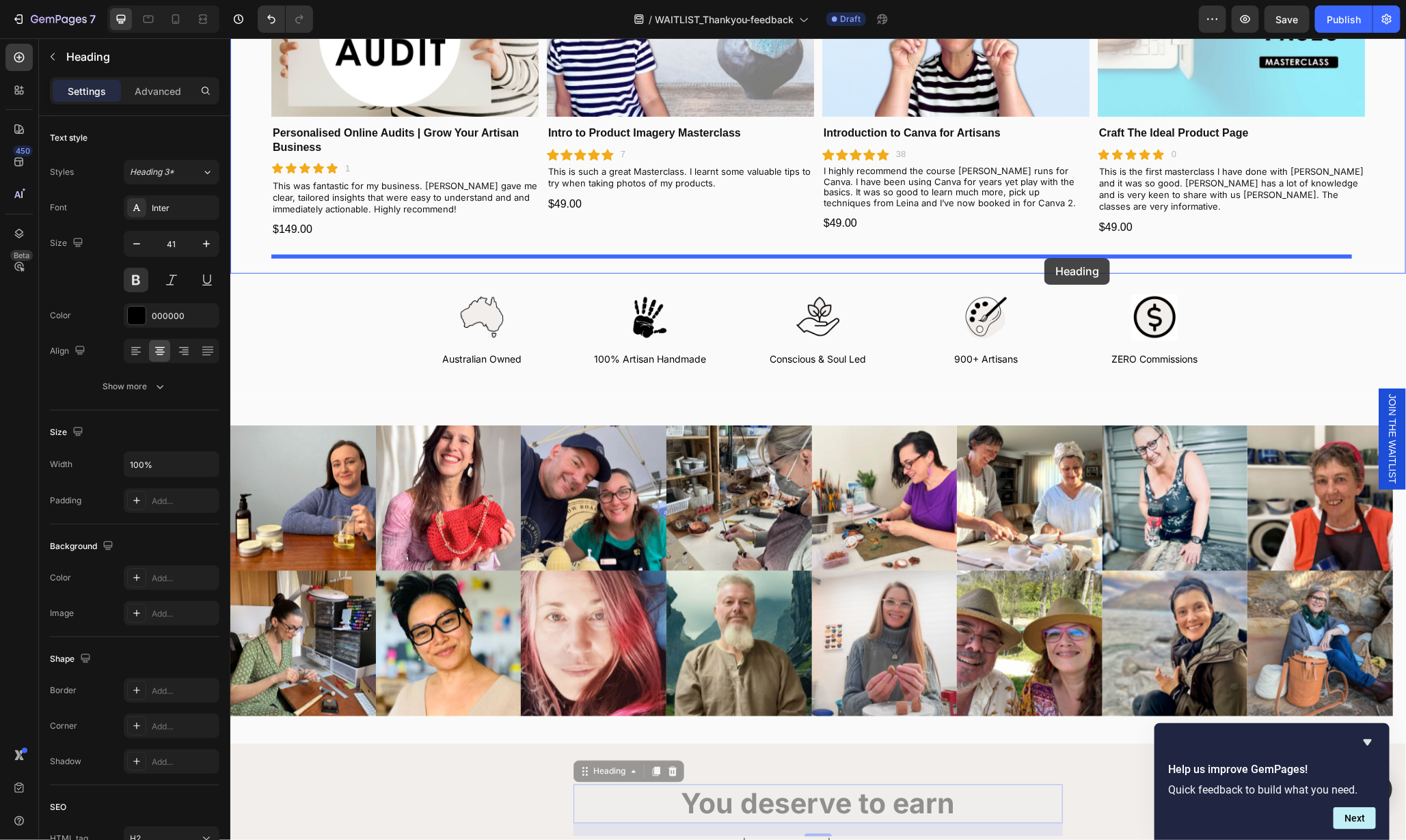
drag, startPoint x: 1041, startPoint y: 558, endPoint x: 1043, endPoint y: 263, distance: 295.0
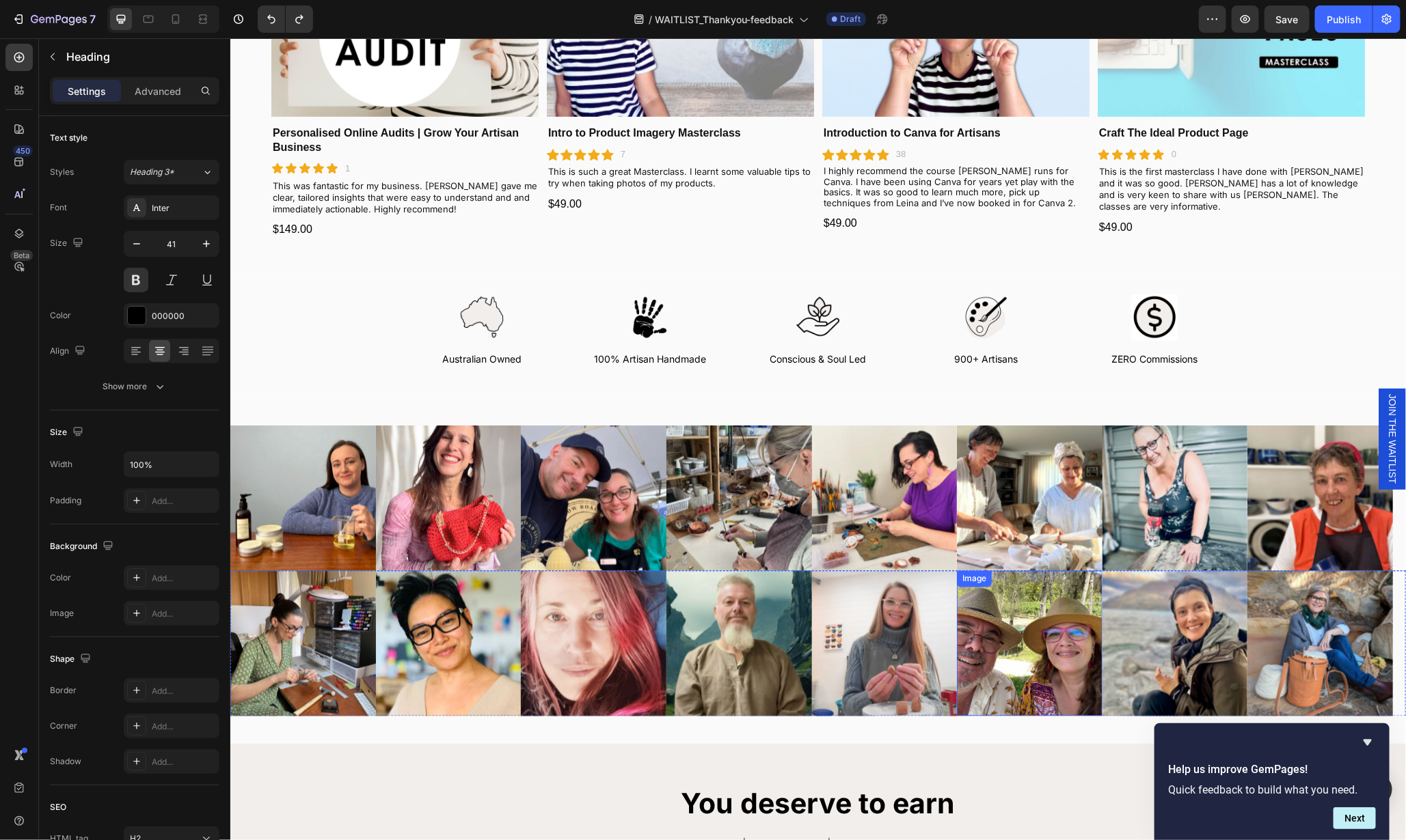
scroll to position [1090, 0]
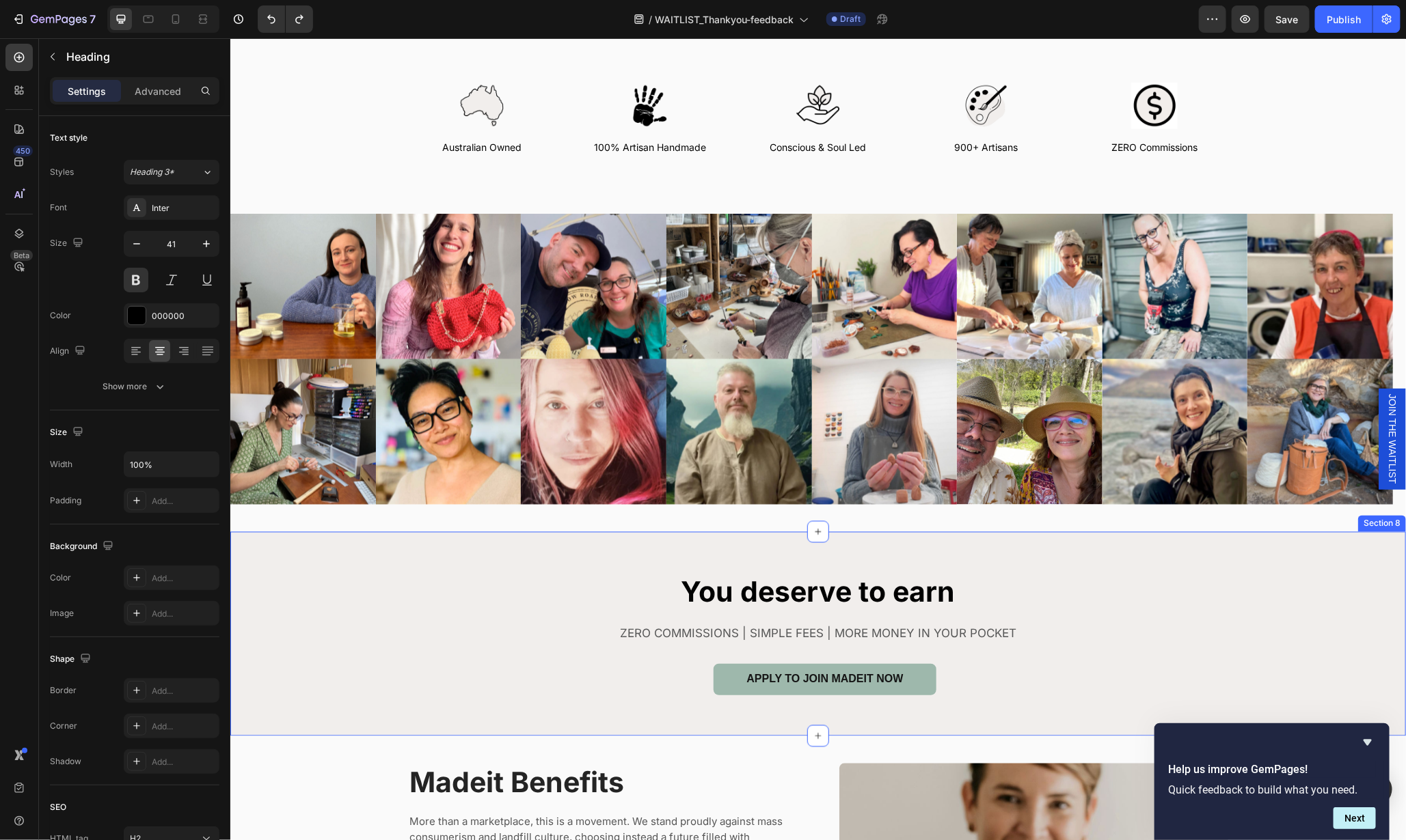
click at [1162, 531] on div "You deserve to earn Heading ZERO COMMISSIONS | SIMPLE FEES | MORE MONEY IN YOUR…" at bounding box center [817, 633] width 1175 height 204
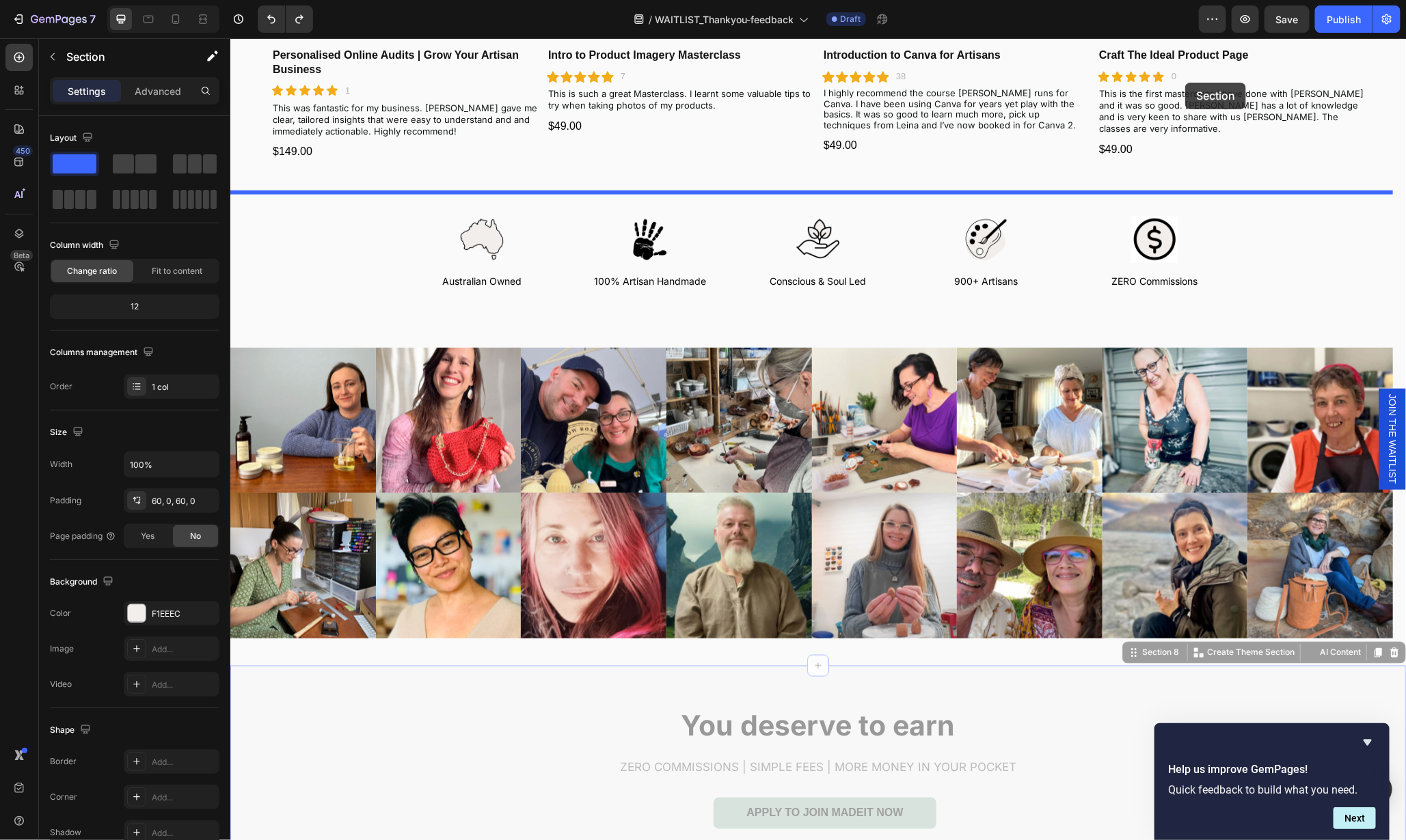
scroll to position [951, 0]
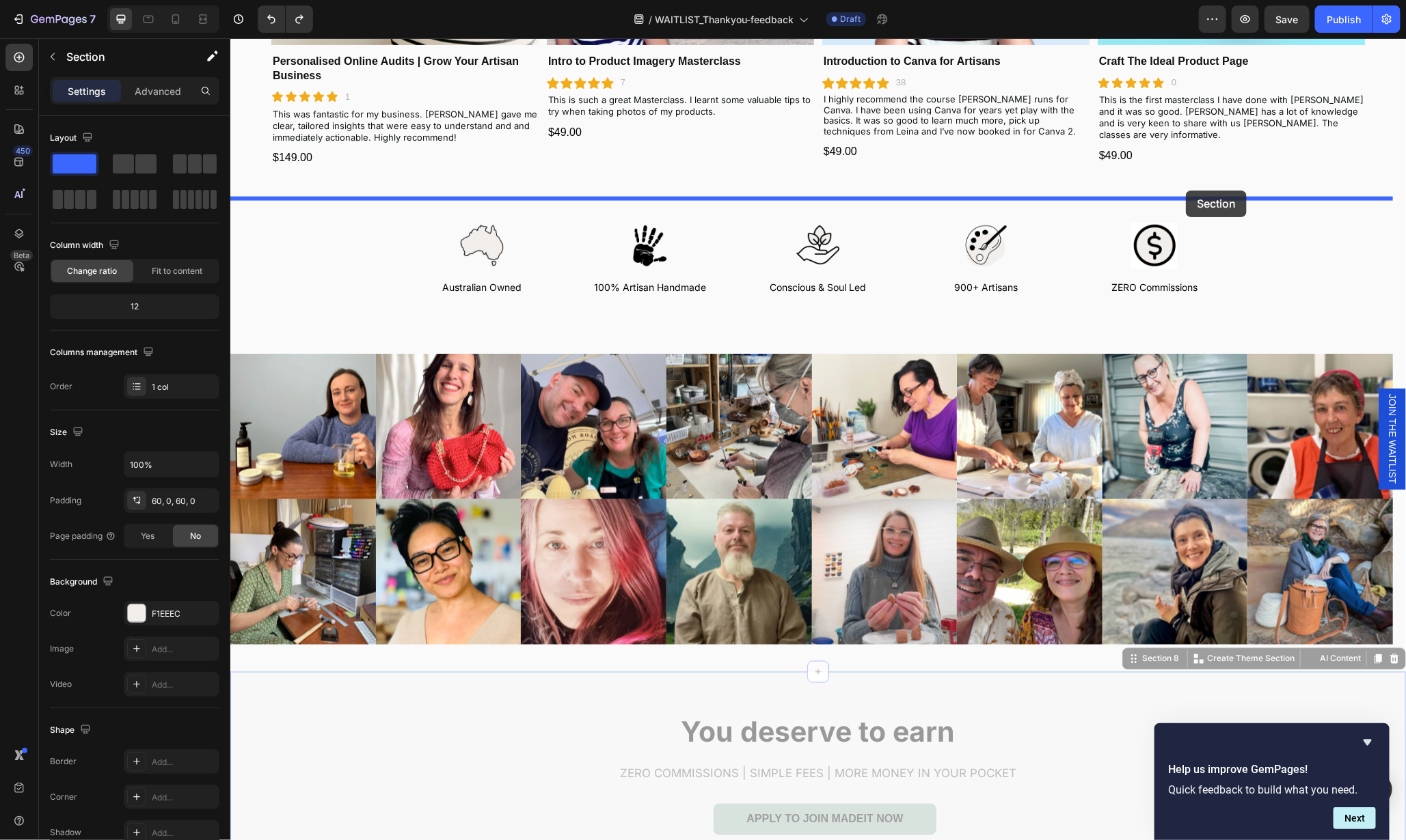
drag, startPoint x: 1168, startPoint y: 546, endPoint x: 1185, endPoint y: 190, distance: 356.4
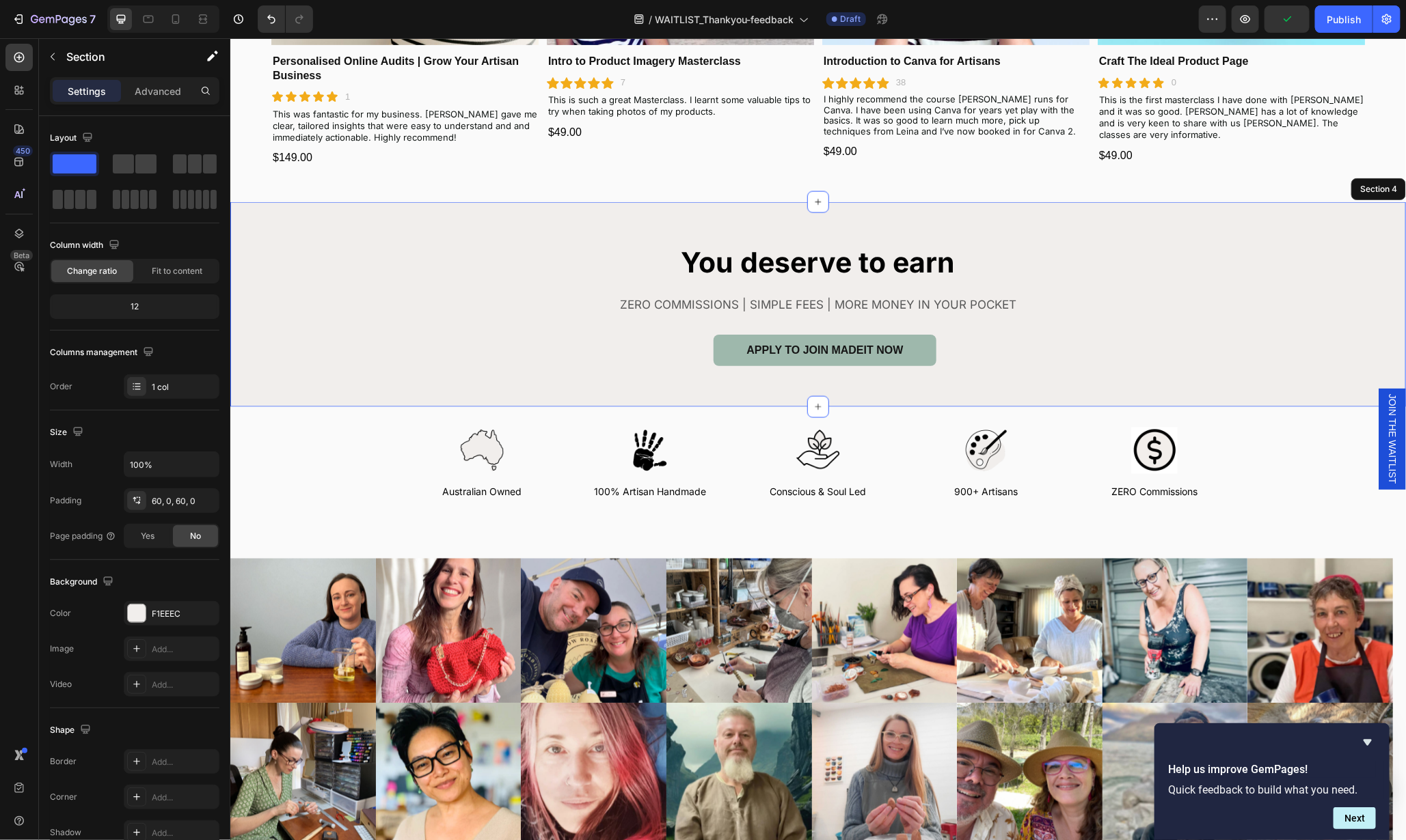
scroll to position [870, 0]
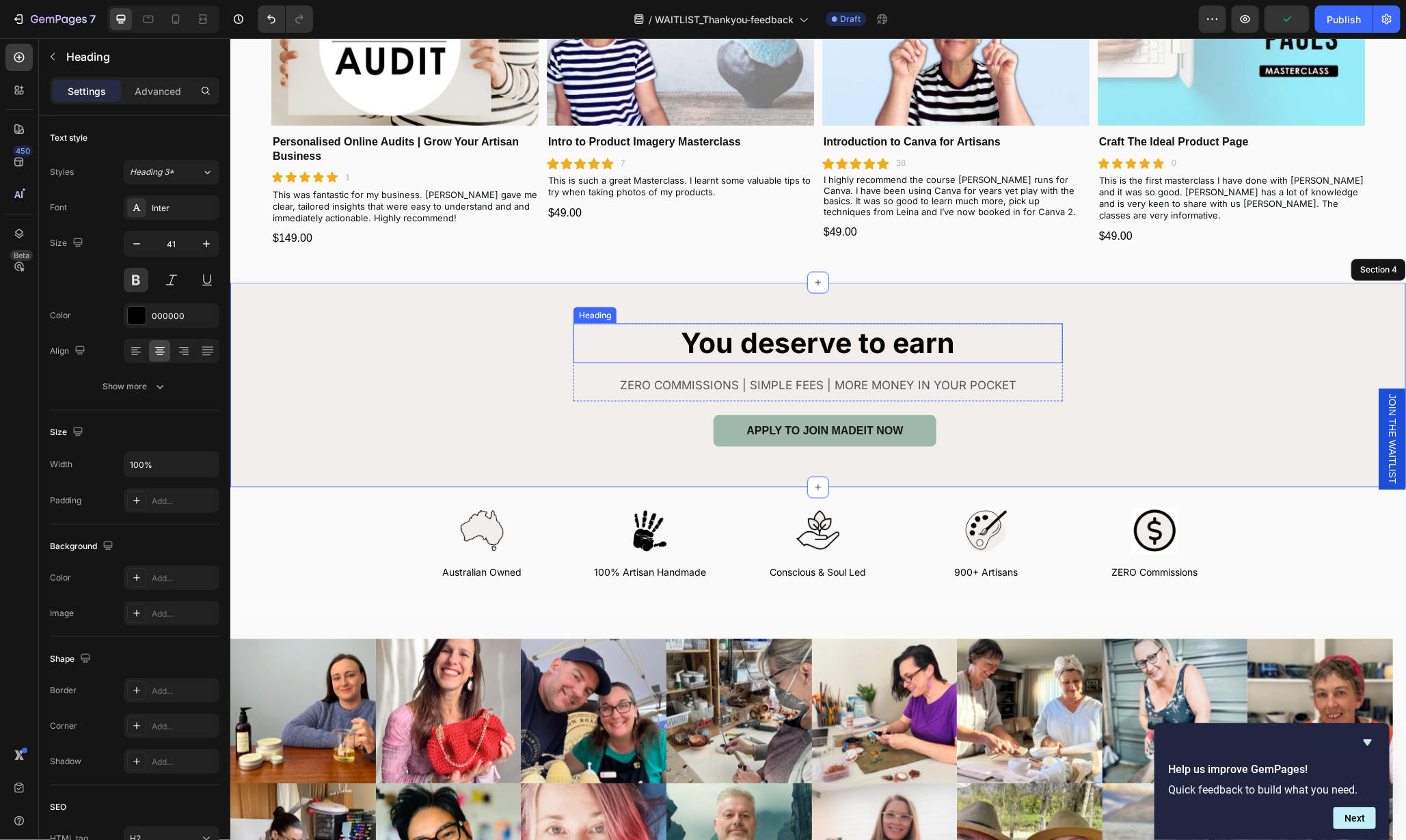
click at [883, 332] on h2 "You deserve to earn" at bounding box center [817, 343] width 489 height 39
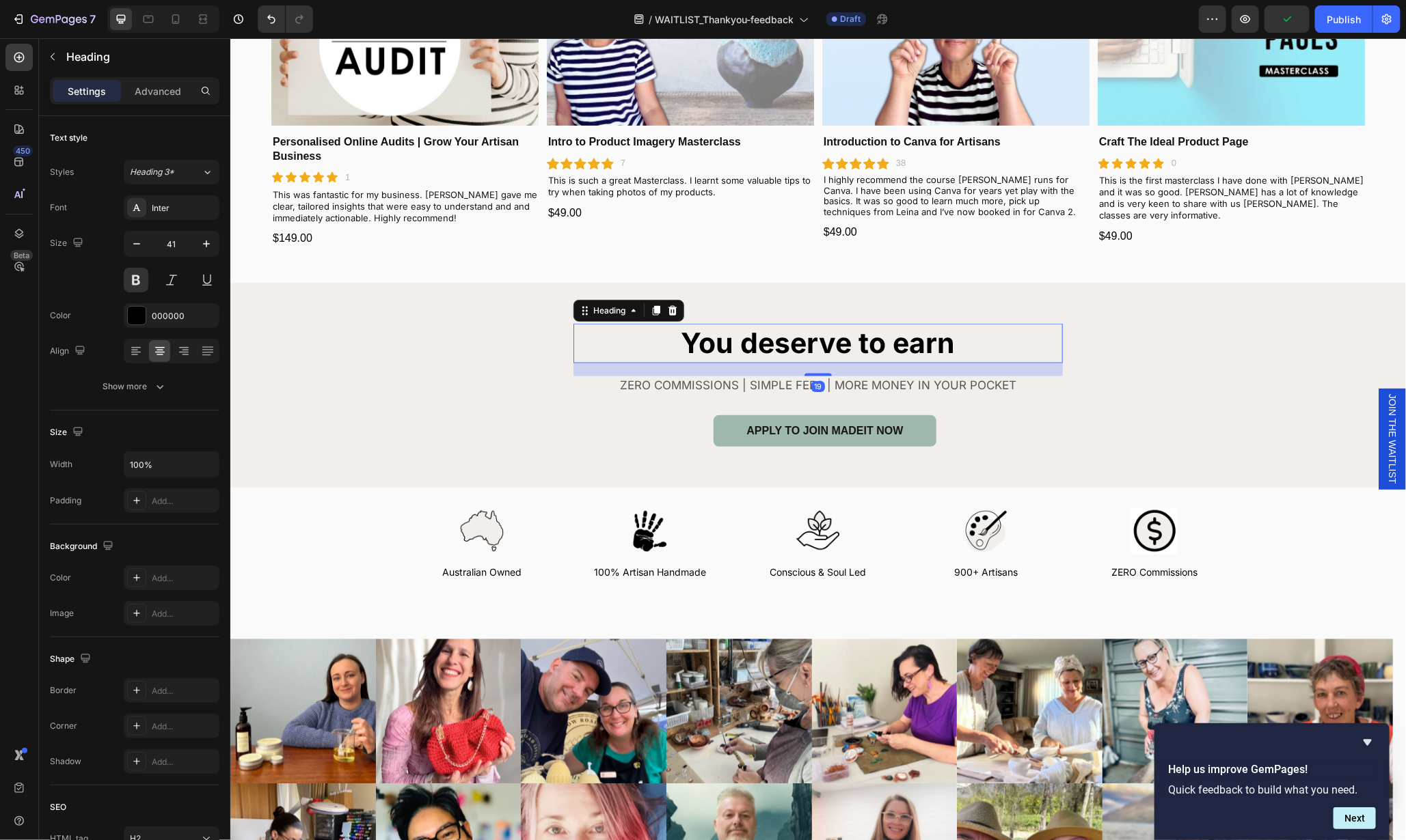
click at [883, 333] on h2 "You deserve to earn" at bounding box center [817, 343] width 489 height 39
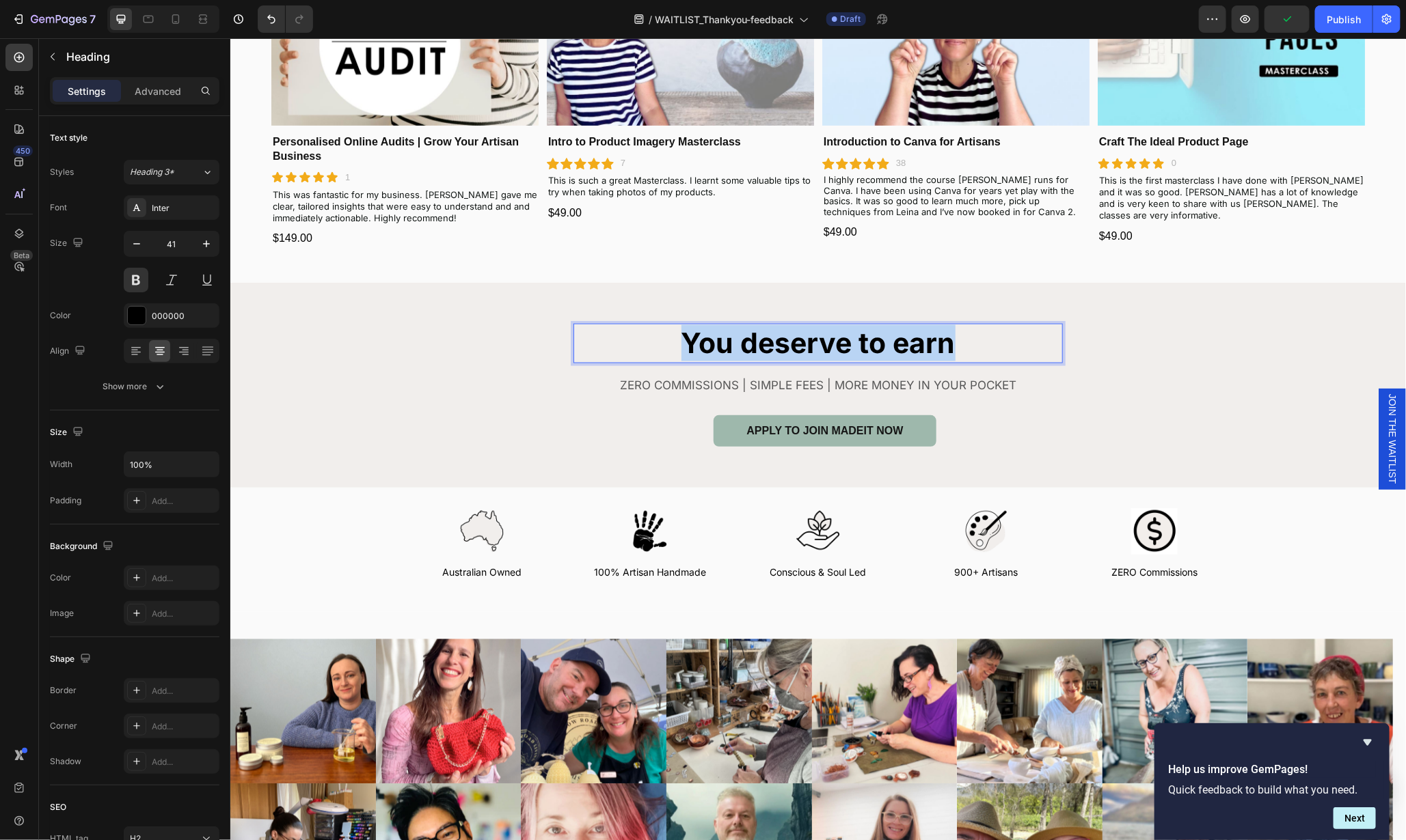
click at [883, 333] on p "You deserve to earn" at bounding box center [817, 342] width 486 height 36
click at [711, 341] on p "Ready to submit your application?" at bounding box center [817, 342] width 486 height 36
click at [947, 439] on div "APPLY TO JOIN MADEIT NOW Button" at bounding box center [817, 424] width 1175 height 45
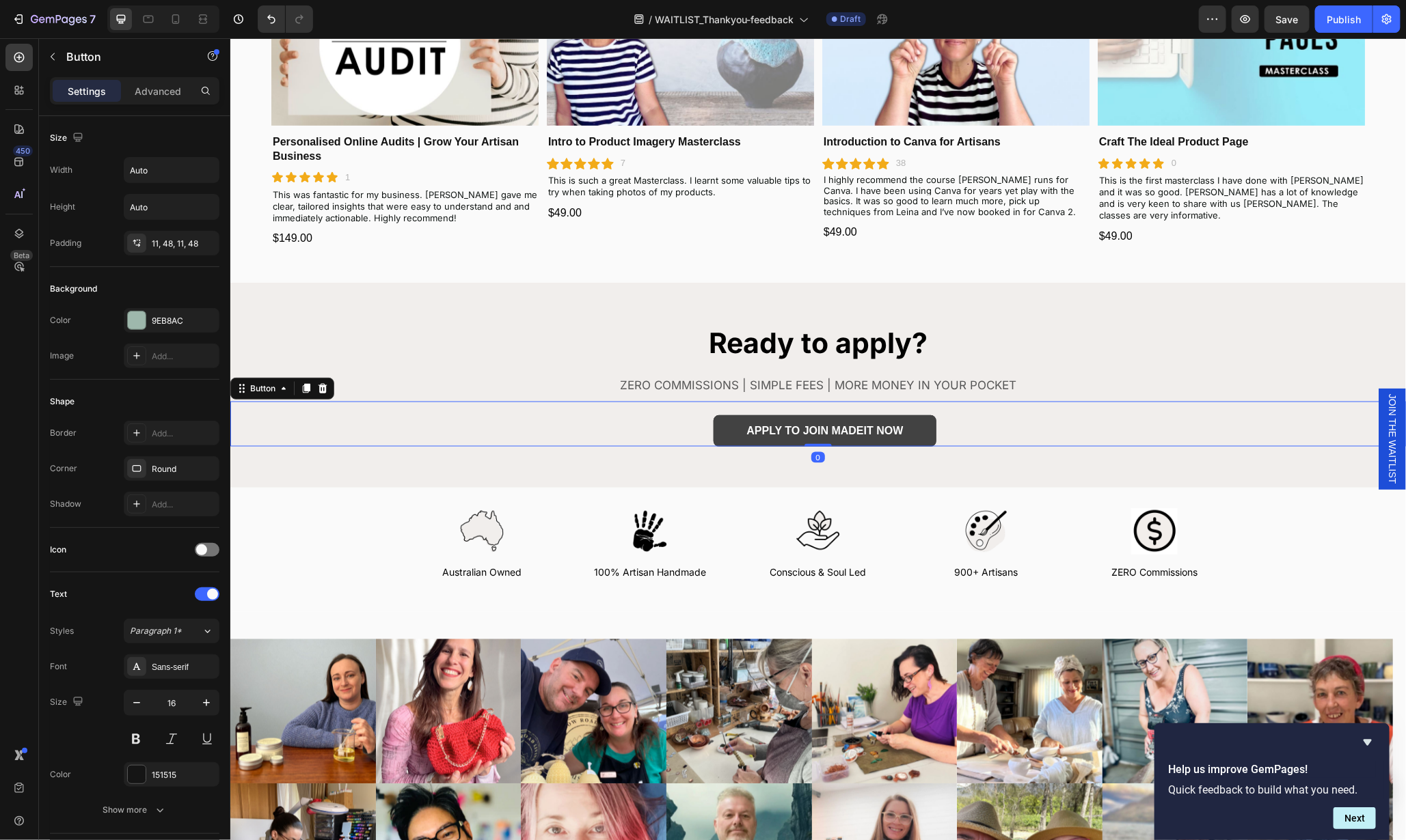
click at [905, 436] on link "APPLY TO JOIN MADEIT NOW" at bounding box center [823, 431] width 222 height 32
click at [887, 432] on p "APPLY TO JOIN MADEIT NOW" at bounding box center [823, 431] width 157 height 17
click at [885, 431] on p "APPLY TO JOIN MADEIT NOW" at bounding box center [823, 431] width 157 height 17
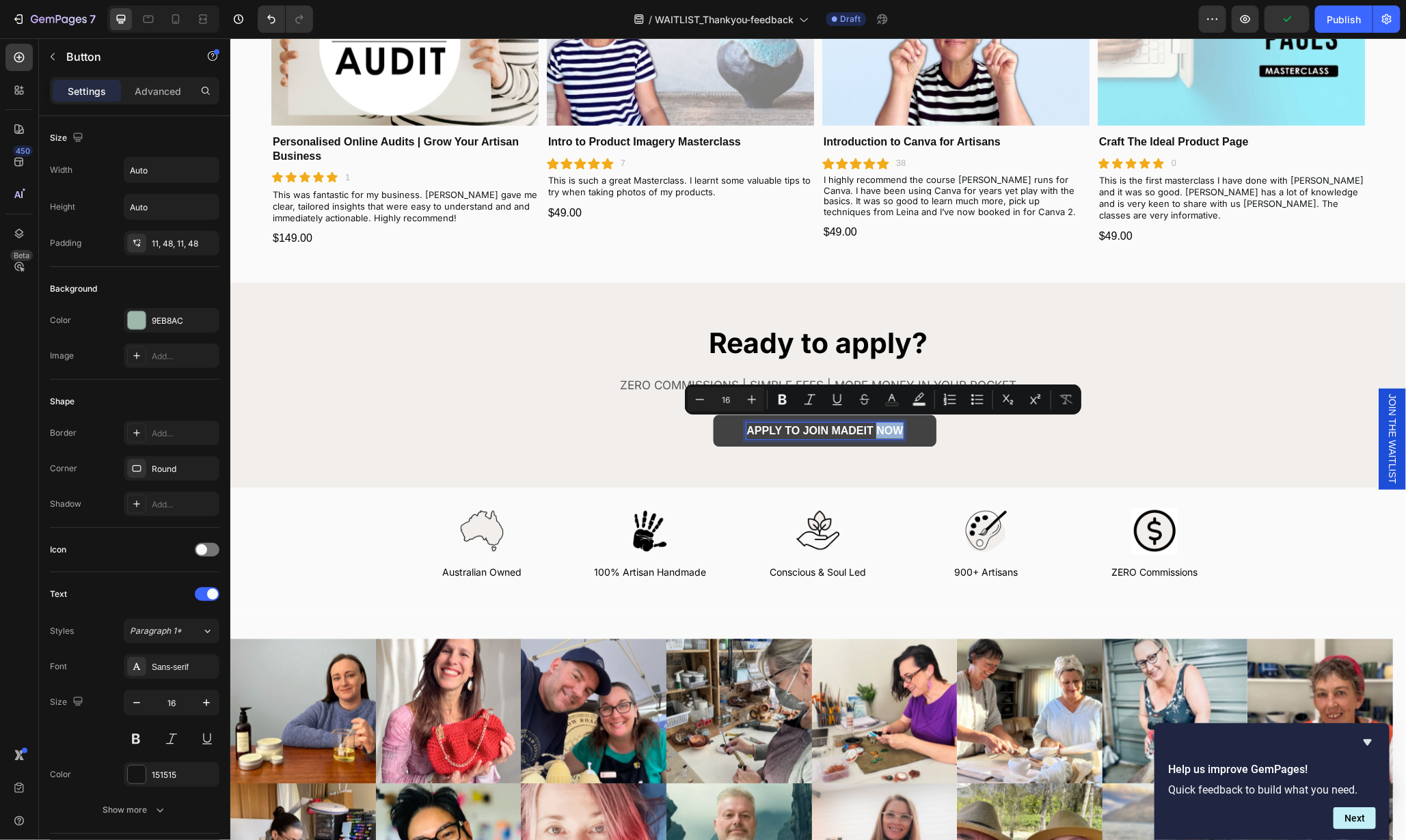
click at [885, 431] on p "APPLY TO JOIN MADEIT NOW" at bounding box center [823, 431] width 157 height 17
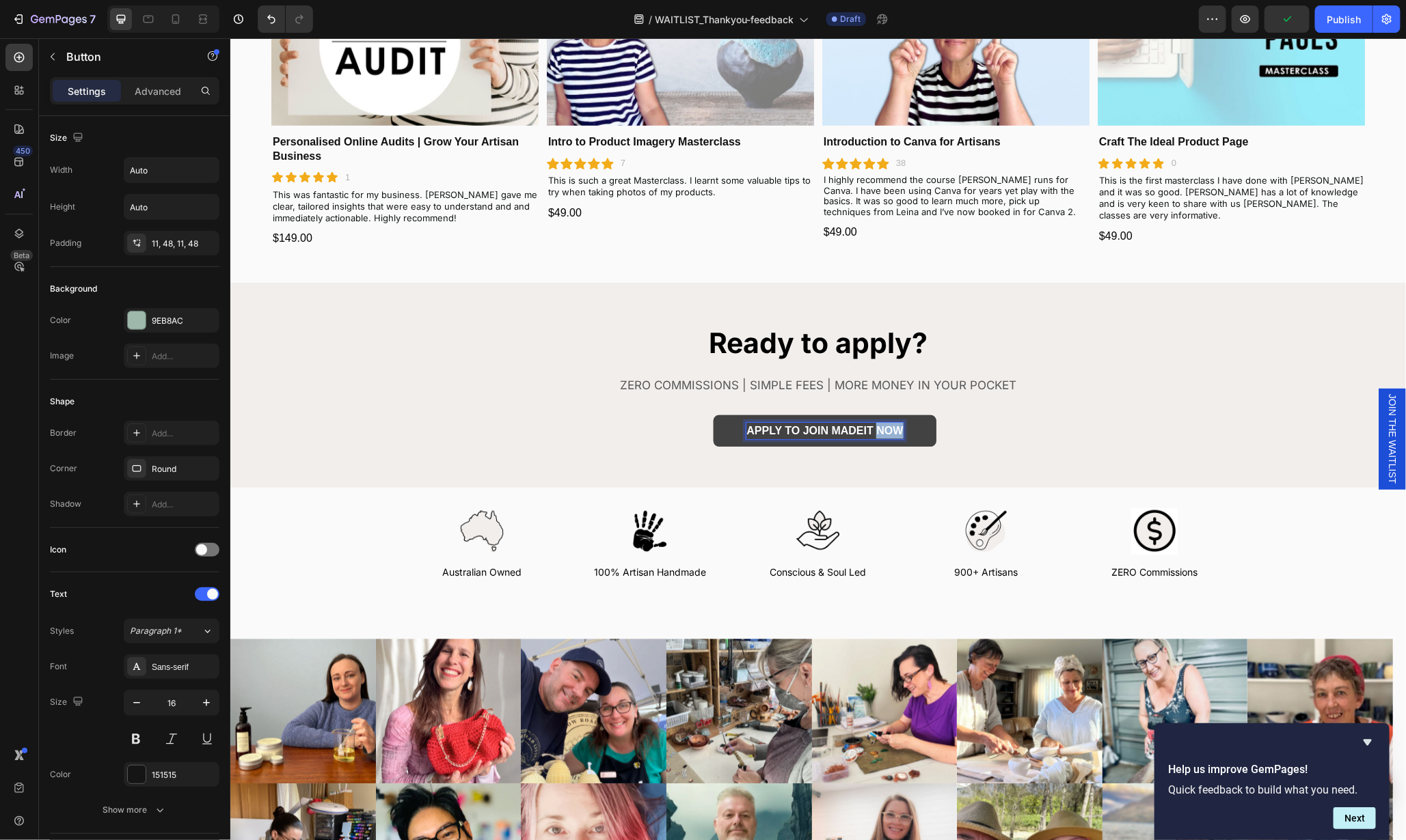
click at [885, 431] on p "APPLY TO JOIN MADEIT NOW" at bounding box center [823, 431] width 157 height 17
click at [1036, 453] on div "Ready to apply? Heading ZERO COMMISSIONS | SIMPLE FEES | MORE MONEY IN YOUR POC…" at bounding box center [817, 384] width 1175 height 204
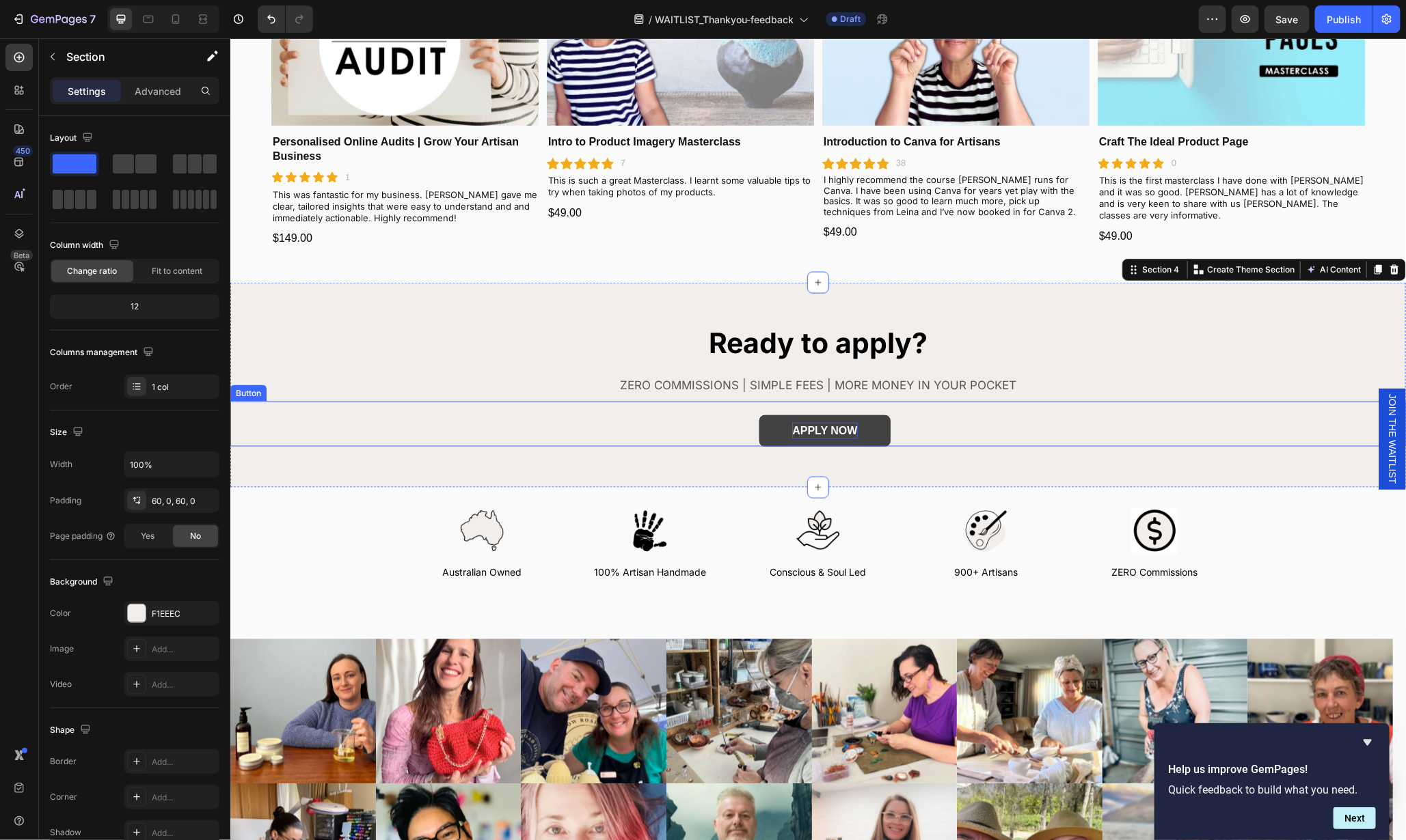
click at [867, 426] on link "APPLY NOW" at bounding box center [824, 431] width 131 height 32
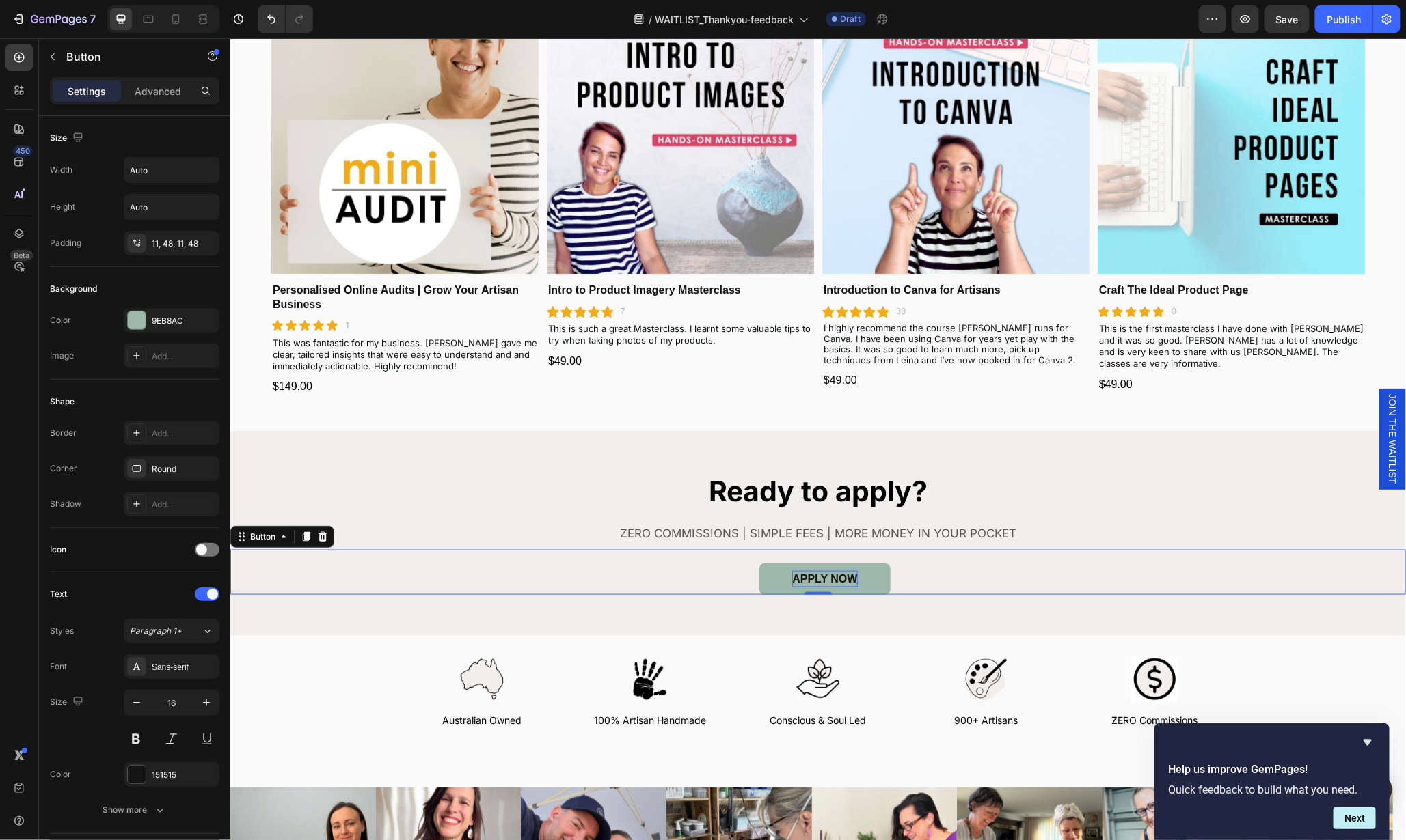
scroll to position [889, 0]
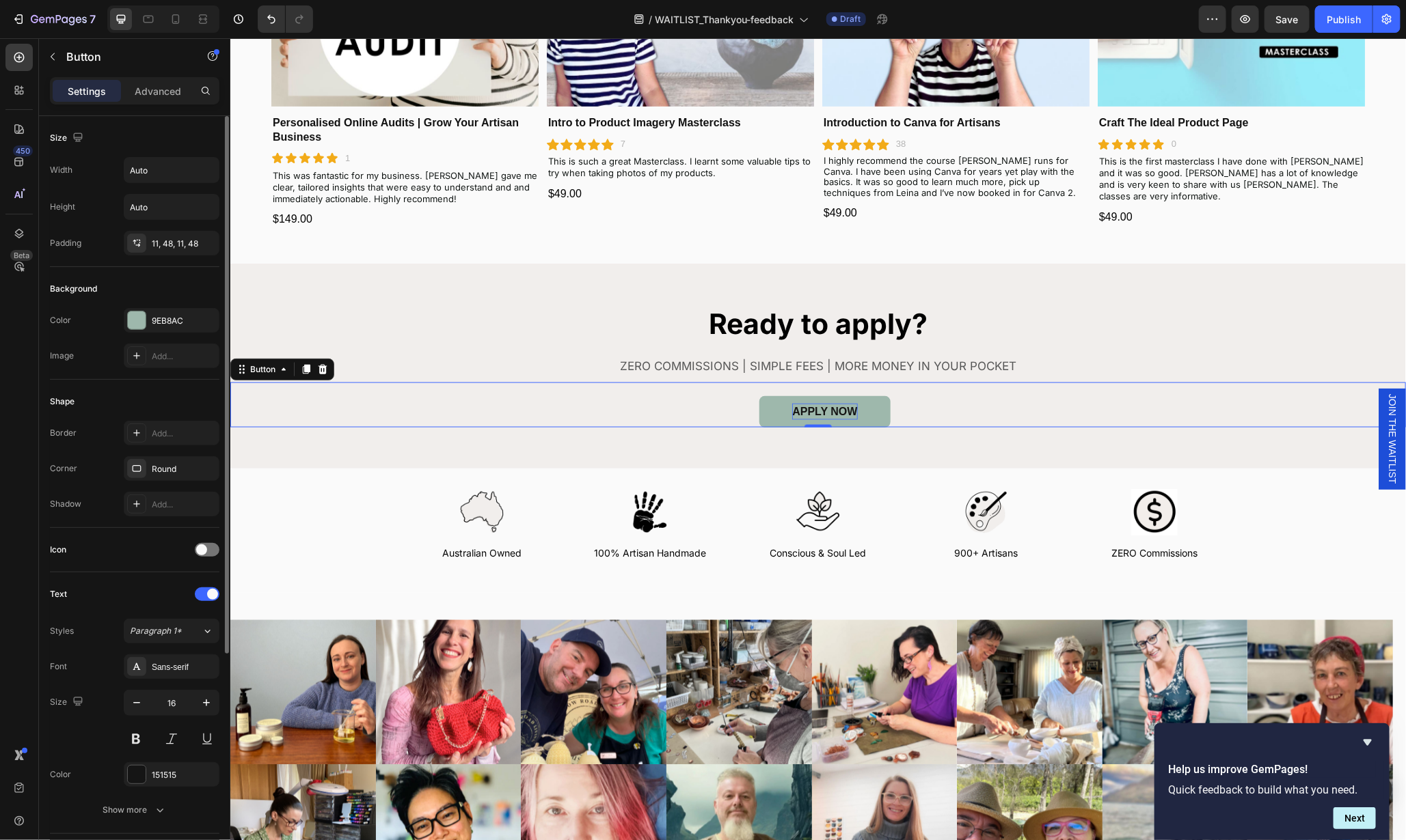
drag, startPoint x: 140, startPoint y: 320, endPoint x: 154, endPoint y: 335, distance: 20.5
click at [140, 319] on div at bounding box center [137, 320] width 18 height 18
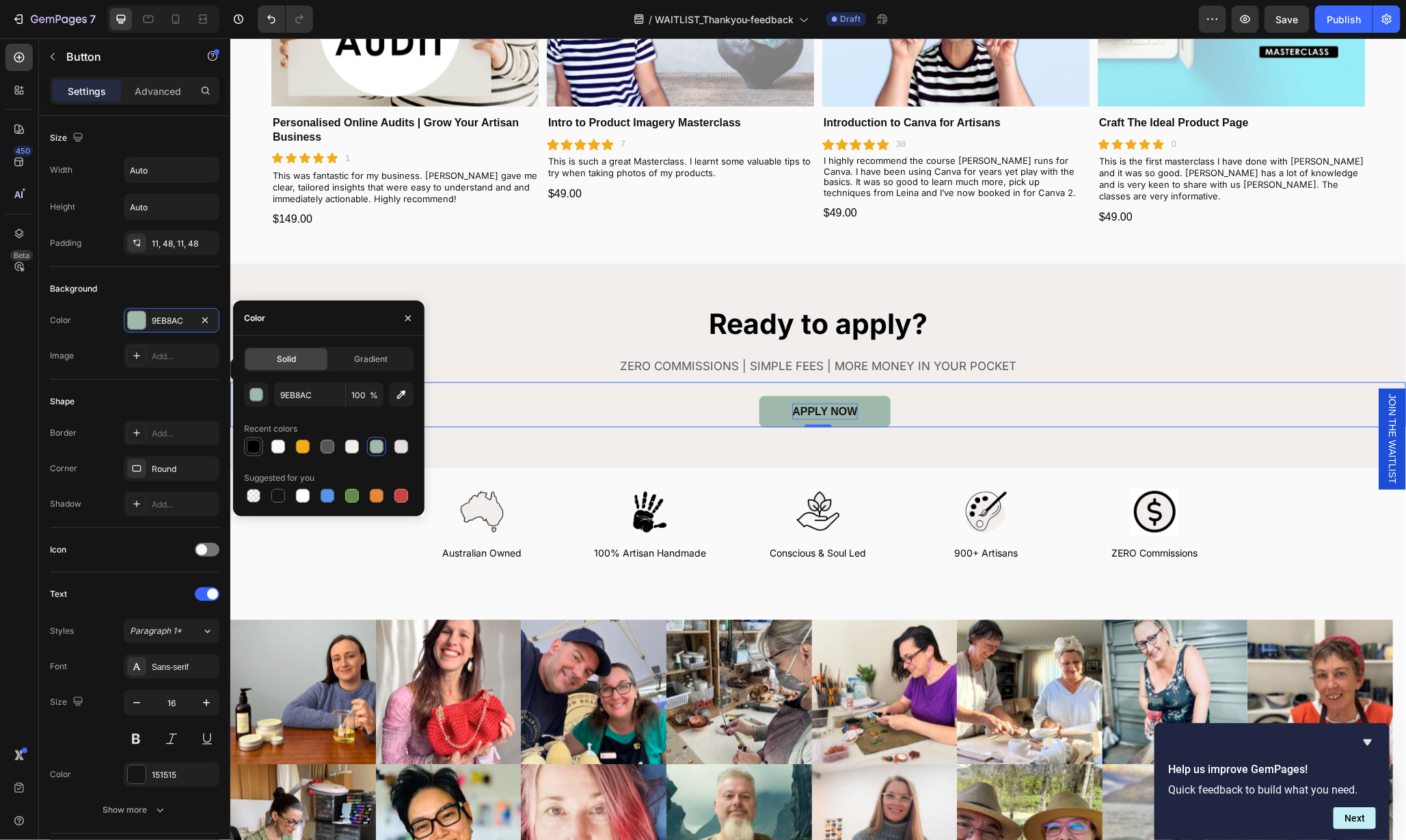
click at [248, 447] on div at bounding box center [253, 447] width 13 height 13
type input "000000"
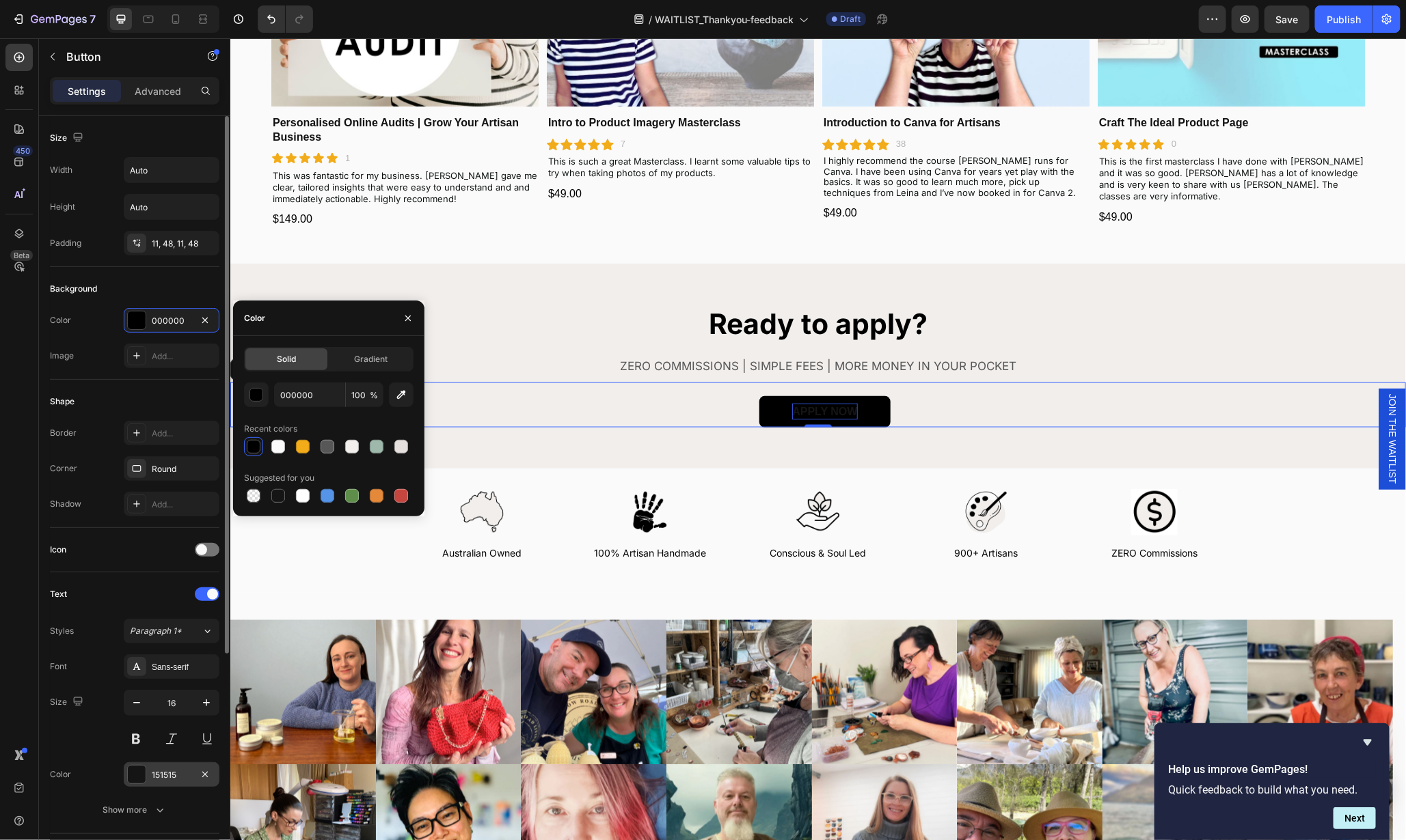
scroll to position [162, 0]
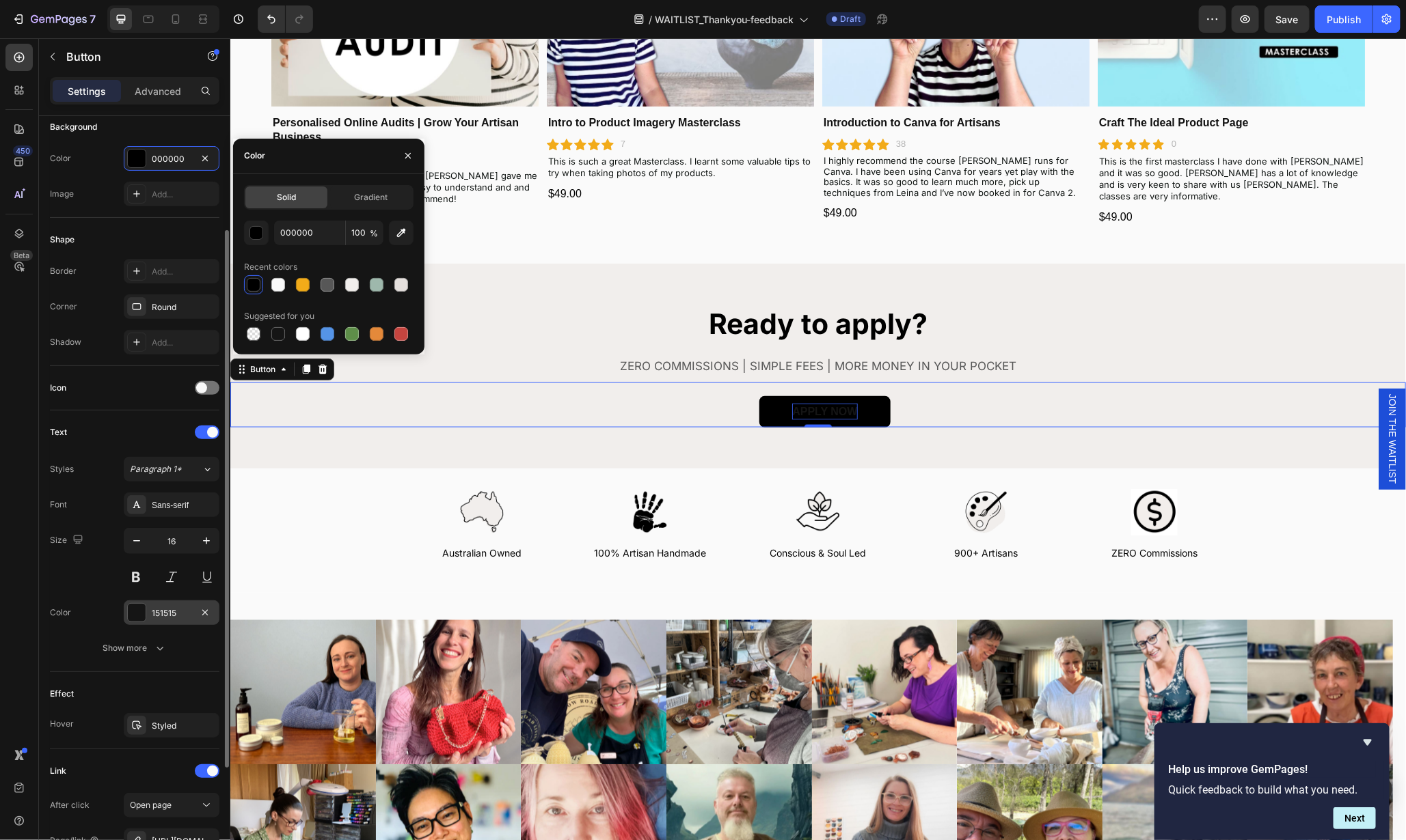
click at [134, 609] on div at bounding box center [137, 613] width 18 height 18
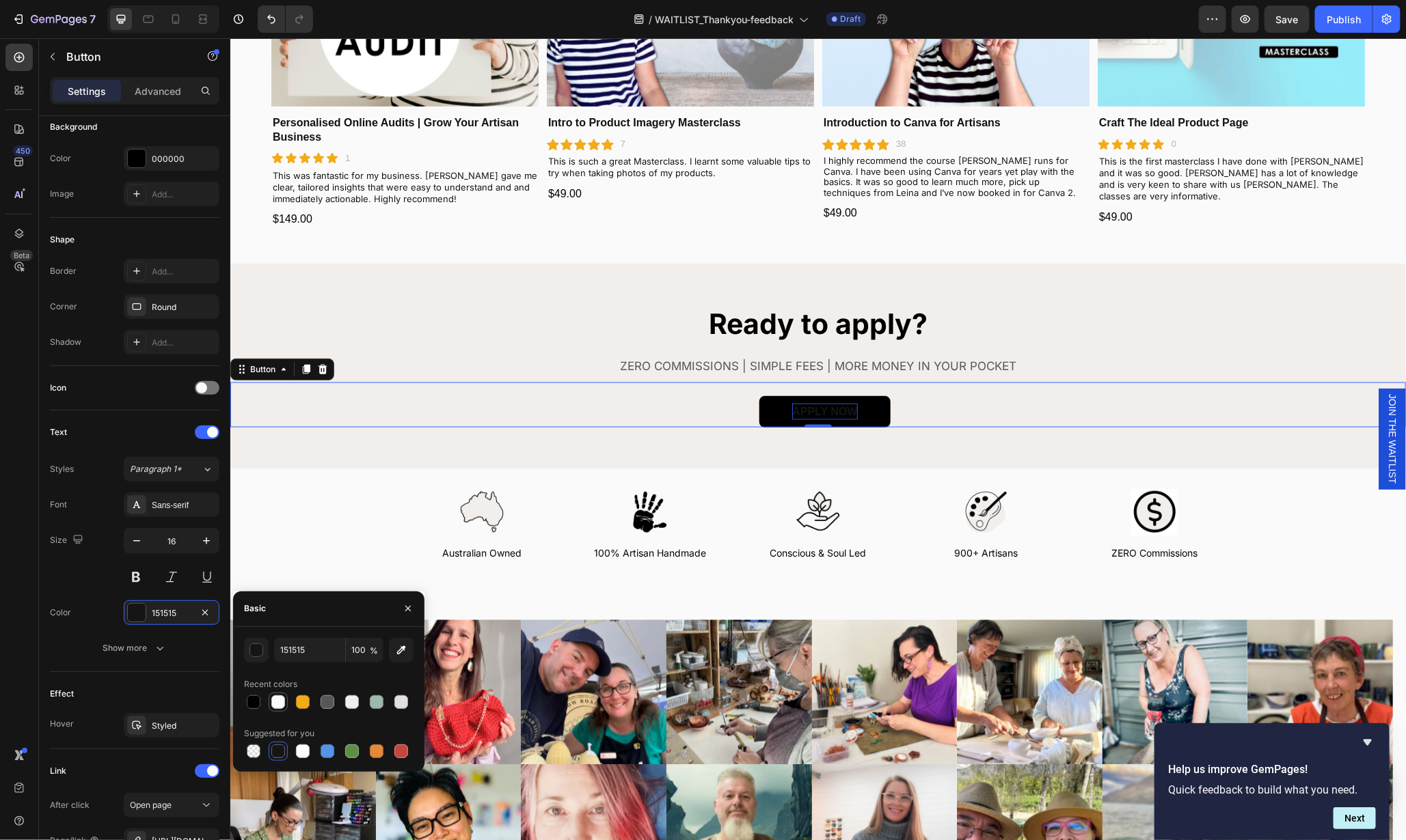
click at [277, 702] on div at bounding box center [278, 702] width 13 height 13
click at [301, 753] on div at bounding box center [302, 751] width 13 height 13
type input "FFFFFF"
click at [1285, 509] on div "Image Australian Owned Text Block Image 100% Artisan Handmade Text Block Image …" at bounding box center [817, 531] width 1135 height 83
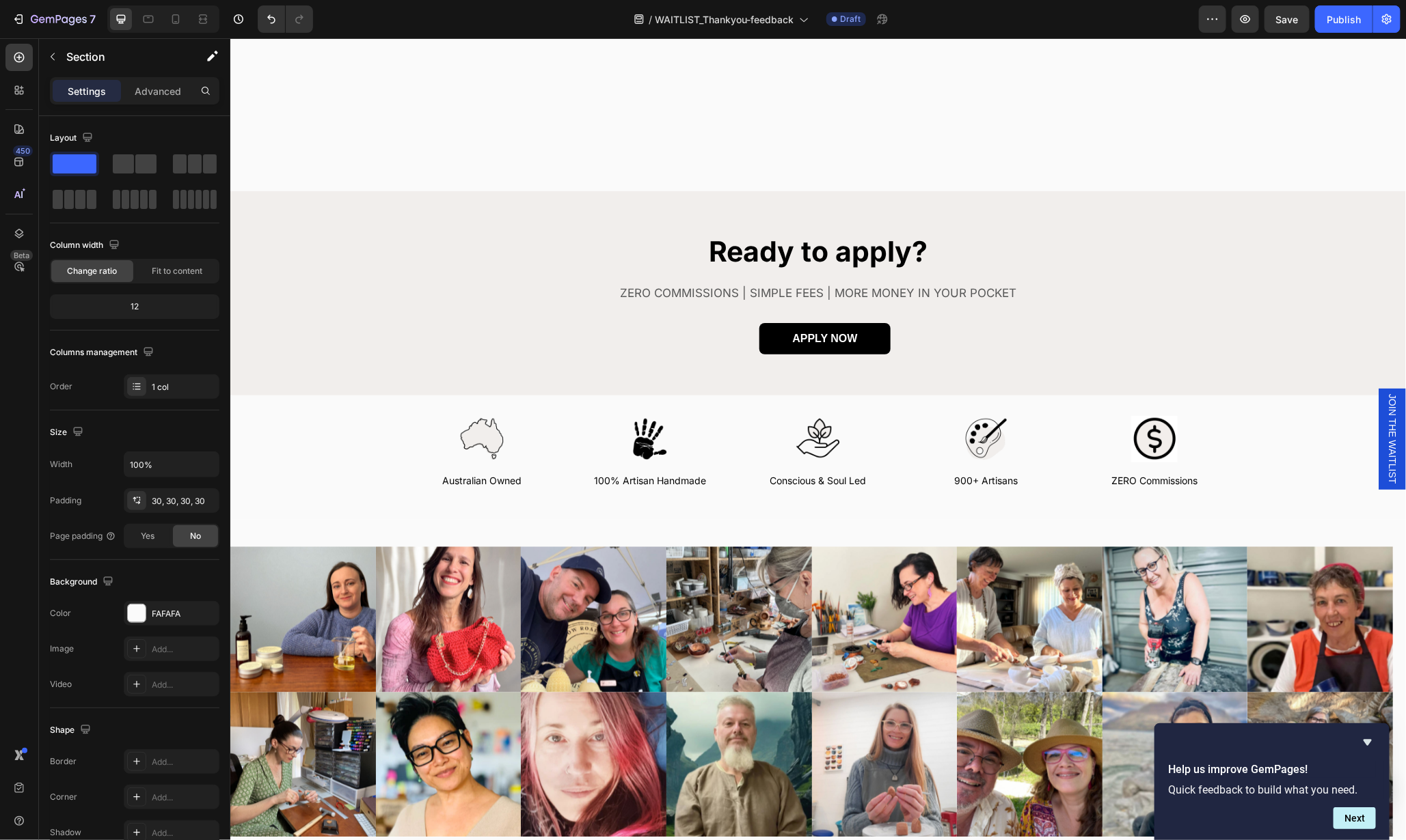
scroll to position [1142, 0]
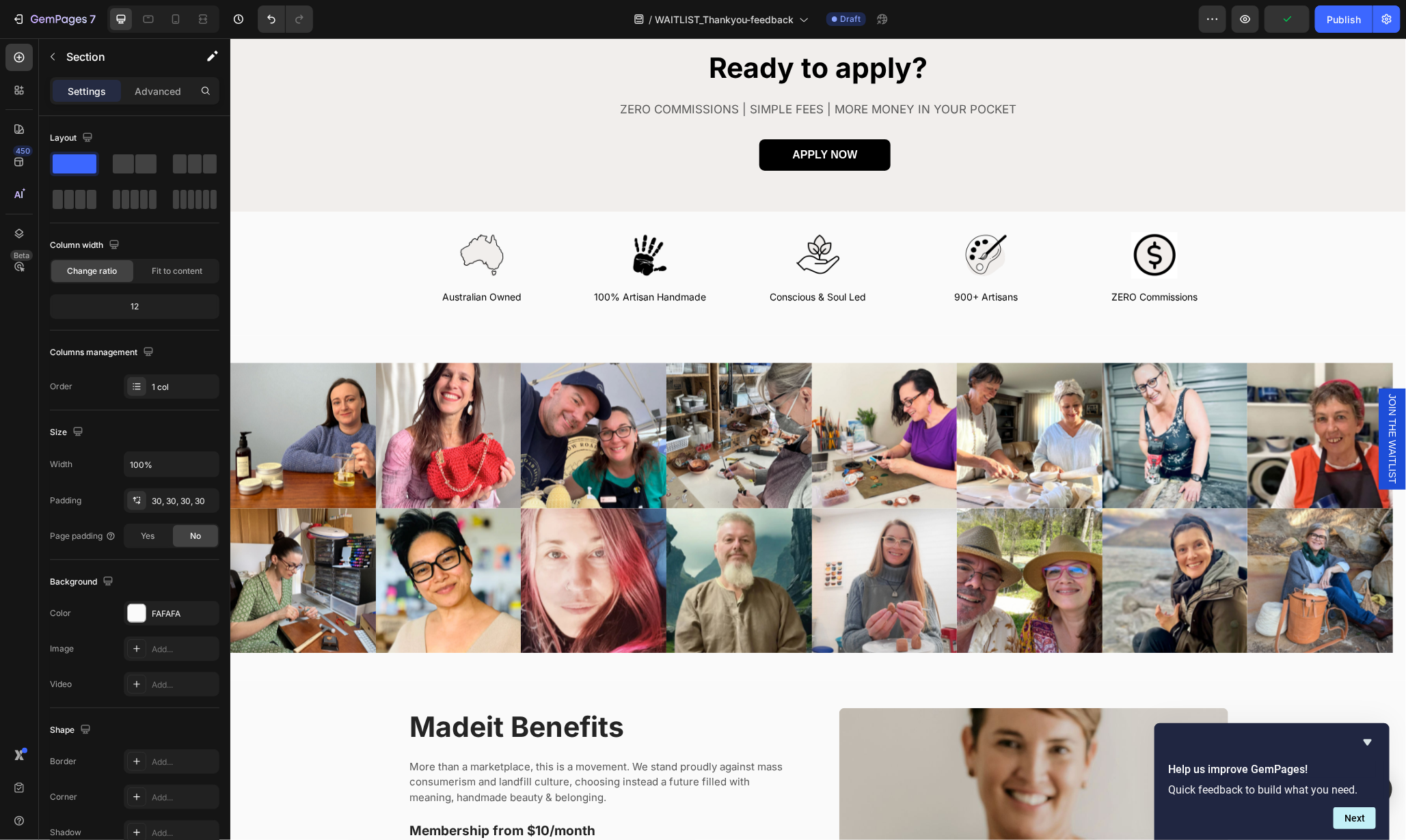
click at [1361, 252] on div "Image Australian Owned Text Block Image 100% Artisan Handmade Text Block Image …" at bounding box center [817, 273] width 1135 height 83
click at [1347, 302] on div "Image Australian Owned Text Block Image 100% Artisan Handmade Text Block Image …" at bounding box center [817, 273] width 1135 height 83
click at [1339, 336] on div "Image Image Image Image Image Image Image Image Carousel Image Image Image Imag…" at bounding box center [817, 508] width 1175 height 345
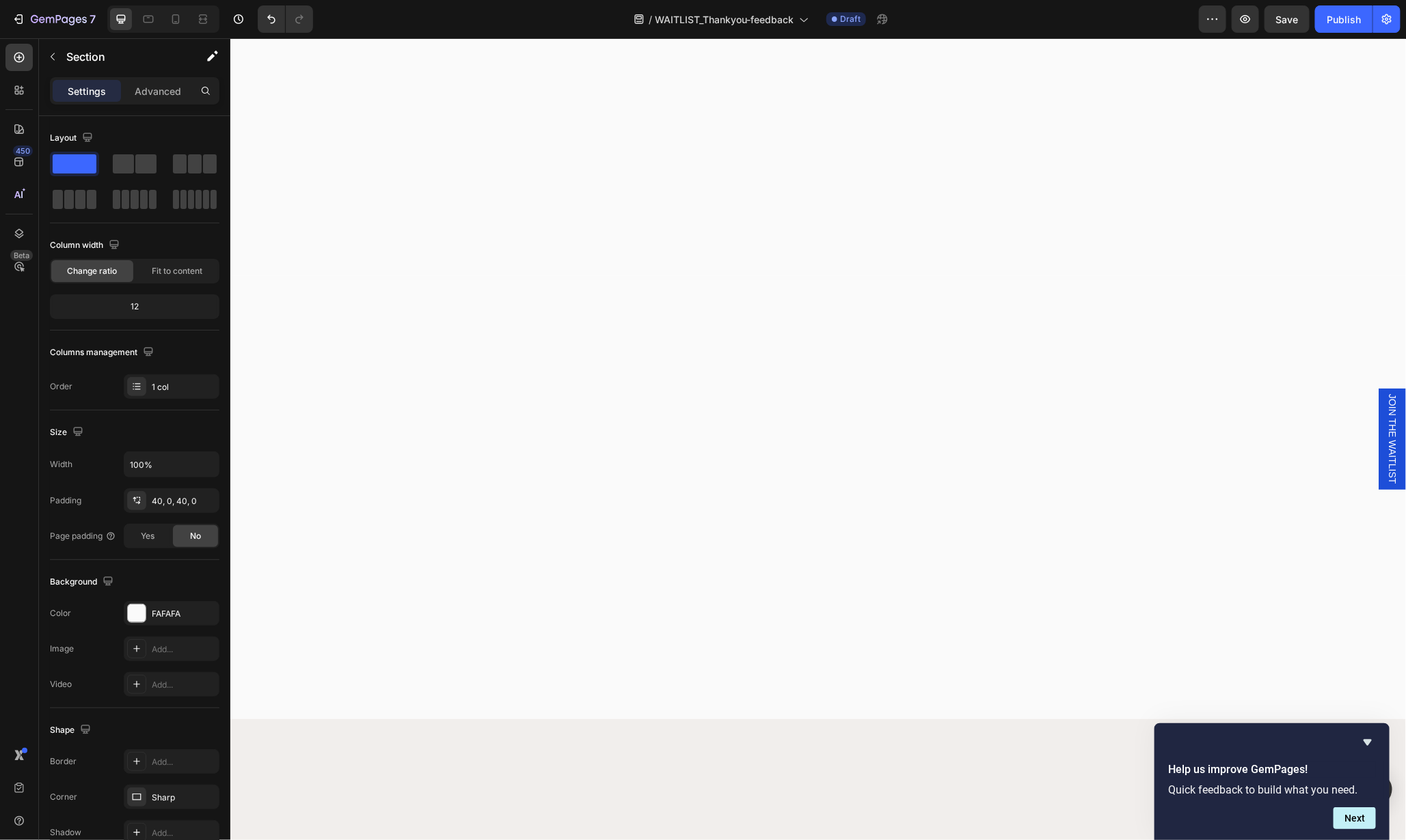
scroll to position [0, 0]
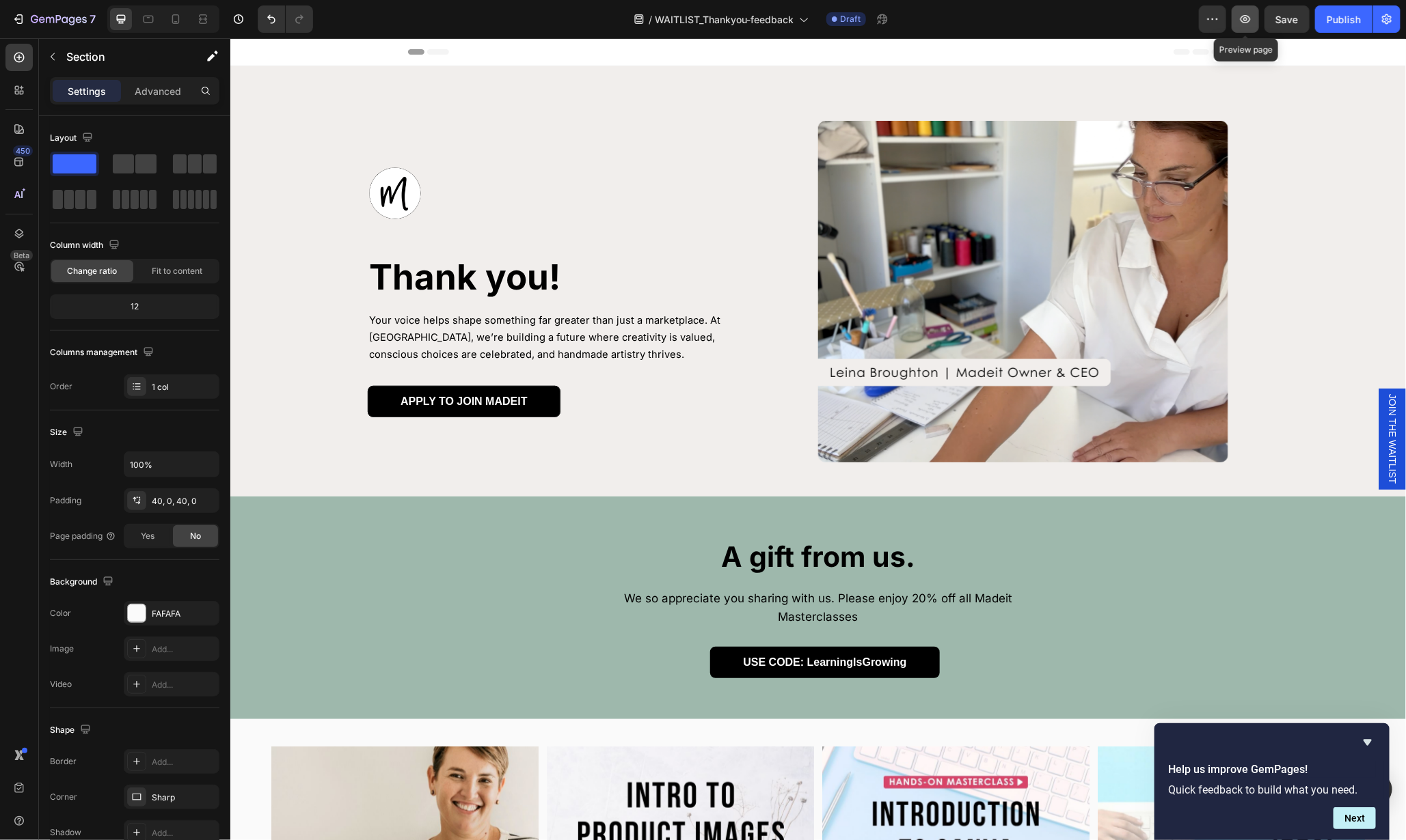
click at [1250, 21] on icon "button" at bounding box center [1244, 19] width 13 height 13
click at [1341, 244] on div "Image Thank you! Heading Your voice helps shape something far greater than just…" at bounding box center [817, 291] width 1135 height 341
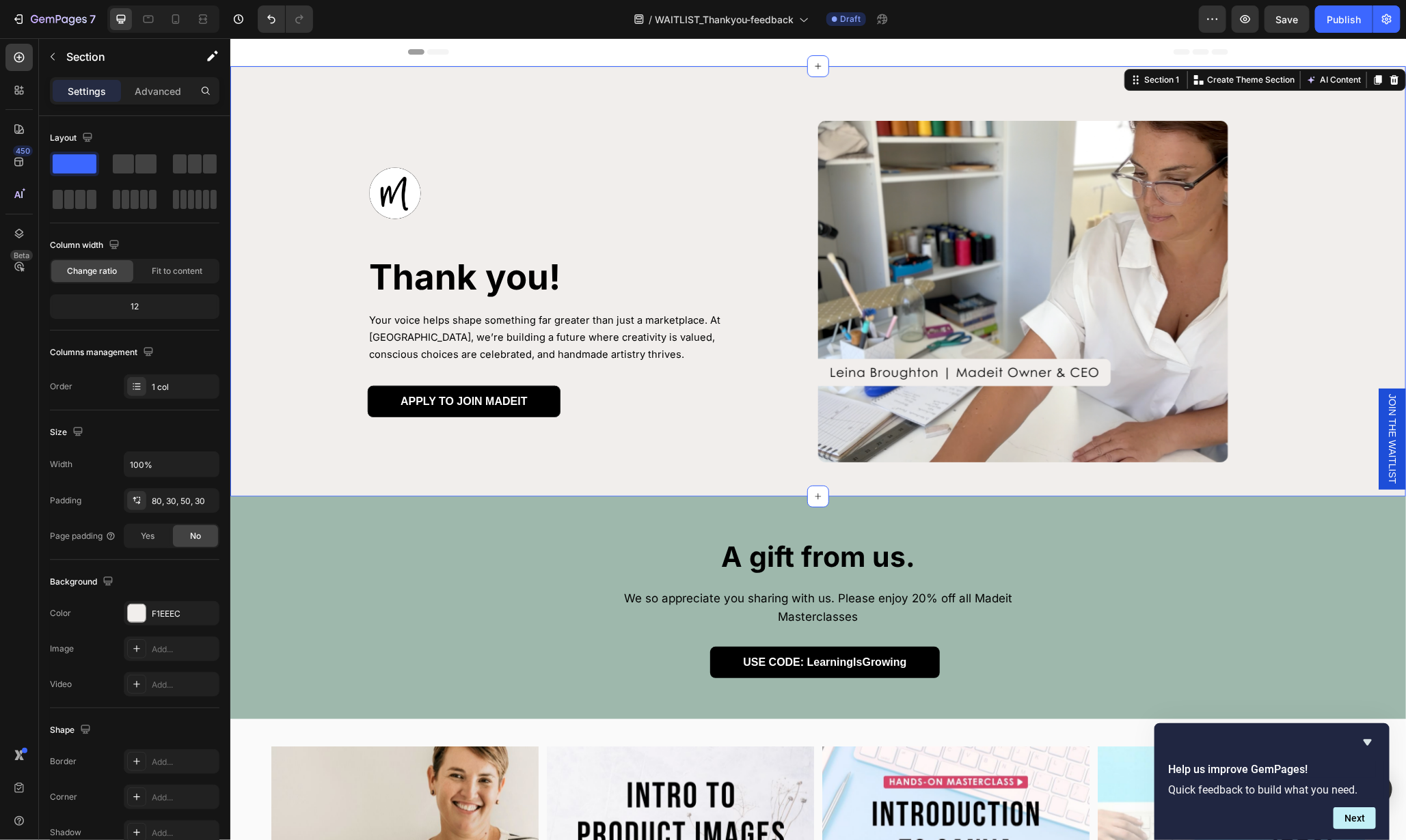
click at [1377, 130] on div "Image Thank you! Heading Your voice helps shape something far greater than just…" at bounding box center [817, 280] width 1175 height 431
click at [158, 88] on p "Advanced" at bounding box center [157, 91] width 47 height 14
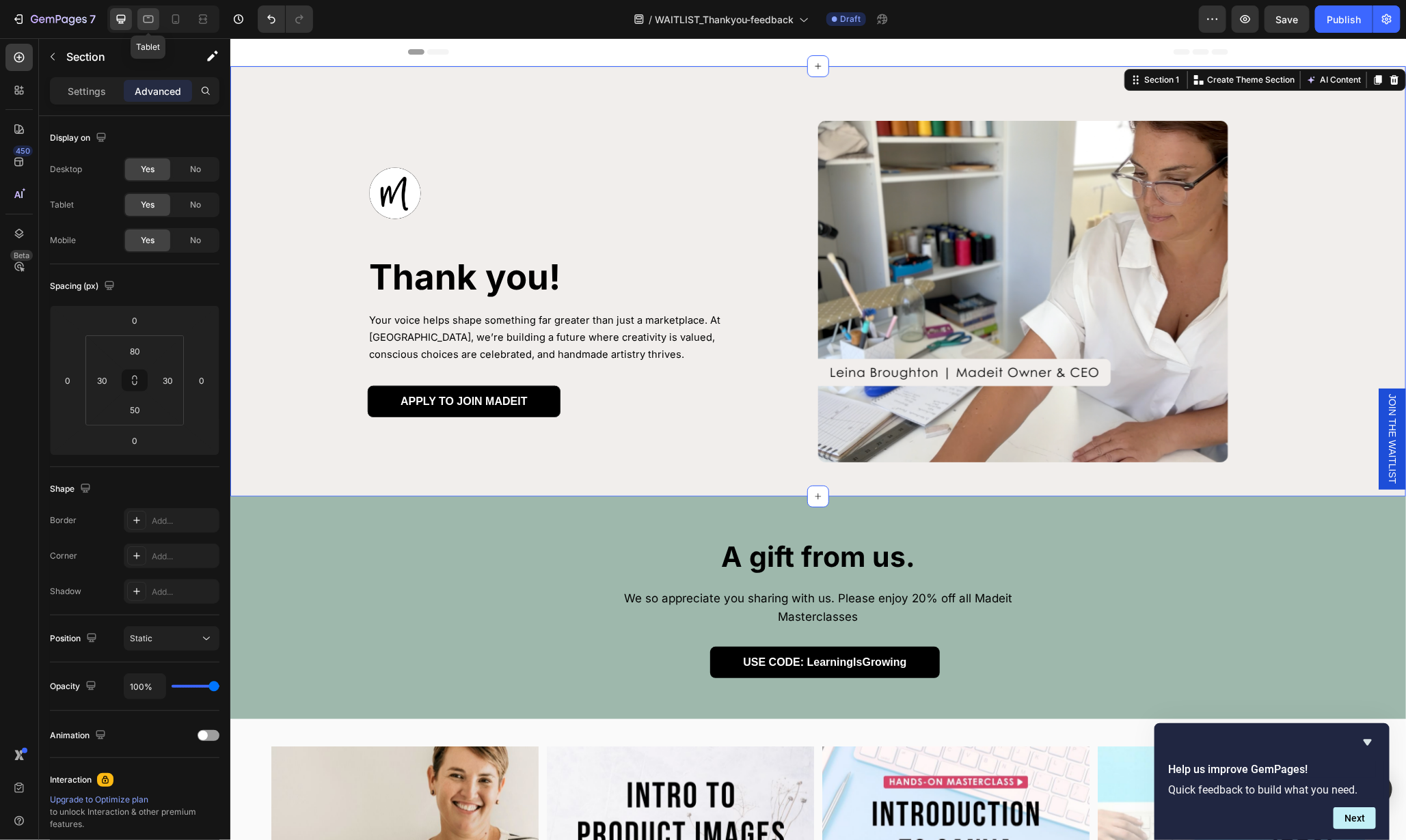
click at [152, 16] on icon at bounding box center [149, 19] width 11 height 8
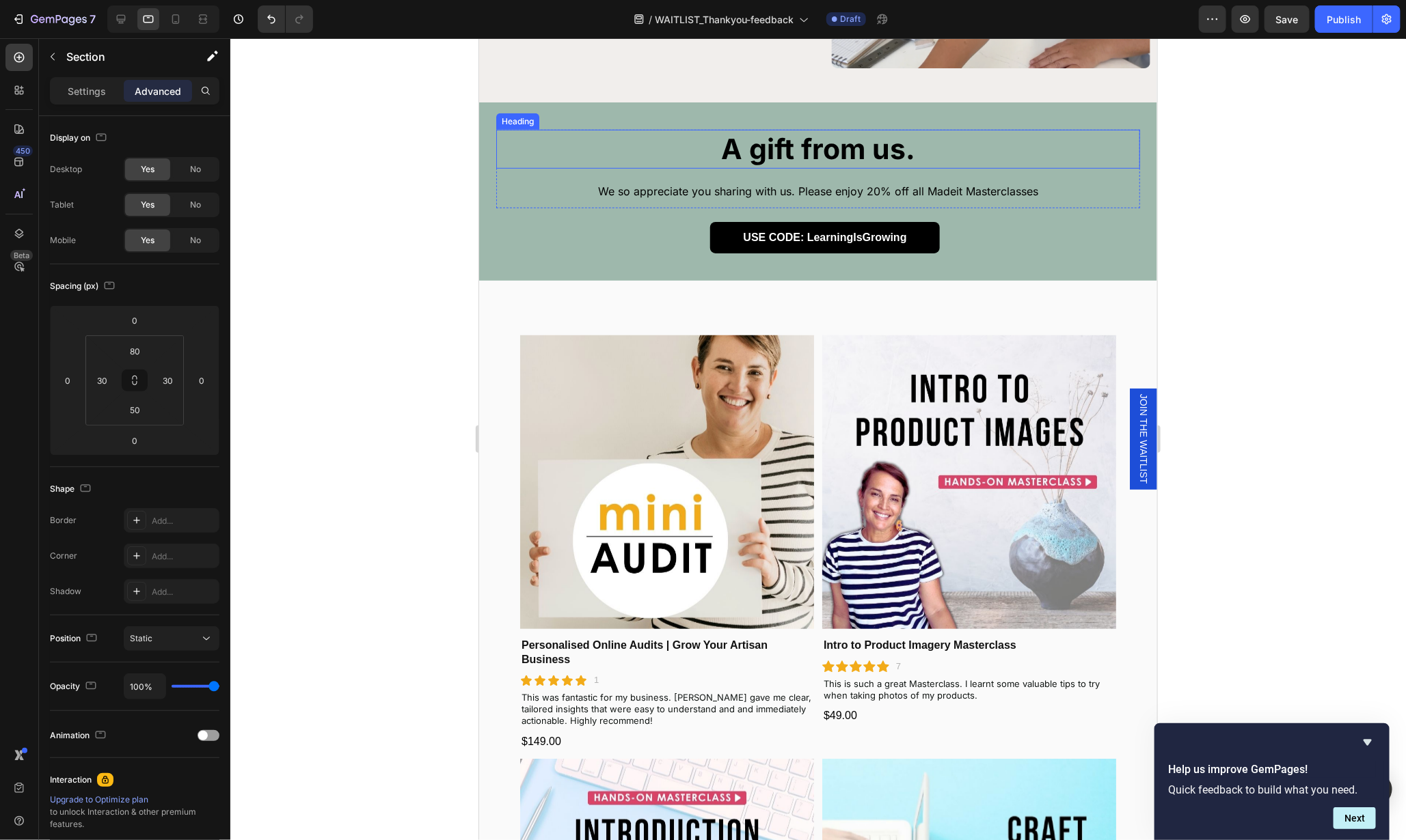
scroll to position [397, 0]
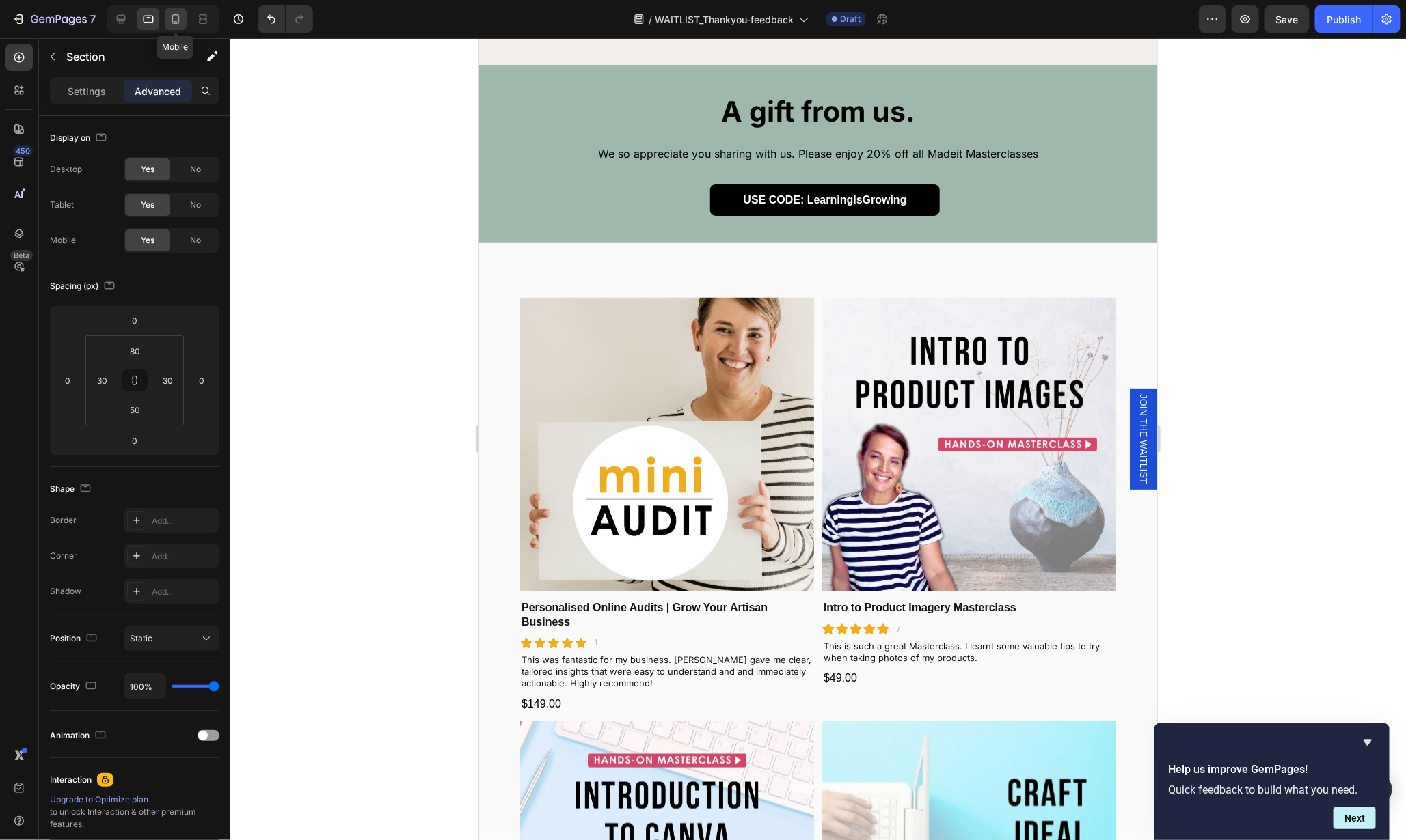
click at [176, 19] on icon at bounding box center [175, 19] width 13 height 13
type input "20"
type input "50"
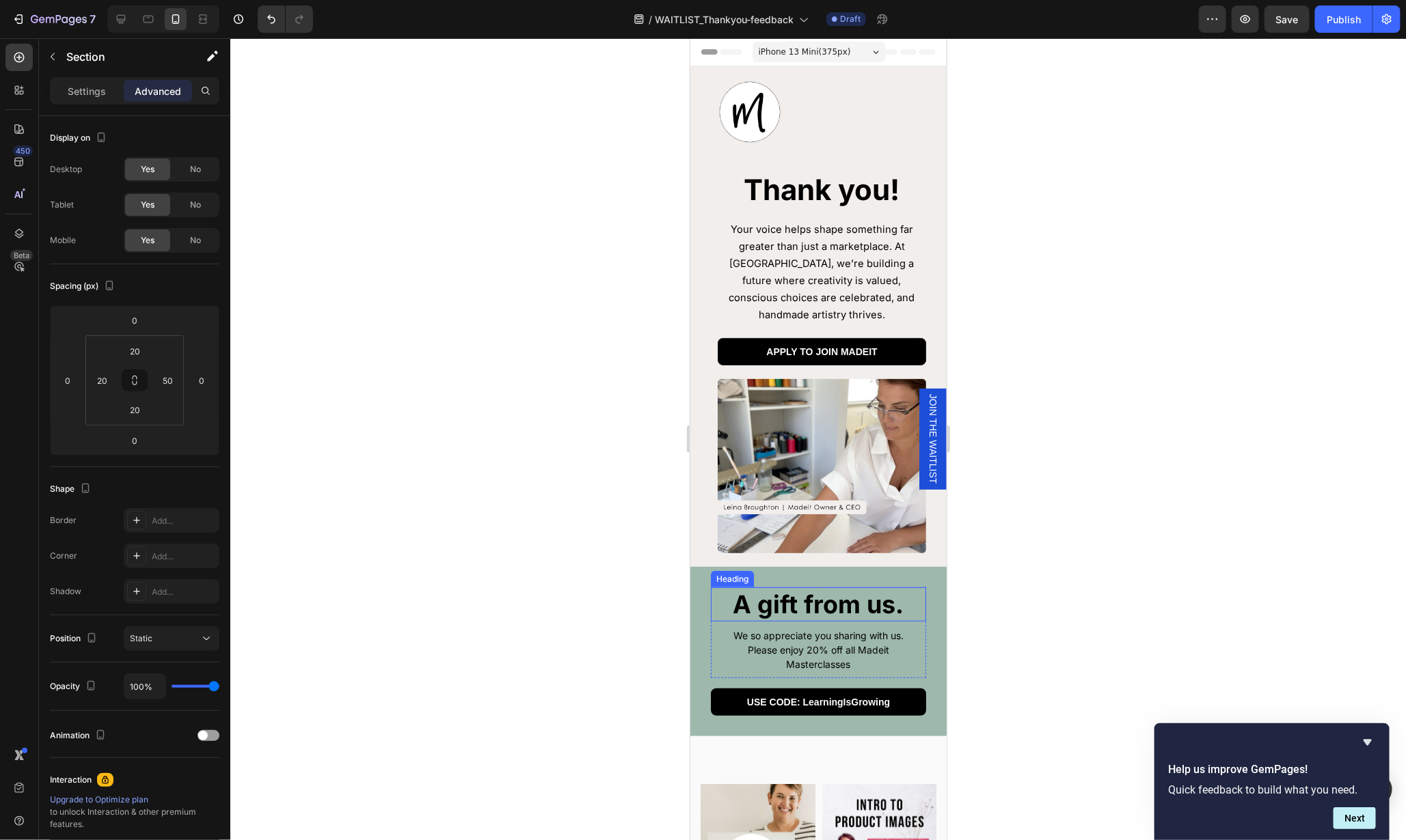
scroll to position [387, 0]
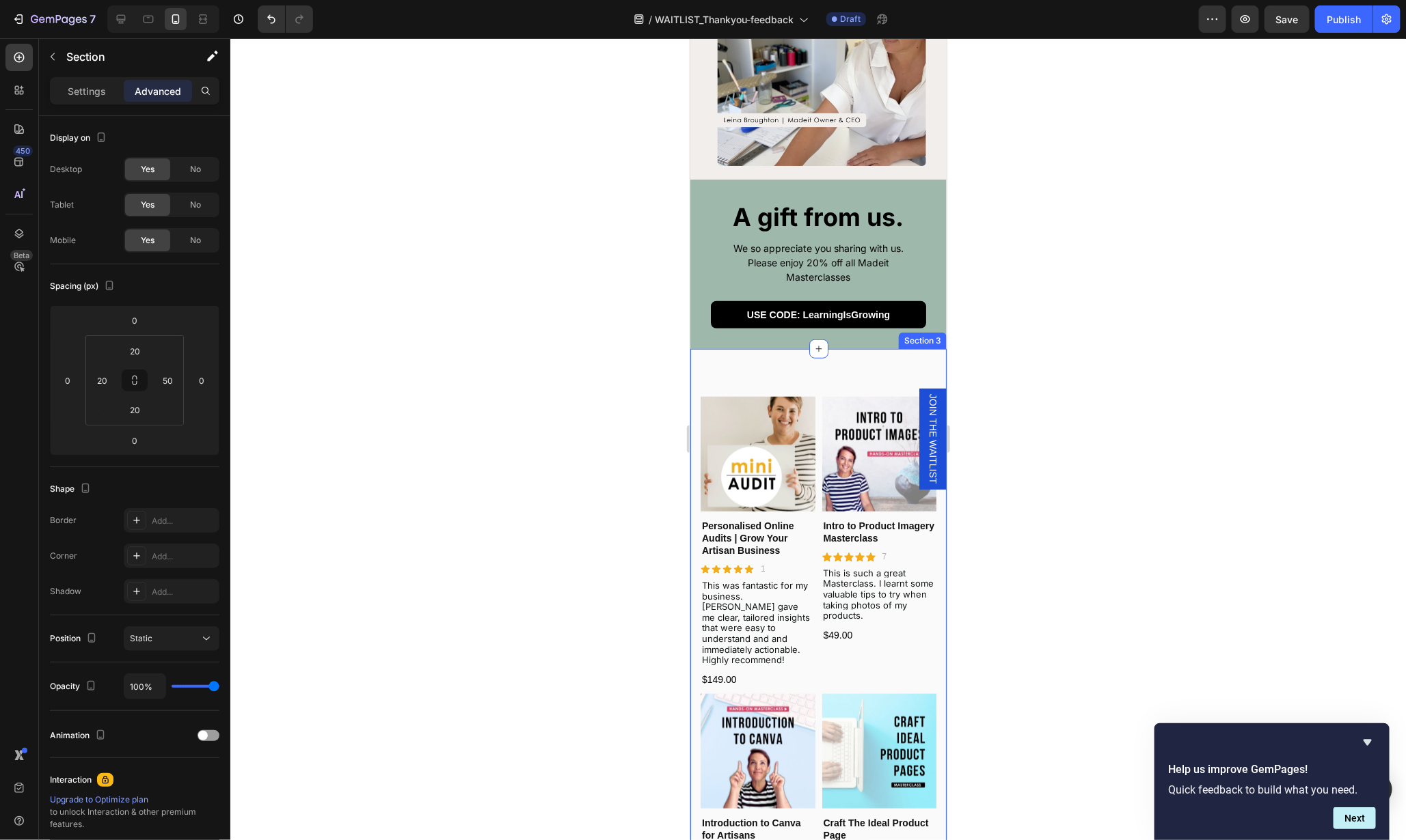
click at [886, 359] on div "Product Images Personalised Online Audits | Grow Your Artisan Business Product …" at bounding box center [818, 695] width 256 height 693
click at [88, 91] on p "Settings" at bounding box center [87, 91] width 38 height 14
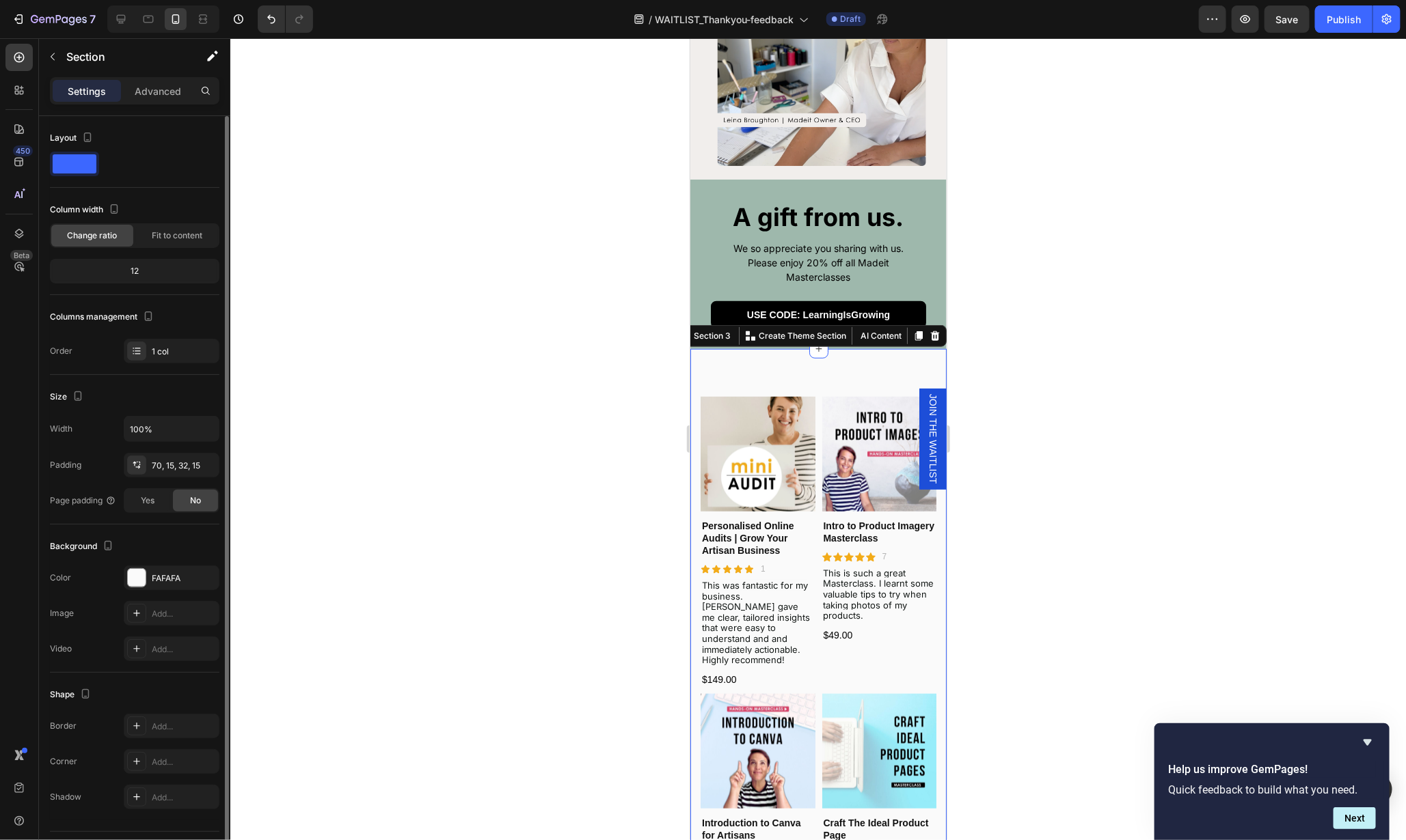
scroll to position [32, 0]
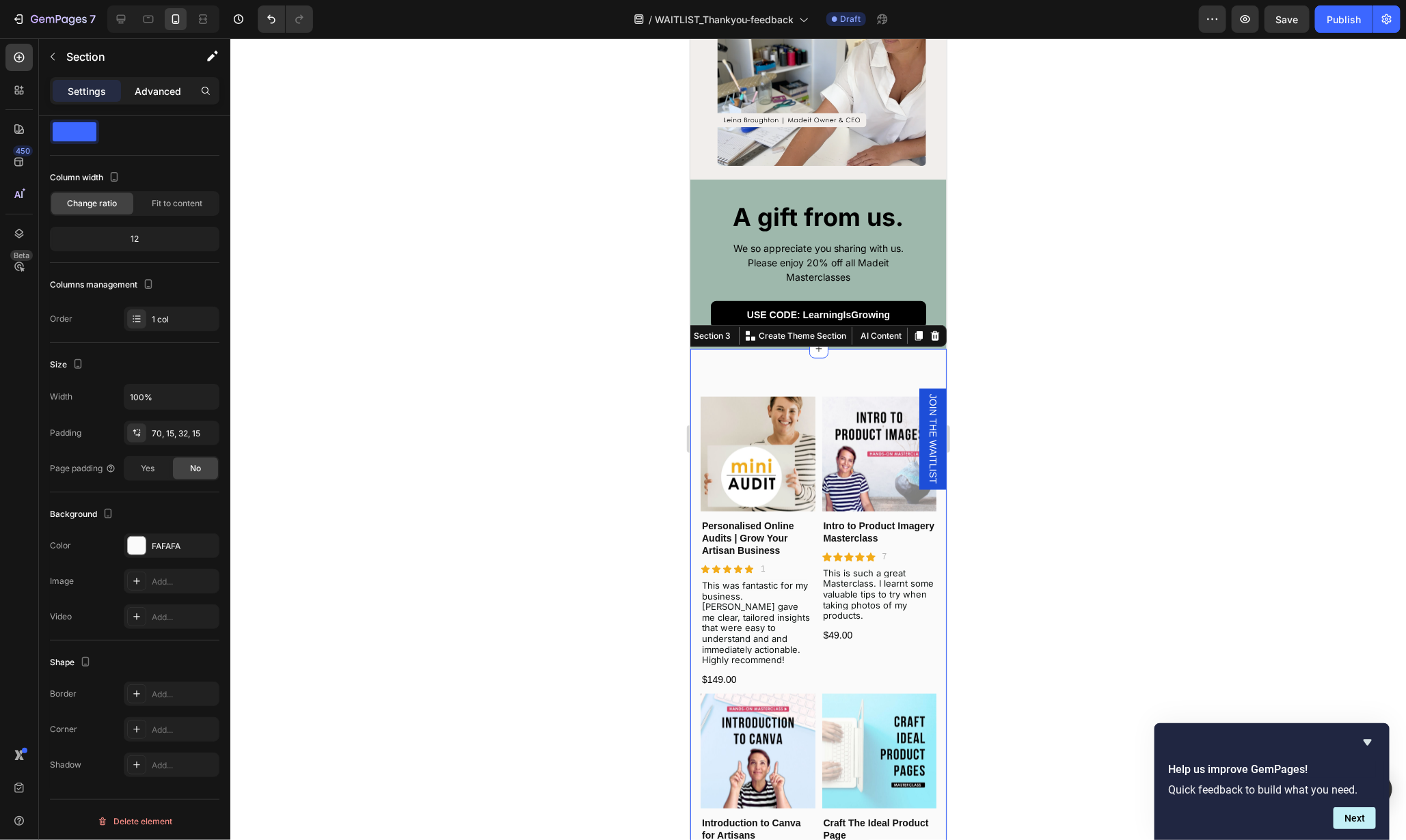
click at [167, 86] on p "Advanced" at bounding box center [157, 91] width 47 height 14
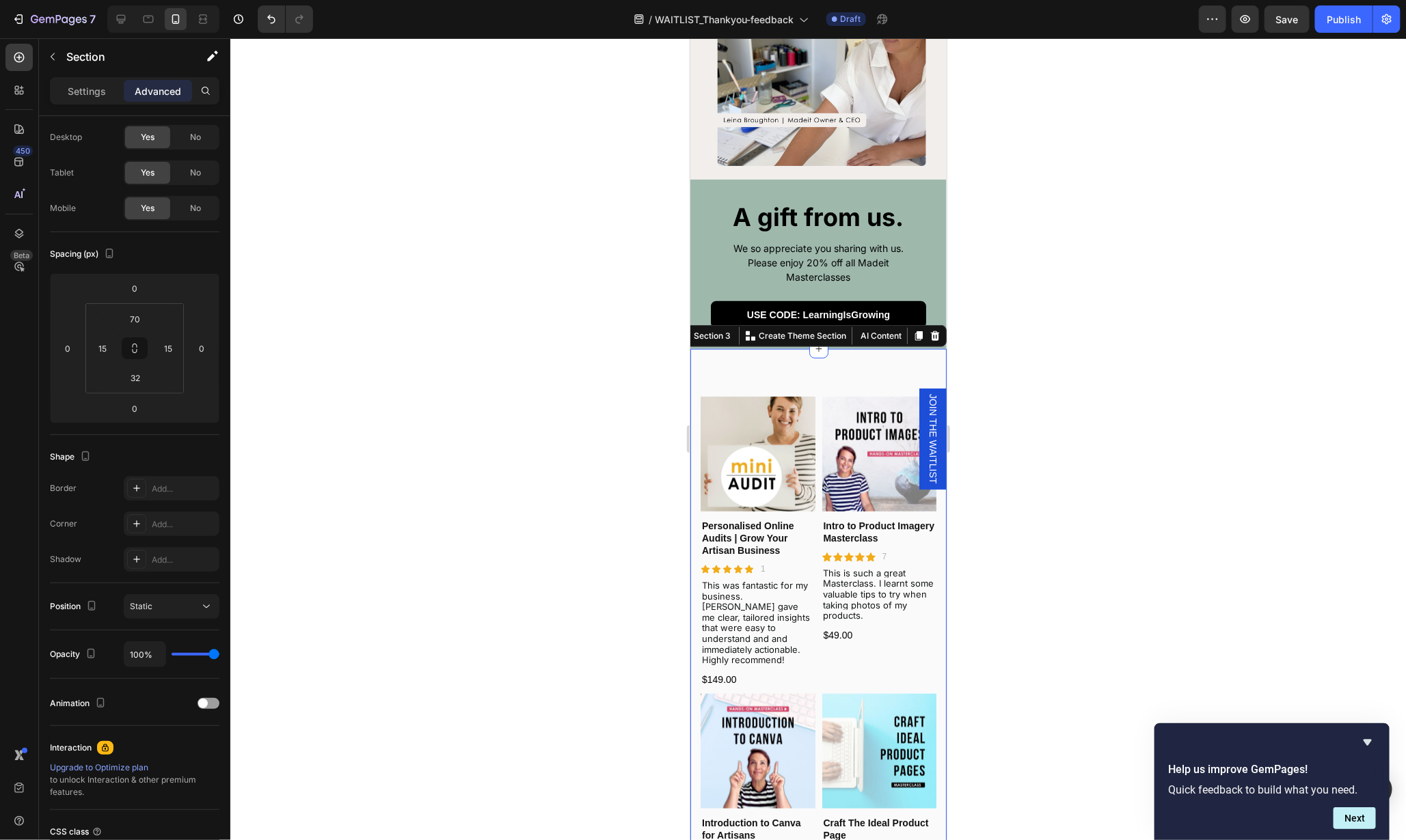
click at [735, 365] on div "Product Images Personalised Online Audits | Grow Your Artisan Business Product …" at bounding box center [818, 695] width 256 height 693
click at [84, 90] on p "Settings" at bounding box center [87, 91] width 38 height 14
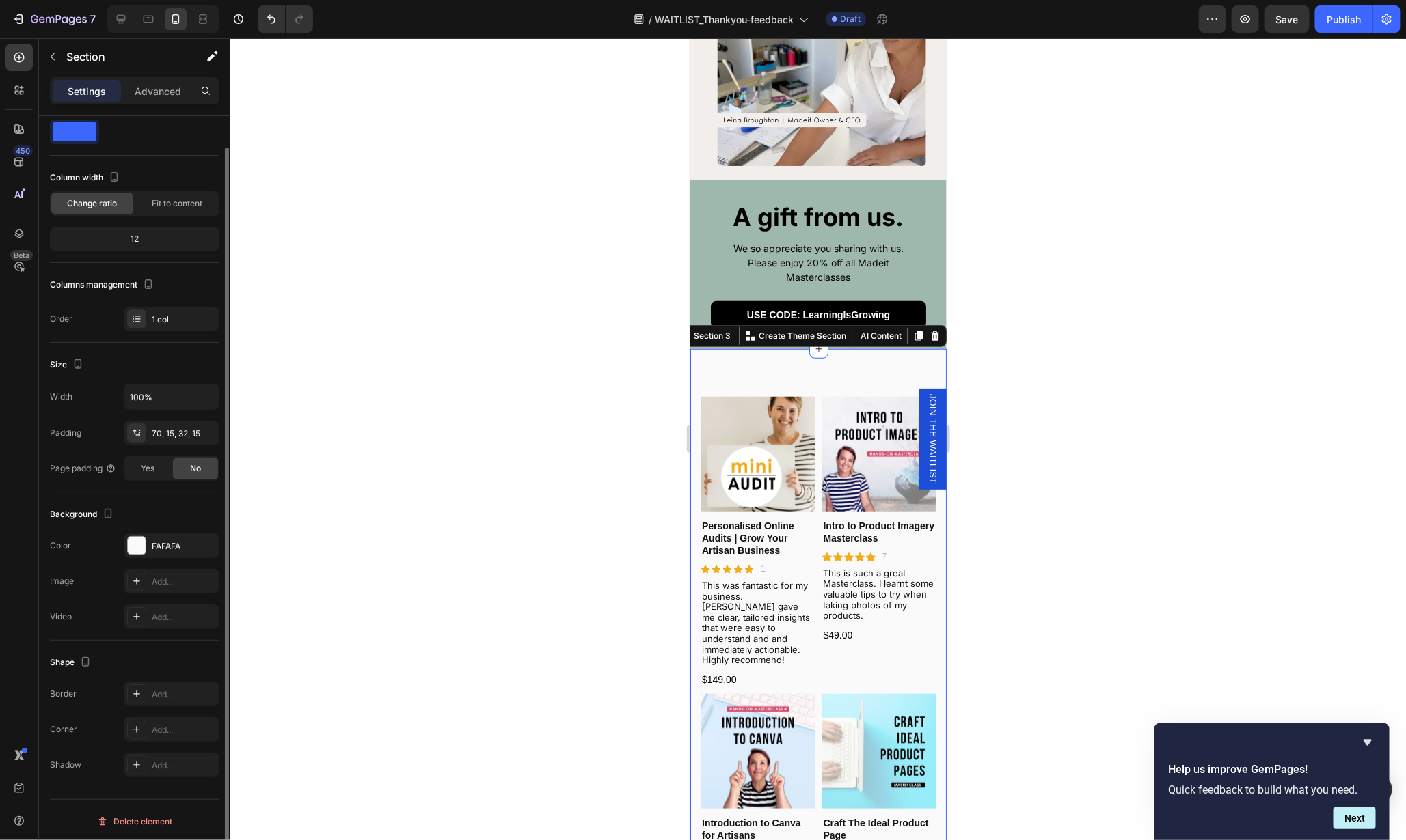
click at [111, 200] on span "Change ratio" at bounding box center [93, 203] width 50 height 12
click at [139, 241] on div "12" at bounding box center [134, 240] width 164 height 19
click at [173, 202] on span "Fit to content" at bounding box center [177, 203] width 50 height 12
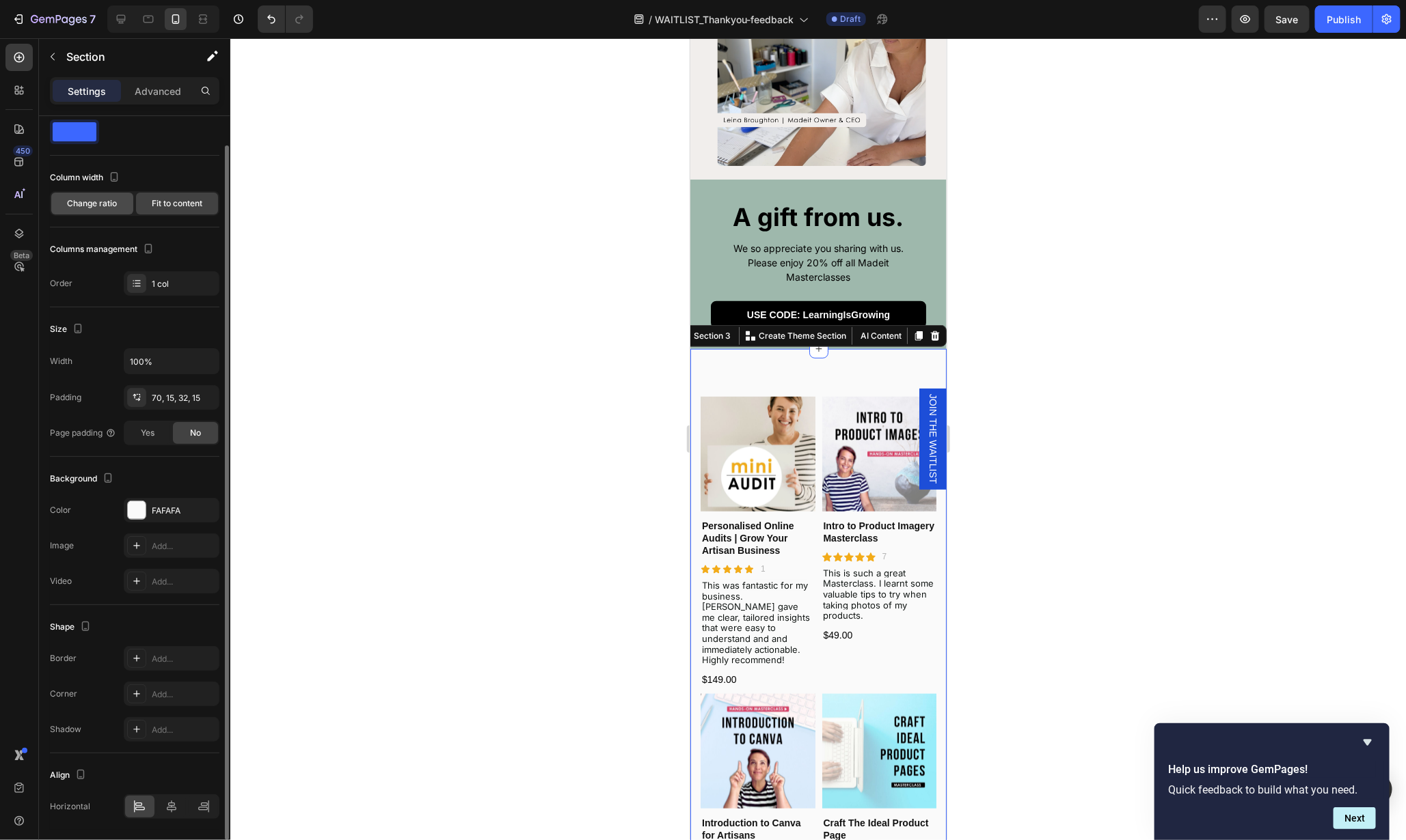
click at [112, 200] on span "Change ratio" at bounding box center [93, 203] width 50 height 12
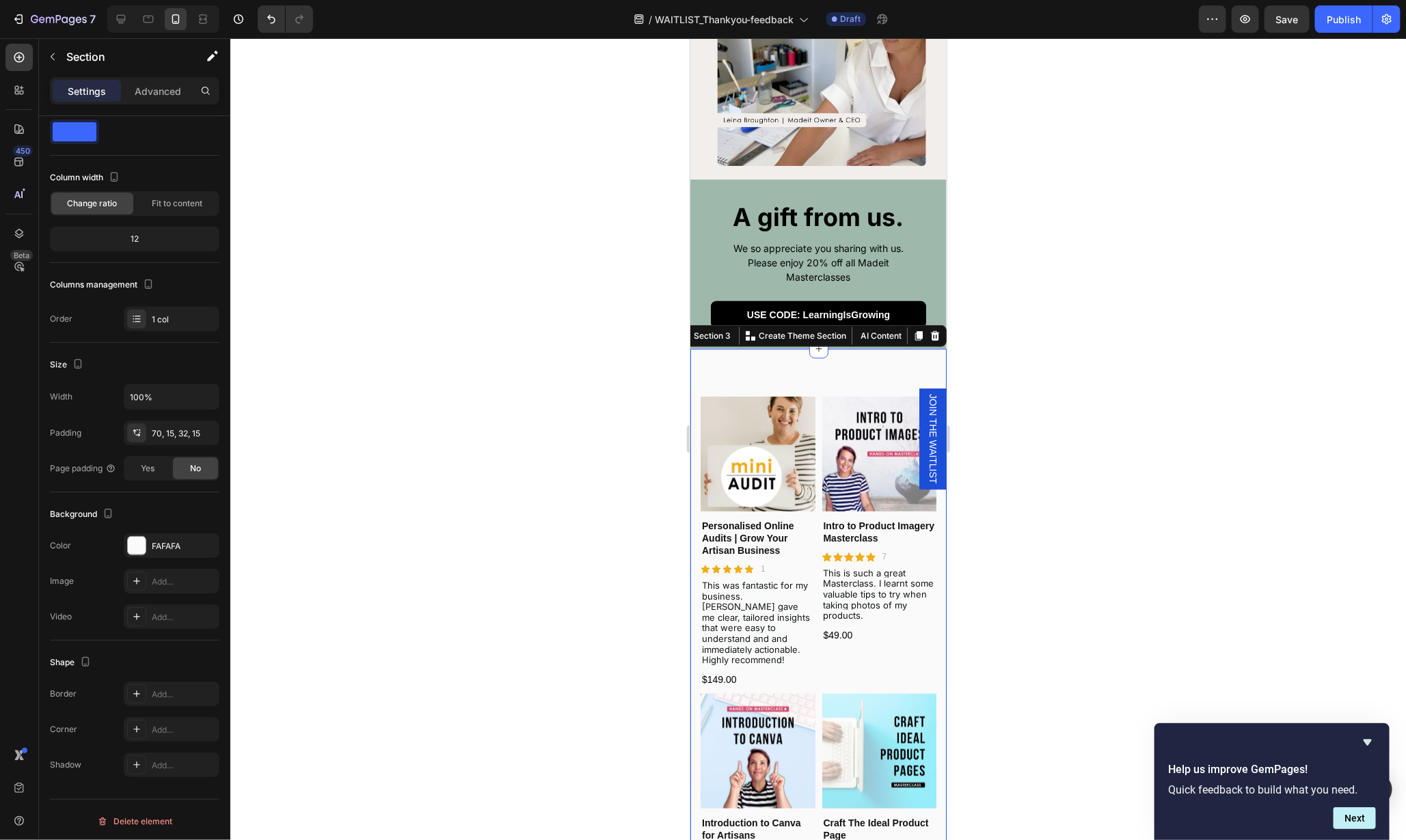
click at [990, 516] on div at bounding box center [817, 439] width 1175 height 802
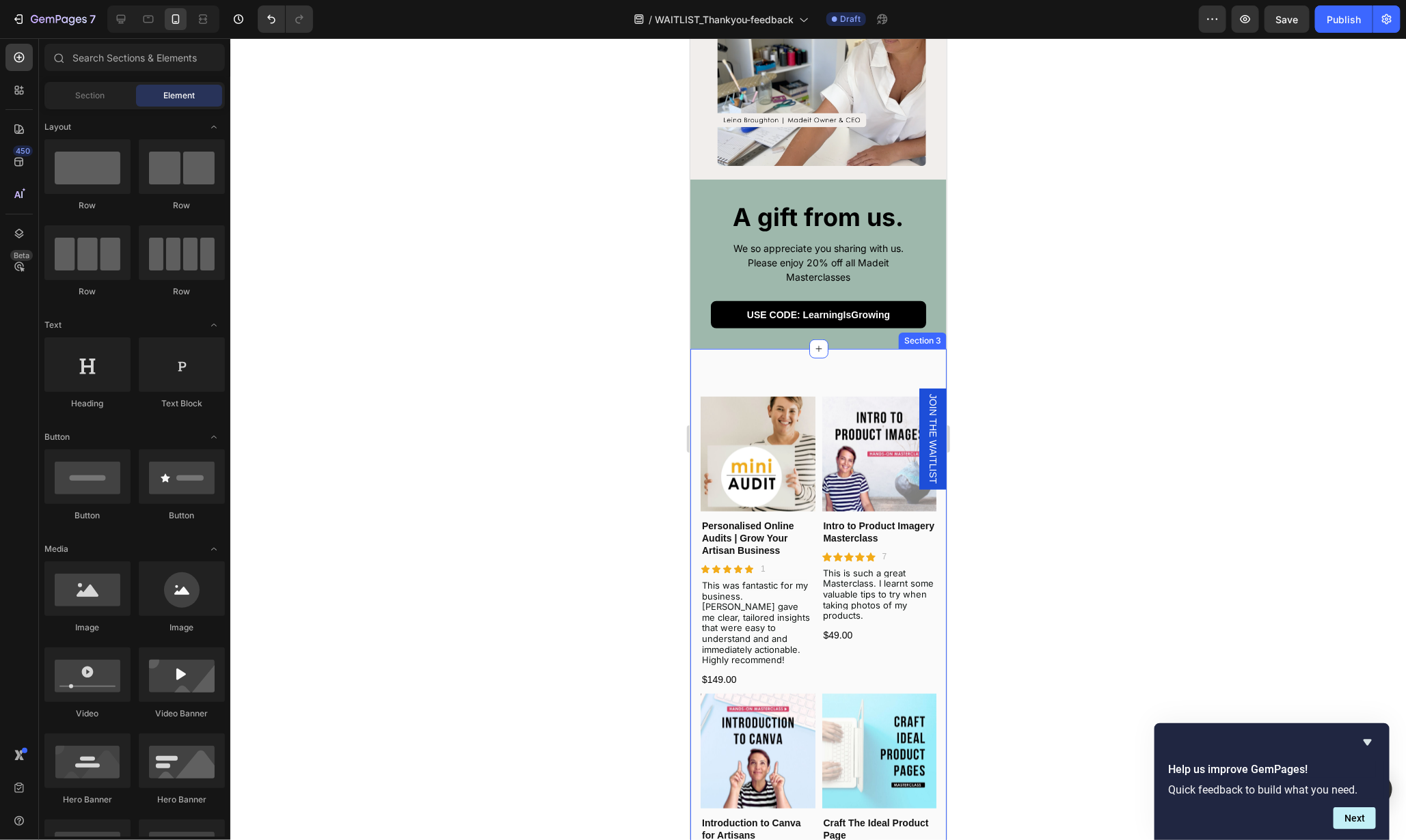
click at [810, 360] on div "Product Images Personalised Online Audits | Grow Your Artisan Business Product …" at bounding box center [818, 695] width 256 height 693
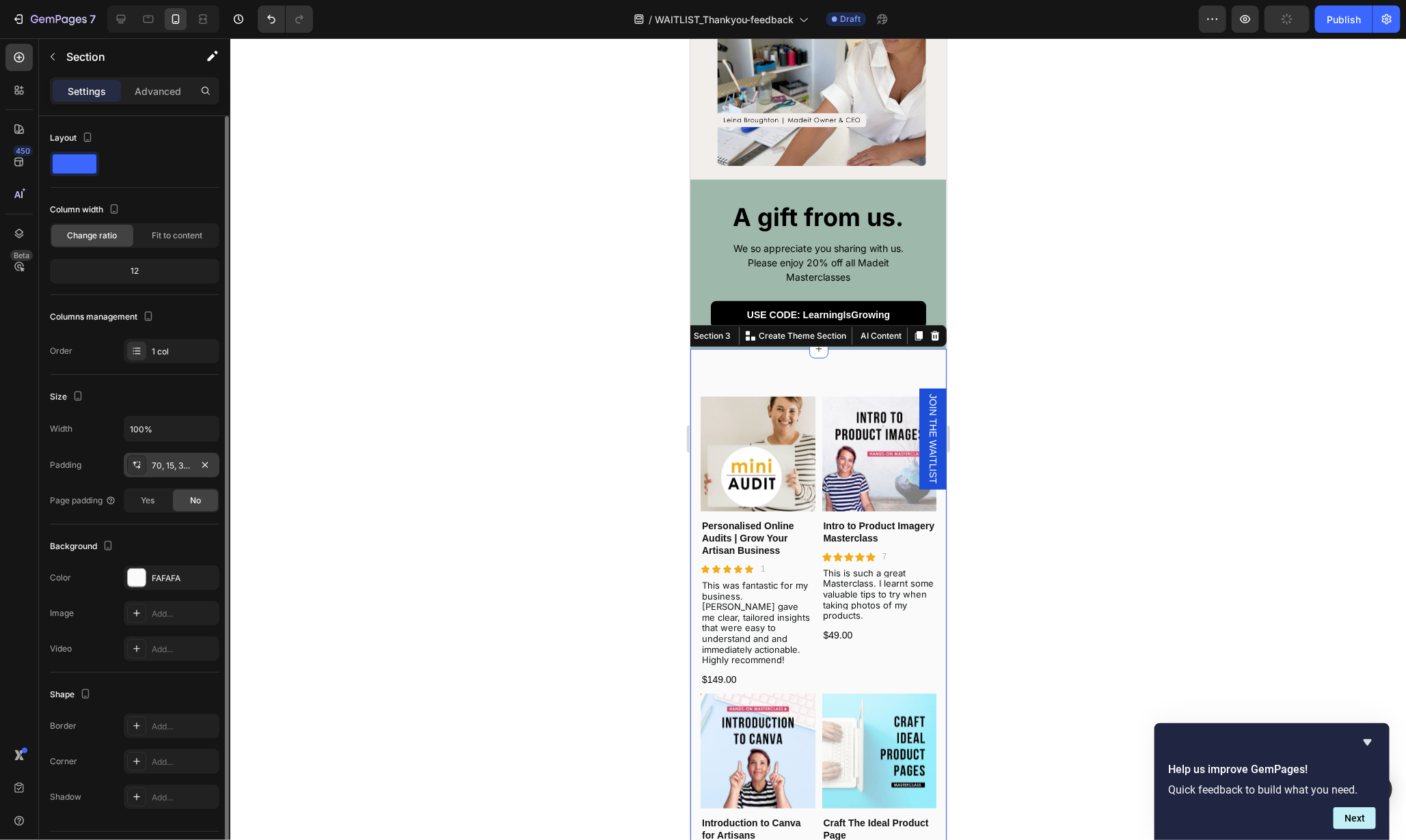
click at [177, 464] on div "70, 15, 32, 15" at bounding box center [172, 466] width 40 height 12
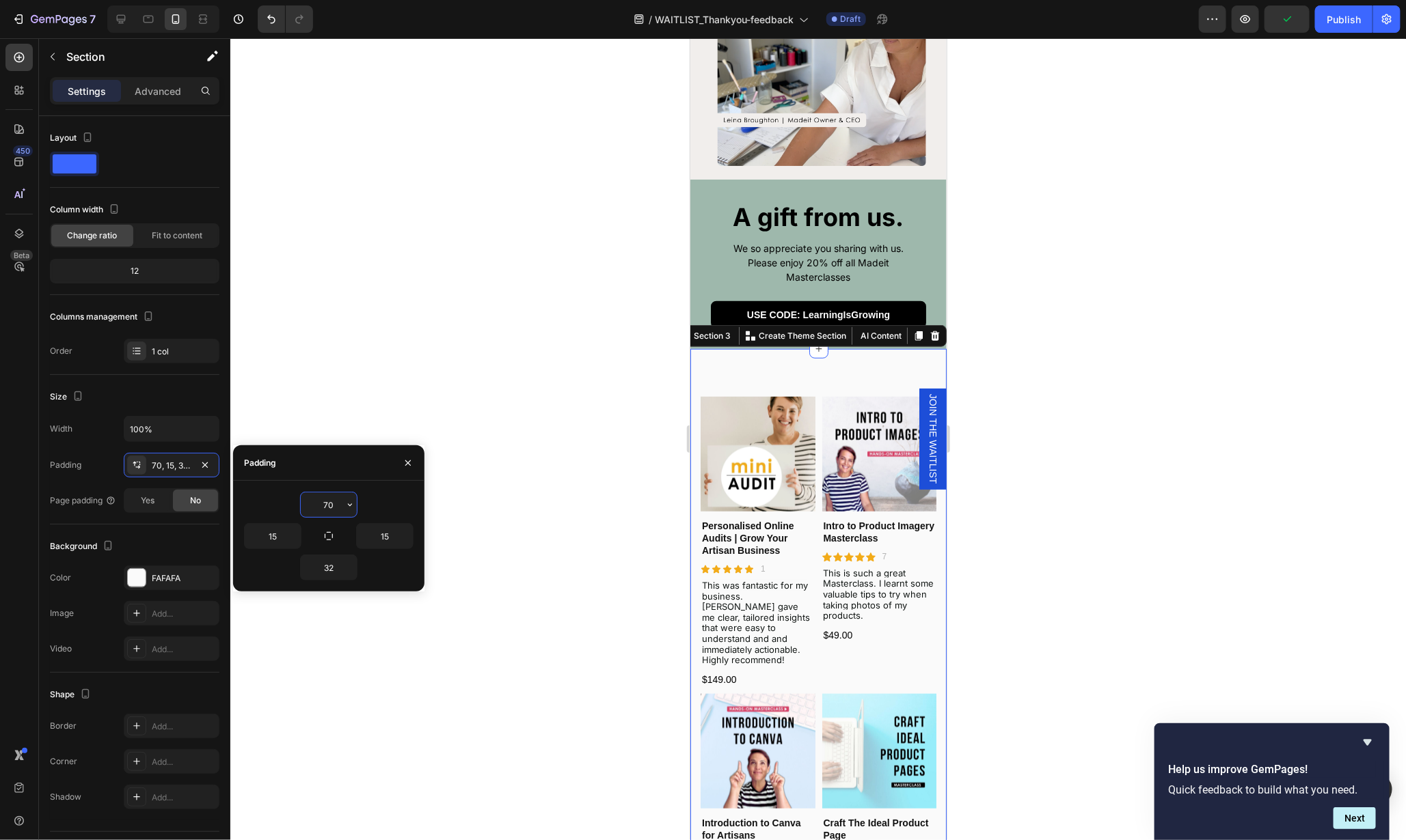
drag, startPoint x: 332, startPoint y: 507, endPoint x: 314, endPoint y: 507, distance: 18.0
click at [314, 507] on input "70" at bounding box center [328, 505] width 56 height 25
drag, startPoint x: 335, startPoint y: 504, endPoint x: 299, endPoint y: 508, distance: 36.2
click at [299, 508] on div "70" at bounding box center [329, 504] width 170 height 26
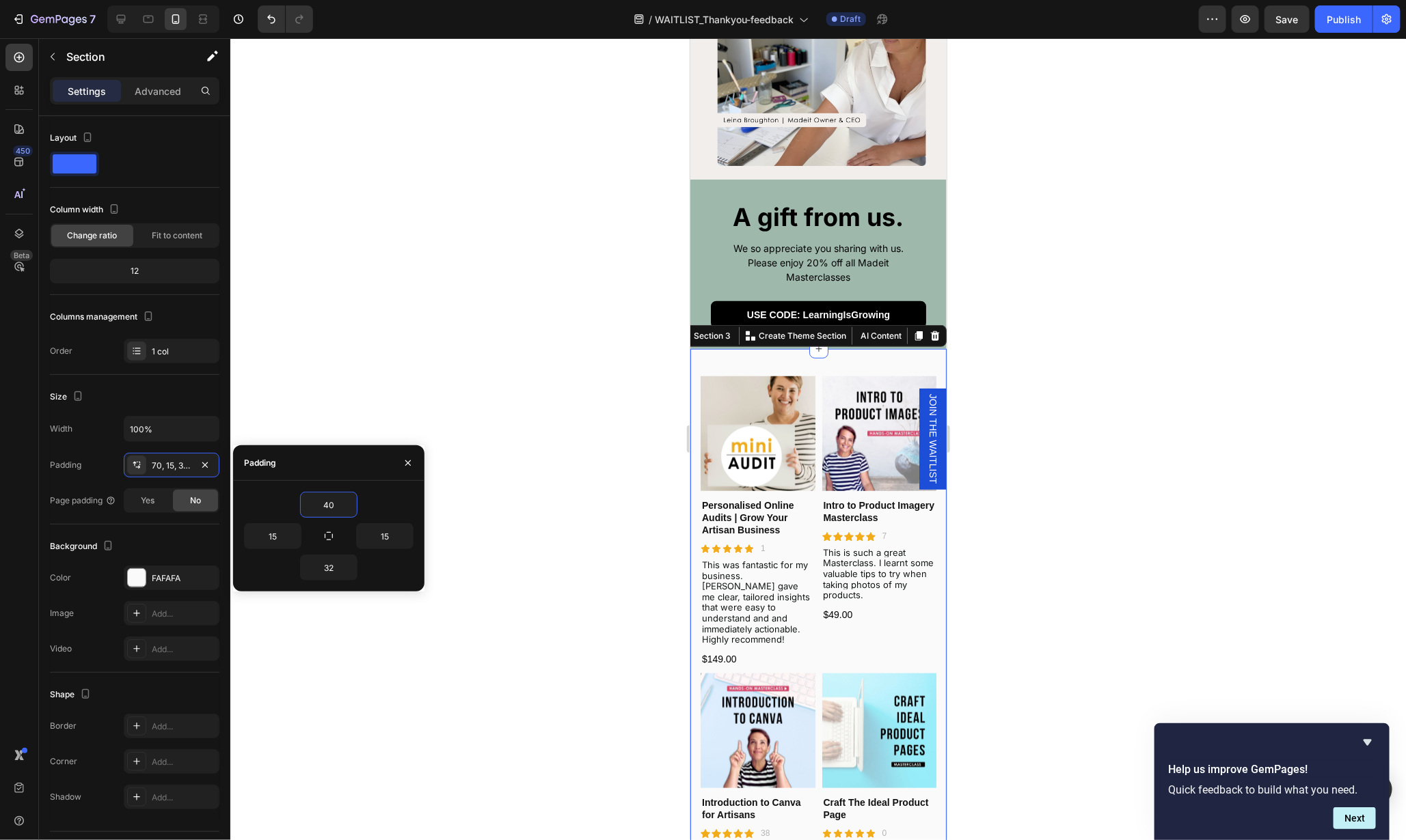
type input "40"
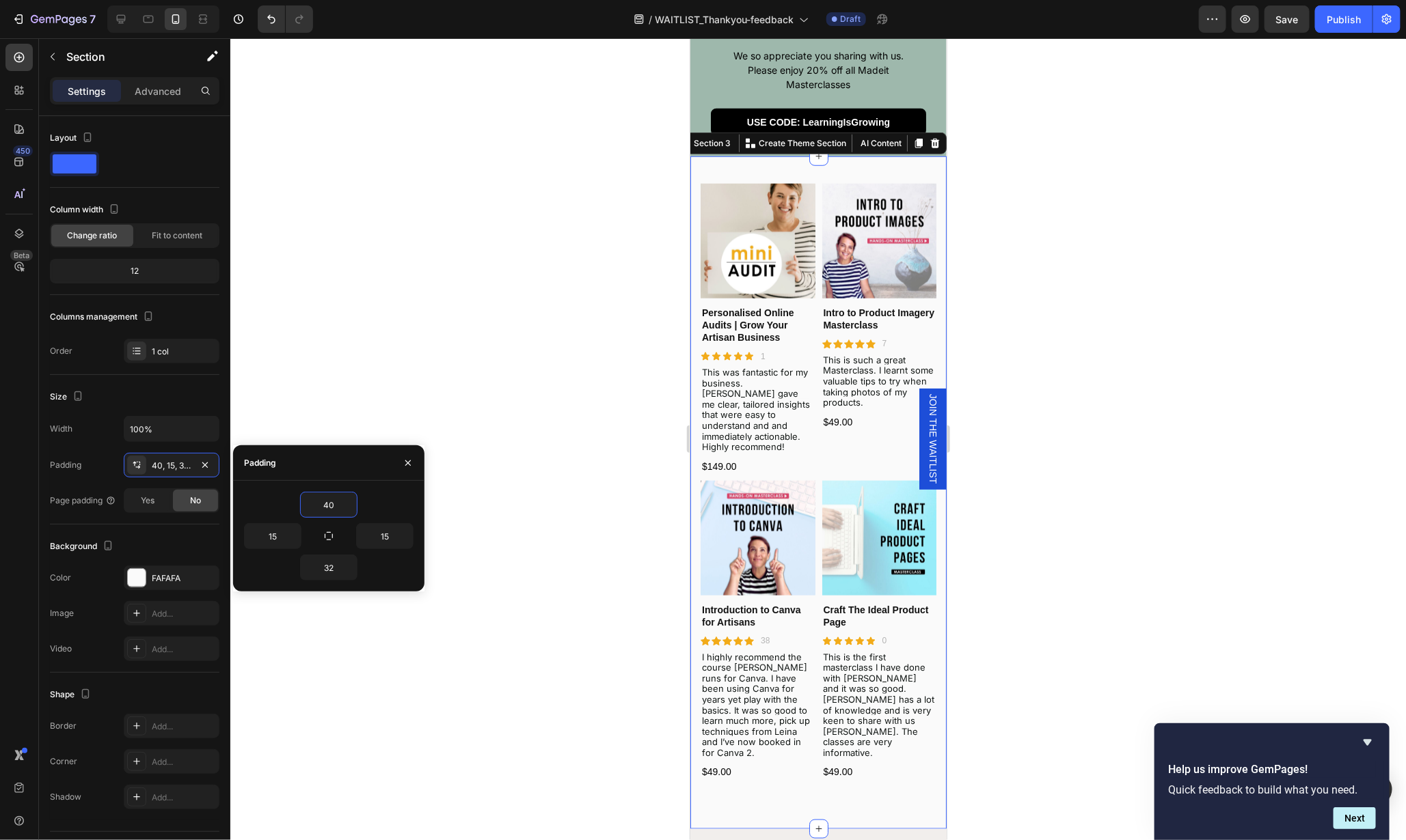
scroll to position [270, 0]
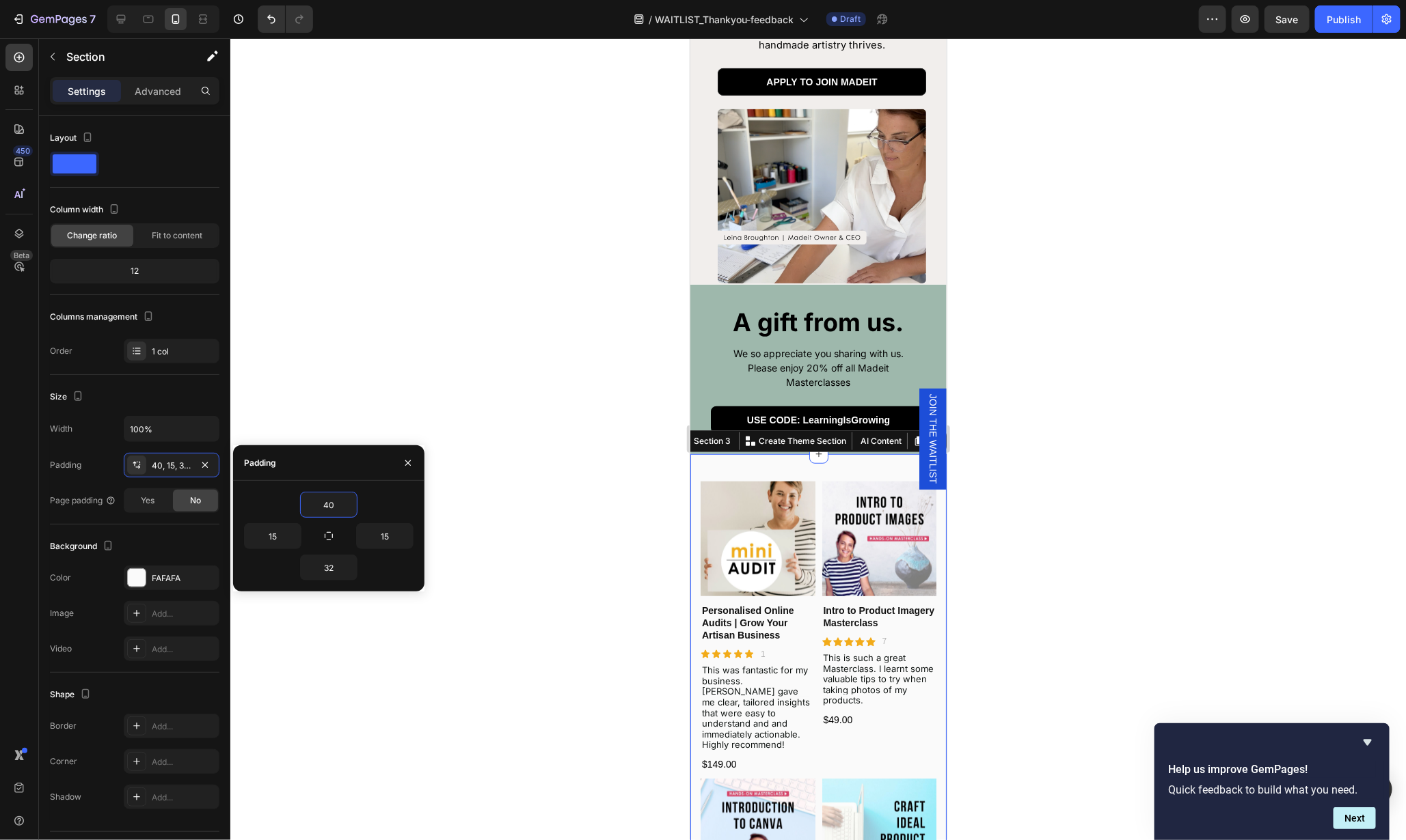
click at [1063, 370] on div at bounding box center [817, 439] width 1175 height 802
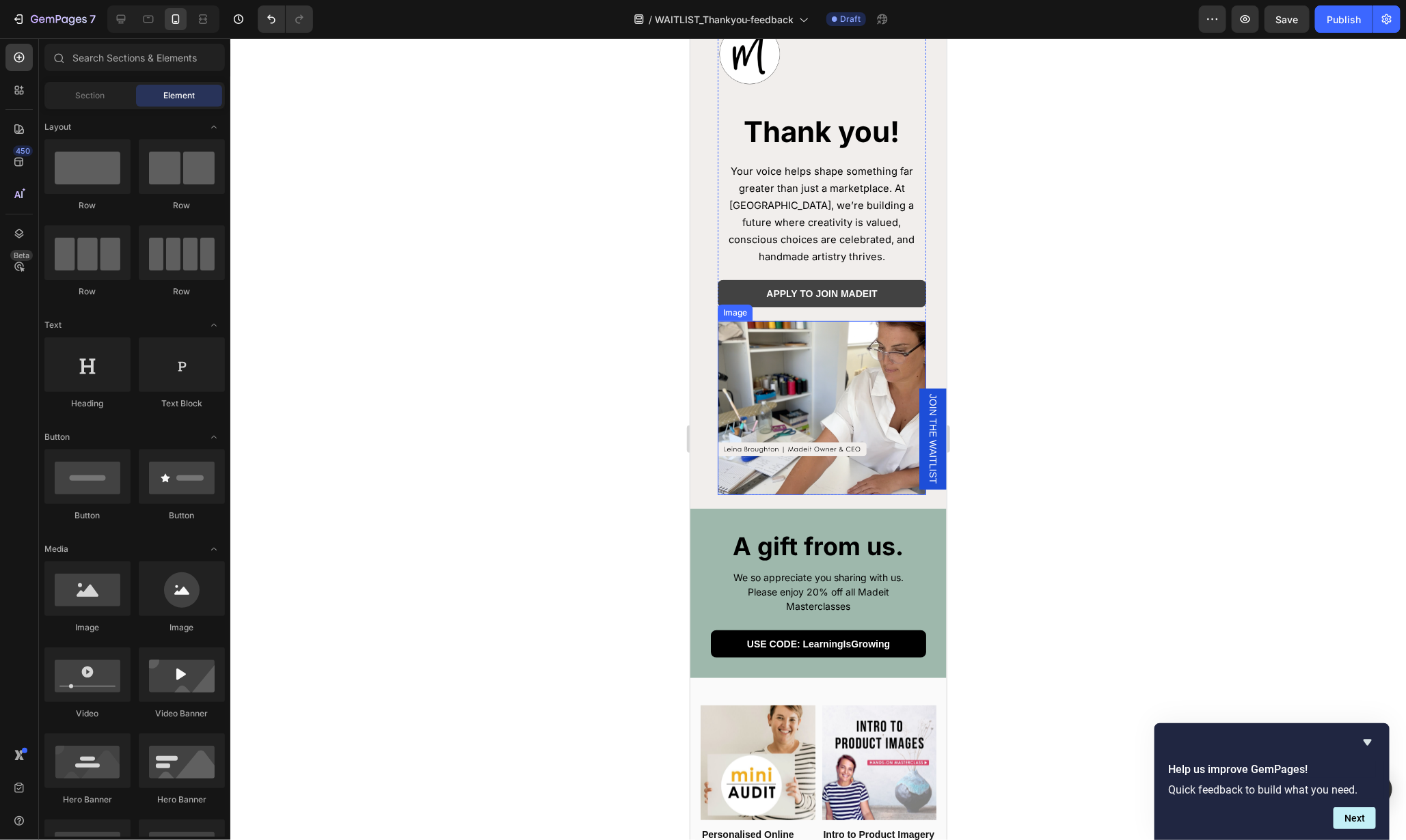
scroll to position [0, 0]
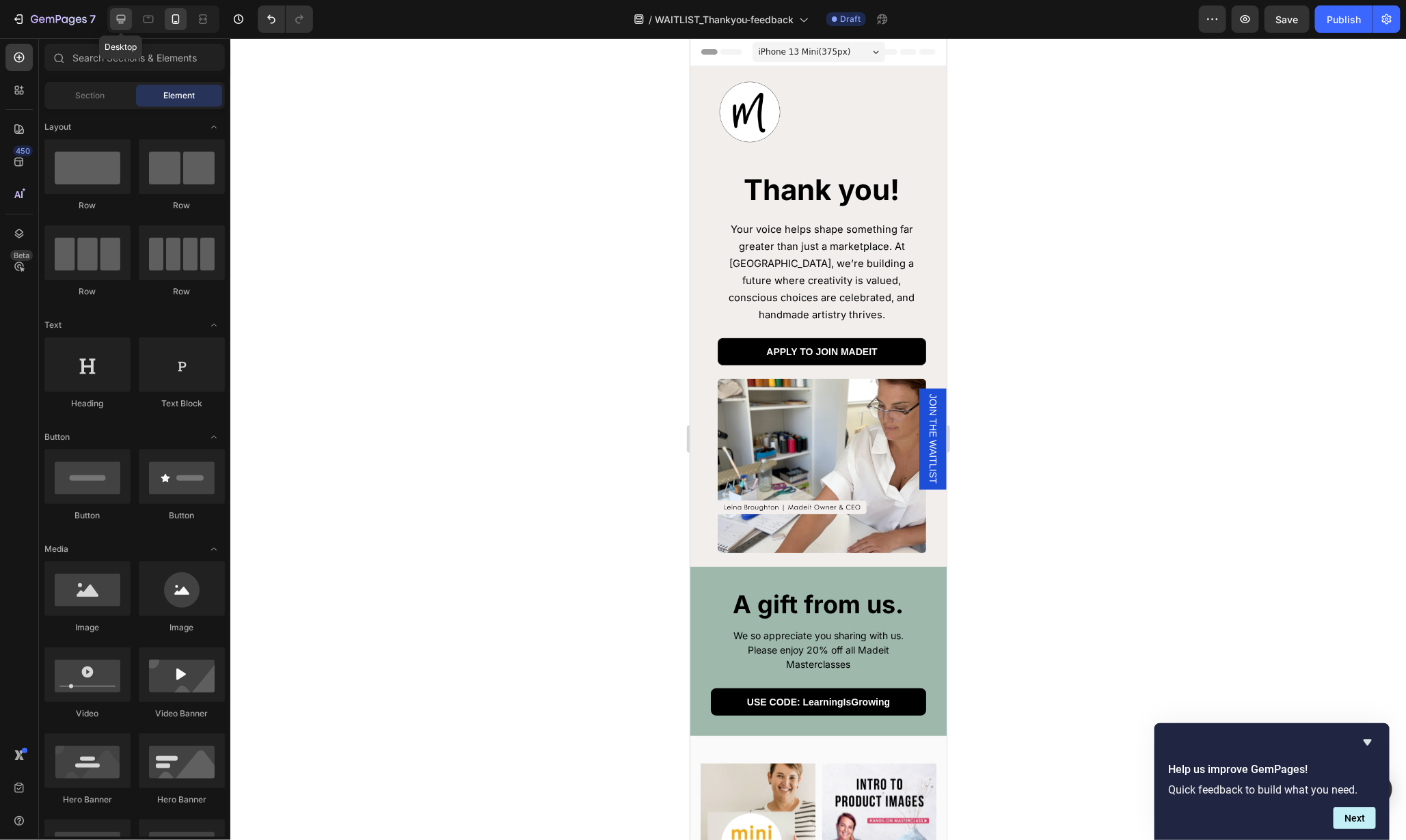
click at [117, 20] on icon at bounding box center [121, 19] width 9 height 9
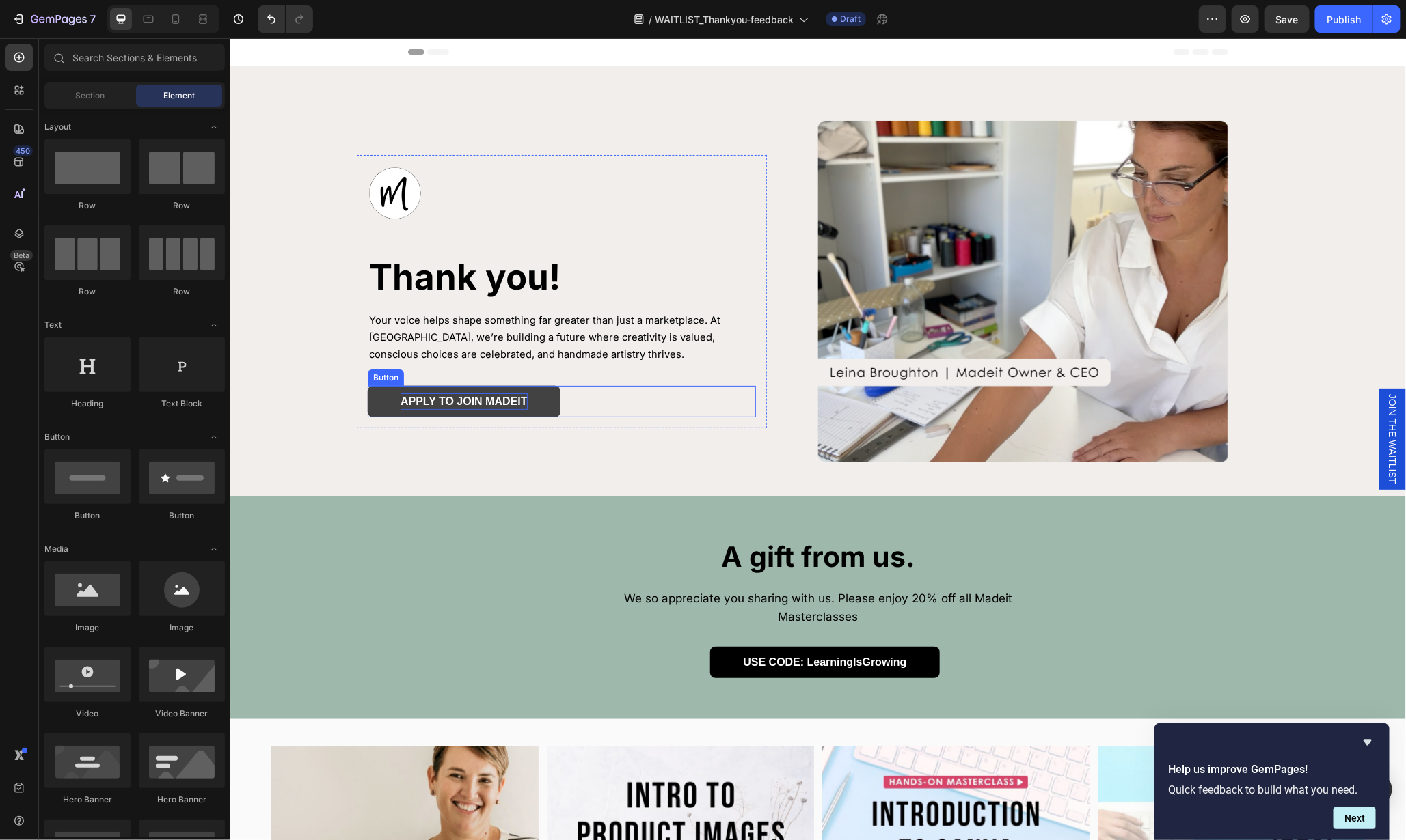
click at [508, 405] on p "APPLY TO JOIN MADEIT" at bounding box center [463, 401] width 127 height 17
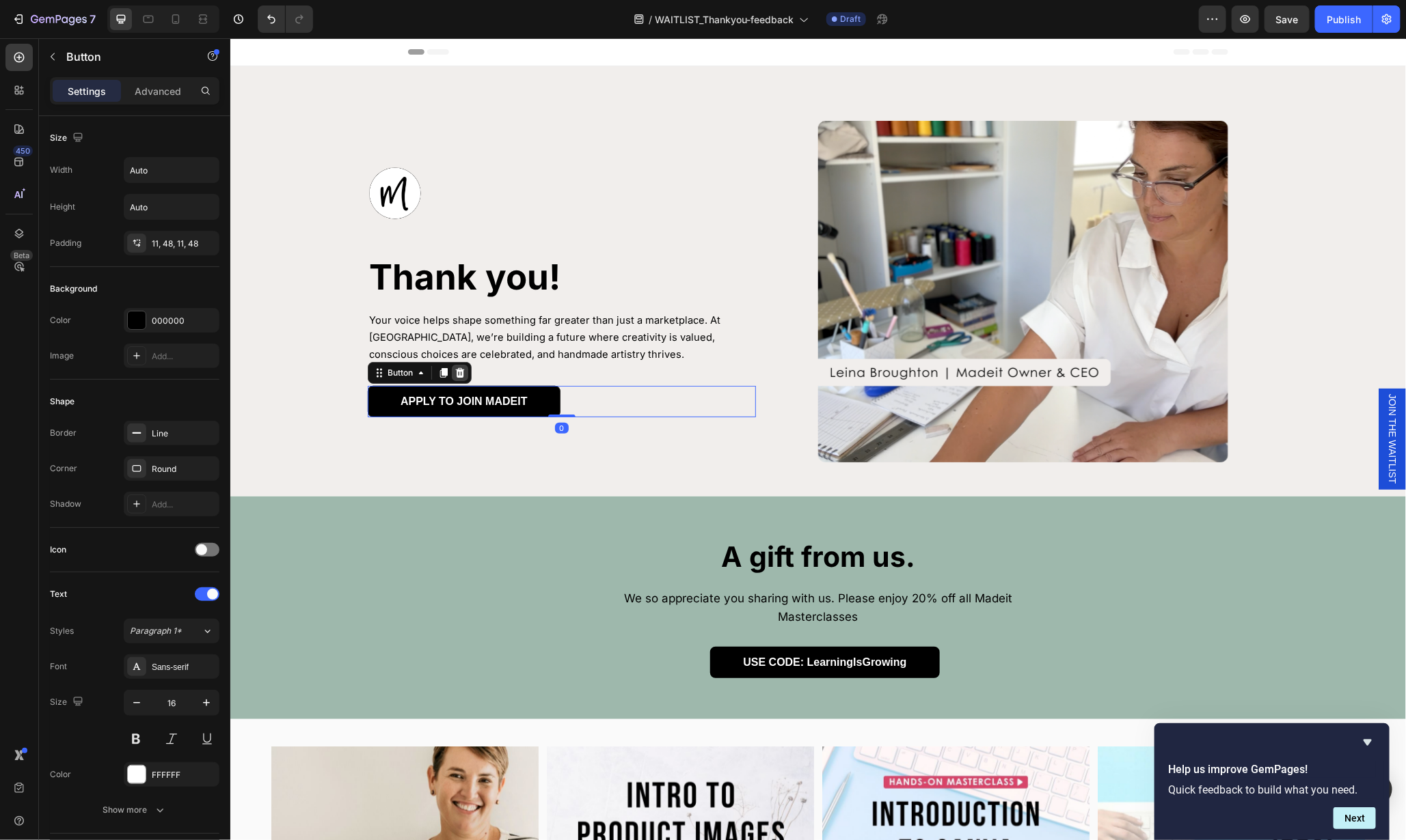
click at [454, 373] on icon at bounding box center [459, 372] width 11 height 11
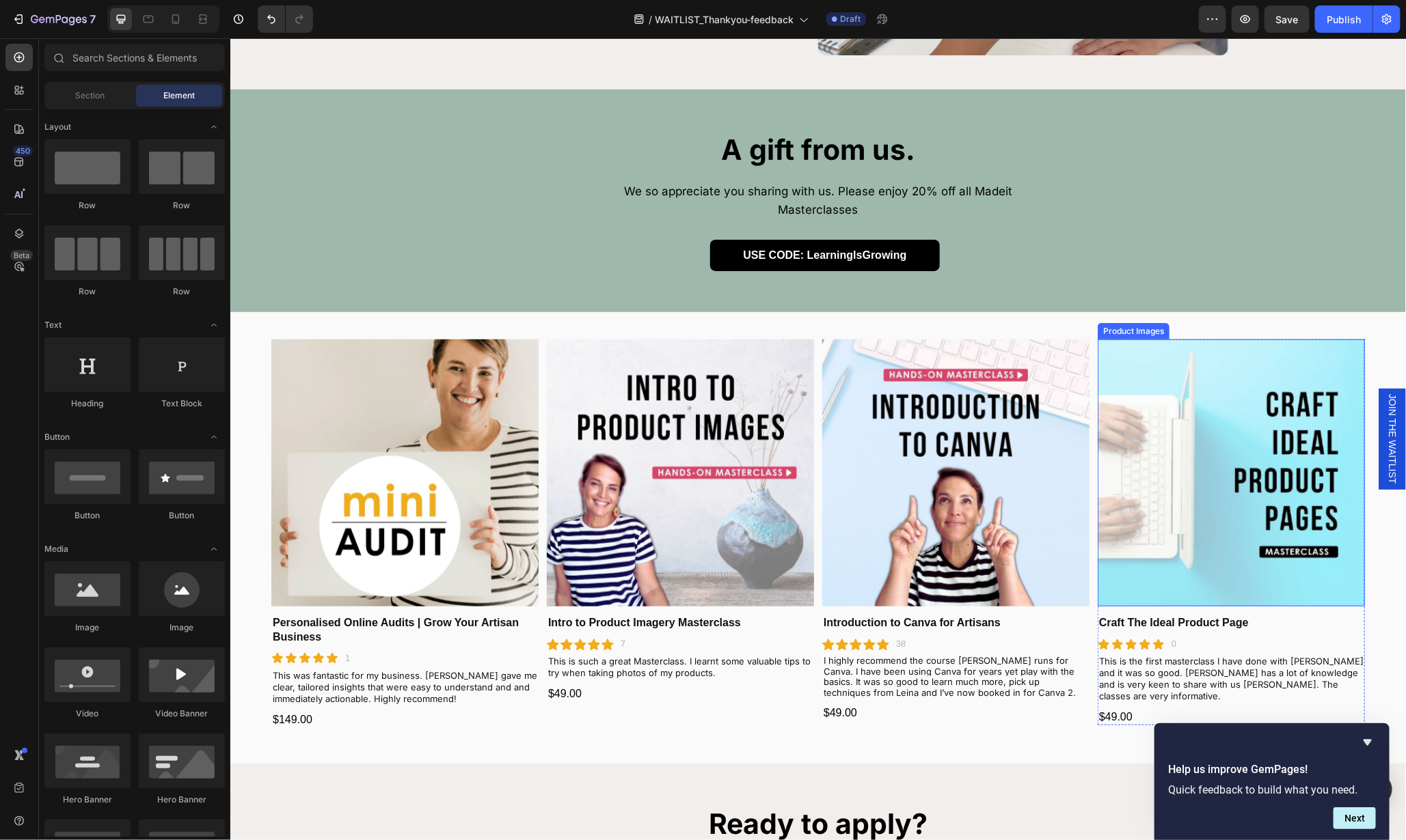
scroll to position [494, 0]
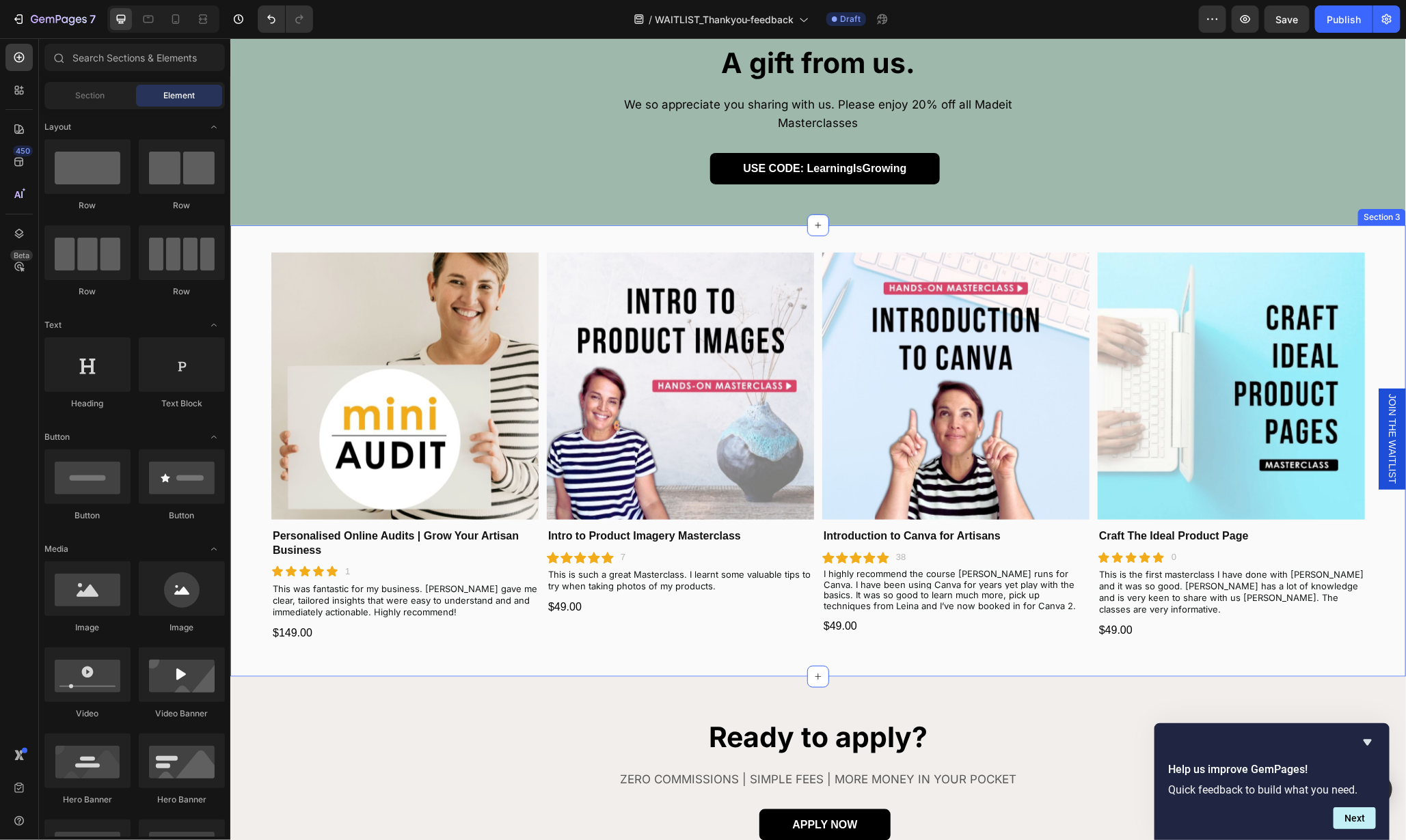
click at [1265, 225] on div "Product Images Personalised Online Audits | Grow Your Artisan Business Product …" at bounding box center [817, 450] width 1175 height 452
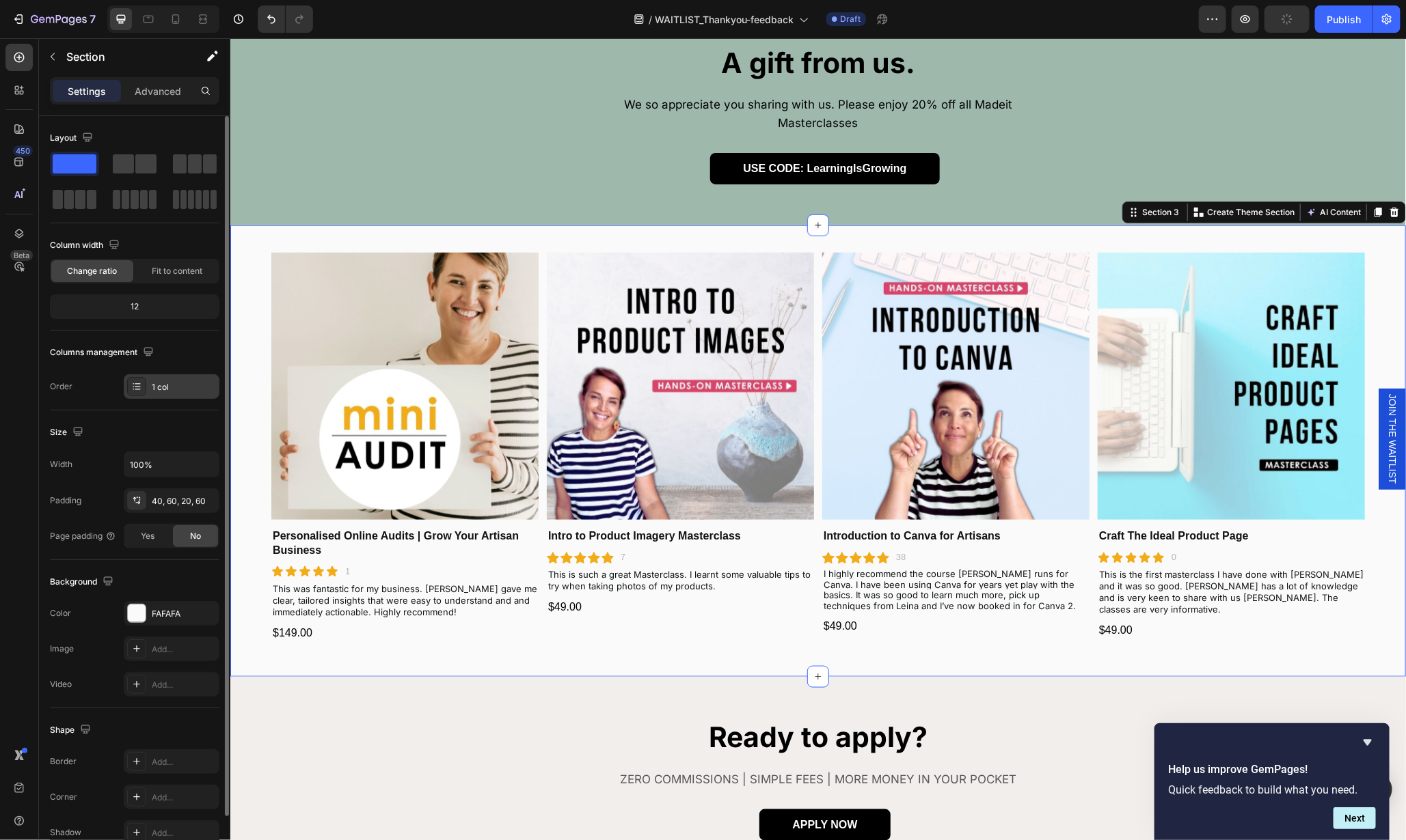
click at [146, 383] on div "1 col" at bounding box center [172, 386] width 96 height 25
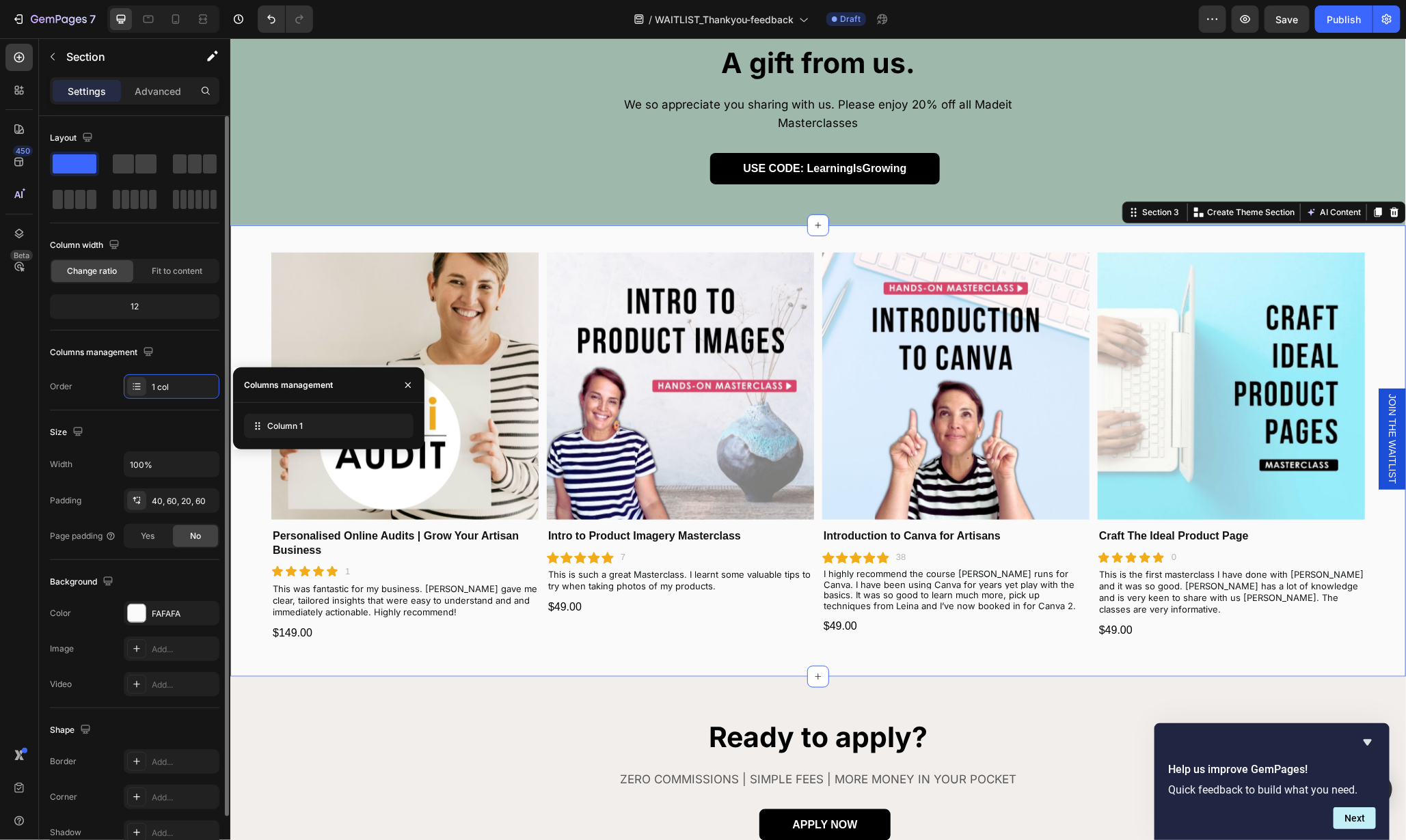
click at [163, 237] on div "Column width" at bounding box center [134, 245] width 170 height 22
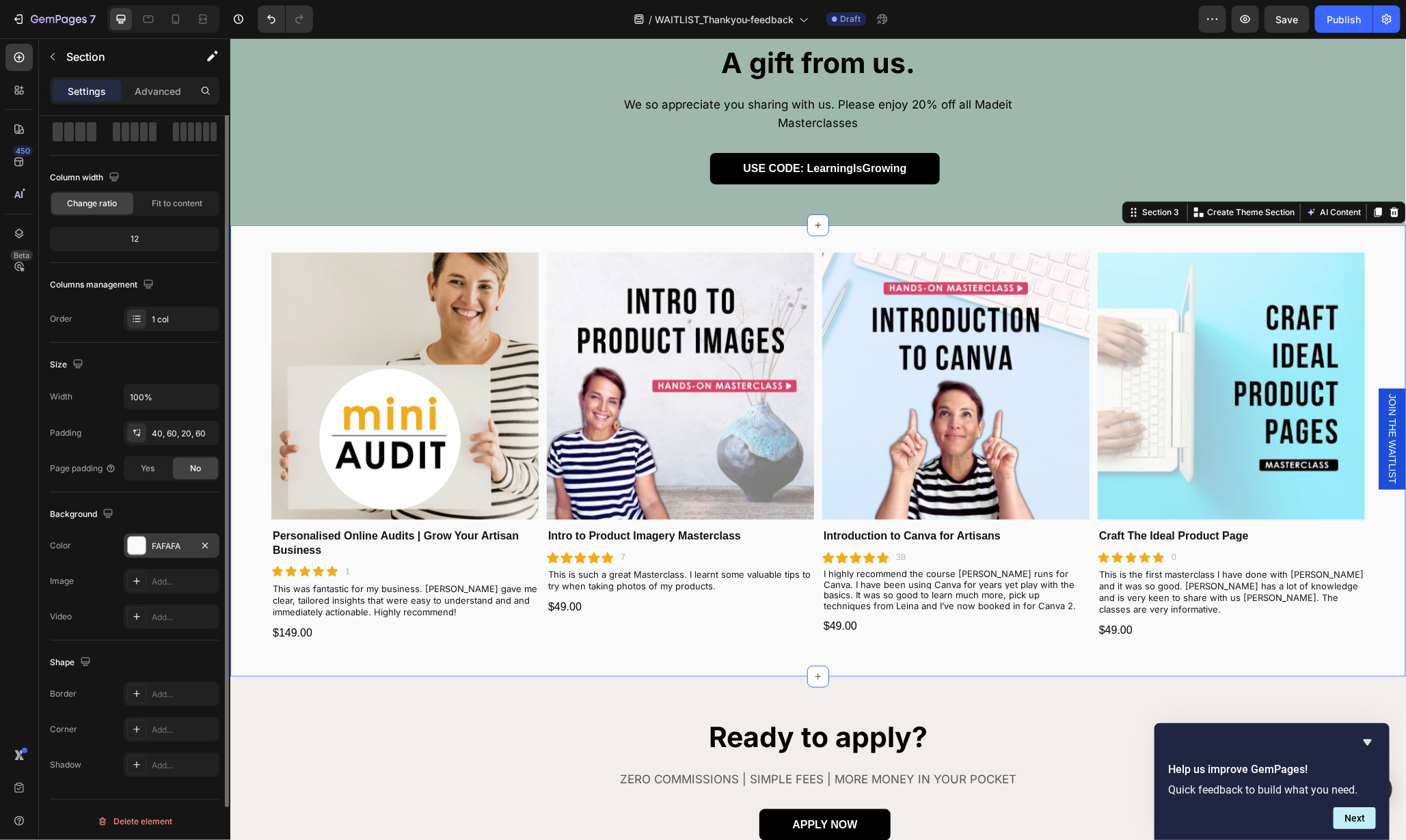
scroll to position [0, 0]
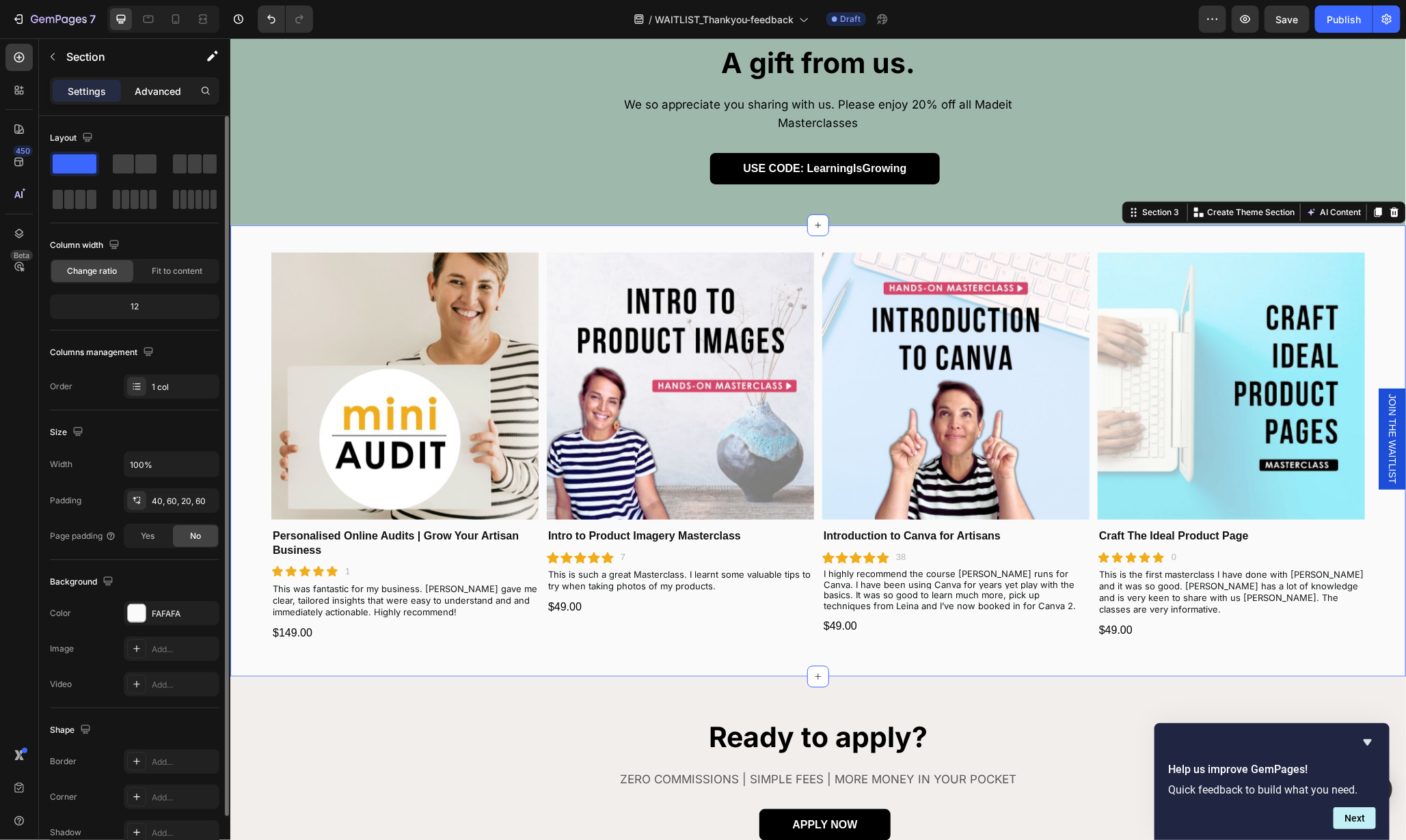
click at [157, 98] on div "Advanced" at bounding box center [157, 90] width 68 height 22
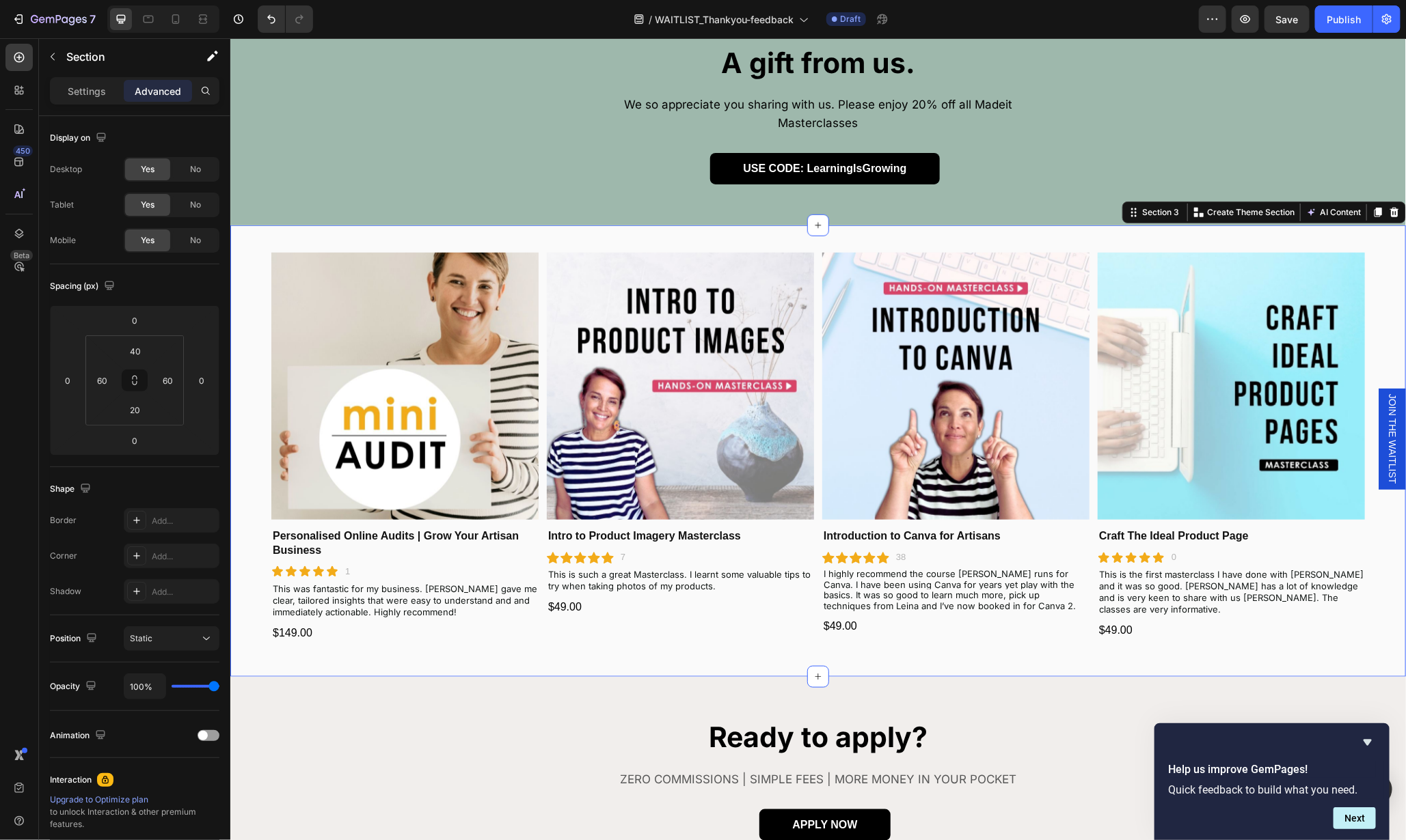
click at [760, 225] on div "Product Images Personalised Online Audits | Grow Your Artisan Business Product …" at bounding box center [817, 450] width 1175 height 452
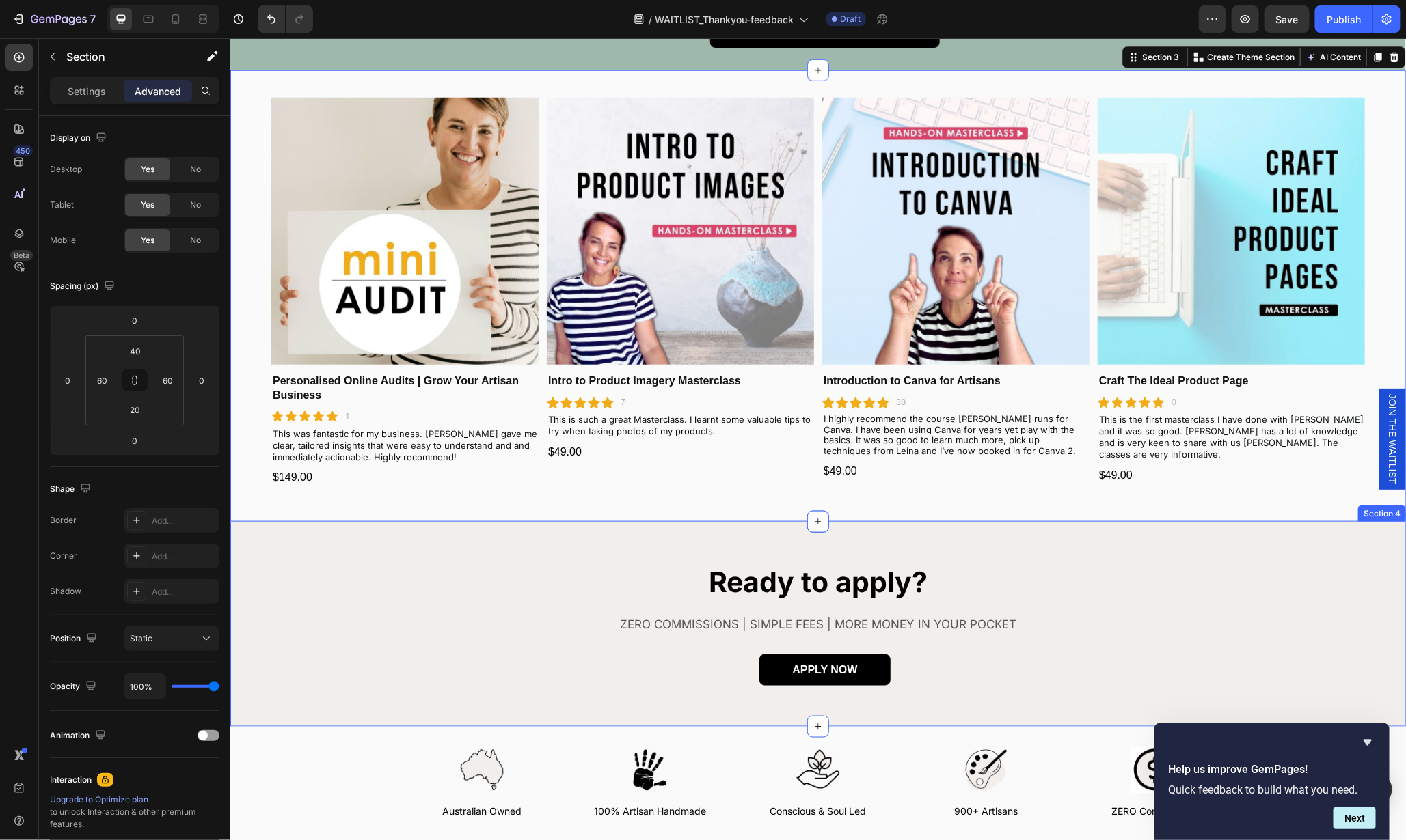
scroll to position [620, 0]
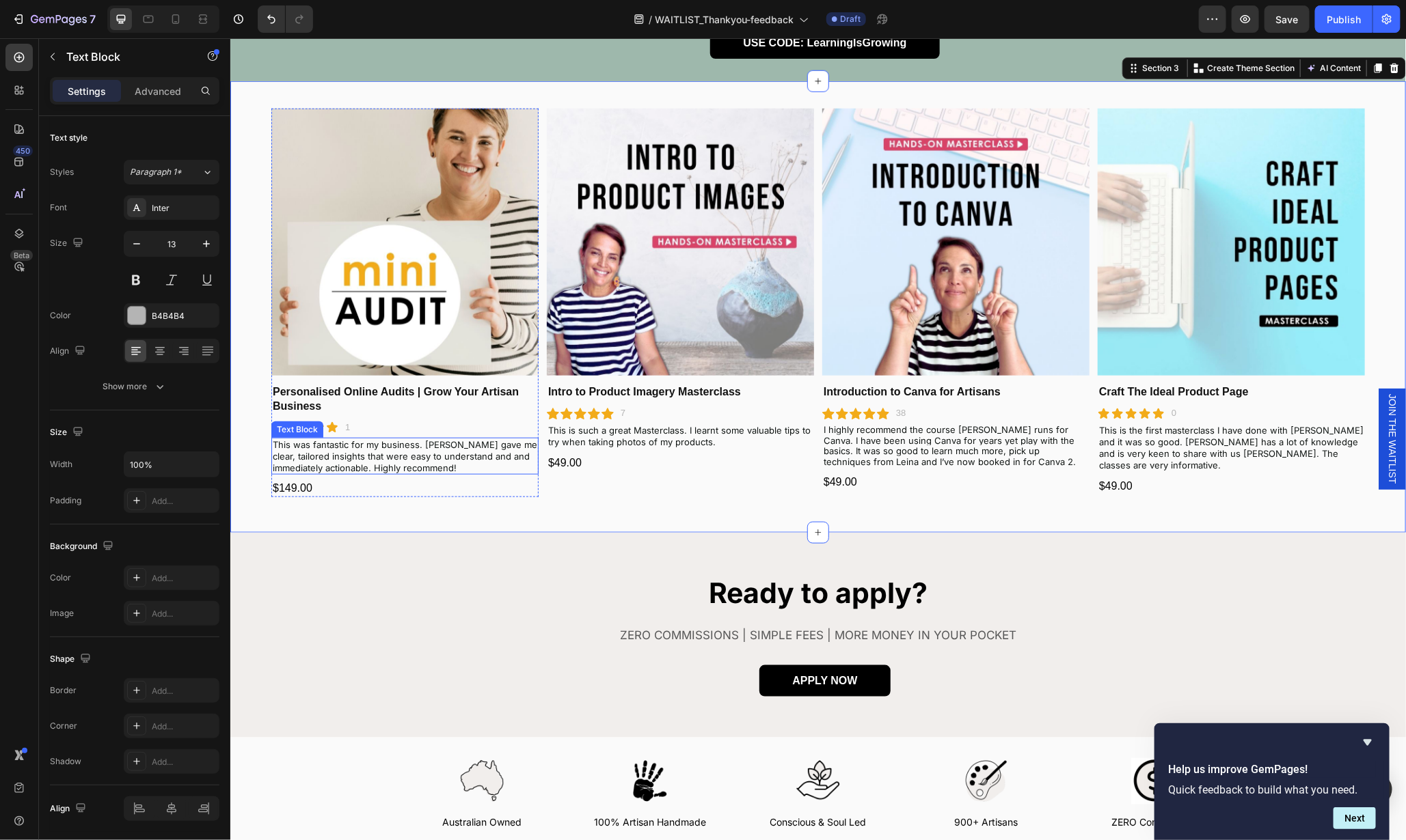
click at [429, 448] on span "This was fantastic for my business. [PERSON_NAME] gave me clear, tailored insig…" at bounding box center [404, 455] width 264 height 34
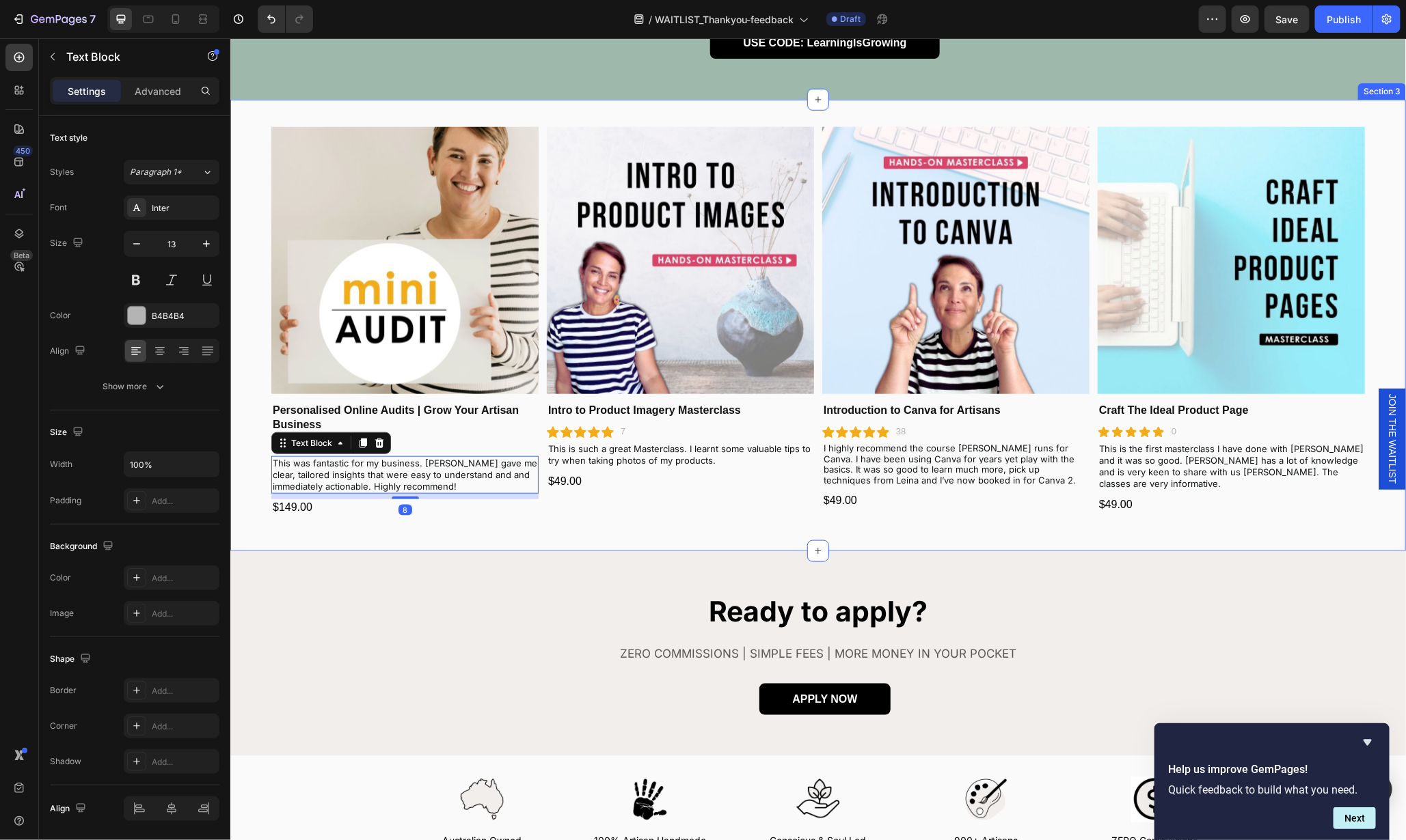
click at [585, 516] on div "Product Images Personalised Online Audits | Grow Your Artisan Business Product …" at bounding box center [817, 325] width 1175 height 452
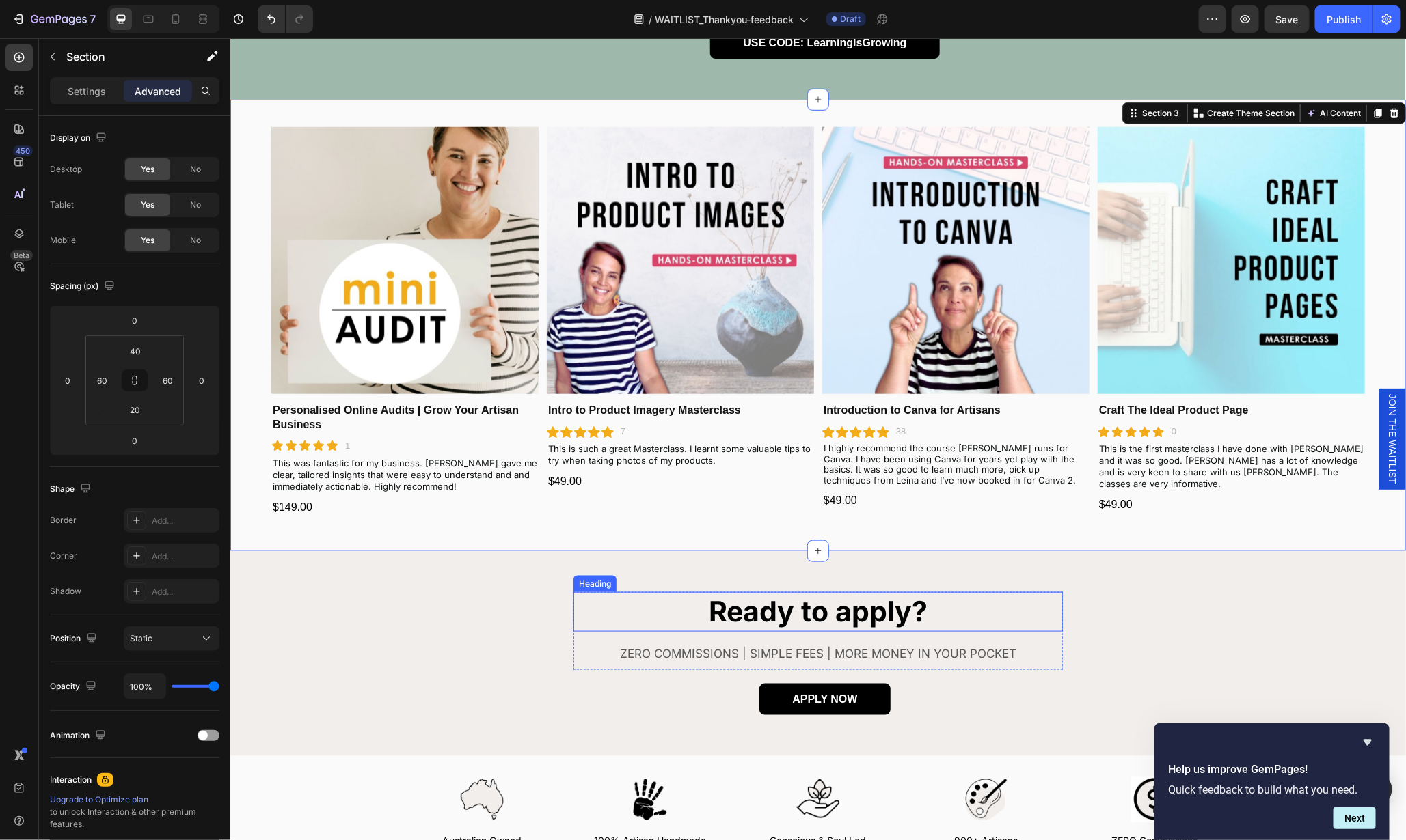
click at [829, 592] on h2 "Ready to apply?" at bounding box center [817, 611] width 489 height 39
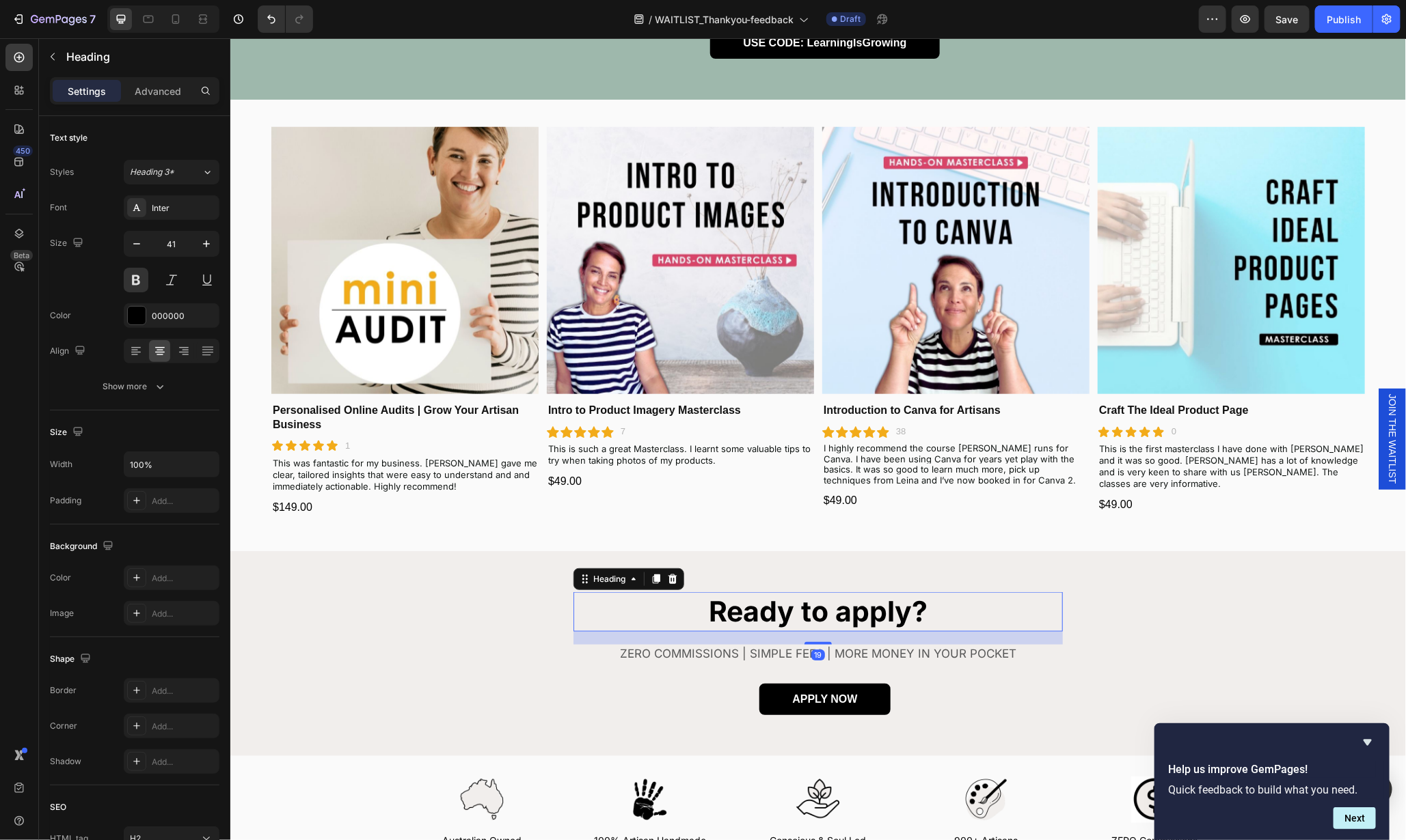
click at [829, 592] on h2 "Ready to apply?" at bounding box center [817, 611] width 489 height 39
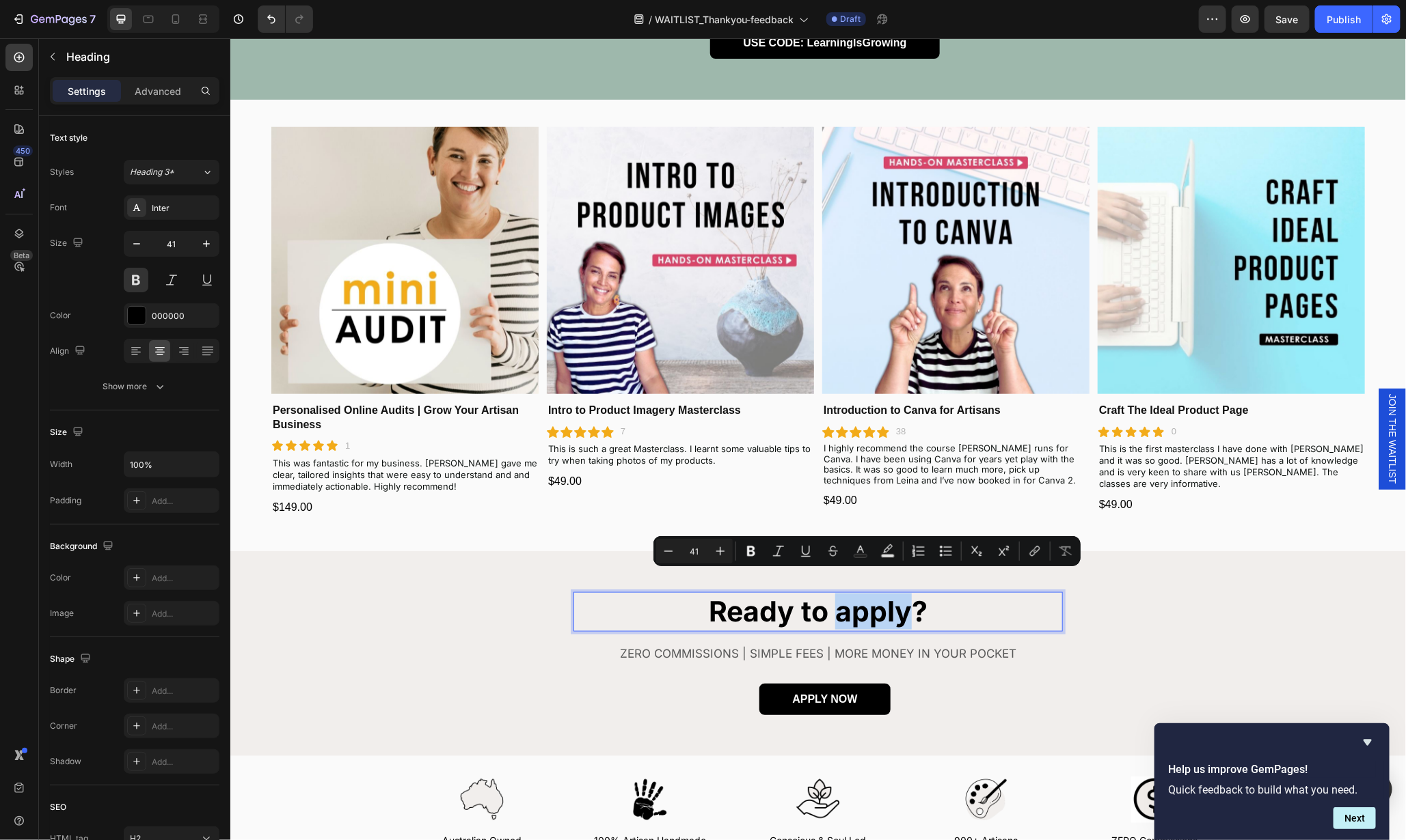
click at [904, 593] on p "Ready to apply?" at bounding box center [817, 611] width 486 height 36
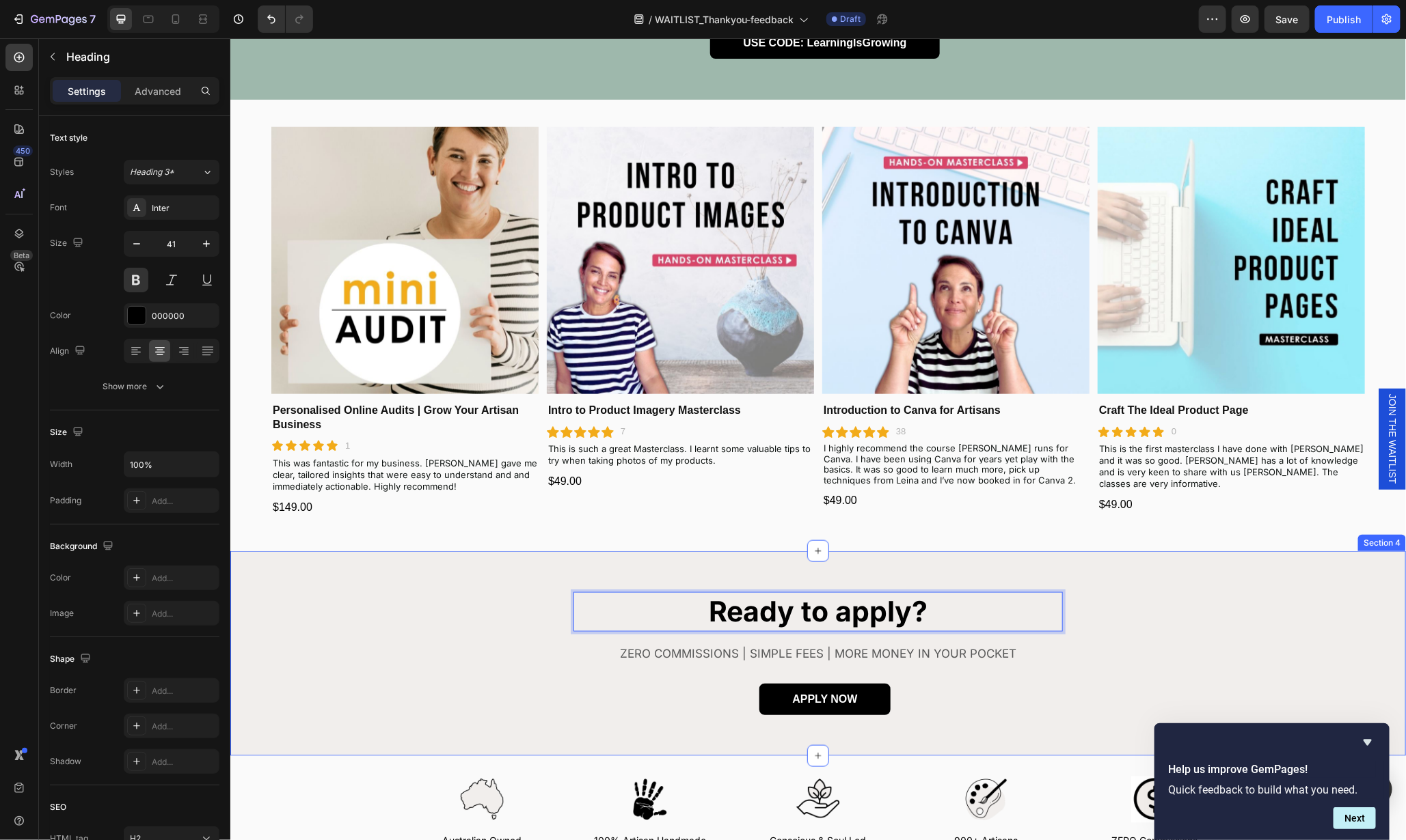
click at [1133, 619] on div "Ready to apply? Heading 19 ZERO COMMISSIONS | SIMPLE FEES | MORE MONEY IN YOUR …" at bounding box center [817, 653] width 1175 height 122
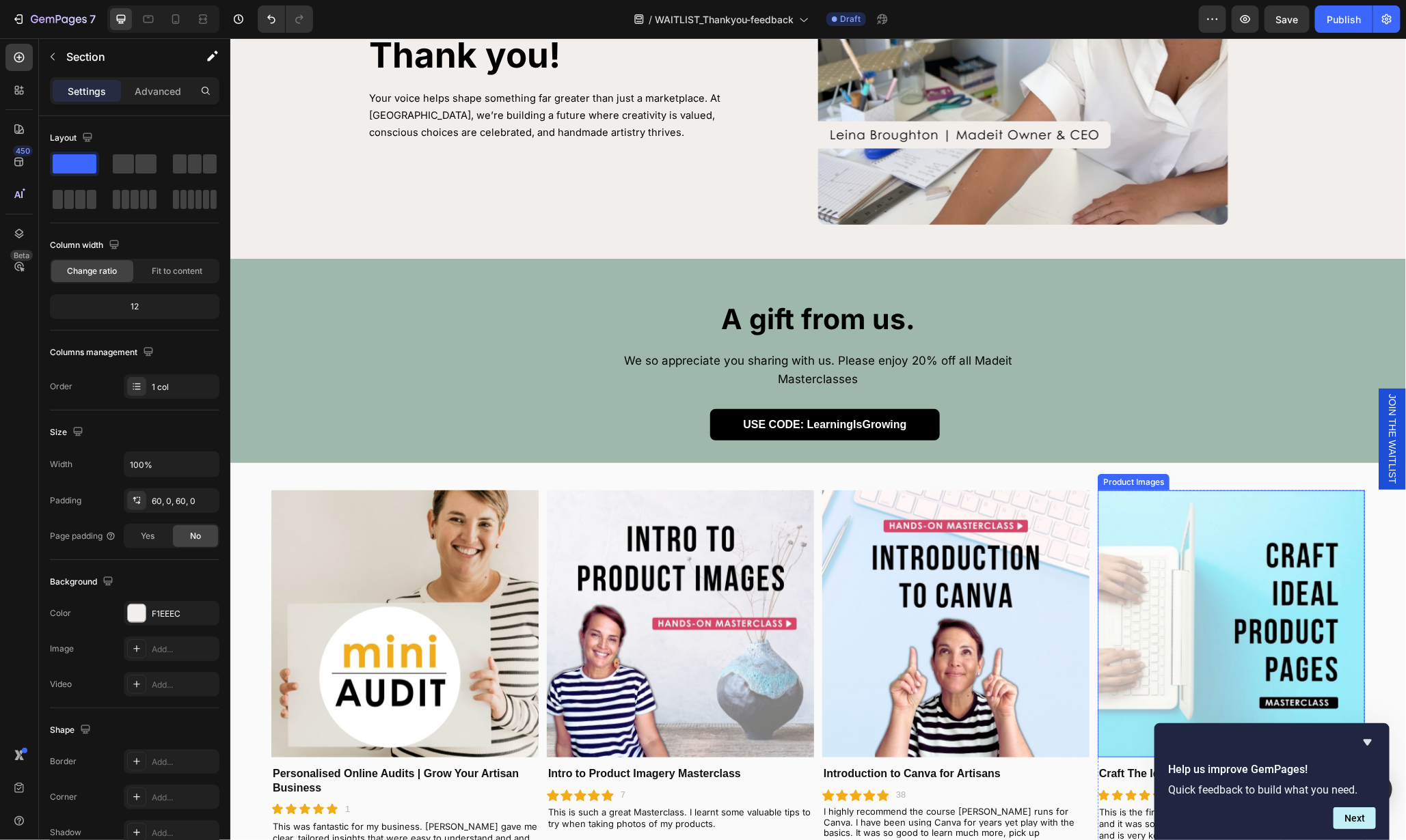
scroll to position [0, 0]
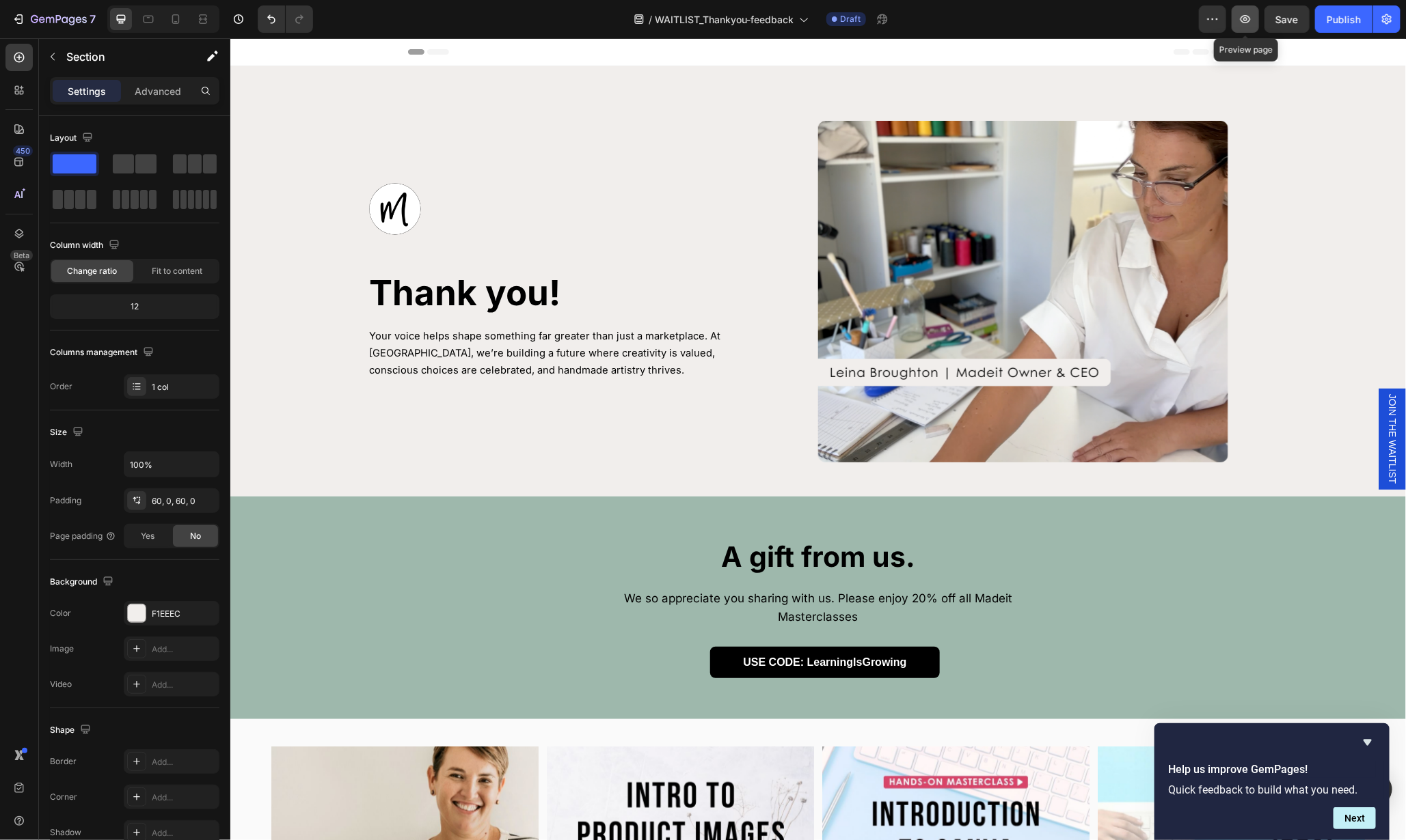
click at [1249, 14] on icon "button" at bounding box center [1244, 19] width 13 height 13
click at [1340, 26] on div "Publish" at bounding box center [1343, 19] width 34 height 14
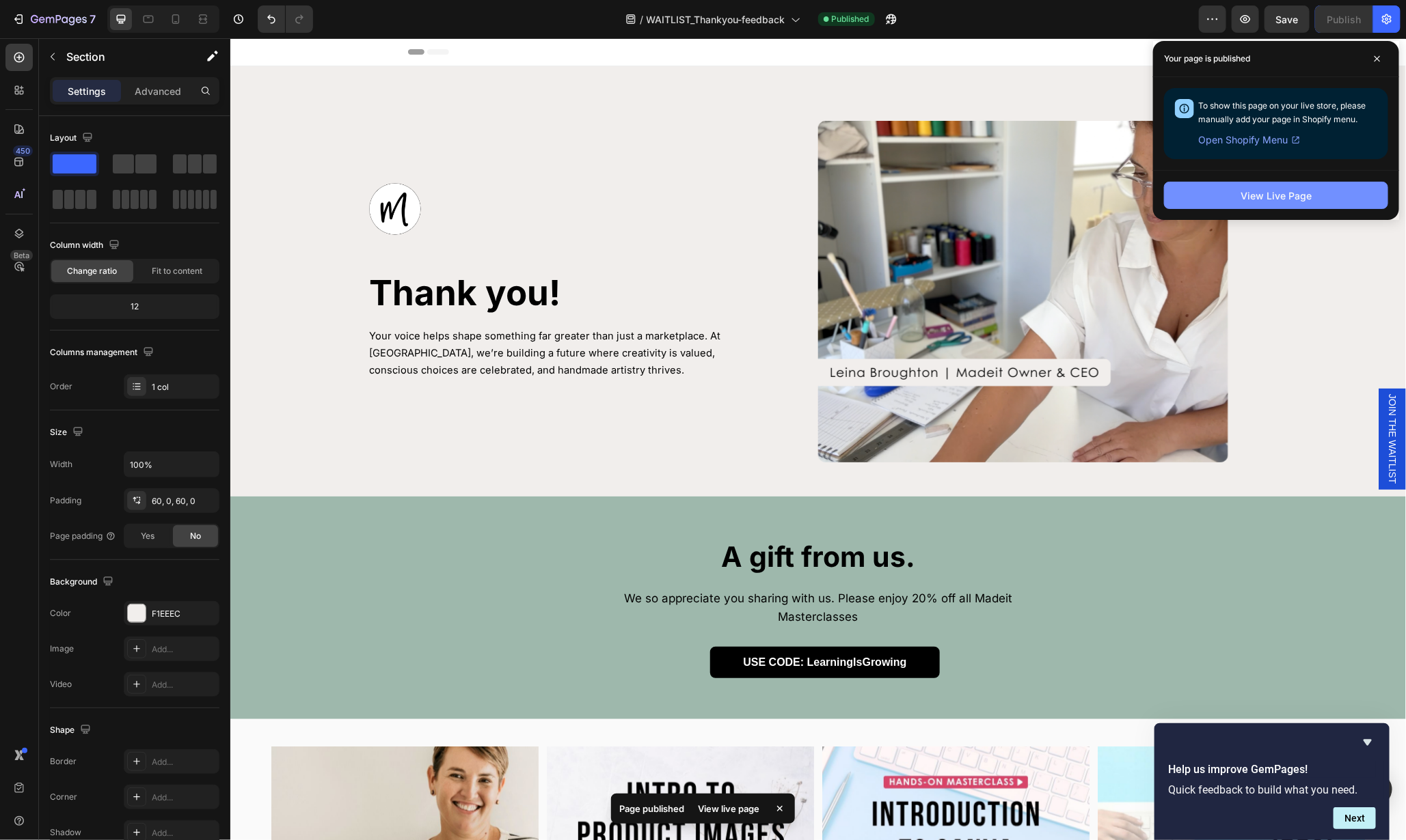
click at [1248, 192] on div "View Live Page" at bounding box center [1276, 195] width 71 height 14
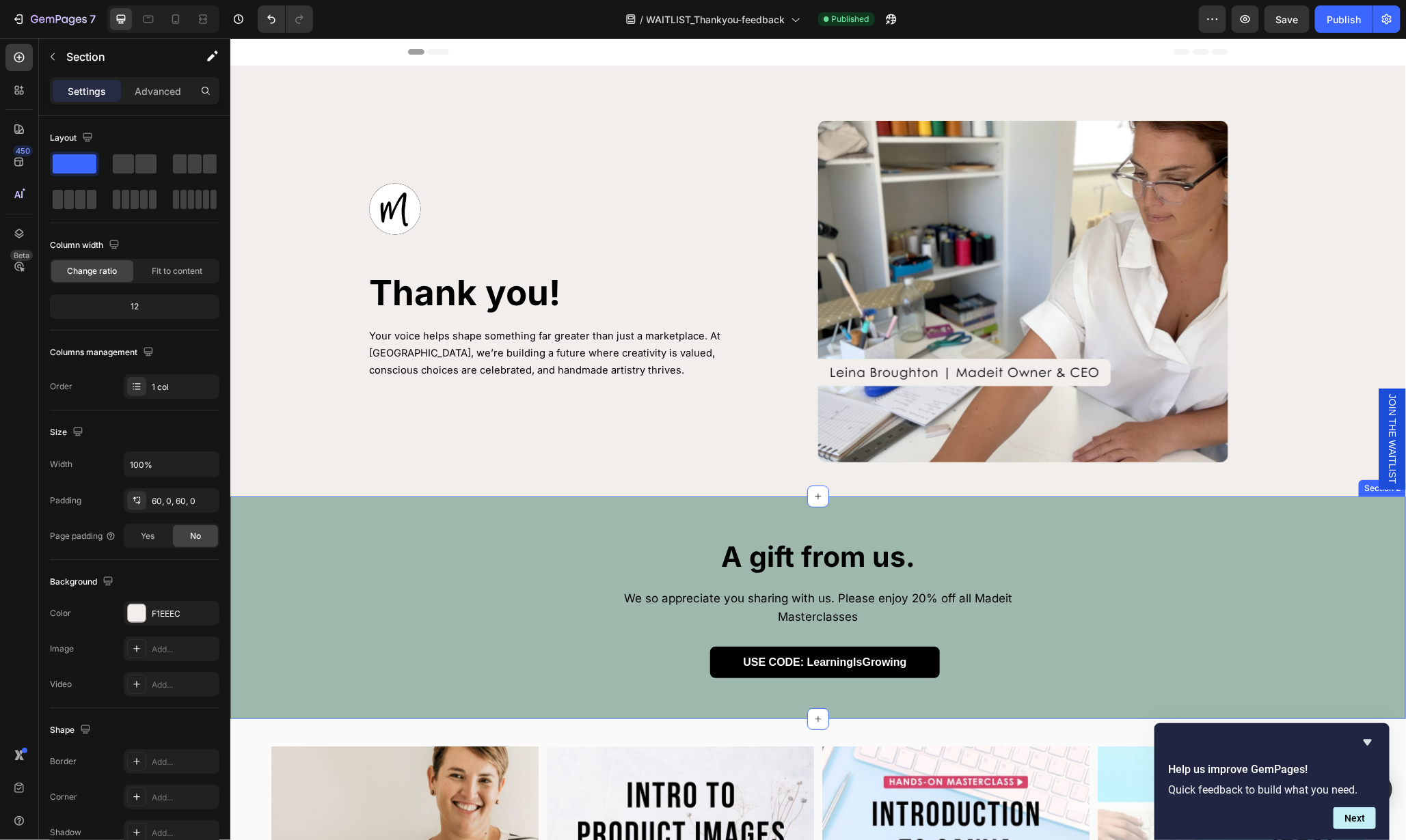
scroll to position [335, 0]
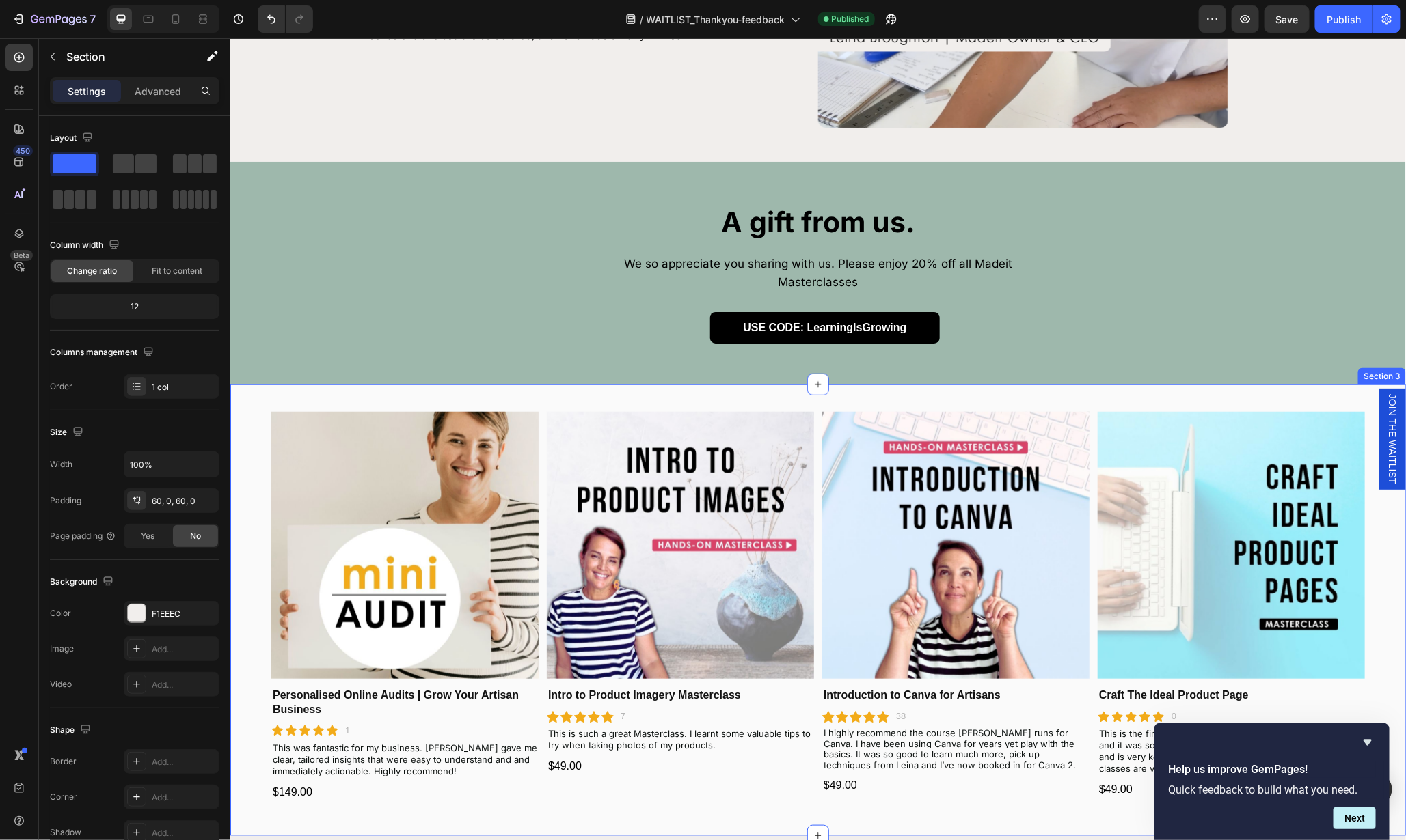
click at [585, 384] on div "Product Images Personalised Online Audits | Grow Your Artisan Business Product …" at bounding box center [817, 609] width 1175 height 452
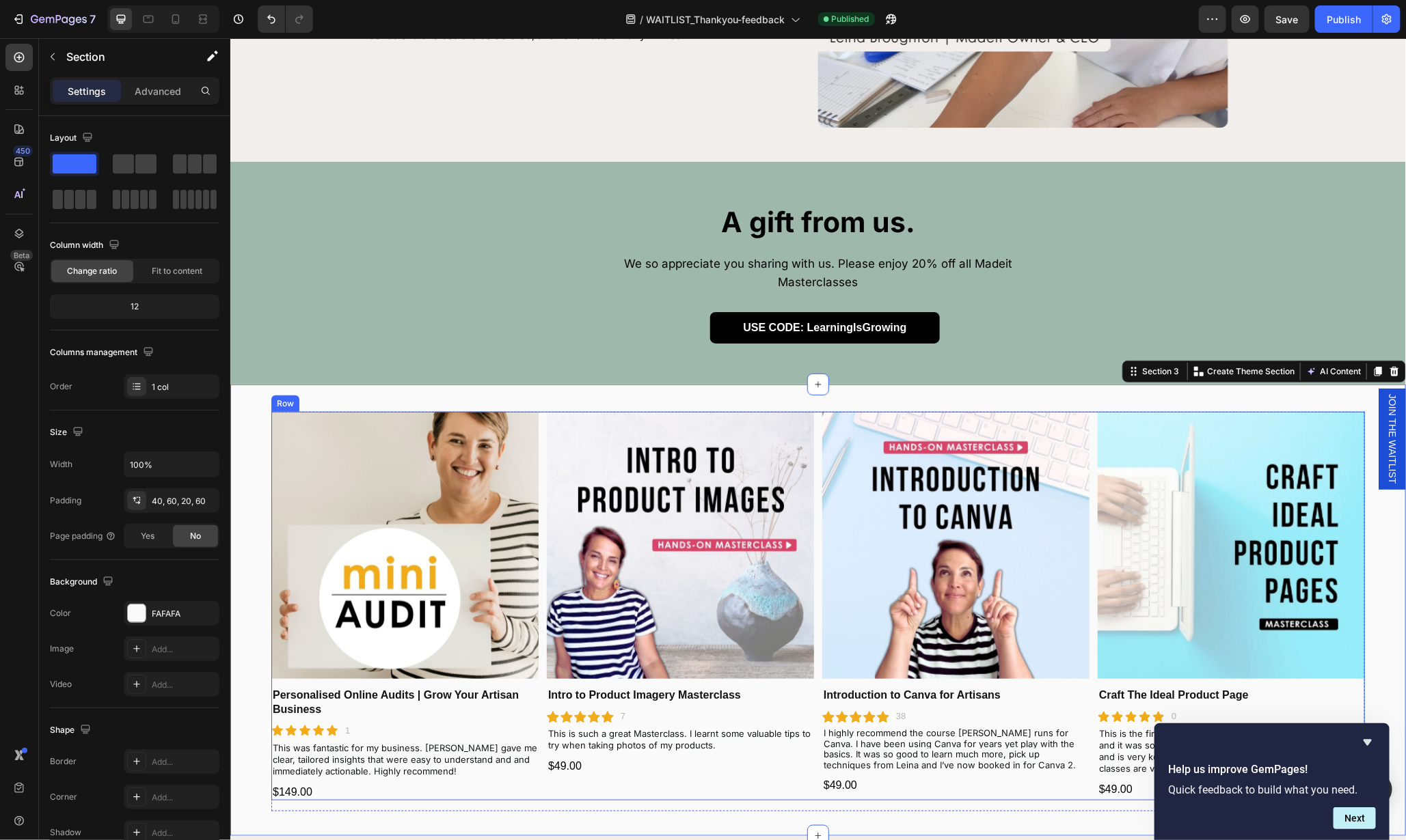
click at [542, 533] on div "Product Images Personalised Online Audits | Grow Your Artisan Business Product …" at bounding box center [817, 606] width 1093 height 389
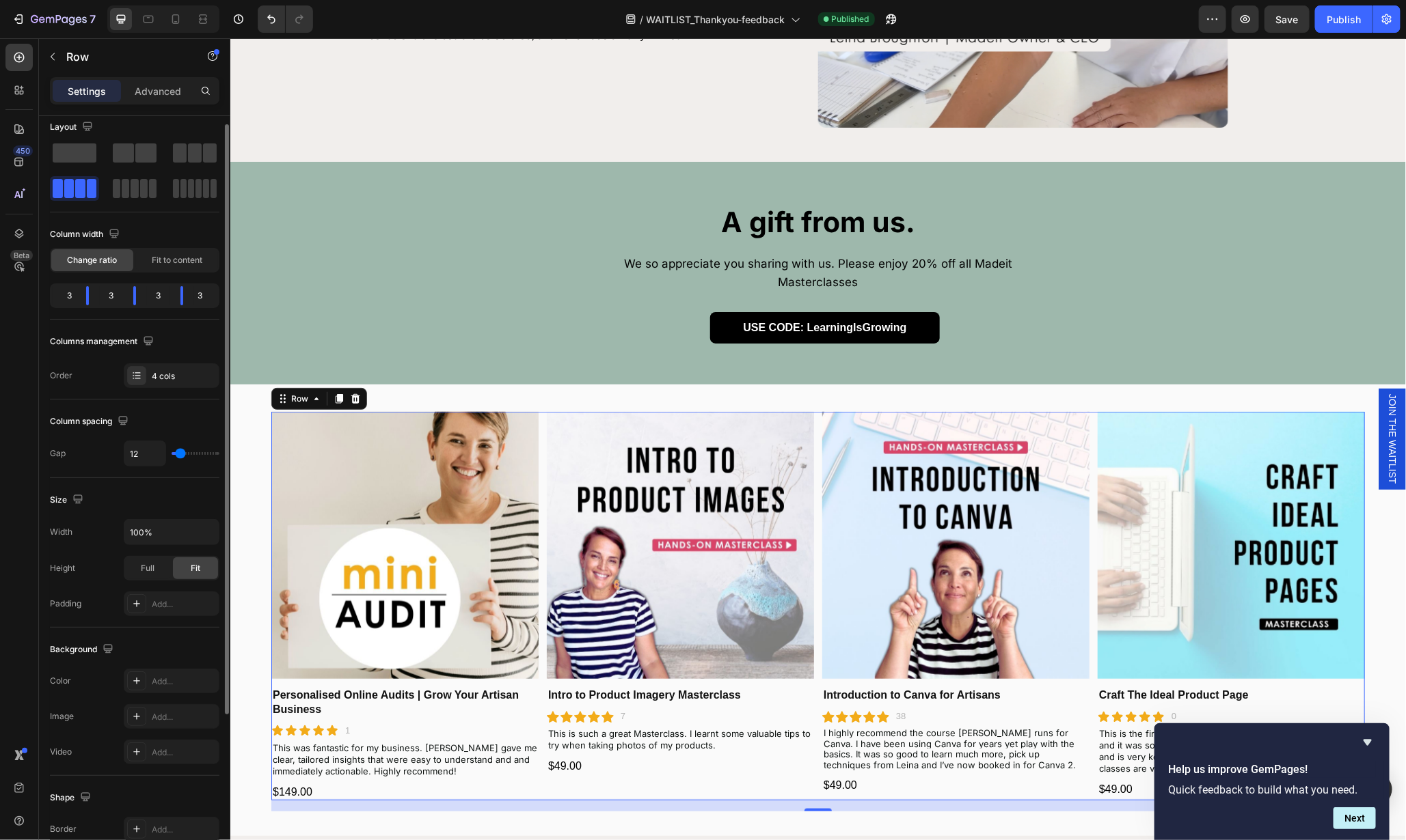
scroll to position [22, 0]
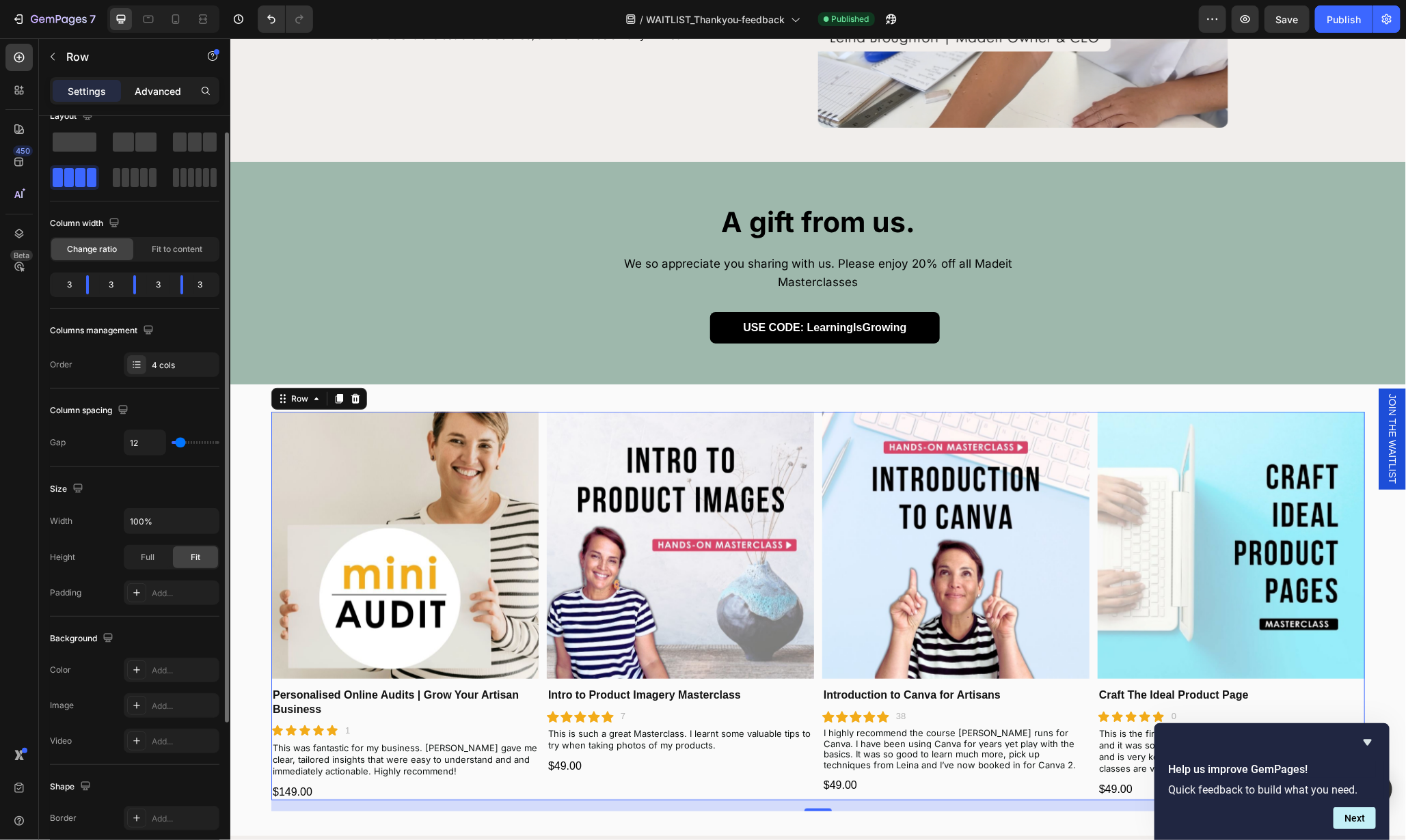
click at [167, 85] on p "Advanced" at bounding box center [157, 91] width 47 height 14
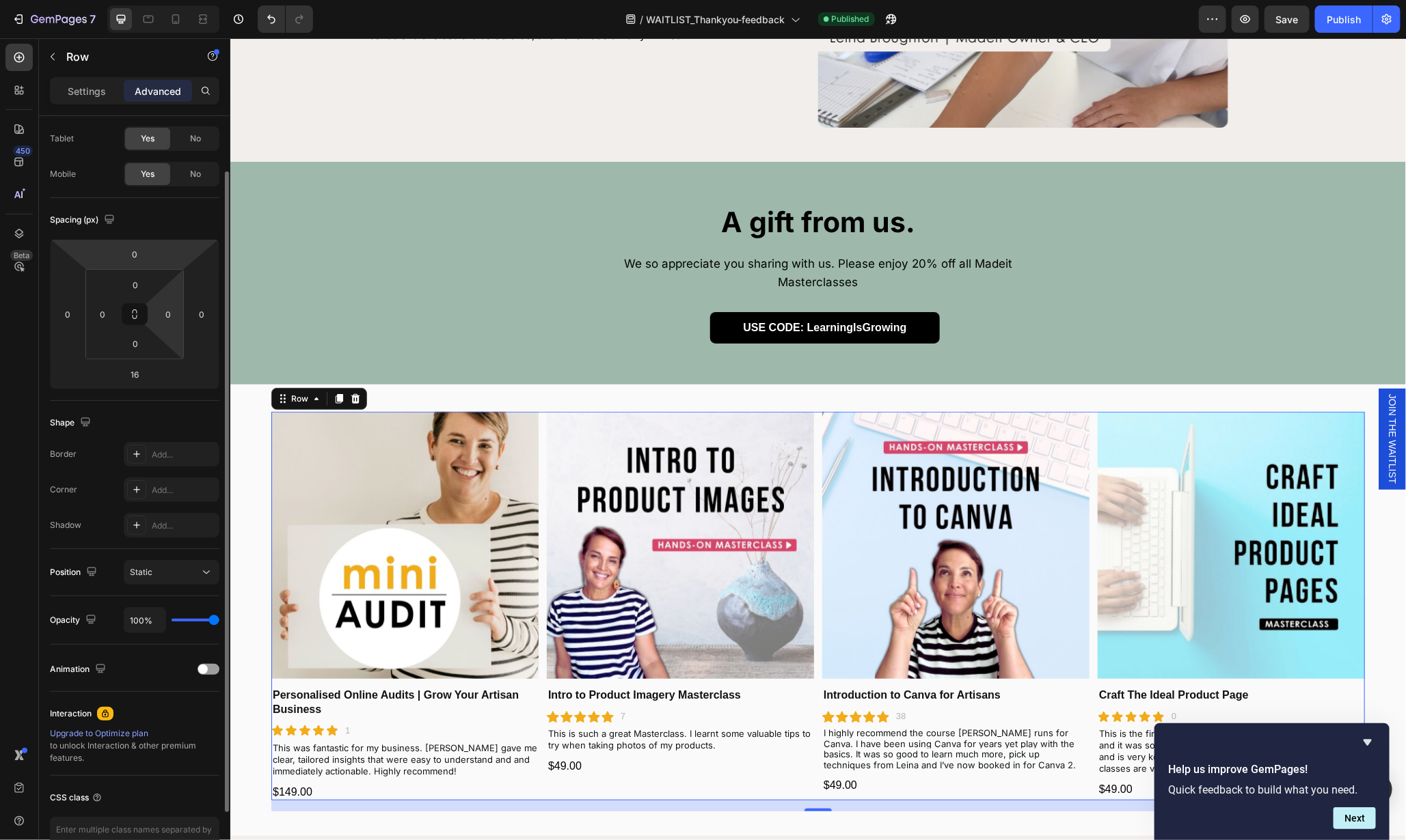
scroll to position [77, 0]
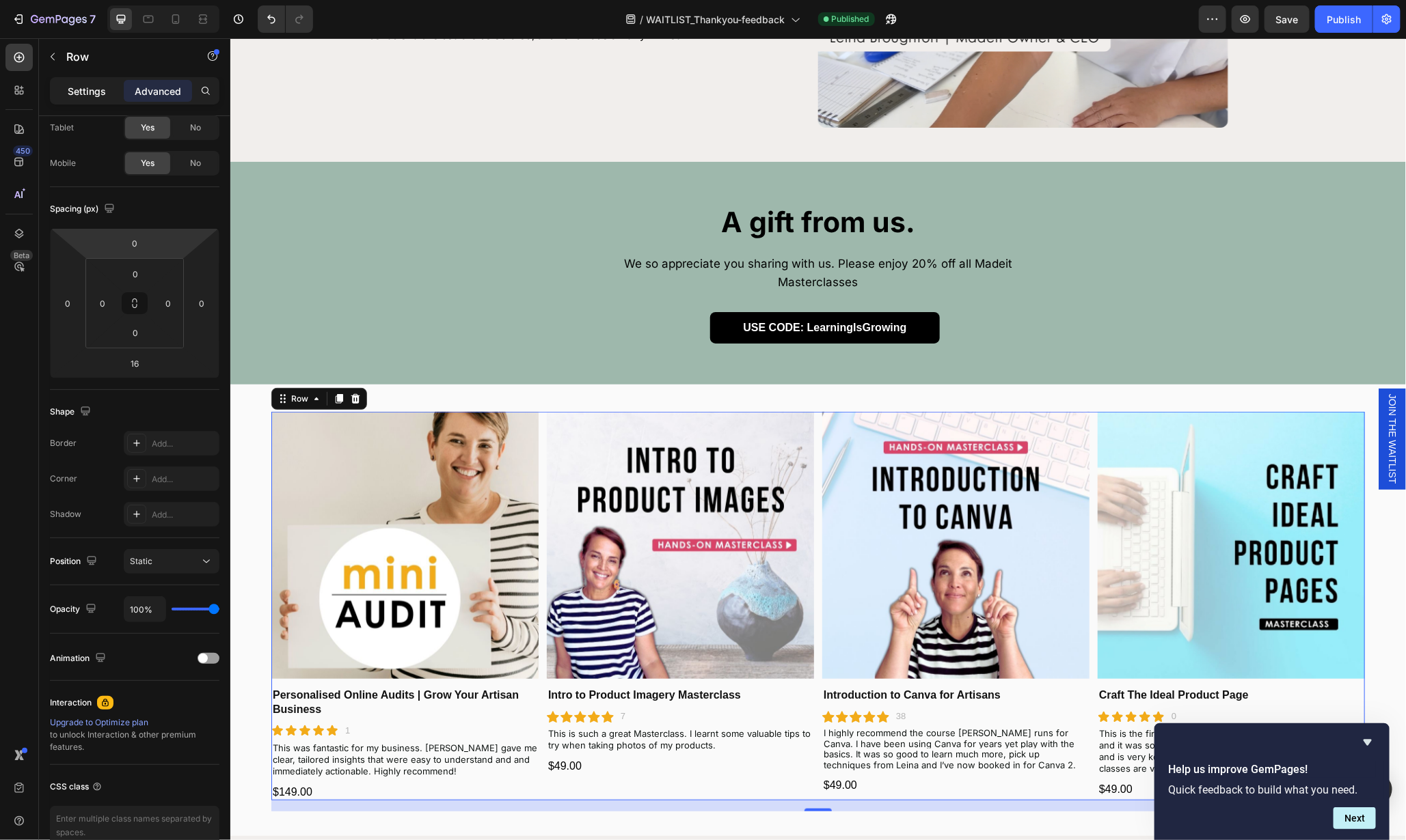
click at [73, 88] on p "Settings" at bounding box center [87, 91] width 38 height 14
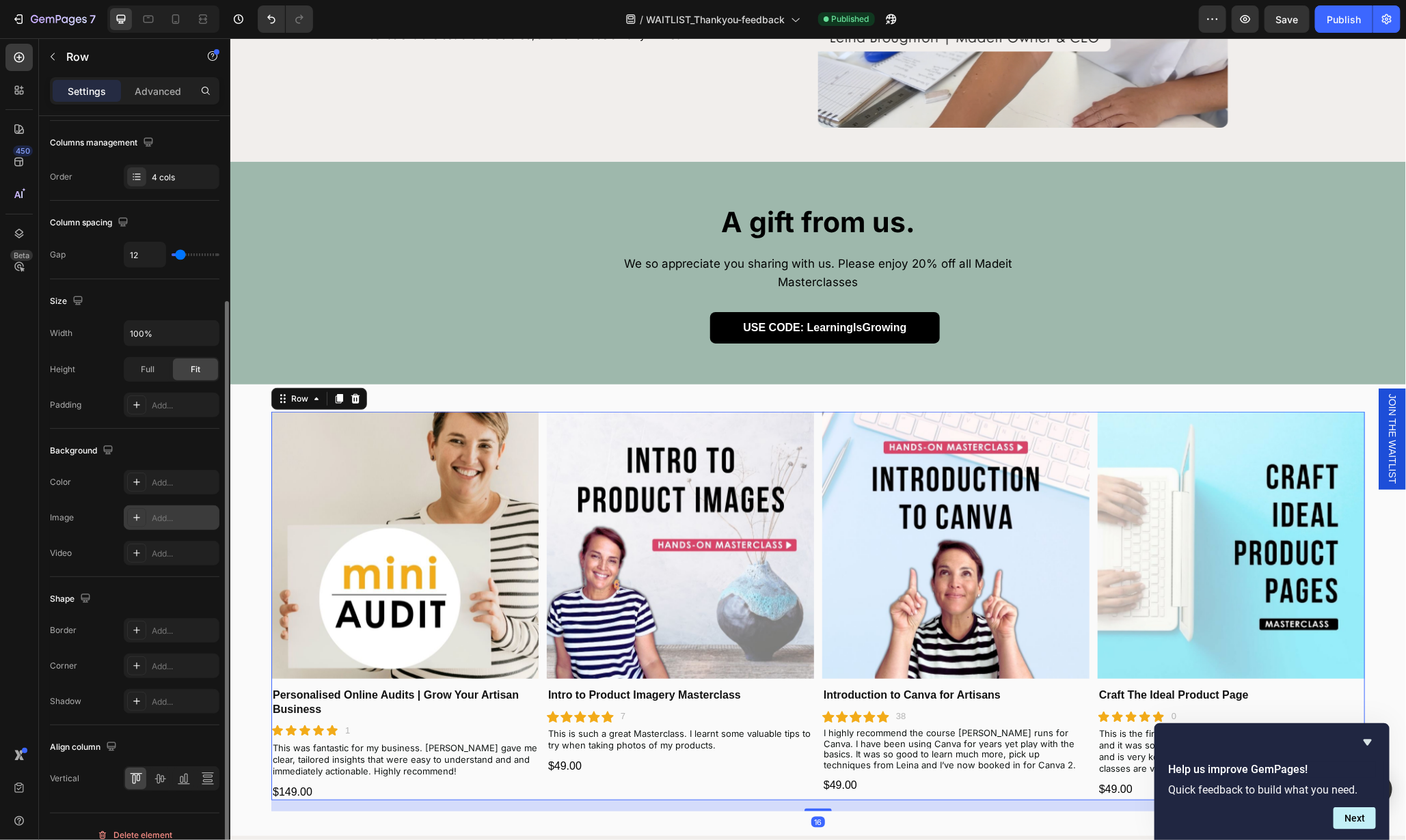
scroll to position [223, 0]
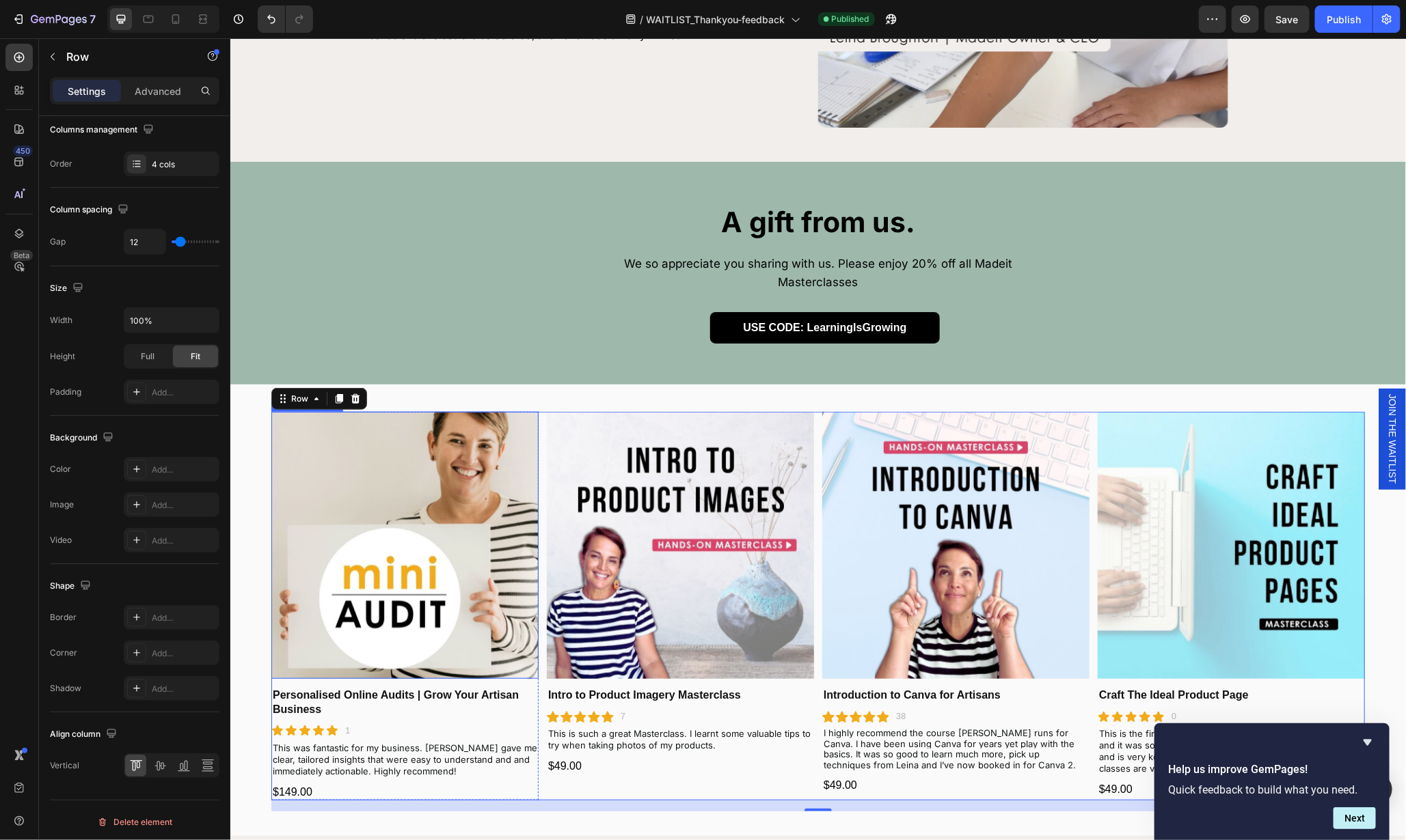
click at [382, 494] on img at bounding box center [404, 545] width 267 height 267
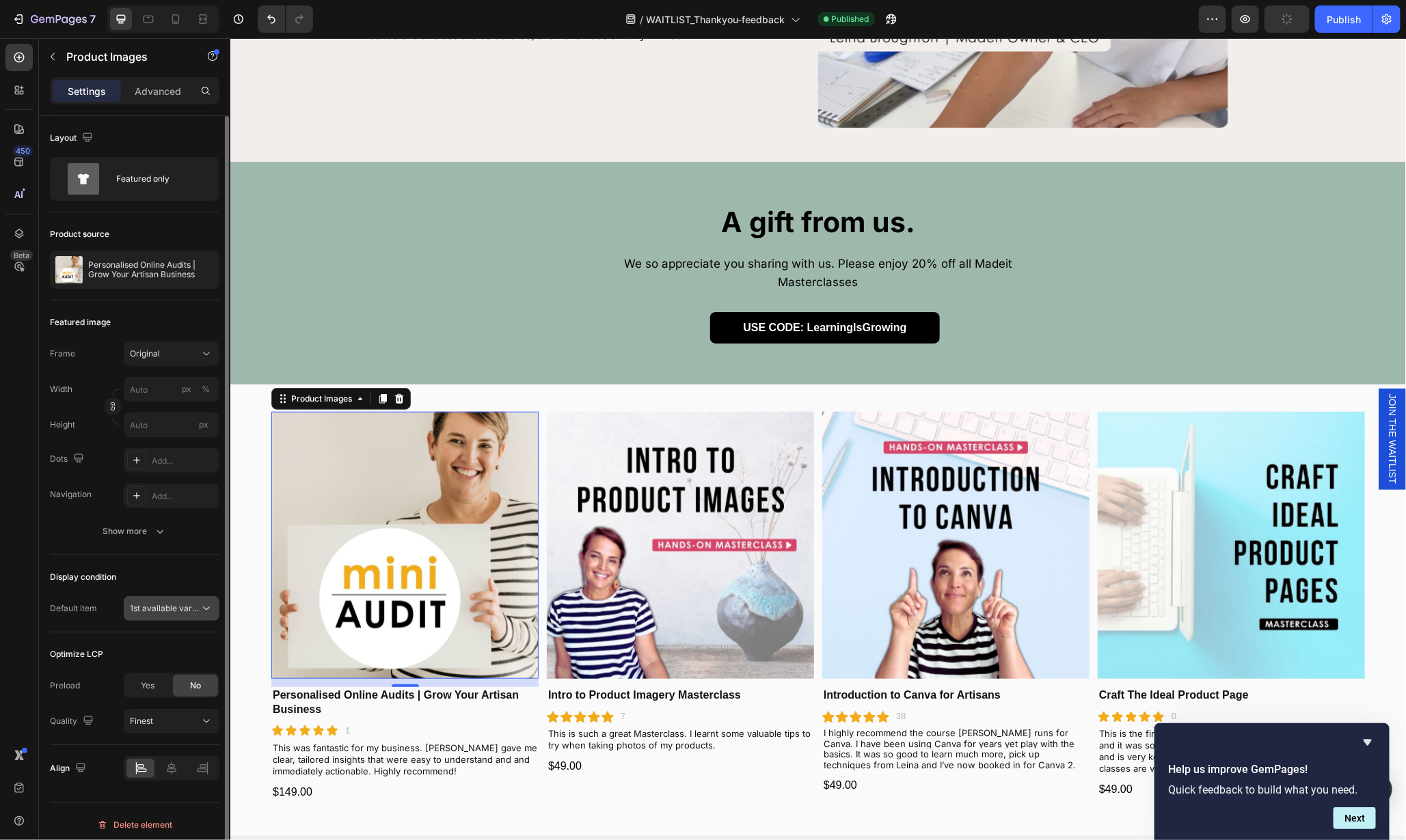
scroll to position [4, 0]
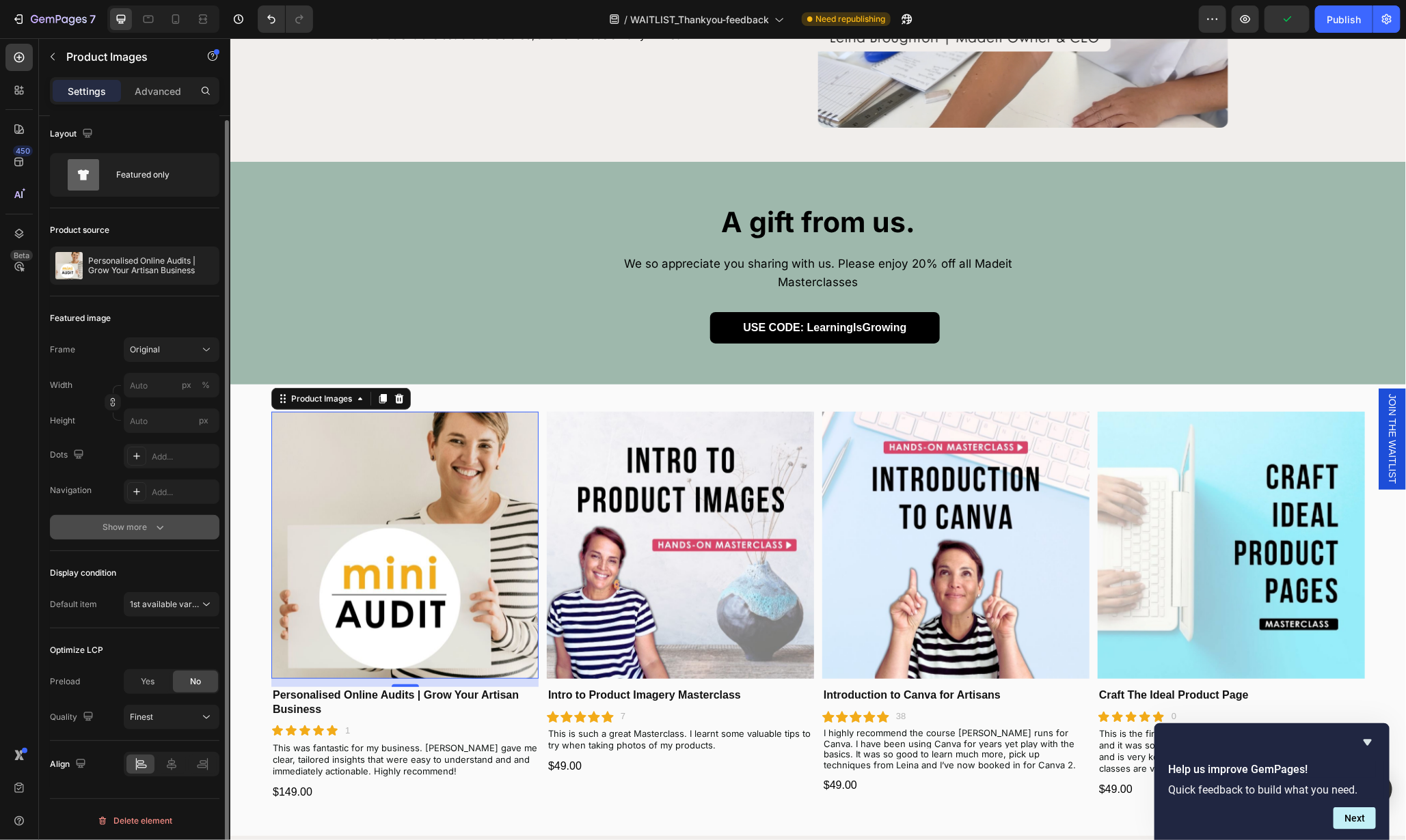
click at [158, 523] on icon "button" at bounding box center [159, 527] width 13 height 13
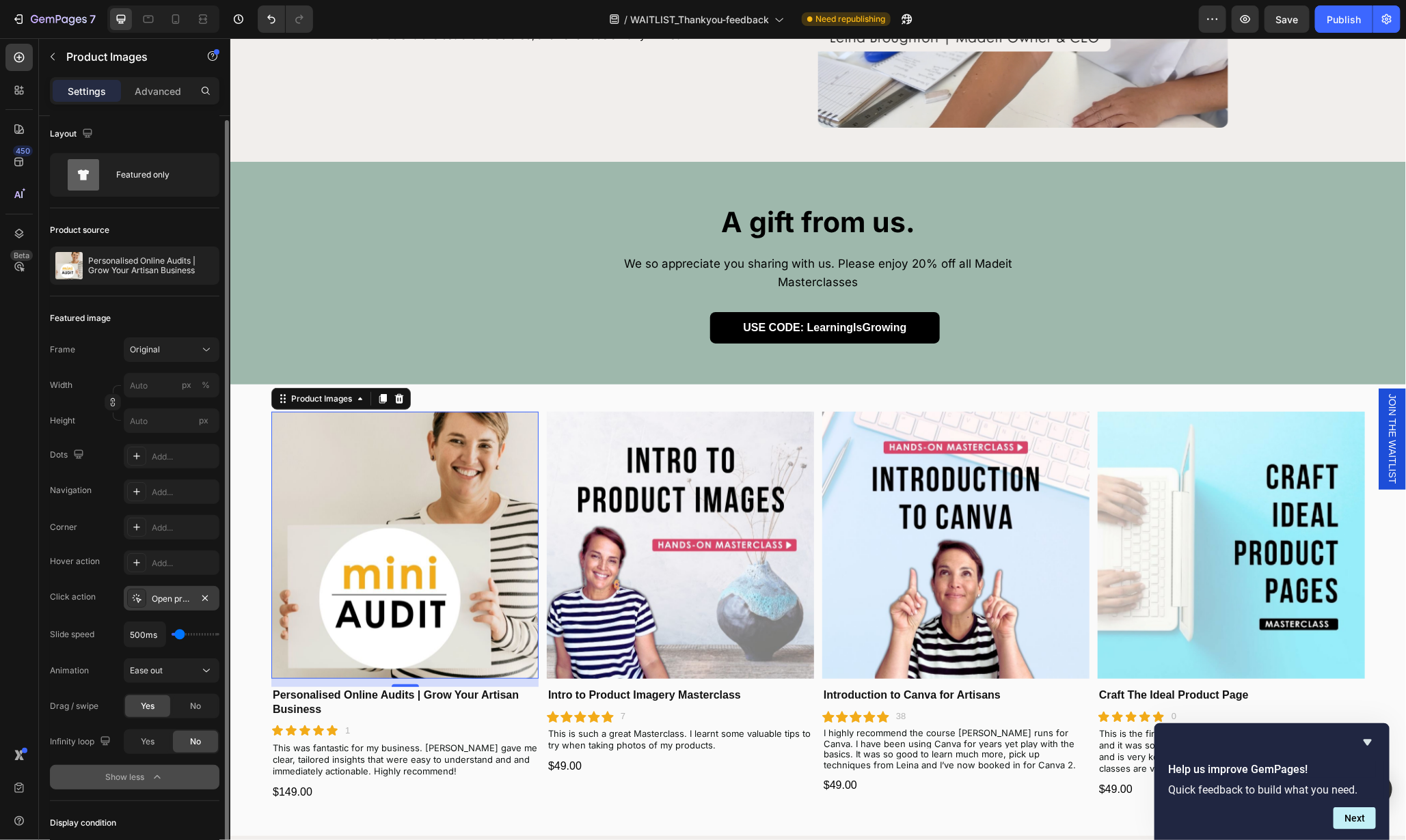
click at [175, 597] on div "Open product" at bounding box center [172, 599] width 40 height 12
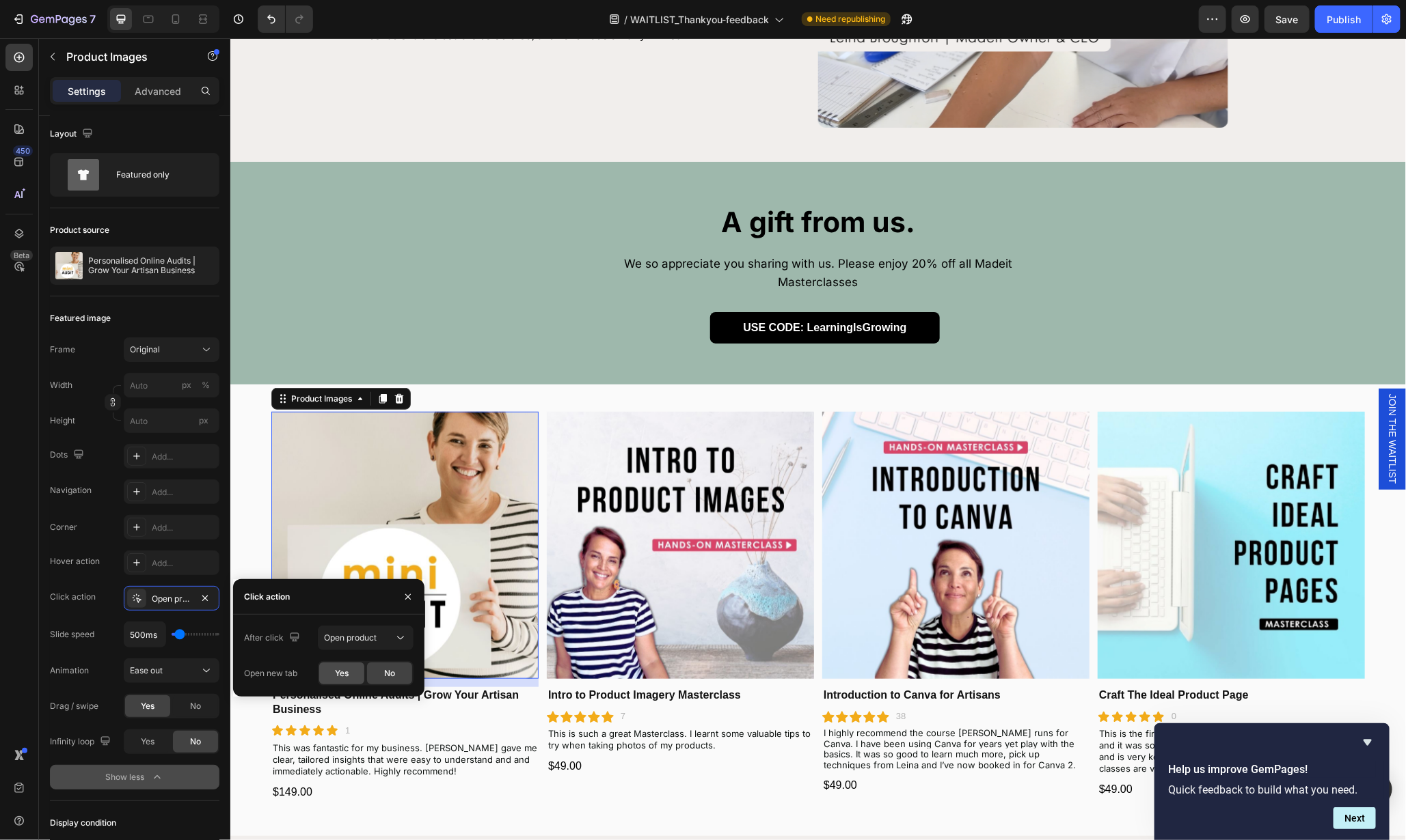
click at [344, 675] on span "Yes" at bounding box center [341, 674] width 13 height 12
click at [664, 639] on img at bounding box center [679, 545] width 267 height 267
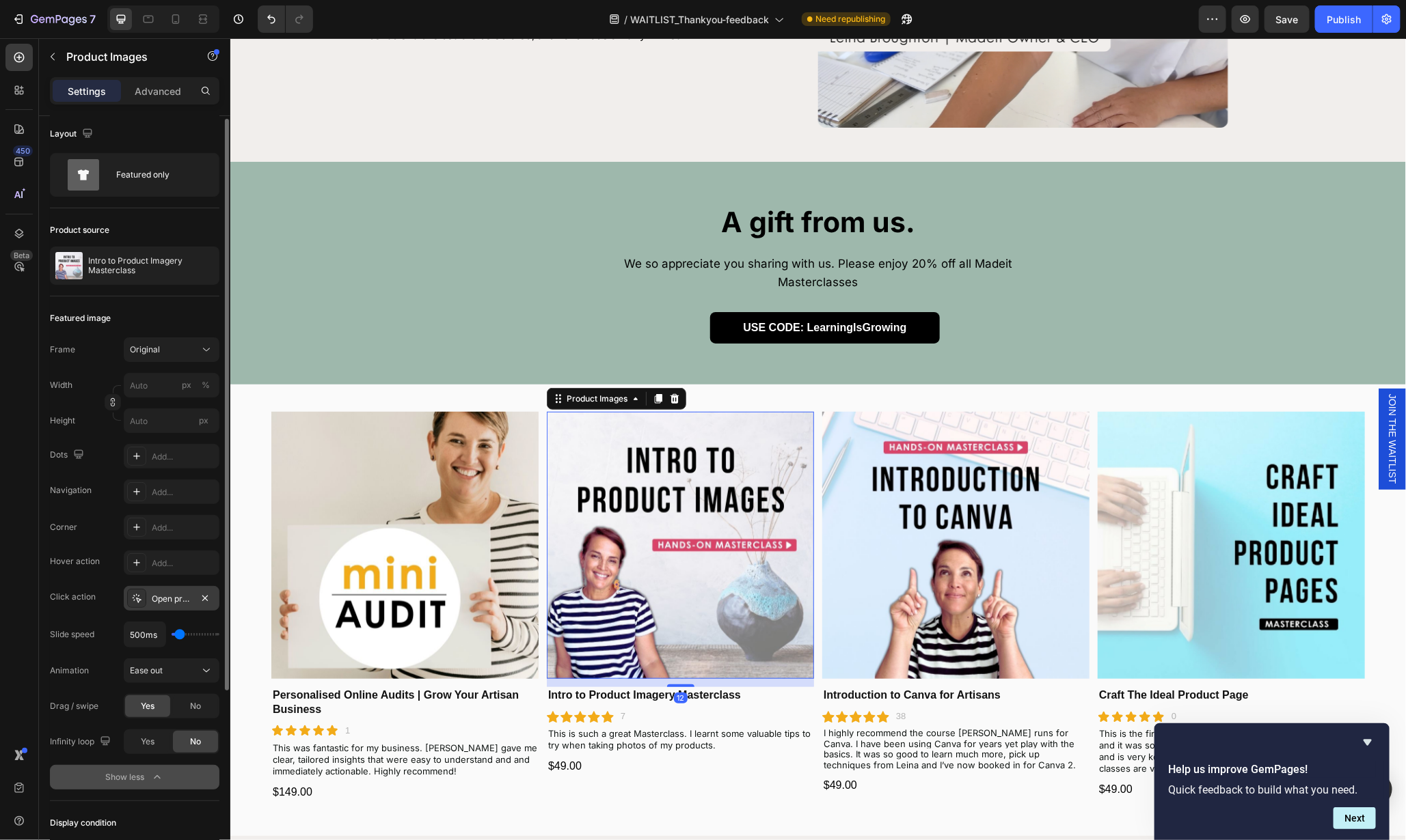
click at [161, 599] on div "Open product" at bounding box center [172, 599] width 40 height 12
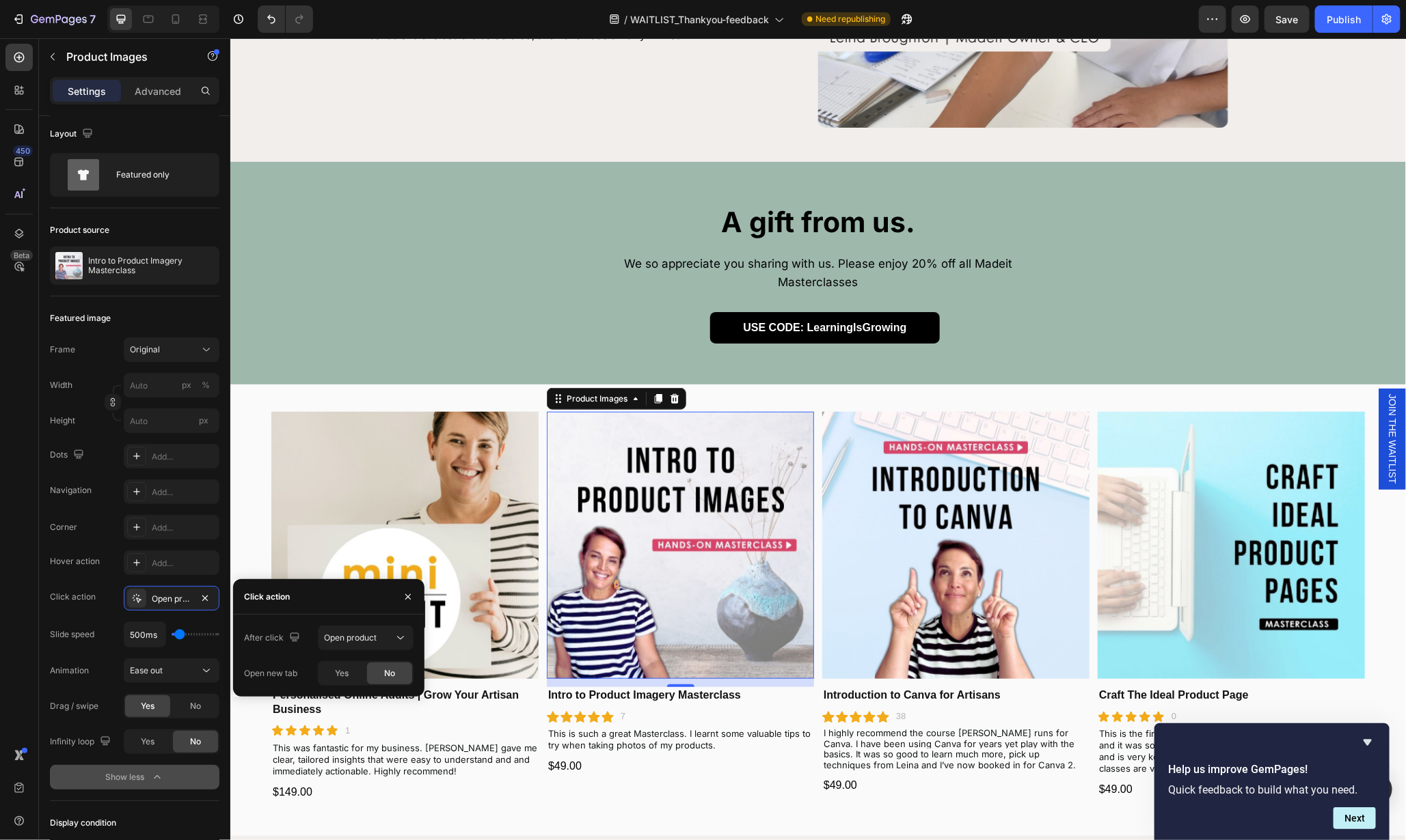
click at [334, 680] on div "Yes" at bounding box center [341, 674] width 45 height 22
click at [882, 615] on img at bounding box center [955, 545] width 267 height 267
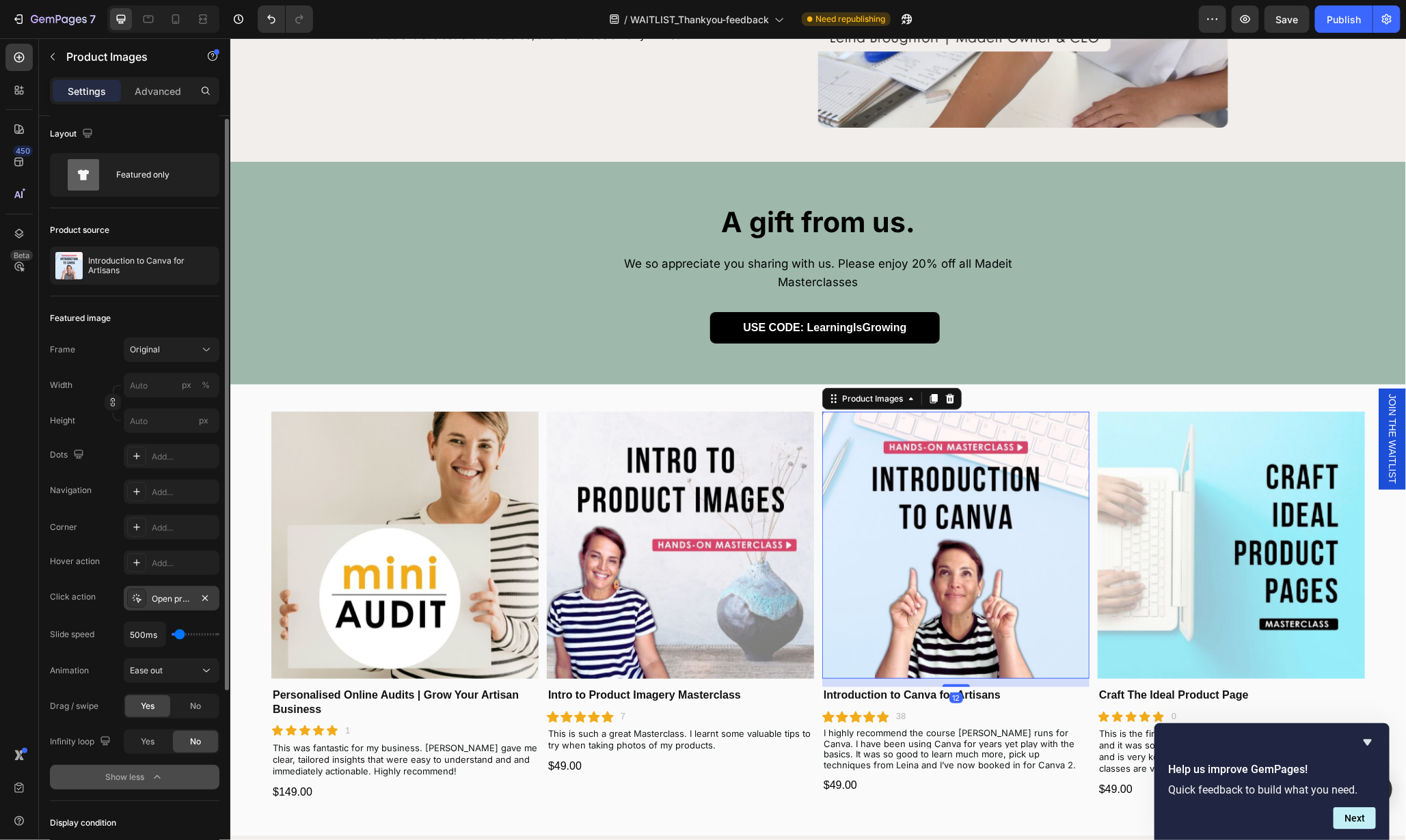
click at [185, 601] on div "Open product" at bounding box center [172, 599] width 40 height 12
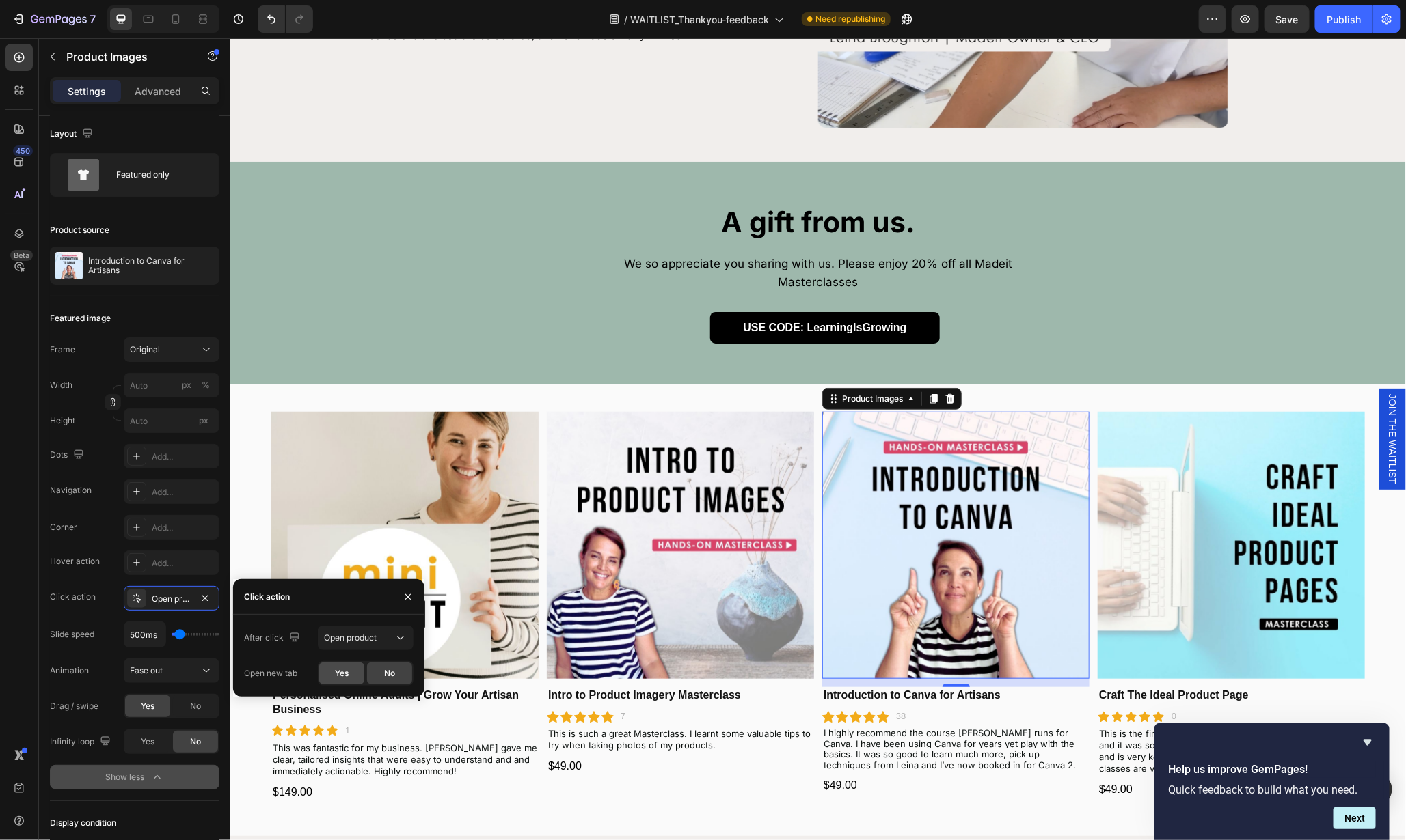
drag, startPoint x: 346, startPoint y: 675, endPoint x: 206, endPoint y: 638, distance: 144.8
click at [346, 675] on span "Yes" at bounding box center [341, 674] width 13 height 12
click at [1111, 634] on img at bounding box center [1230, 545] width 267 height 267
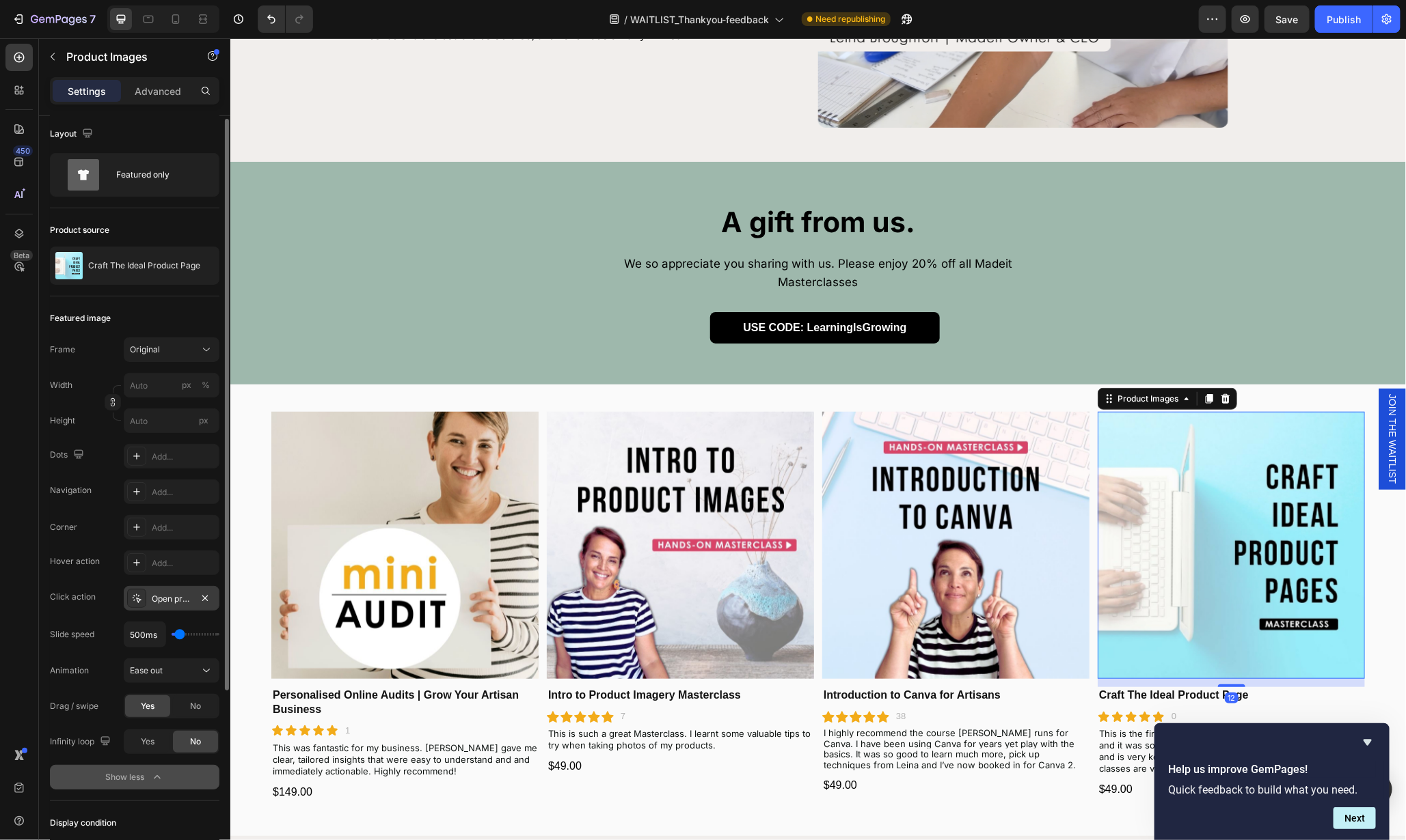
click at [174, 601] on div "Open product" at bounding box center [172, 599] width 40 height 12
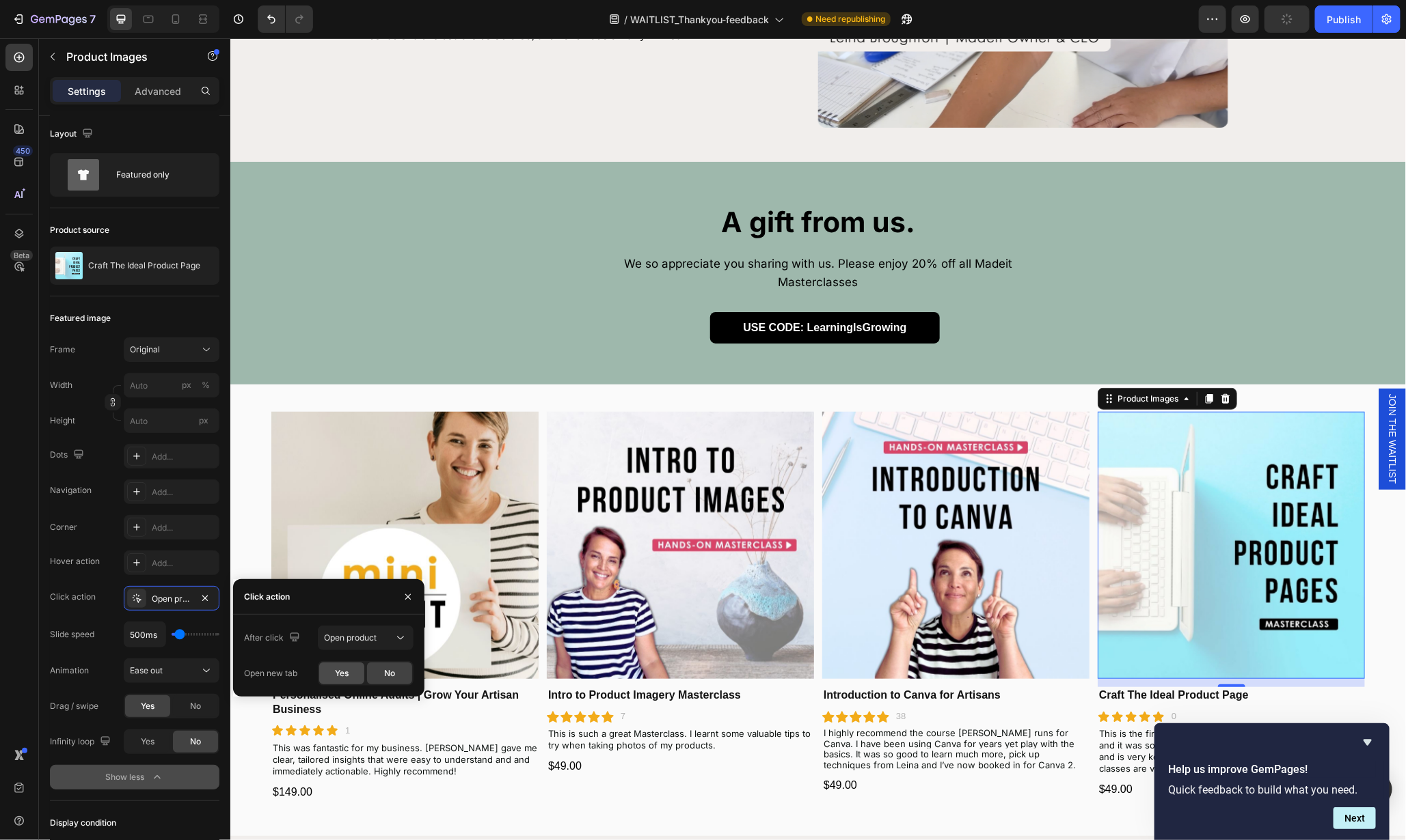
click at [346, 674] on span "Yes" at bounding box center [341, 674] width 13 height 12
click at [799, 318] on link "USE CODE: LearningIsGrowing" at bounding box center [823, 327] width 229 height 32
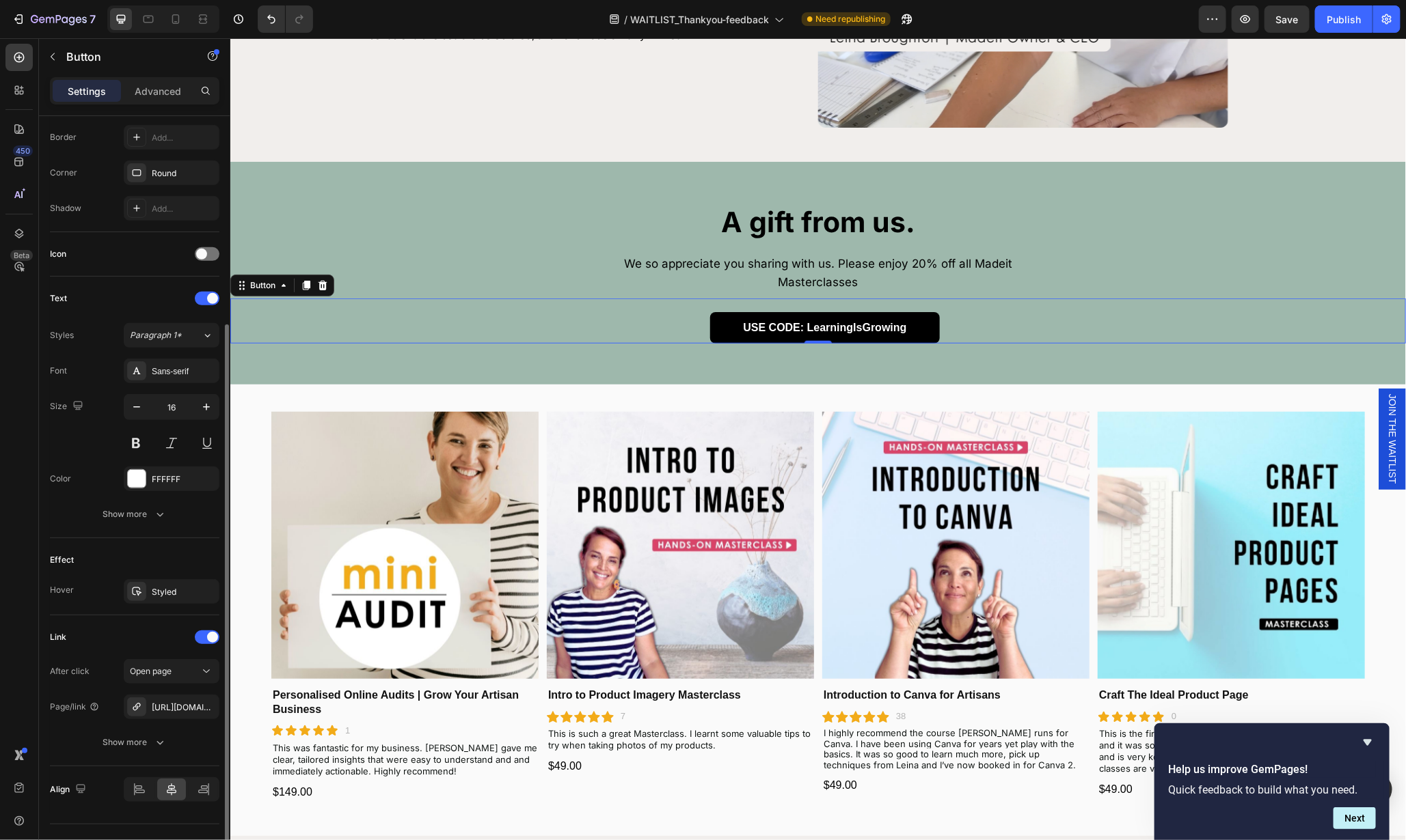
scroll to position [319, 0]
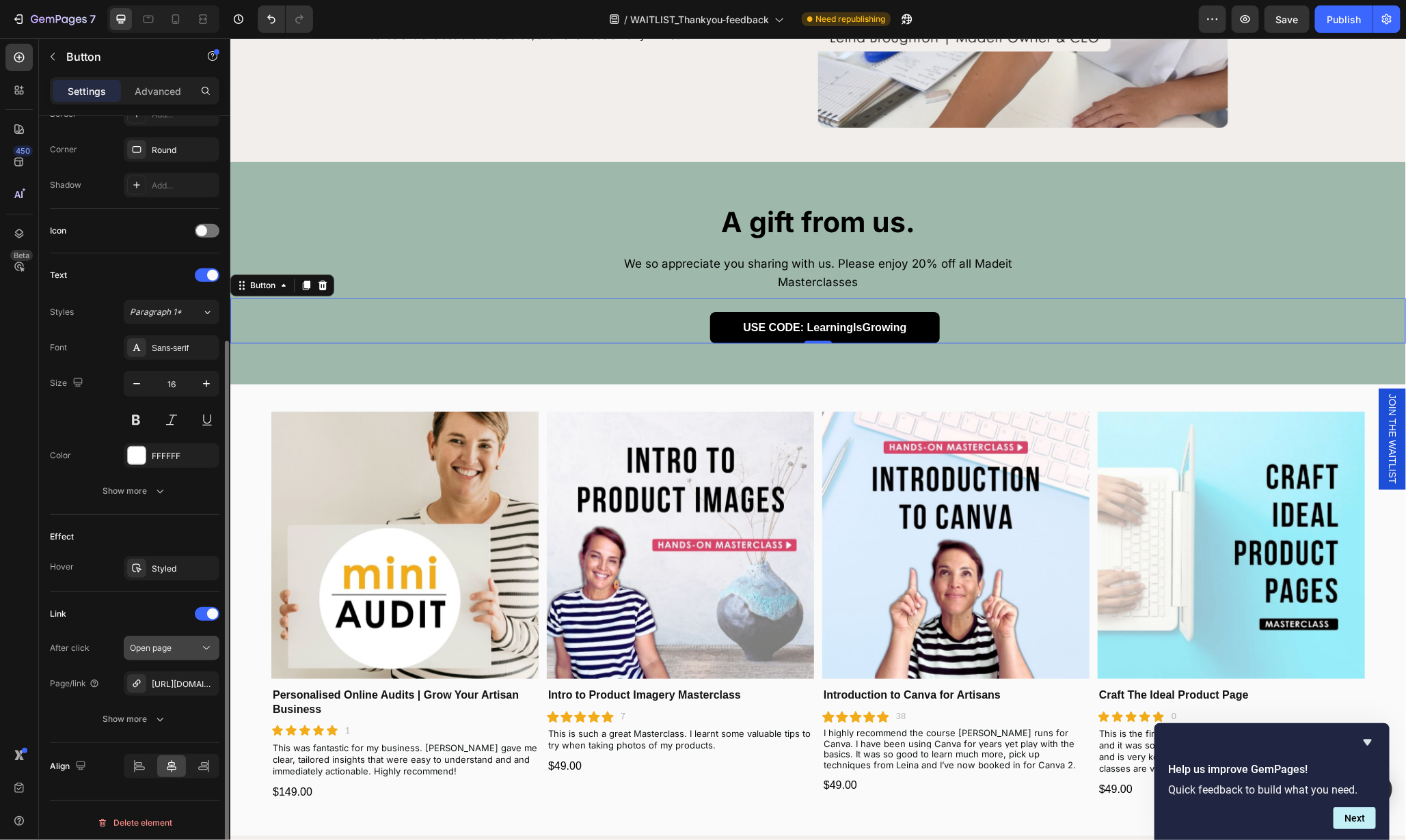
click at [170, 648] on span "Open page" at bounding box center [150, 648] width 42 height 11
click at [149, 718] on div "Show more" at bounding box center [135, 719] width 64 height 13
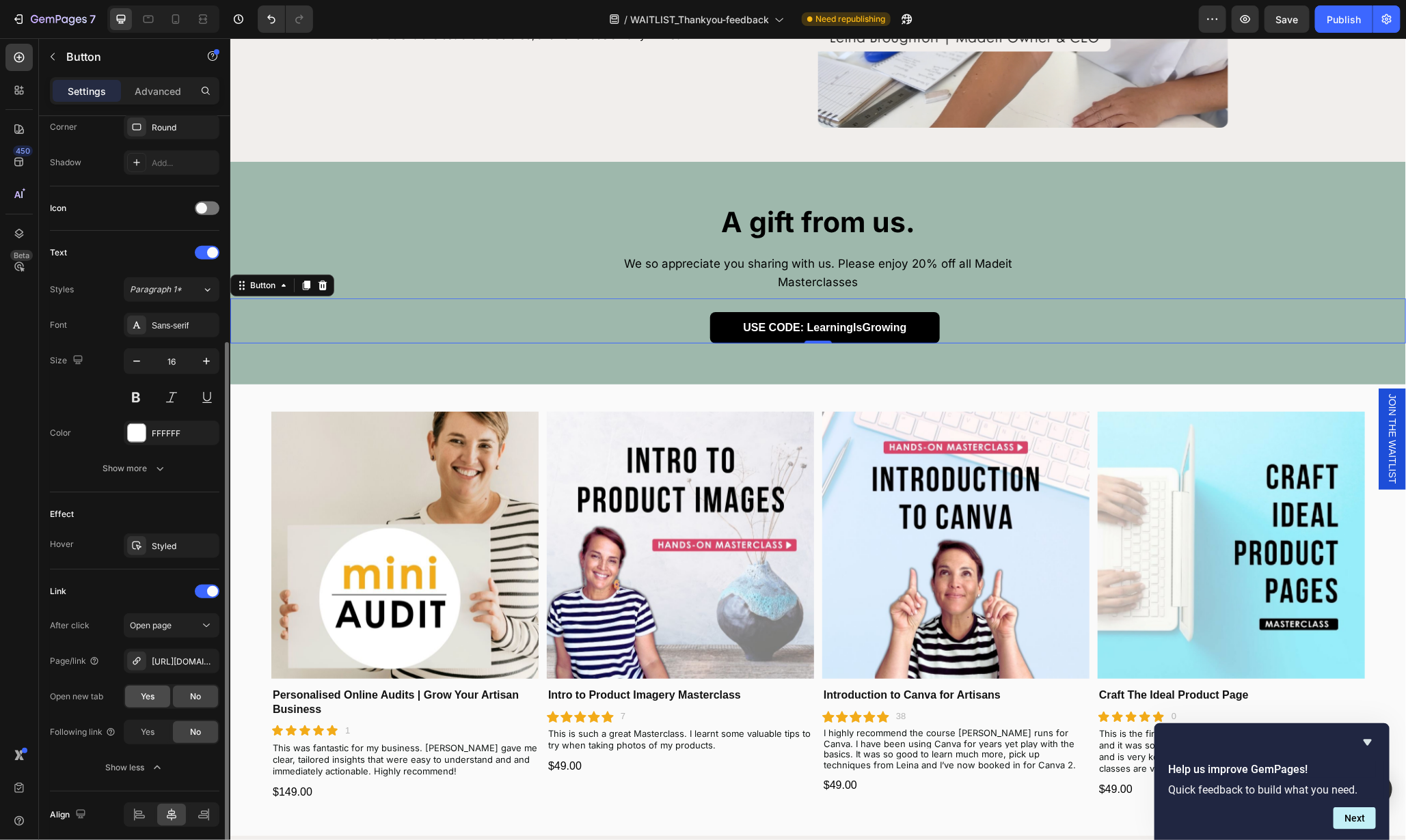
click at [153, 700] on div "Yes" at bounding box center [147, 697] width 45 height 22
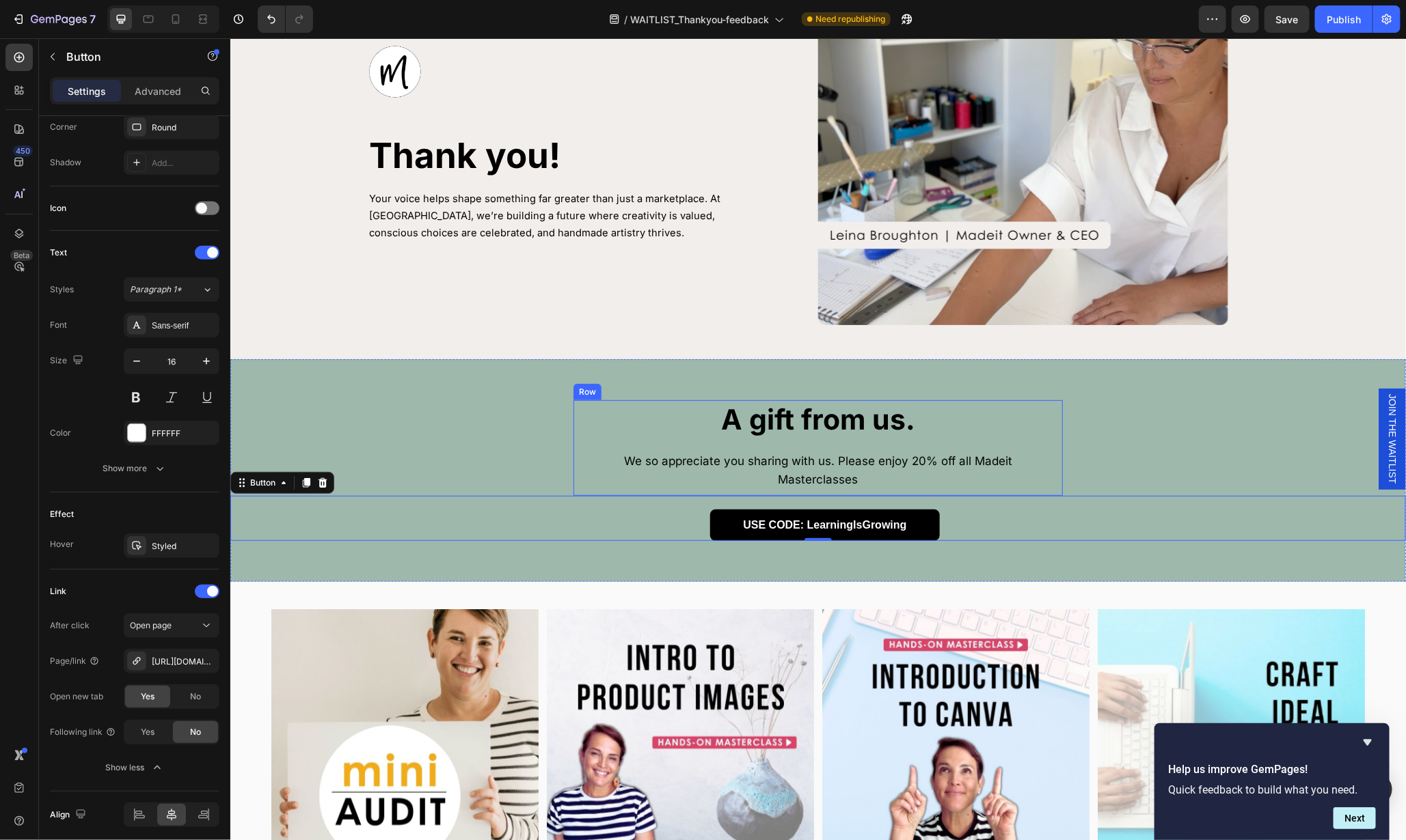
scroll to position [71, 0]
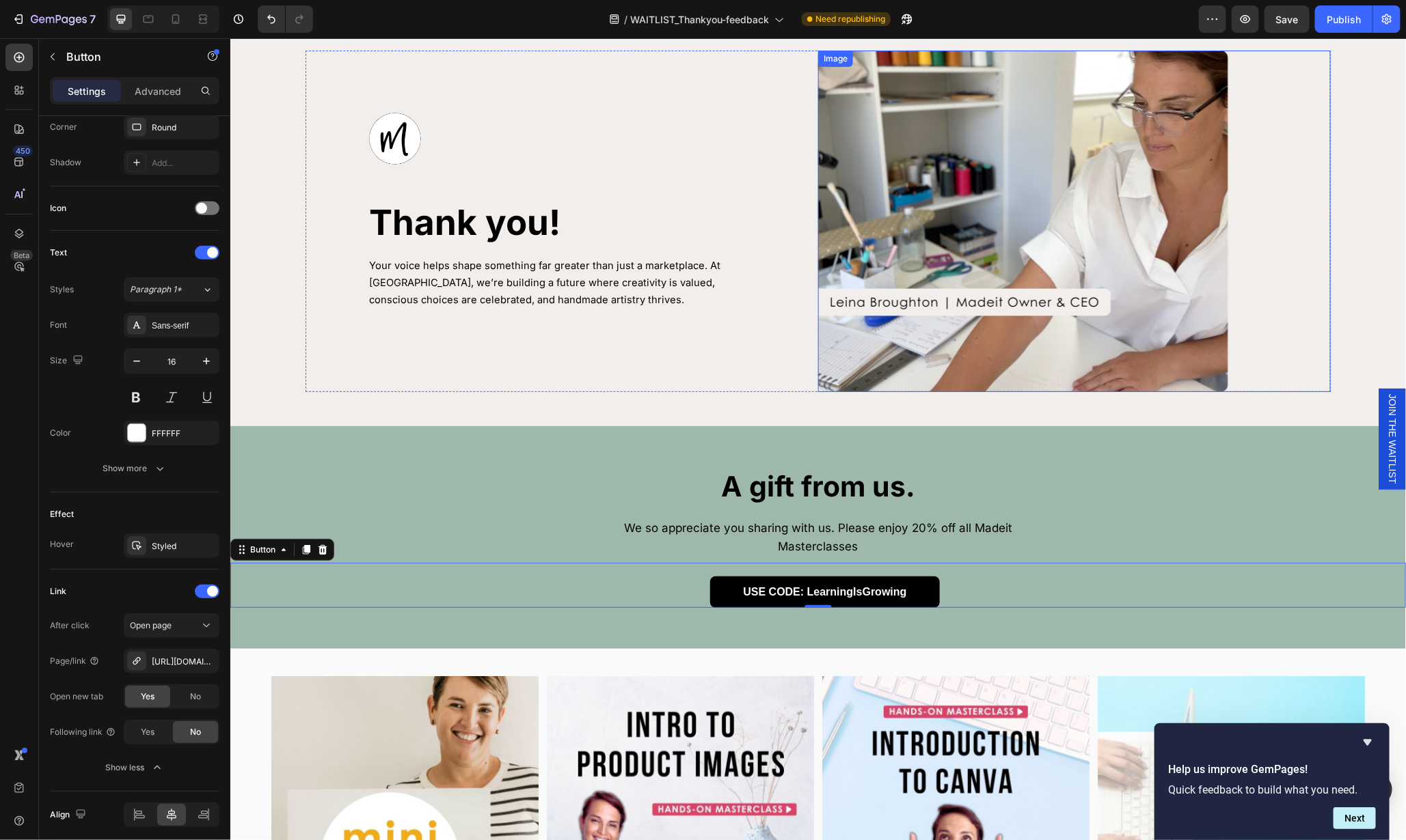
click at [874, 363] on img at bounding box center [1022, 220] width 410 height 341
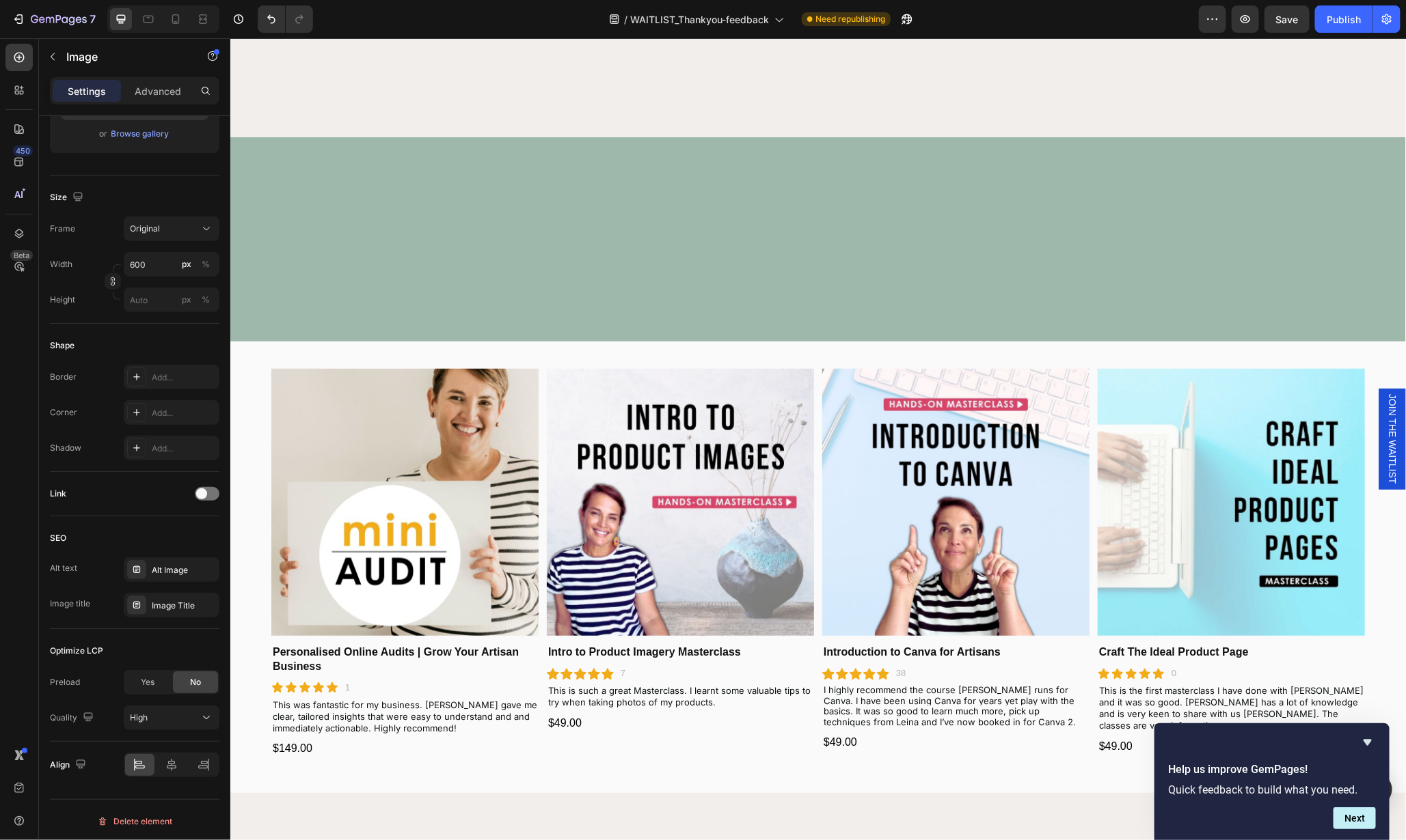
scroll to position [897, 0]
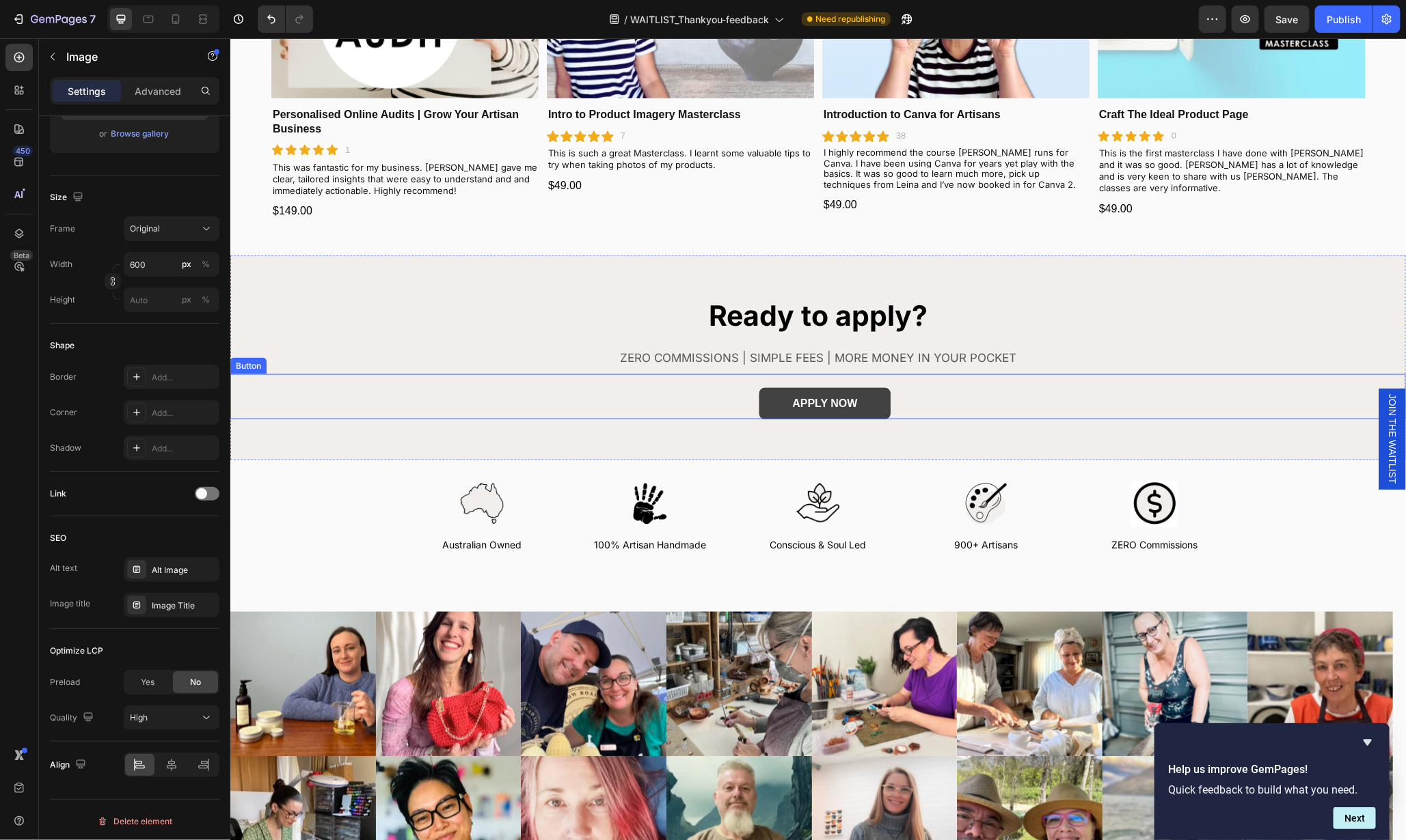
click at [868, 398] on link "APPLY NOW" at bounding box center [824, 403] width 131 height 32
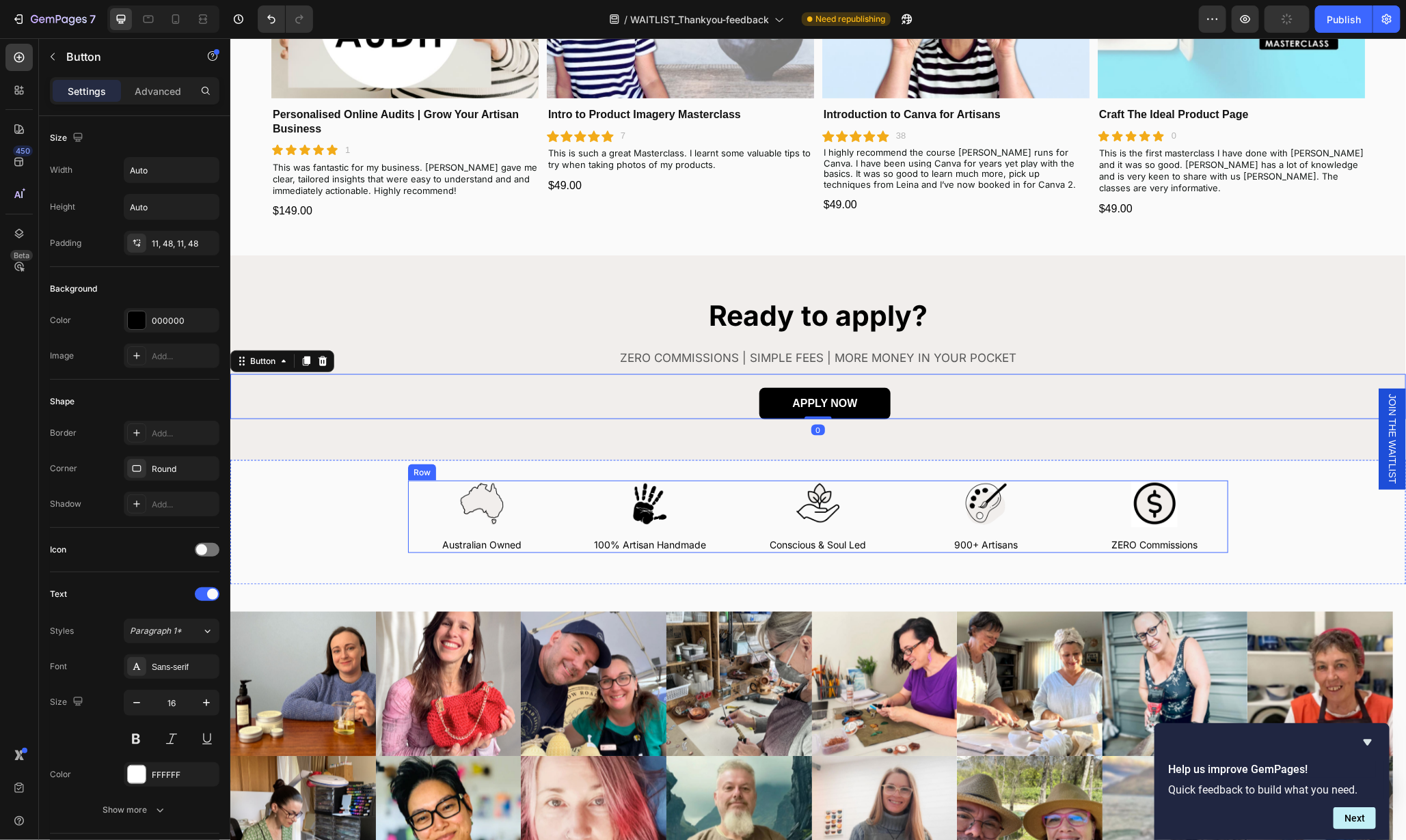
scroll to position [1081, 0]
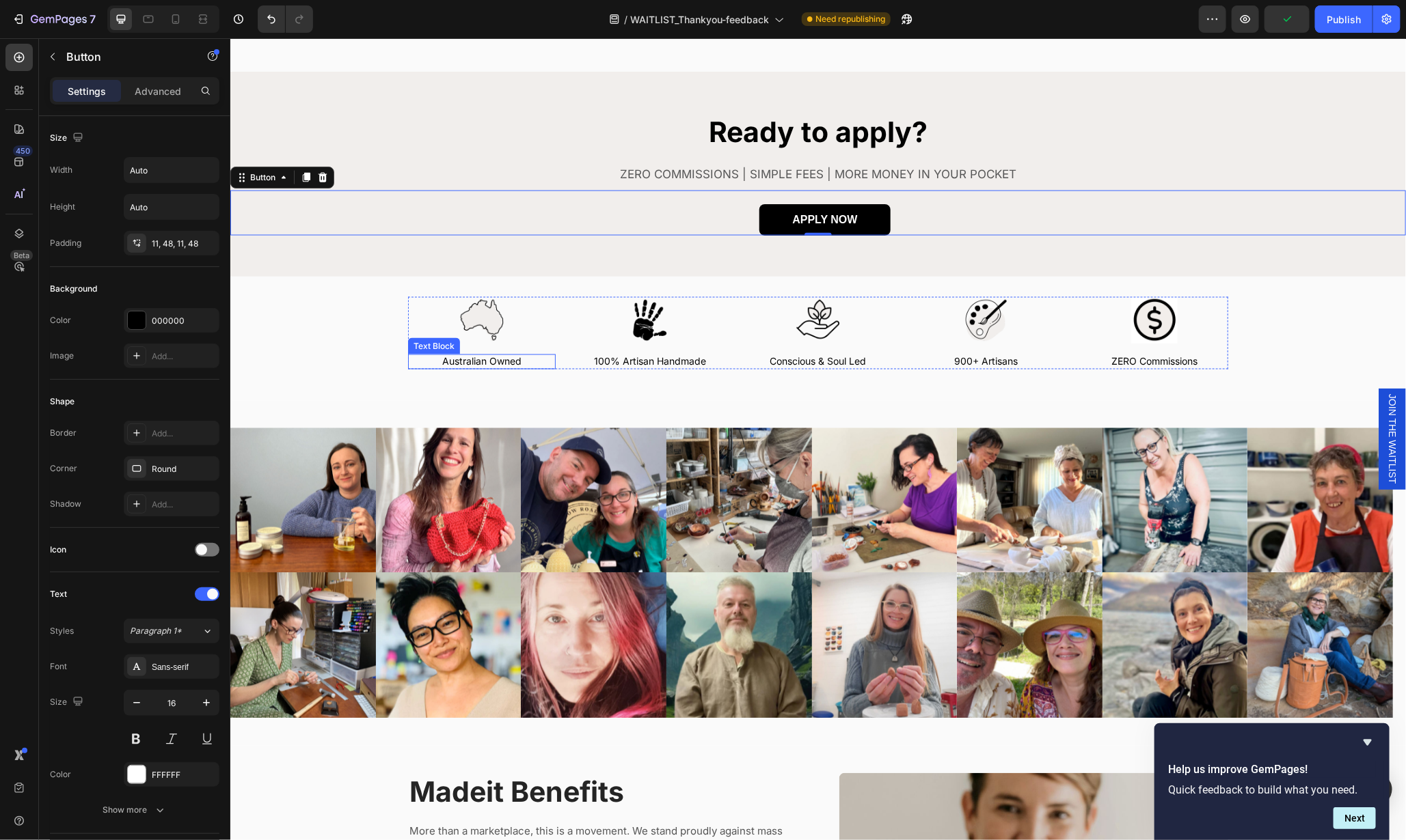
click at [508, 355] on p "Australian Owned" at bounding box center [481, 362] width 145 height 12
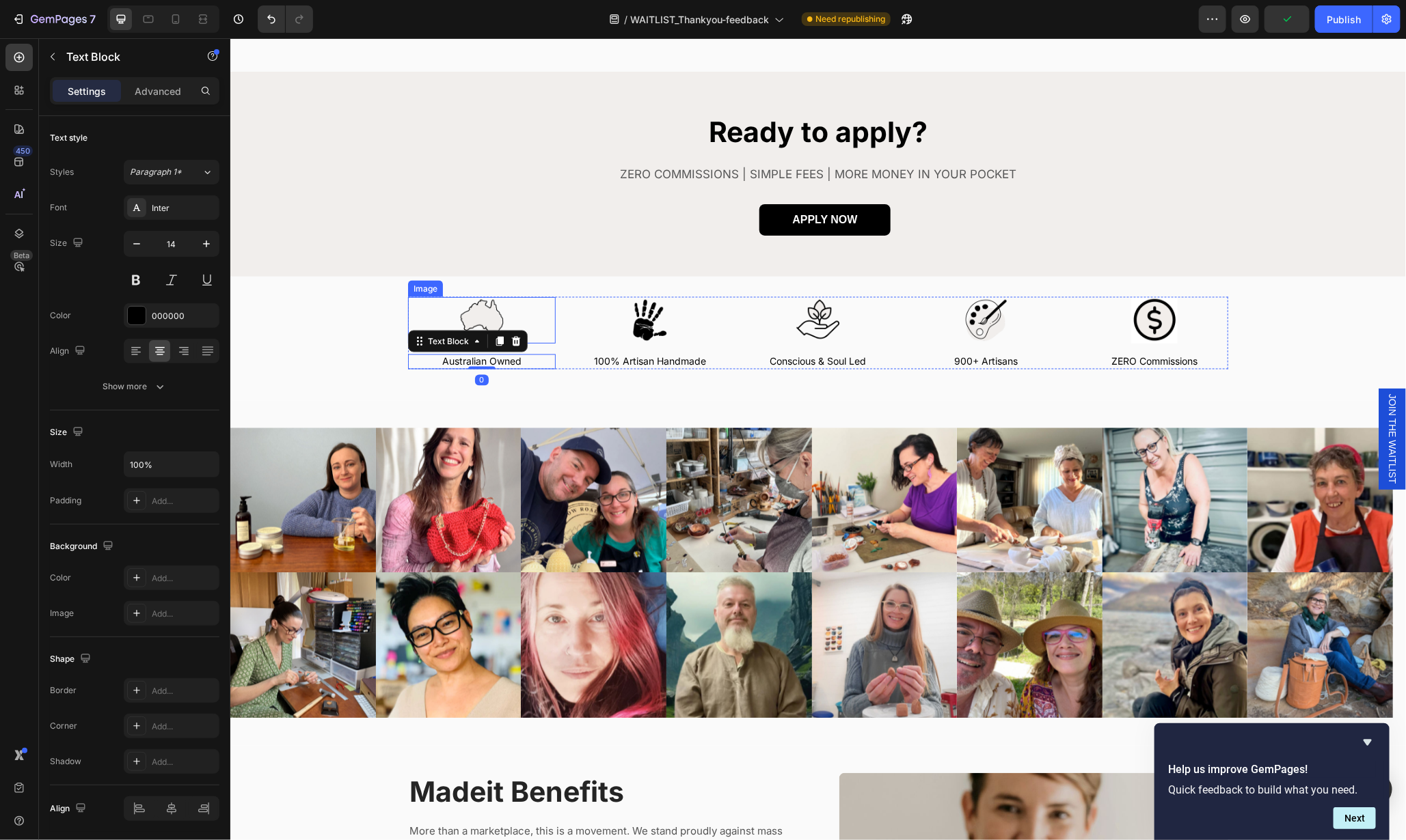
click at [501, 310] on div at bounding box center [481, 319] width 148 height 47
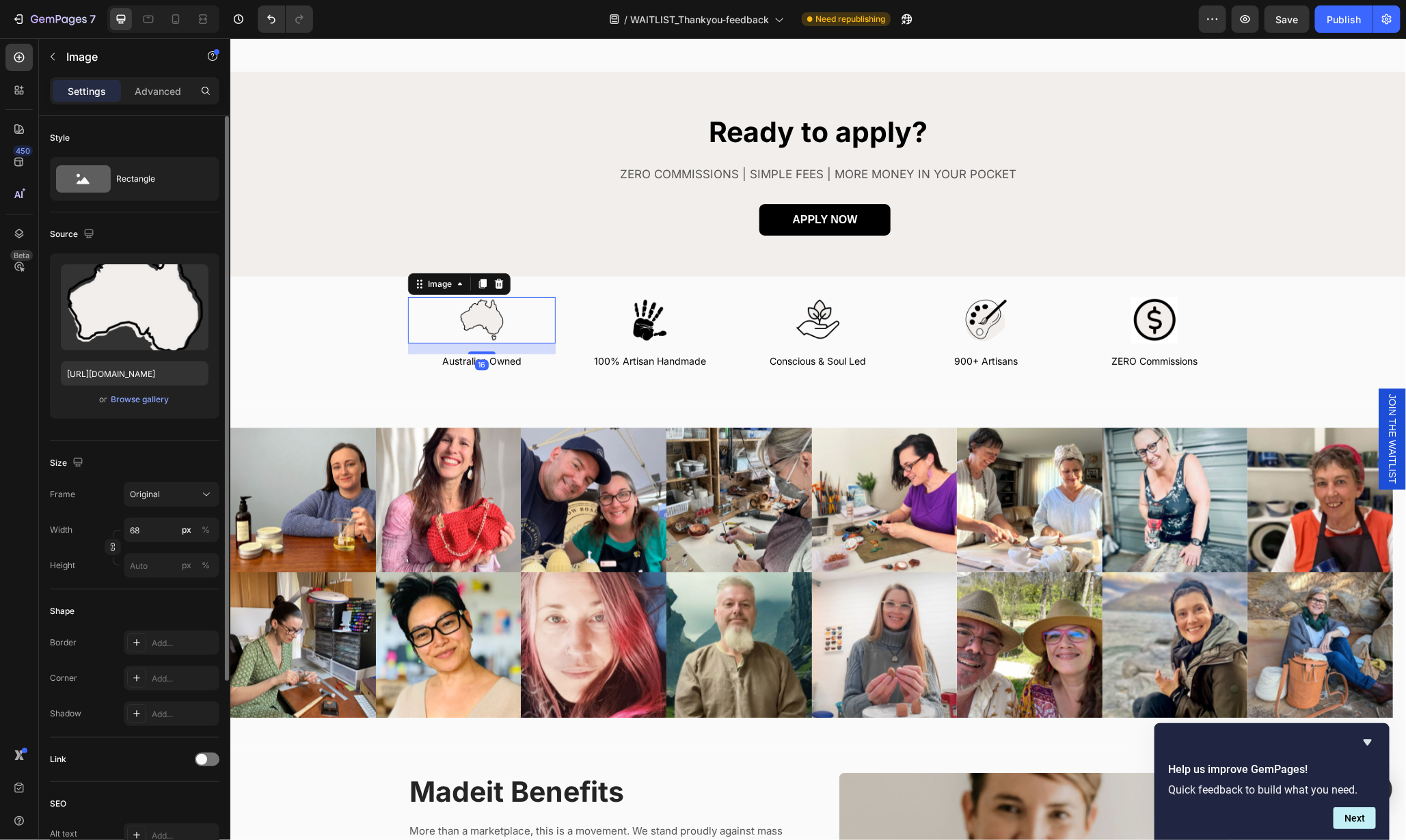
scroll to position [266, 0]
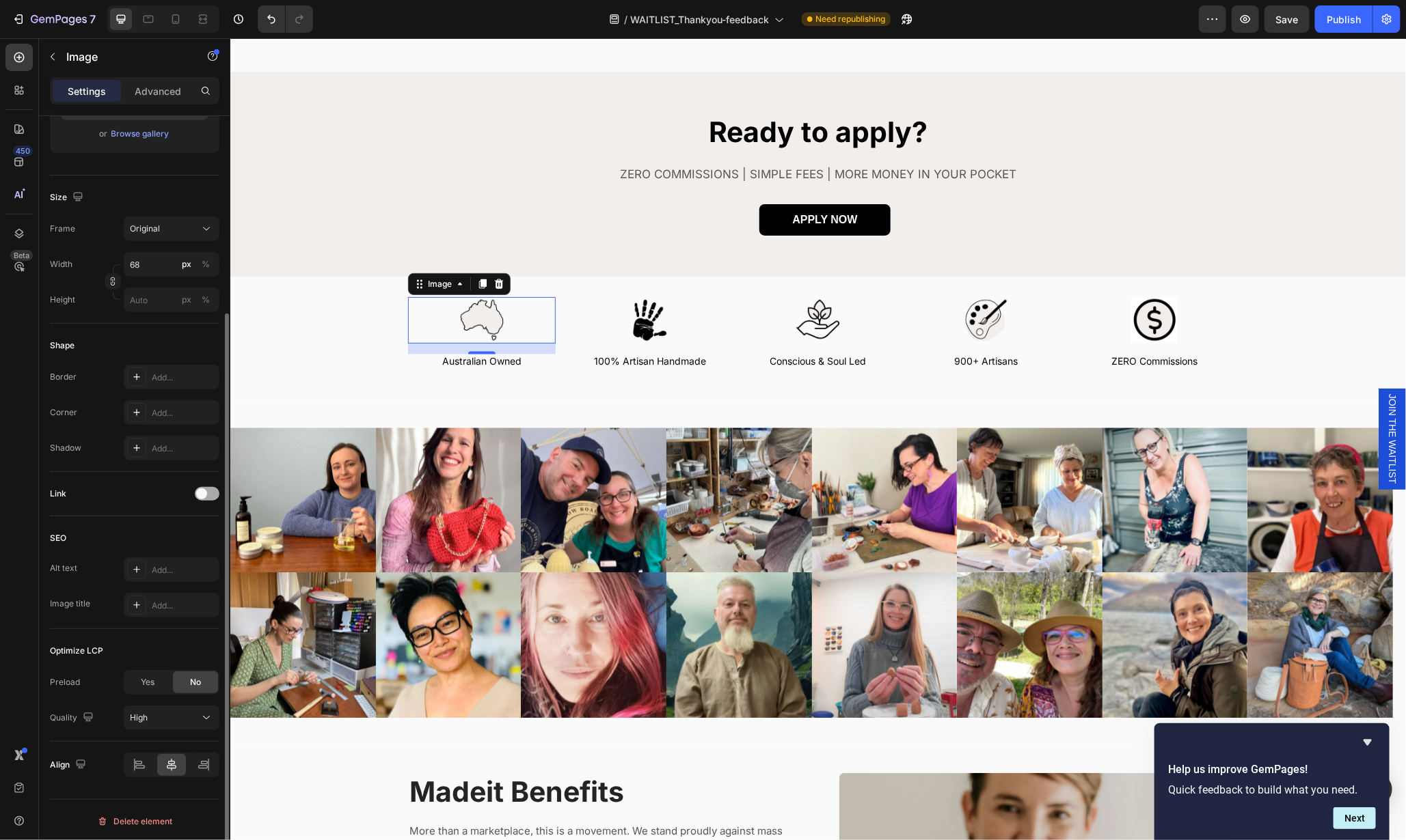
click at [206, 491] on span at bounding box center [202, 494] width 11 height 11
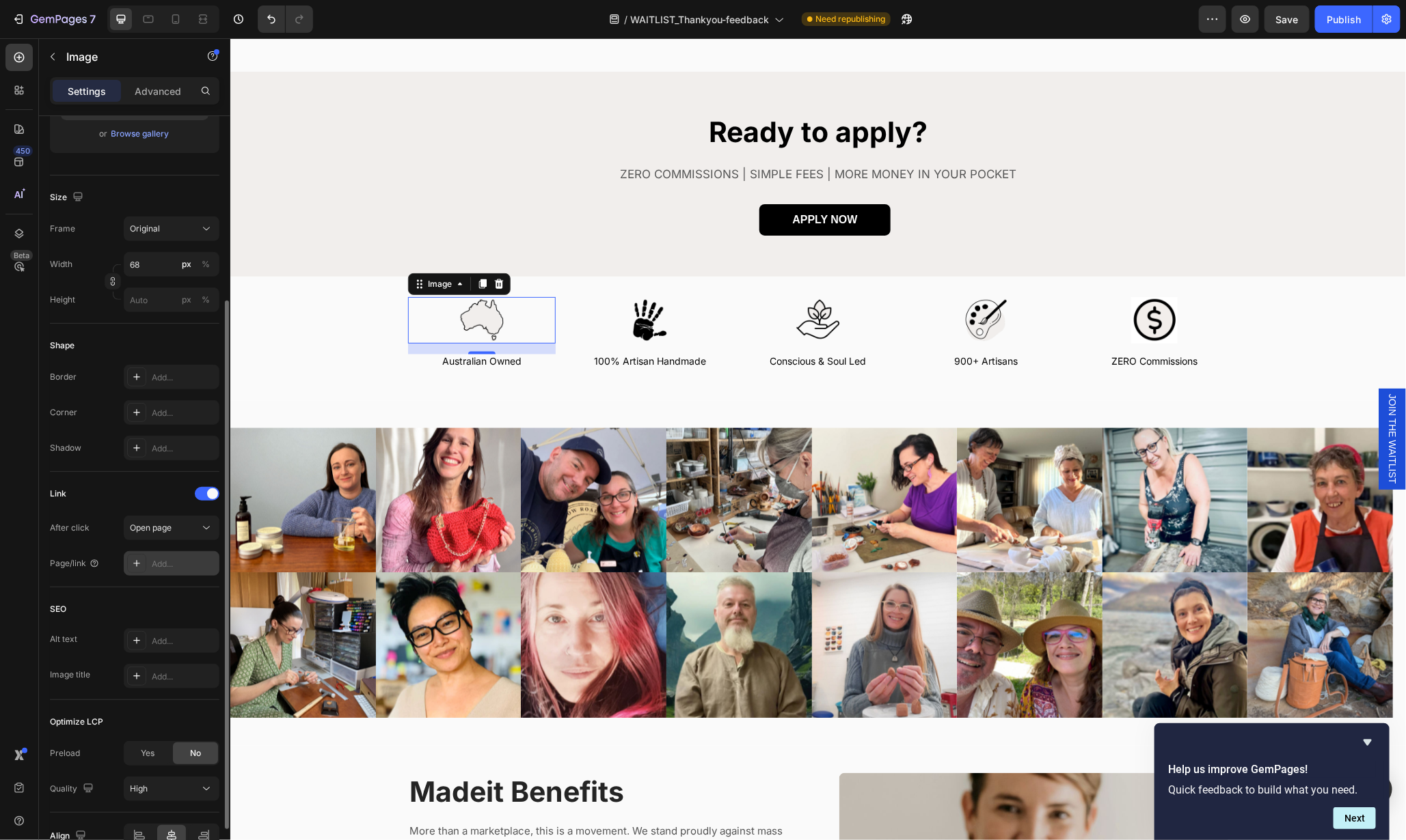
click at [167, 563] on div "Add..." at bounding box center [184, 564] width 65 height 12
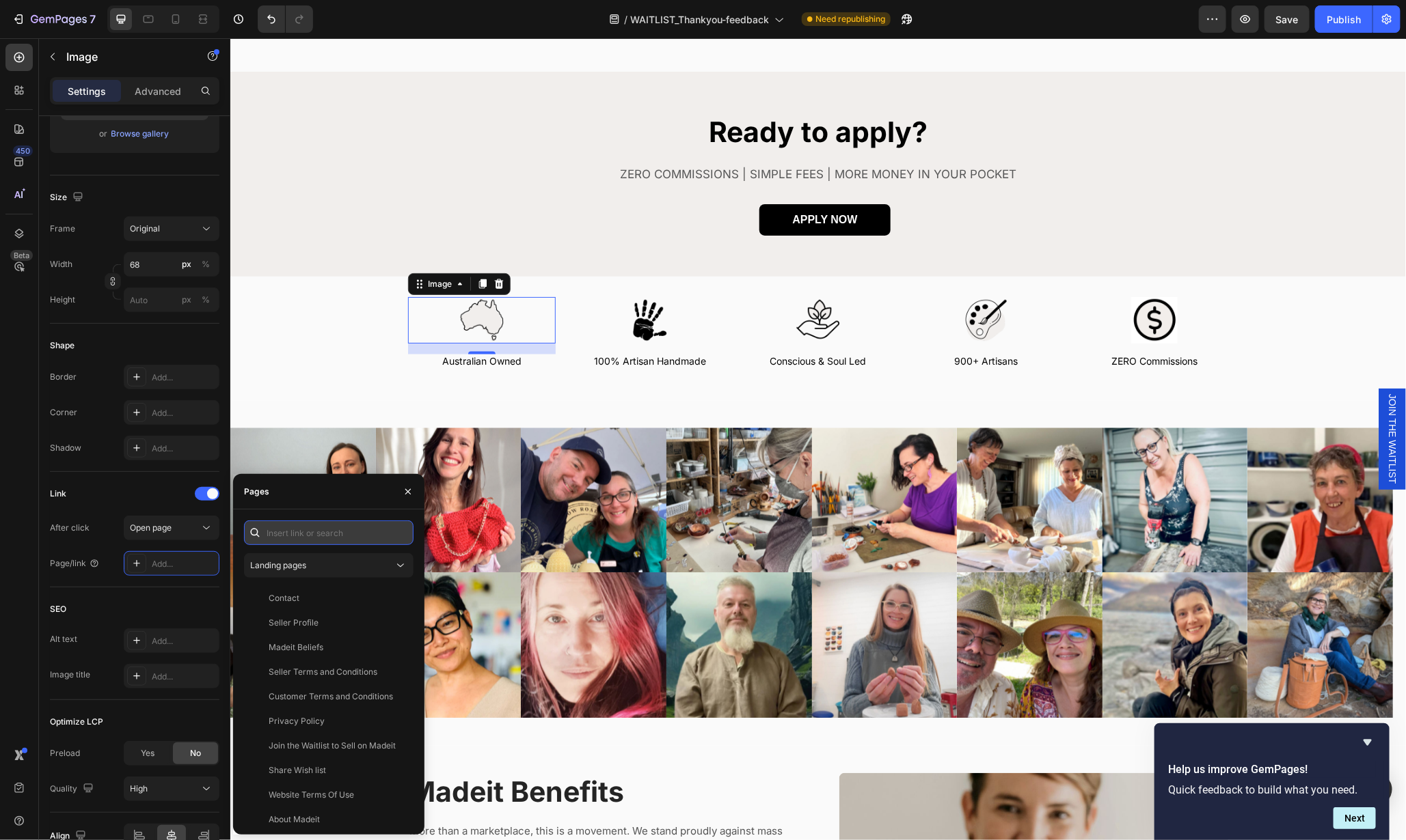
click at [312, 535] on input "text" at bounding box center [329, 533] width 170 height 25
paste input "https://madeit.com.au/pages/about"
type input "https://madeit.com.au/pages/about"
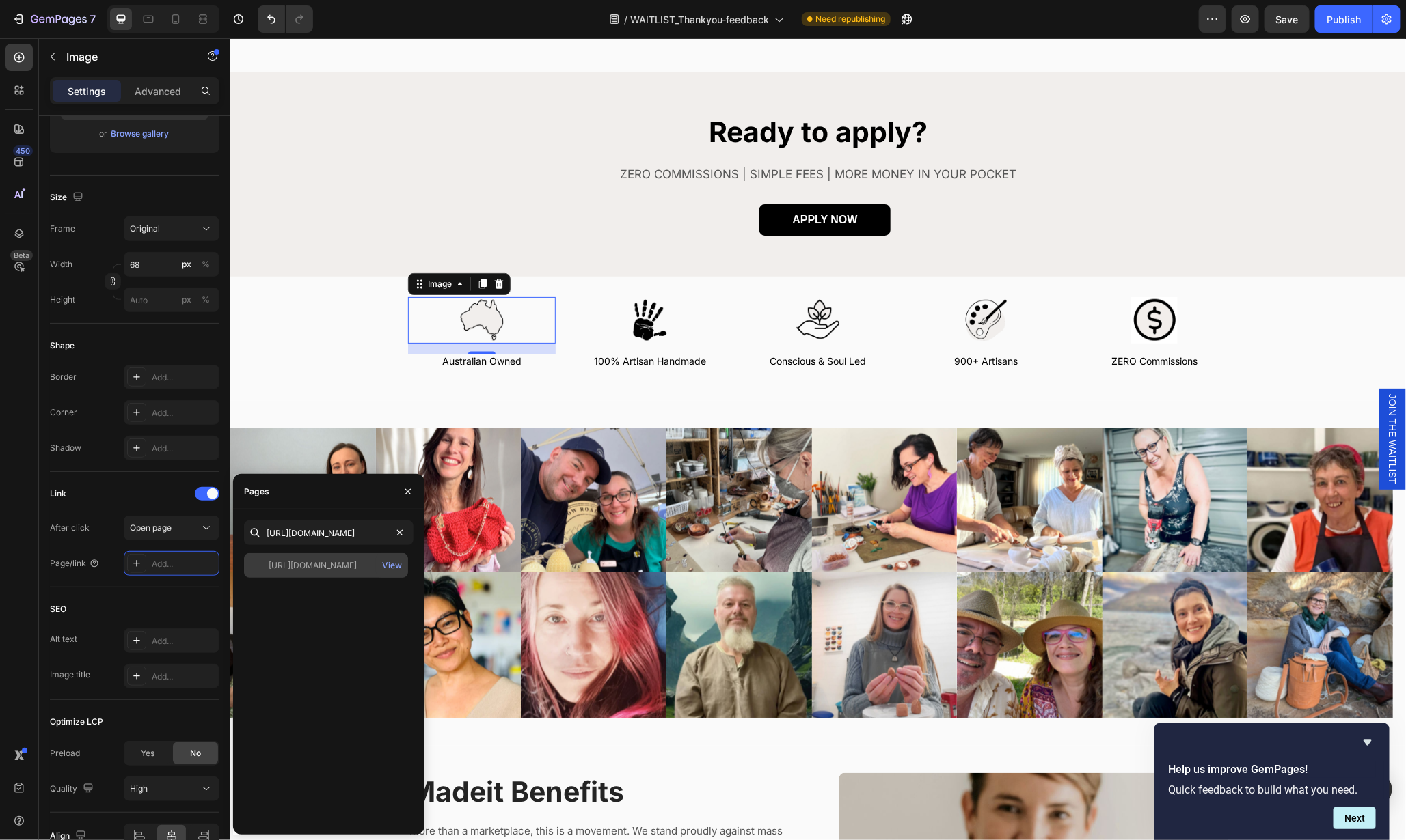
click at [339, 565] on div "https://madeit.com.au/pages/about" at bounding box center [313, 566] width 88 height 12
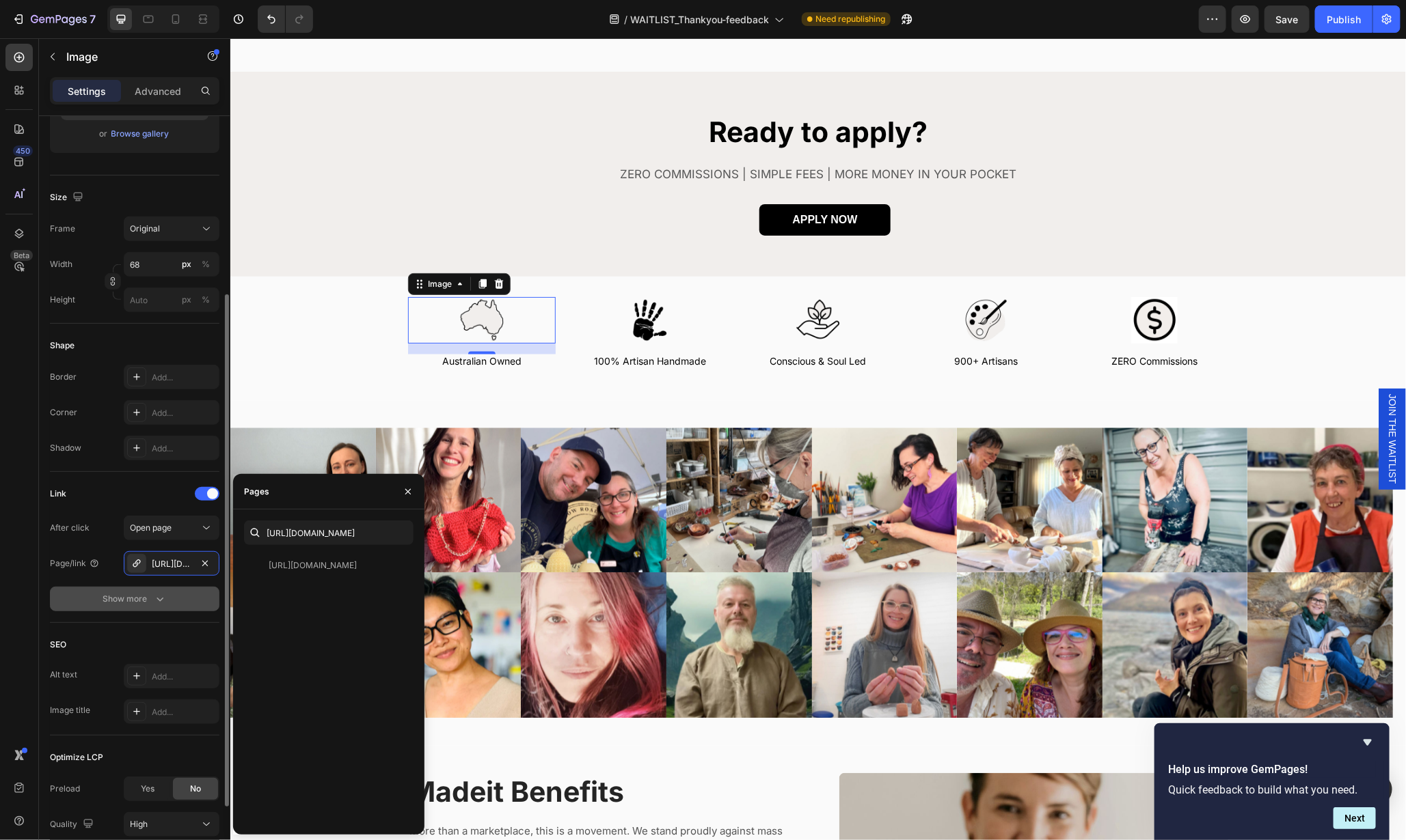
click at [121, 597] on div "Show more" at bounding box center [135, 599] width 64 height 13
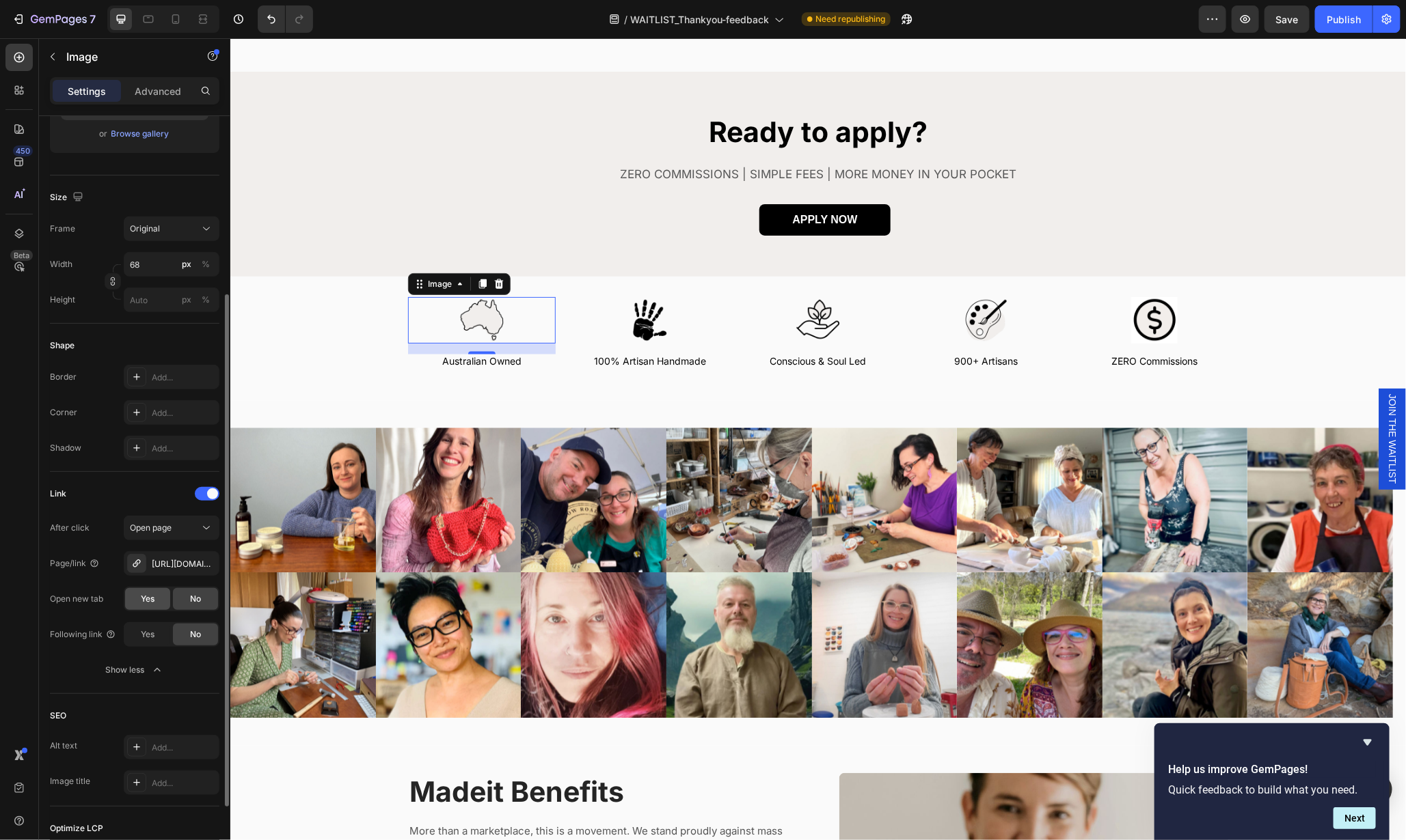
click at [155, 598] on div "Yes" at bounding box center [147, 599] width 45 height 22
click at [683, 323] on div at bounding box center [649, 319] width 148 height 47
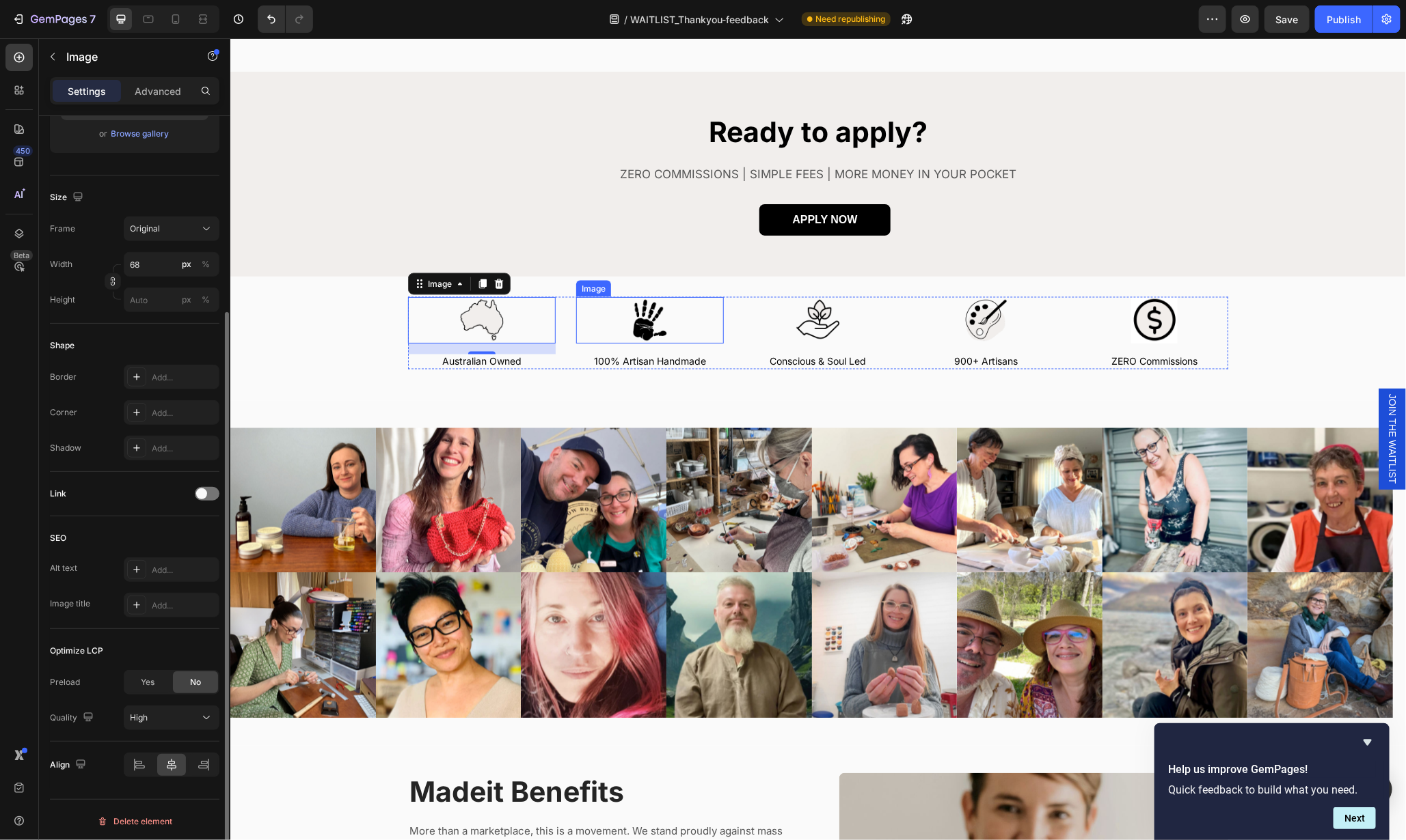
scroll to position [265, 0]
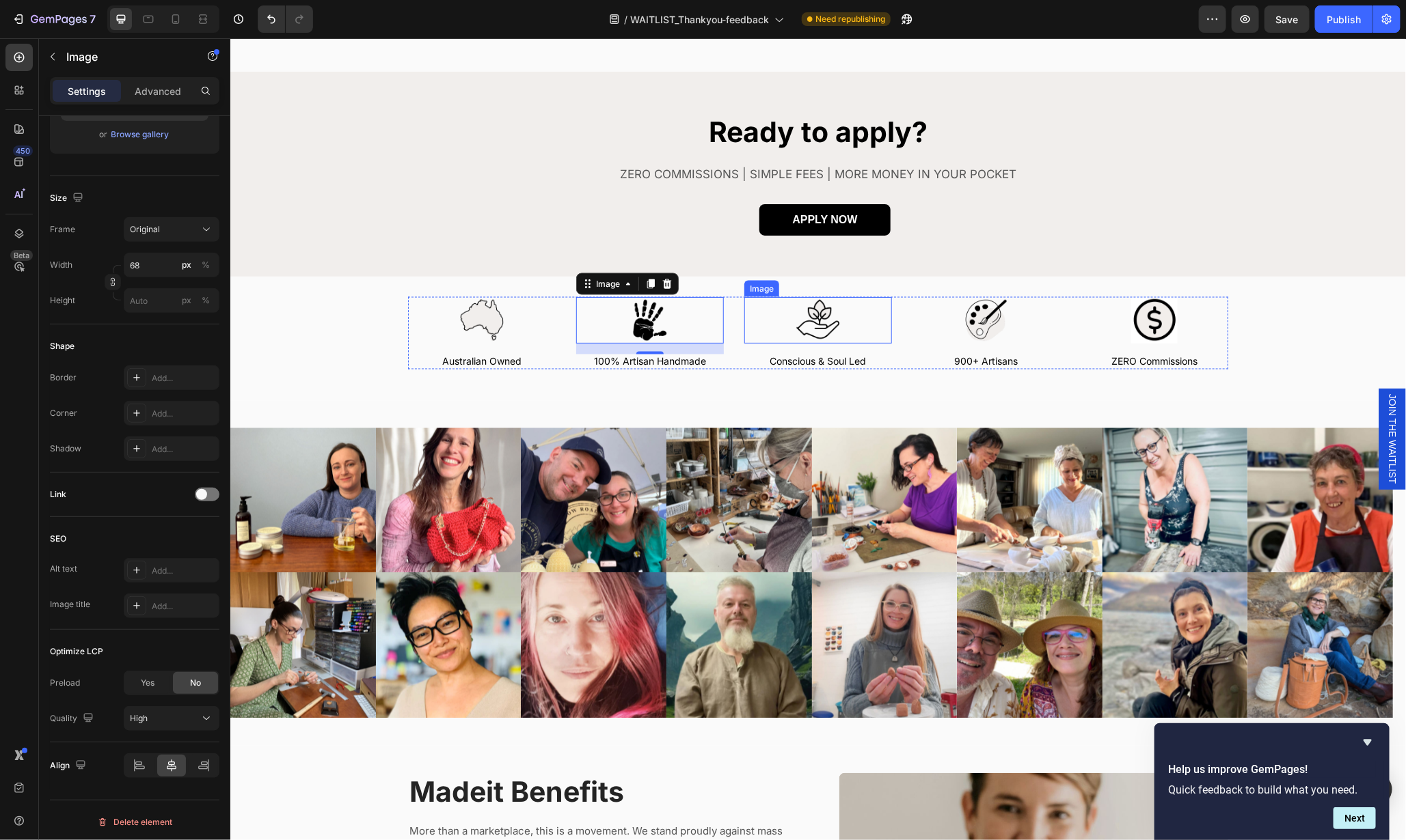
click at [850, 320] on div at bounding box center [817, 319] width 148 height 47
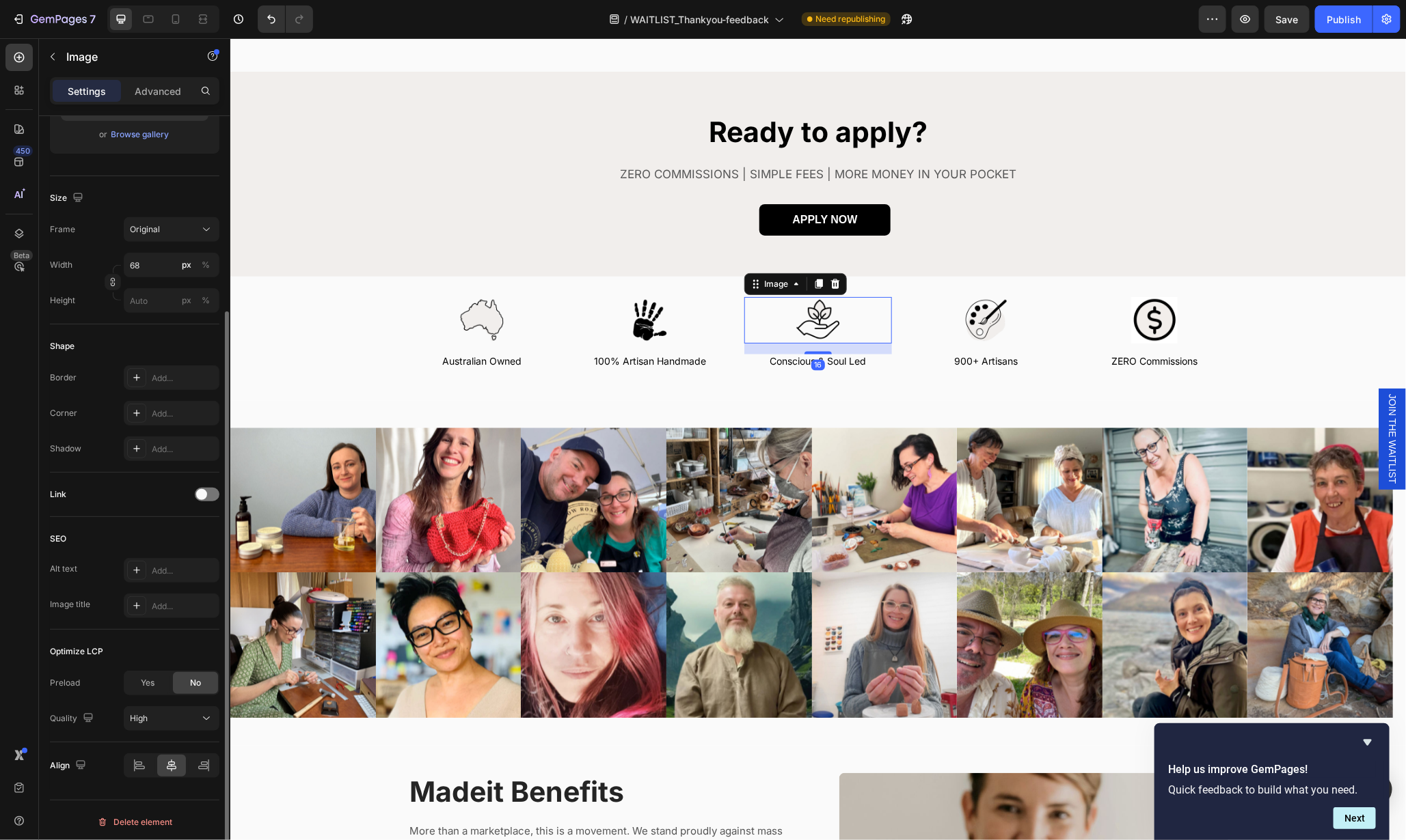
scroll to position [264, 0]
click at [210, 492] on div at bounding box center [207, 495] width 25 height 13
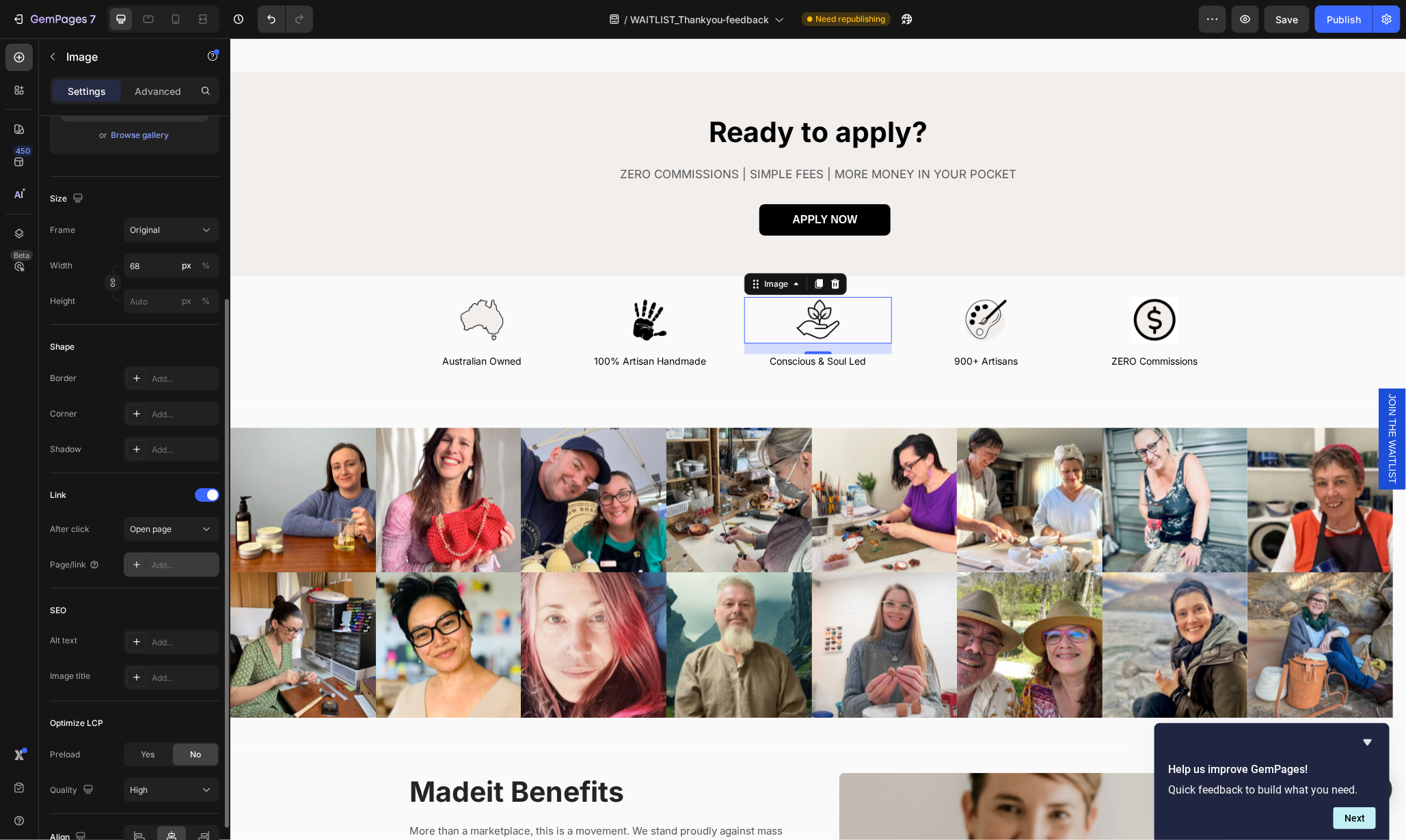
click at [199, 565] on div "Add..." at bounding box center [184, 566] width 65 height 12
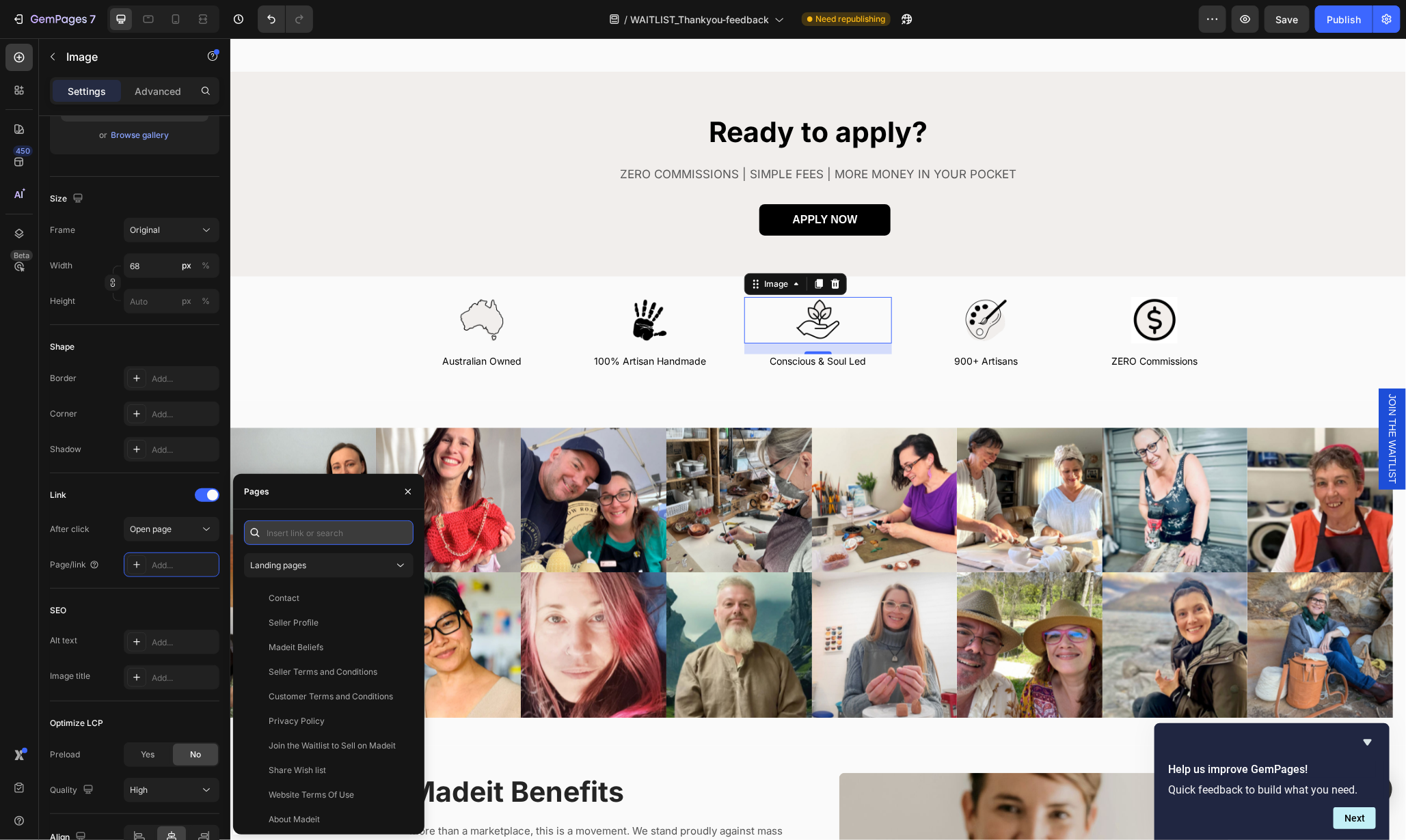
click at [292, 537] on input "text" at bounding box center [329, 533] width 170 height 25
paste input "https://madeit.com.au/pages/a-world-with-less-waste-and-more-wonder"
type input "https://madeit.com.au/pages/a-world-with-less-waste-and-more-wonder"
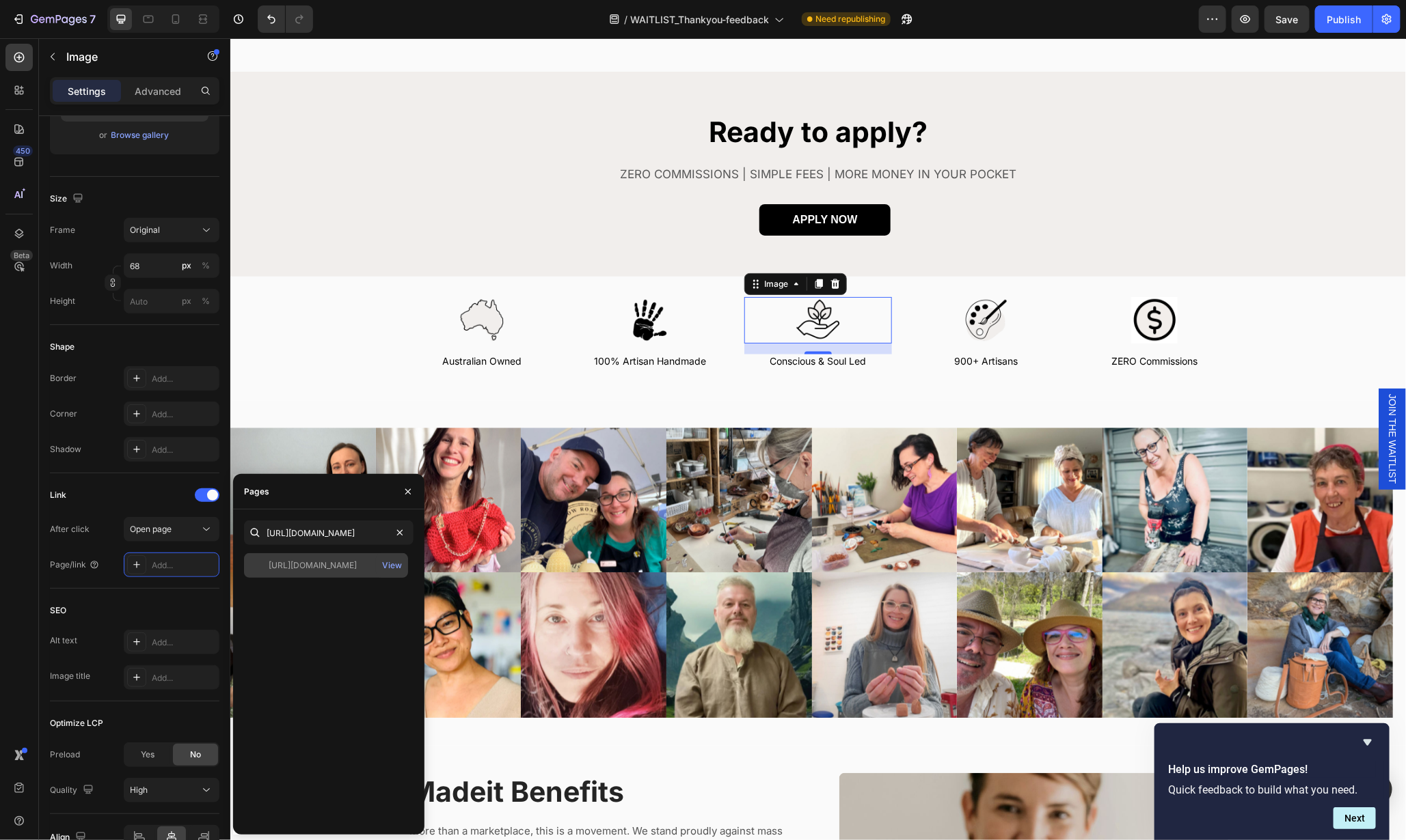
click at [325, 564] on div "https://madeit.com.au/pages/a-world-with-less-waste-and-more-wonder" at bounding box center [313, 566] width 88 height 12
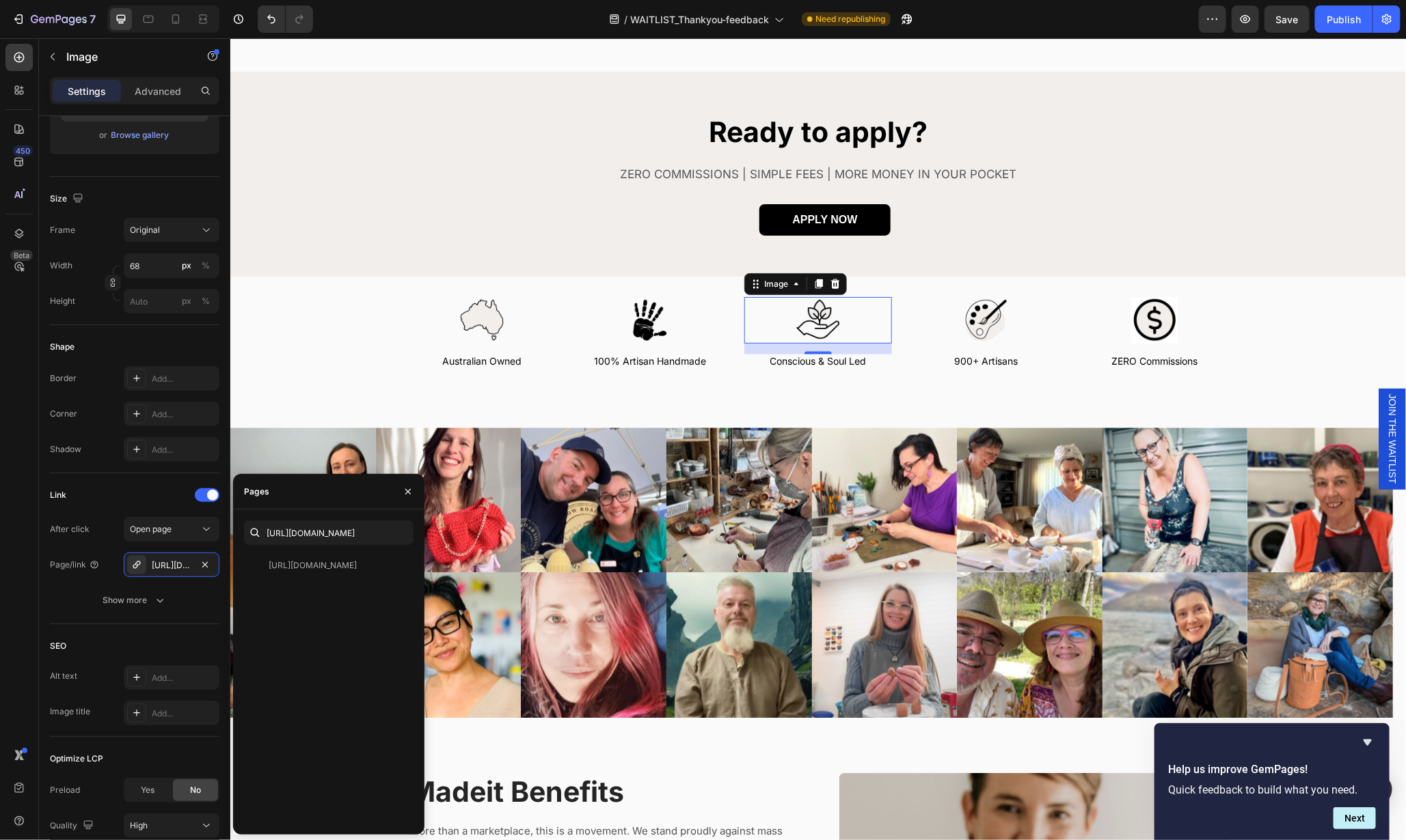
scroll to position [0, 0]
click at [141, 599] on div "Show more" at bounding box center [135, 600] width 64 height 13
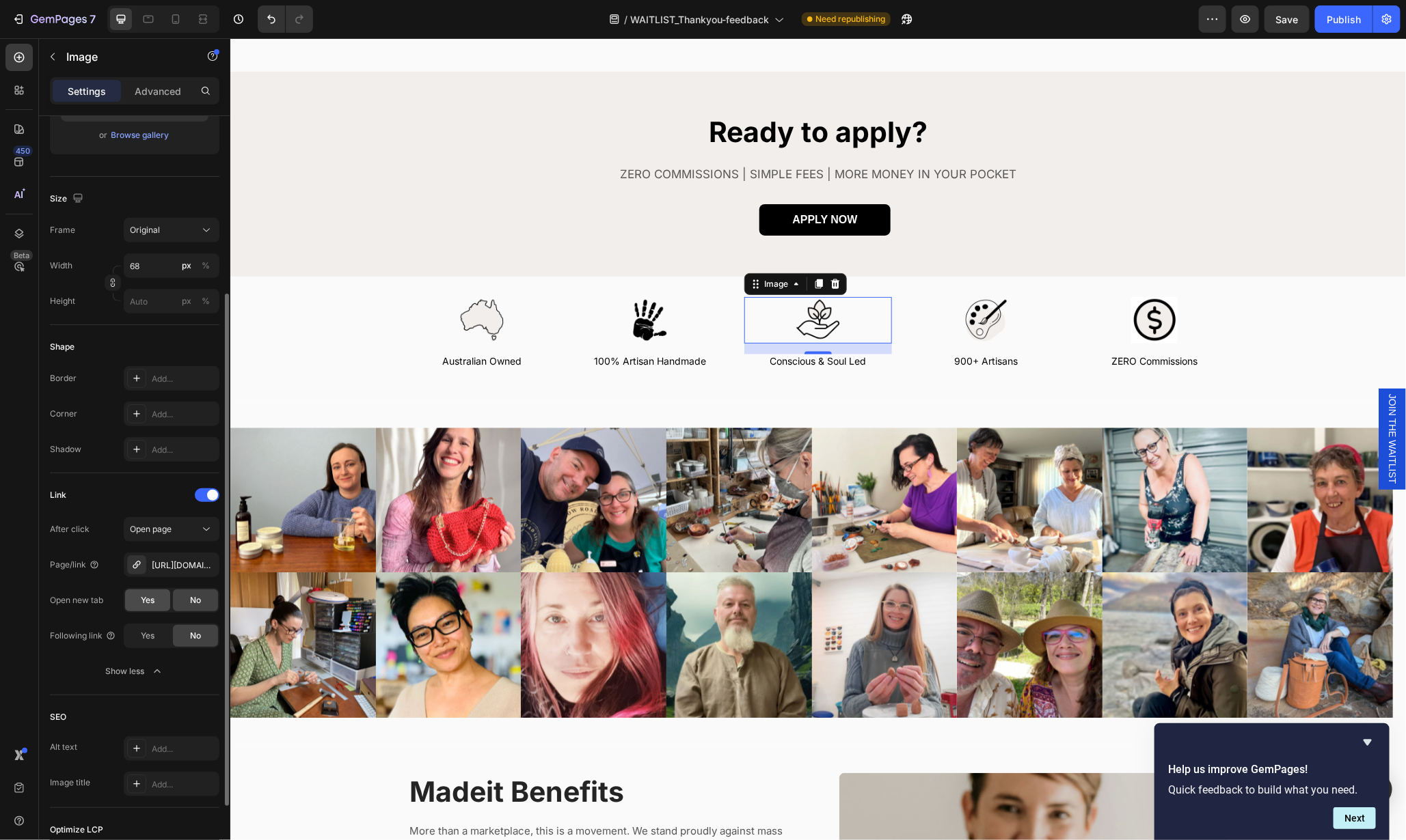
click at [150, 599] on span "Yes" at bounding box center [147, 600] width 13 height 12
click at [1007, 312] on div at bounding box center [985, 319] width 148 height 47
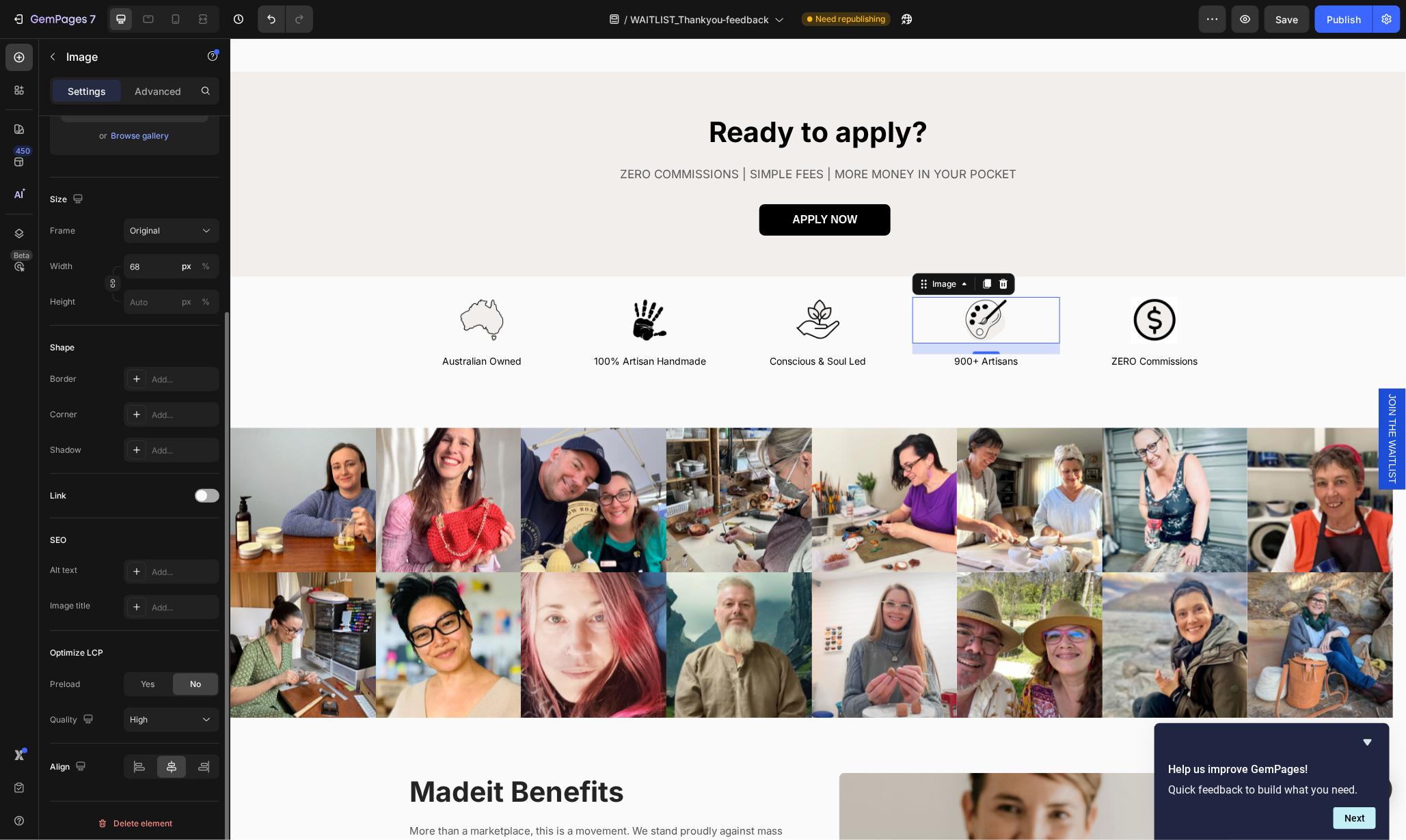
click at [198, 495] on span at bounding box center [202, 496] width 11 height 11
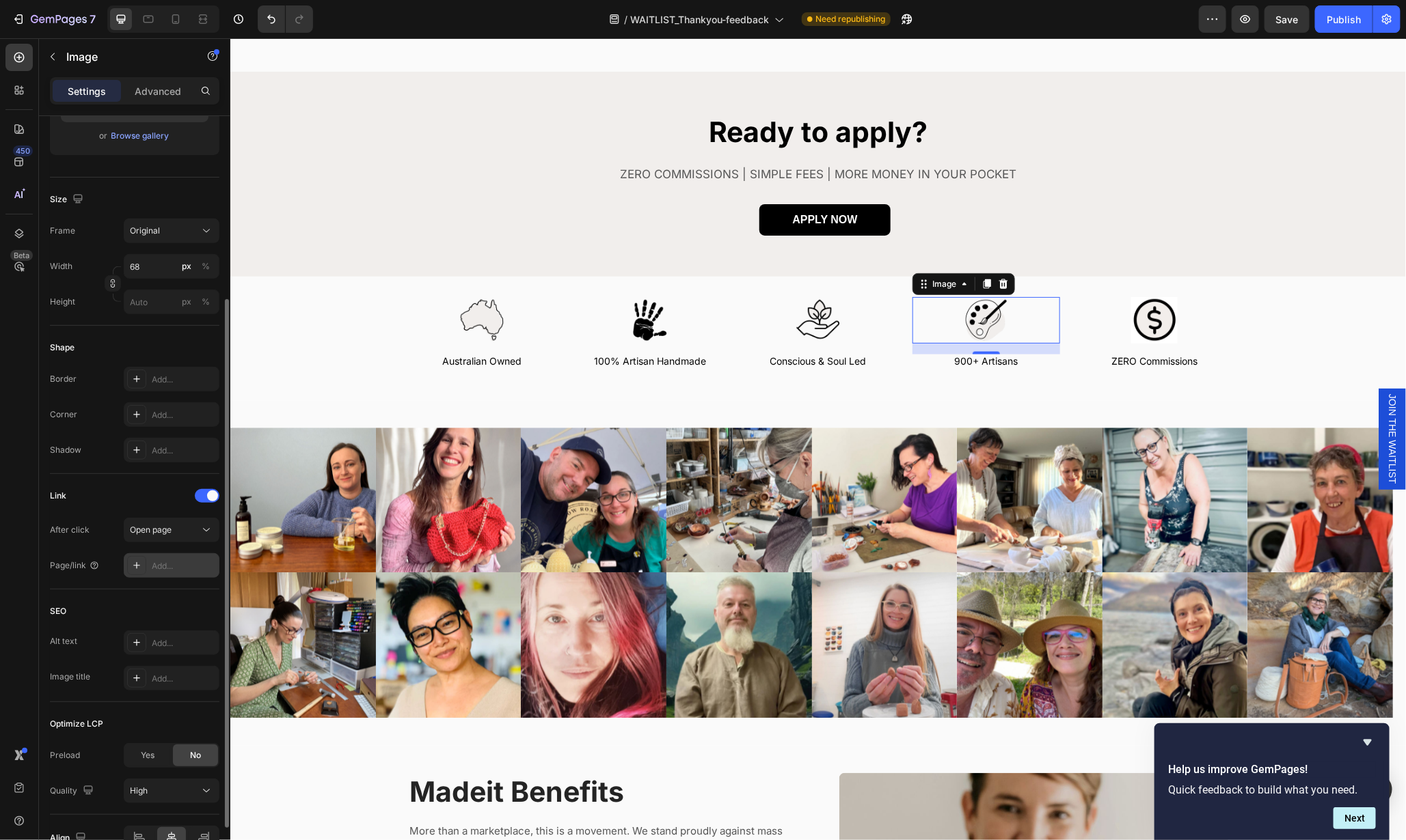
click at [179, 567] on div "Add..." at bounding box center [184, 567] width 65 height 12
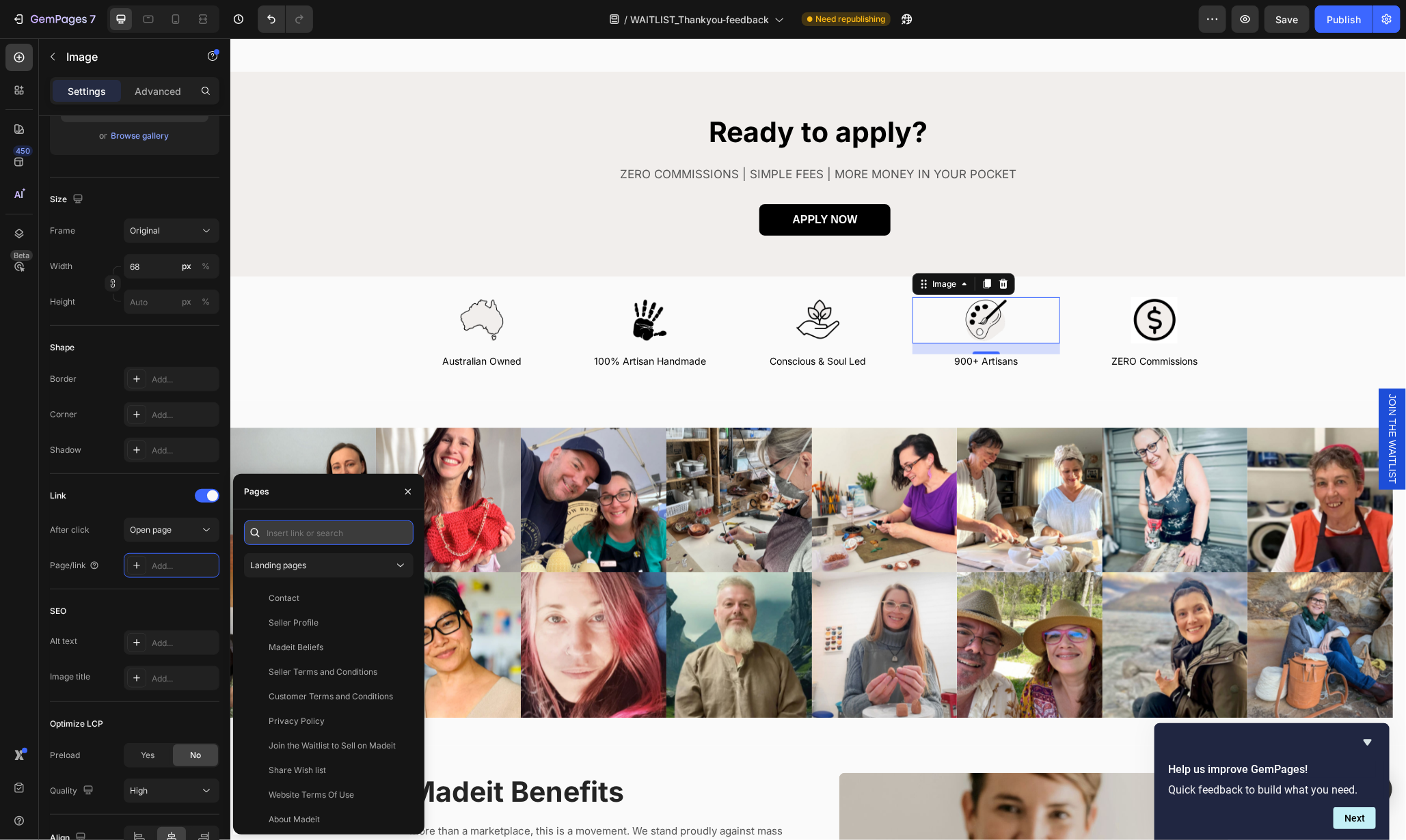
click at [313, 531] on input "text" at bounding box center [329, 533] width 170 height 25
paste input "https://madeit.com.au/blogs/meet-the-artist"
type input "https://madeit.com.au/blogs/meet-the-artist"
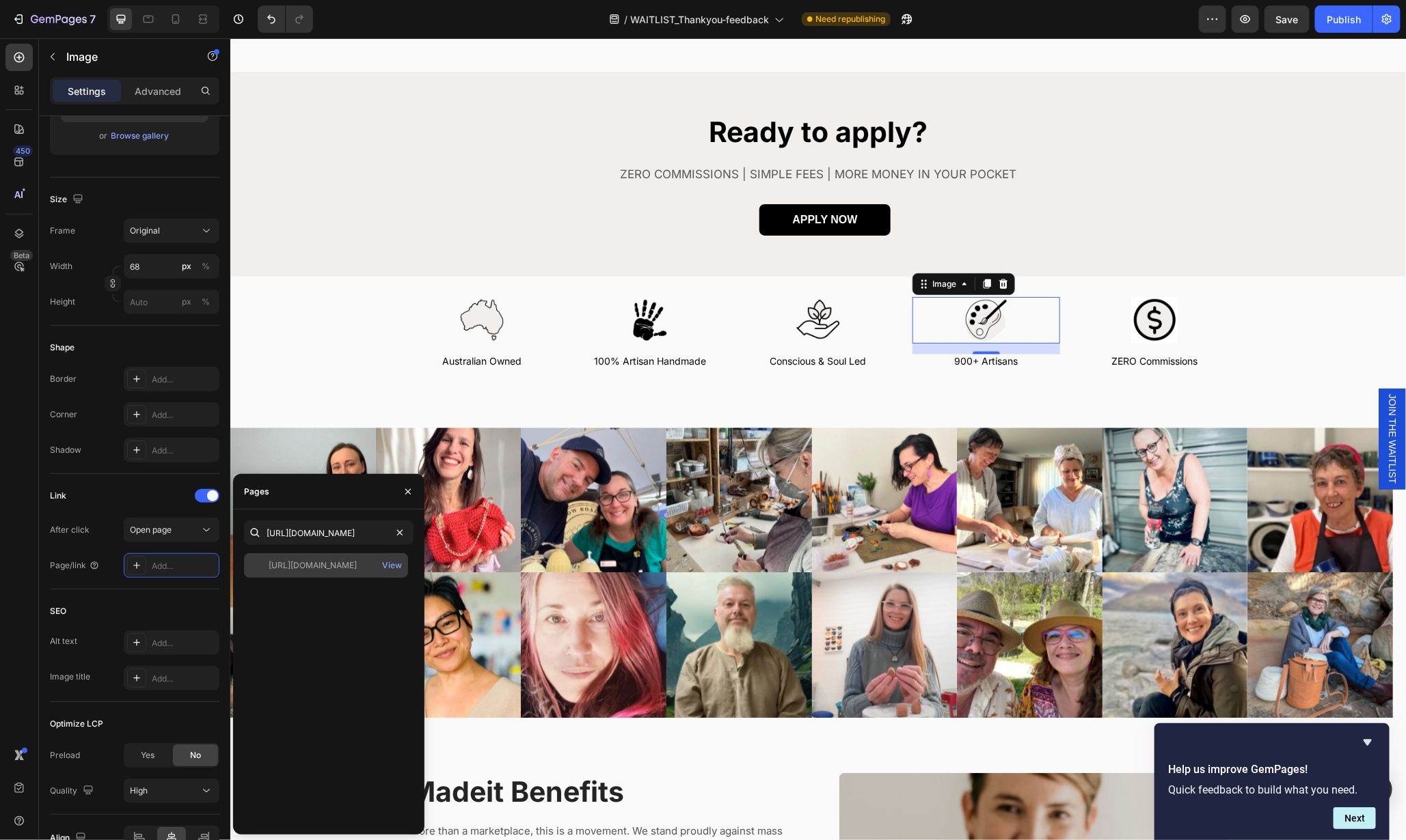
click at [335, 573] on div "https://madeit.com.au/blogs/meet-the-artist View" at bounding box center [325, 566] width 164 height 25
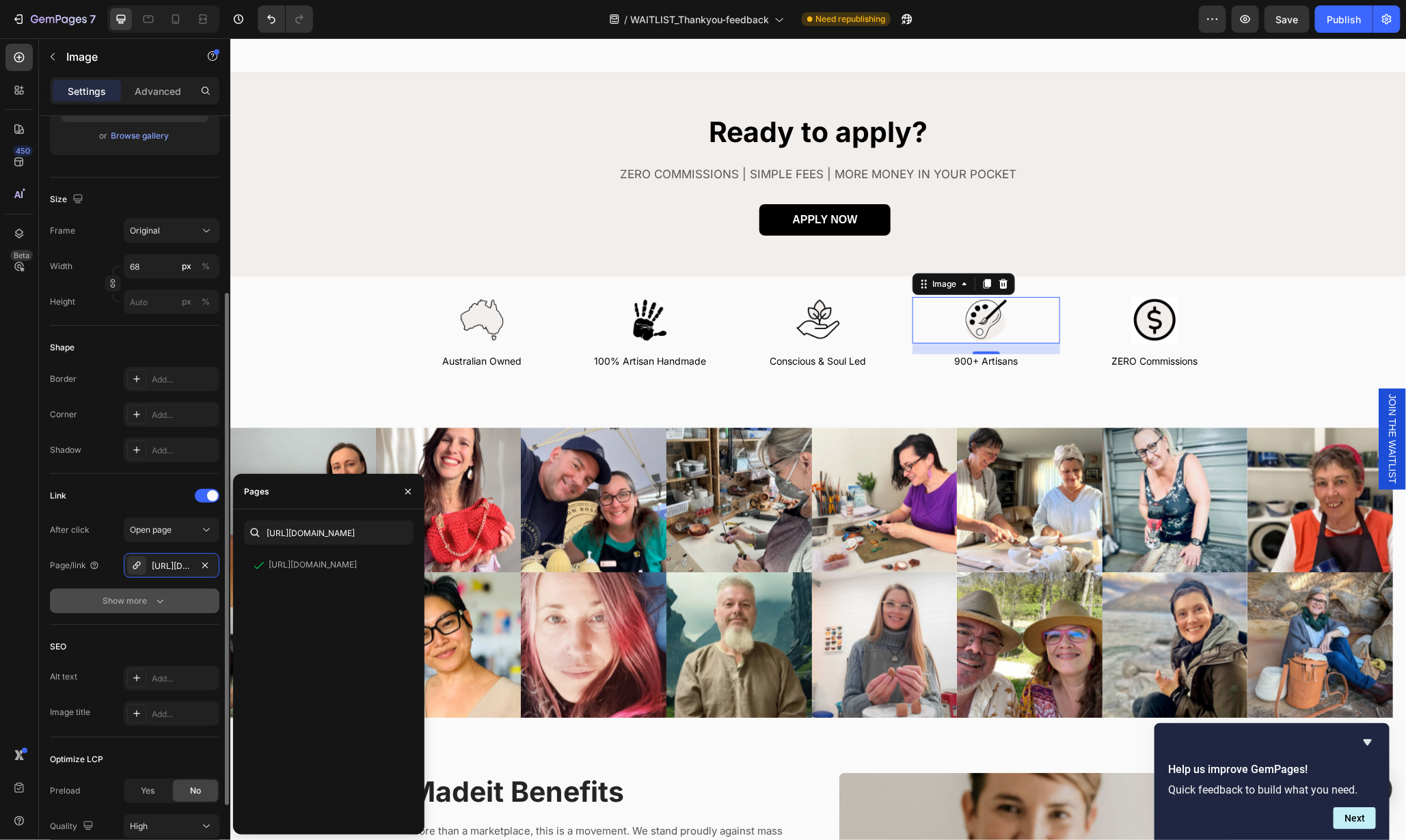
click at [154, 596] on icon "button" at bounding box center [159, 600] width 13 height 13
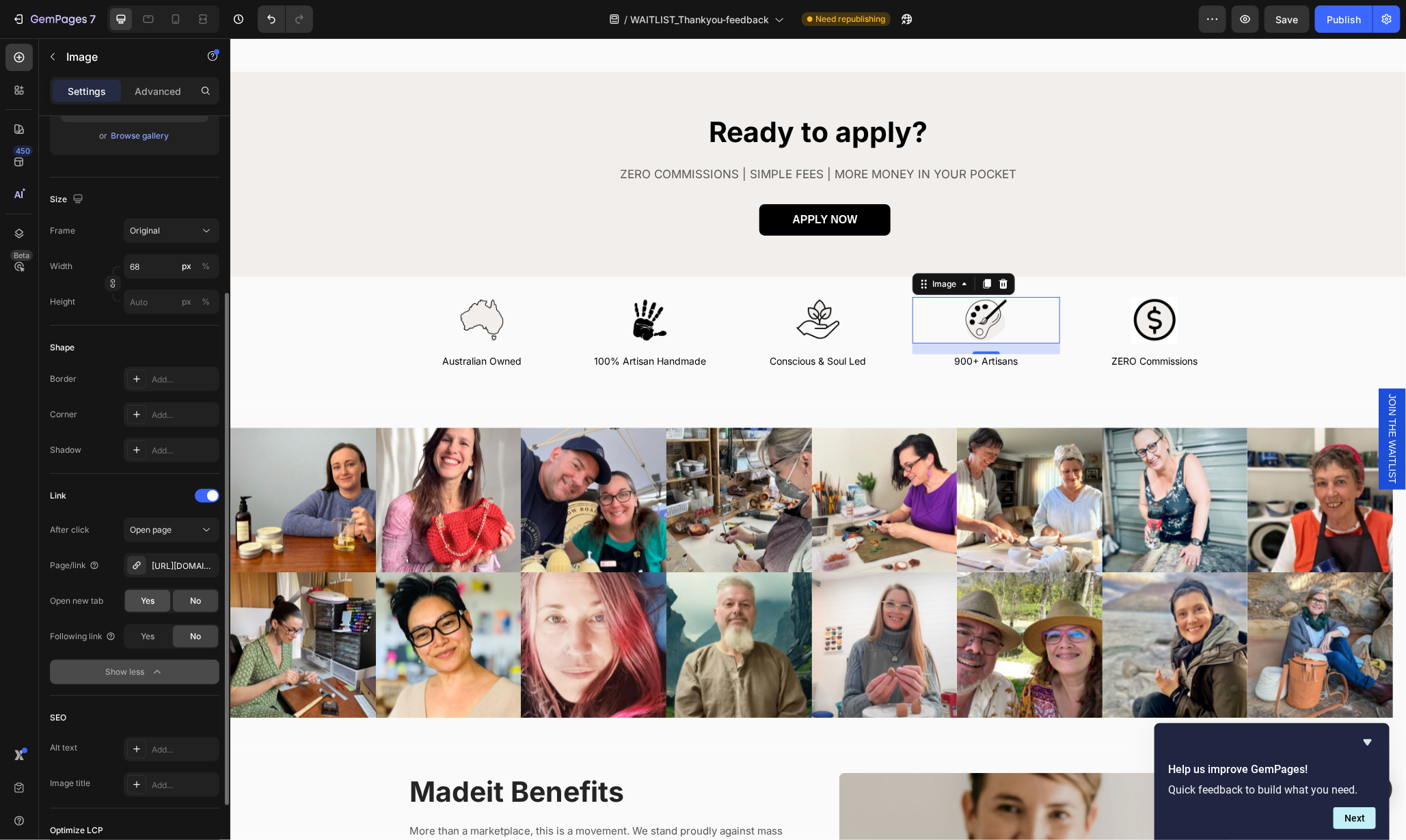
click at [148, 604] on span "Yes" at bounding box center [147, 601] width 13 height 12
click at [1110, 308] on div at bounding box center [1153, 319] width 148 height 47
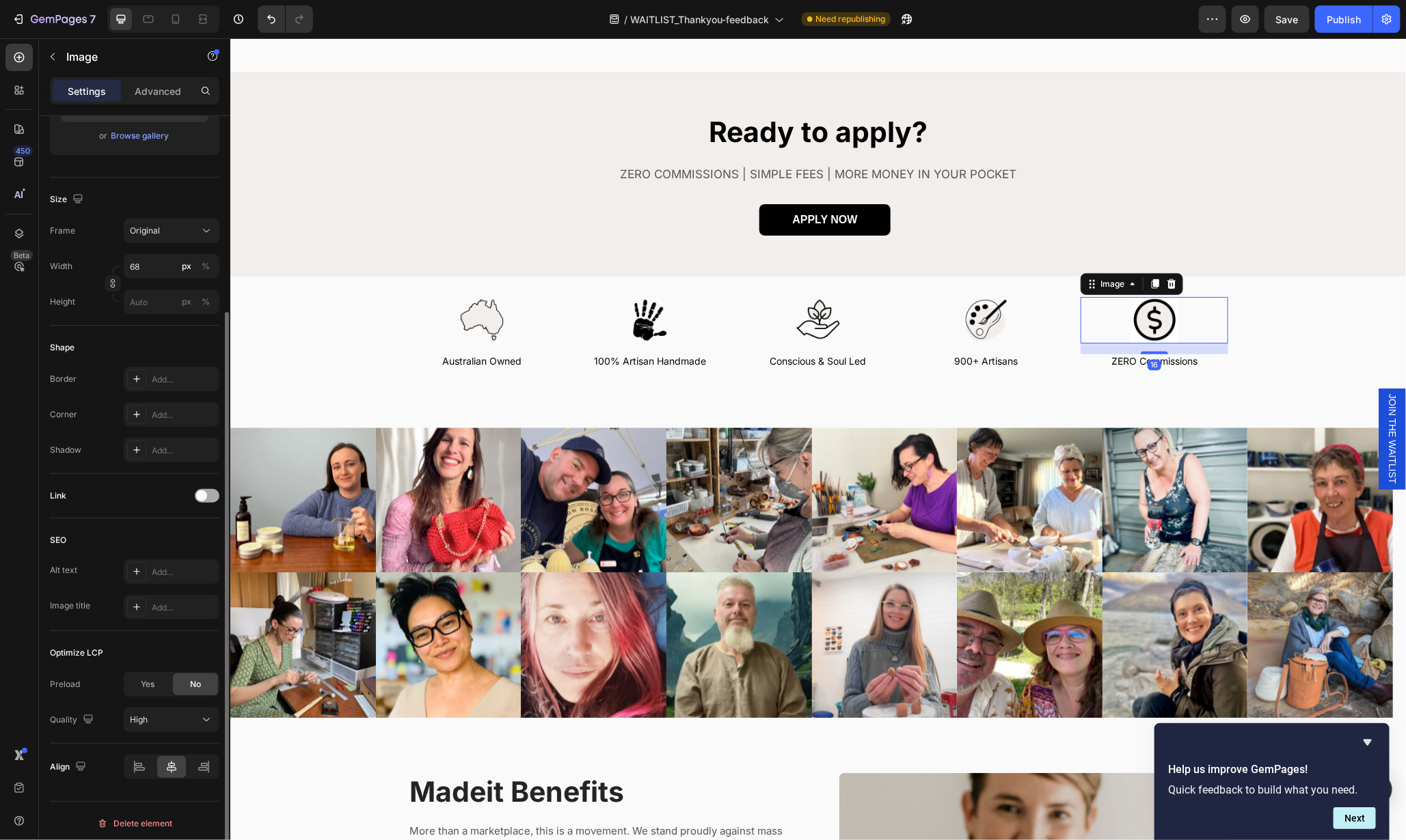
click at [212, 492] on div at bounding box center [207, 495] width 25 height 13
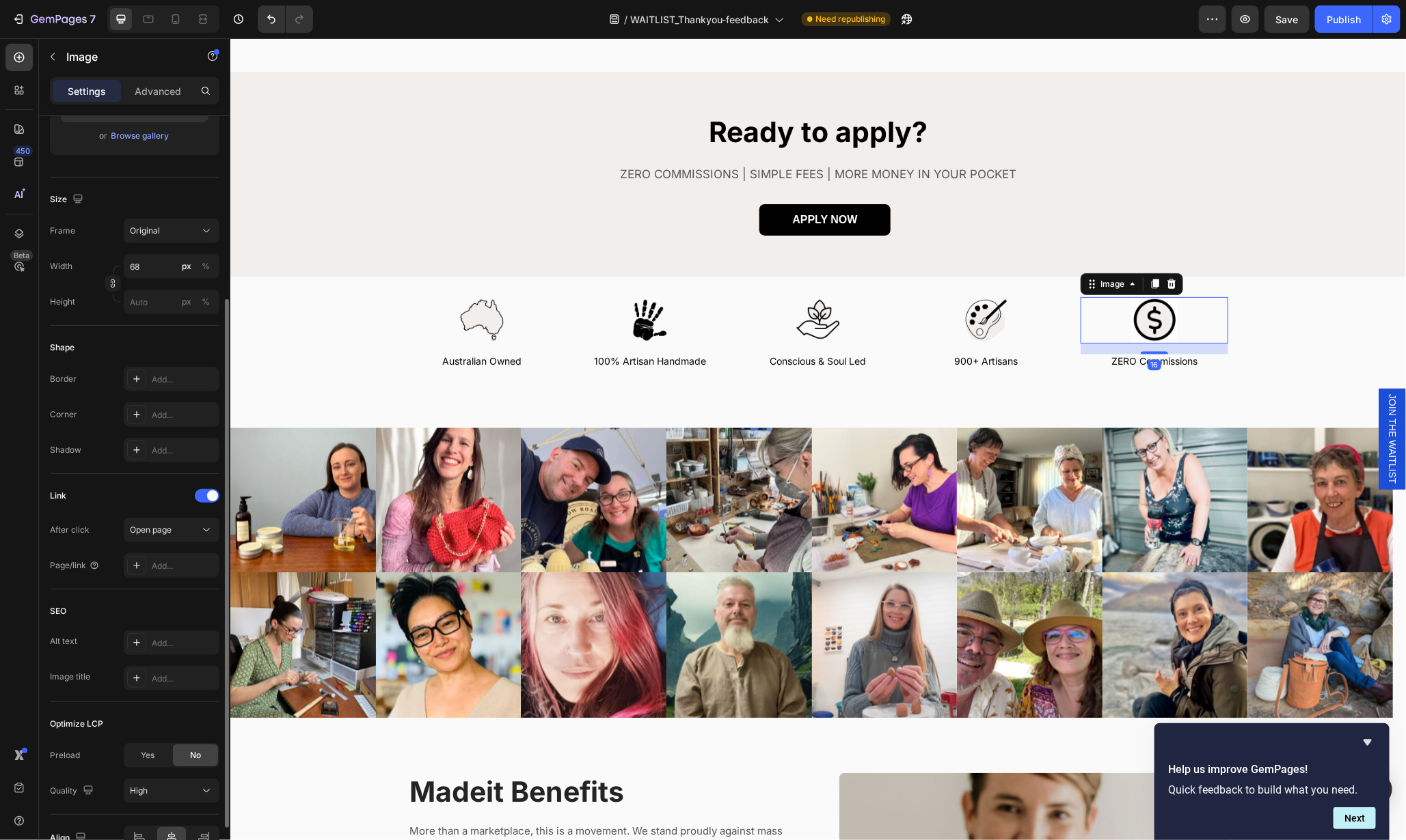
click at [185, 531] on div "Open page" at bounding box center [164, 531] width 70 height 12
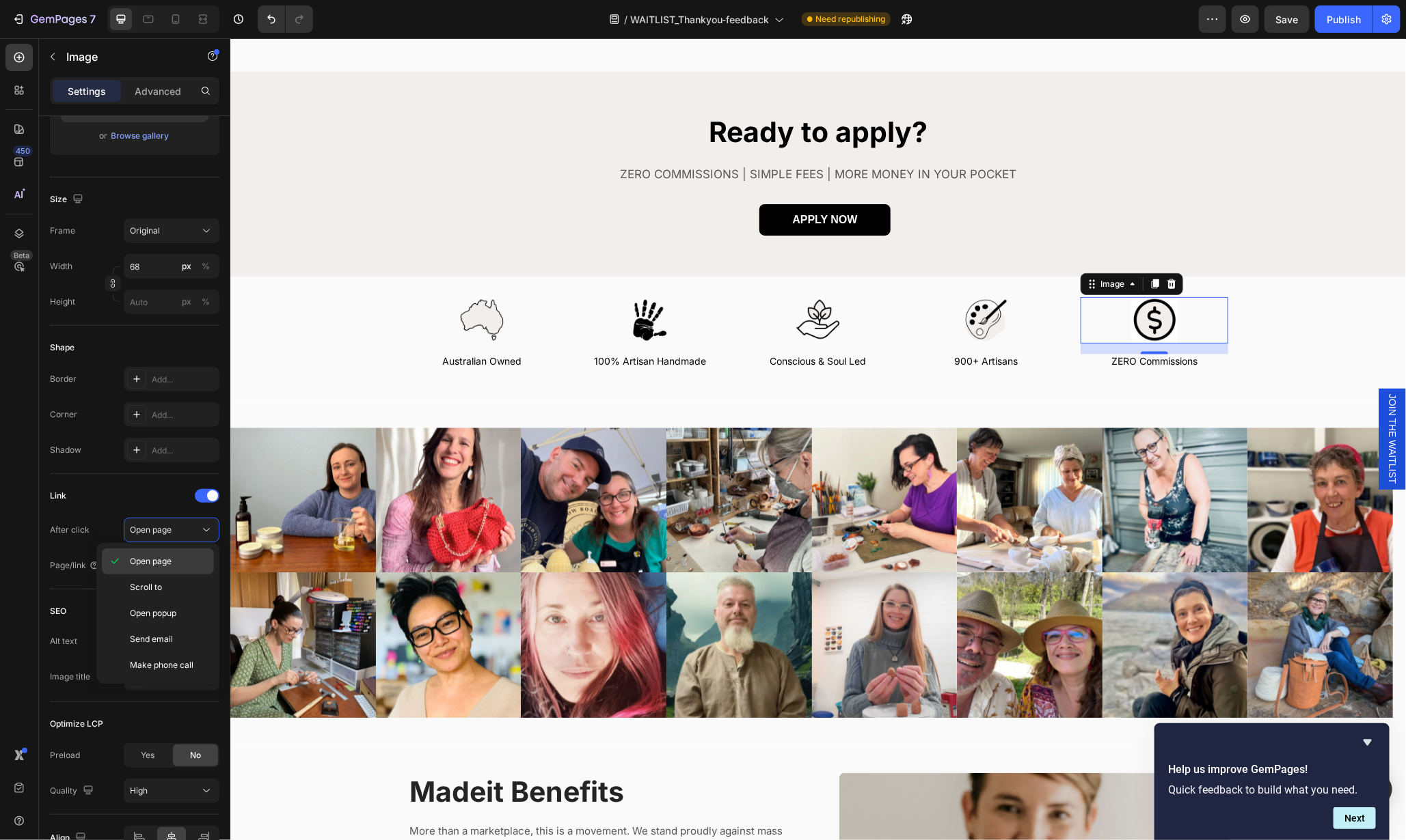
click at [164, 567] on span "Open page" at bounding box center [150, 561] width 42 height 12
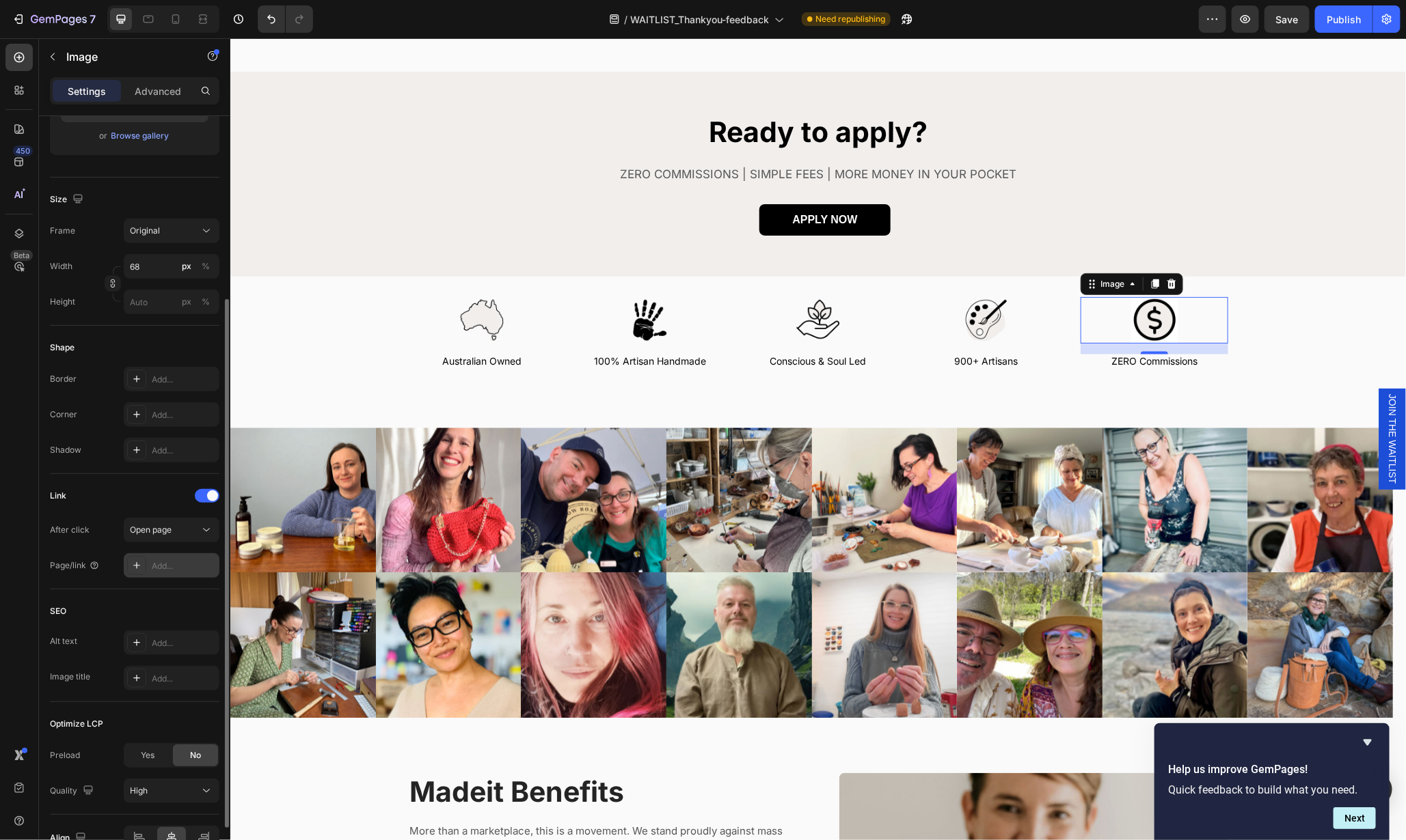
click at [167, 569] on div "Add..." at bounding box center [184, 567] width 65 height 12
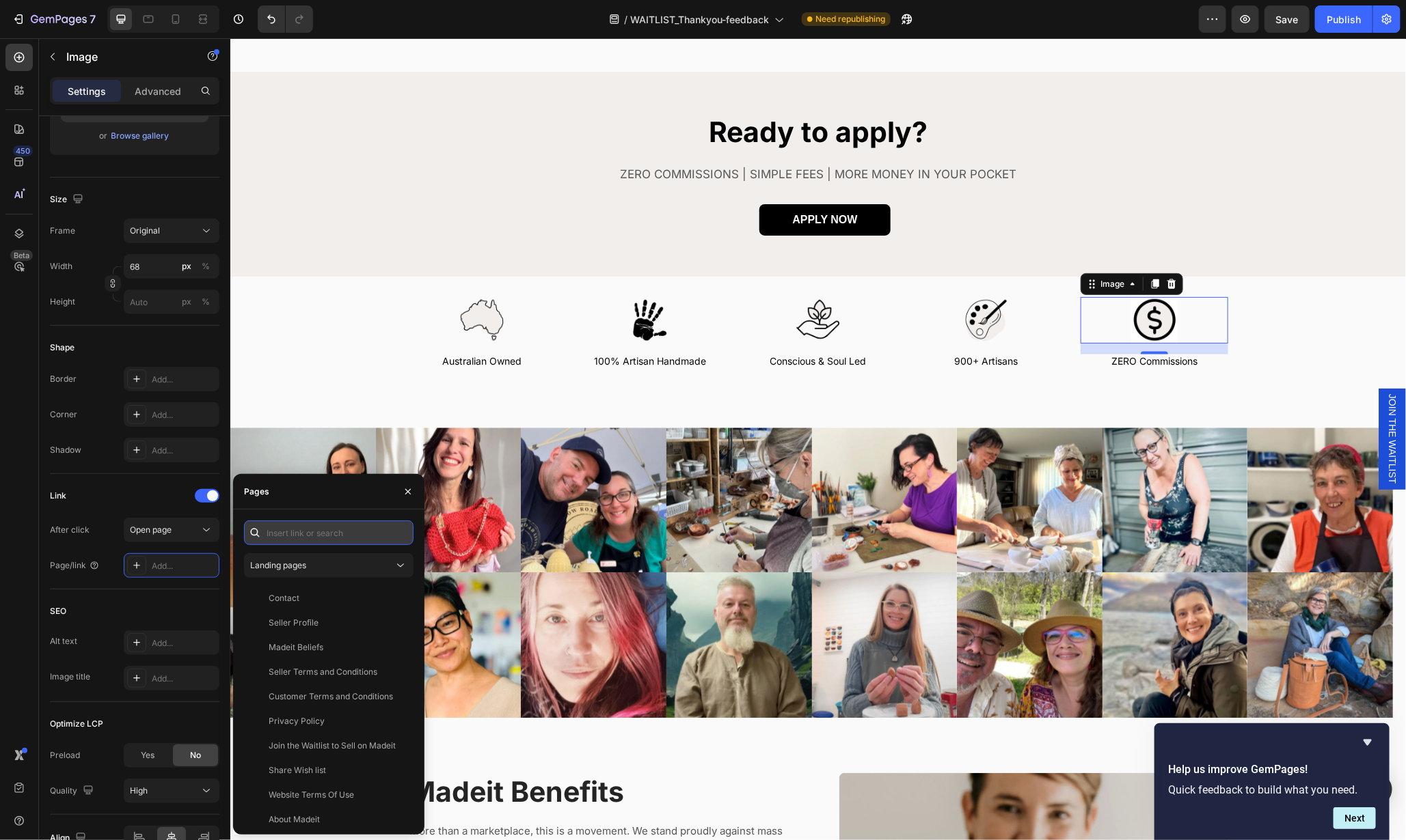
click at [287, 531] on input "text" at bounding box center [329, 533] width 170 height 25
paste input "https://madeit.com.au/pages/joining-madeit"
type input "https://madeit.com.au/pages/joining-madeit"
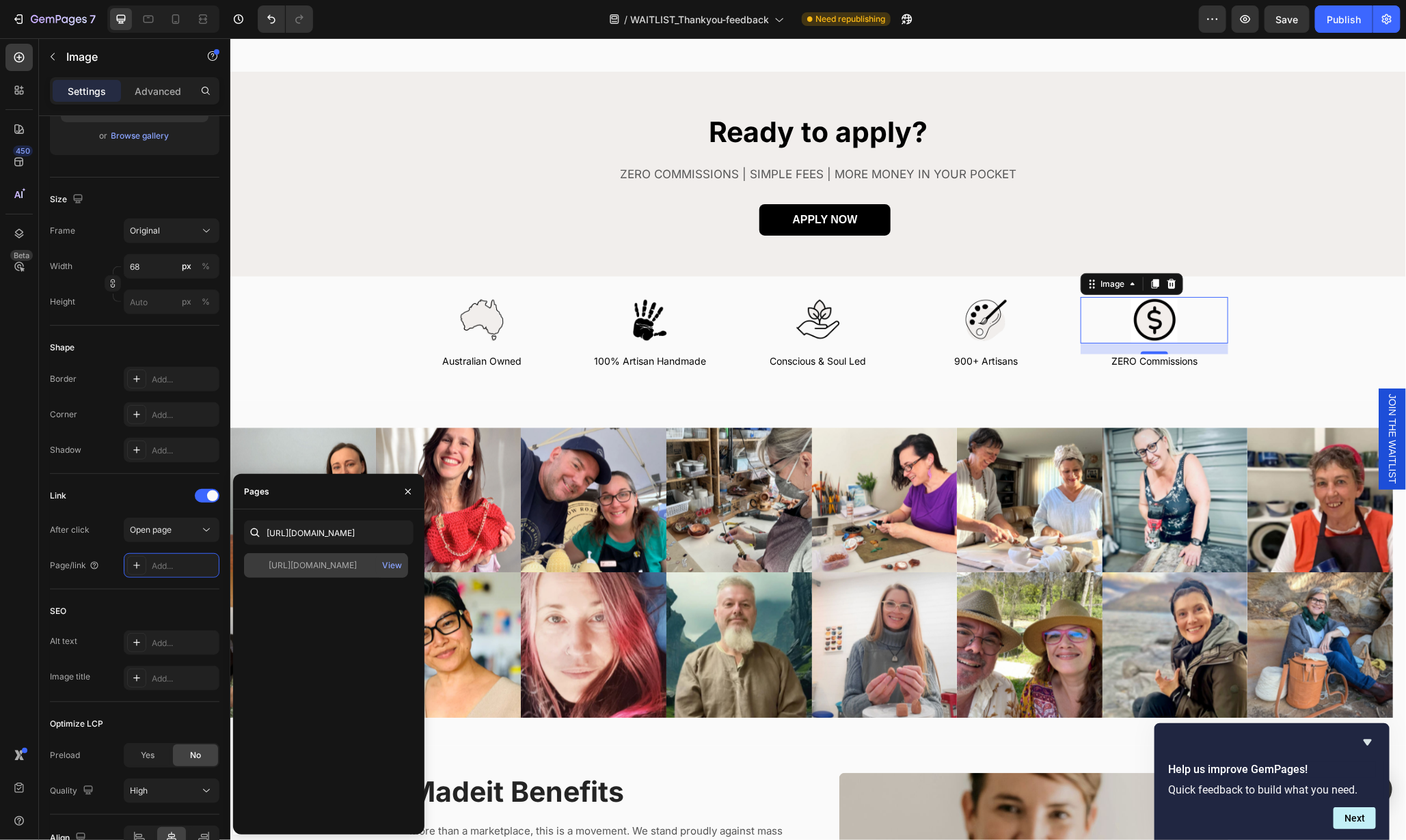
click at [309, 565] on div "https://madeit.com.au/pages/joining-madeit" at bounding box center [313, 566] width 88 height 12
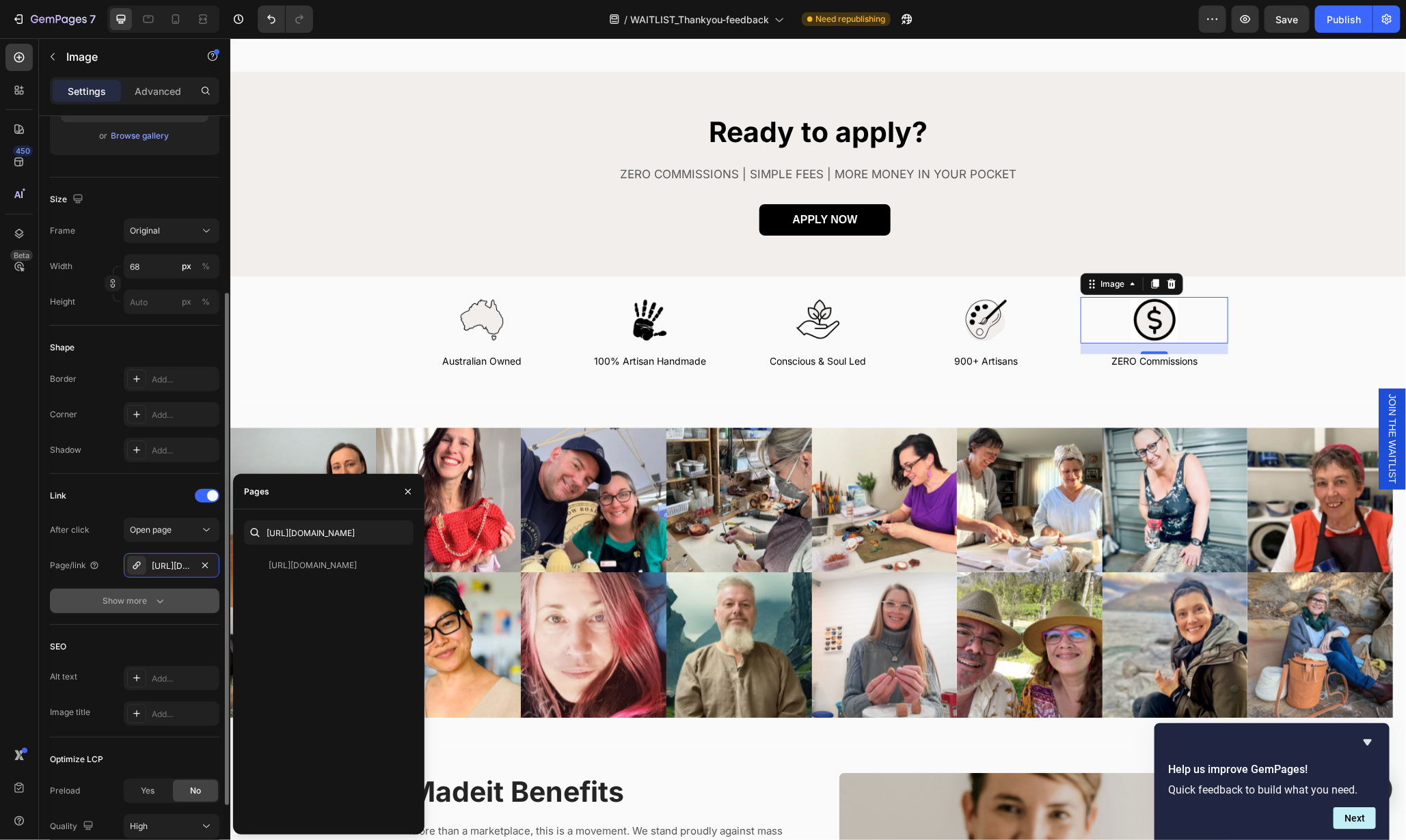
click at [165, 599] on icon "button" at bounding box center [159, 600] width 13 height 13
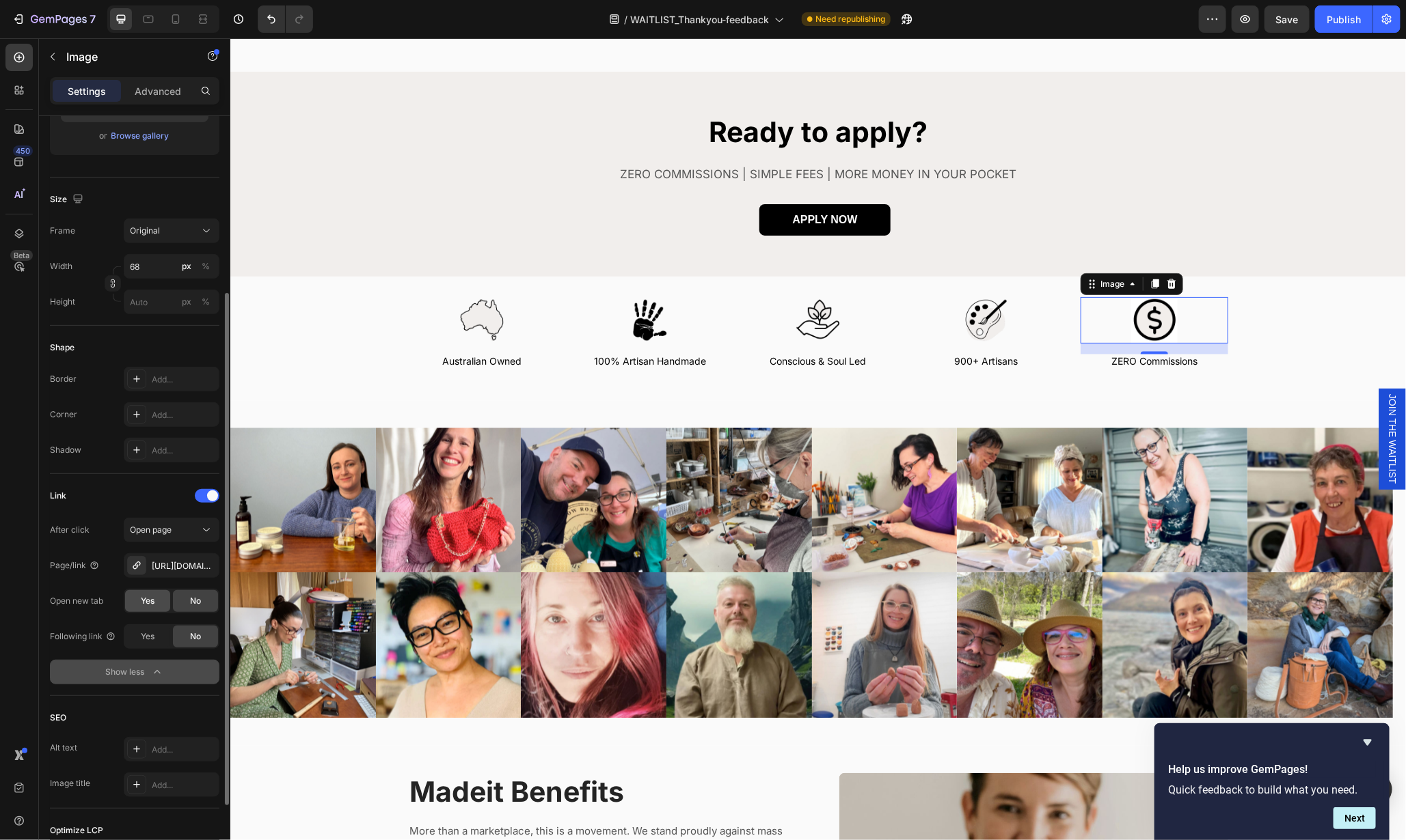
click at [154, 601] on span "Yes" at bounding box center [147, 601] width 13 height 12
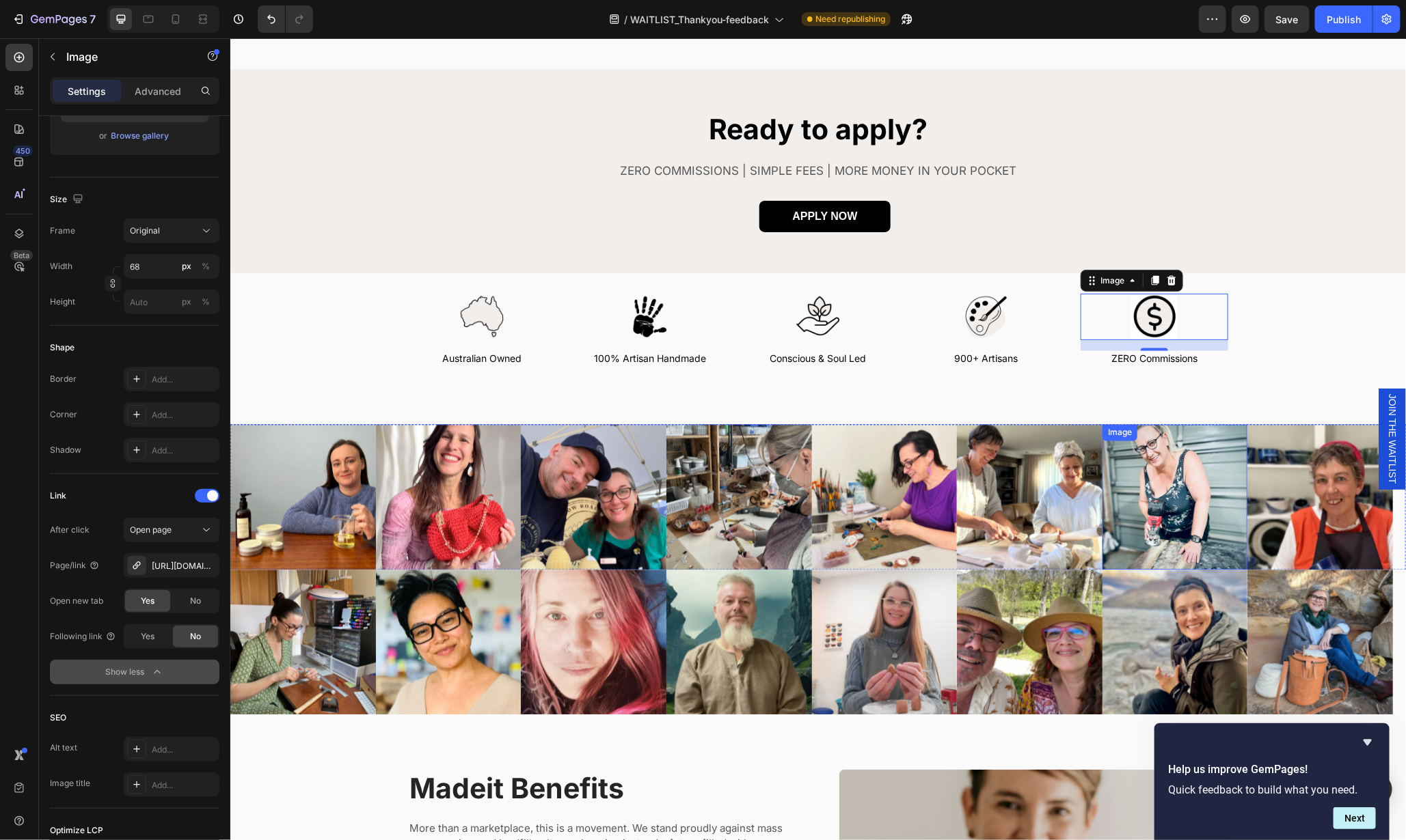
scroll to position [1150, 0]
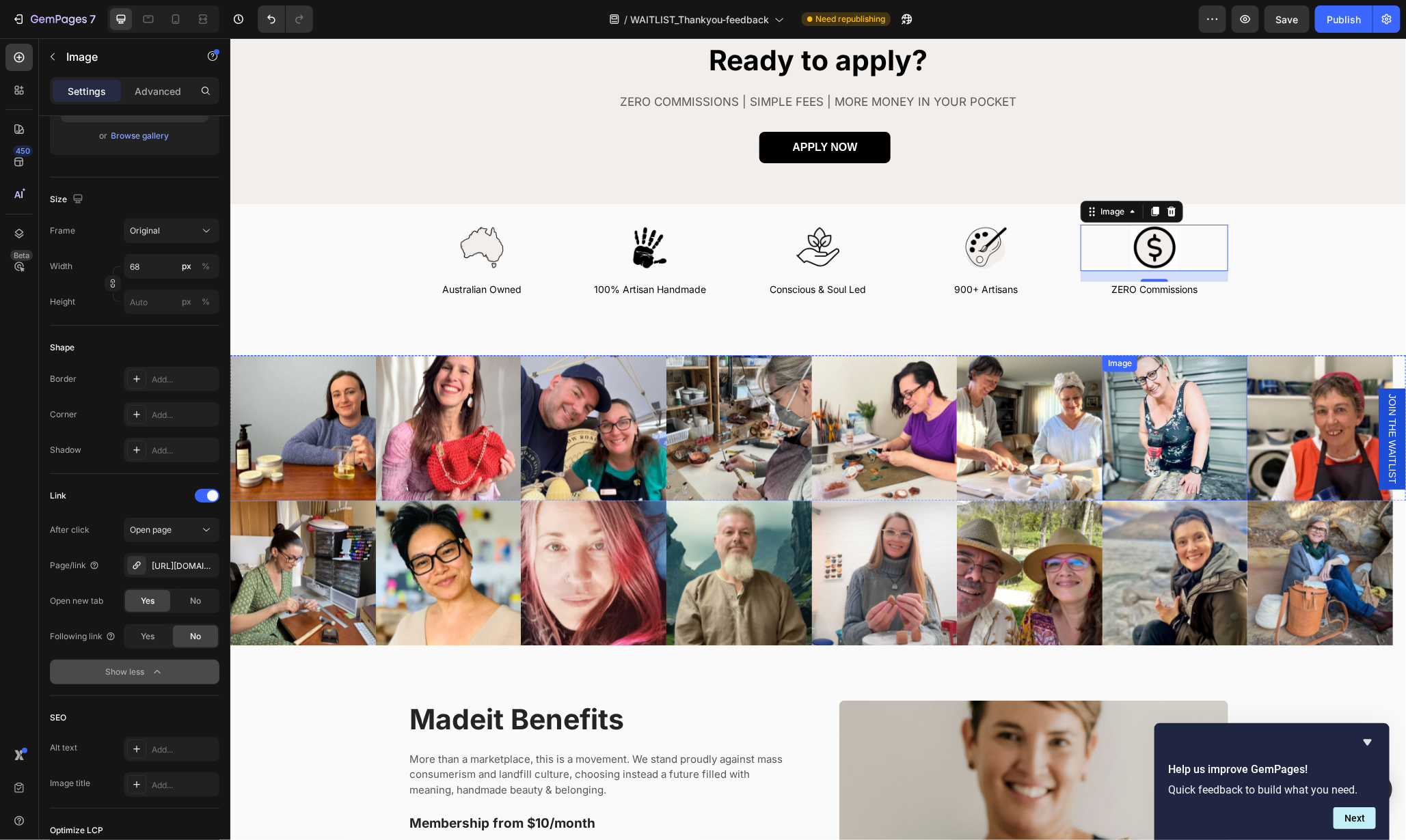
click at [1193, 414] on img at bounding box center [1174, 428] width 146 height 146
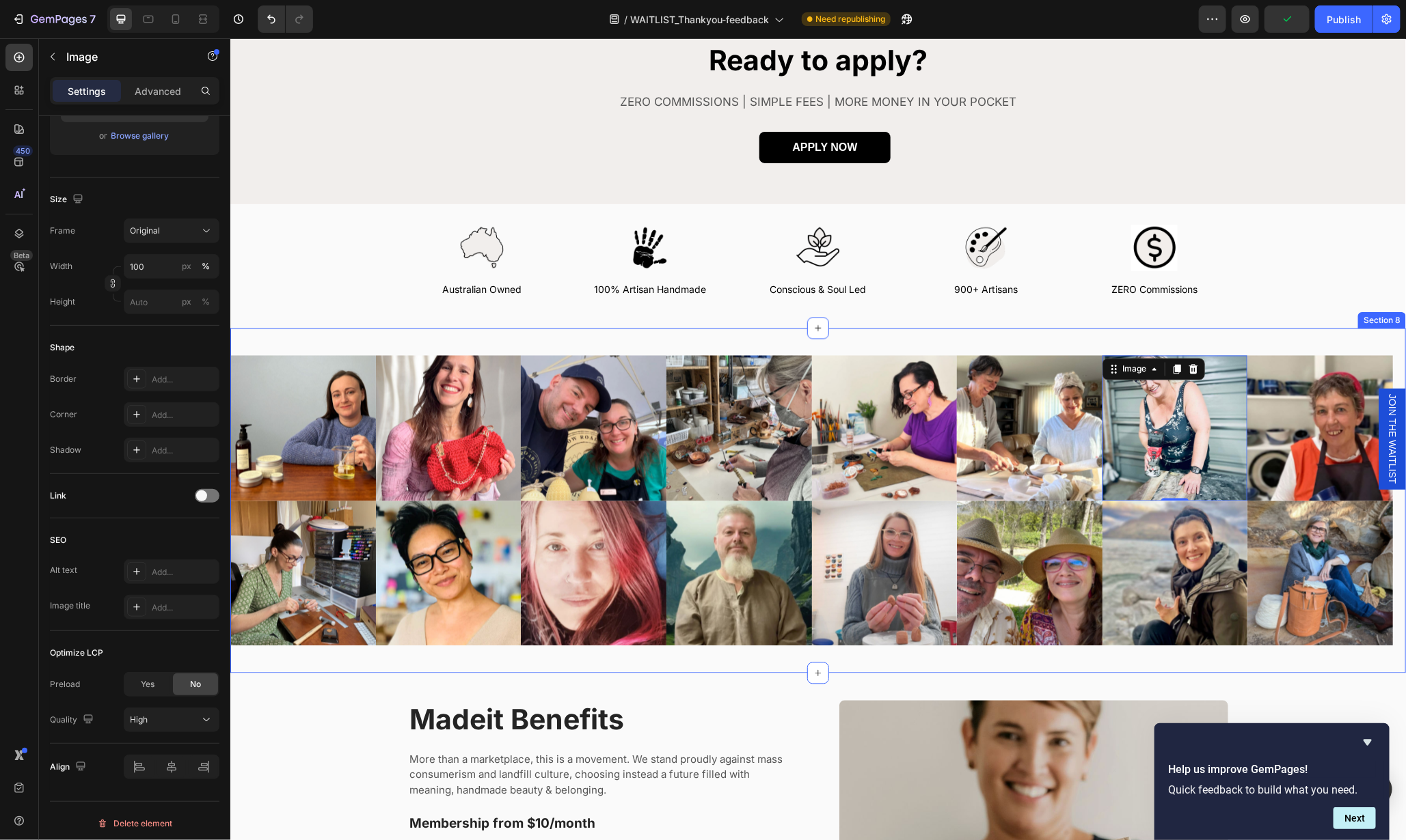
click at [1241, 339] on div "Image Image Image Image Image Image Image 0 Image Carousel Image Image Image Im…" at bounding box center [817, 500] width 1175 height 345
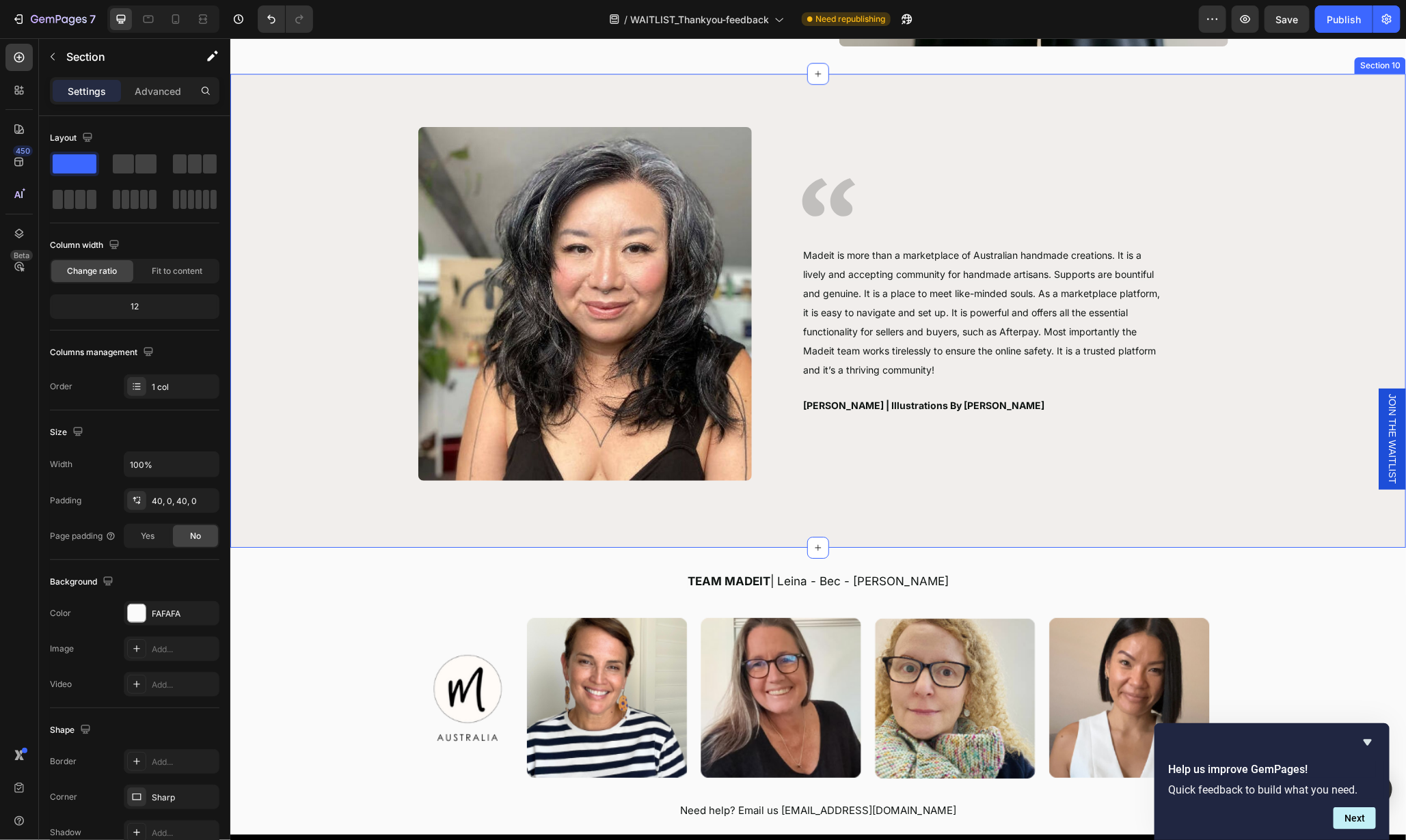
scroll to position [2496, 0]
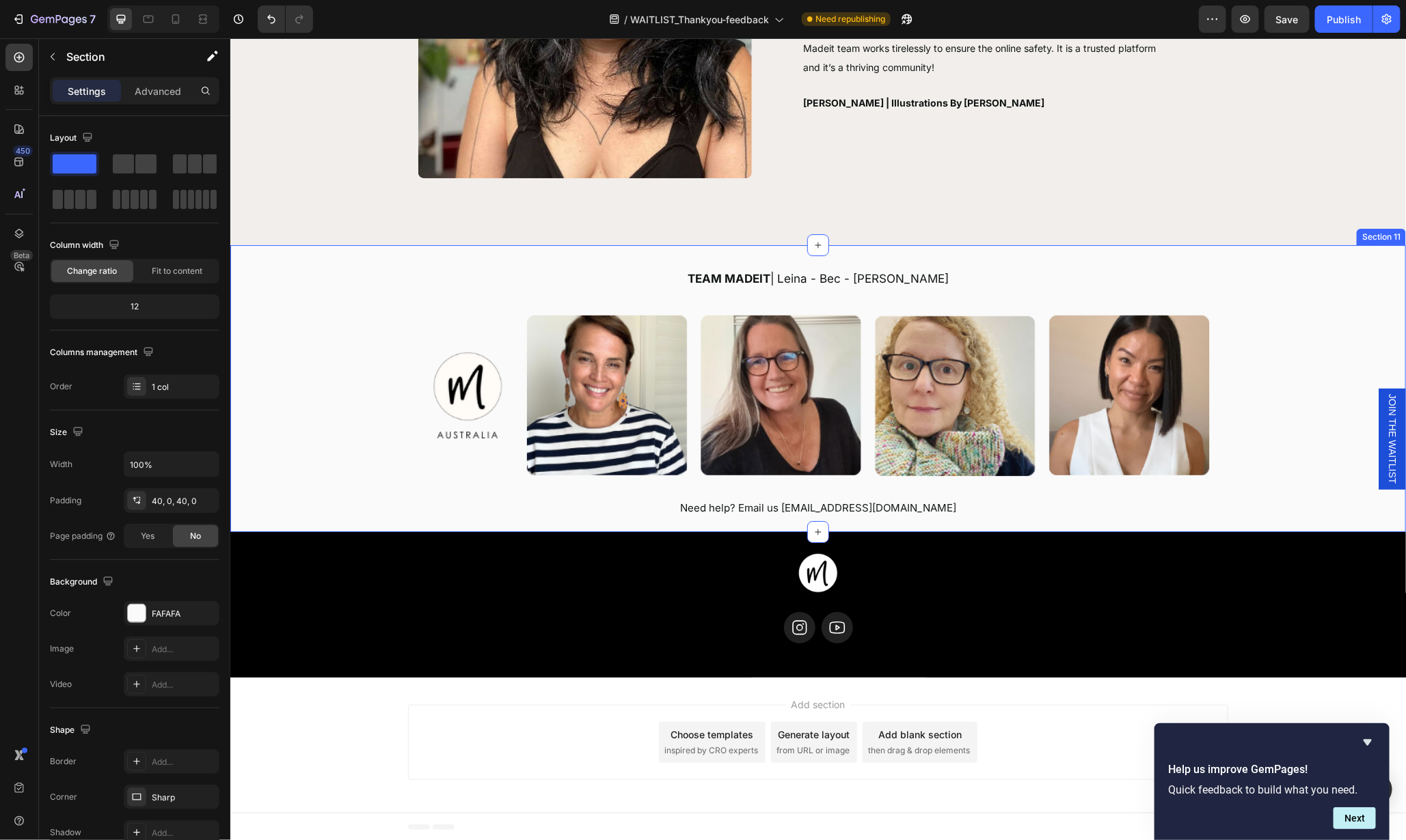
click at [1042, 527] on div "TEAM MADEIT | Leina - Bec - Stacey - Sue Text block Image Need help? Email us s…" at bounding box center [817, 388] width 1175 height 287
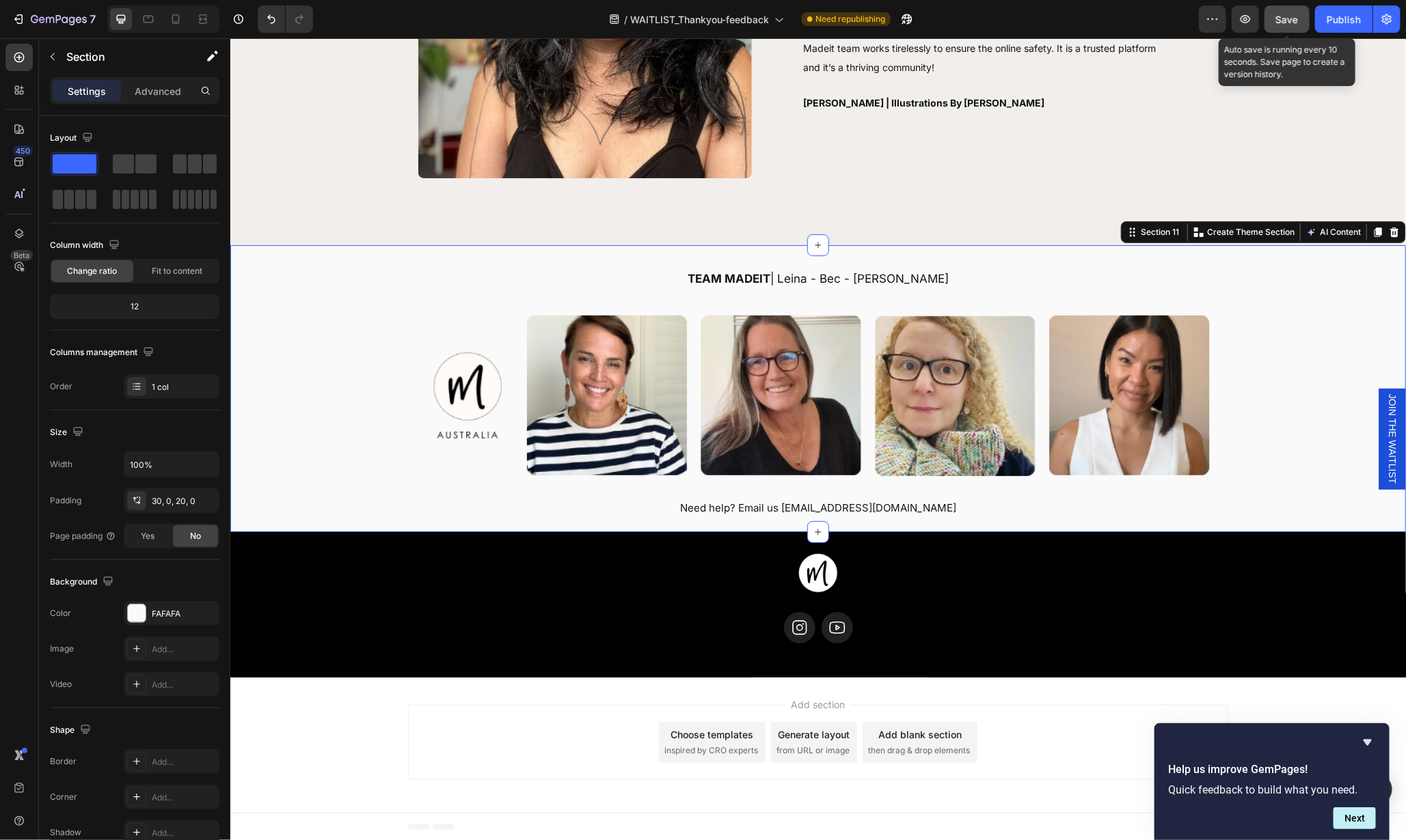
click at [1298, 25] on span "Save" at bounding box center [1288, 19] width 23 height 11
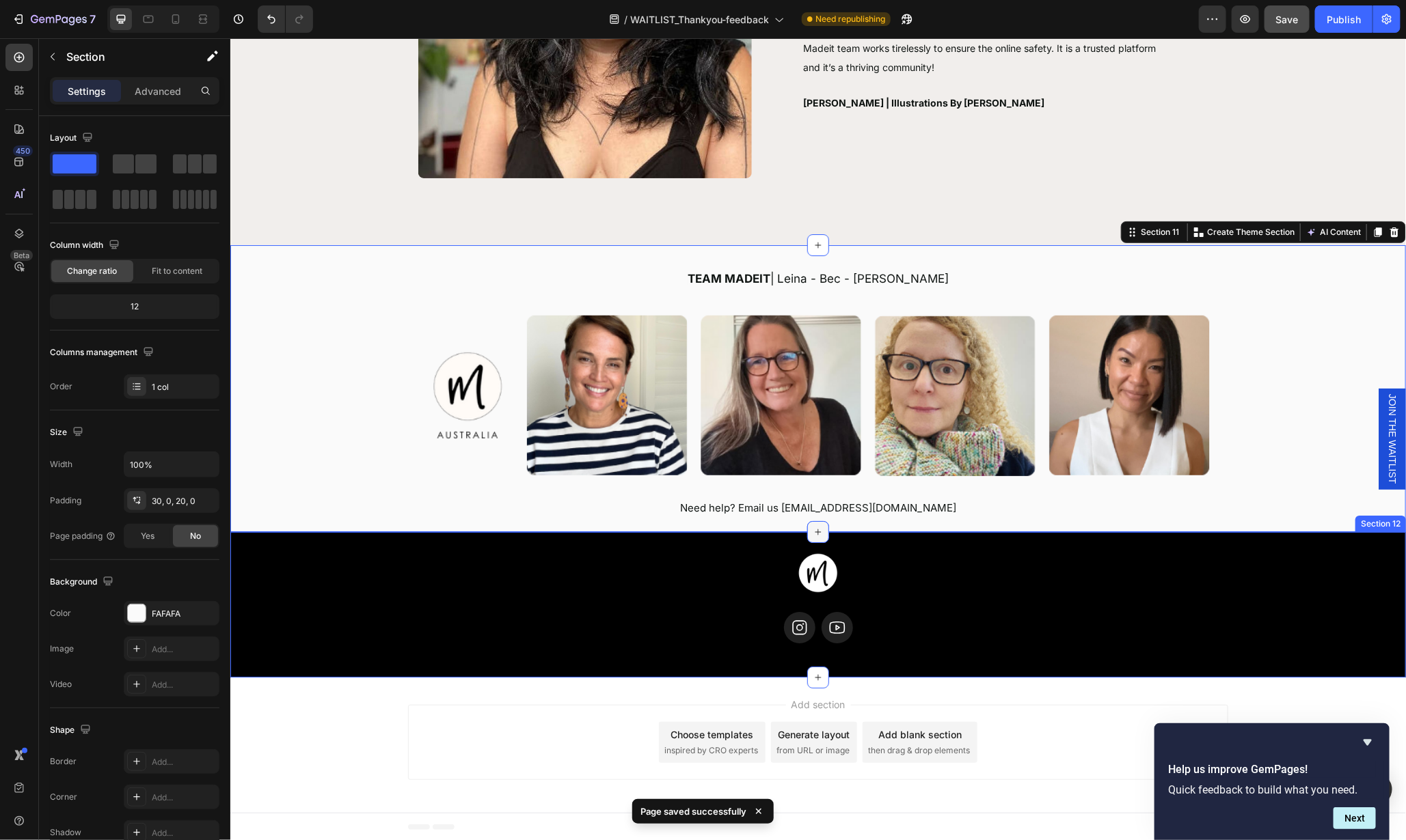
click at [812, 534] on icon at bounding box center [817, 531] width 11 height 11
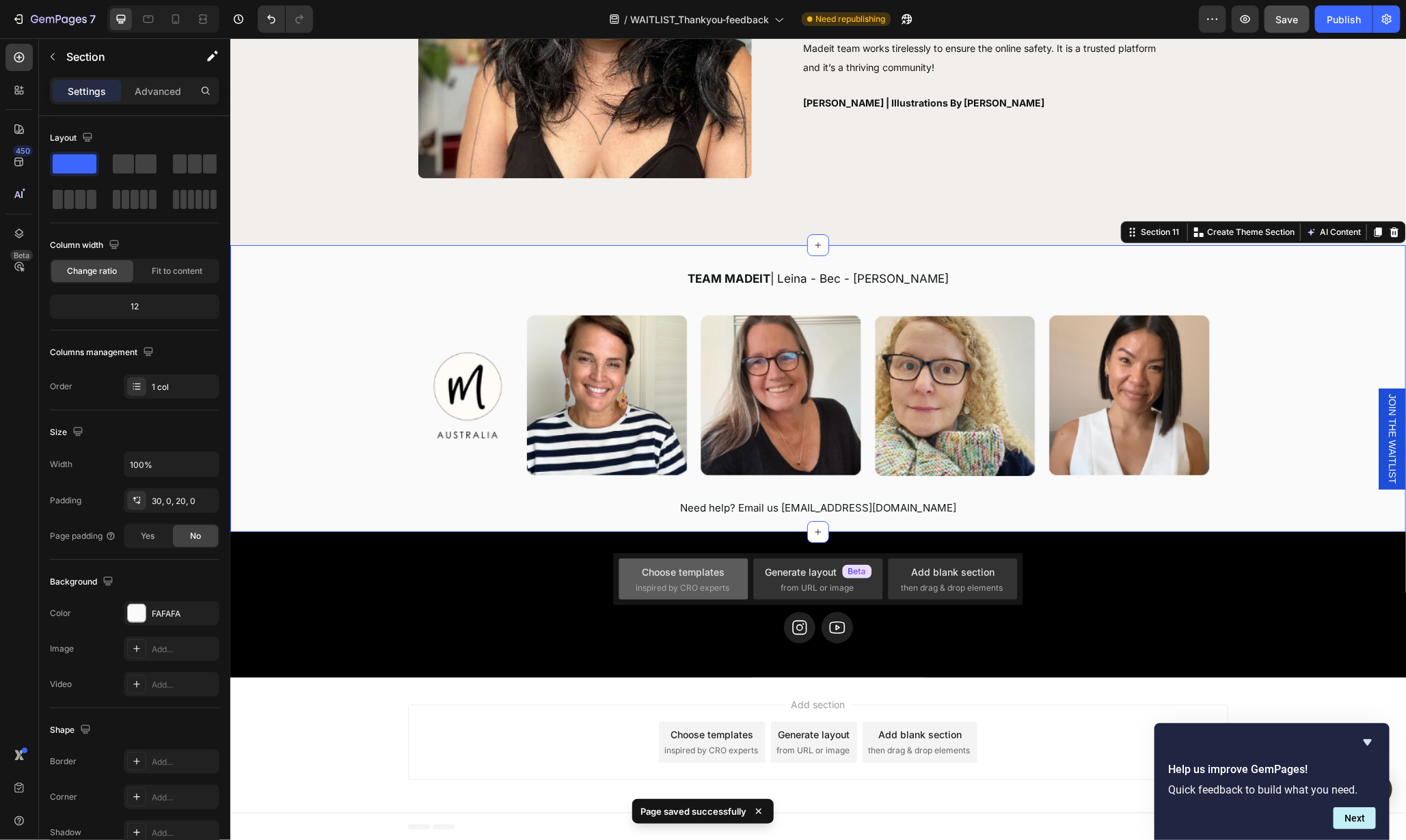
click at [724, 576] on div "Choose templates" at bounding box center [684, 572] width 83 height 14
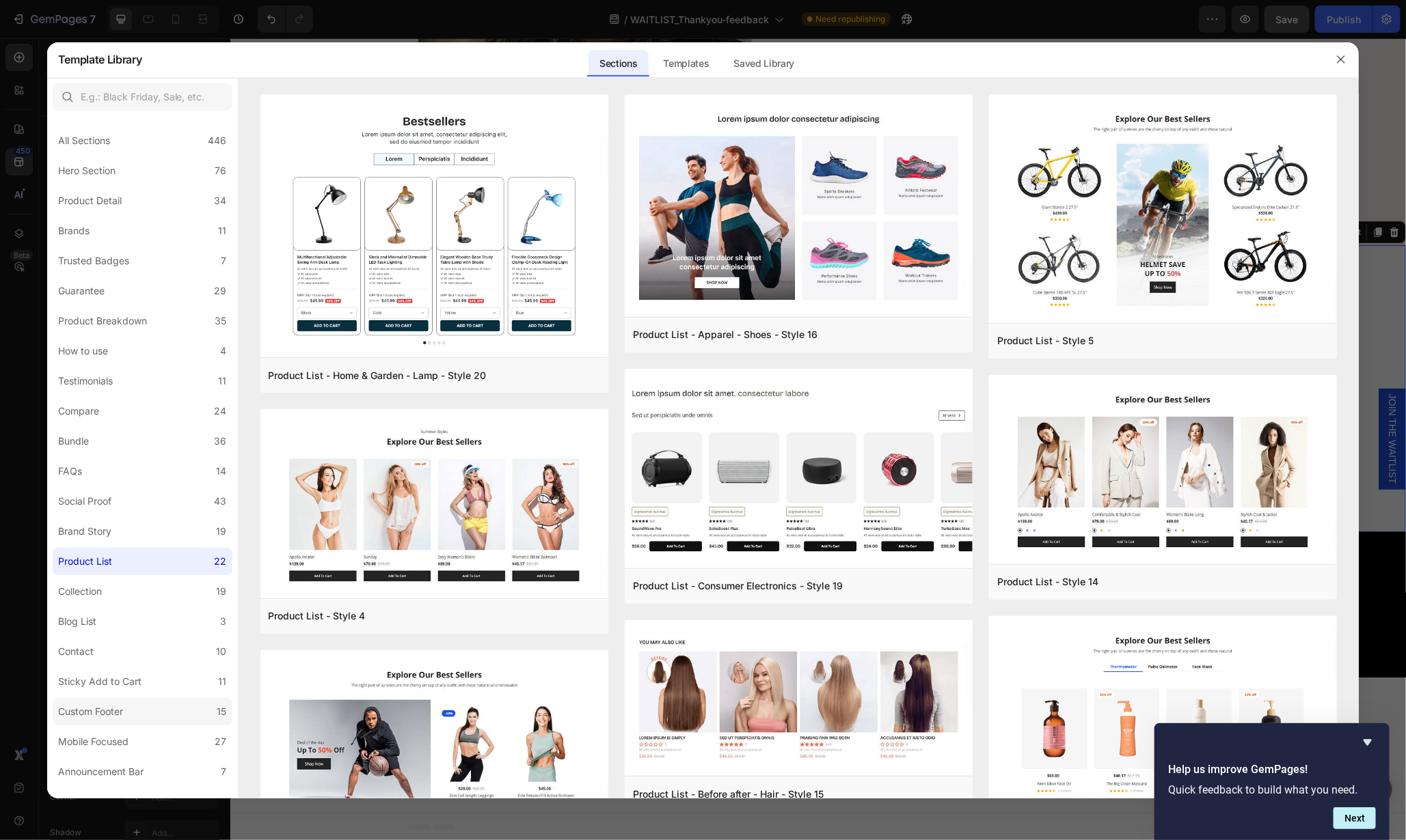
click at [118, 702] on label "Custom Footer 15" at bounding box center [142, 712] width 180 height 27
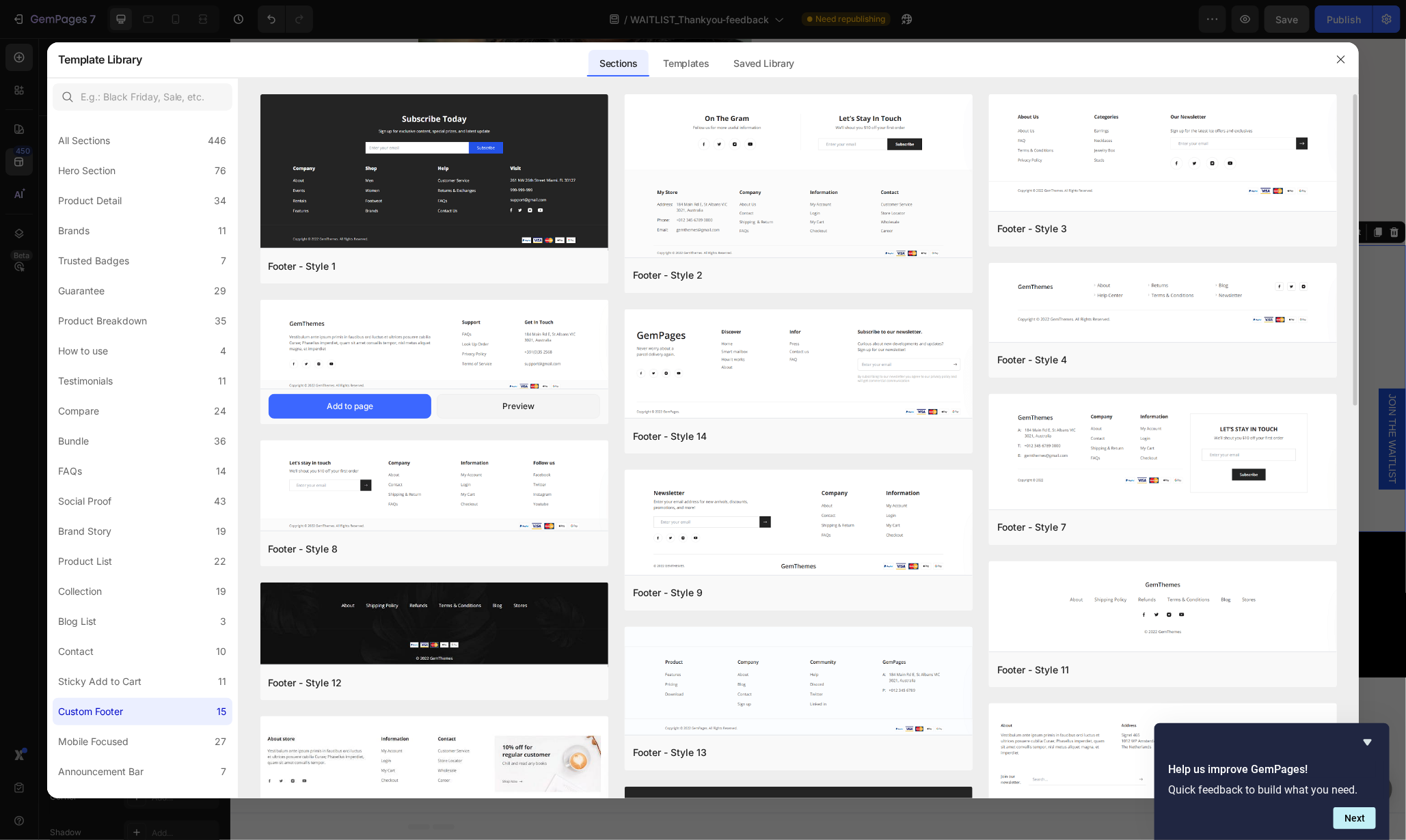
click at [508, 340] on img at bounding box center [433, 345] width 348 height 91
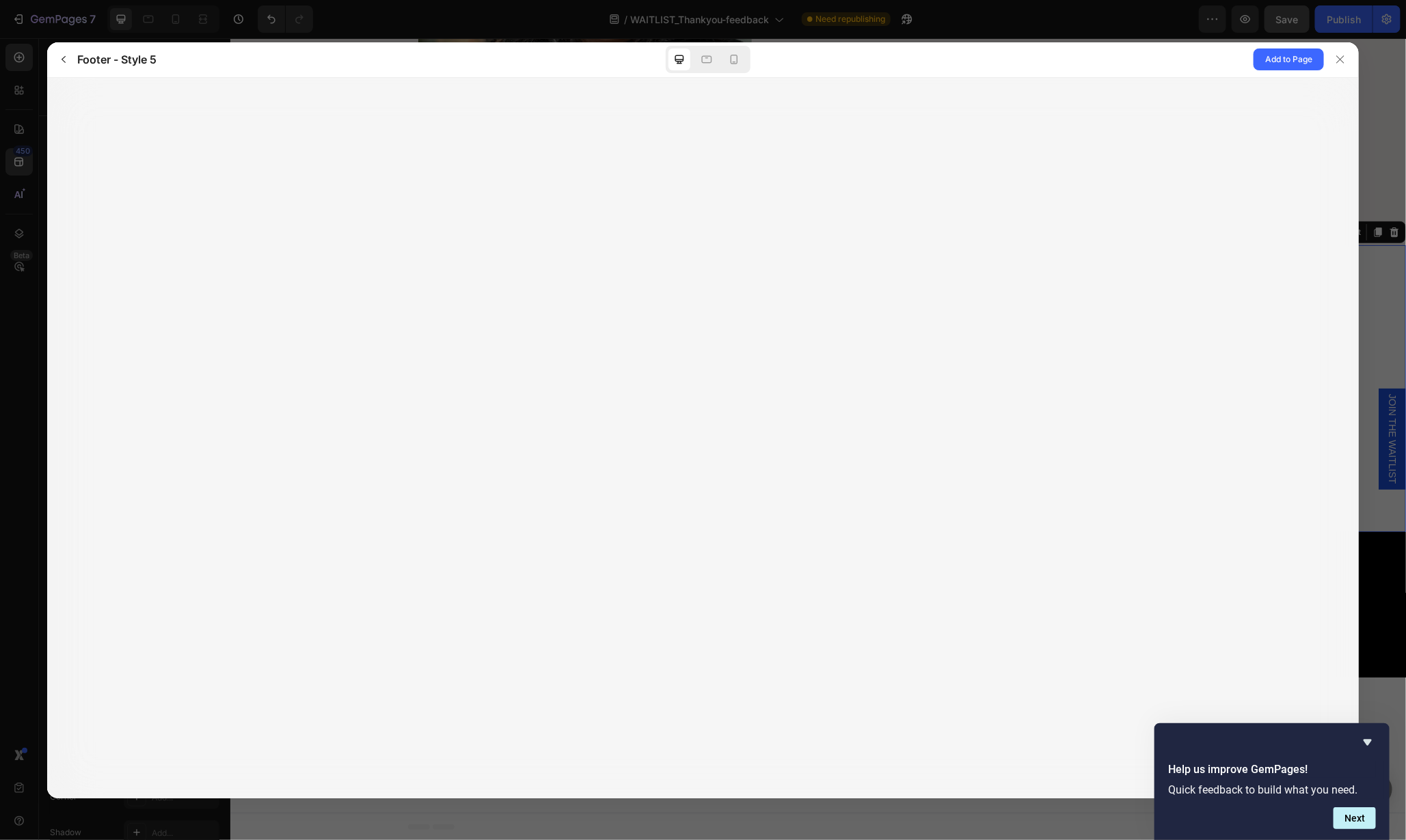
click at [1295, 46] on div "Add to Page" at bounding box center [1075, 59] width 566 height 34
click at [1295, 57] on span "Add to Page" at bounding box center [1288, 59] width 47 height 17
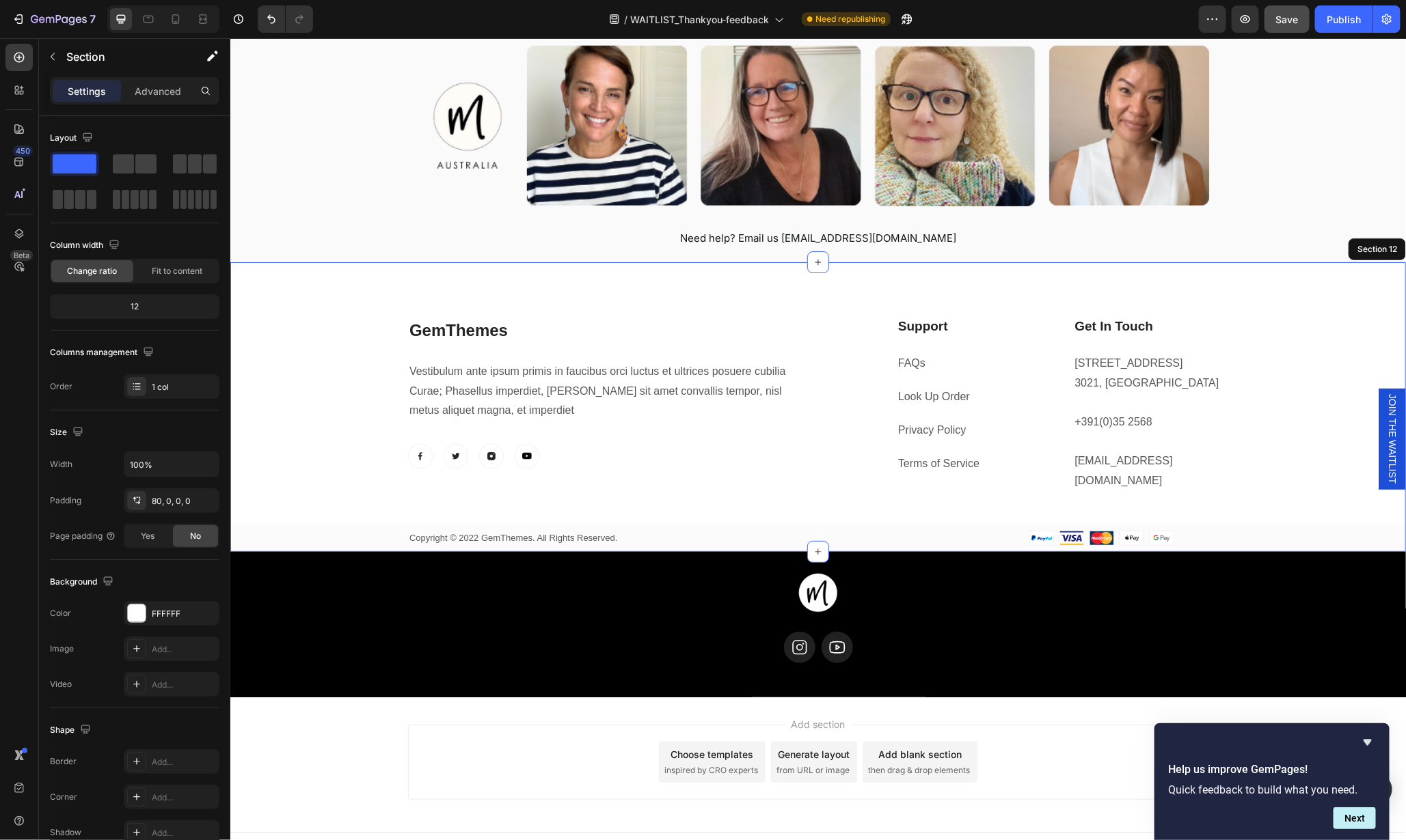
scroll to position [2768, 0]
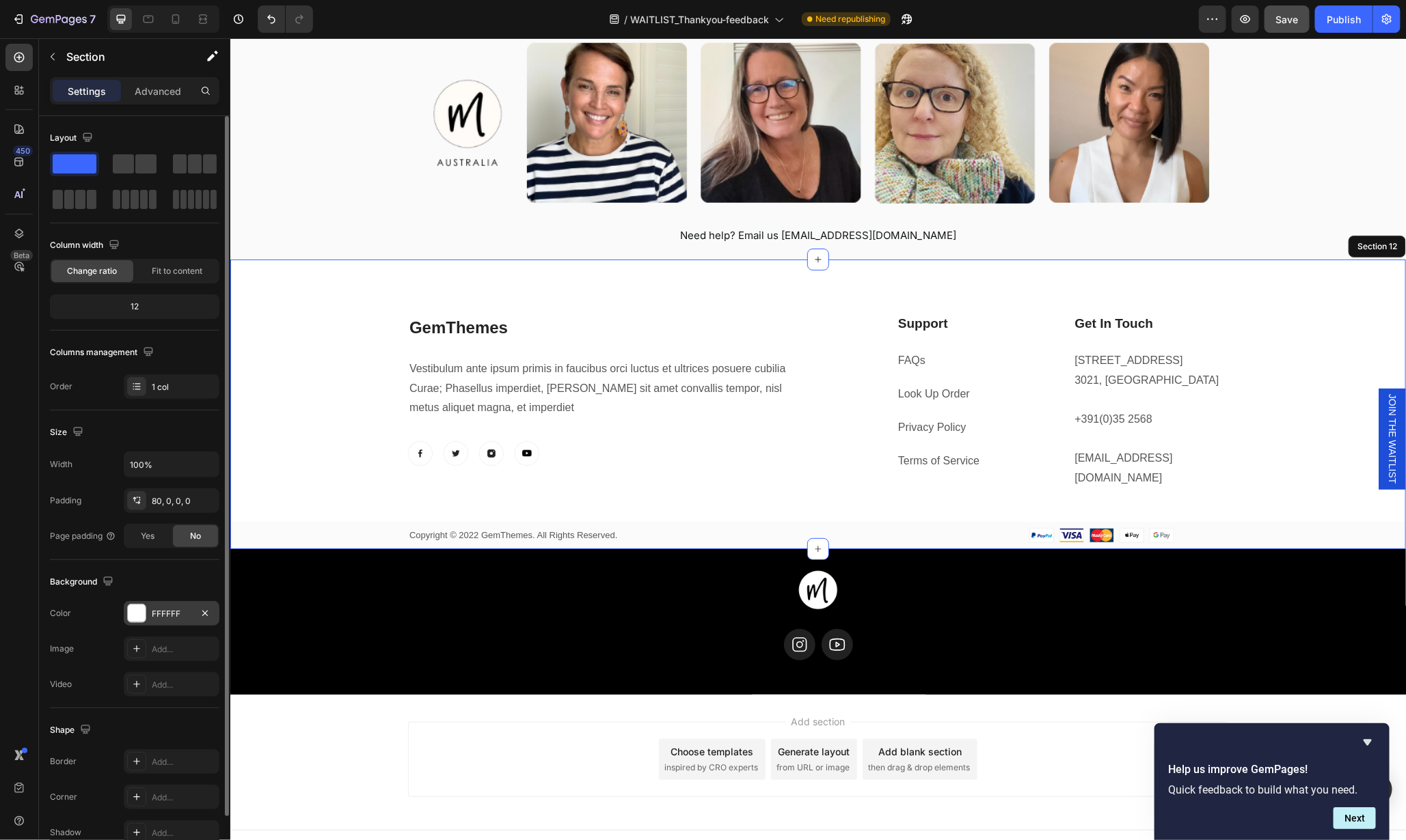
click at [141, 614] on div at bounding box center [137, 614] width 18 height 18
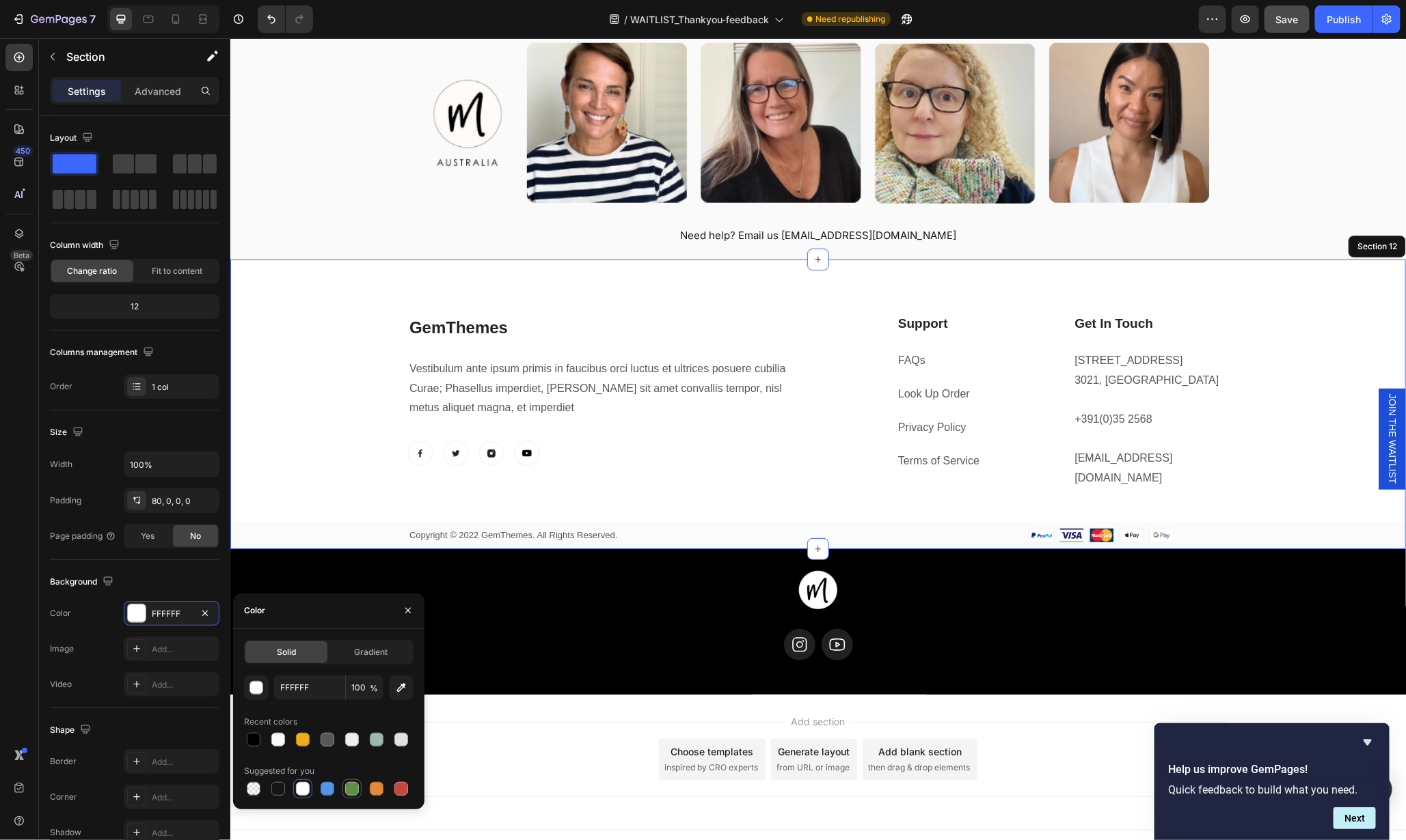
click at [353, 792] on div at bounding box center [351, 789] width 13 height 13
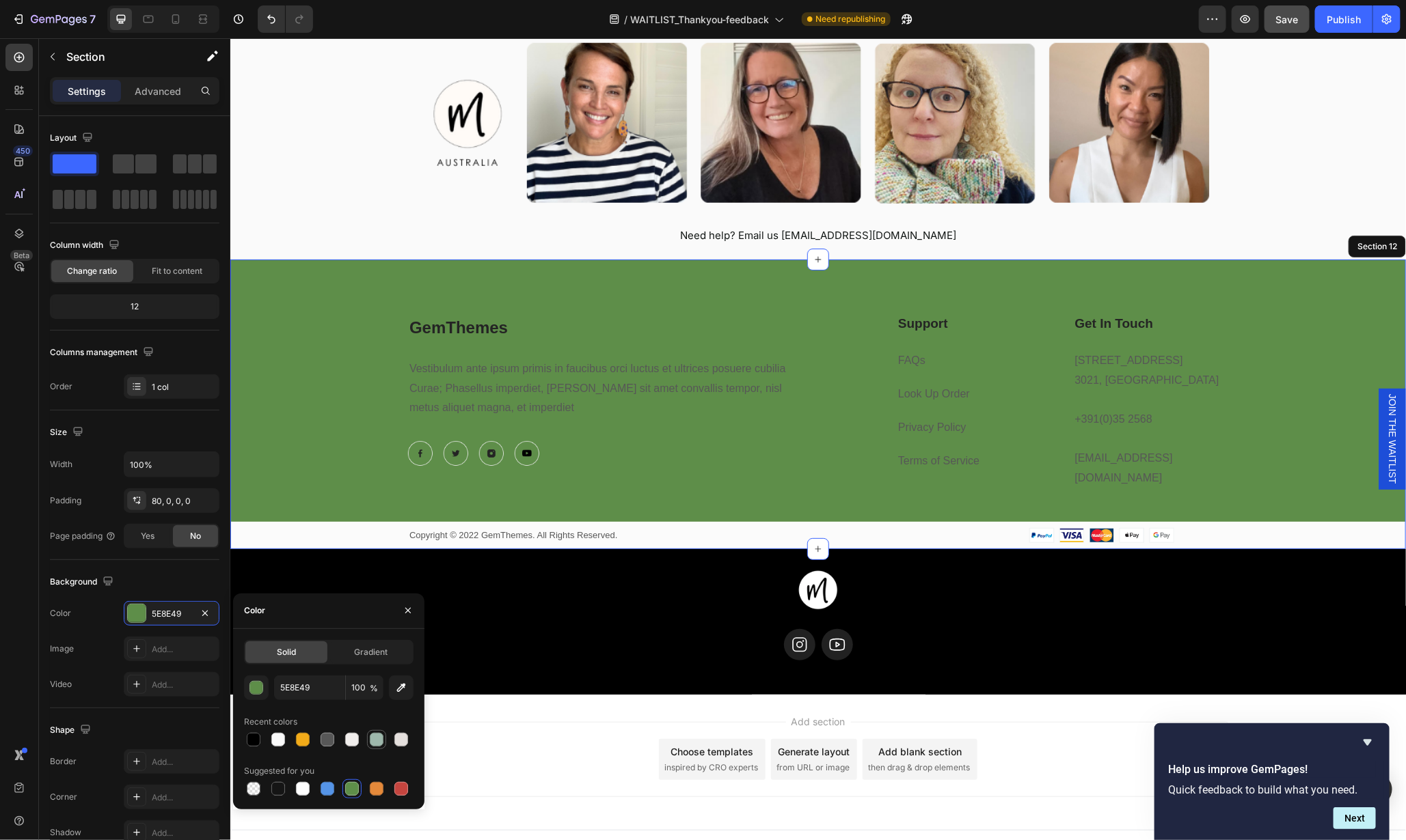
click at [380, 742] on div at bounding box center [376, 739] width 13 height 13
type input "9EB8AC"
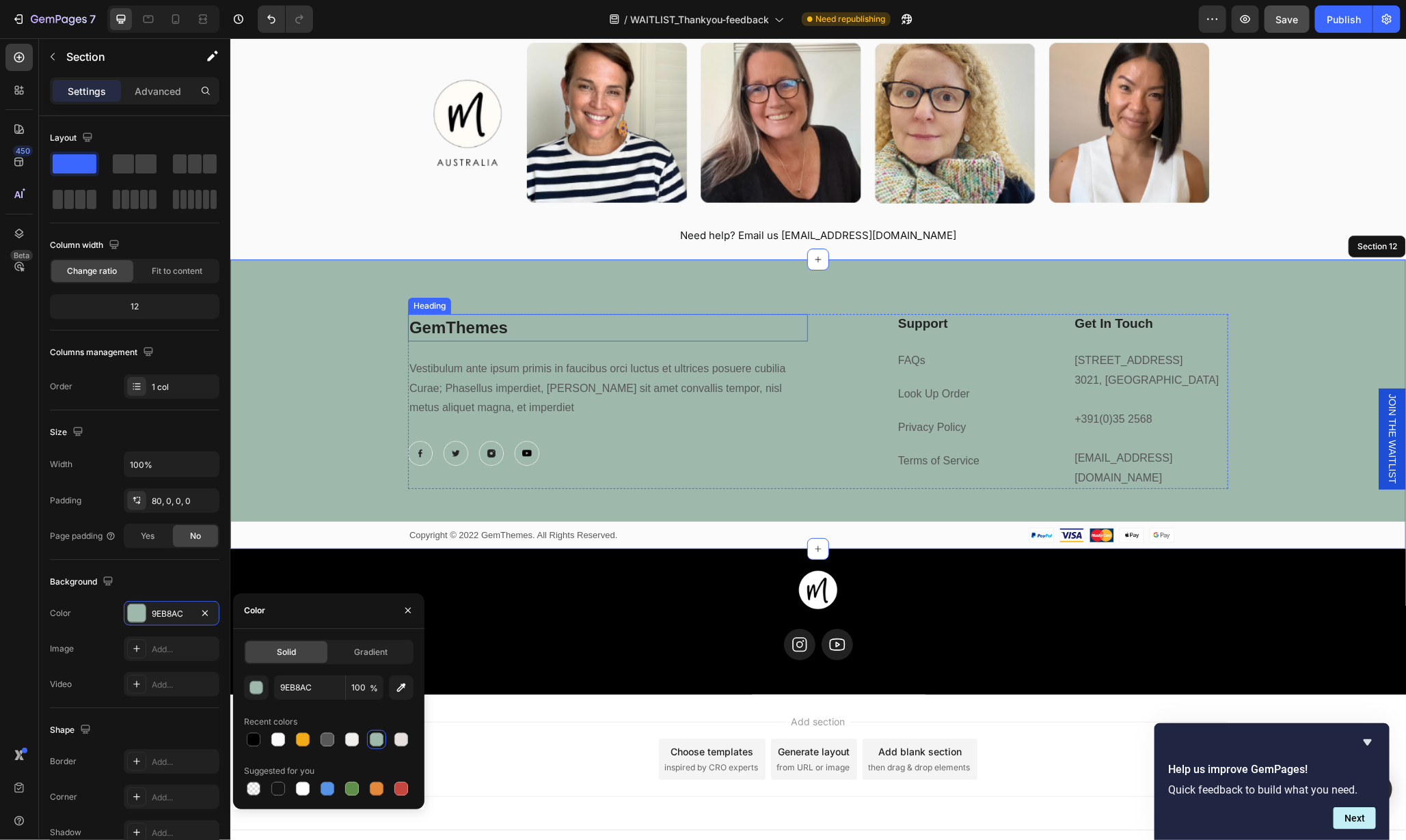
click at [494, 326] on p "GemThemes" at bounding box center [607, 327] width 397 height 25
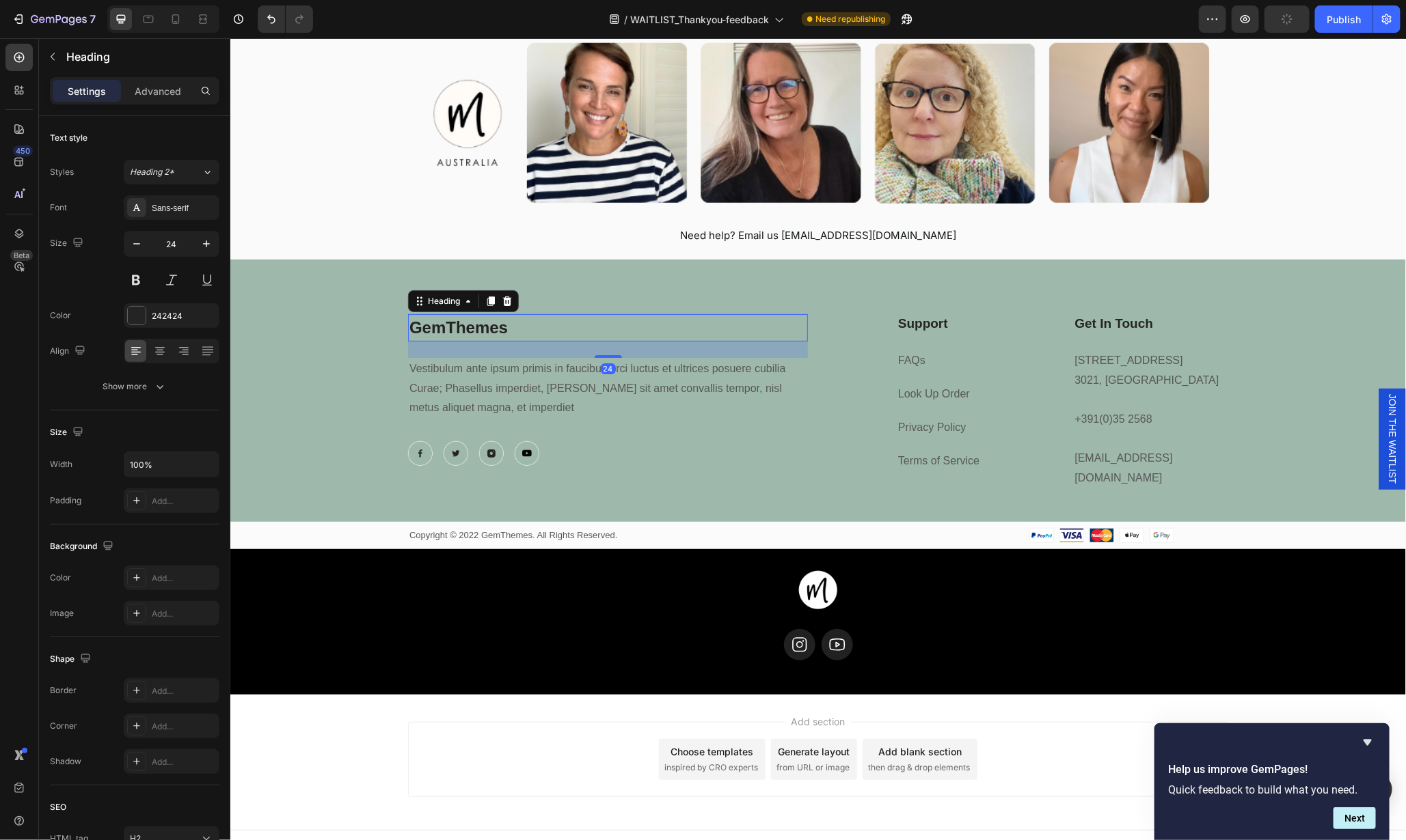
click at [494, 326] on p "GemThemes" at bounding box center [607, 327] width 397 height 25
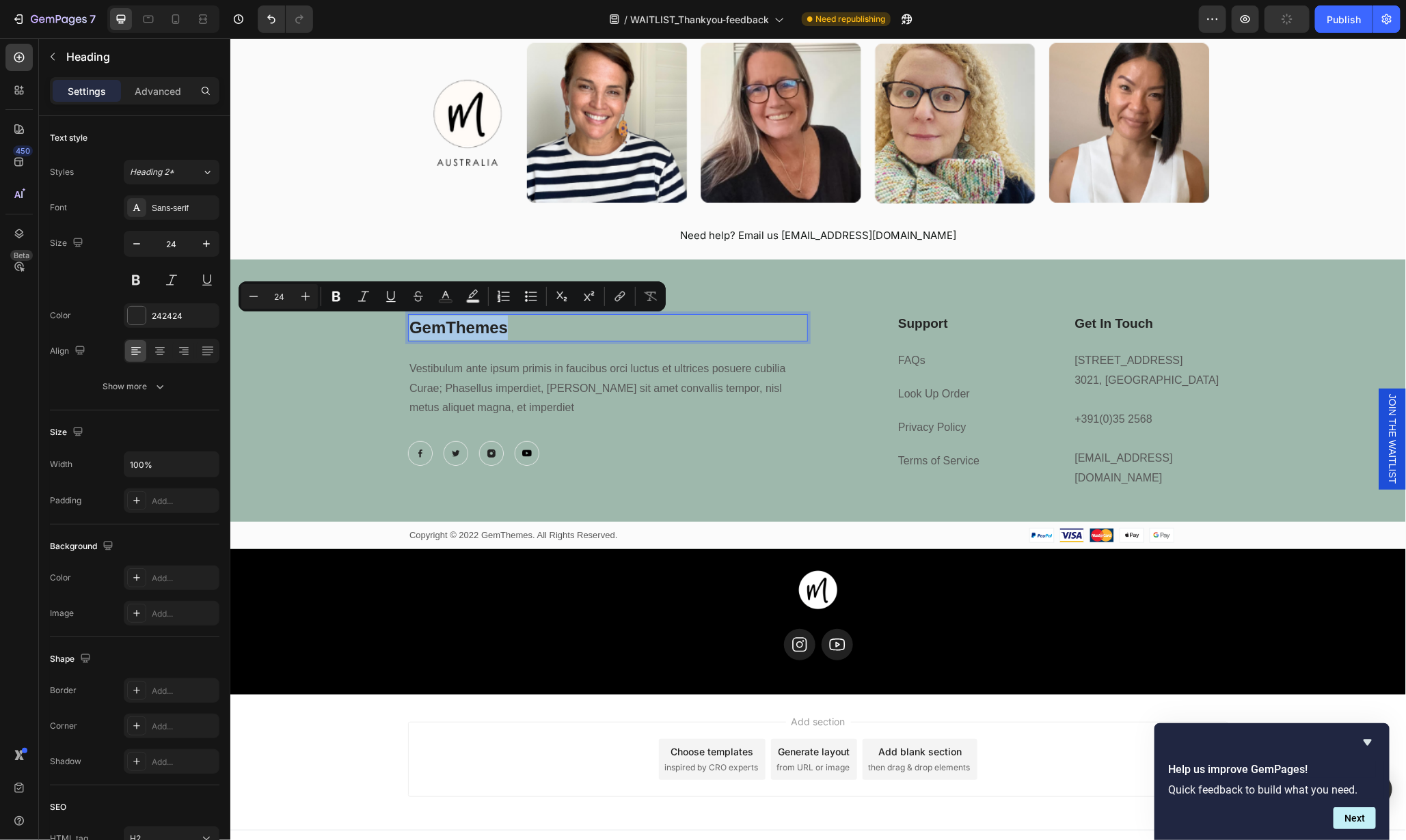
click at [494, 326] on p "GemThemes" at bounding box center [607, 327] width 397 height 25
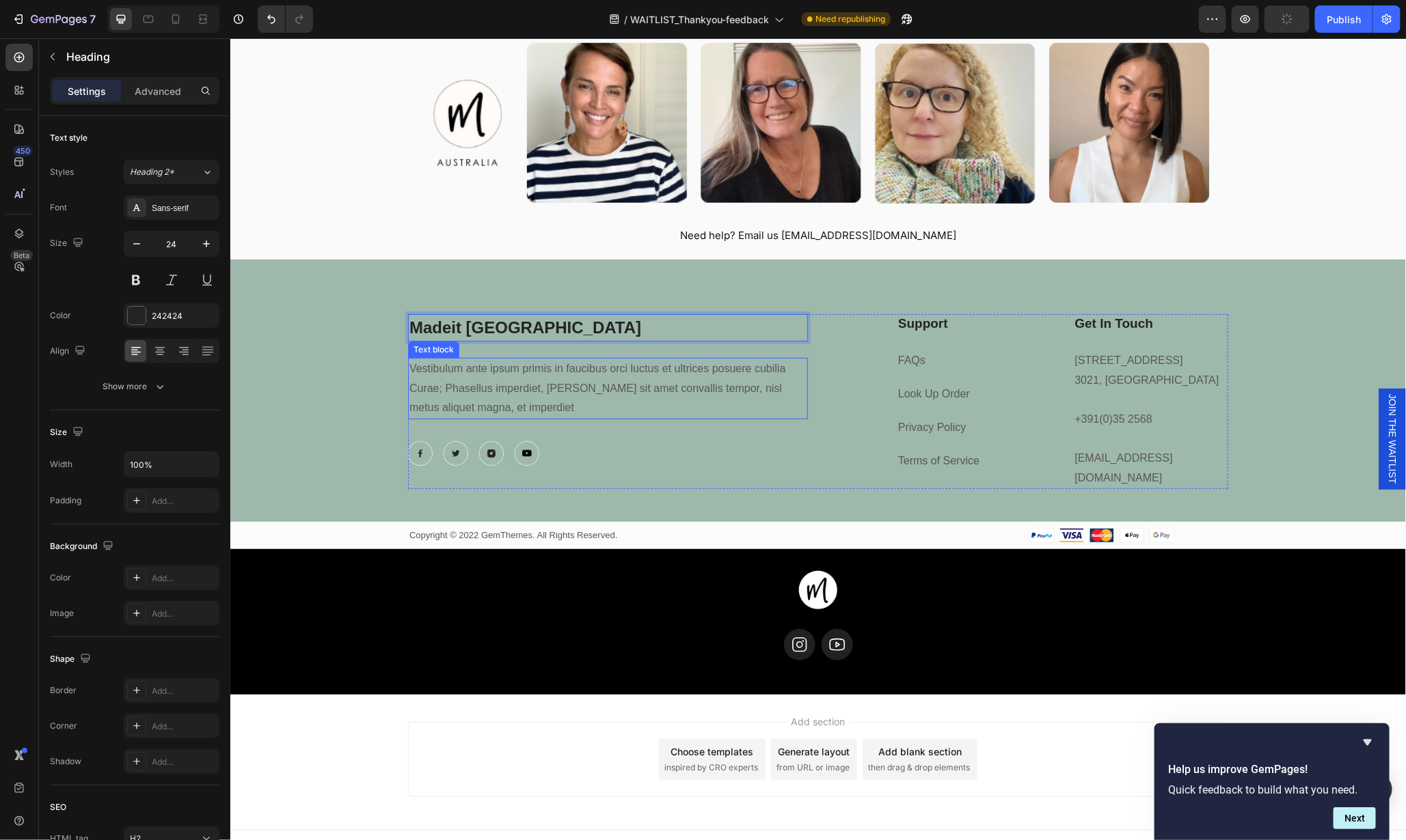
click at [504, 398] on p "Vestibulum ante ipsum primis in faucibus orci luctus et ultrices posuere cubili…" at bounding box center [607, 388] width 397 height 58
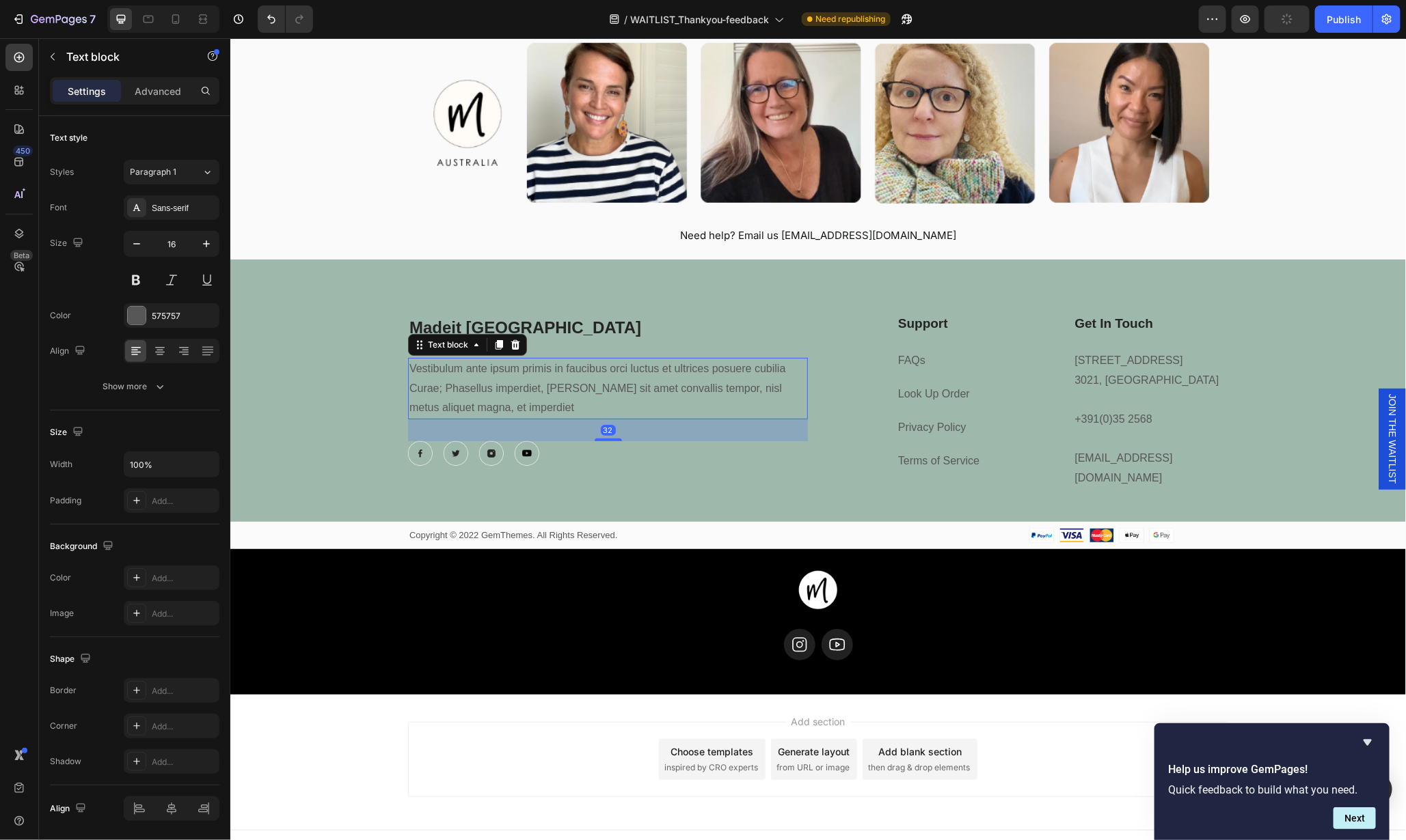
click at [504, 398] on p "Vestibulum ante ipsum primis in faucibus orci luctus et ultrices posuere cubili…" at bounding box center [607, 388] width 397 height 58
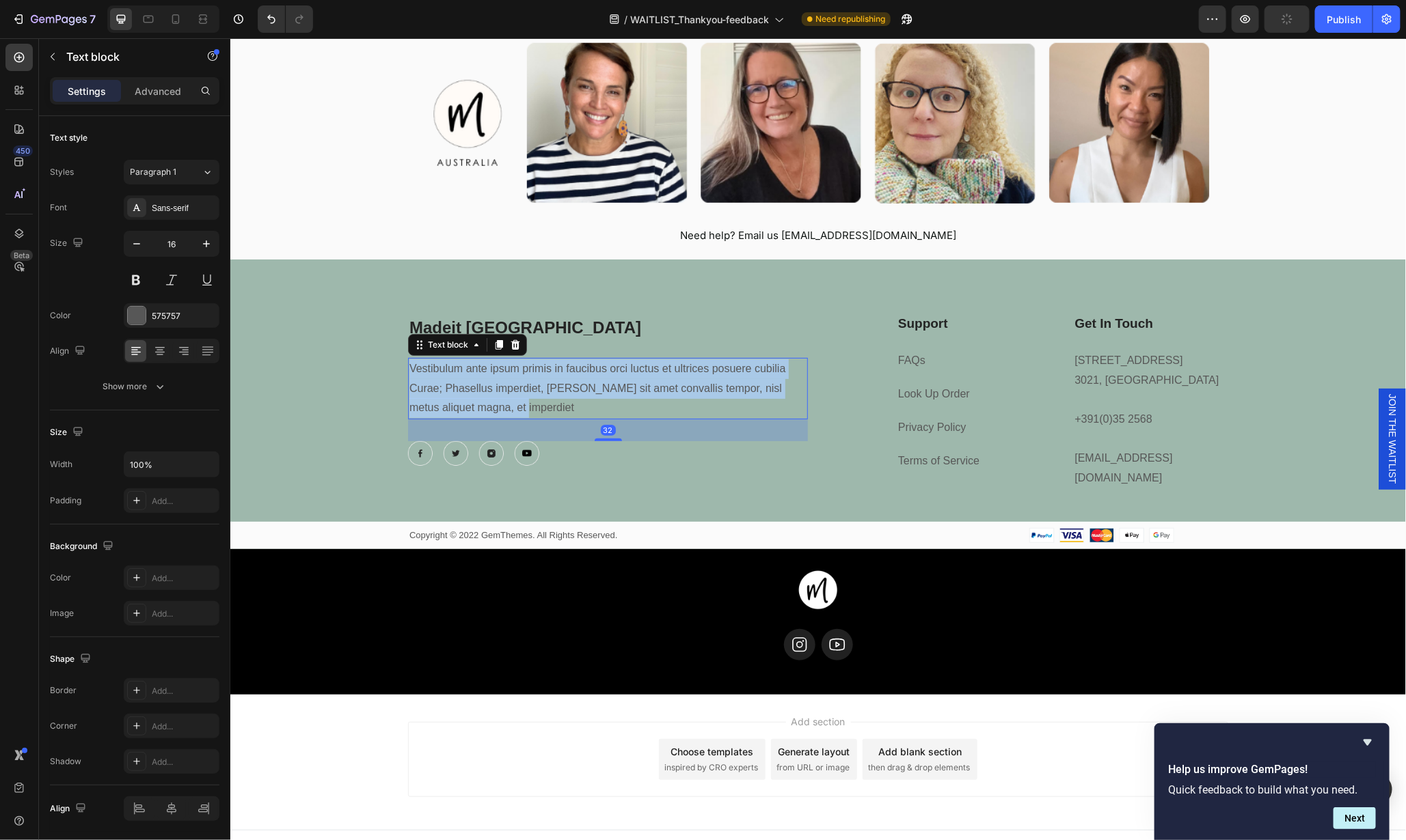
click at [504, 398] on p "Vestibulum ante ipsum primis in faucibus orci luctus et ultrices posuere cubili…" at bounding box center [607, 388] width 397 height 58
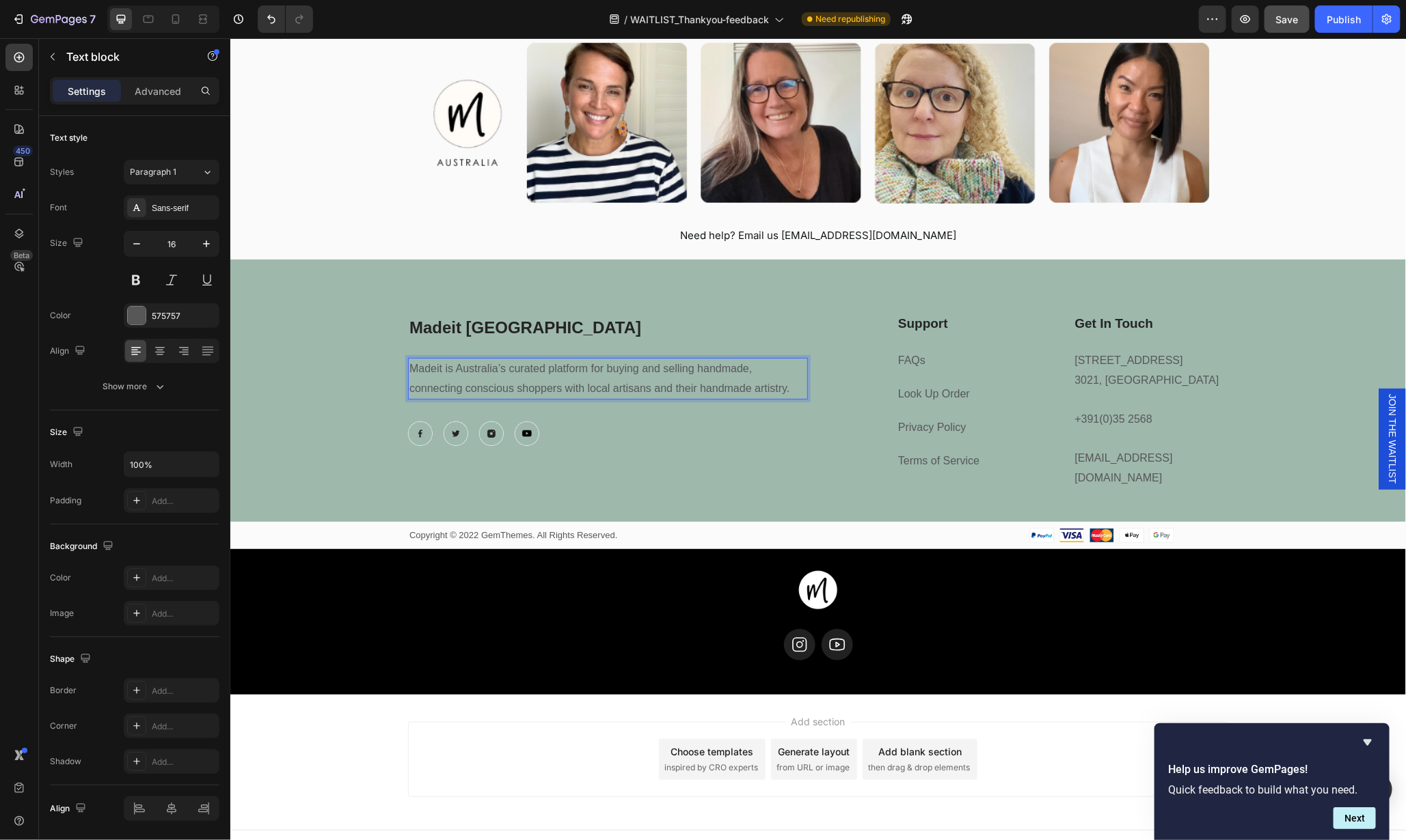
click at [561, 393] on p "Madeit is Australia’s curated platform for buying and selling handmade, connect…" at bounding box center [607, 378] width 397 height 40
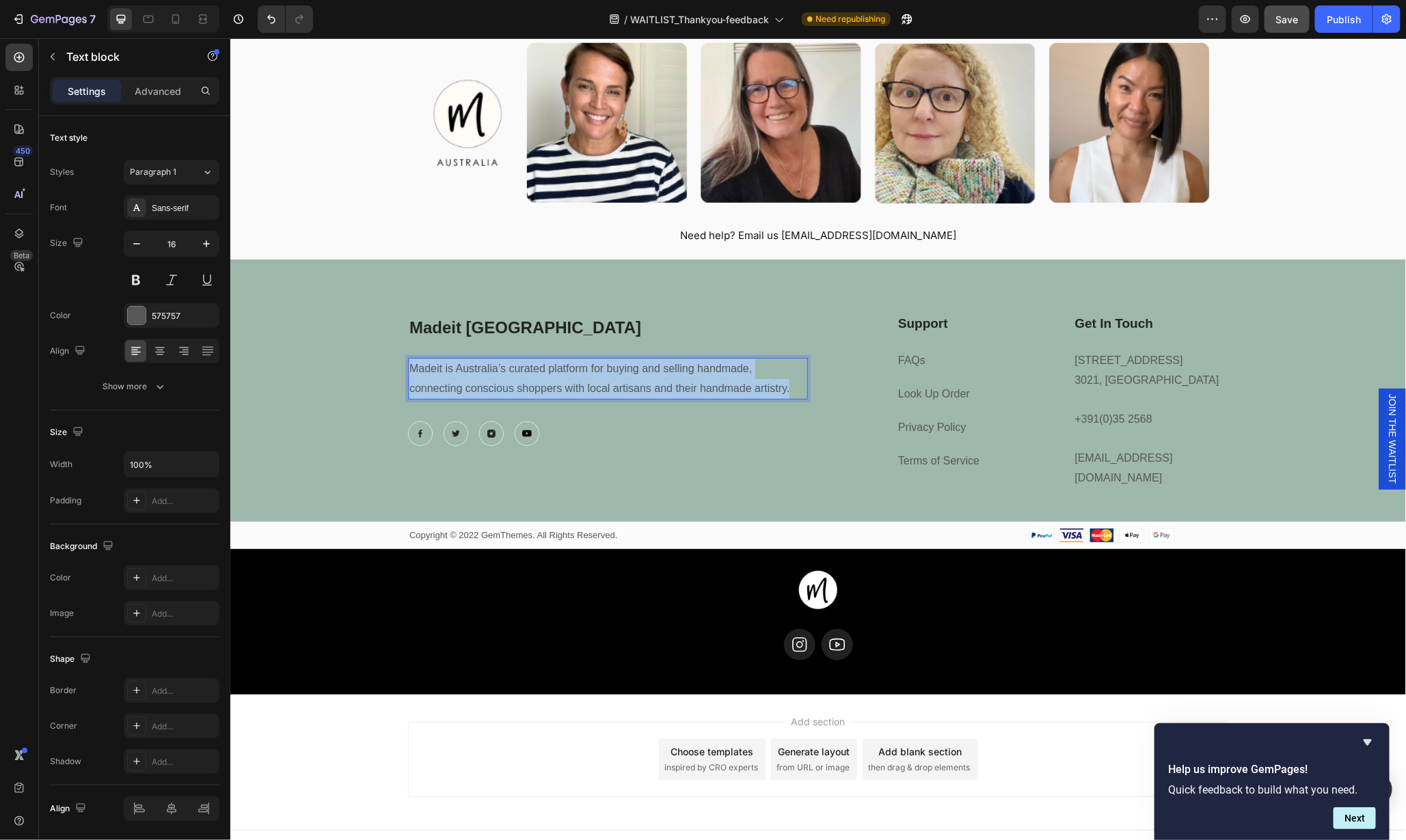
click at [561, 393] on p "Madeit is Australia’s curated platform for buying and selling handmade, connect…" at bounding box center [607, 378] width 397 height 40
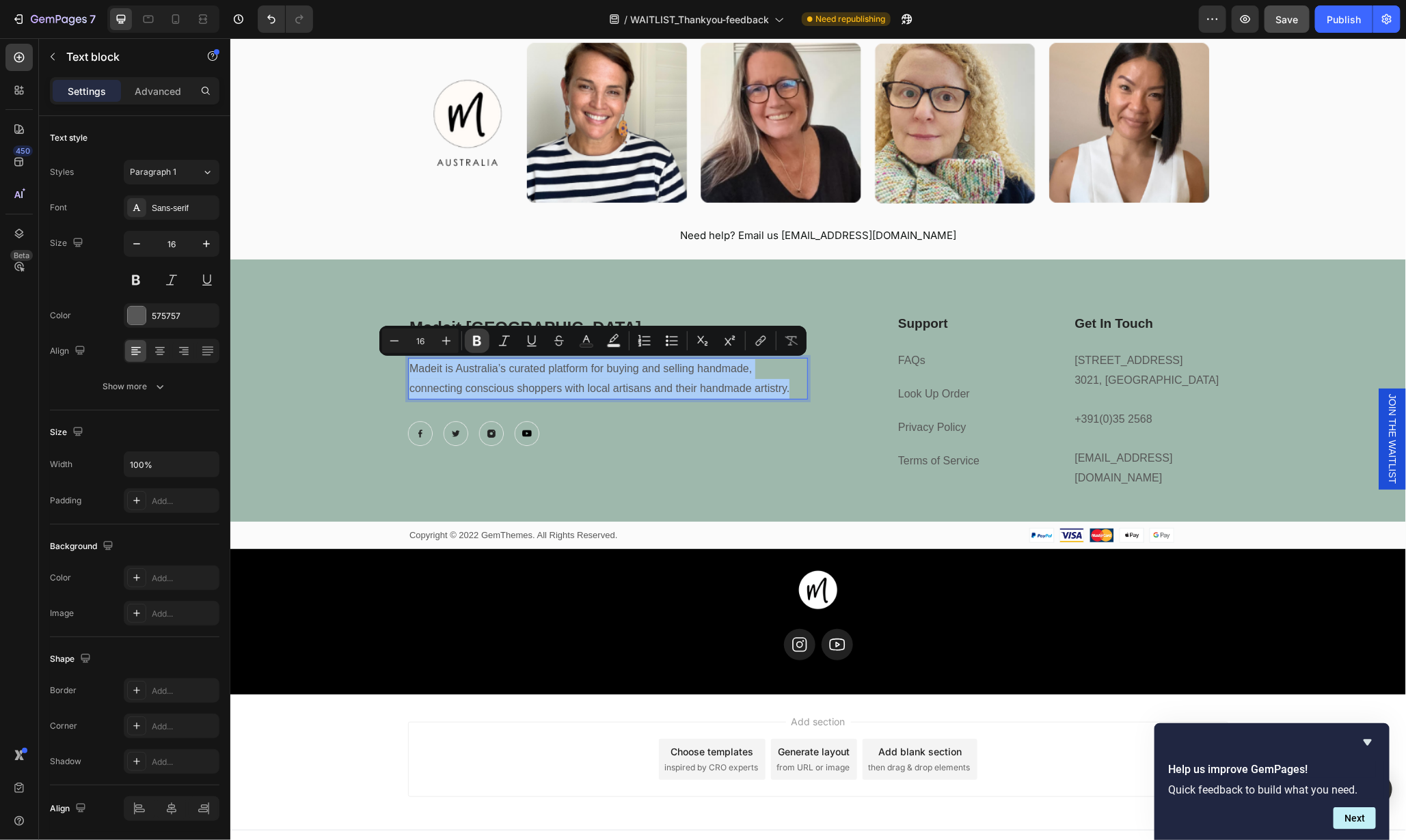
click at [478, 339] on icon "Editor contextual toolbar" at bounding box center [477, 340] width 13 height 13
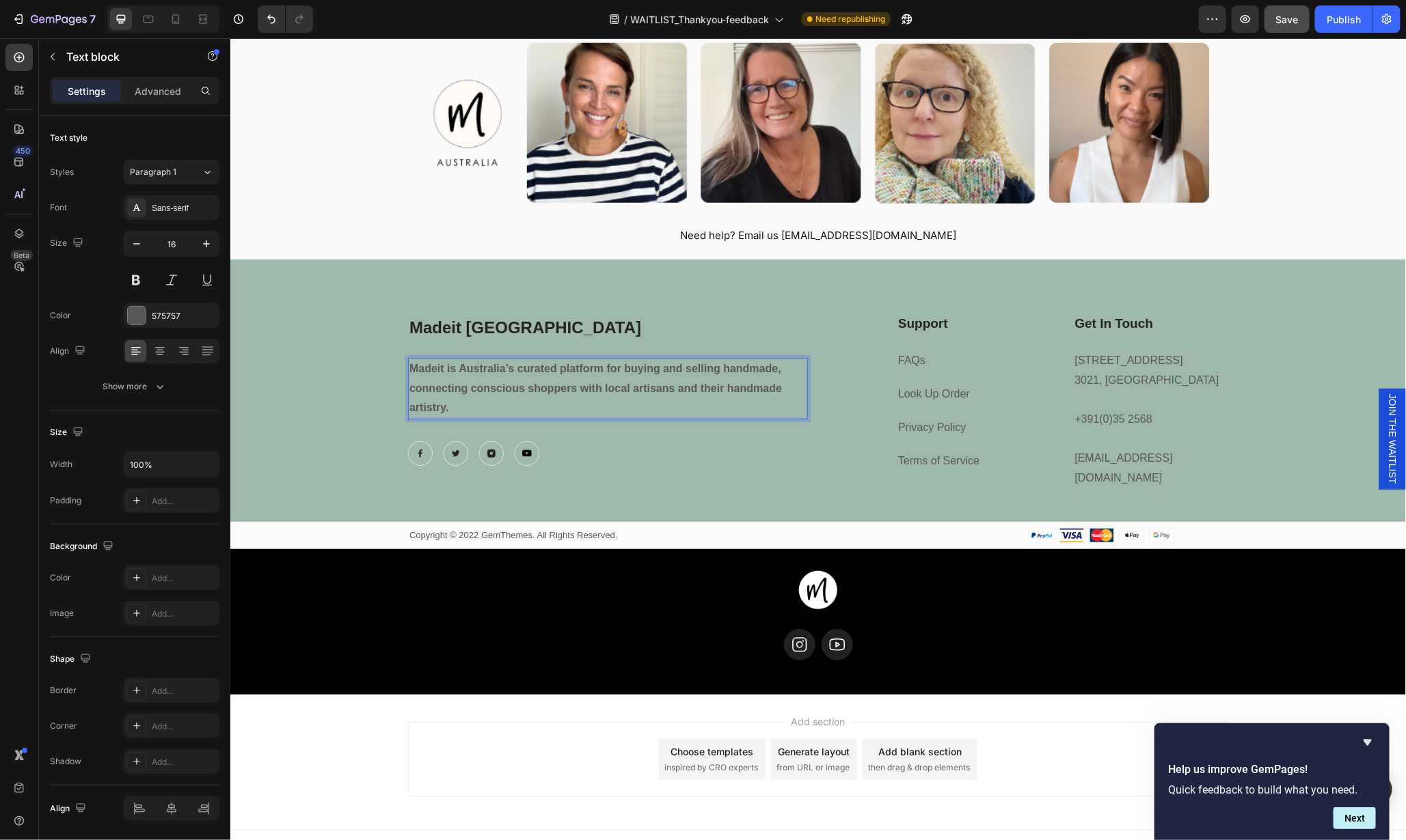
click at [485, 371] on strong "Madeit is Australia’s curated platform for buying and selling handmade, connect…" at bounding box center [594, 388] width 372 height 51
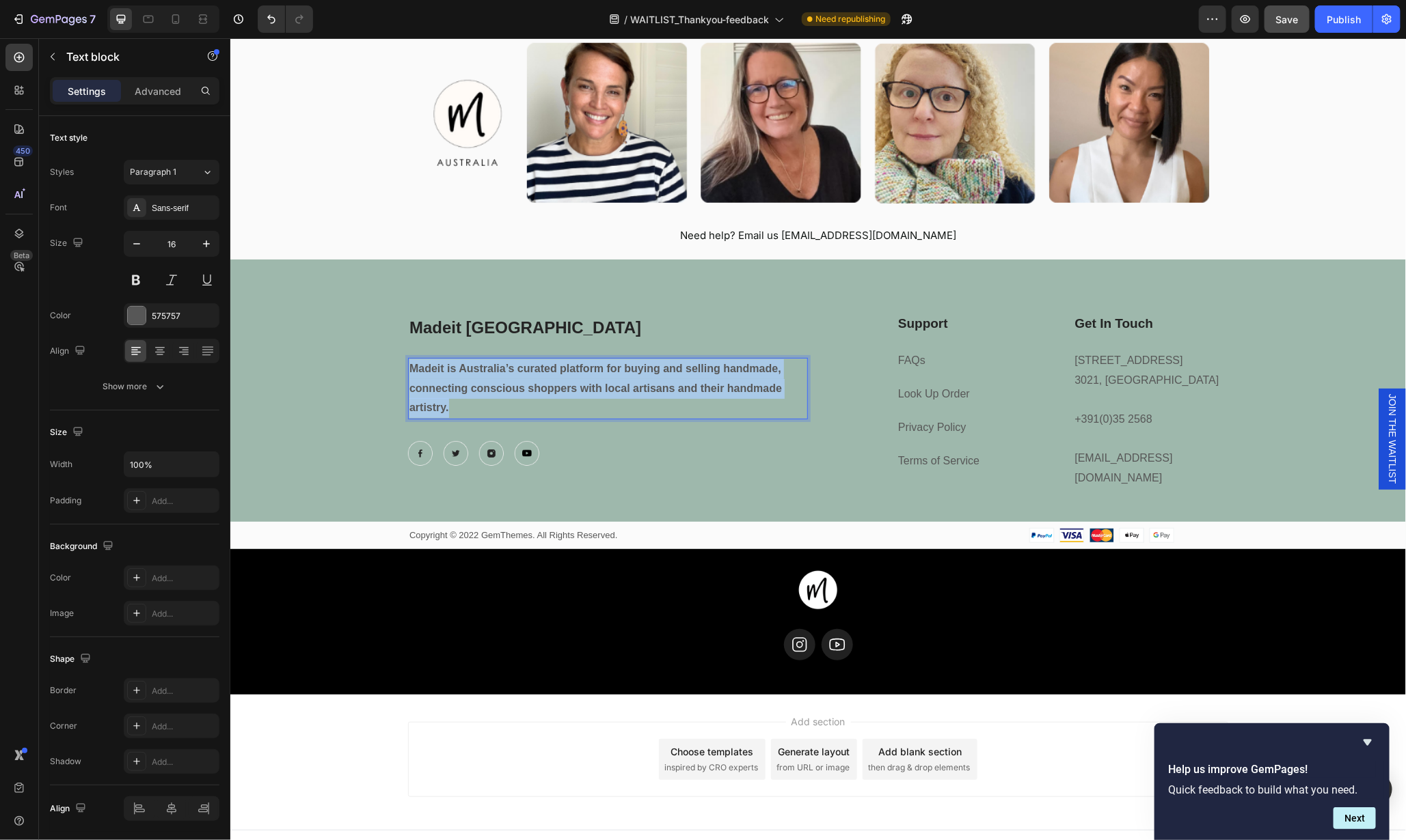
click at [485, 371] on strong "Madeit is Australia’s curated platform for buying and selling handmade, connect…" at bounding box center [594, 388] width 372 height 51
click at [575, 382] on strong "Madeit is Australia’s curated platform for buying and selling handmade, connect…" at bounding box center [594, 388] width 372 height 51
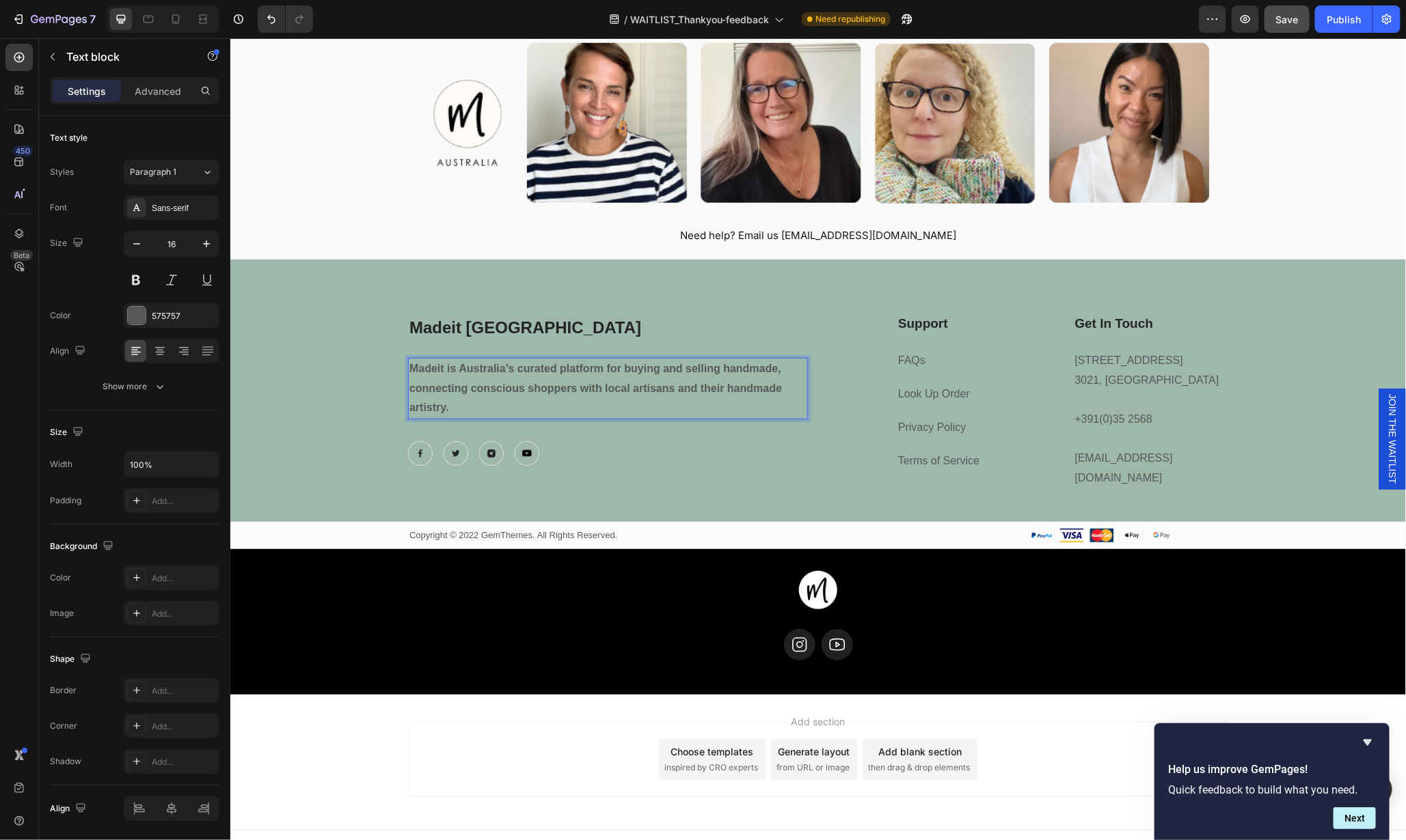
click at [578, 385] on strong "Madeit is Australia’s curated platform for buying and selling handmade, connect…" at bounding box center [594, 388] width 372 height 51
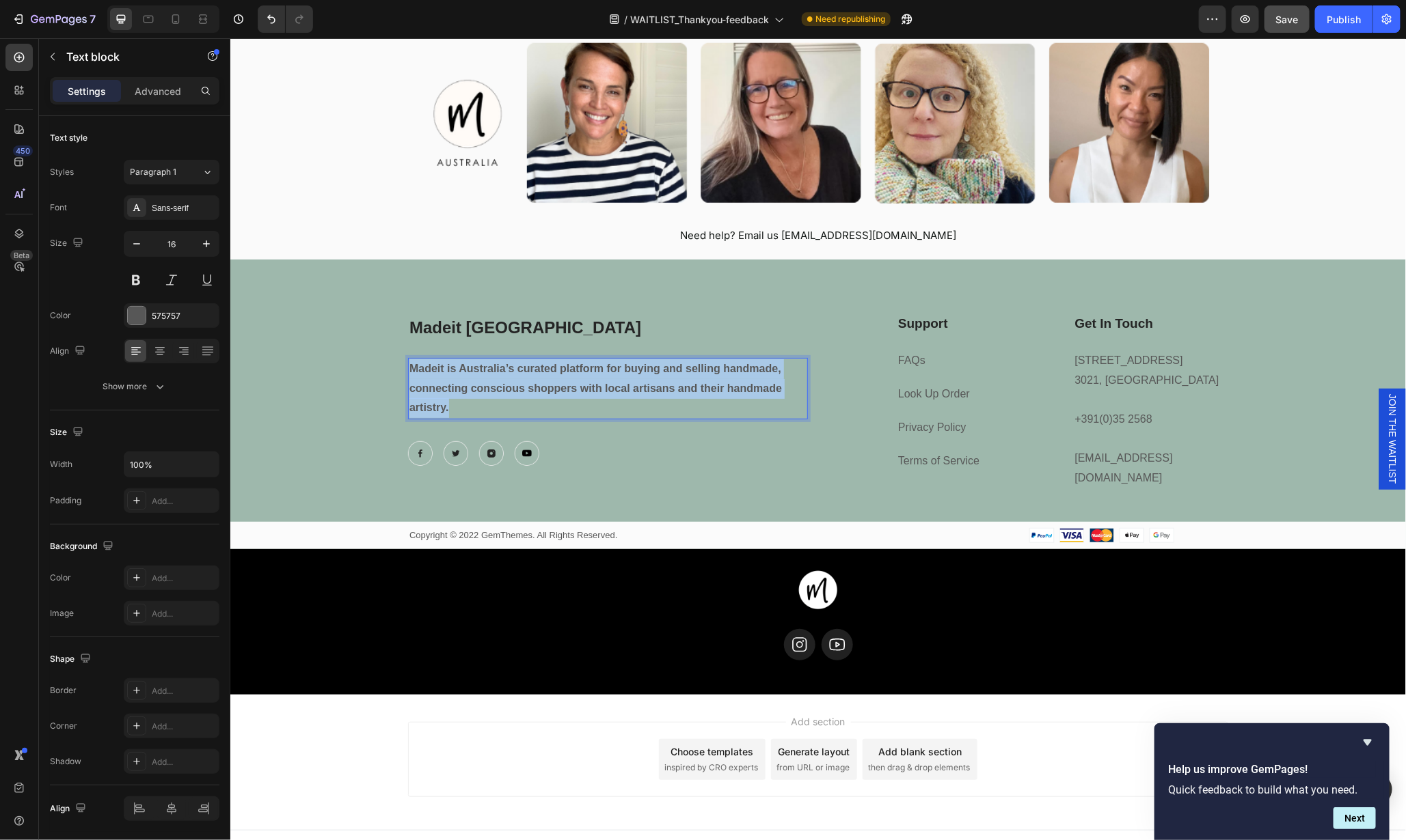
click at [578, 385] on strong "Madeit is Australia’s curated platform for buying and selling handmade, connect…" at bounding box center [594, 388] width 372 height 51
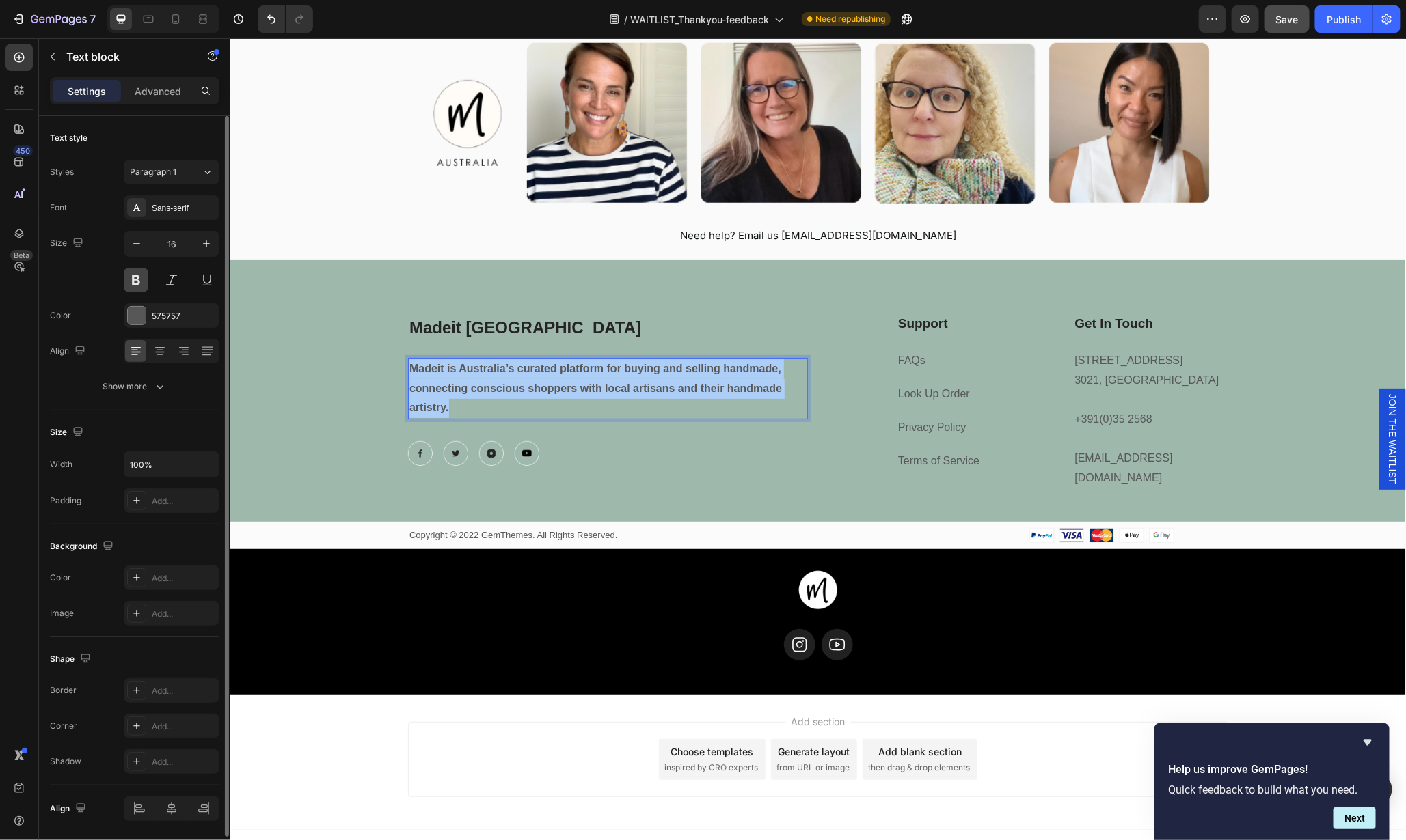
click at [139, 277] on button at bounding box center [136, 280] width 25 height 25
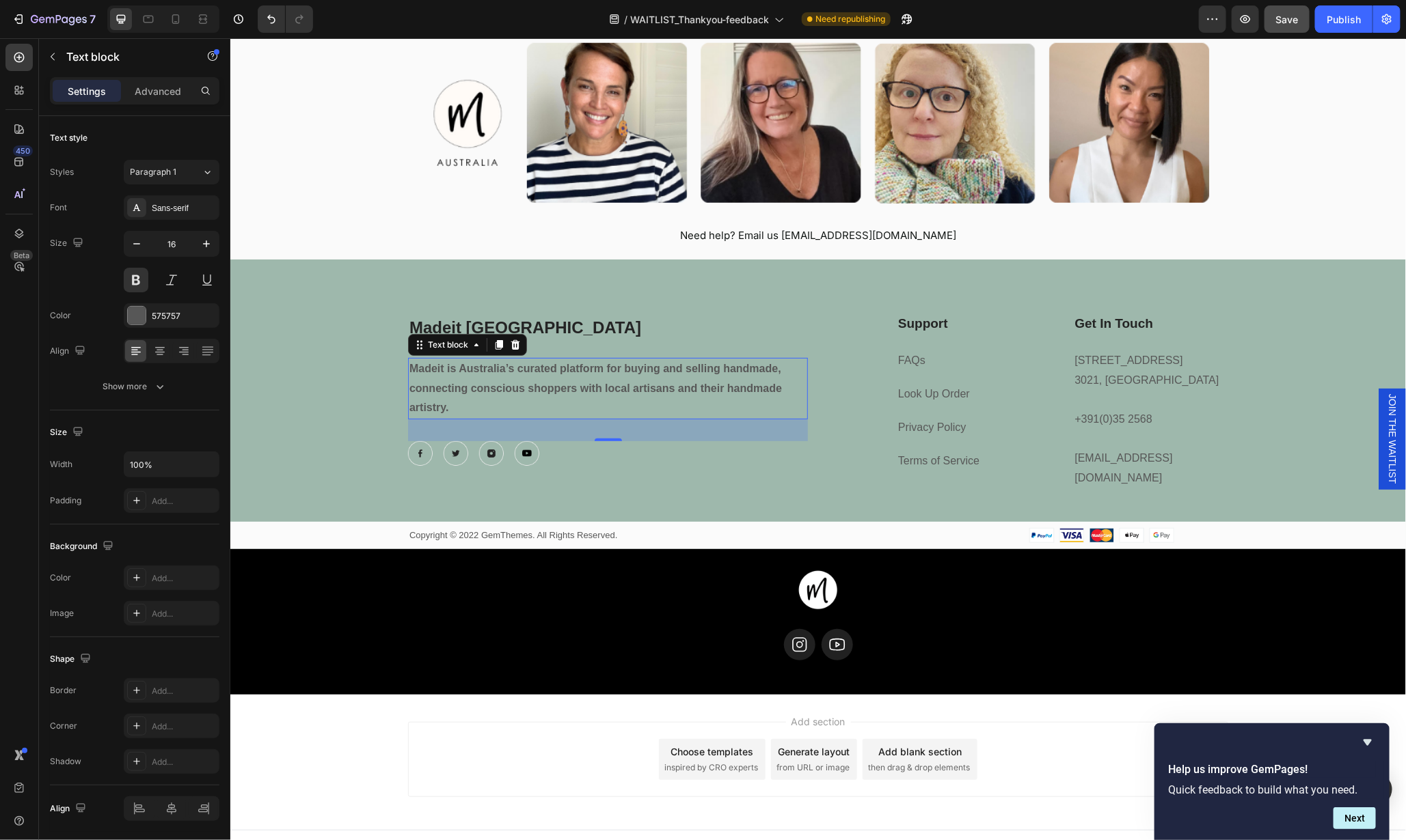
click at [481, 380] on p "Madeit is Australia’s curated platform for buying and selling handmade, connect…" at bounding box center [607, 388] width 397 height 58
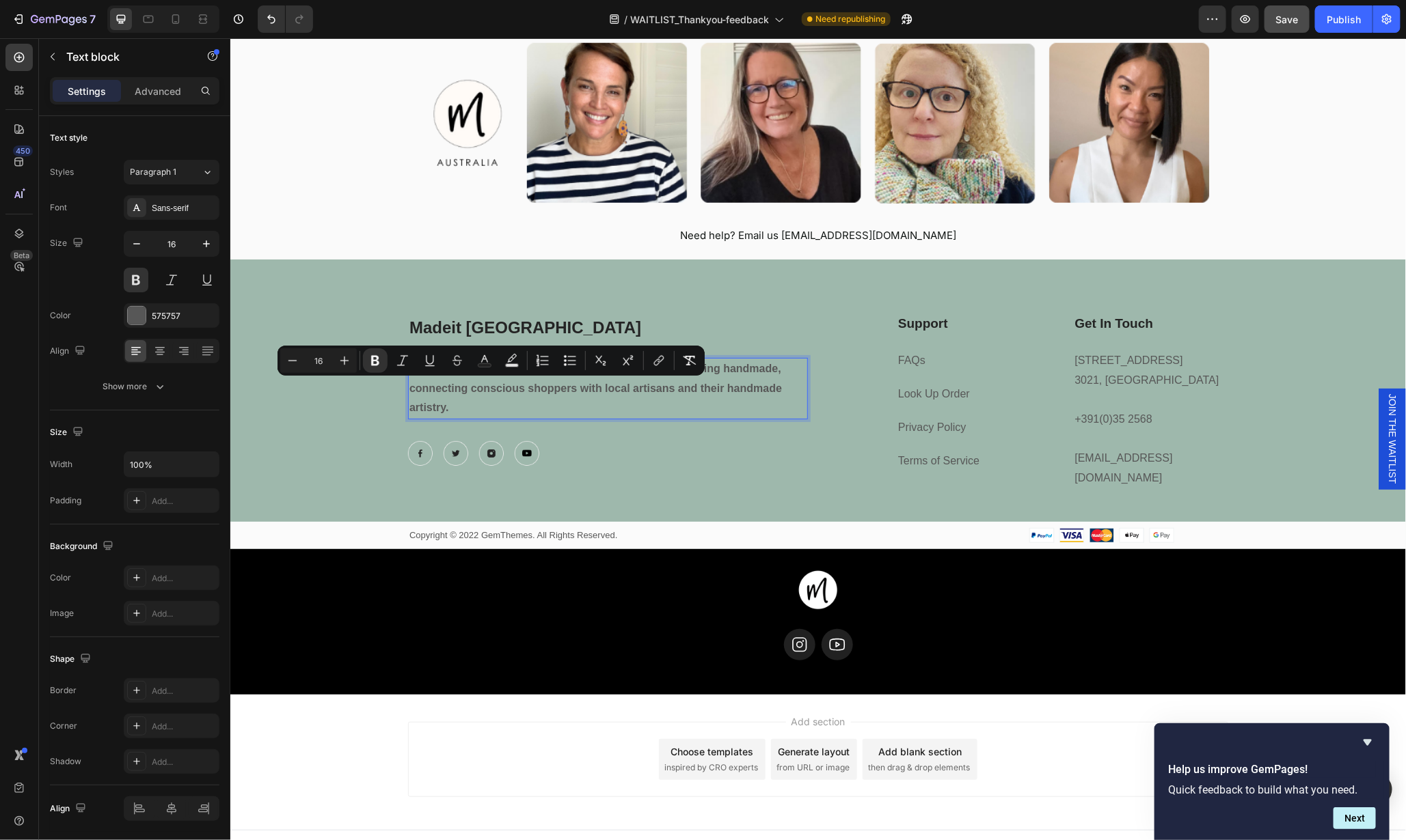
click at [483, 404] on p "Madeit is Australia’s curated platform for buying and selling handmade, connect…" at bounding box center [607, 388] width 397 height 58
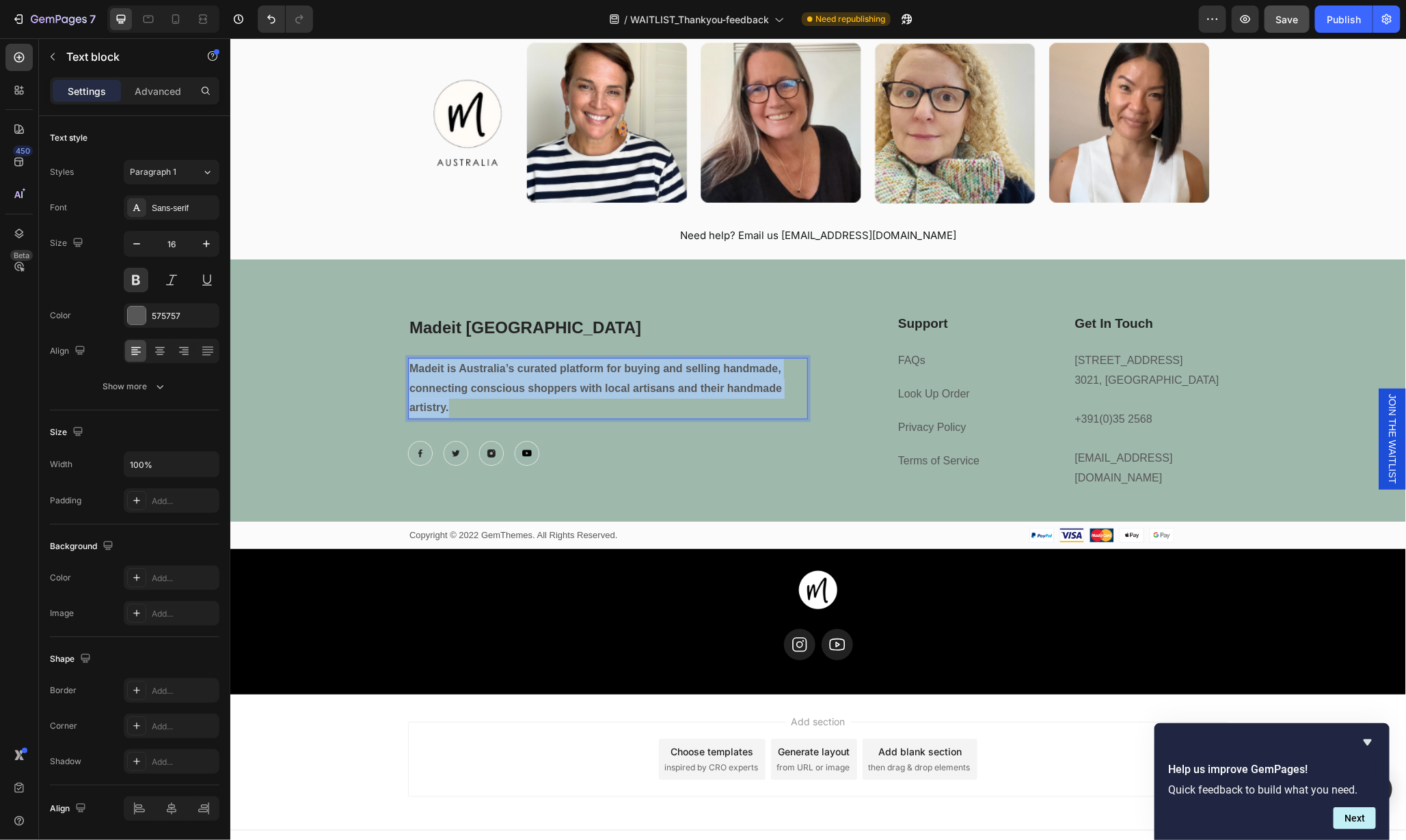
drag, startPoint x: 475, startPoint y: 407, endPoint x: 401, endPoint y: 366, distance: 84.6
click at [409, 366] on p "Madeit is Australia’s curated platform for buying and selling handmade, connect…" at bounding box center [607, 388] width 397 height 58
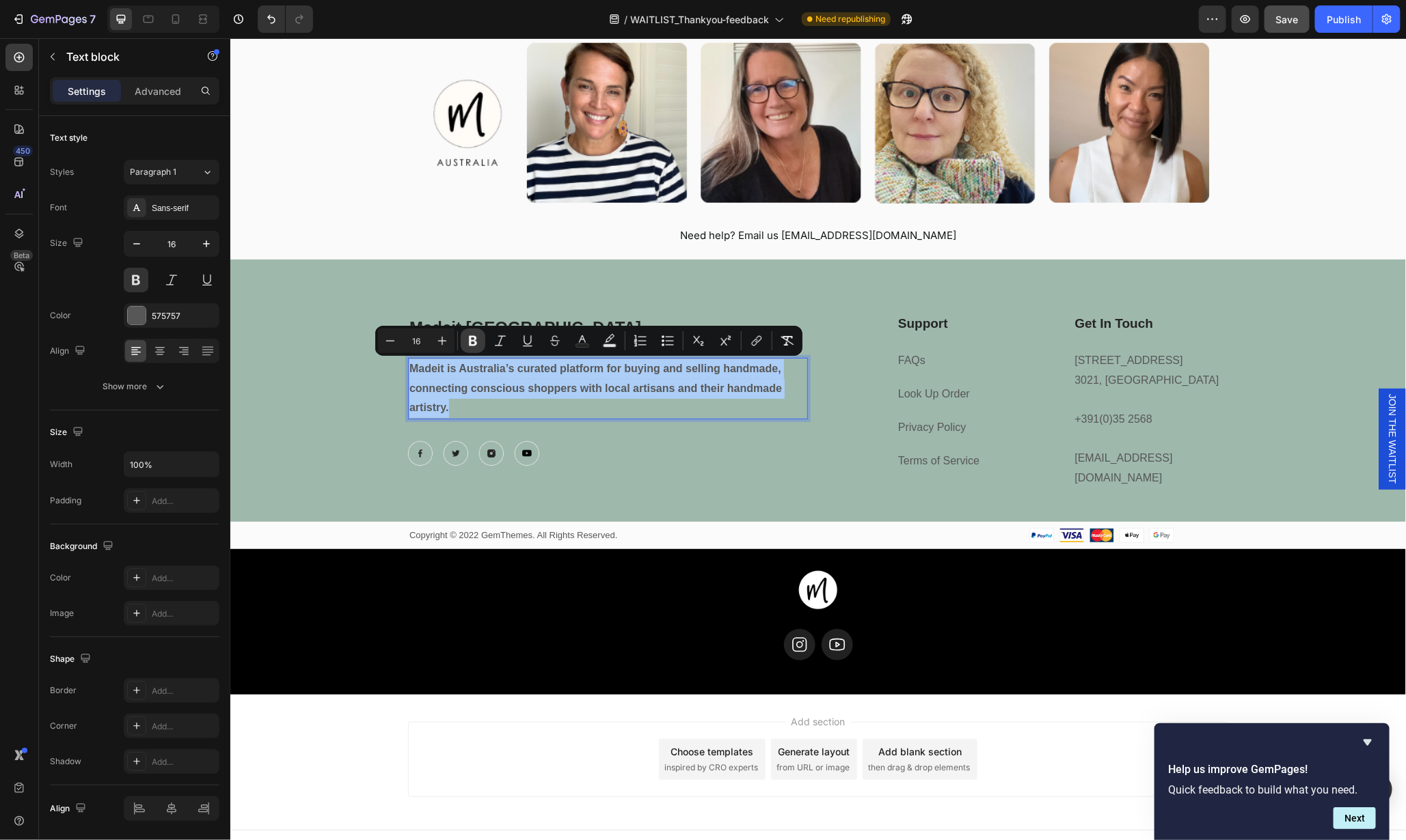
click at [476, 341] on icon "Editor contextual toolbar" at bounding box center [472, 341] width 8 height 11
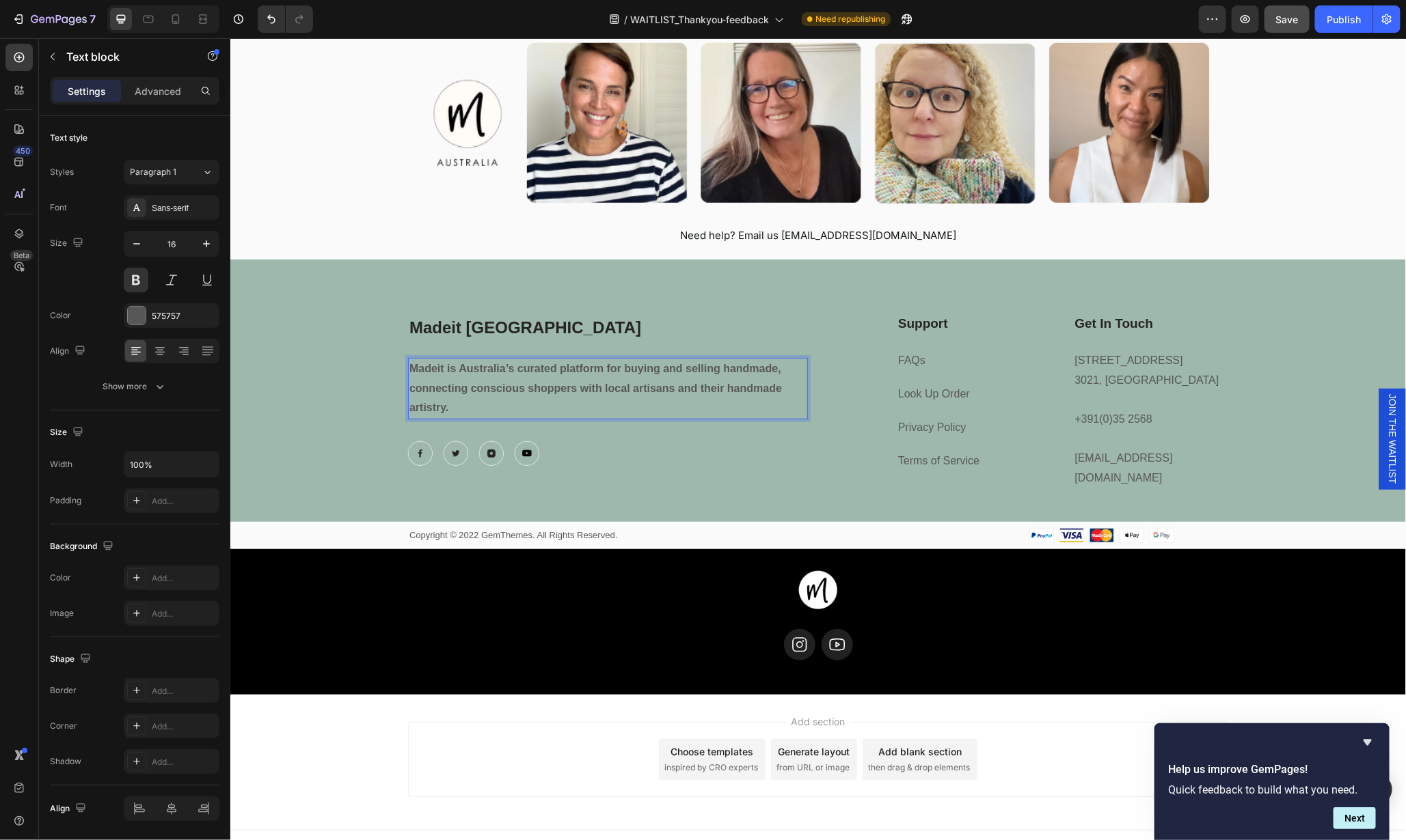
click at [491, 396] on p "Madeit is Australia’s curated platform for buying and selling handmade, connect…" at bounding box center [607, 388] width 397 height 58
drag, startPoint x: 404, startPoint y: 363, endPoint x: 479, endPoint y: 382, distance: 77.4
click at [479, 382] on p "Madeit is Australia’s curated platform for buying and selling handmade, connect…" at bounding box center [607, 388] width 397 height 58
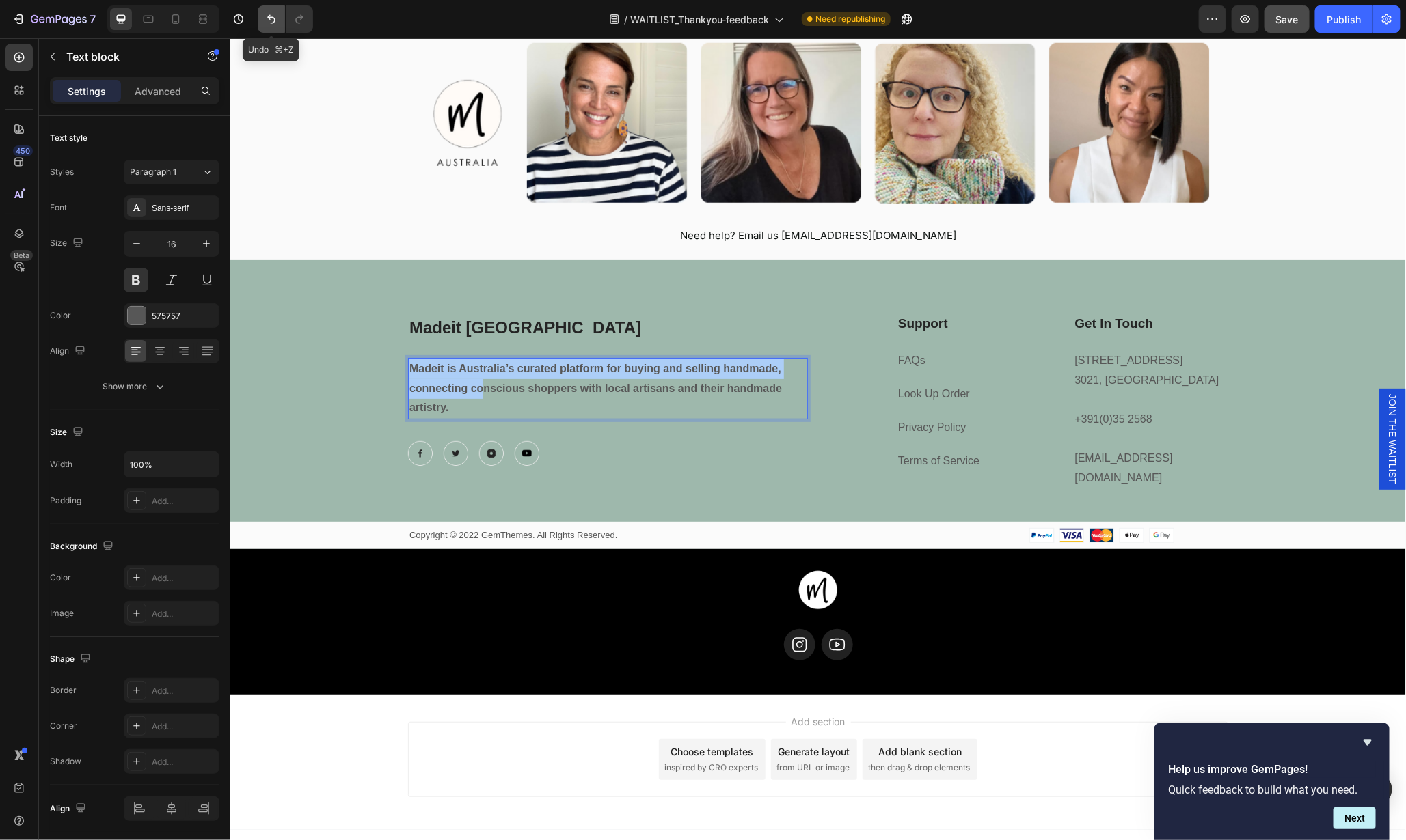
click at [269, 17] on icon "Undo/Redo" at bounding box center [271, 19] width 13 height 13
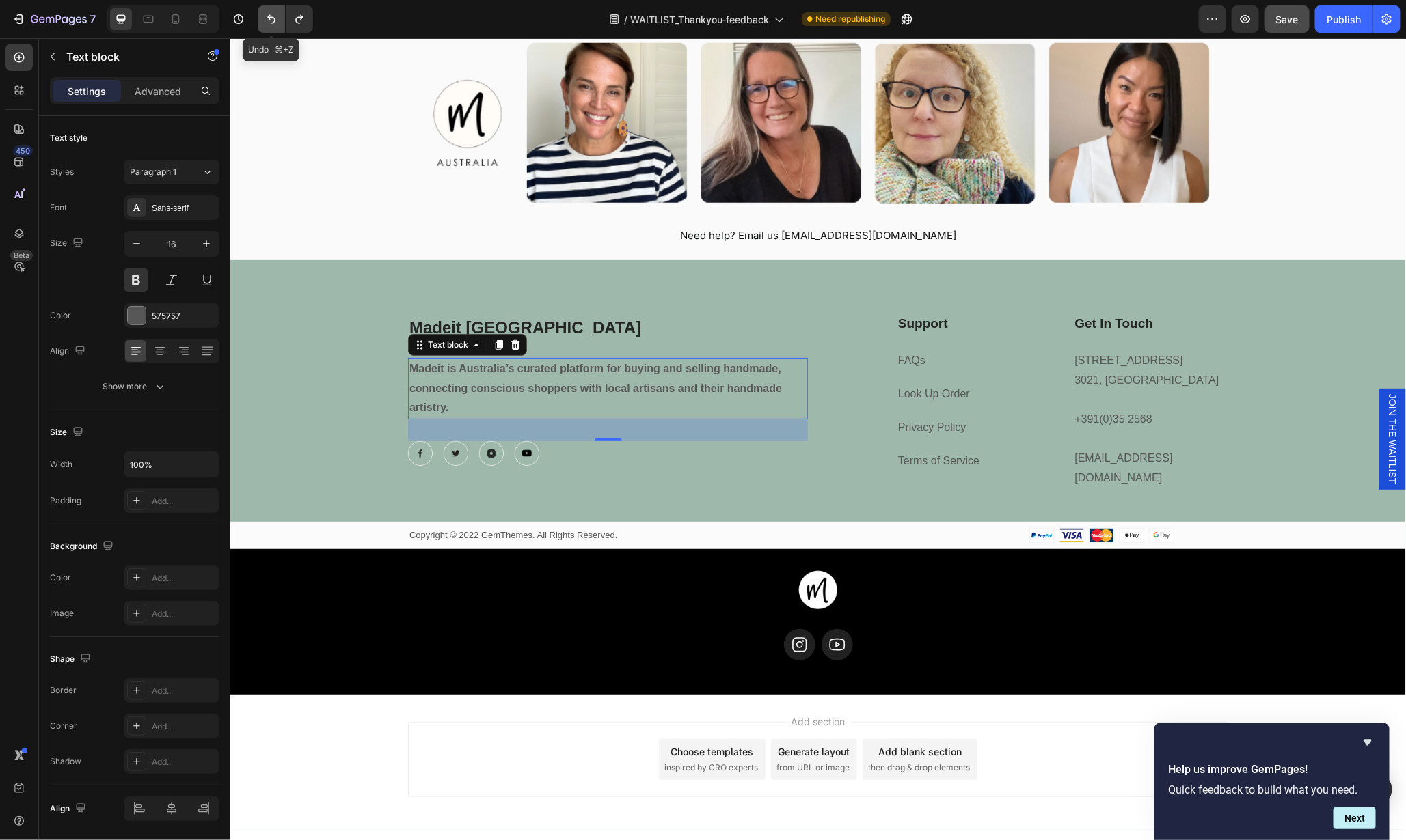
click at [269, 17] on icon "Undo/Redo" at bounding box center [271, 19] width 13 height 13
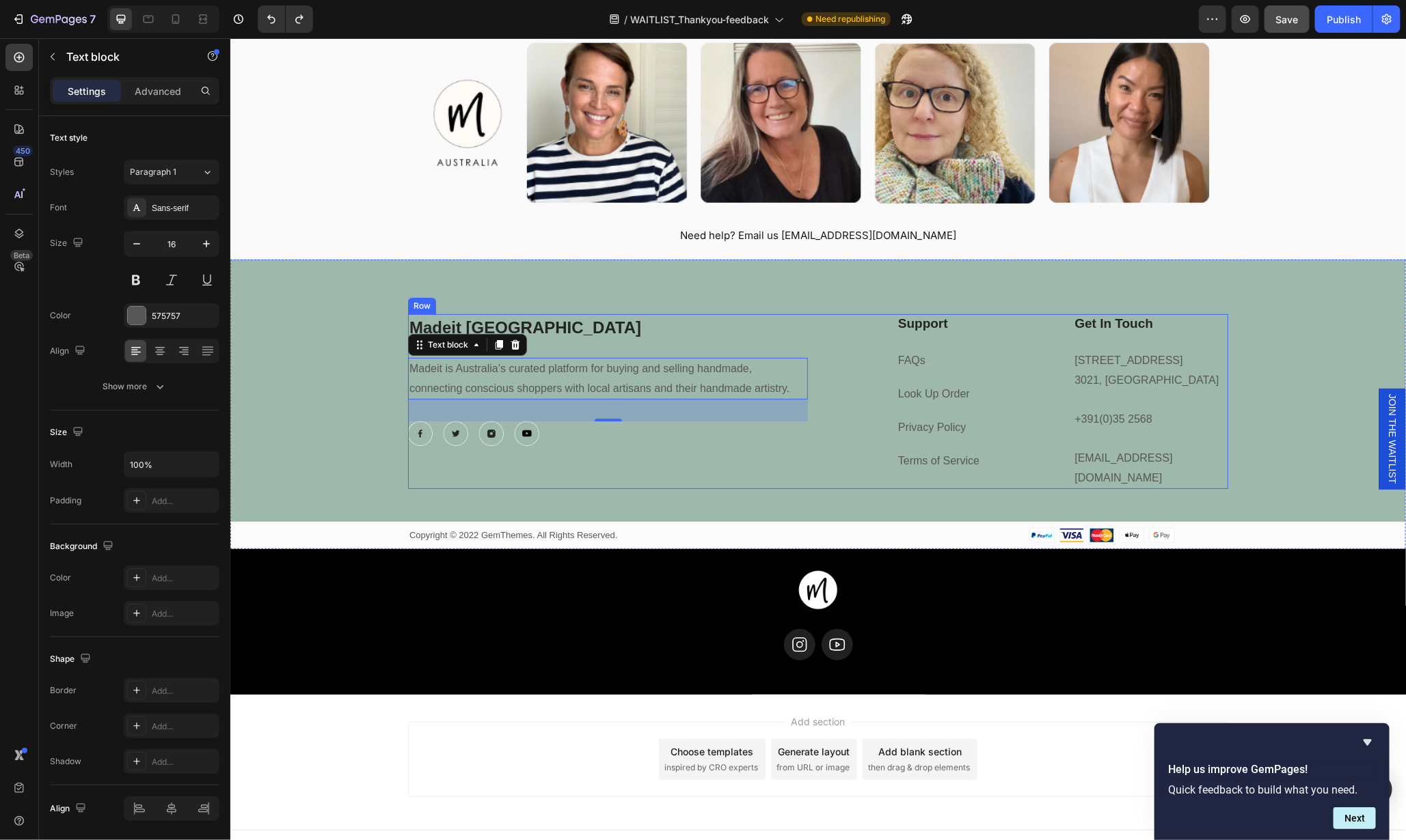
click at [773, 453] on div "Madeit Australia Heading Madeit is Australia’s curated platform for buying and …" at bounding box center [607, 401] width 400 height 176
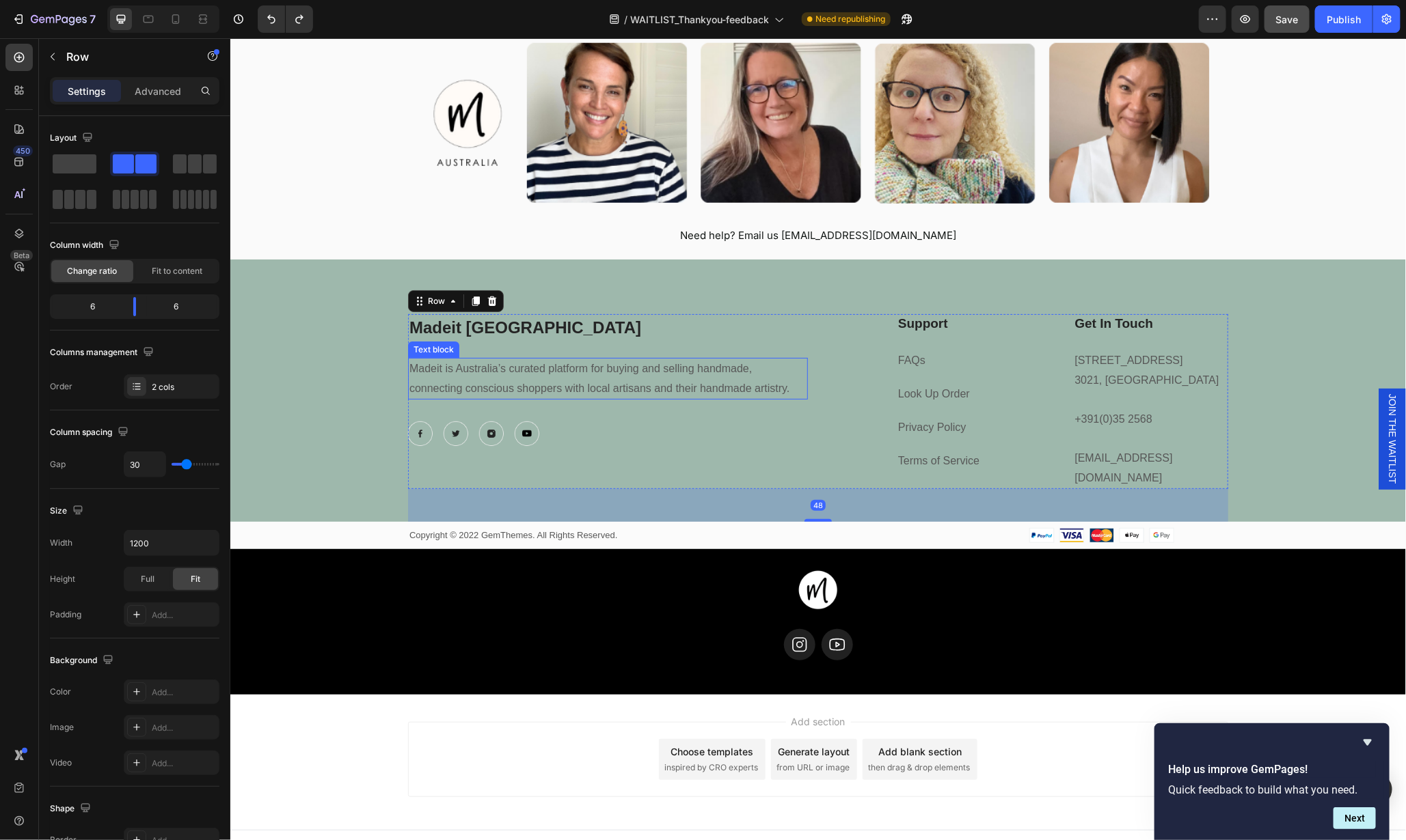
click at [751, 386] on p "Madeit is Australia’s curated platform for buying and selling handmade, connect…" at bounding box center [607, 378] width 397 height 40
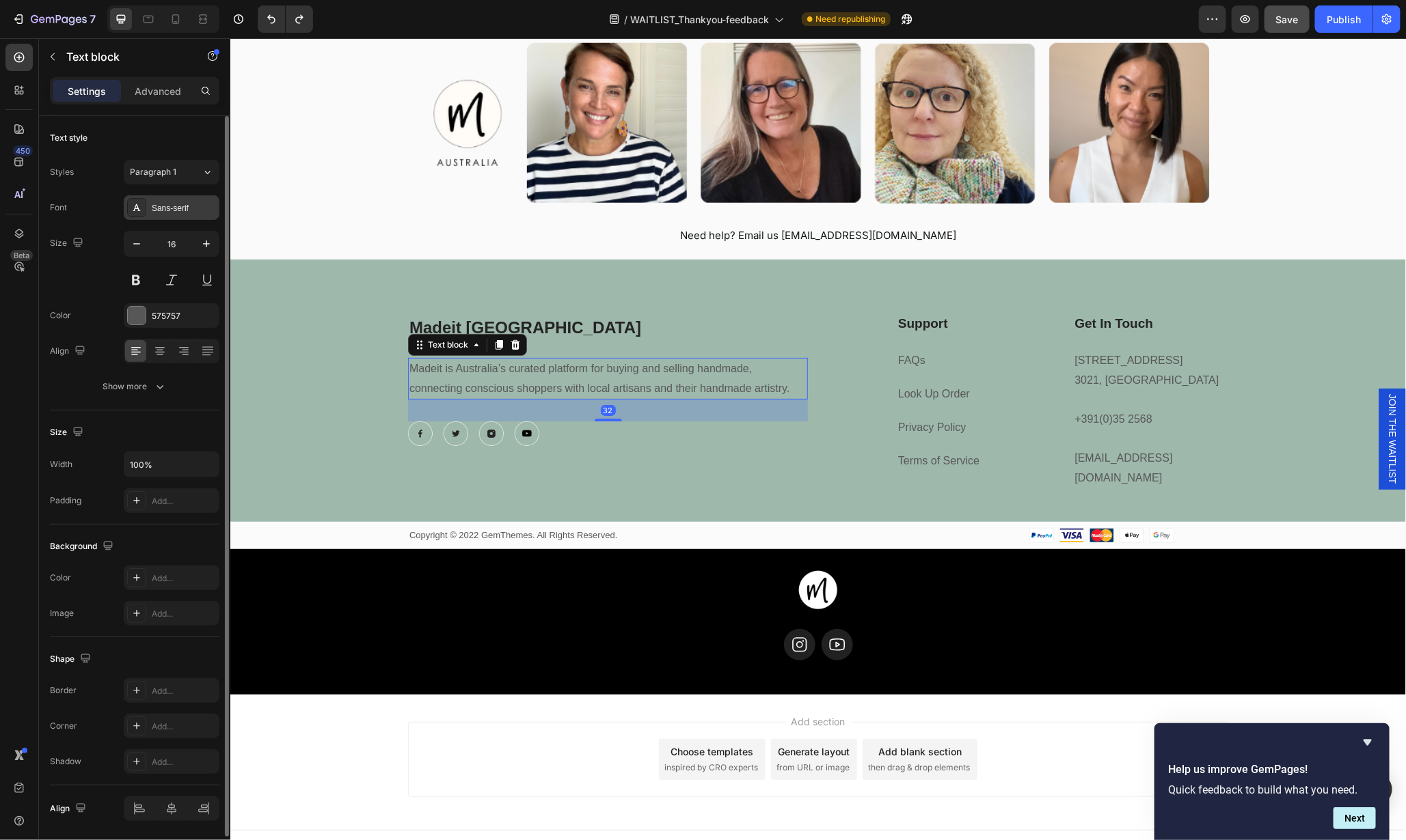
click at [171, 210] on div "Sans-serif" at bounding box center [184, 209] width 65 height 12
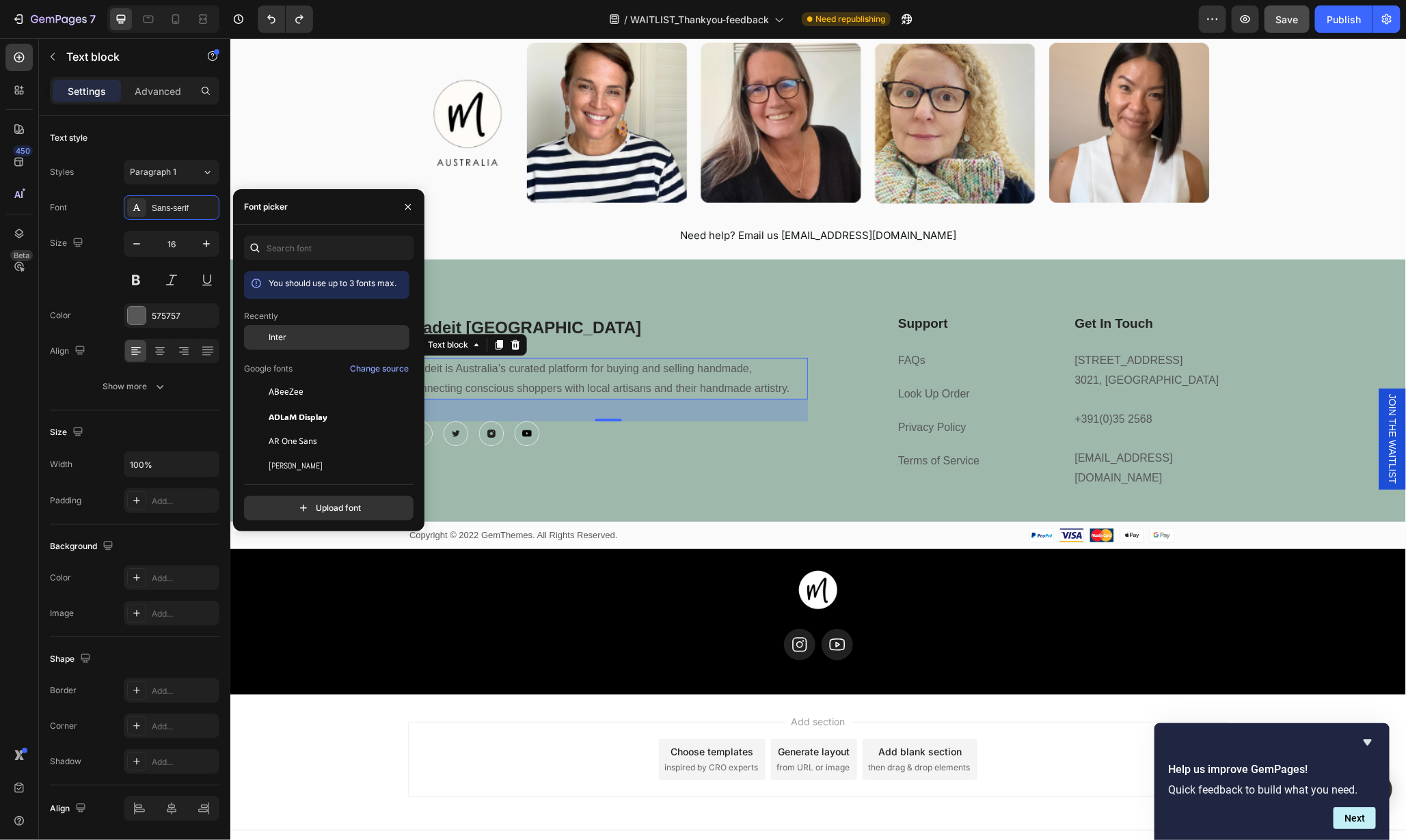
click at [286, 332] on div "Inter" at bounding box center [338, 338] width 138 height 12
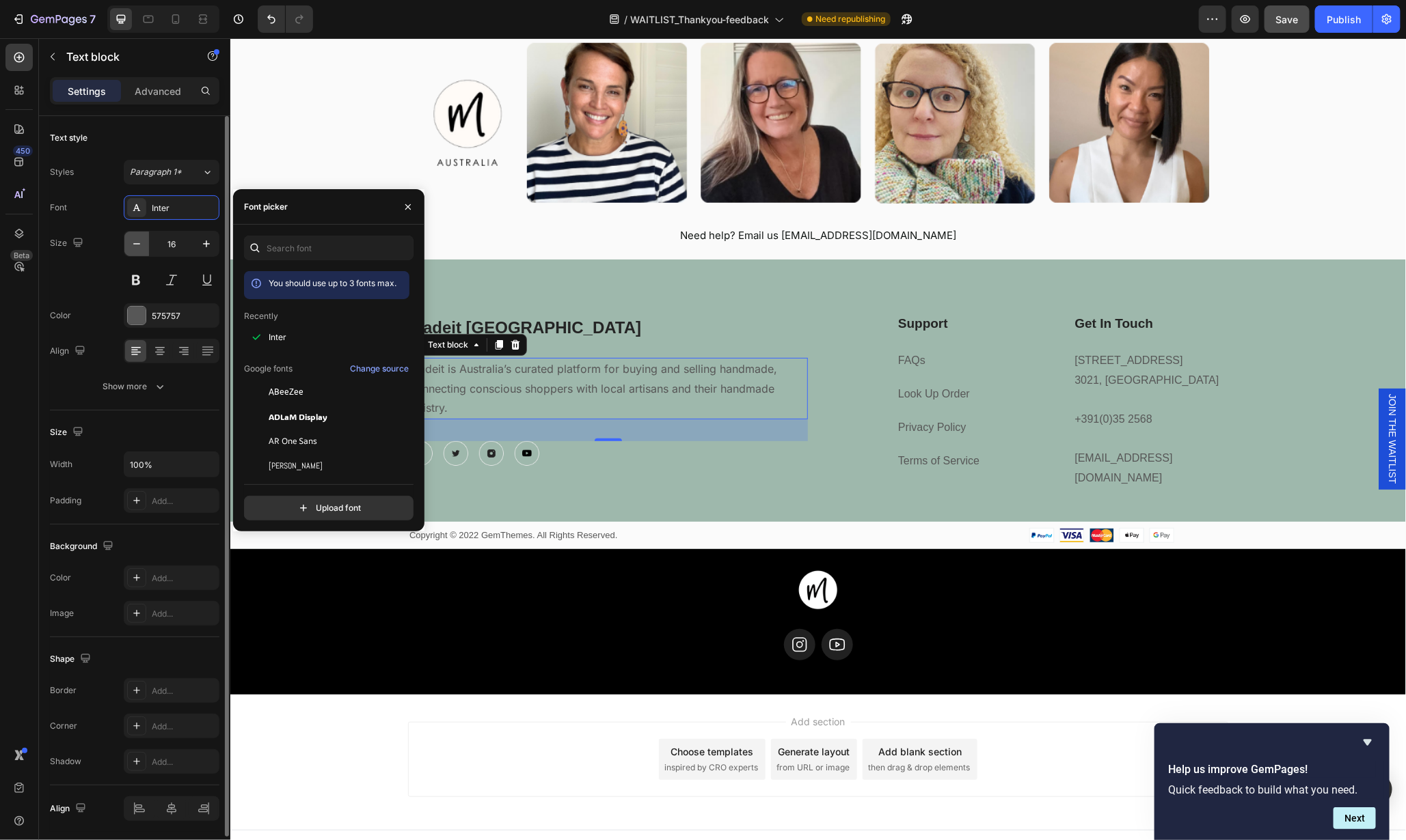
click at [137, 243] on icon "button" at bounding box center [136, 243] width 13 height 13
type input "15"
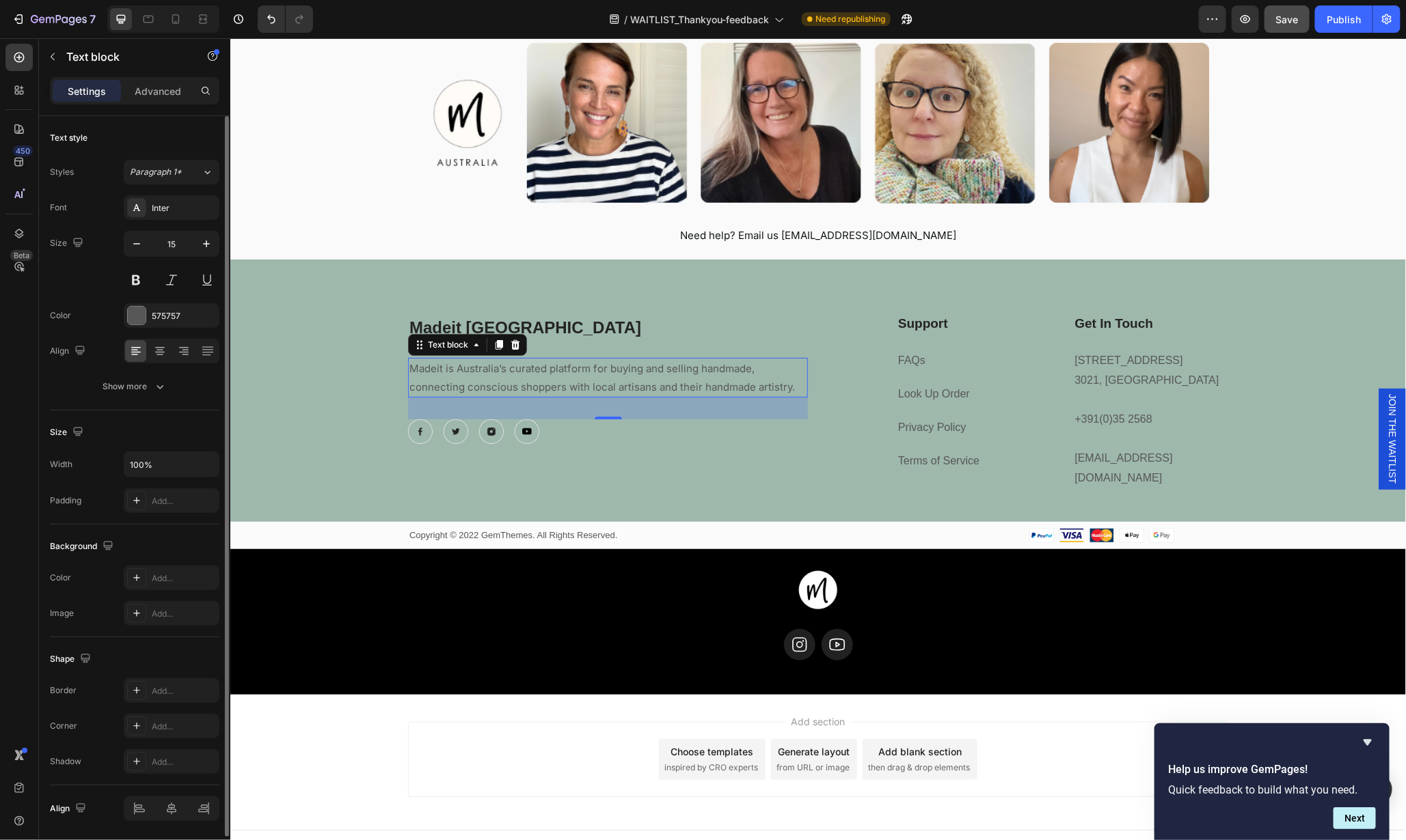
drag, startPoint x: 168, startPoint y: 309, endPoint x: 186, endPoint y: 327, distance: 25.5
click at [168, 310] on div "575757" at bounding box center [184, 317] width 65 height 12
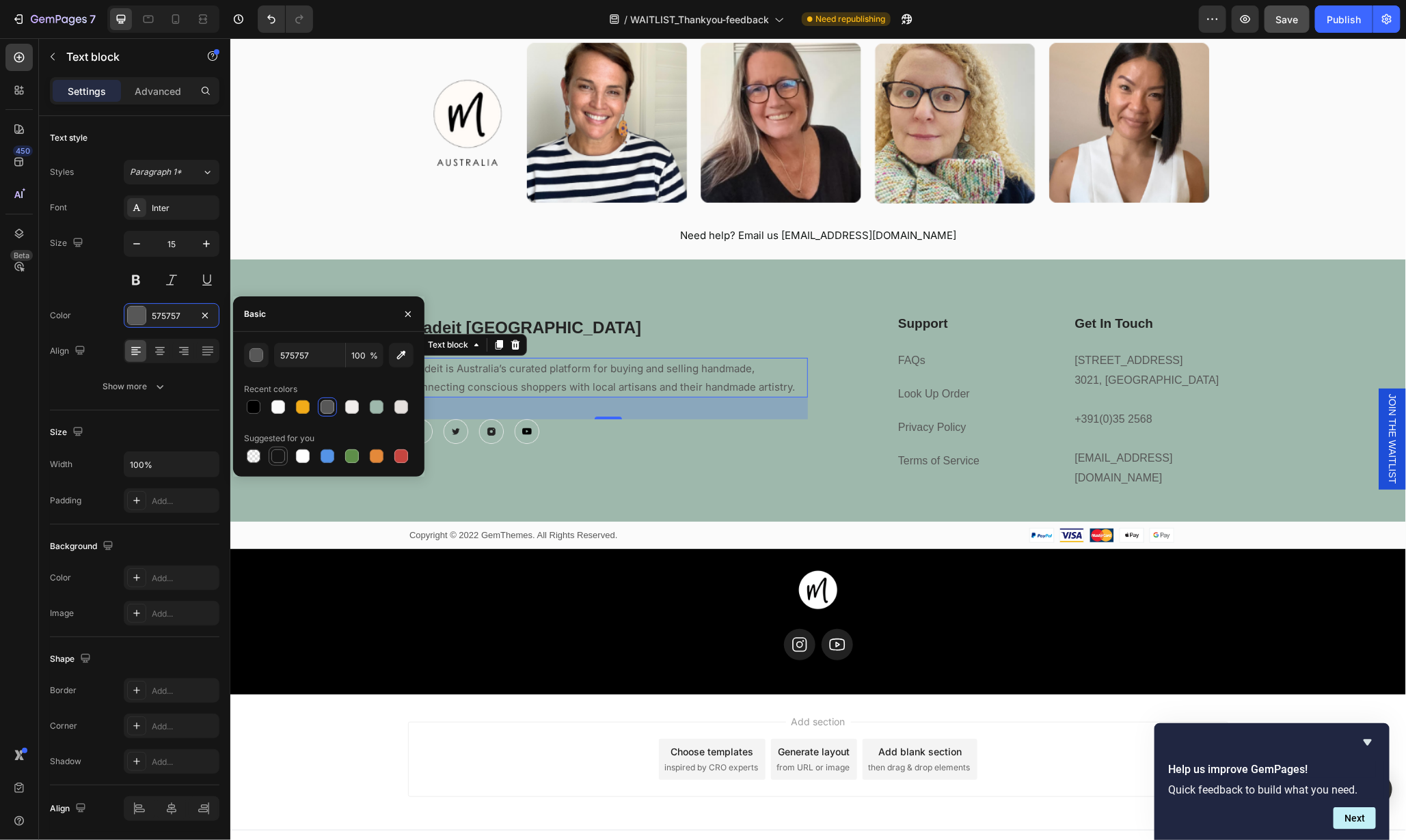
click at [281, 460] on div at bounding box center [278, 455] width 13 height 13
type input "151515"
click at [735, 457] on div "Madeit Australia Heading Madeit is Australia’s curated platform for buying and …" at bounding box center [607, 401] width 400 height 176
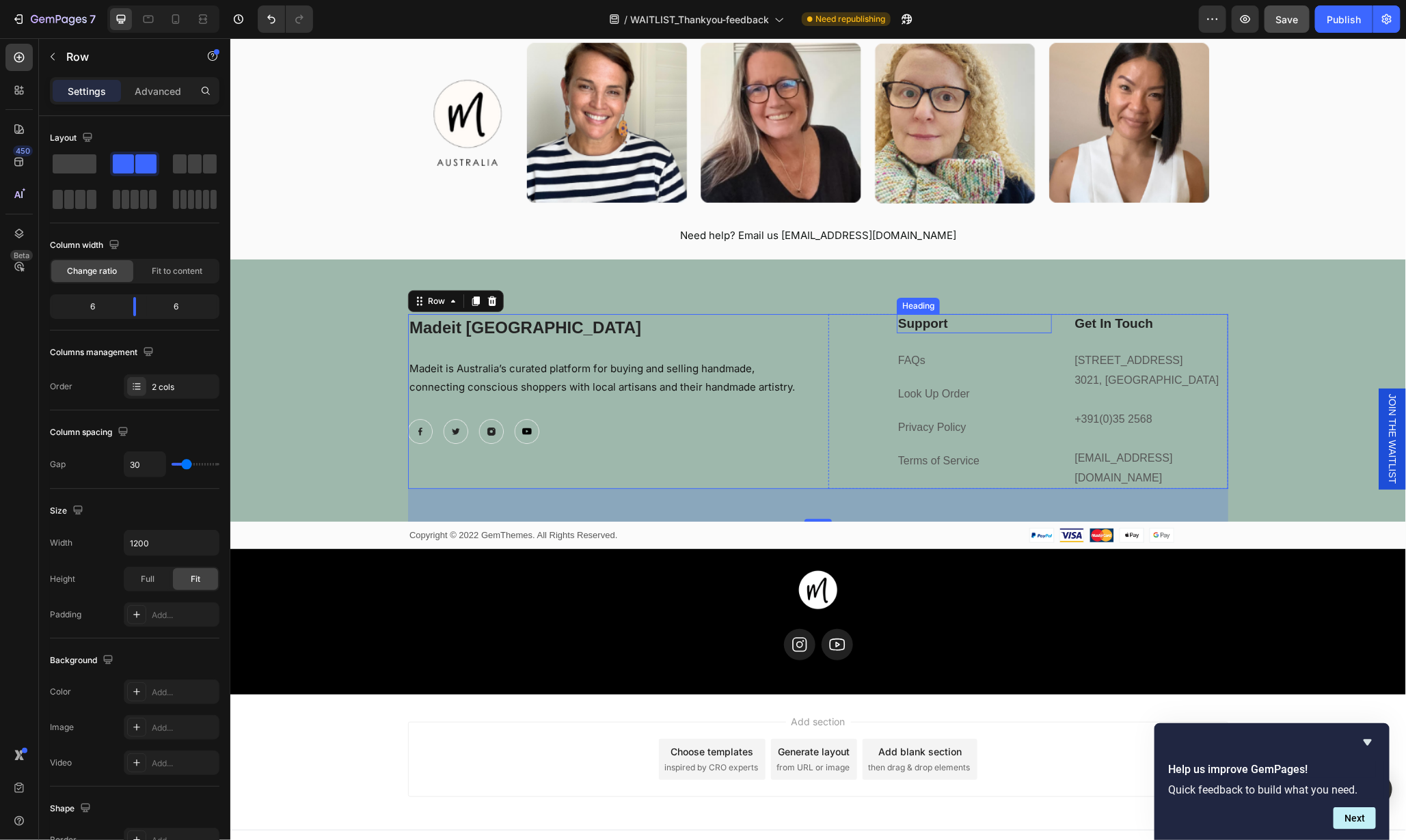
click at [969, 324] on p "Support" at bounding box center [974, 323] width 152 height 17
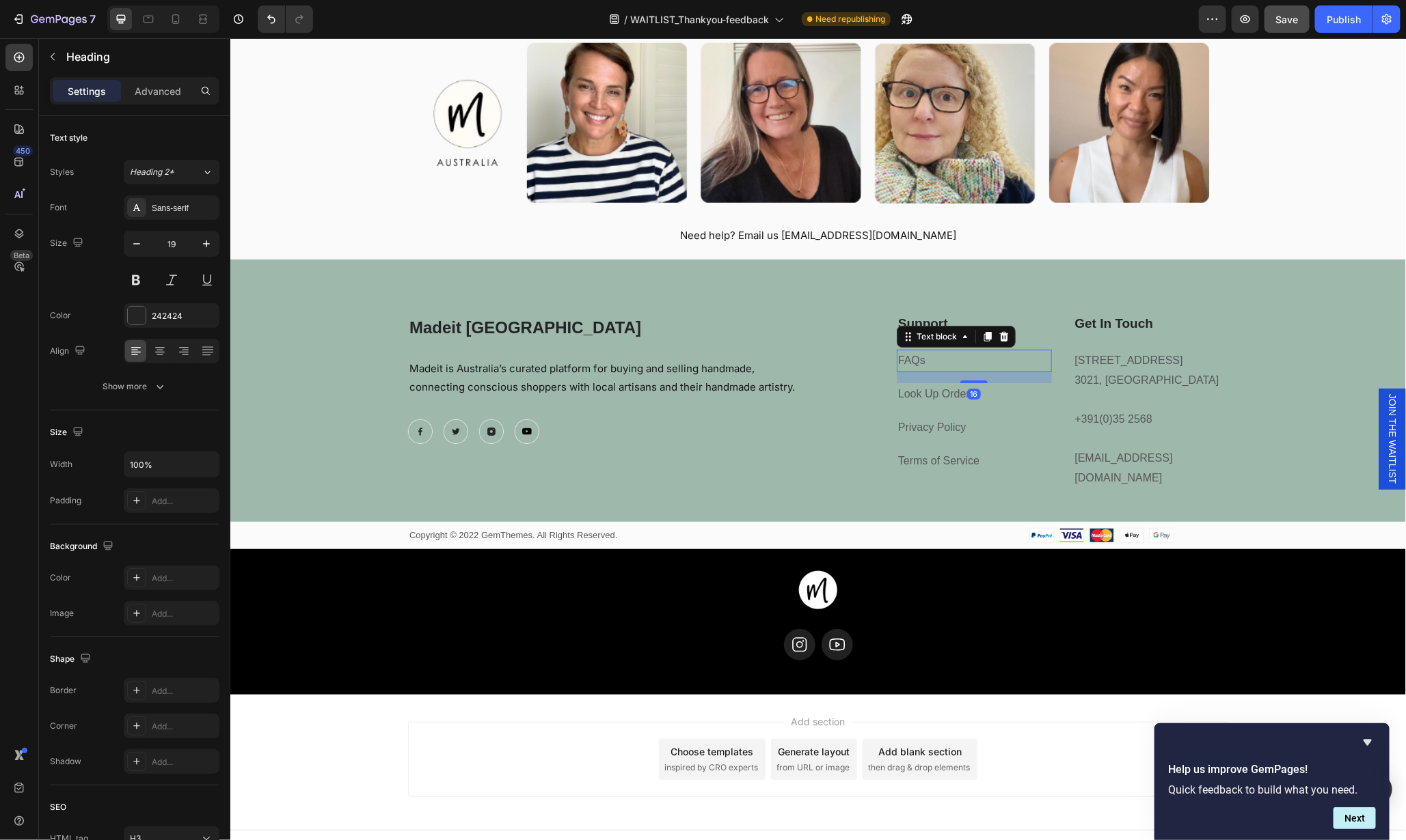
click at [941, 365] on p "FAQs" at bounding box center [974, 360] width 152 height 19
click at [179, 316] on div "575757" at bounding box center [172, 317] width 40 height 12
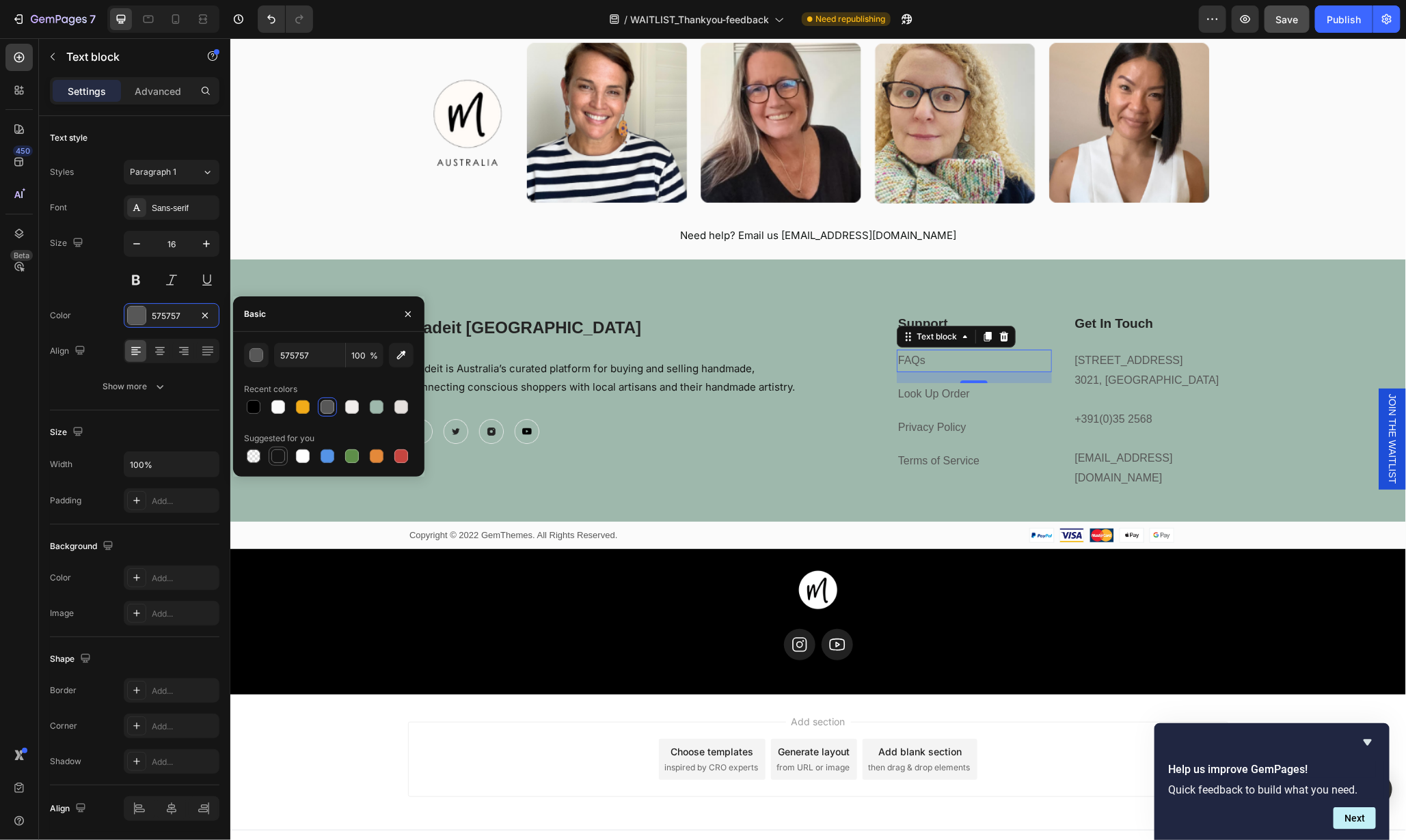
click at [283, 459] on div at bounding box center [278, 455] width 13 height 13
type input "151515"
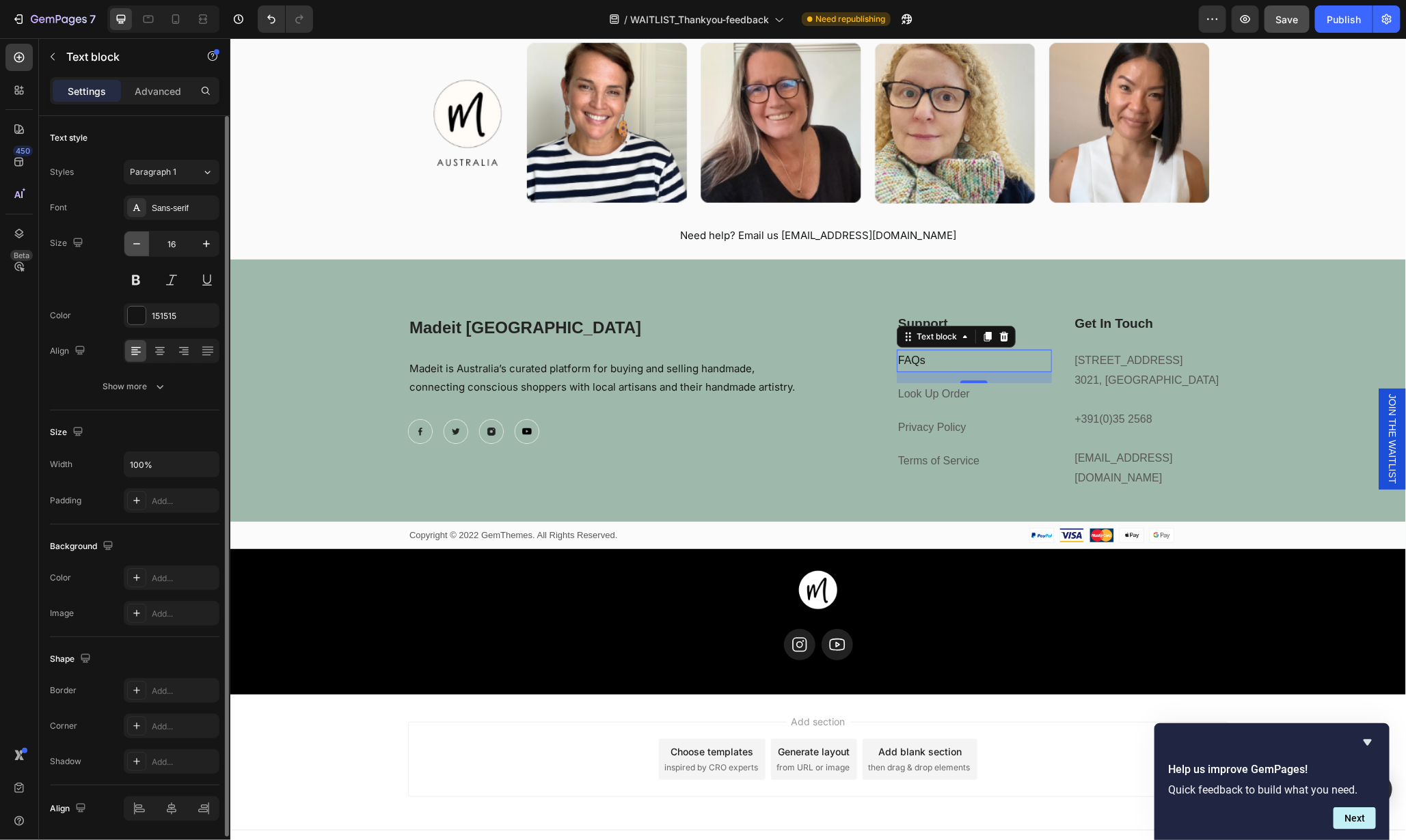
click at [142, 242] on icon "button" at bounding box center [136, 243] width 13 height 13
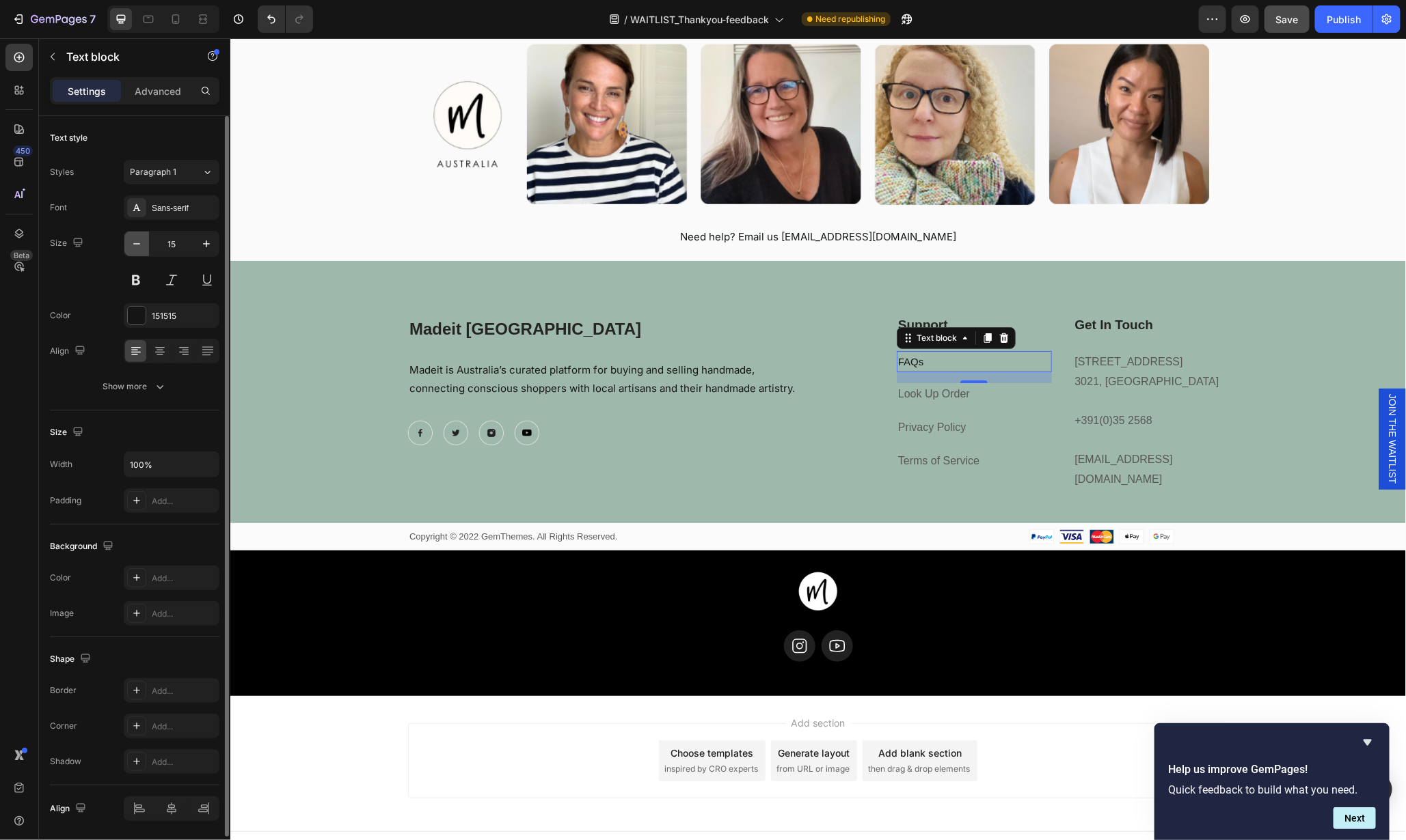
click at [142, 242] on icon "button" at bounding box center [136, 243] width 13 height 13
type input "14"
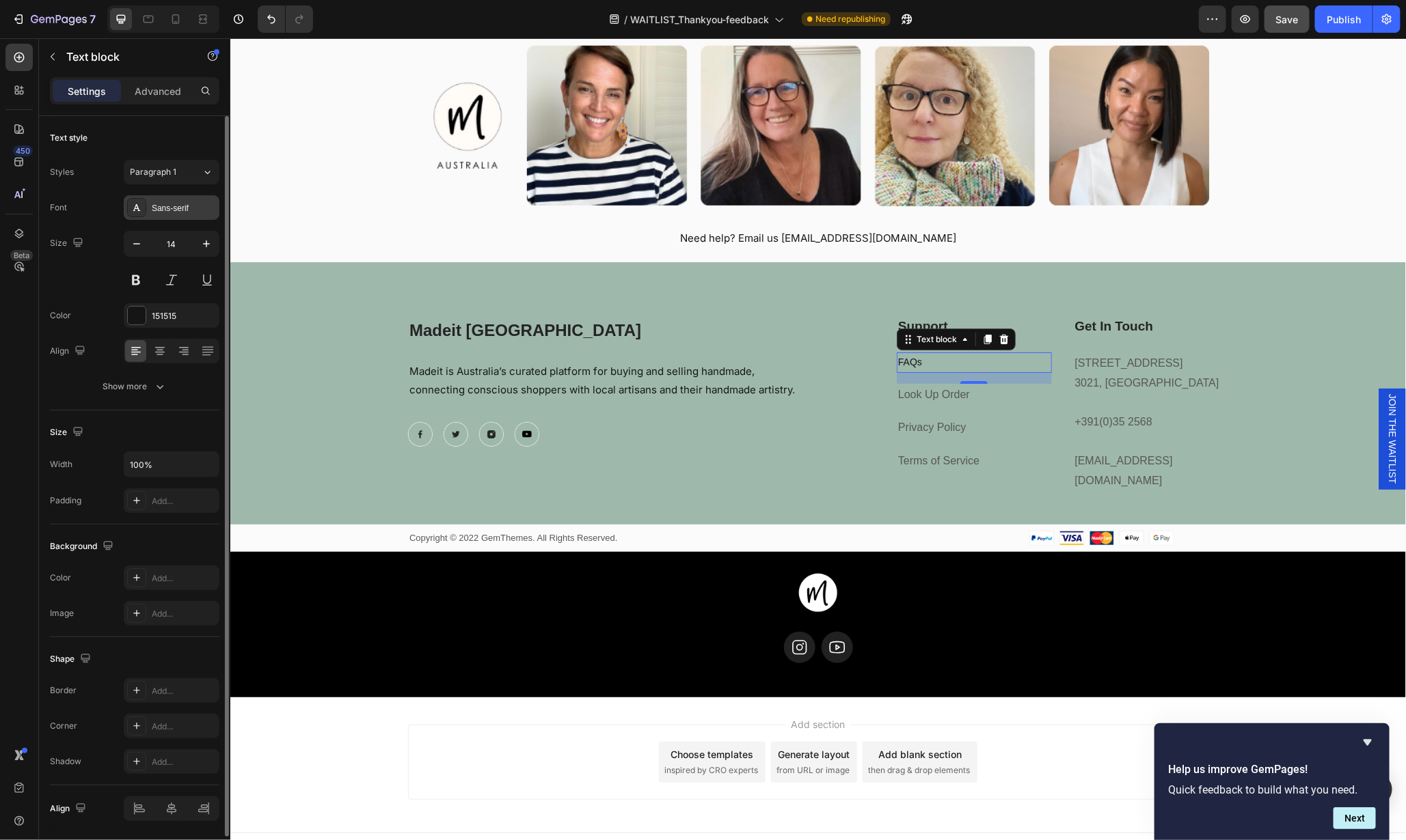
click at [158, 205] on div "Sans-serif" at bounding box center [184, 209] width 65 height 12
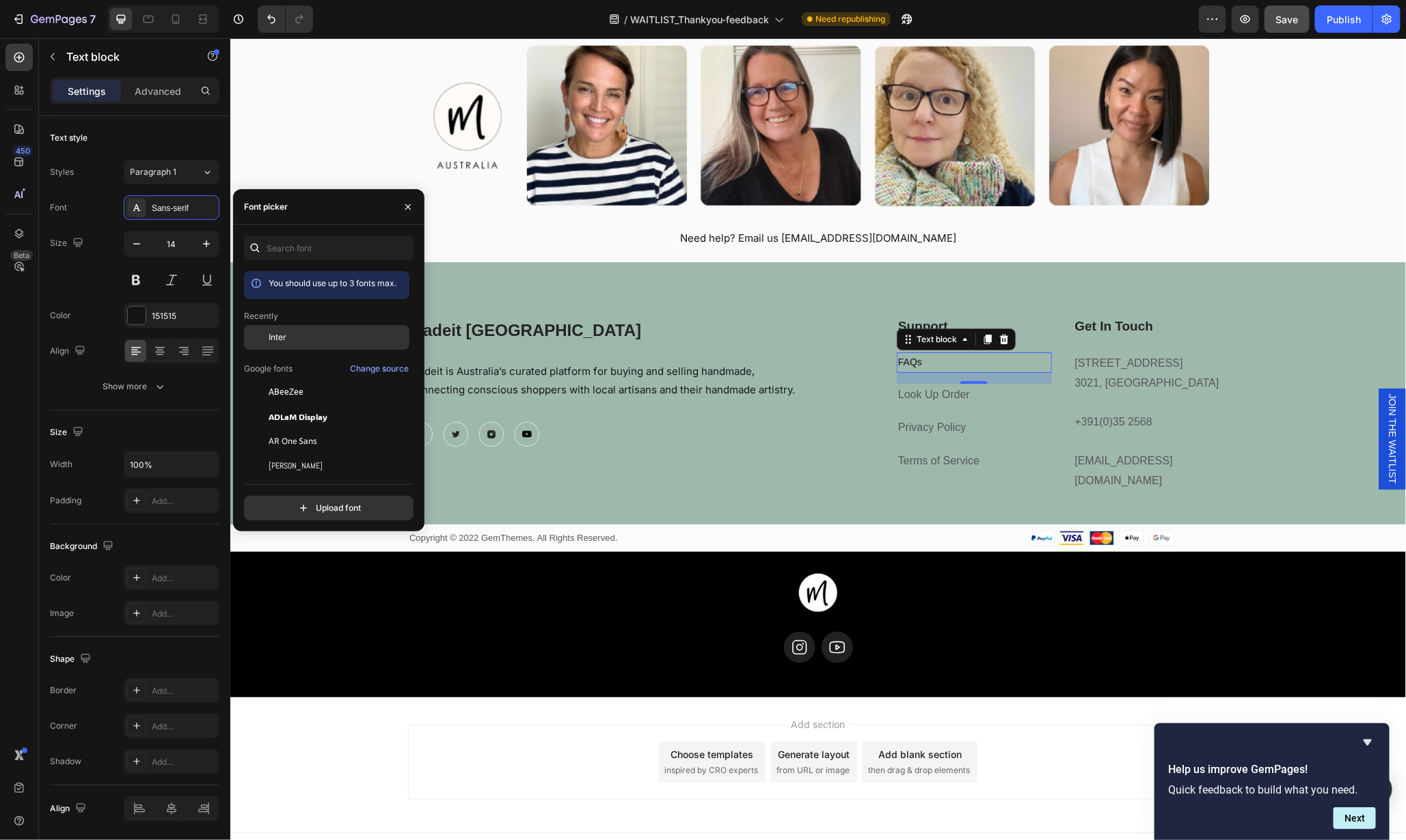
click at [278, 335] on span "Inter" at bounding box center [278, 338] width 18 height 12
click at [980, 393] on p "Look Up Order" at bounding box center [974, 394] width 152 height 19
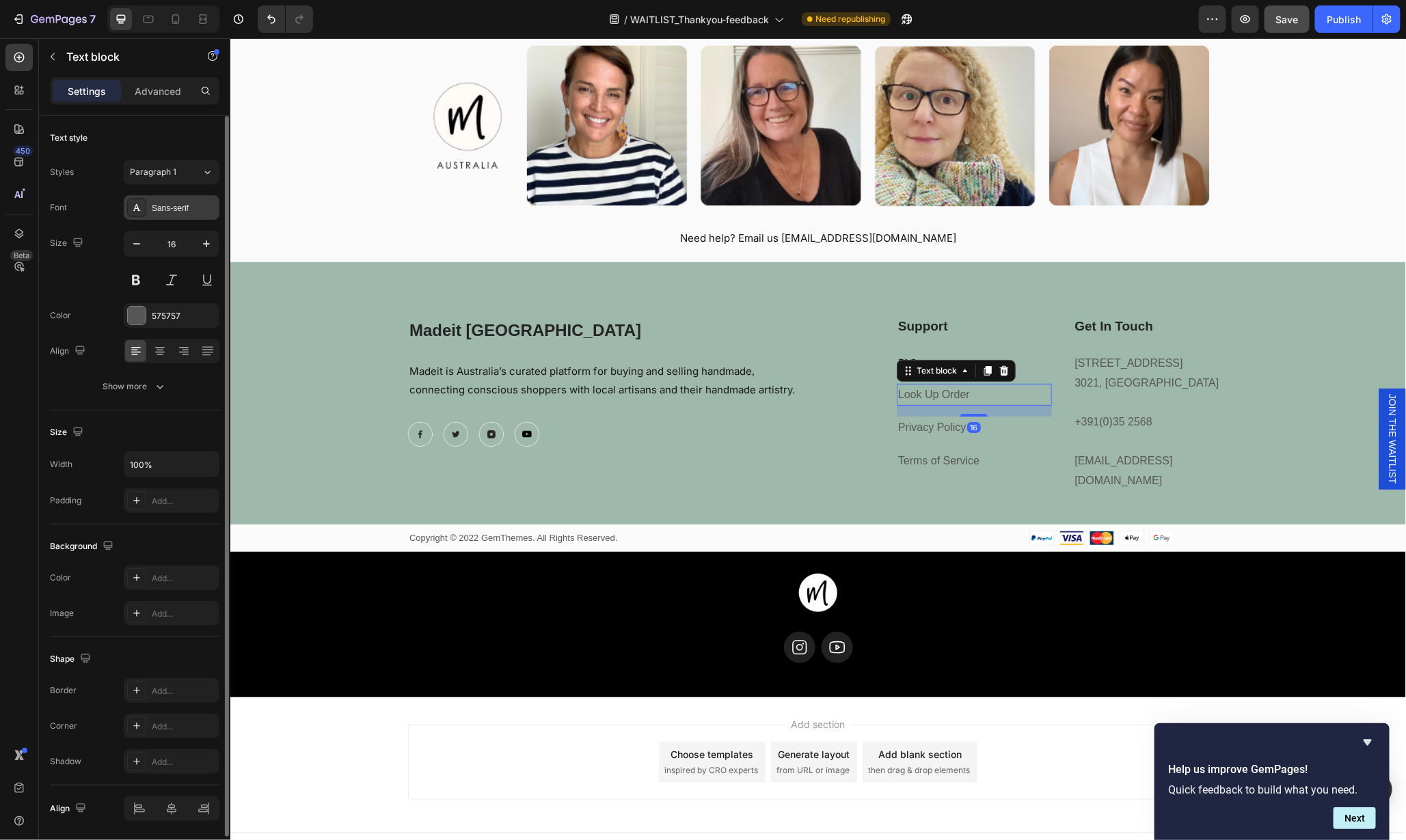
click at [175, 208] on div "Sans-serif" at bounding box center [184, 209] width 65 height 12
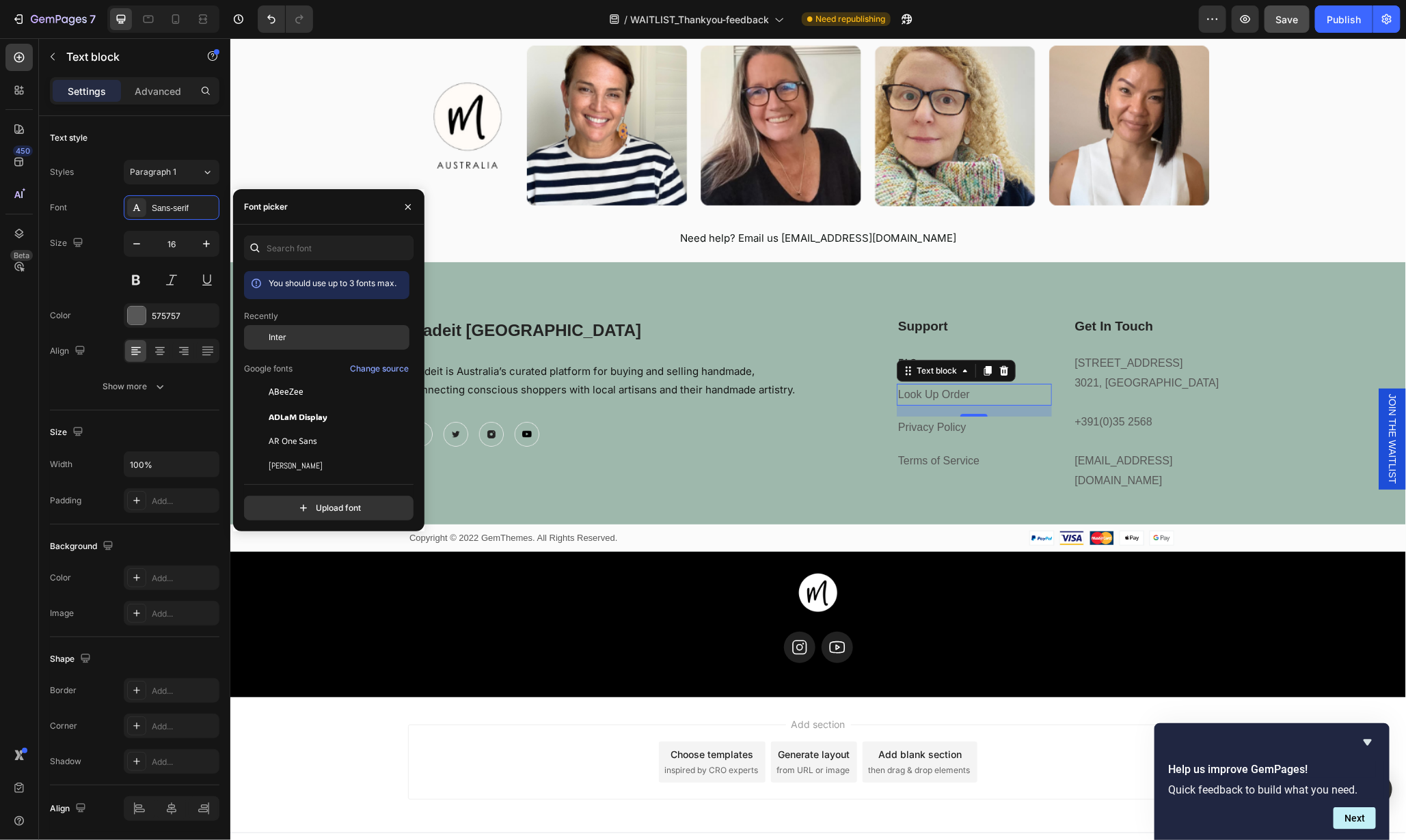
click at [282, 339] on span "Inter" at bounding box center [278, 338] width 18 height 12
click at [143, 243] on button "button" at bounding box center [137, 244] width 25 height 25
type input "15"
click at [143, 243] on button "button" at bounding box center [137, 244] width 25 height 25
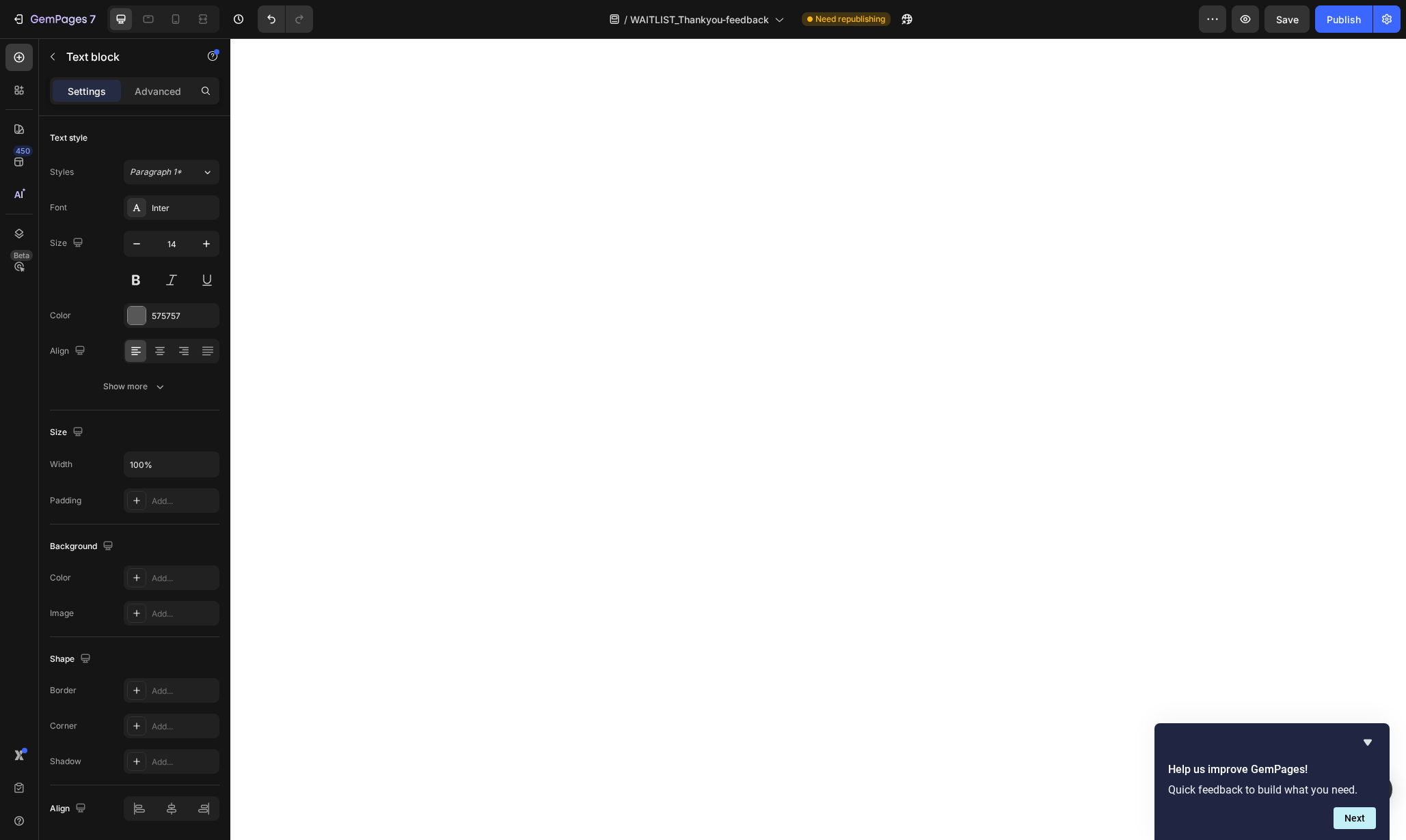
click at [172, 309] on div "575757" at bounding box center [172, 316] width 96 height 25
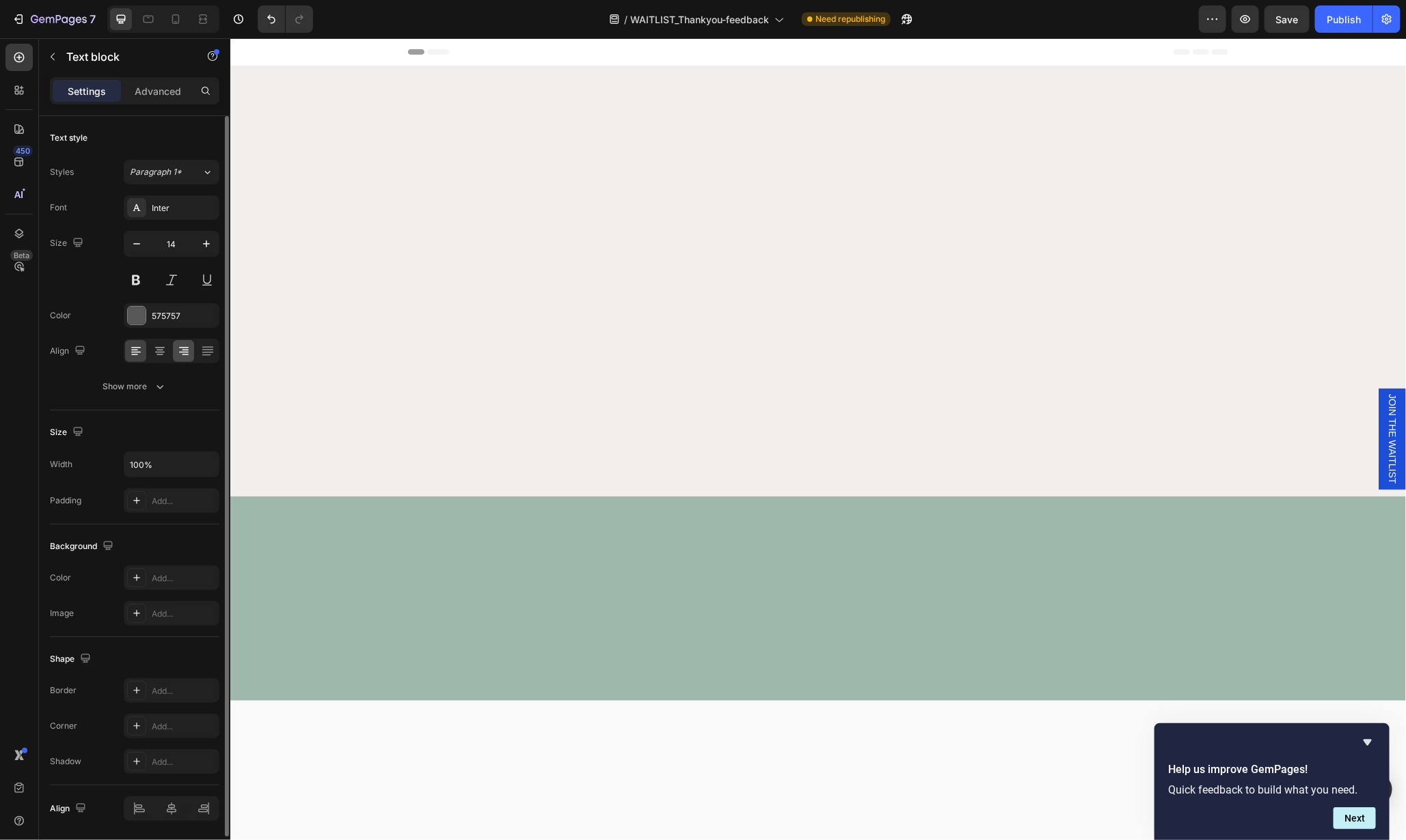
scroll to position [2766, 0]
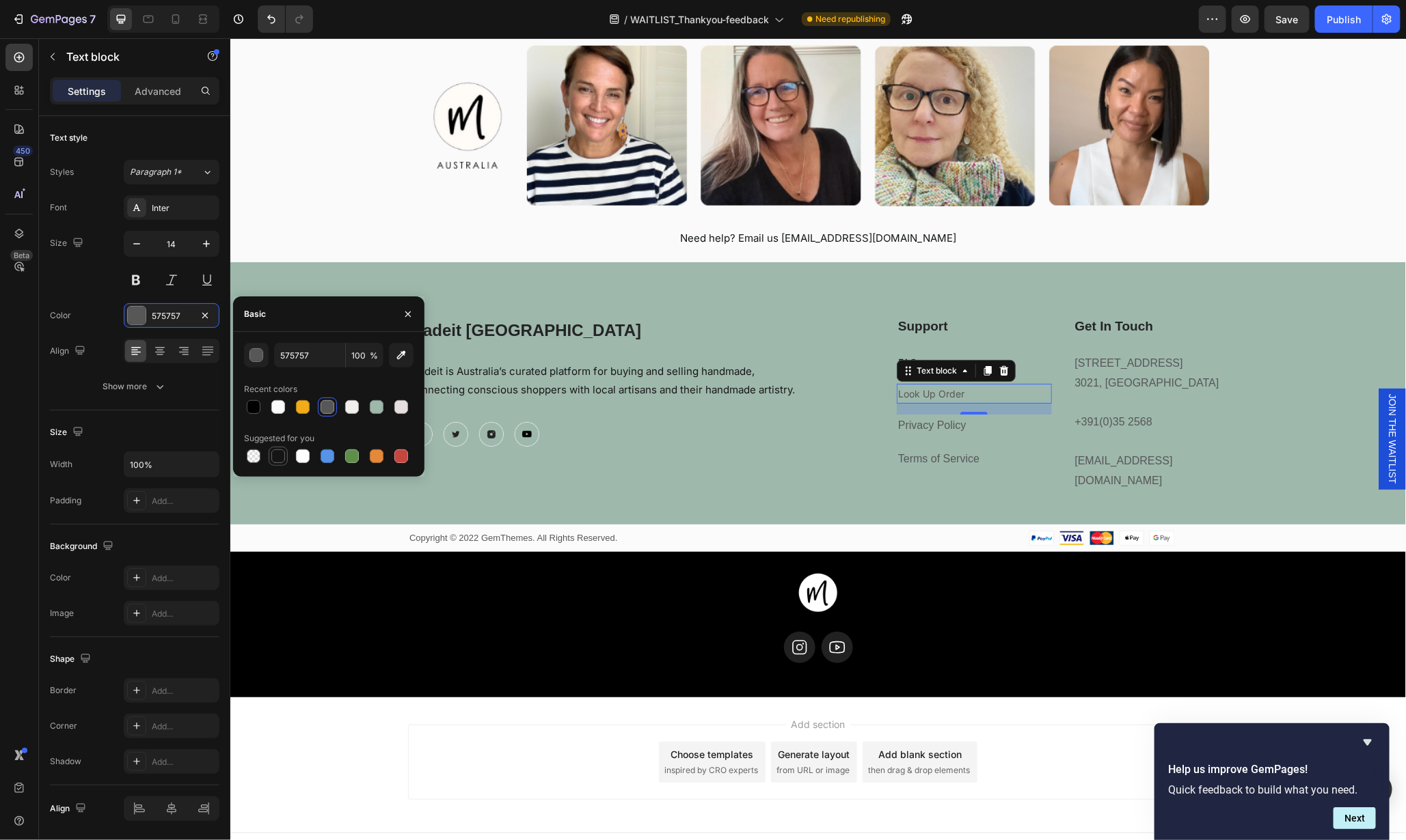
click at [280, 450] on div at bounding box center [278, 455] width 13 height 13
type input "151515"
click at [955, 427] on link "Privacy Policy" at bounding box center [931, 424] width 68 height 11
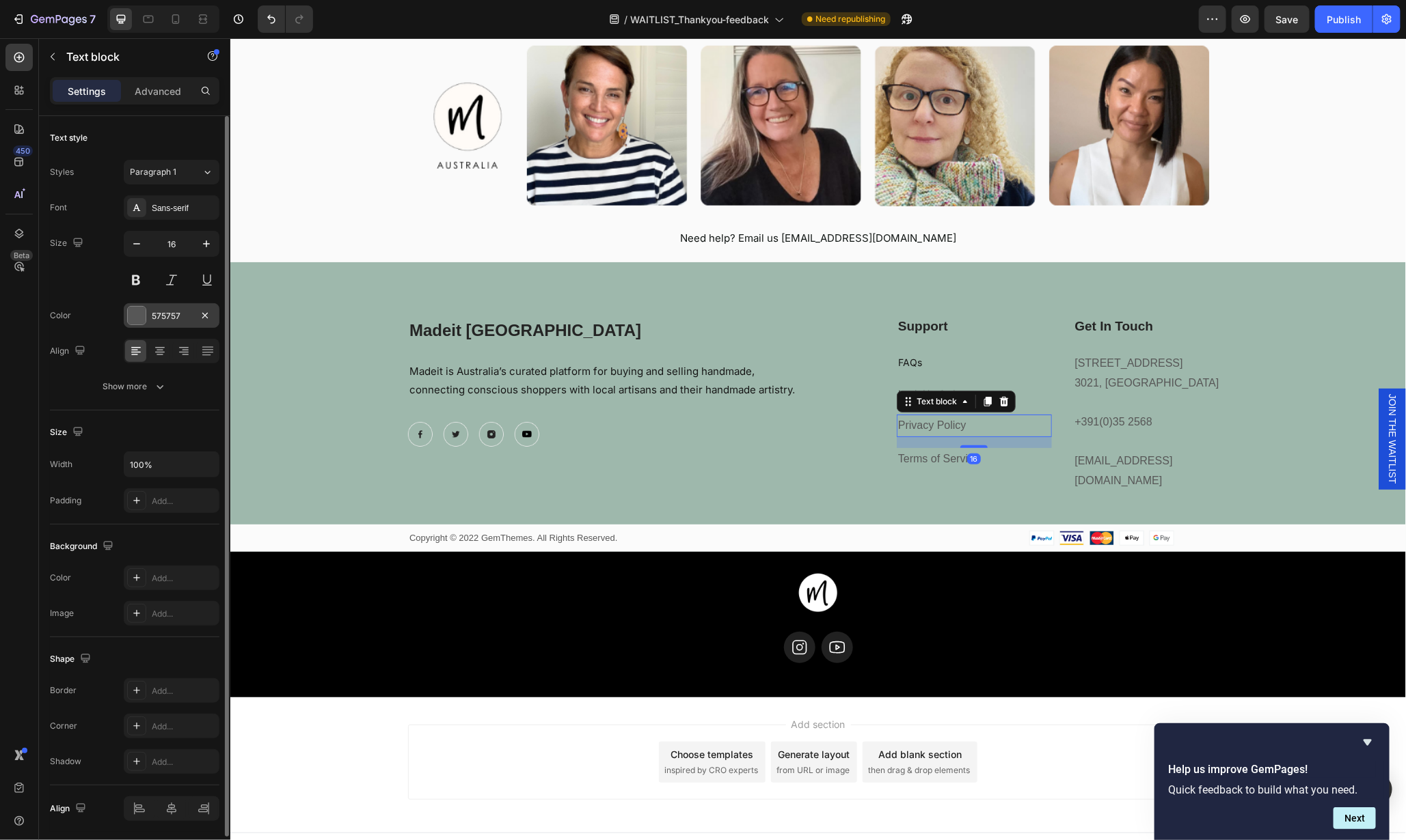
click at [152, 309] on div "575757" at bounding box center [172, 316] width 96 height 25
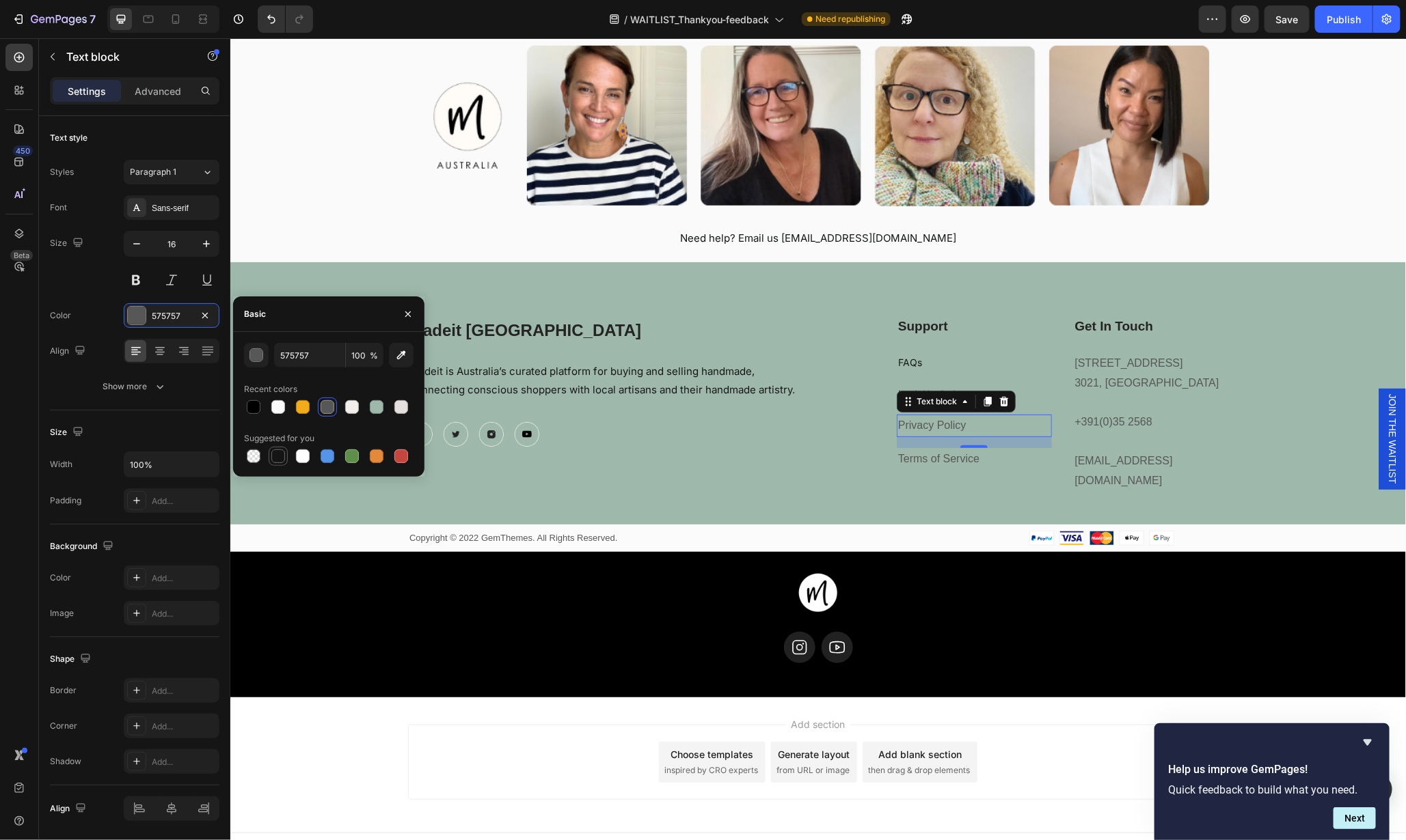
click at [273, 453] on div at bounding box center [278, 455] width 13 height 13
type input "151515"
click at [140, 240] on icon "button" at bounding box center [136, 243] width 13 height 13
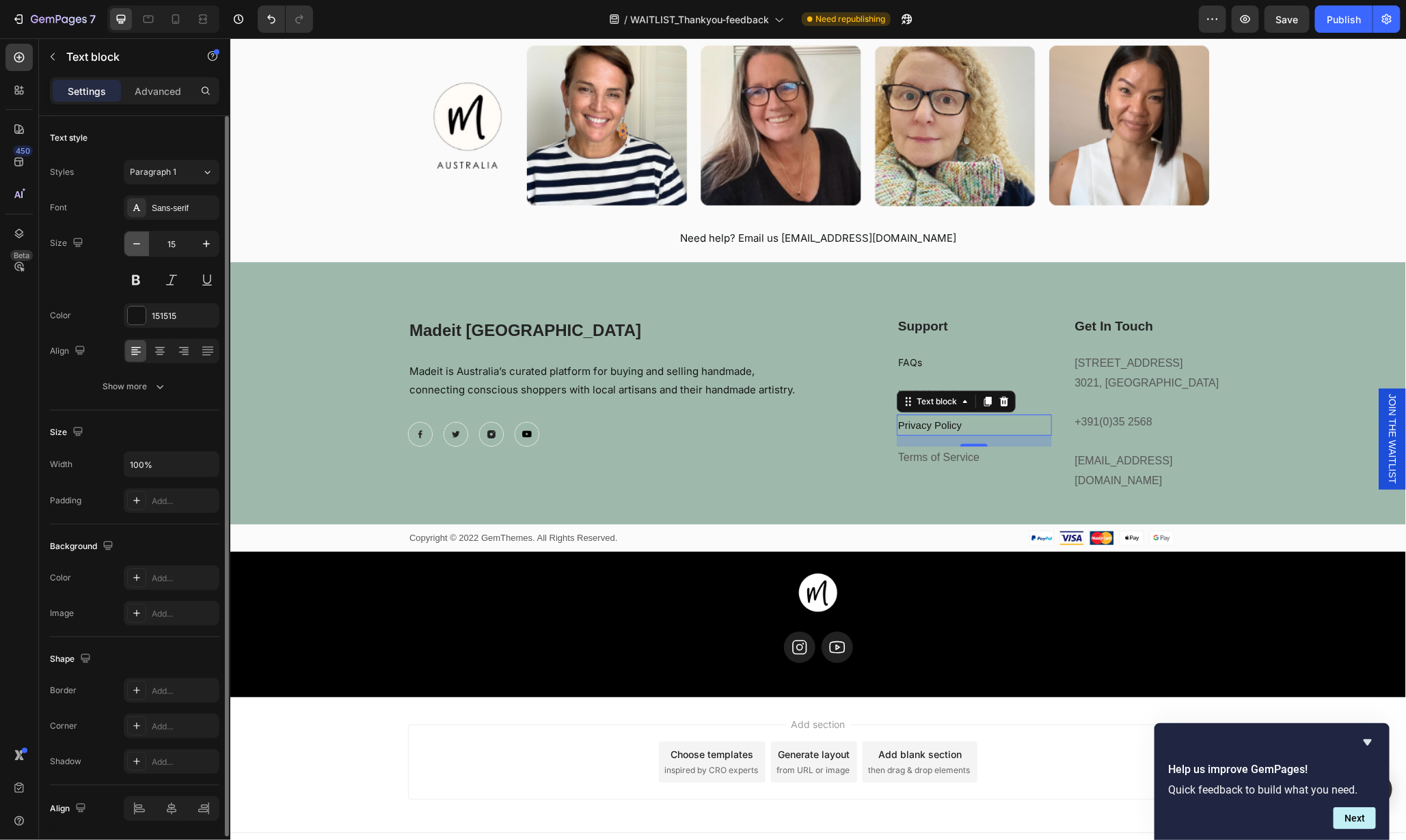
click at [140, 240] on icon "button" at bounding box center [136, 243] width 13 height 13
type input "14"
click at [169, 210] on div "Sans-serif" at bounding box center [184, 209] width 65 height 12
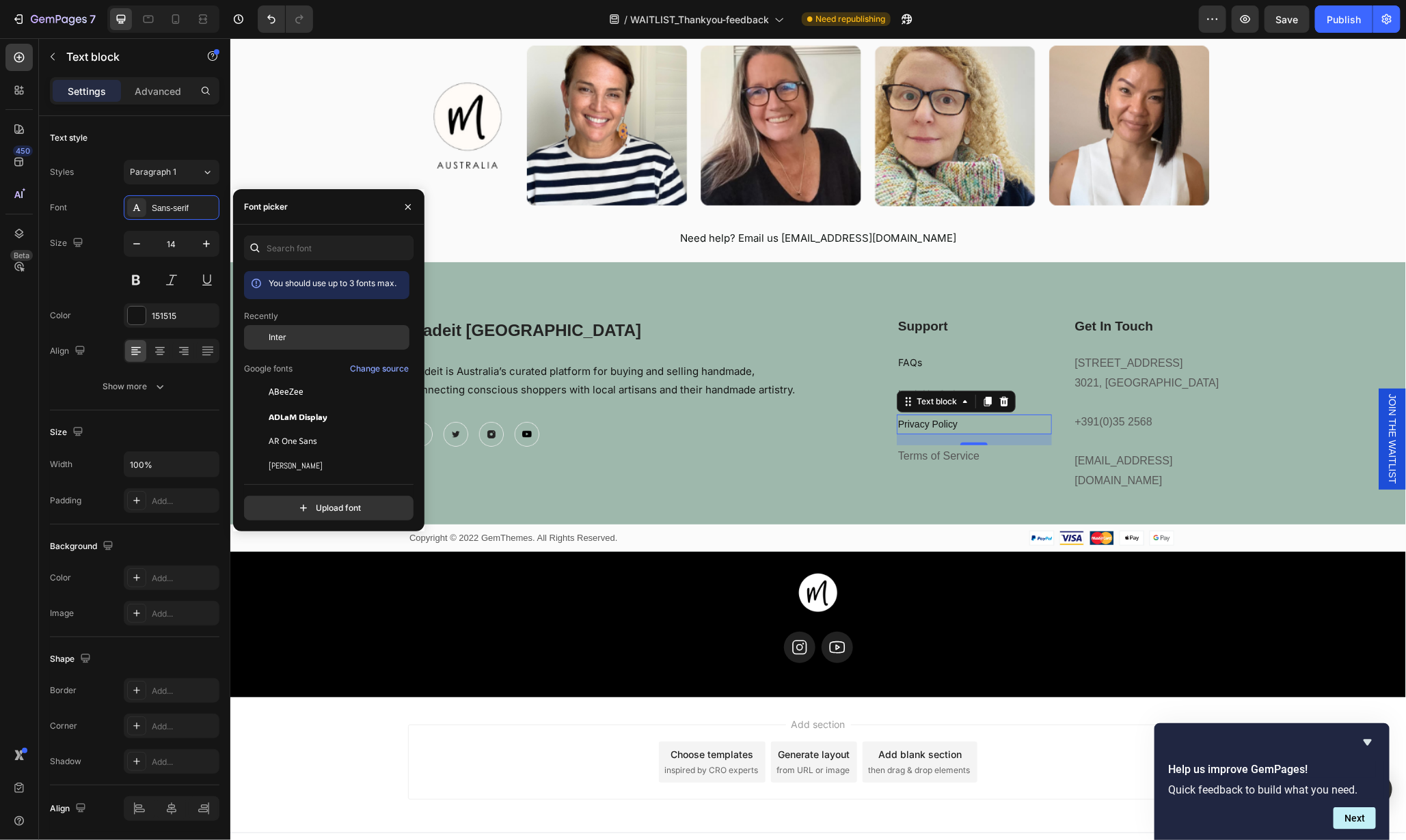
click at [271, 333] on span "Inter" at bounding box center [278, 338] width 18 height 12
click at [940, 455] on link "Terms of Service" at bounding box center [938, 454] width 81 height 11
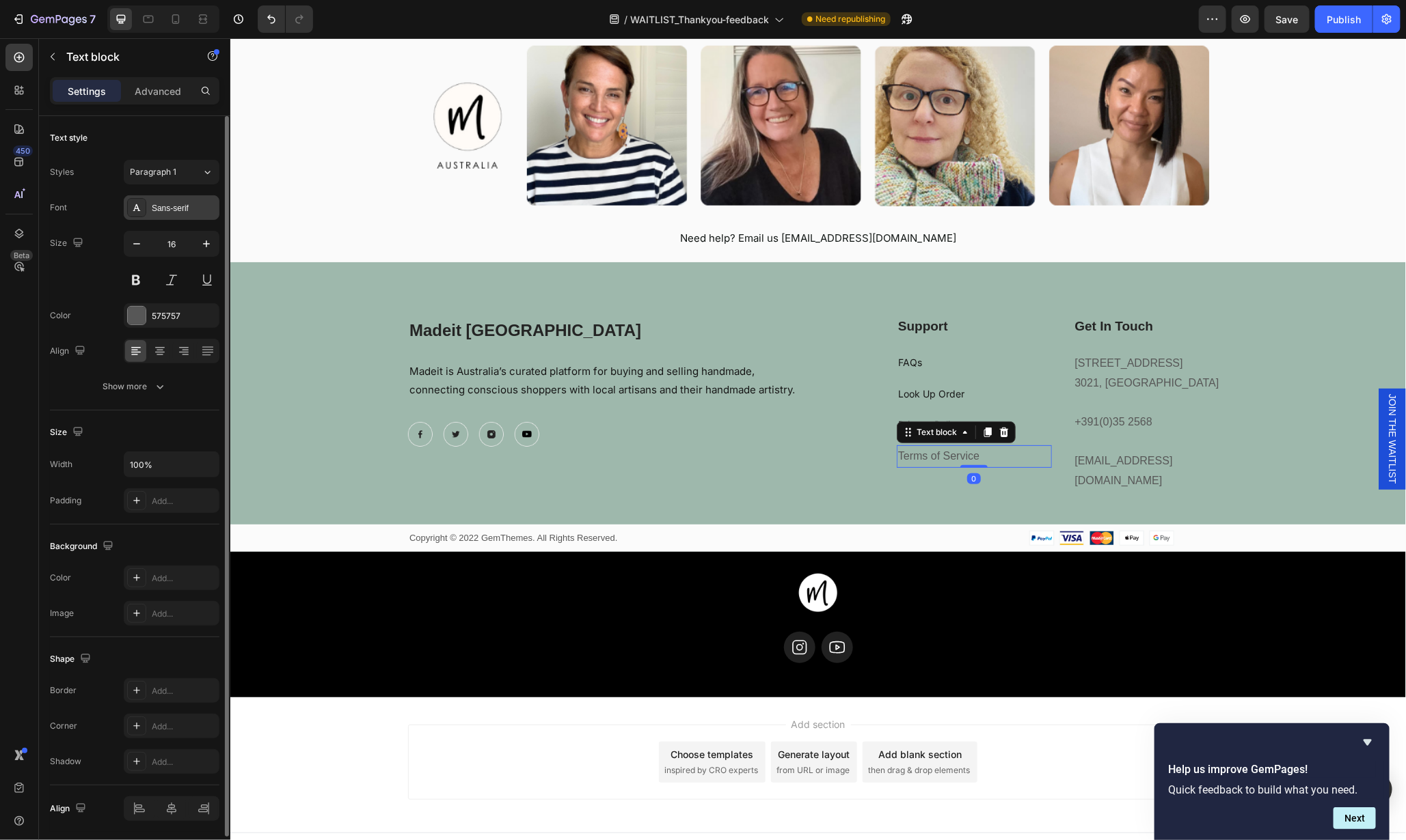
click at [179, 210] on div "Sans-serif" at bounding box center [184, 209] width 65 height 12
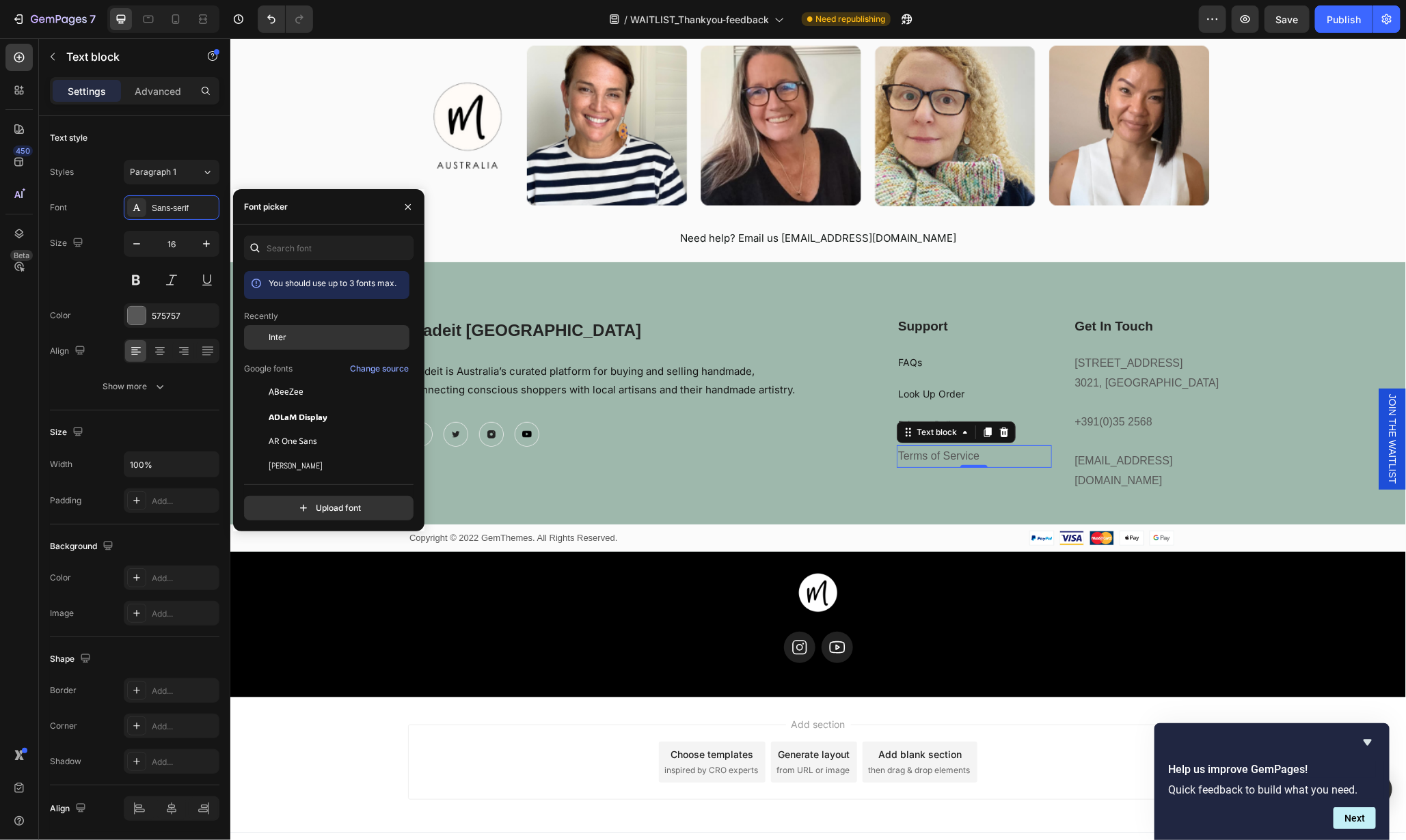
click at [275, 337] on span "Inter" at bounding box center [278, 338] width 18 height 12
click at [141, 241] on icon "button" at bounding box center [136, 243] width 13 height 13
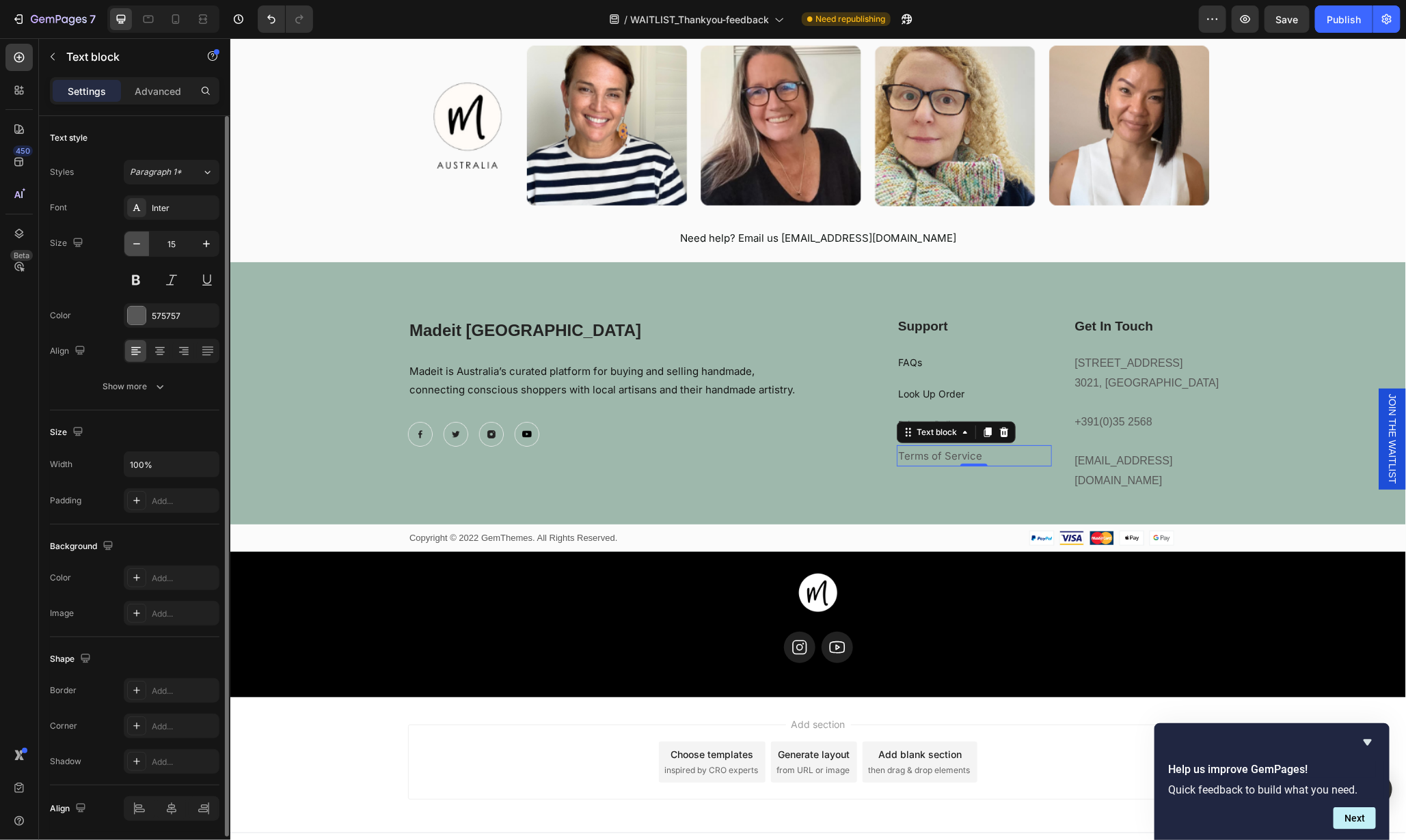
click at [141, 241] on icon "button" at bounding box center [136, 243] width 13 height 13
type input "14"
click at [172, 319] on div "575757" at bounding box center [172, 317] width 40 height 12
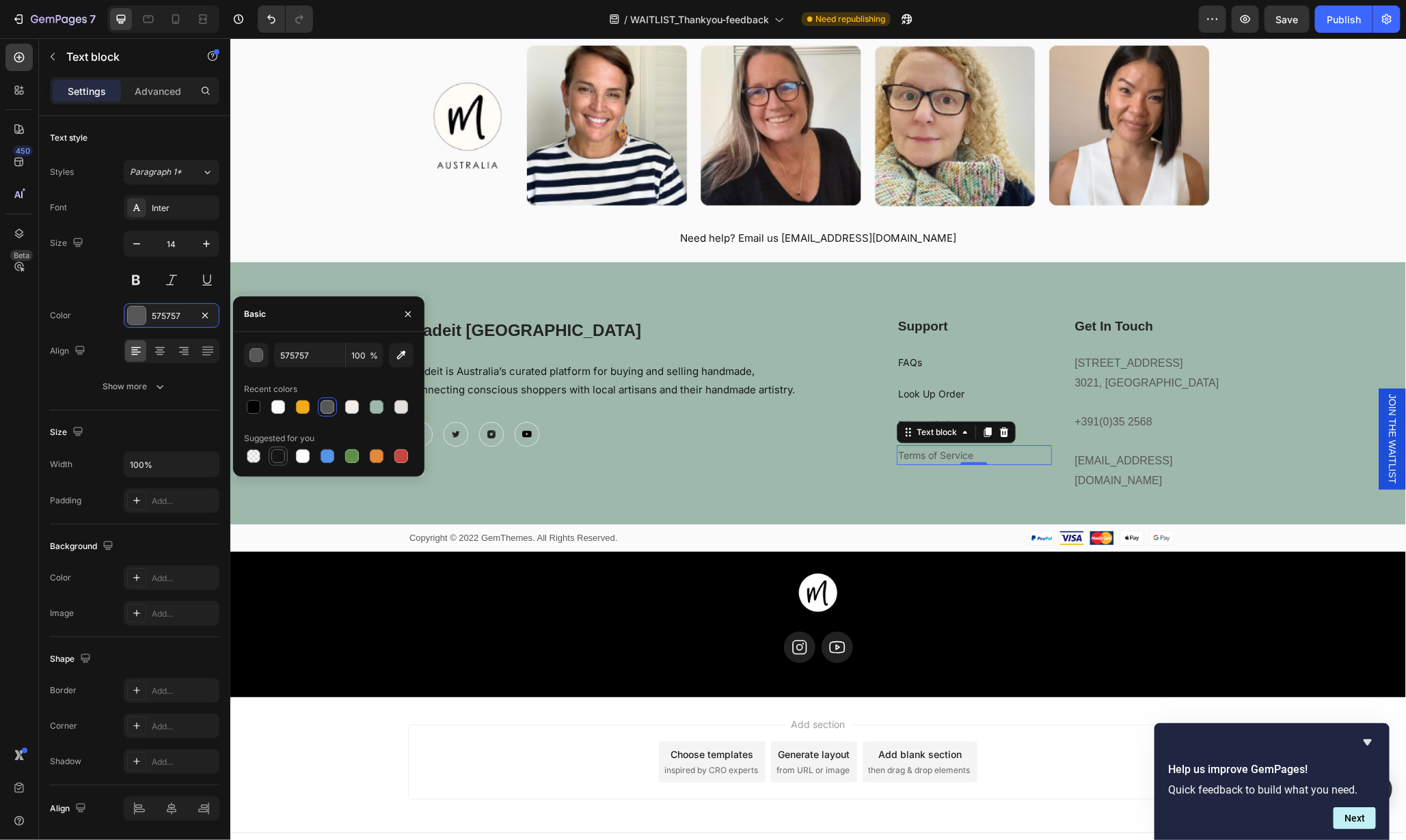
click at [275, 454] on div at bounding box center [278, 455] width 13 height 13
type input "151515"
click at [928, 355] on p "FAQs" at bounding box center [974, 362] width 152 height 17
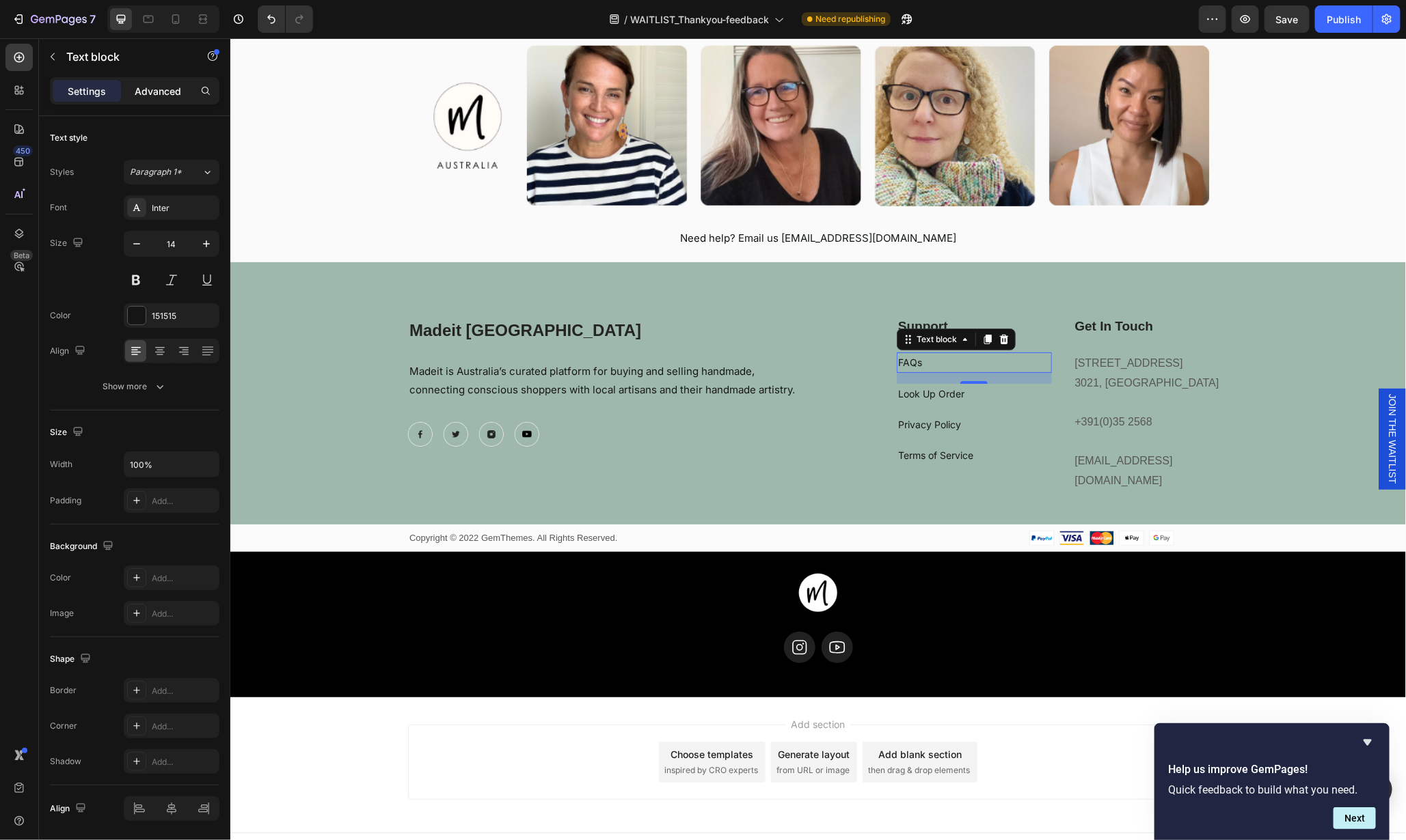
click at [160, 92] on p "Advanced" at bounding box center [157, 91] width 47 height 14
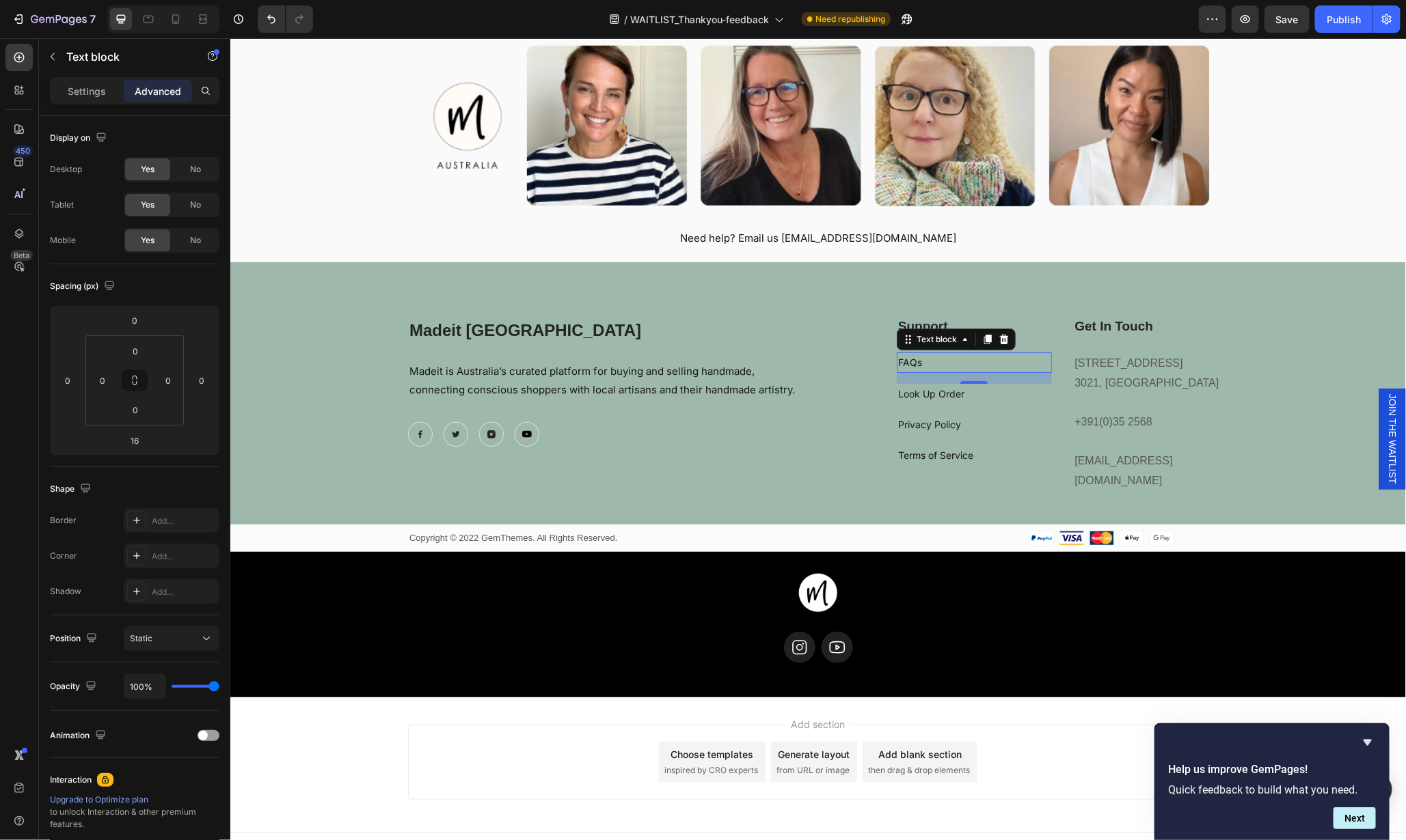
click at [916, 365] on p "FAQs" at bounding box center [974, 362] width 152 height 17
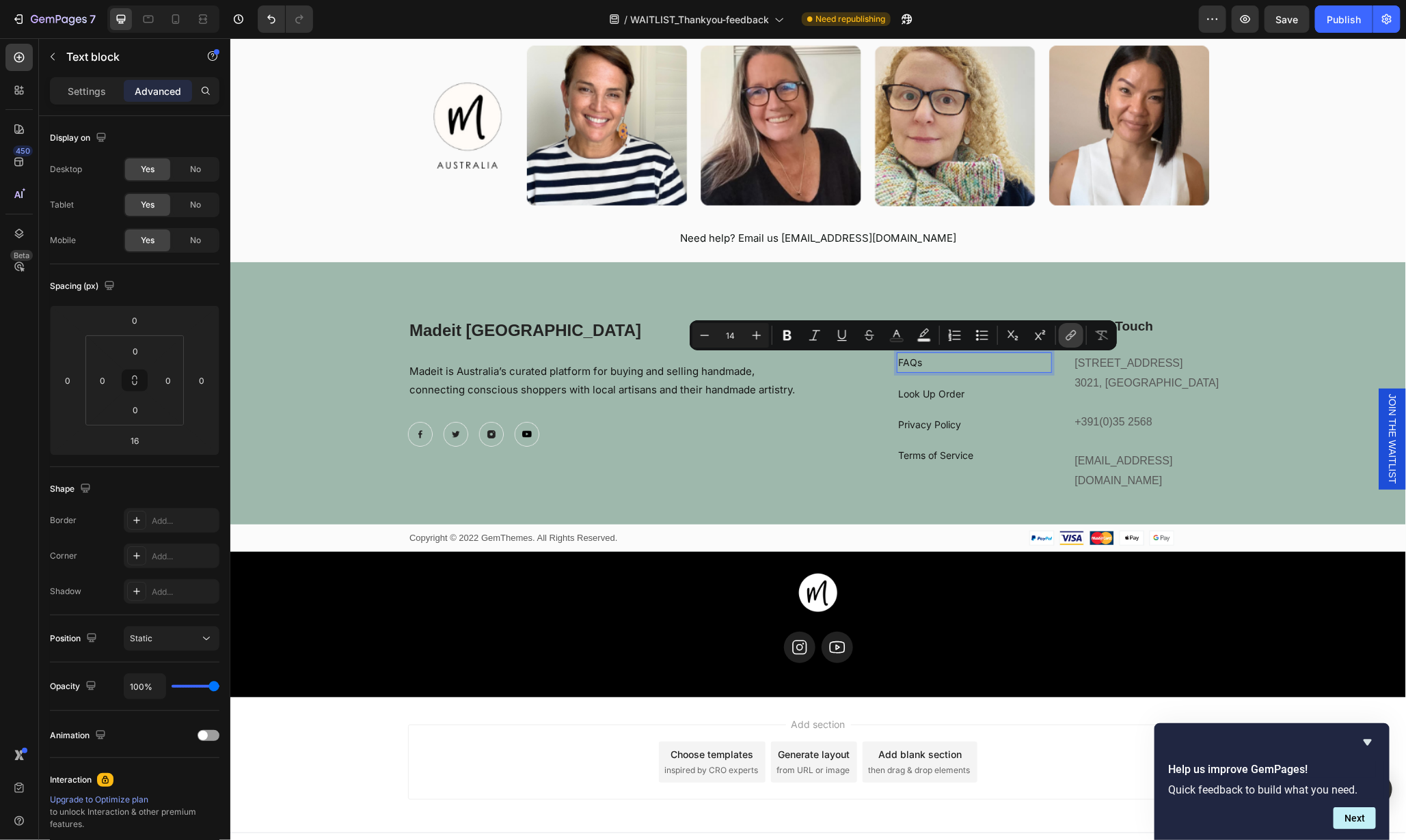
click at [1072, 337] on icon "Editor contextual toolbar" at bounding box center [1072, 334] width 6 height 7
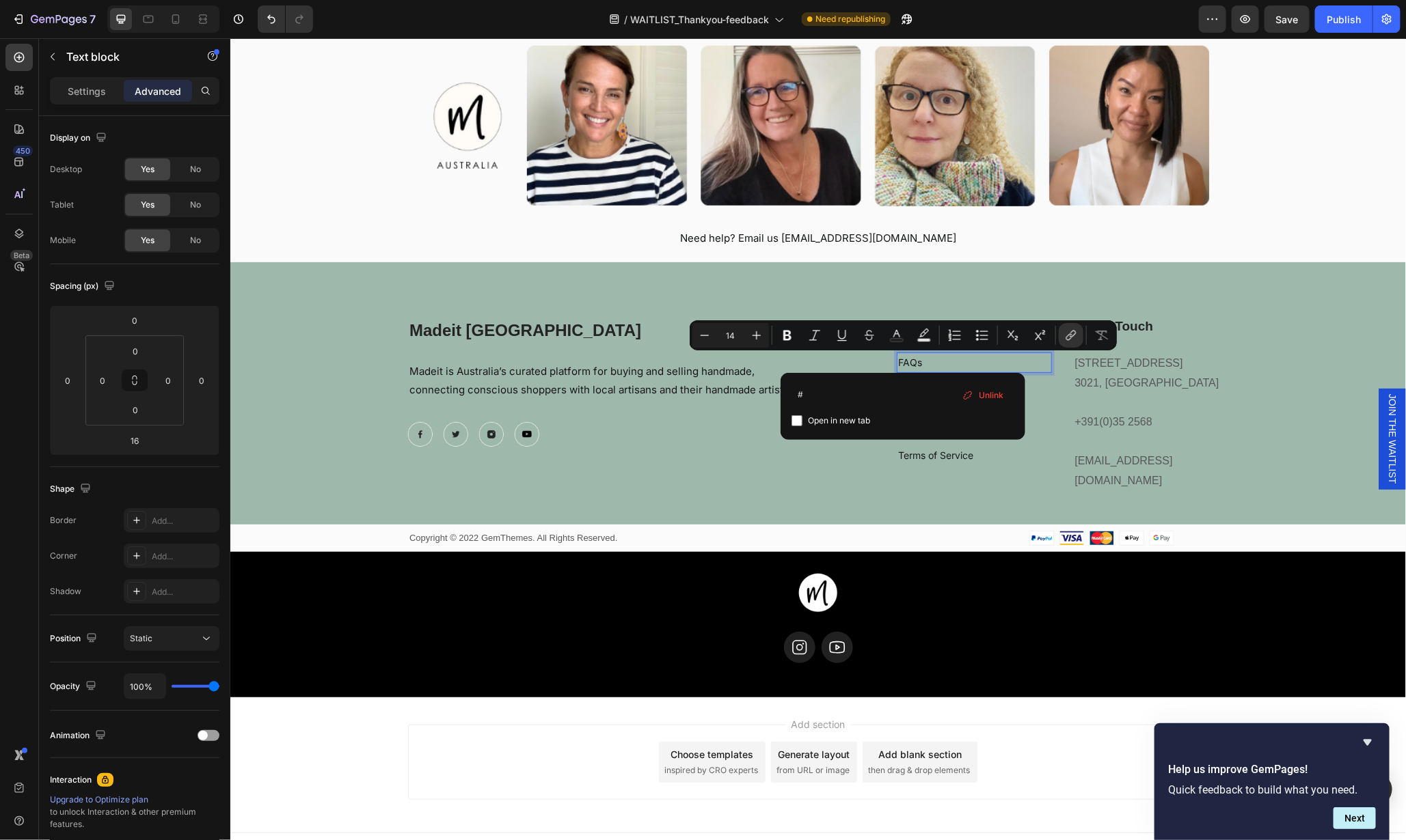
click at [797, 416] on input "Editor contextual toolbar" at bounding box center [797, 421] width 11 height 11
checkbox input "true"
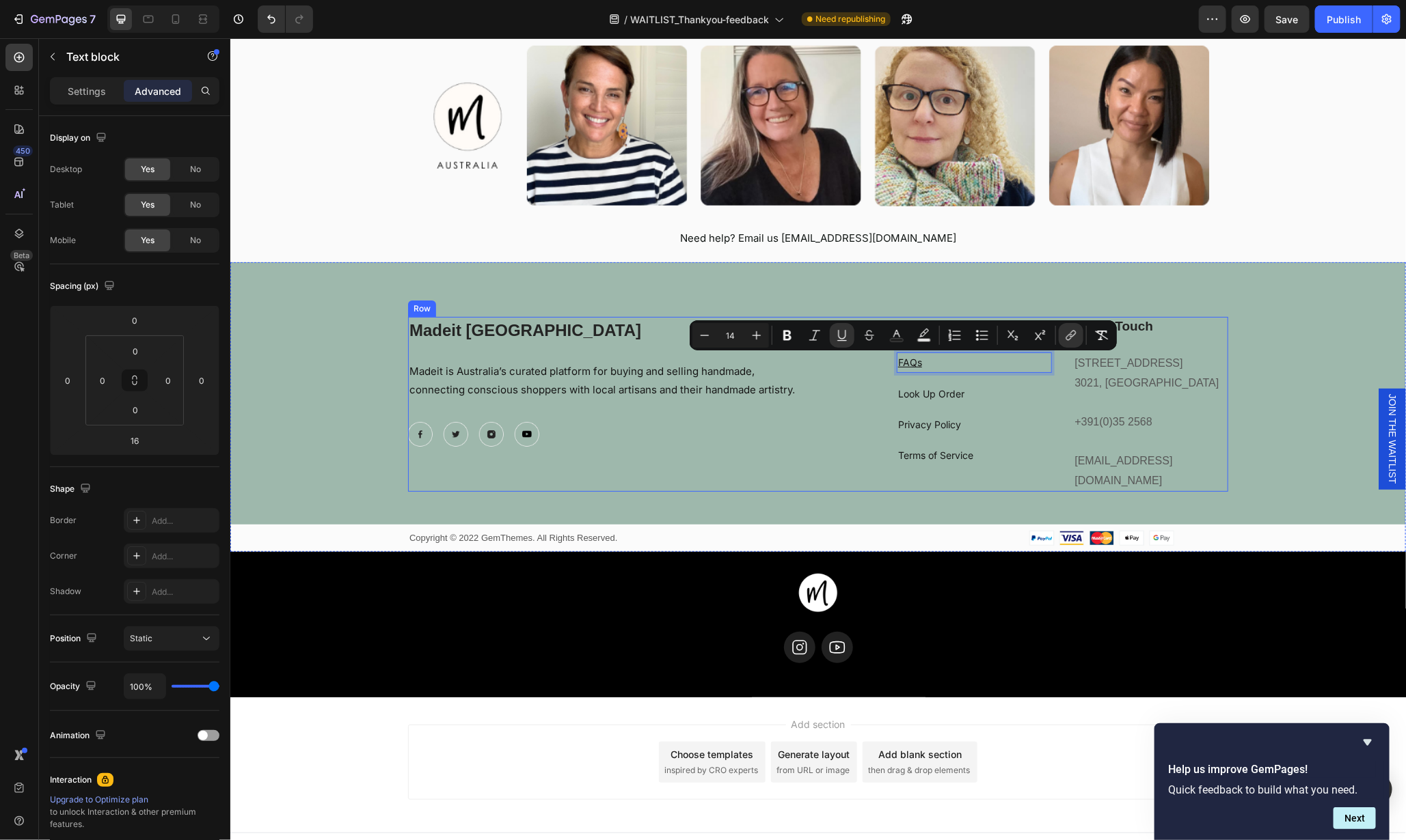
click at [776, 410] on div "Madeit Australia Heading Madeit is Australia’s curated platform for buying and …" at bounding box center [607, 404] width 400 height 176
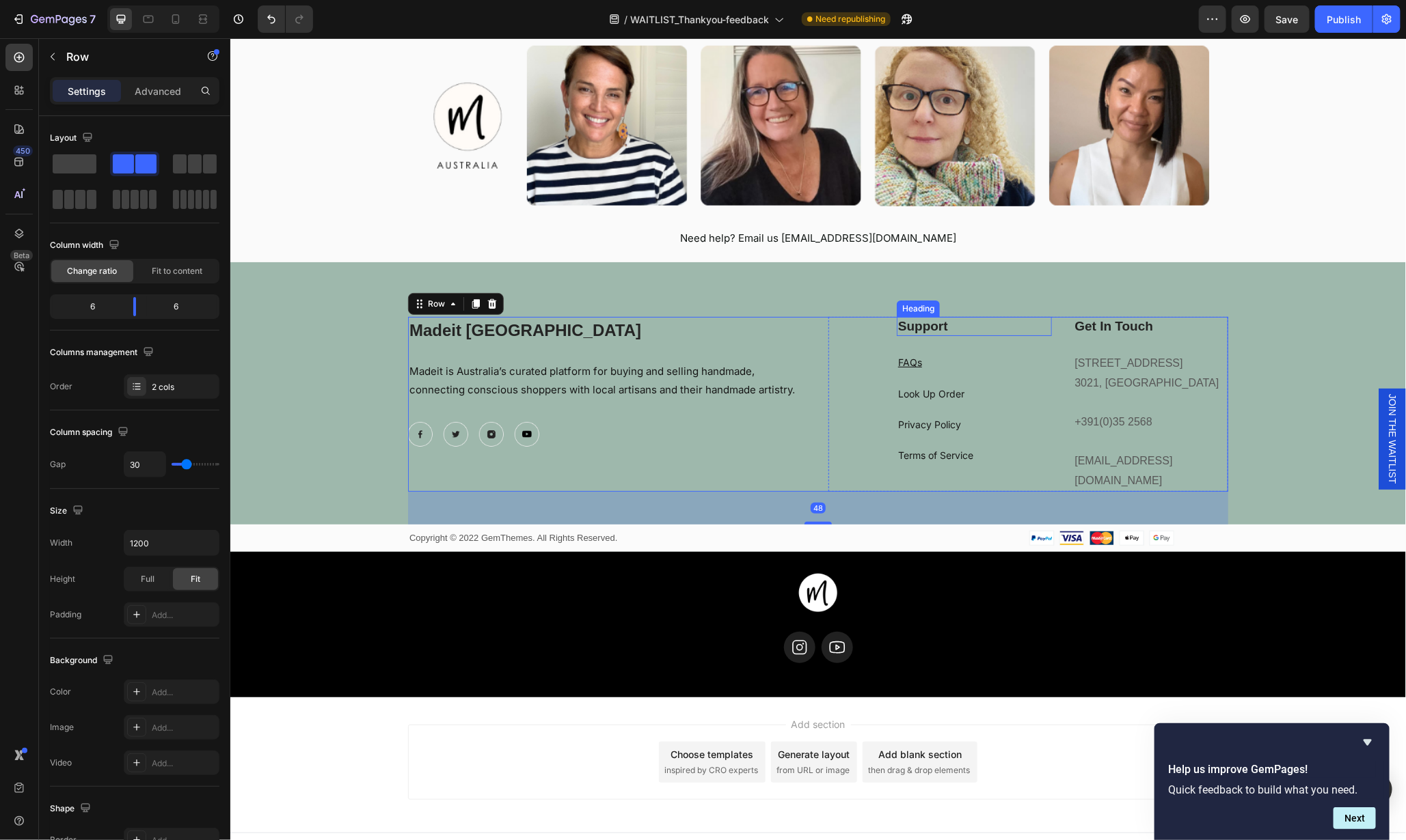
click at [938, 323] on p "Support" at bounding box center [974, 325] width 152 height 17
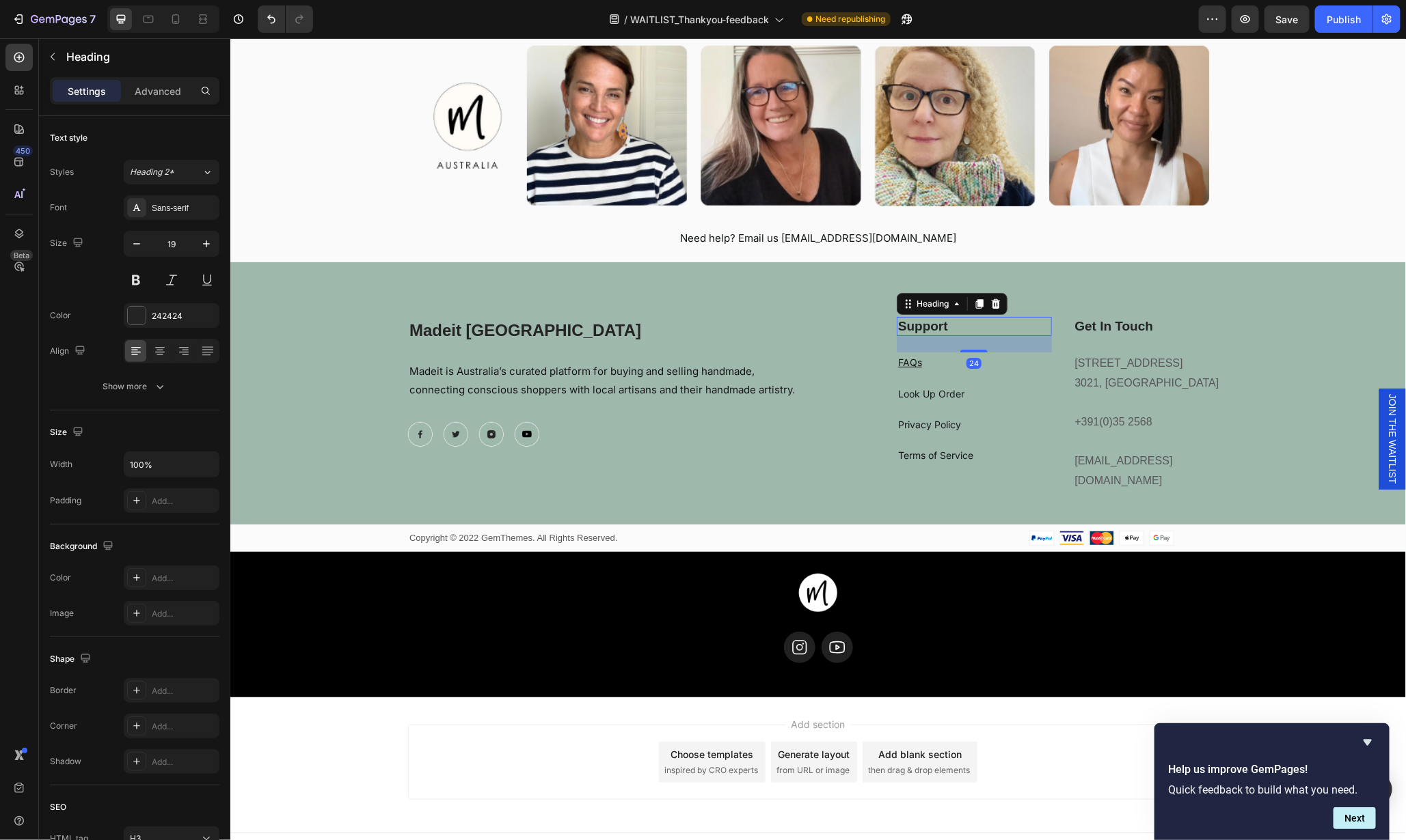
click at [941, 327] on p "Support" at bounding box center [974, 325] width 152 height 17
click at [948, 370] on div "FAQs" at bounding box center [973, 362] width 155 height 19
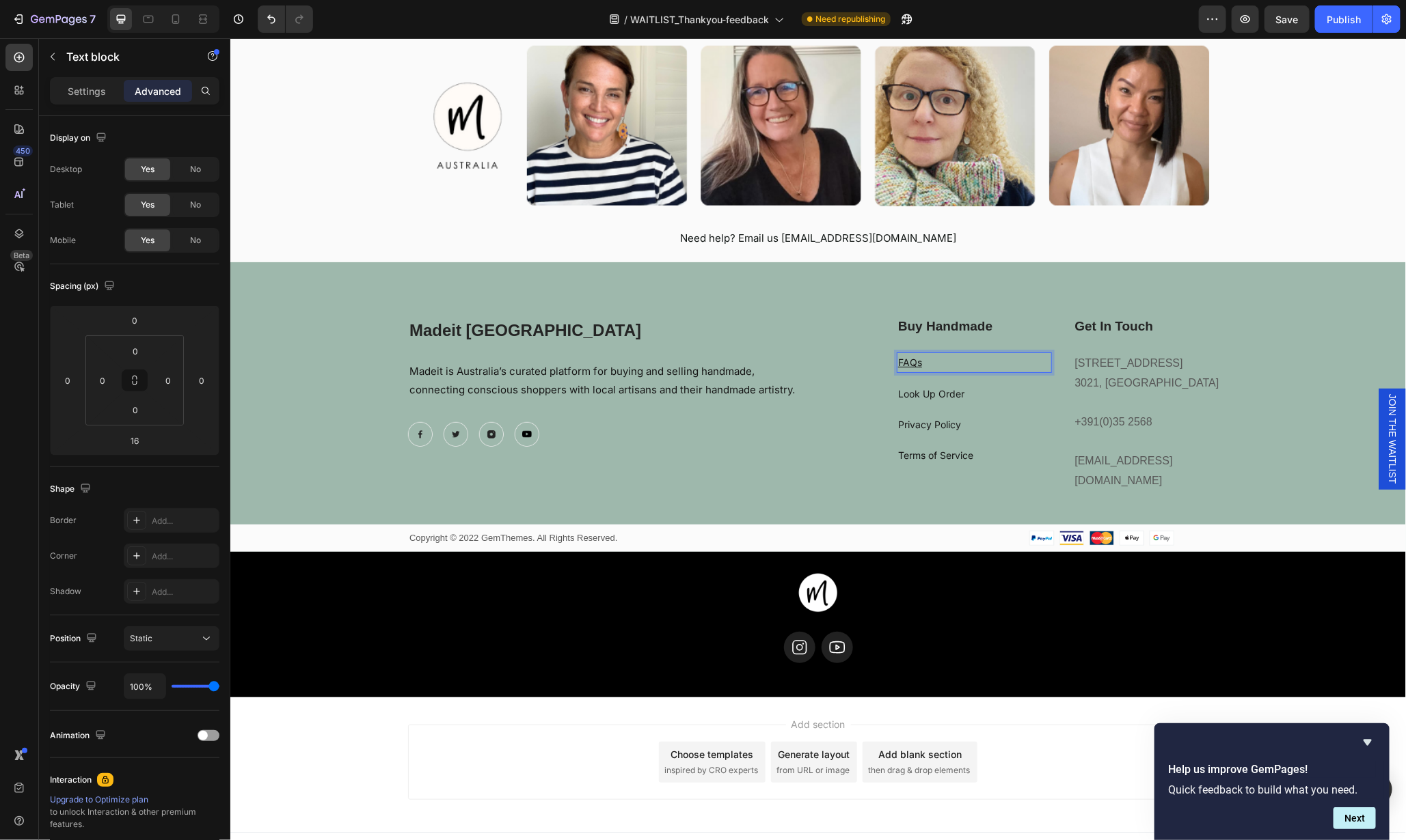
click at [930, 365] on p "FAQs" at bounding box center [974, 362] width 152 height 17
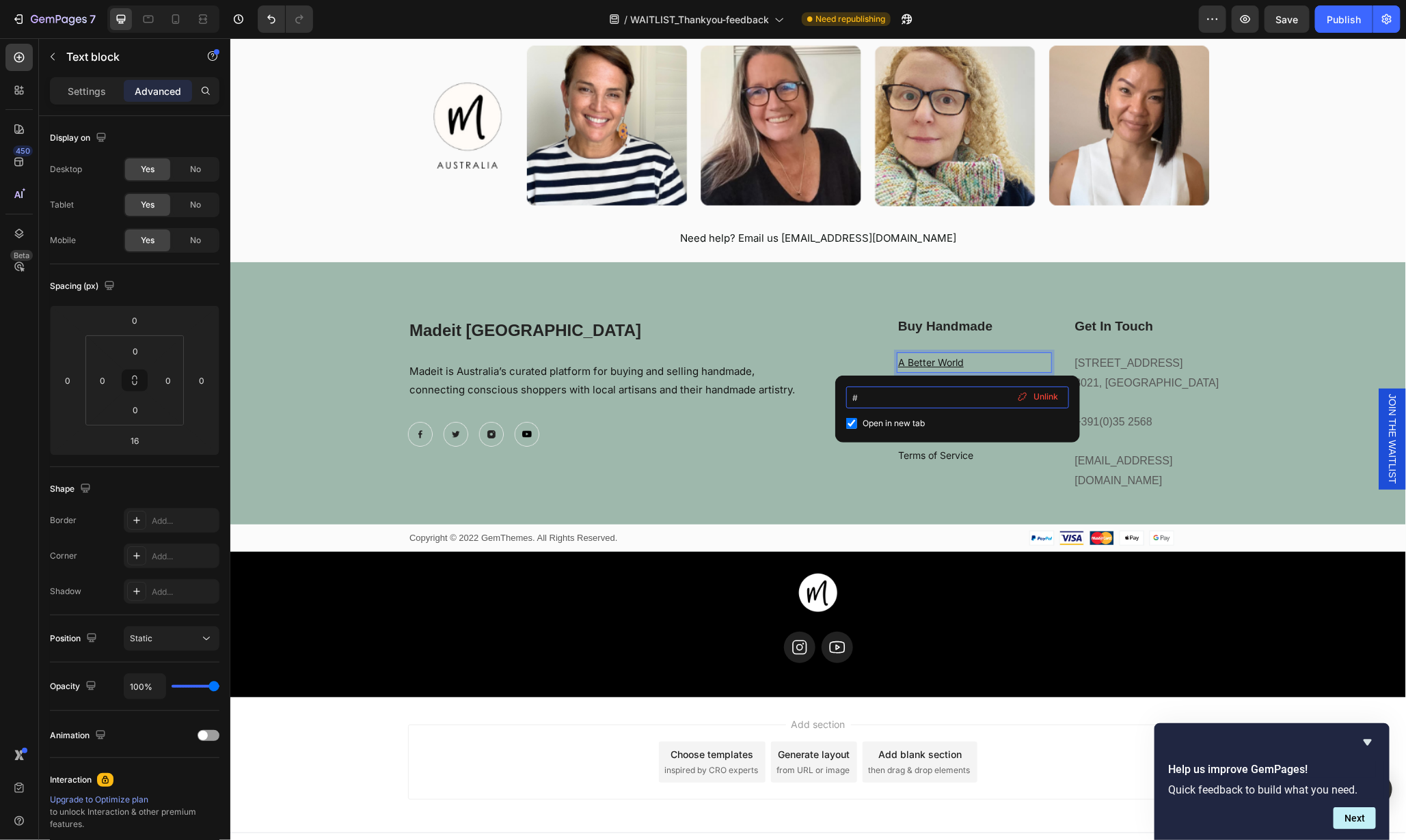
click at [914, 400] on input "#" at bounding box center [958, 397] width 223 height 22
type input "https://madeit.com.au/pages/a-world-with-less-waste-and-more-wonder"
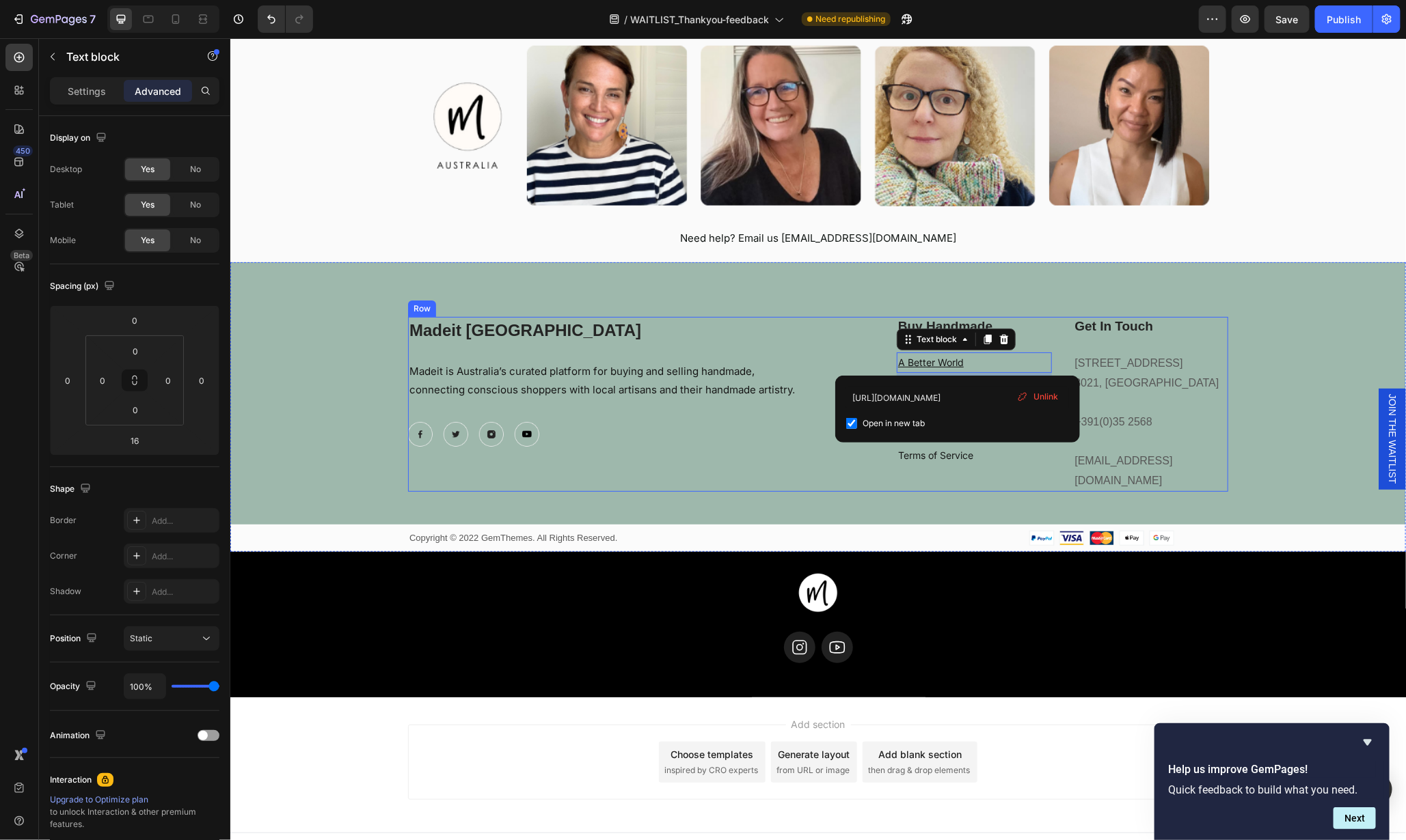
click at [802, 334] on div "Madeit Australia Heading Madeit is Australia’s curated platform for buying and …" at bounding box center [817, 404] width 820 height 176
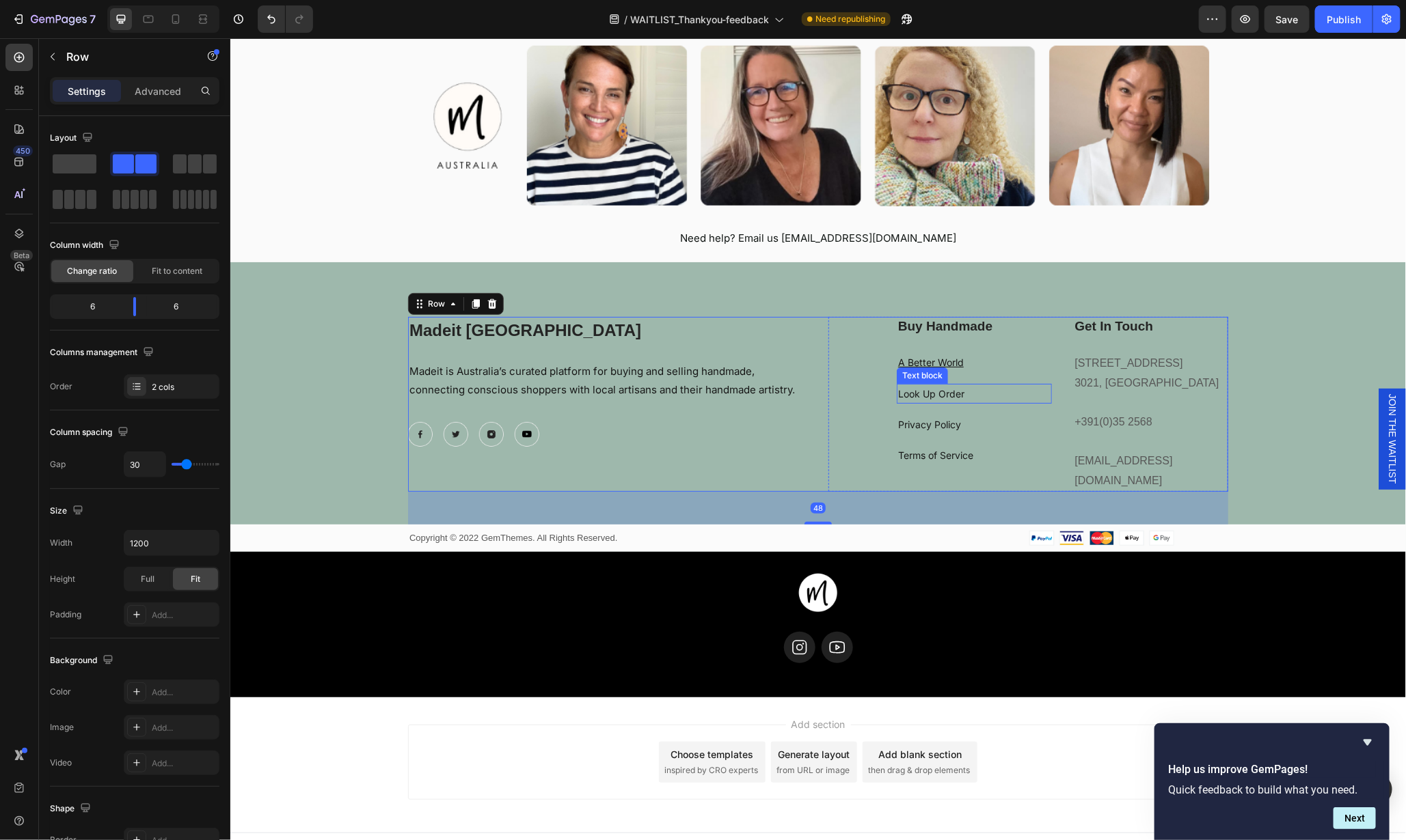
click at [910, 394] on link "Look Up Order" at bounding box center [930, 393] width 66 height 11
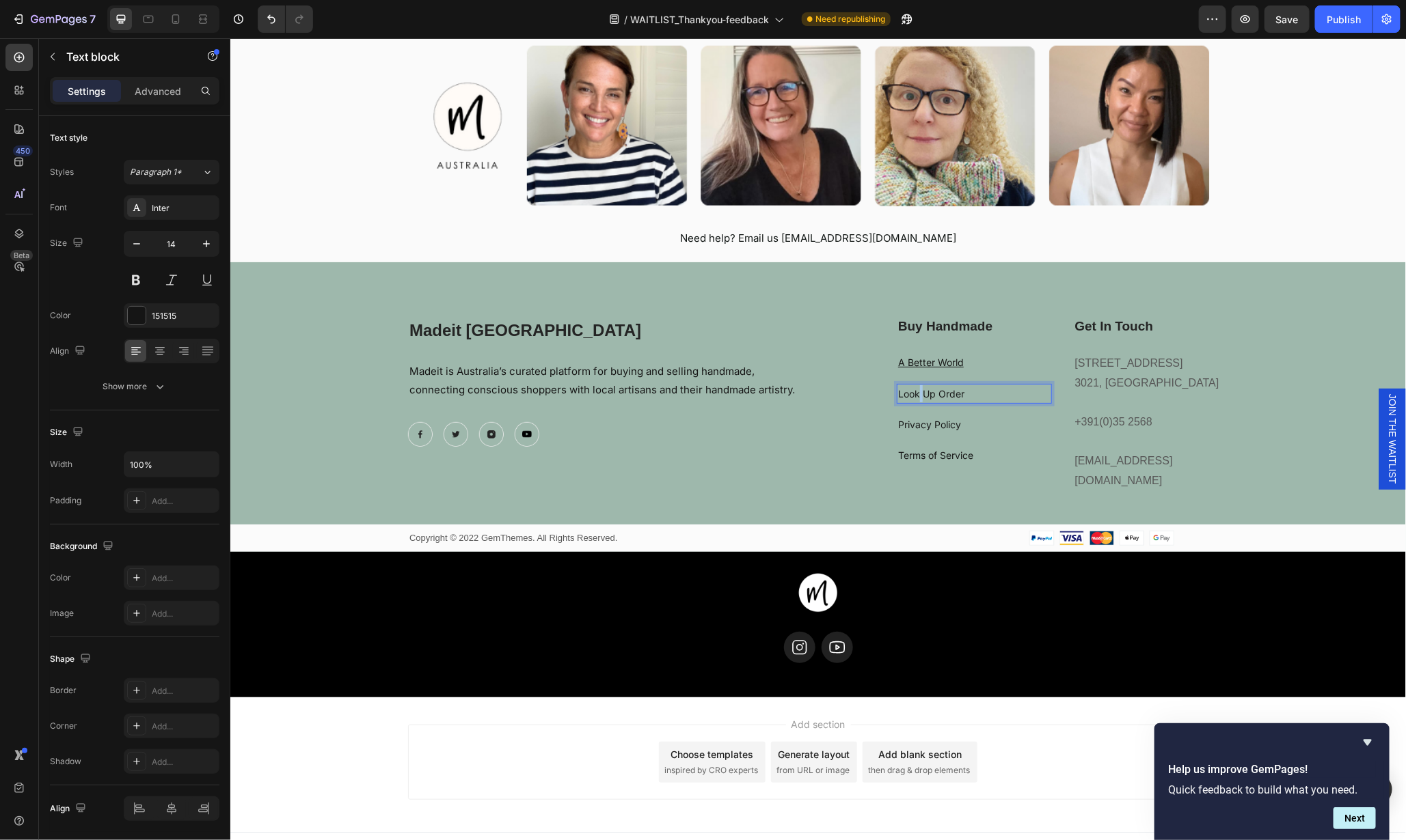
click at [910, 394] on link "Look Up Order" at bounding box center [930, 393] width 66 height 11
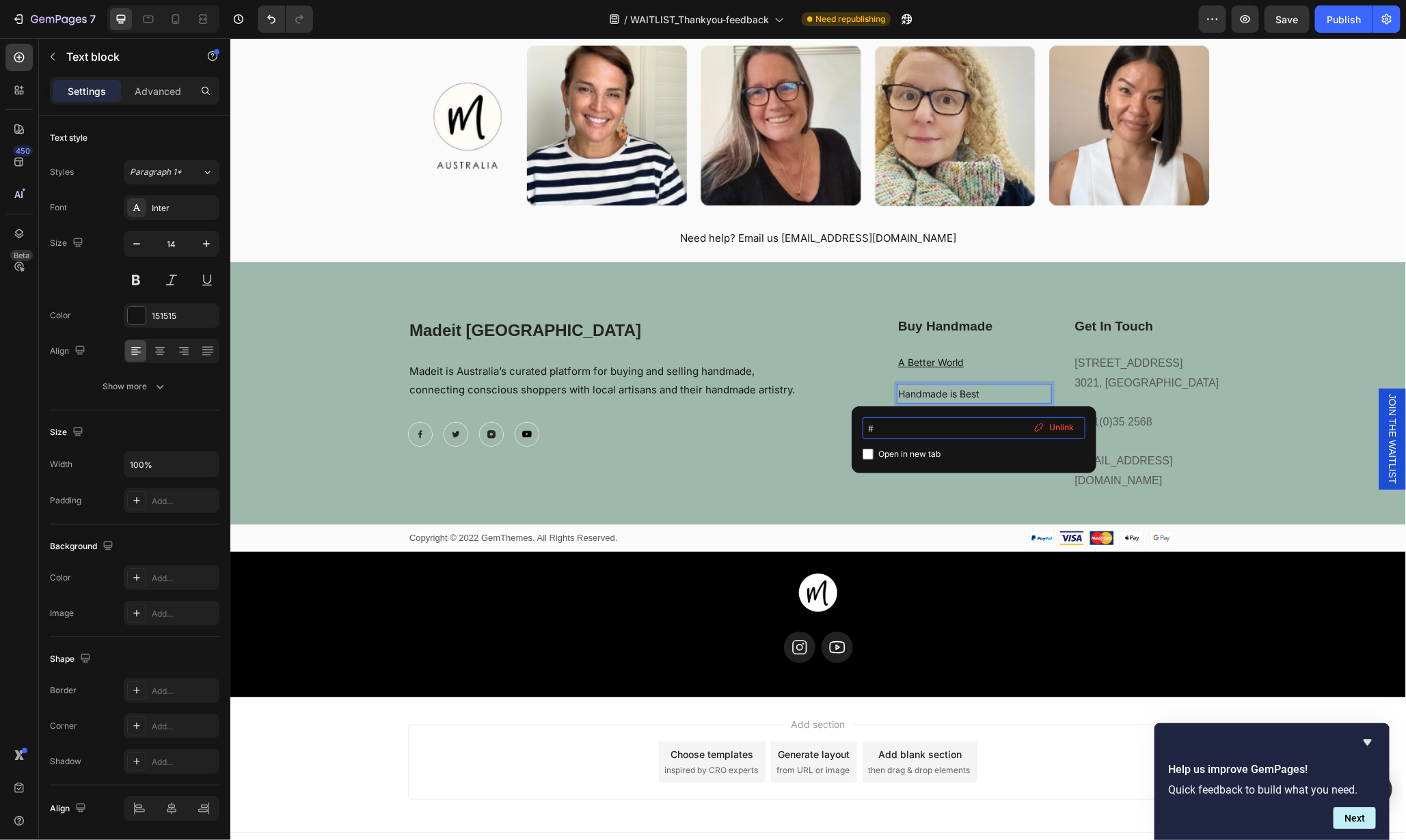
click at [915, 431] on input "#" at bounding box center [974, 428] width 223 height 22
type input "https://madeit.com.au/pages/buy-australian-handmade"
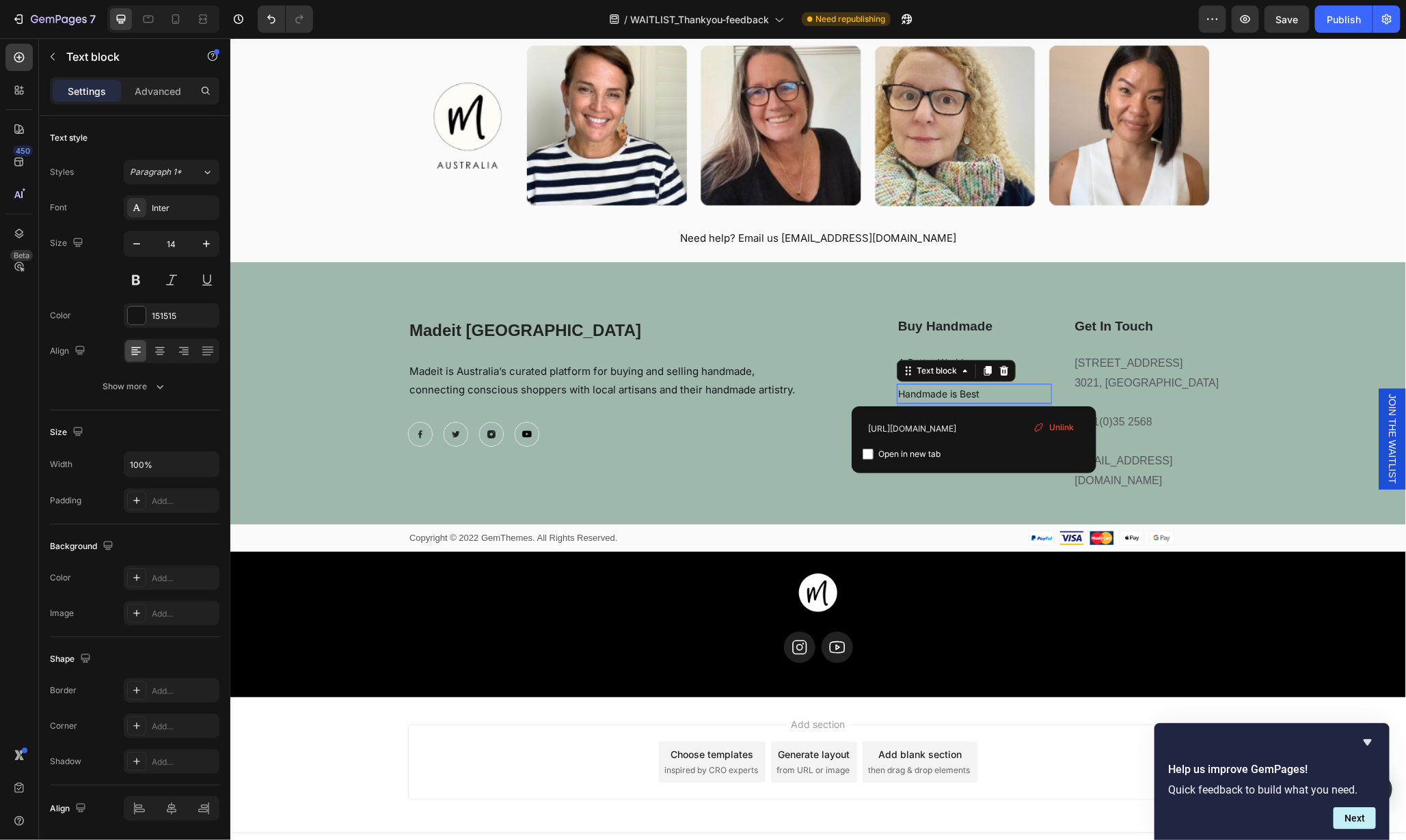
click at [867, 454] on input "checkbox" at bounding box center [867, 454] width 11 height 11
checkbox input "true"
click at [828, 386] on div "Buy Handmade Heading A Better World Text block Handmade is Best Text block 16 P…" at bounding box center [1028, 404] width 400 height 176
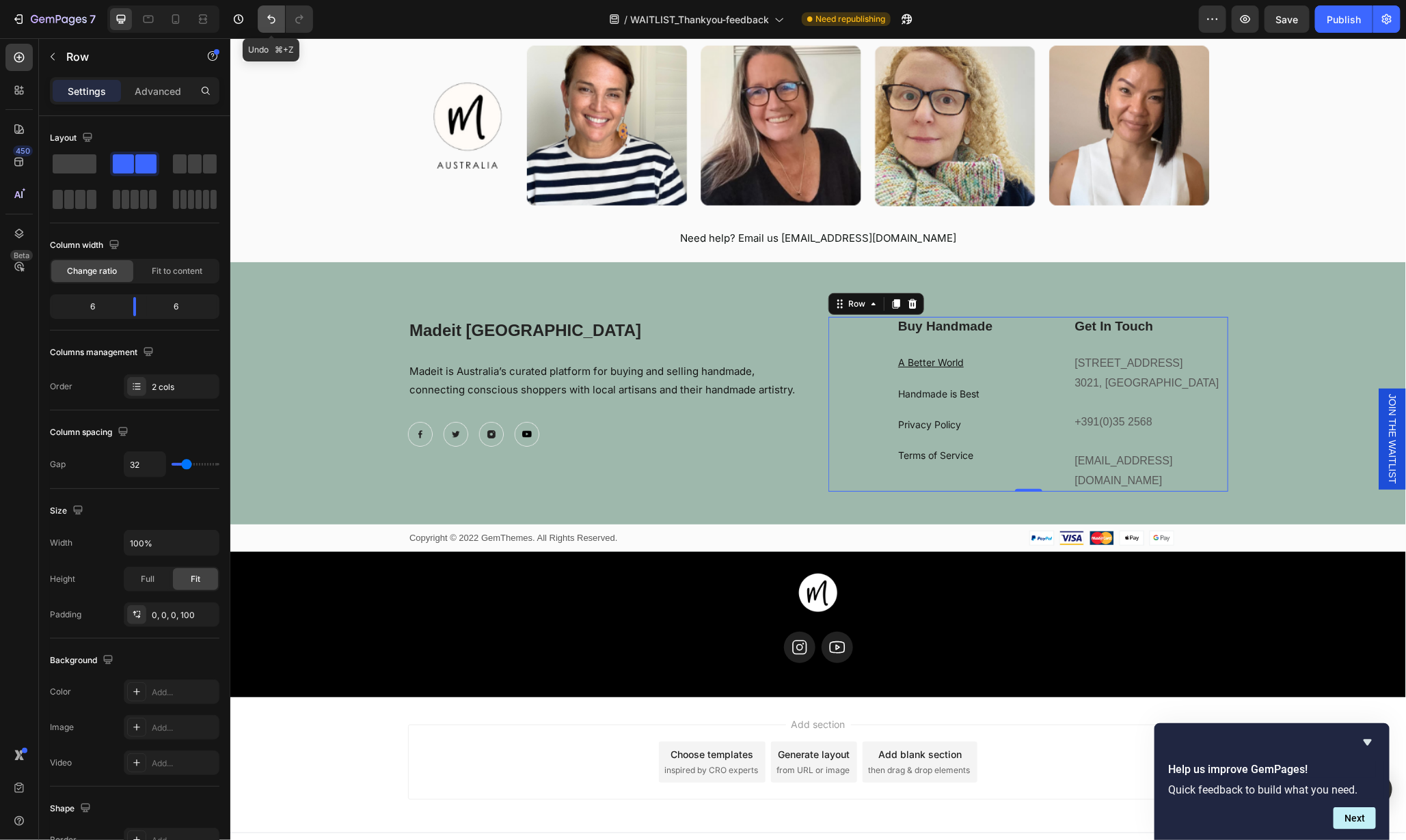
click at [273, 17] on icon "Undo/Redo" at bounding box center [271, 19] width 13 height 13
click at [940, 367] on p "A Better World" at bounding box center [974, 362] width 152 height 17
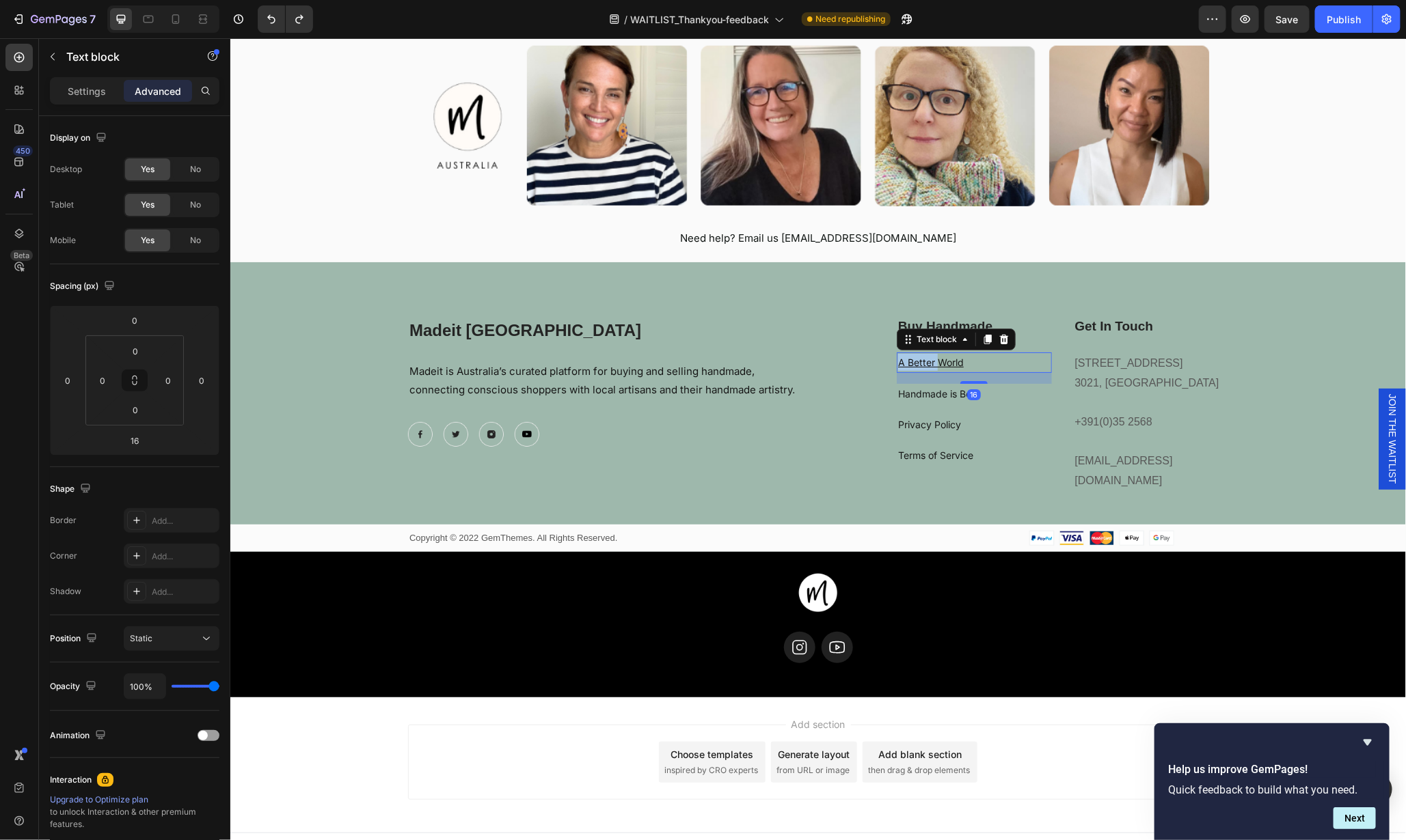
click at [959, 361] on p "A Better World" at bounding box center [974, 362] width 152 height 17
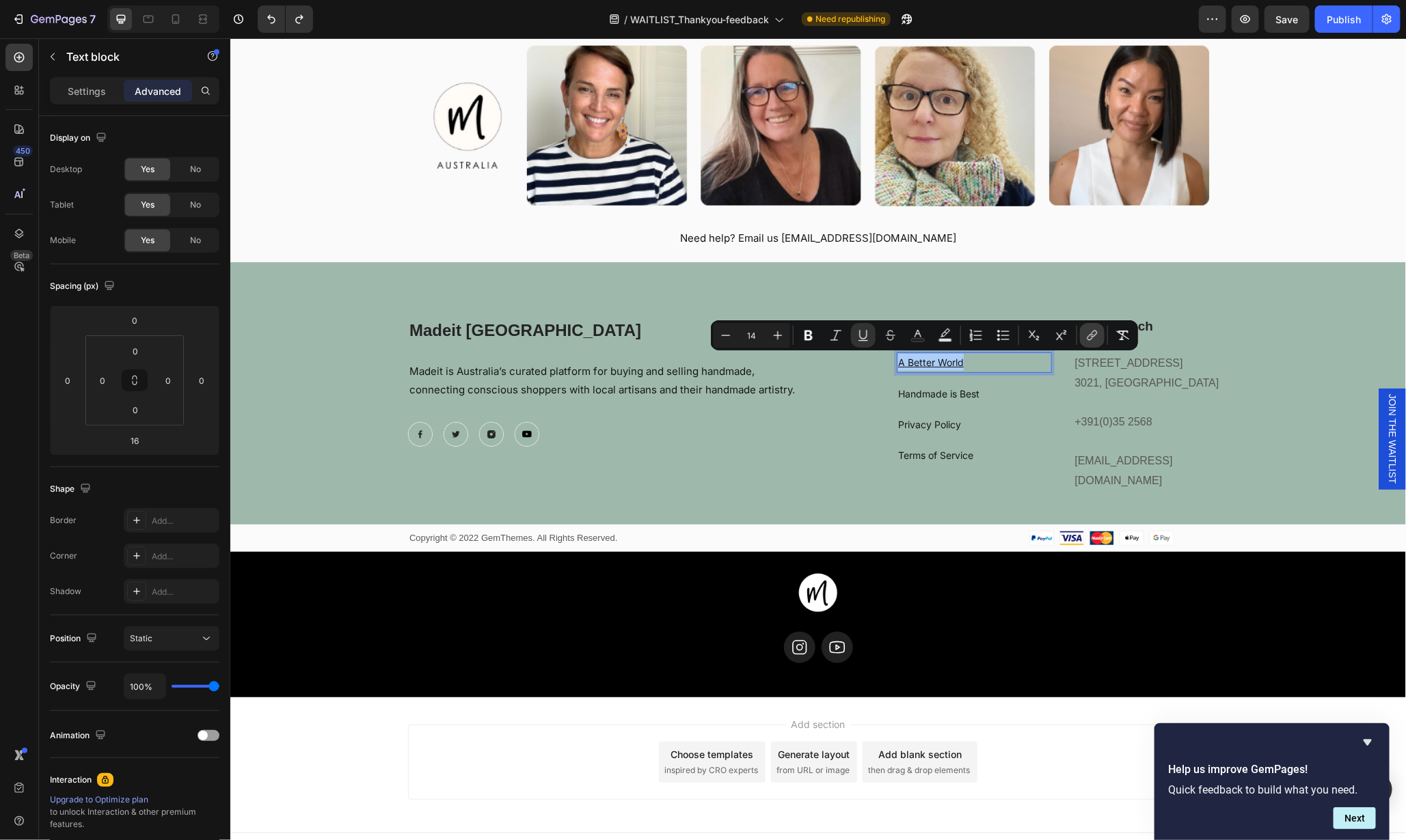
click at [1092, 336] on icon "Editor contextual toolbar" at bounding box center [1093, 334] width 6 height 7
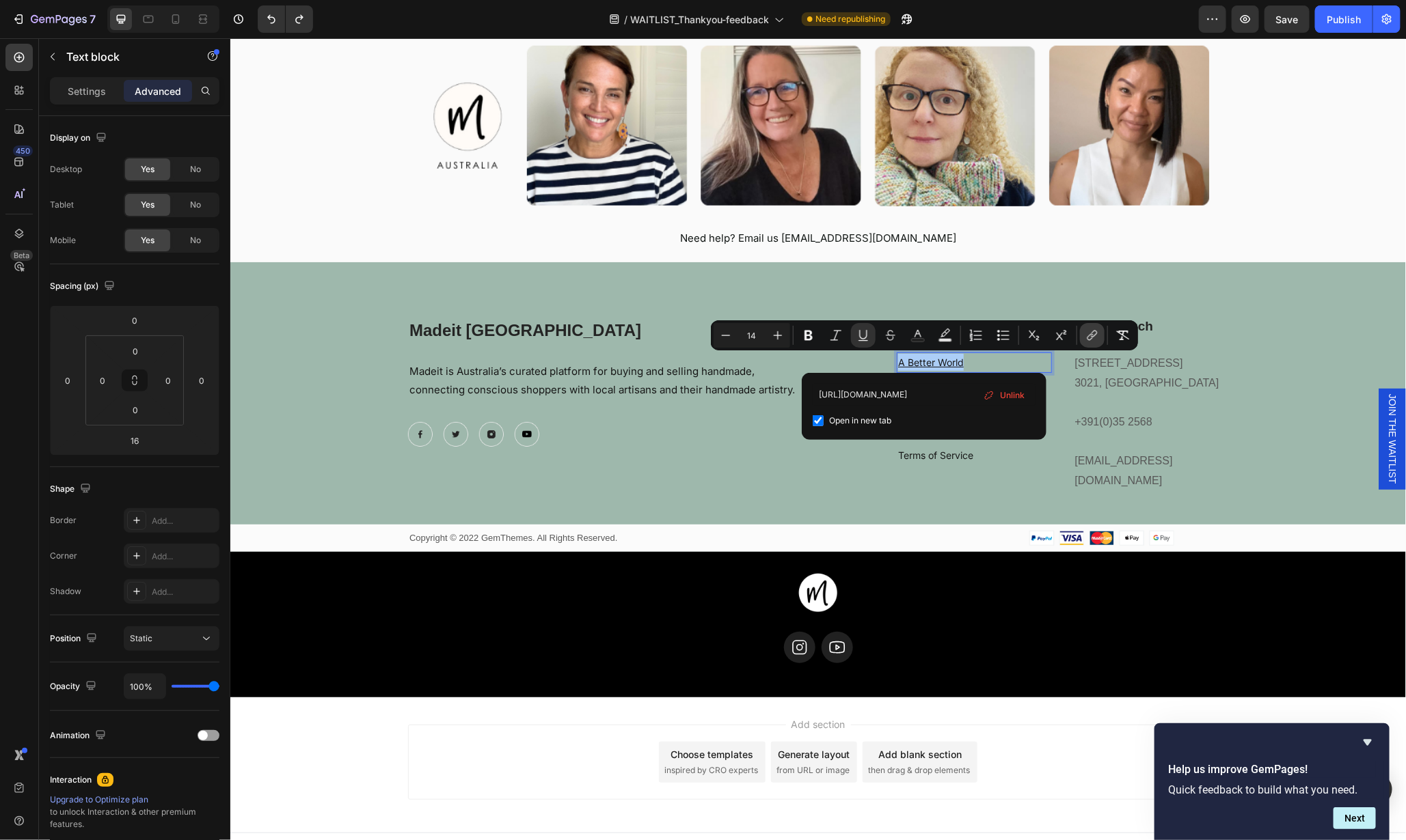
scroll to position [0, 131]
click at [1054, 430] on div "Buy Handmade Heading A Better World Text block 16 Handmade is Best Text block P…" at bounding box center [1028, 404] width 400 height 176
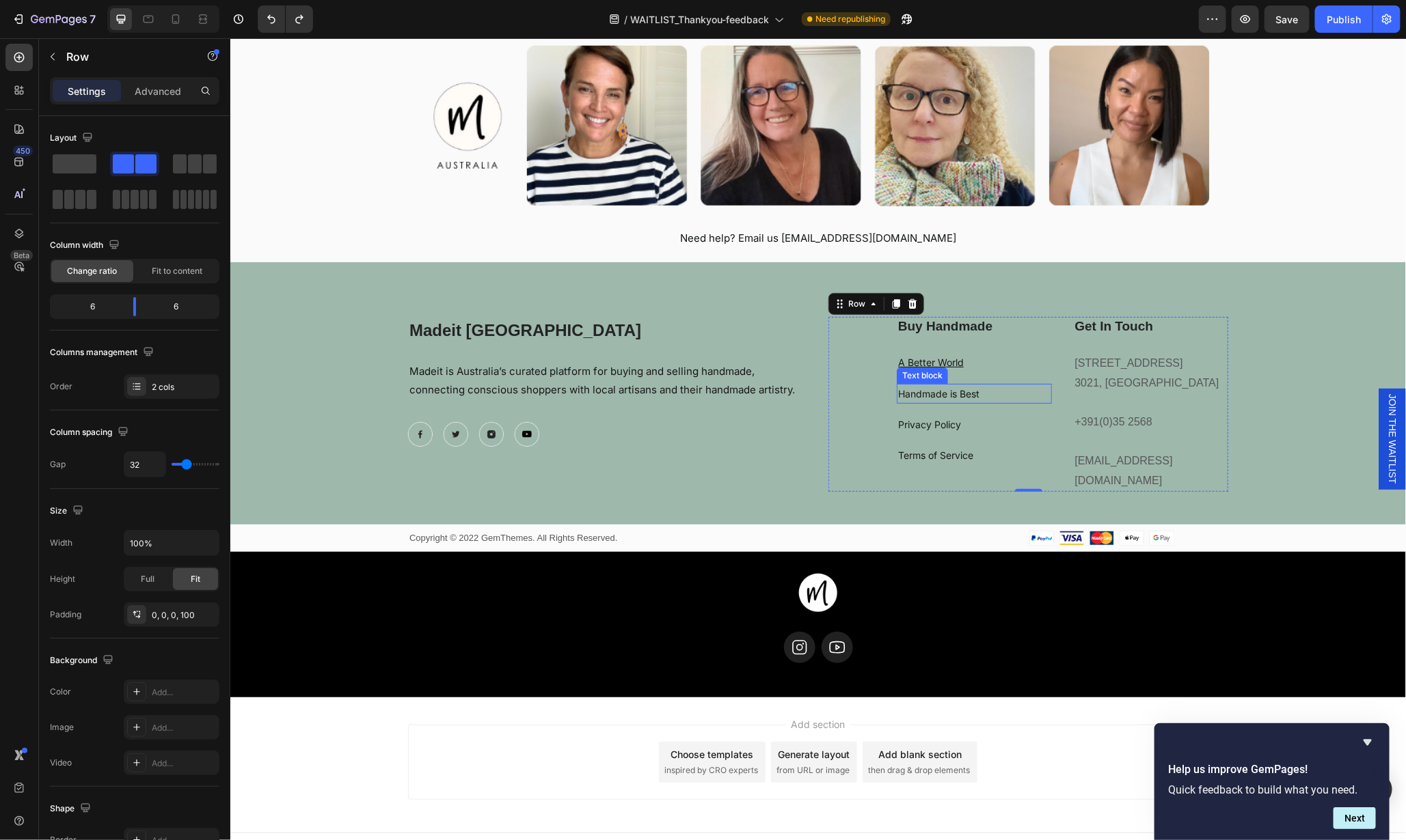
click at [951, 387] on link "Handmade is Best" at bounding box center [938, 393] width 81 height 11
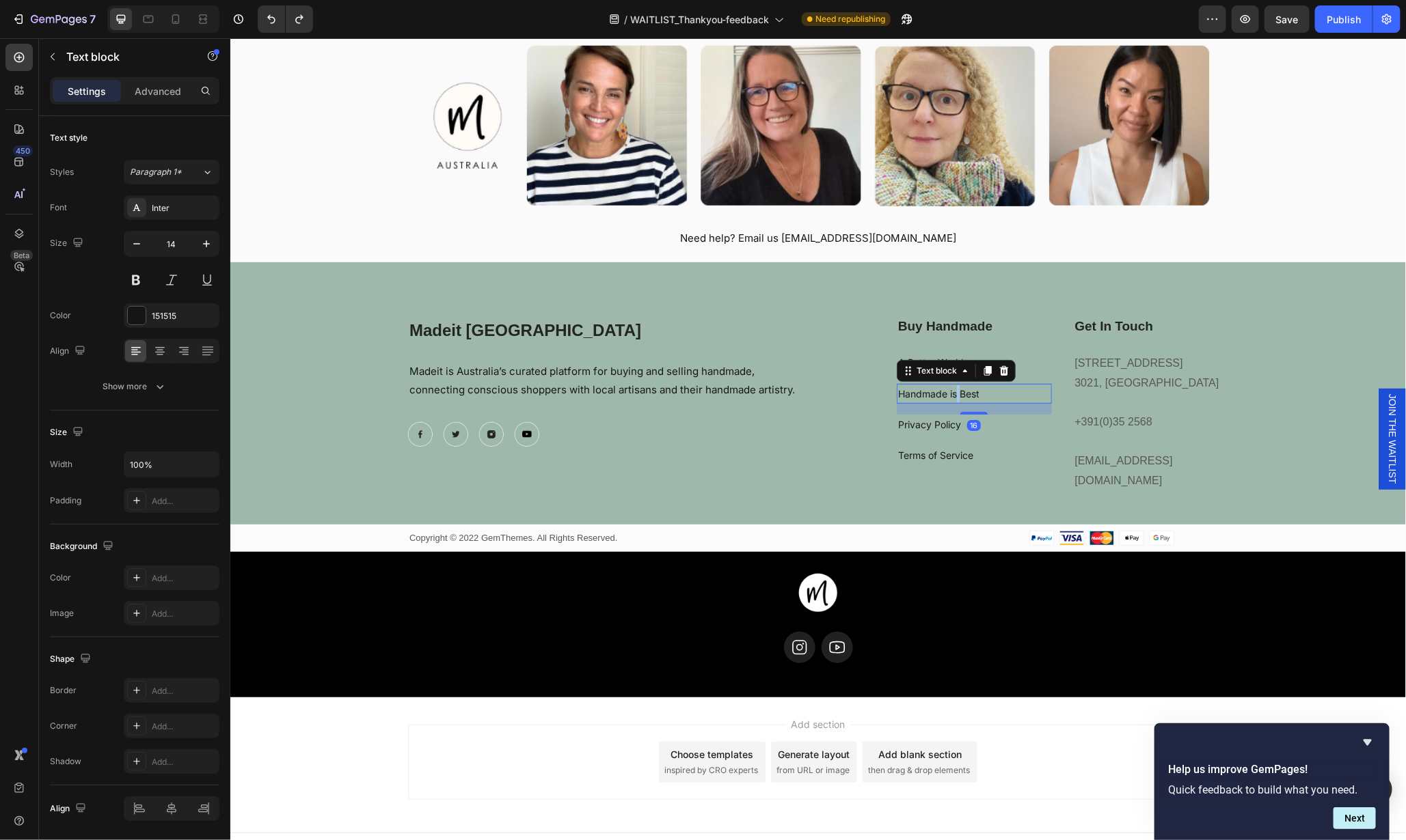
click at [951, 387] on link "Handmade is Best" at bounding box center [938, 393] width 81 height 11
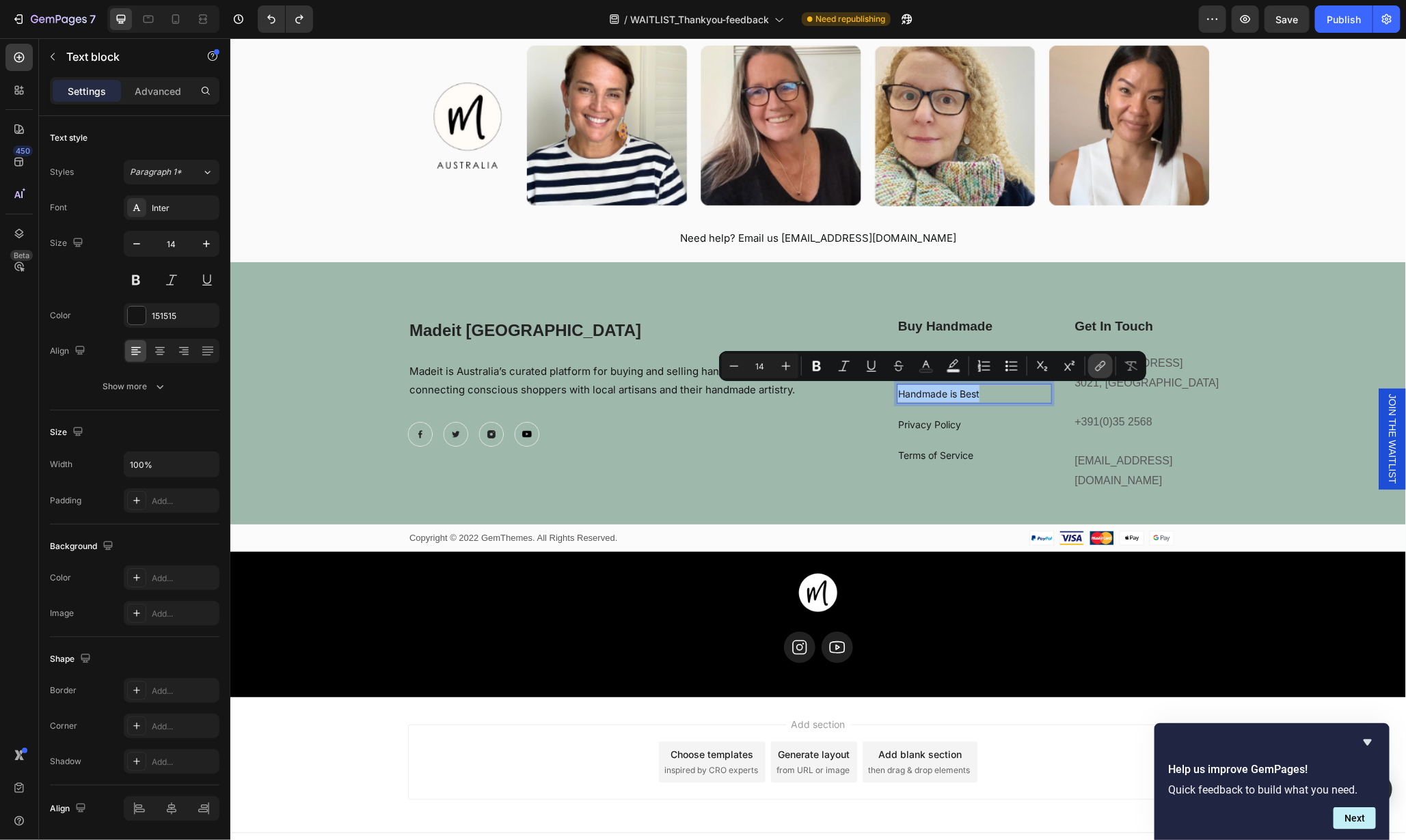
click at [1097, 369] on icon "Editor contextual toolbar" at bounding box center [1099, 365] width 13 height 13
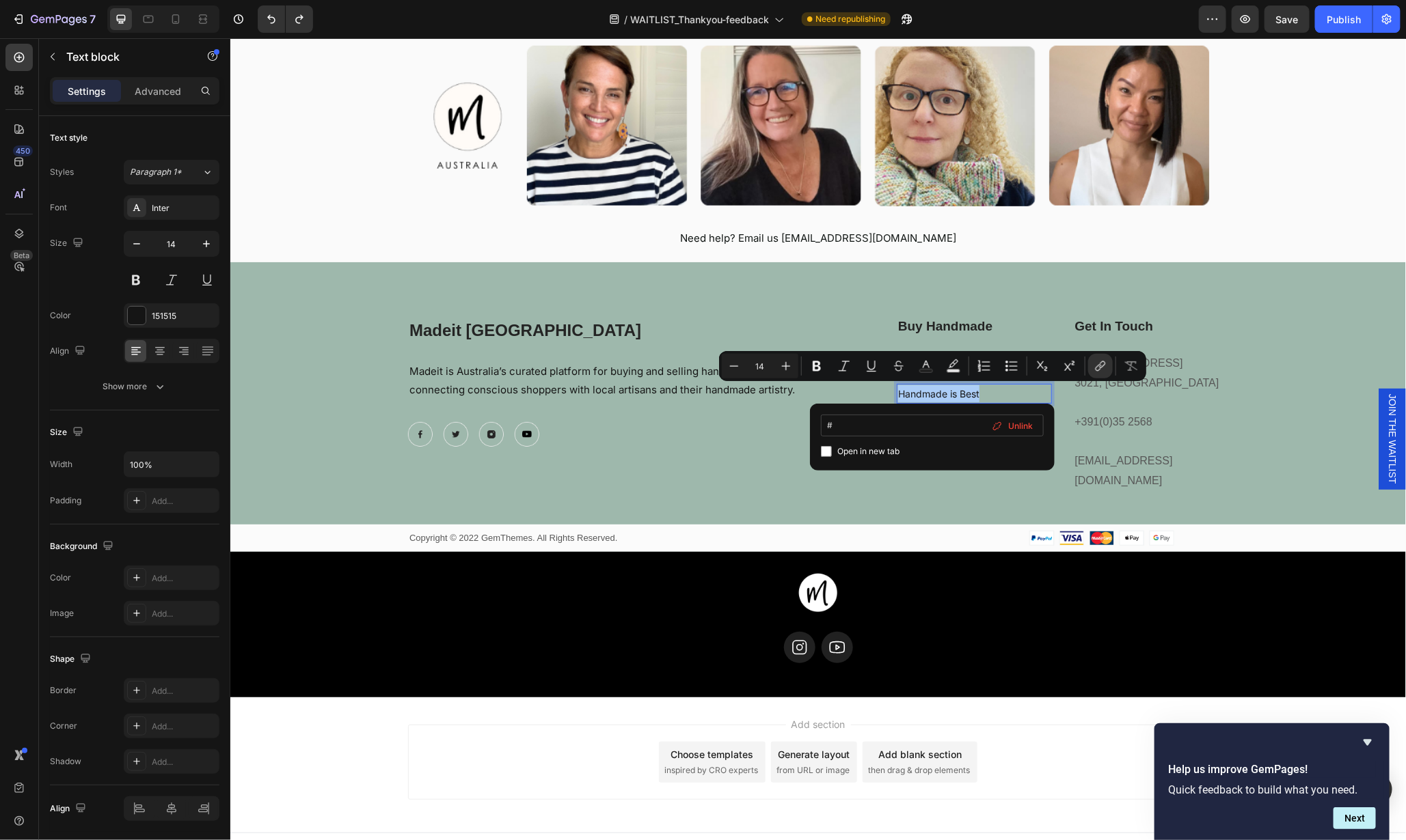
click at [931, 428] on input "#" at bounding box center [932, 425] width 223 height 22
type input "https://madeit.com.au/pages/buy-australian-handmade"
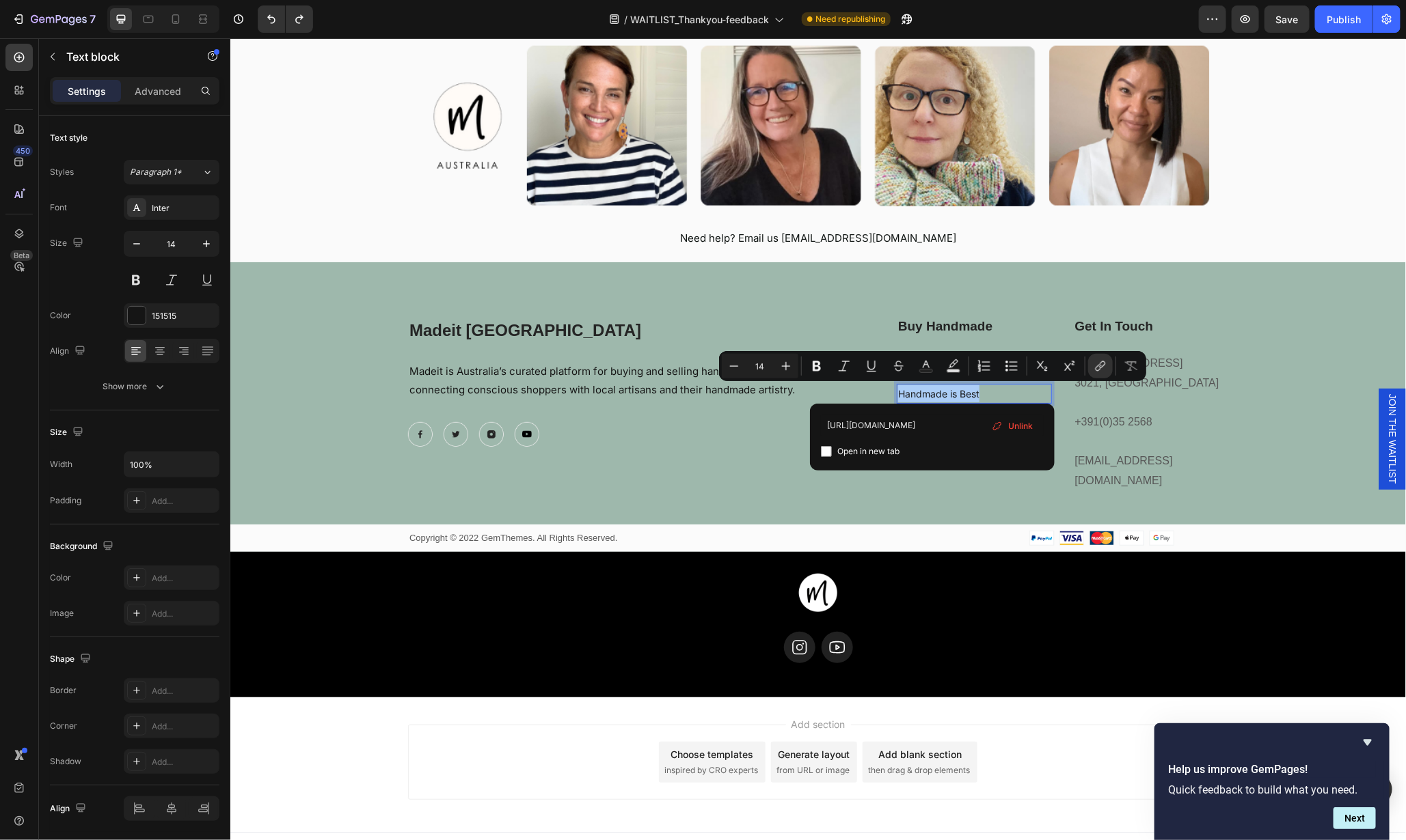
click at [823, 449] on input "Editor contextual toolbar" at bounding box center [826, 452] width 11 height 11
checkbox input "true"
click at [744, 444] on div "Image Image Image Image Row" at bounding box center [607, 434] width 400 height 25
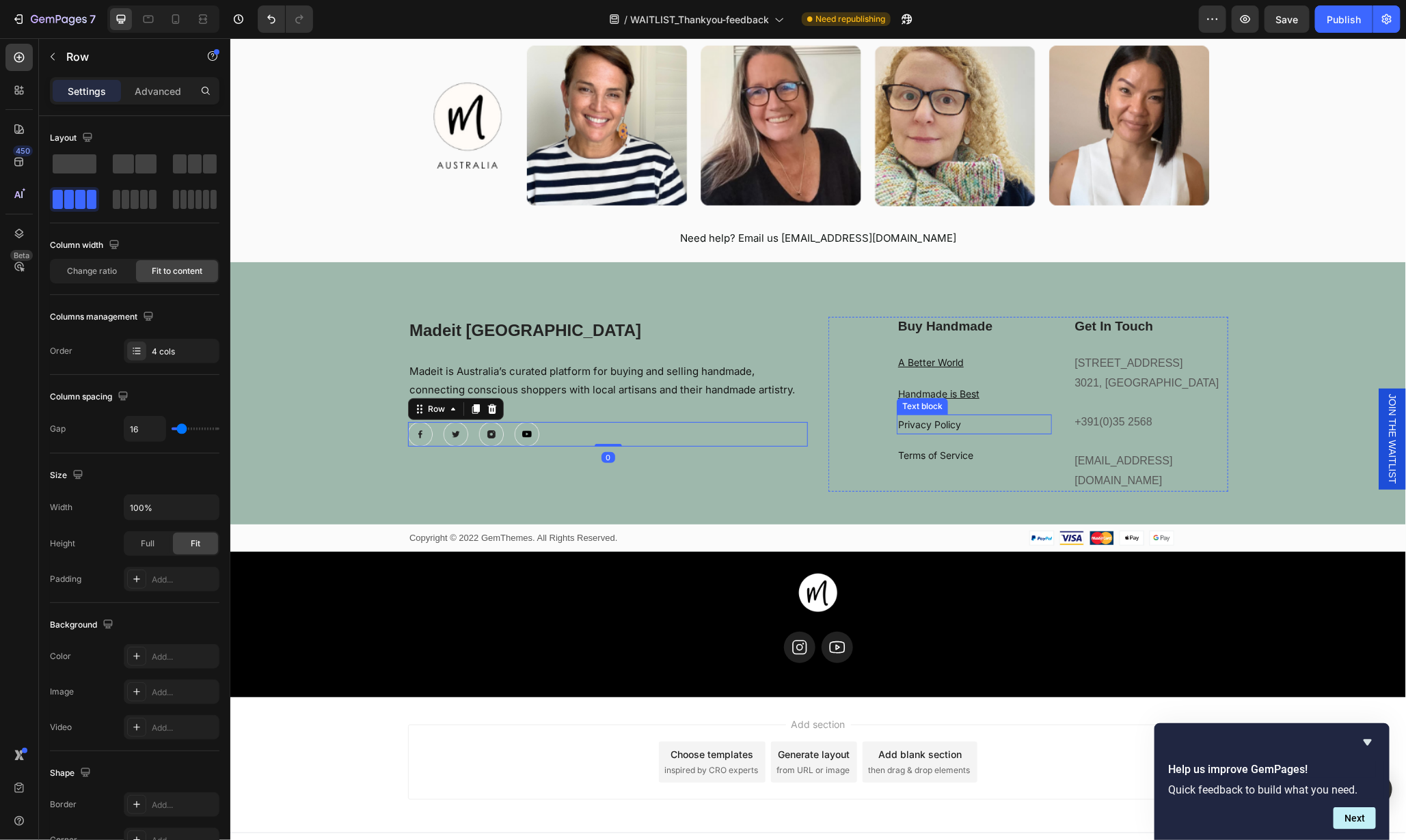
click at [960, 419] on p "Privacy Policy" at bounding box center [974, 424] width 152 height 17
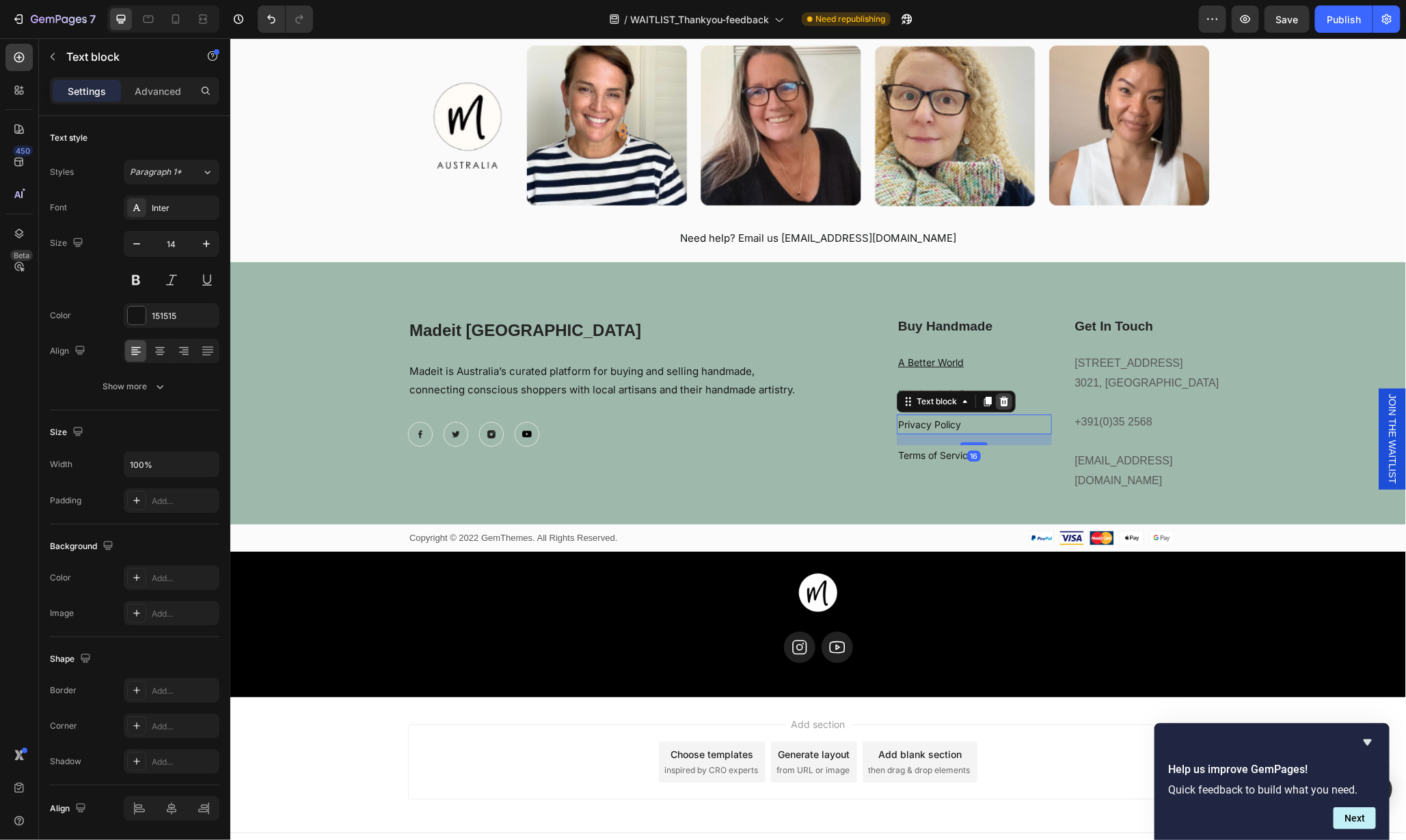
click at [999, 401] on icon at bounding box center [1004, 401] width 9 height 10
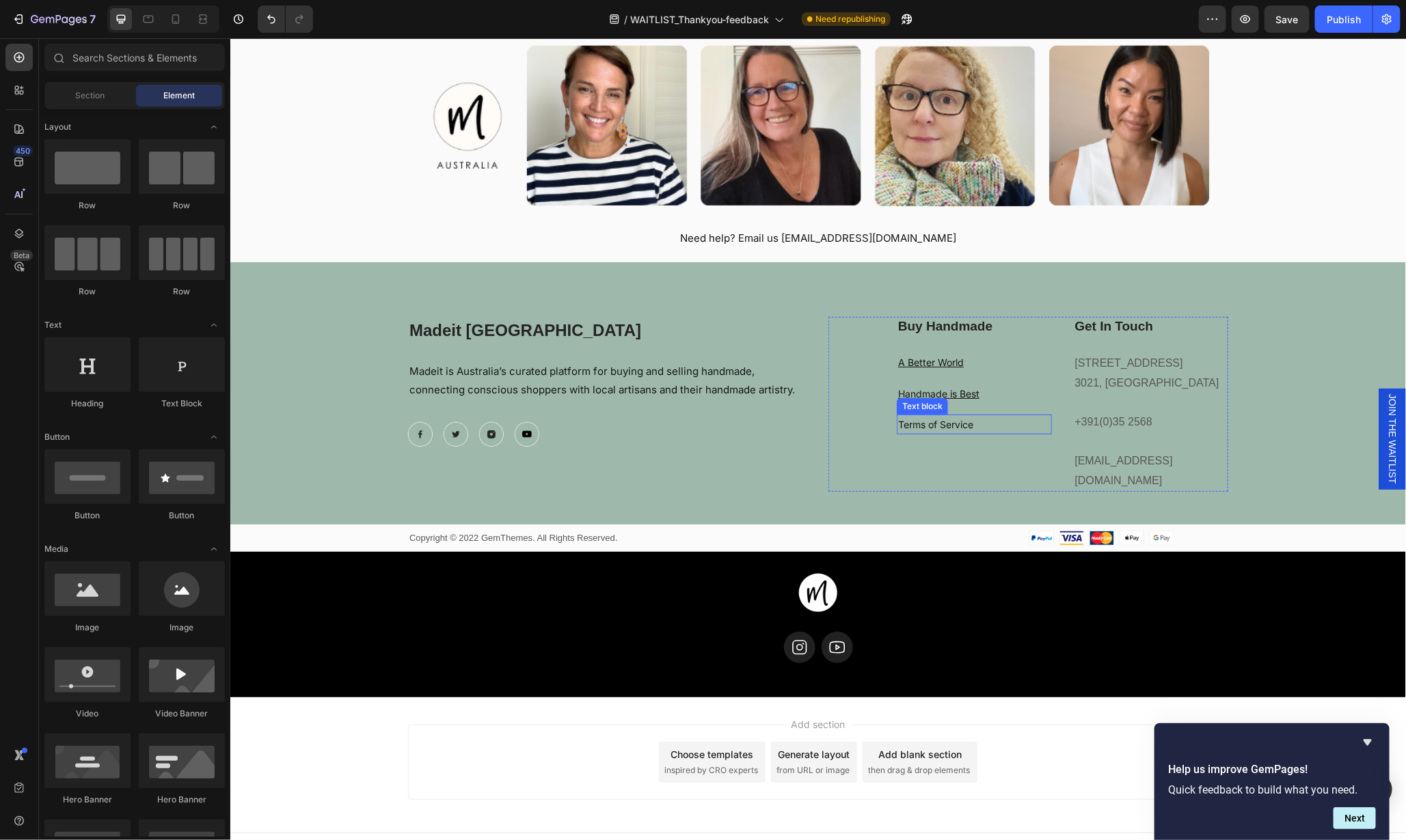
click at [997, 423] on p "Terms of Service" at bounding box center [974, 424] width 152 height 17
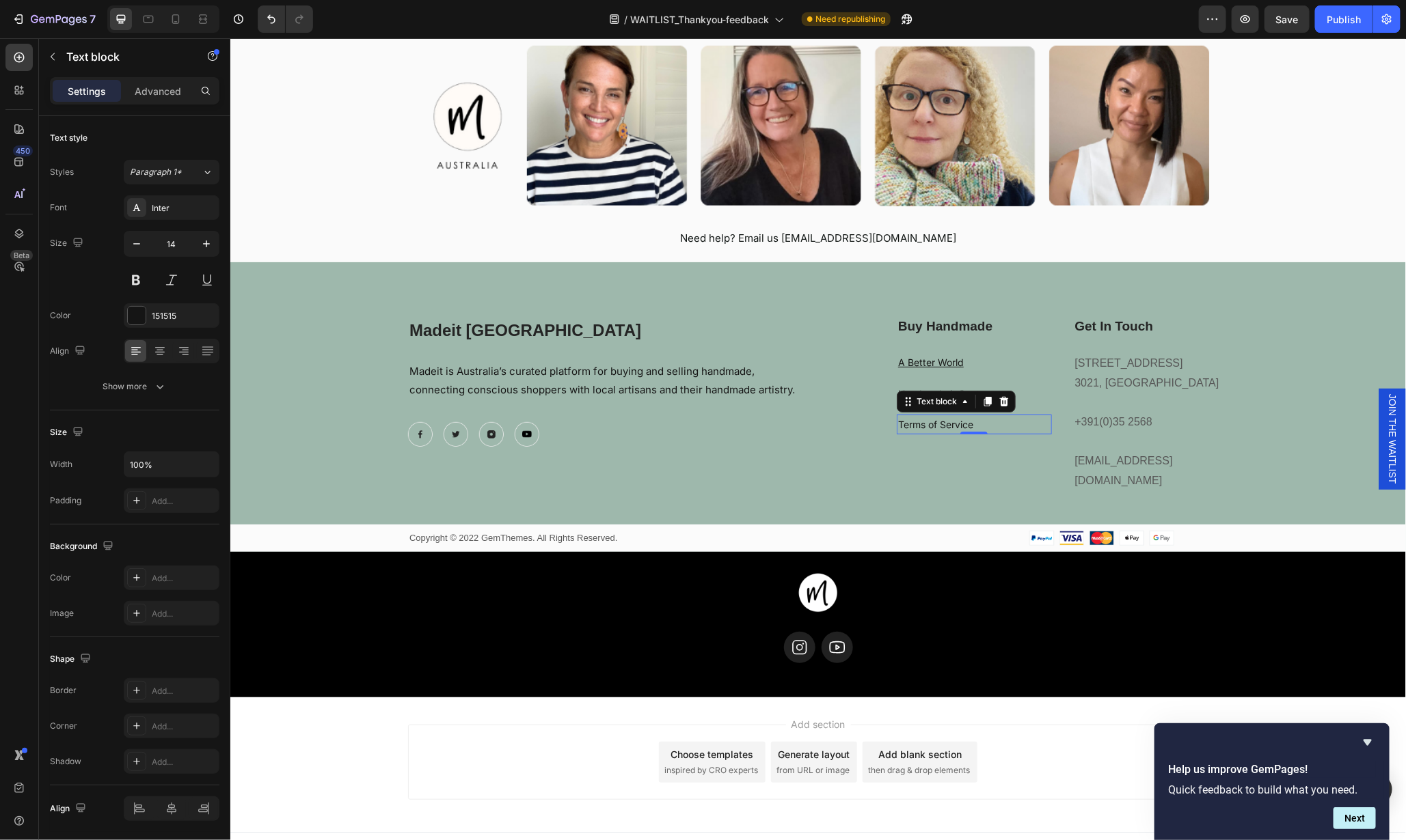
click at [969, 422] on p "Terms of Service" at bounding box center [974, 424] width 152 height 17
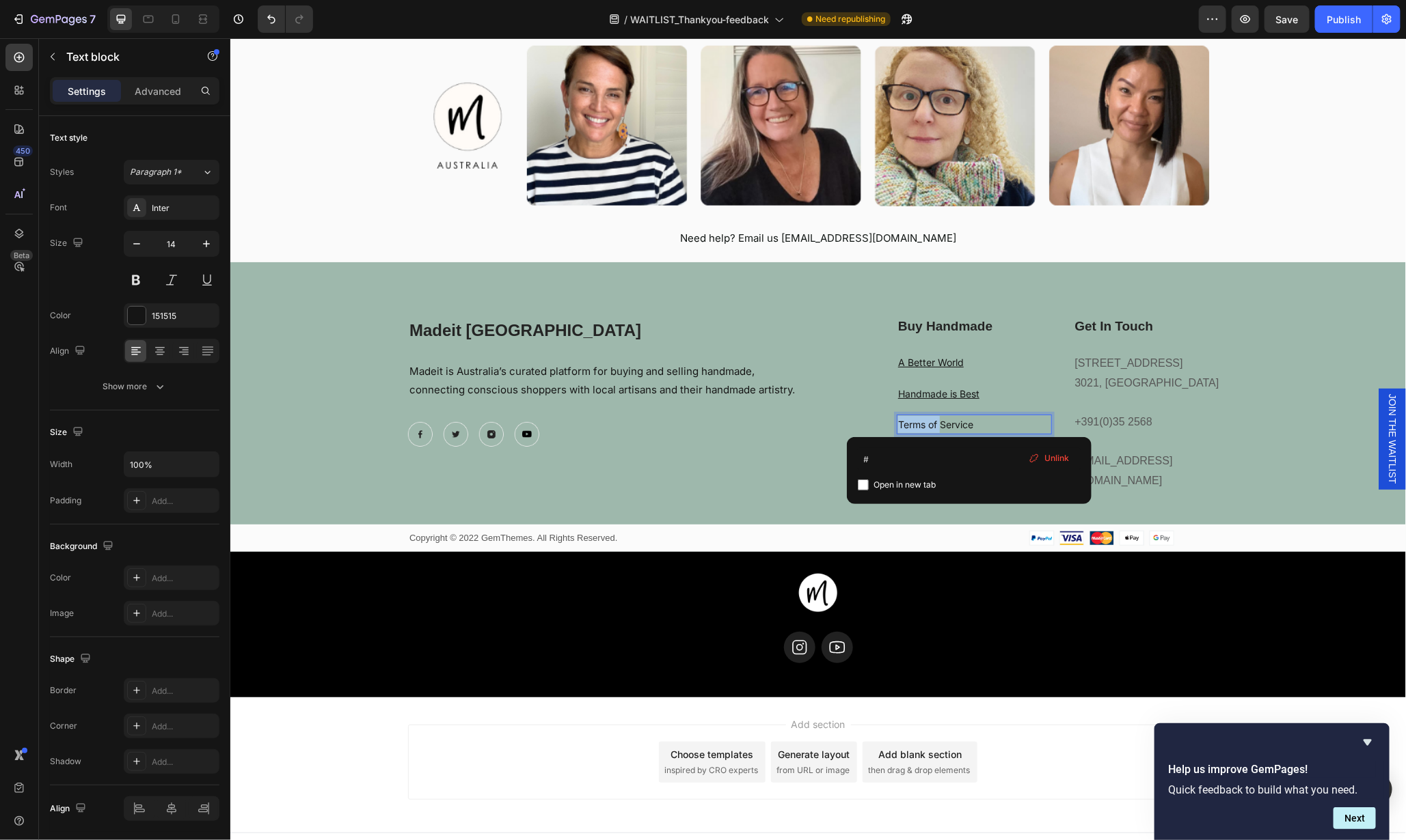
click at [969, 422] on p "Terms of Service" at bounding box center [974, 424] width 152 height 17
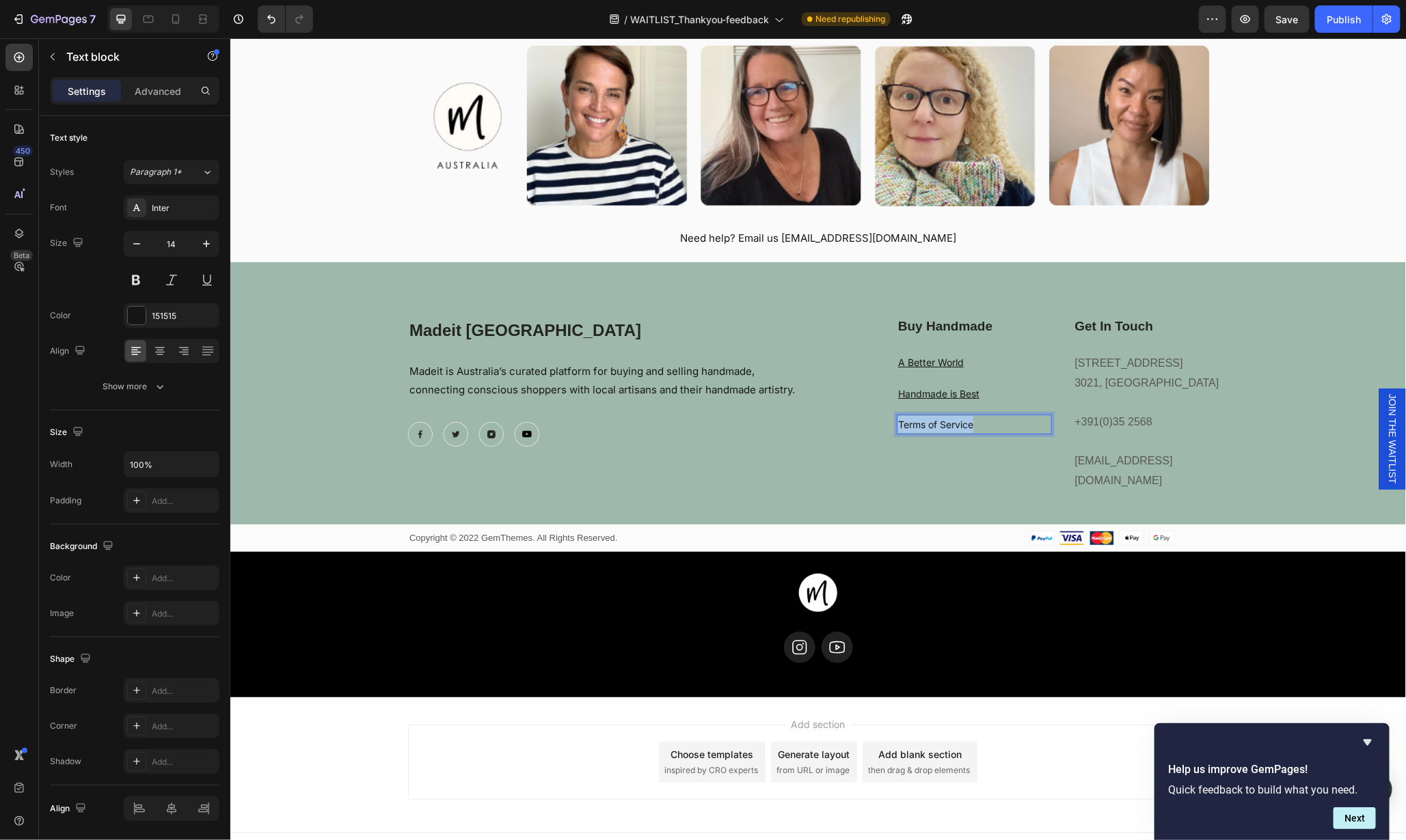
click at [969, 422] on p "Terms of Service" at bounding box center [974, 424] width 152 height 17
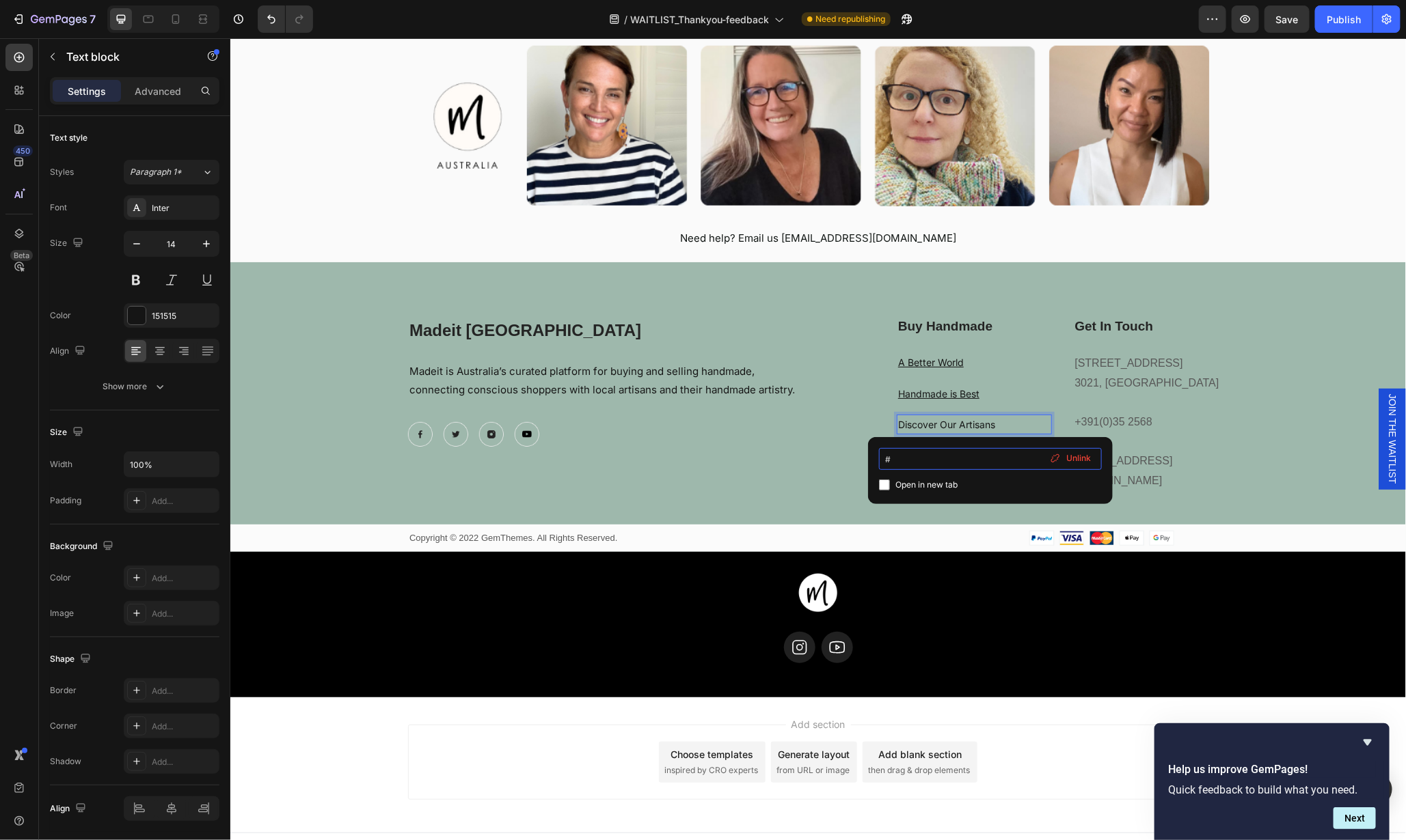
click at [928, 455] on input "#" at bounding box center [990, 459] width 223 height 22
click at [927, 455] on input "#" at bounding box center [990, 459] width 223 height 22
type input "https://madeit.com.au/blogs/meet-the-artist"
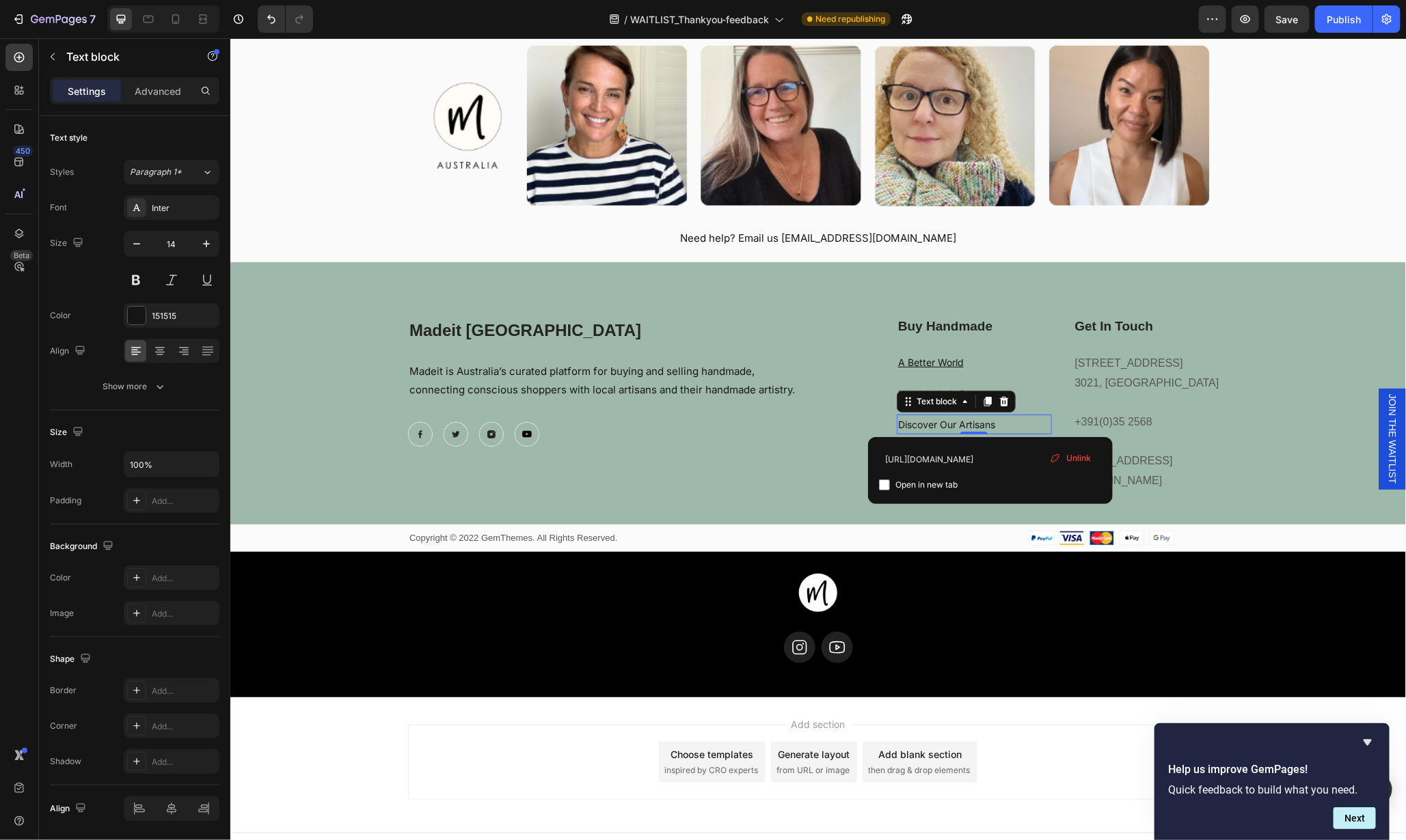
click at [886, 485] on input "checkbox" at bounding box center [884, 485] width 11 height 11
checkbox input "true"
click at [834, 447] on div "Buy Handmade Heading A Better World Text block Handmade is Best Text block Disc…" at bounding box center [1028, 404] width 400 height 176
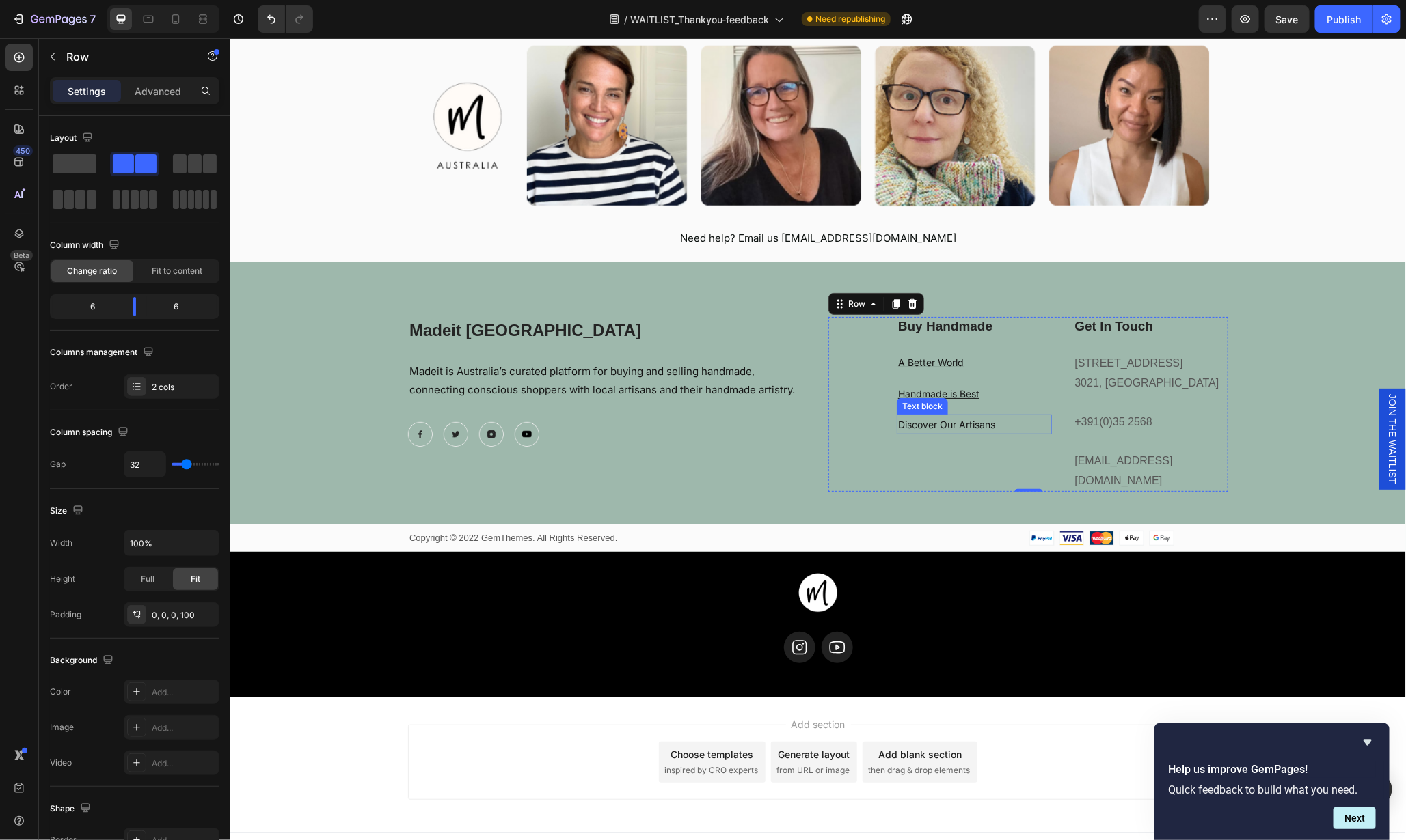
click at [961, 422] on link "Discover Our Artisans" at bounding box center [946, 424] width 97 height 11
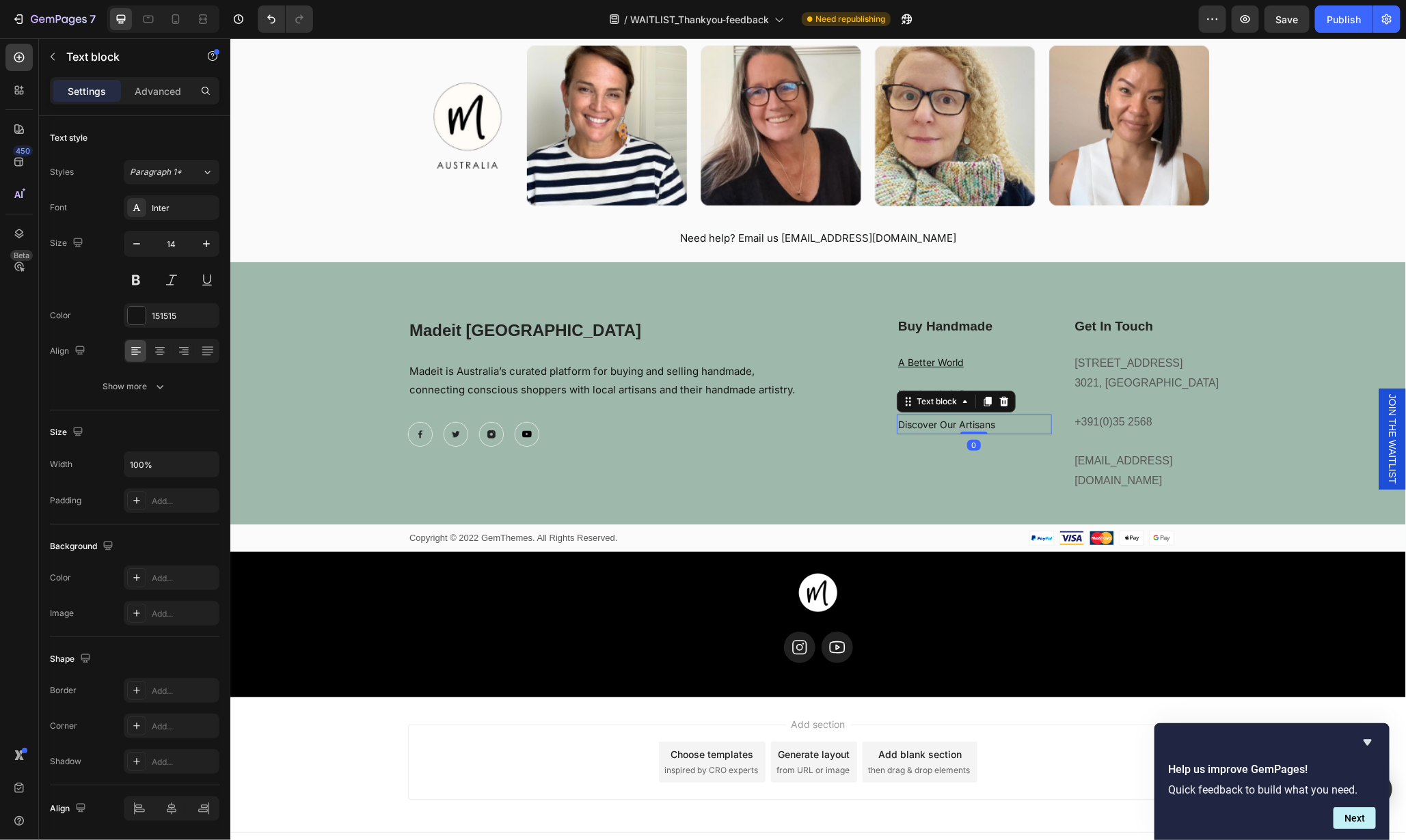
click at [961, 422] on link "Discover Our Artisans" at bounding box center [946, 424] width 97 height 11
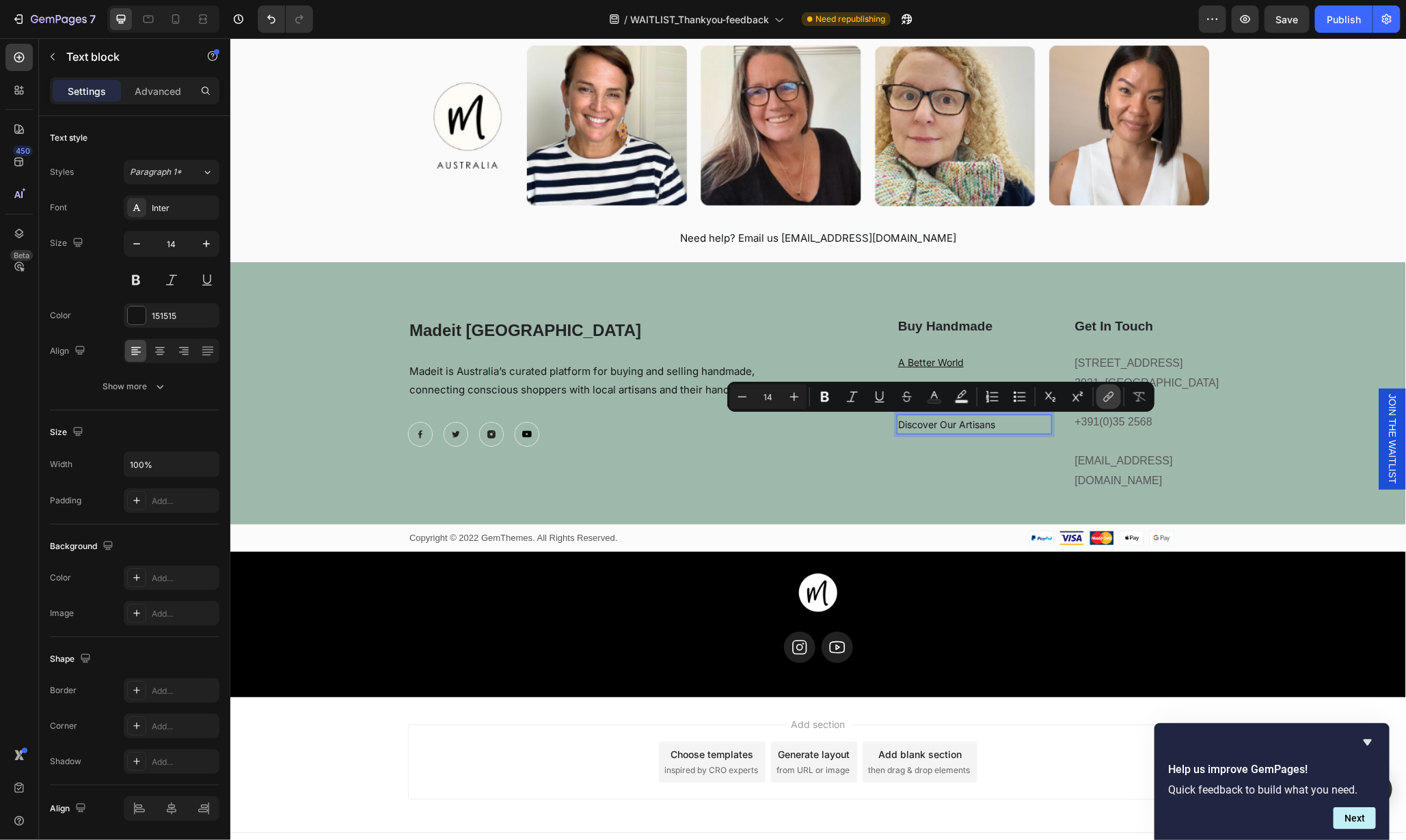
click at [1107, 395] on icon "Editor contextual toolbar" at bounding box center [1108, 396] width 13 height 13
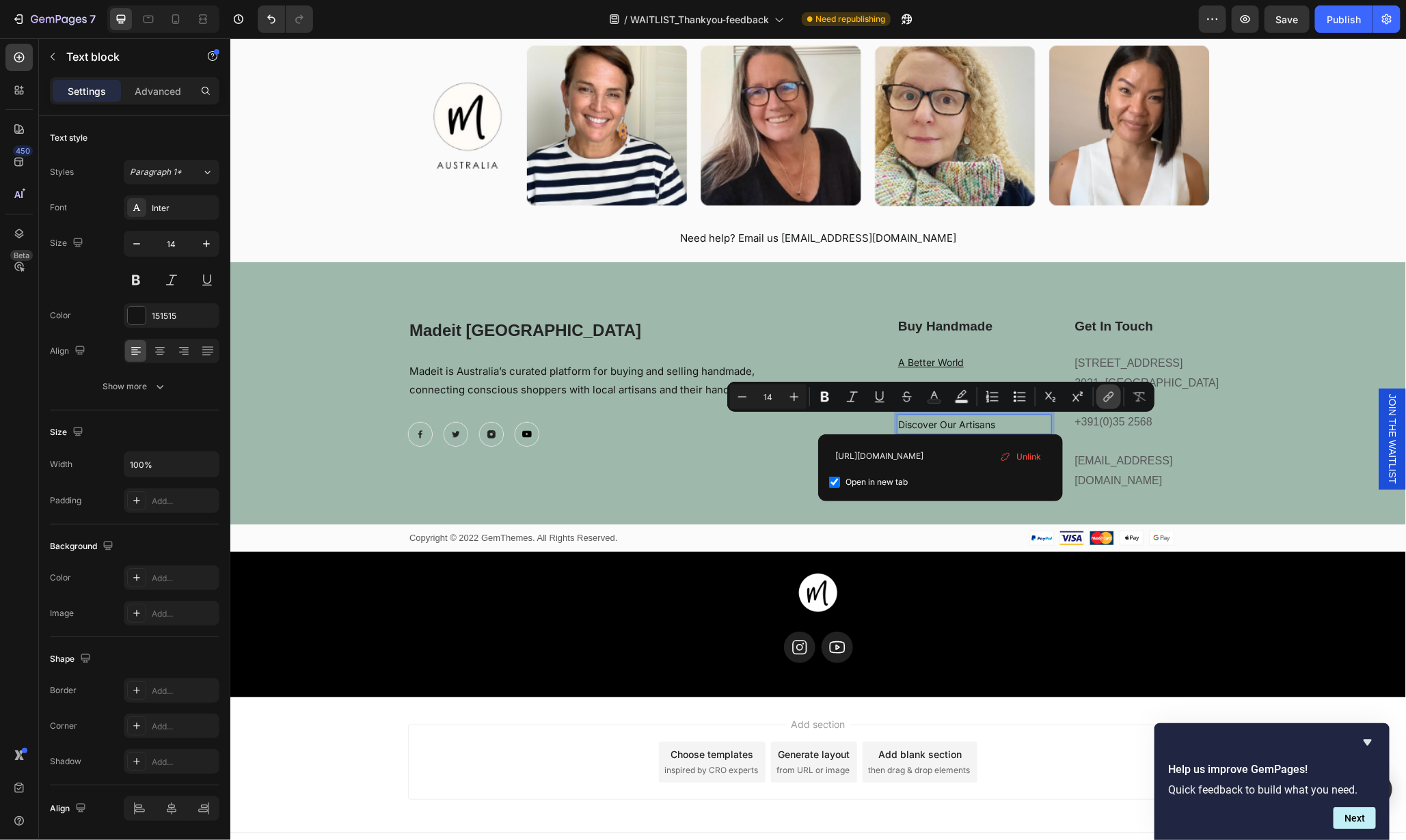
scroll to position [0, 17]
click at [782, 462] on div "Madeit Australia Heading Madeit is Australia’s curated platform for buying and …" at bounding box center [607, 404] width 400 height 176
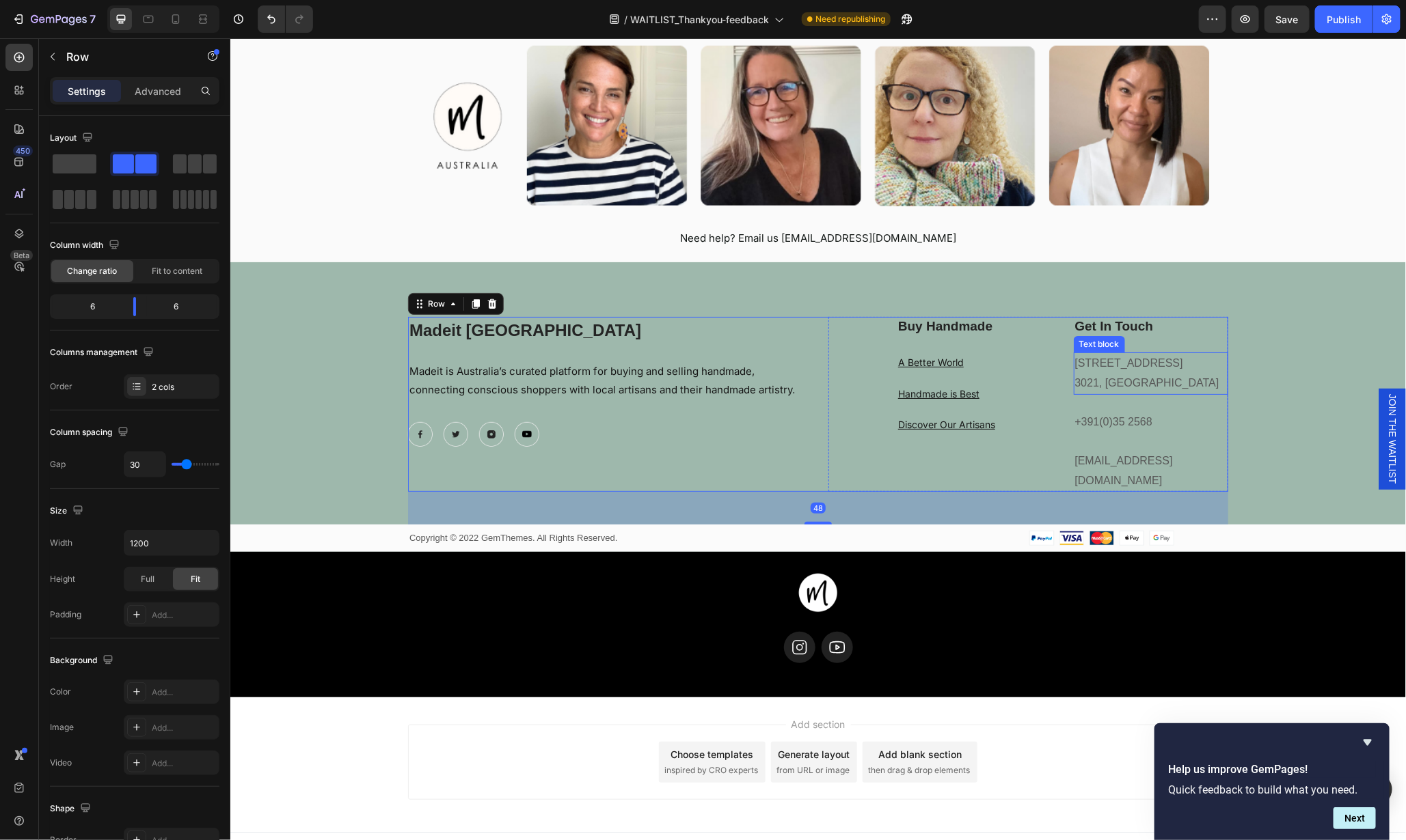
click at [1127, 363] on p "184 Main Rd E, St Albans VIC 3021, Australia" at bounding box center [1150, 373] width 152 height 40
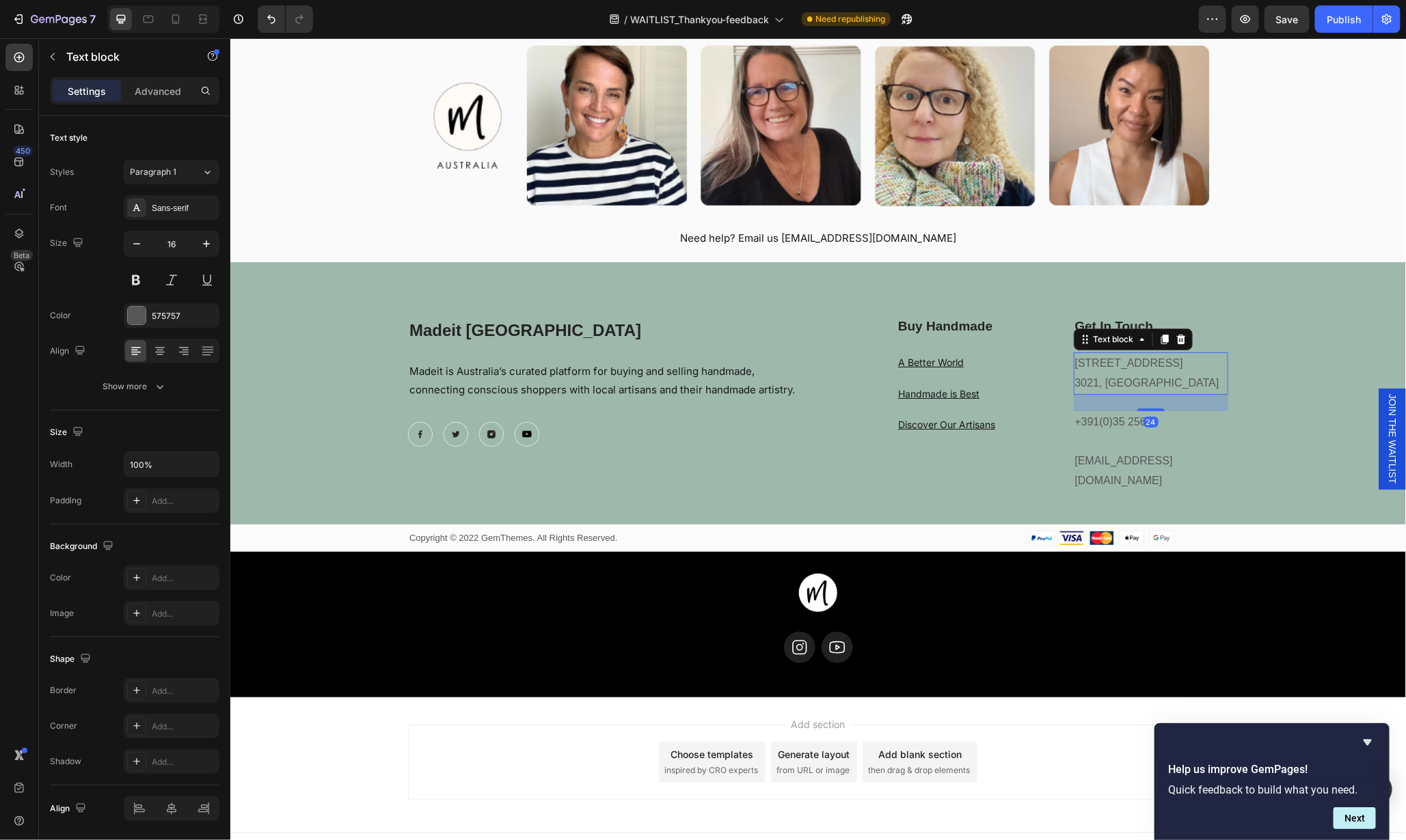
click at [1148, 376] on p "184 Main Rd E, St Albans VIC 3021, Australia" at bounding box center [1150, 373] width 152 height 40
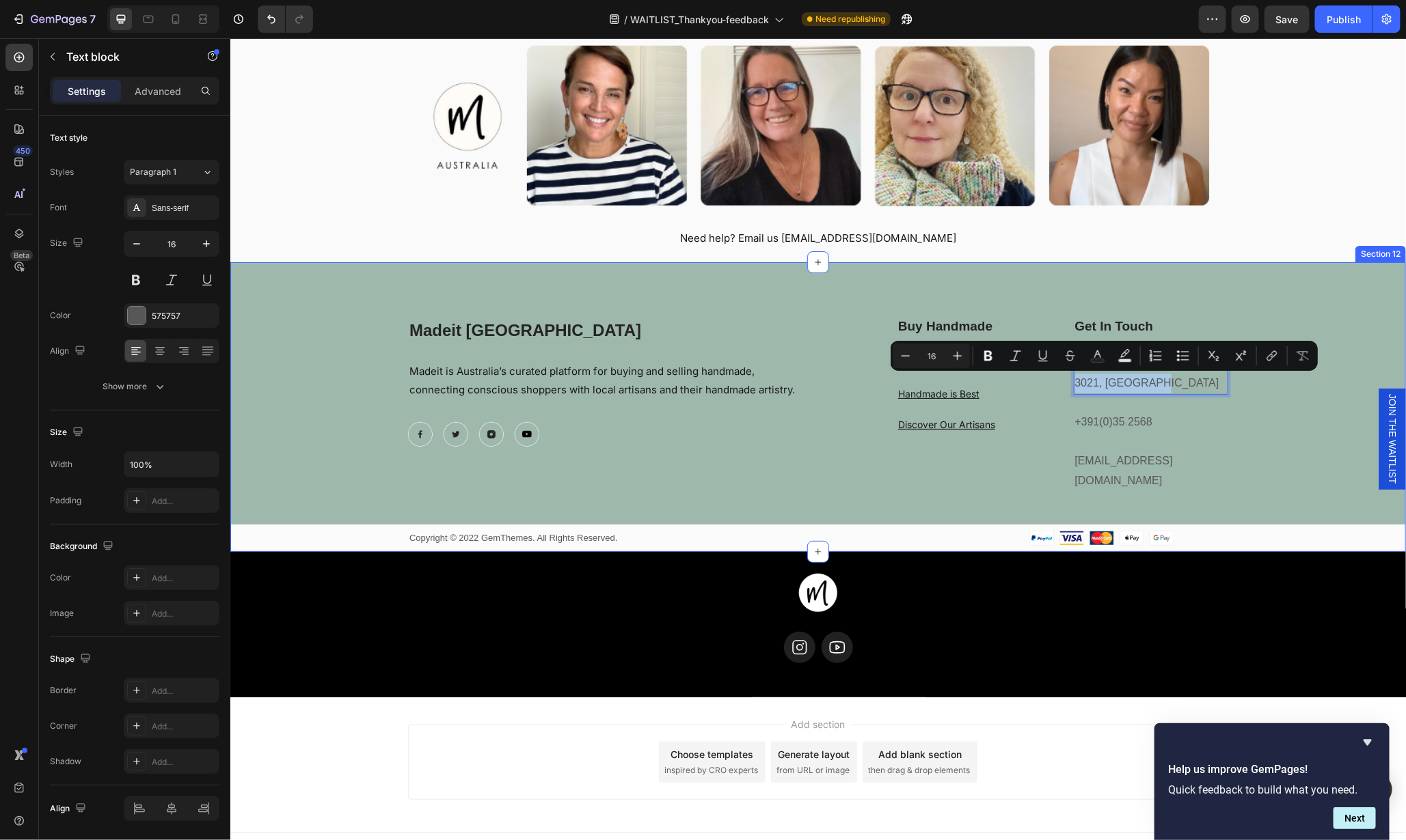
click at [1243, 414] on div "Madeit Australia Heading Madeit is Australia’s curated platform for buying and …" at bounding box center [817, 434] width 1175 height 235
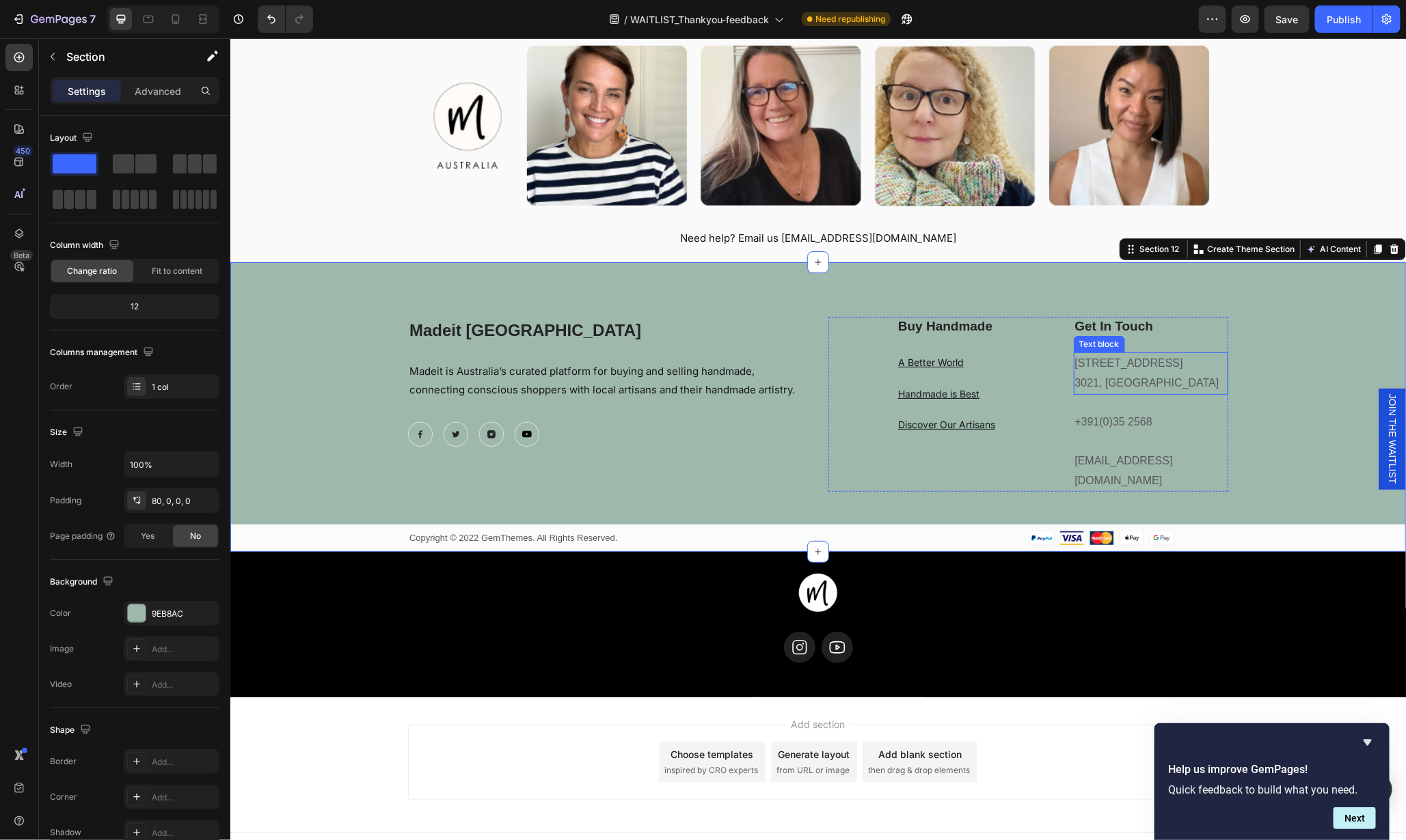
click at [1192, 376] on p "184 Main Rd E, St Albans VIC 3021, Australia" at bounding box center [1150, 373] width 152 height 40
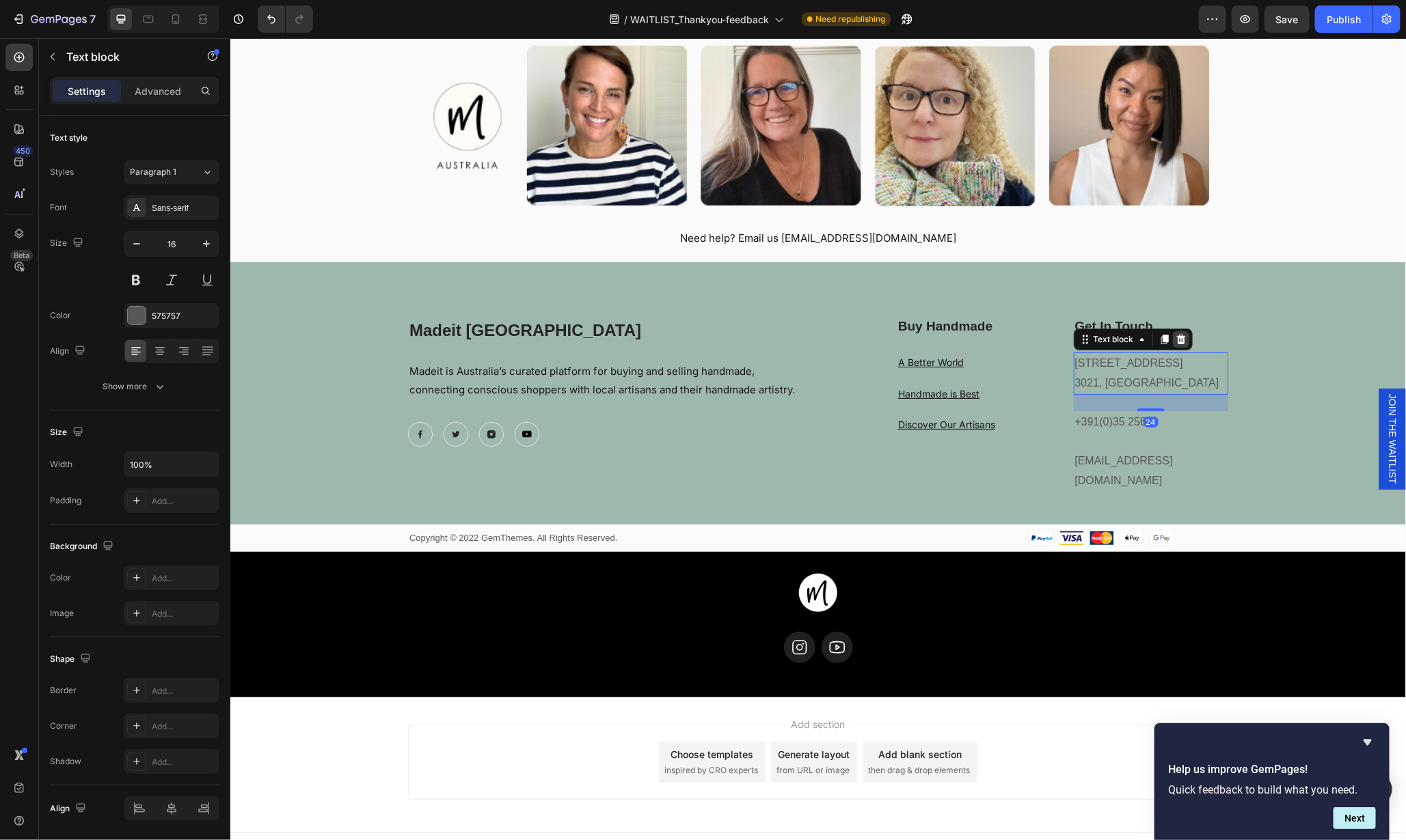
click at [1175, 335] on icon at bounding box center [1180, 339] width 9 height 10
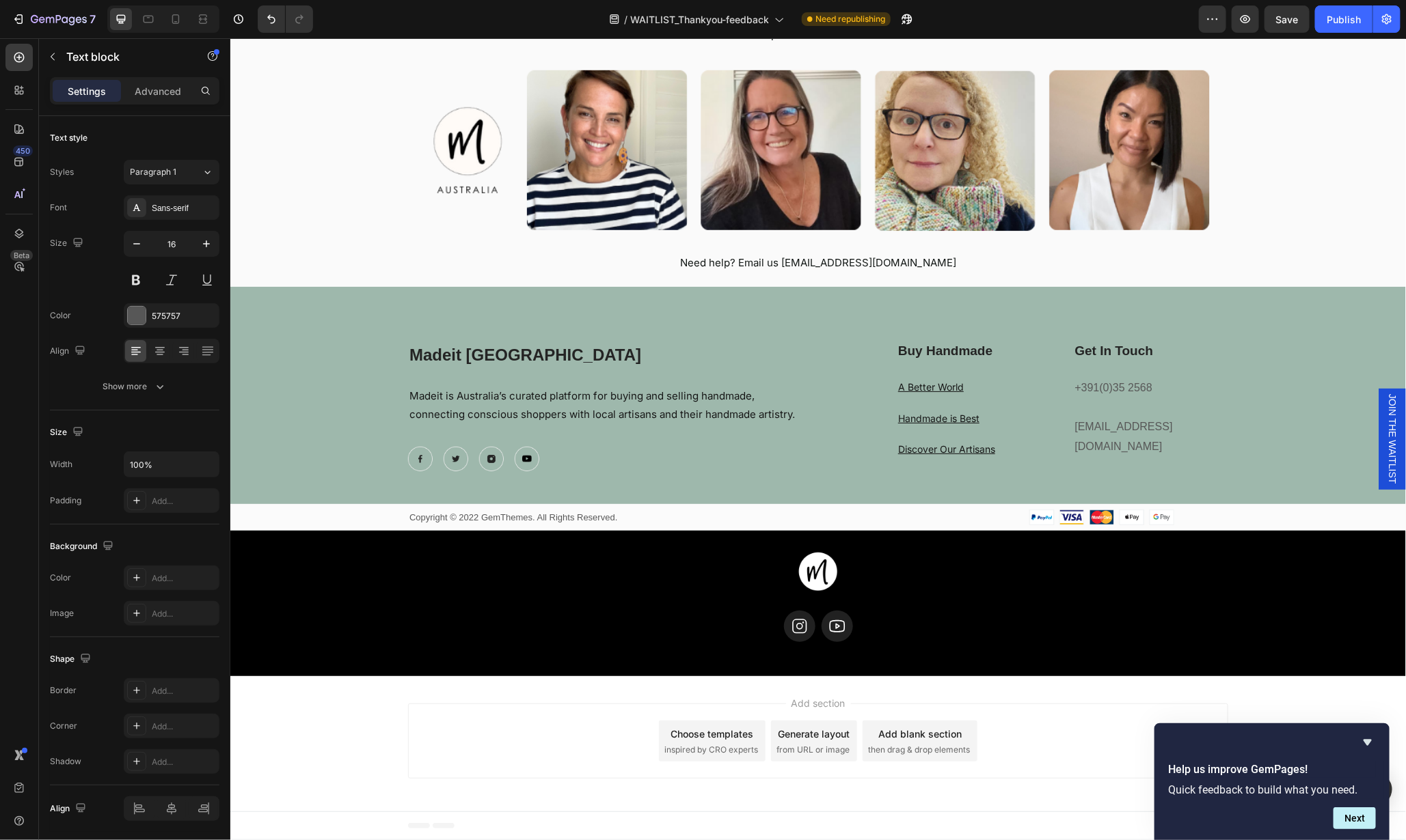
scroll to position [2740, 0]
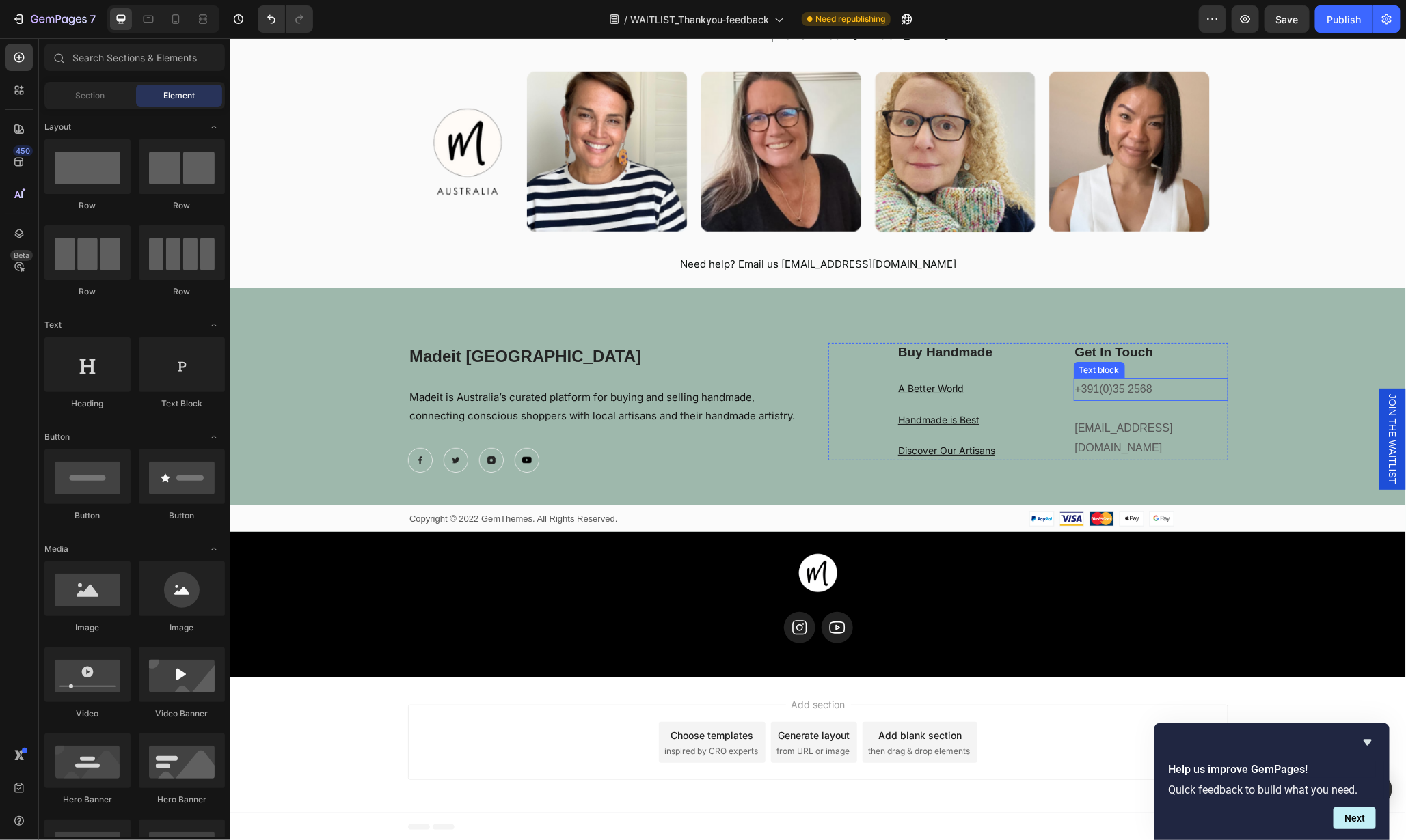
click at [1168, 395] on p "+391(0)35 2568" at bounding box center [1150, 389] width 152 height 19
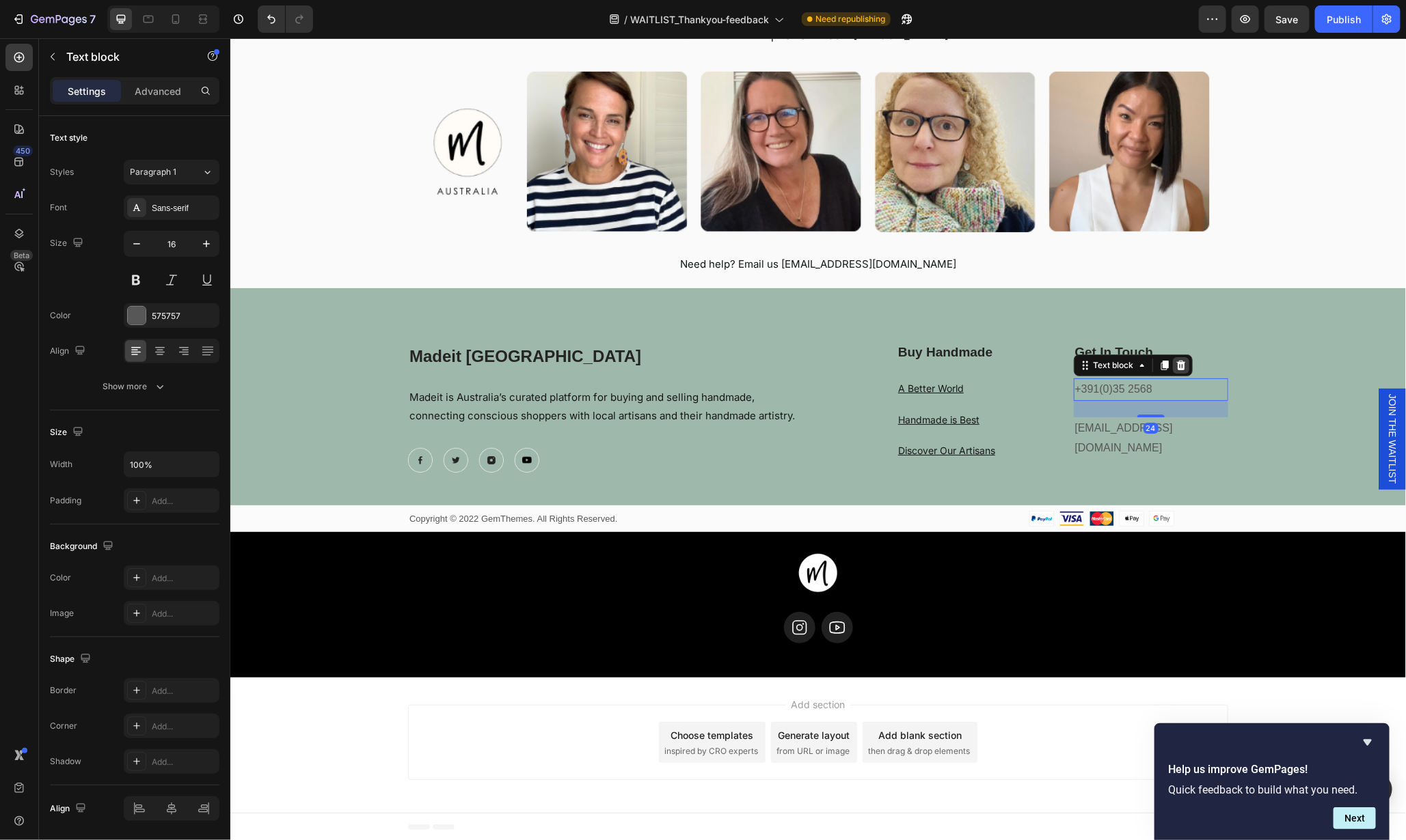
click at [1175, 368] on icon at bounding box center [1180, 364] width 9 height 10
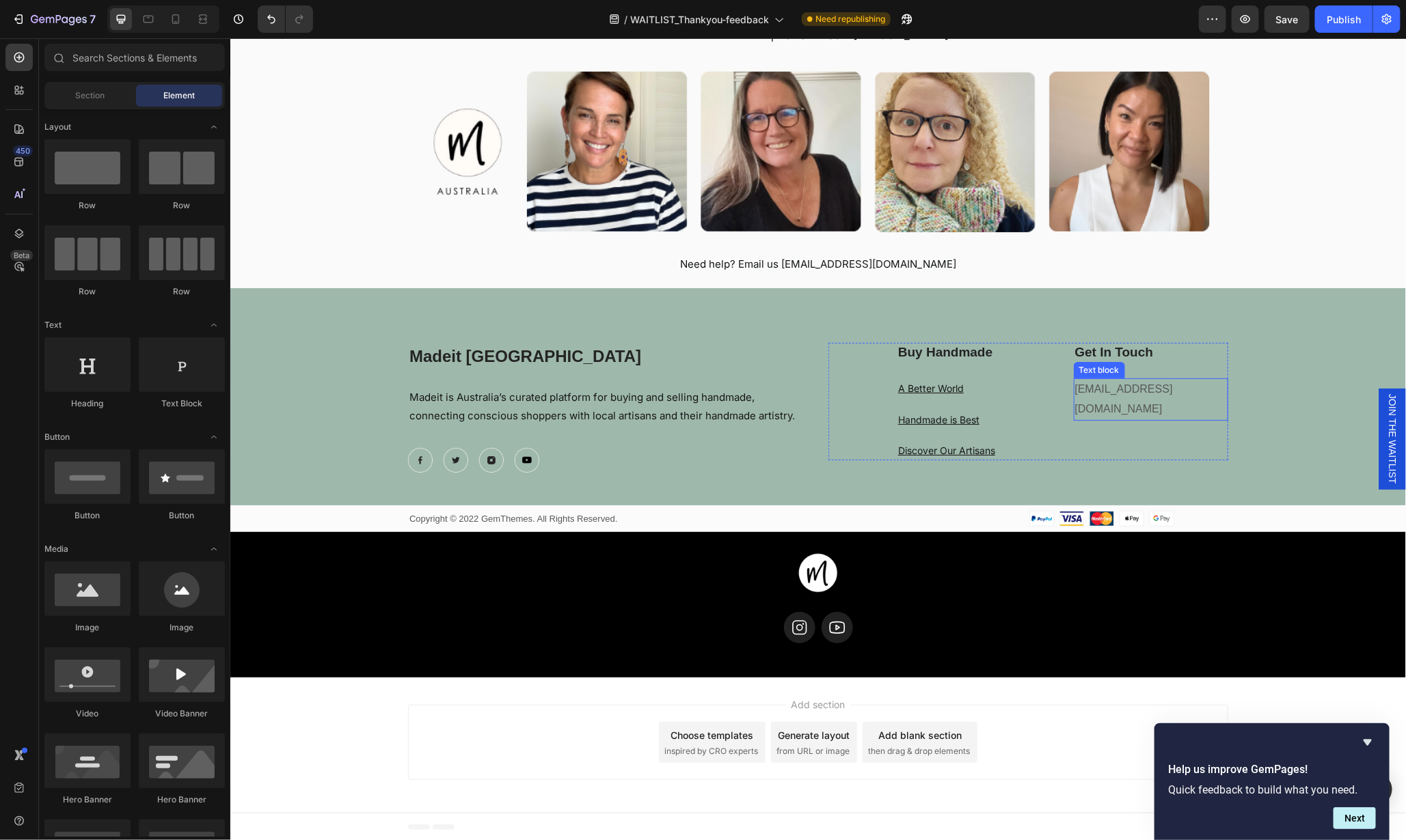
click at [1162, 395] on p "support@gmail.com" at bounding box center [1150, 399] width 152 height 40
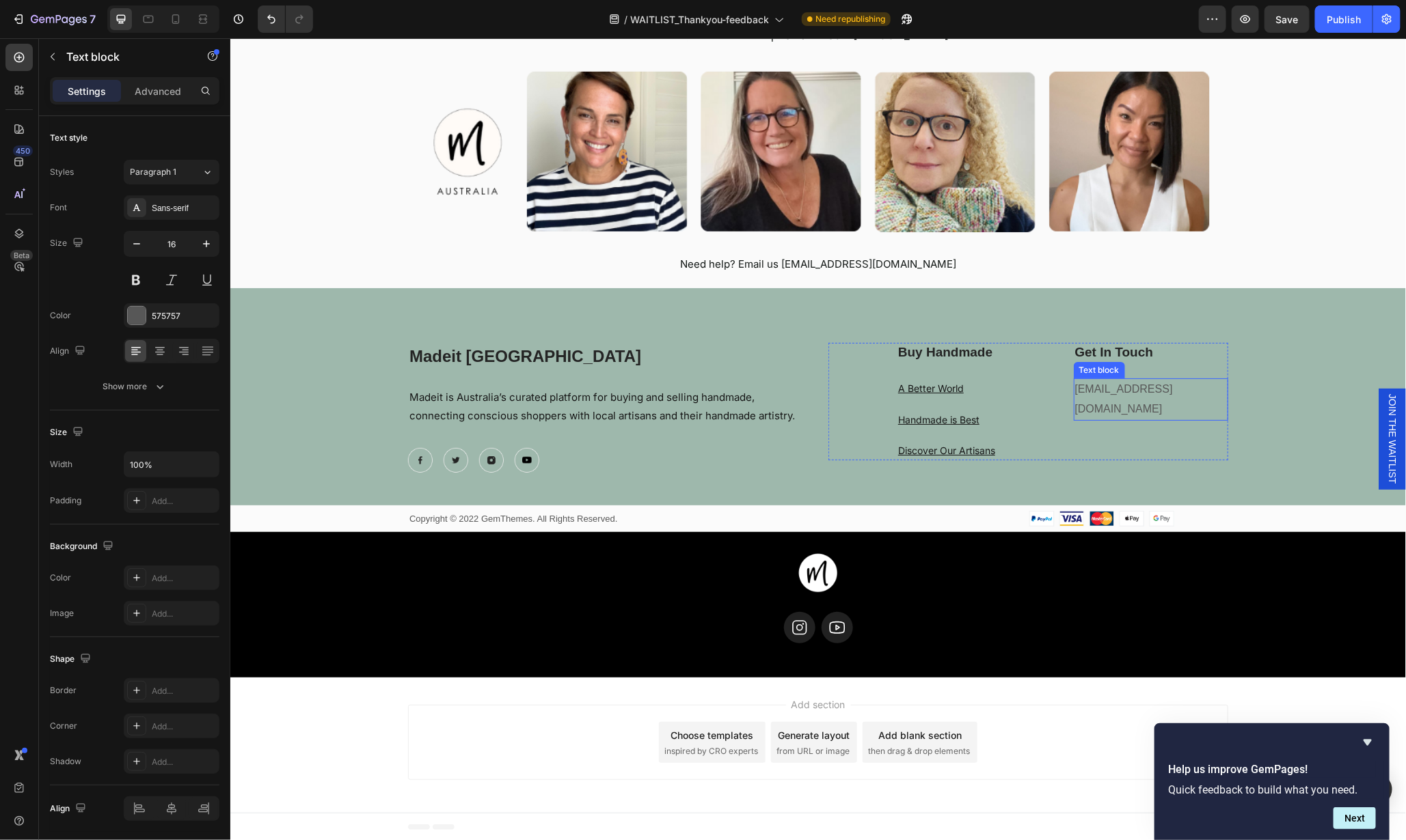
click at [1162, 395] on p "support@gmail.com" at bounding box center [1150, 399] width 152 height 40
click at [1161, 389] on p "support@madeit.com.au" at bounding box center [1150, 399] width 152 height 40
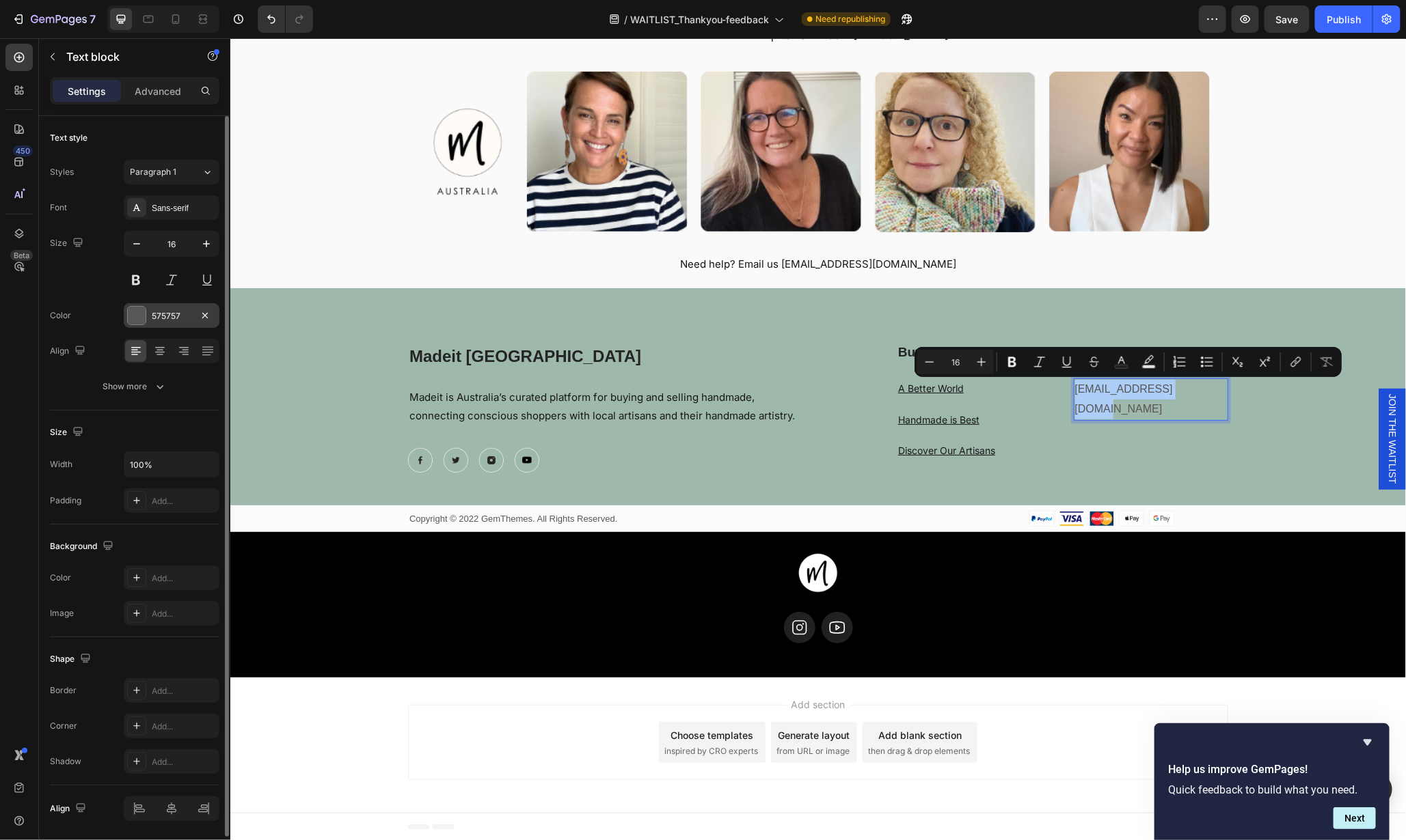
click at [146, 316] on div "575757" at bounding box center [172, 316] width 96 height 25
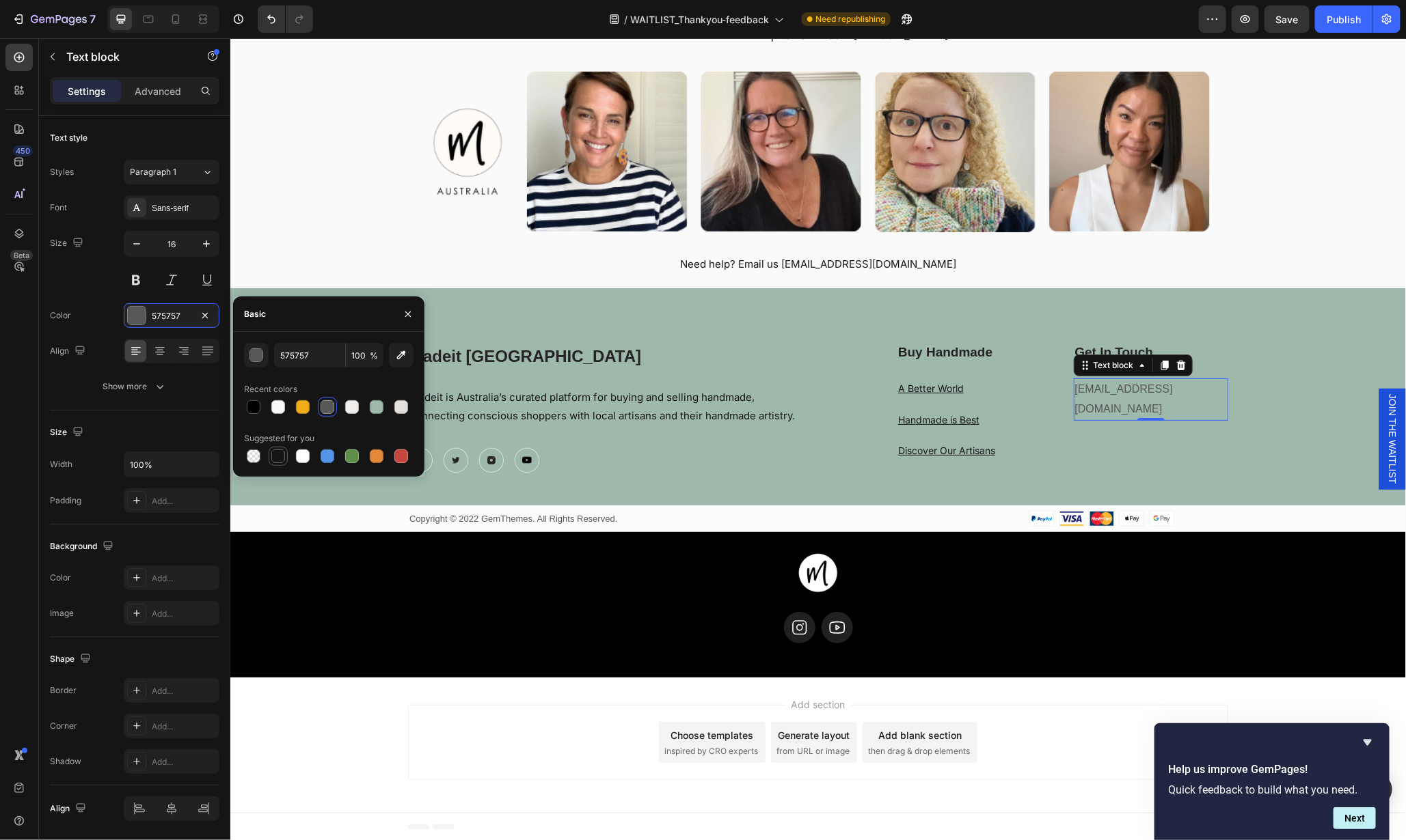
click at [284, 459] on div at bounding box center [278, 455] width 13 height 13
type input "151515"
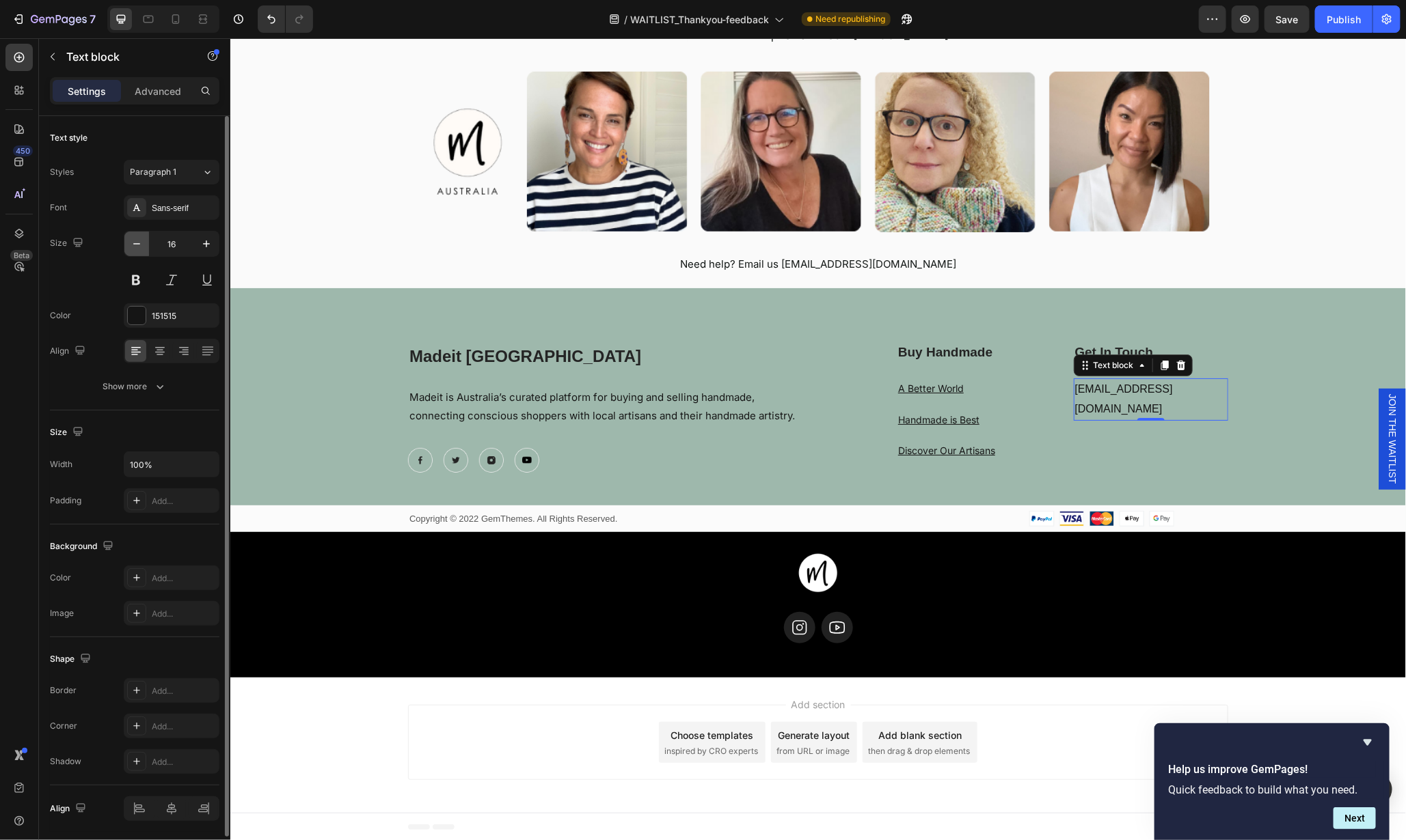
click at [132, 239] on icon "button" at bounding box center [136, 243] width 13 height 13
type input "14"
click at [155, 207] on div "Sans-serif" at bounding box center [184, 209] width 65 height 12
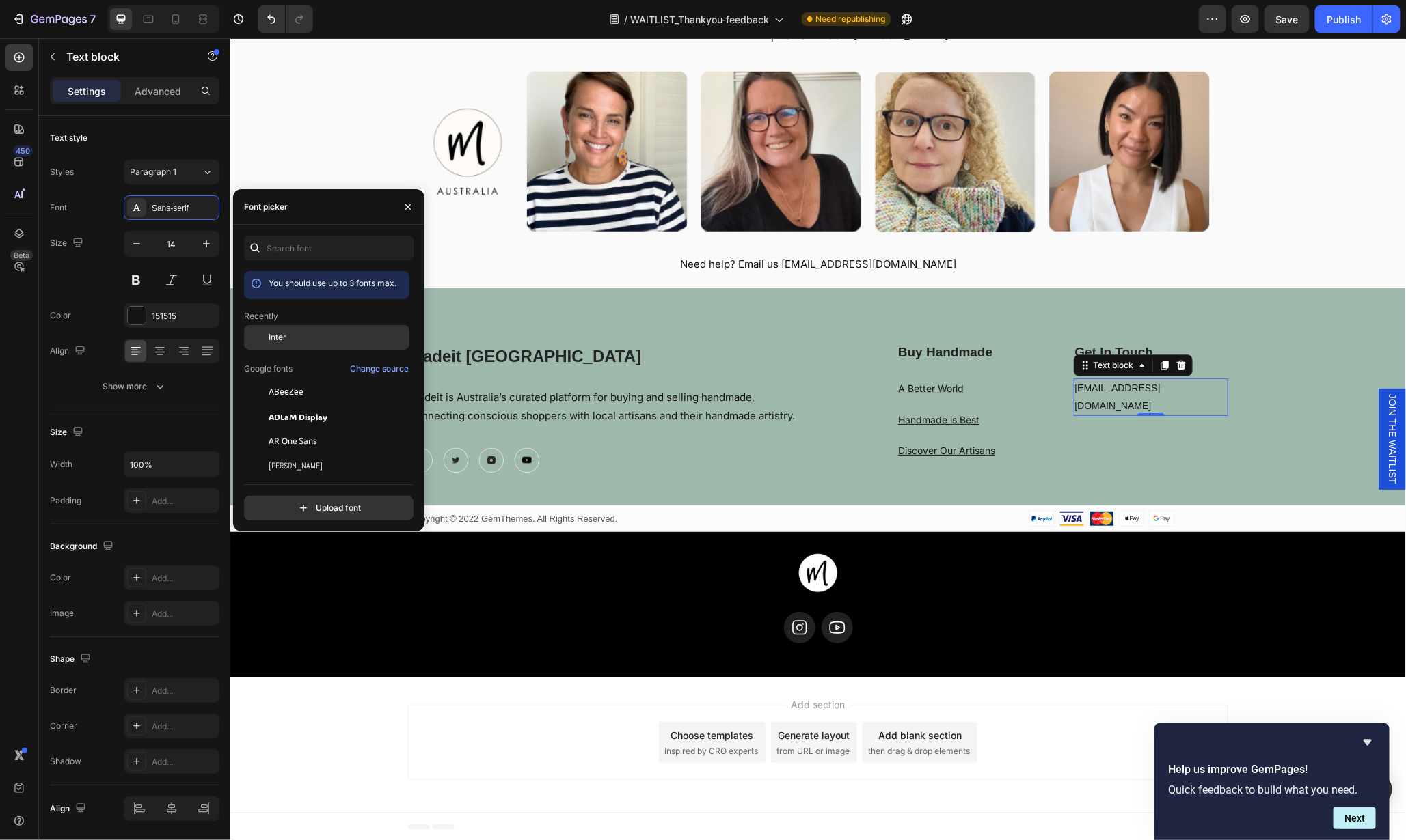
click at [282, 337] on span "Inter" at bounding box center [278, 338] width 18 height 12
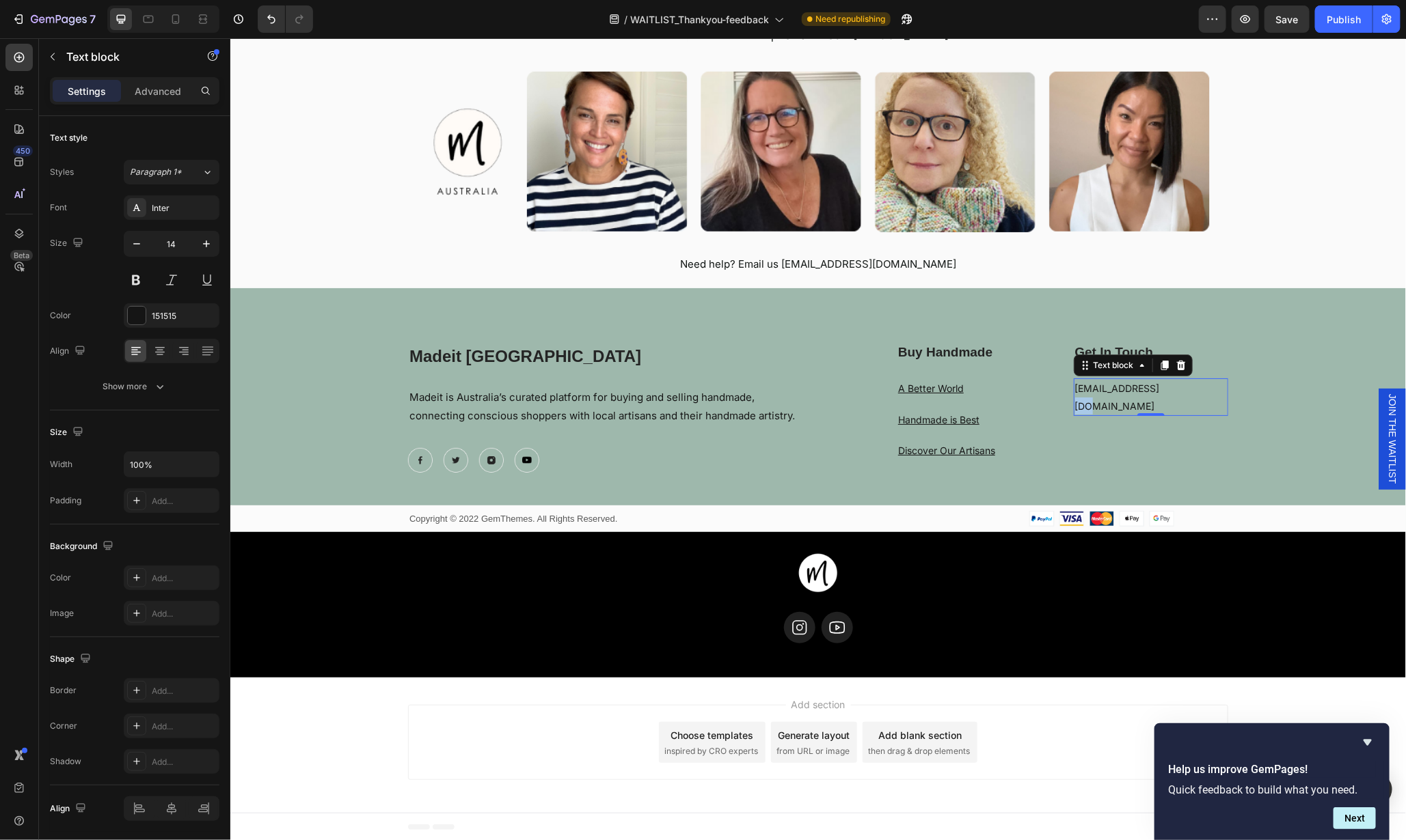
click at [1146, 391] on p "support@madeit.com.au" at bounding box center [1150, 396] width 152 height 34
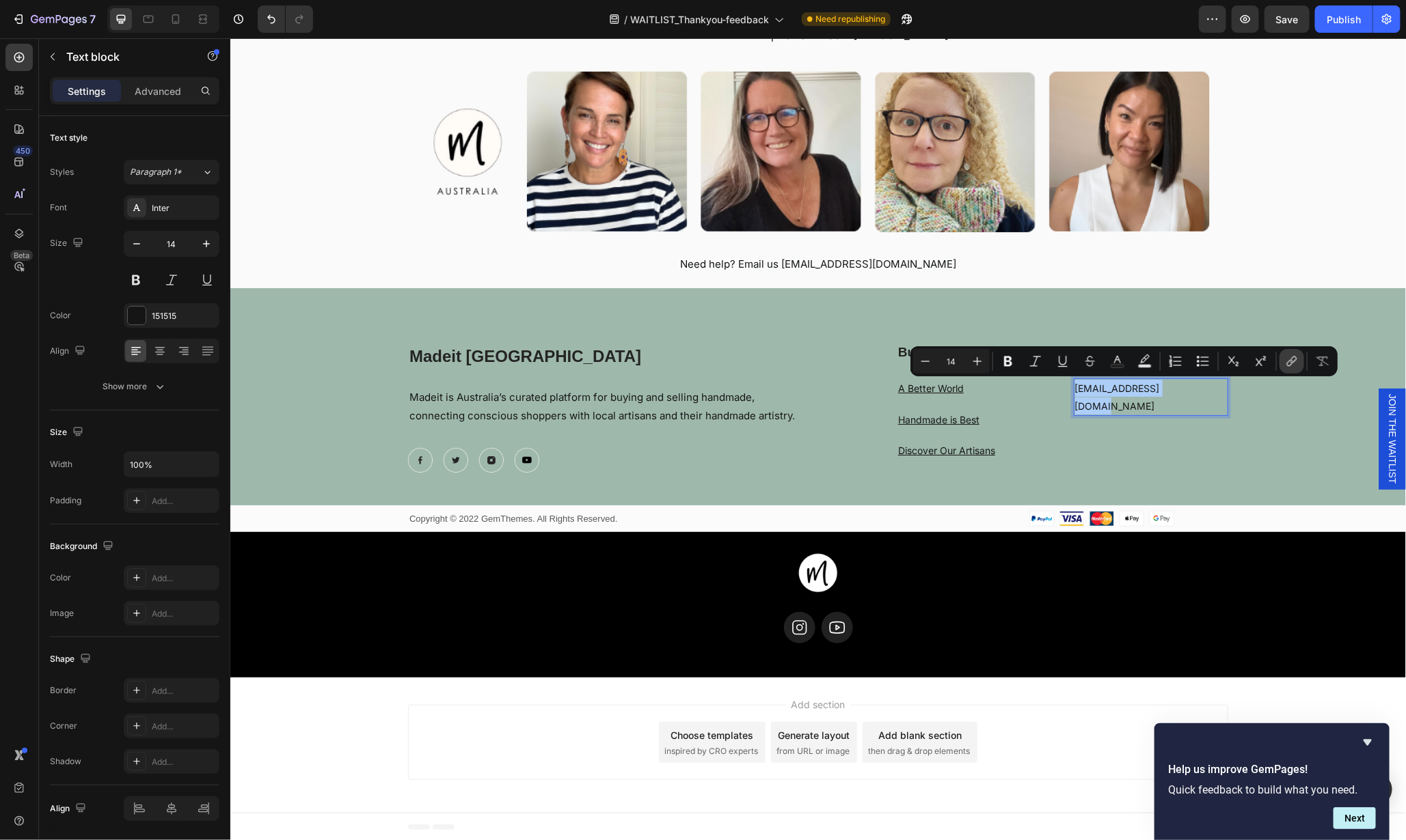
click at [1289, 363] on icon "Editor contextual toolbar" at bounding box center [1291, 361] width 13 height 13
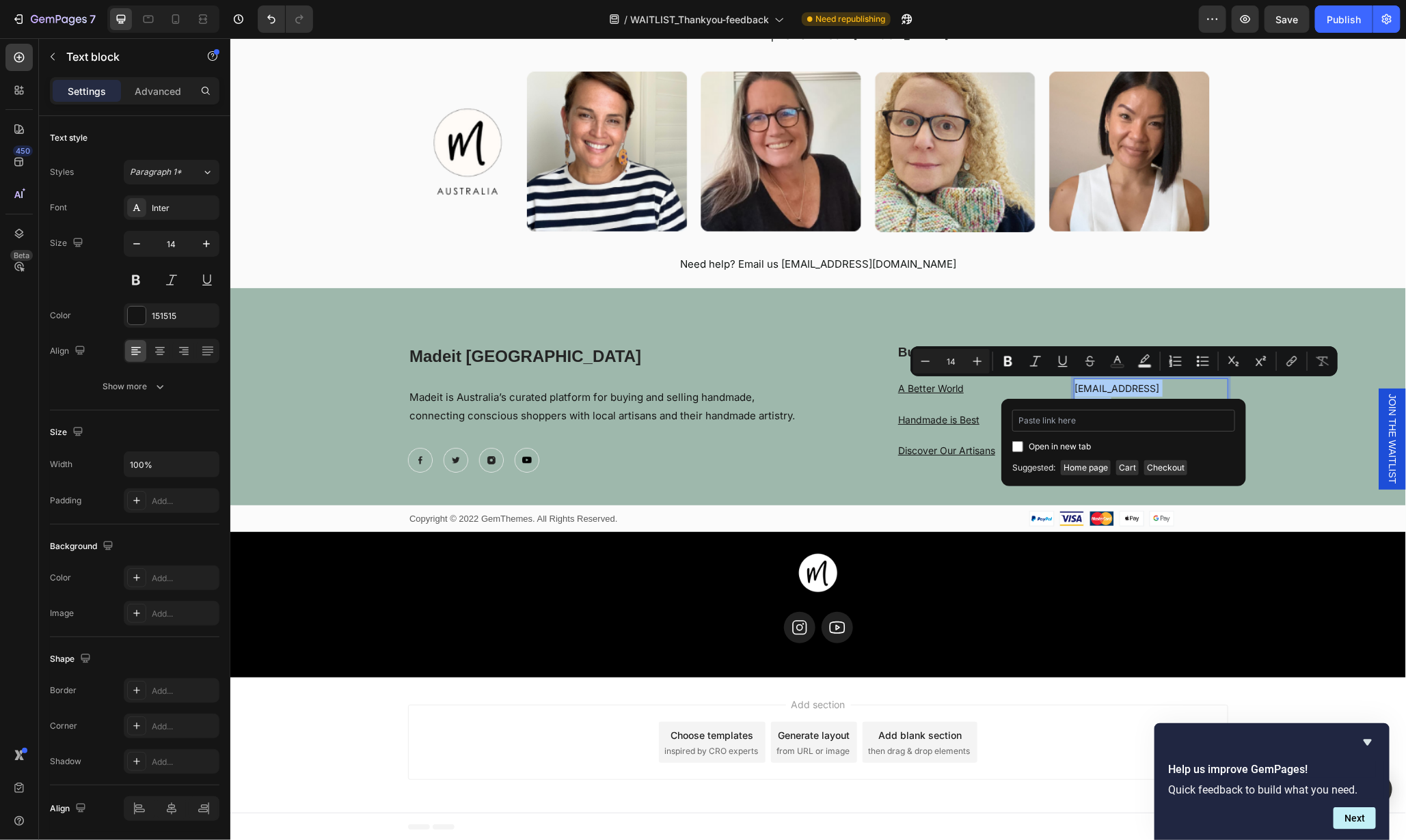
click at [1138, 419] on input "Editor contextual toolbar" at bounding box center [1123, 421] width 223 height 22
type input "mailto:support@madeit.com.au"
click at [1019, 446] on input "Editor contextual toolbar" at bounding box center [1017, 447] width 11 height 11
checkbox input "true"
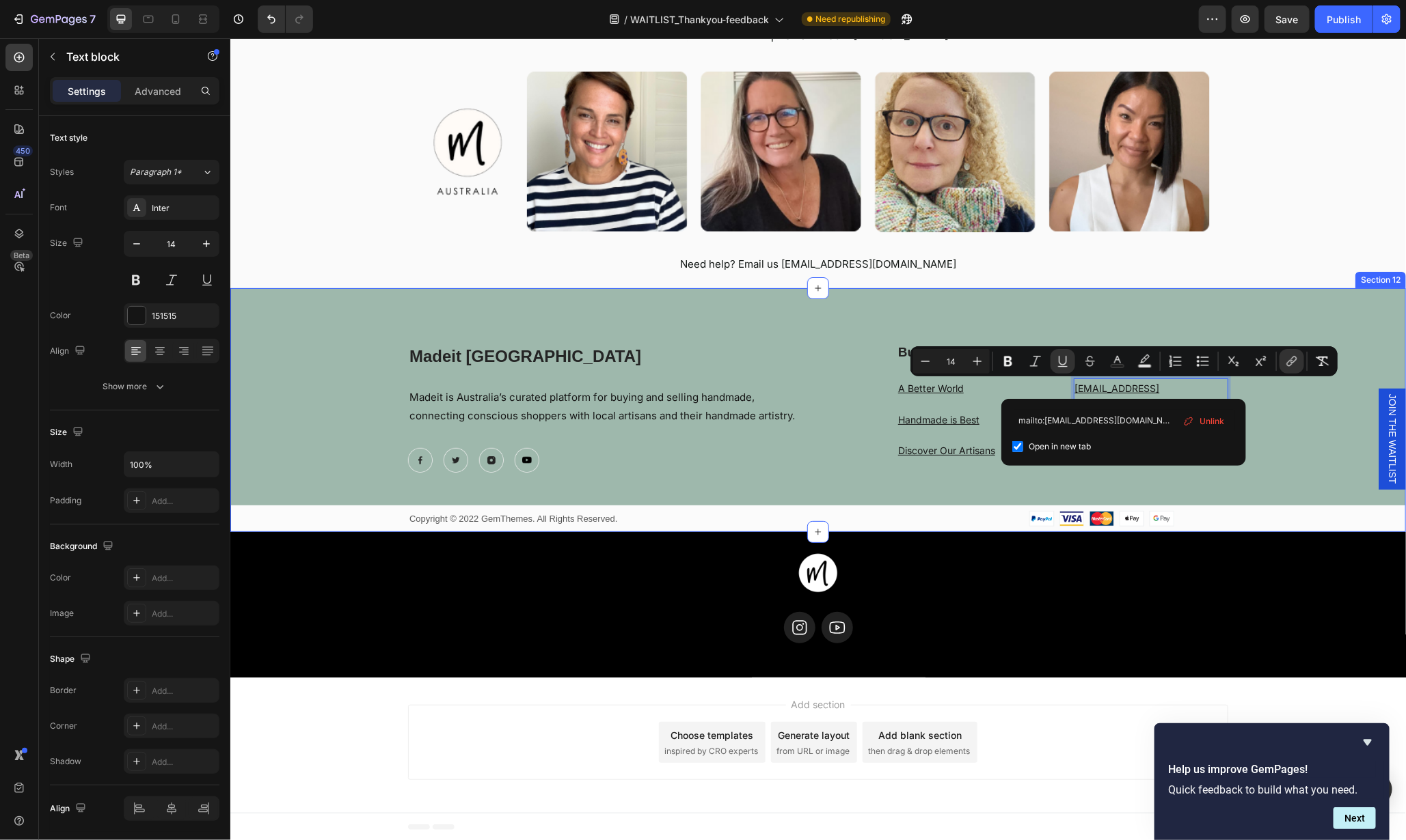
click at [1280, 477] on div "Madeit Australia Heading Madeit is Australia’s curated platform for buying and …" at bounding box center [817, 437] width 1175 height 190
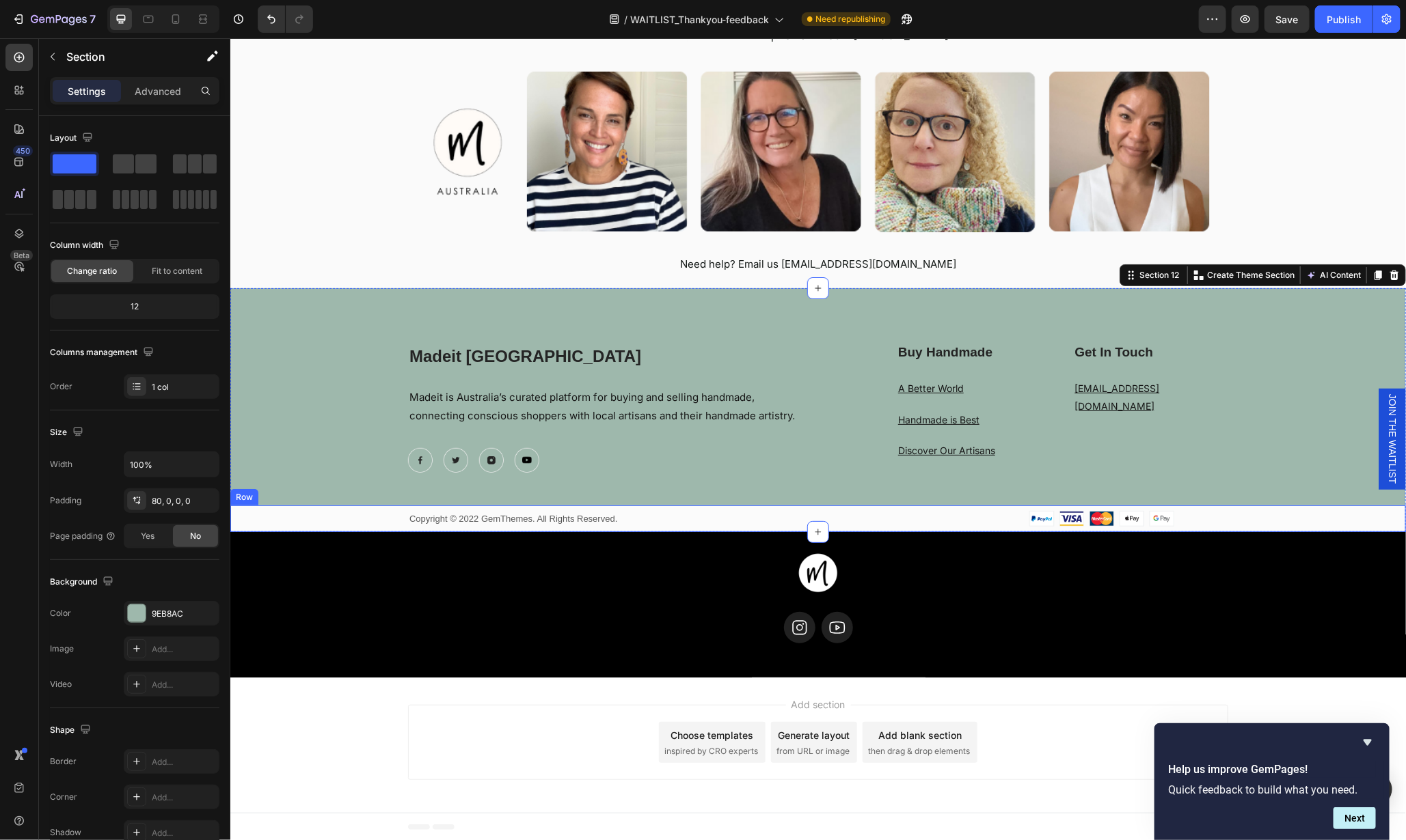
click at [1226, 519] on div "Copyright © 2022 GemThemes. All Rights Reserved. Text block Image Row" at bounding box center [817, 518] width 1175 height 17
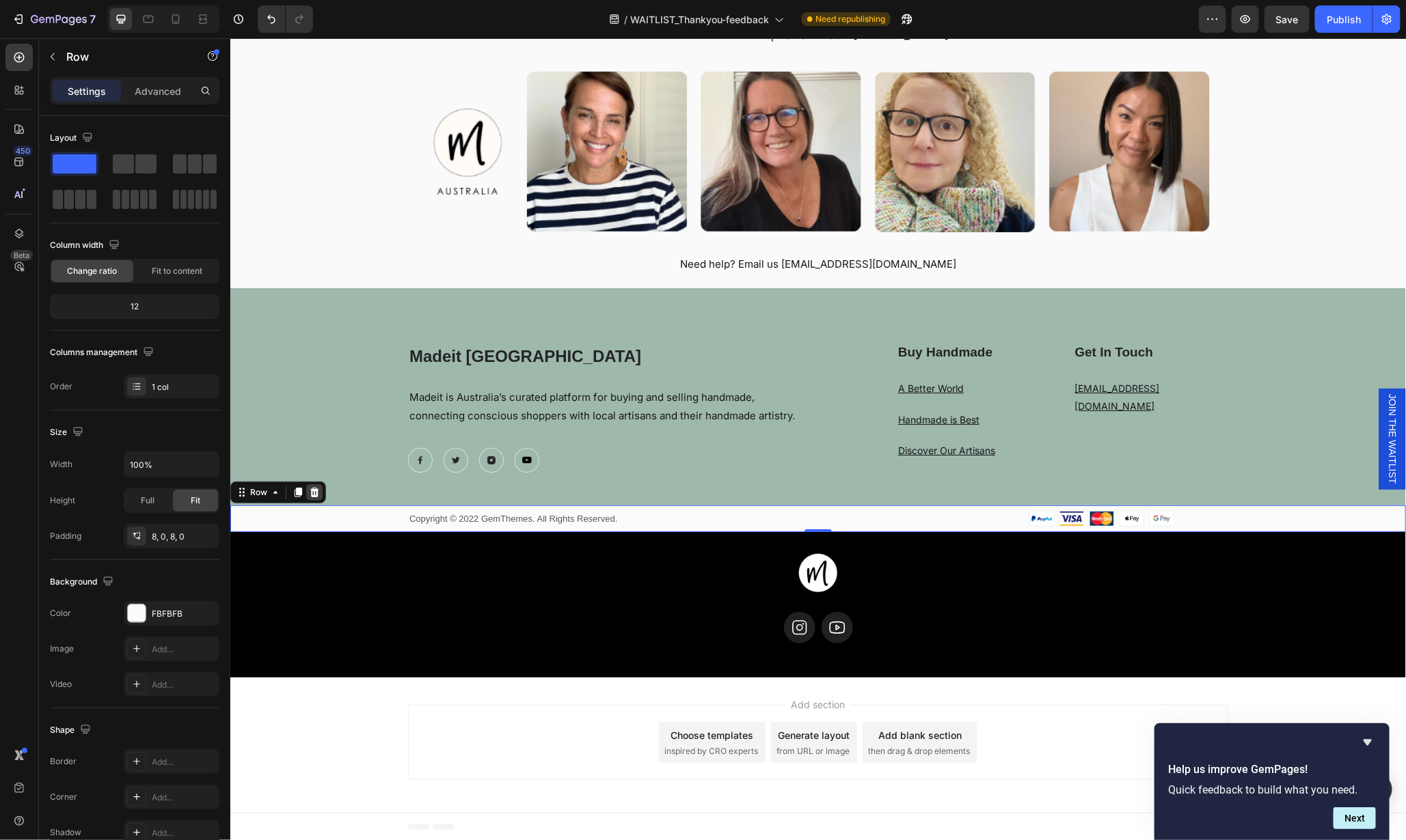
click at [310, 493] on icon at bounding box center [314, 492] width 9 height 10
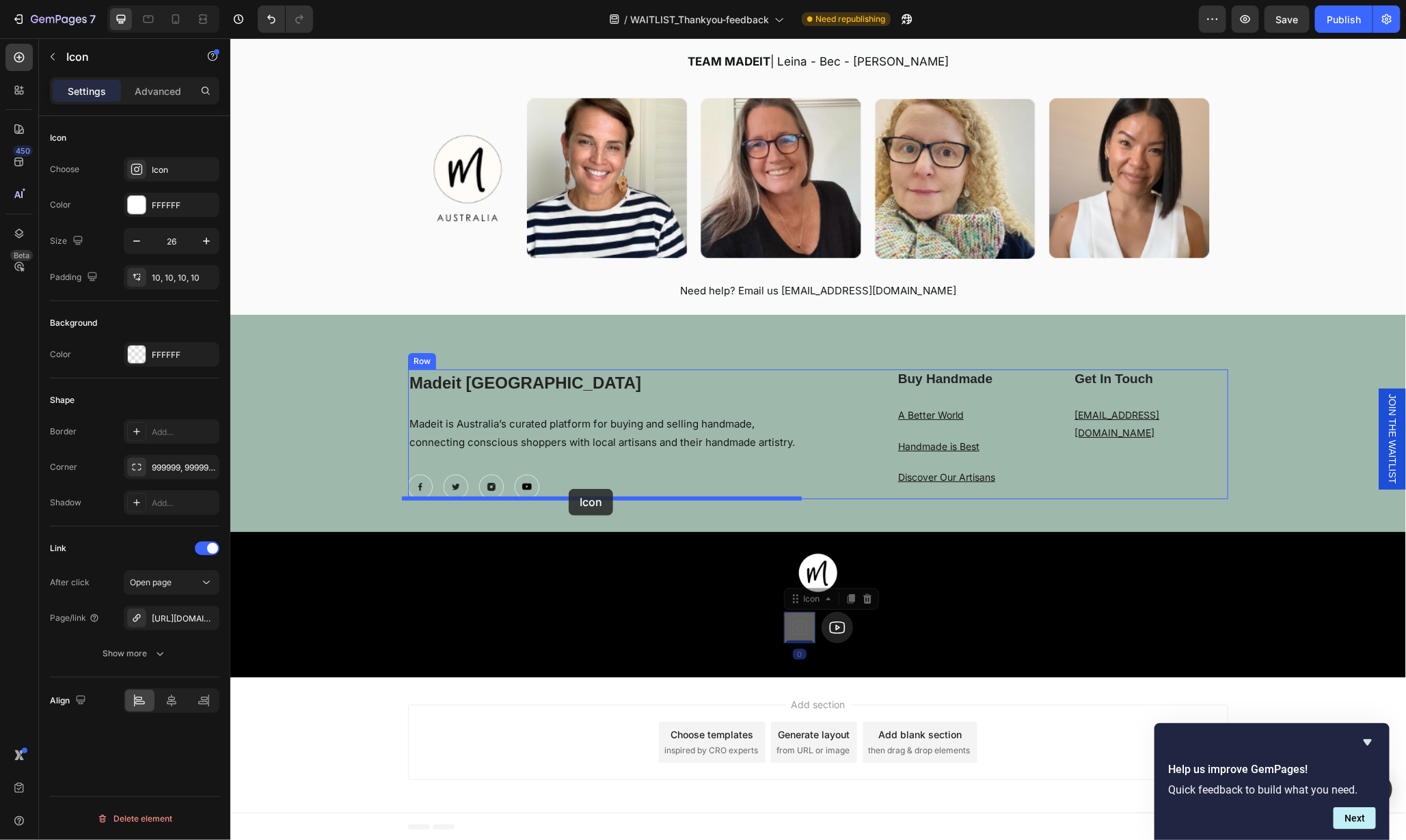
drag, startPoint x: 795, startPoint y: 630, endPoint x: 568, endPoint y: 489, distance: 267.2
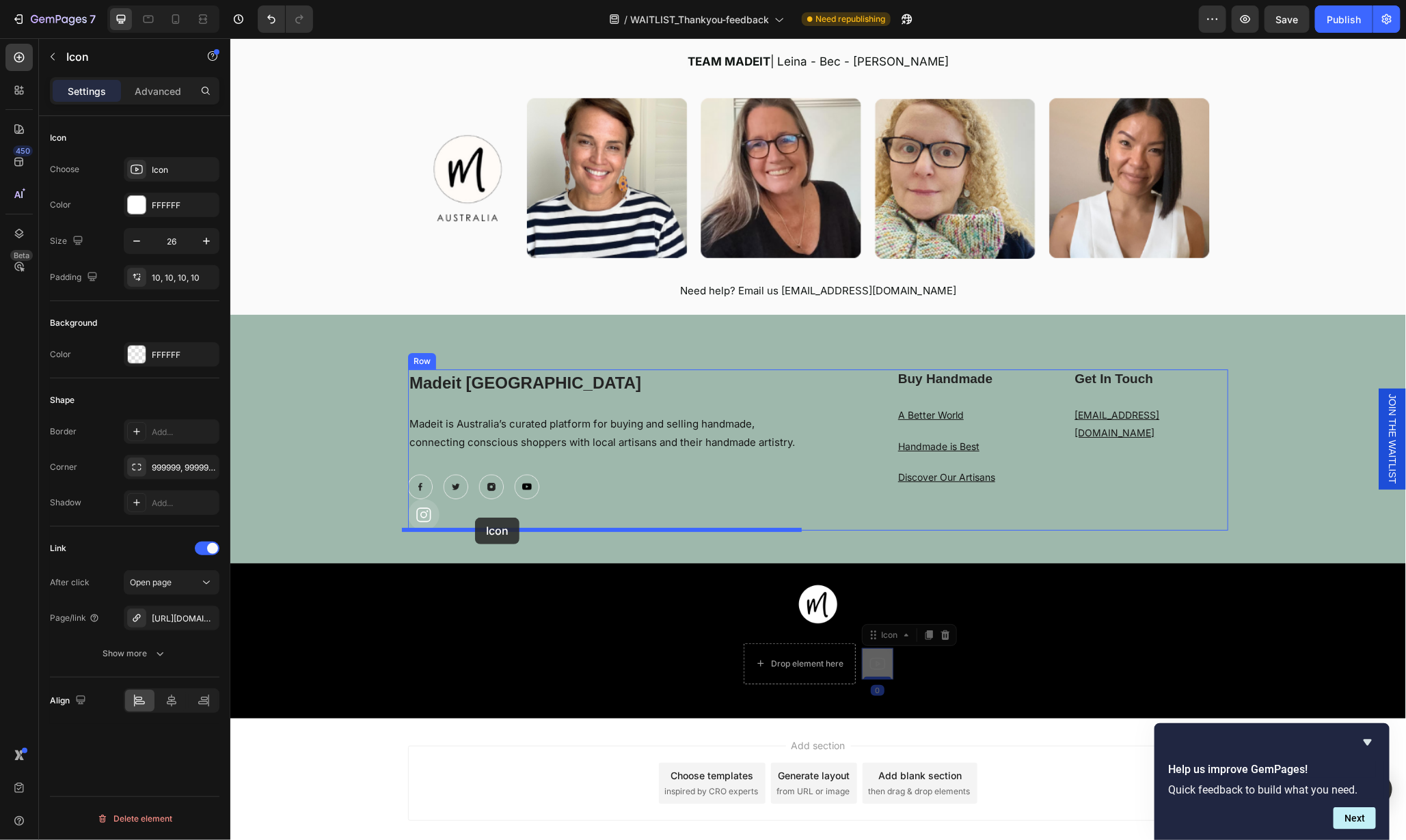
drag, startPoint x: 872, startPoint y: 666, endPoint x: 474, endPoint y: 517, distance: 425.0
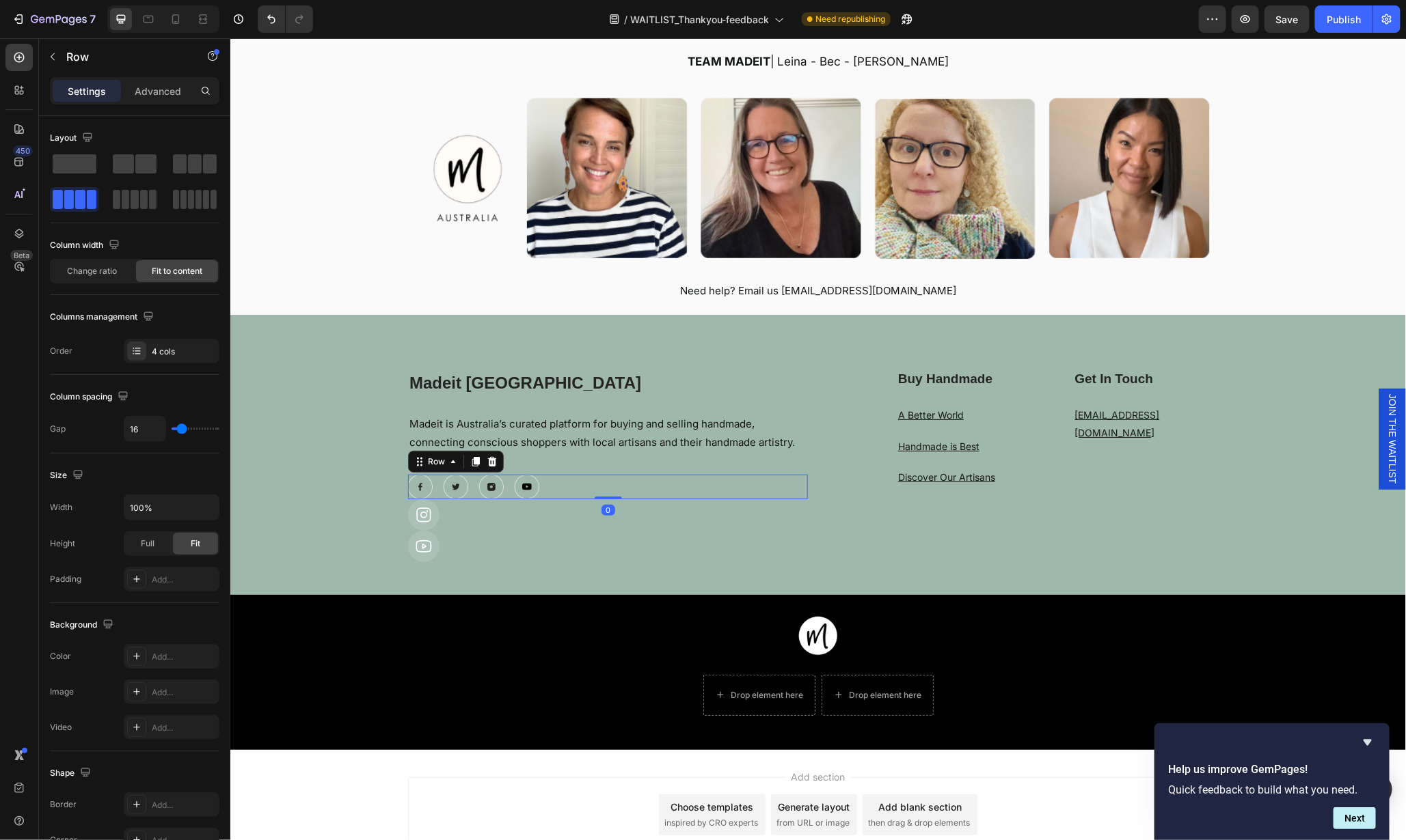
click at [546, 485] on div "Image Image Image Image Row 0" at bounding box center [607, 486] width 400 height 25
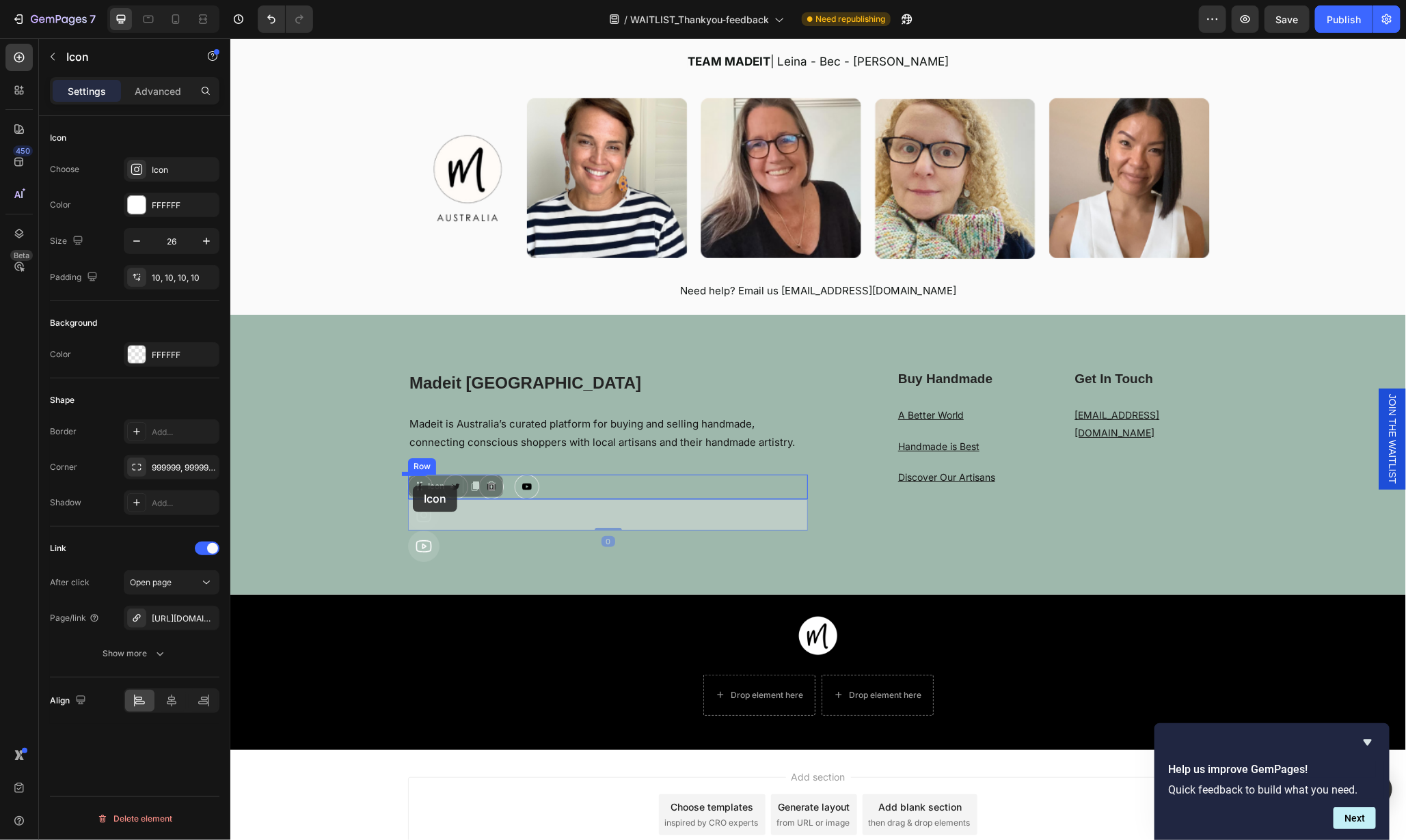
drag, startPoint x: 414, startPoint y: 514, endPoint x: 412, endPoint y: 485, distance: 29.1
click at [543, 520] on div "Icon" at bounding box center [607, 515] width 400 height 32
click at [424, 518] on icon at bounding box center [423, 515] width 18 height 18
click at [434, 519] on div "Icon" at bounding box center [607, 515] width 400 height 32
click at [408, 522] on div at bounding box center [424, 515] width 32 height 32
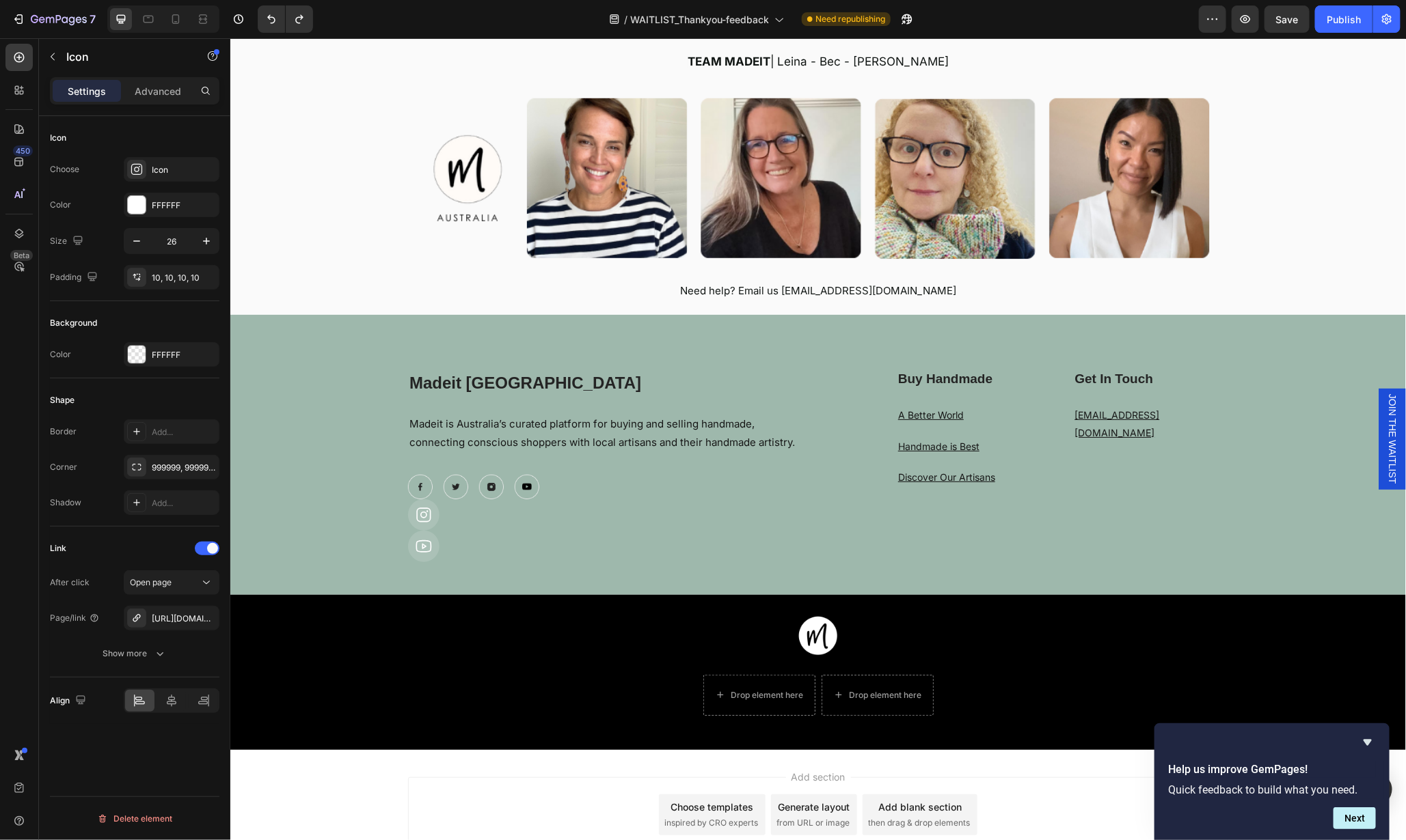
click at [427, 519] on div at bounding box center [424, 515] width 32 height 32
click at [492, 519] on div "Icon" at bounding box center [607, 515] width 400 height 32
click at [509, 553] on div "Icon" at bounding box center [607, 546] width 400 height 32
click at [496, 554] on div "Icon 0" at bounding box center [607, 546] width 400 height 32
click at [149, 82] on div "Advanced" at bounding box center [157, 90] width 68 height 22
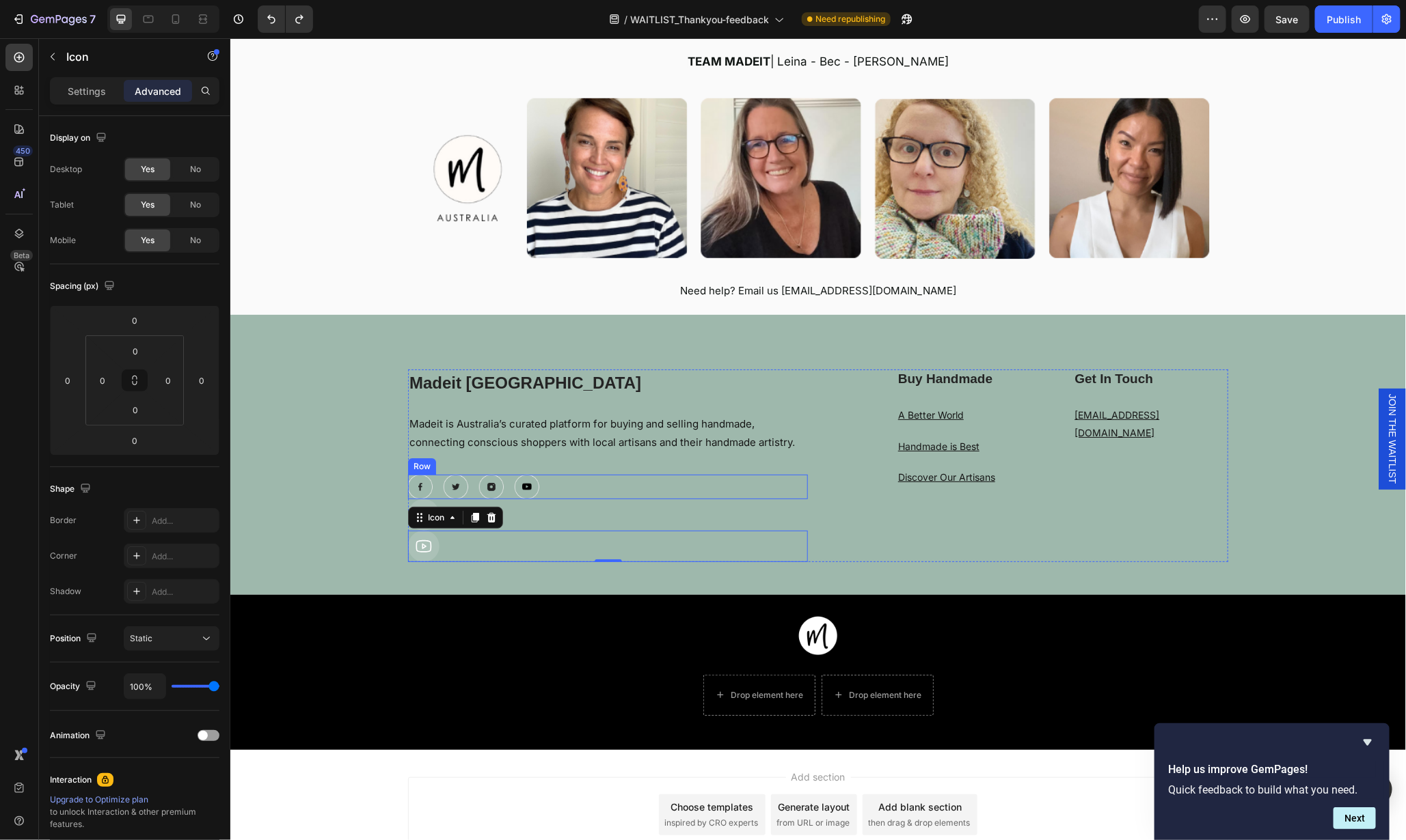
click at [603, 489] on div "Image Image Image Image Row" at bounding box center [607, 486] width 400 height 25
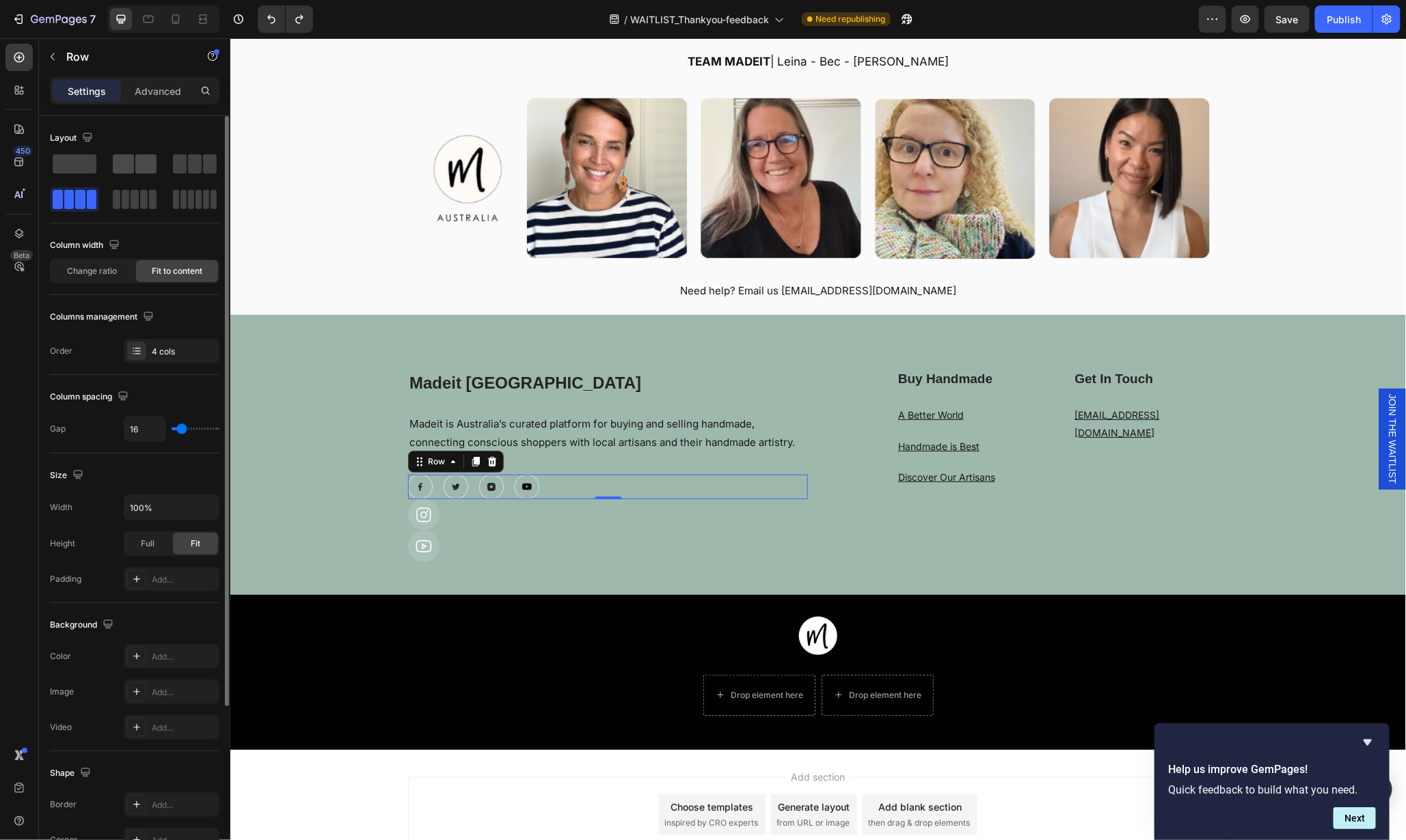
click at [146, 161] on span at bounding box center [146, 164] width 21 height 19
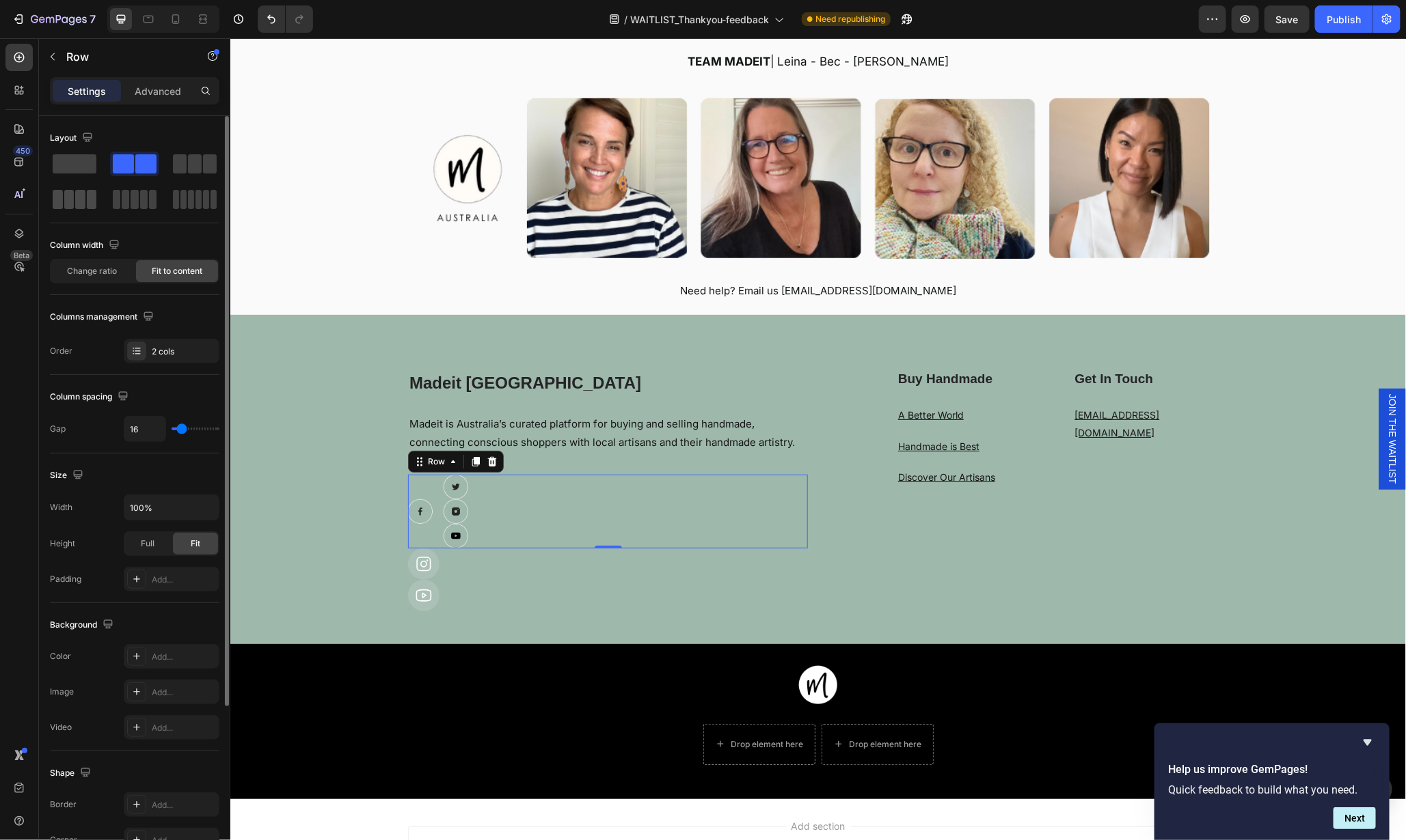
click at [77, 197] on span at bounding box center [80, 200] width 11 height 19
click at [601, 566] on div "Icon" at bounding box center [607, 564] width 400 height 32
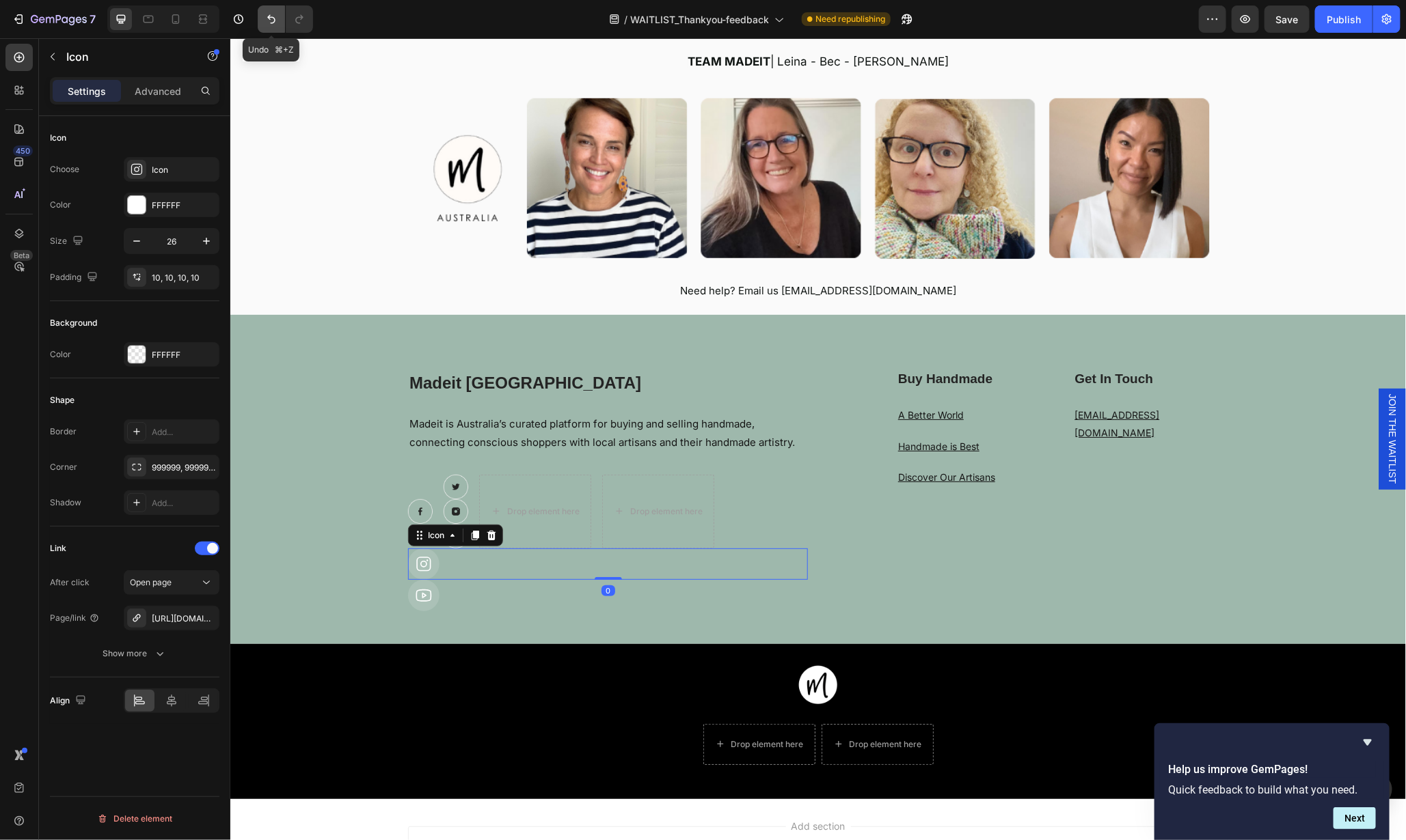
click at [269, 21] on icon "Undo/Redo" at bounding box center [271, 19] width 13 height 13
click at [269, 20] on icon "Undo/Redo" at bounding box center [271, 19] width 13 height 13
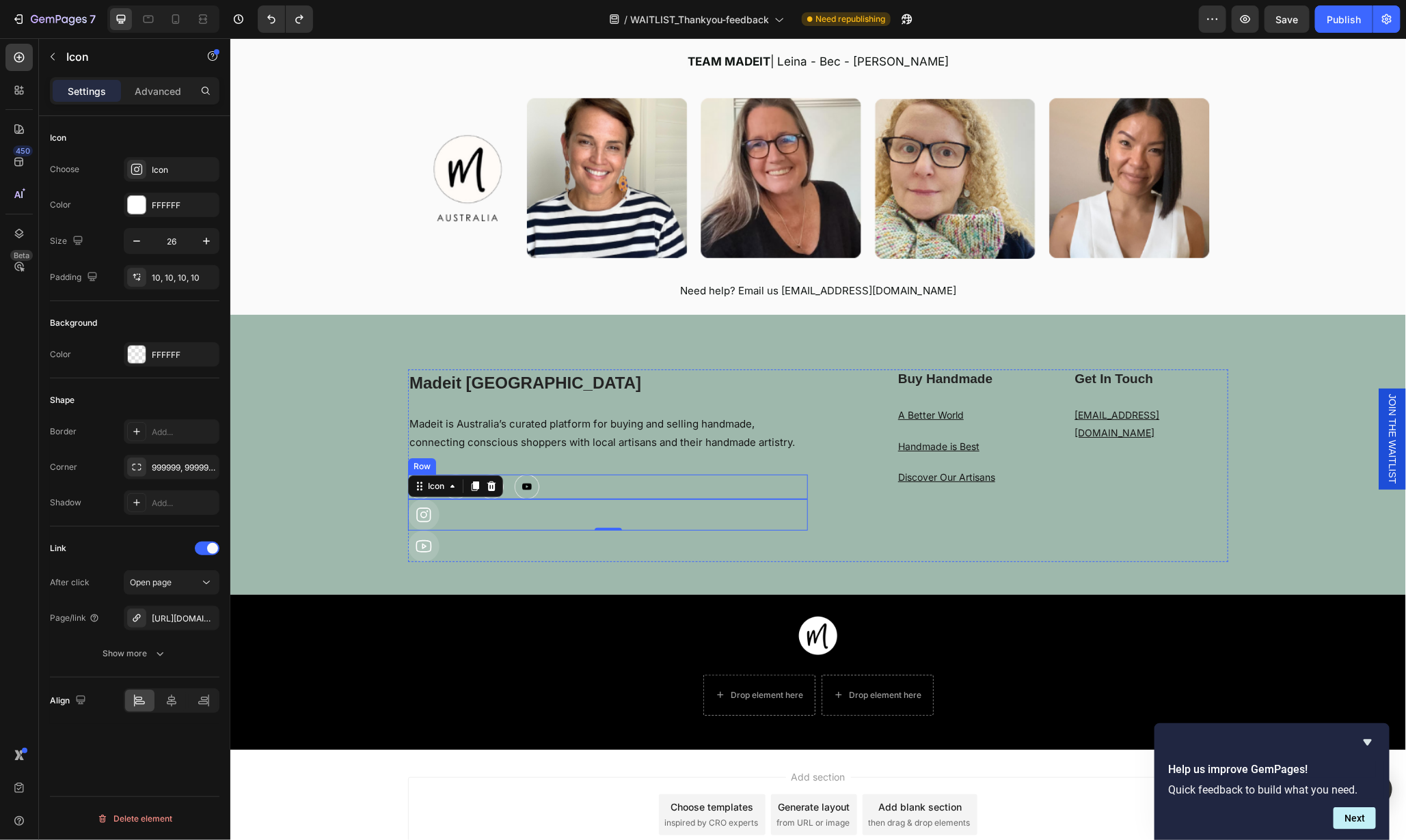
click at [670, 493] on div "Image Image Image Image Row" at bounding box center [607, 486] width 400 height 25
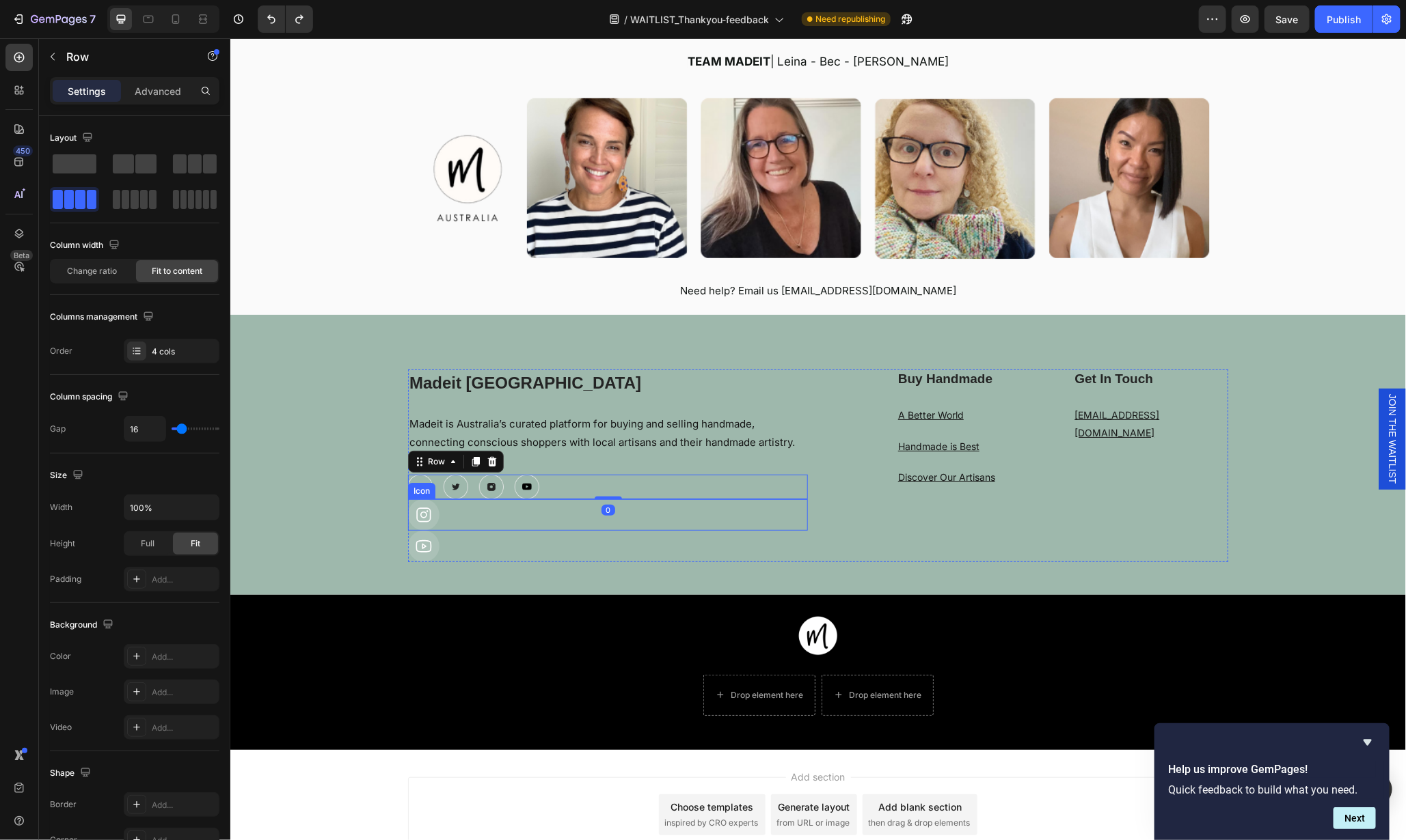
click at [648, 521] on div "Icon" at bounding box center [607, 515] width 400 height 32
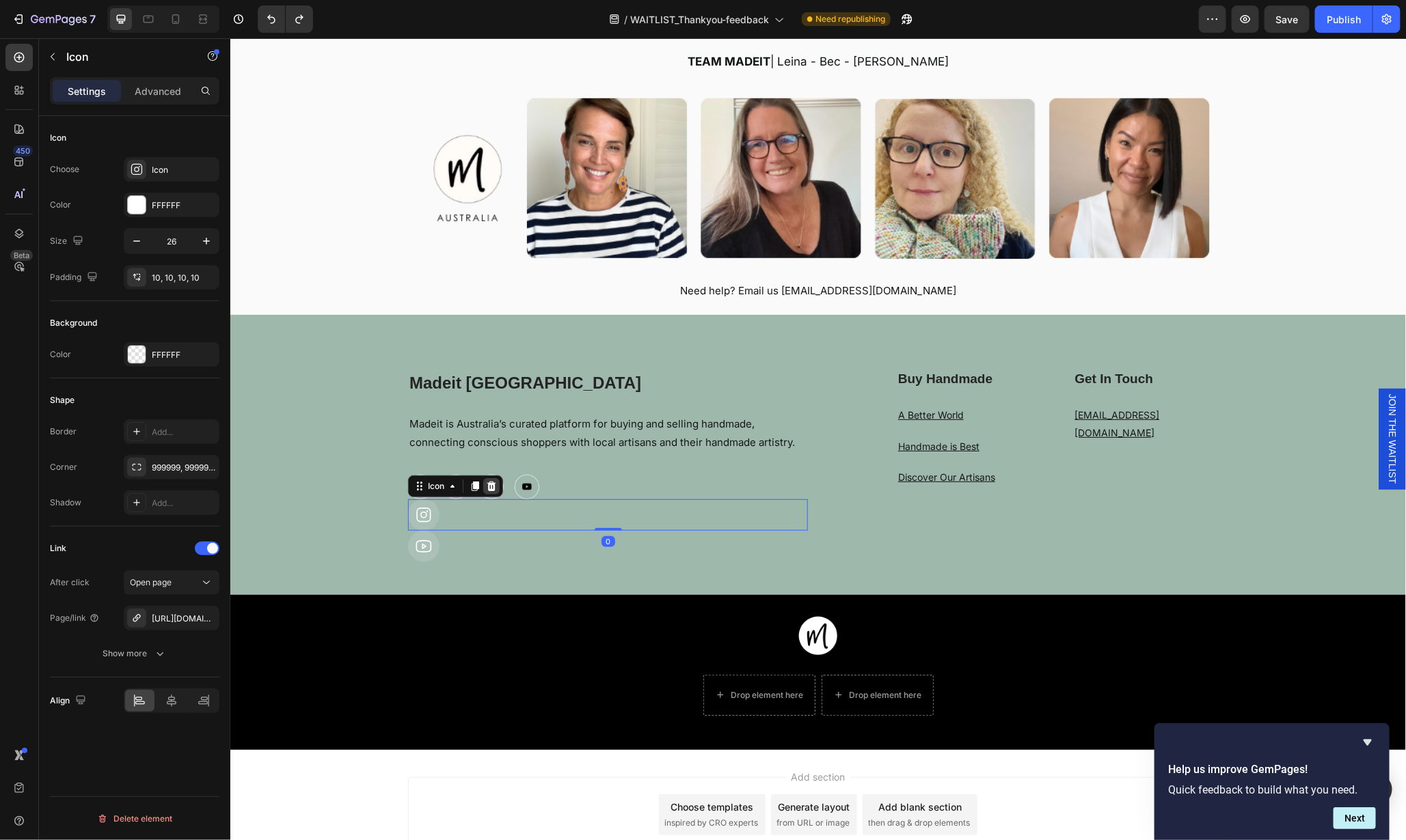
click at [486, 486] on icon at bounding box center [491, 485] width 9 height 10
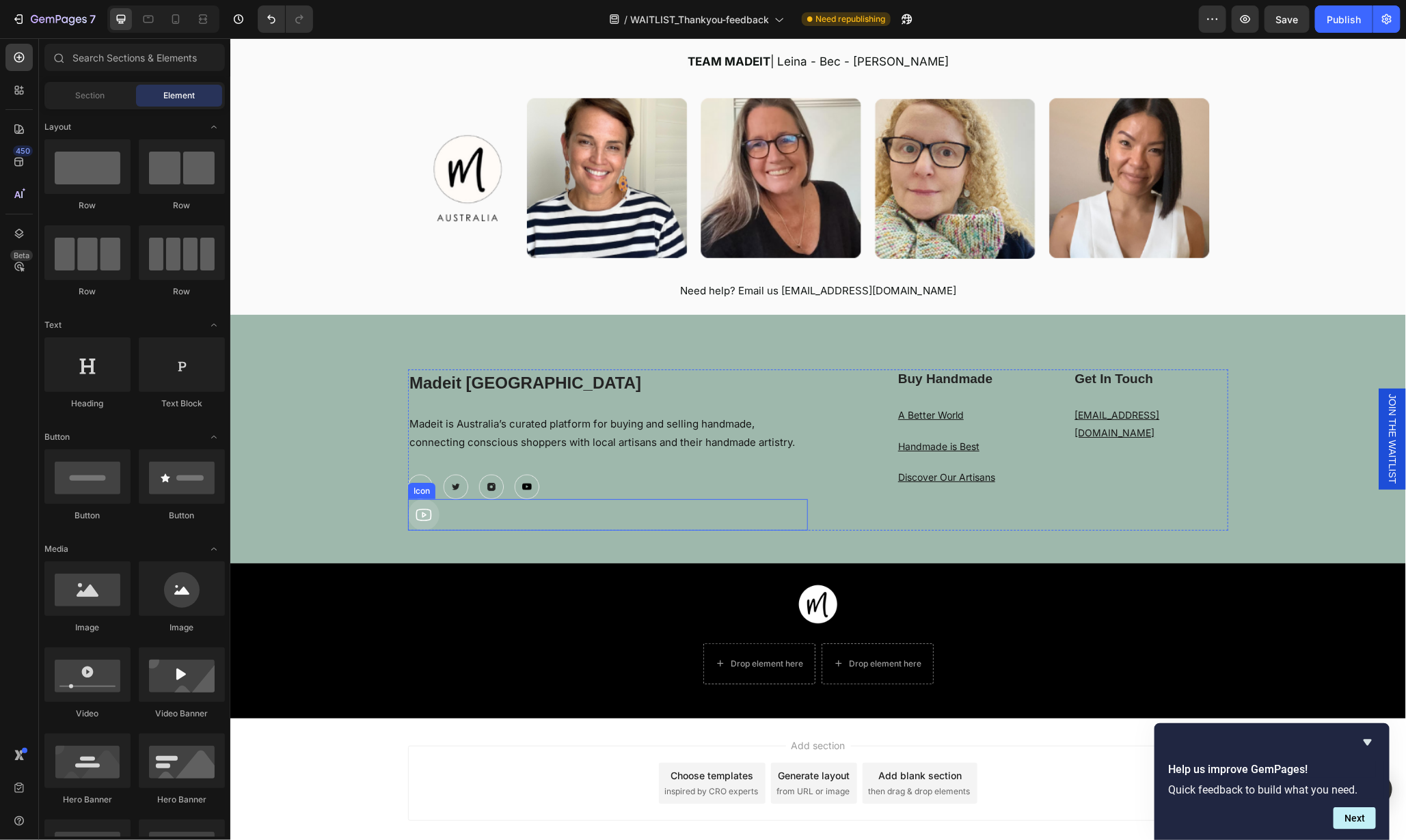
click at [506, 516] on div "Icon" at bounding box center [607, 515] width 400 height 32
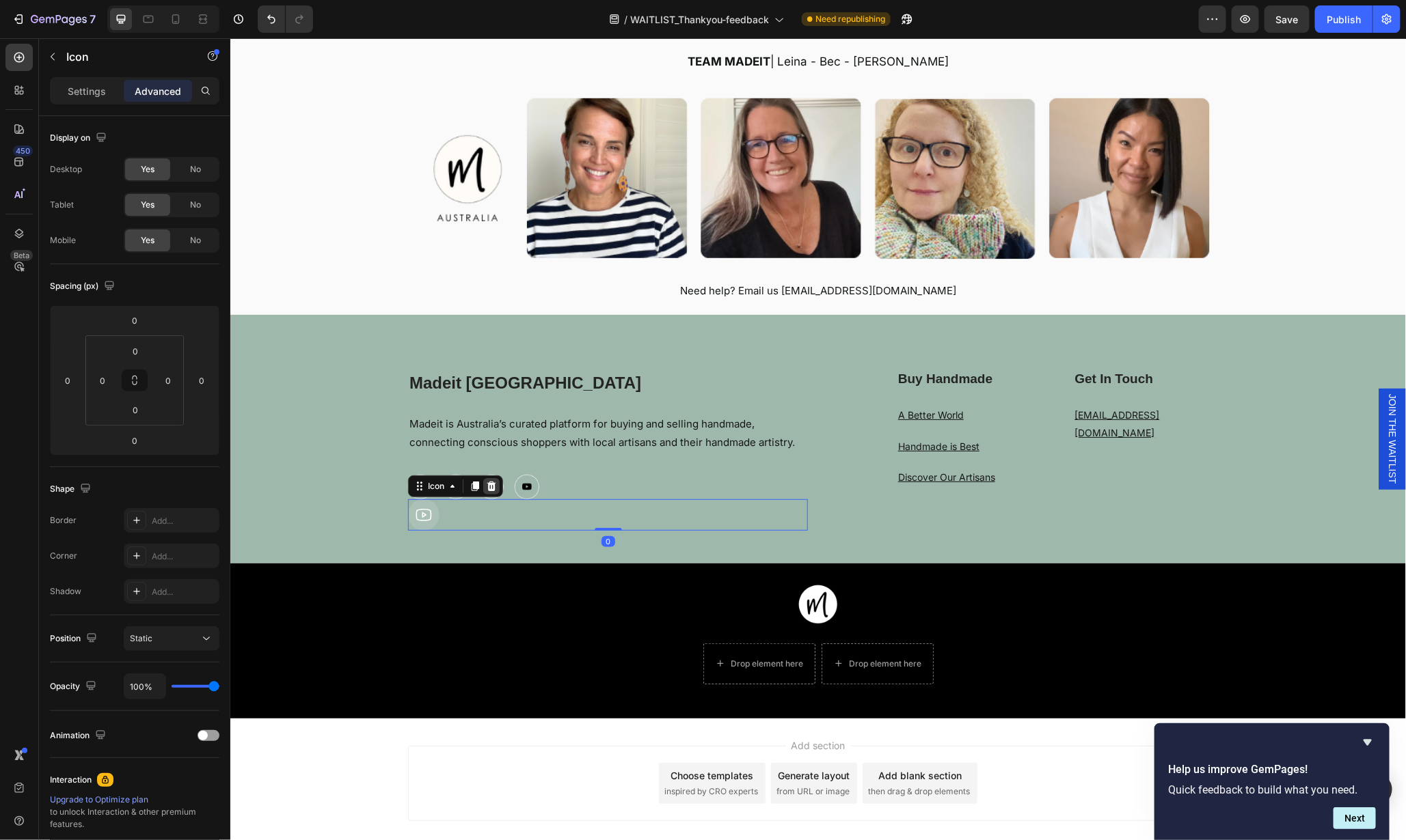
click at [489, 483] on icon at bounding box center [491, 485] width 11 height 11
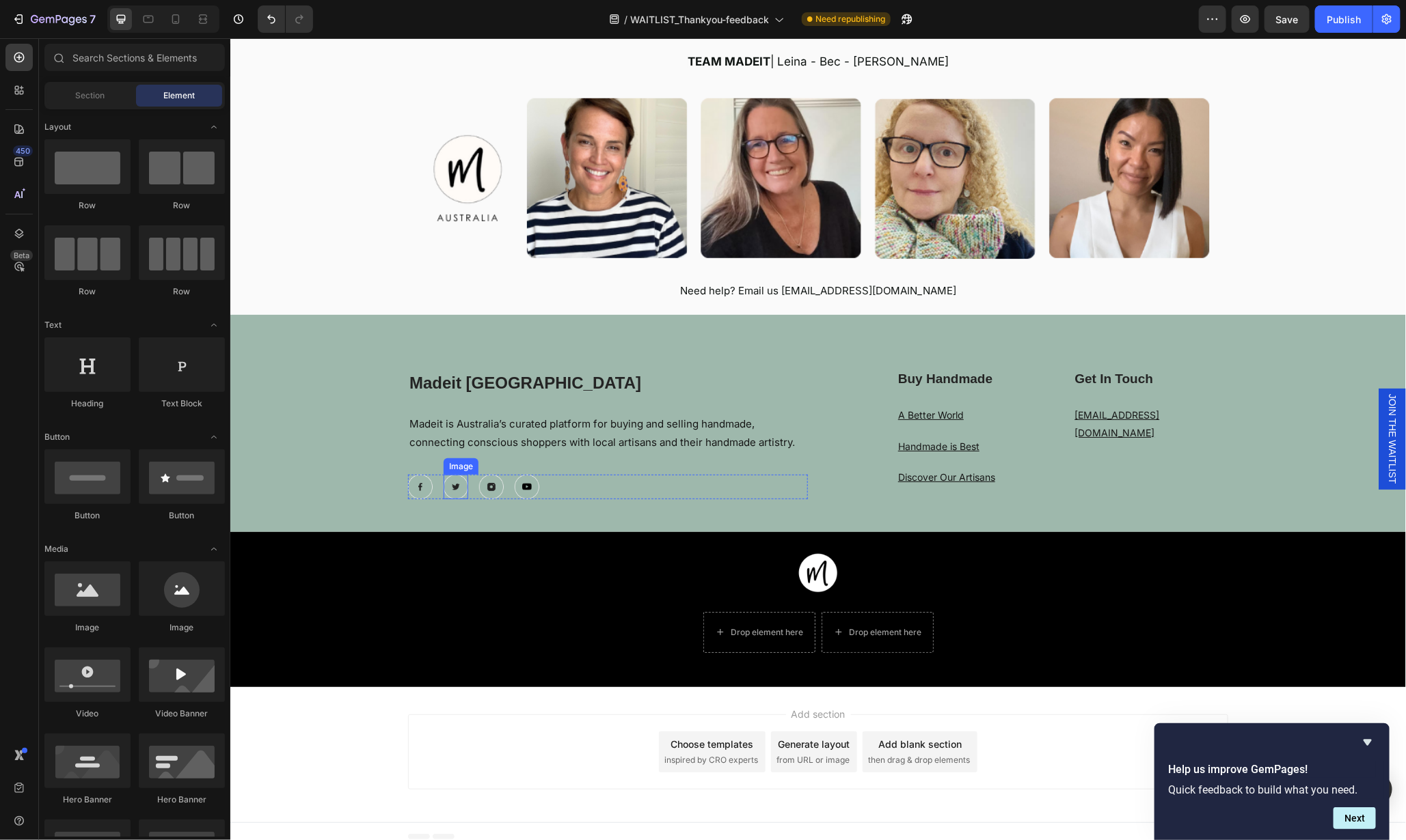
click at [452, 485] on img at bounding box center [455, 486] width 25 height 25
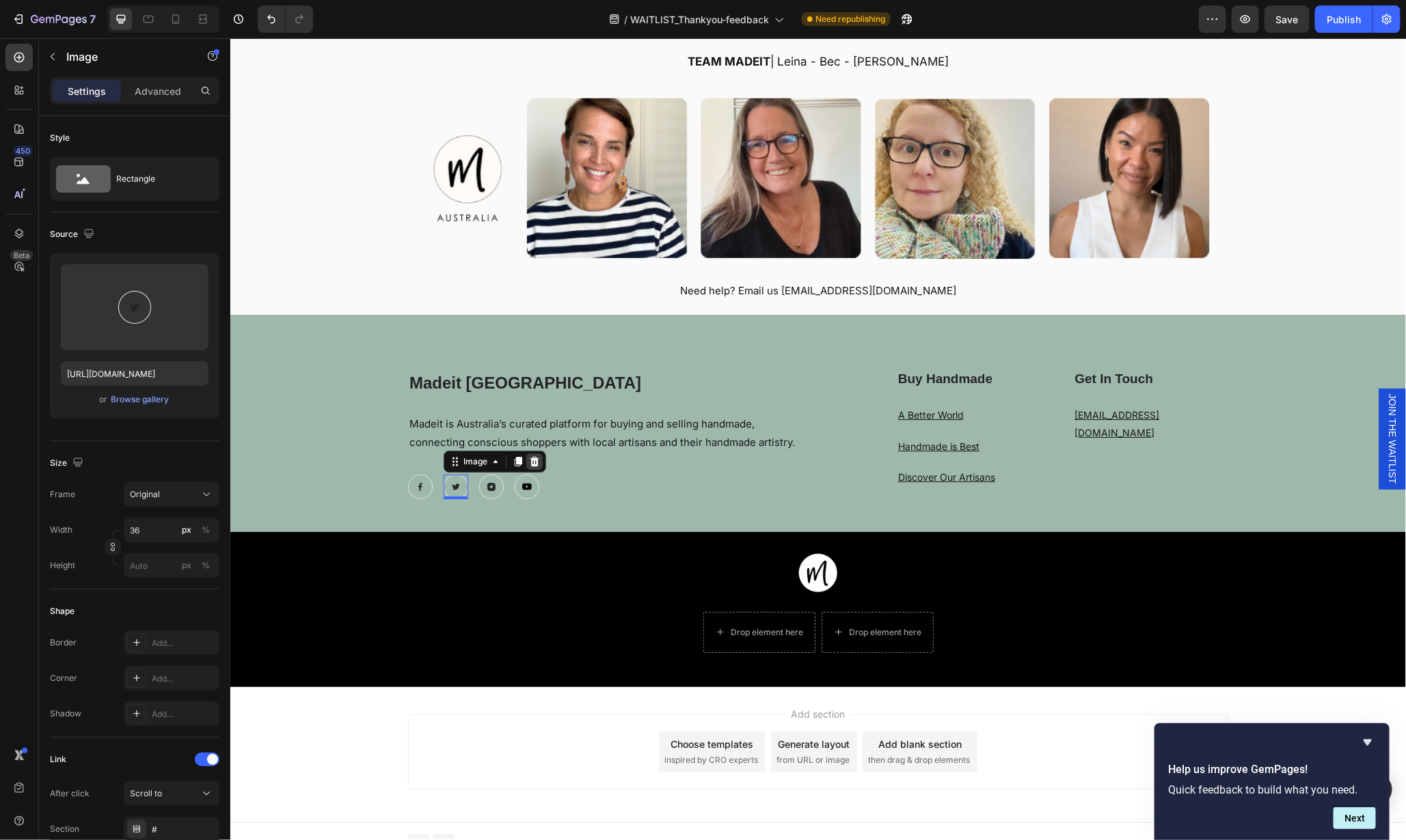
click at [530, 460] on icon at bounding box center [534, 461] width 9 height 10
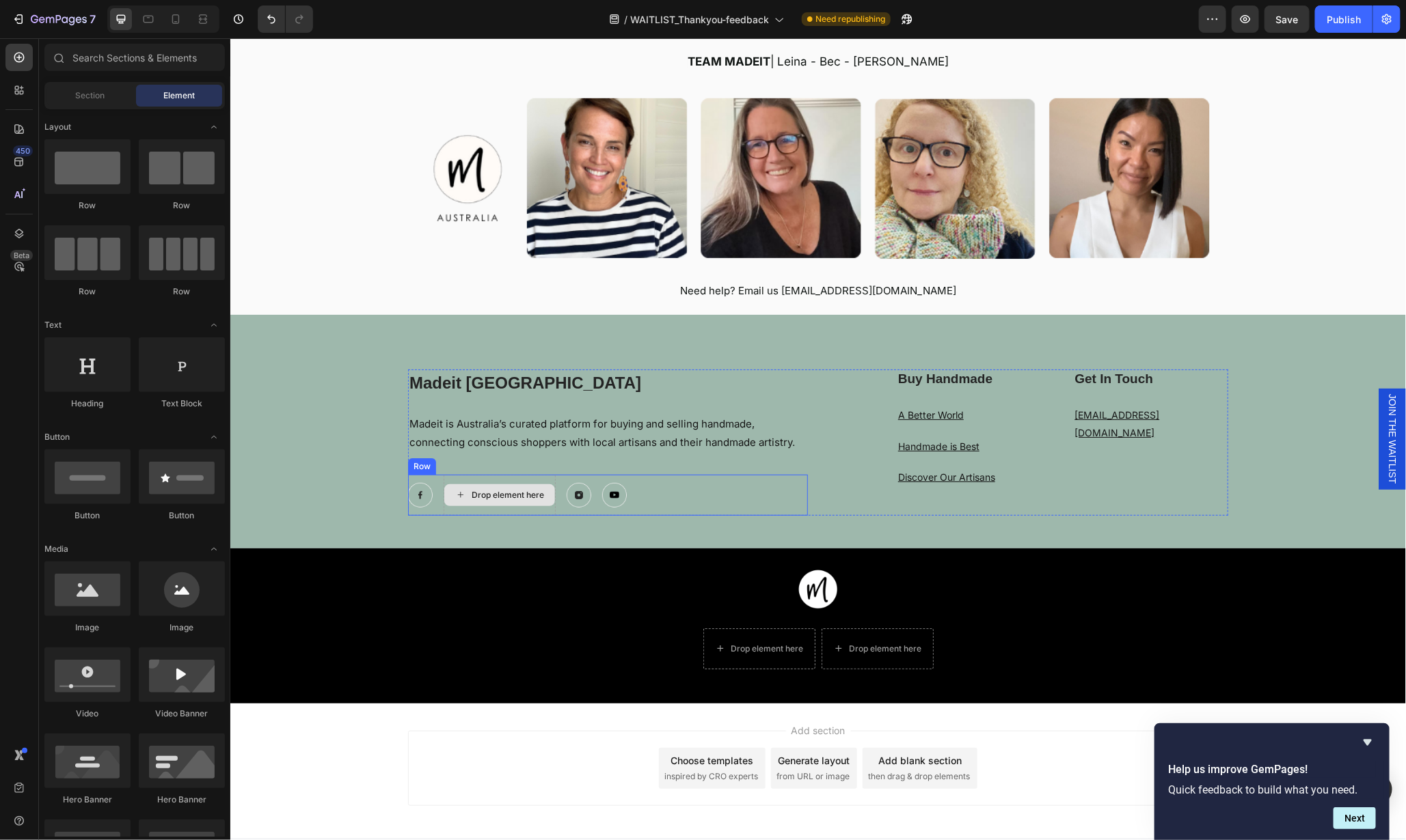
click at [509, 494] on div "Drop element here" at bounding box center [507, 494] width 73 height 11
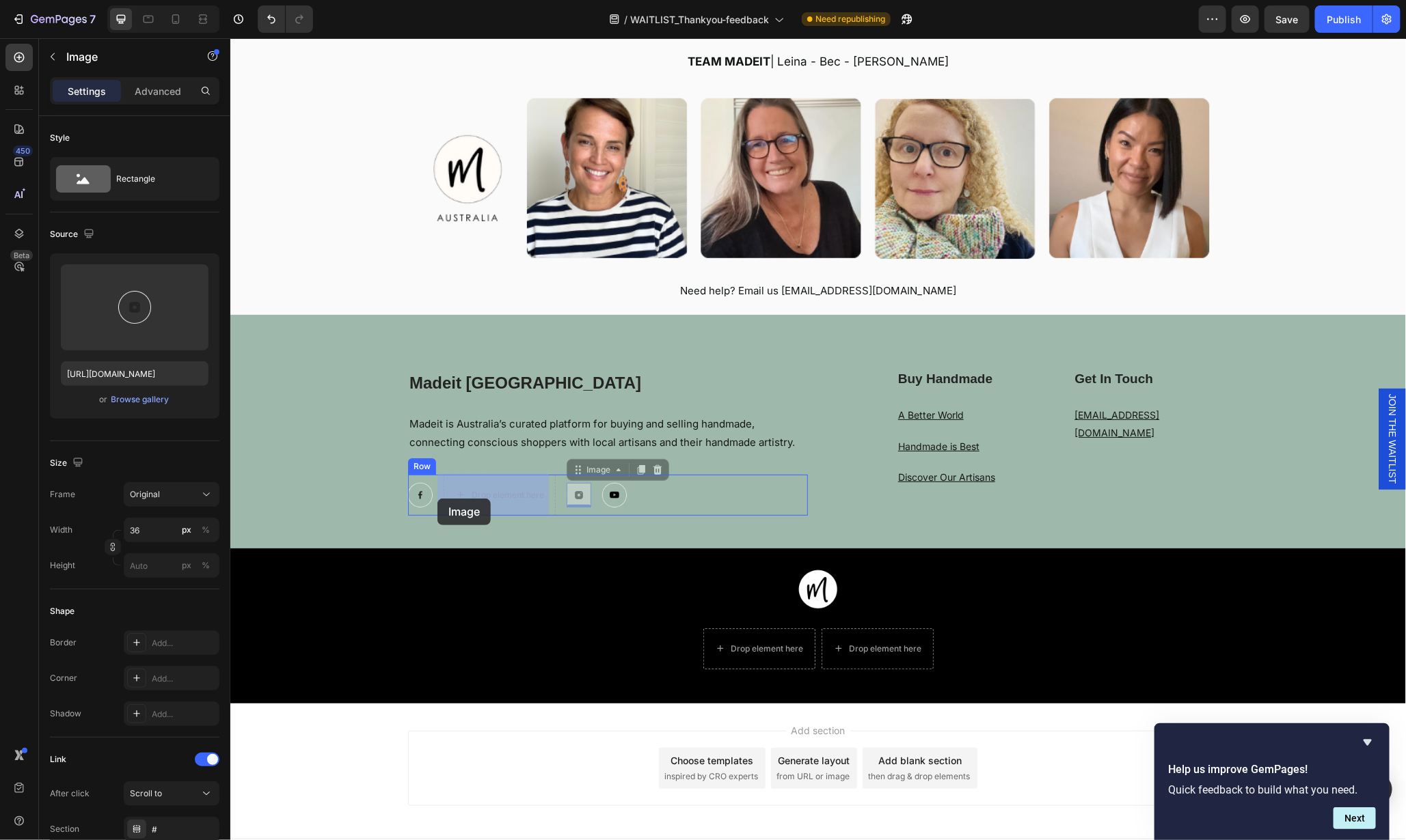
drag, startPoint x: 571, startPoint y: 493, endPoint x: 437, endPoint y: 498, distance: 134.1
drag, startPoint x: 606, startPoint y: 493, endPoint x: 516, endPoint y: 493, distance: 90.0
click at [451, 491] on img at bounding box center [455, 495] width 25 height 25
click at [410, 494] on img at bounding box center [420, 495] width 25 height 25
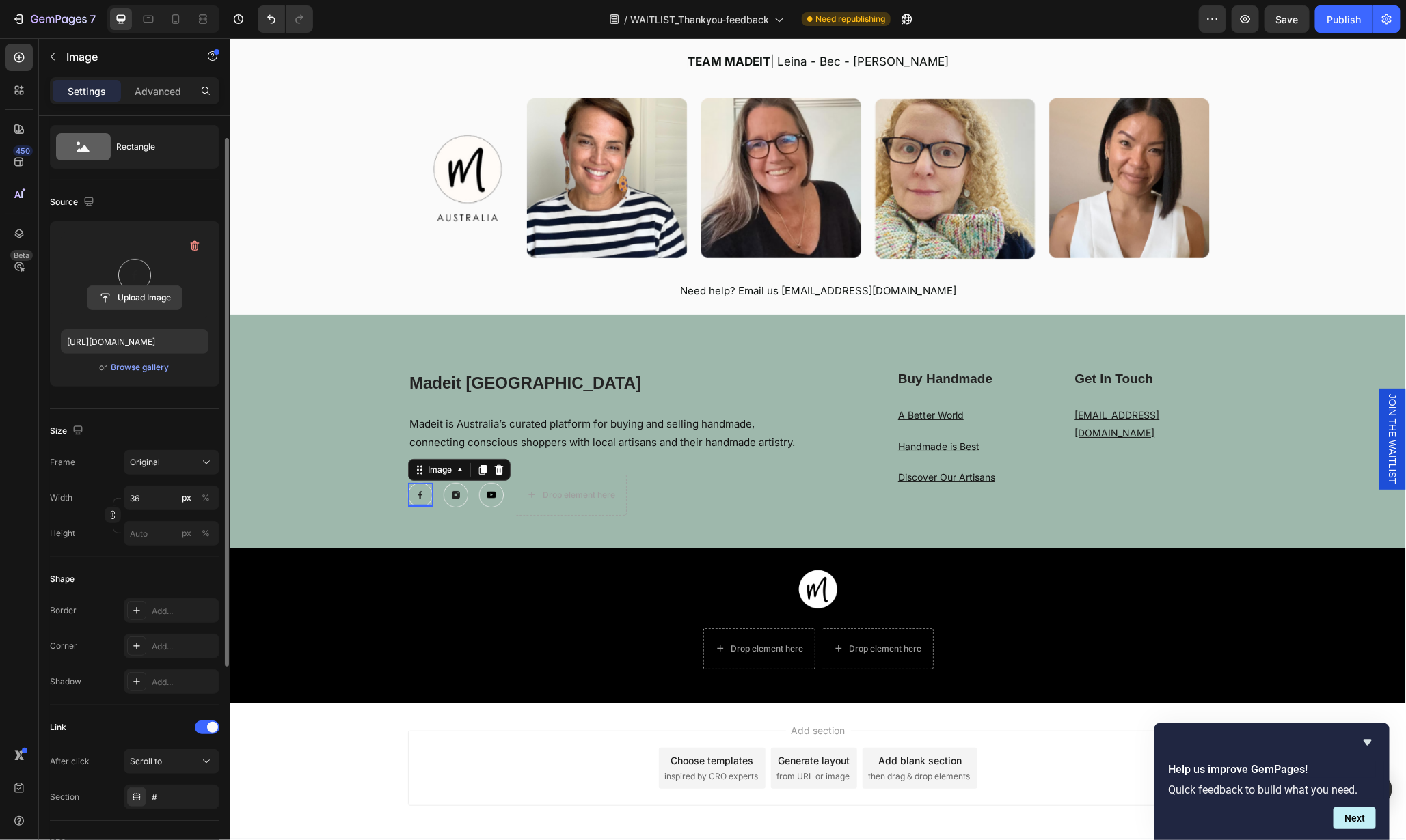
scroll to position [43, 0]
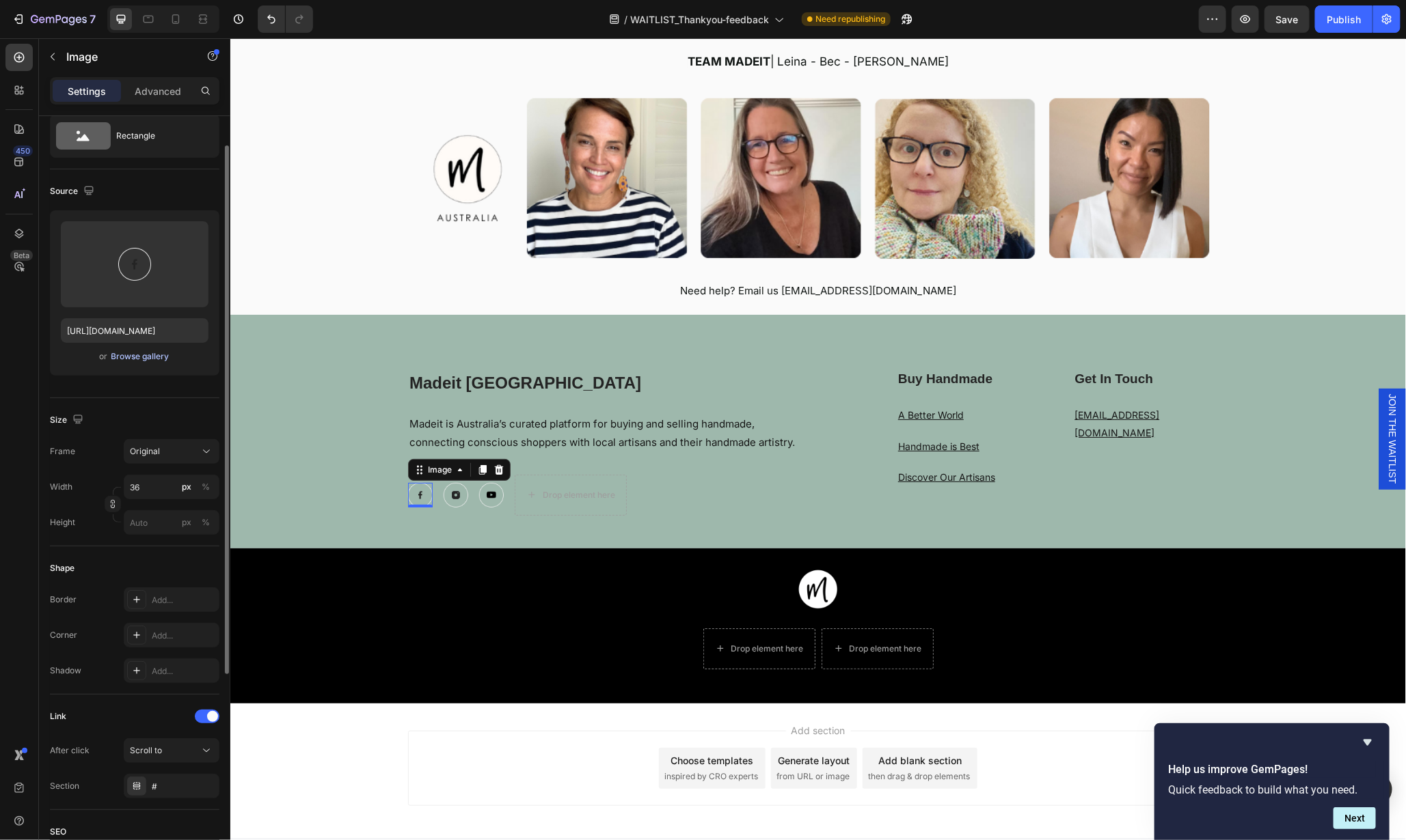
click at [140, 355] on div "Browse gallery" at bounding box center [141, 356] width 58 height 12
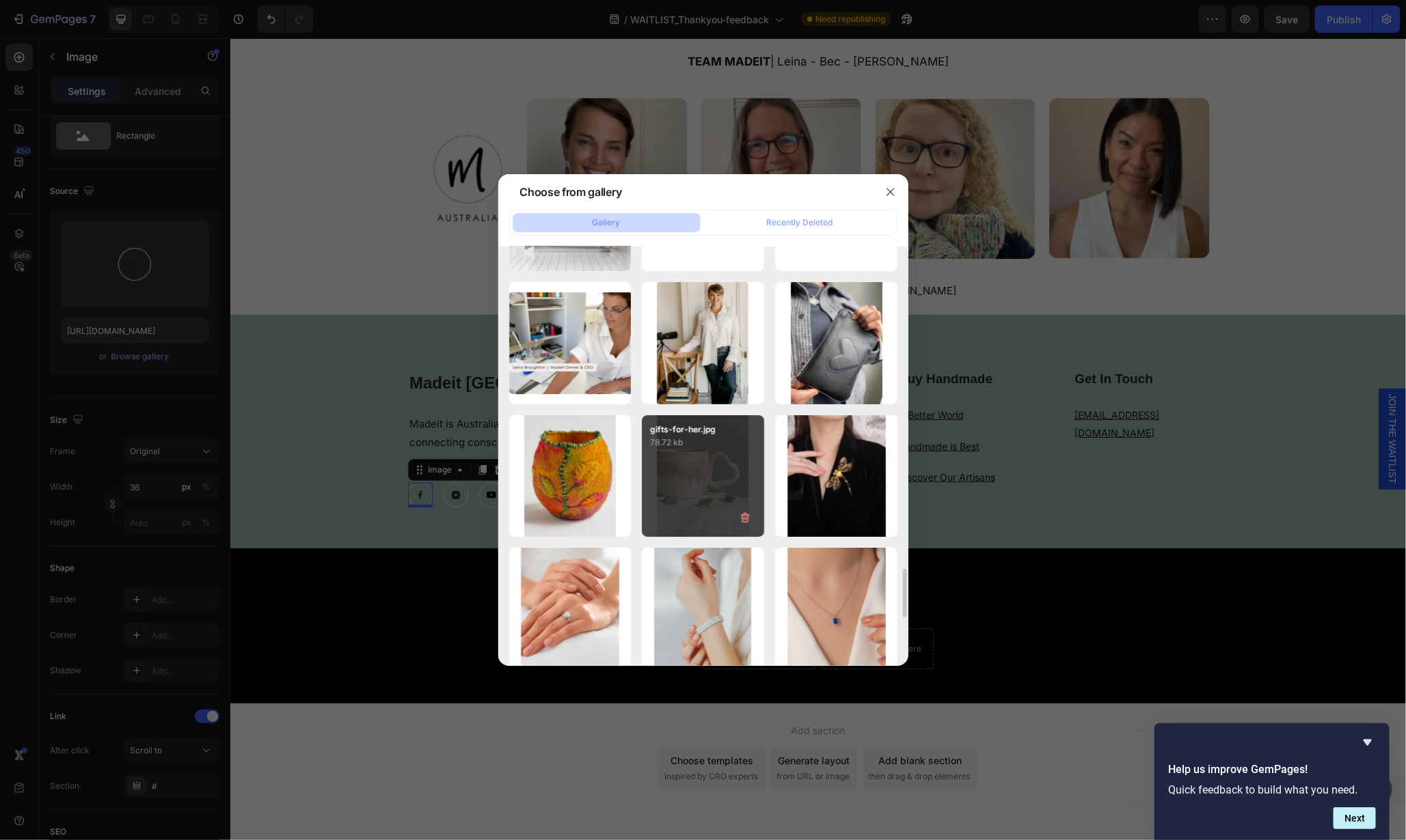
scroll to position [3105, 0]
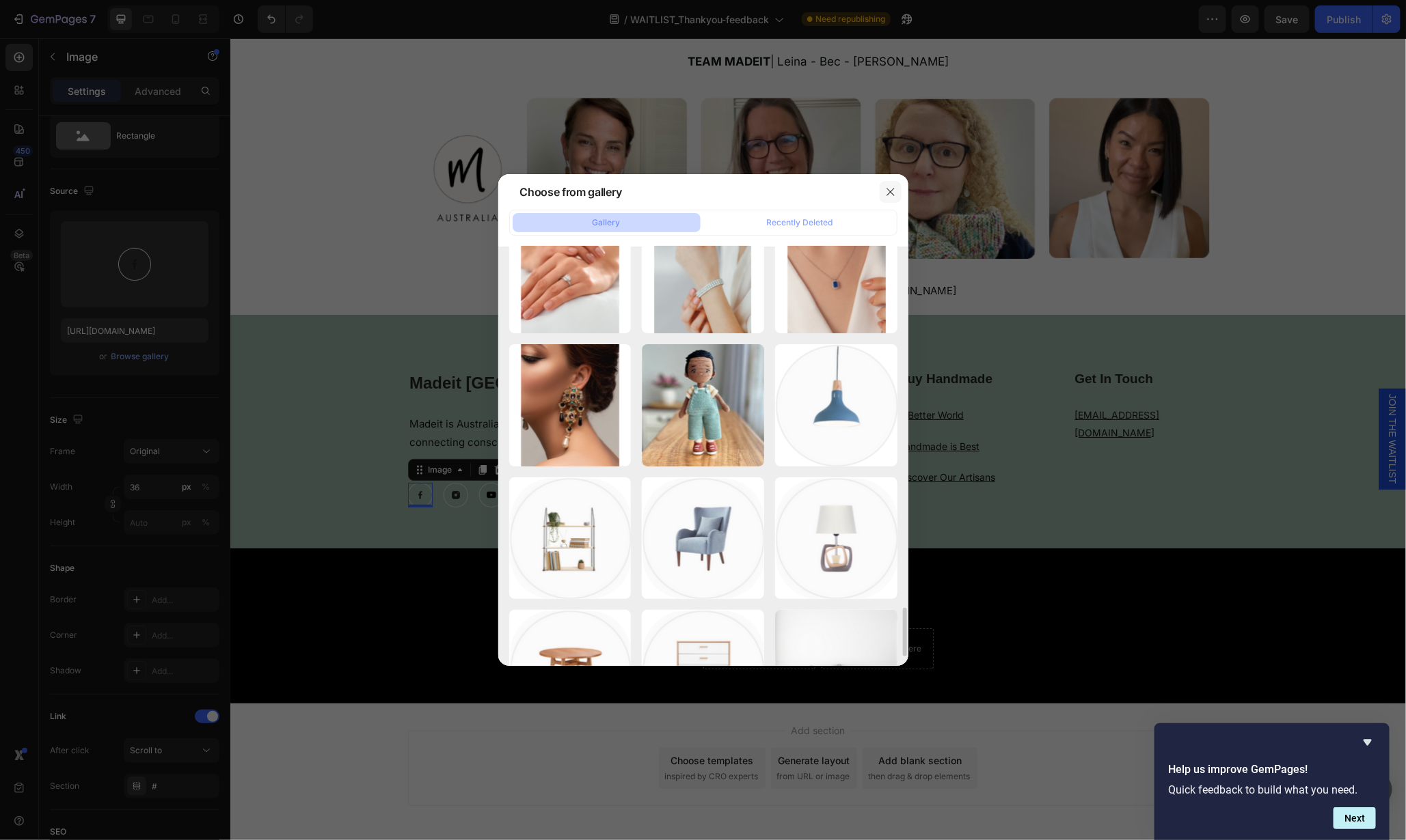
click at [895, 194] on icon "button" at bounding box center [890, 192] width 11 height 11
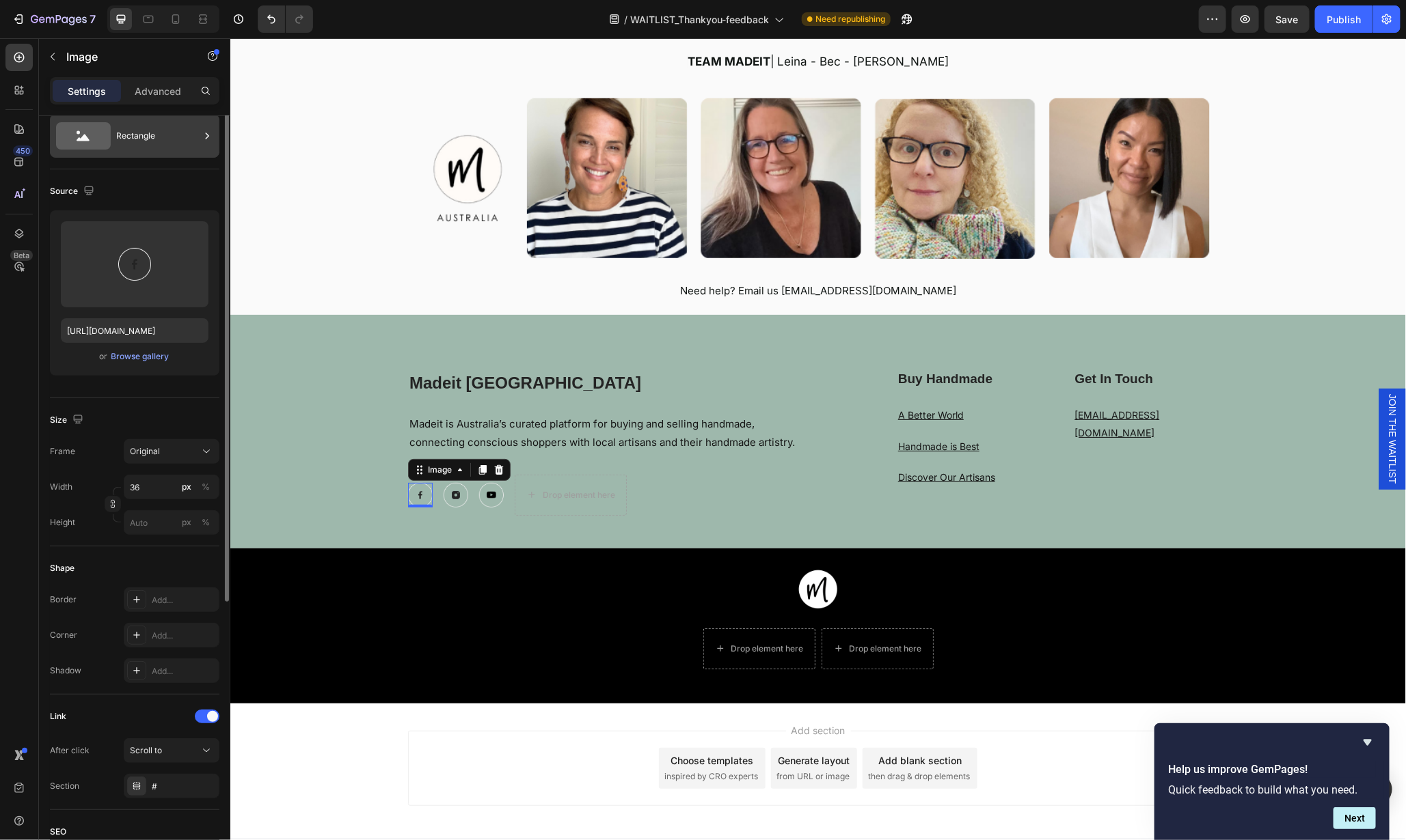
scroll to position [0, 0]
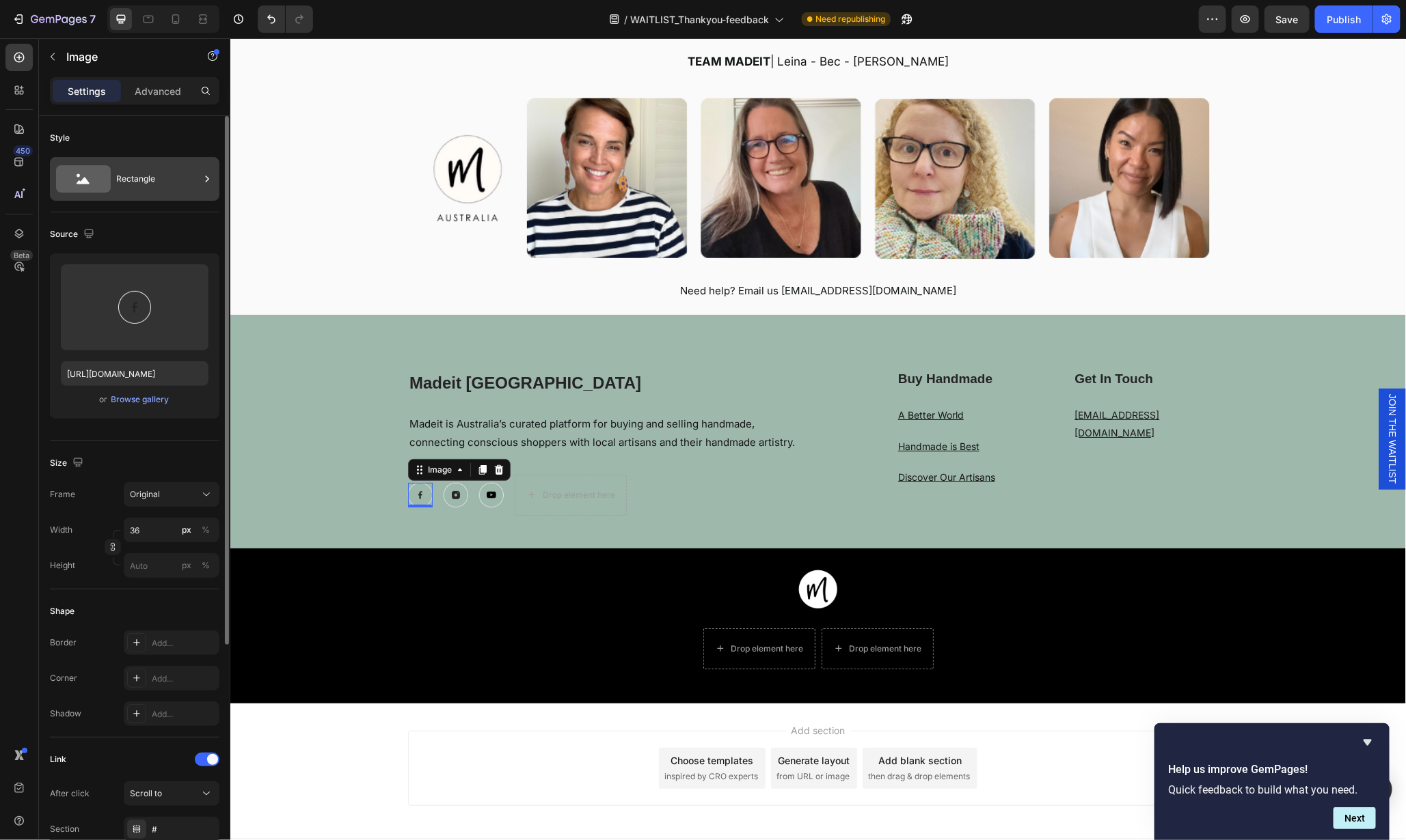
click at [153, 183] on div "Rectangle" at bounding box center [157, 179] width 83 height 32
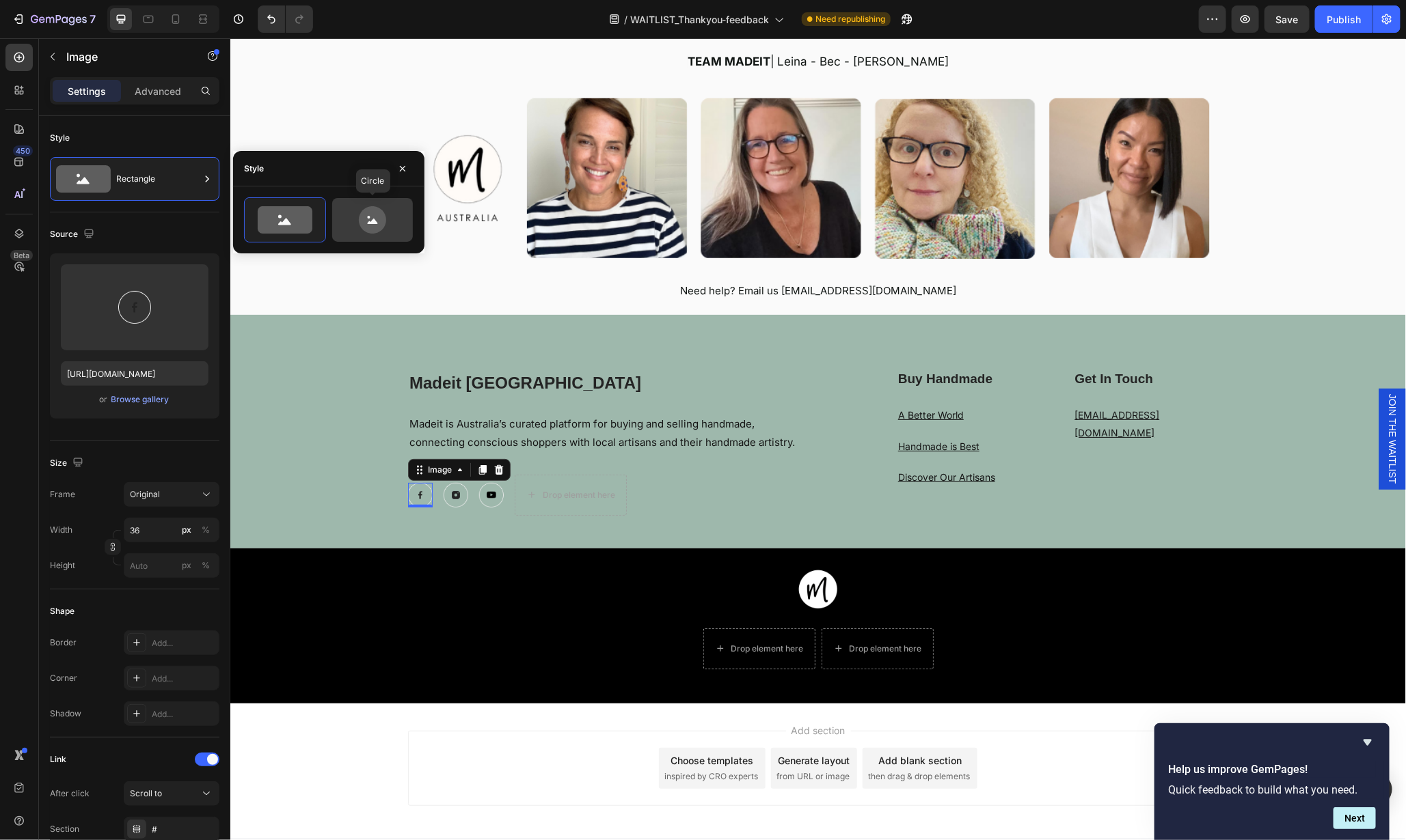
click at [372, 218] on icon at bounding box center [372, 219] width 27 height 27
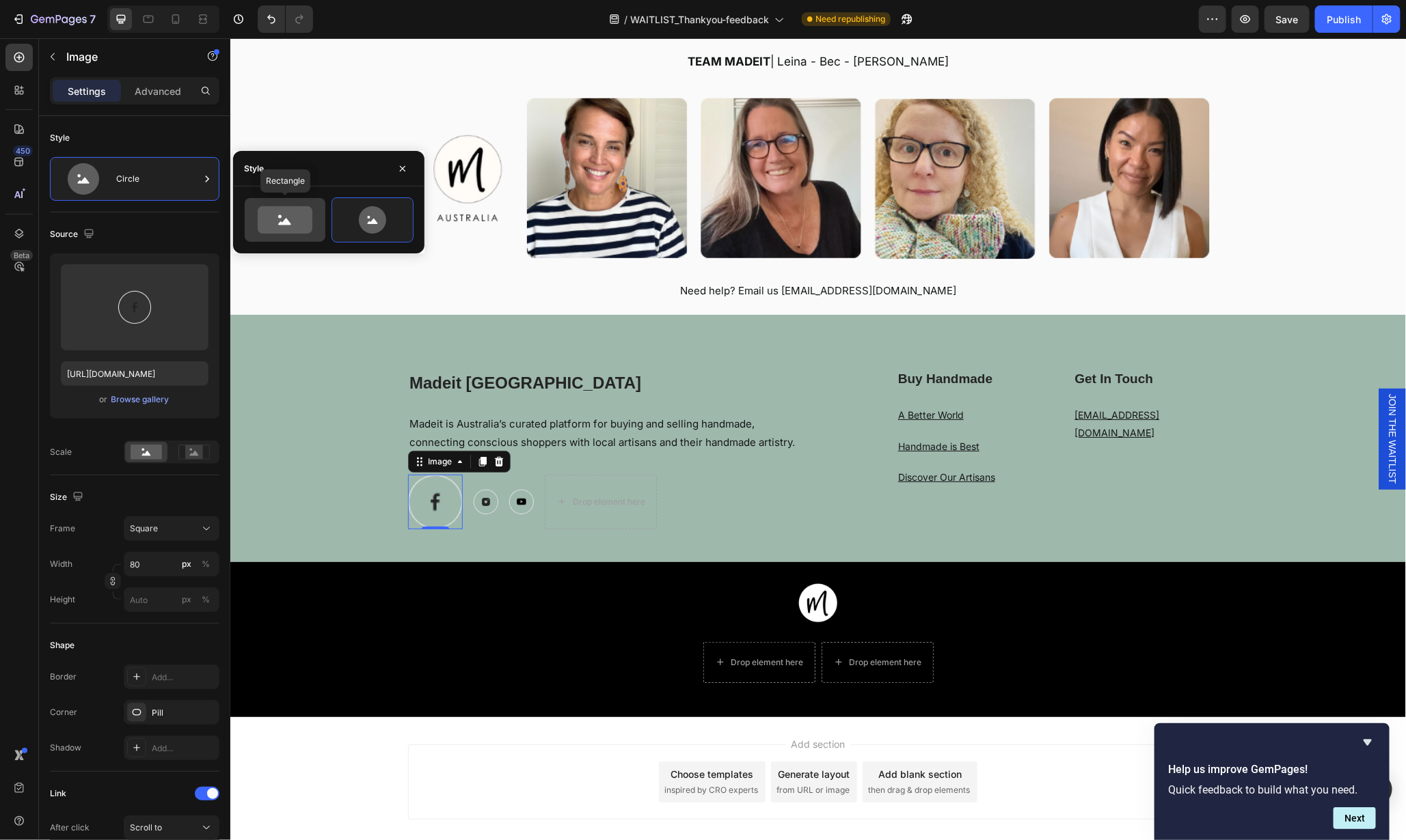
click at [271, 220] on icon at bounding box center [285, 219] width 55 height 27
type input "100"
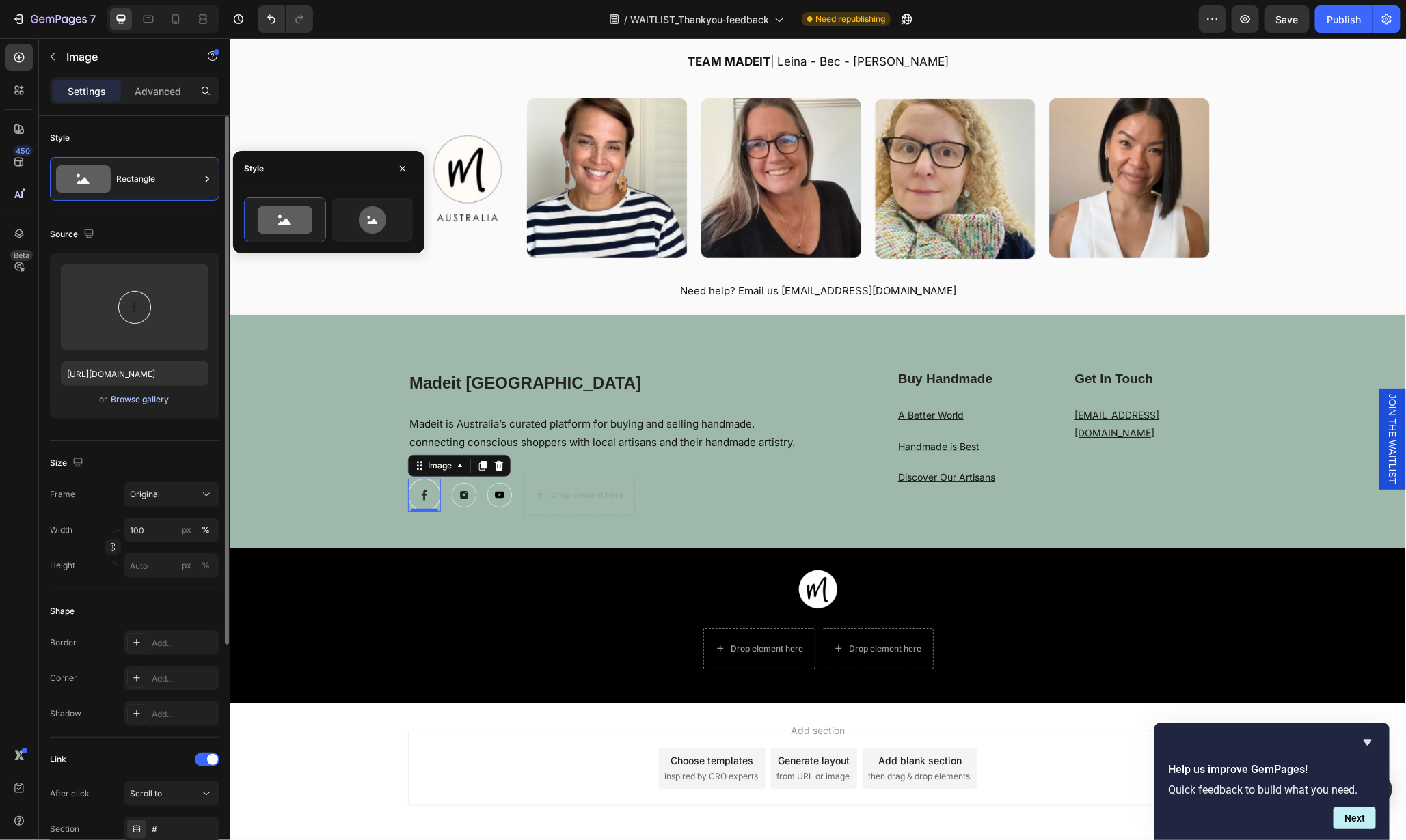
click at [131, 399] on div "Browse gallery" at bounding box center [141, 400] width 58 height 12
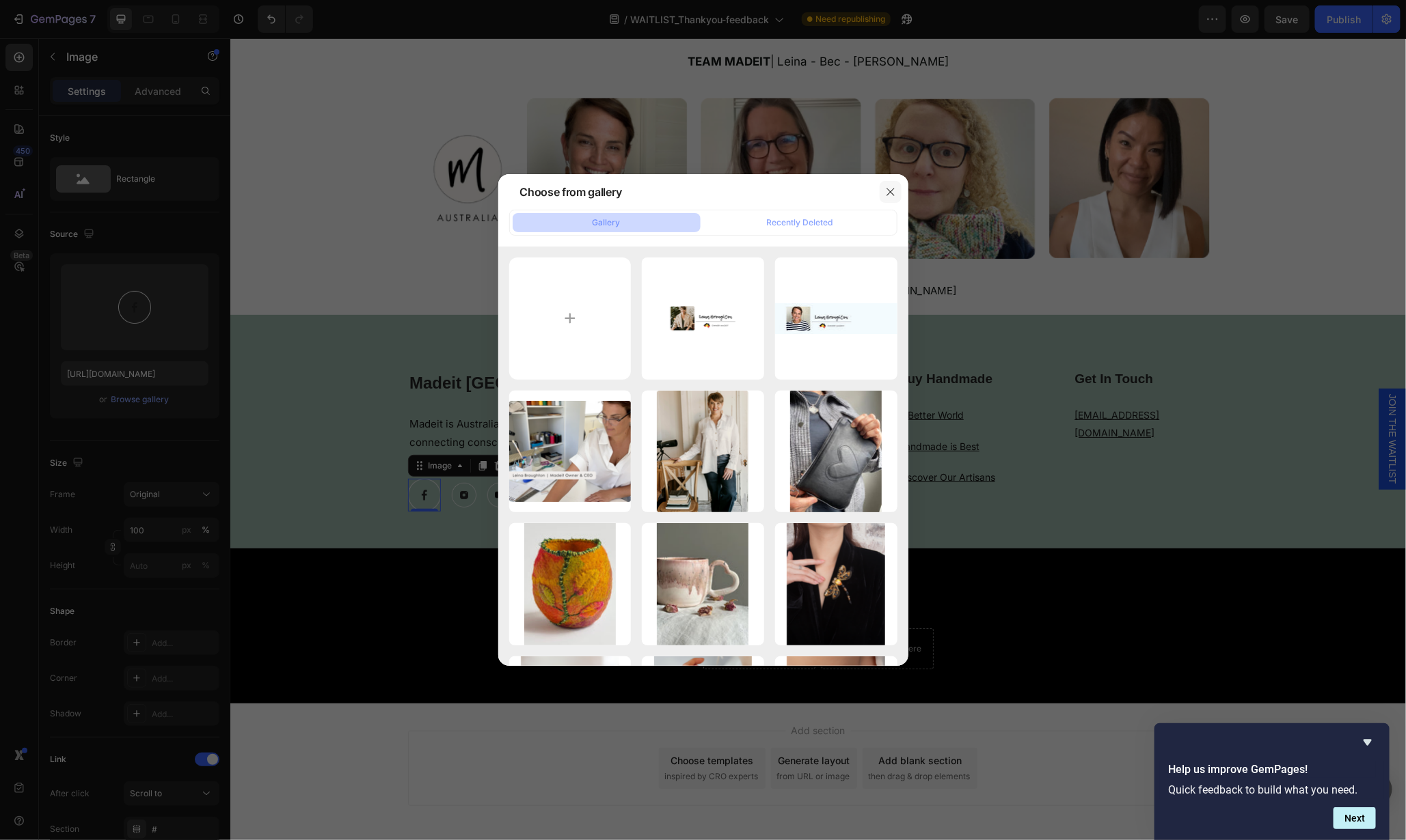
click at [893, 191] on icon "button" at bounding box center [890, 192] width 11 height 11
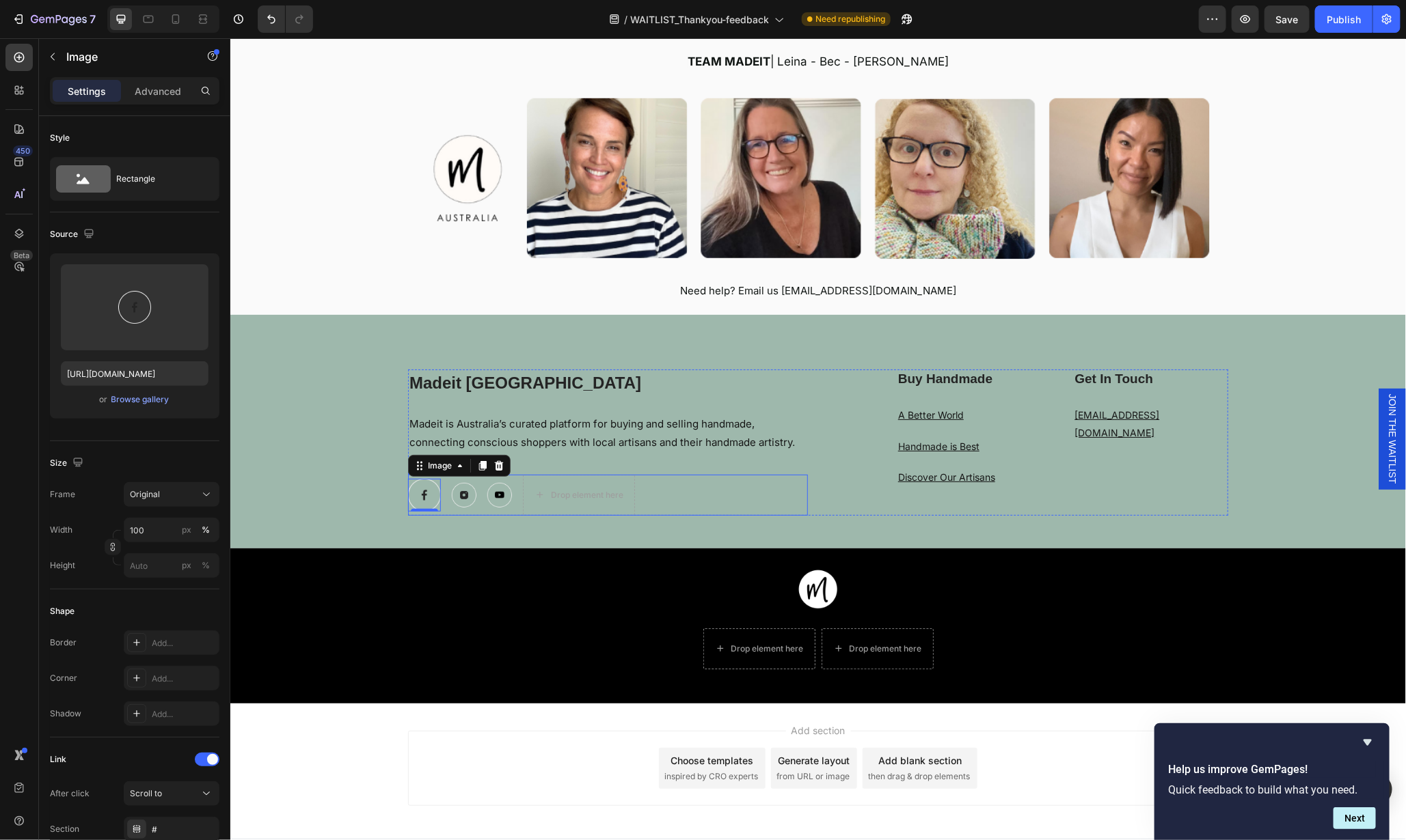
click at [475, 504] on div "Image 0 Image Image Drop element here Row" at bounding box center [607, 494] width 400 height 41
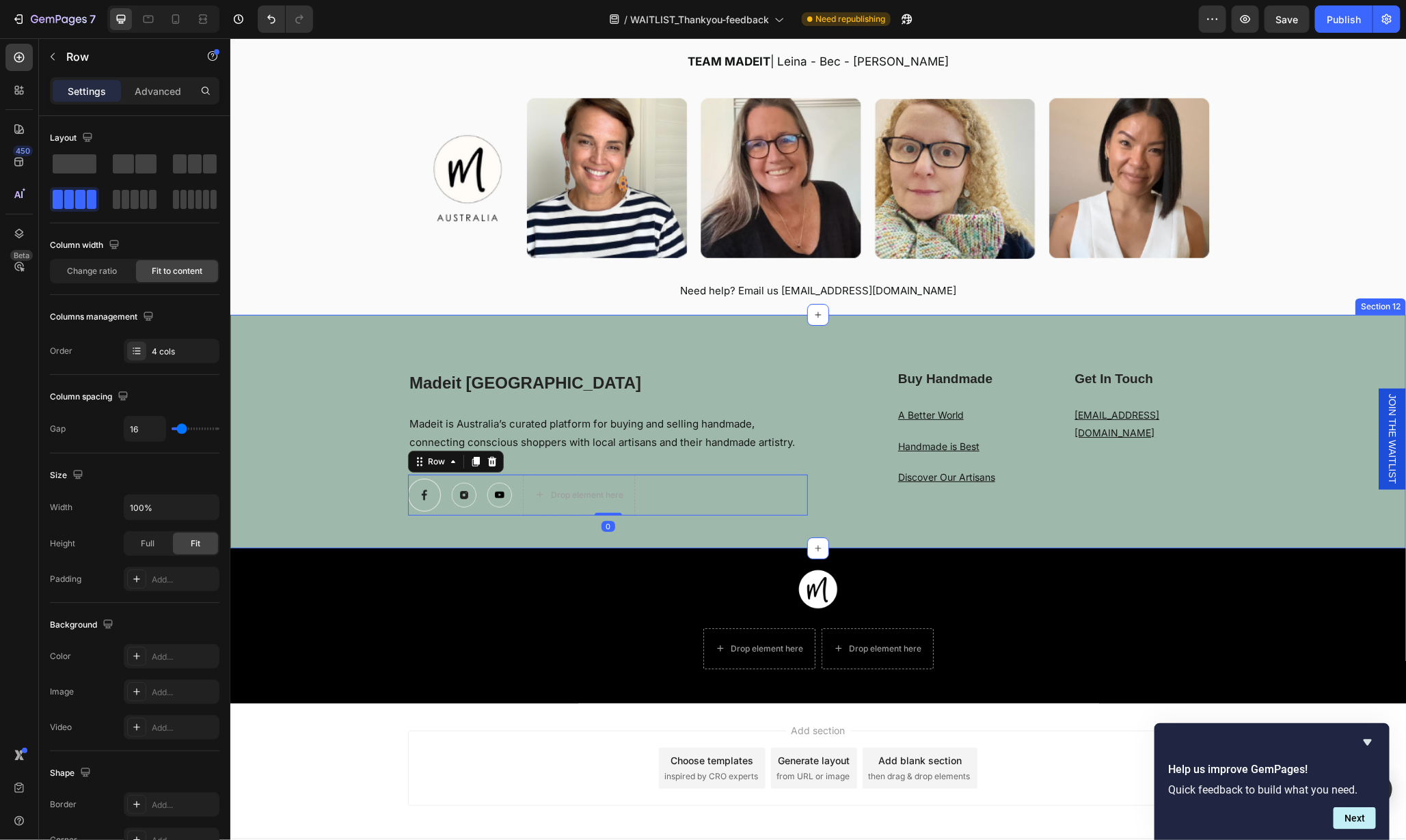
click at [578, 524] on div "Madeit Australia Heading Madeit is Australia’s curated platform for buying and …" at bounding box center [817, 458] width 1175 height 179
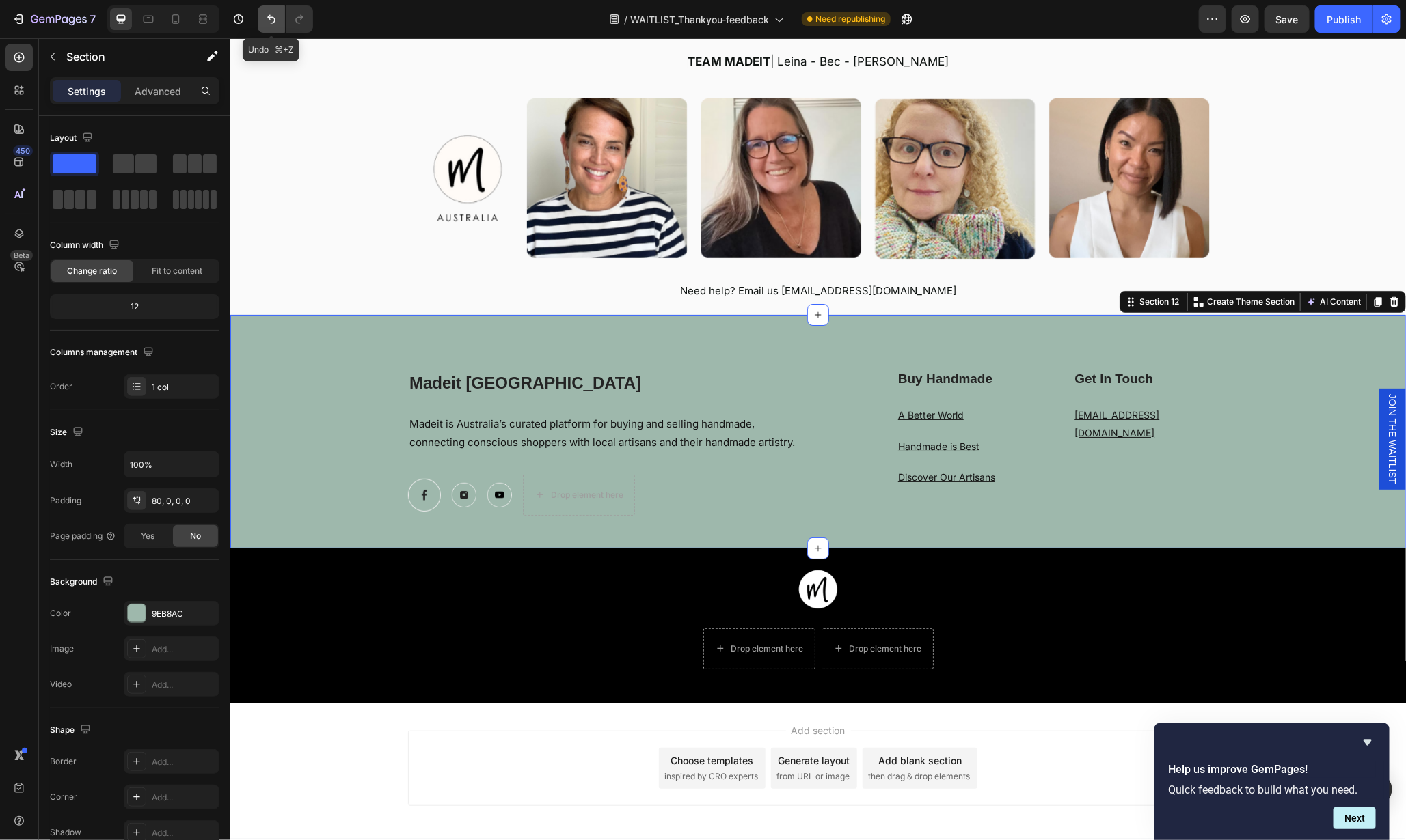
click at [265, 17] on icon "Undo/Redo" at bounding box center [271, 19] width 13 height 13
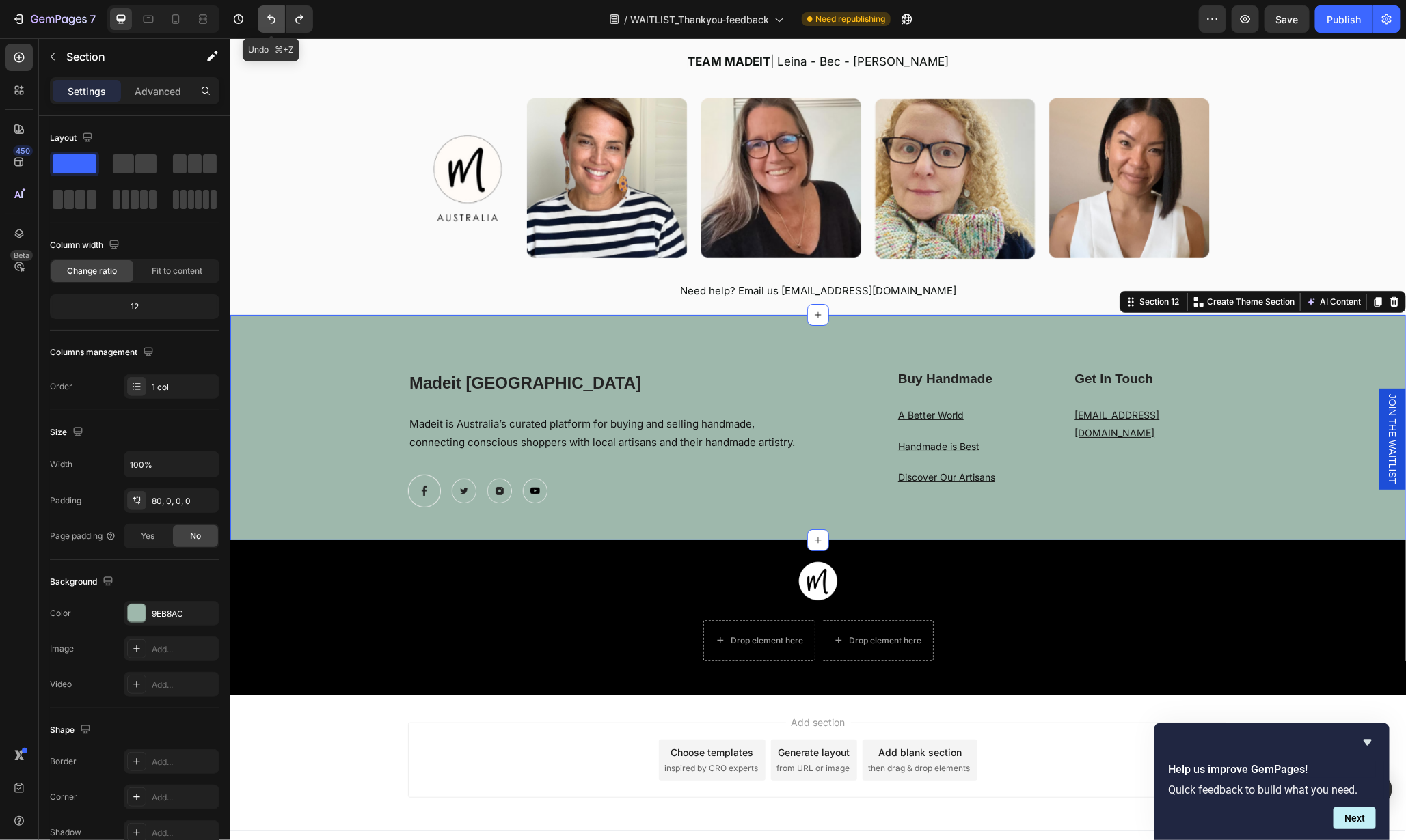
click at [265, 17] on icon "Undo/Redo" at bounding box center [271, 19] width 13 height 13
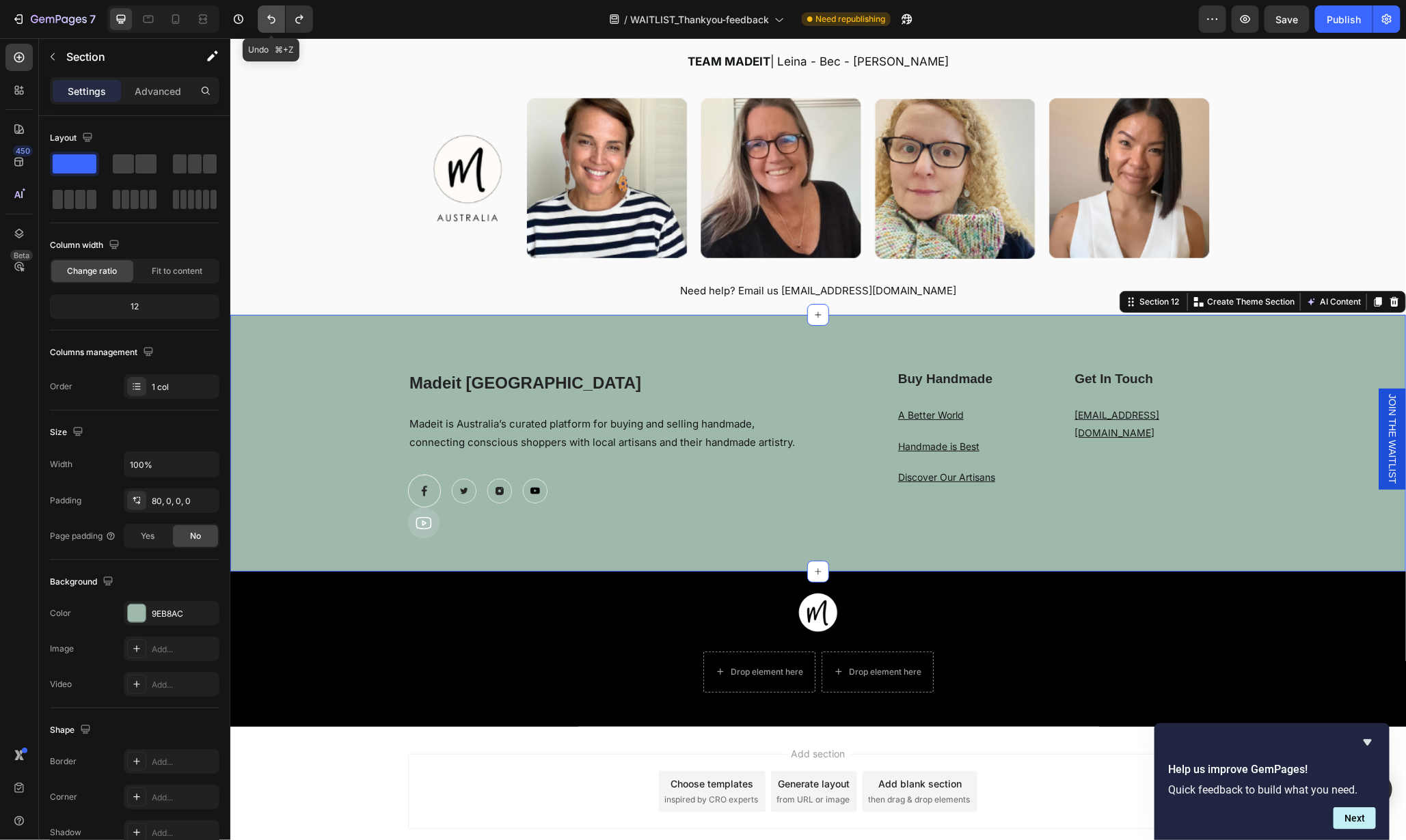
click at [265, 17] on icon "Undo/Redo" at bounding box center [271, 19] width 13 height 13
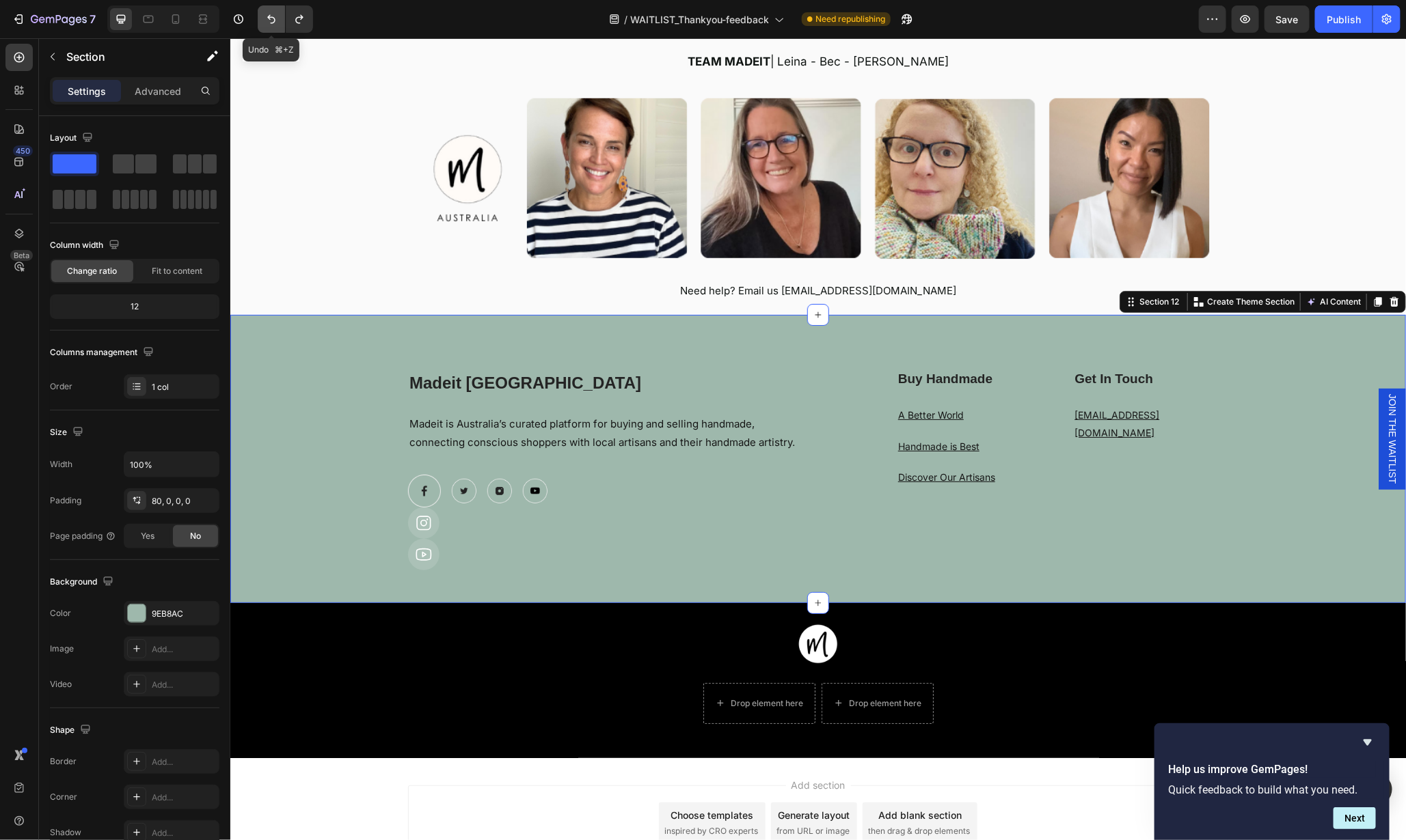
click at [265, 17] on icon "Undo/Redo" at bounding box center [271, 19] width 13 height 13
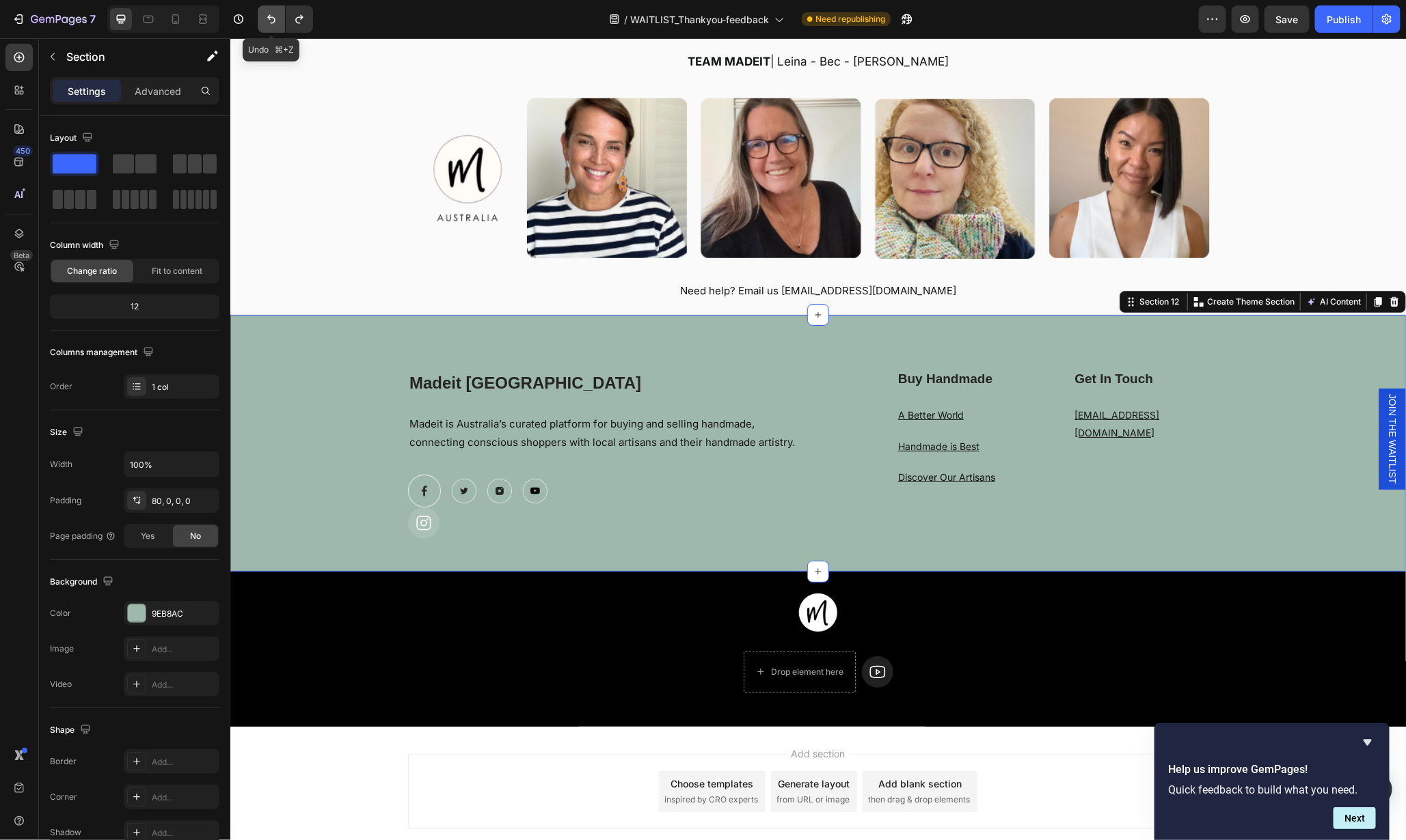
click at [265, 17] on icon "Undo/Redo" at bounding box center [271, 19] width 13 height 13
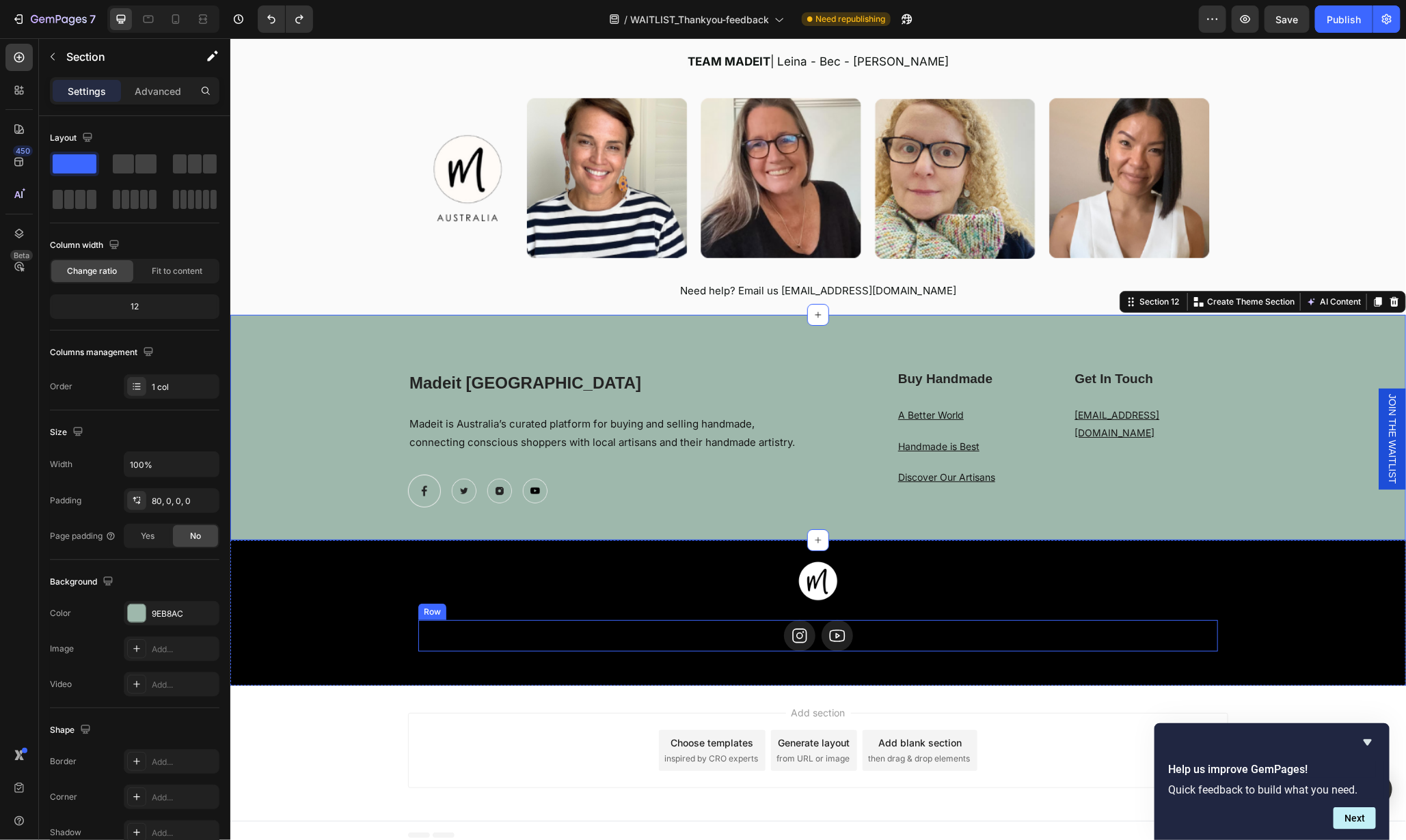
click at [890, 648] on div "Icon Icon Row" at bounding box center [817, 636] width 799 height 32
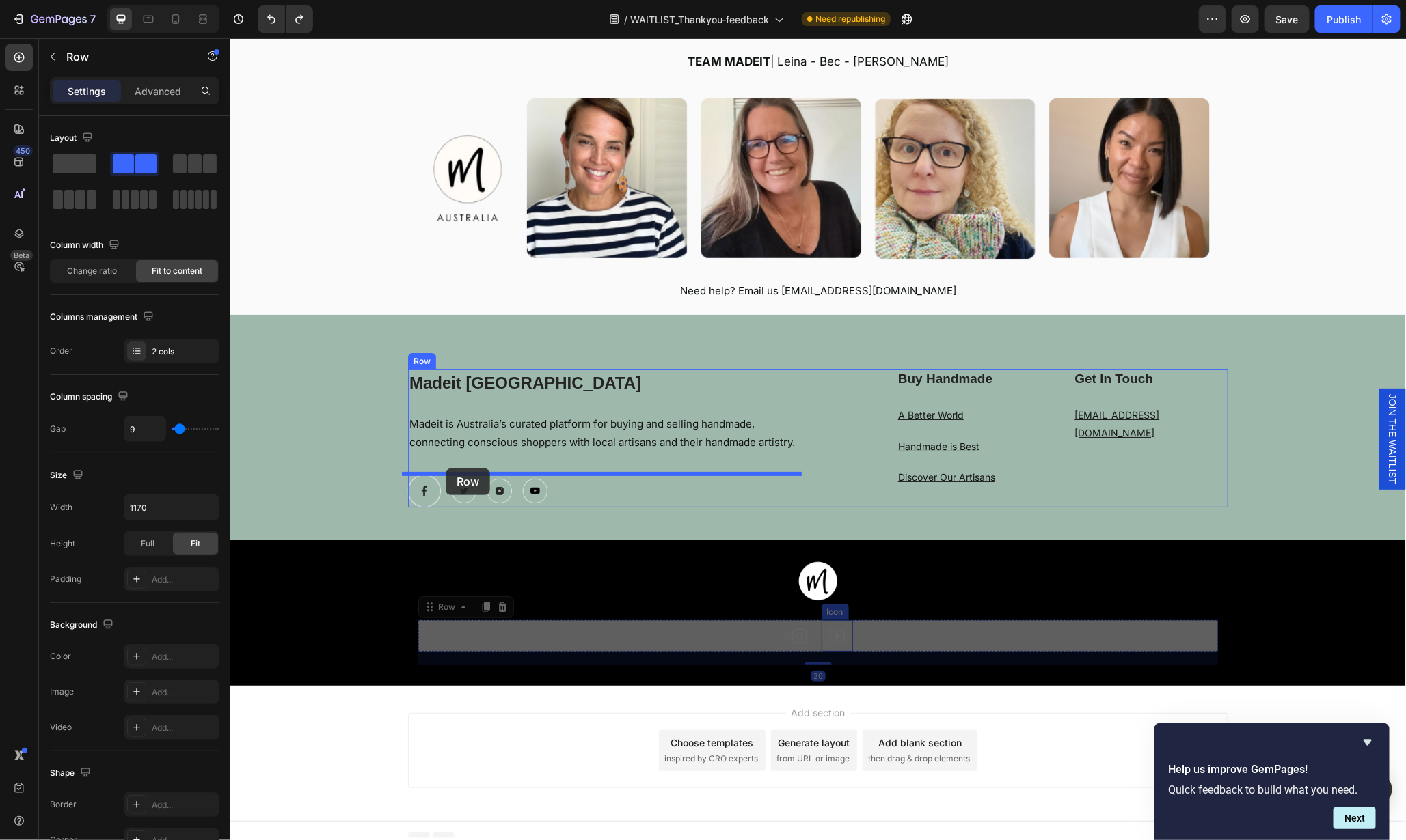
drag, startPoint x: 890, startPoint y: 646, endPoint x: 445, endPoint y: 468, distance: 479.3
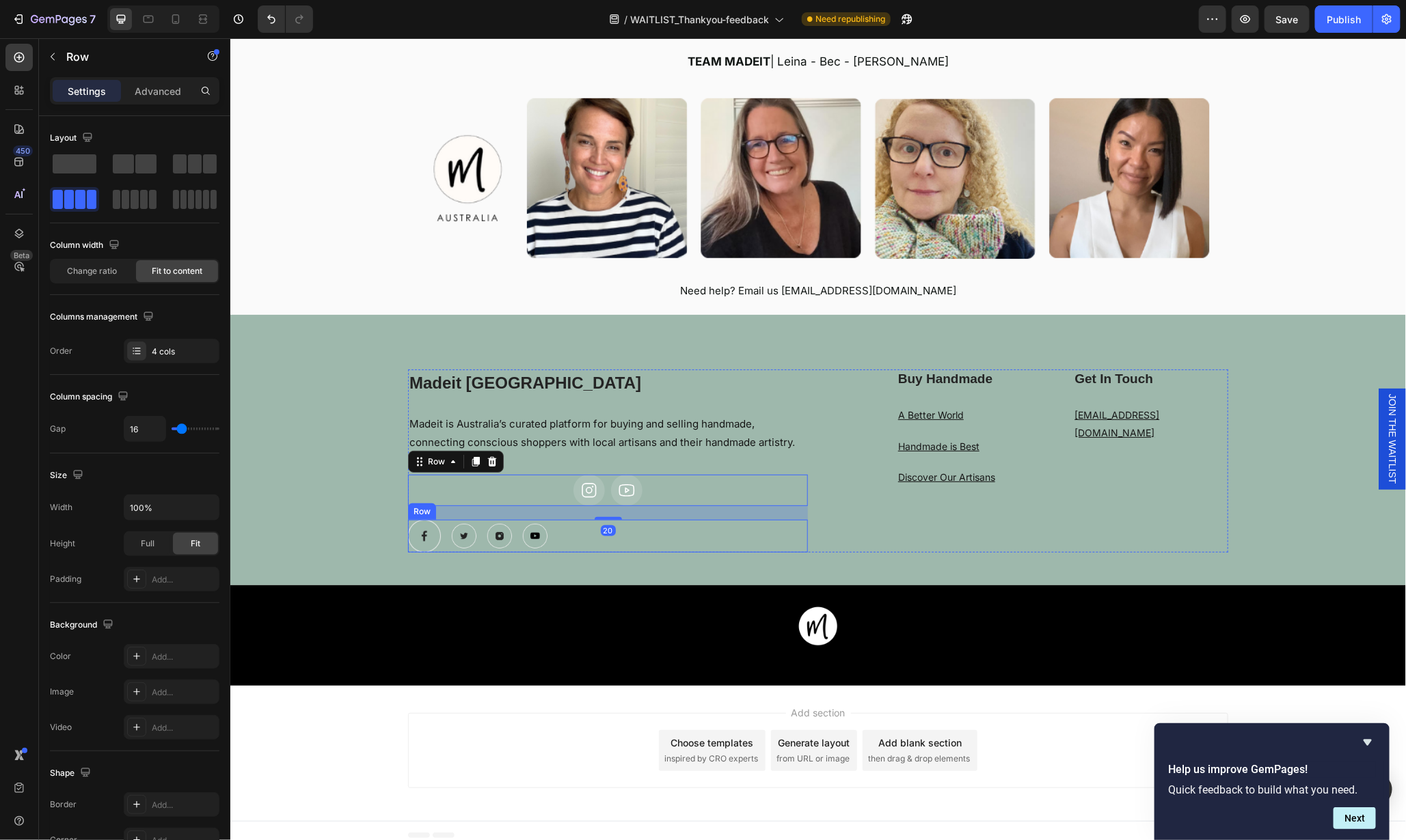
click at [615, 542] on div "Image Image Image Image Row" at bounding box center [607, 535] width 400 height 33
click at [487, 504] on icon at bounding box center [492, 506] width 9 height 10
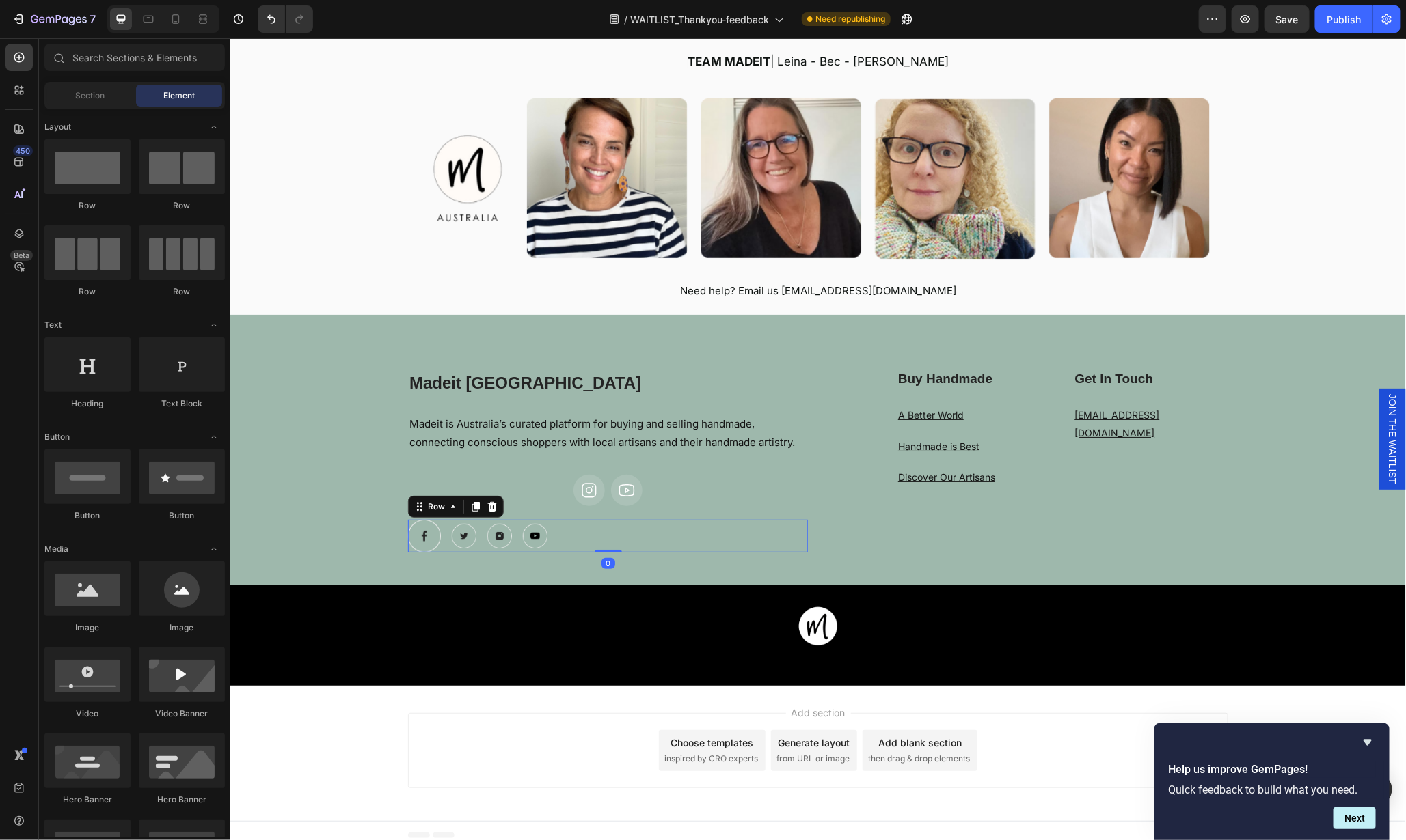
scroll to position [2689, 0]
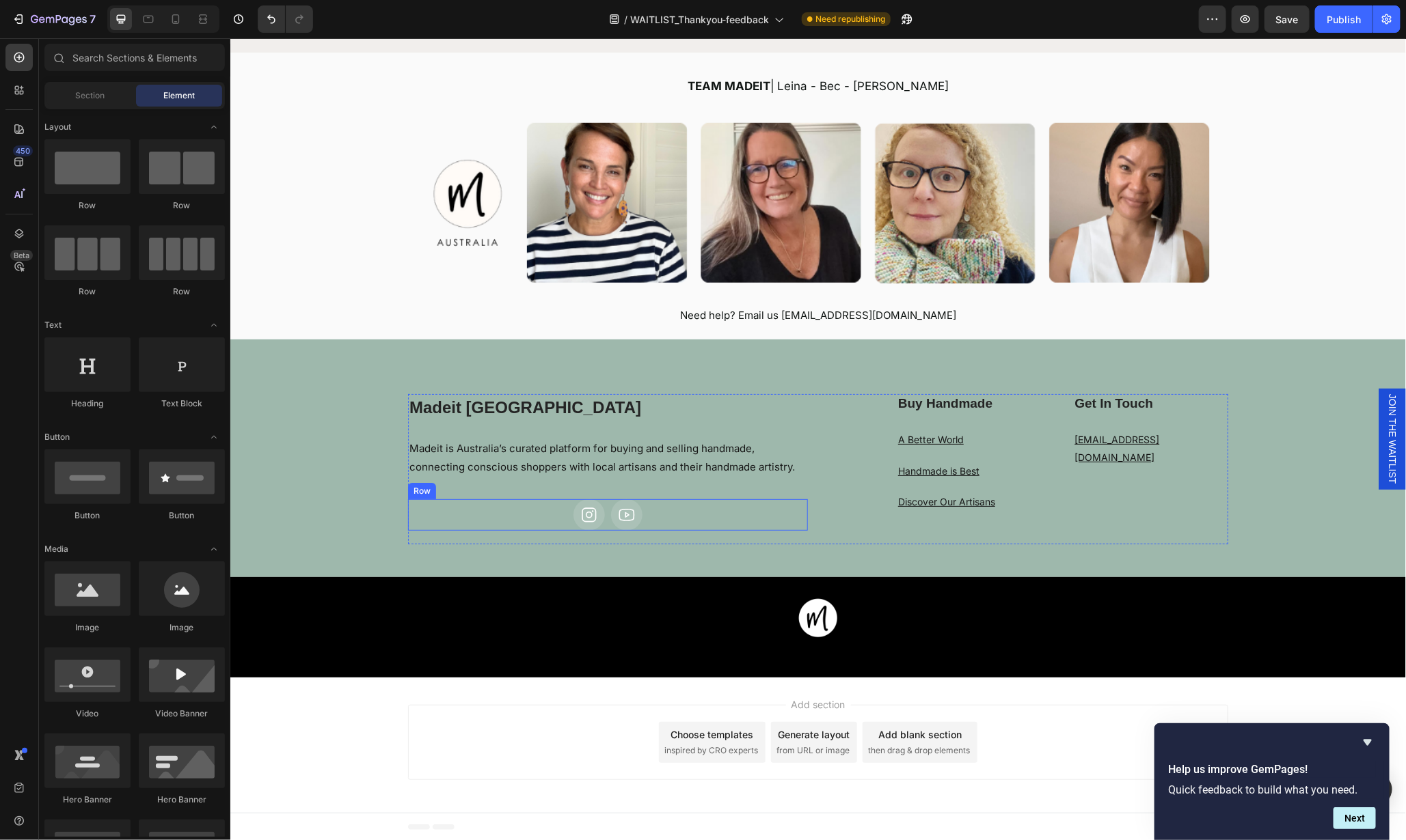
click at [678, 511] on div "Icon Icon Row" at bounding box center [607, 515] width 400 height 32
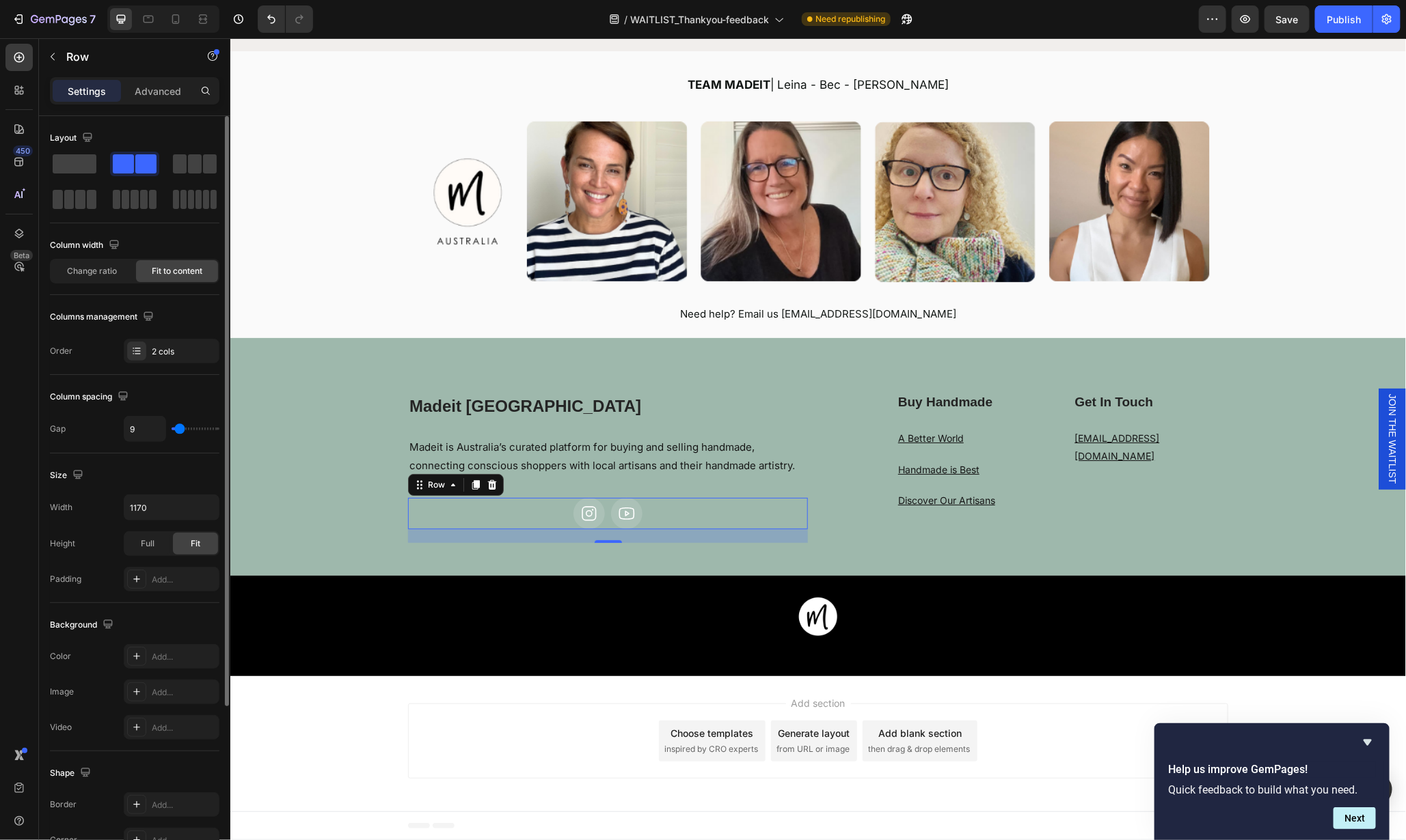
scroll to position [223, 0]
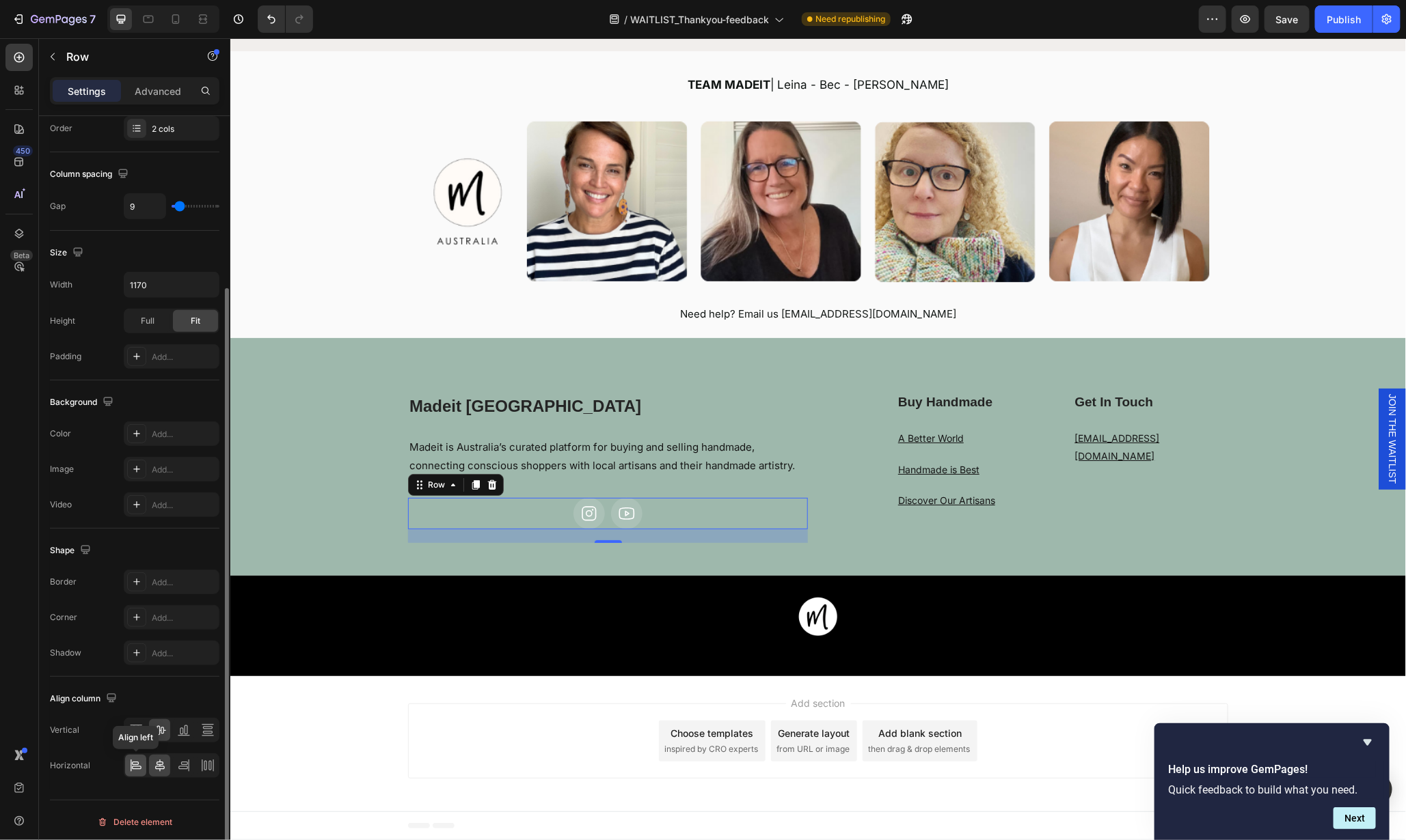
click at [134, 767] on icon at bounding box center [136, 768] width 10 height 4
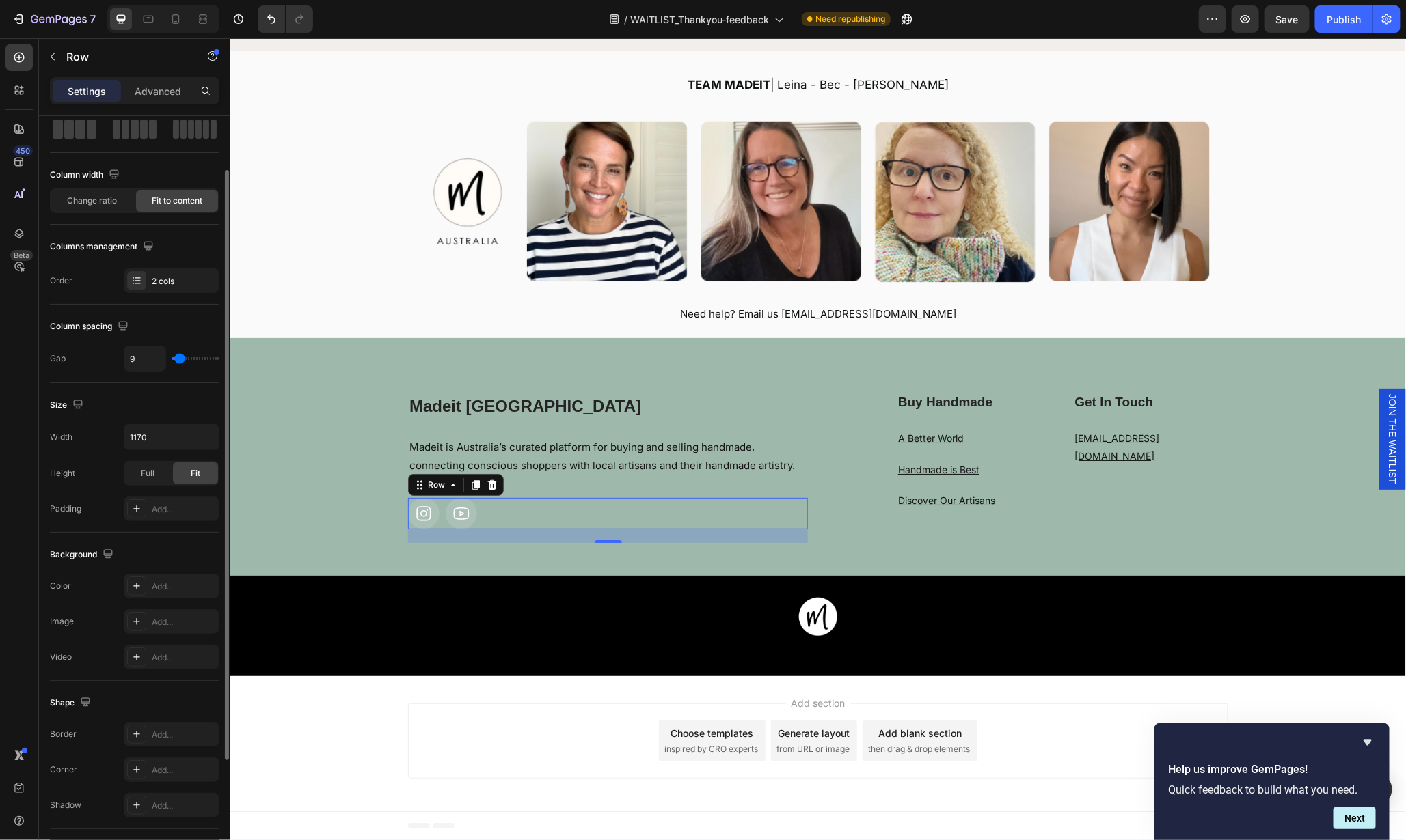
scroll to position [0, 0]
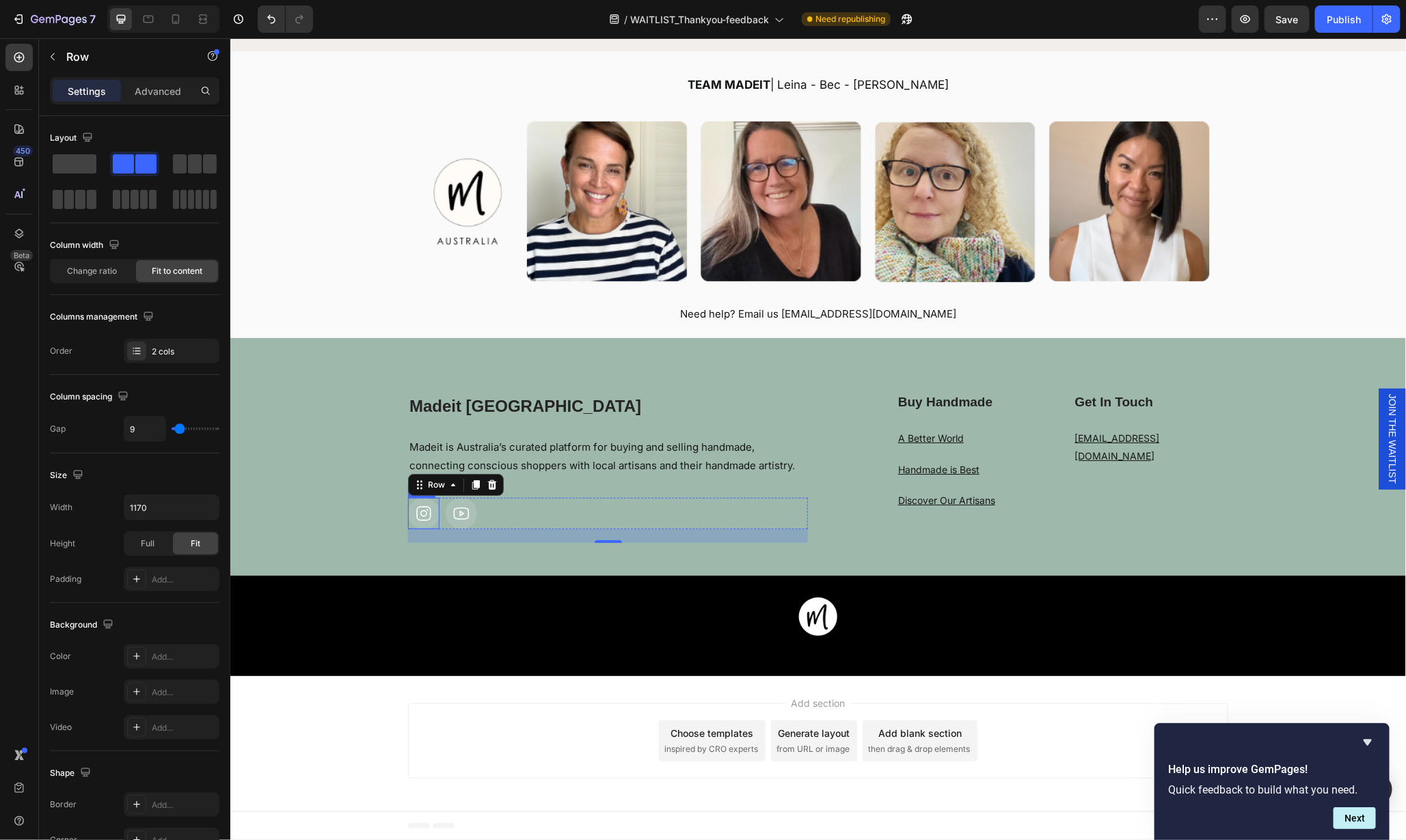
click at [420, 519] on icon at bounding box center [423, 513] width 18 height 18
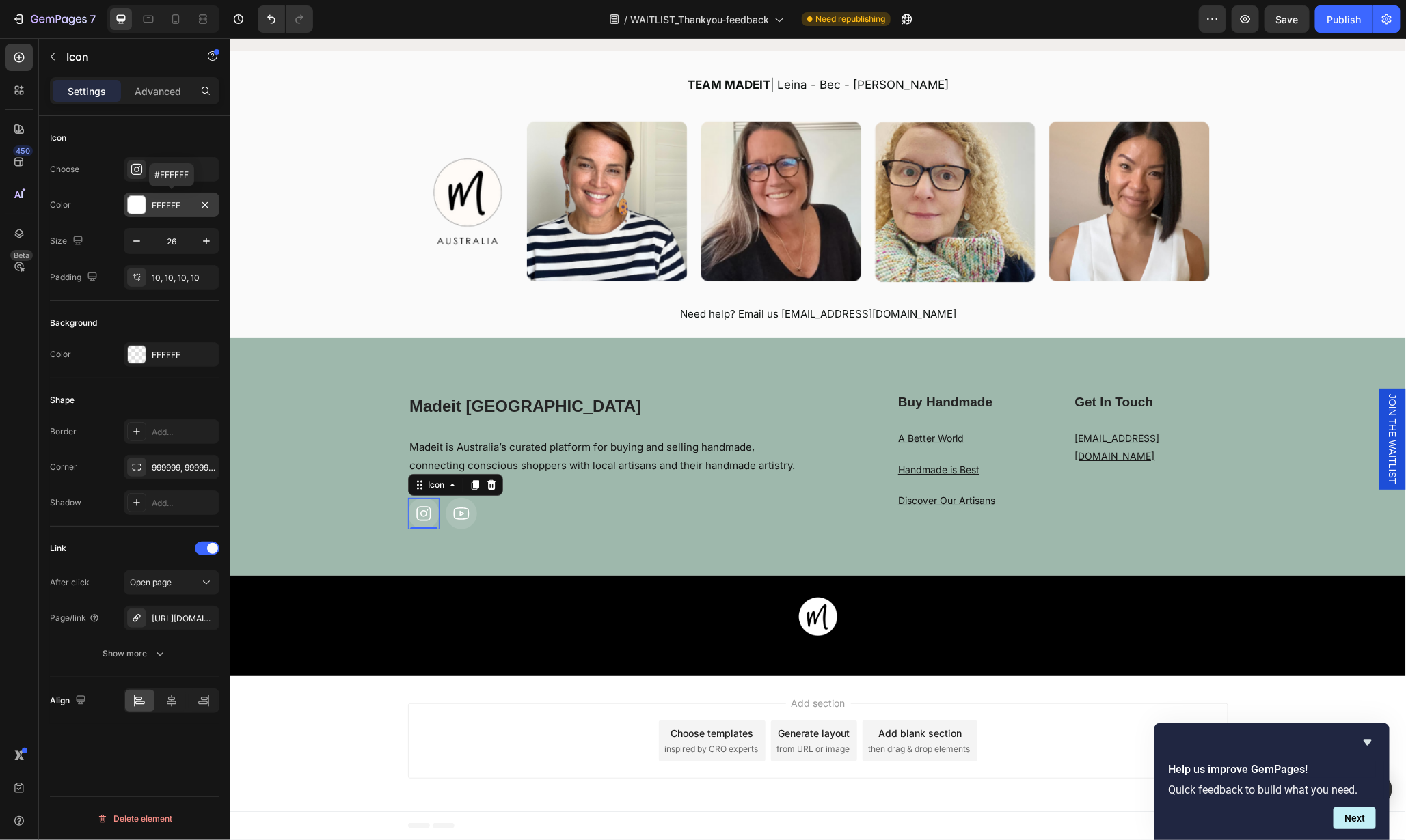
click at [170, 200] on div "FFFFFF" at bounding box center [172, 206] width 40 height 12
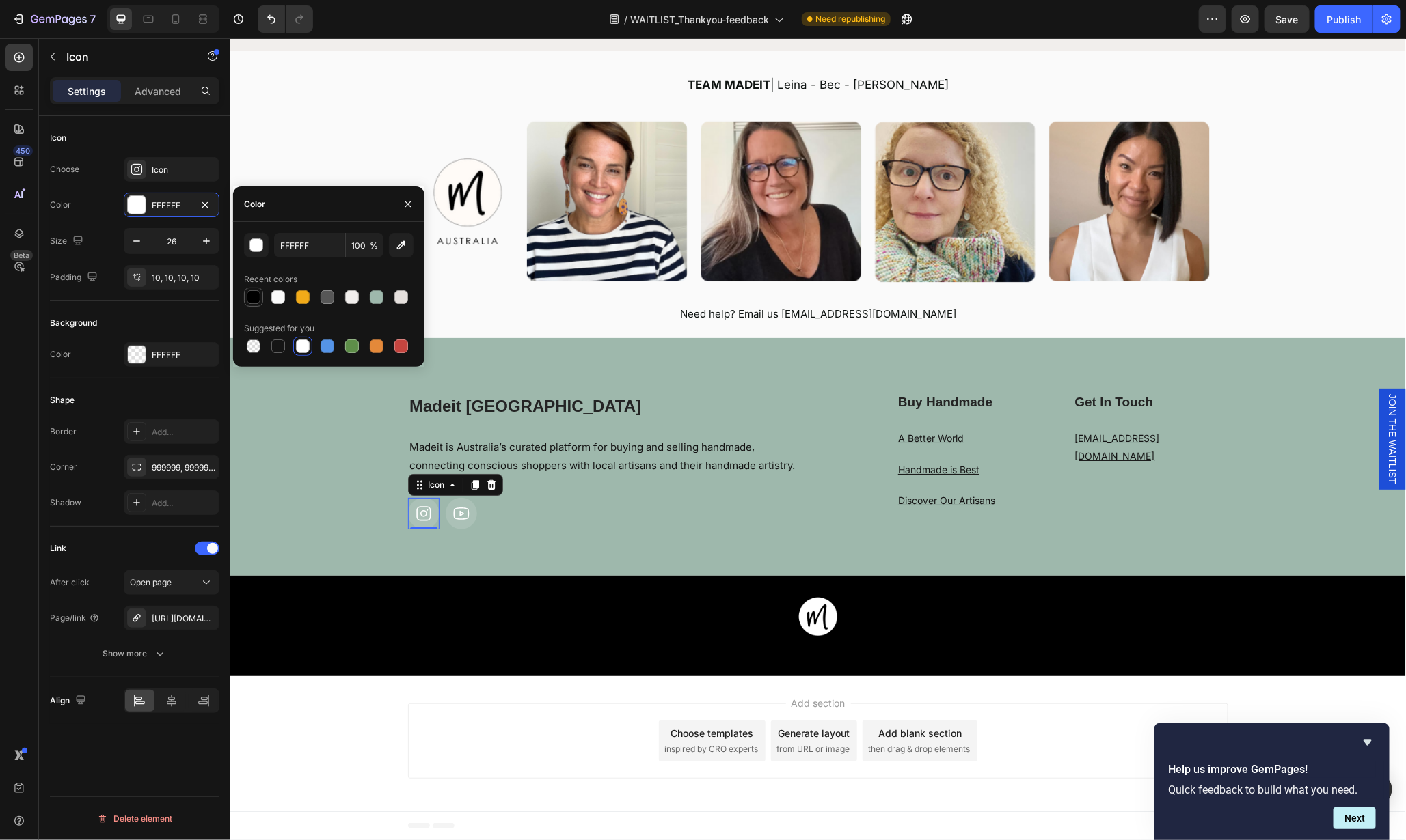
click at [253, 298] on div at bounding box center [253, 296] width 13 height 13
type input "000000"
click at [455, 515] on icon at bounding box center [461, 513] width 18 height 18
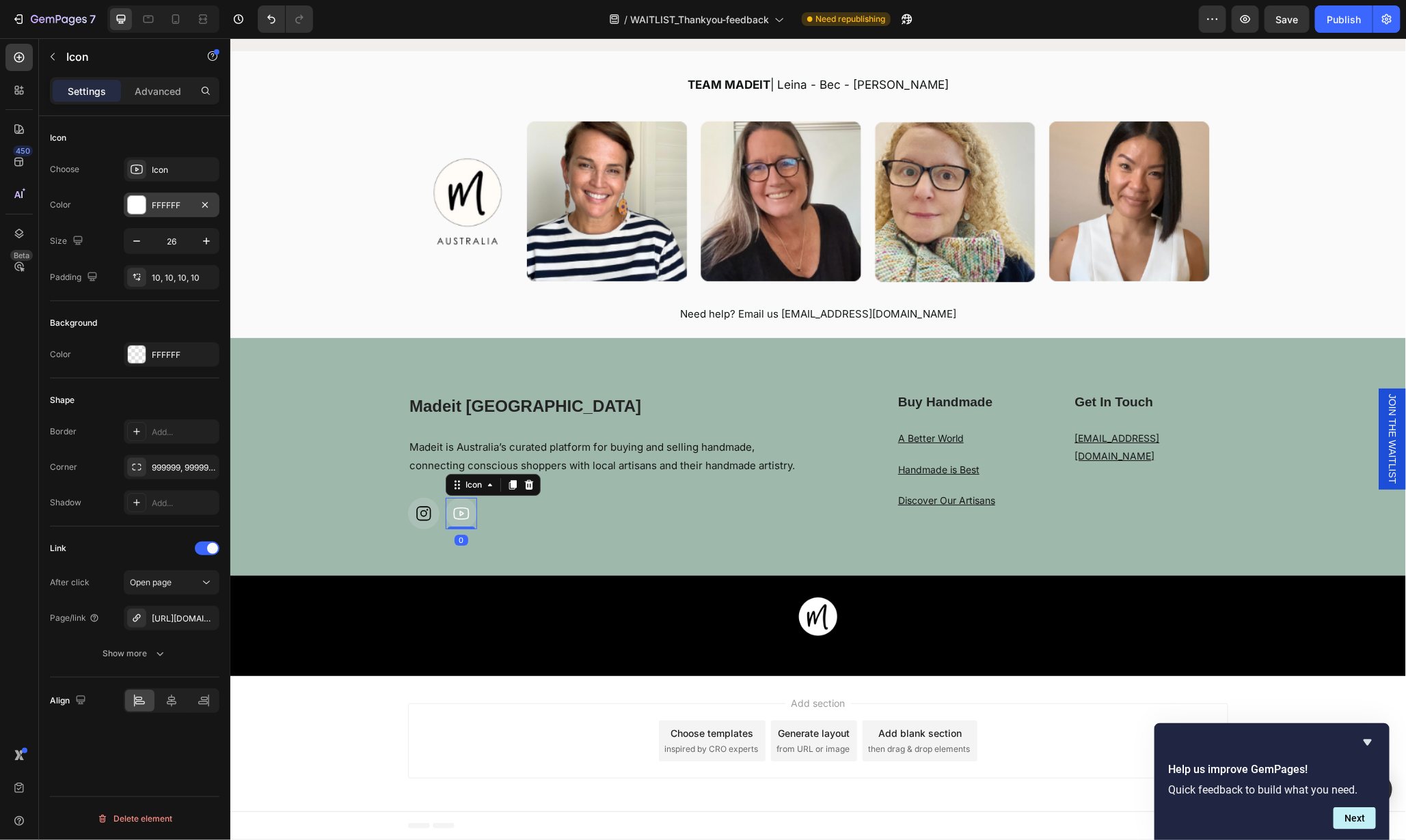
click at [135, 204] on div at bounding box center [137, 205] width 18 height 18
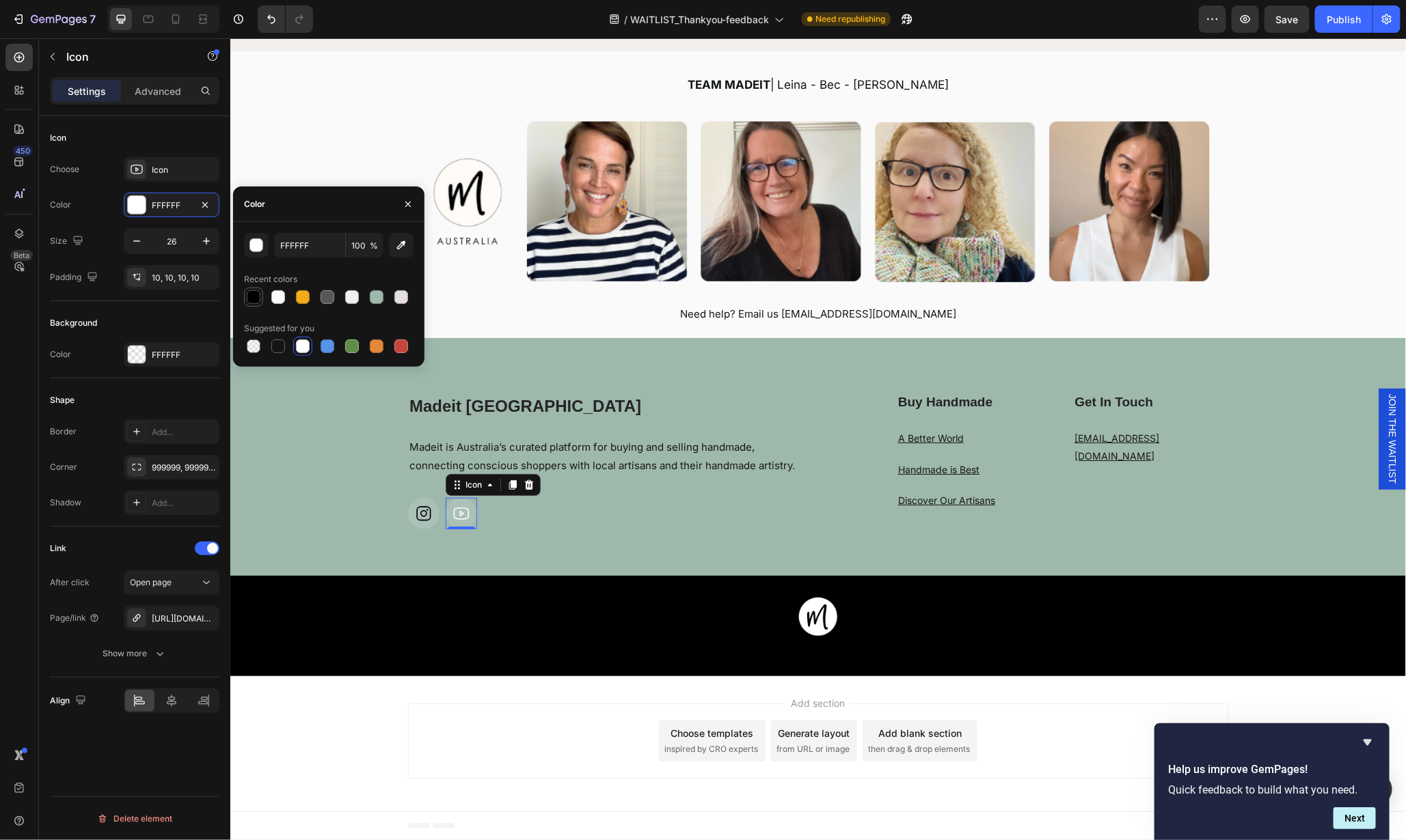
click at [250, 299] on div at bounding box center [253, 296] width 13 height 13
type input "000000"
click at [651, 550] on div "Madeit Australia Heading Madeit is Australia’s curated platform for buying and …" at bounding box center [817, 484] width 1175 height 183
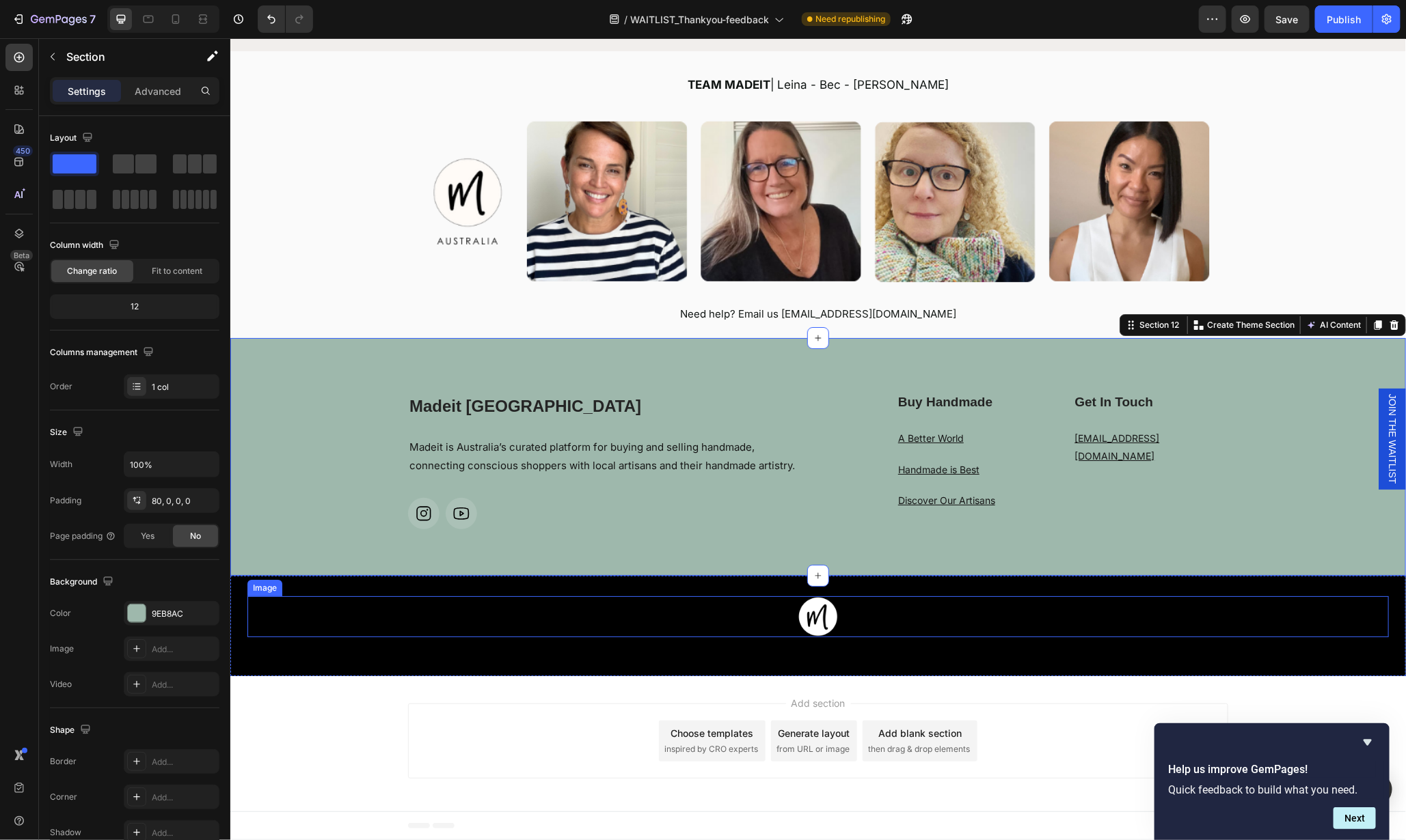
click at [1271, 615] on link at bounding box center [817, 616] width 1142 height 41
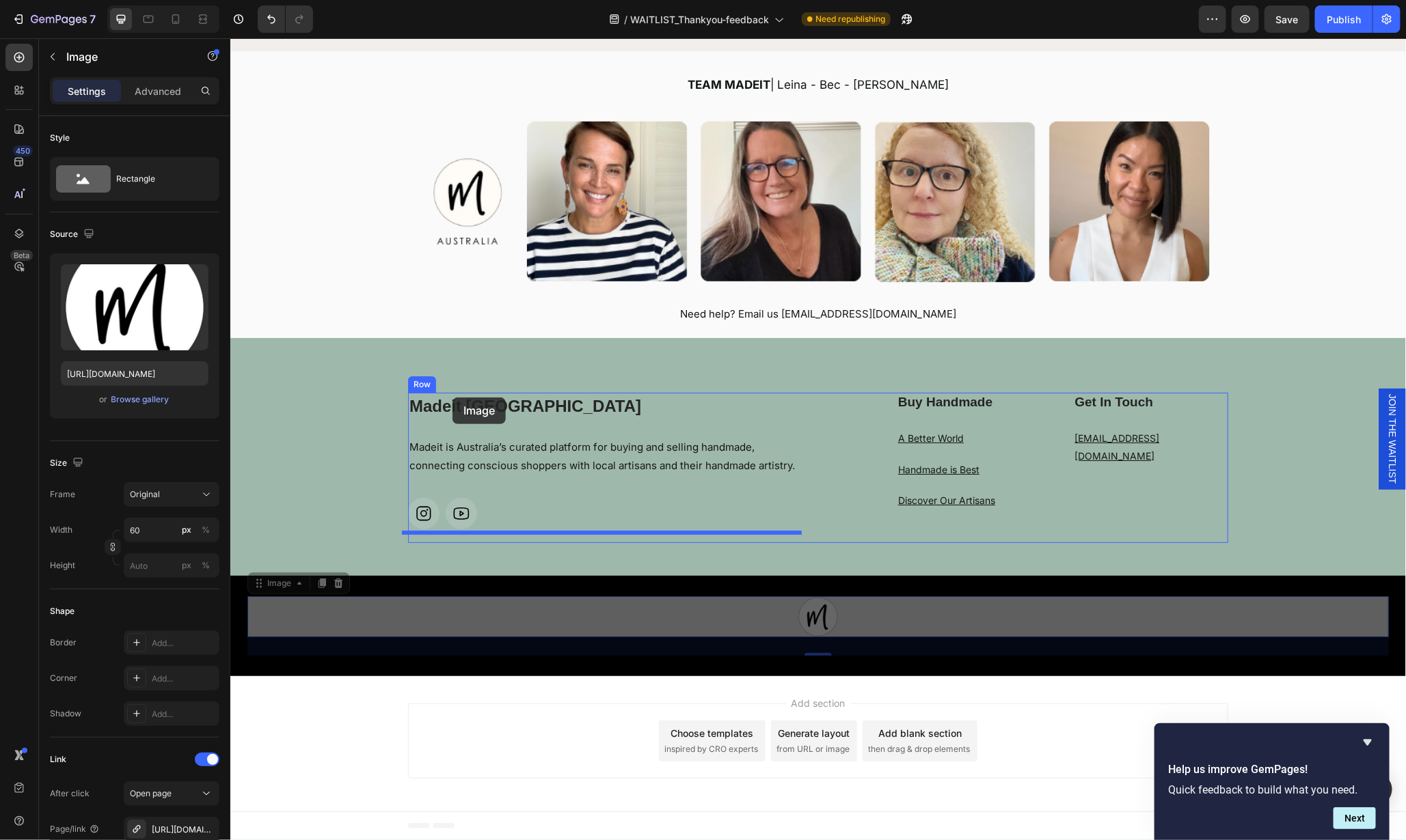
drag, startPoint x: 859, startPoint y: 609, endPoint x: 452, endPoint y: 397, distance: 458.9
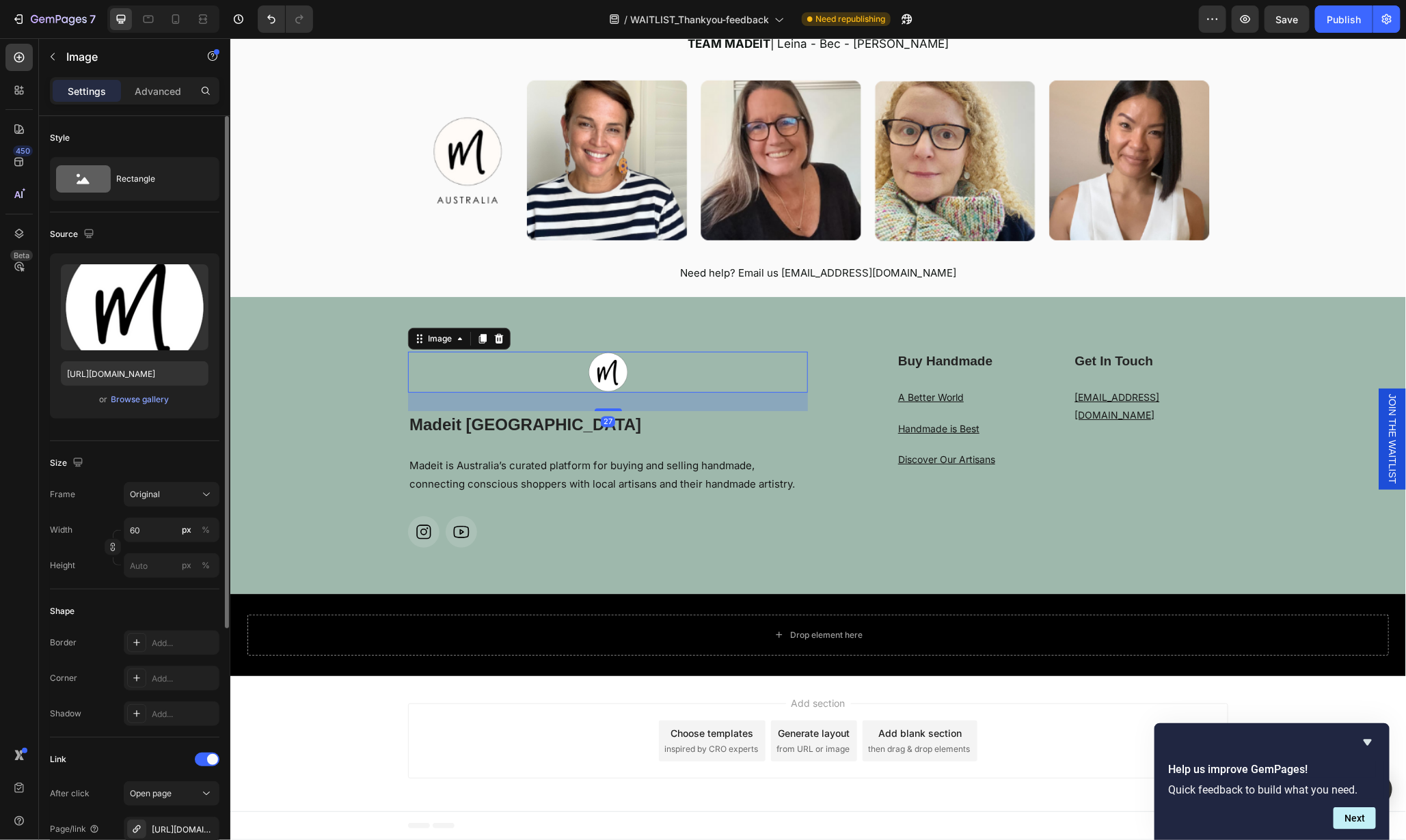
scroll to position [372, 0]
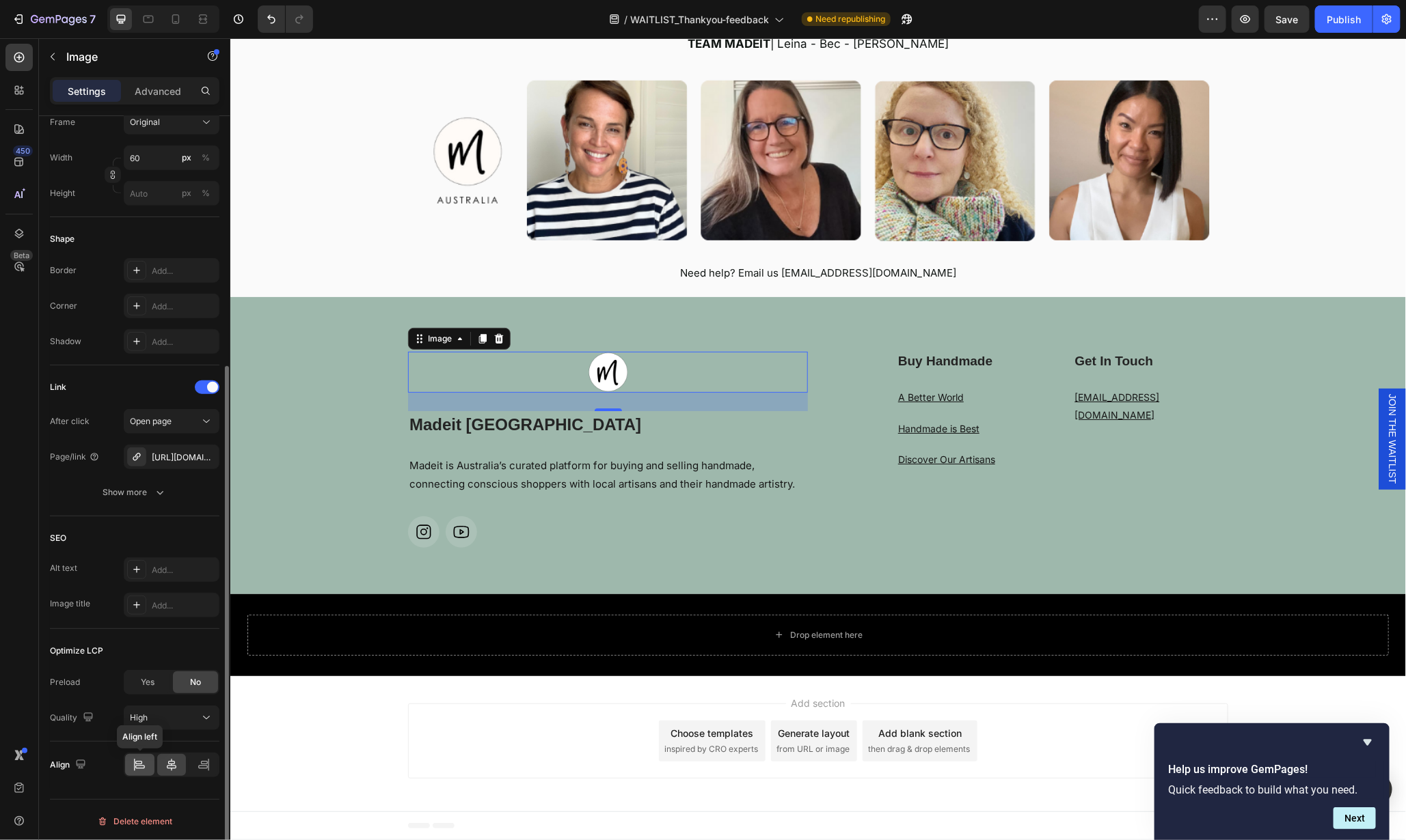
click at [143, 764] on icon at bounding box center [139, 765] width 13 height 13
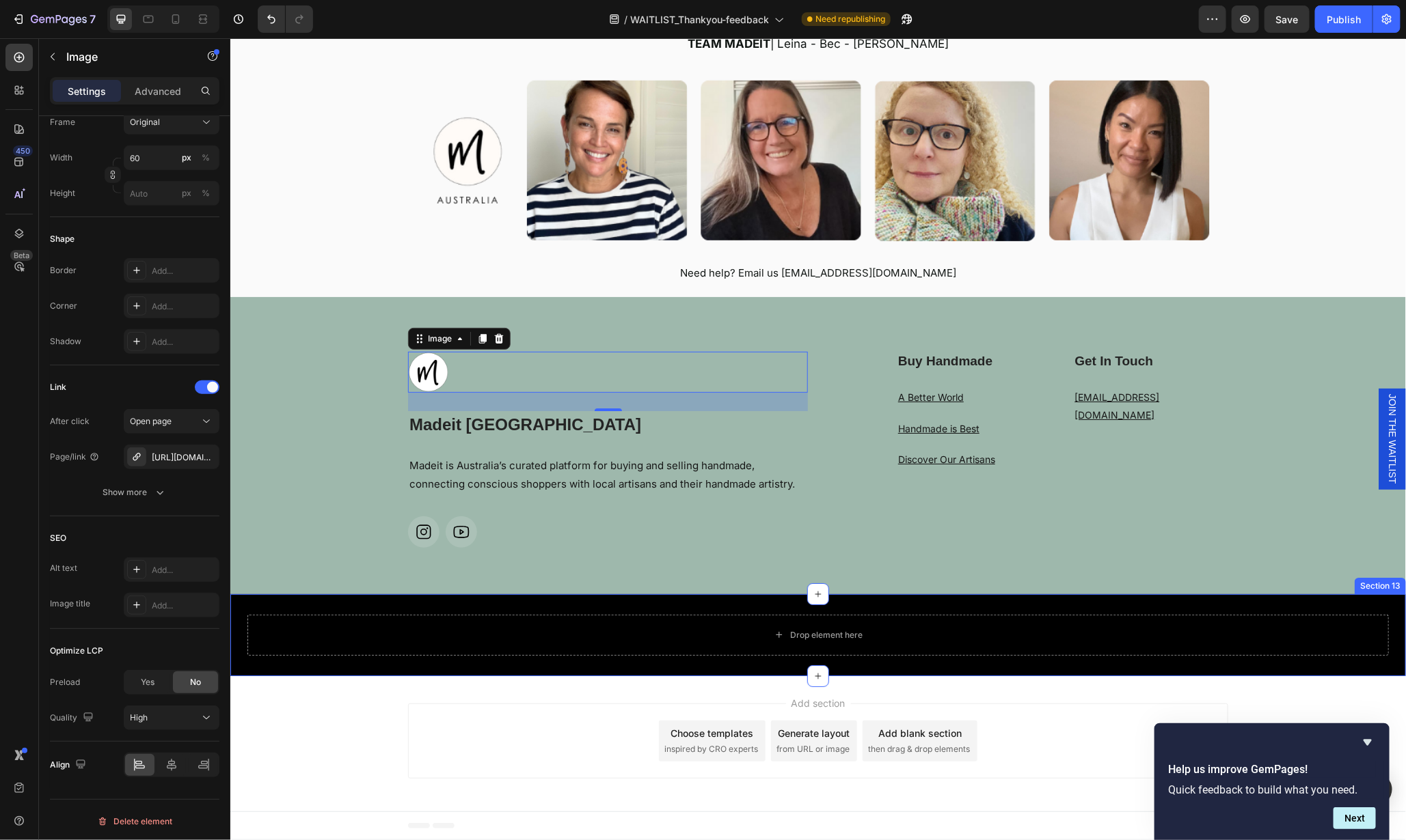
click at [975, 649] on div "Drop element here Section 13" at bounding box center [817, 635] width 1175 height 82
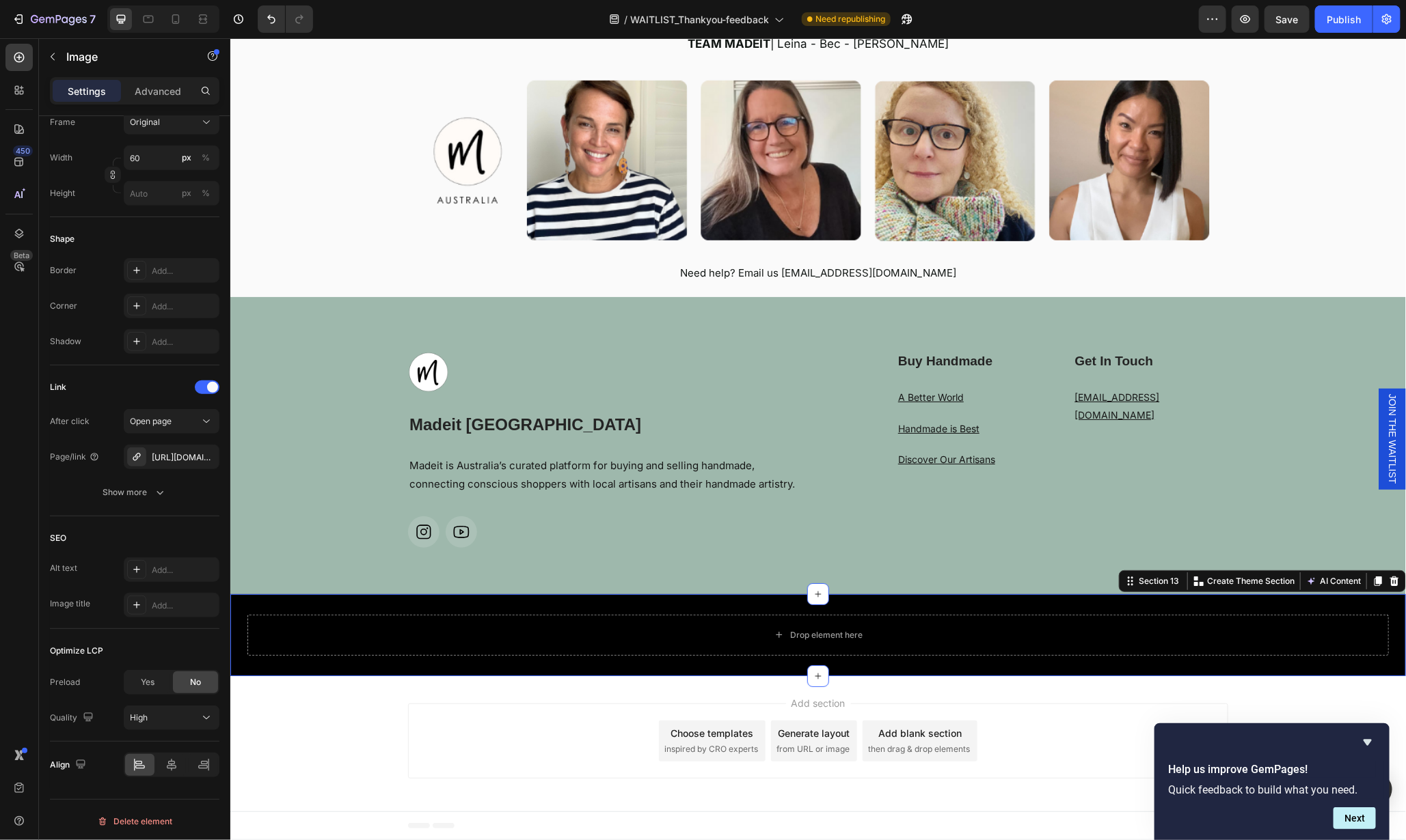
scroll to position [0, 0]
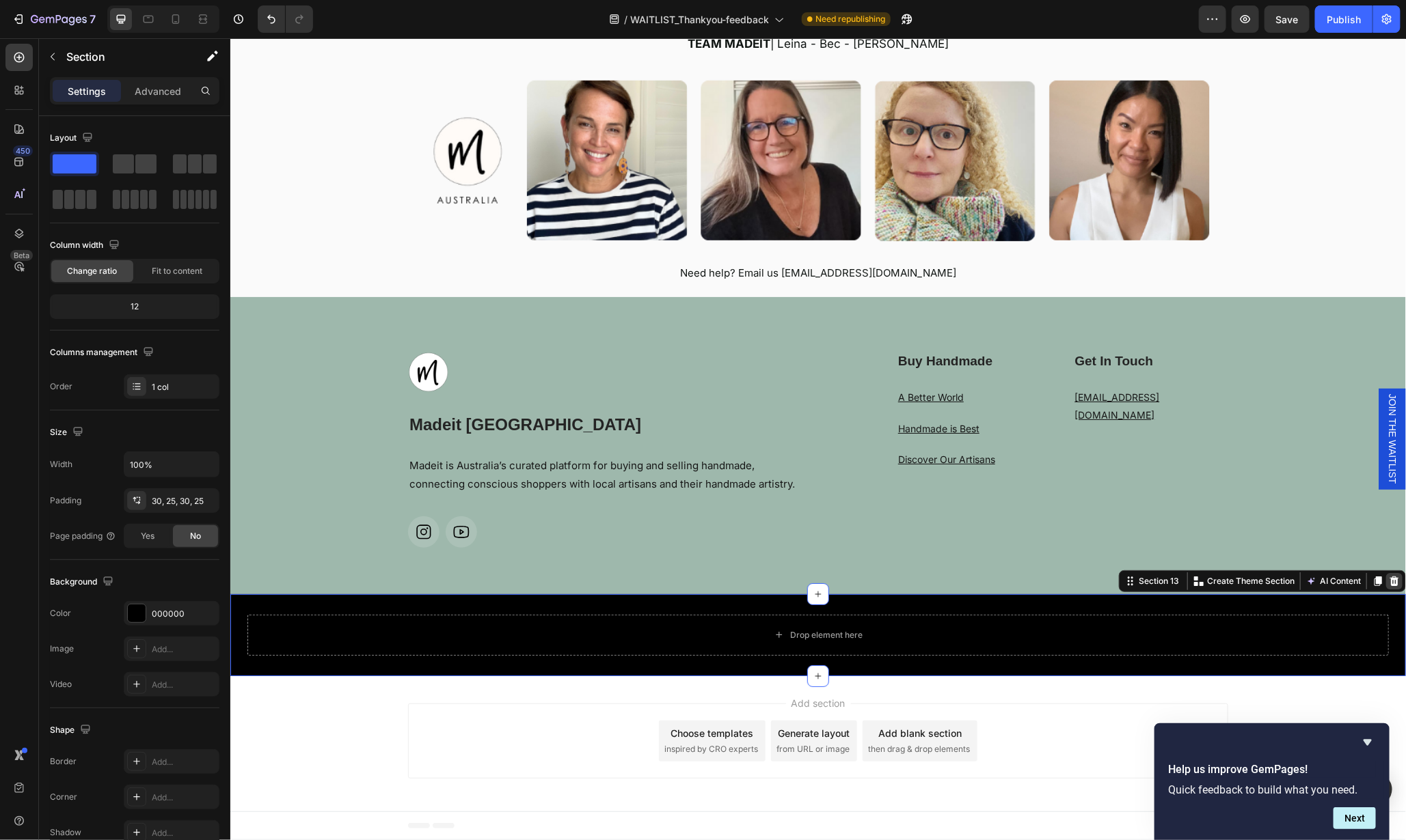
click at [1387, 586] on icon at bounding box center [1393, 581] width 11 height 11
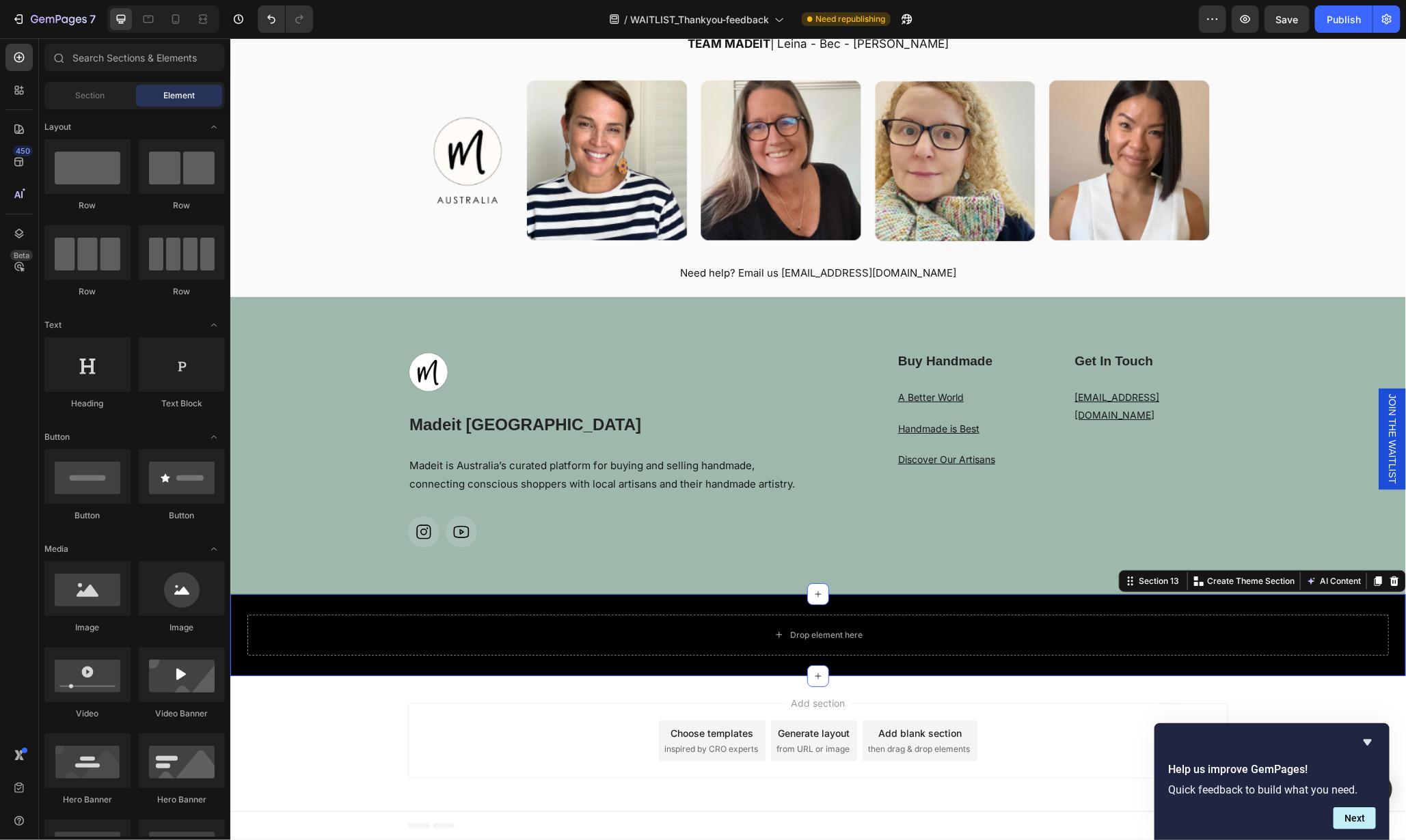
scroll to position [2647, 0]
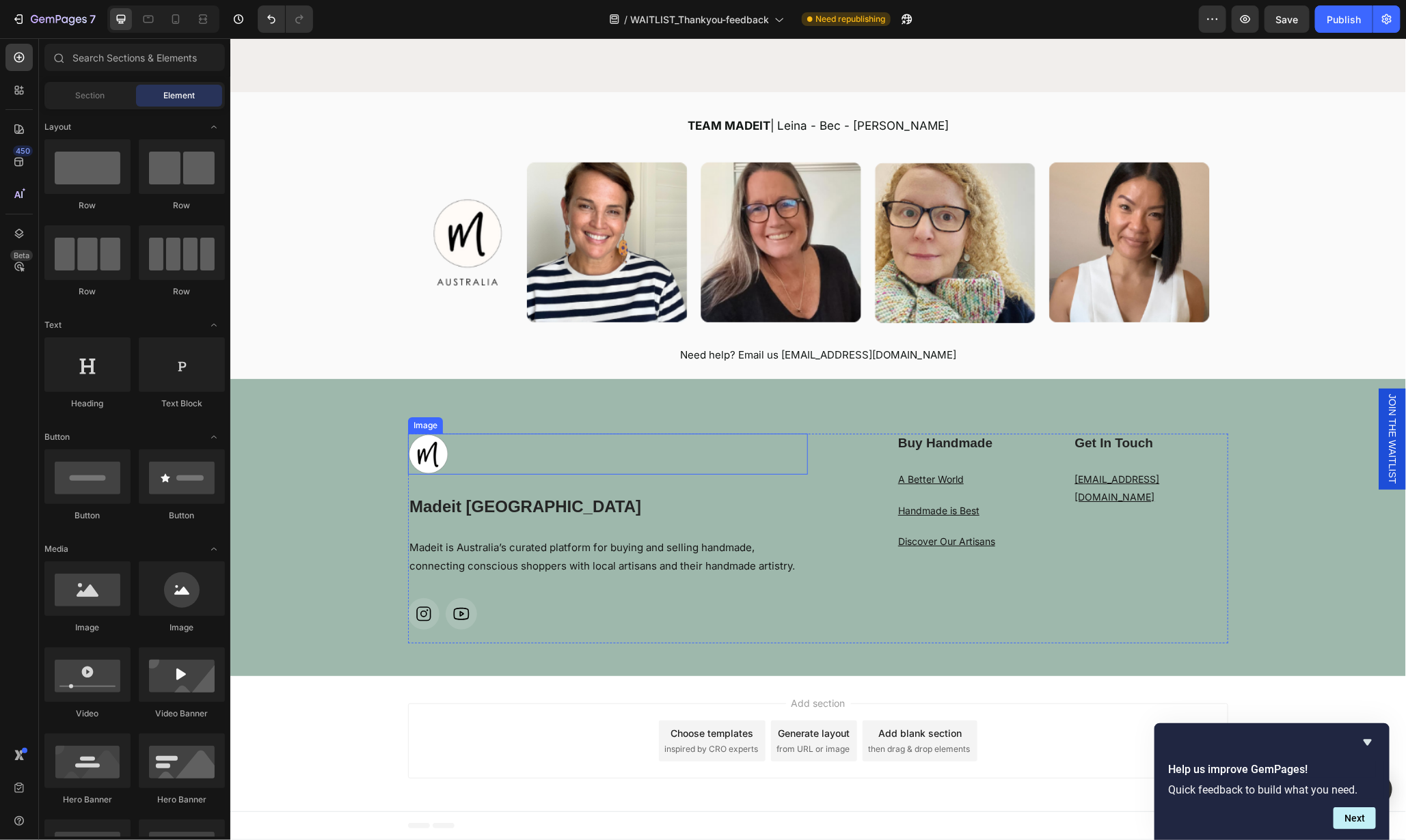
click at [431, 458] on img at bounding box center [428, 454] width 41 height 41
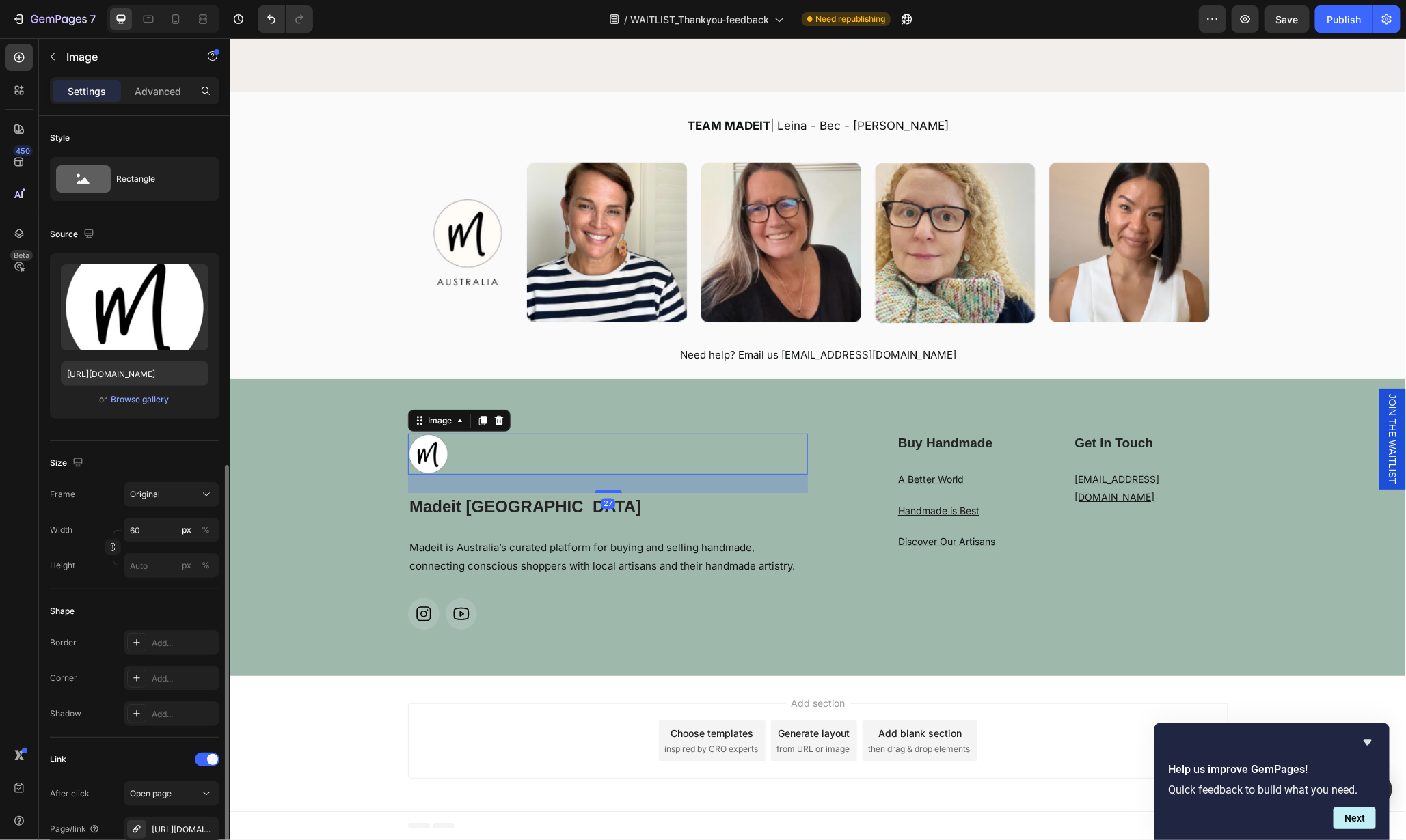
scroll to position [209, 0]
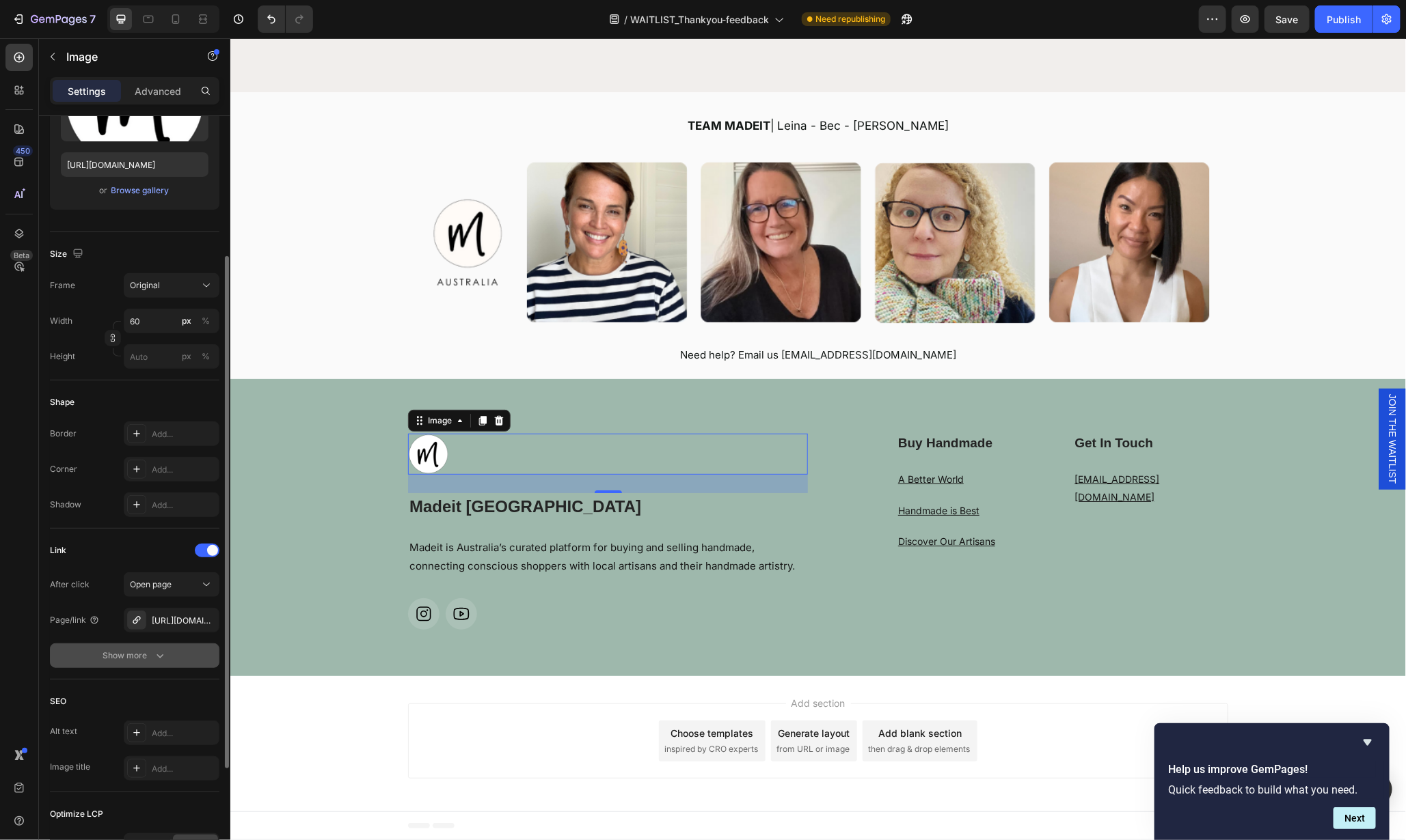
click at [167, 652] on button "Show more" at bounding box center [134, 656] width 170 height 25
click at [149, 654] on span "Yes" at bounding box center [147, 656] width 13 height 12
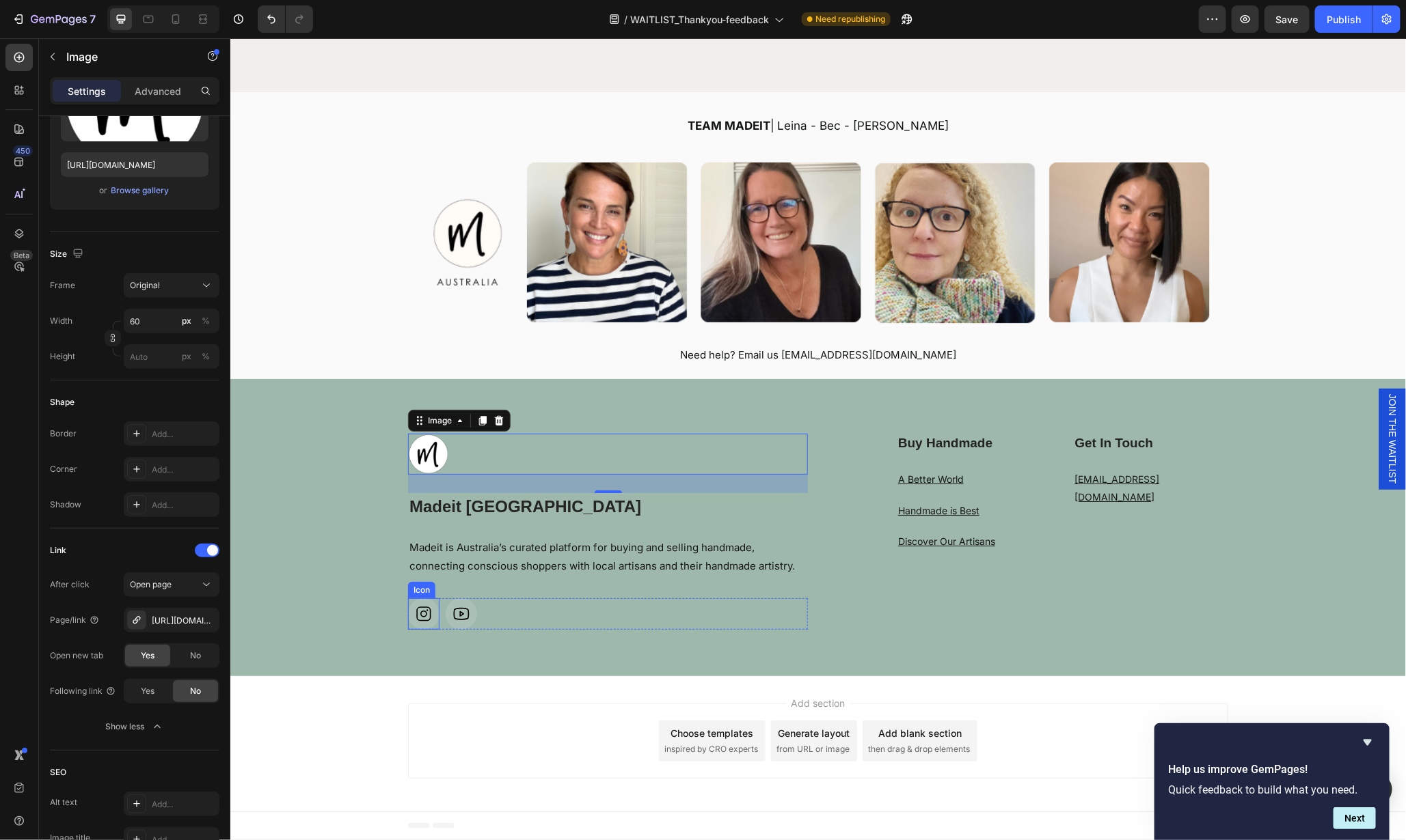
click at [416, 618] on icon at bounding box center [423, 613] width 14 height 14
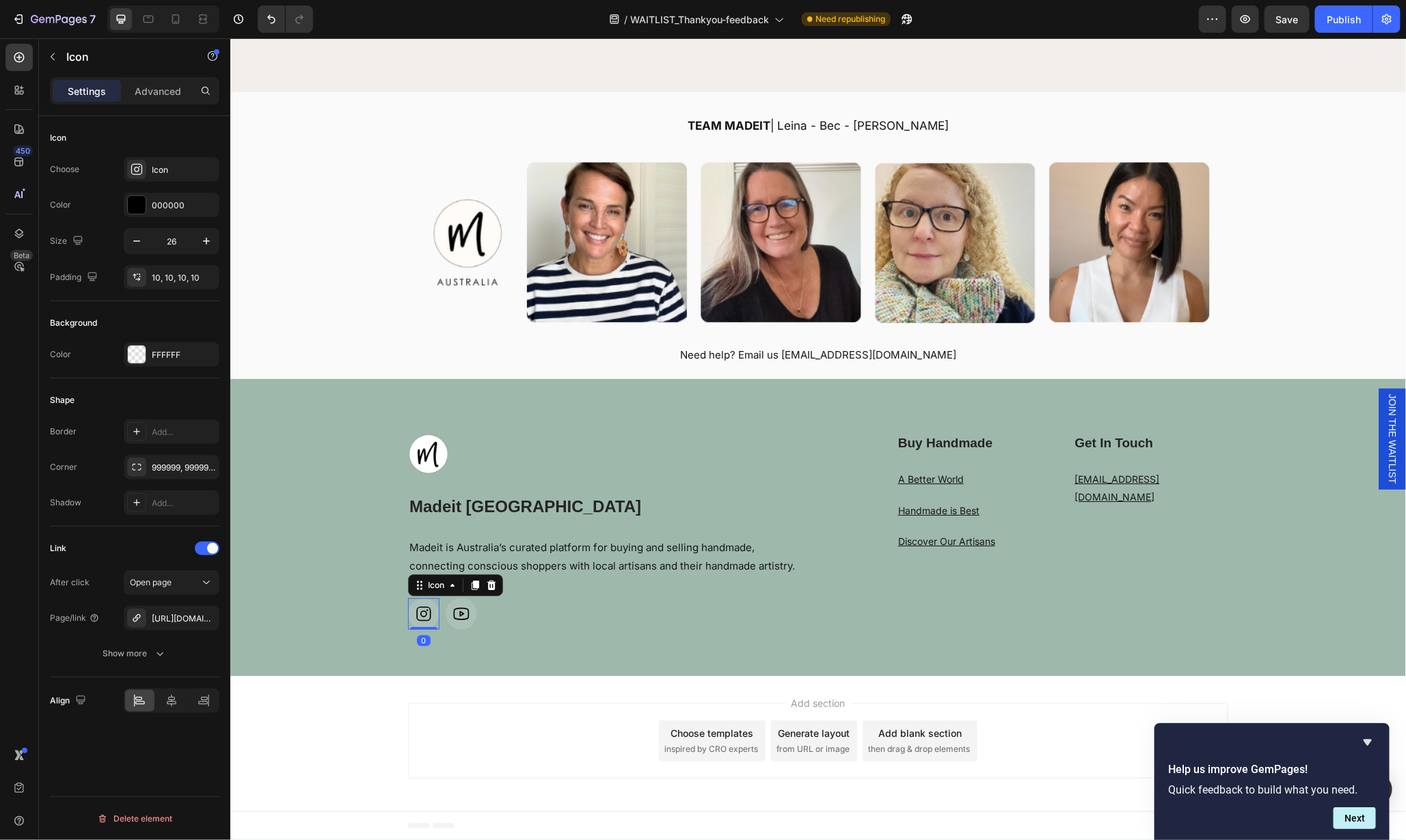
scroll to position [0, 0]
click at [143, 651] on div "Show more" at bounding box center [135, 653] width 64 height 13
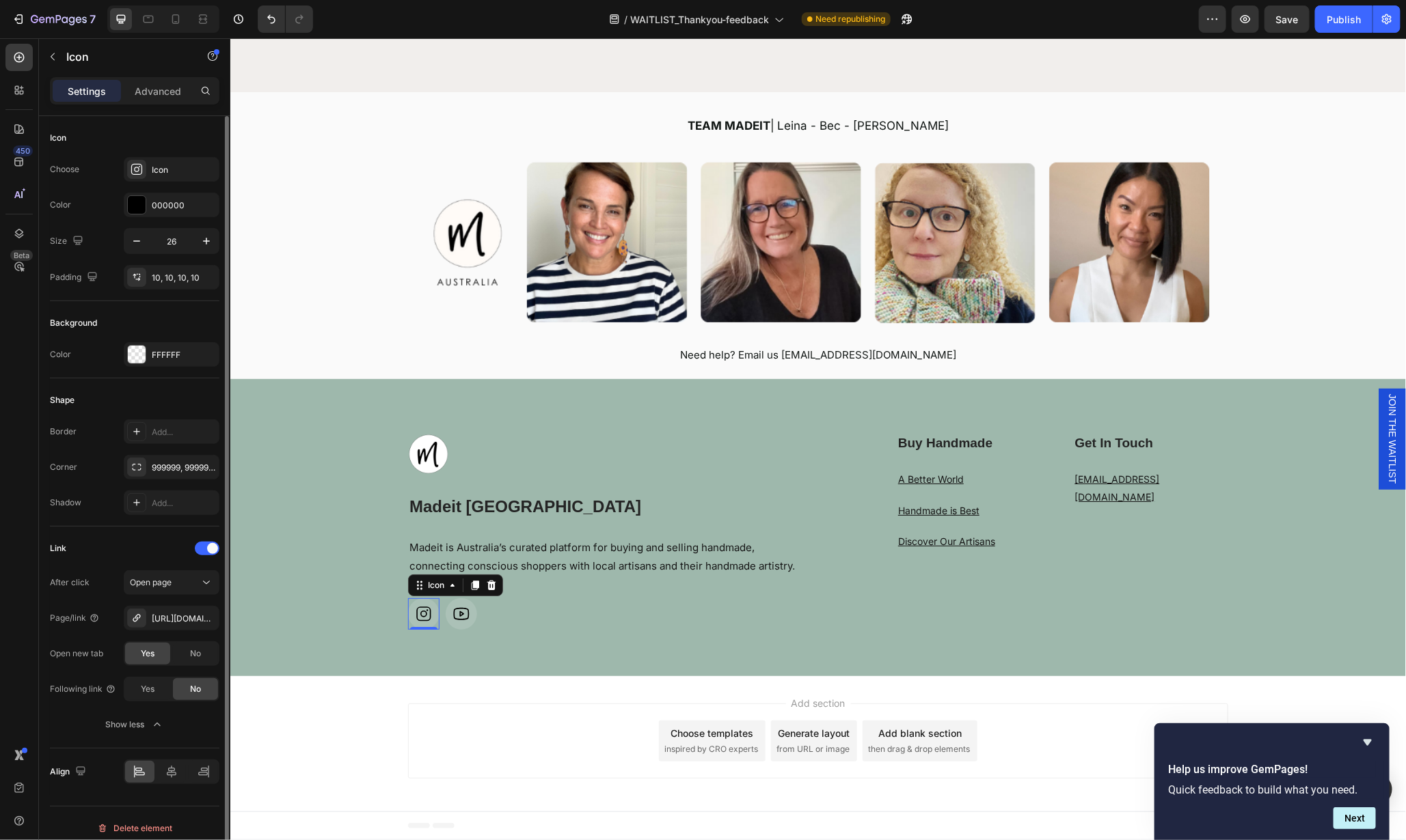
click at [153, 649] on span "Yes" at bounding box center [147, 654] width 13 height 12
click at [467, 609] on div at bounding box center [461, 614] width 32 height 32
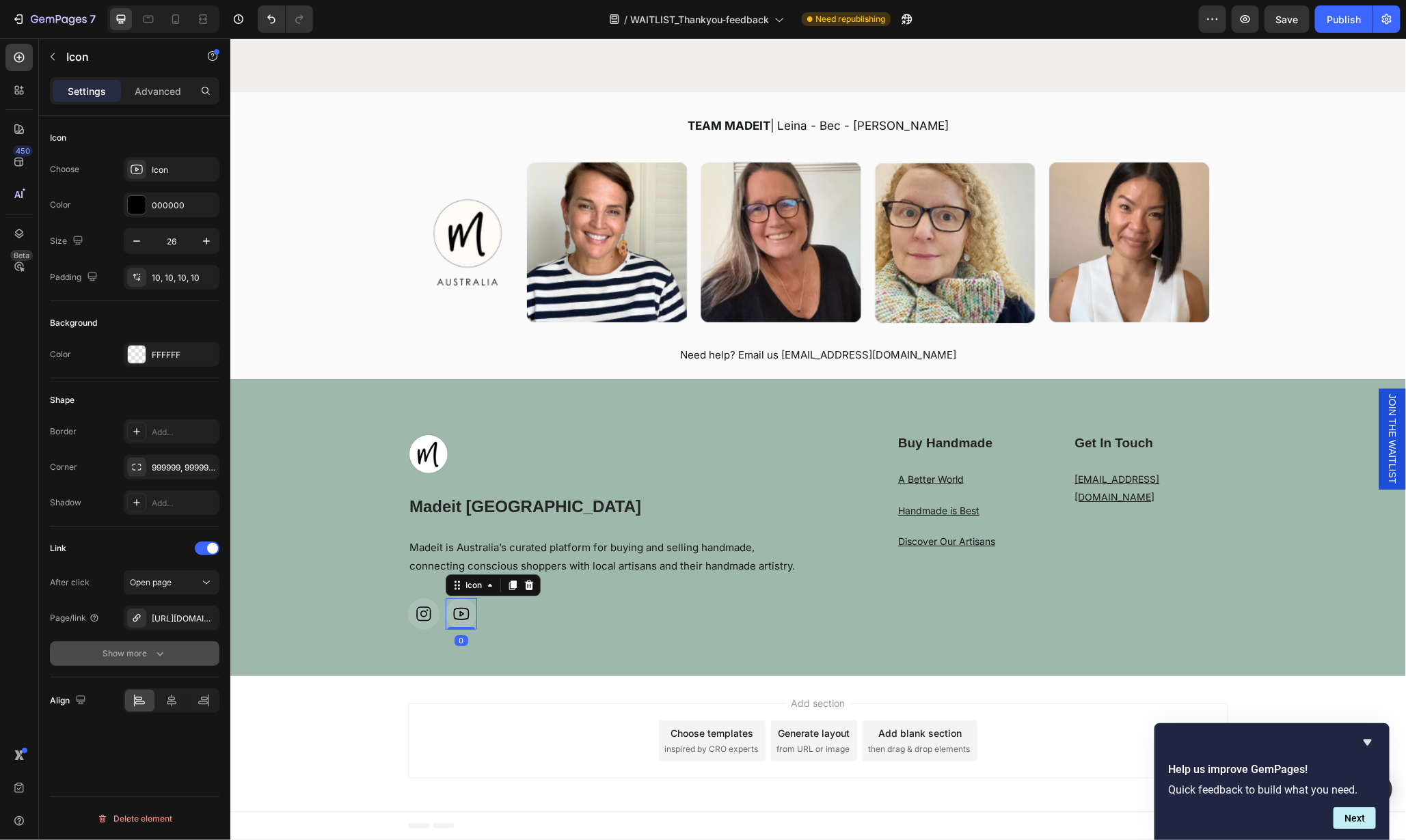
click at [164, 647] on icon "button" at bounding box center [159, 653] width 13 height 13
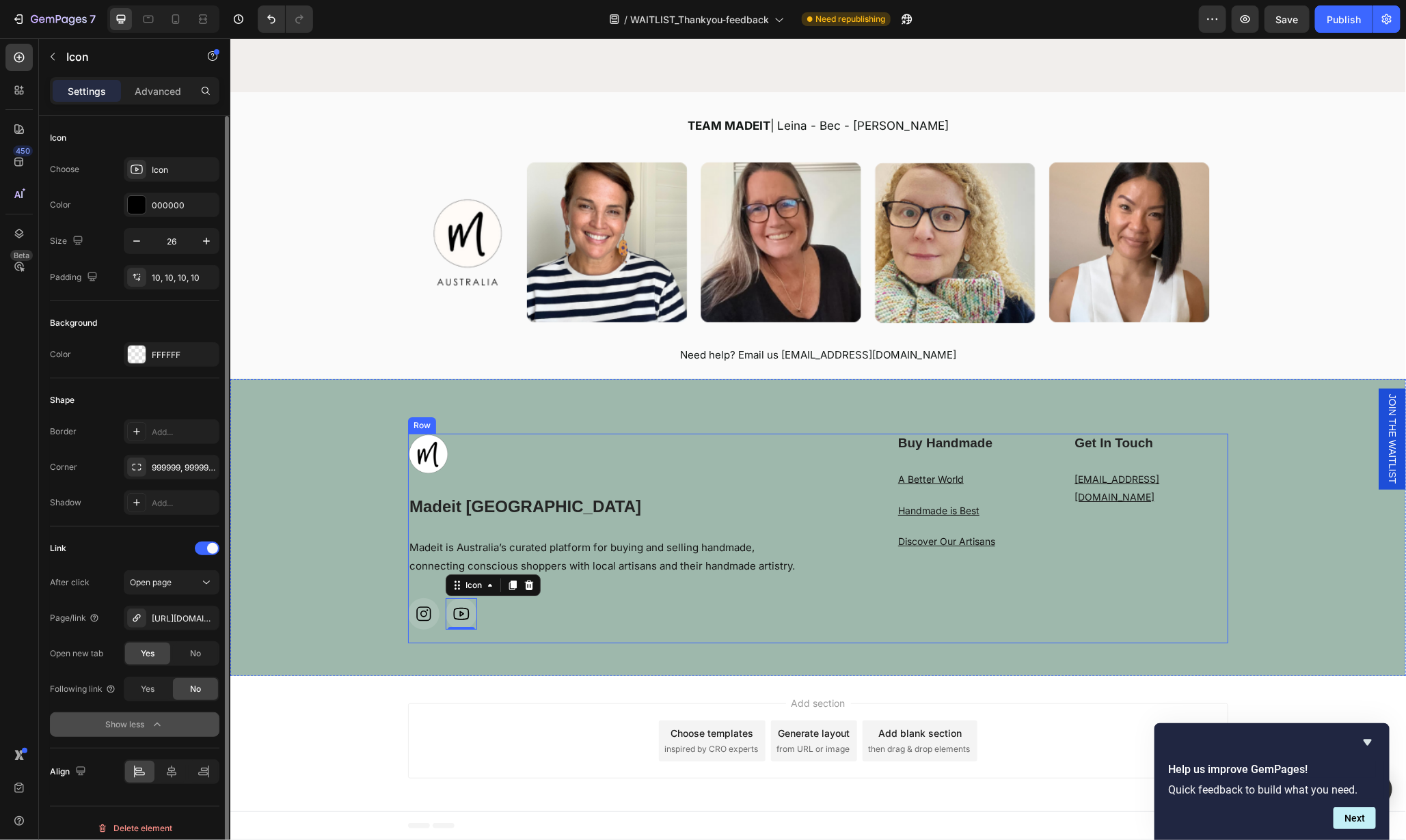
click at [874, 597] on div "Buy Handmade Heading A Better World Text block Handmade is Best Text block Disc…" at bounding box center [1028, 538] width 400 height 210
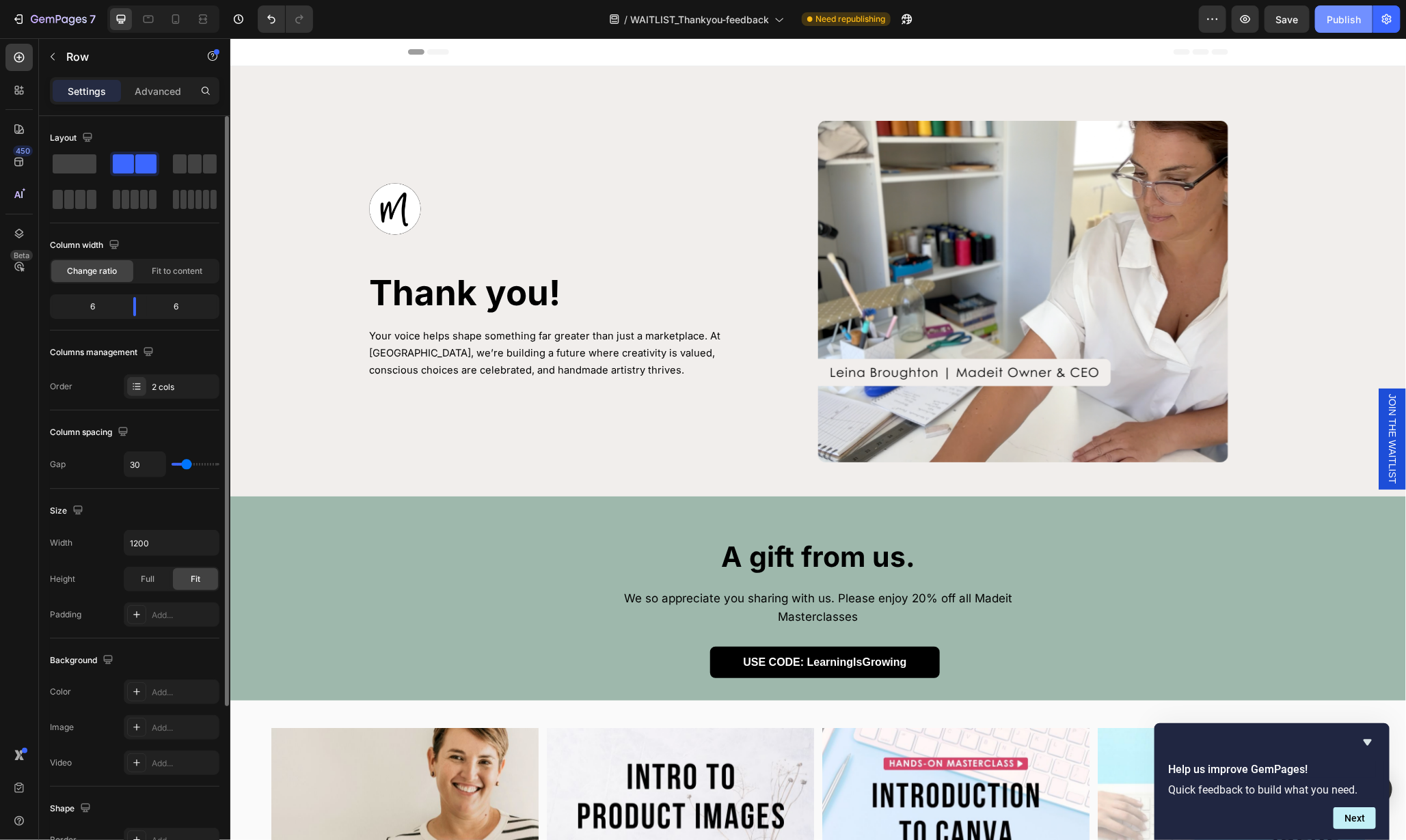
click at [1327, 23] on div "Publish" at bounding box center [1343, 19] width 34 height 14
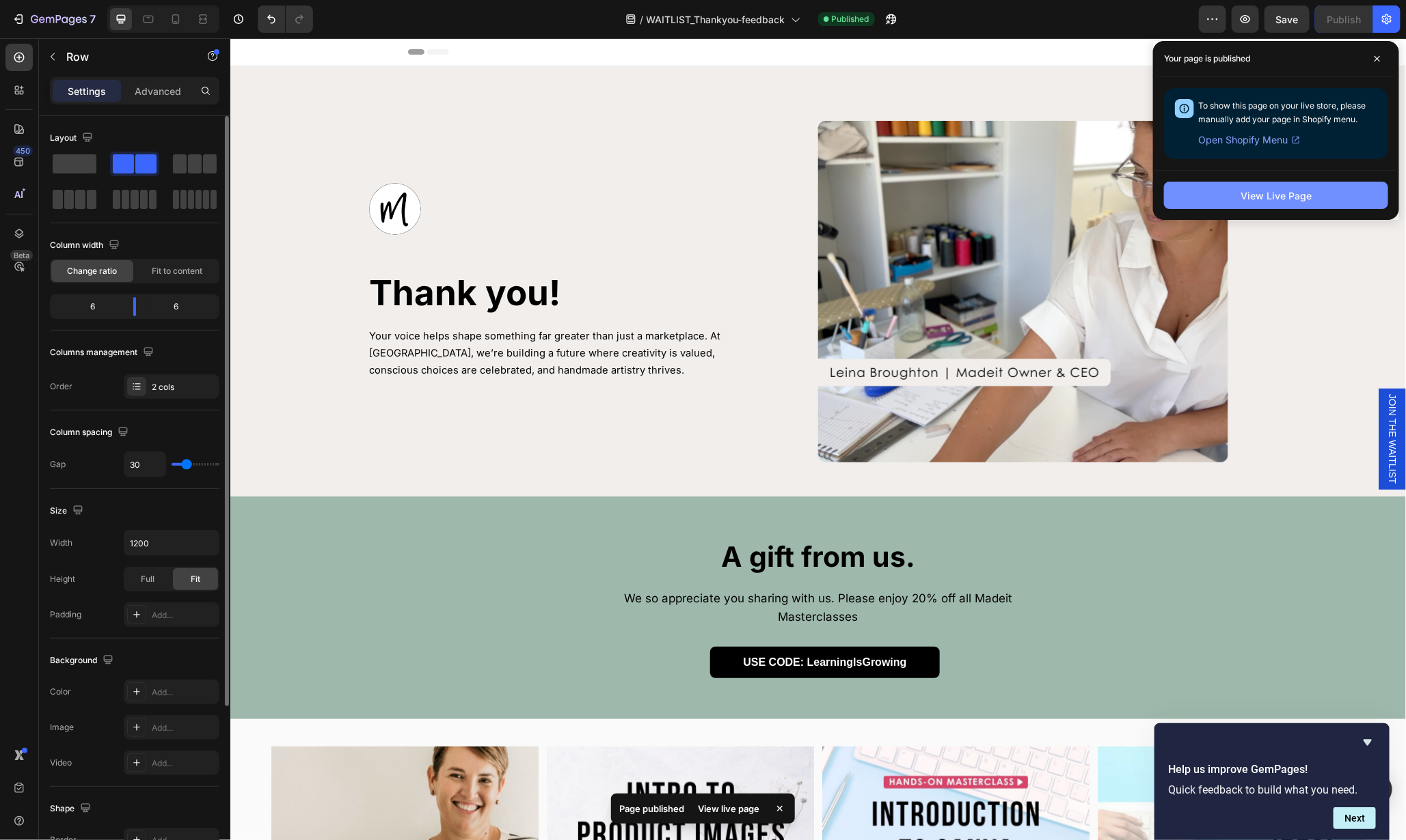
click at [1345, 193] on button "View Live Page" at bounding box center [1275, 195] width 224 height 27
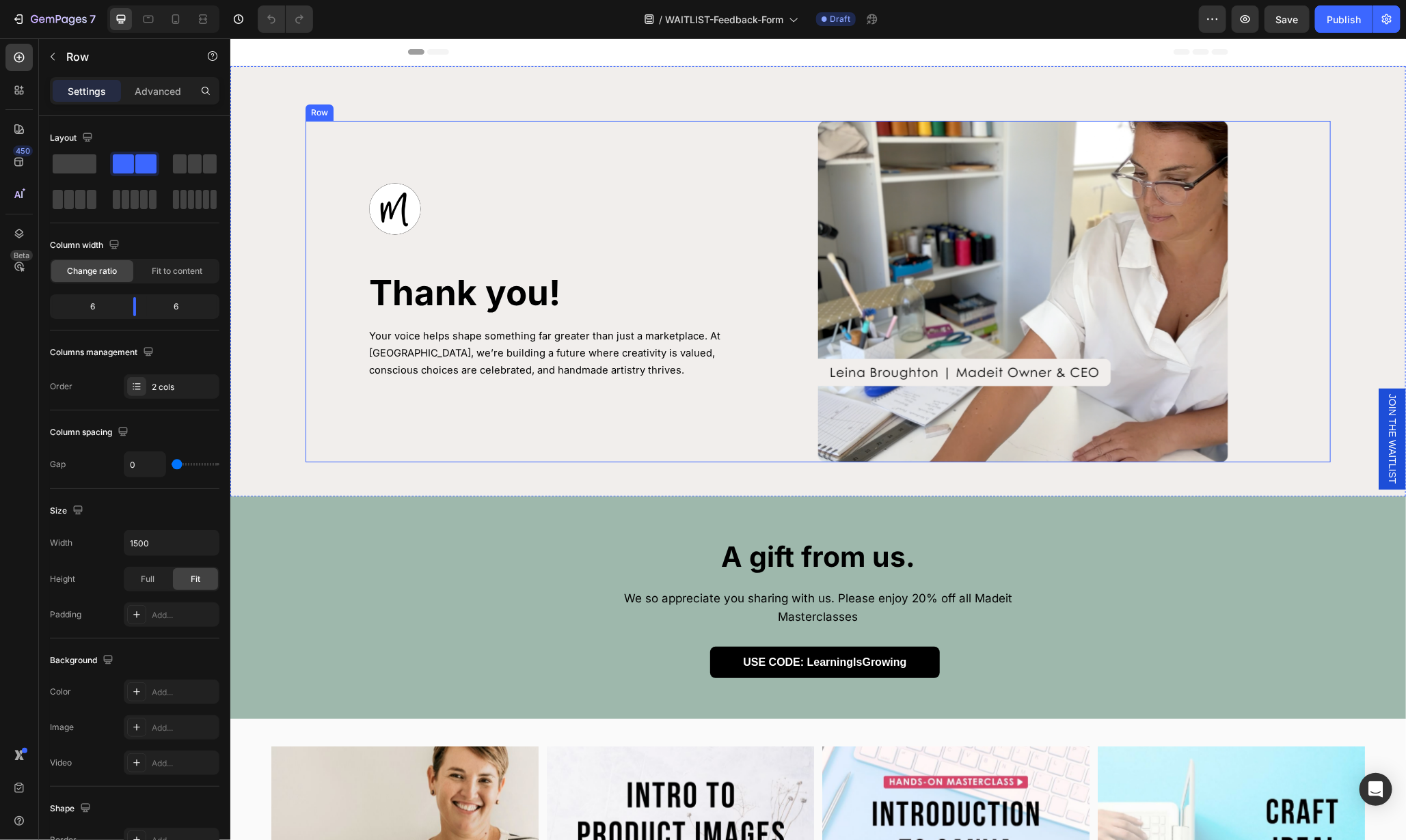
click at [691, 433] on div "Image Thank you! Heading Your voice helps shape something far greater than just…" at bounding box center [562, 291] width 513 height 341
click at [1061, 100] on div "Image Thank you! Heading Your voice helps shape something far greater than just…" at bounding box center [817, 280] width 1175 height 431
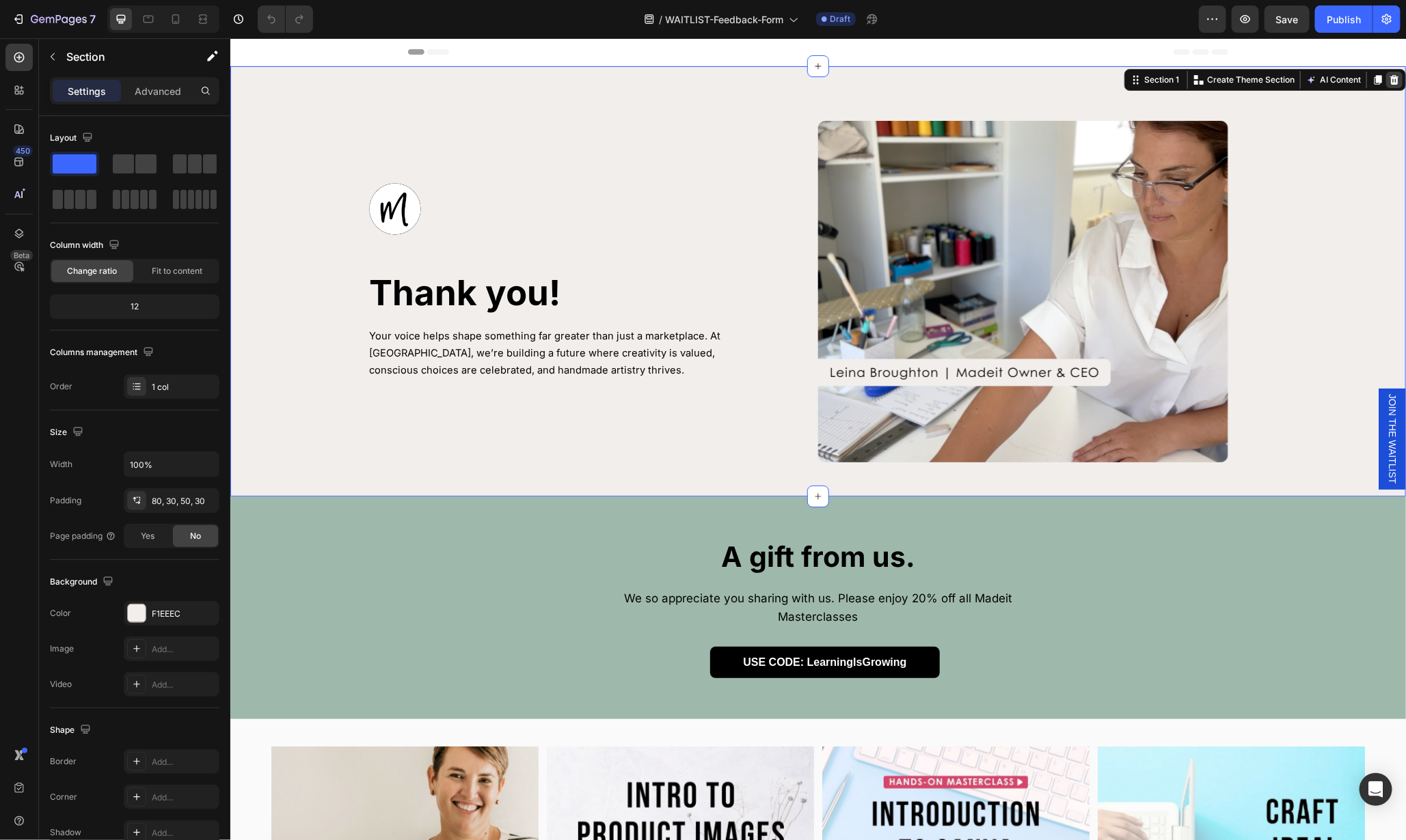
click at [1387, 79] on icon at bounding box center [1393, 79] width 11 height 11
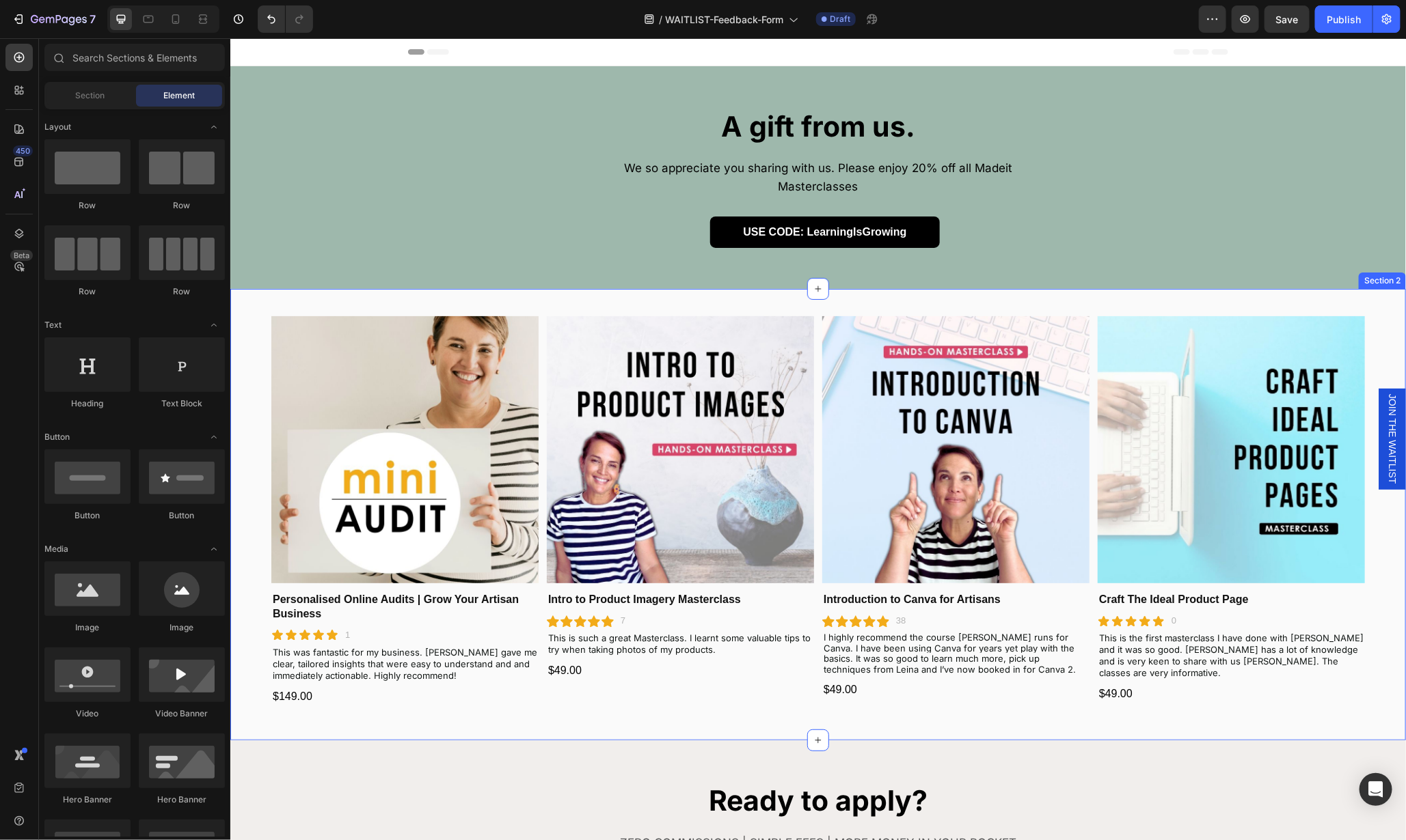
click at [1127, 291] on div "Product Images Personalised Online Audits | Grow Your Artisan Business Product …" at bounding box center [817, 514] width 1175 height 452
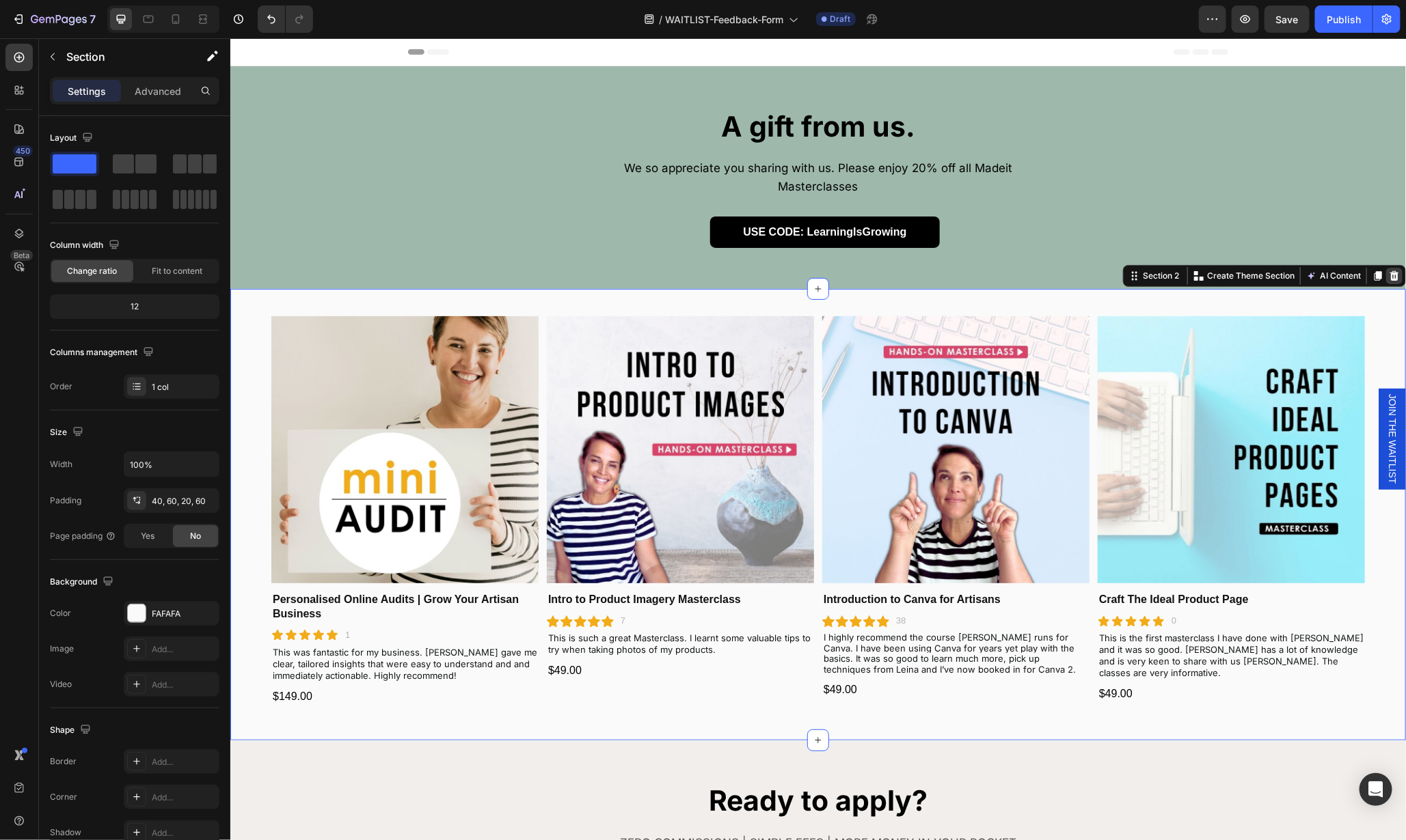
click at [1389, 271] on icon at bounding box center [1394, 275] width 9 height 10
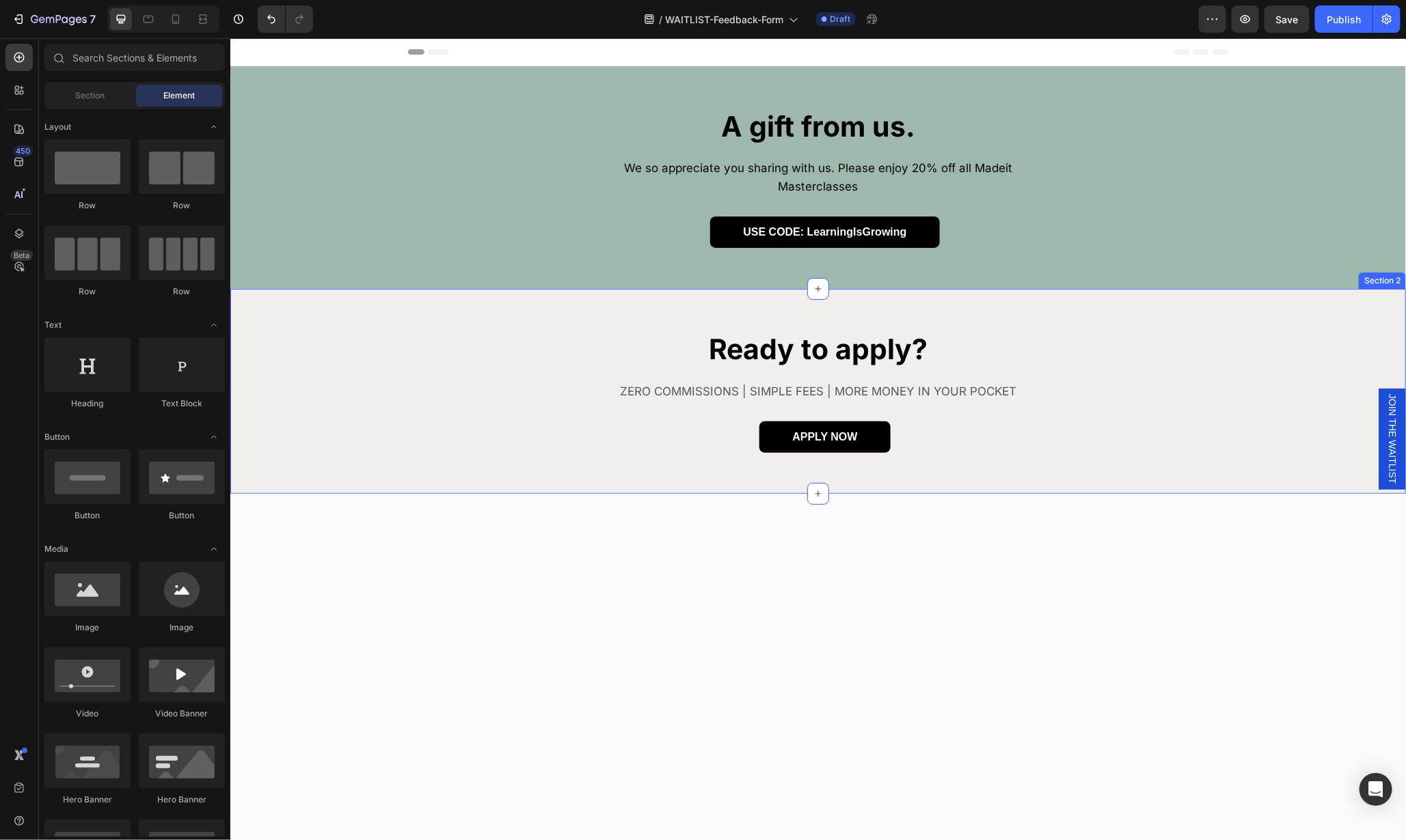
click at [1213, 291] on div "Ready to apply? Heading ZERO COMMISSIONS | SIMPLE FEES | MORE MONEY IN YOUR POC…" at bounding box center [817, 390] width 1175 height 204
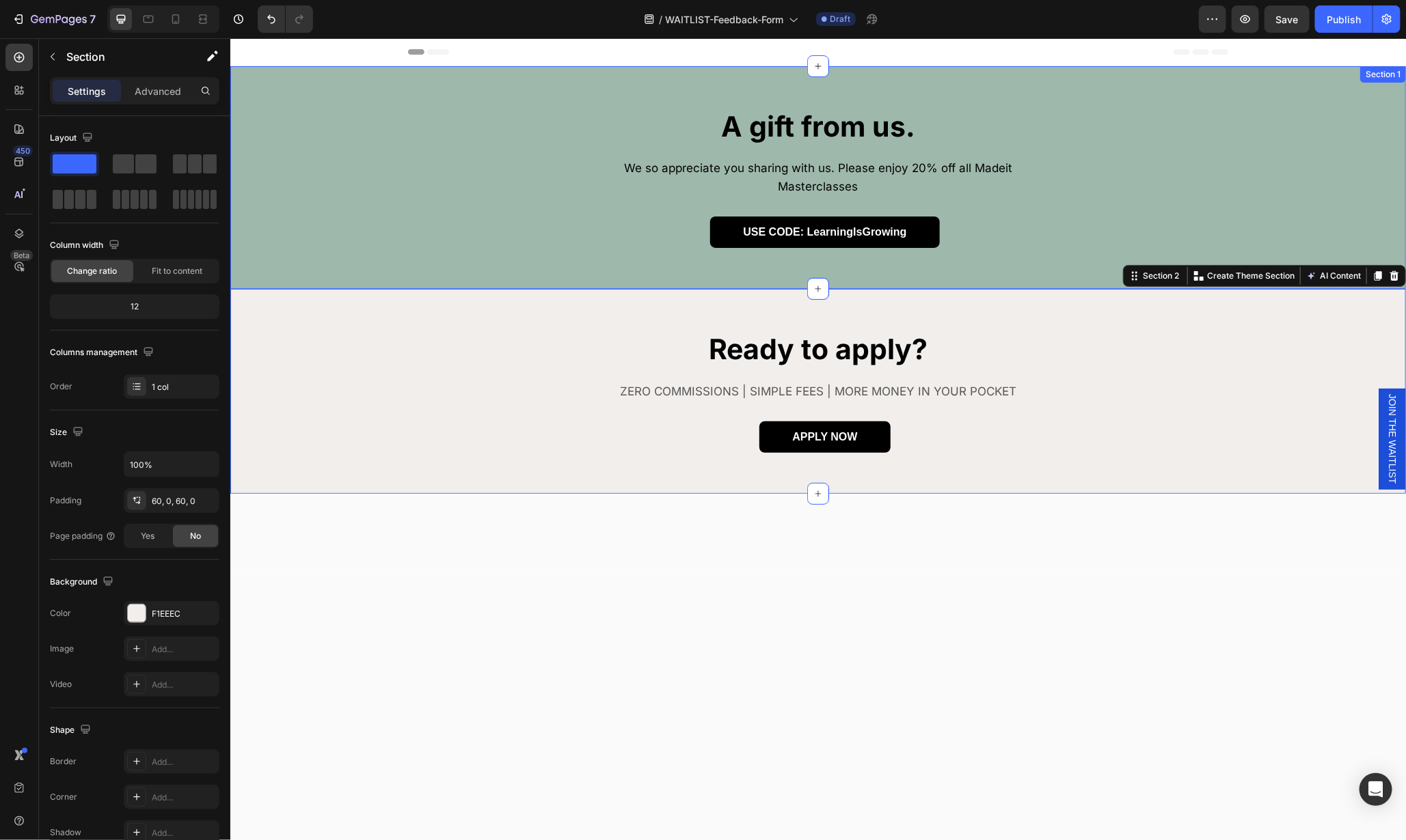
click at [1212, 118] on div "A gift from us. Heading We so appreciate you sharing with us. Please enjoy 20% …" at bounding box center [817, 177] width 1175 height 141
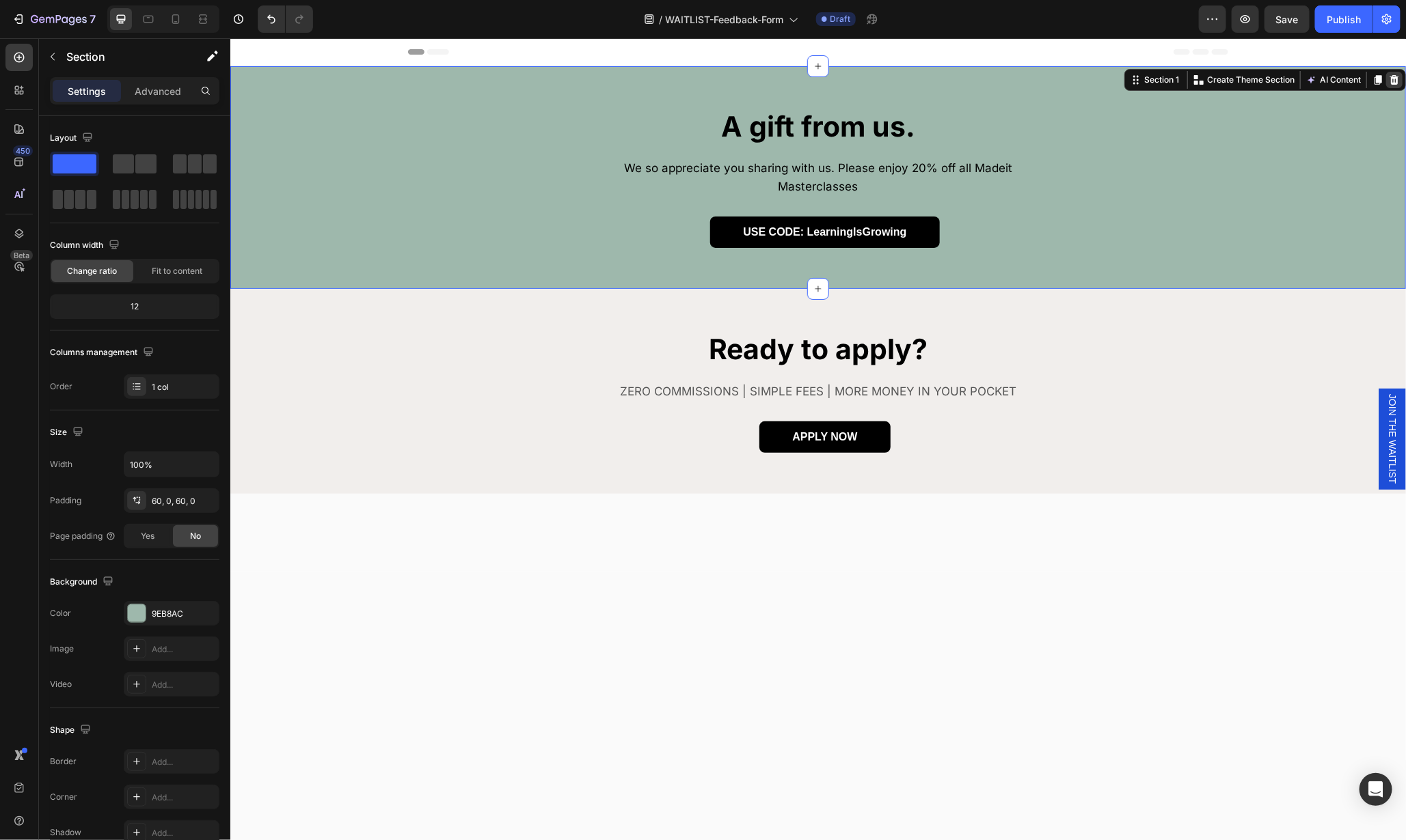
click at [1387, 78] on icon at bounding box center [1393, 79] width 11 height 11
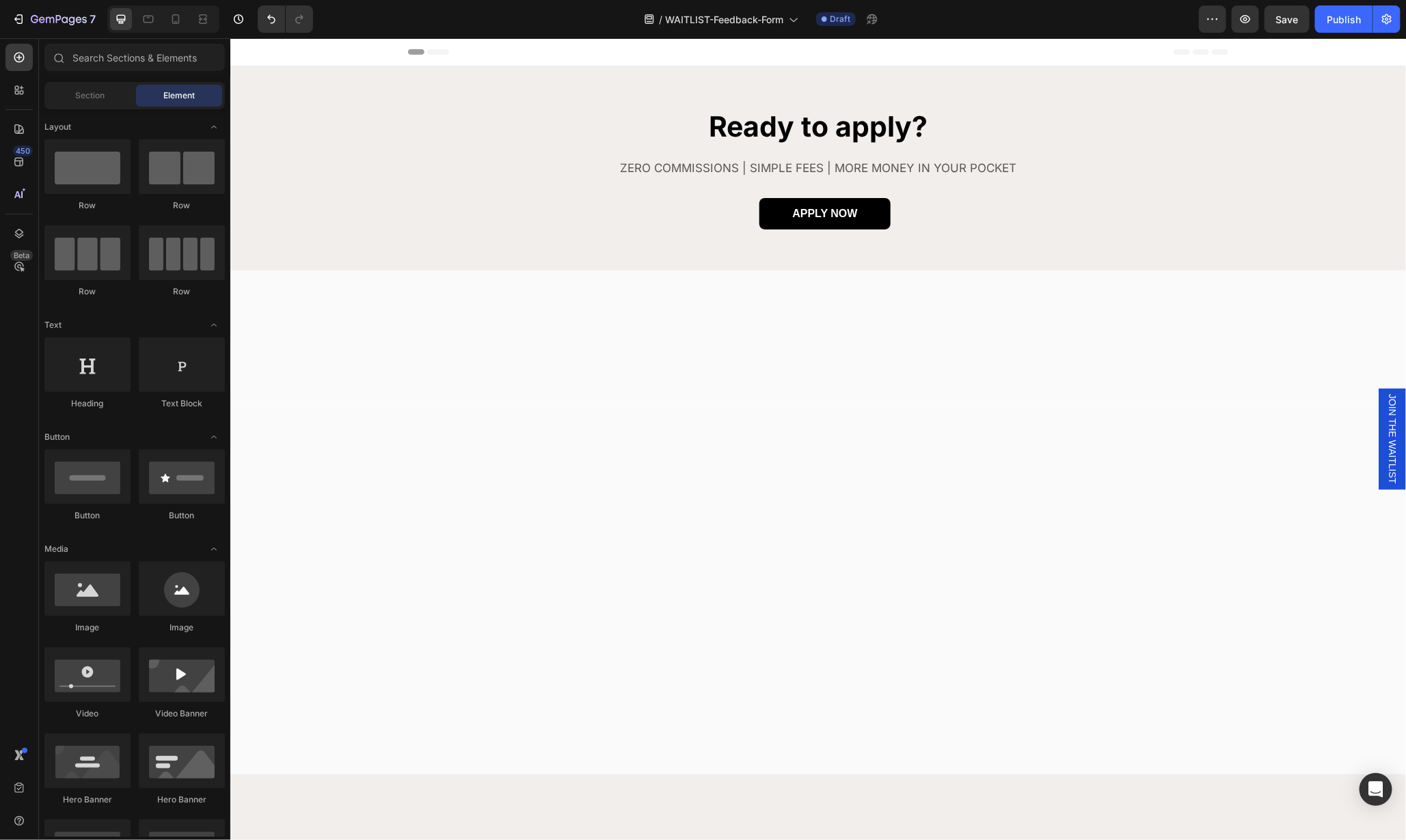
click at [1303, 294] on div at bounding box center [817, 309] width 1175 height 78
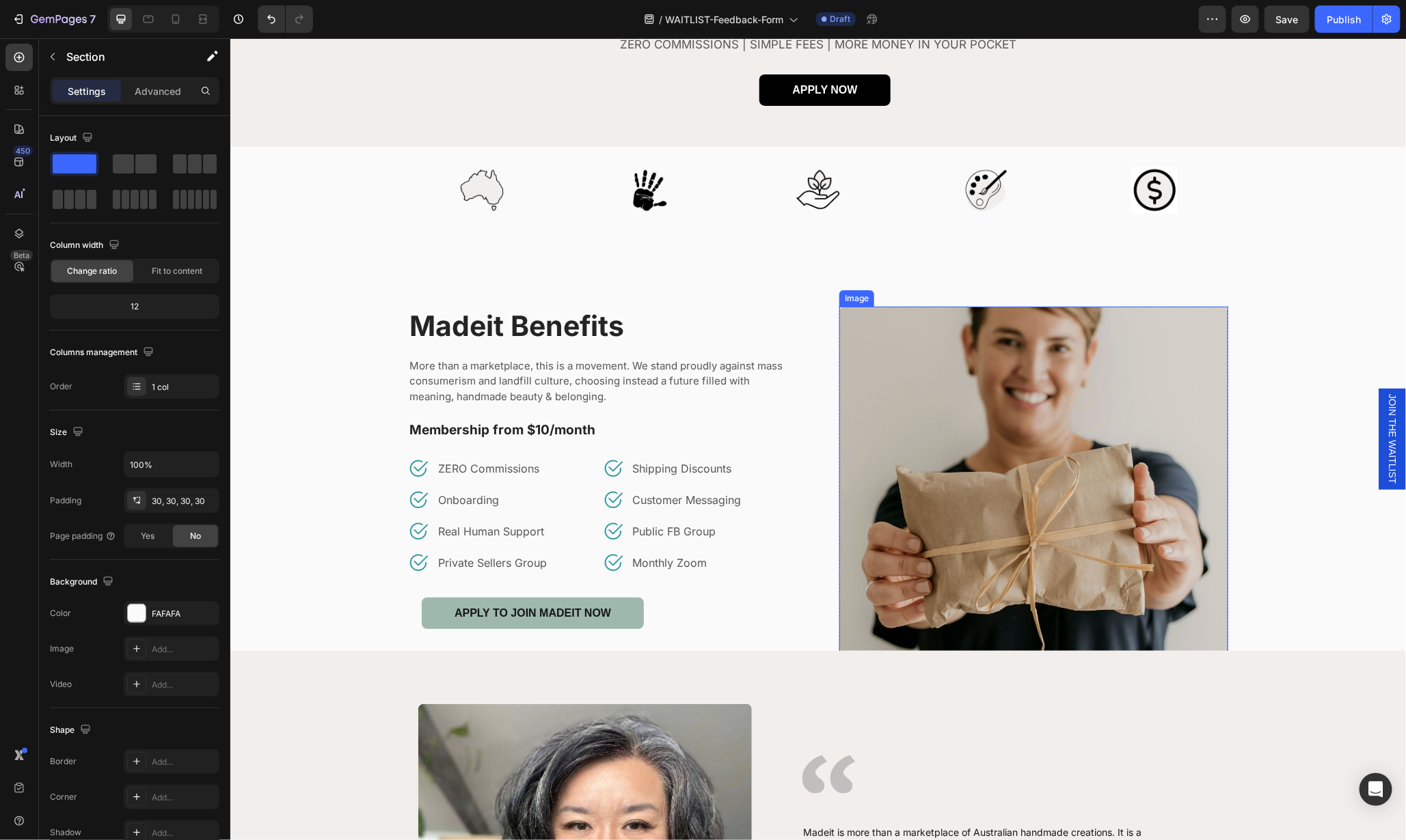
scroll to position [35, 0]
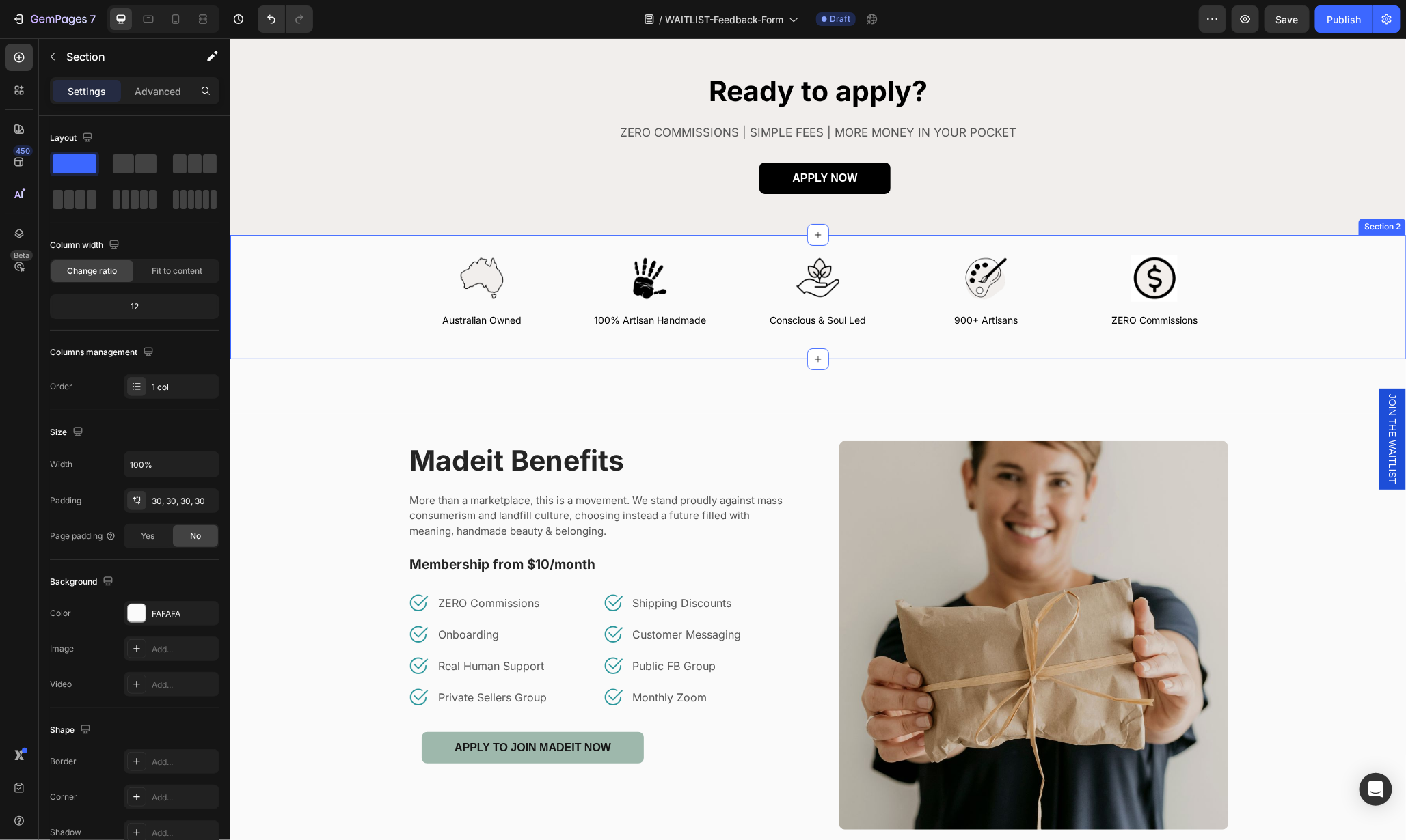
click at [1346, 279] on div "Image Australian Owned Text Block Image 100% Artisan Handmade Text Block Image …" at bounding box center [817, 296] width 1135 height 83
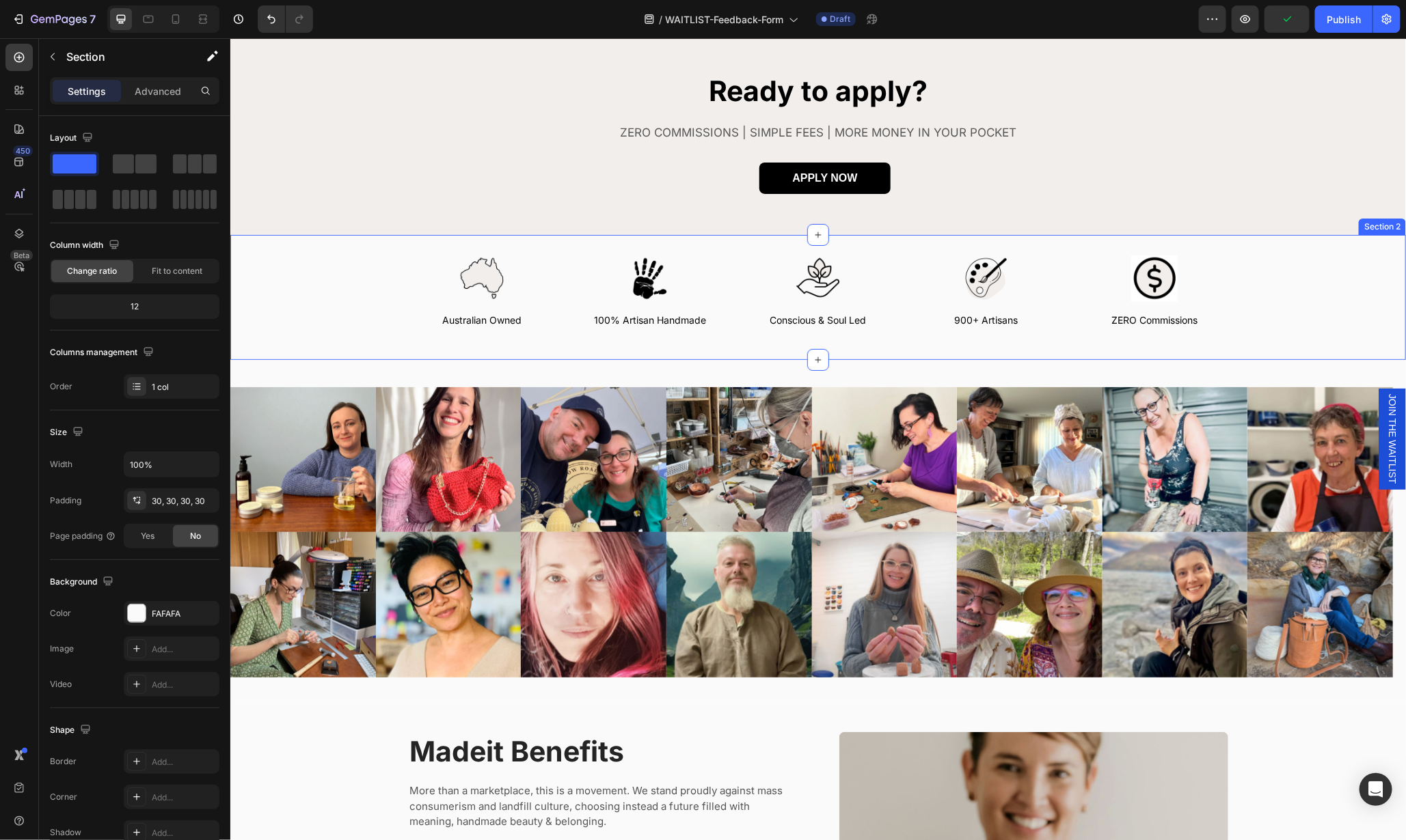
click at [1372, 239] on div "Image Australian Owned Text Block Image 100% Artisan Handmade Text Block Image …" at bounding box center [817, 296] width 1175 height 125
click at [1237, 248] on div "Image Australian Owned Text Block Image 100% Artisan Handmade Text Block Image …" at bounding box center [817, 296] width 1175 height 125
click at [306, 251] on div "Image Australian Owned Text Block Image 100% Artisan Handmade Text Block Image …" at bounding box center [817, 296] width 1175 height 125
click at [1352, 338] on div "Image Australian Owned Text Block Image 100% Artisan Handmade Text Block Image …" at bounding box center [817, 296] width 1135 height 83
click at [1367, 371] on div "Image Image Image Image Image Image Image Image Carousel Image Image Image Imag…" at bounding box center [817, 531] width 1175 height 345
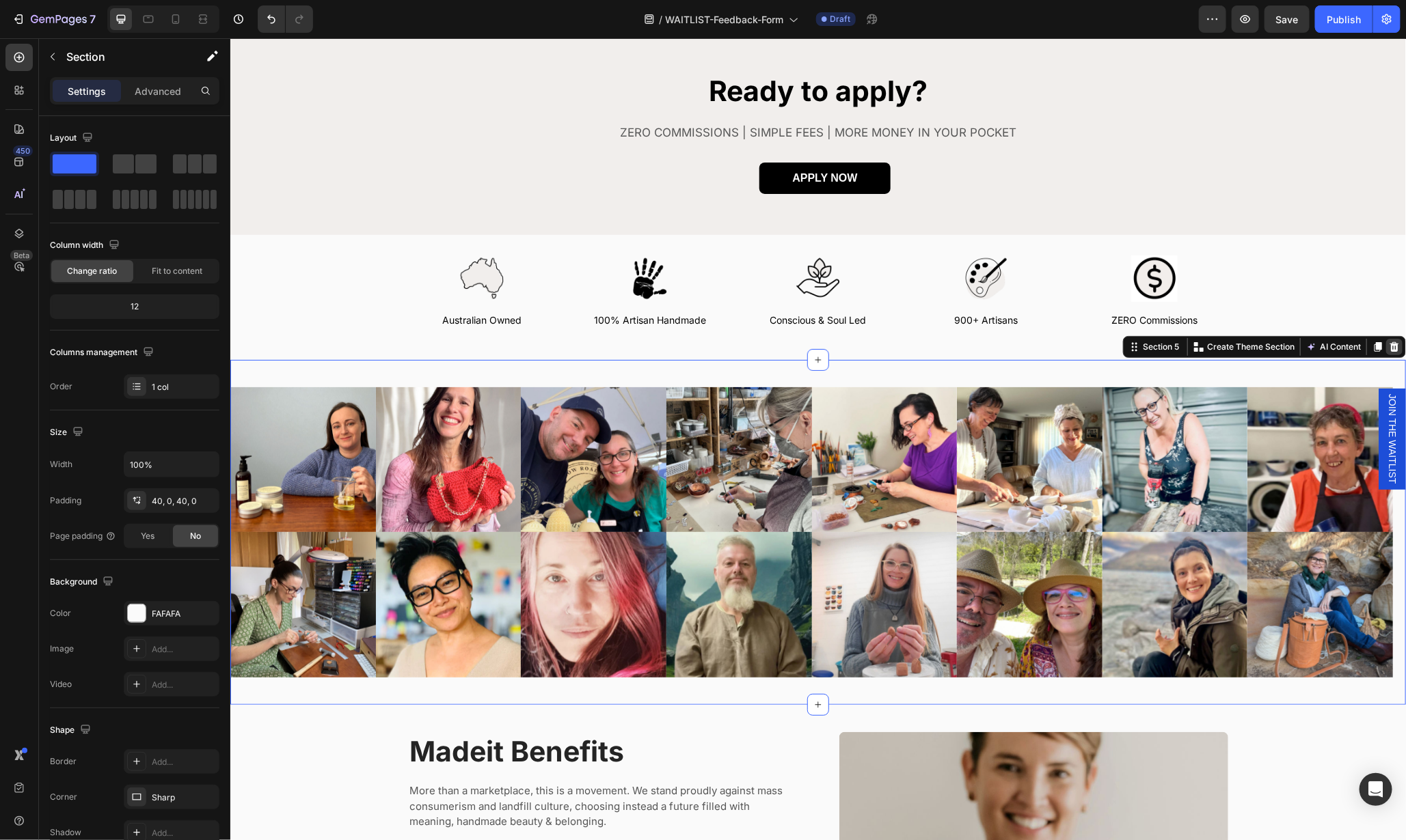
click at [1389, 349] on icon at bounding box center [1394, 346] width 9 height 10
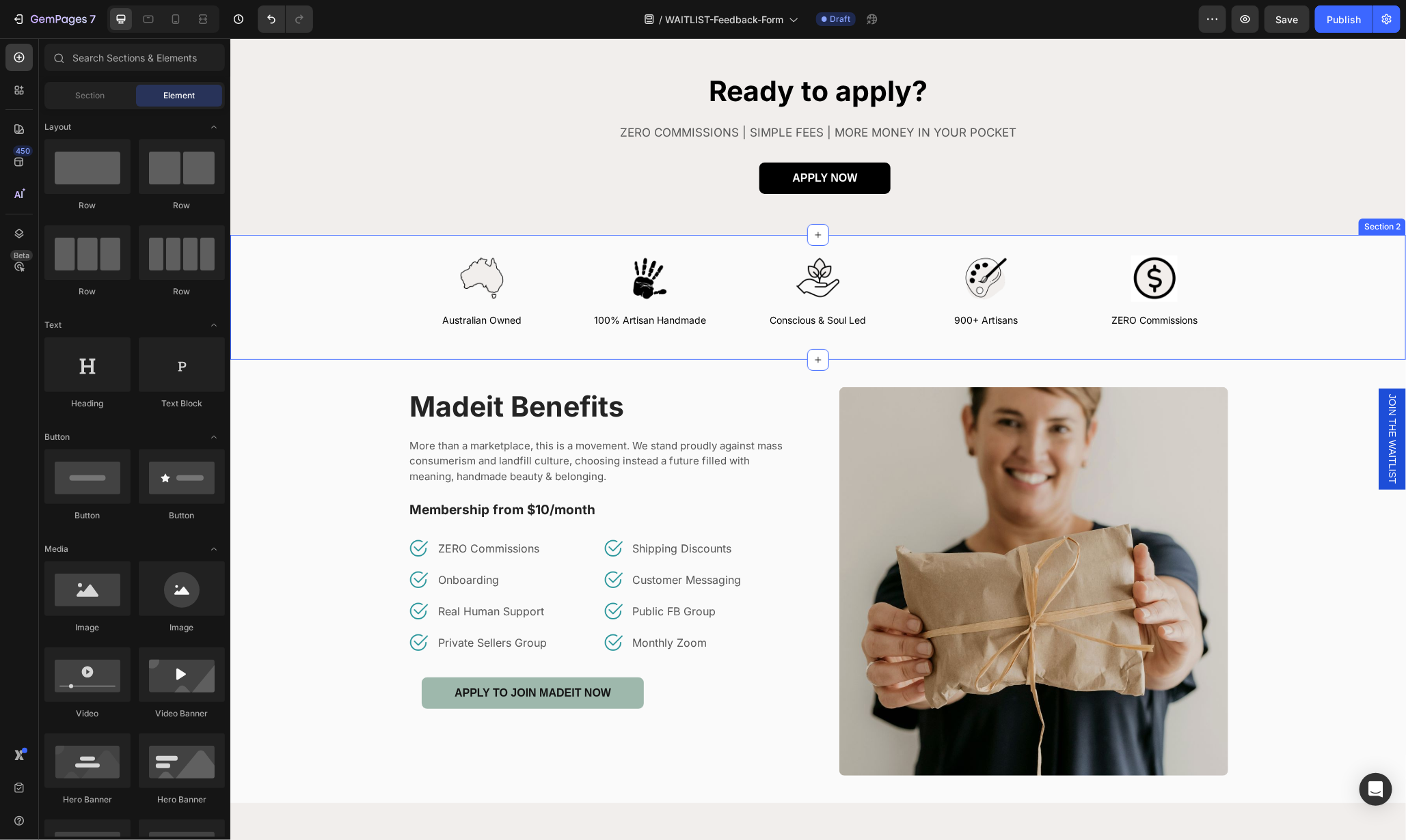
click at [1379, 326] on div "Image Australian Owned Text Block Image 100% Artisan Handmade Text Block Image …" at bounding box center [817, 296] width 1175 height 125
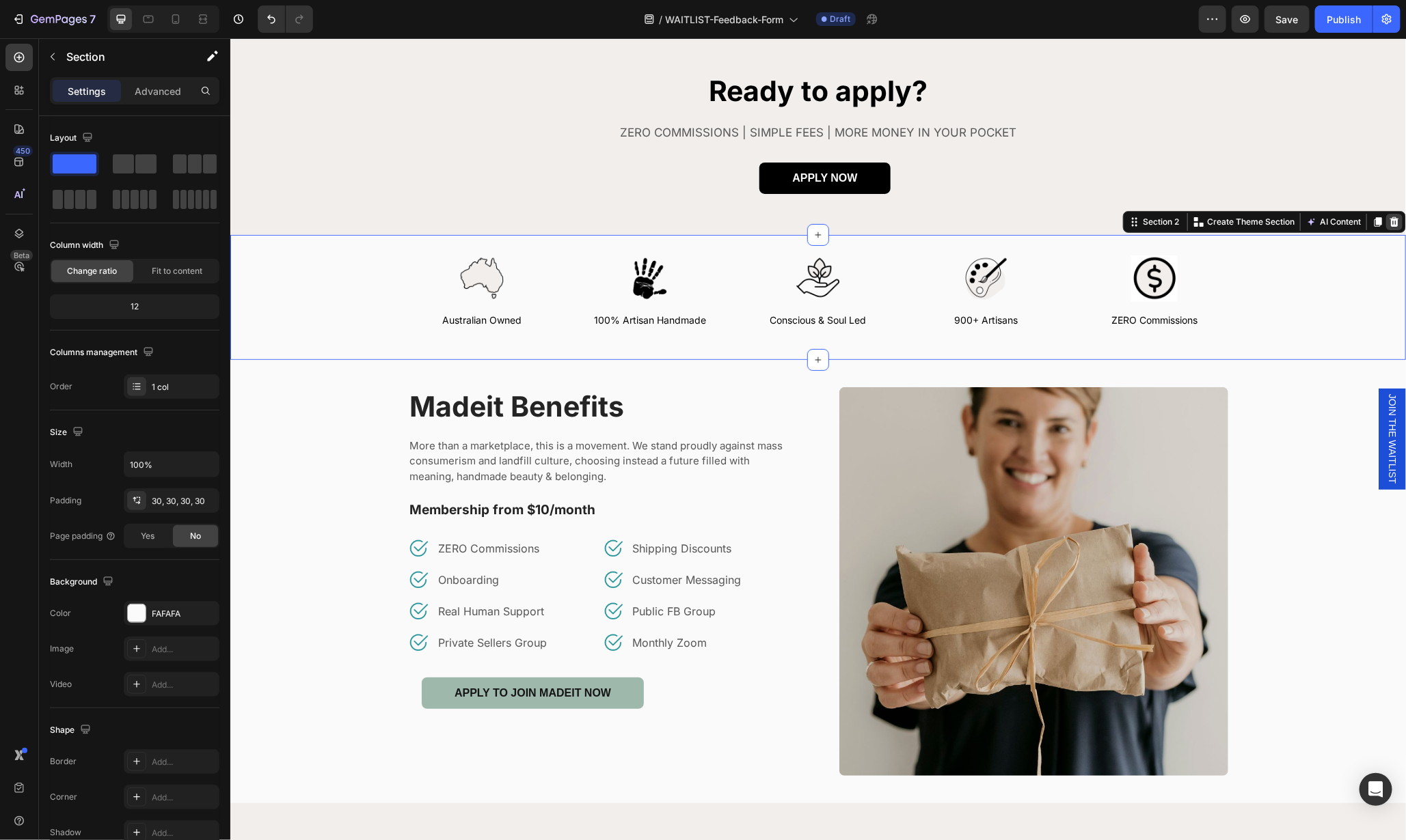
click at [1385, 213] on div at bounding box center [1393, 221] width 17 height 17
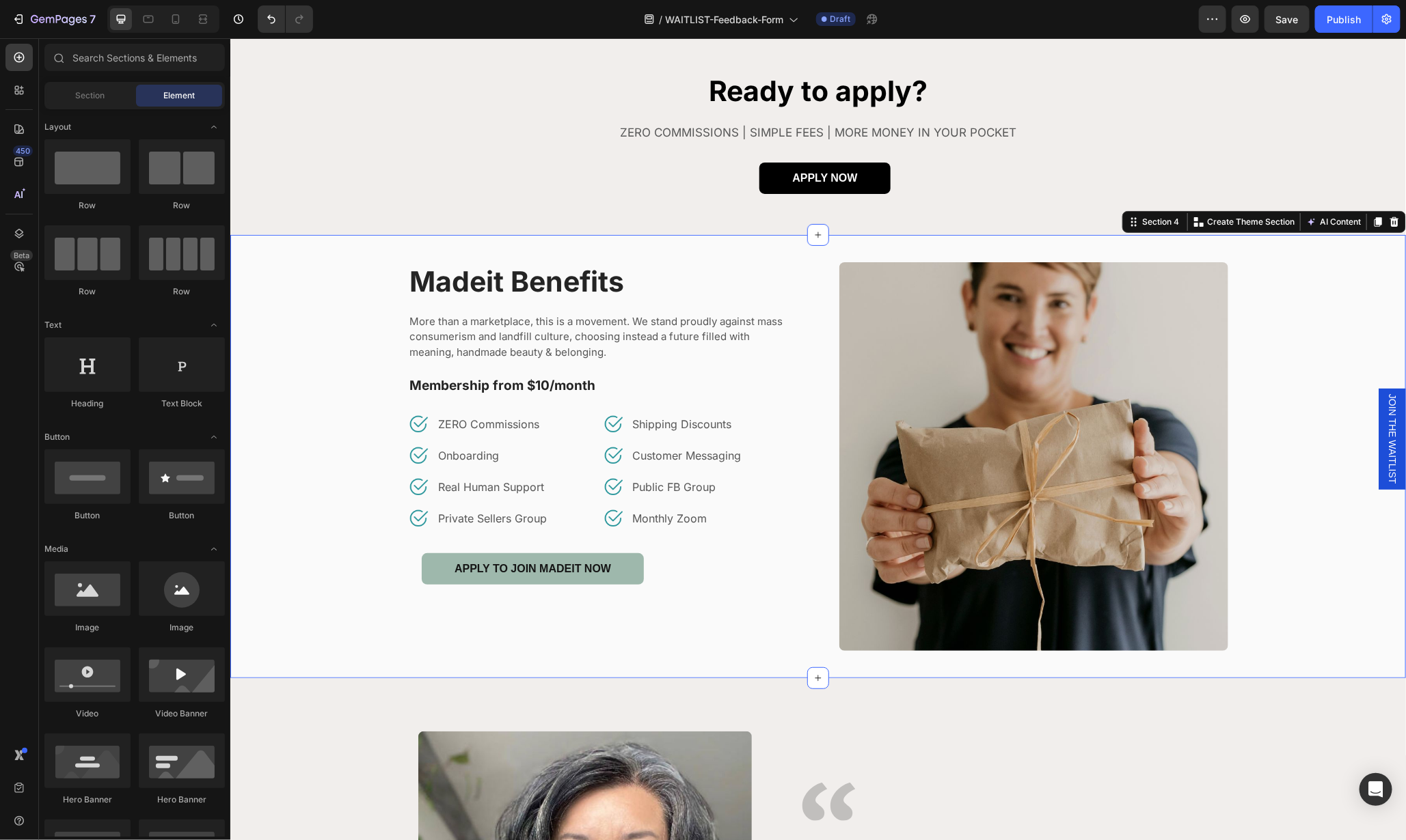
click at [1356, 265] on div "Madeit Benefits Heading More than a marketplace, this is a movement. We stand p…" at bounding box center [817, 456] width 1155 height 389
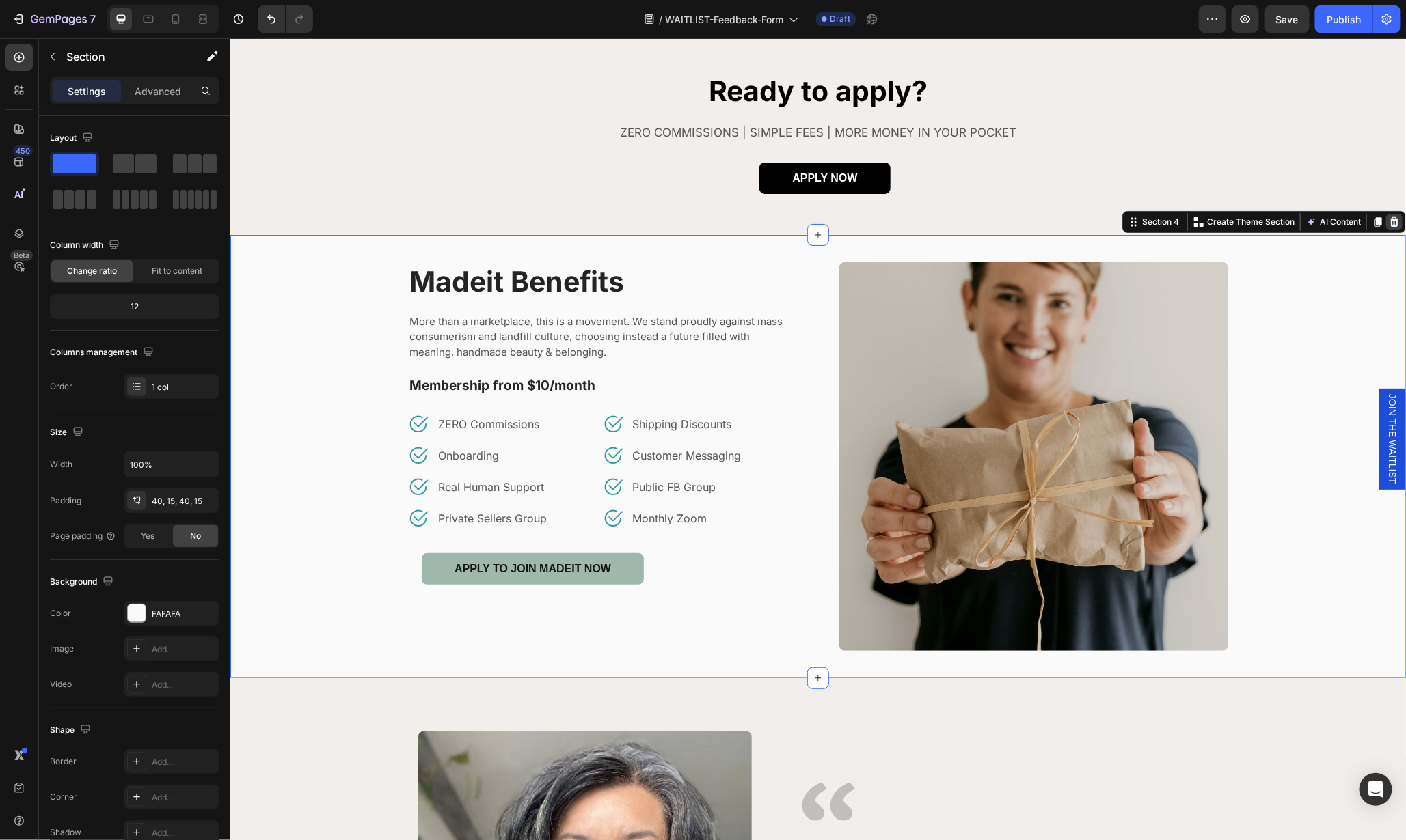
click at [1389, 225] on icon at bounding box center [1394, 221] width 9 height 10
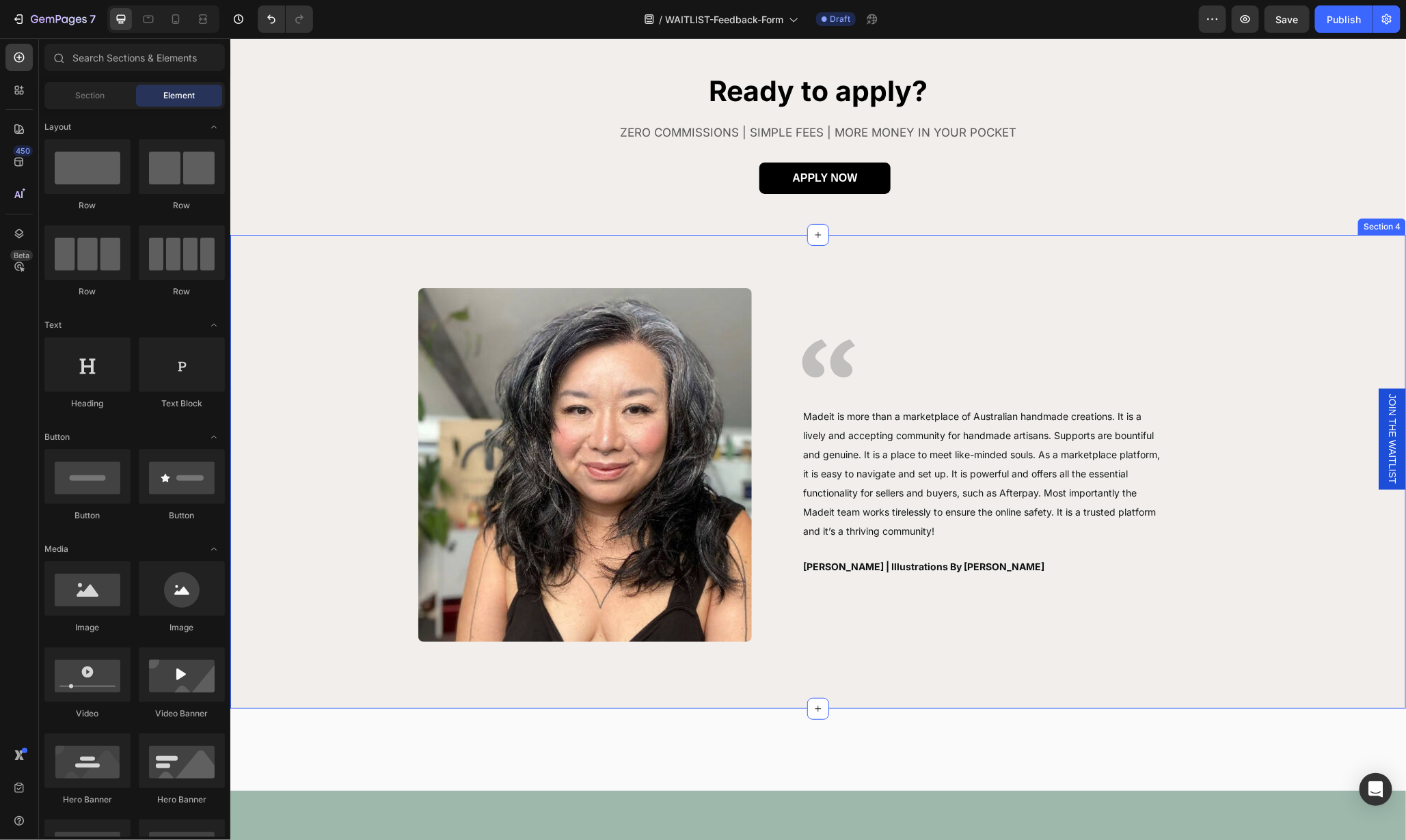
click at [1370, 266] on div "Image Image Madeit is more than a marketplace of Australian handmade creations.…" at bounding box center [817, 471] width 1175 height 474
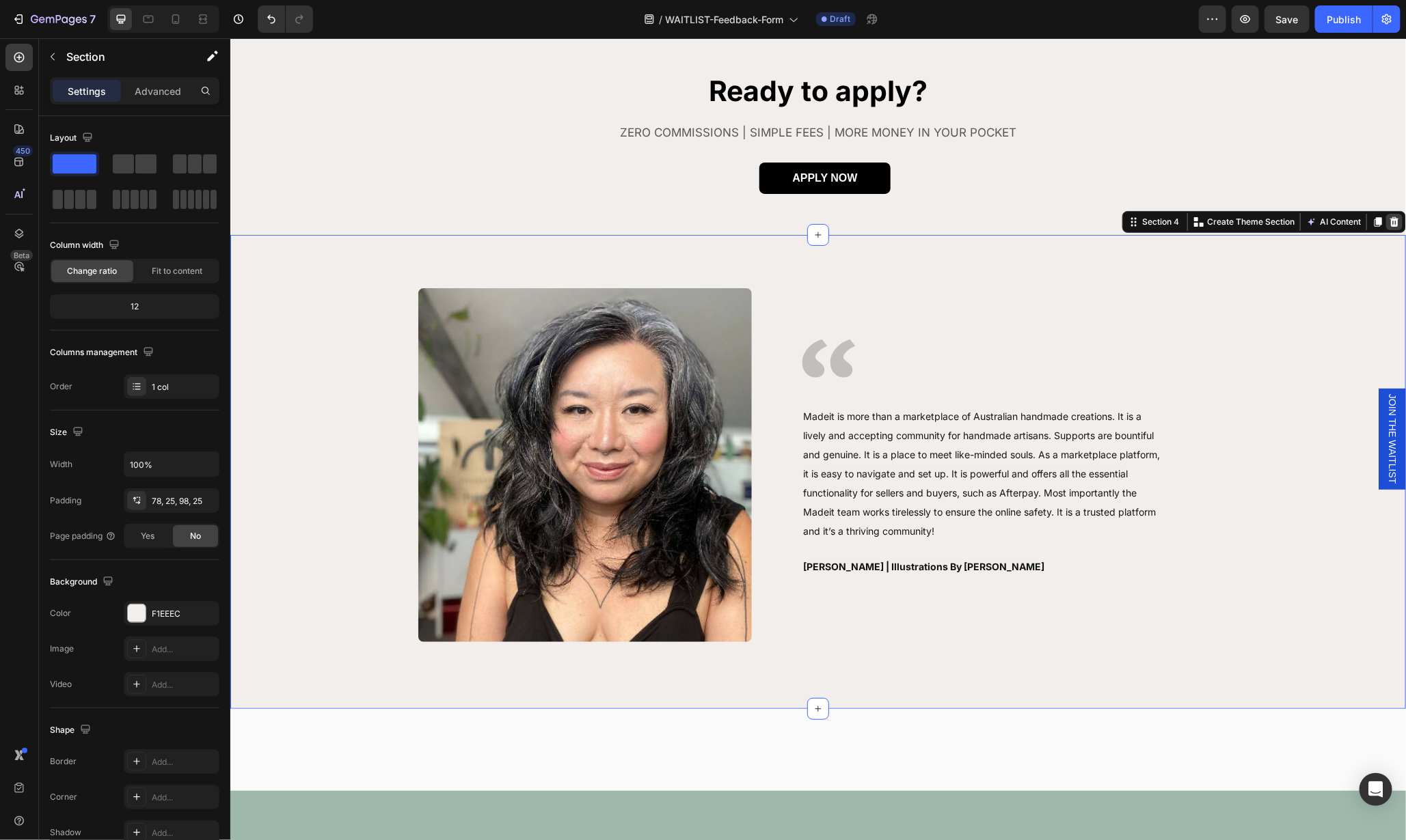
click at [1387, 223] on icon at bounding box center [1393, 221] width 11 height 11
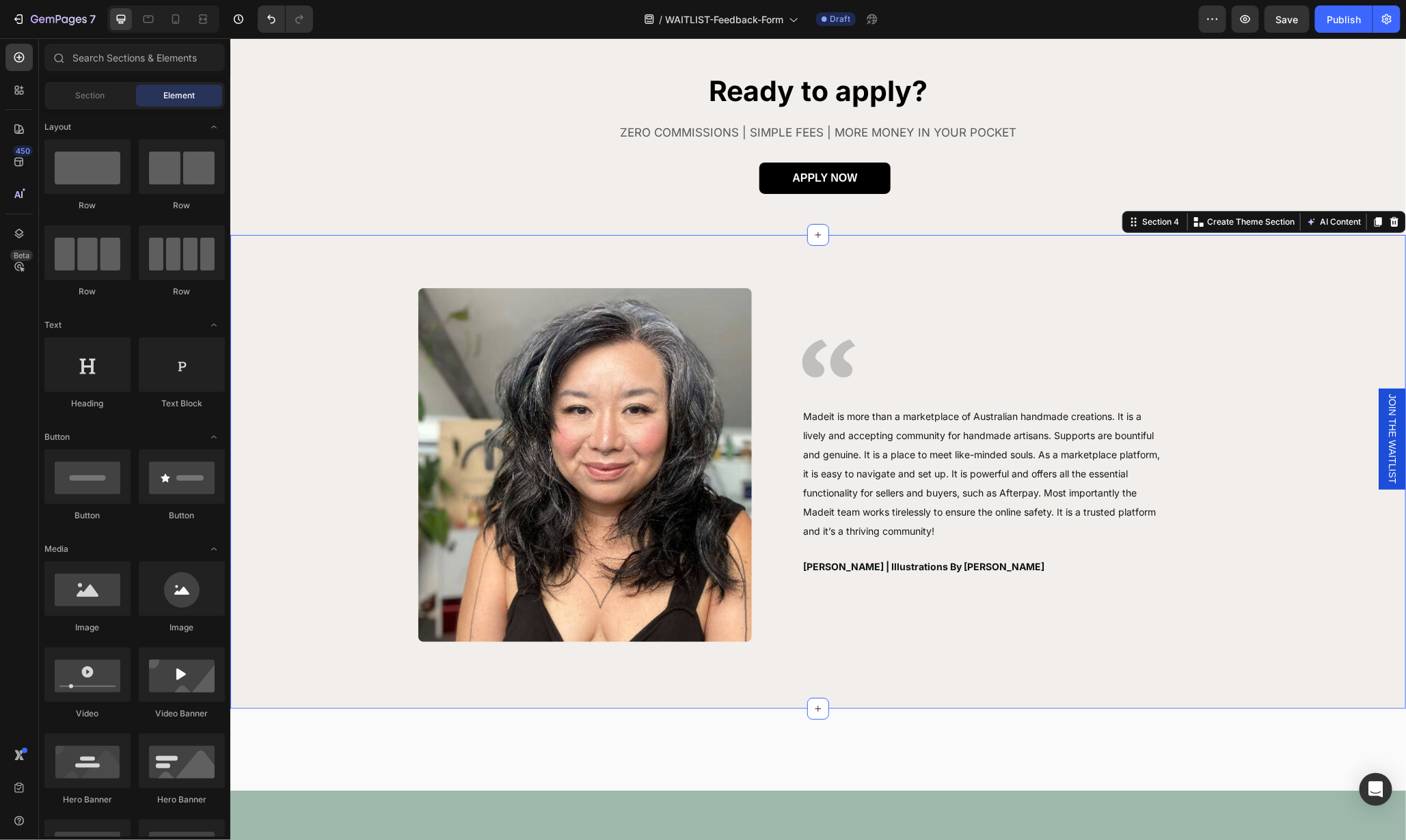
scroll to position [0, 0]
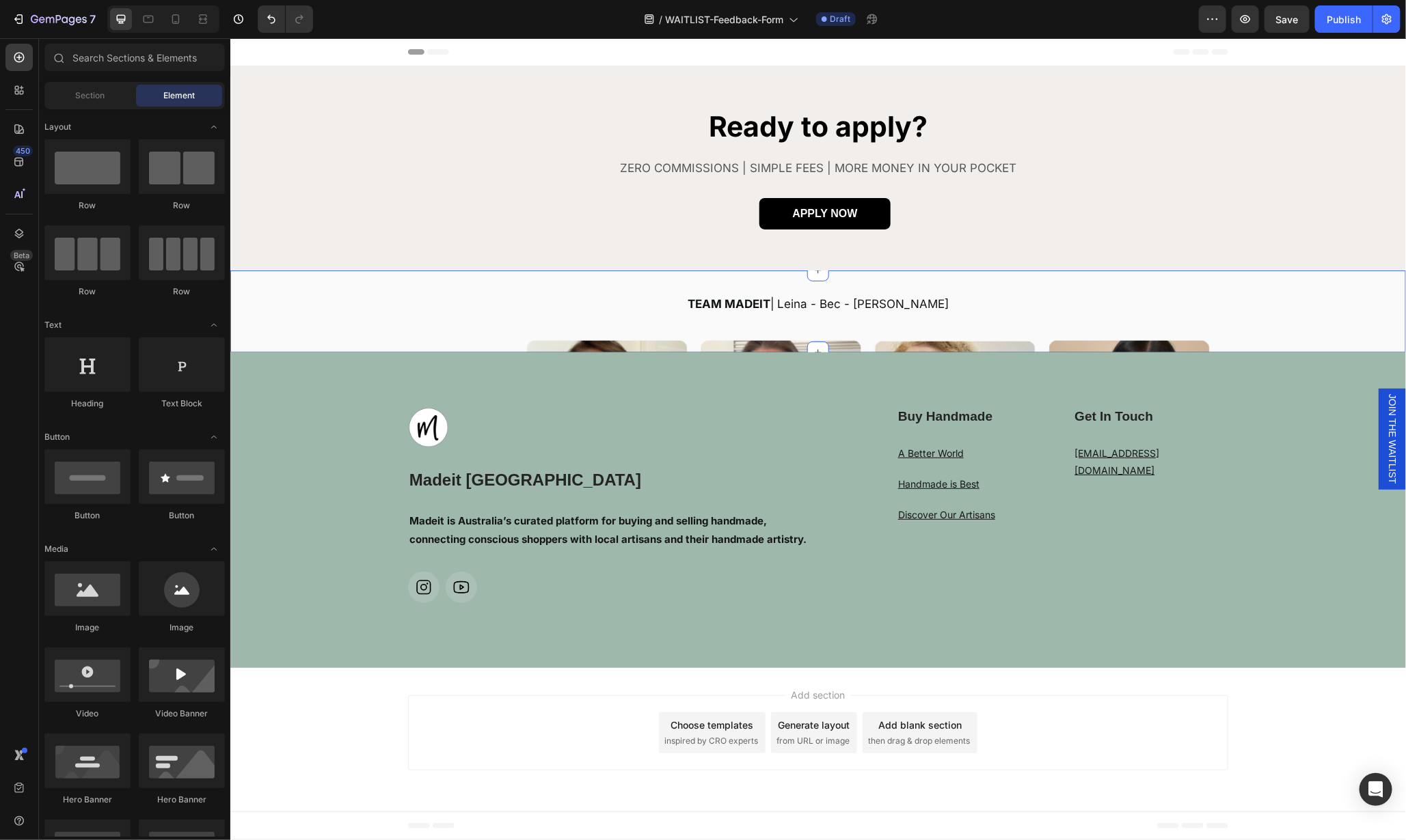
click at [1337, 327] on div "TEAM MADEIT | Leina - Bec - [PERSON_NAME] Text block Image Need help? Email us …" at bounding box center [817, 416] width 1175 height 253
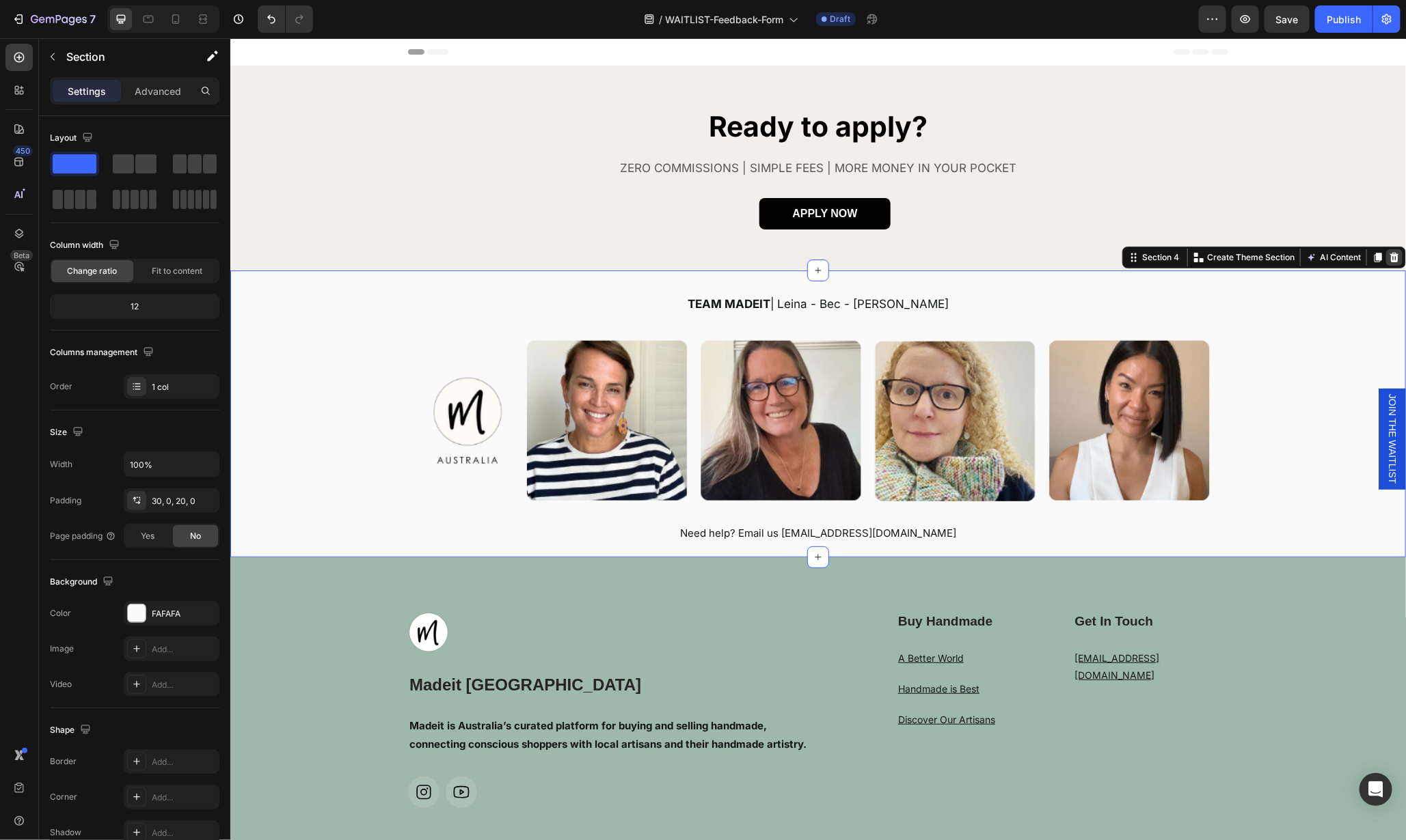
click at [1387, 256] on icon at bounding box center [1393, 256] width 11 height 11
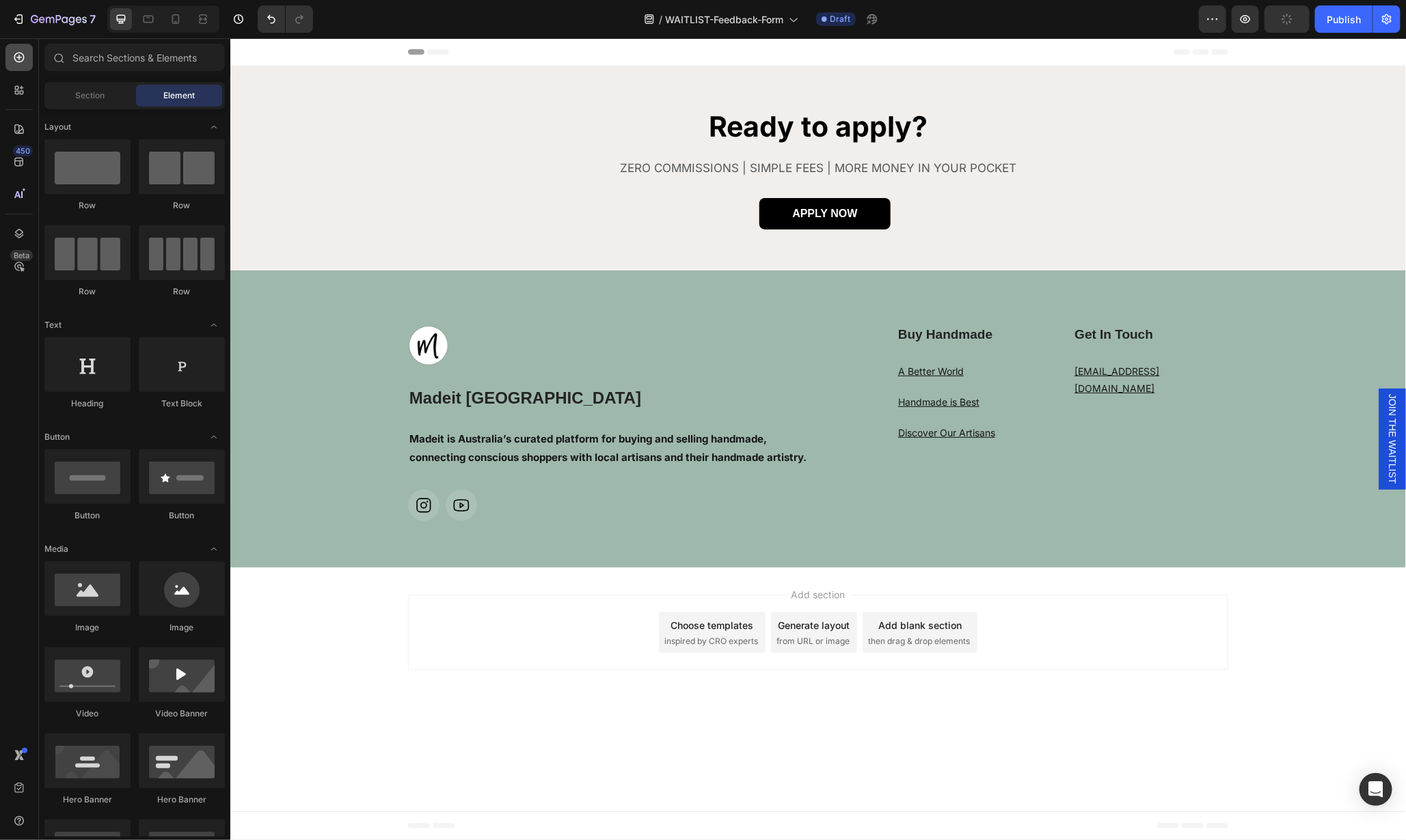
click at [18, 59] on icon at bounding box center [19, 57] width 13 height 13
click at [18, 162] on icon at bounding box center [19, 161] width 13 height 13
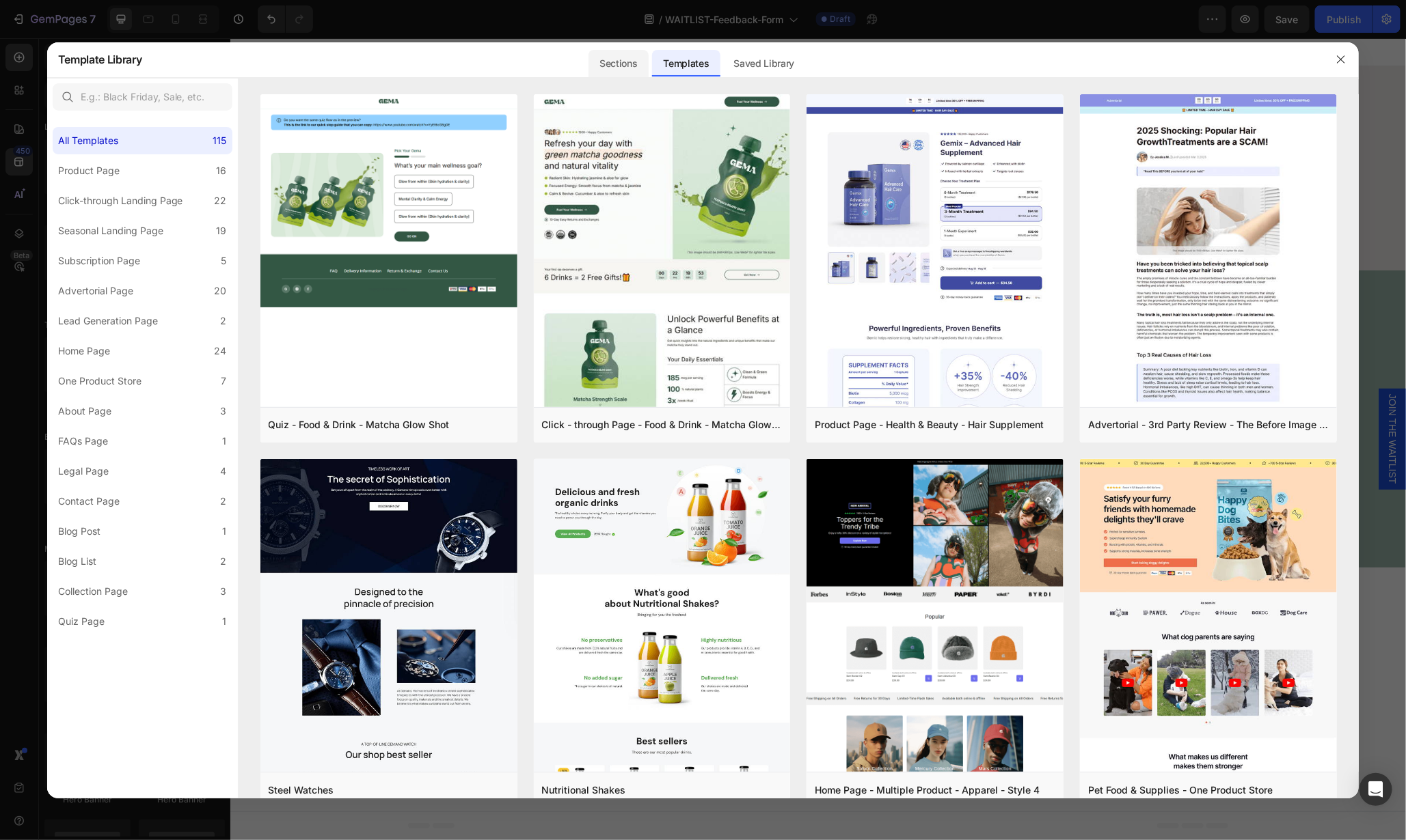
click at [619, 68] on div "Sections" at bounding box center [617, 63] width 59 height 27
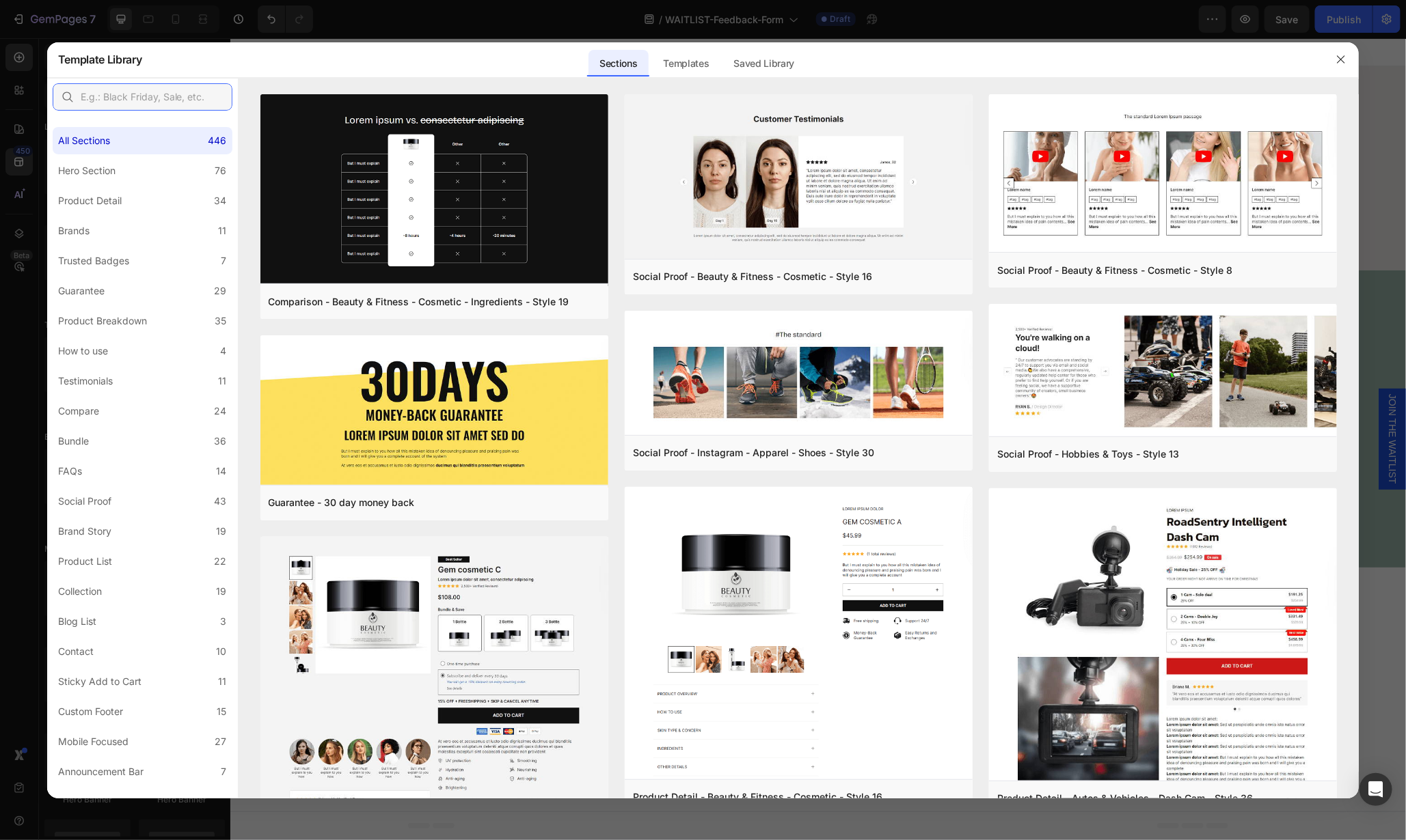
click at [143, 95] on input "text" at bounding box center [142, 96] width 180 height 27
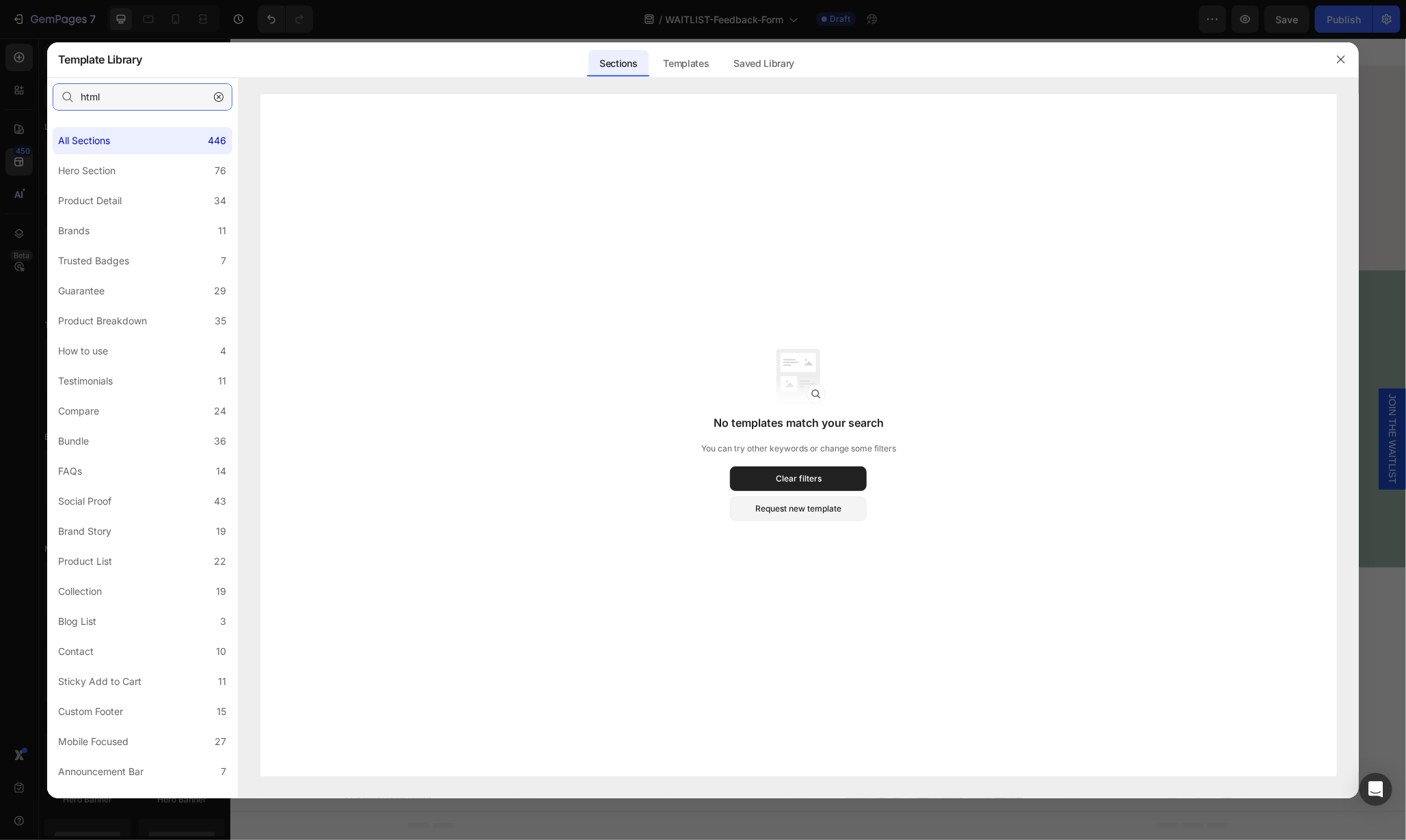
click at [111, 94] on input "html" at bounding box center [142, 96] width 180 height 27
type input "code"
click at [107, 92] on input "code" at bounding box center [142, 96] width 180 height 27
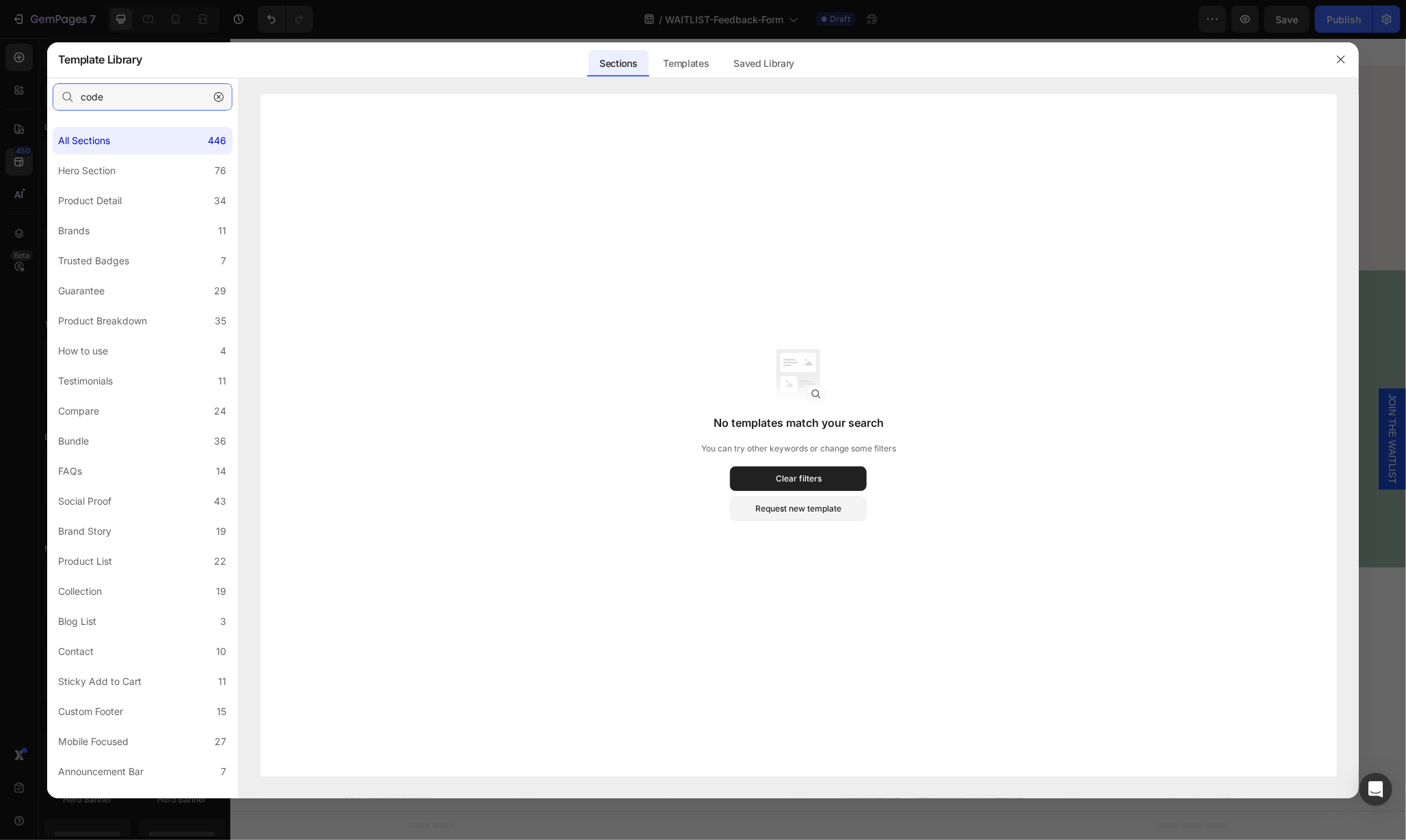
click at [107, 92] on input "code" at bounding box center [142, 96] width 180 height 27
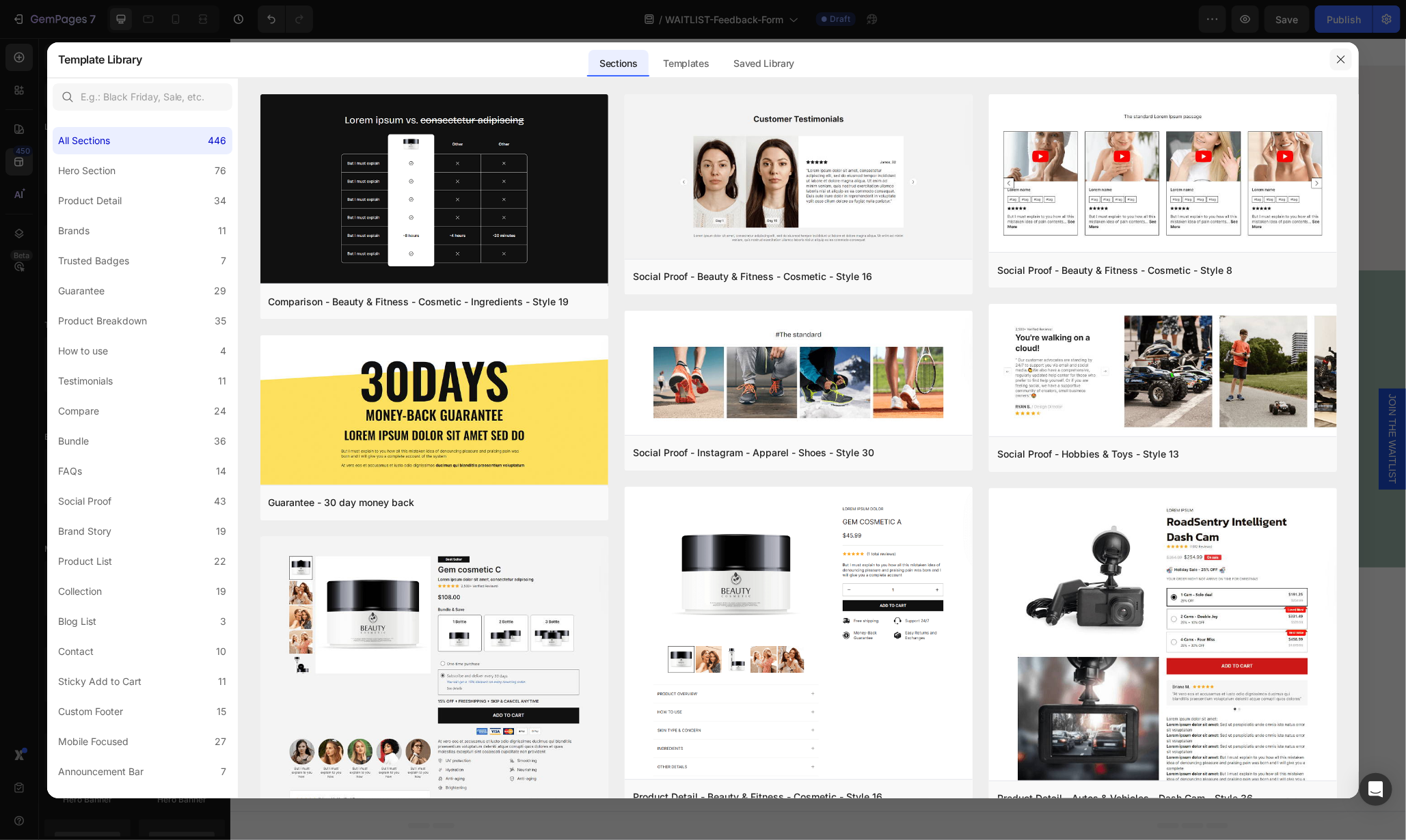
drag, startPoint x: 1345, startPoint y: 53, endPoint x: 1028, endPoint y: 212, distance: 354.6
click at [1345, 53] on button "button" at bounding box center [1341, 59] width 22 height 22
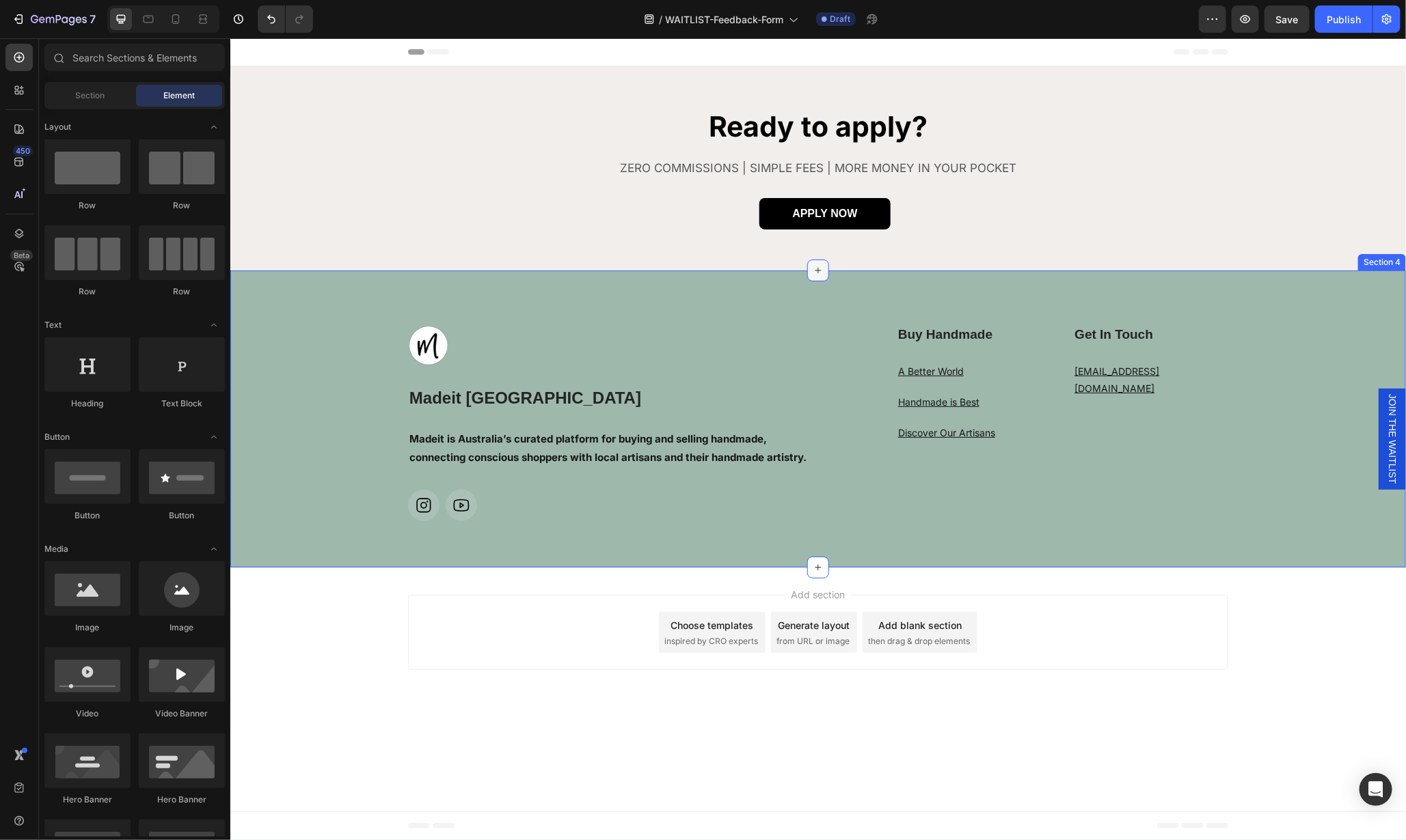
click at [815, 266] on icon at bounding box center [817, 270] width 11 height 11
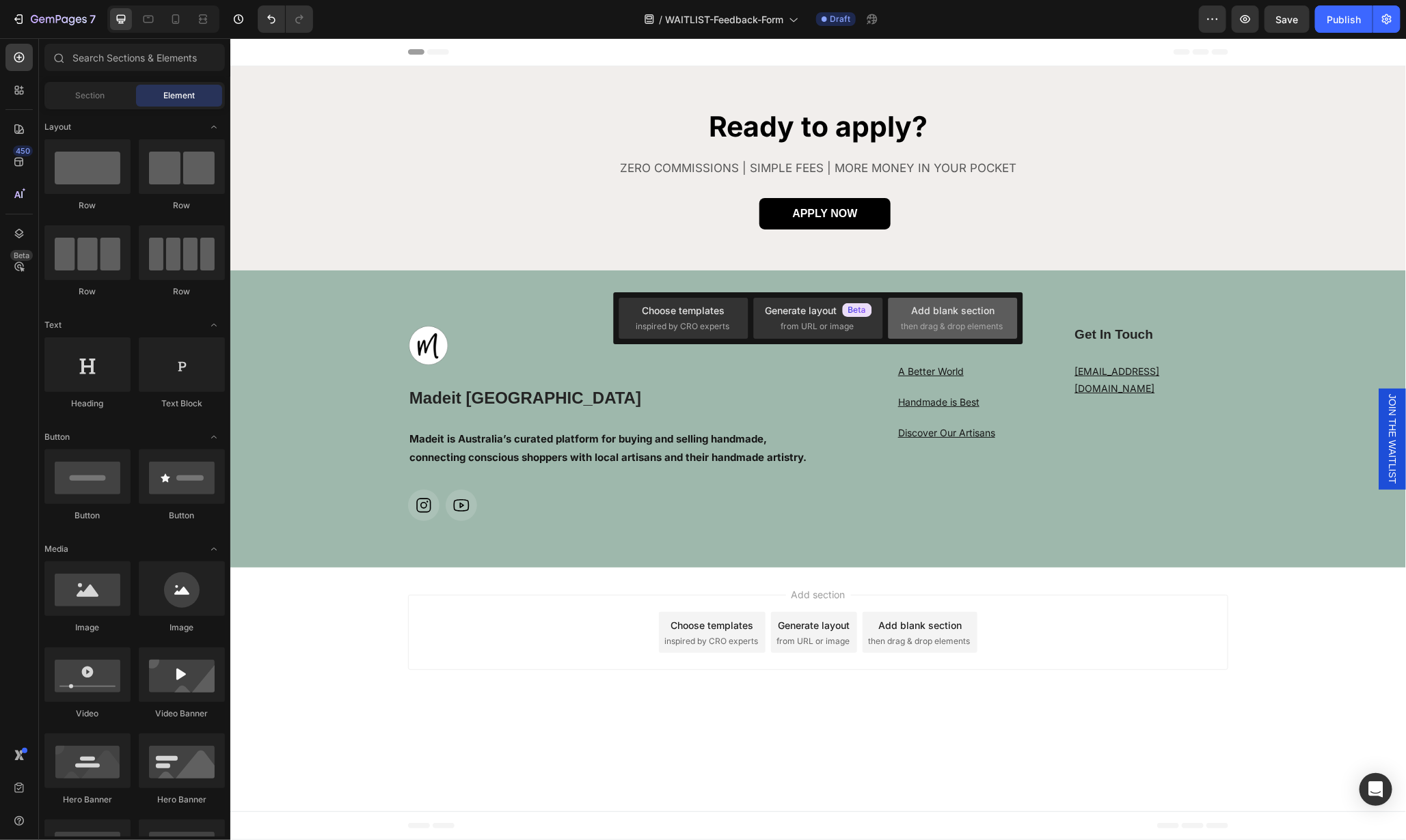
click at [928, 324] on span "then drag & drop elements" at bounding box center [951, 326] width 102 height 12
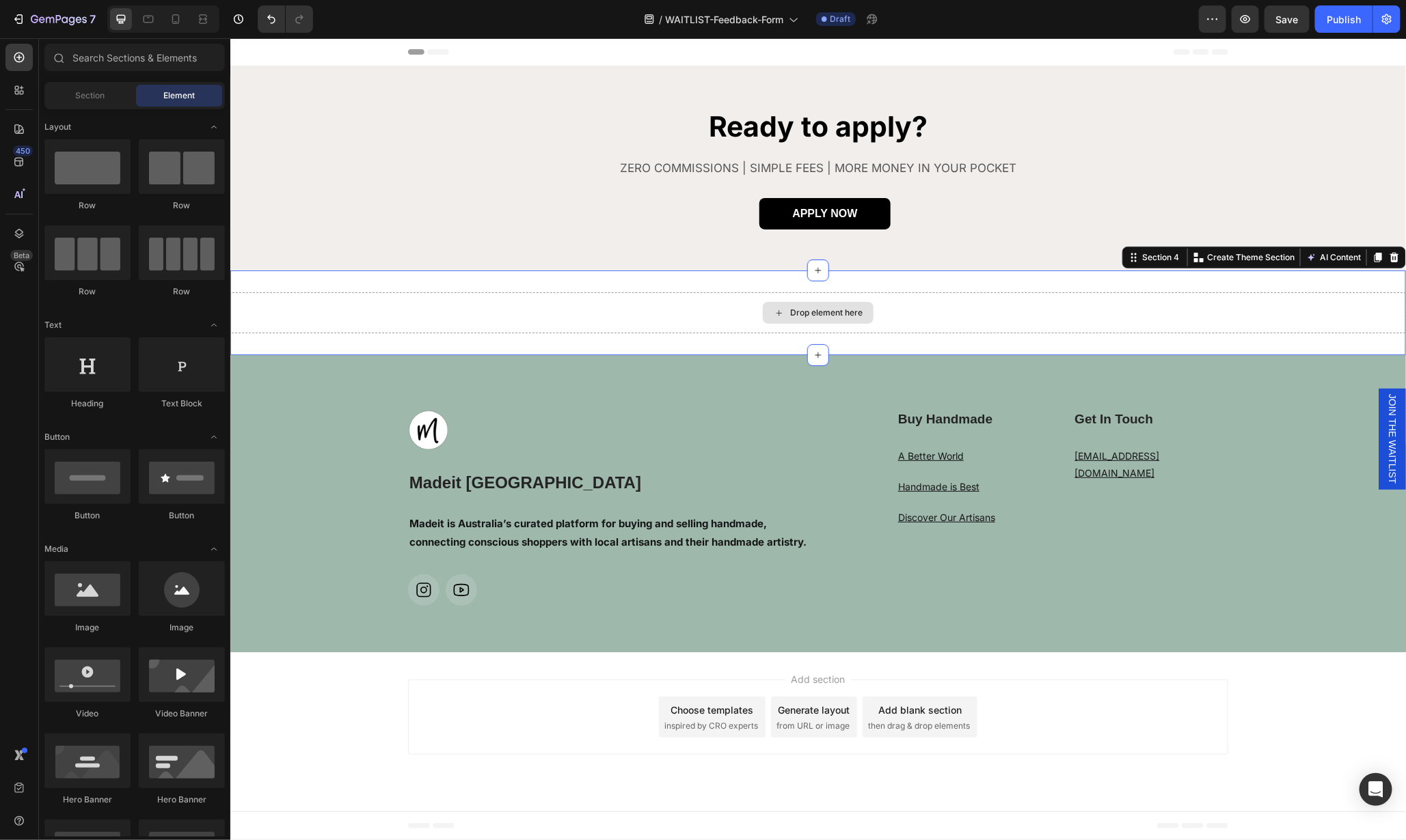
click at [888, 317] on div "Drop element here" at bounding box center [817, 312] width 1175 height 41
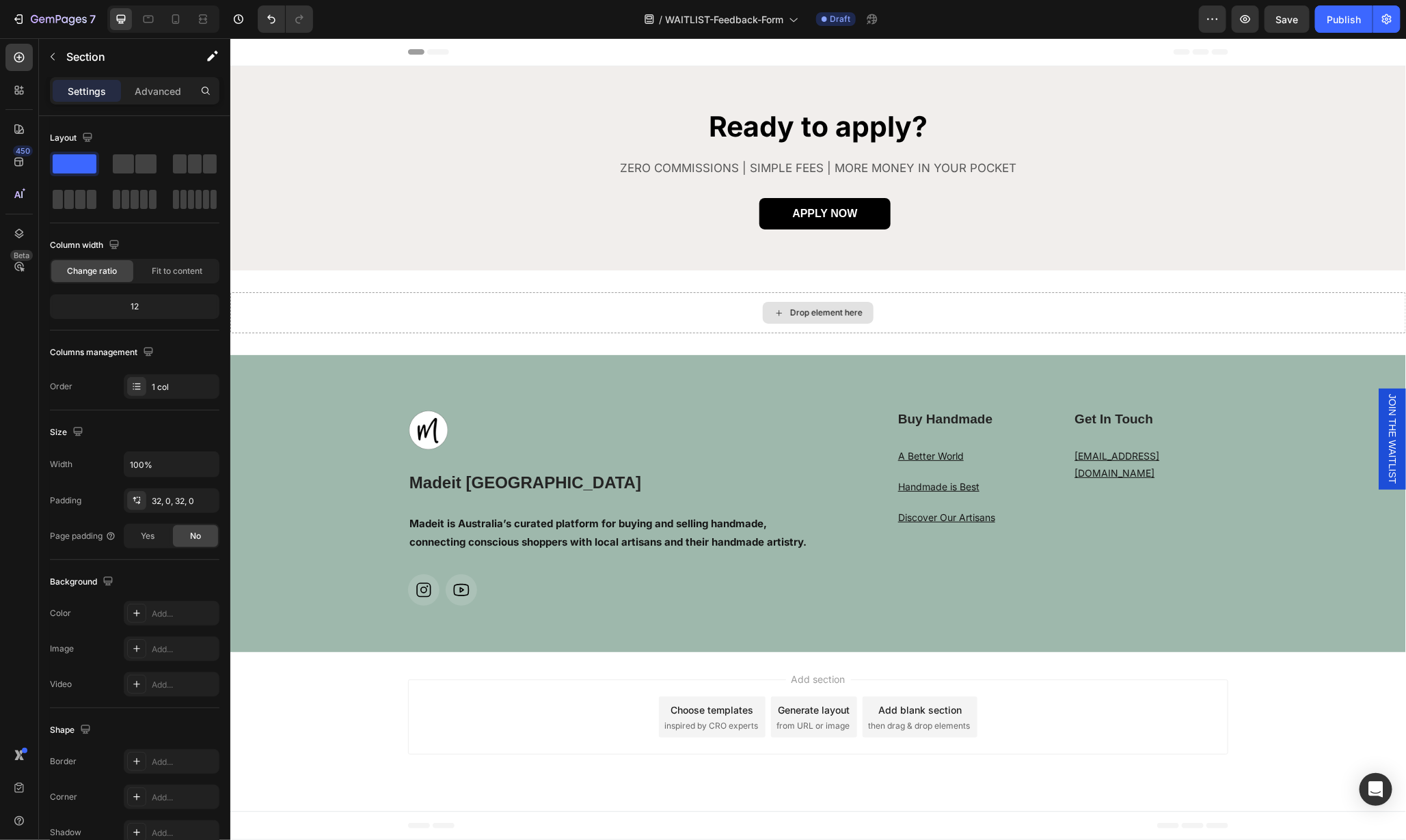
click at [793, 304] on div "Drop element here" at bounding box center [817, 312] width 111 height 22
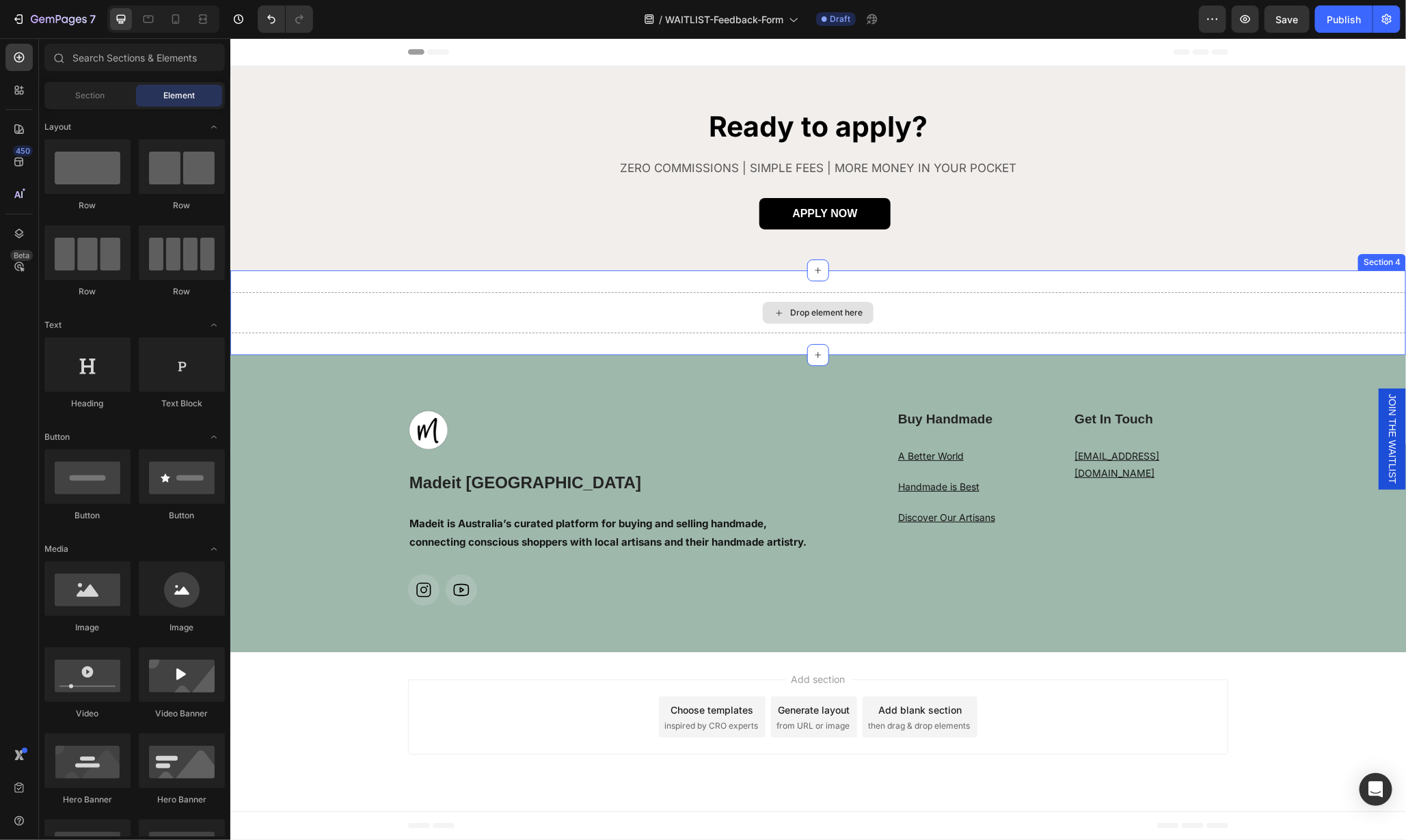
click at [829, 316] on div "Drop element here" at bounding box center [826, 312] width 73 height 11
click at [829, 316] on div "Drop element here" at bounding box center [826, 312] width 73 height 11
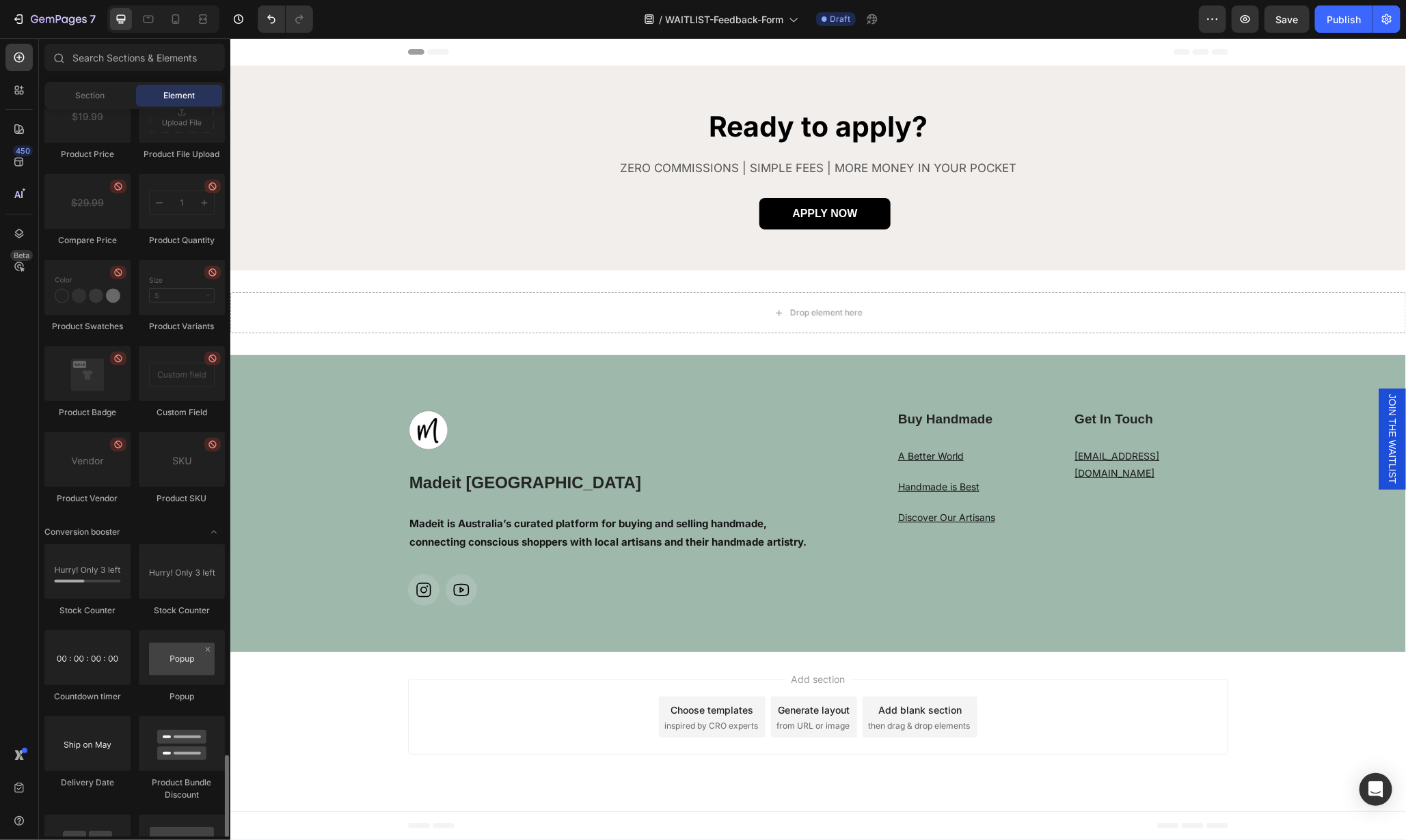
scroll to position [1781, 0]
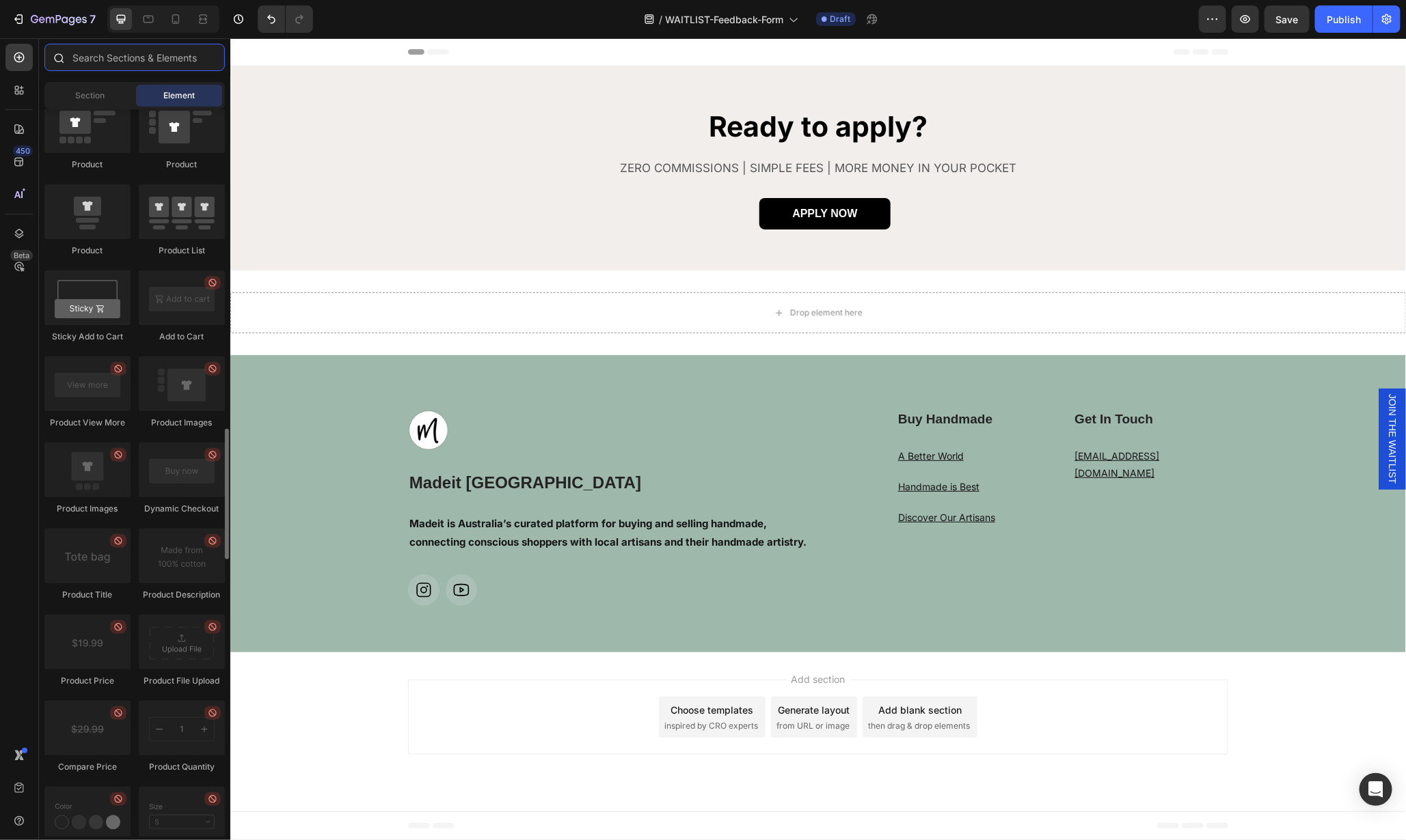
click at [115, 63] on input "text" at bounding box center [134, 57] width 180 height 27
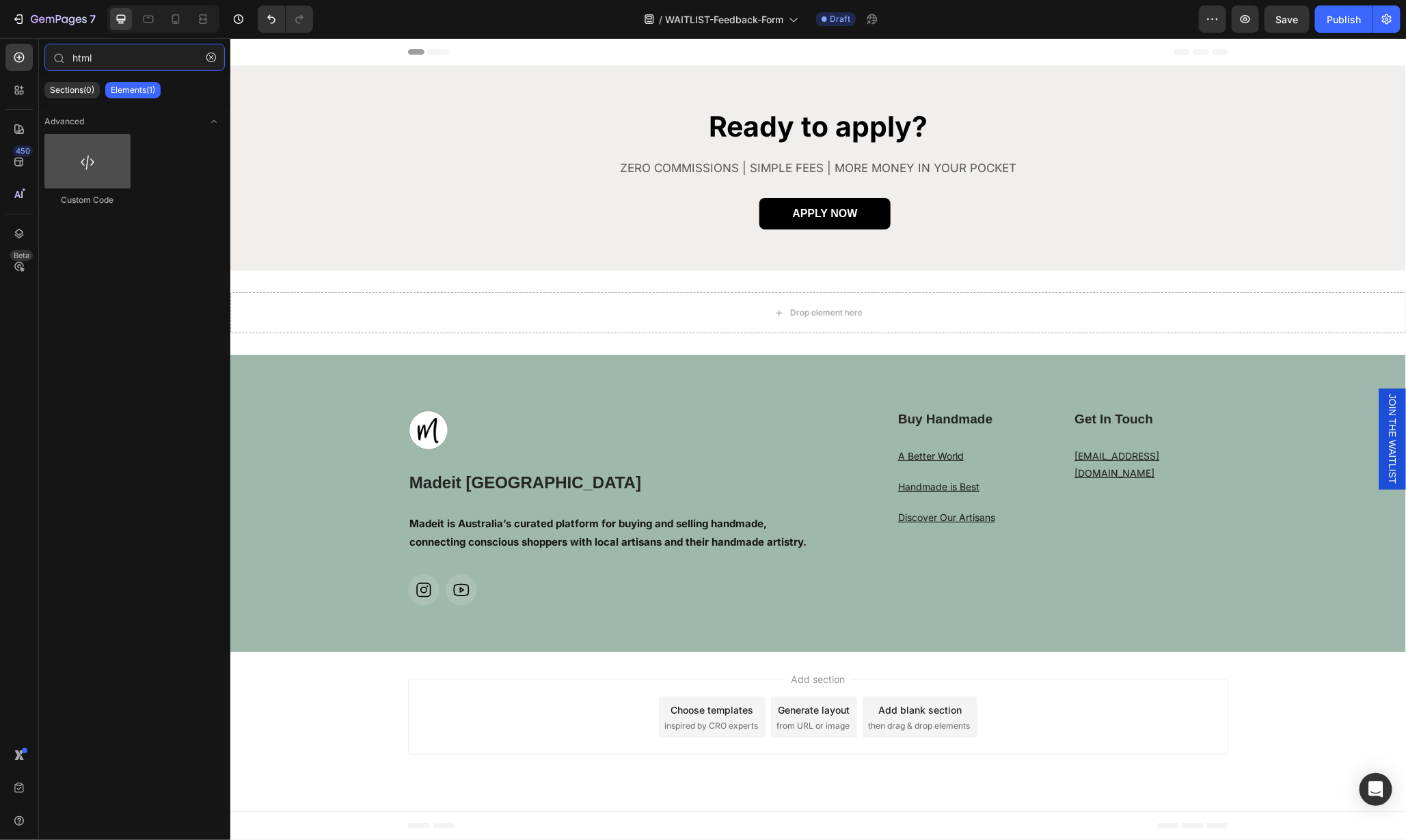
type input "html"
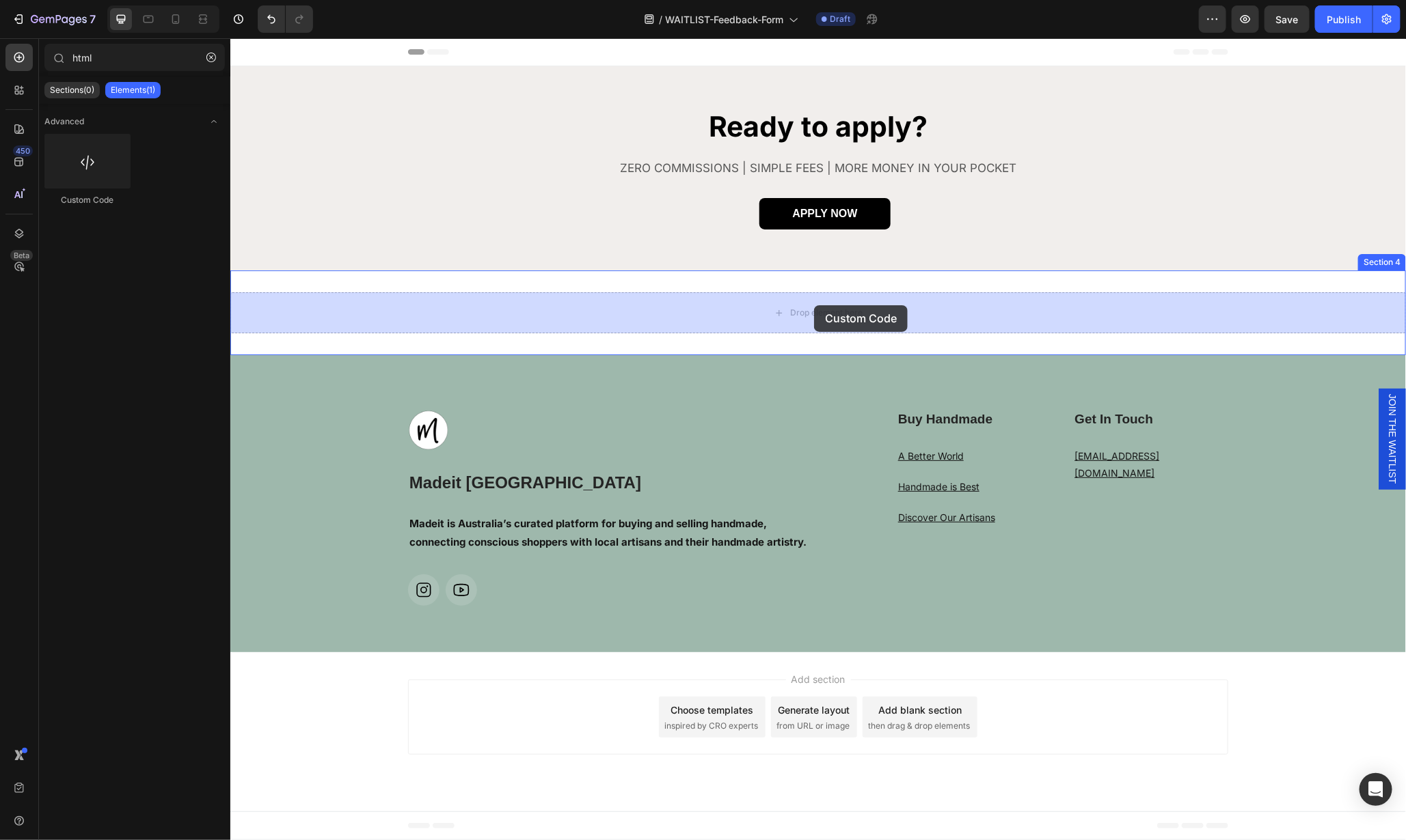
drag, startPoint x: 345, startPoint y: 194, endPoint x: 814, endPoint y: 304, distance: 481.7
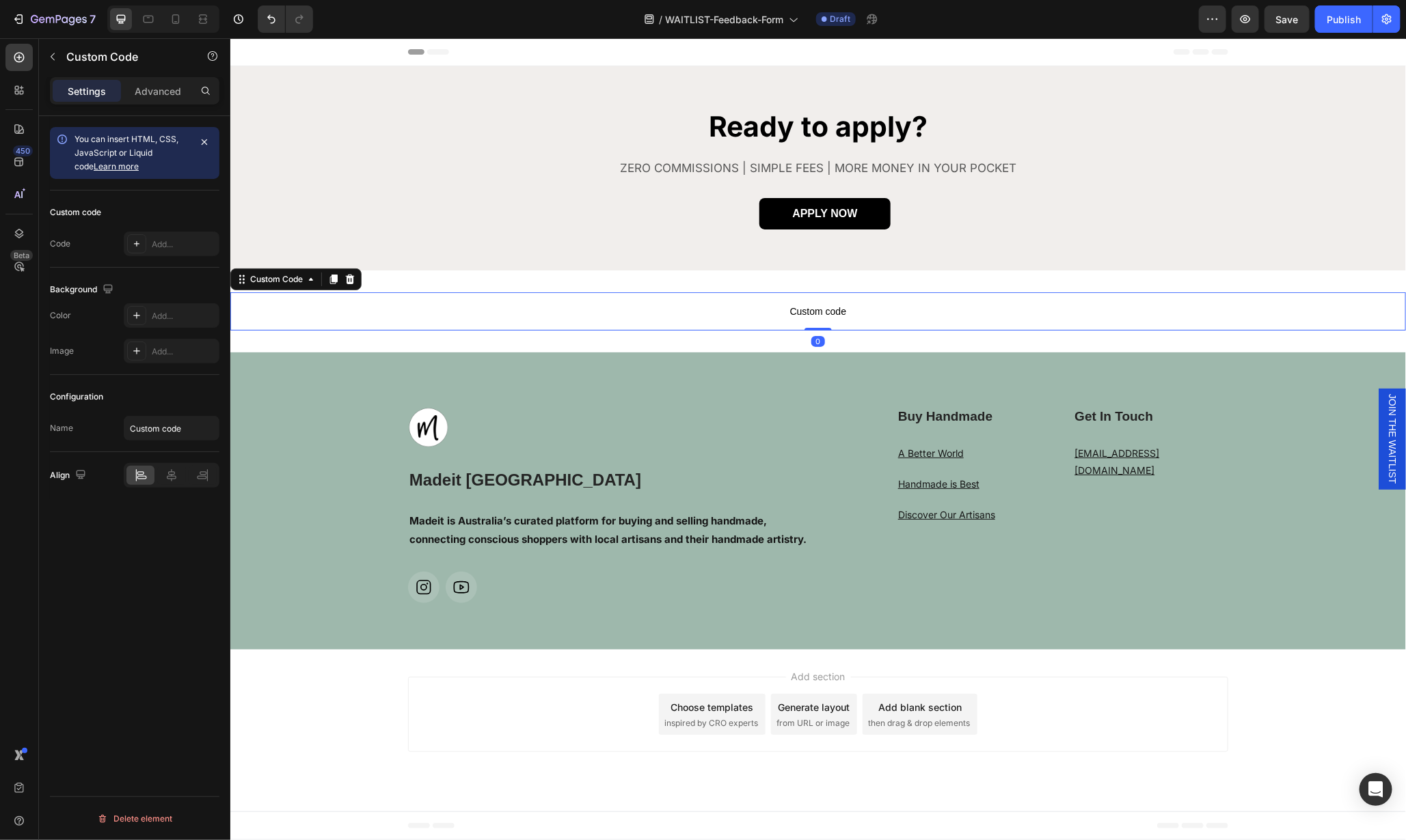
click at [822, 309] on span "Custom code" at bounding box center [817, 310] width 1175 height 17
click at [206, 143] on icon "button" at bounding box center [204, 142] width 5 height 5
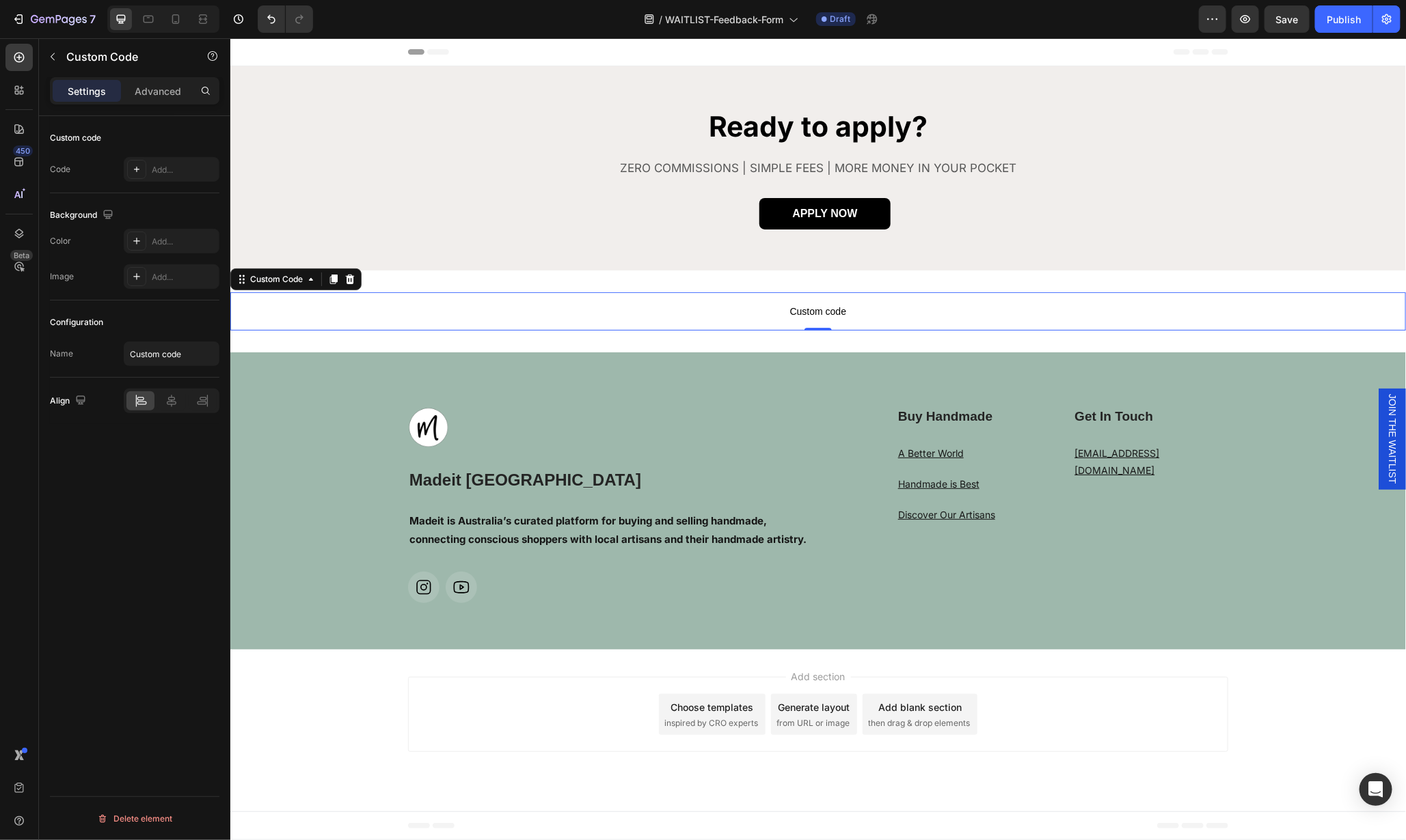
click at [801, 302] on span "Custom code" at bounding box center [817, 310] width 1175 height 17
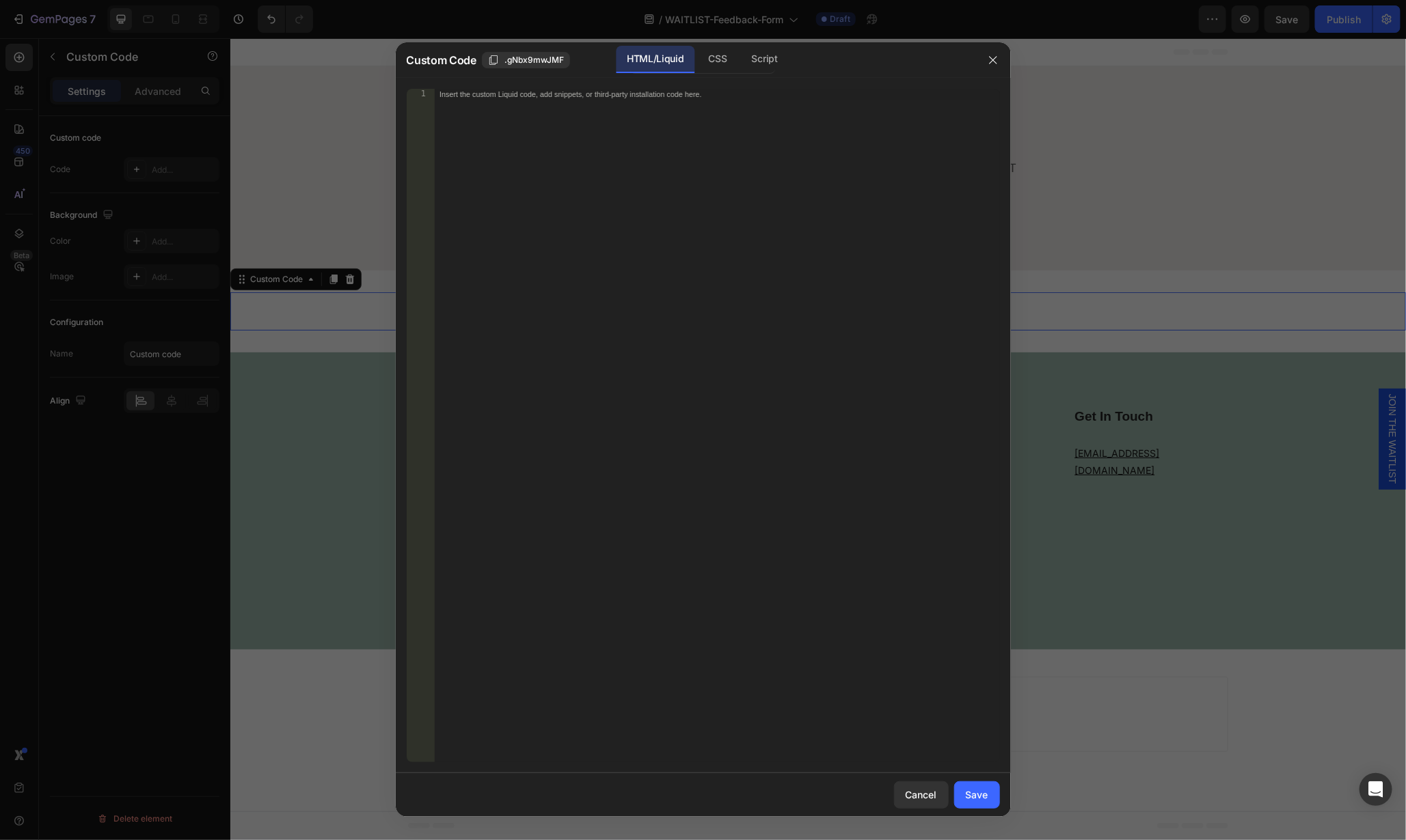
click at [635, 115] on div "Insert the custom Liquid code, add snippets, or third-party installation code h…" at bounding box center [717, 436] width 566 height 696
paste textarea "<script type="text/javascript" src="[URL][DOMAIN_NAME]"></script>"
type textarea "<script type="text/javascript" src="[URL][DOMAIN_NAME]"></script>"
click at [974, 785] on button "Save" at bounding box center [977, 795] width 46 height 27
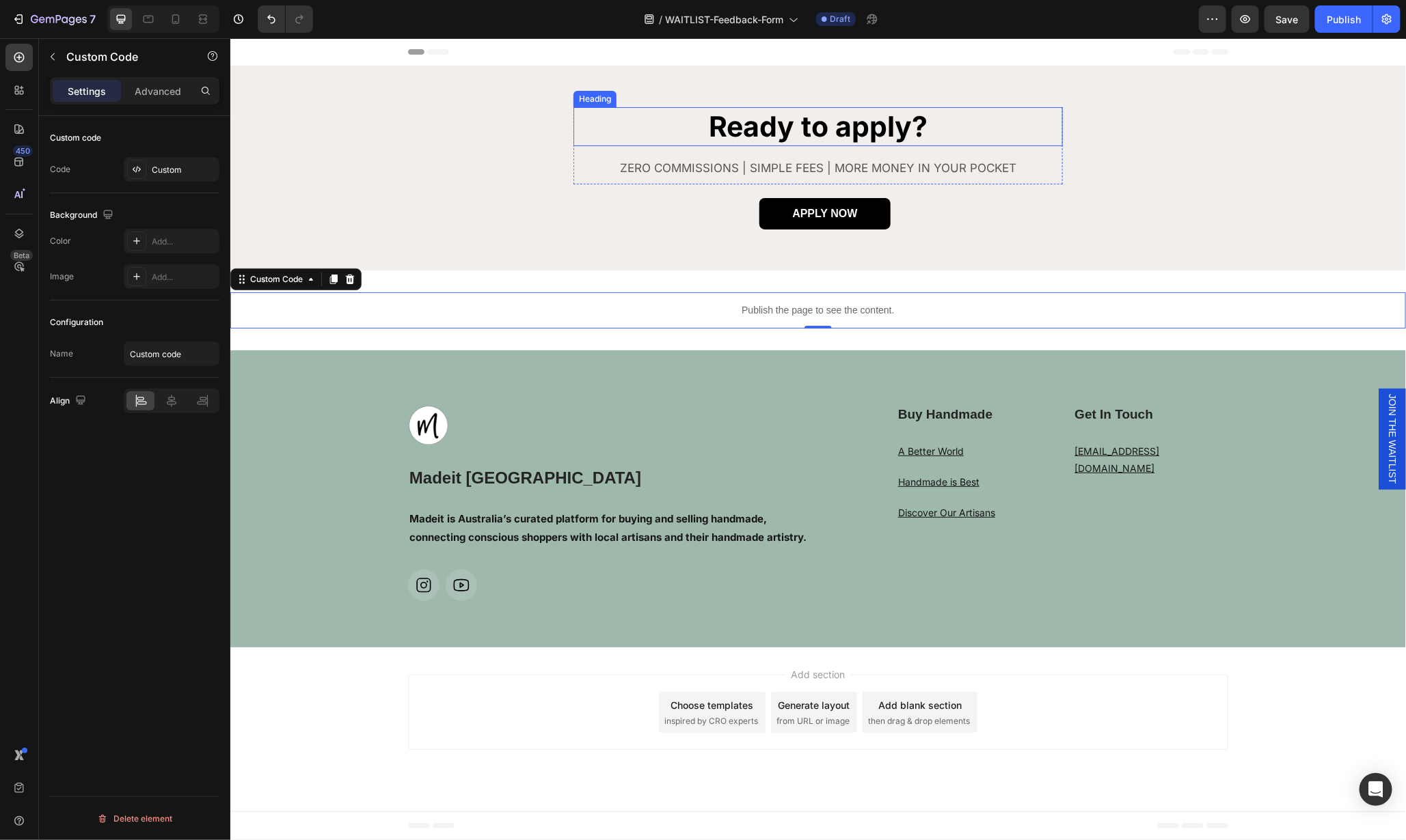
click at [854, 132] on h2 "Ready to apply?" at bounding box center [817, 126] width 489 height 39
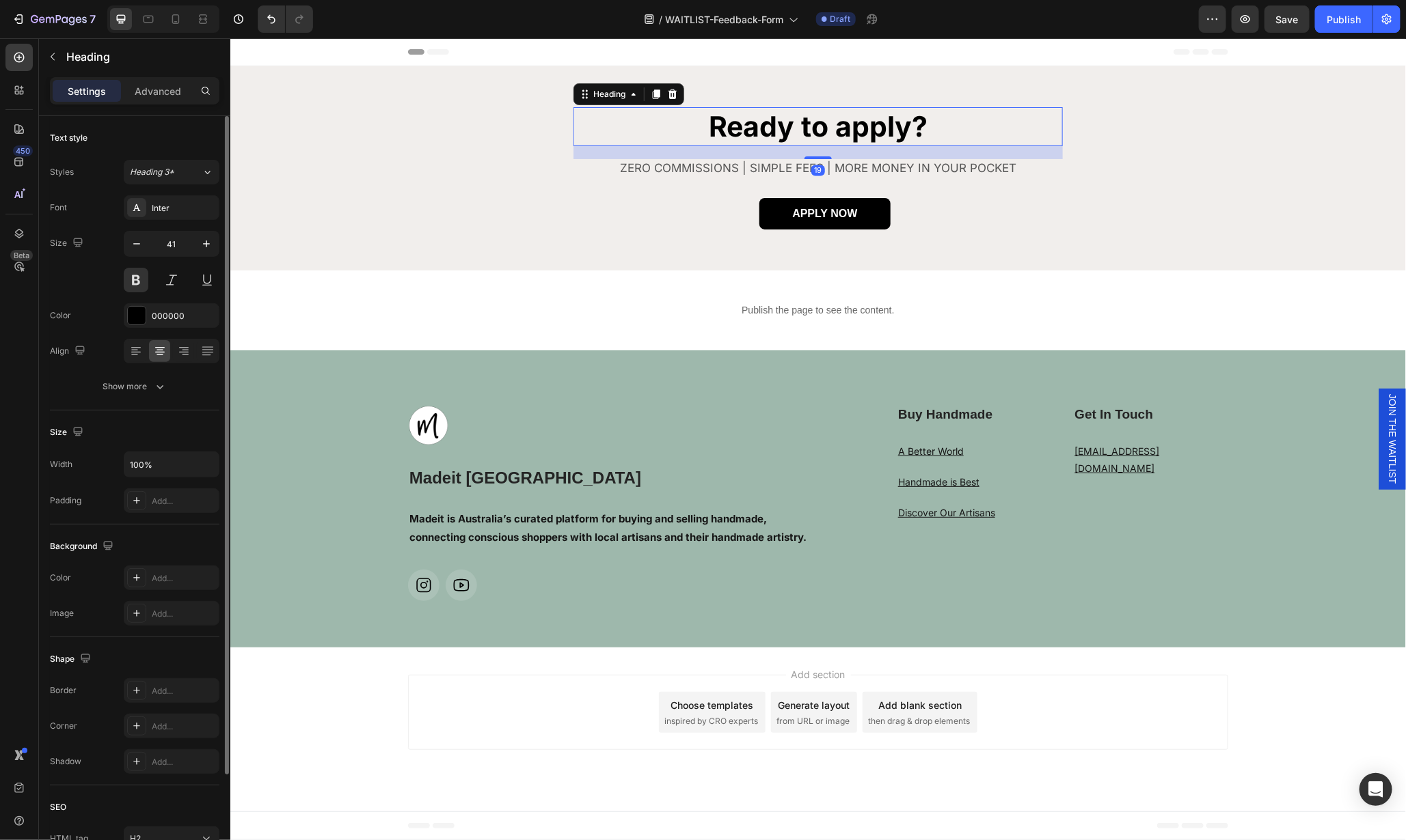
click at [854, 132] on h2 "Ready to apply?" at bounding box center [817, 126] width 489 height 39
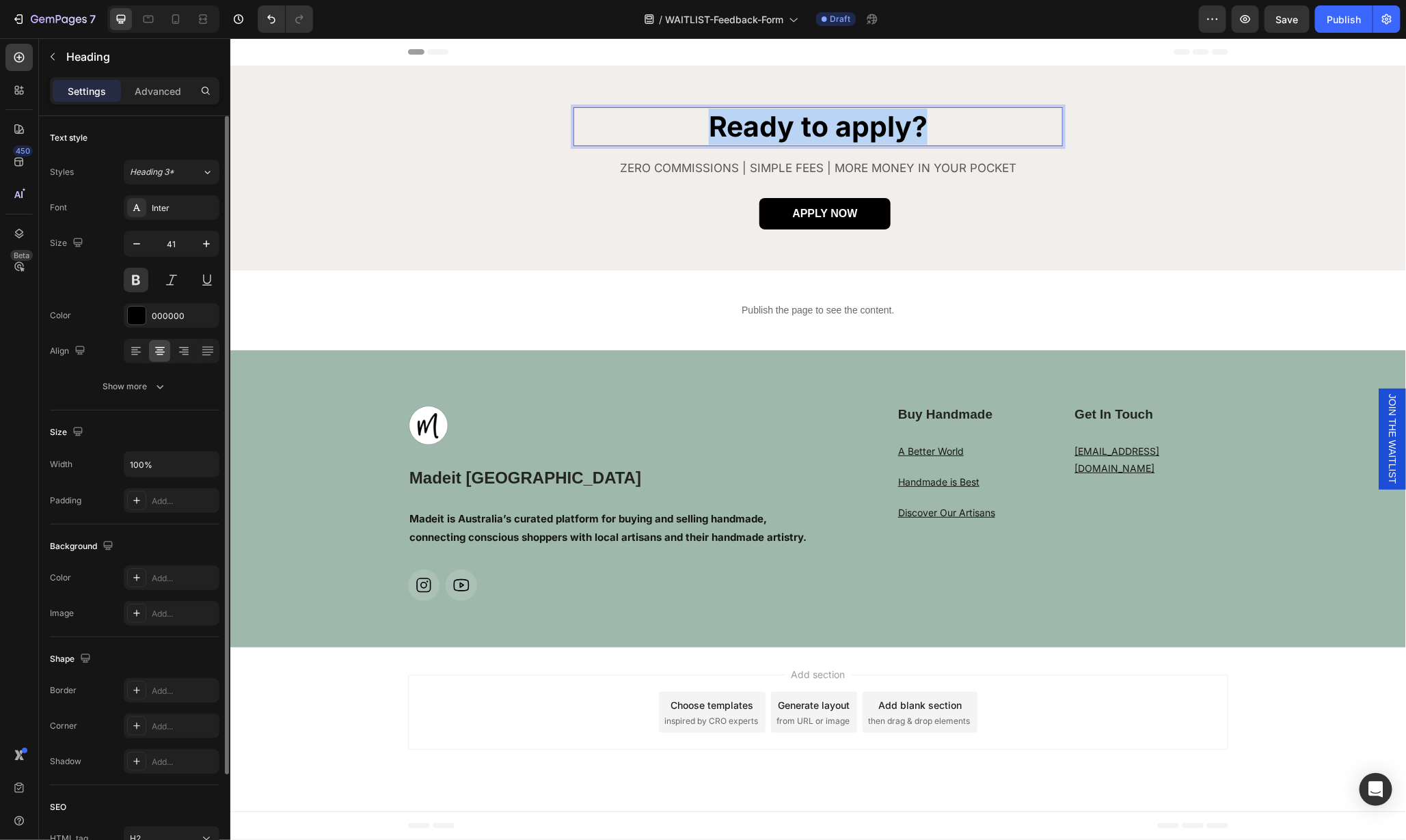
click at [854, 132] on p "Ready to apply?" at bounding box center [817, 126] width 486 height 36
click at [927, 208] on div "APPLY NOW Button" at bounding box center [817, 206] width 1175 height 45
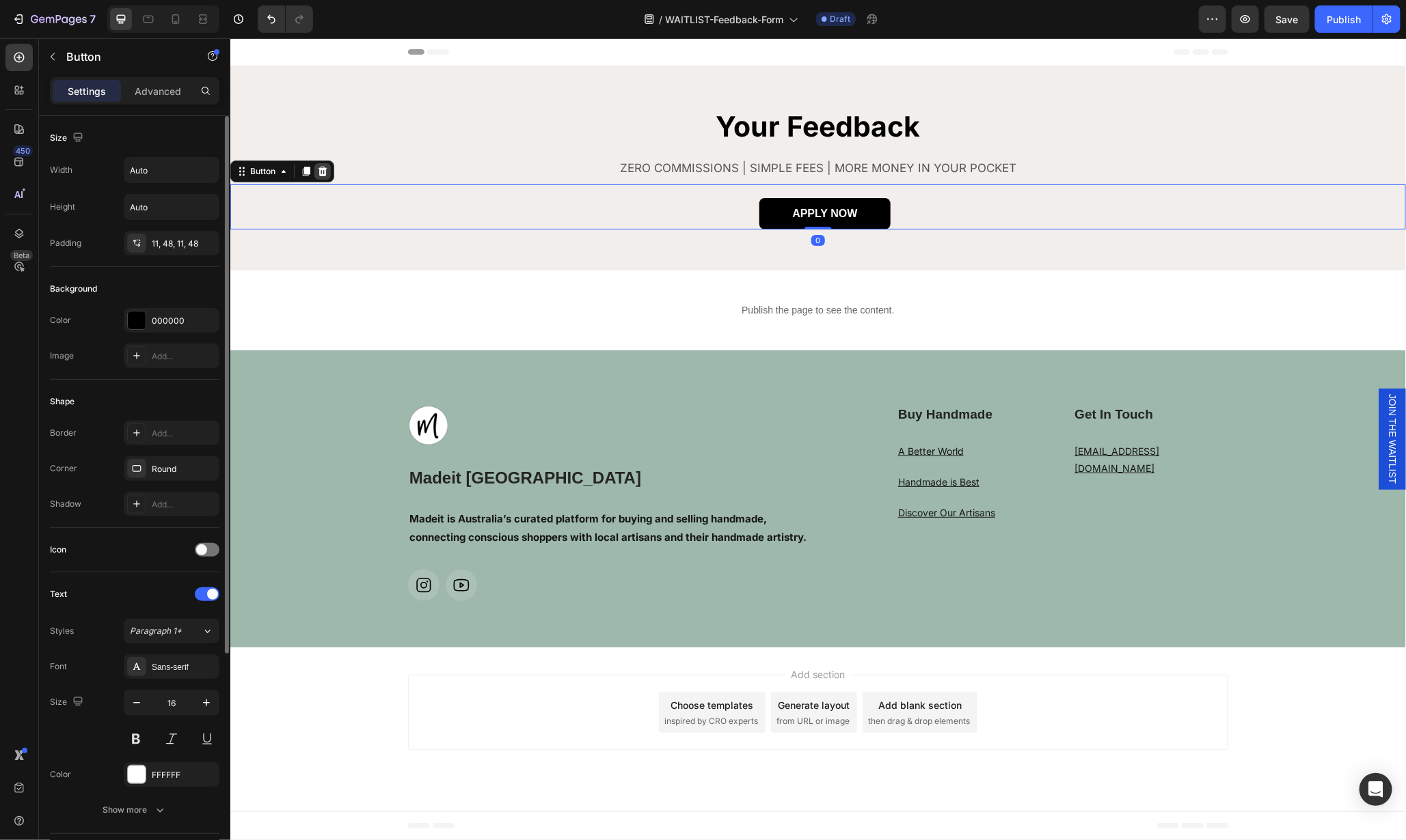
click at [320, 172] on icon at bounding box center [322, 171] width 9 height 10
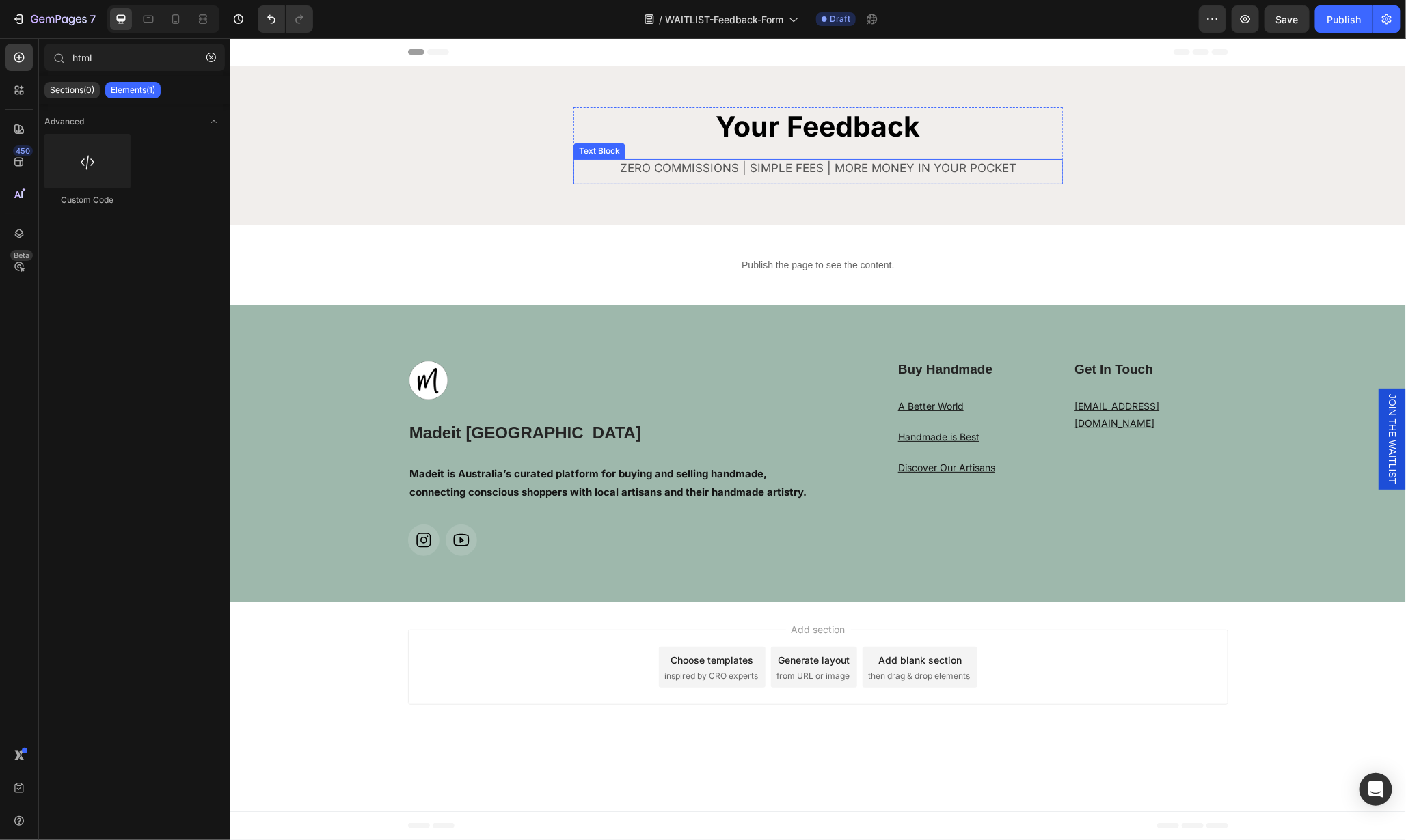
click at [792, 172] on p "ZERO COMMISSIONS | SIMPLE FEES | MORE MONEY IN YOUR POCKET" at bounding box center [817, 167] width 468 height 19
click at [792, 172] on p "ZERO COMMISSIONS | SIMPLE FEES | MORE MONEY IN YOUR POCKET" at bounding box center [817, 167] width 468 height 19
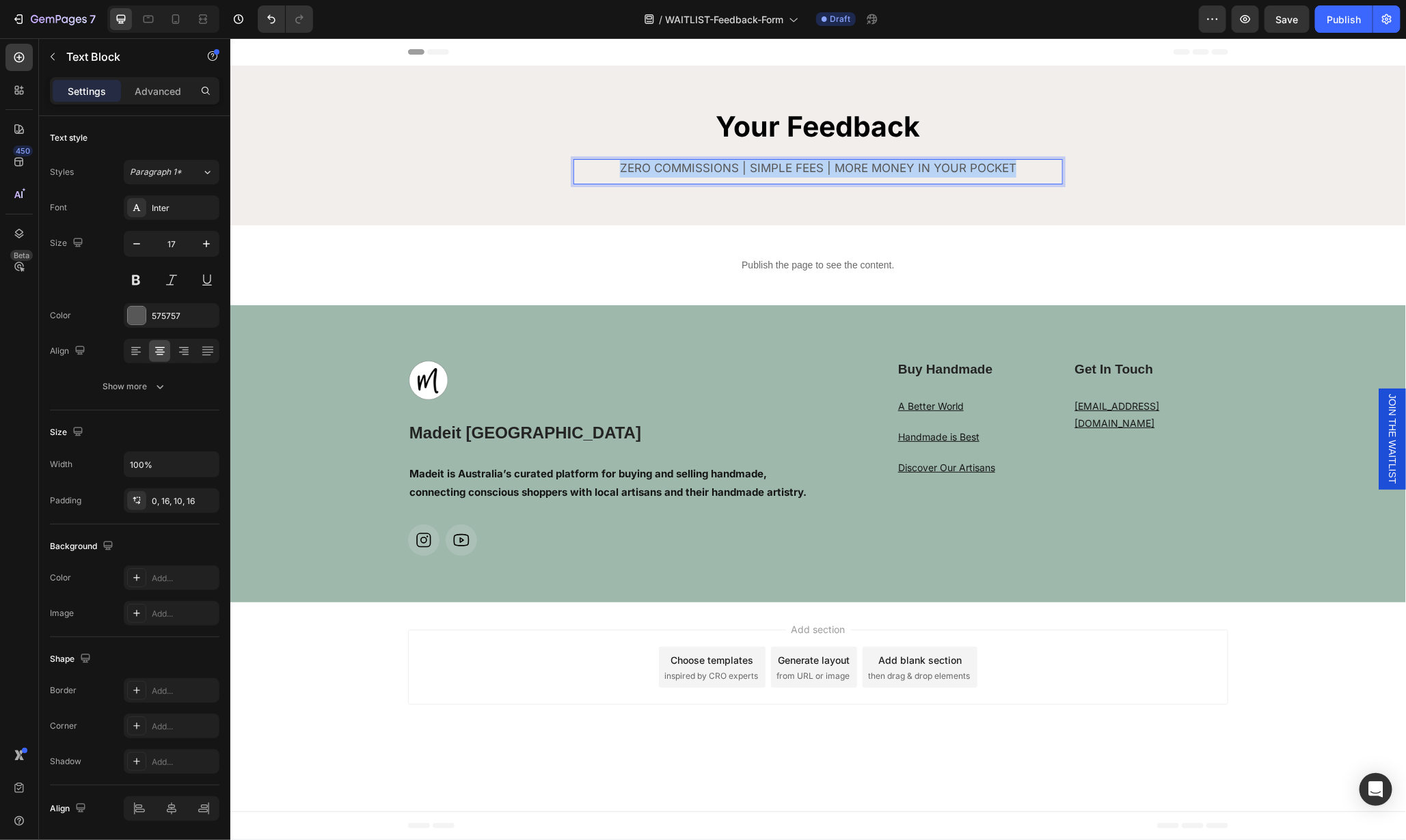
click at [792, 172] on p "ZERO COMMISSIONS | SIMPLE FEES | MORE MONEY IN YOUR POCKET" at bounding box center [817, 167] width 468 height 19
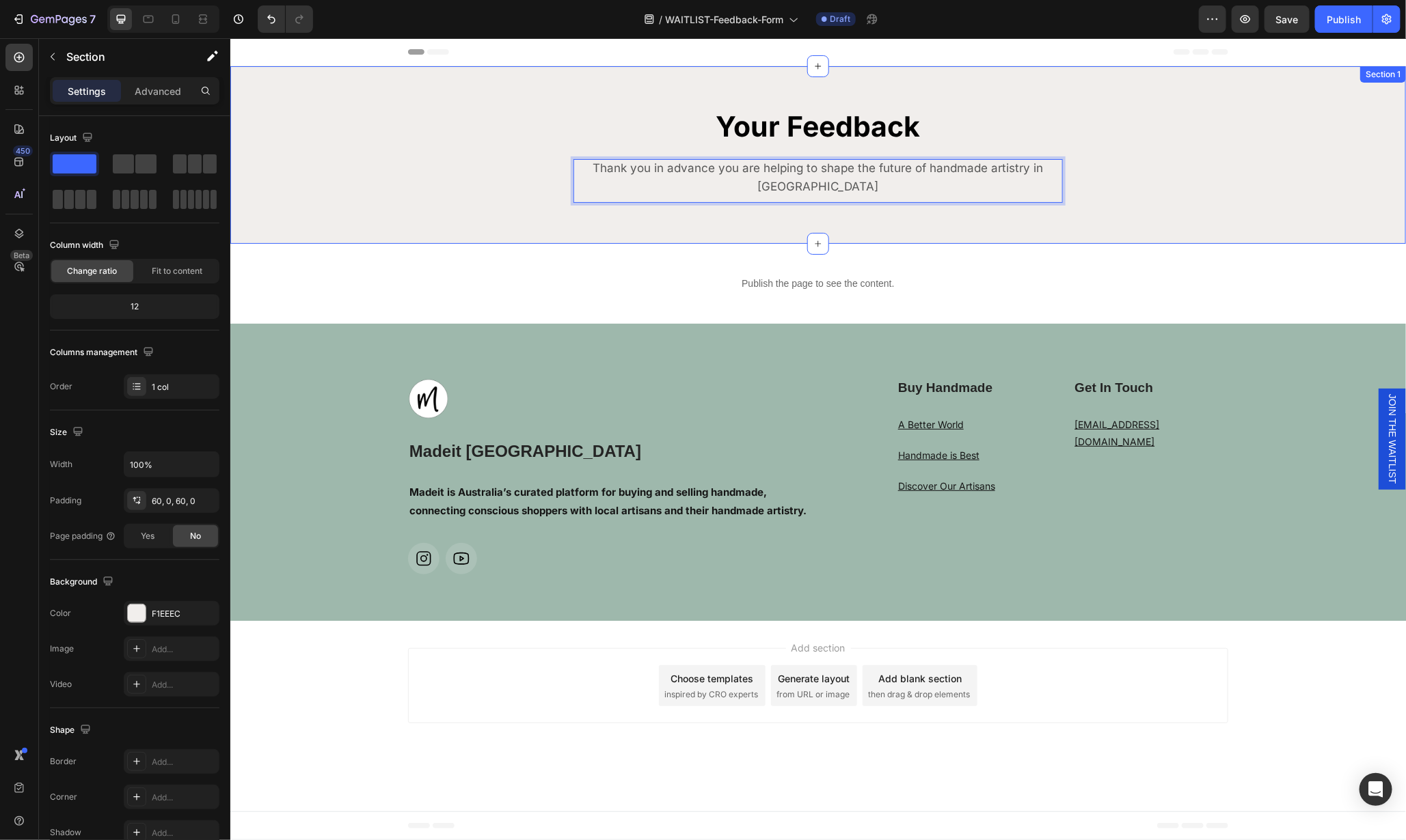
click at [1089, 202] on div "Your Feedback Heading Thank you in advance you are helping to shape the future …" at bounding box center [817, 155] width 1175 height 95
click at [1054, 178] on div "Thank you in advance you are helping to shape the future of handmade artistry i…" at bounding box center [817, 179] width 489 height 43
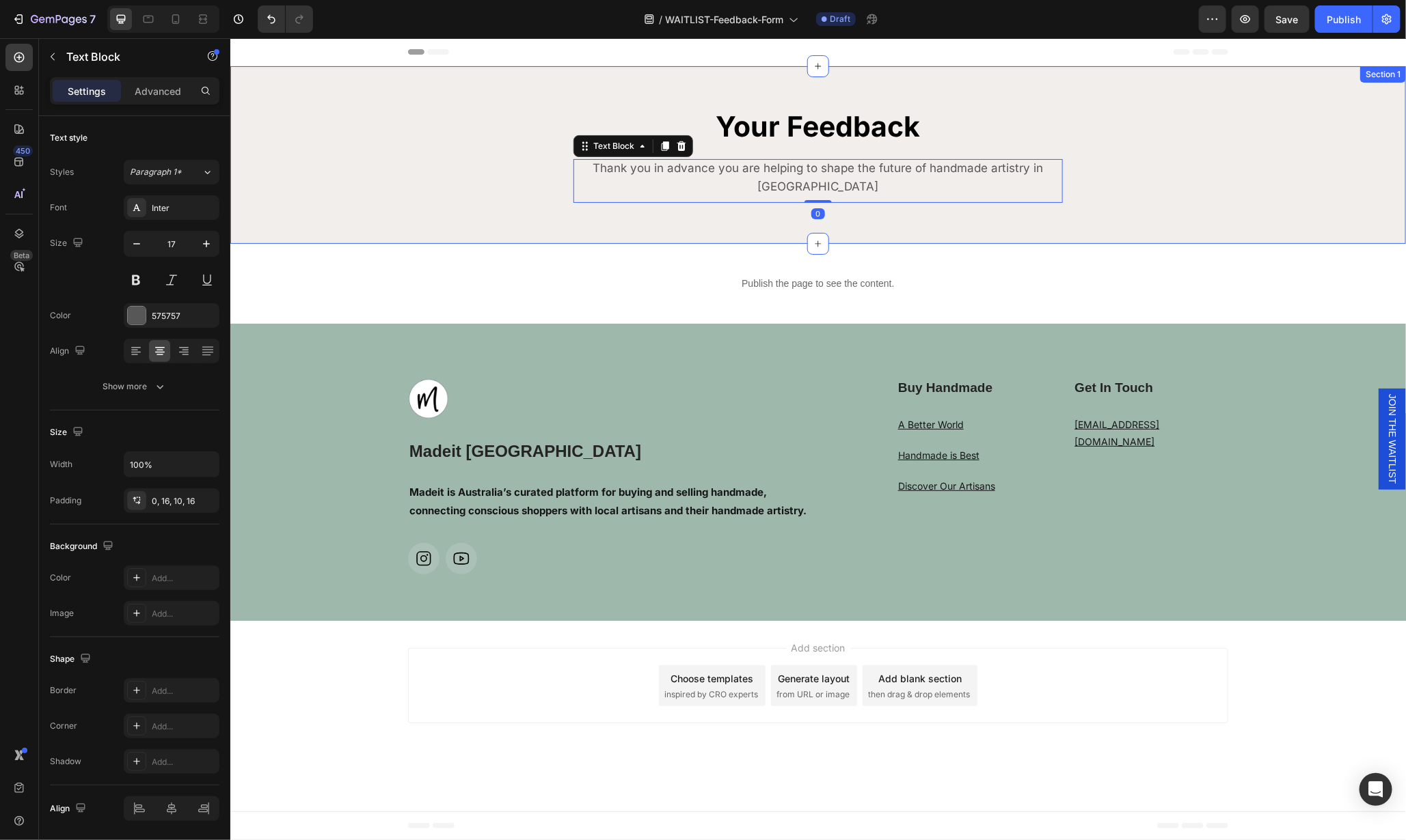
click at [1098, 128] on div "Your Feedback Heading Thank you in advance you are helping to shape the future …" at bounding box center [817, 155] width 1175 height 95
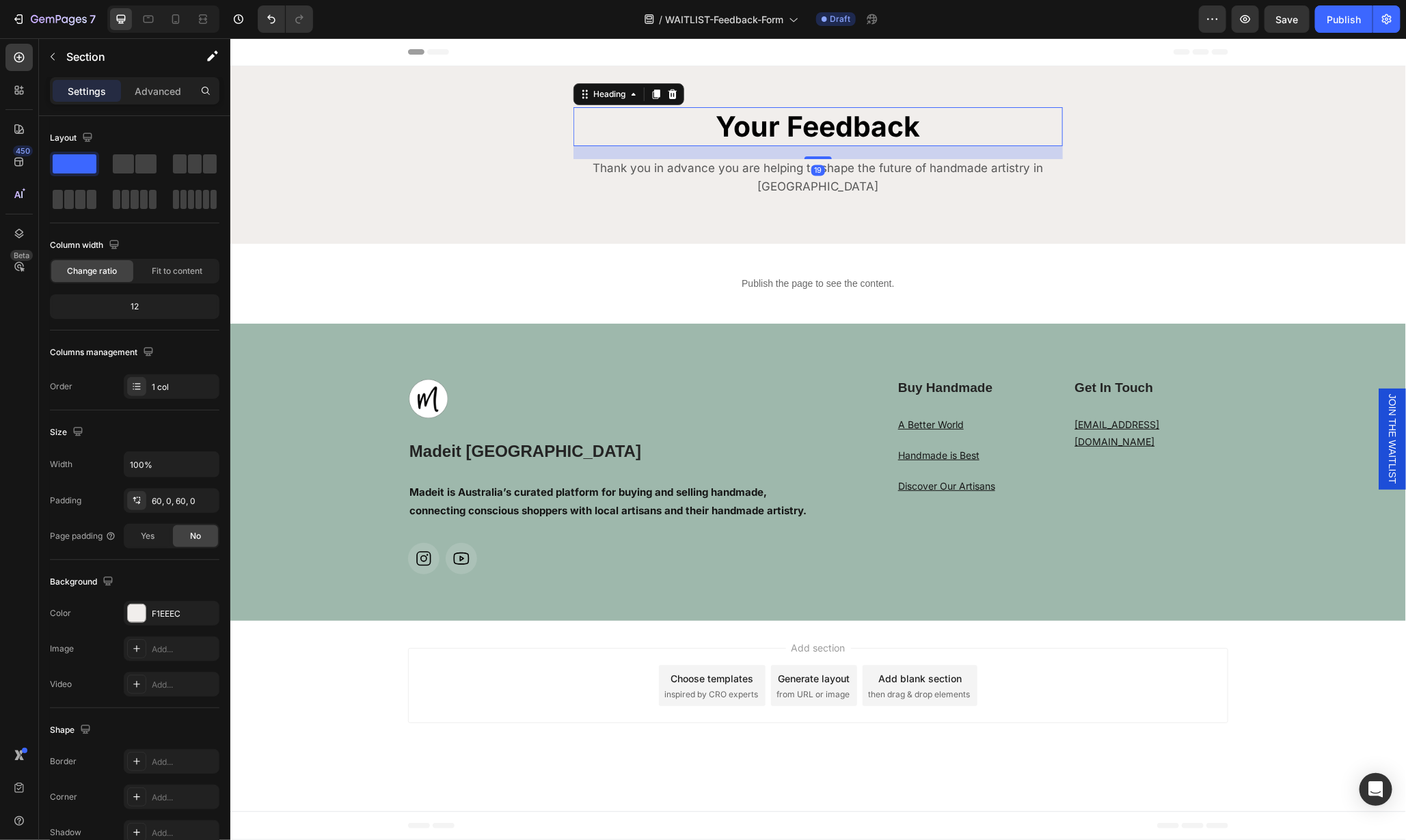
click at [1045, 141] on p "Your Feedback" at bounding box center [817, 126] width 486 height 36
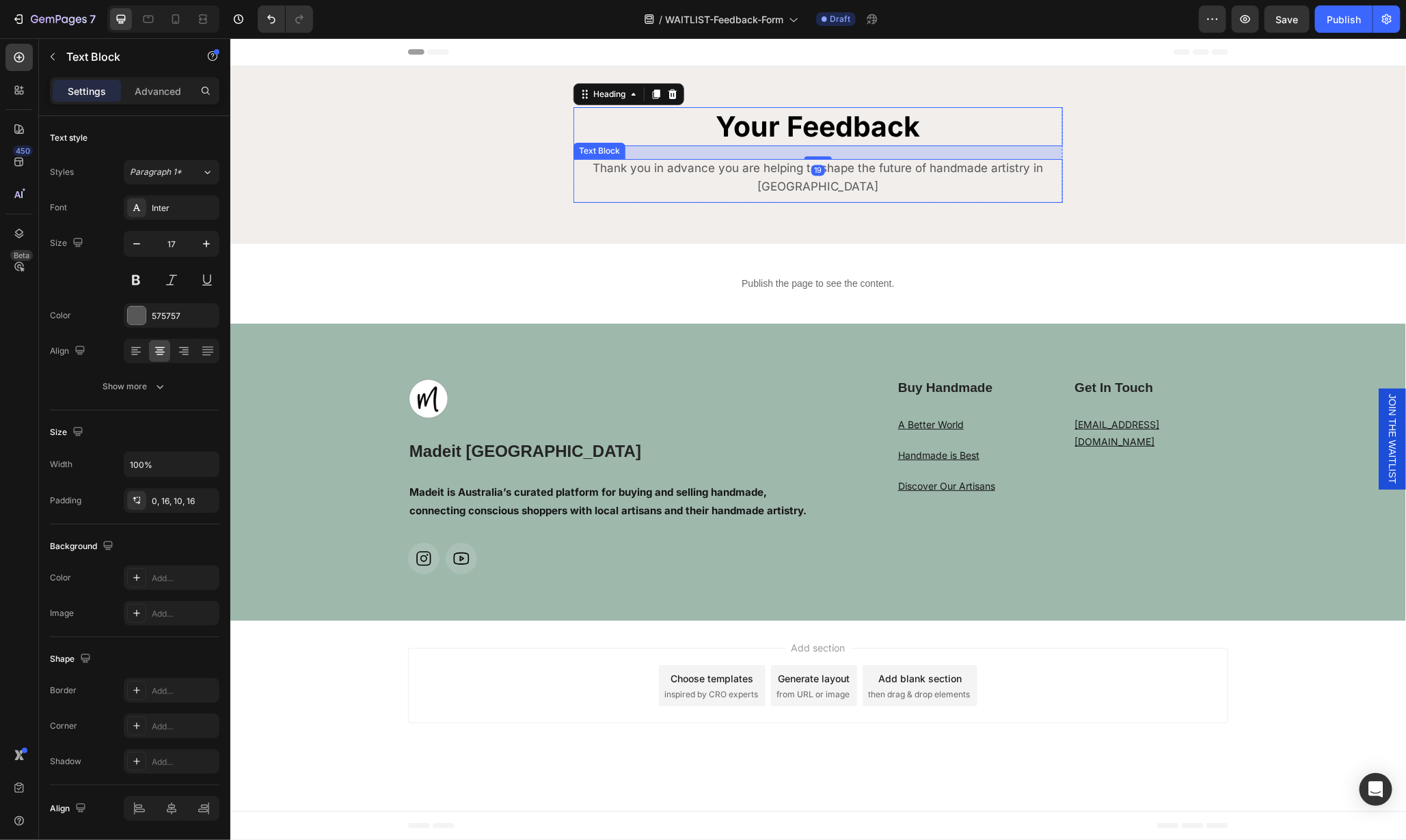
click at [1055, 161] on div "Thank you in advance you are helping to shape the future of handmade artistry i…" at bounding box center [817, 179] width 489 height 43
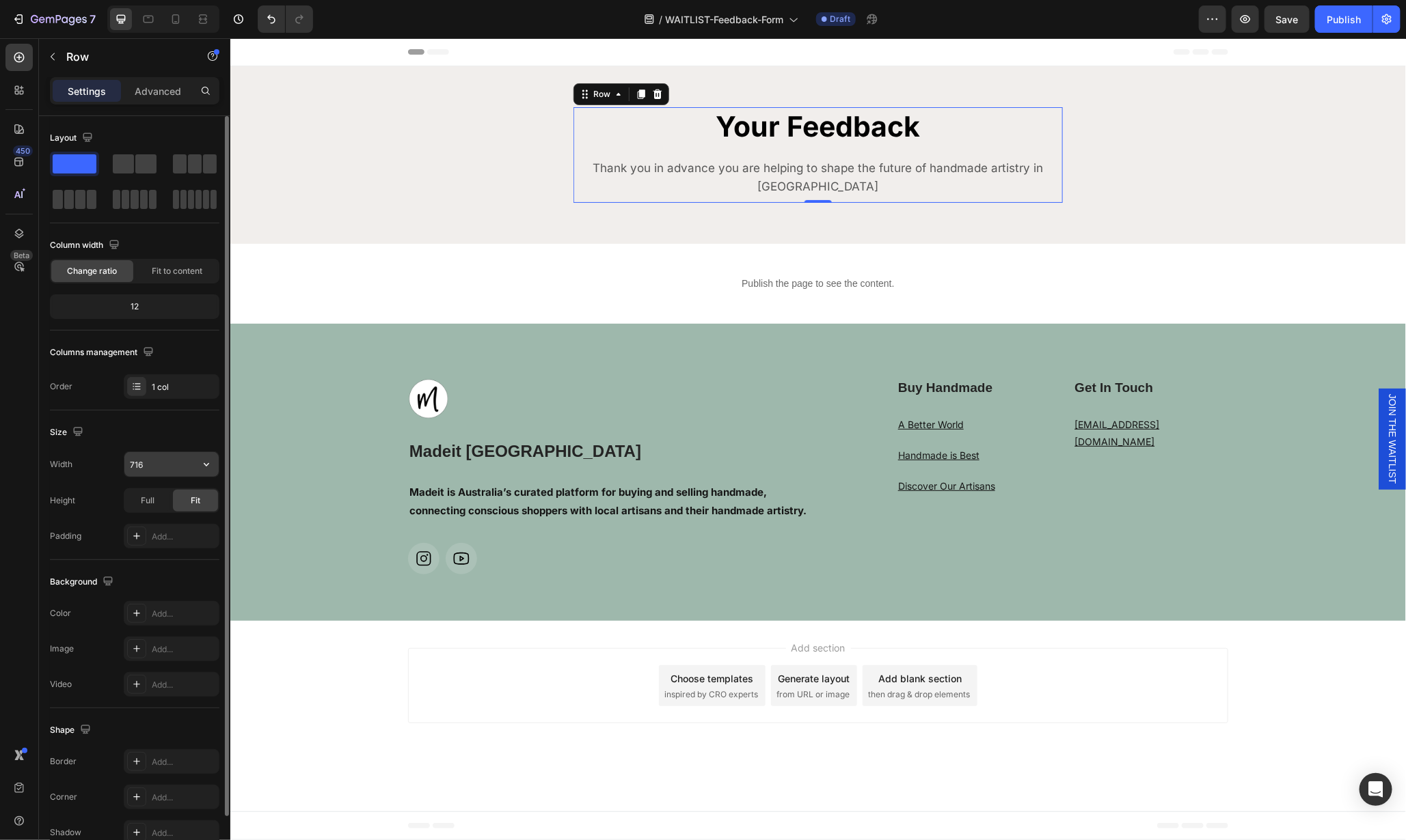
click at [147, 472] on input "716" at bounding box center [172, 465] width 95 height 25
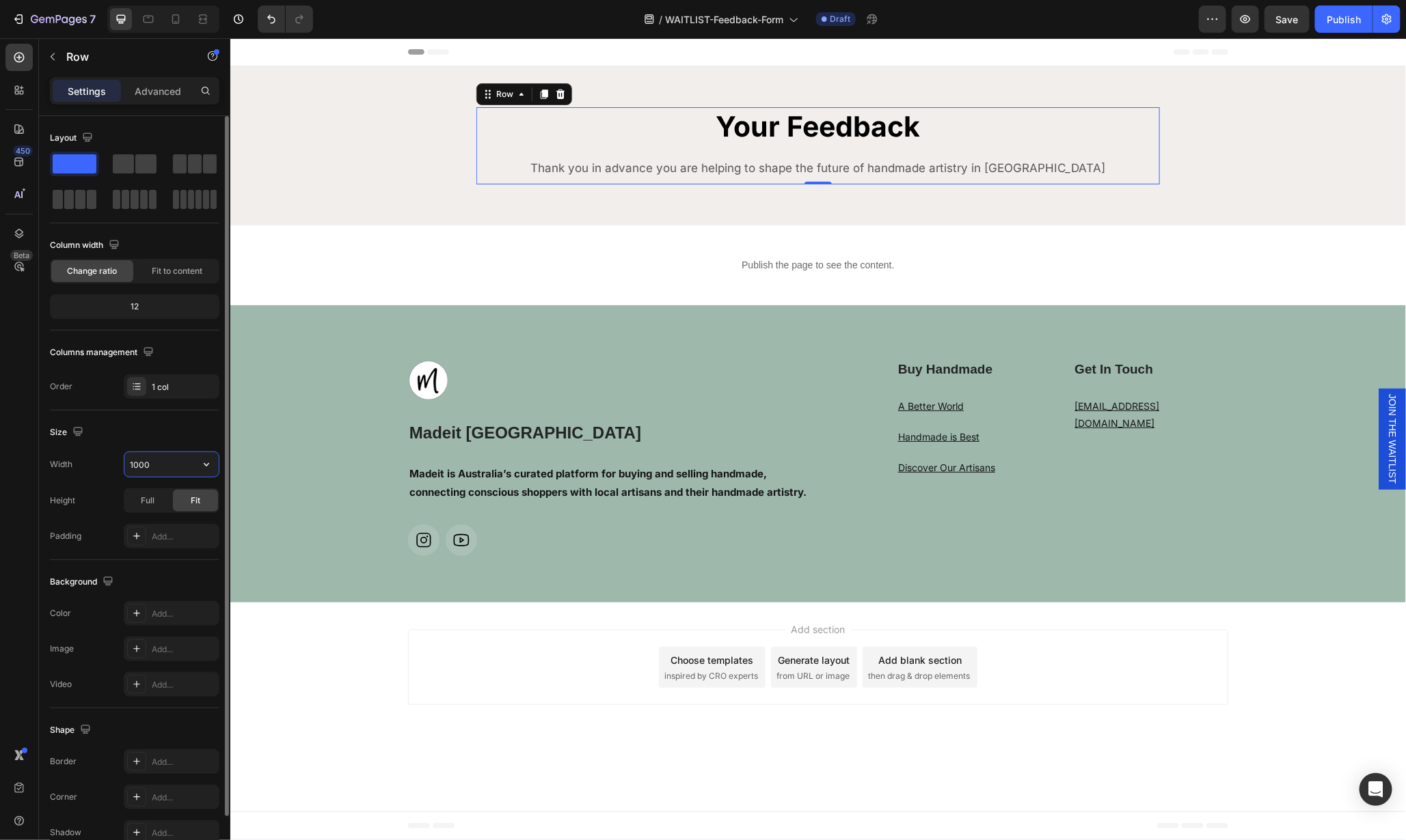
type input "1000"
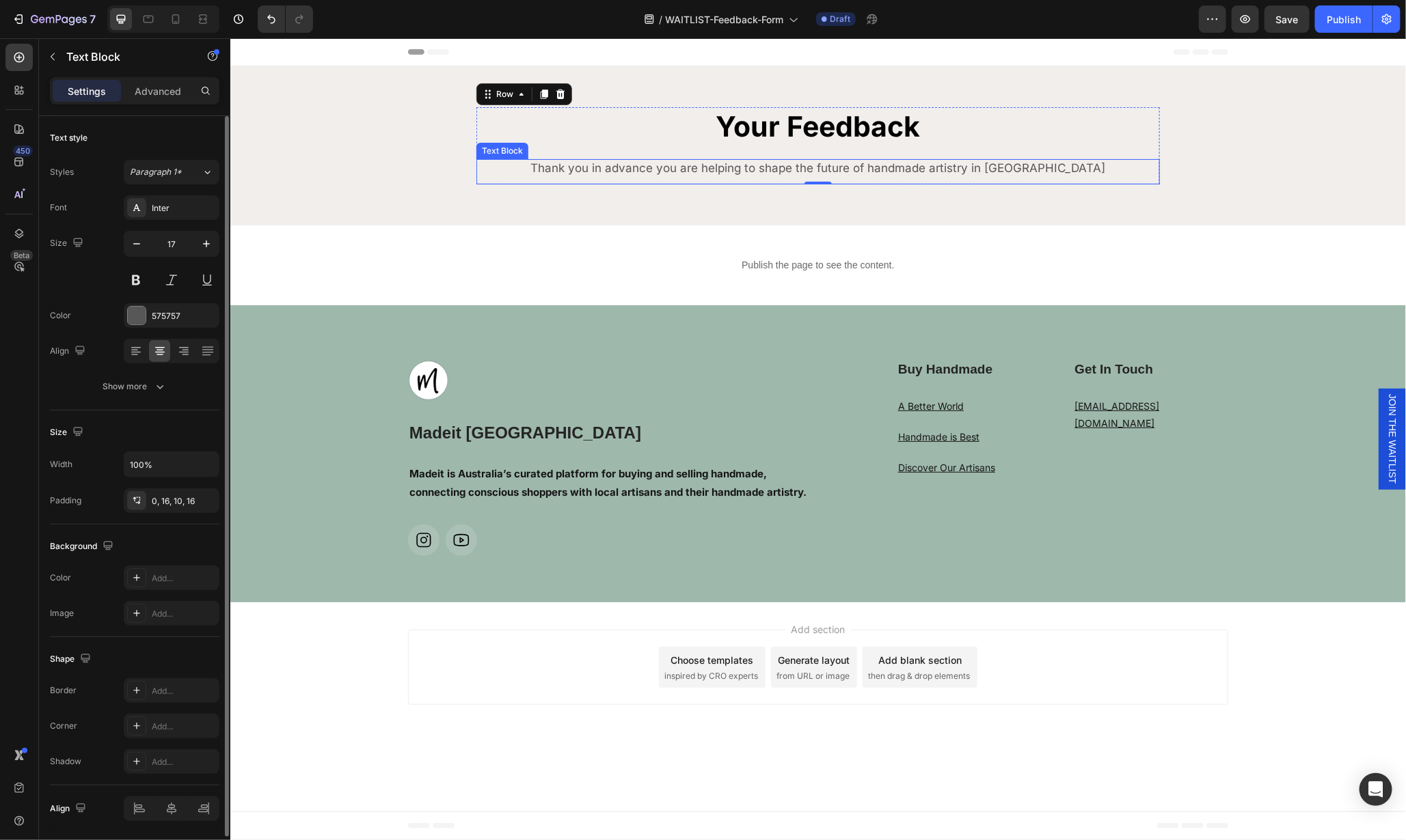
click at [1085, 172] on p "Thank you in advance you are helping to shape the future of handmade artistry i…" at bounding box center [817, 167] width 661 height 19
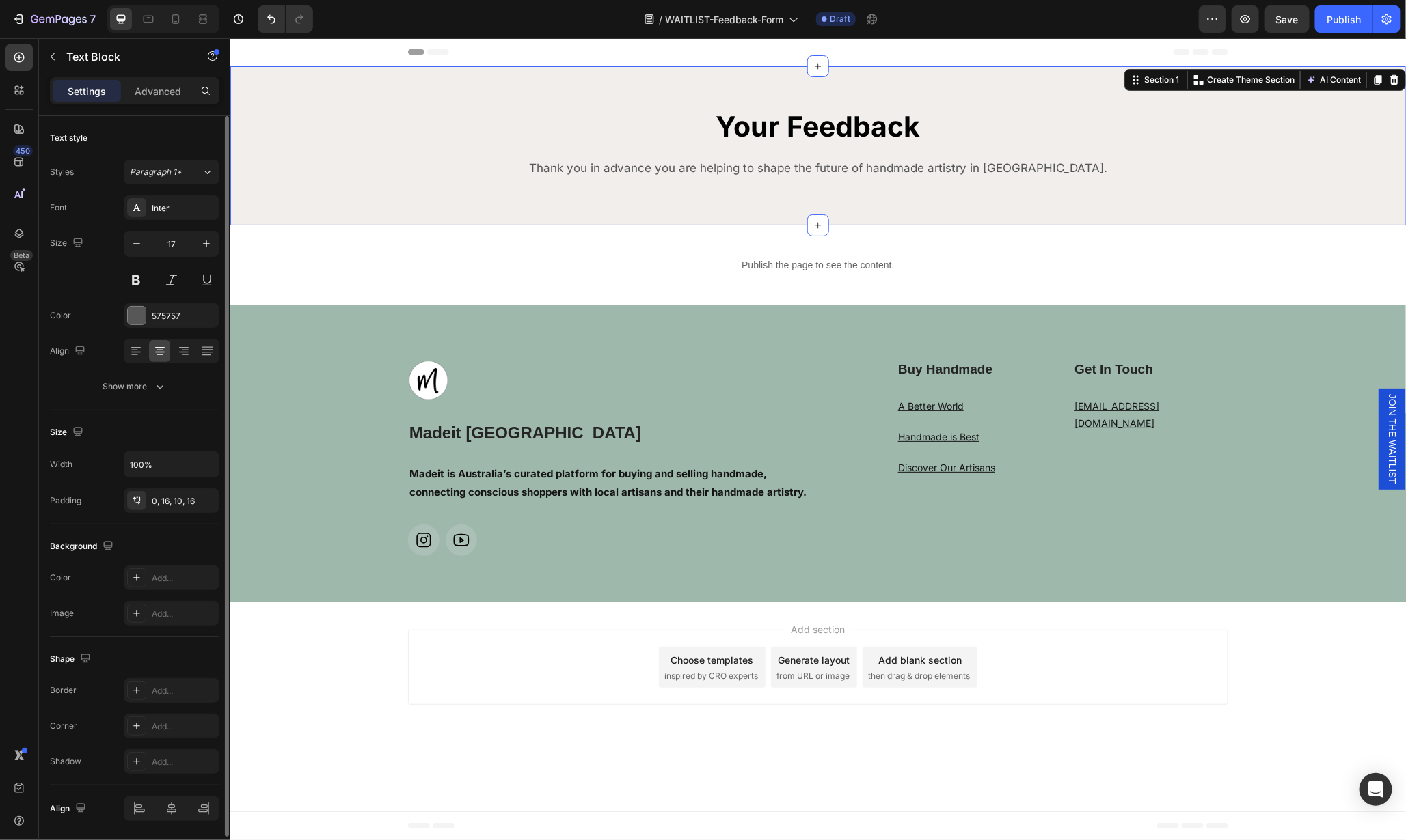
click at [1039, 200] on div "Your Feedback Heading Thank you in advance you are helping to shape the future …" at bounding box center [817, 145] width 1175 height 159
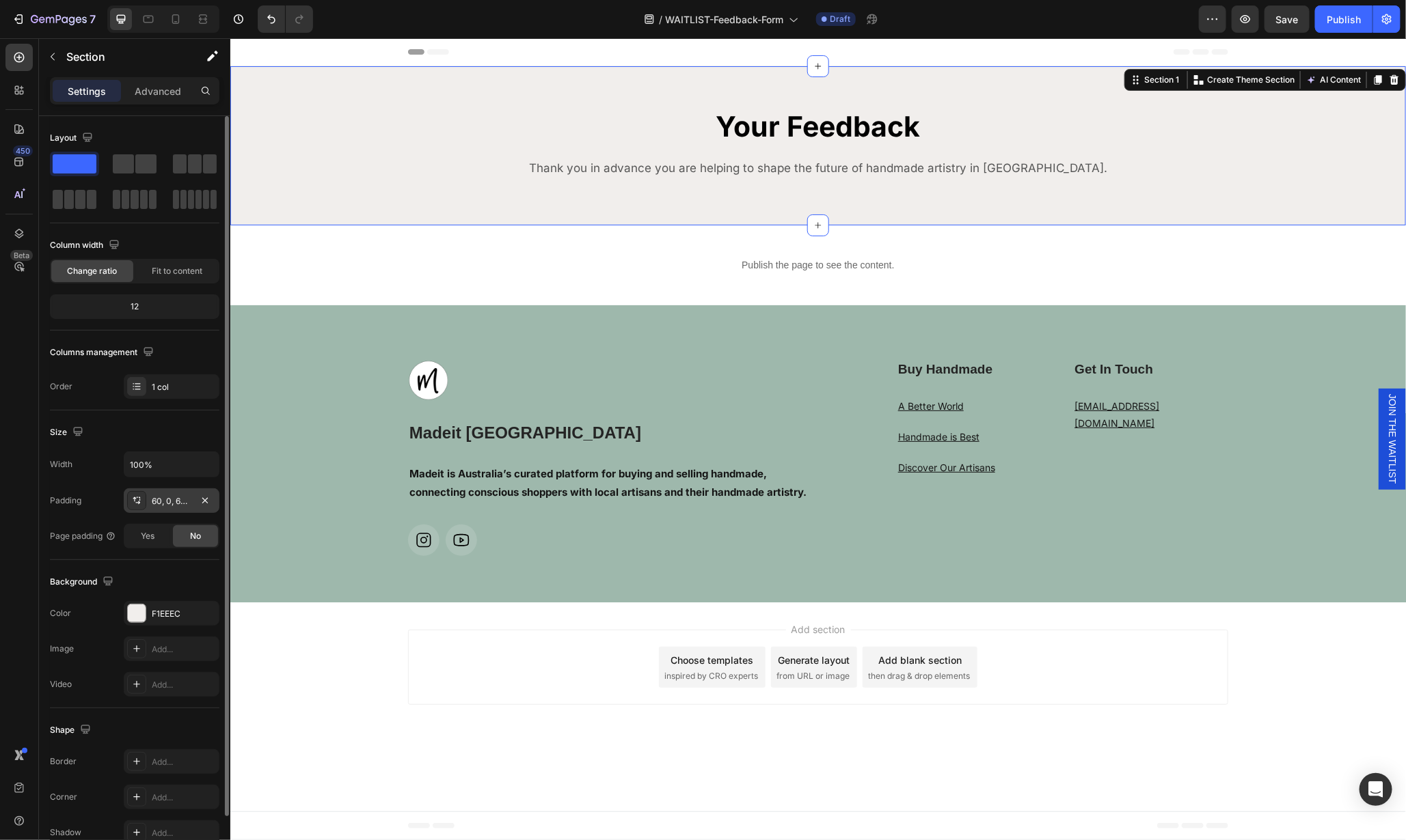
click at [174, 501] on div "60, 0, 60, 0" at bounding box center [172, 501] width 40 height 12
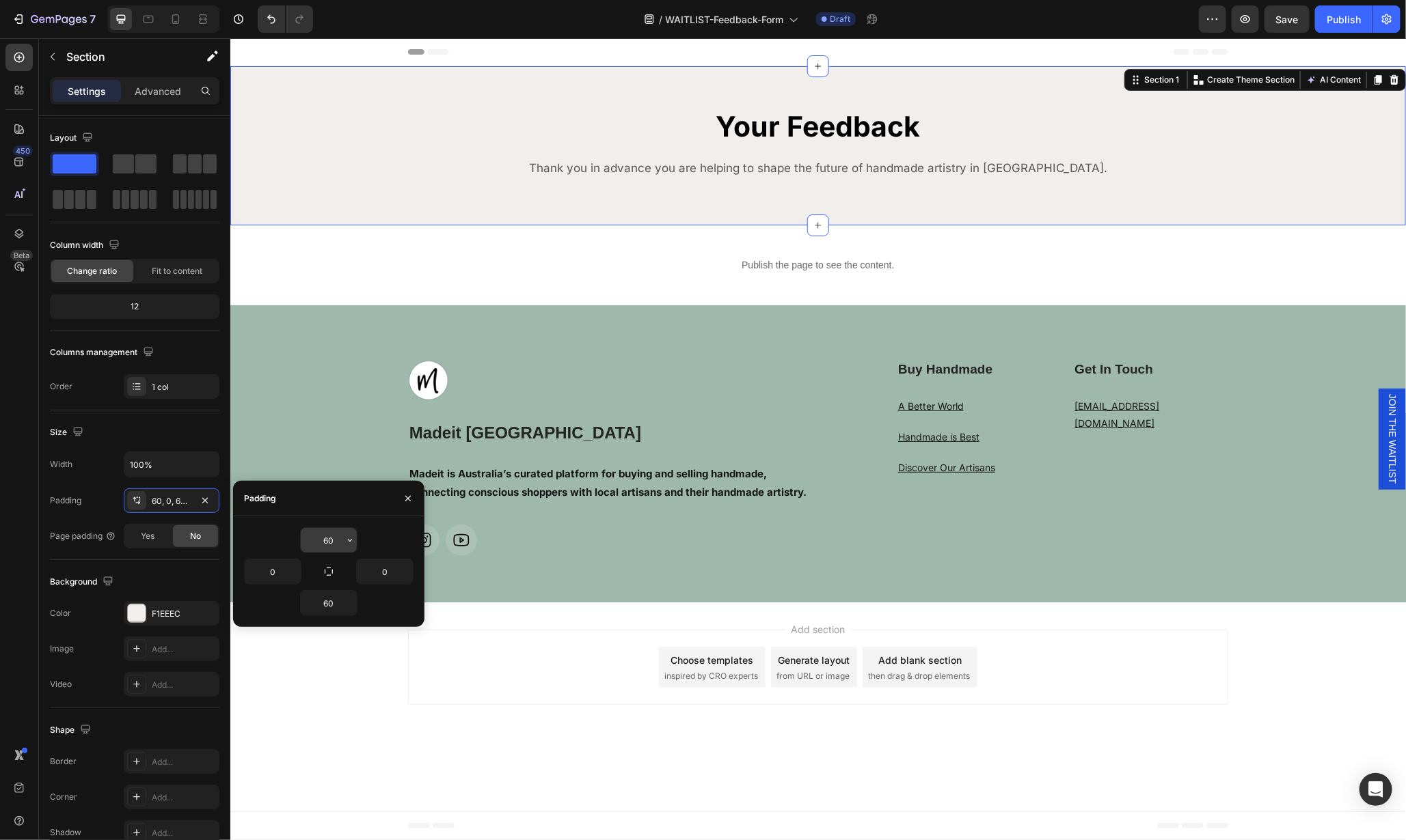
click at [329, 534] on input "60" at bounding box center [328, 540] width 56 height 25
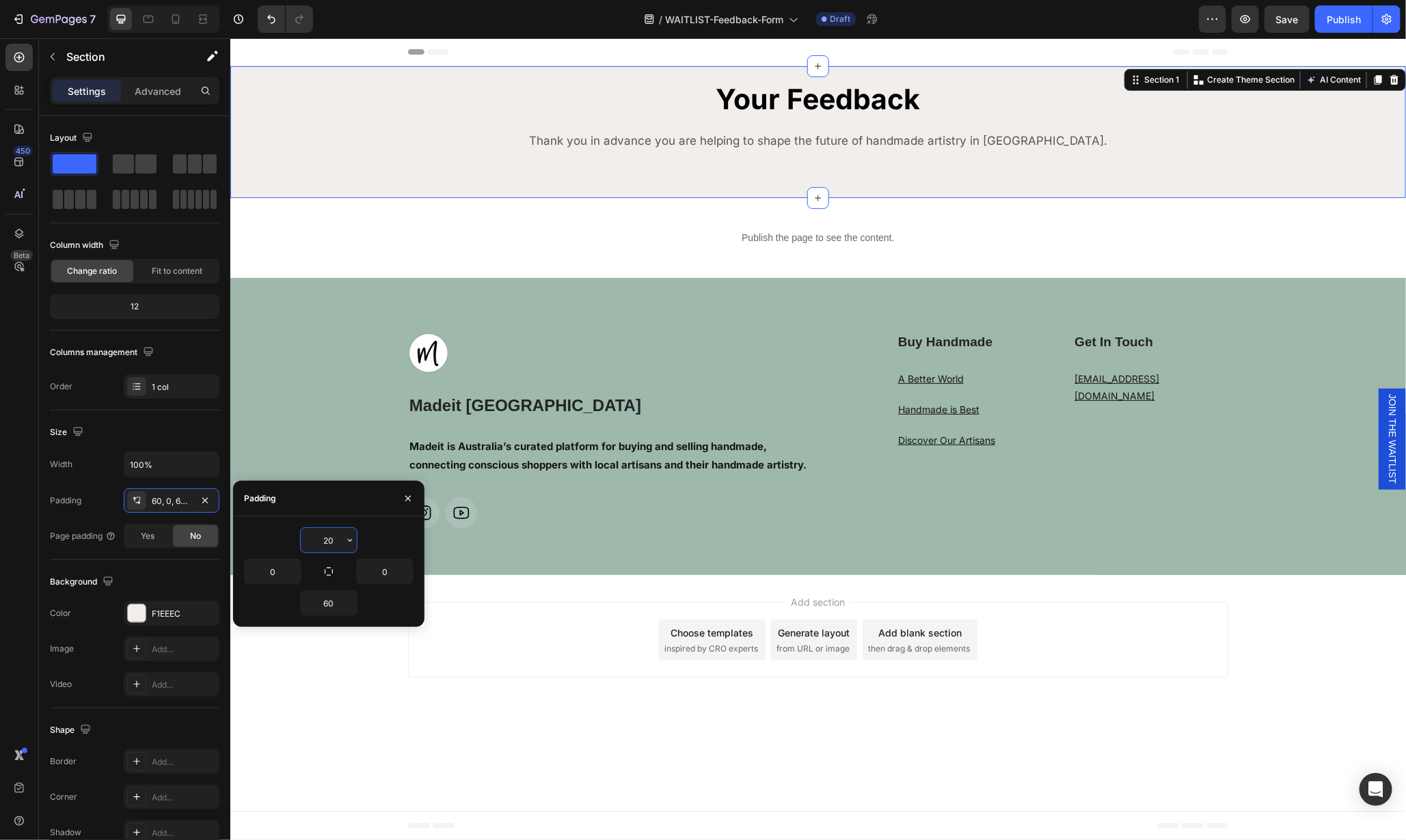
type input "20"
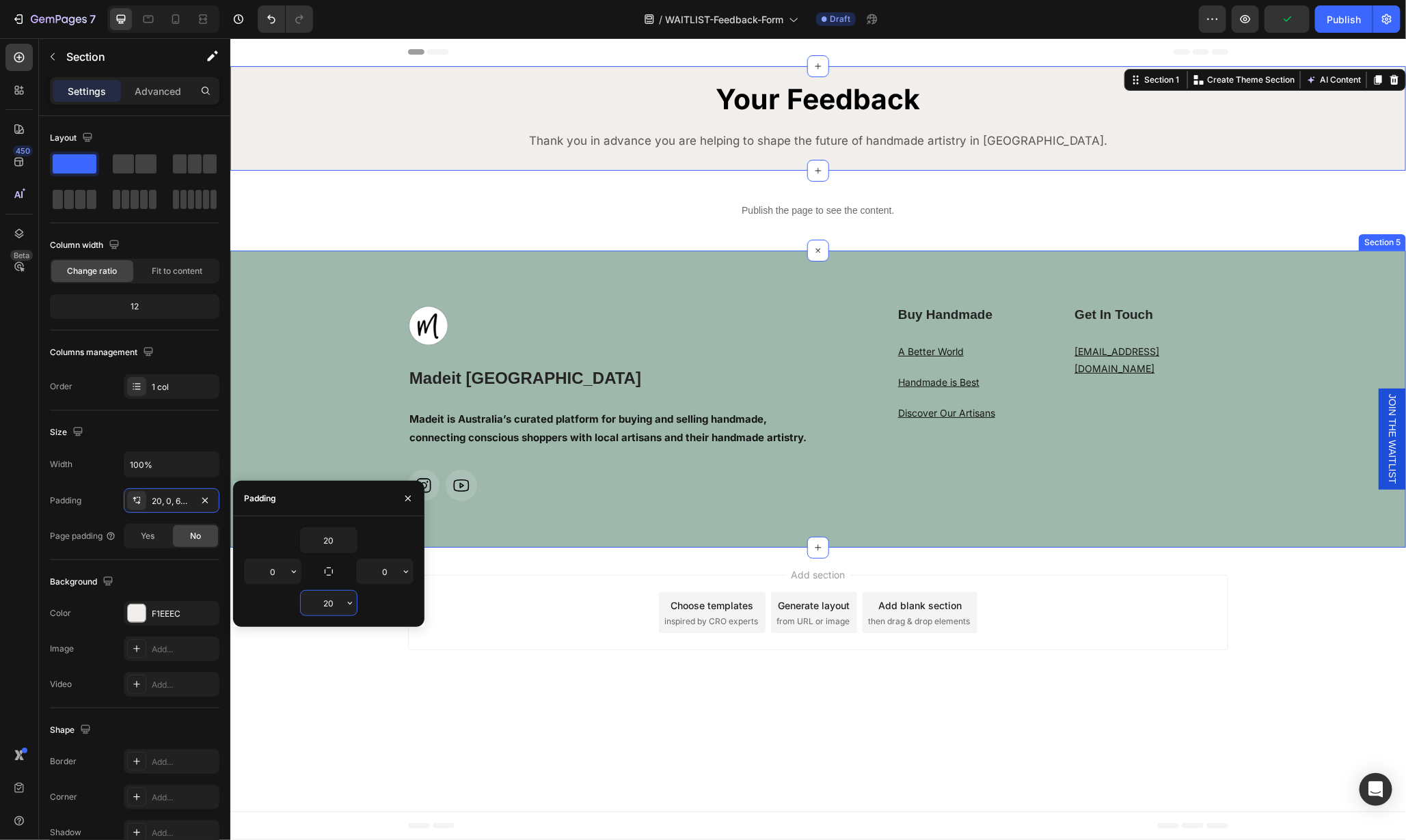
click at [780, 278] on div "Image Madeit Australia Heading Madeit is Australia’s curated platform for buyin…" at bounding box center [817, 399] width 1175 height 297
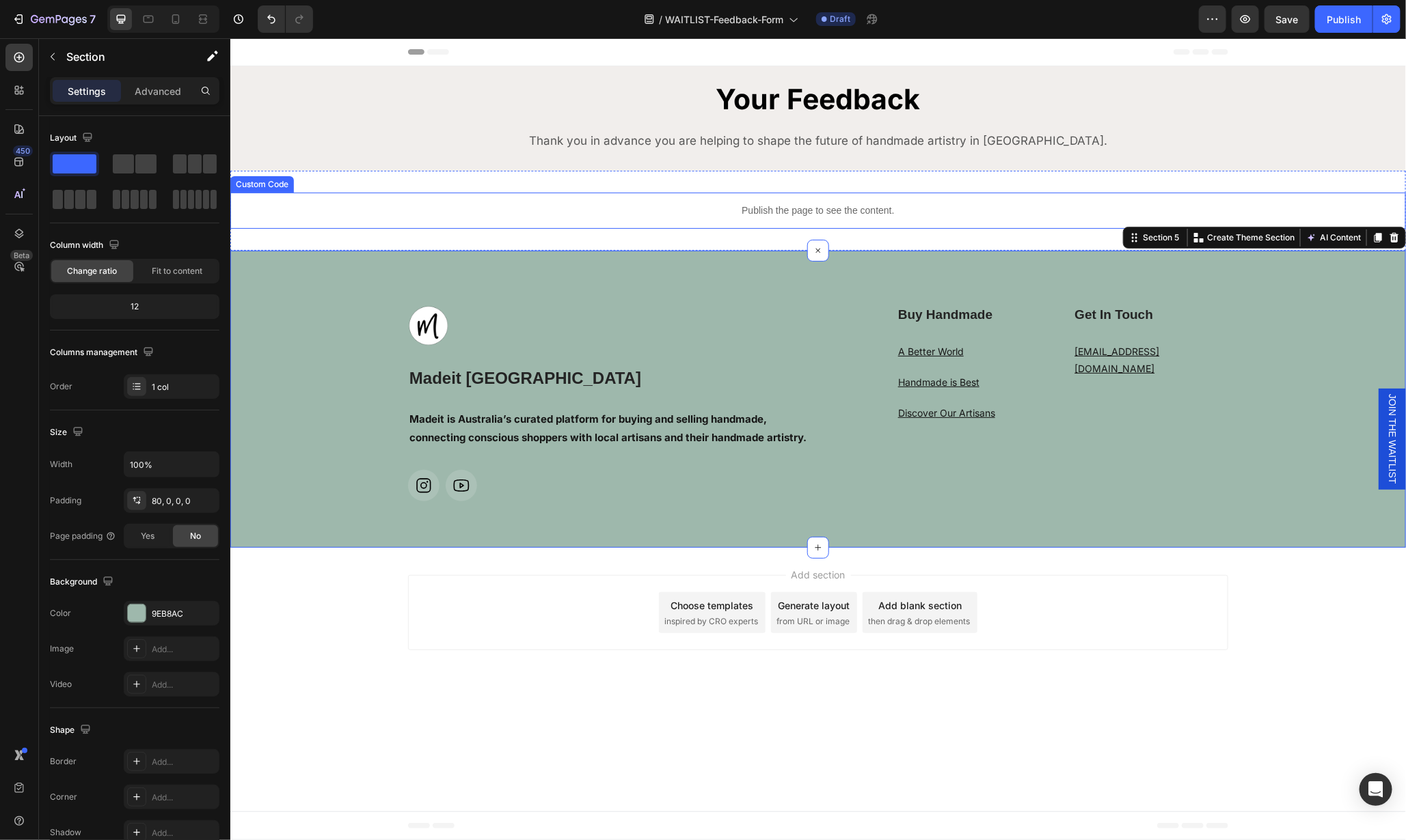
click at [1040, 201] on div "Publish the page to see the content." at bounding box center [817, 210] width 1175 height 36
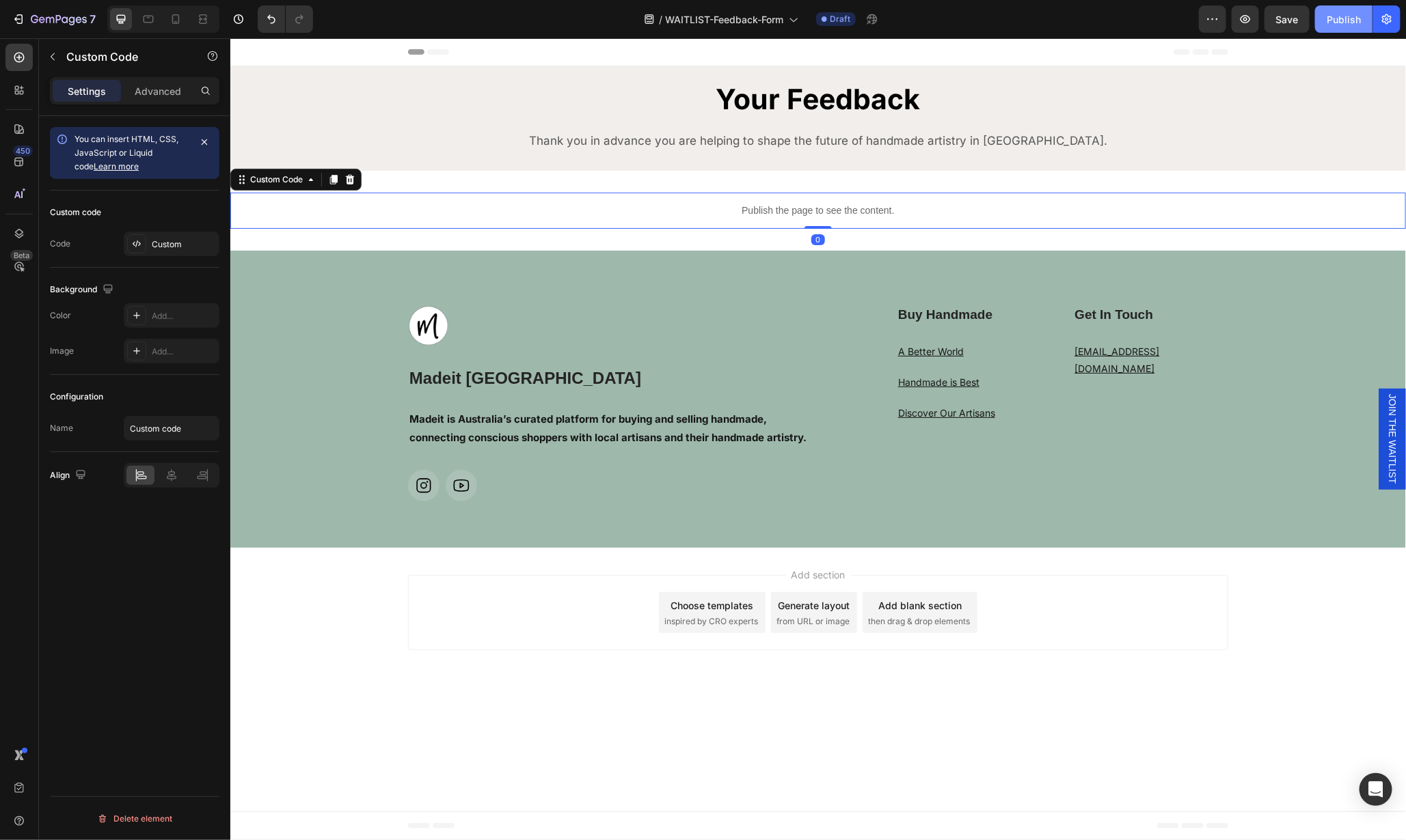
click at [1348, 17] on div "Publish" at bounding box center [1343, 19] width 34 height 14
click at [721, 433] on strong "Madeit is Australia’s curated platform for buying and selling handmade, connect…" at bounding box center [607, 428] width 397 height 32
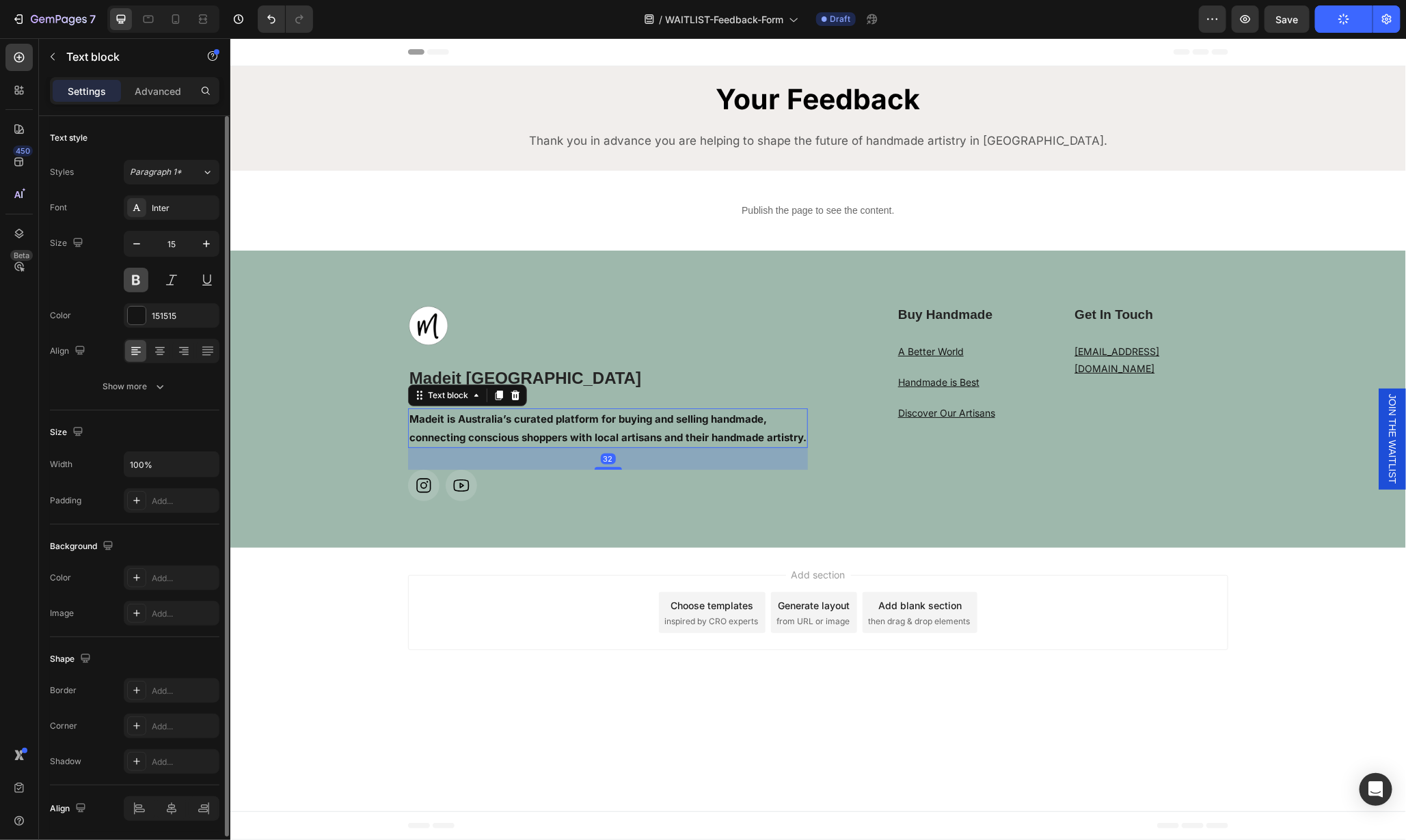
click at [140, 279] on button at bounding box center [136, 280] width 25 height 25
click at [491, 447] on p "Madeit is Australia’s curated platform for buying and selling handmade, connect…" at bounding box center [607, 428] width 397 height 37
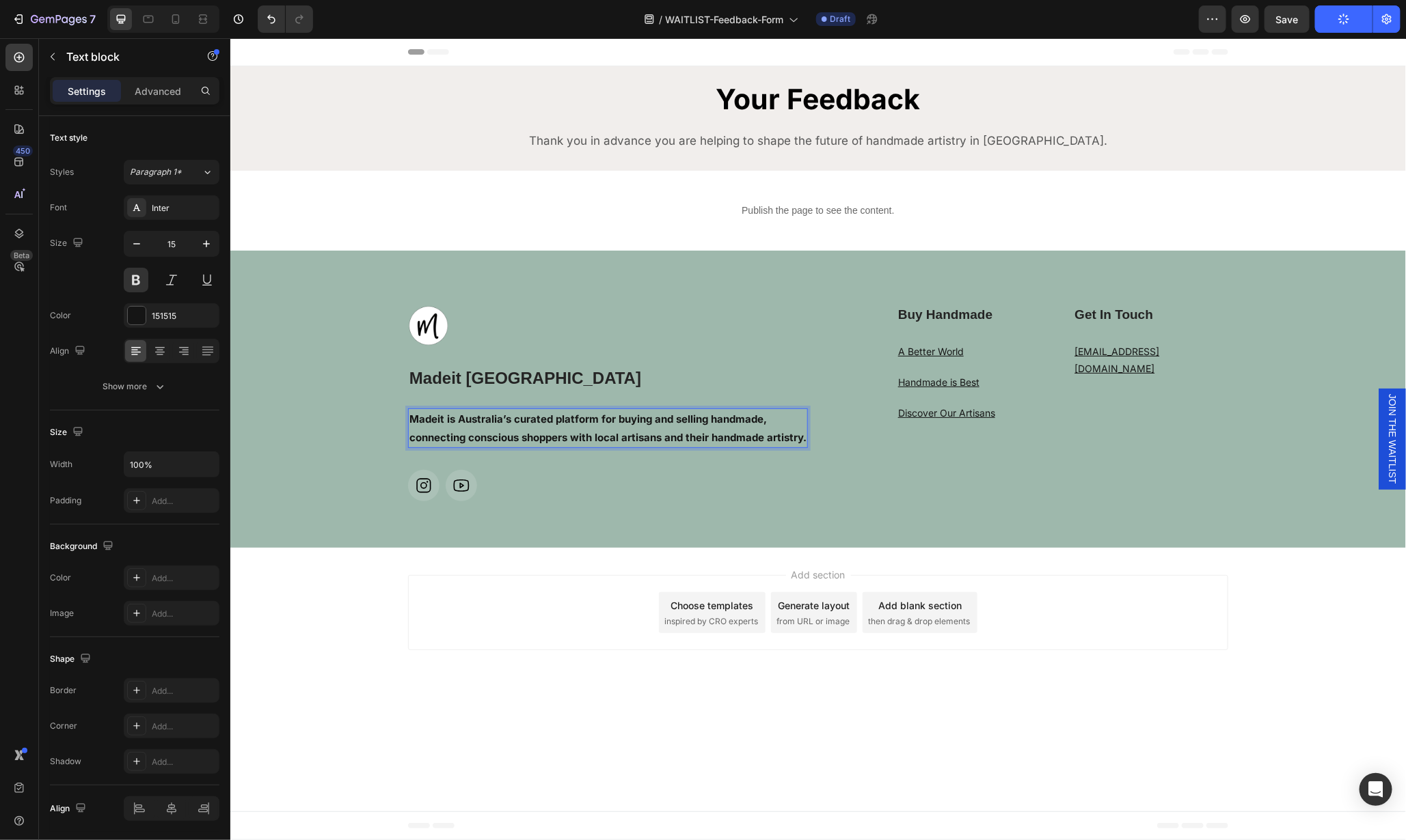
click at [491, 447] on p "Madeit is Australia’s curated platform for buying and selling handmade, connect…" at bounding box center [607, 428] width 397 height 37
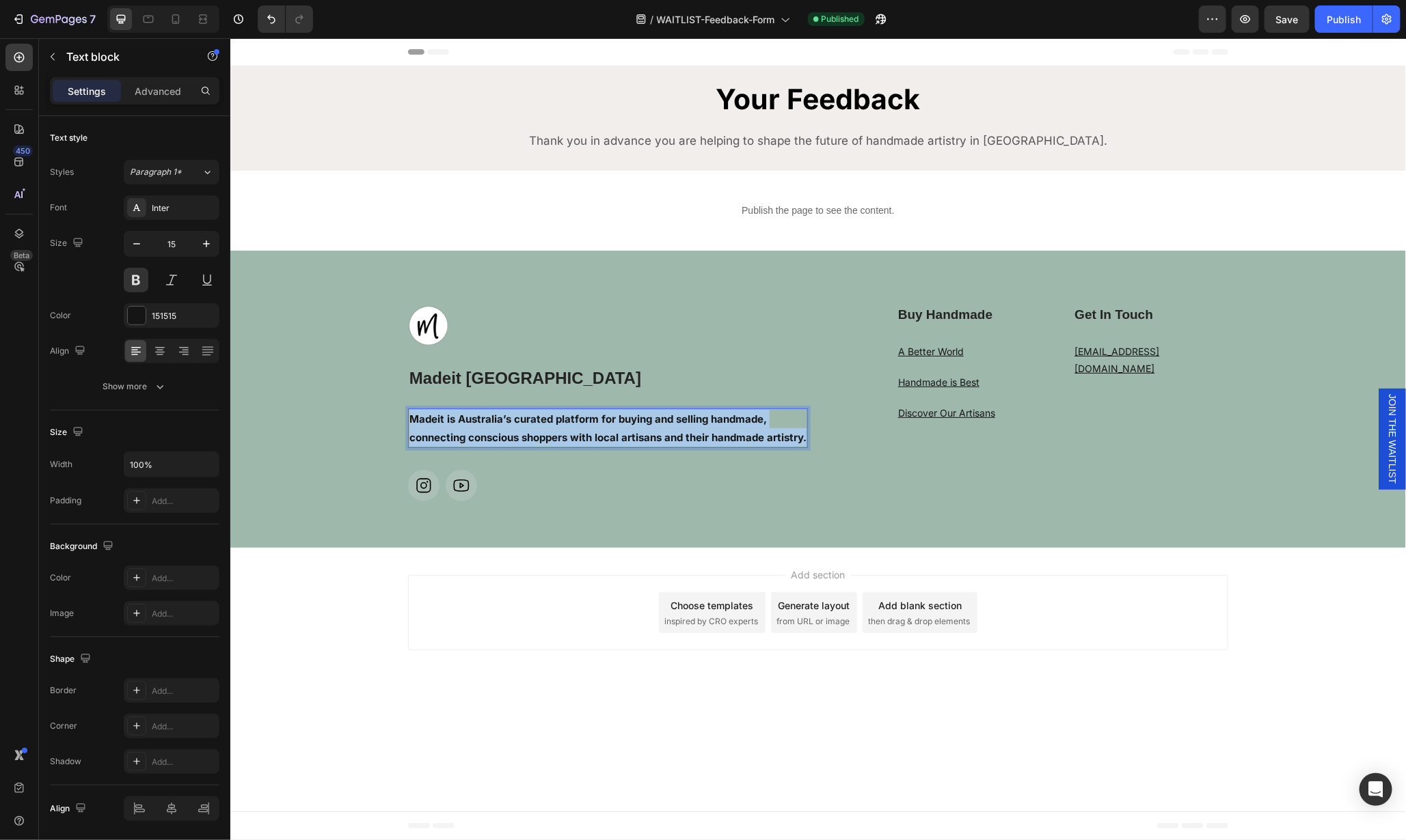
click at [491, 447] on p "Madeit is Australia’s curated platform for buying and selling handmade, connect…" at bounding box center [607, 428] width 397 height 37
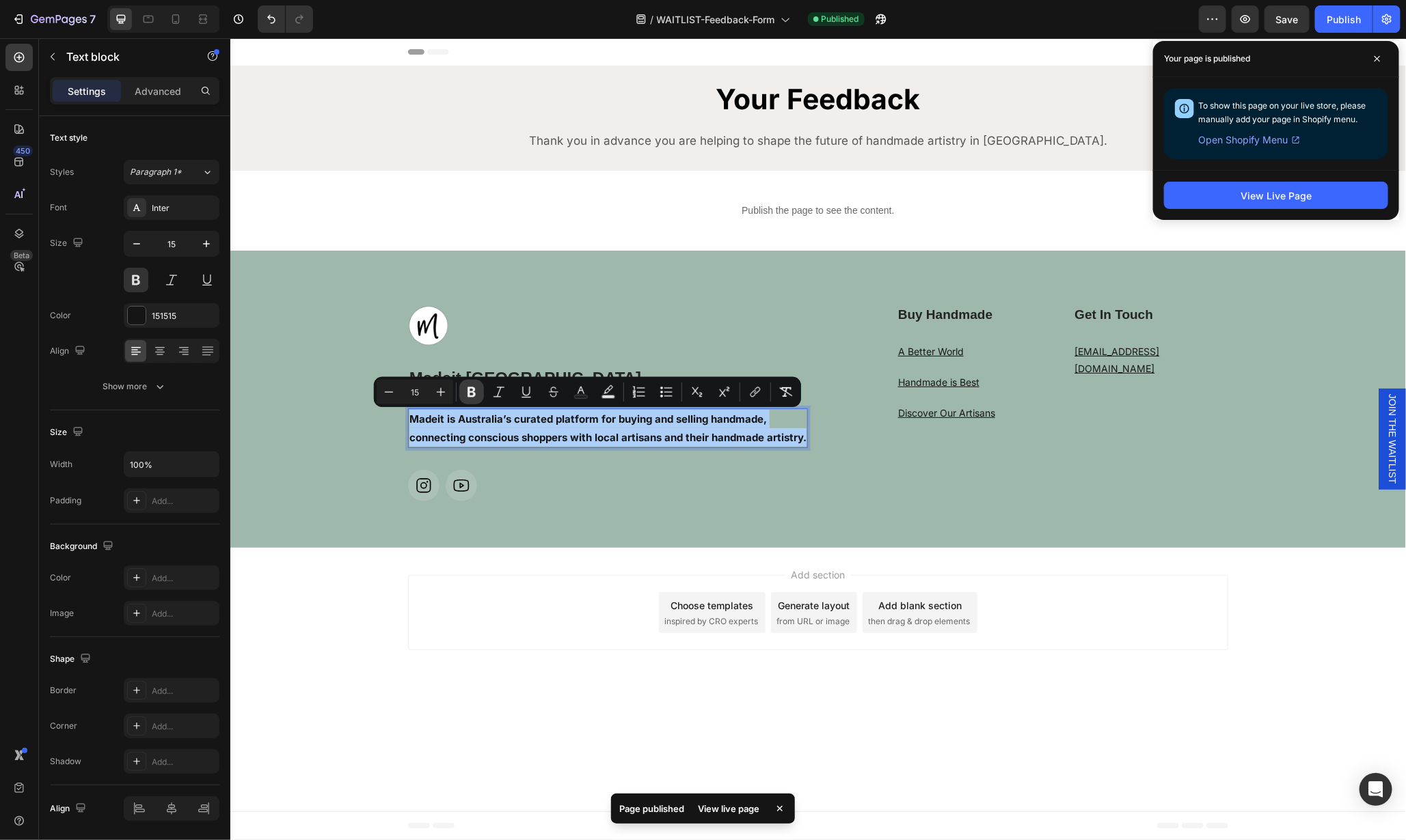
click at [476, 391] on icon "Editor contextual toolbar" at bounding box center [470, 392] width 13 height 13
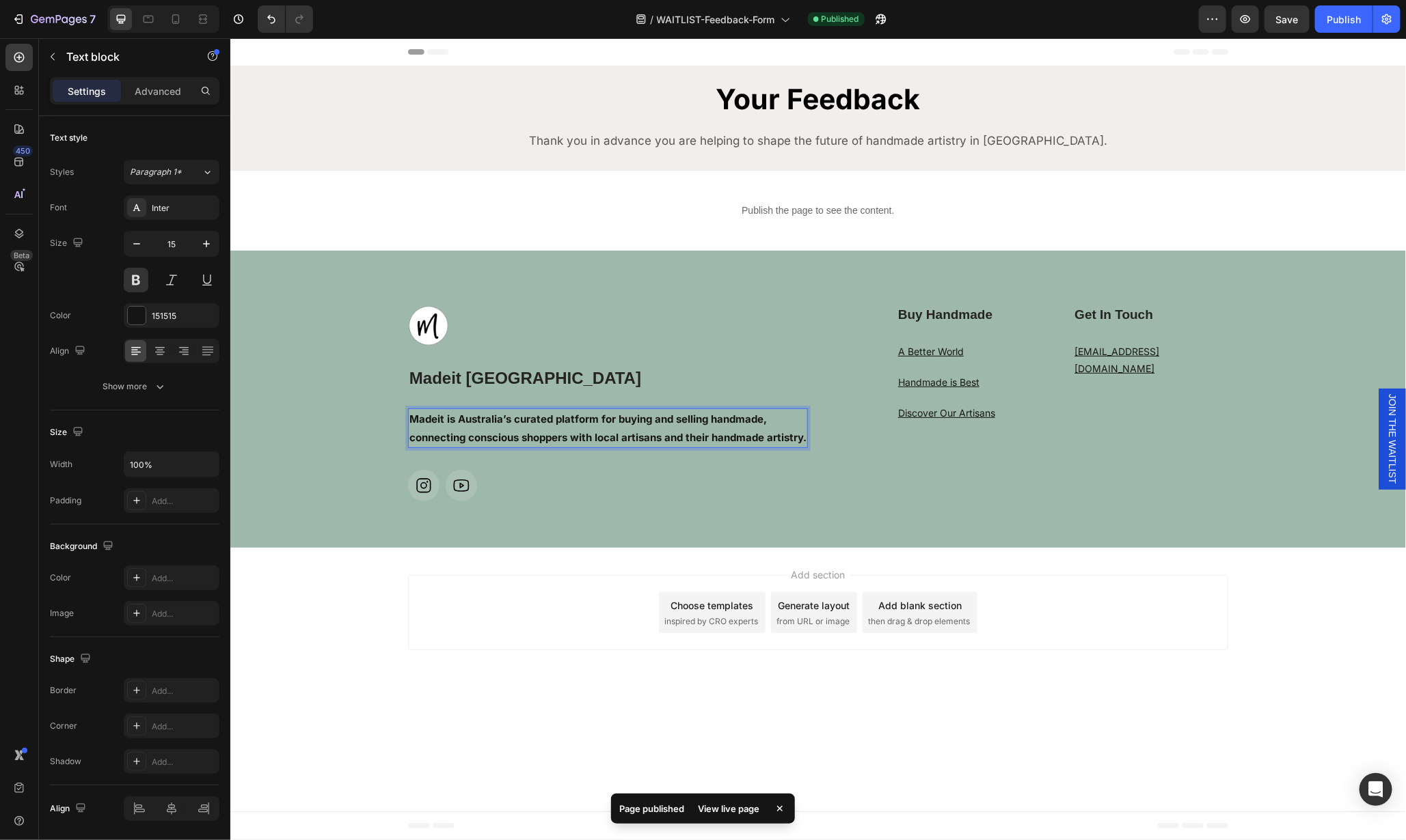
click at [485, 428] on p "Madeit is Australia’s curated platform for buying and selling handmade, connect…" at bounding box center [607, 428] width 397 height 37
click at [780, 439] on p "Madeit is Australia’s curated platform for buying and selling handmade, connect…" at bounding box center [607, 428] width 397 height 37
click at [961, 470] on div "Buy Handmade Heading A Better World Text block Handmade is Best Text block Disc…" at bounding box center [1028, 409] width 400 height 210
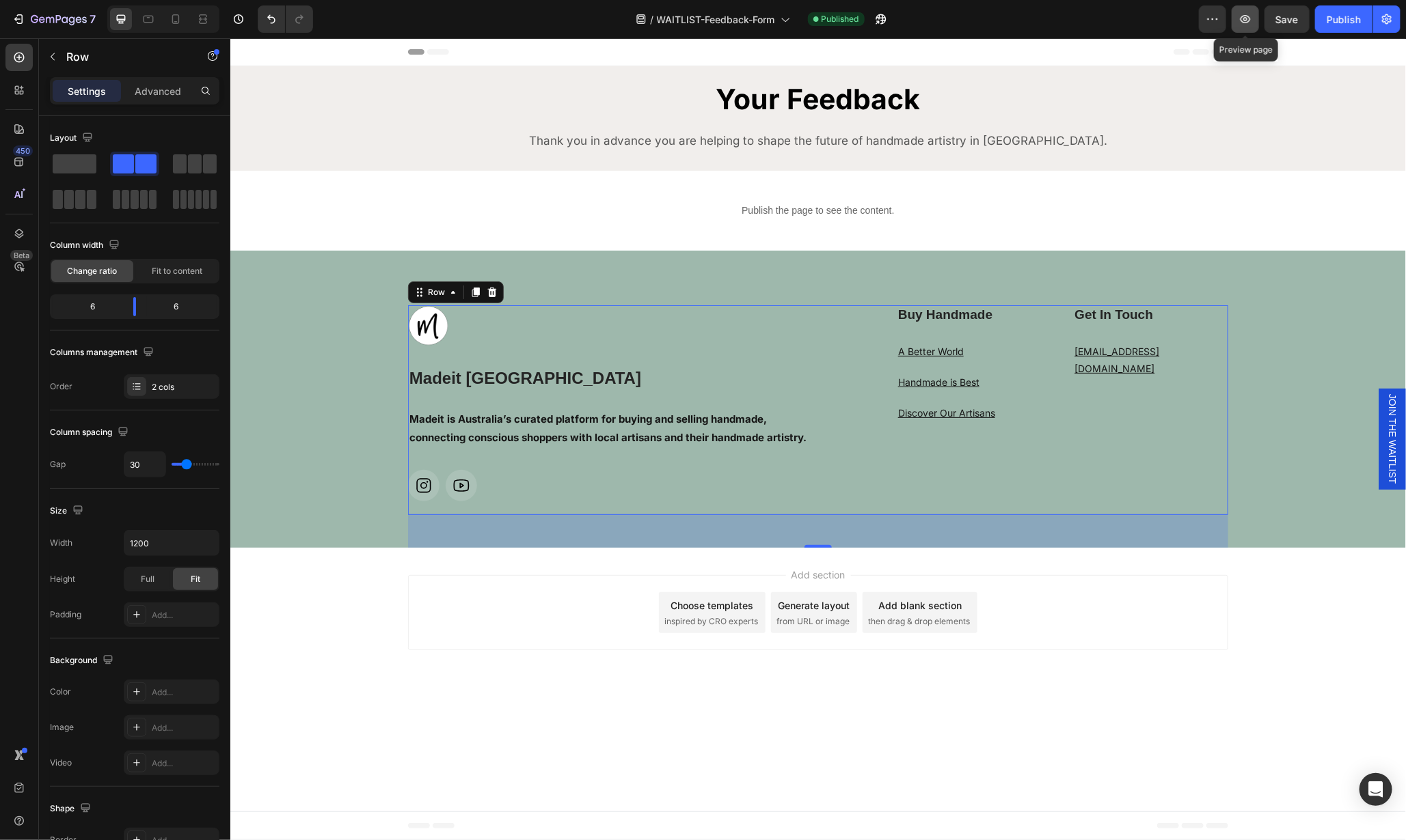
click at [1242, 24] on icon "button" at bounding box center [1244, 19] width 13 height 13
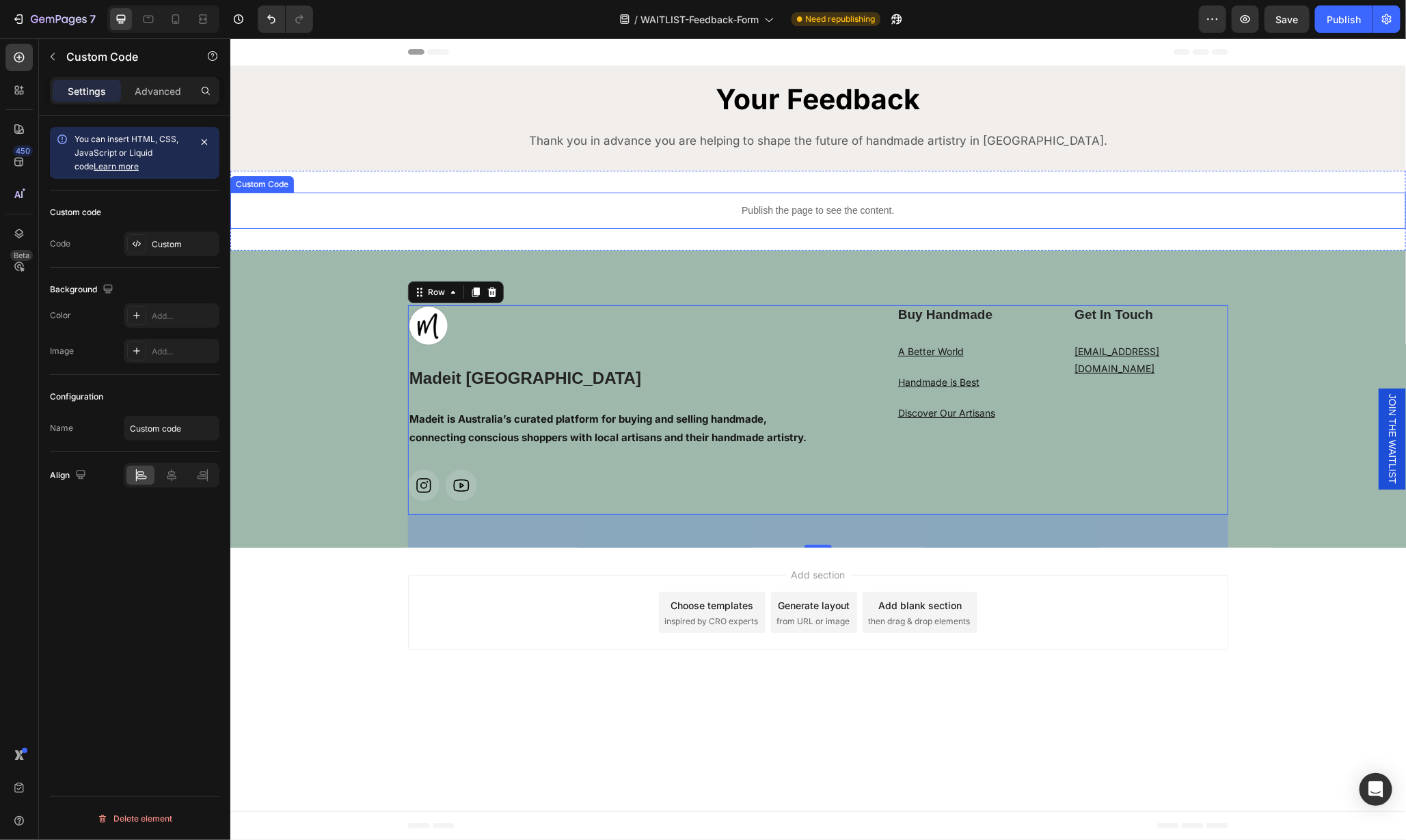
click at [1107, 215] on p "Publish the page to see the content." at bounding box center [817, 210] width 1175 height 14
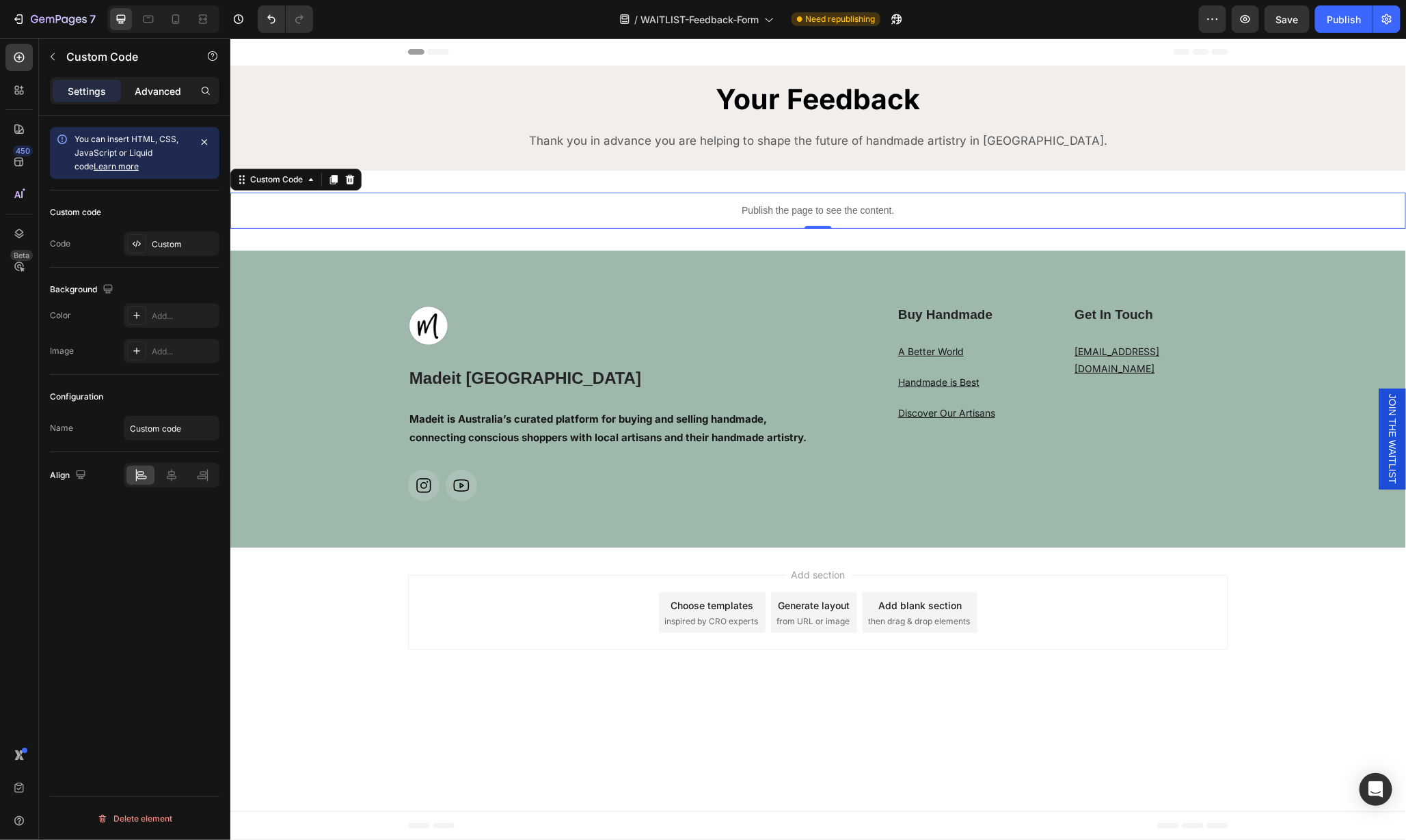
click at [145, 95] on p "Advanced" at bounding box center [157, 91] width 47 height 14
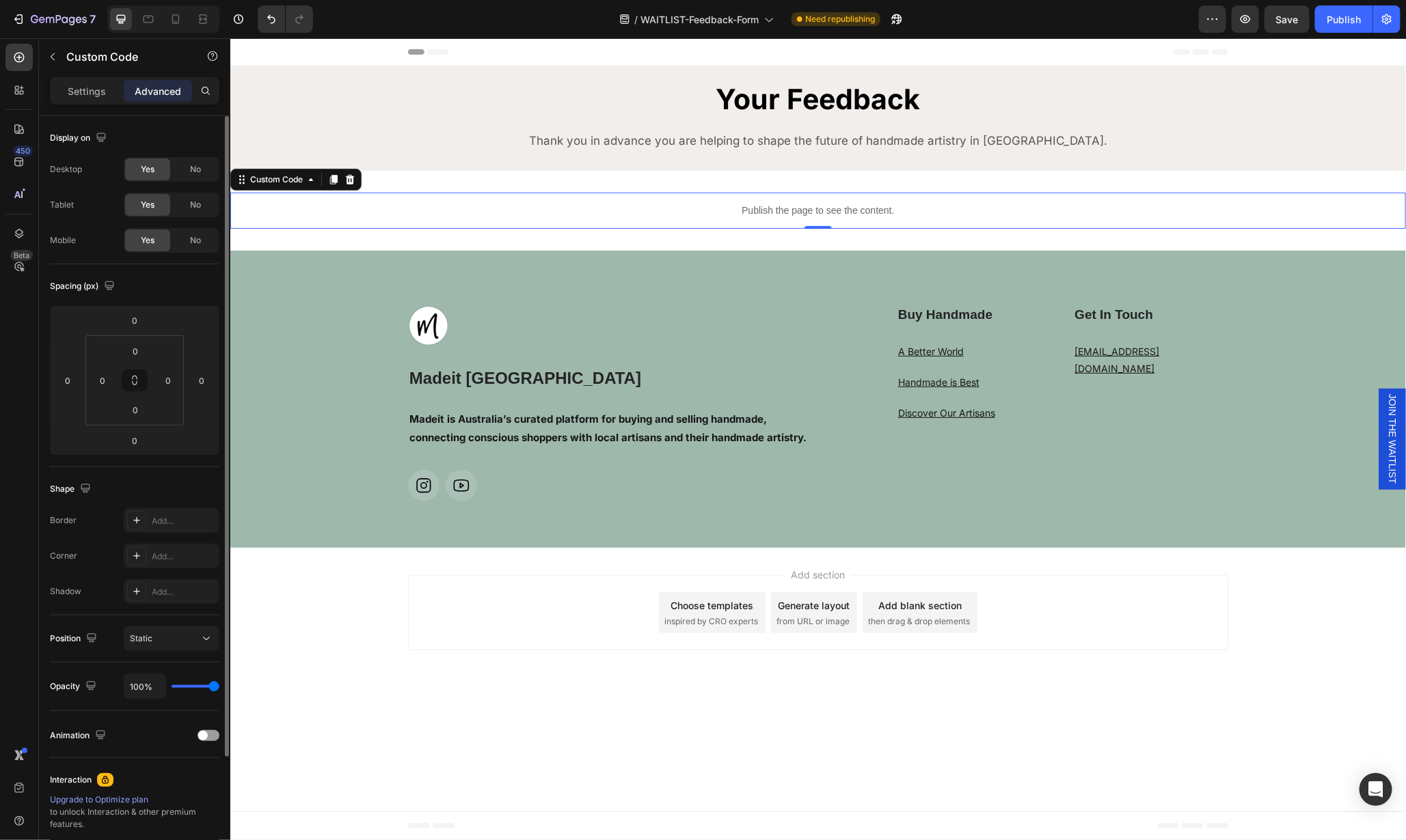
scroll to position [11, 0]
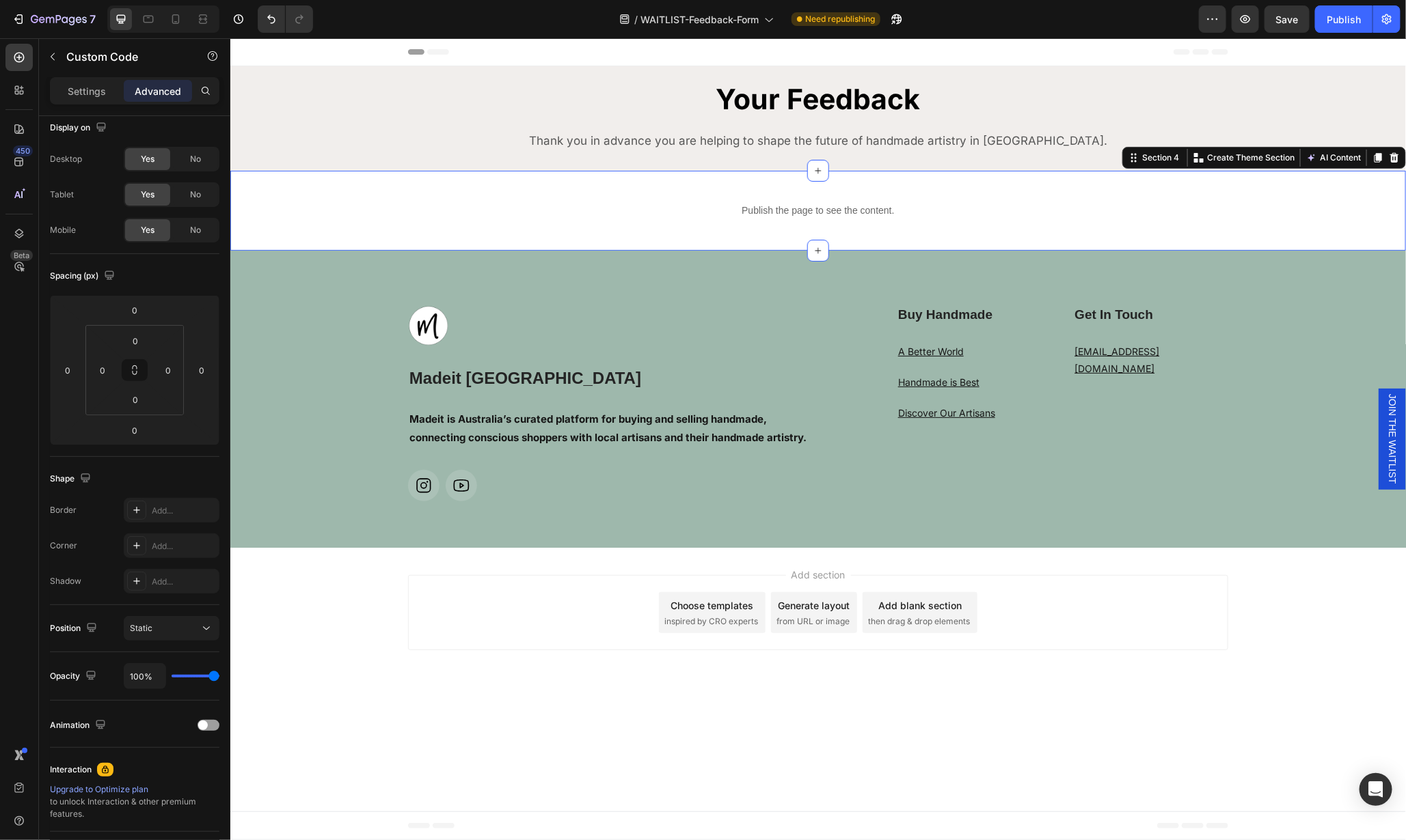
click at [665, 173] on div "Publish the page to see the content. Custom Code Section 4 You can create reusa…" at bounding box center [817, 210] width 1175 height 80
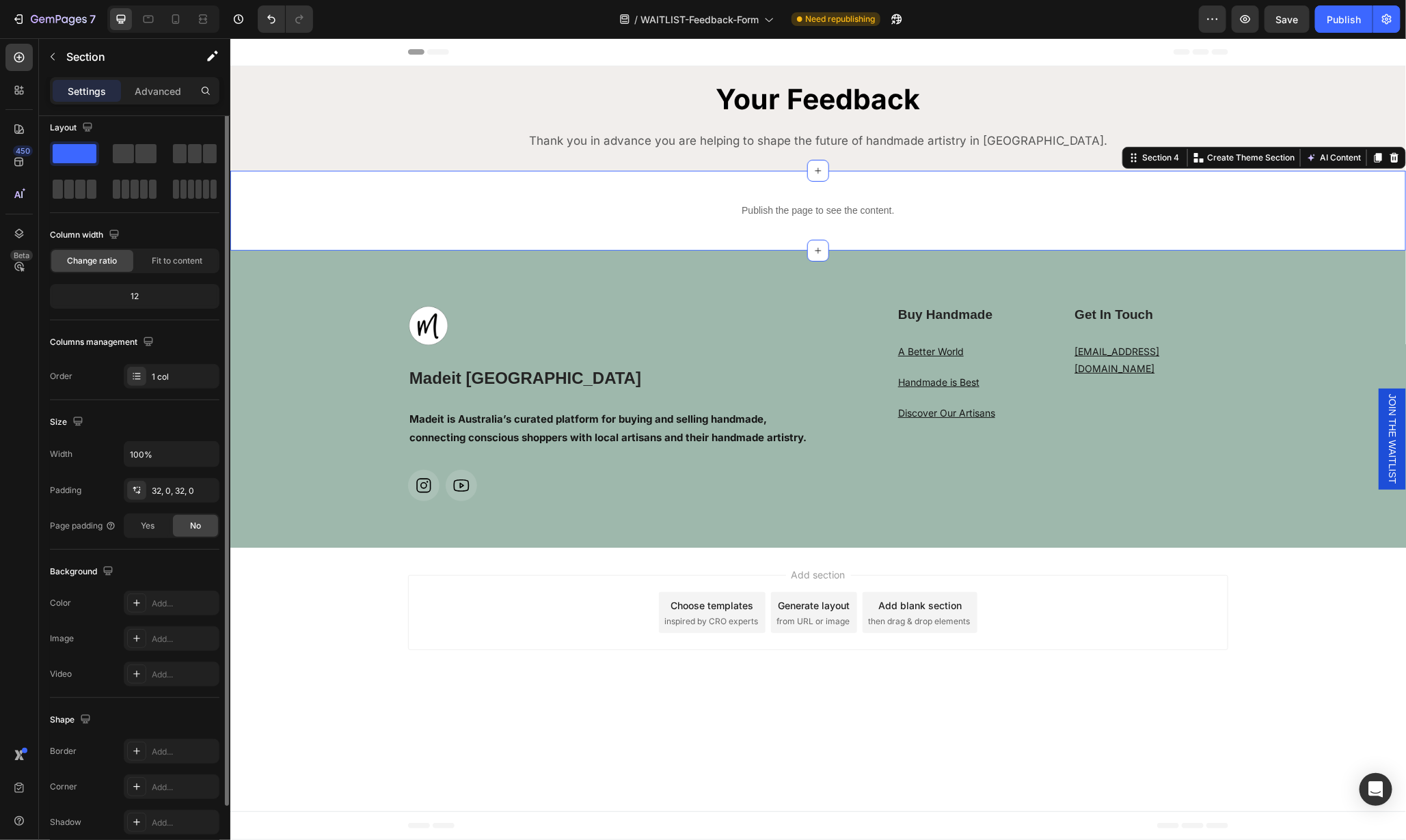
scroll to position [0, 0]
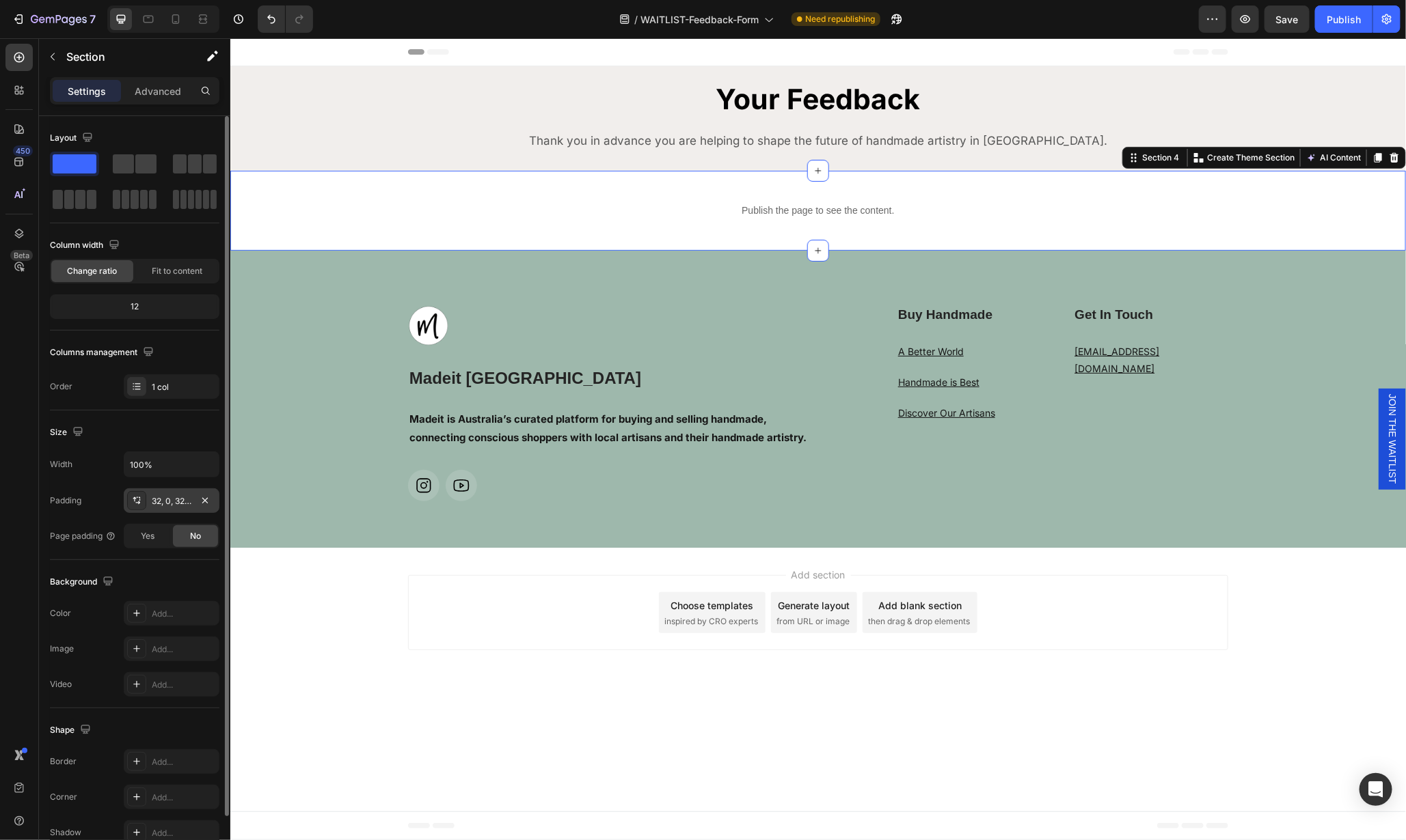
click at [158, 501] on div "32, 0, 32, 0" at bounding box center [172, 501] width 40 height 12
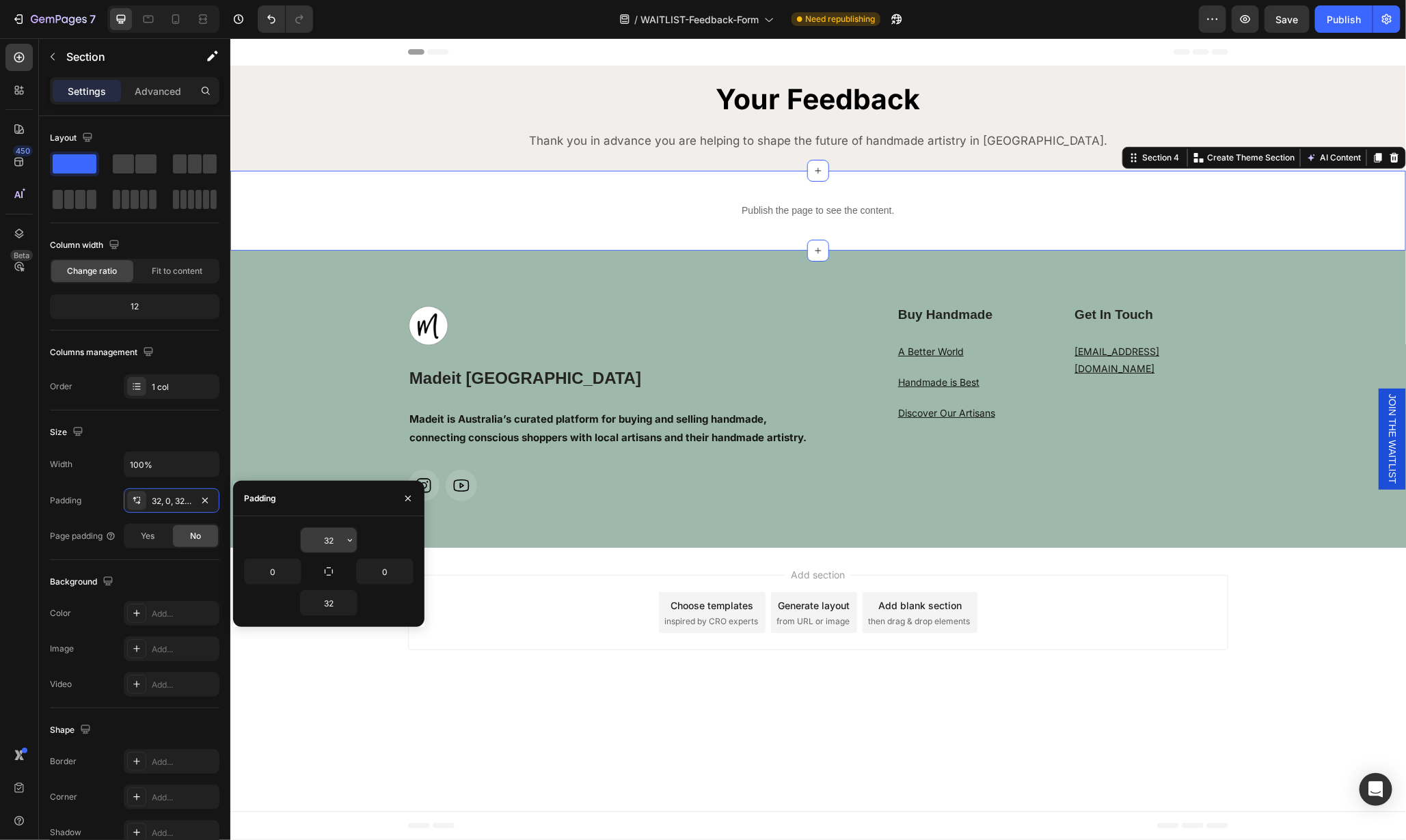
click at [339, 538] on input "32" at bounding box center [328, 540] width 56 height 25
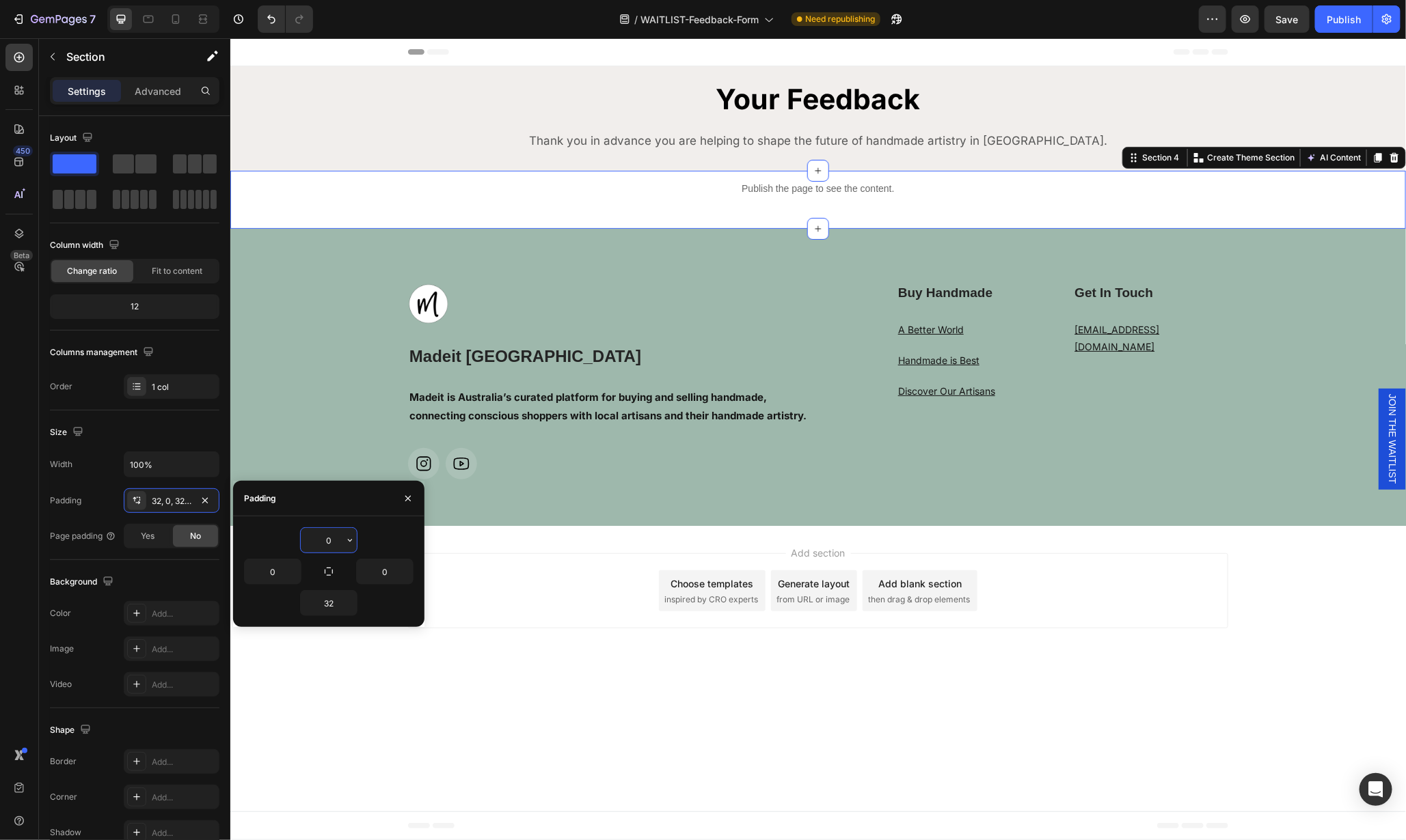
type input "0"
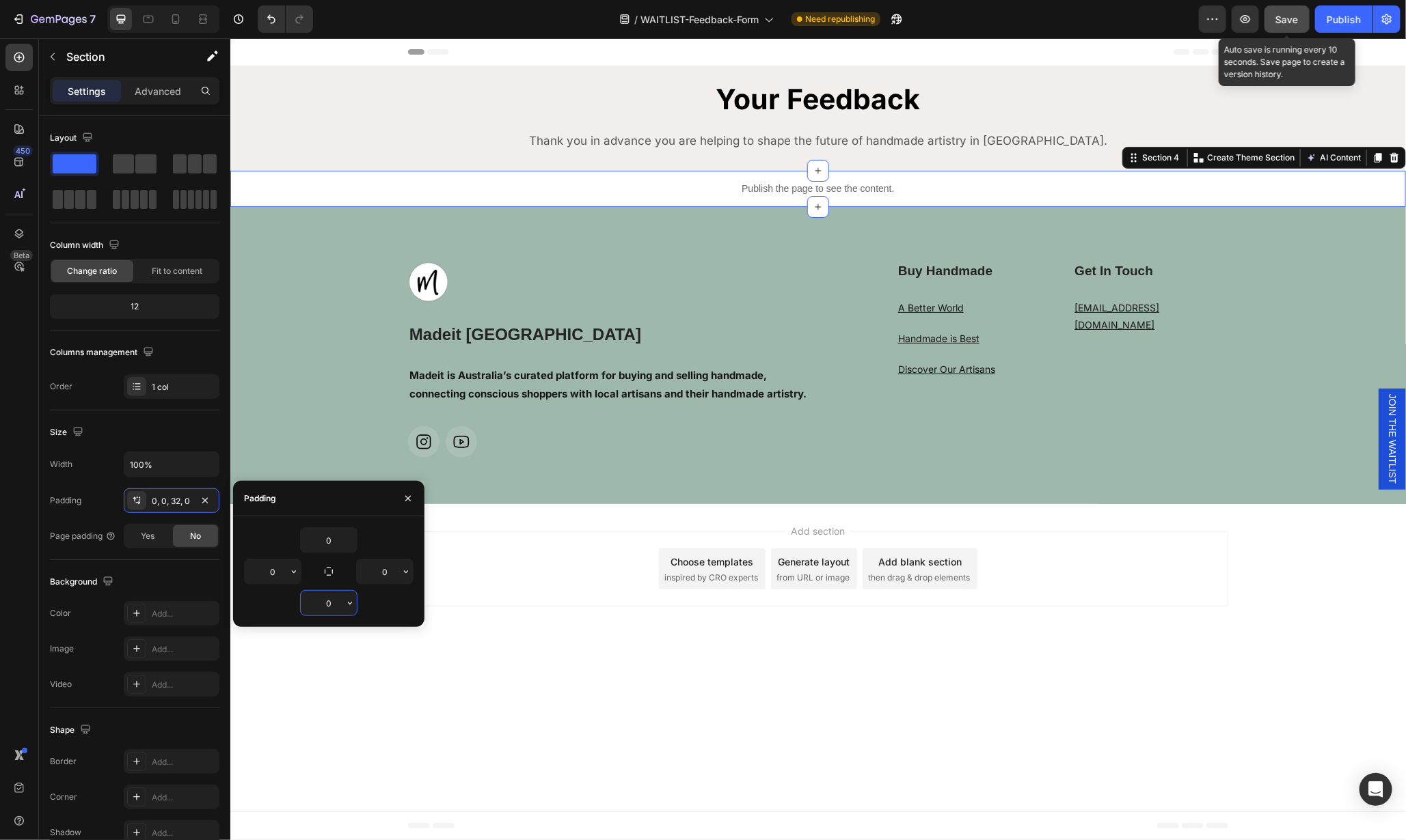
click at [1288, 29] on button "Save" at bounding box center [1287, 19] width 45 height 27
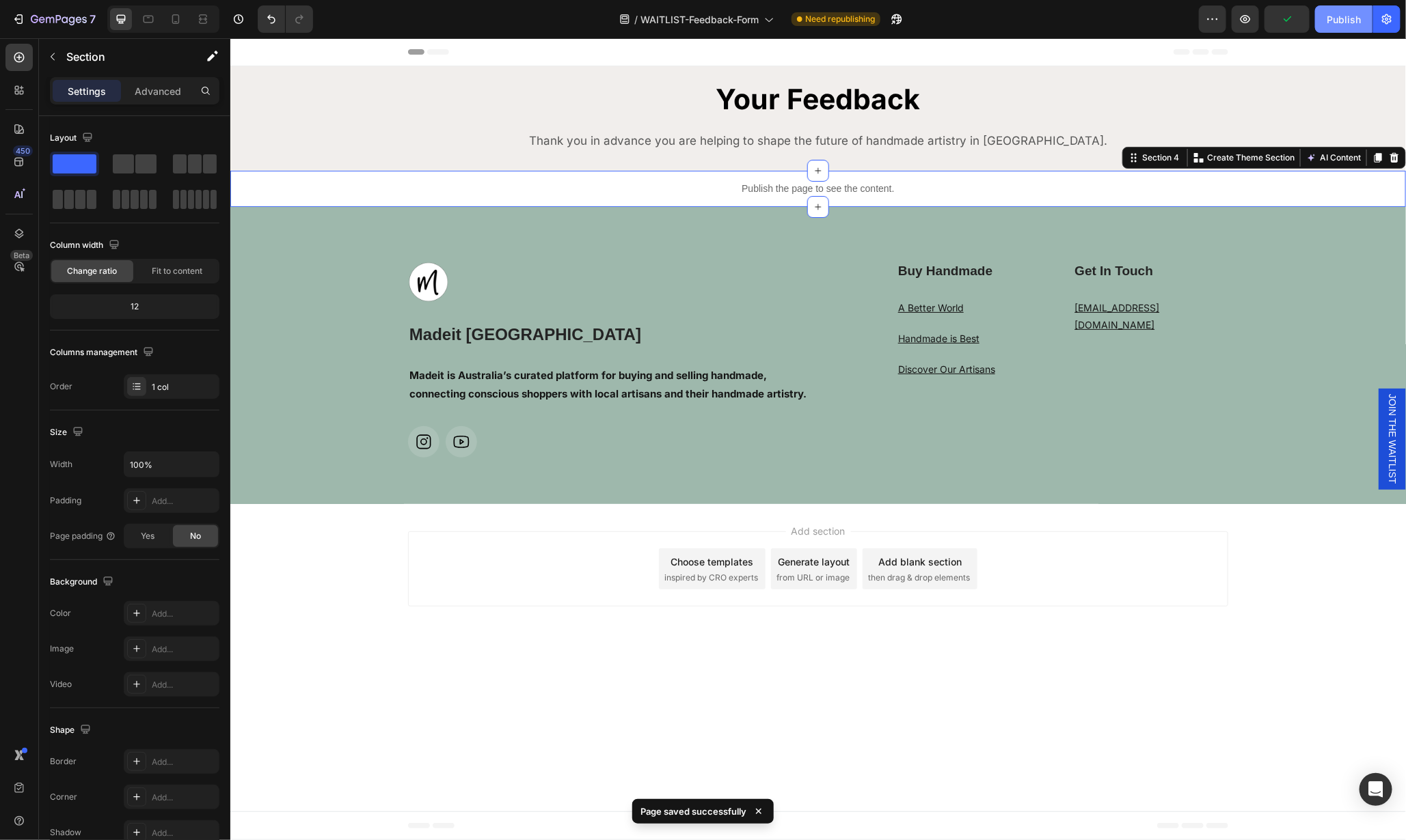
click at [1345, 28] on button "Publish" at bounding box center [1343, 19] width 57 height 27
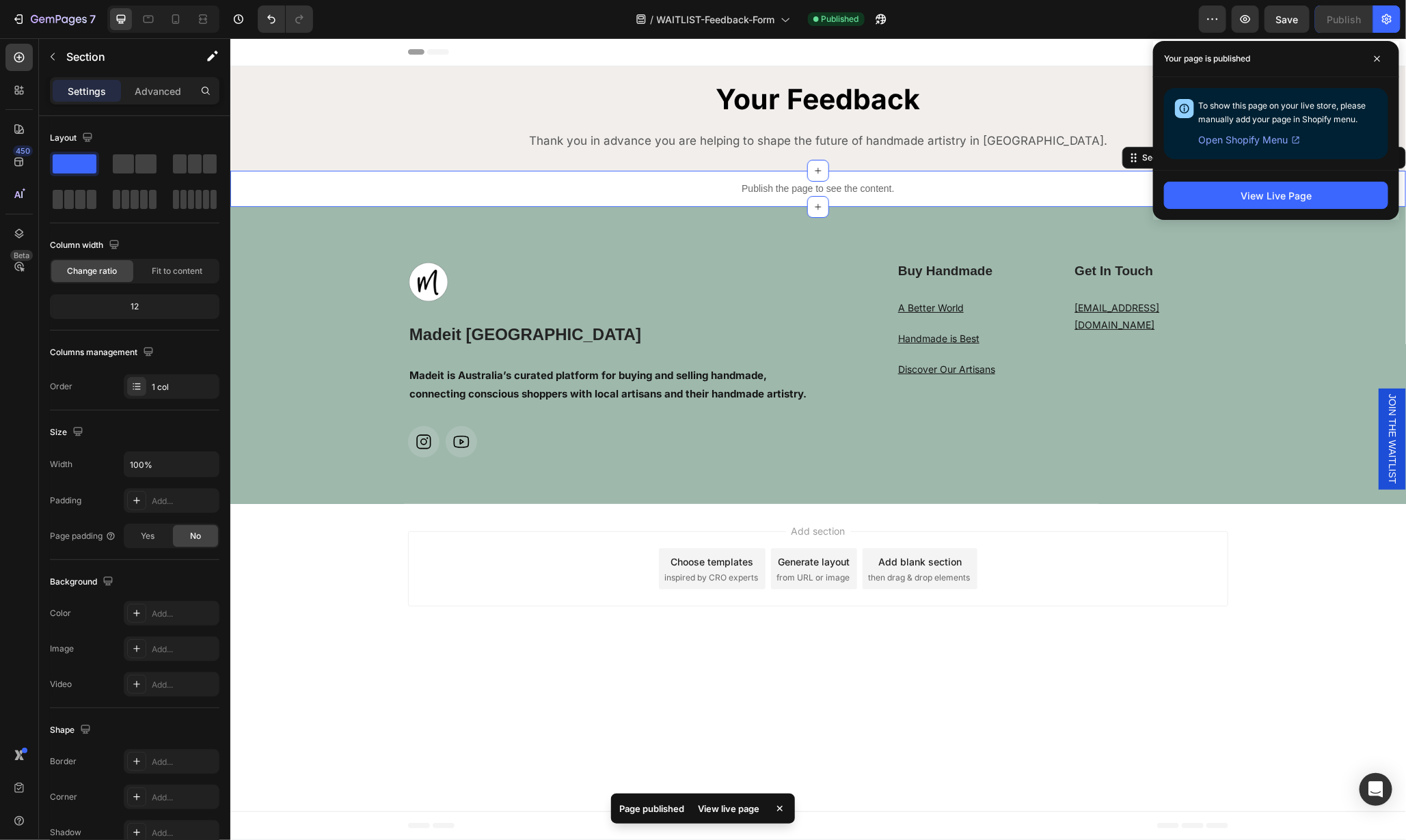
click at [1279, 139] on span "Open Shopify Menu" at bounding box center [1242, 140] width 89 height 17
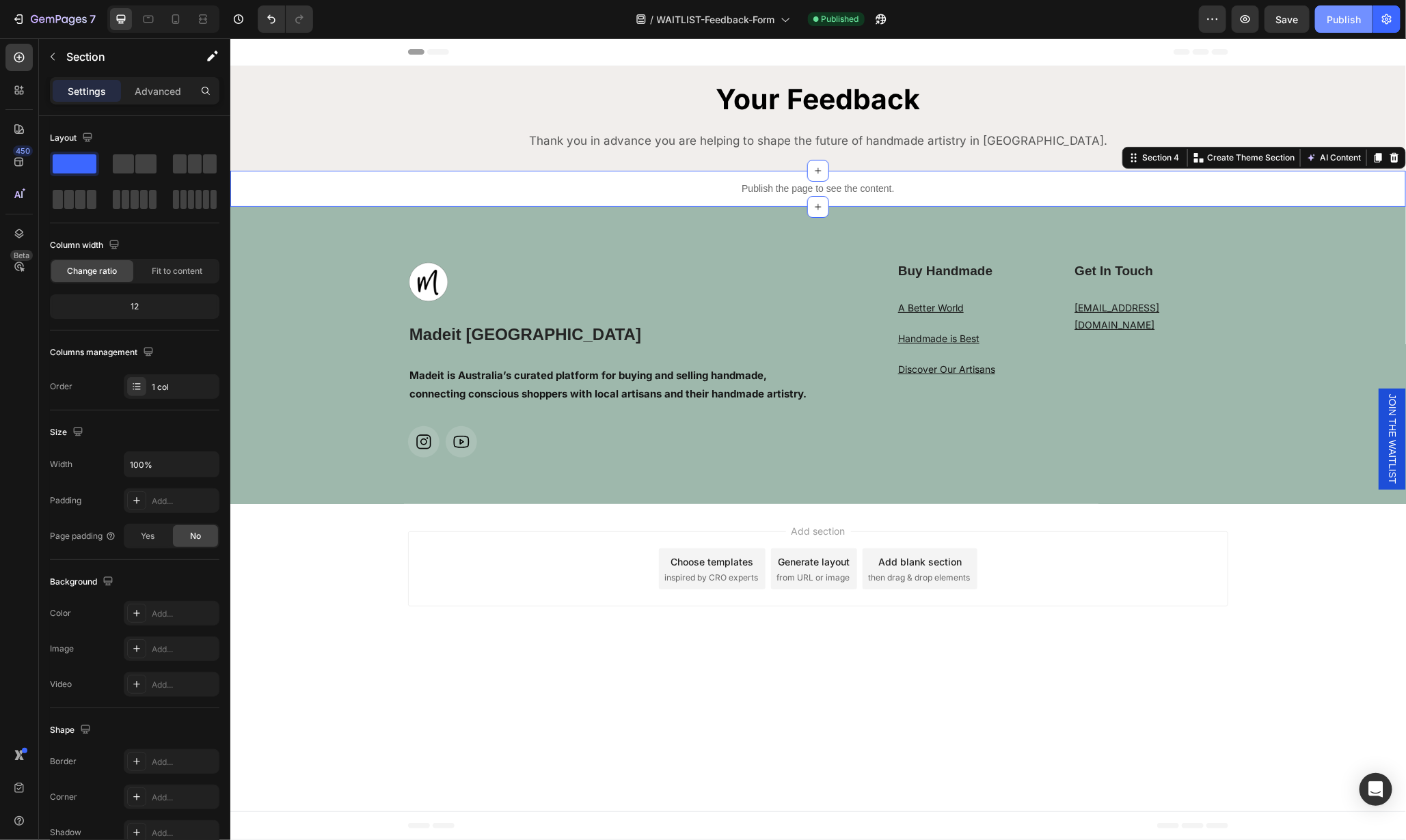
click at [1343, 25] on div "Publish" at bounding box center [1343, 19] width 34 height 14
click at [732, 807] on div "View live page" at bounding box center [729, 809] width 78 height 19
click at [465, 276] on link at bounding box center [607, 281] width 400 height 41
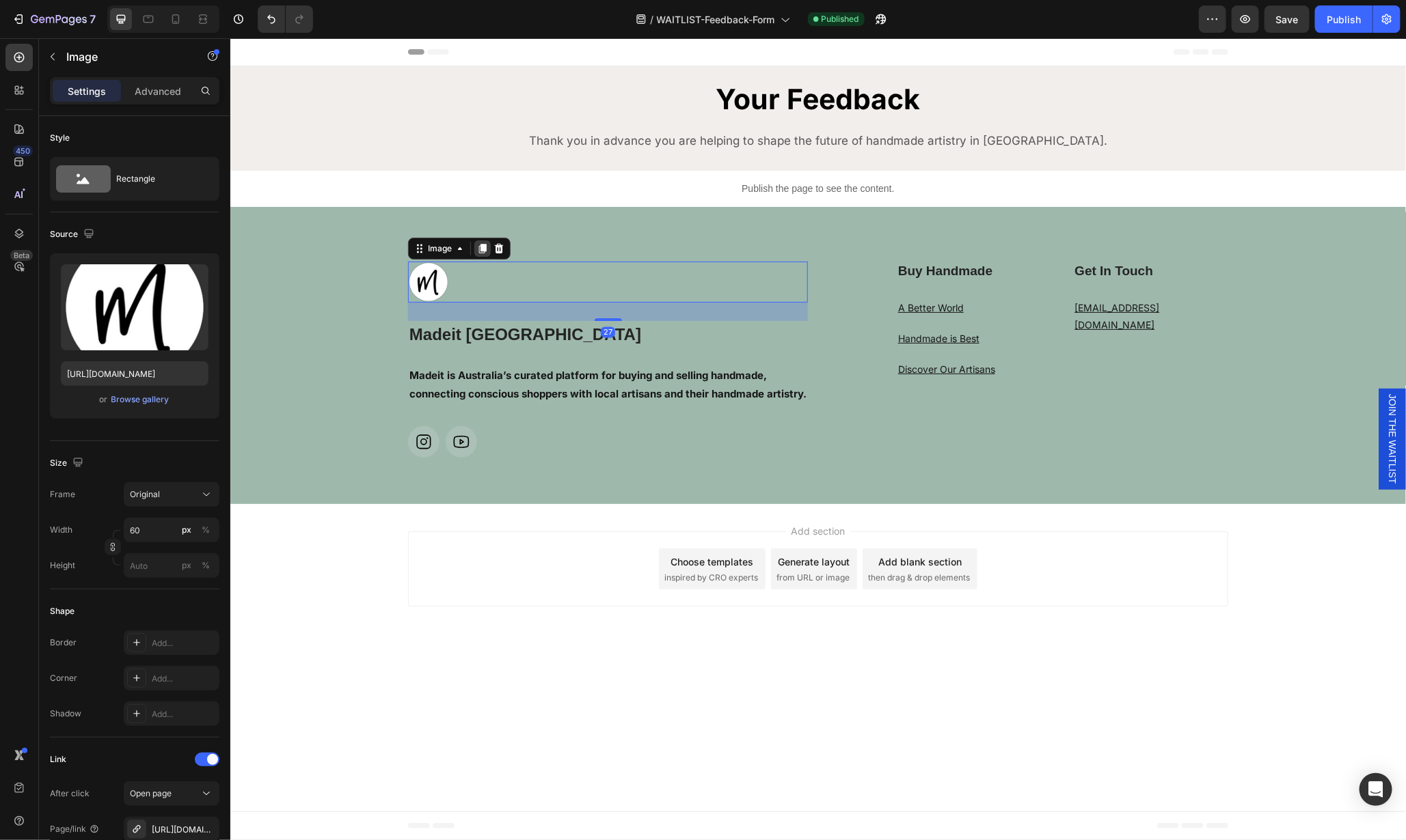
click at [482, 245] on icon at bounding box center [482, 248] width 8 height 10
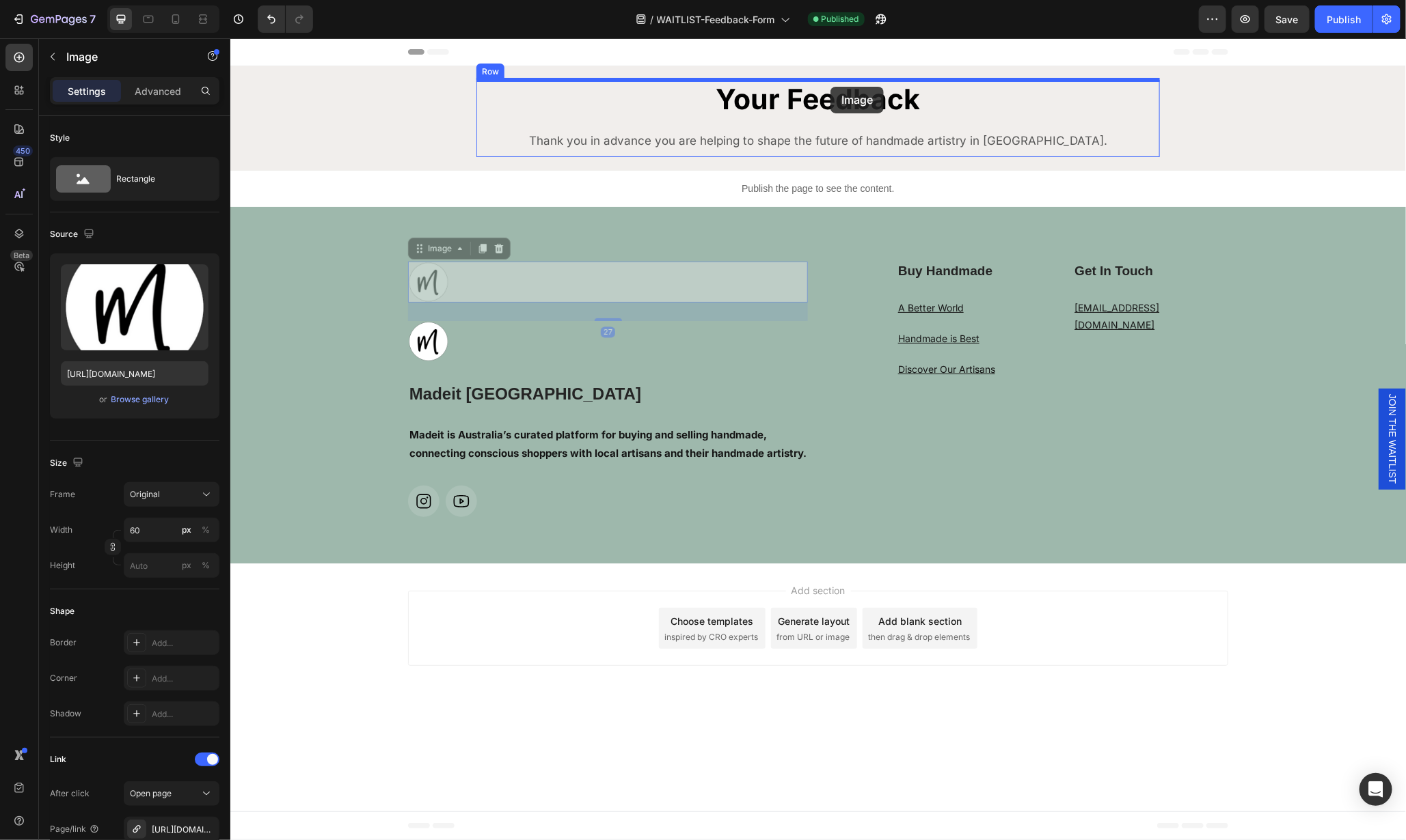
drag, startPoint x: 608, startPoint y: 281, endPoint x: 829, endPoint y: 86, distance: 294.7
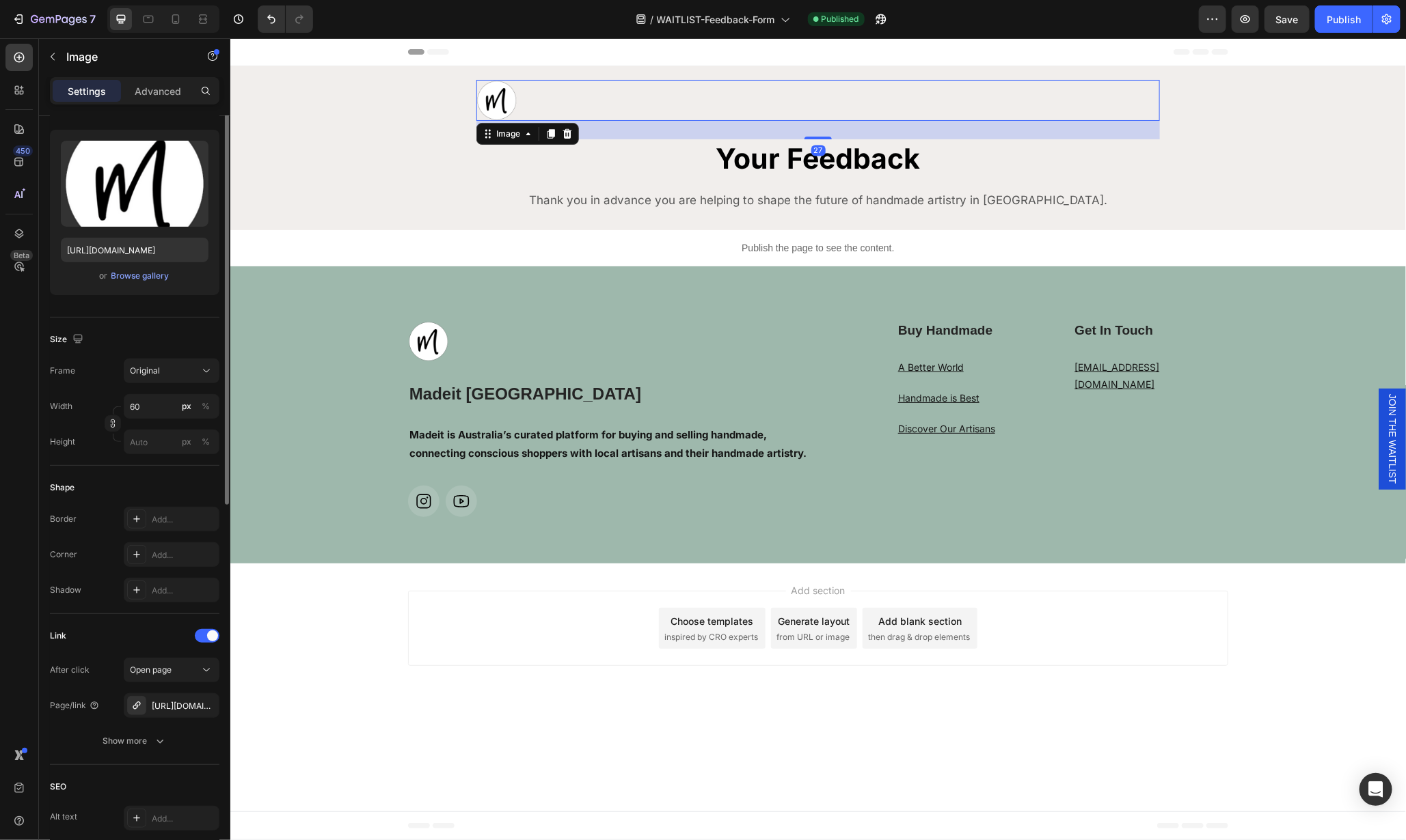
scroll to position [372, 0]
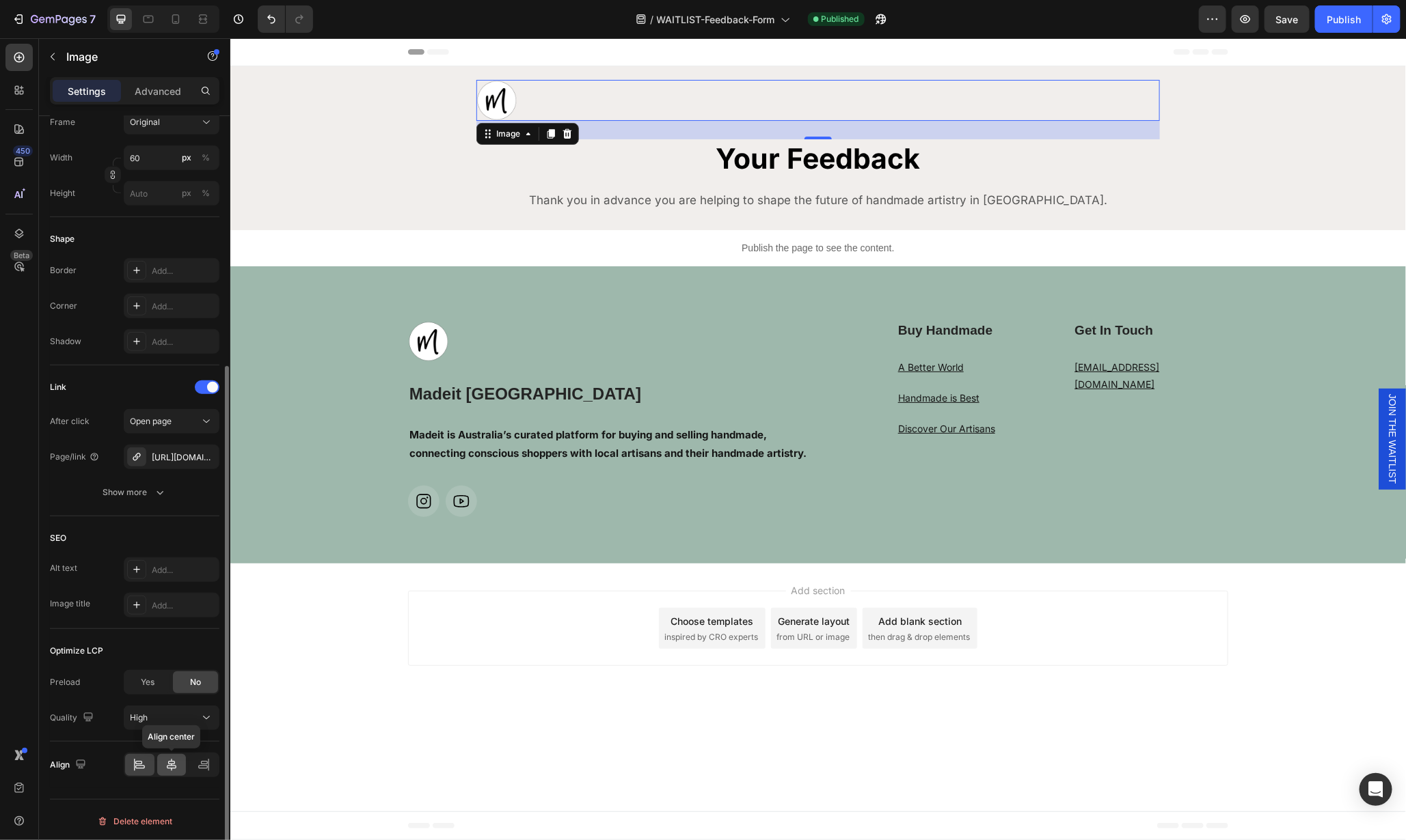
click at [172, 761] on icon at bounding box center [172, 766] width 10 height 12
click at [1090, 653] on div "Add section Choose templates inspired by CRO experts Generate layout from URL o…" at bounding box center [817, 628] width 820 height 75
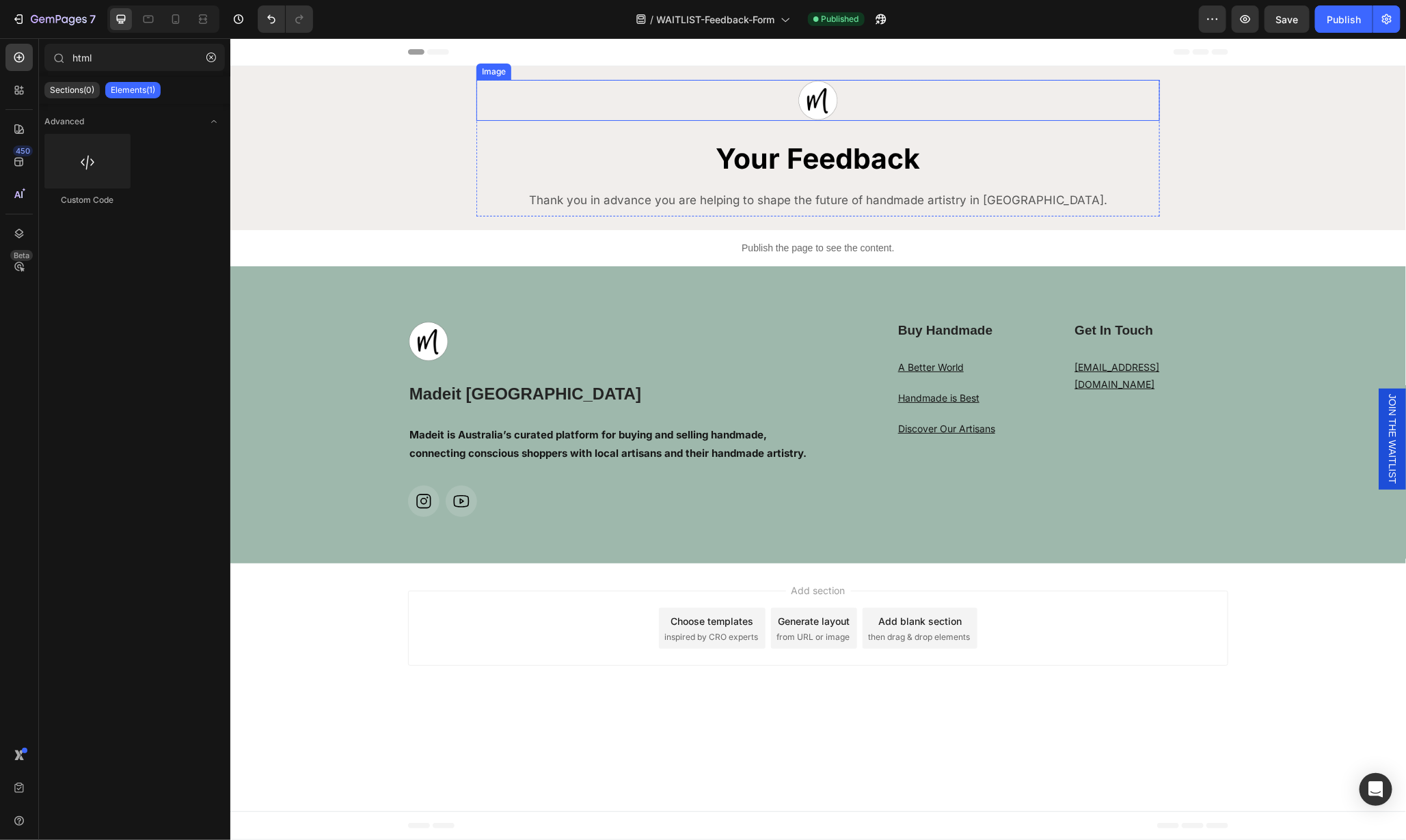
click at [837, 101] on link at bounding box center [817, 100] width 684 height 41
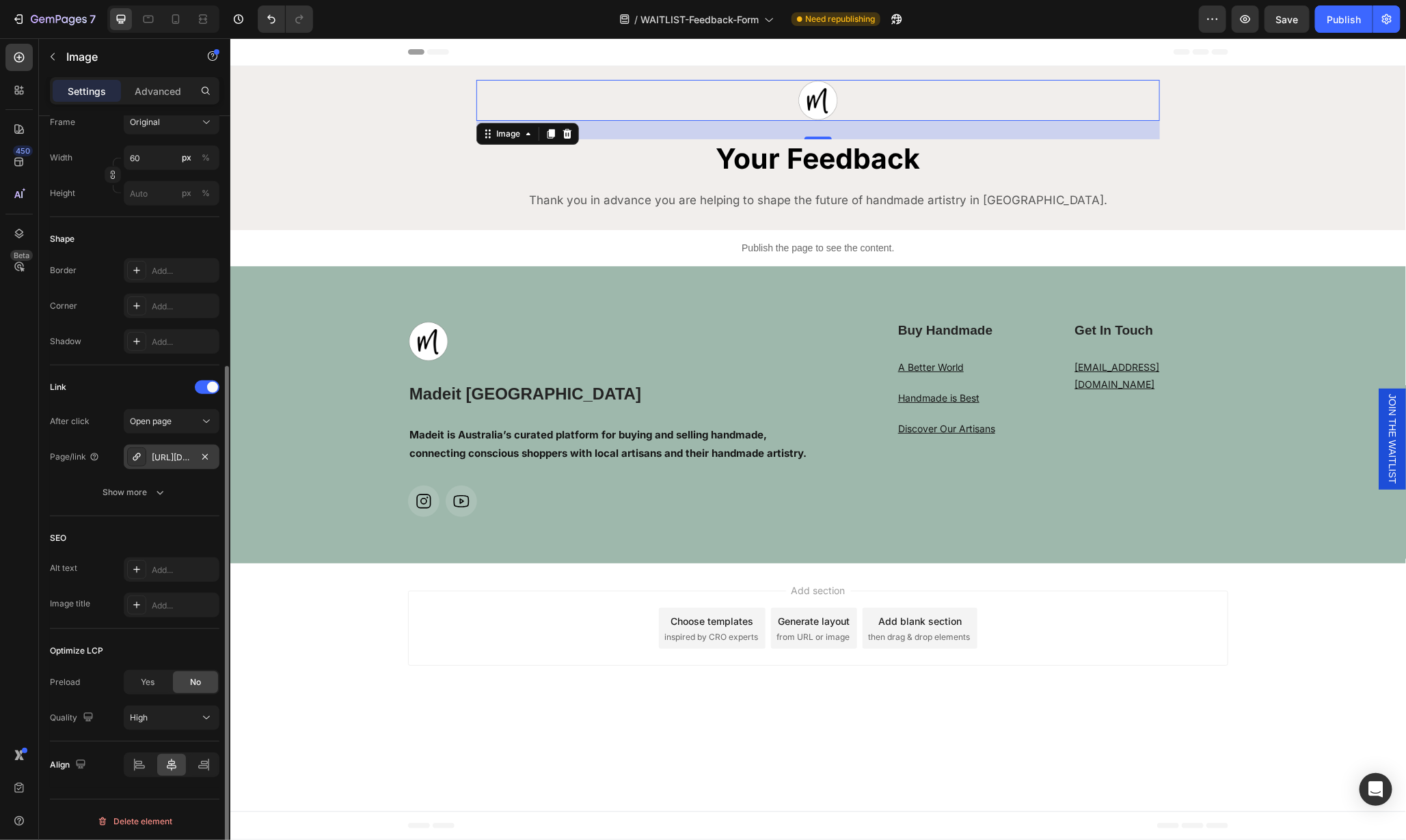
click at [180, 453] on div "[URL][DOMAIN_NAME]" at bounding box center [172, 458] width 40 height 12
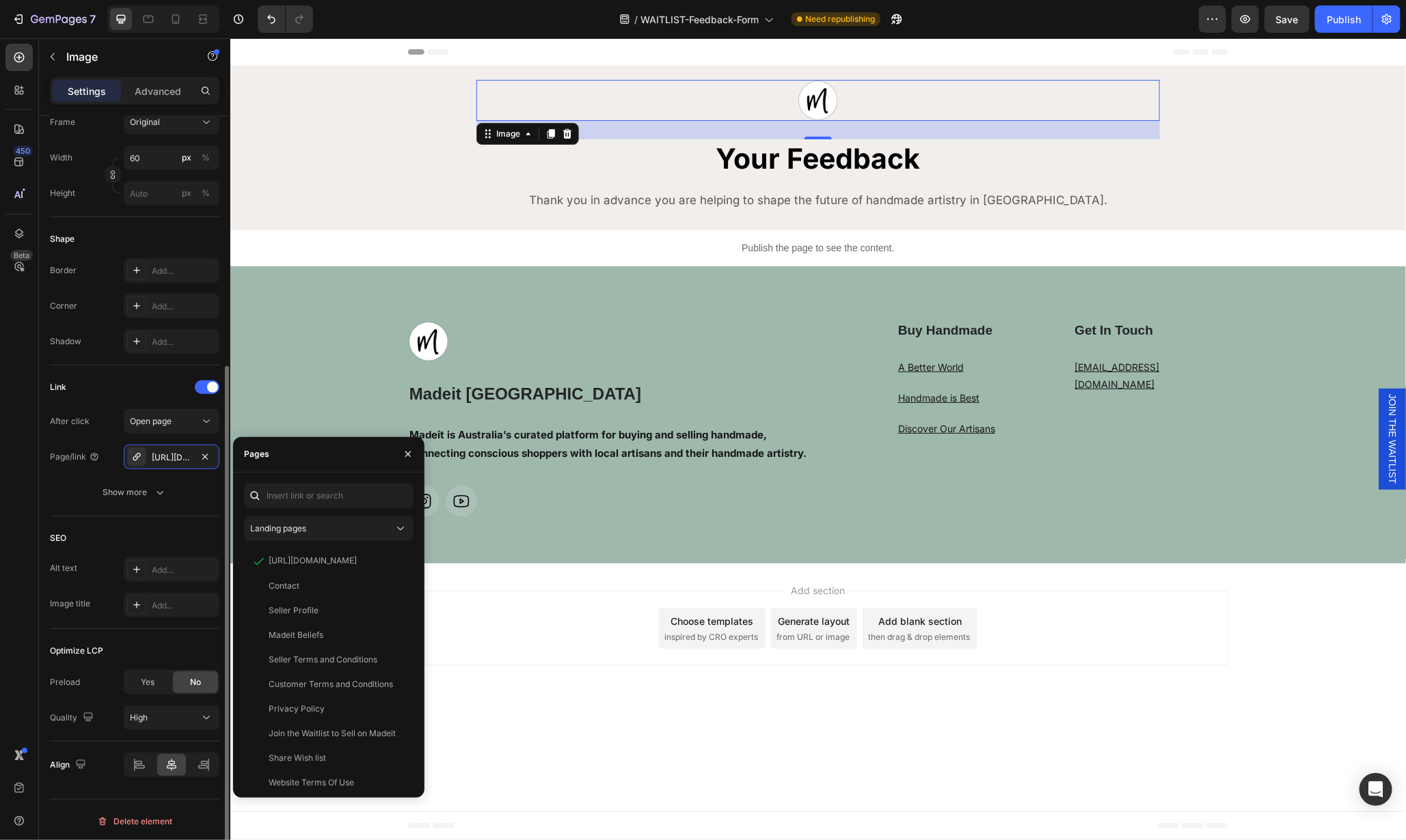
click at [211, 377] on div "Link" at bounding box center [134, 387] width 170 height 22
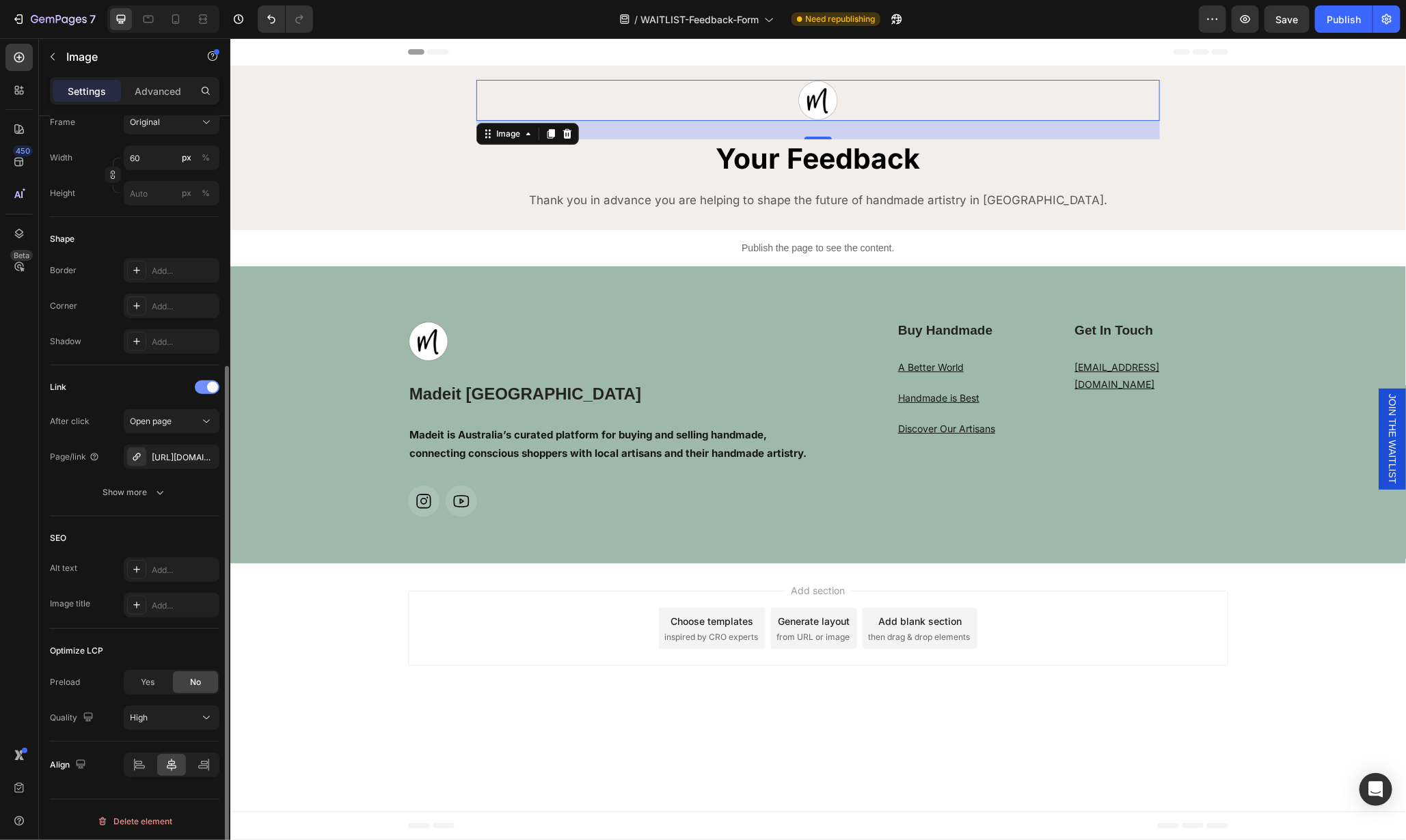
click at [207, 384] on span at bounding box center [212, 387] width 11 height 11
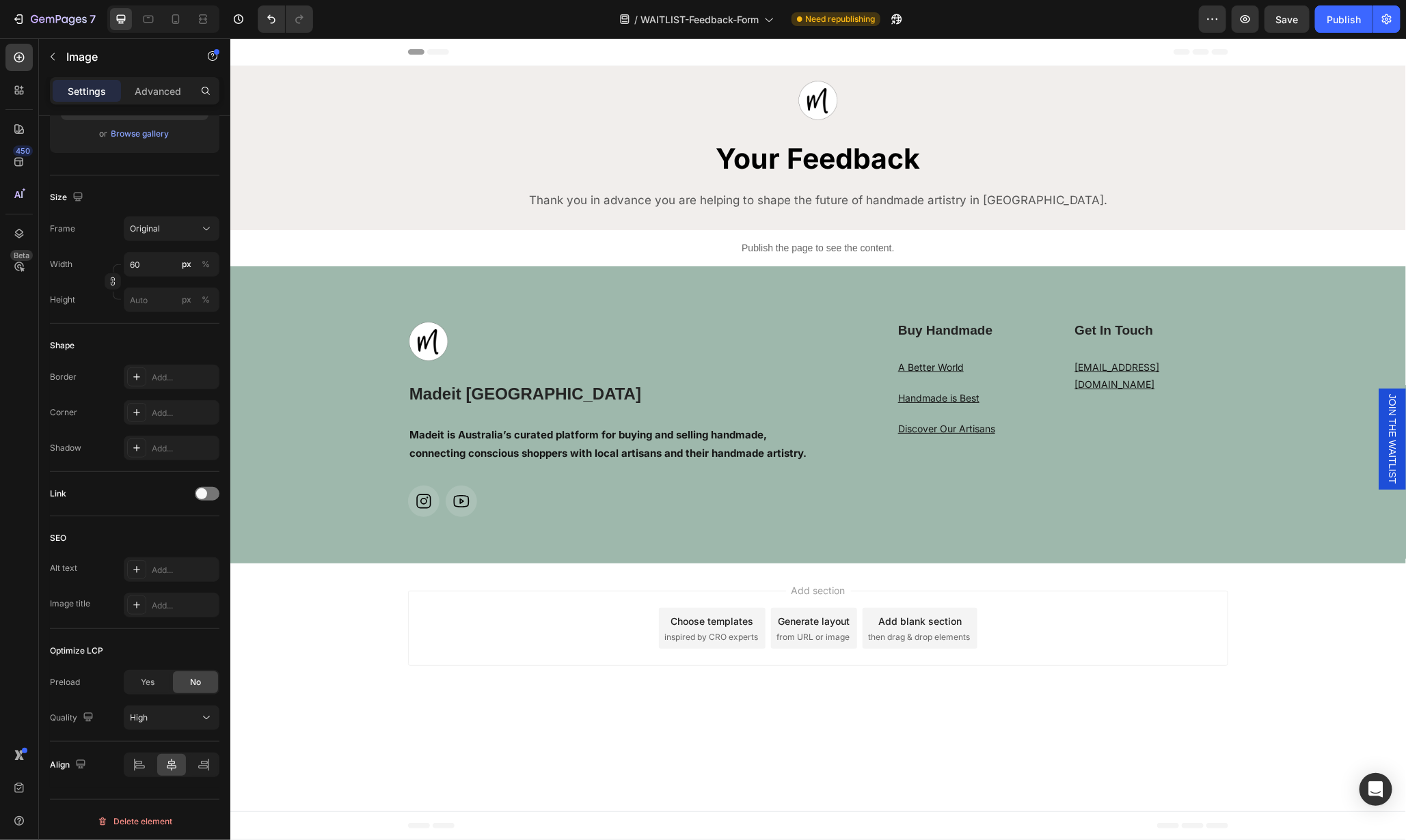
click at [1301, 614] on div "Add section Choose templates inspired by CRO experts Generate layout from URL o…" at bounding box center [817, 630] width 1175 height 135
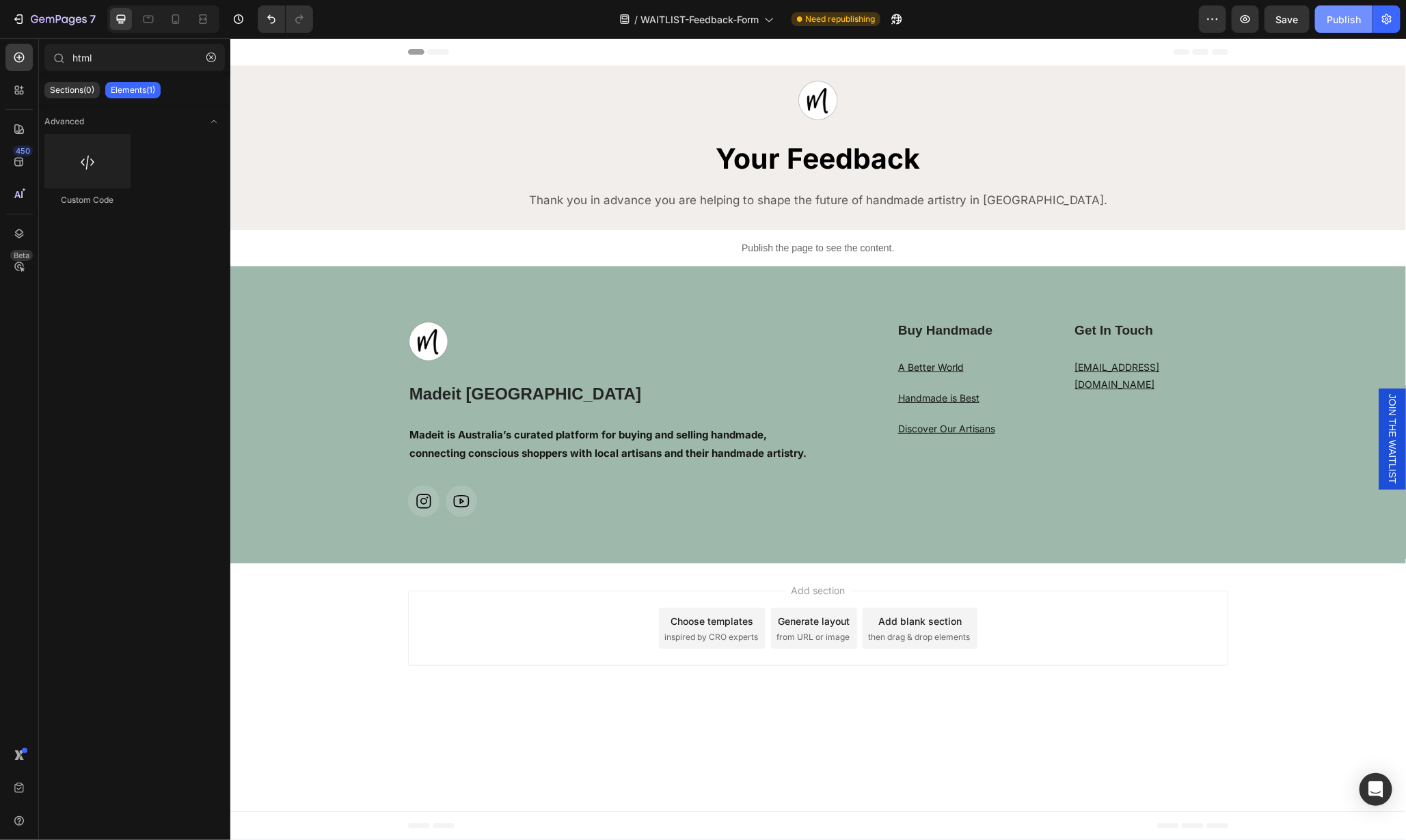
click at [1340, 19] on div "Publish" at bounding box center [1343, 19] width 34 height 14
click at [58, 19] on icon "button" at bounding box center [58, 19] width 56 height 11
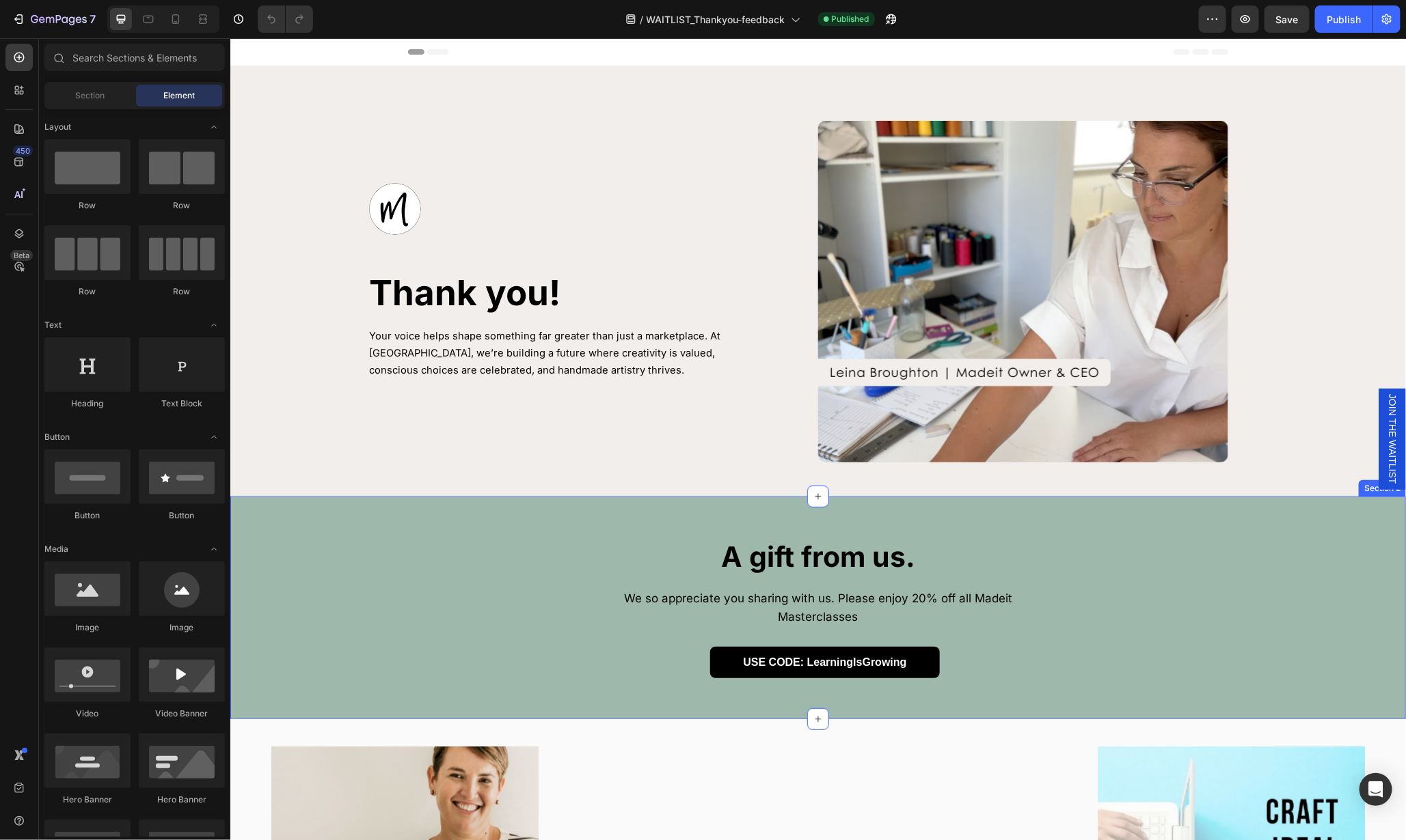
scroll to position [363, 0]
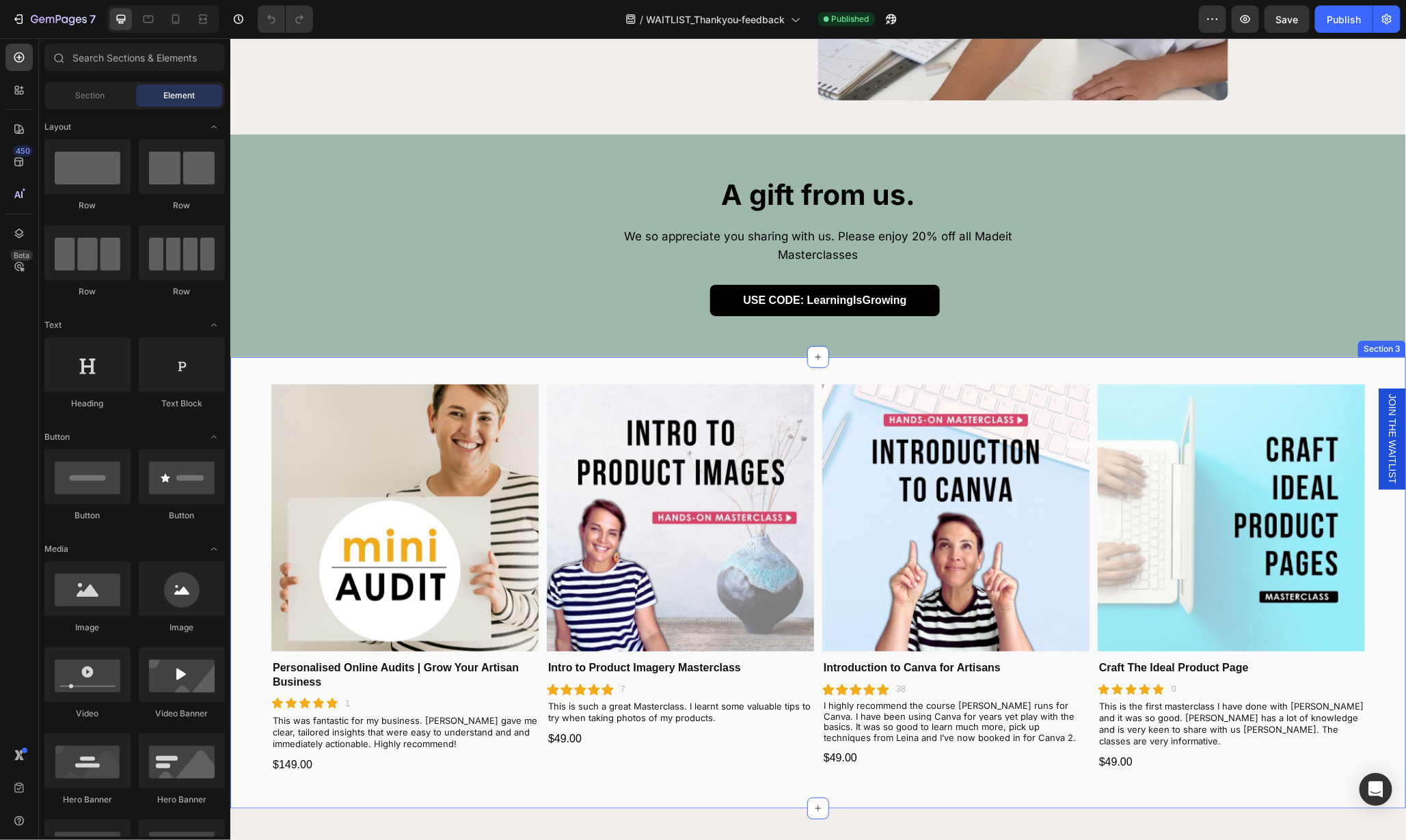
click at [1136, 356] on div "Product Images Personalised Online Audits | Grow Your Artisan Business Product …" at bounding box center [817, 582] width 1175 height 452
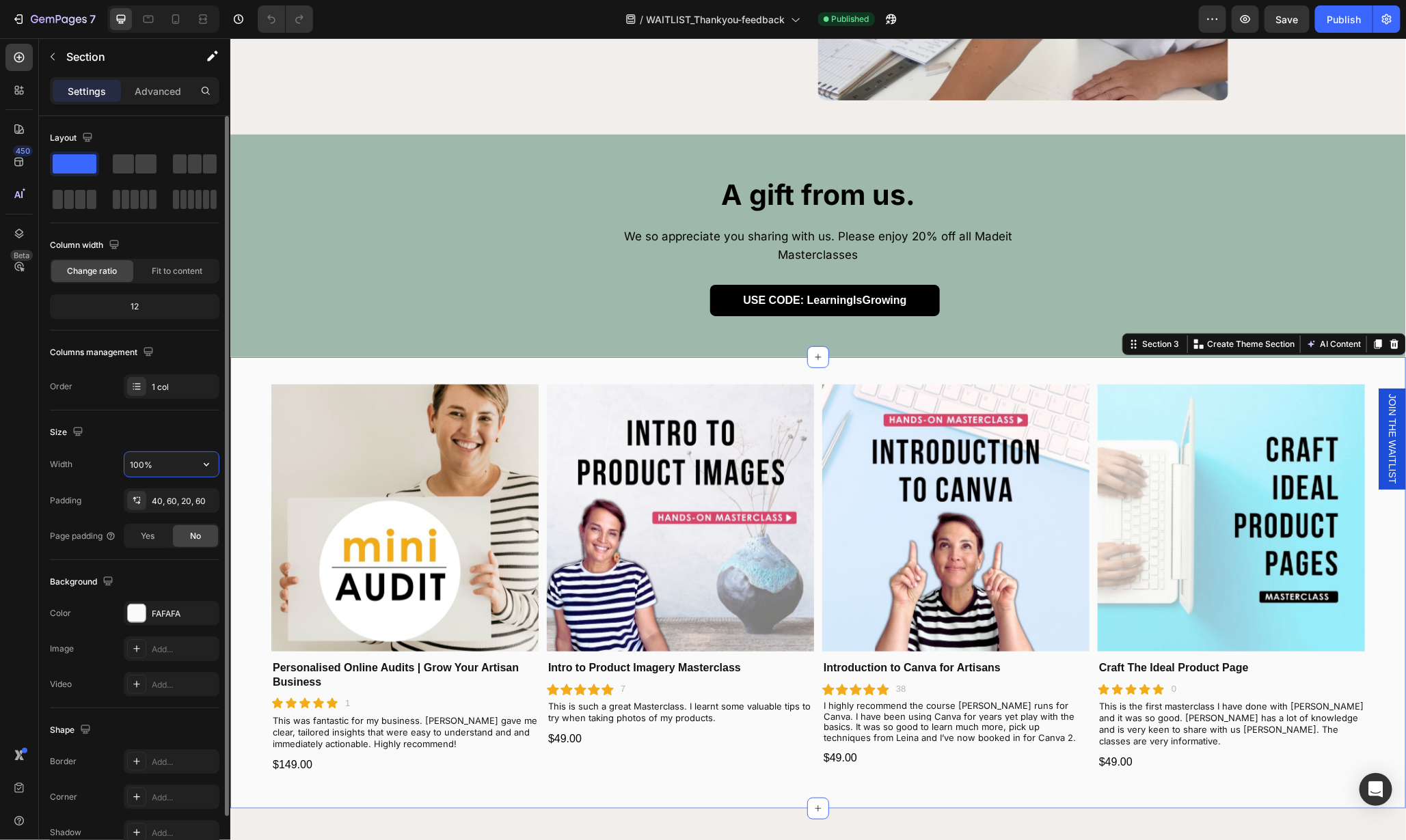
click at [194, 462] on input "100%" at bounding box center [172, 465] width 95 height 25
click at [203, 461] on icon "button" at bounding box center [206, 464] width 13 height 13
click at [143, 518] on span "Default" at bounding box center [143, 524] width 28 height 12
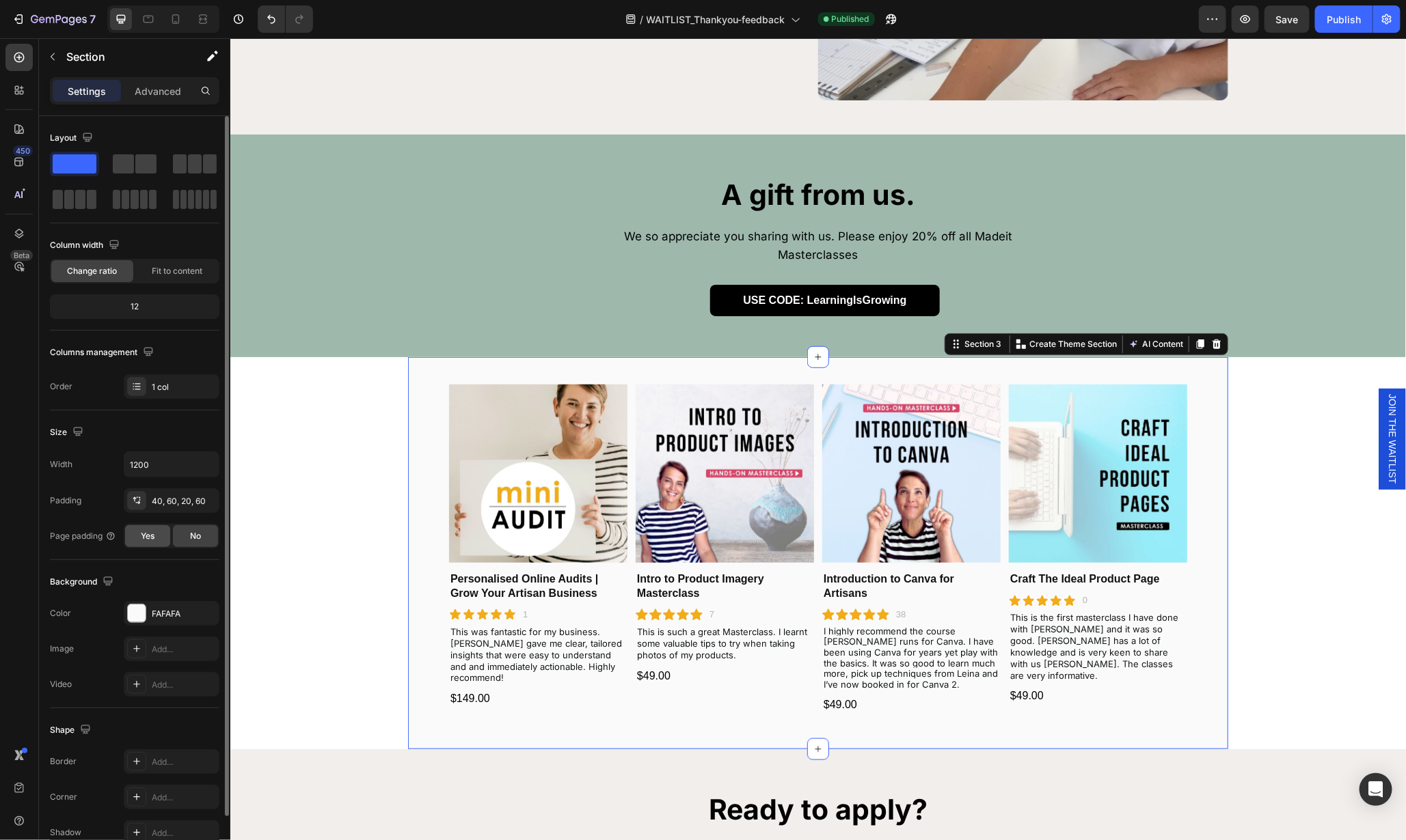
click at [143, 536] on span "Yes" at bounding box center [147, 537] width 13 height 12
click at [172, 18] on icon at bounding box center [176, 19] width 8 height 10
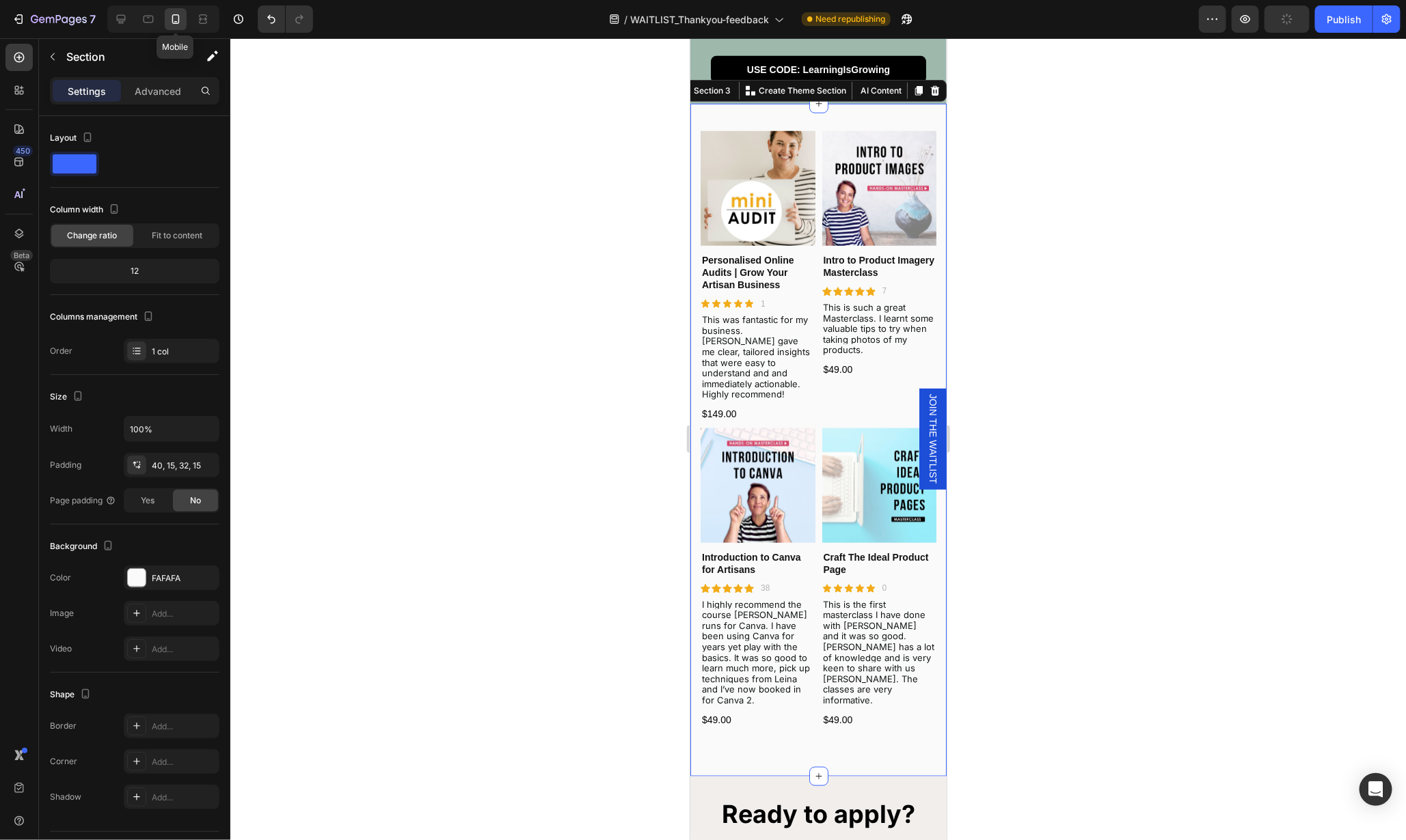
scroll to position [610, 0]
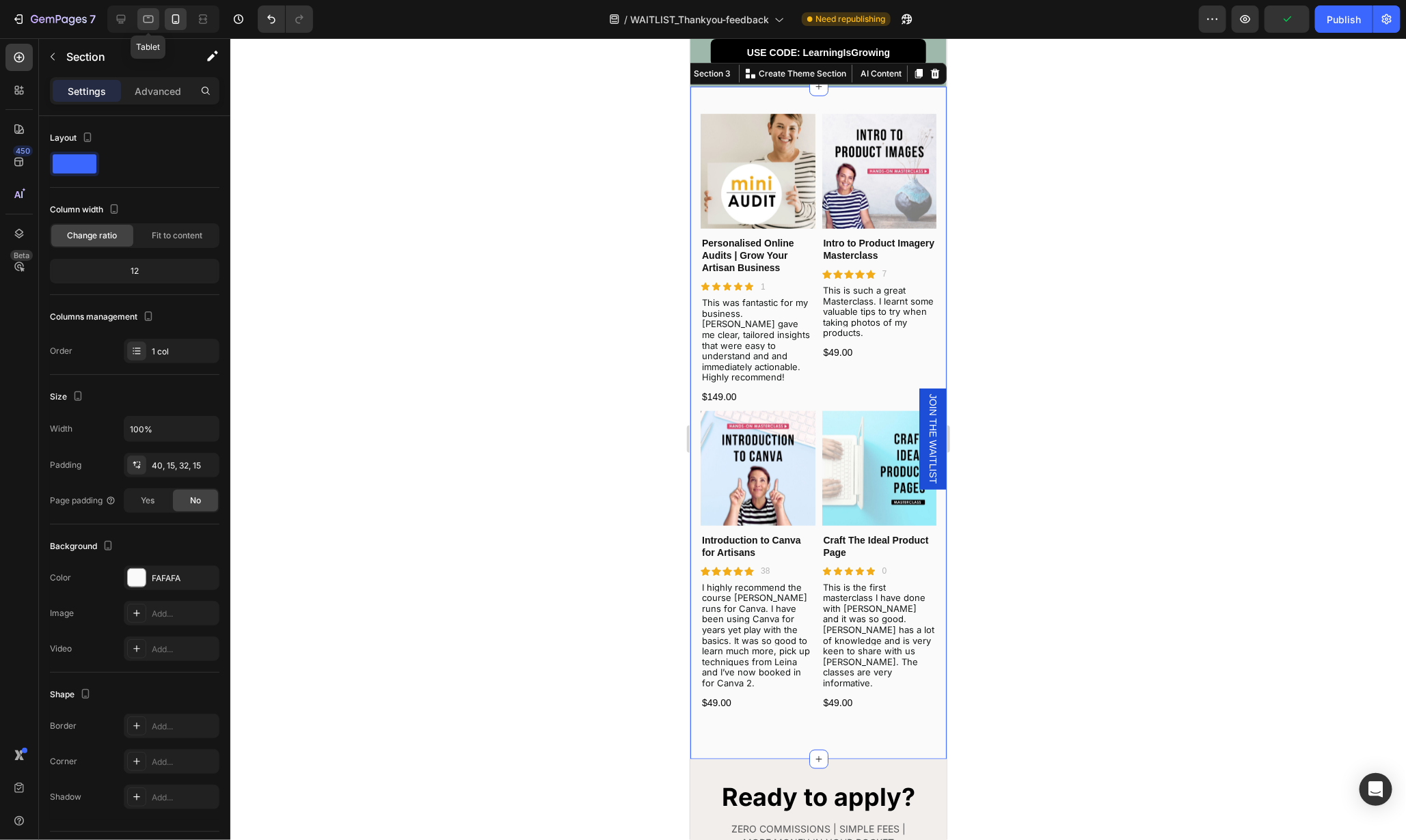
click at [146, 17] on icon at bounding box center [148, 19] width 13 height 13
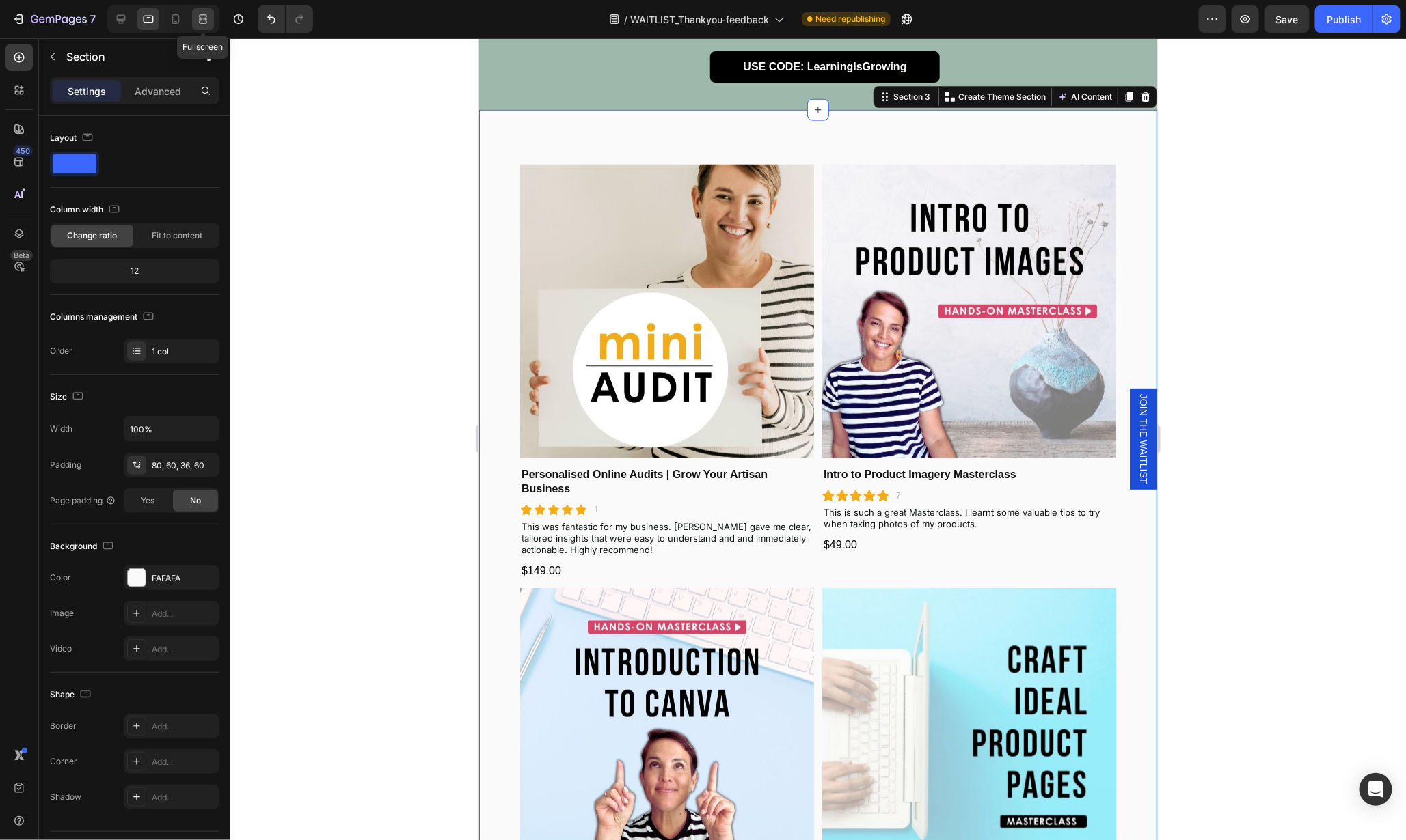
scroll to position [619, 0]
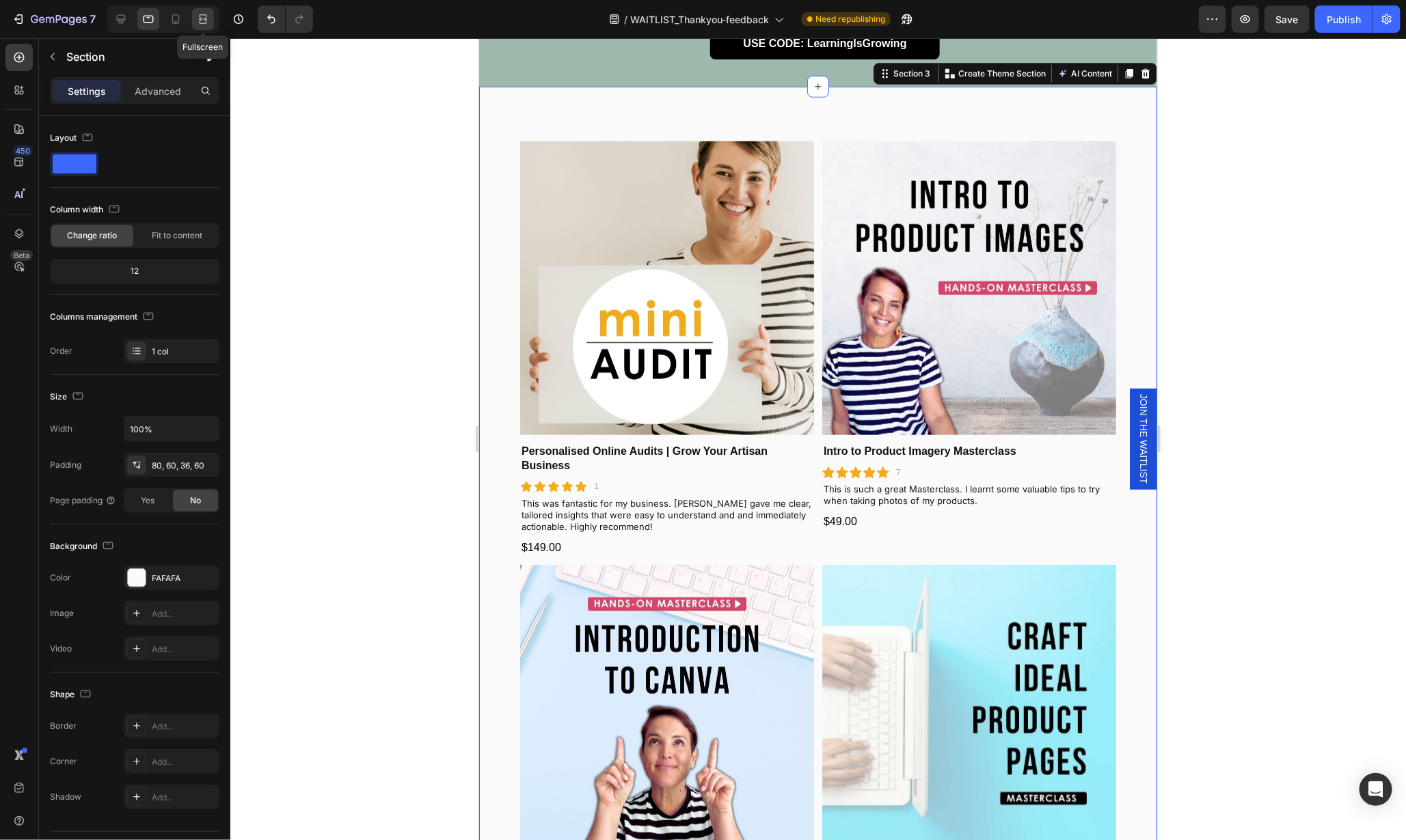
click at [203, 22] on icon at bounding box center [202, 19] width 13 height 13
type input "1200"
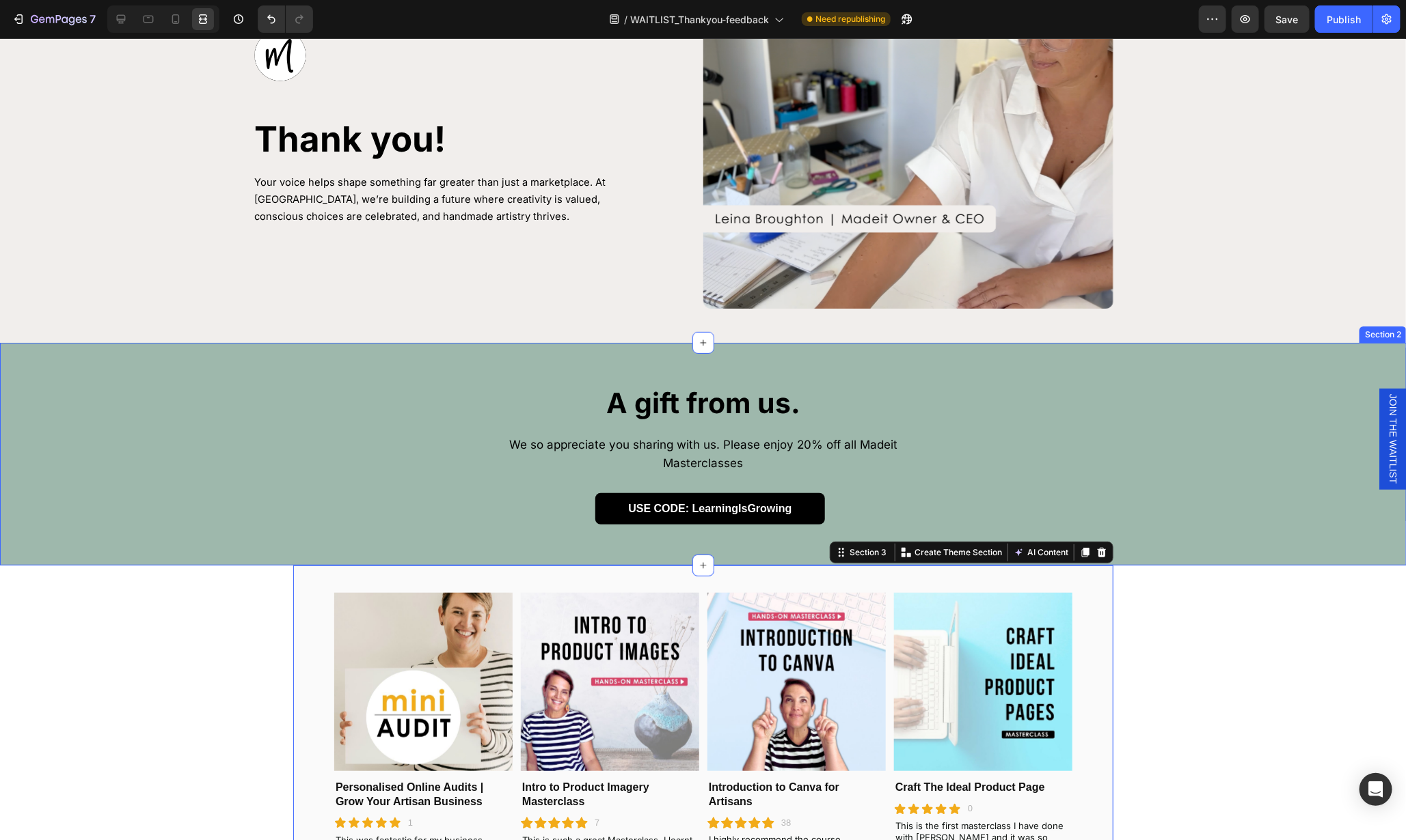
scroll to position [33, 0]
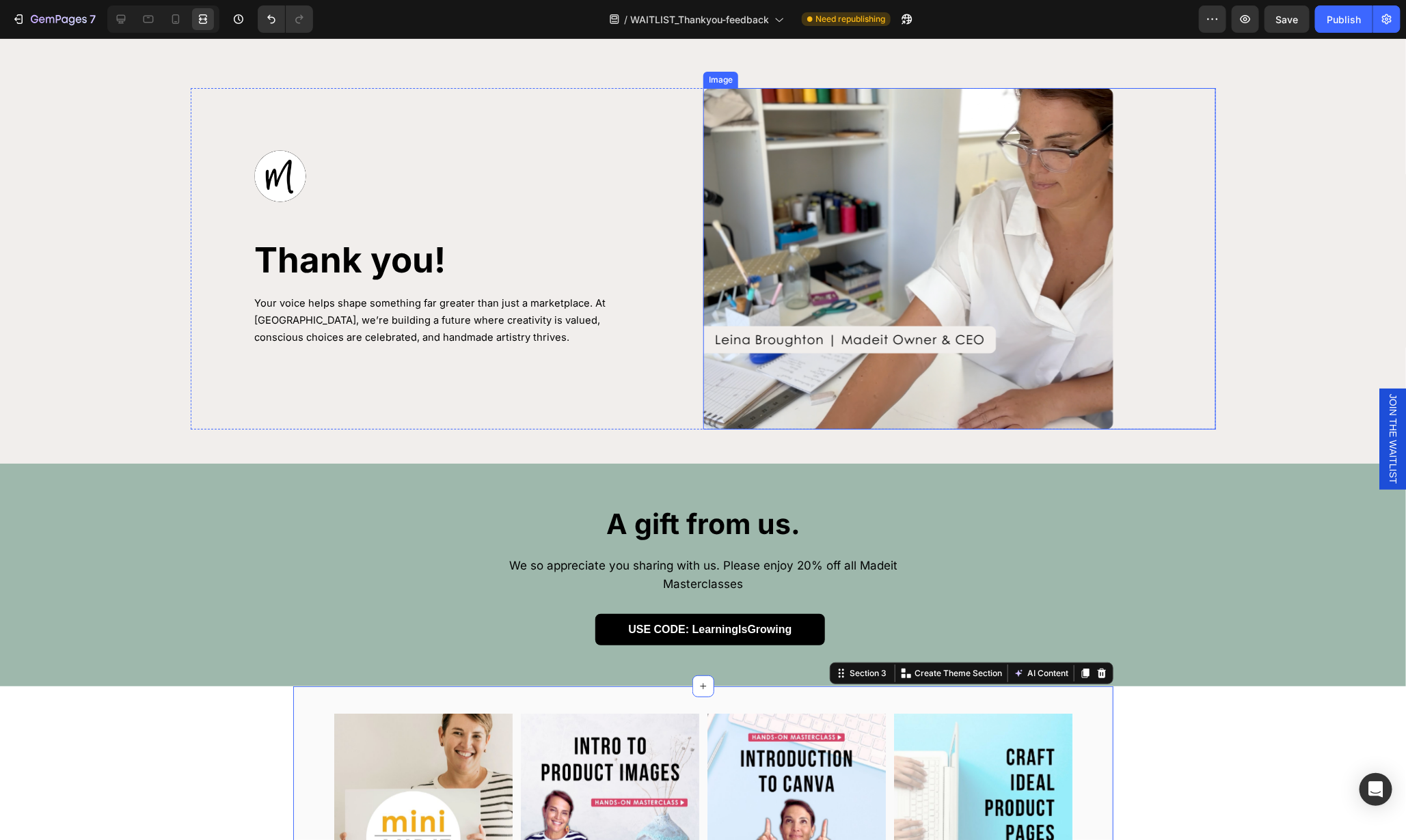
click at [1162, 384] on div at bounding box center [959, 258] width 513 height 341
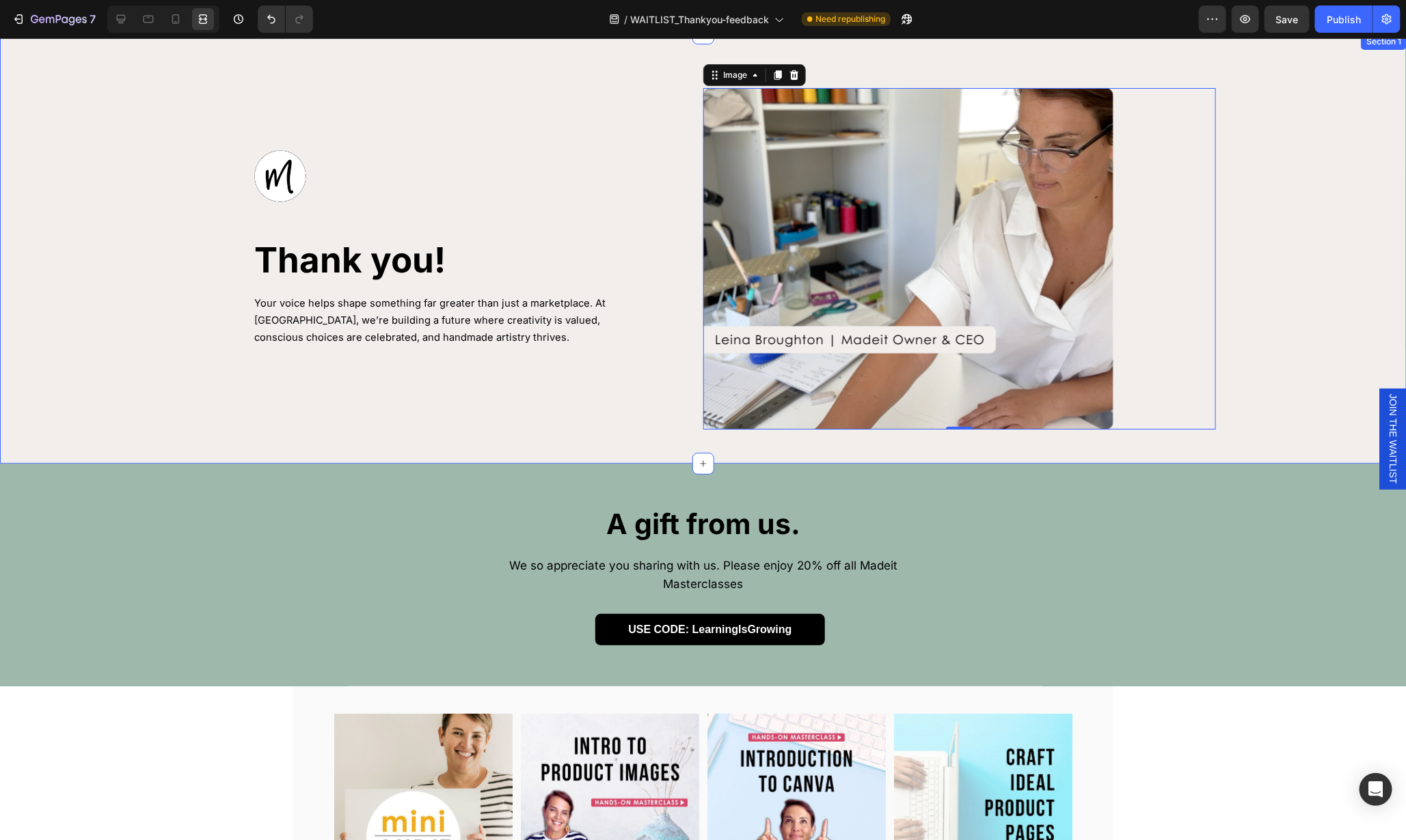
click at [1280, 406] on div "Image Thank you! Heading Your voice helps shape something far greater than just…" at bounding box center [703, 258] width 1365 height 341
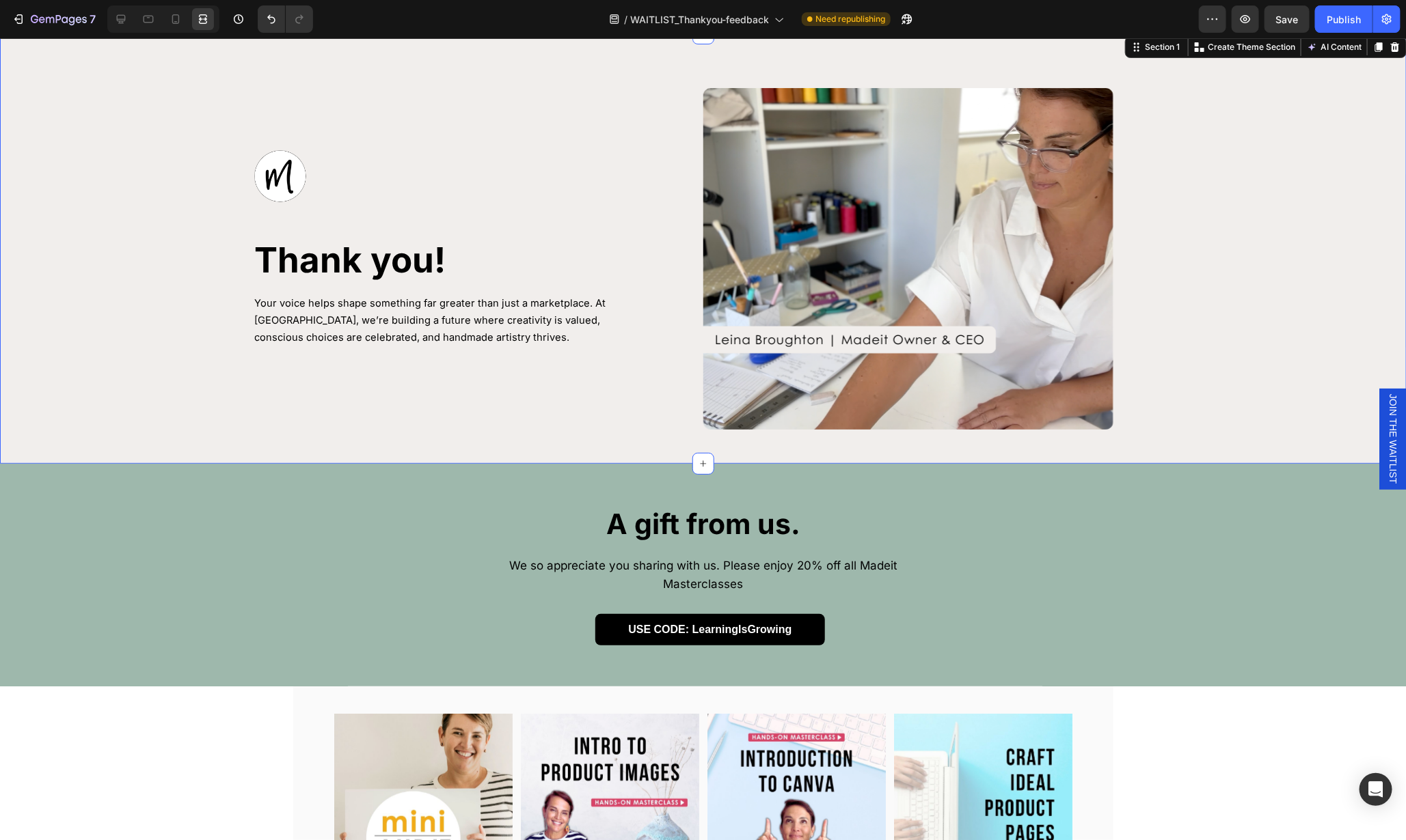
click at [168, 370] on div "Image Thank you! Heading Your voice helps shape something far greater than just…" at bounding box center [703, 258] width 1365 height 341
click at [1202, 544] on div "A gift from us. Heading We so appreciate you sharing with us. Please enjoy 20% …" at bounding box center [703, 574] width 1406 height 141
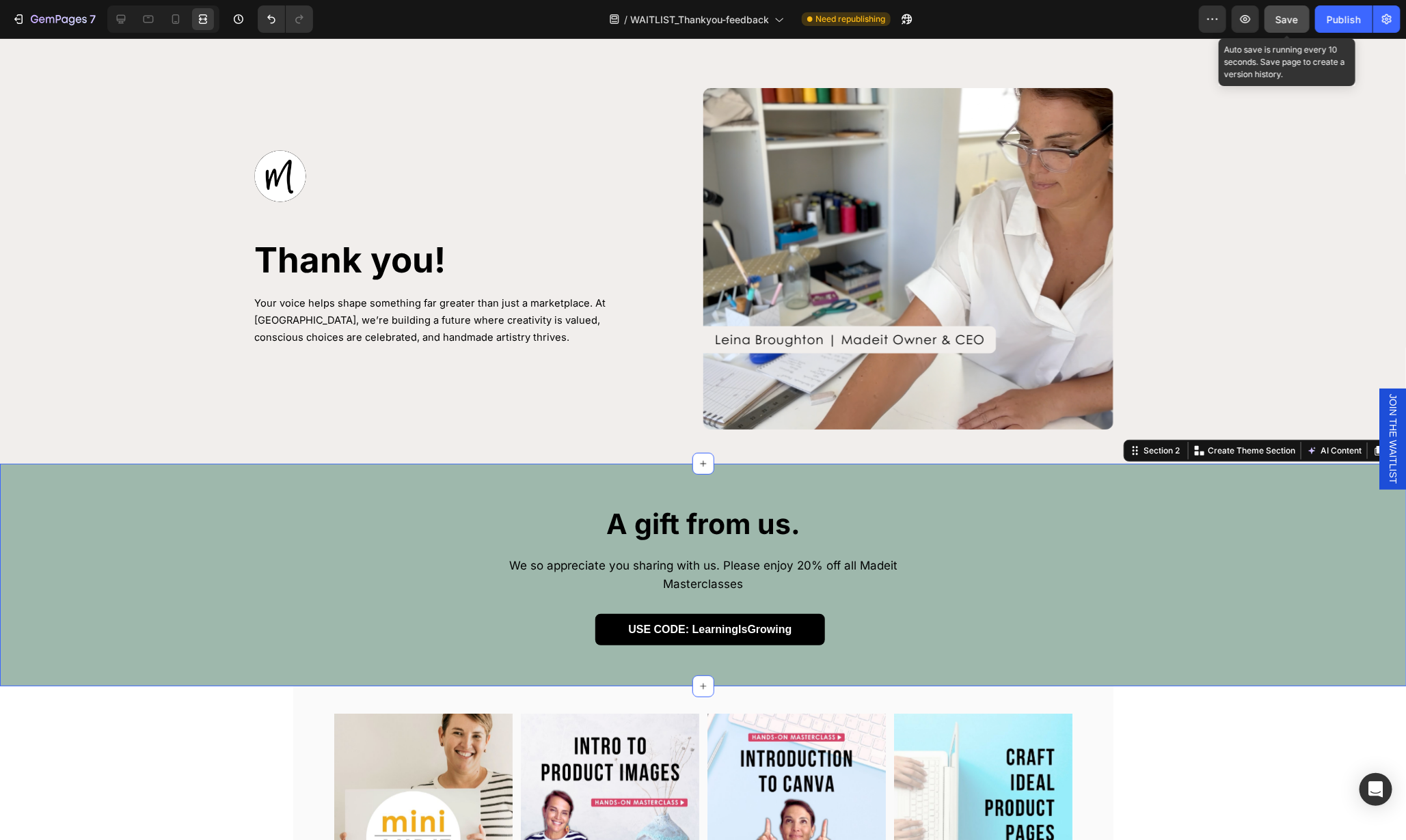
click at [1296, 20] on span "Save" at bounding box center [1288, 19] width 23 height 11
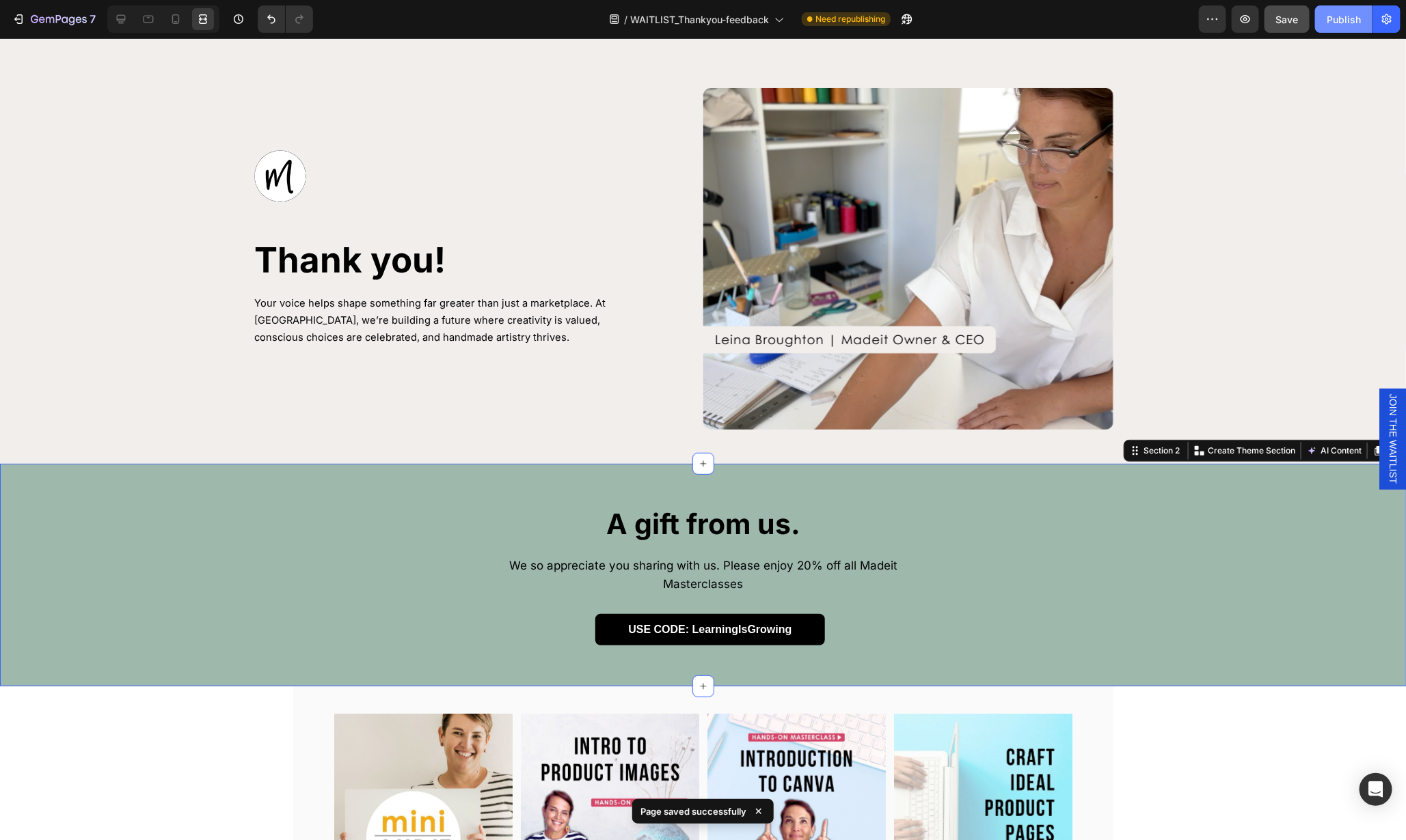
click at [1343, 23] on div "Publish" at bounding box center [1343, 19] width 34 height 14
click at [116, 19] on icon at bounding box center [120, 19] width 13 height 13
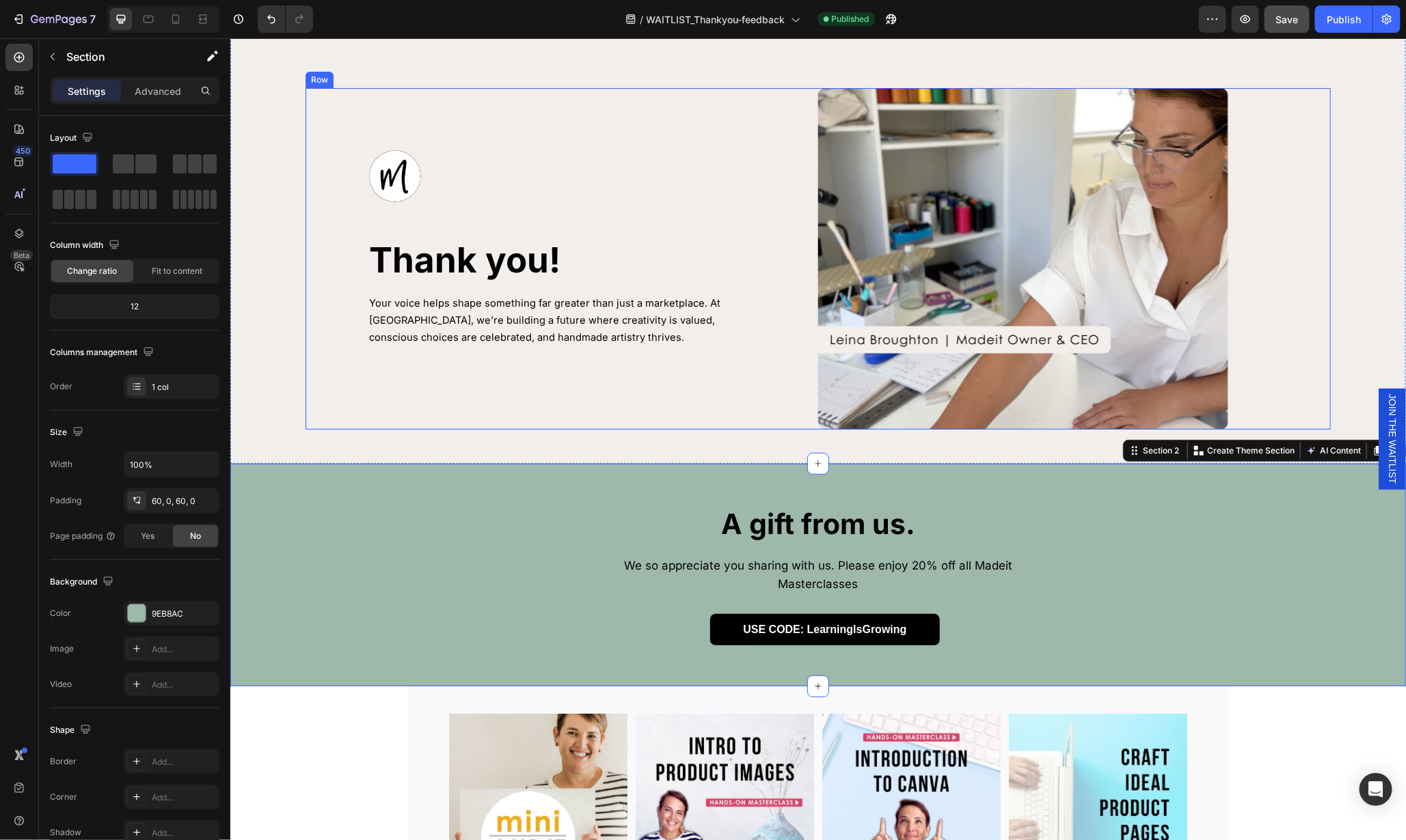
click at [373, 405] on div "Image Thank you! Heading Your voice helps shape something far greater than just…" at bounding box center [562, 258] width 513 height 341
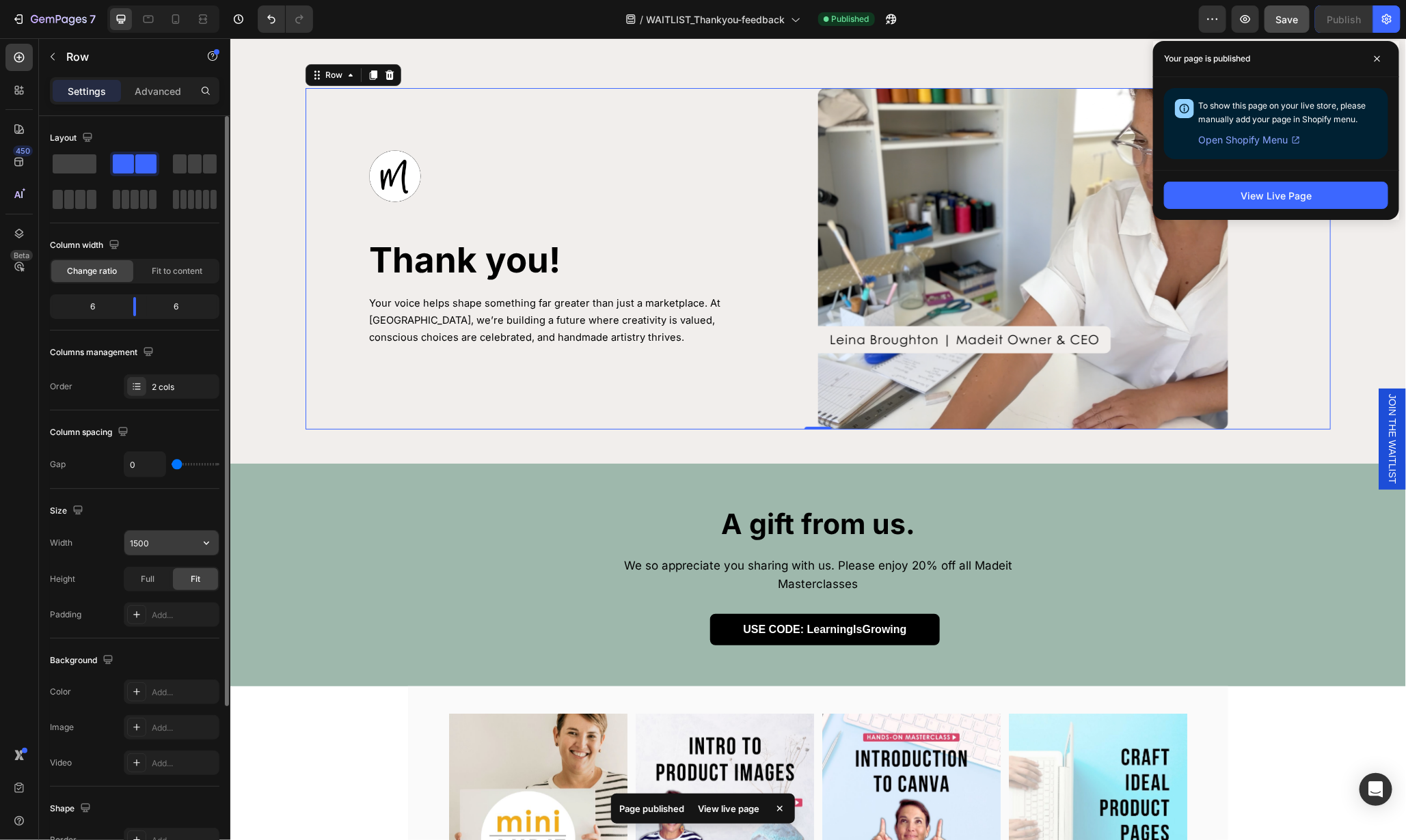
click at [169, 538] on input "1500" at bounding box center [172, 543] width 95 height 25
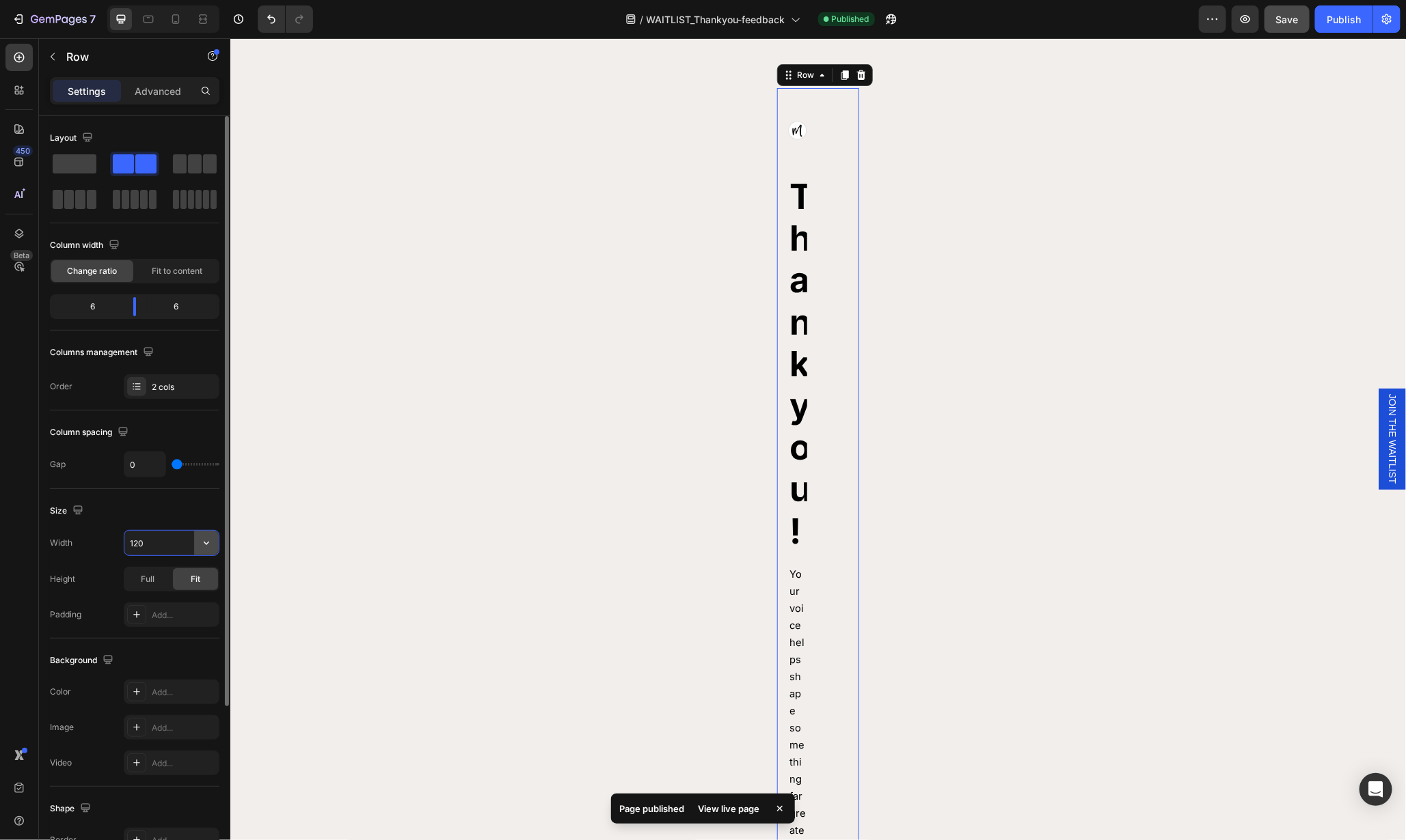
type input "1200"
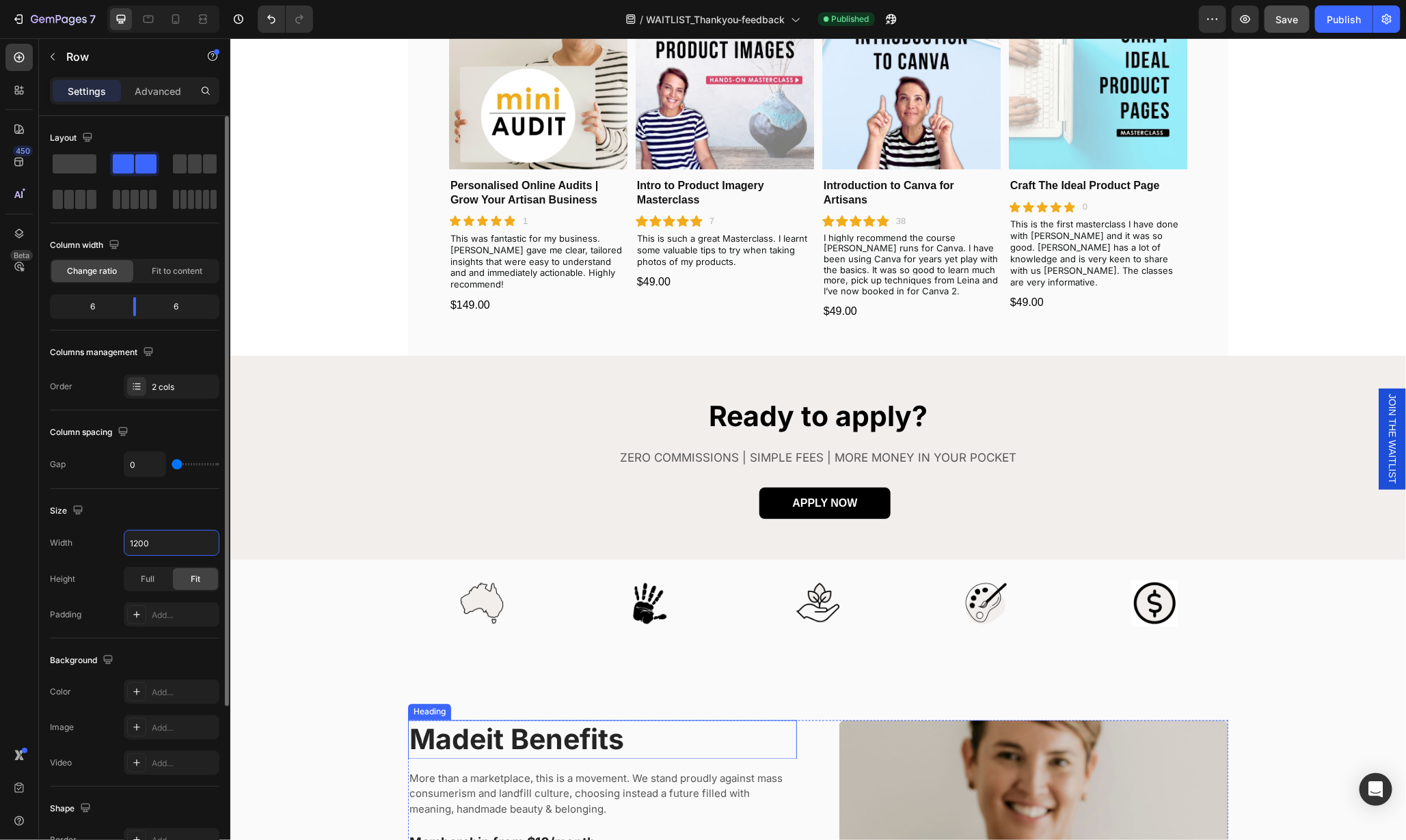
scroll to position [881, 0]
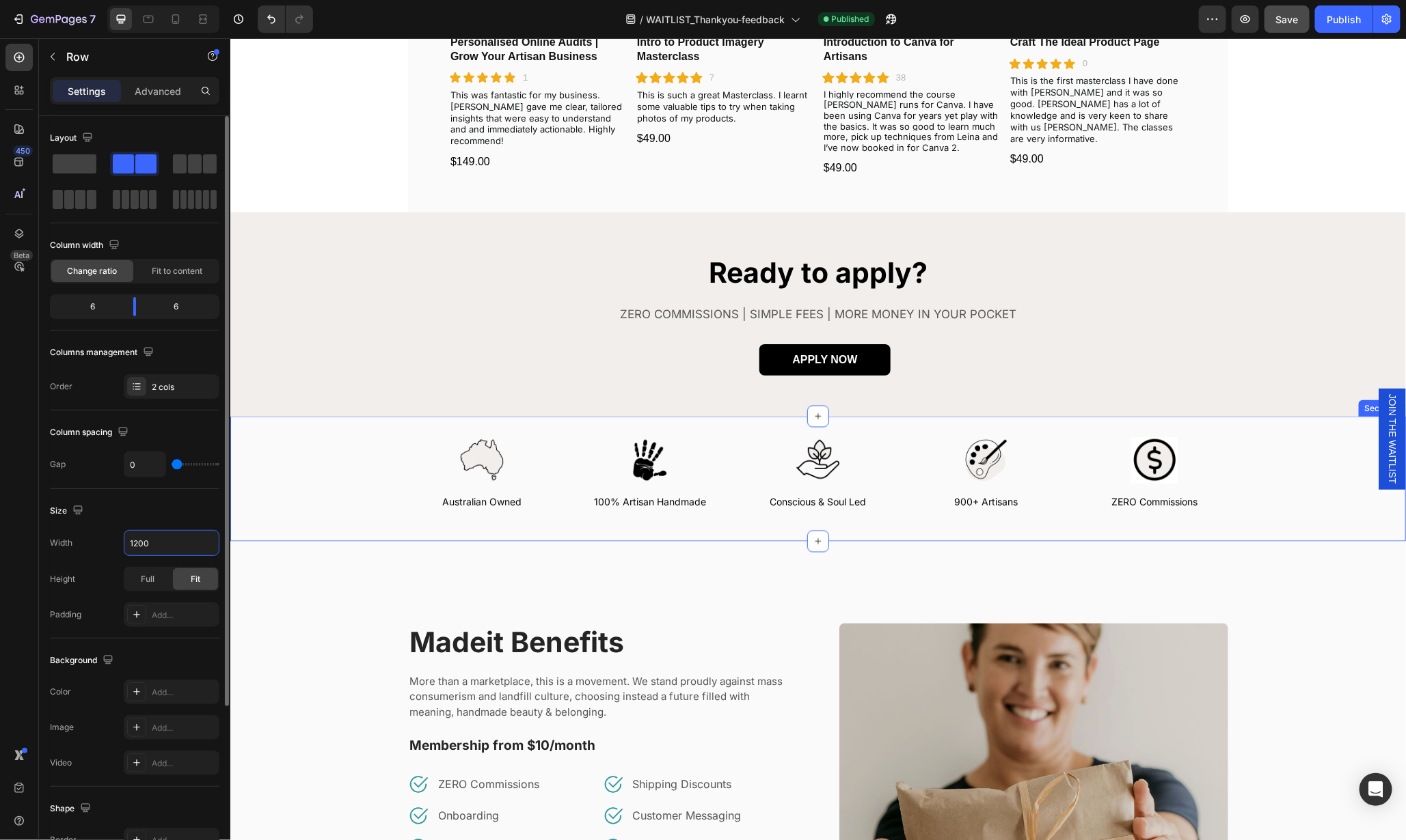
click at [425, 530] on div "Image Australian Owned Text Block Image 100% Artisan Handmade Text Block Image …" at bounding box center [817, 478] width 1175 height 125
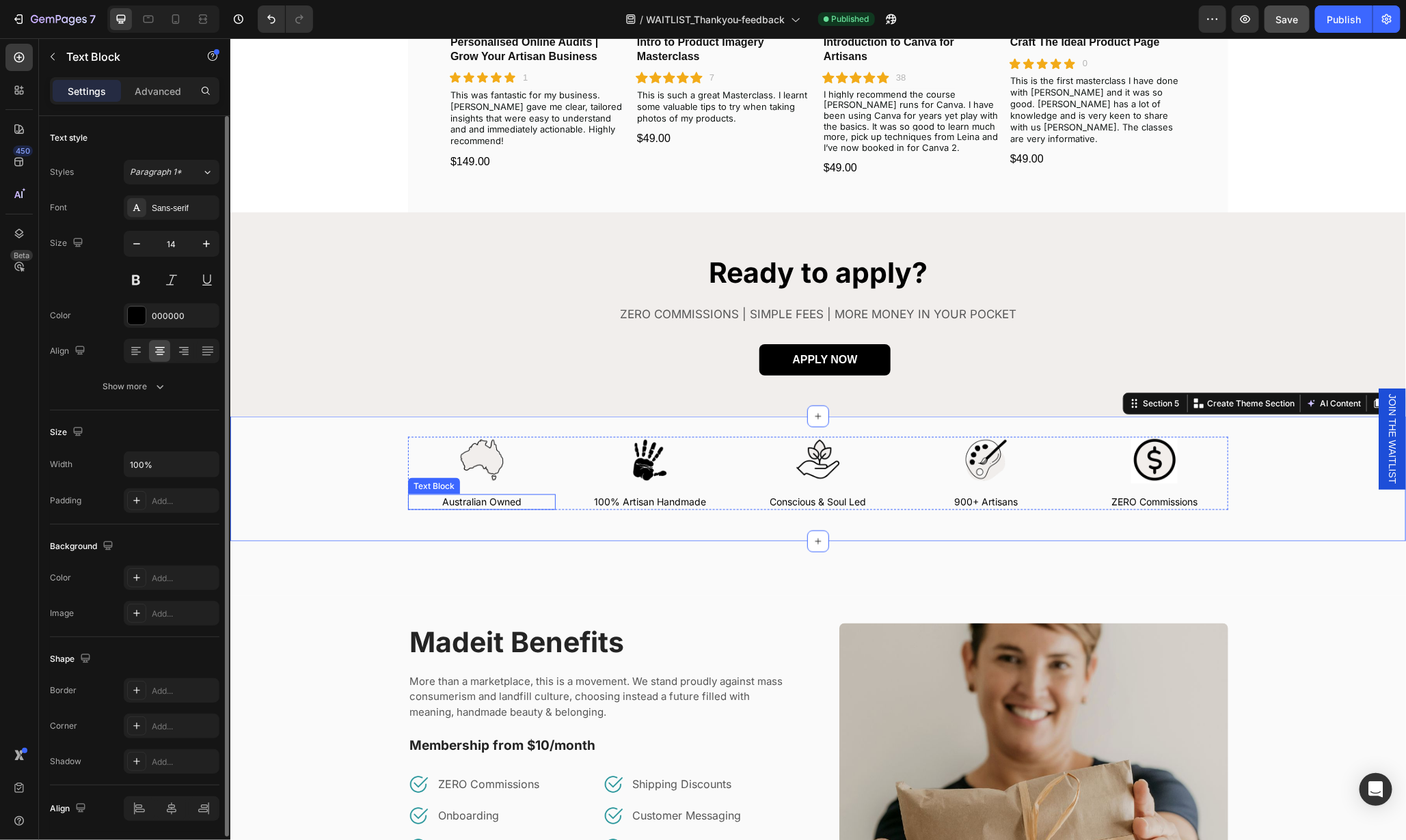
click at [420, 497] on p "Australian Owned" at bounding box center [481, 501] width 145 height 12
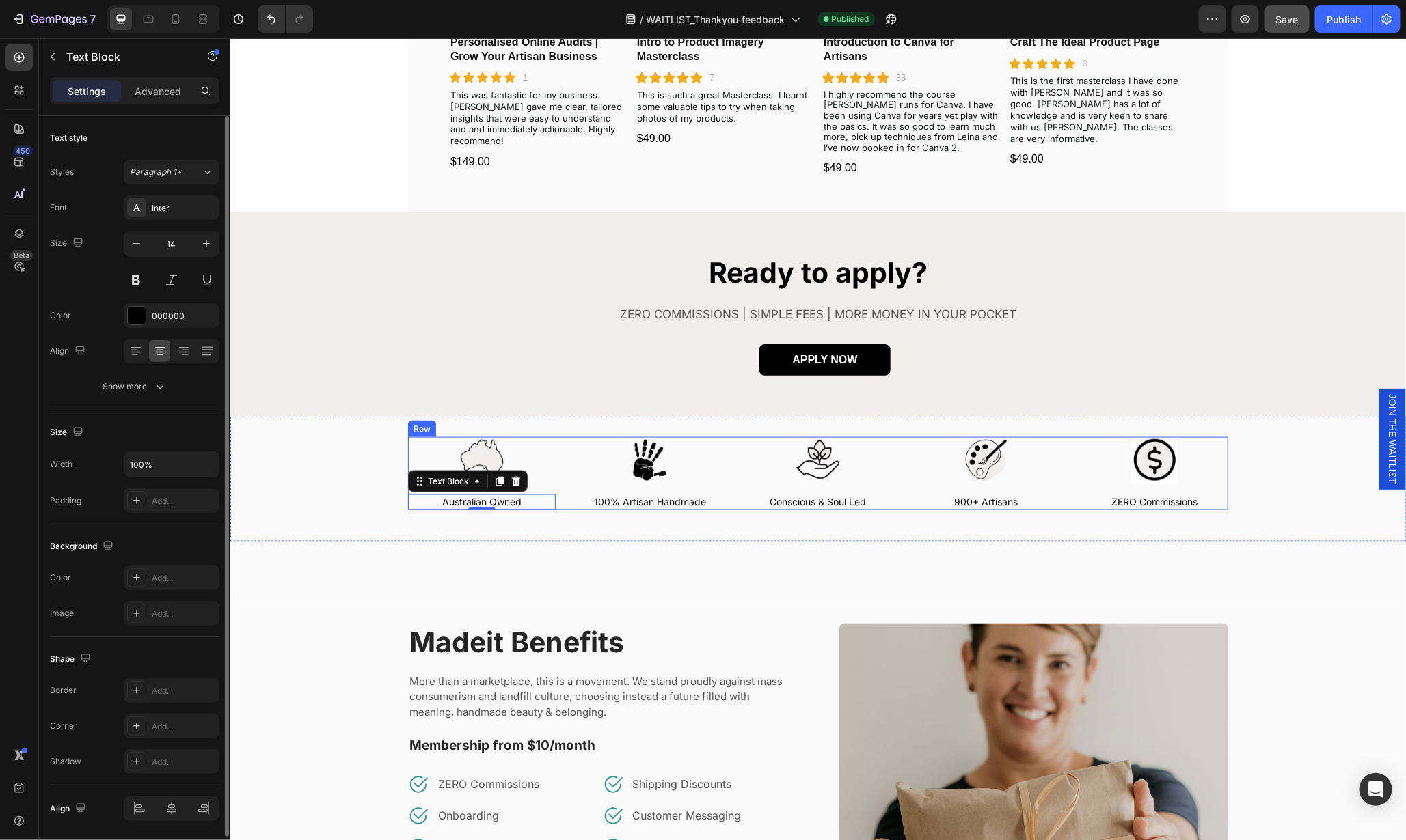
click at [561, 504] on div "Image Australian Owned Text Block 0 Image 100% Artisan Handmade Text Block Imag…" at bounding box center [817, 473] width 820 height 73
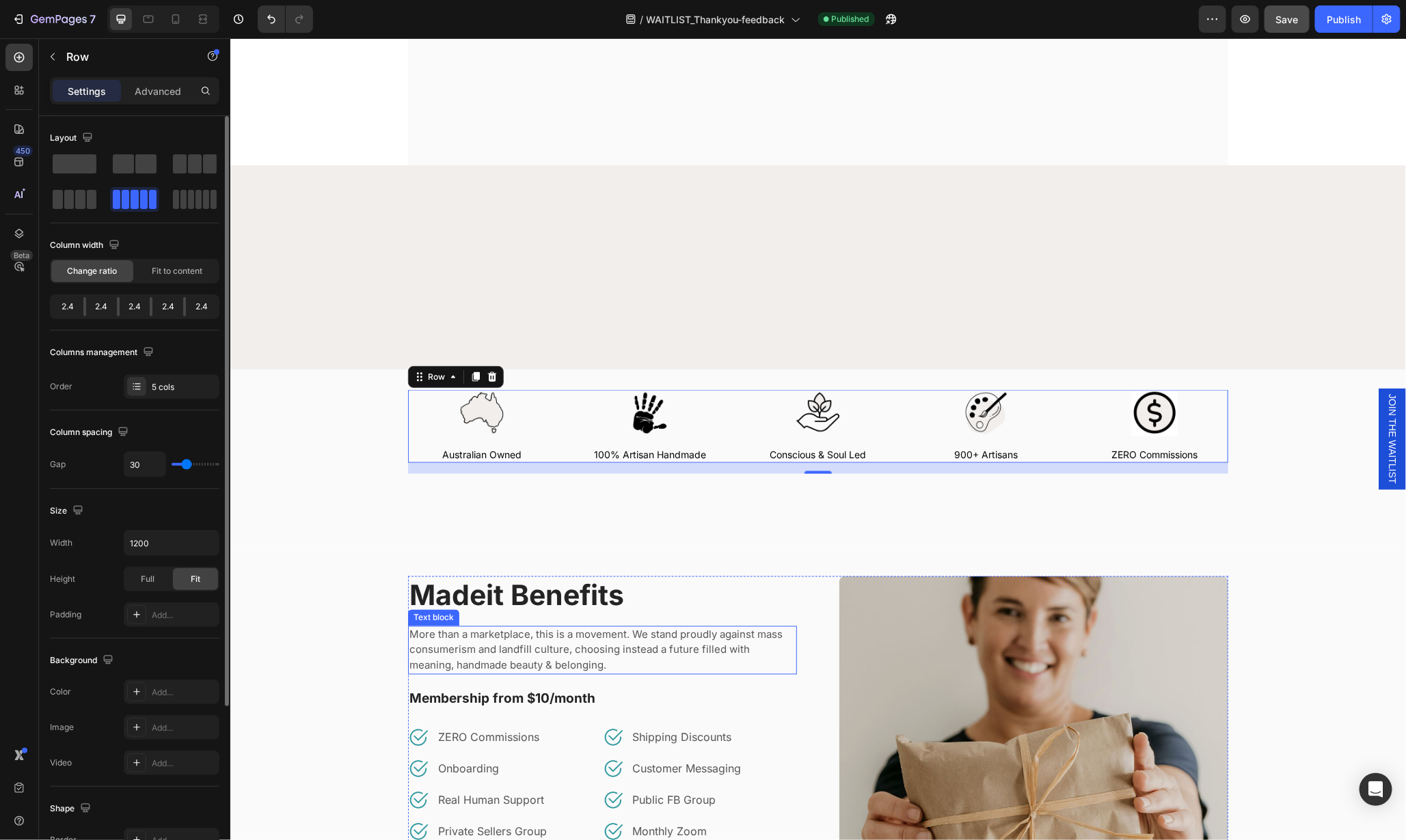
scroll to position [1290, 0]
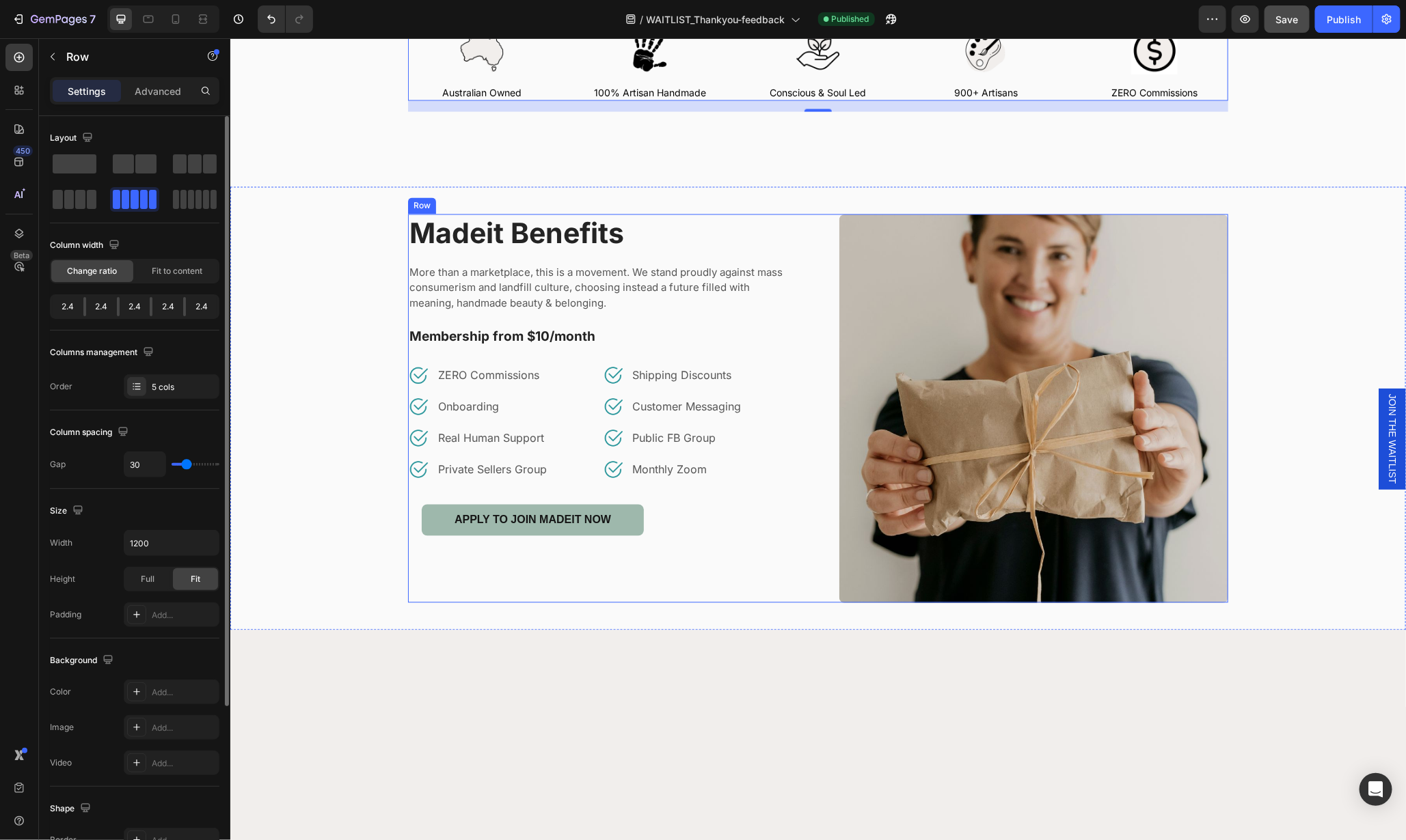
click at [818, 515] on div "Madeit Benefits Heading More than a marketplace, this is a movement. We stand p…" at bounding box center [817, 409] width 820 height 389
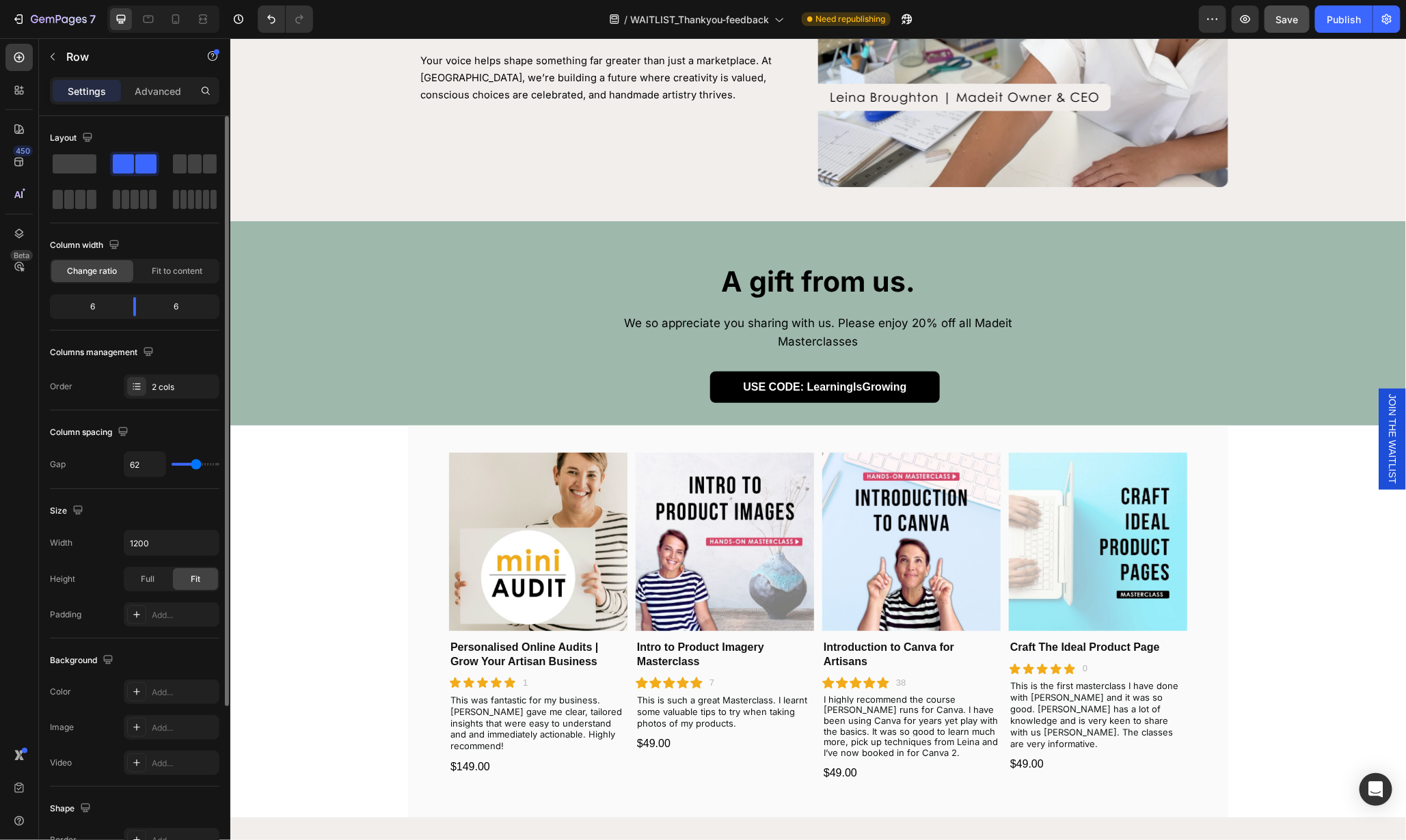
scroll to position [0, 0]
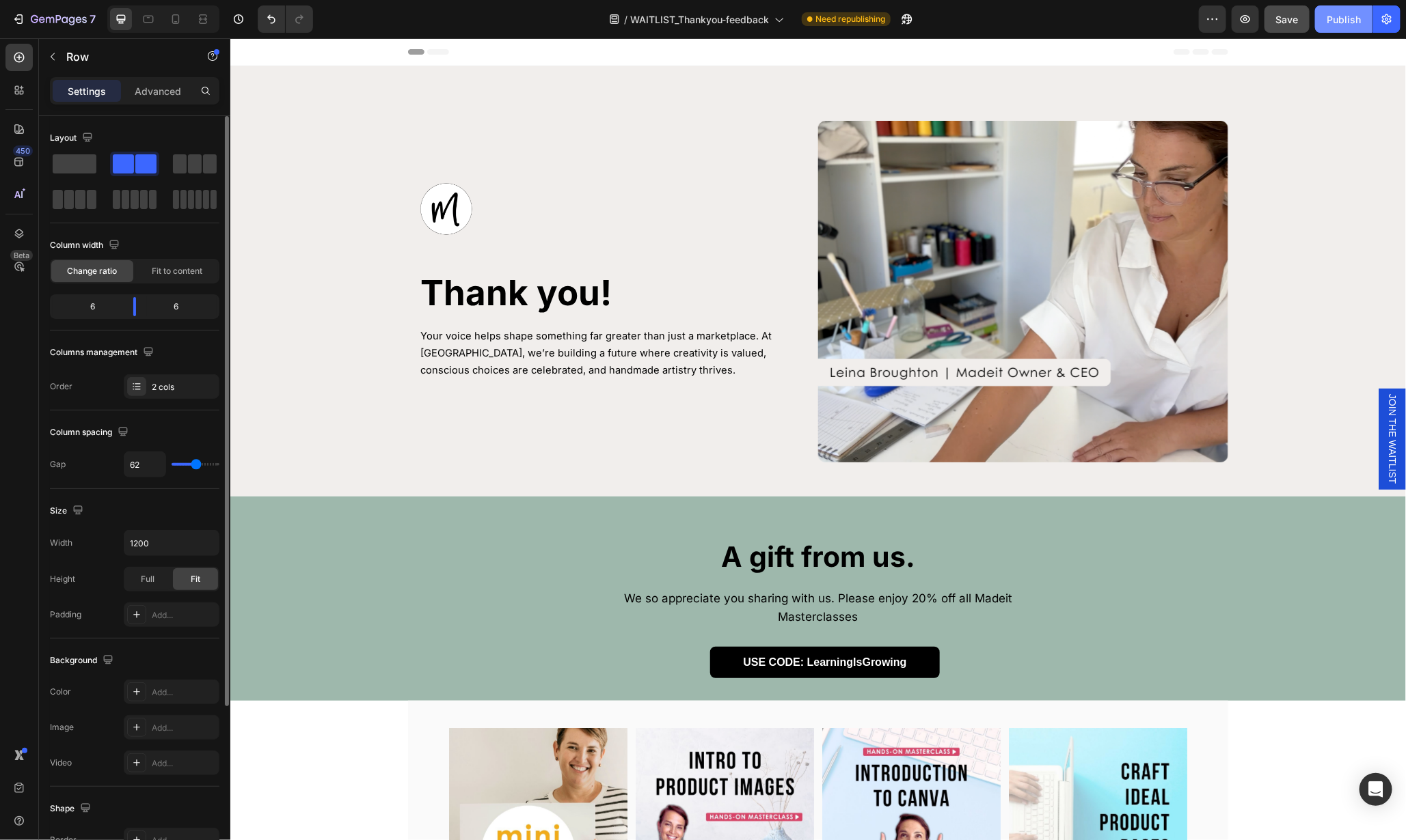
click at [1342, 27] on button "Publish" at bounding box center [1343, 19] width 57 height 27
